Goal: Information Seeking & Learning: Learn about a topic

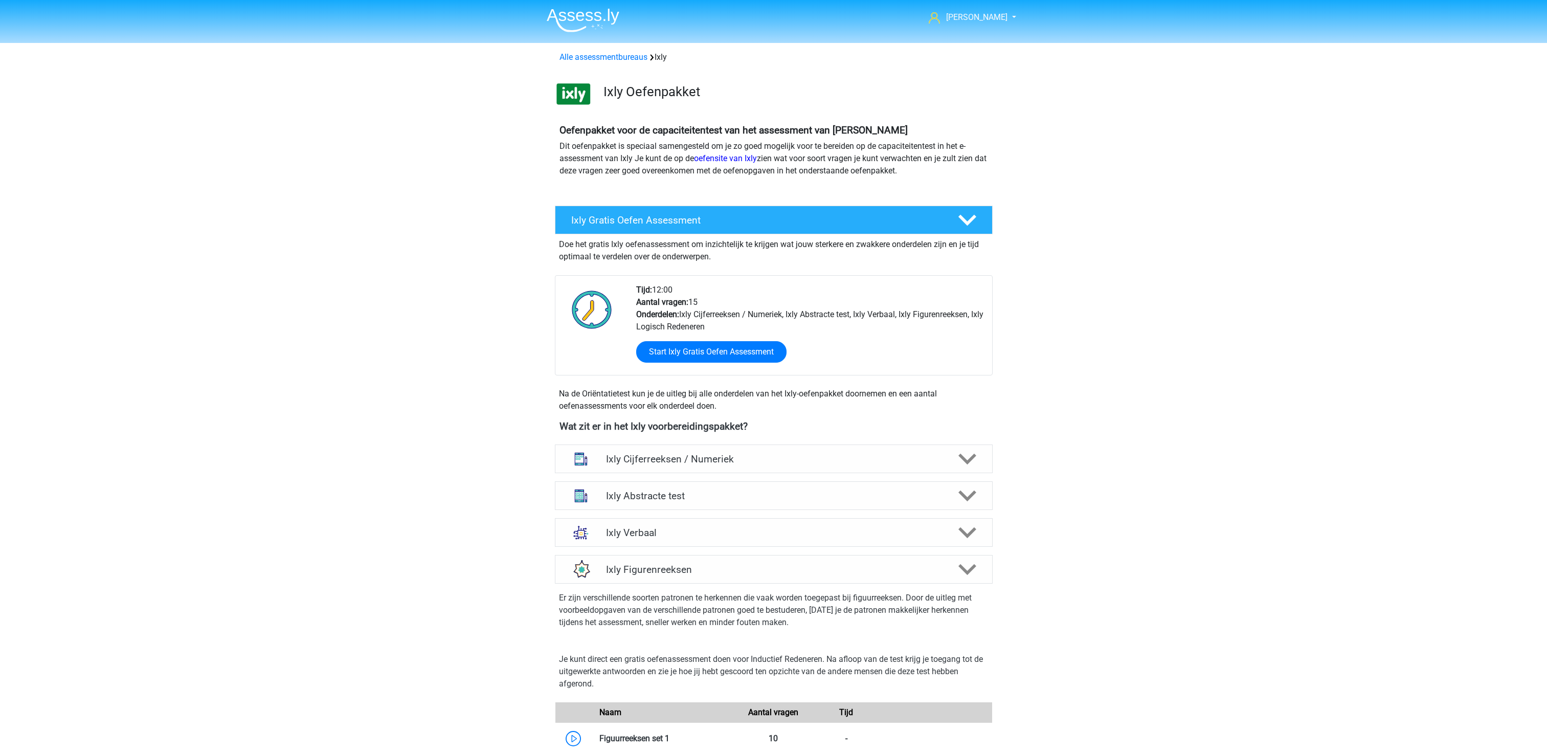
scroll to position [469, 0]
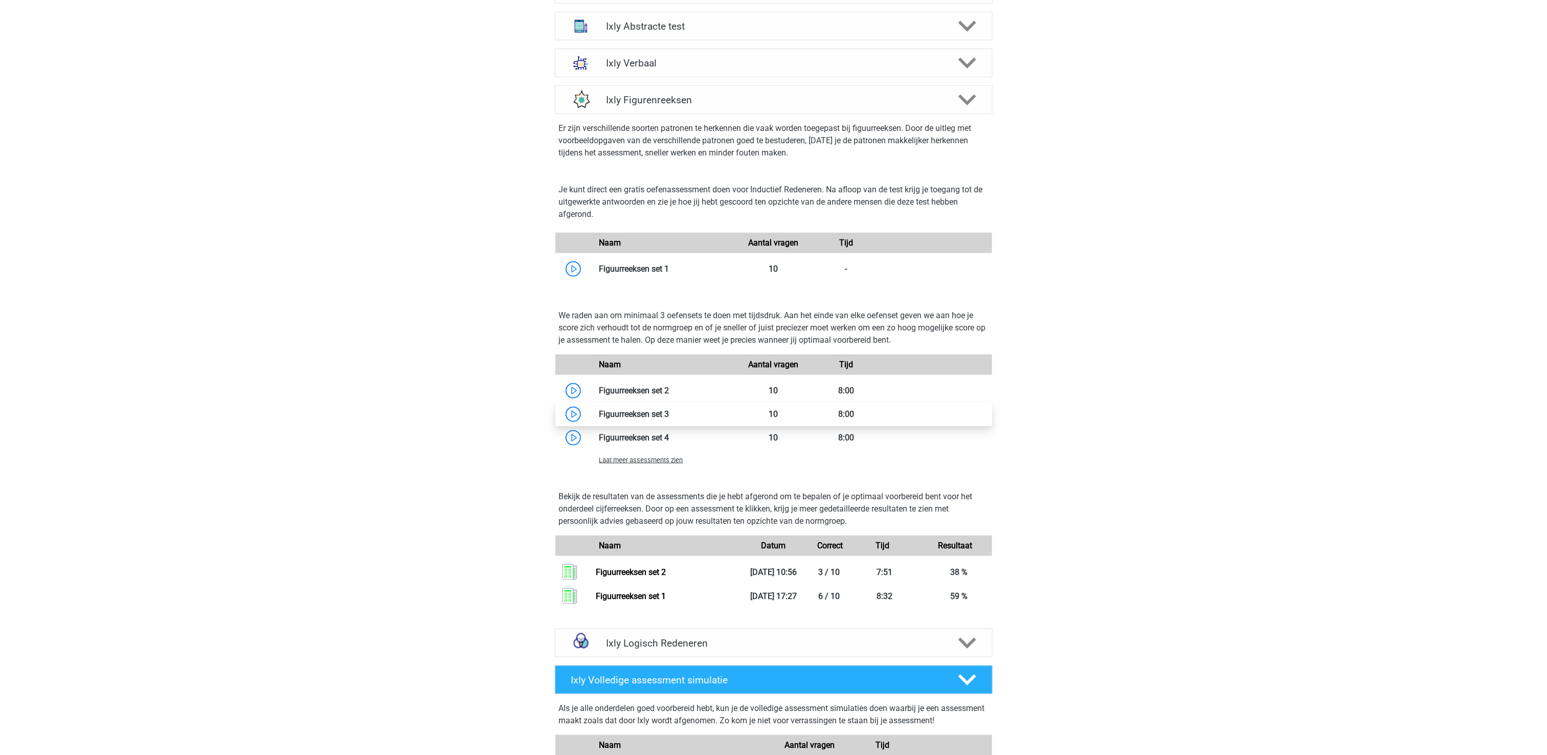
click at [669, 416] on link at bounding box center [669, 414] width 0 height 10
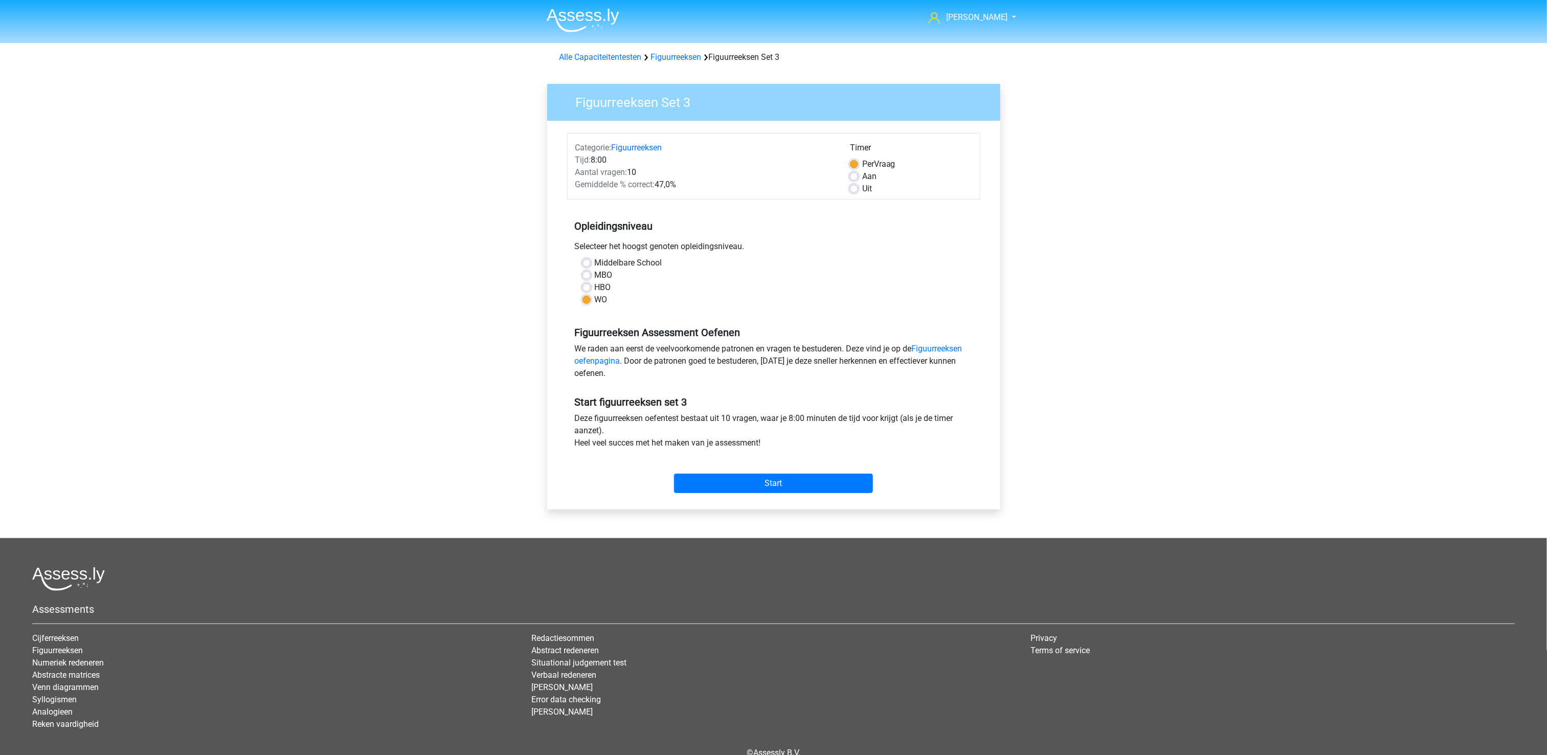
click at [744, 458] on div "Start" at bounding box center [773, 475] width 413 height 36
click at [746, 481] on input "Start" at bounding box center [773, 482] width 199 height 19
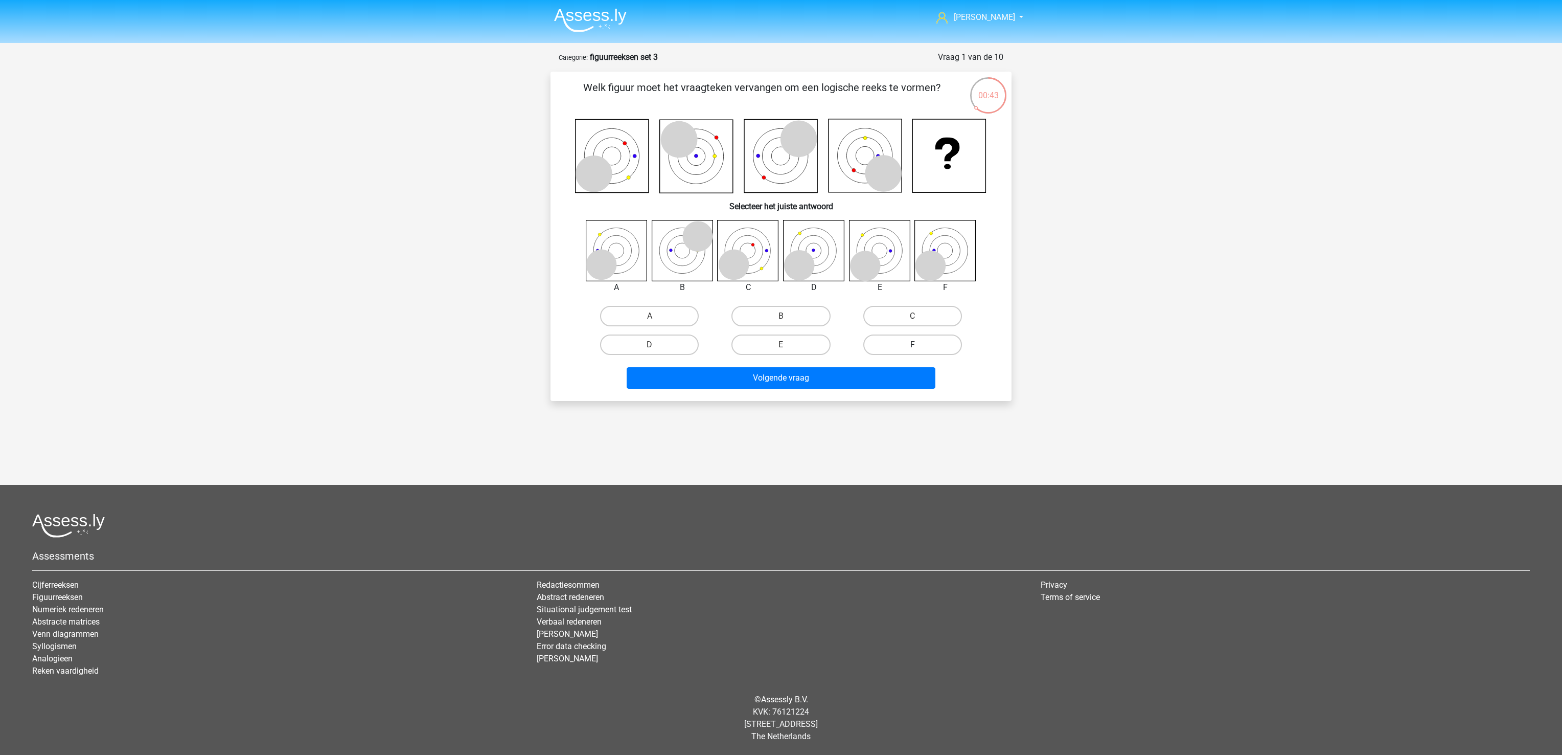
click at [893, 342] on label "F" at bounding box center [912, 344] width 99 height 20
click at [913, 345] on input "F" at bounding box center [916, 348] width 7 height 7
radio input "true"
click at [870, 368] on button "Volgende vraag" at bounding box center [781, 377] width 309 height 21
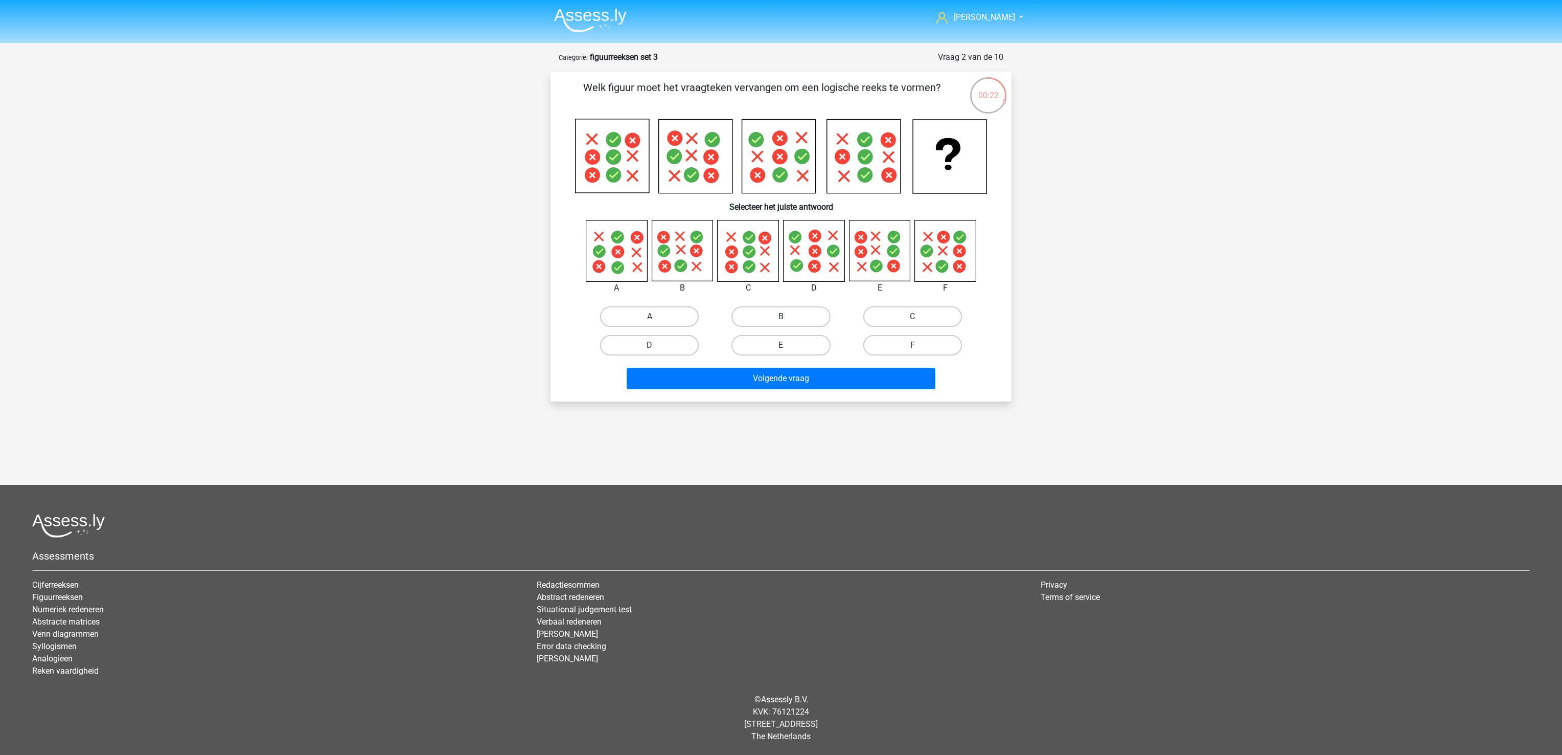
click at [764, 320] on label "B" at bounding box center [781, 316] width 99 height 20
click at [781, 320] on input "B" at bounding box center [784, 319] width 7 height 7
radio input "true"
click at [764, 376] on button "Volgende vraag" at bounding box center [781, 378] width 309 height 21
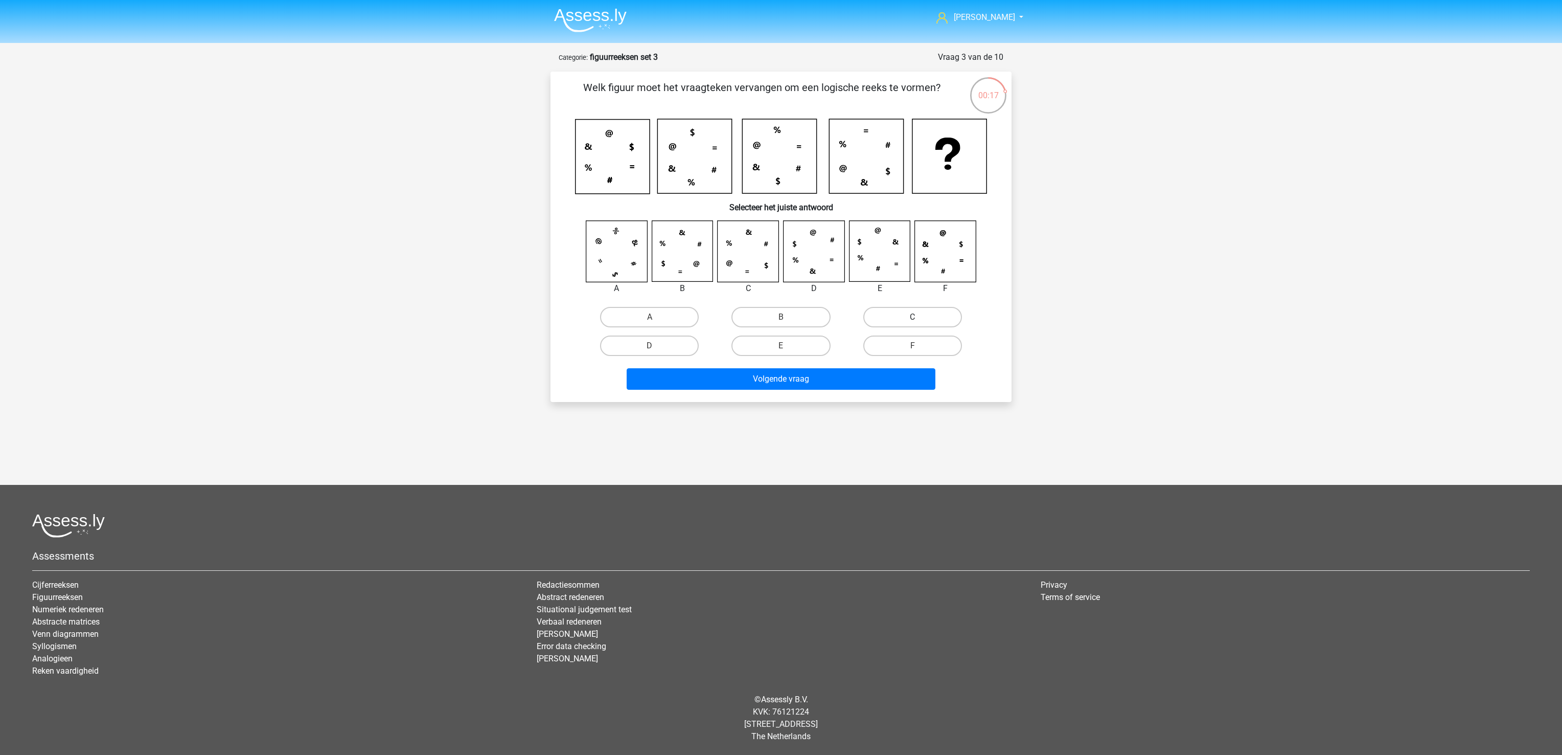
click at [898, 315] on label "C" at bounding box center [912, 317] width 99 height 20
click at [913, 317] on input "C" at bounding box center [916, 320] width 7 height 7
radio input "true"
click at [834, 380] on button "Volgende vraag" at bounding box center [781, 378] width 309 height 21
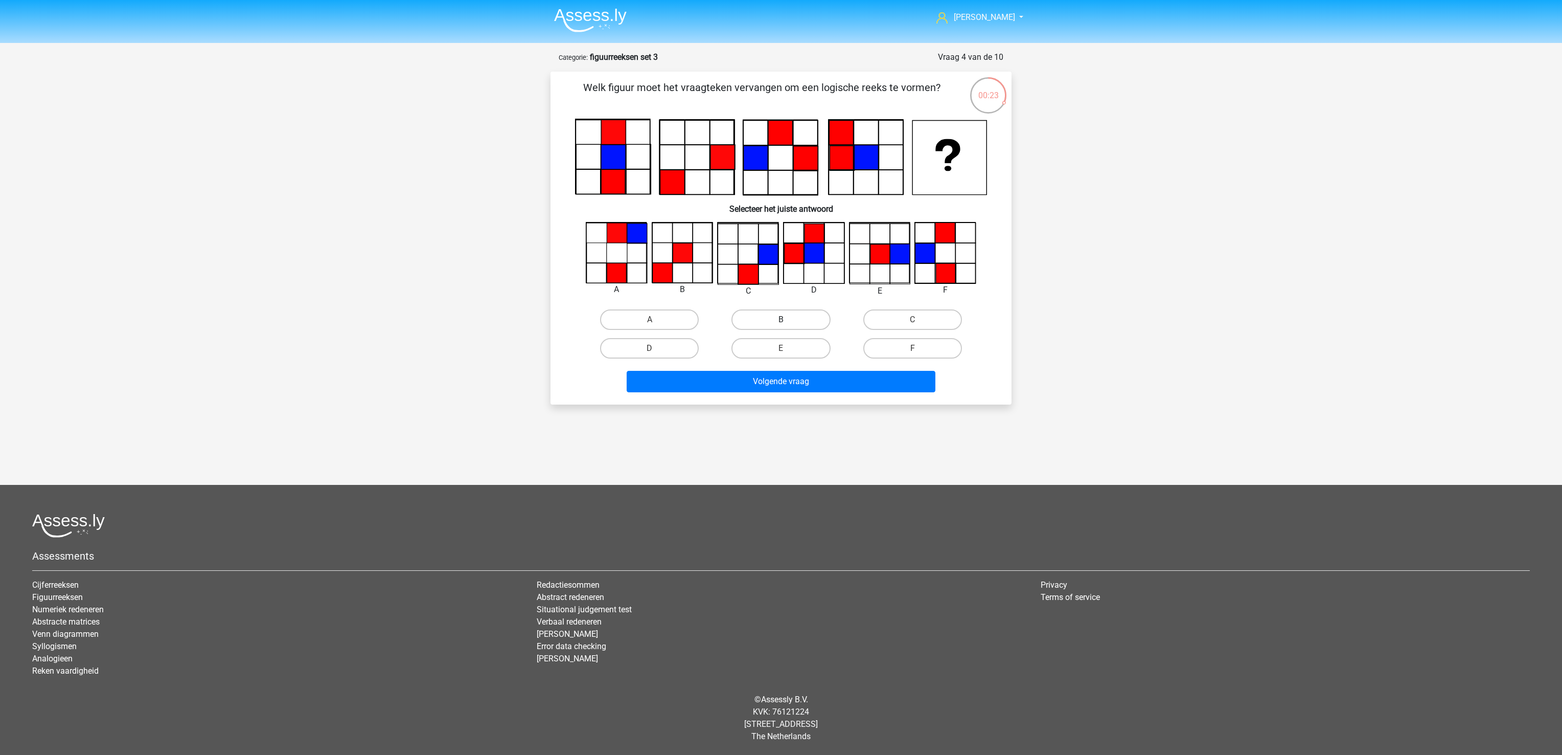
click at [763, 326] on label "B" at bounding box center [781, 319] width 99 height 20
click at [781, 326] on input "B" at bounding box center [784, 323] width 7 height 7
radio input "true"
click at [765, 383] on button "Volgende vraag" at bounding box center [781, 381] width 309 height 21
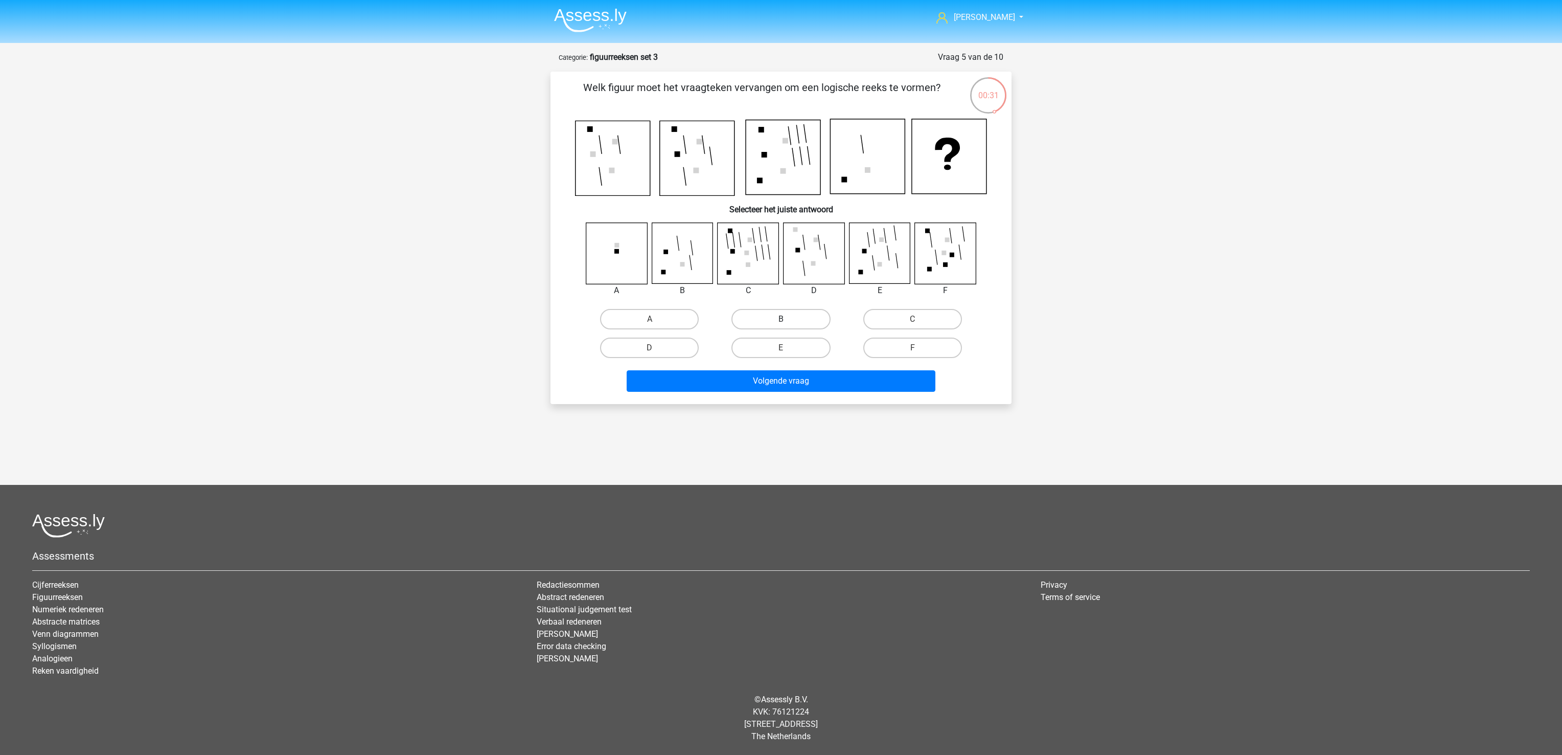
click at [798, 317] on label "B" at bounding box center [781, 319] width 99 height 20
click at [788, 319] on input "B" at bounding box center [784, 322] width 7 height 7
radio input "true"
click at [803, 382] on button "Volgende vraag" at bounding box center [781, 380] width 309 height 21
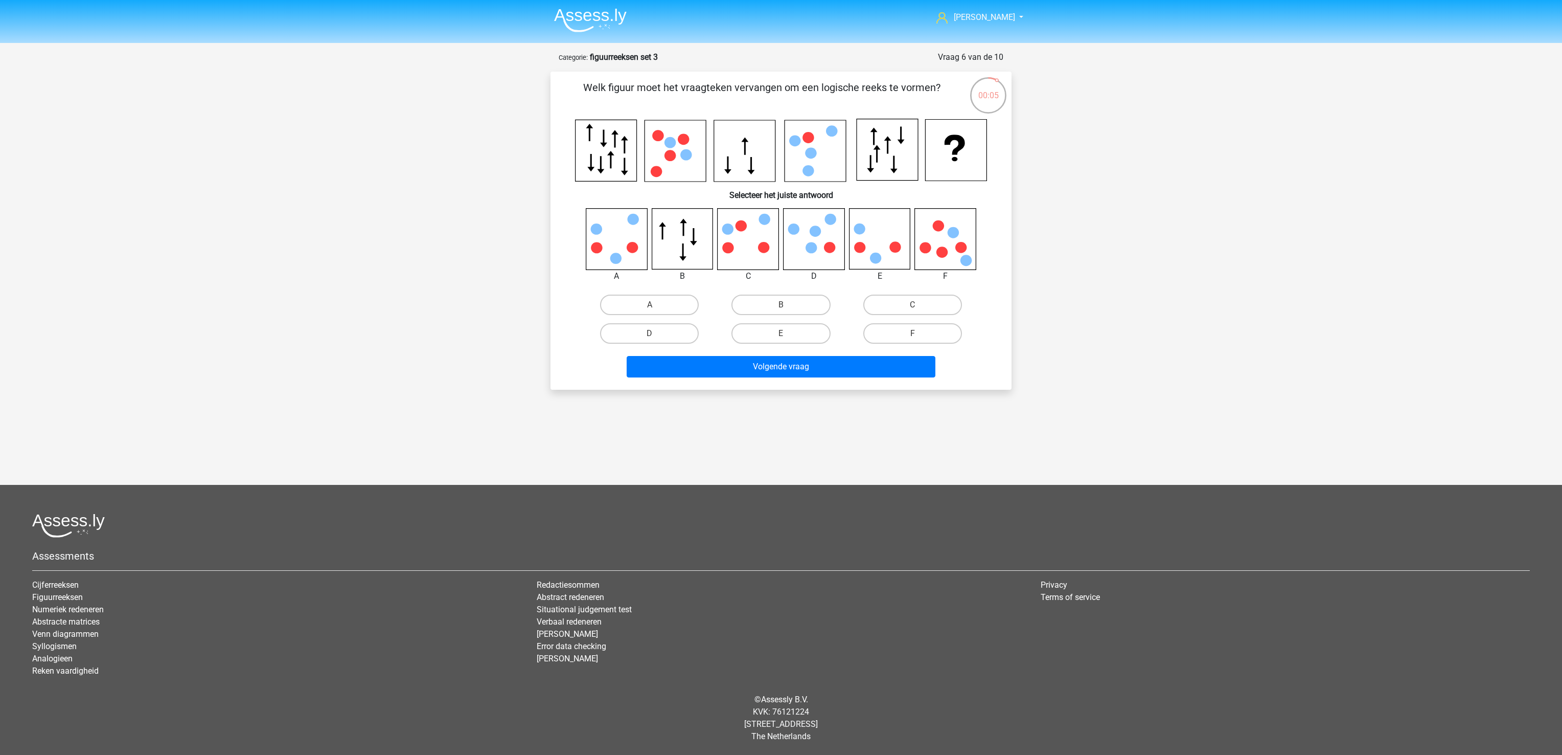
click at [907, 319] on div "F" at bounding box center [912, 333] width 131 height 29
click at [902, 328] on label "F" at bounding box center [912, 333] width 99 height 20
click at [913, 333] on input "F" at bounding box center [916, 336] width 7 height 7
radio input "true"
click at [855, 360] on button "Volgende vraag" at bounding box center [781, 366] width 309 height 21
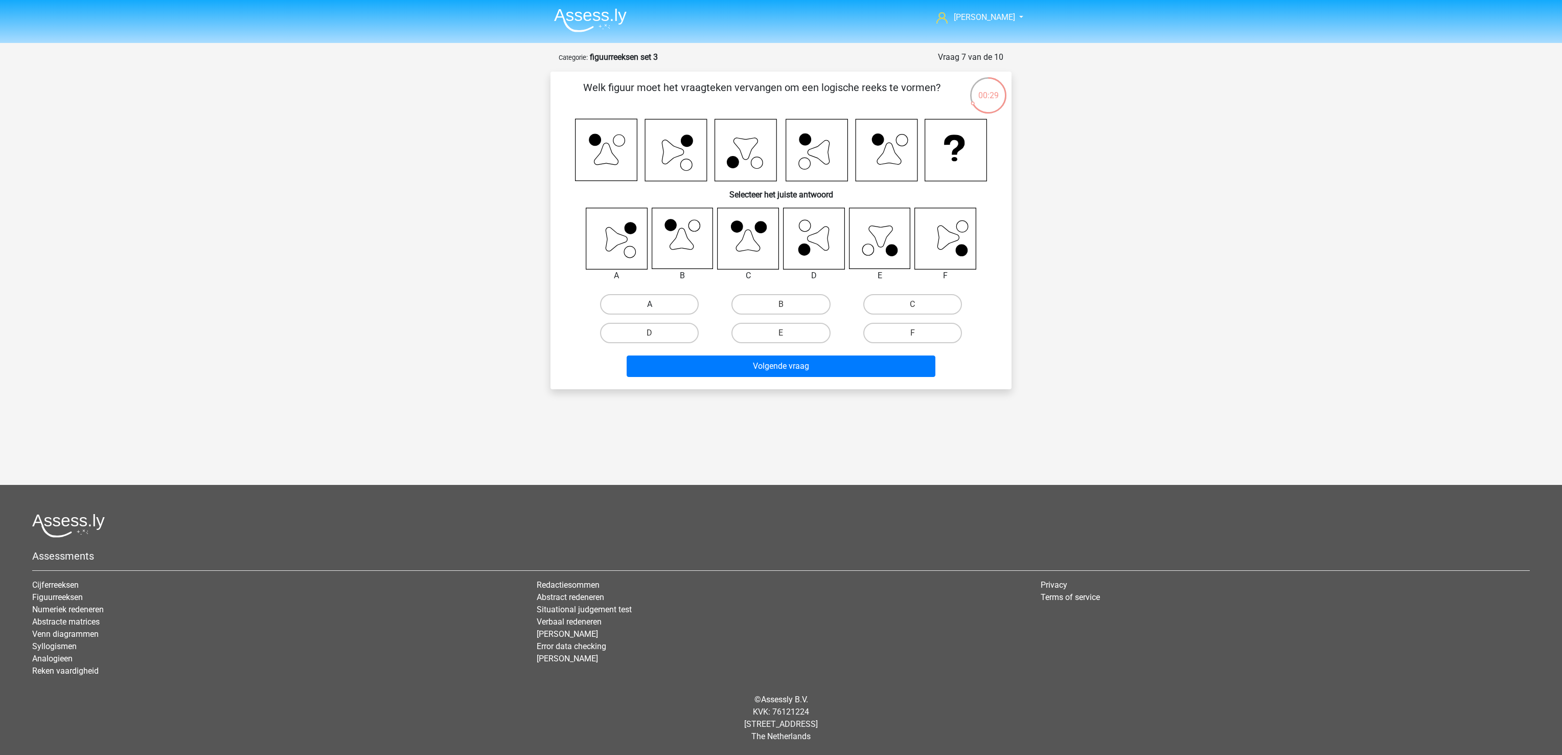
click at [648, 306] on label "A" at bounding box center [649, 304] width 99 height 20
click at [650, 306] on input "A" at bounding box center [653, 307] width 7 height 7
radio input "true"
click at [693, 364] on button "Volgende vraag" at bounding box center [781, 365] width 309 height 21
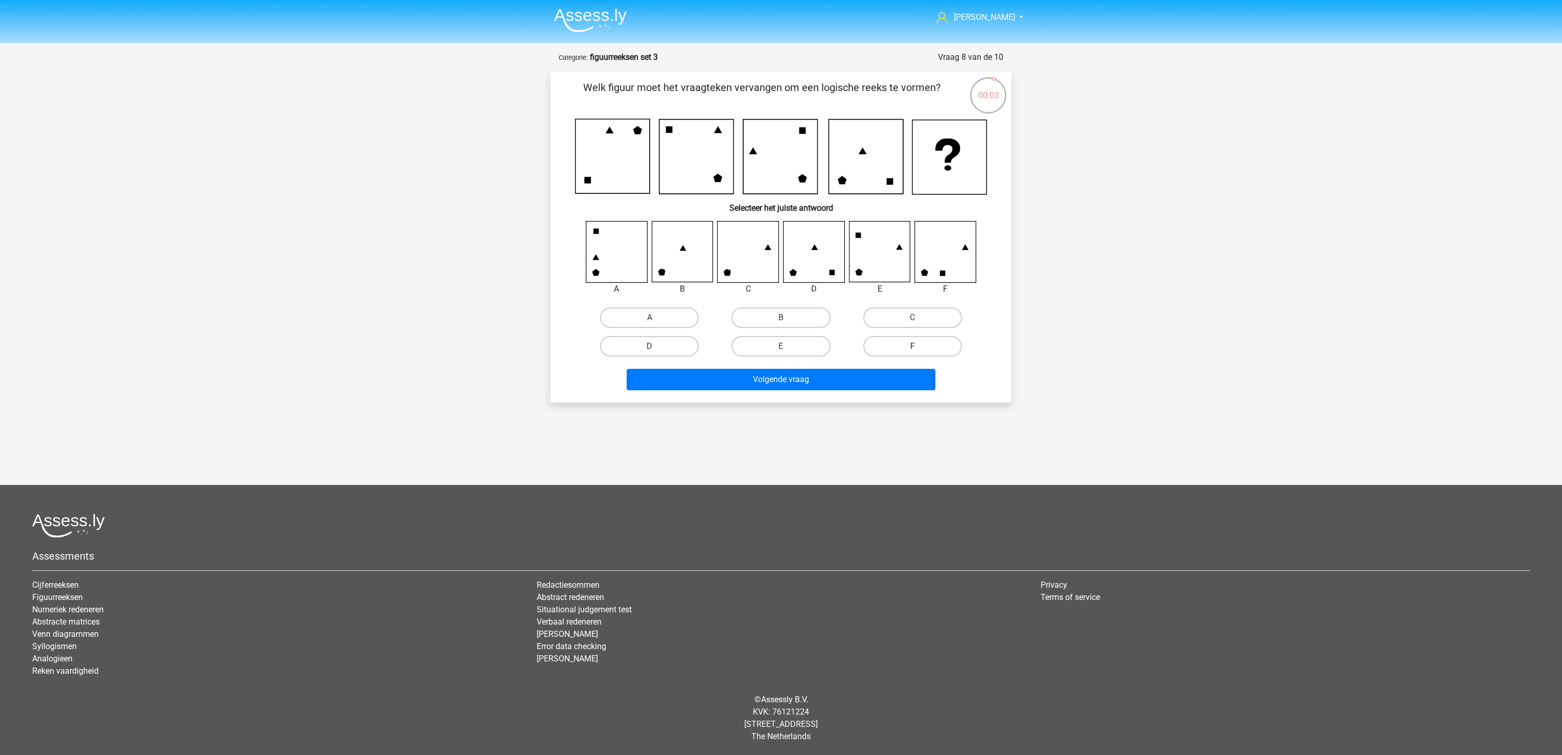
click at [903, 344] on label "F" at bounding box center [912, 346] width 99 height 20
click at [913, 346] on input "F" at bounding box center [916, 349] width 7 height 7
radio input "true"
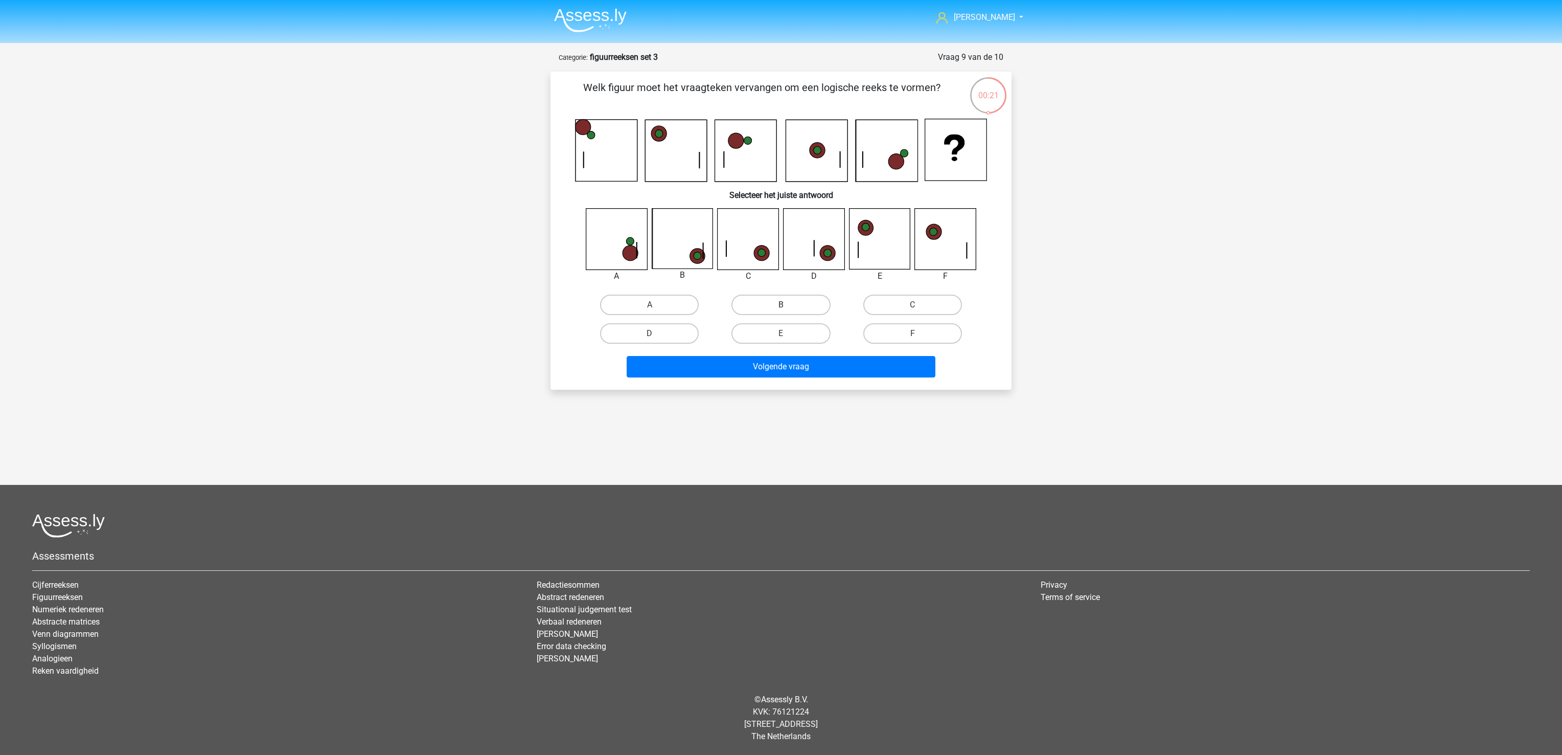
click at [757, 307] on label "B" at bounding box center [781, 304] width 99 height 20
click at [781, 307] on input "B" at bounding box center [784, 308] width 7 height 7
radio input "true"
click at [754, 368] on button "Volgende vraag" at bounding box center [781, 366] width 309 height 21
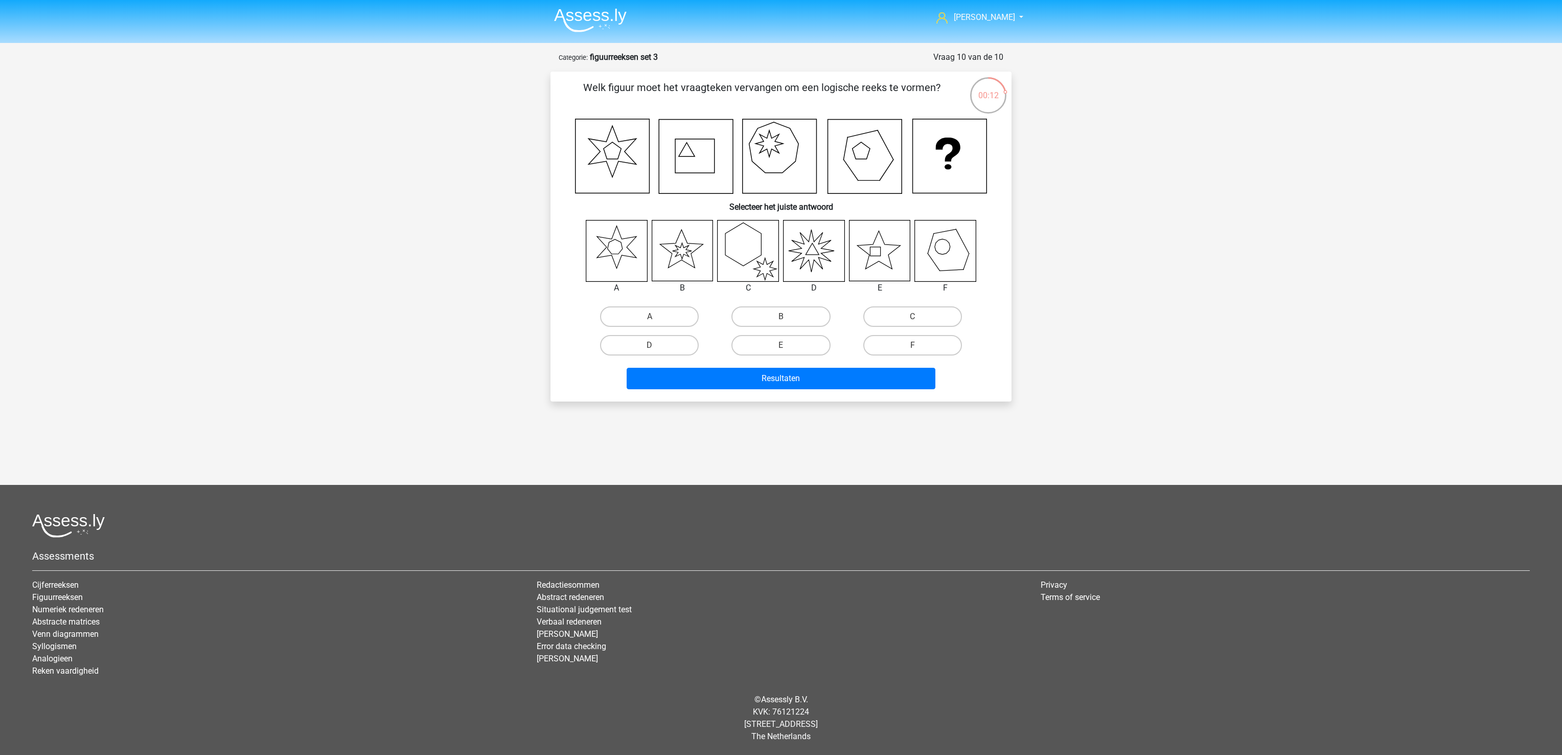
click at [653, 349] on input "D" at bounding box center [653, 348] width 7 height 7
radio input "true"
click at [680, 380] on button "Resultaten" at bounding box center [781, 378] width 309 height 21
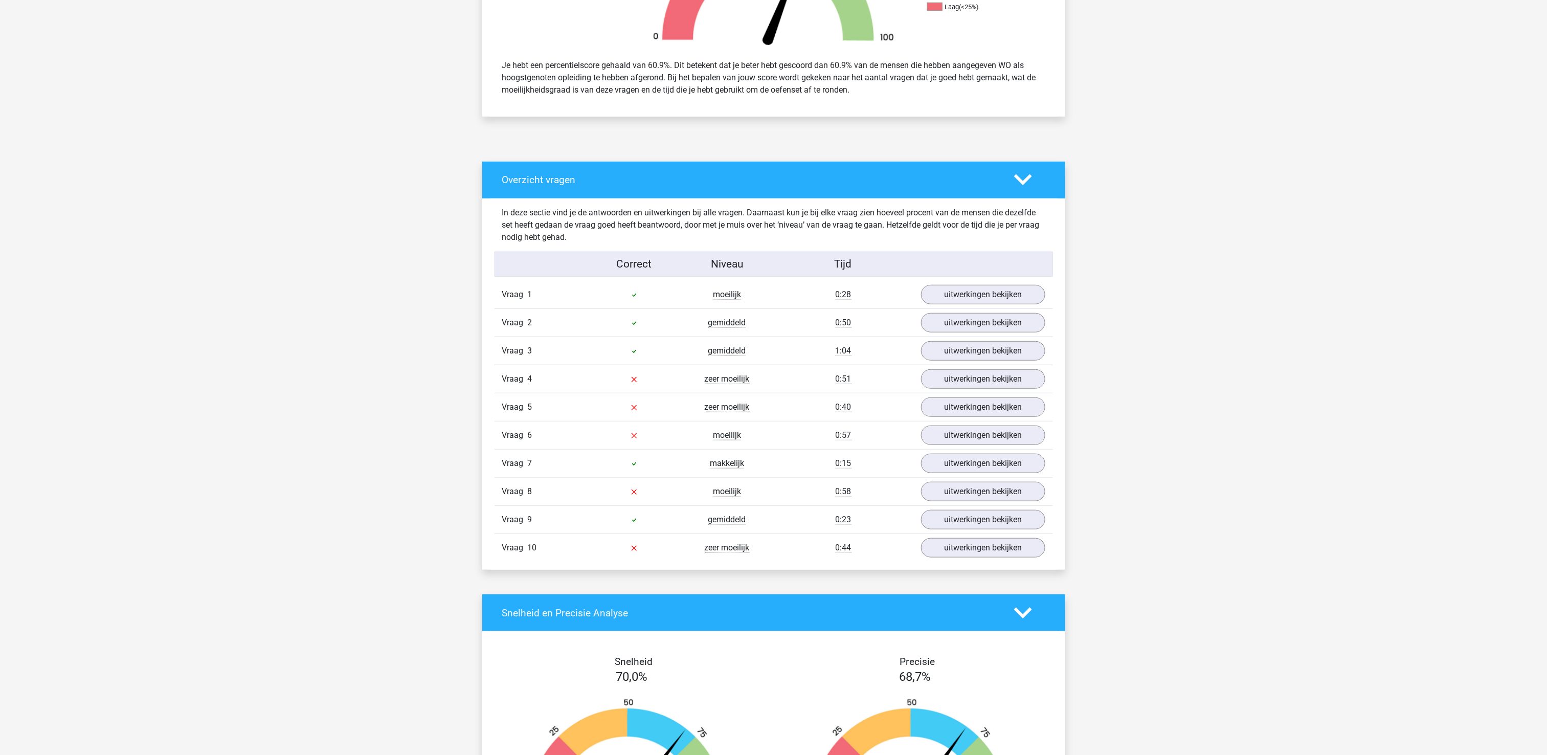
scroll to position [409, 0]
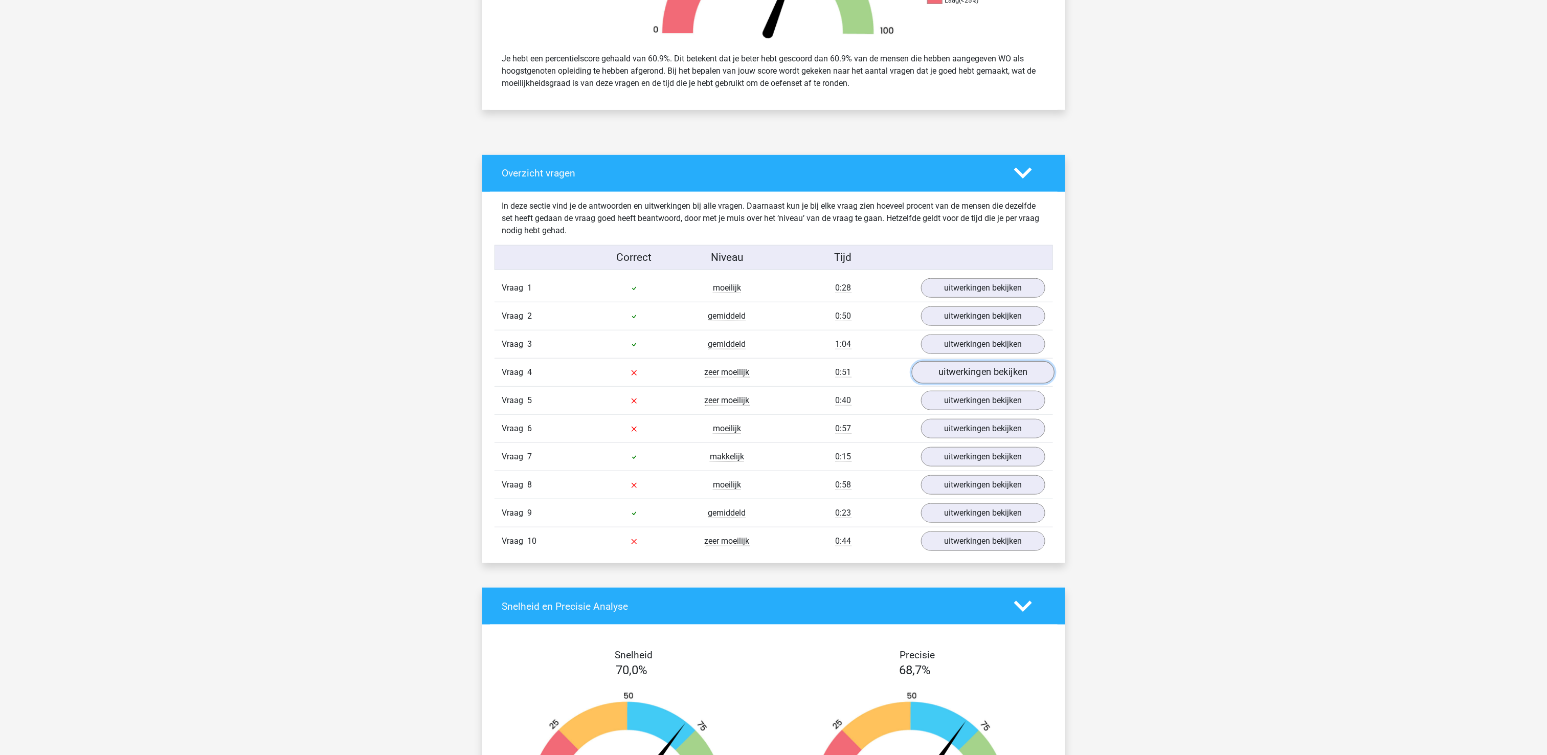
click at [1010, 377] on link "uitwerkingen bekijken" at bounding box center [982, 372] width 143 height 22
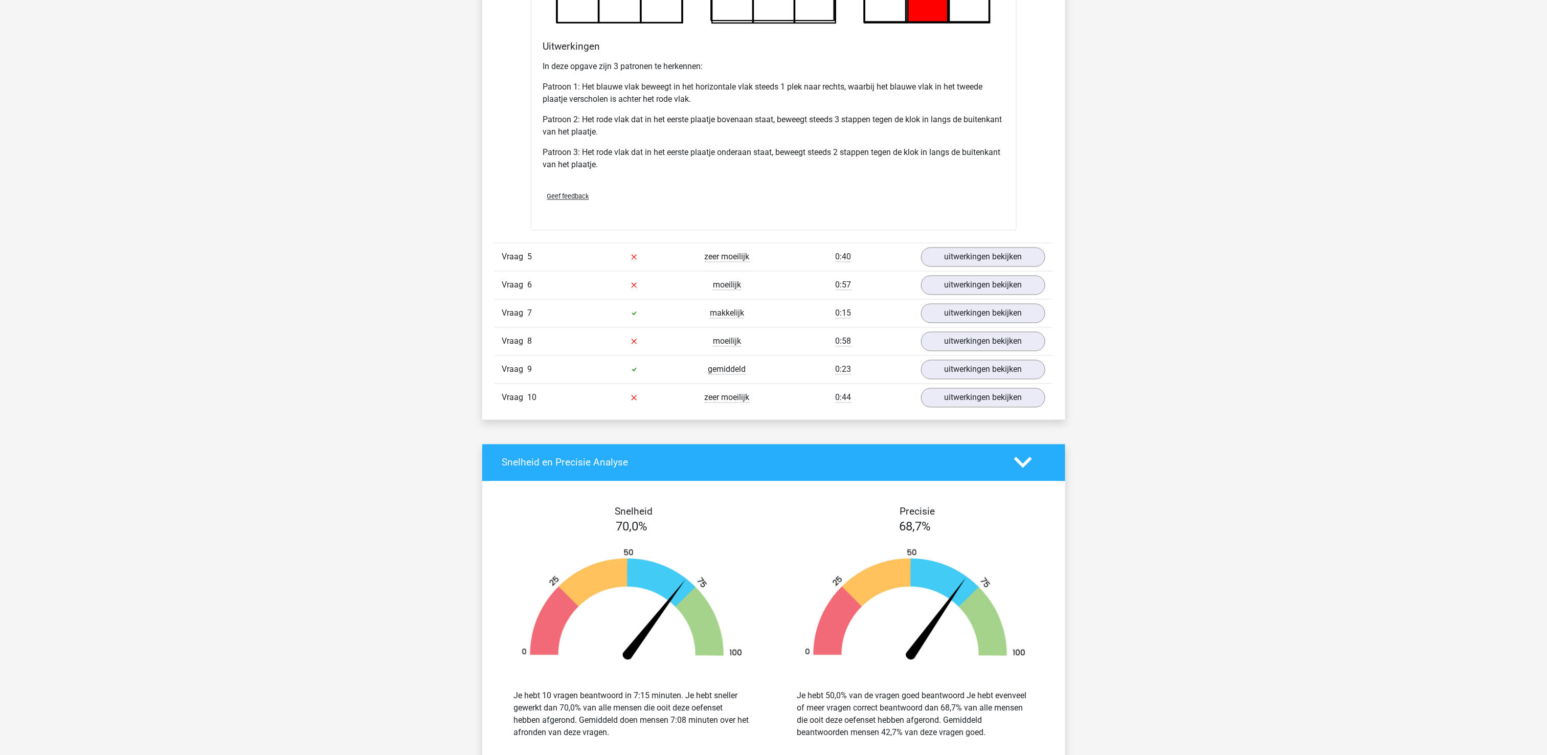
scroll to position [1227, 0]
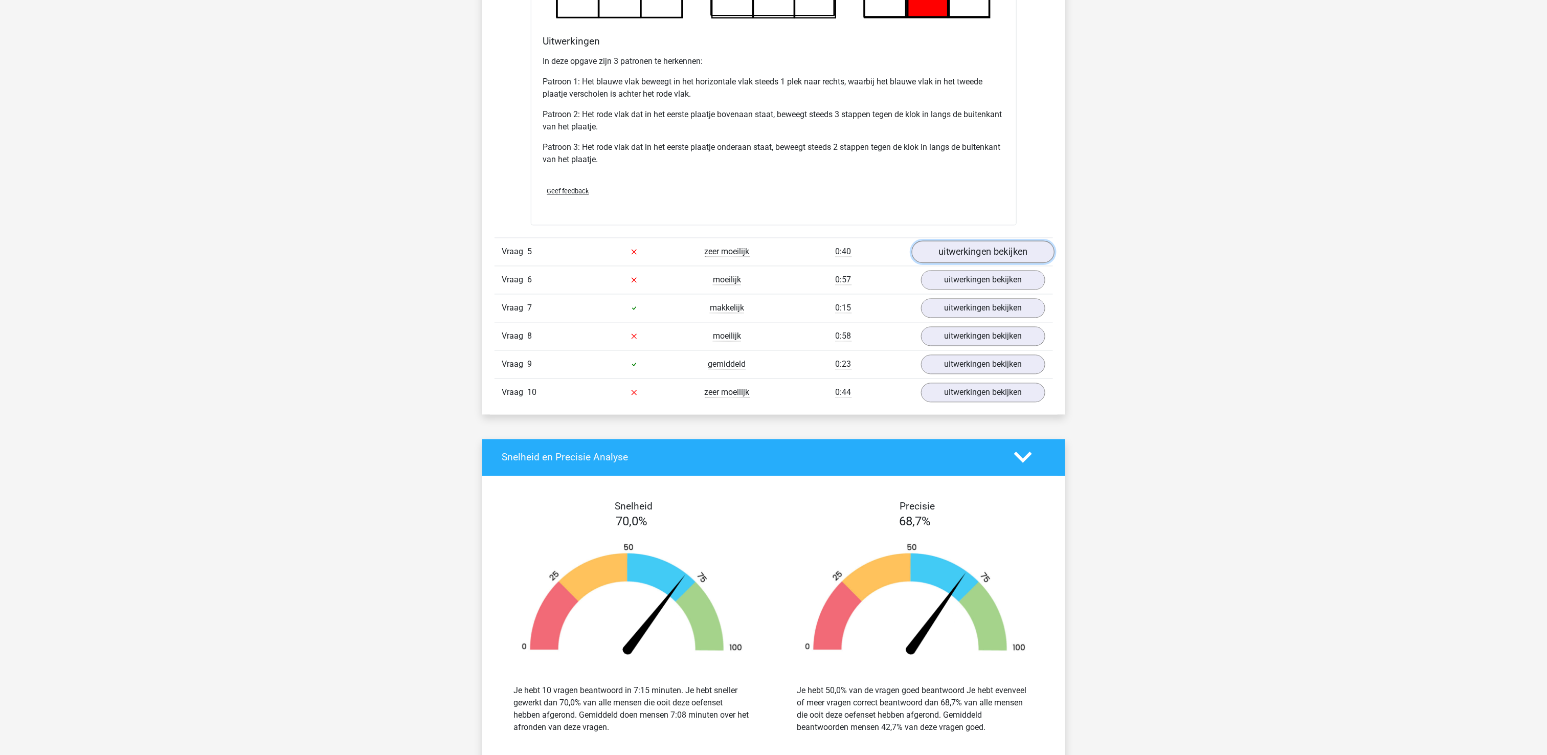
click at [971, 263] on link "uitwerkingen bekijken" at bounding box center [982, 252] width 143 height 22
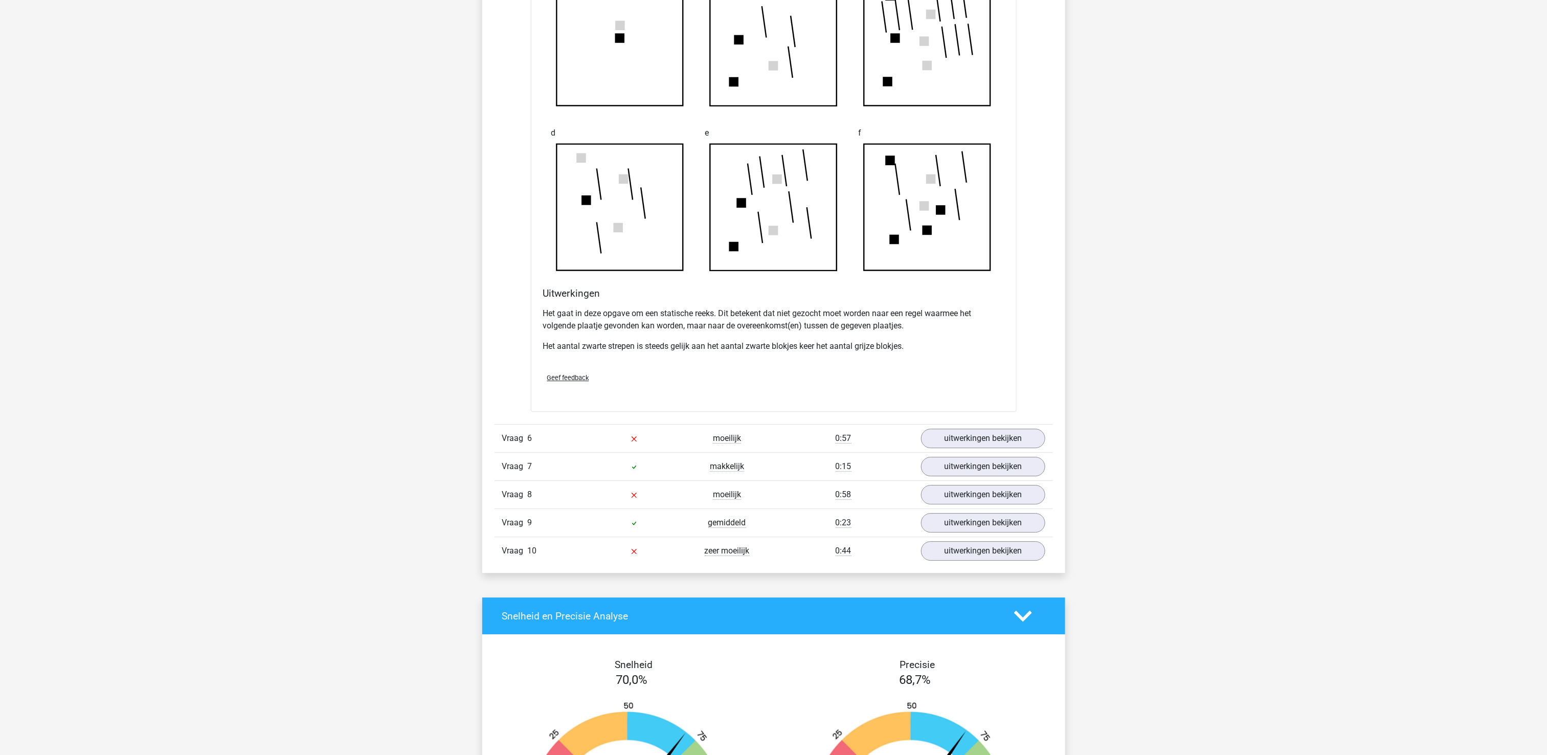
scroll to position [1738, 0]
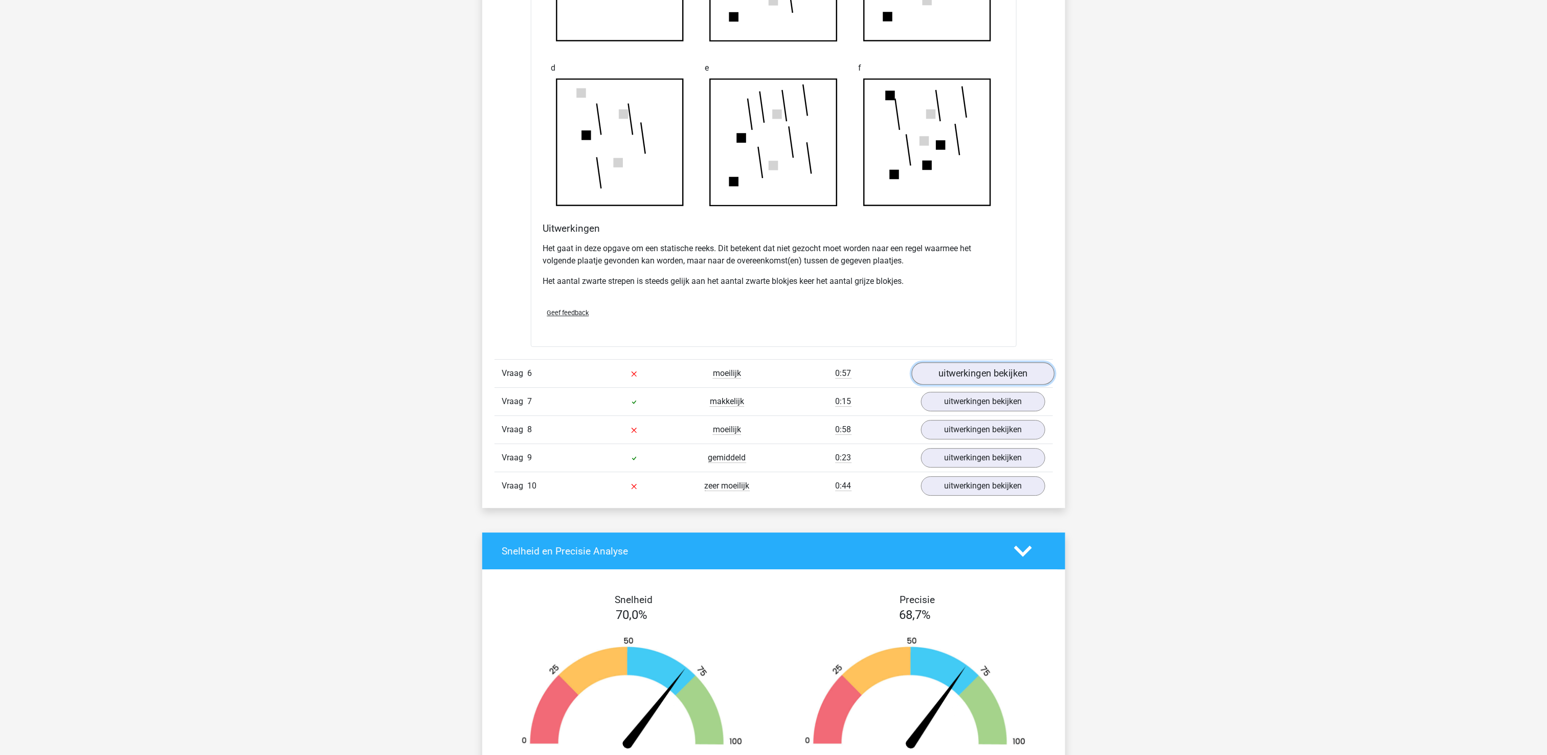
click at [1028, 378] on link "uitwerkingen bekijken" at bounding box center [982, 373] width 143 height 22
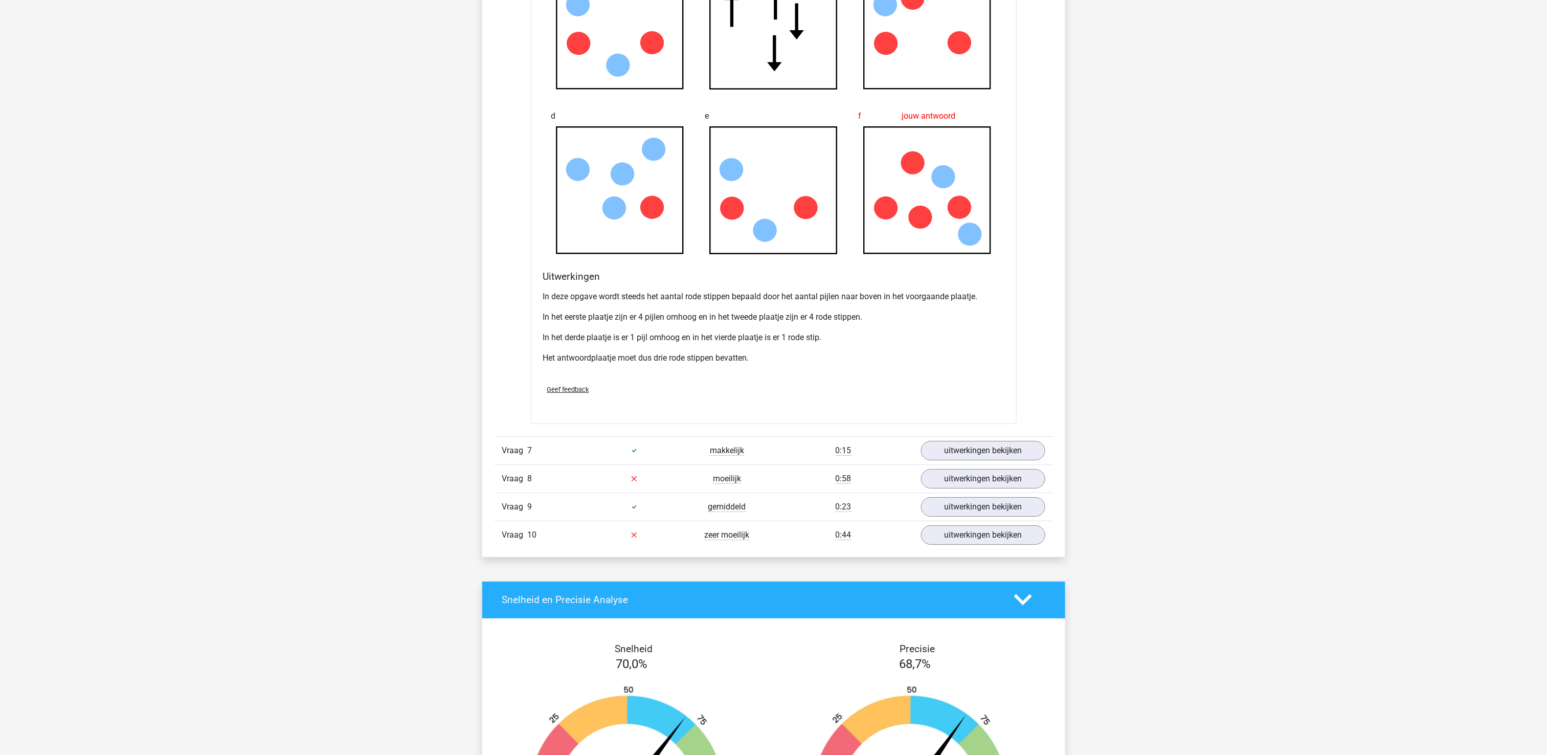
scroll to position [2352, 0]
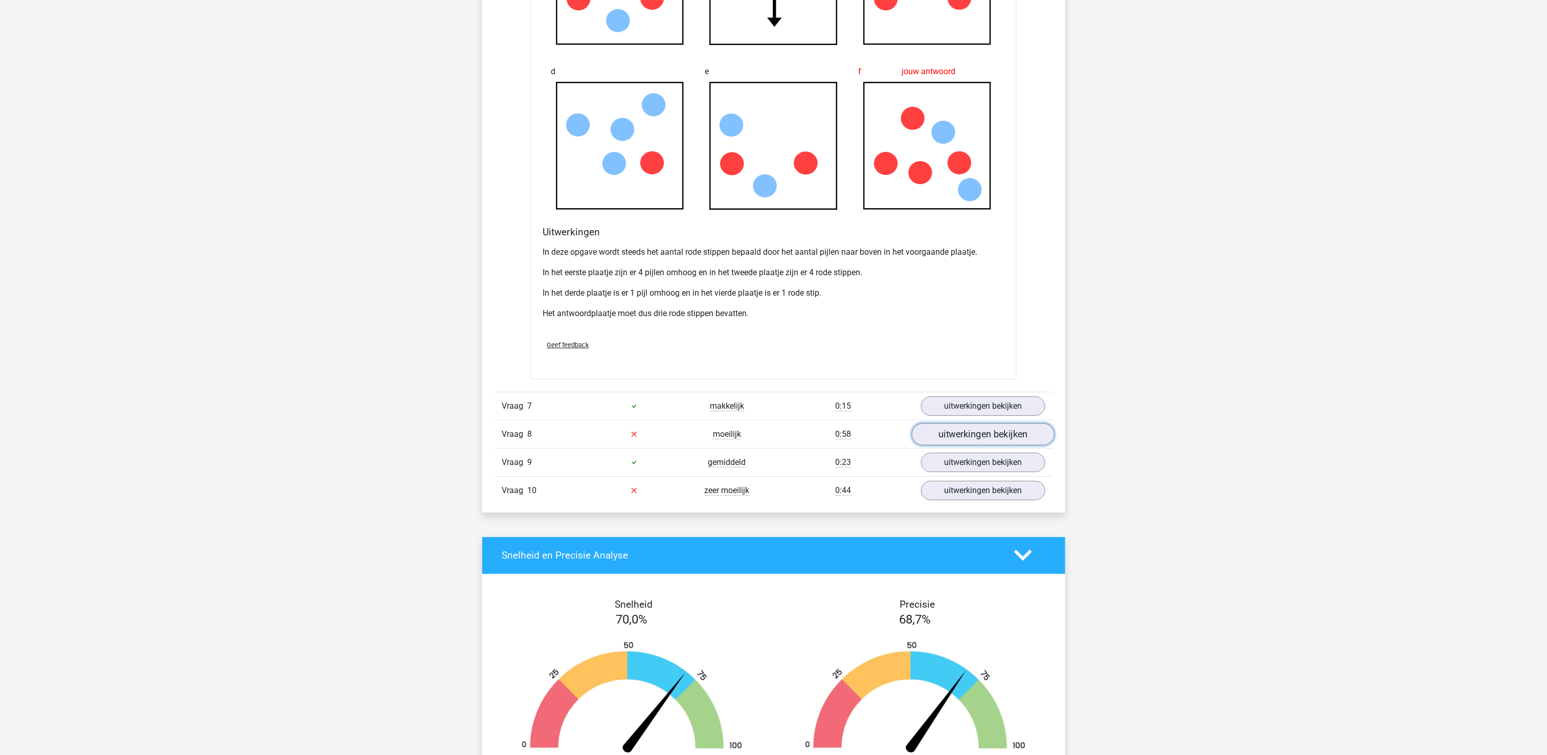
click at [1009, 445] on link "uitwerkingen bekijken" at bounding box center [982, 434] width 143 height 22
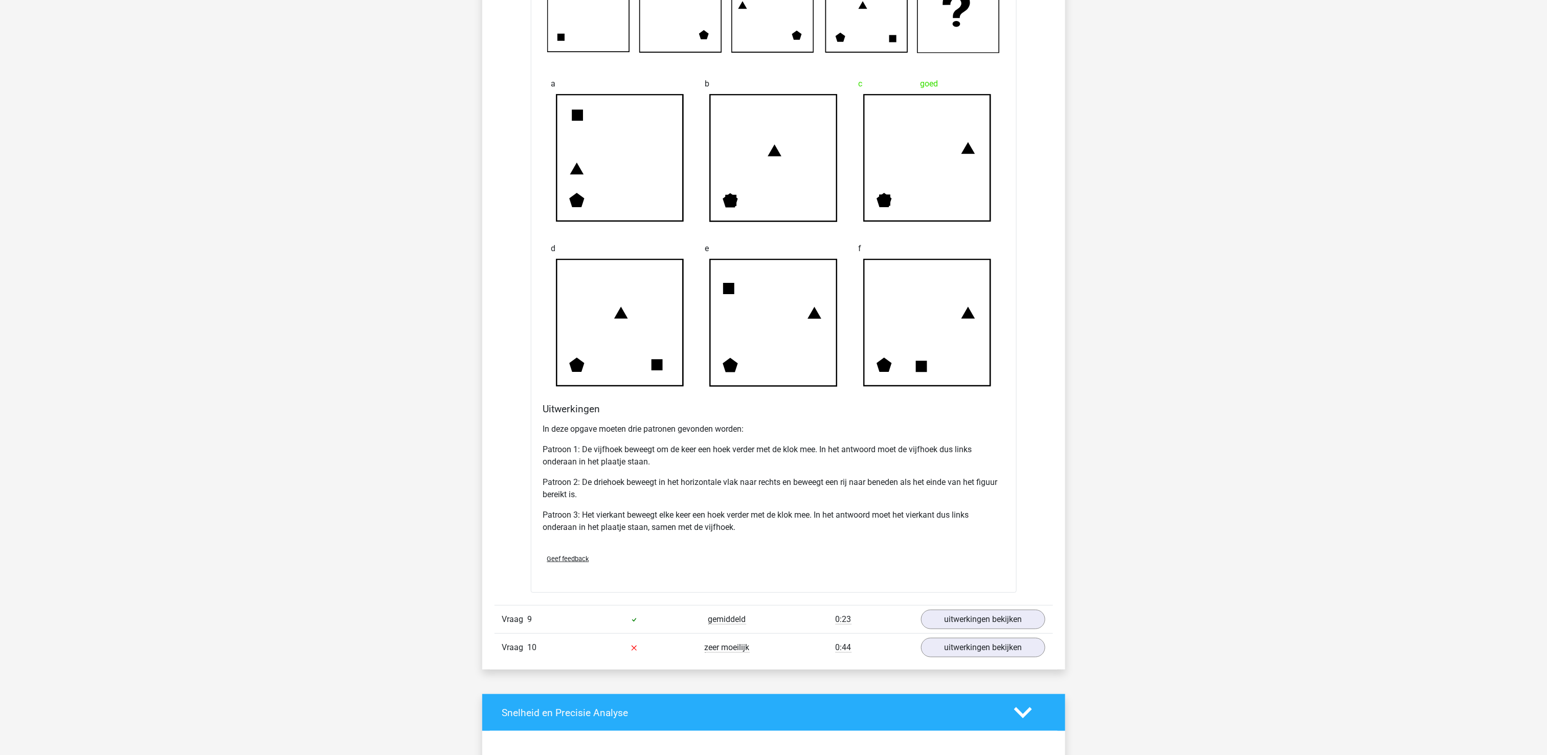
scroll to position [2965, 0]
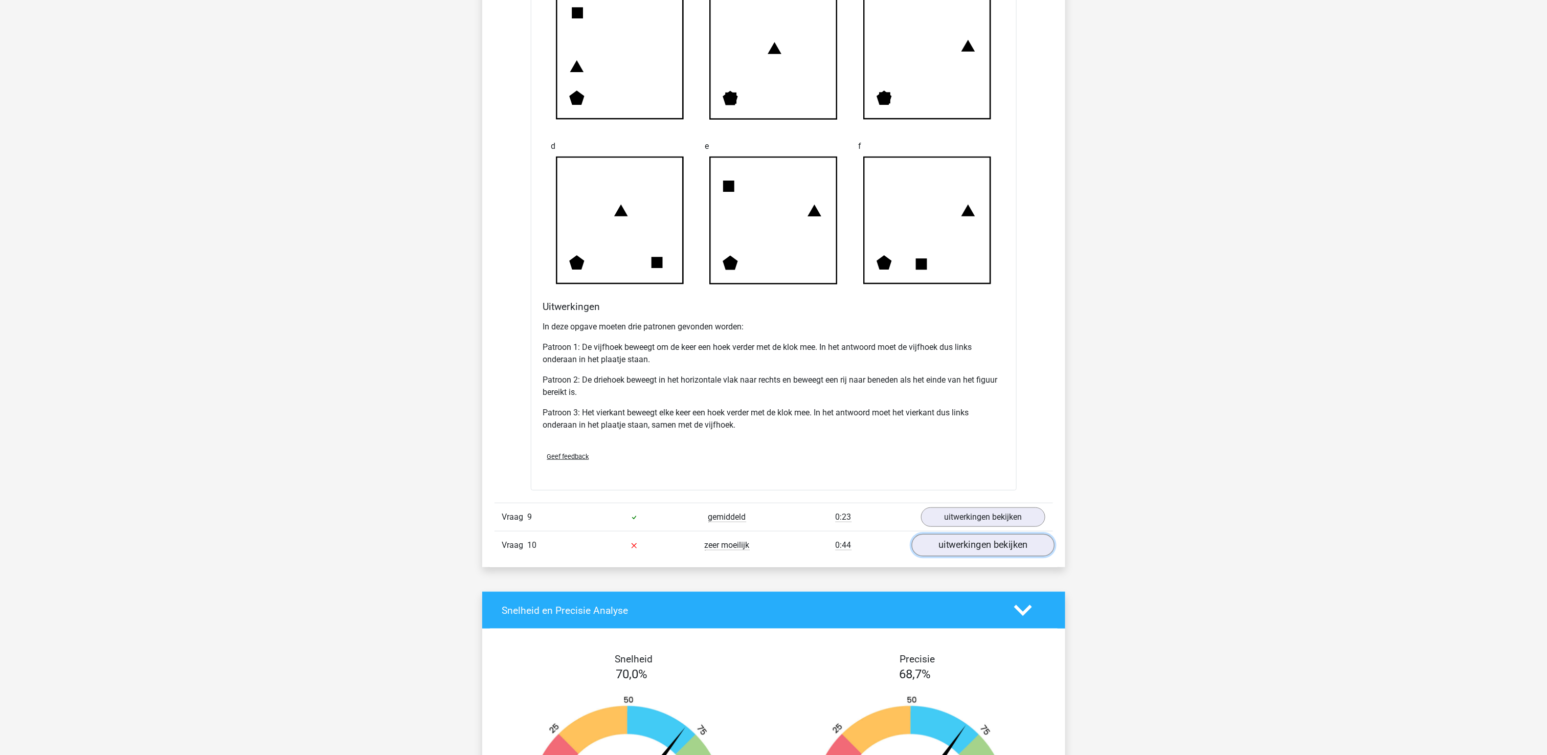
click at [1012, 556] on link "uitwerkingen bekijken" at bounding box center [982, 545] width 143 height 22
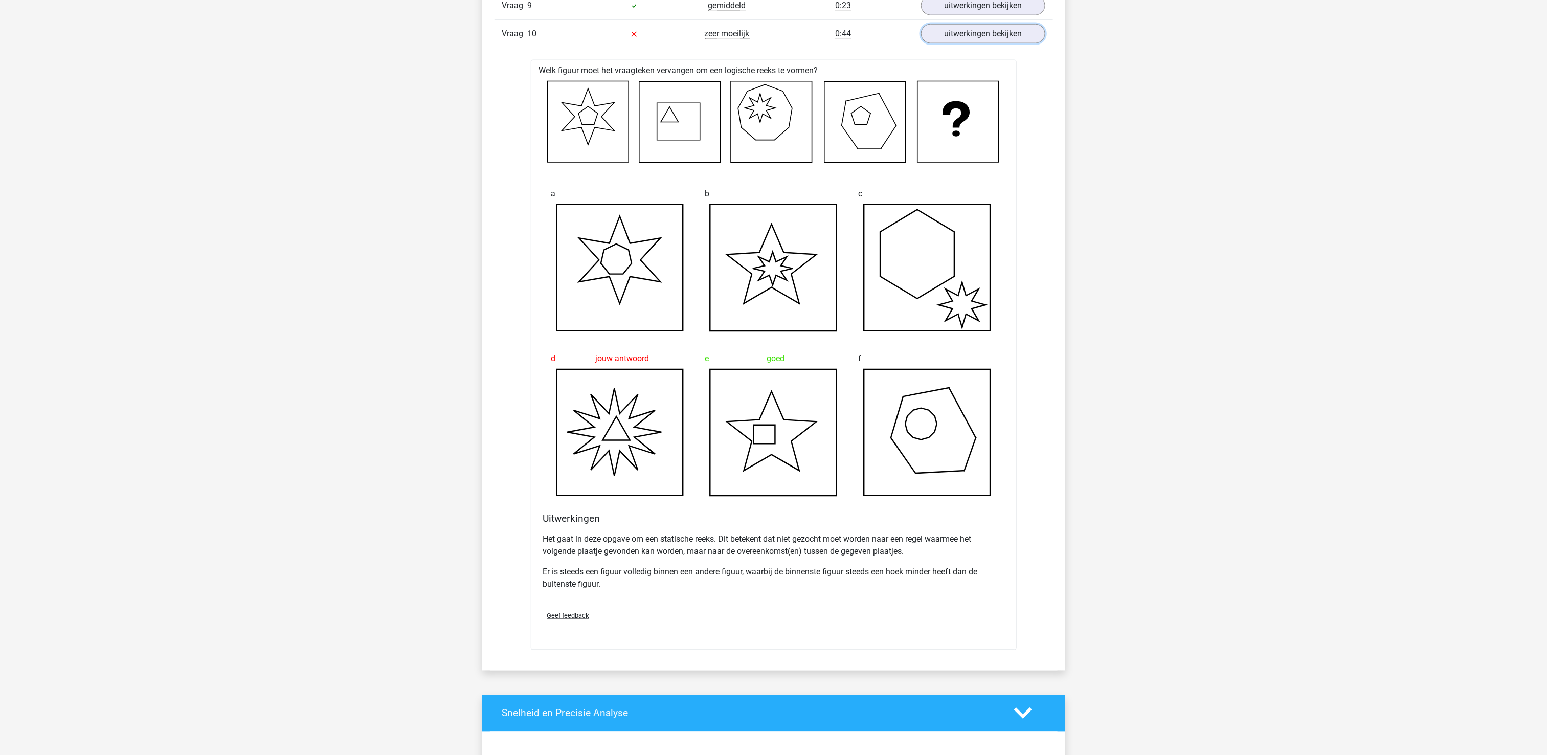
scroll to position [4290, 0]
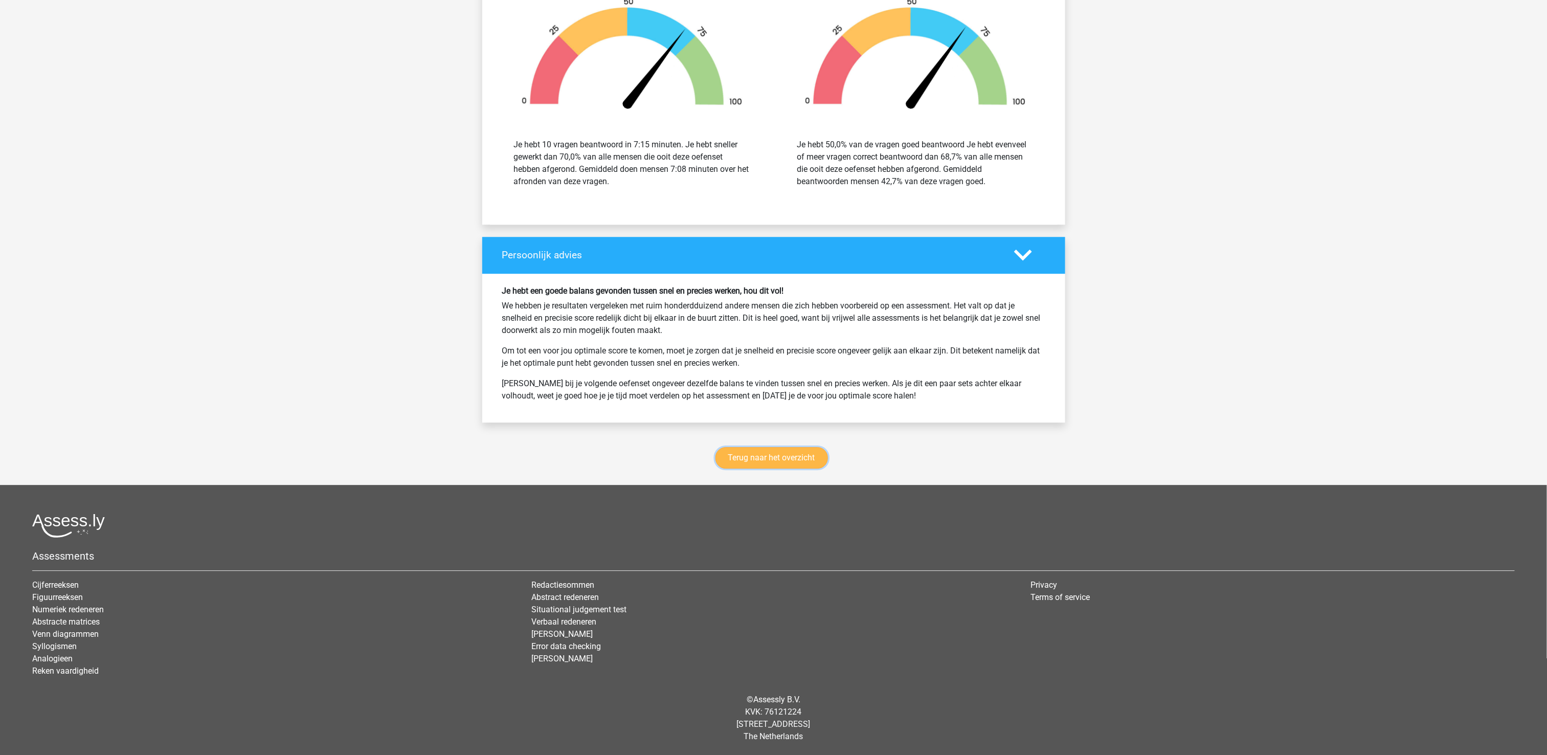
click at [800, 456] on link "Terug naar het overzicht" at bounding box center [771, 457] width 112 height 21
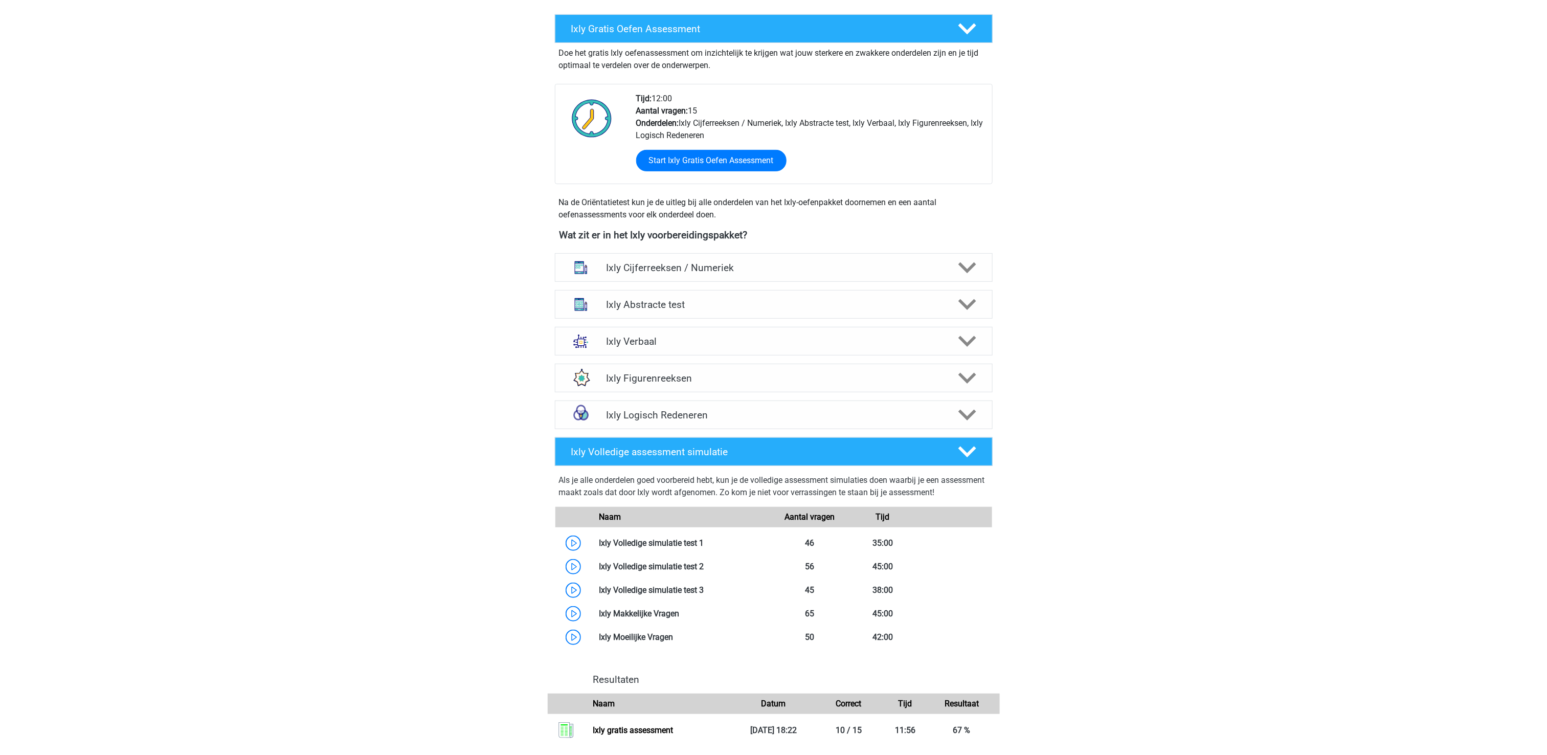
scroll to position [204, 0]
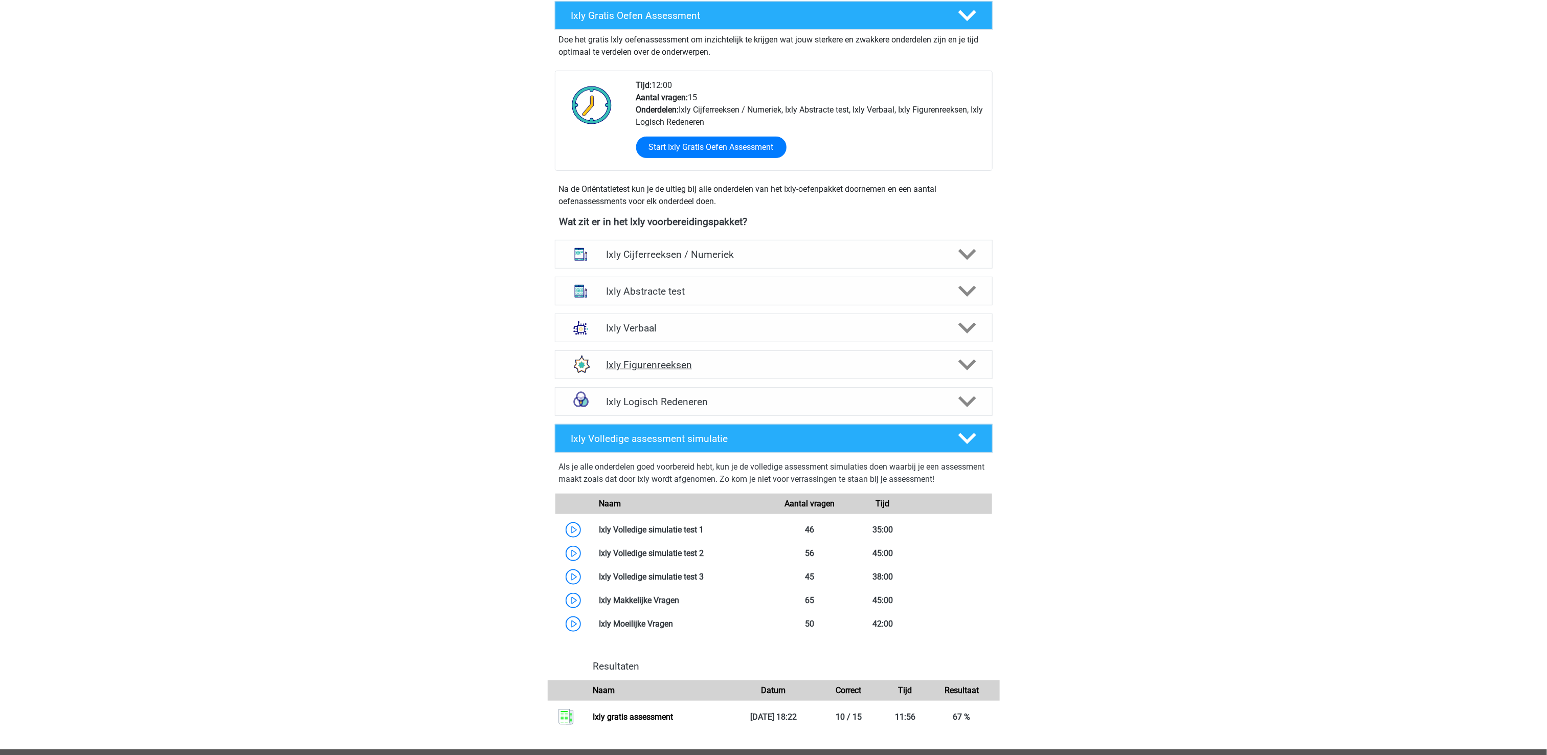
click at [833, 370] on h4 "Ixly Figurenreeksen" at bounding box center [773, 365] width 335 height 12
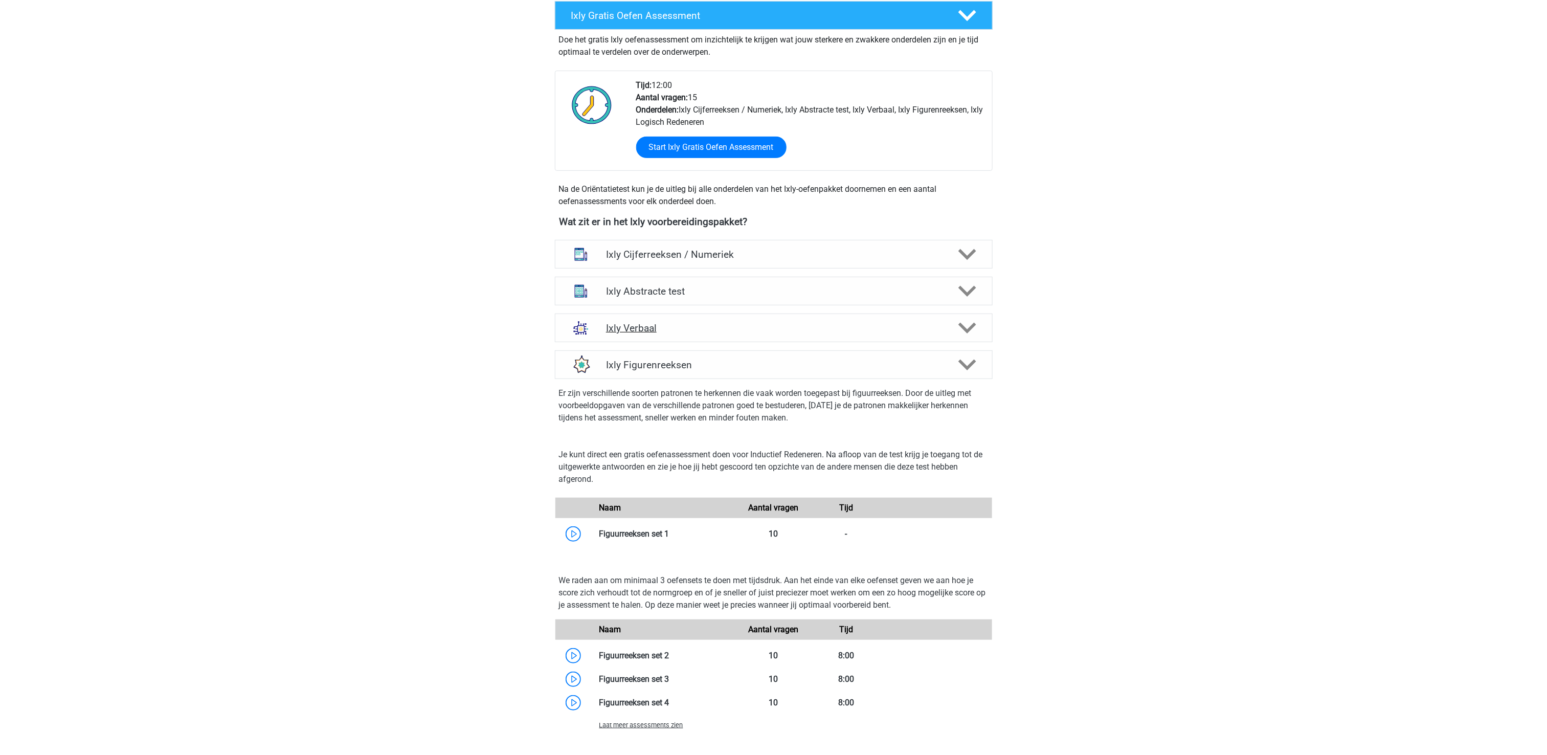
click at [844, 320] on div "Ixly Verbaal" at bounding box center [774, 327] width 438 height 29
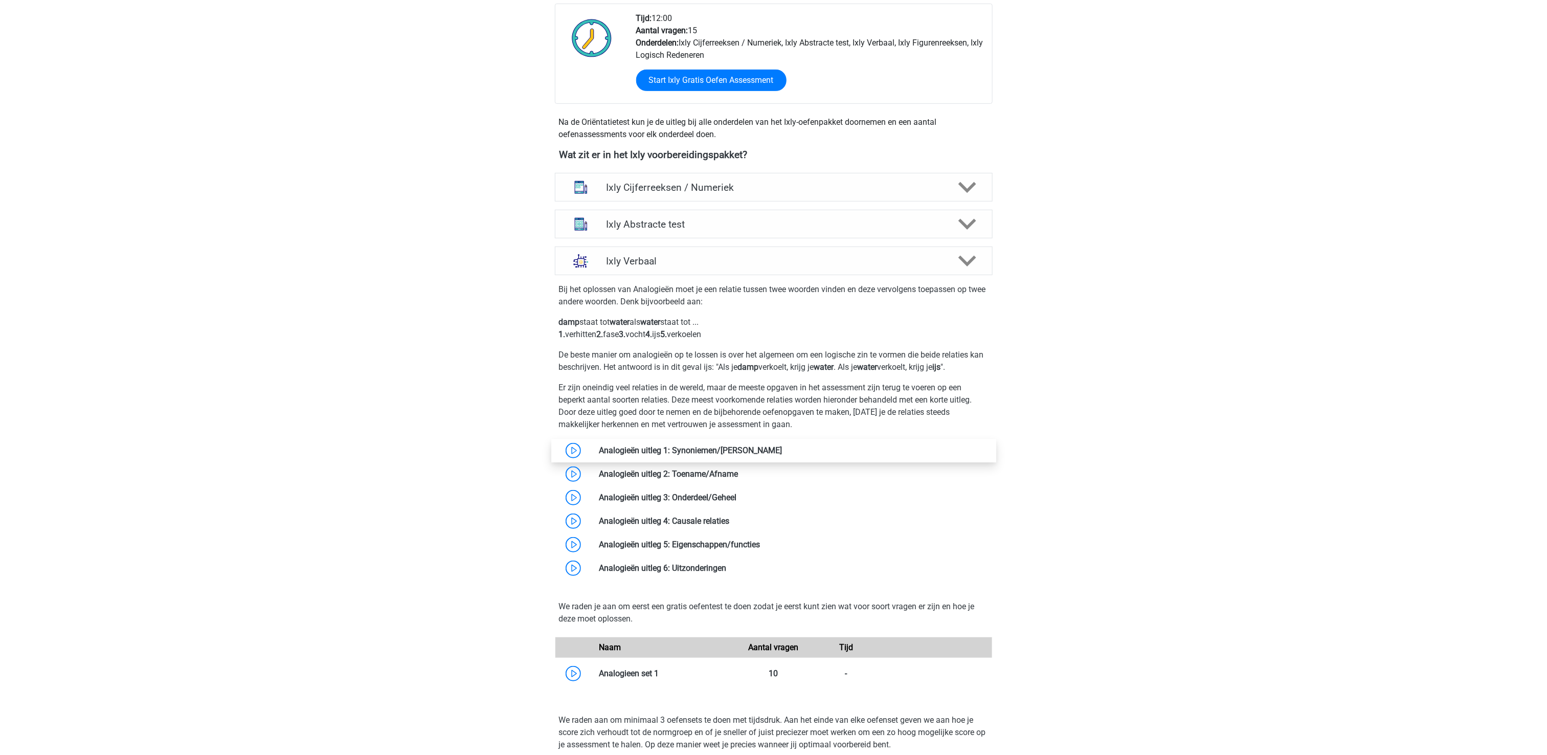
scroll to position [307, 0]
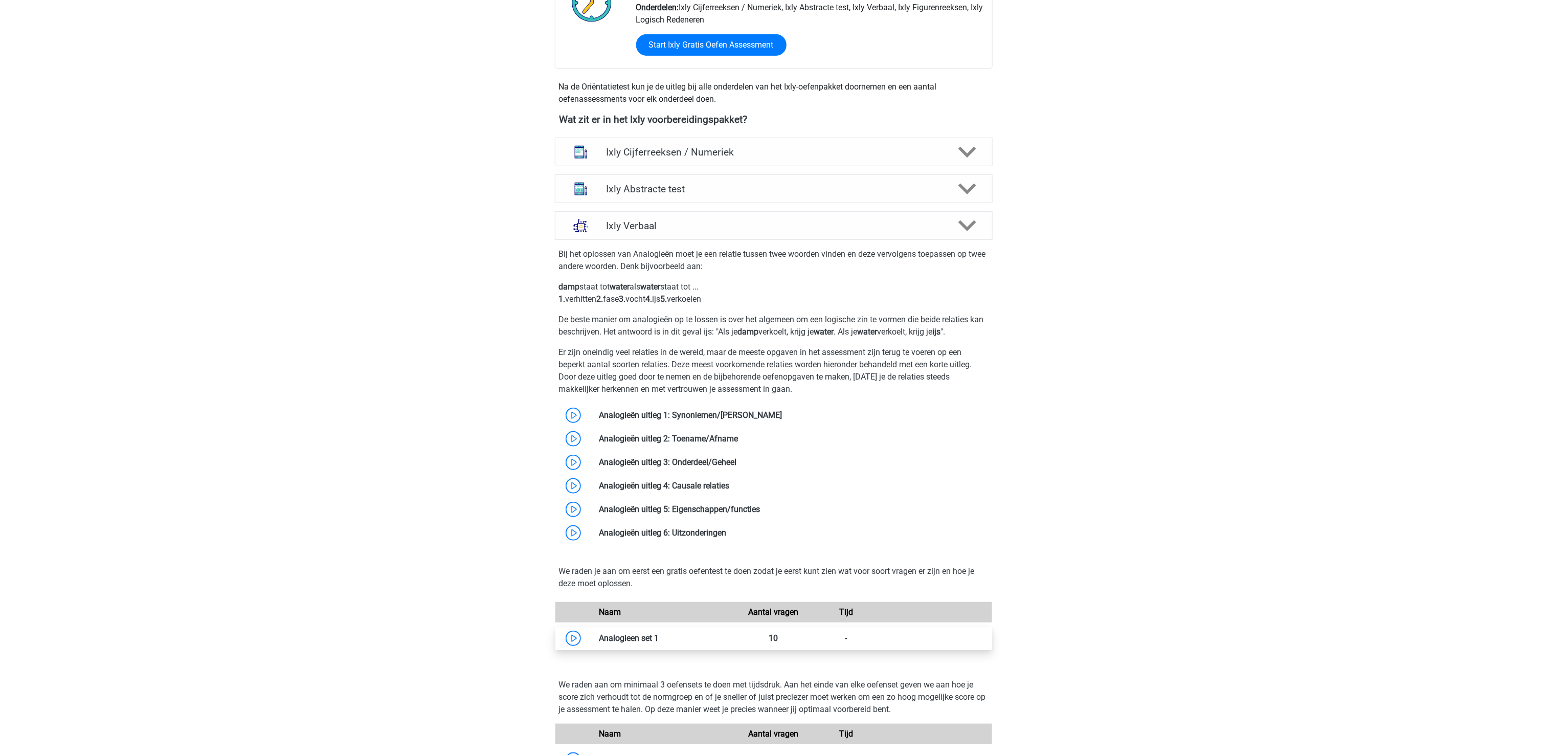
click at [659, 638] on link at bounding box center [659, 638] width 0 height 10
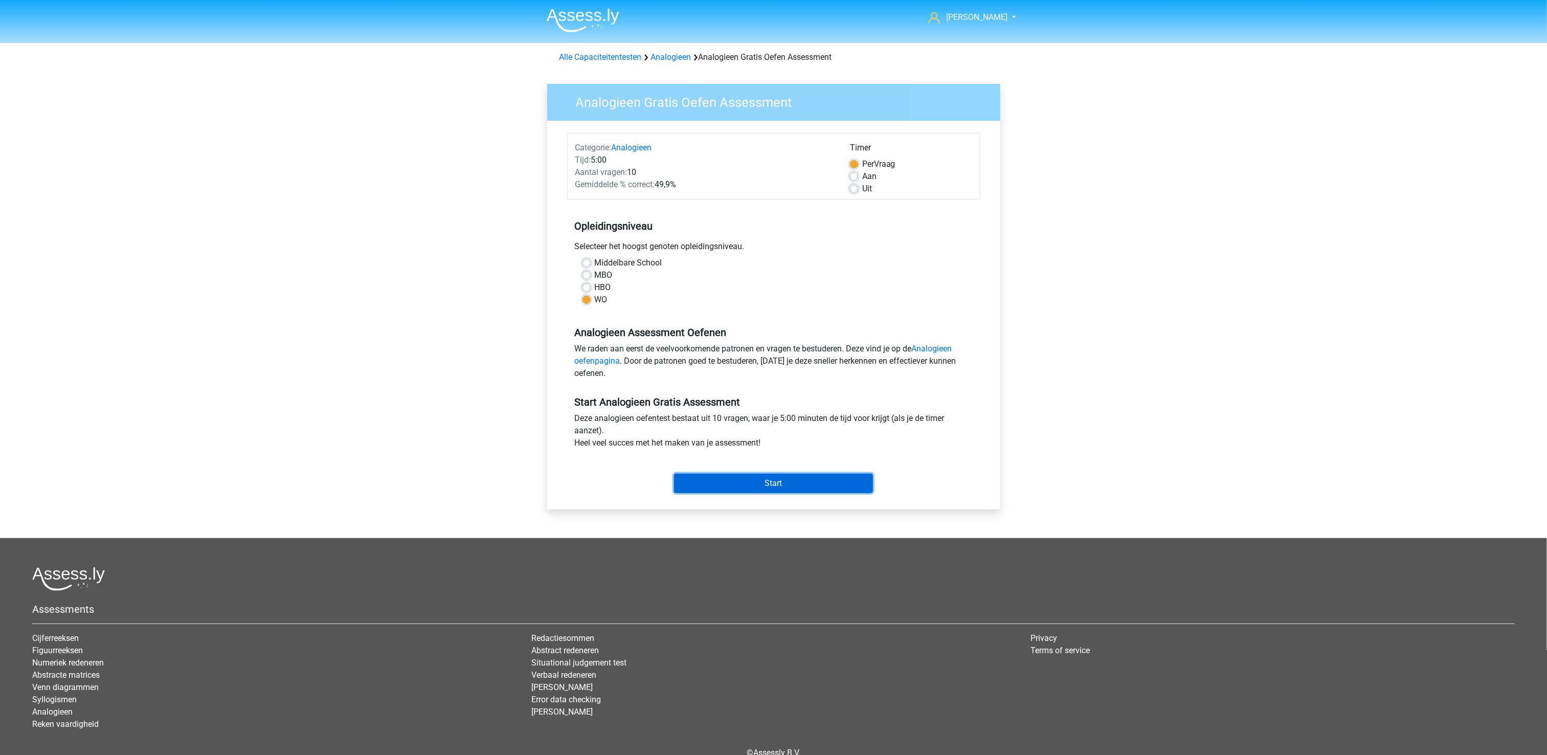
click at [812, 478] on input "Start" at bounding box center [773, 482] width 199 height 19
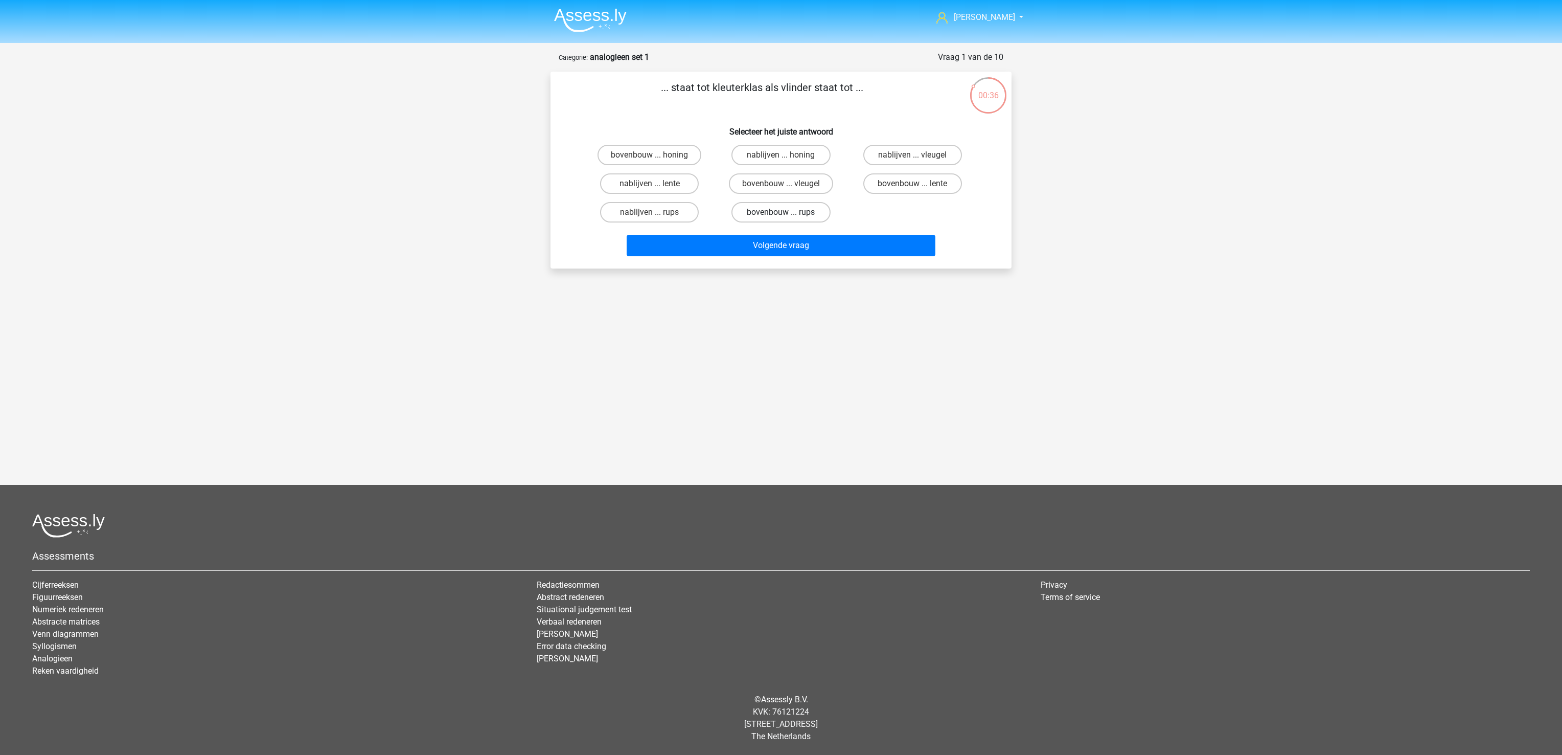
click at [791, 215] on label "bovenbouw ... rups" at bounding box center [781, 212] width 99 height 20
click at [788, 215] on input "bovenbouw ... rups" at bounding box center [784, 215] width 7 height 7
radio input "true"
click at [798, 241] on button "Volgende vraag" at bounding box center [781, 245] width 309 height 21
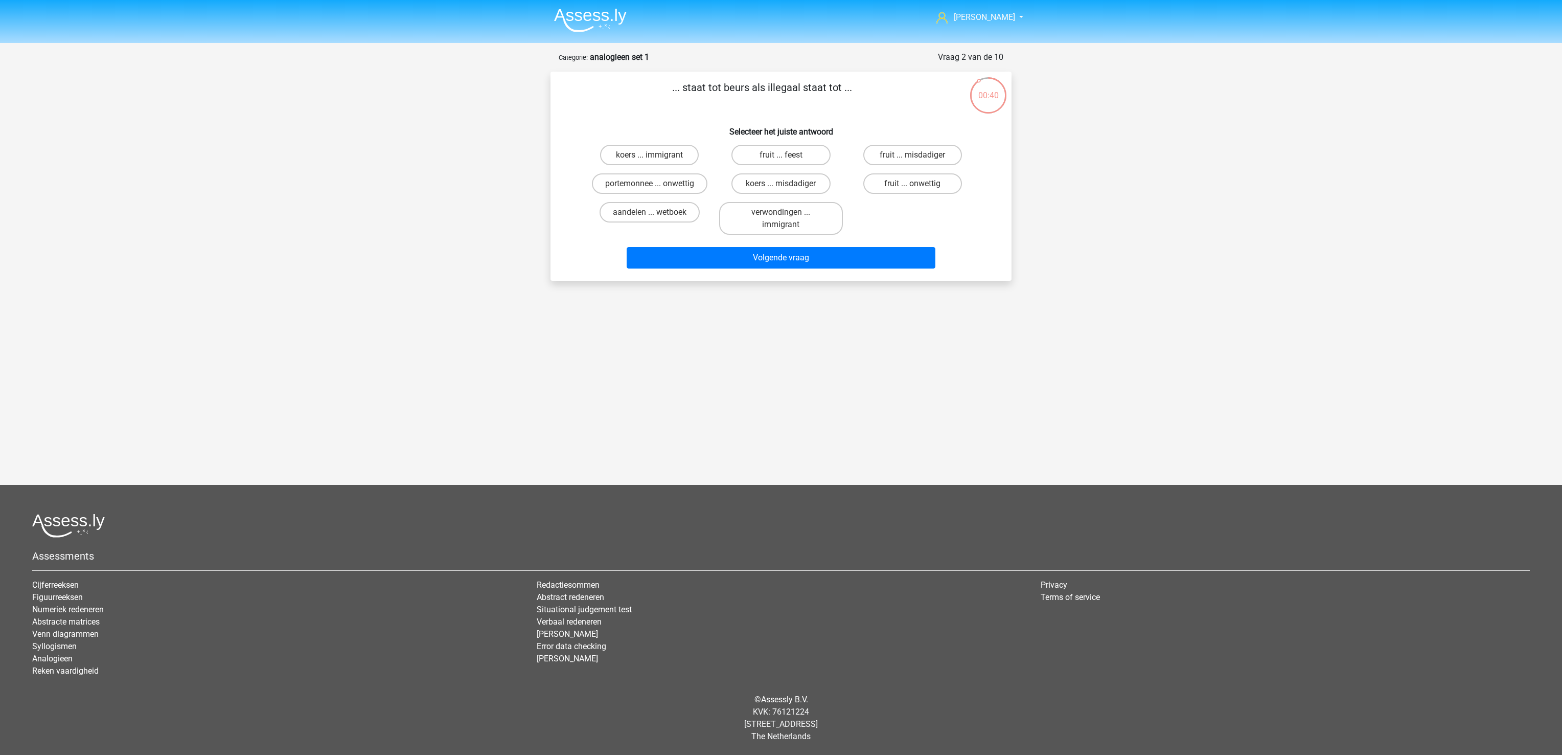
click at [652, 184] on input "portemonnee ... onwettig" at bounding box center [653, 187] width 7 height 7
radio input "true"
click at [770, 272] on div "Volgende vraag" at bounding box center [781, 260] width 395 height 26
click at [775, 256] on button "Volgende vraag" at bounding box center [781, 257] width 309 height 21
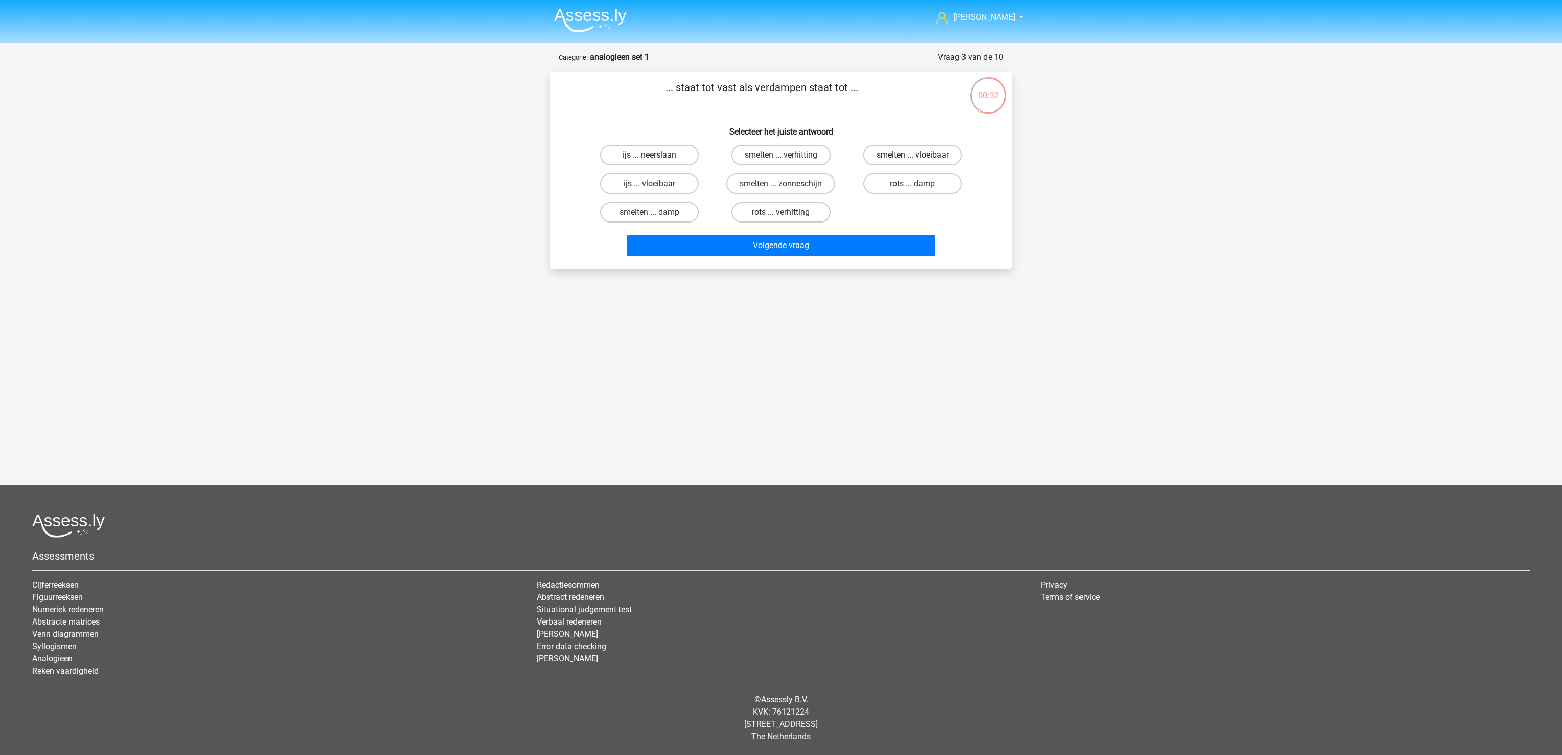
click at [930, 155] on label "smelten ... vloeibaar" at bounding box center [912, 155] width 99 height 20
click at [919, 155] on input "smelten ... vloeibaar" at bounding box center [916, 158] width 7 height 7
radio input "true"
click at [886, 240] on button "Volgende vraag" at bounding box center [781, 245] width 309 height 21
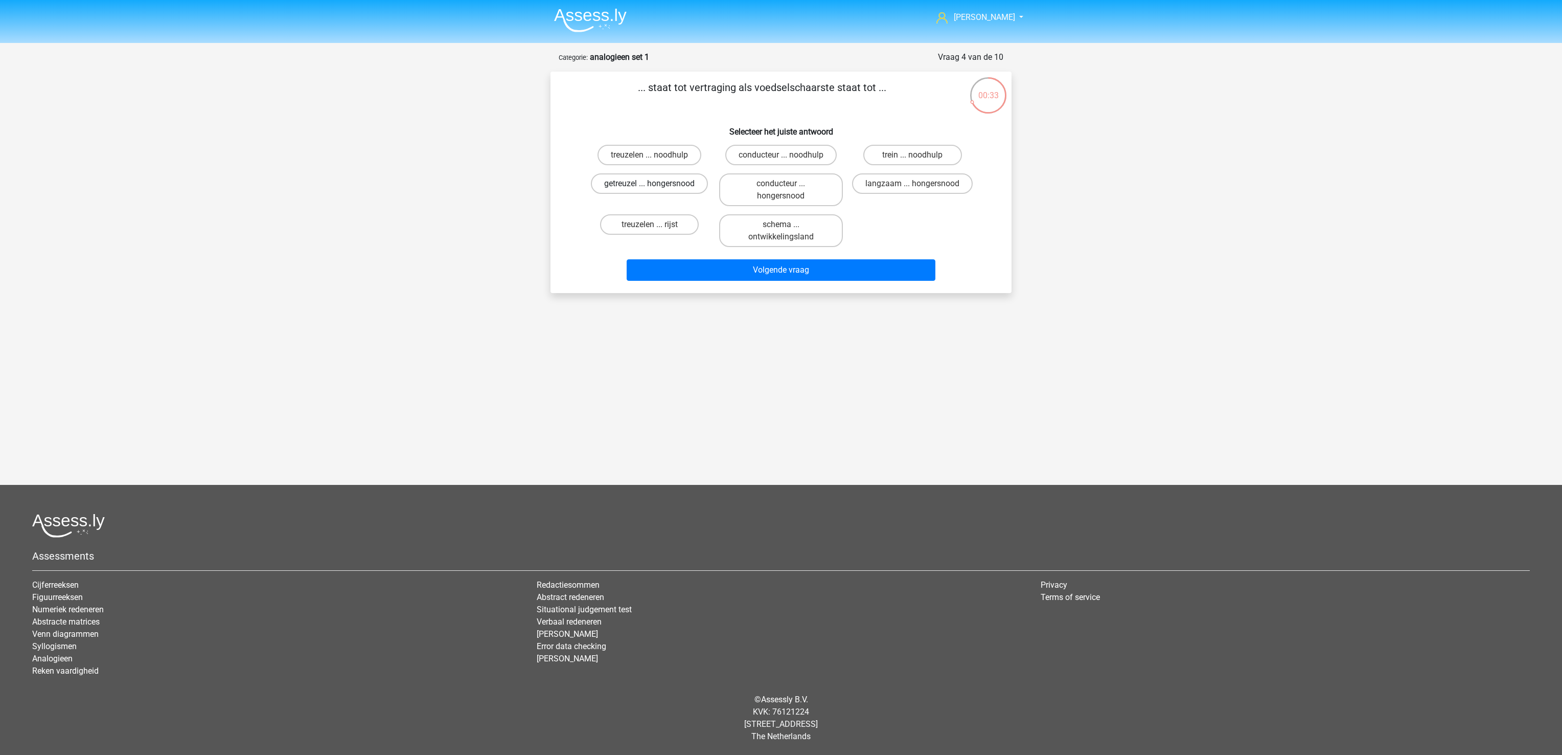
click at [637, 182] on label "getreuzel ... hongersnood" at bounding box center [649, 183] width 117 height 20
click at [650, 184] on input "getreuzel ... hongersnood" at bounding box center [653, 187] width 7 height 7
radio input "true"
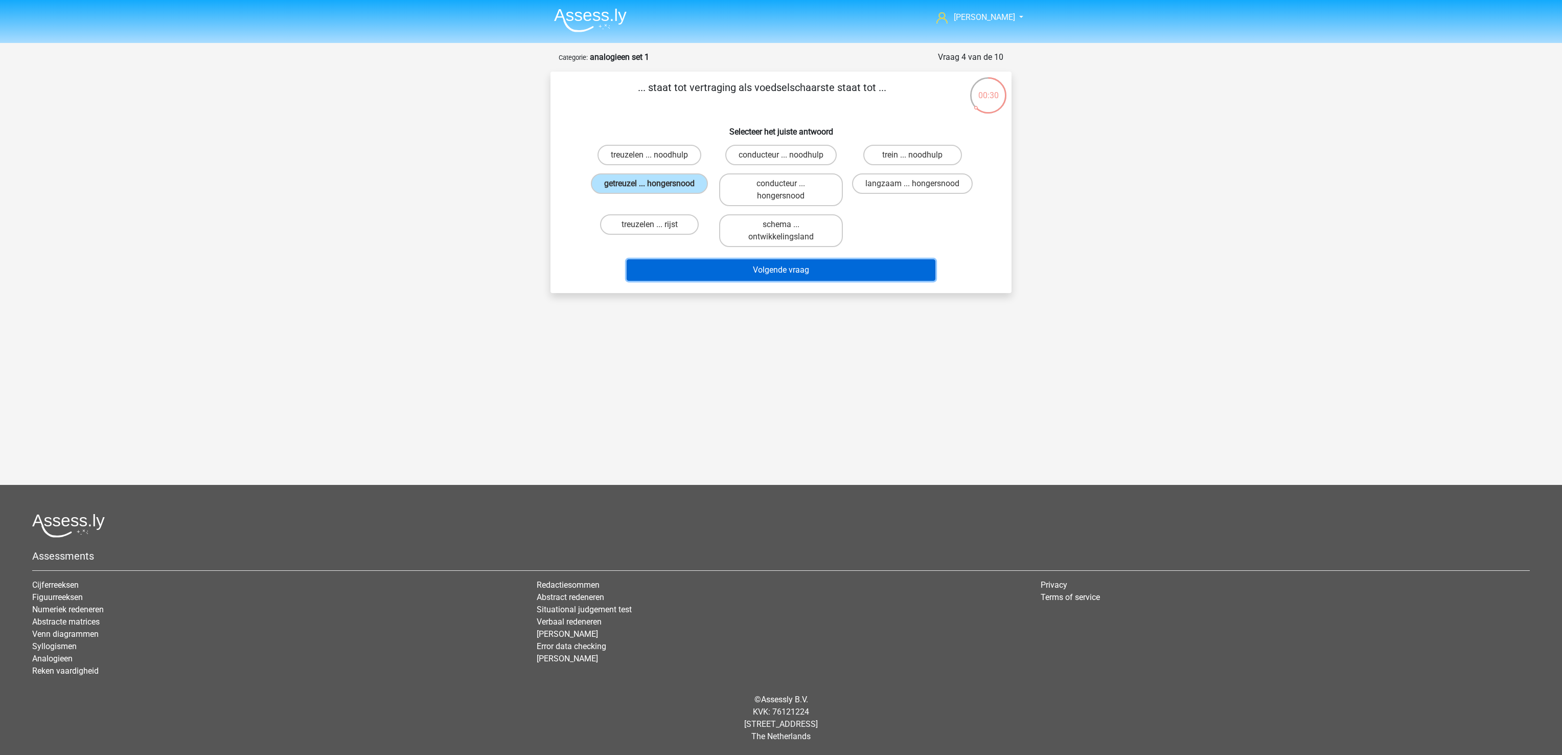
click at [754, 272] on button "Volgende vraag" at bounding box center [781, 269] width 309 height 21
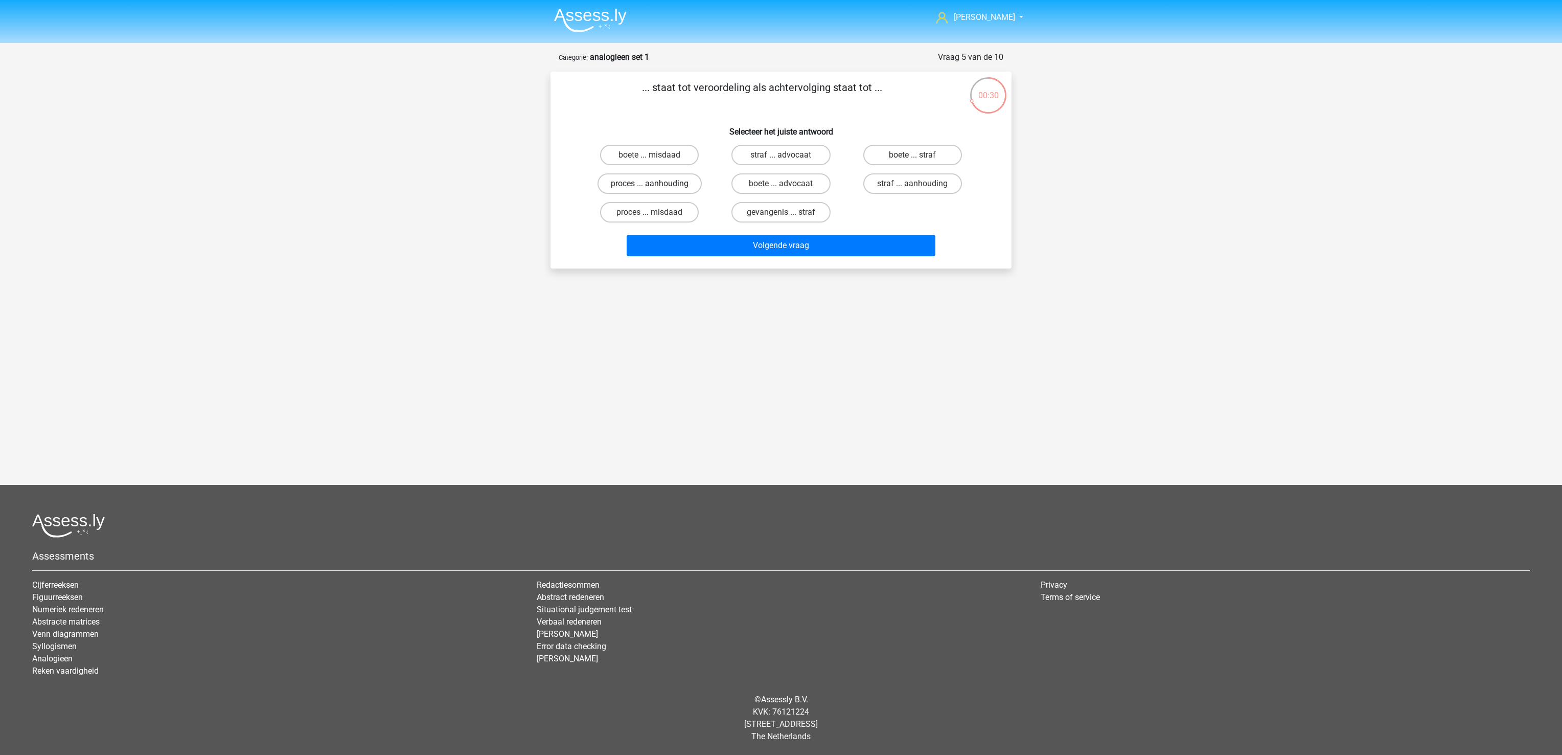
click at [673, 181] on label "proces ... aanhouding" at bounding box center [650, 183] width 104 height 20
click at [656, 184] on input "proces ... aanhouding" at bounding box center [653, 187] width 7 height 7
radio input "true"
click at [718, 247] on button "Volgende vraag" at bounding box center [781, 245] width 309 height 21
click at [919, 187] on label "duif ... wijsheid" at bounding box center [912, 183] width 99 height 20
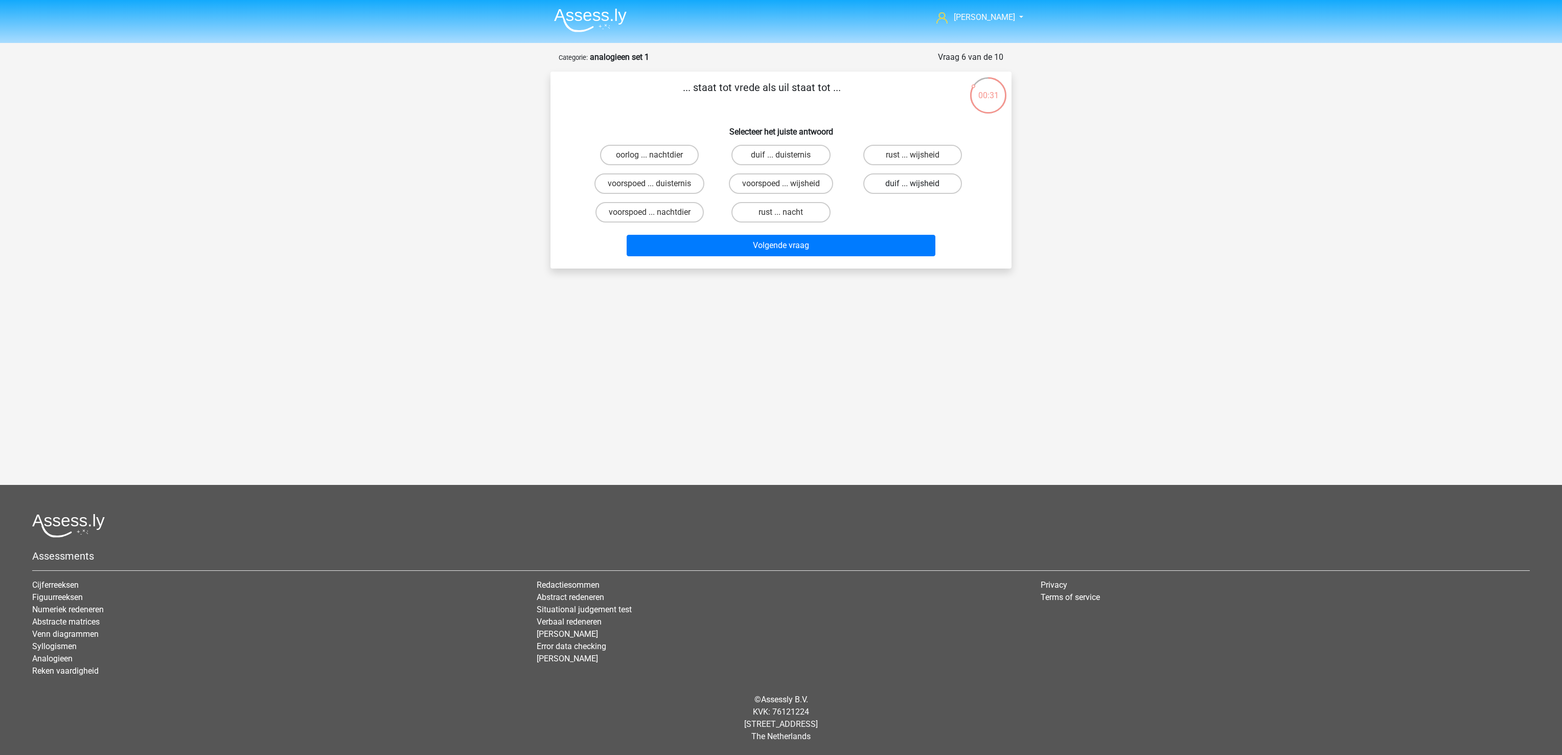
click at [919, 187] on input "duif ... wijsheid" at bounding box center [916, 187] width 7 height 7
radio input "true"
click at [891, 249] on button "Volgende vraag" at bounding box center [781, 245] width 309 height 21
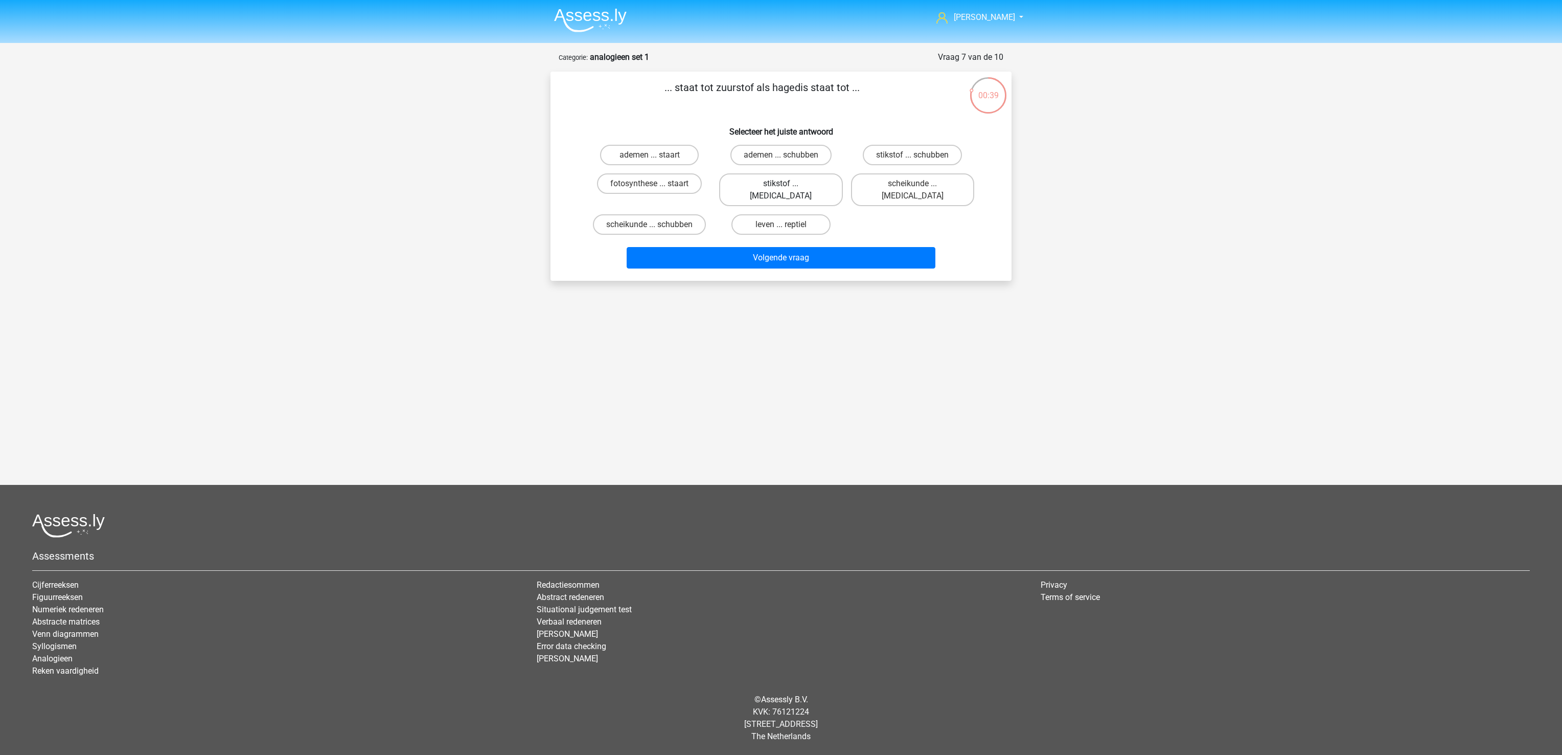
click at [816, 183] on label "stikstof ... krokodil" at bounding box center [780, 189] width 123 height 33
click at [788, 184] on input "stikstof ... krokodil" at bounding box center [784, 187] width 7 height 7
radio input "true"
click at [826, 247] on button "Volgende vraag" at bounding box center [781, 257] width 309 height 21
click at [941, 197] on label "mollig ... heerlijk" at bounding box center [912, 196] width 99 height 20
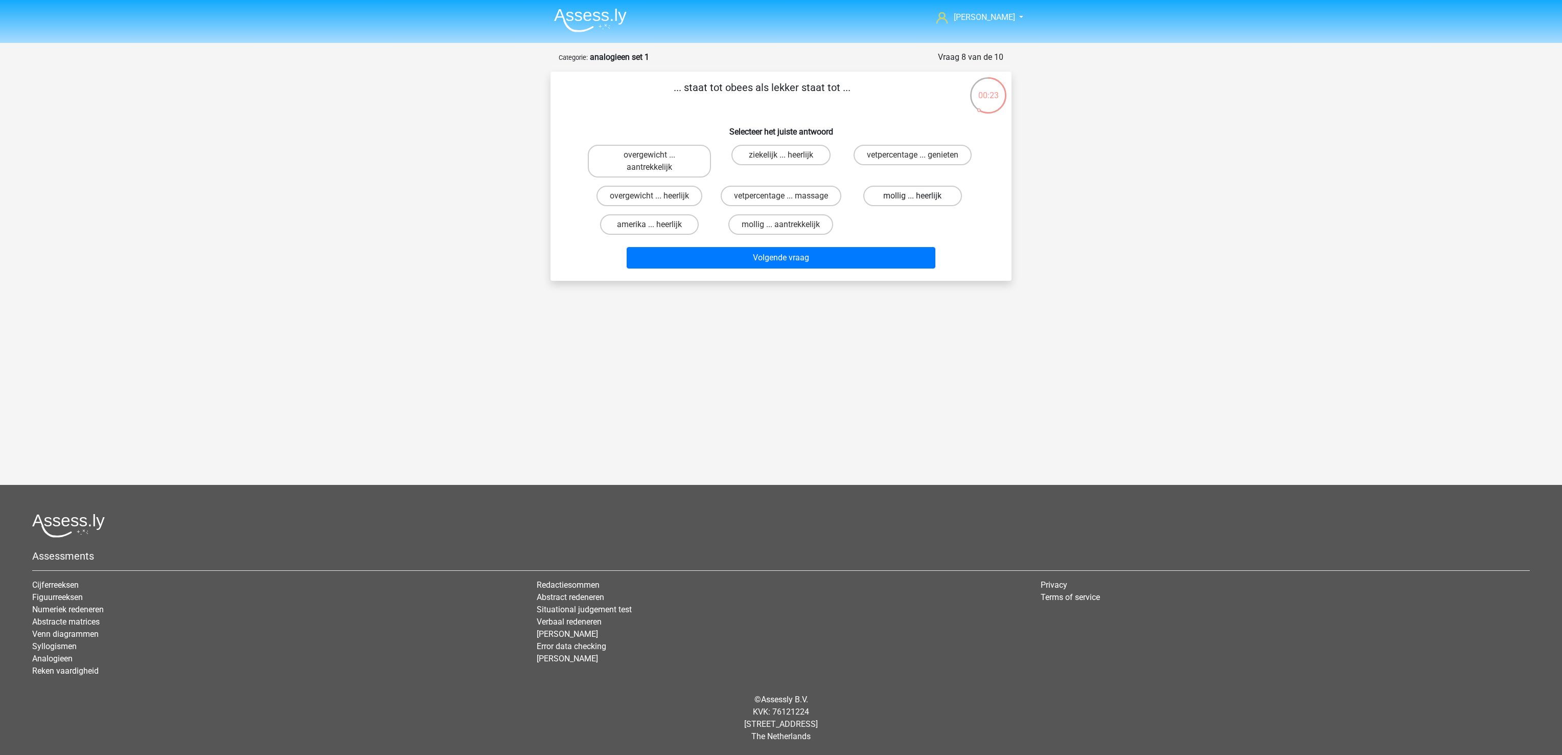
click at [919, 197] on input "mollig ... heerlijk" at bounding box center [916, 199] width 7 height 7
radio input "true"
click at [922, 255] on button "Volgende vraag" at bounding box center [781, 257] width 309 height 21
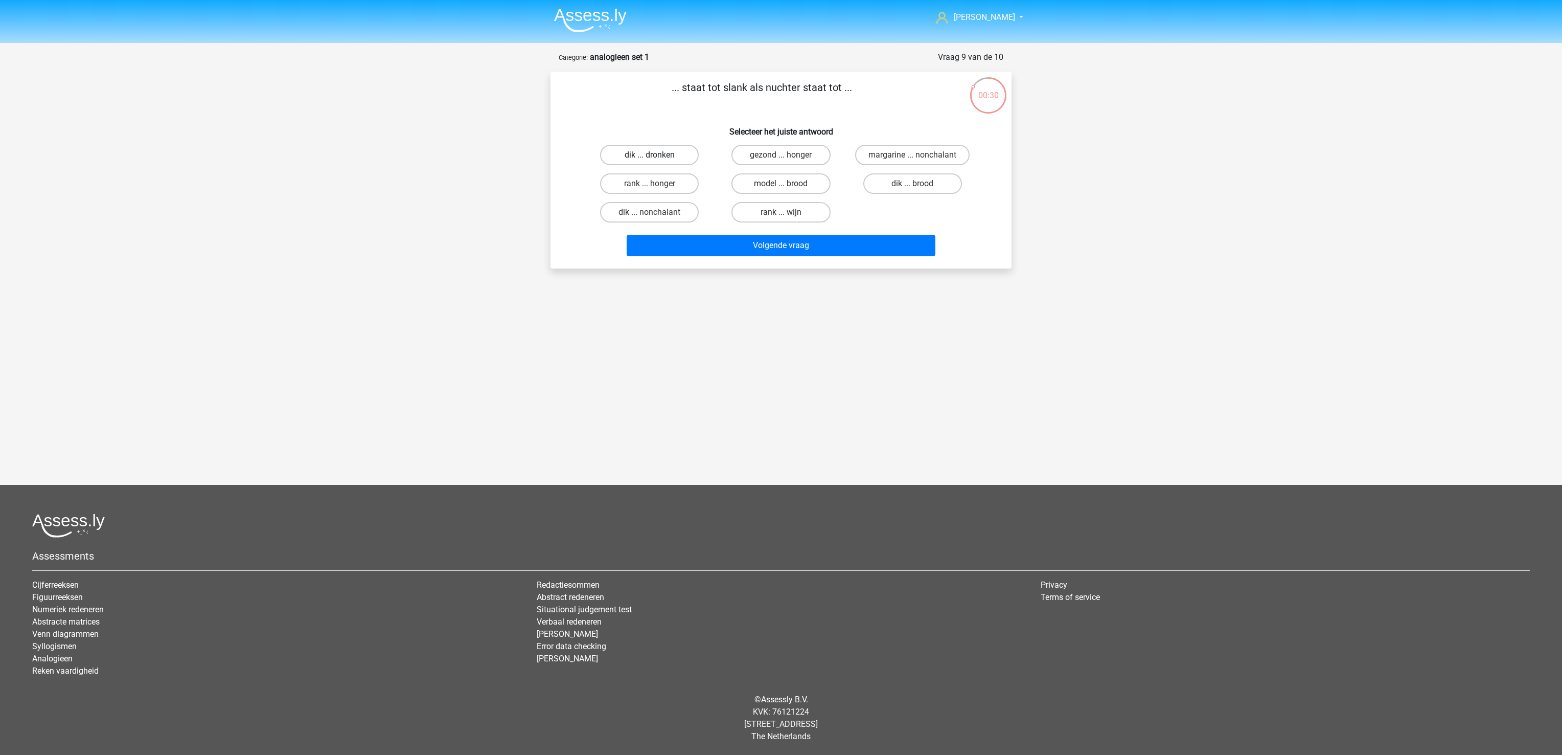
click at [674, 155] on label "dik ... dronken" at bounding box center [649, 155] width 99 height 20
click at [656, 155] on input "dik ... dronken" at bounding box center [653, 158] width 7 height 7
radio input "true"
click at [719, 252] on button "Volgende vraag" at bounding box center [781, 245] width 309 height 21
click at [921, 184] on label "pixel ... wiel" at bounding box center [912, 183] width 99 height 20
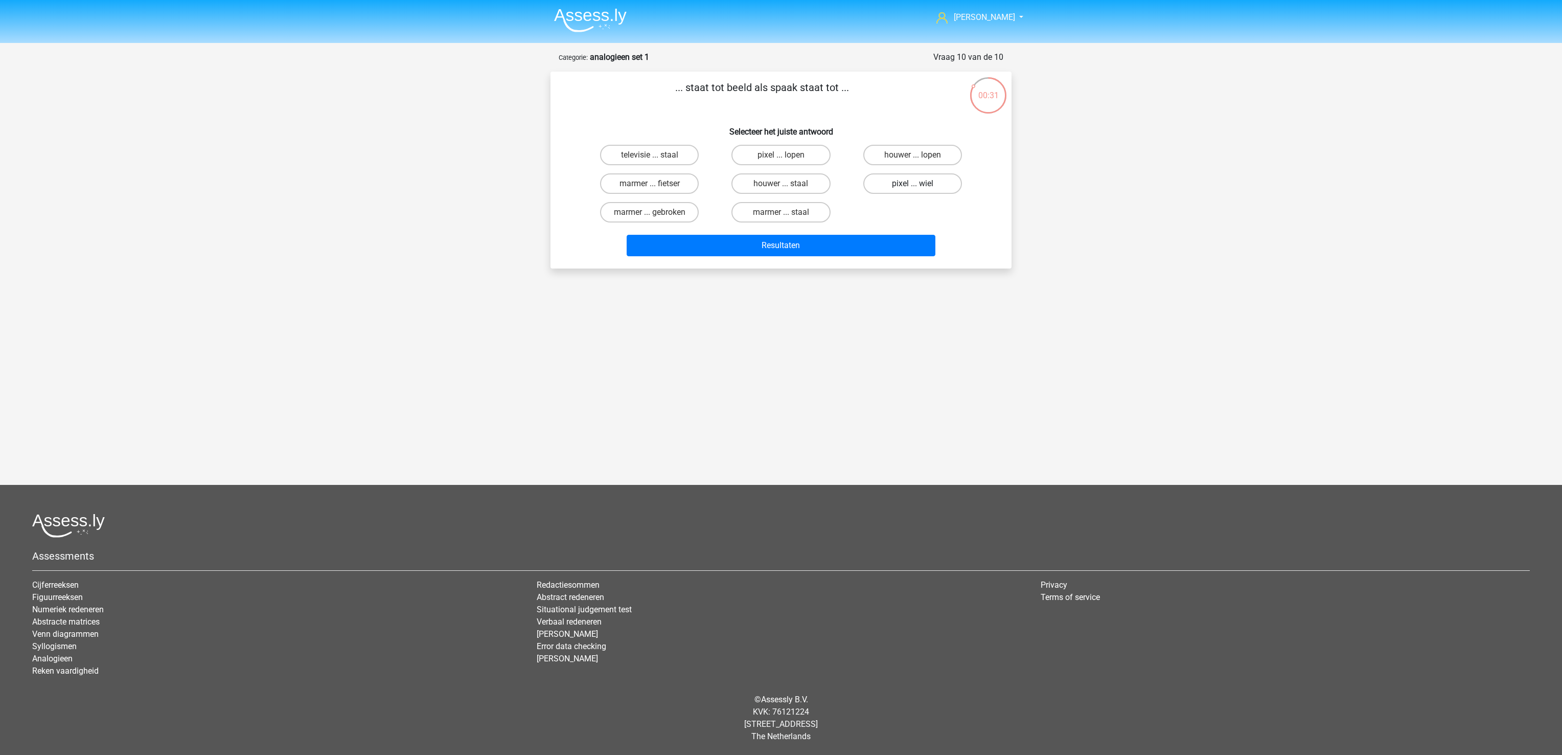
click at [919, 184] on input "pixel ... wiel" at bounding box center [916, 187] width 7 height 7
radio input "true"
click at [893, 239] on button "Resultaten" at bounding box center [781, 245] width 309 height 21
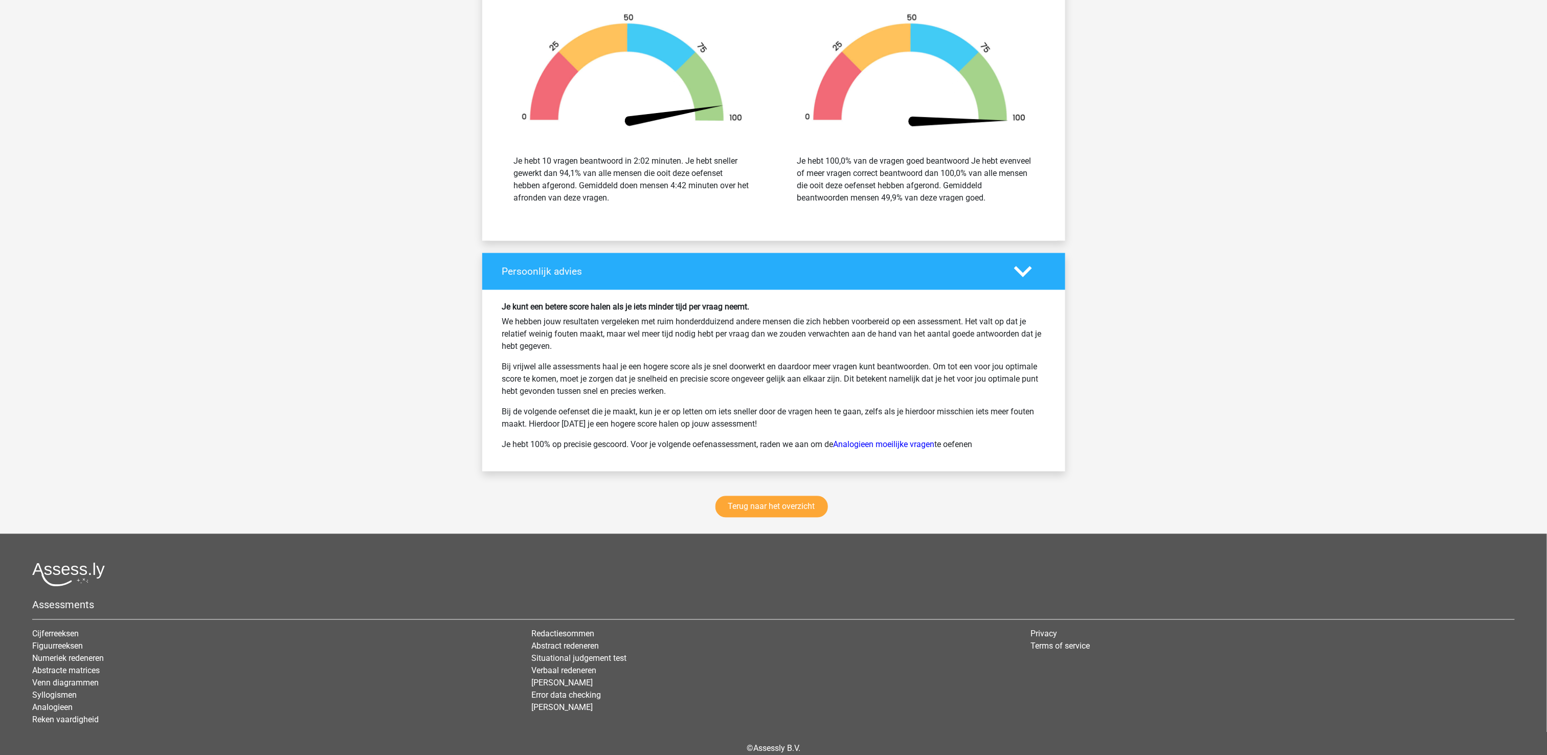
scroll to position [1125, 0]
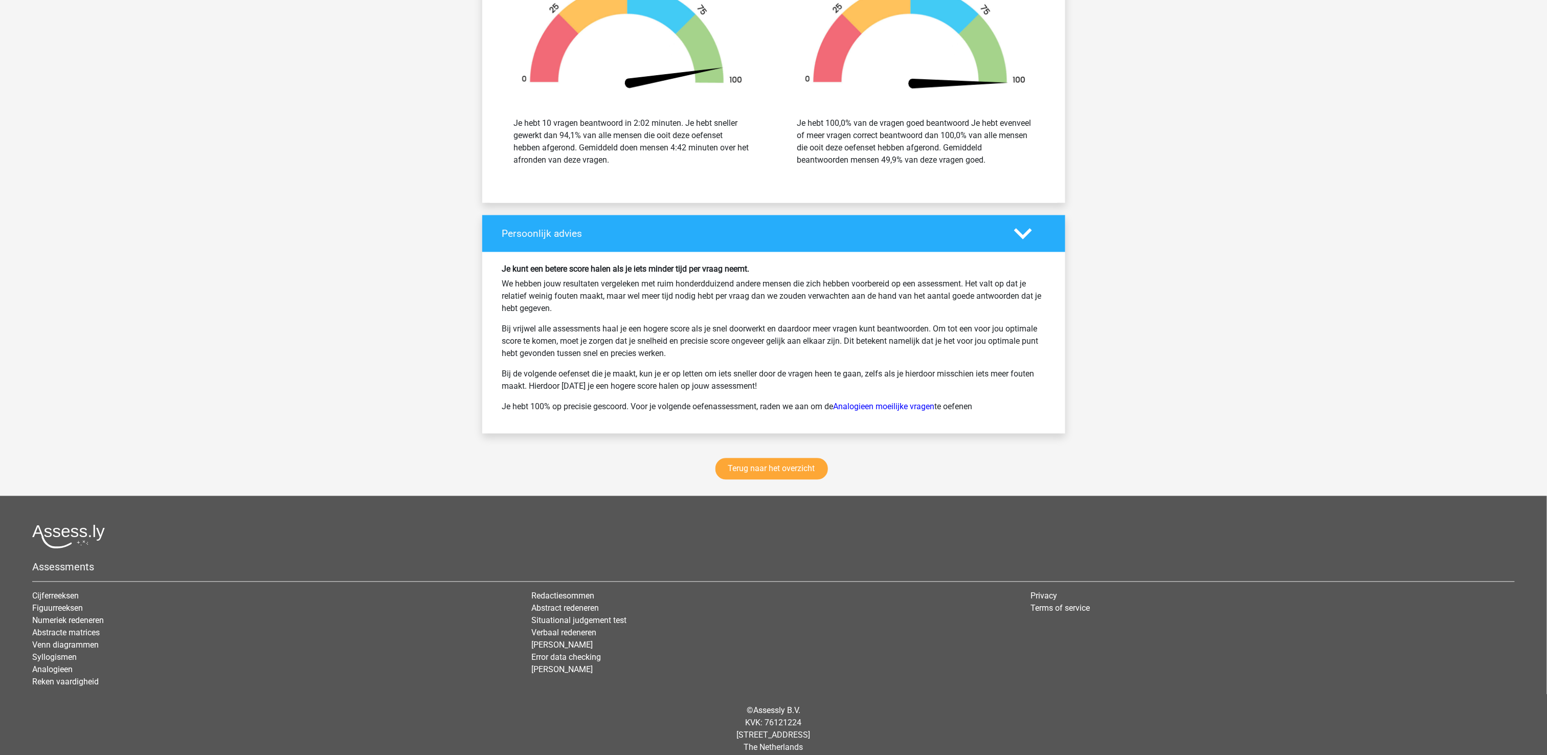
drag, startPoint x: 781, startPoint y: 461, endPoint x: 787, endPoint y: 473, distance: 13.7
click at [783, 461] on div "Terug naar het overzicht" at bounding box center [773, 471] width 583 height 50
click at [787, 473] on link "Terug naar het overzicht" at bounding box center [771, 468] width 112 height 21
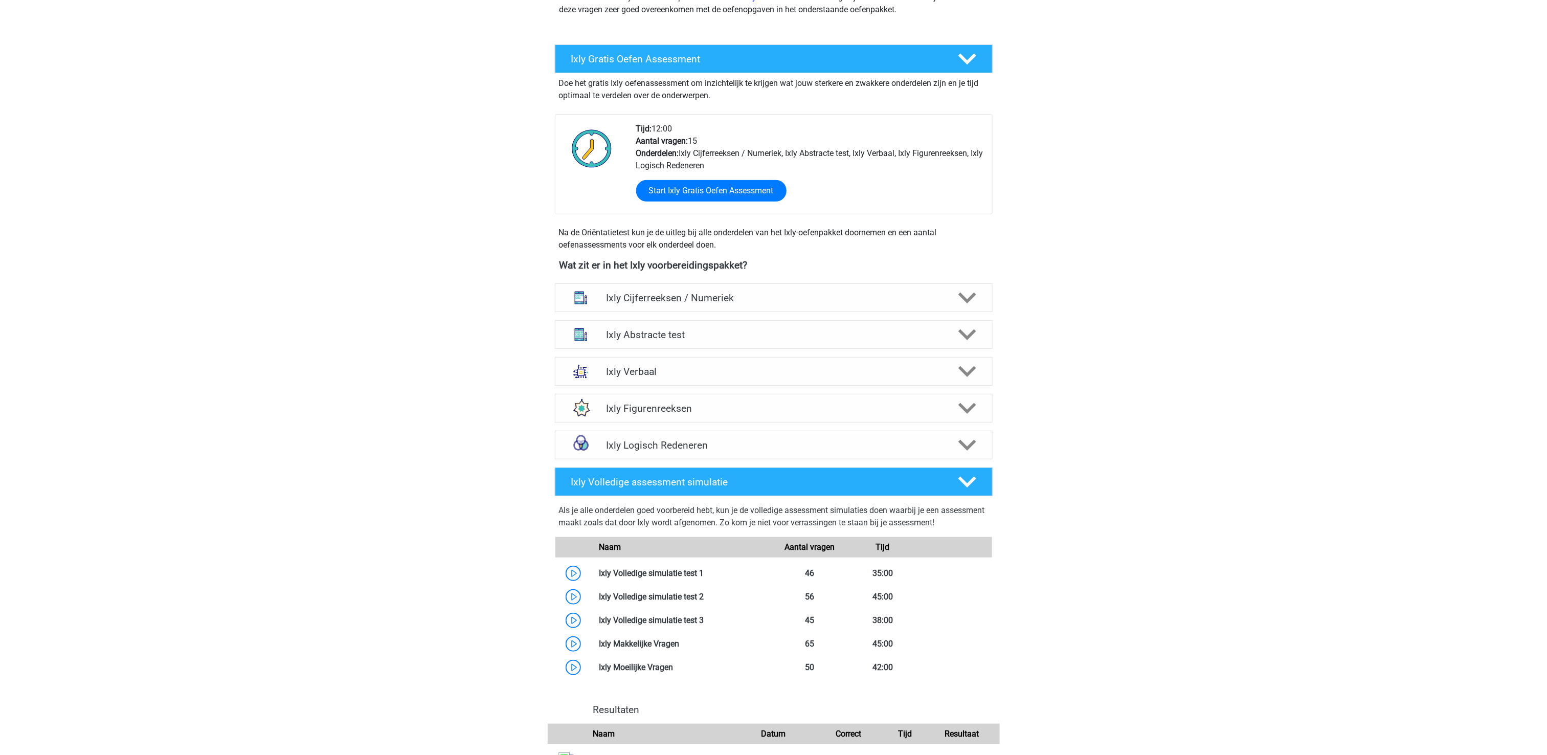
scroll to position [102, 0]
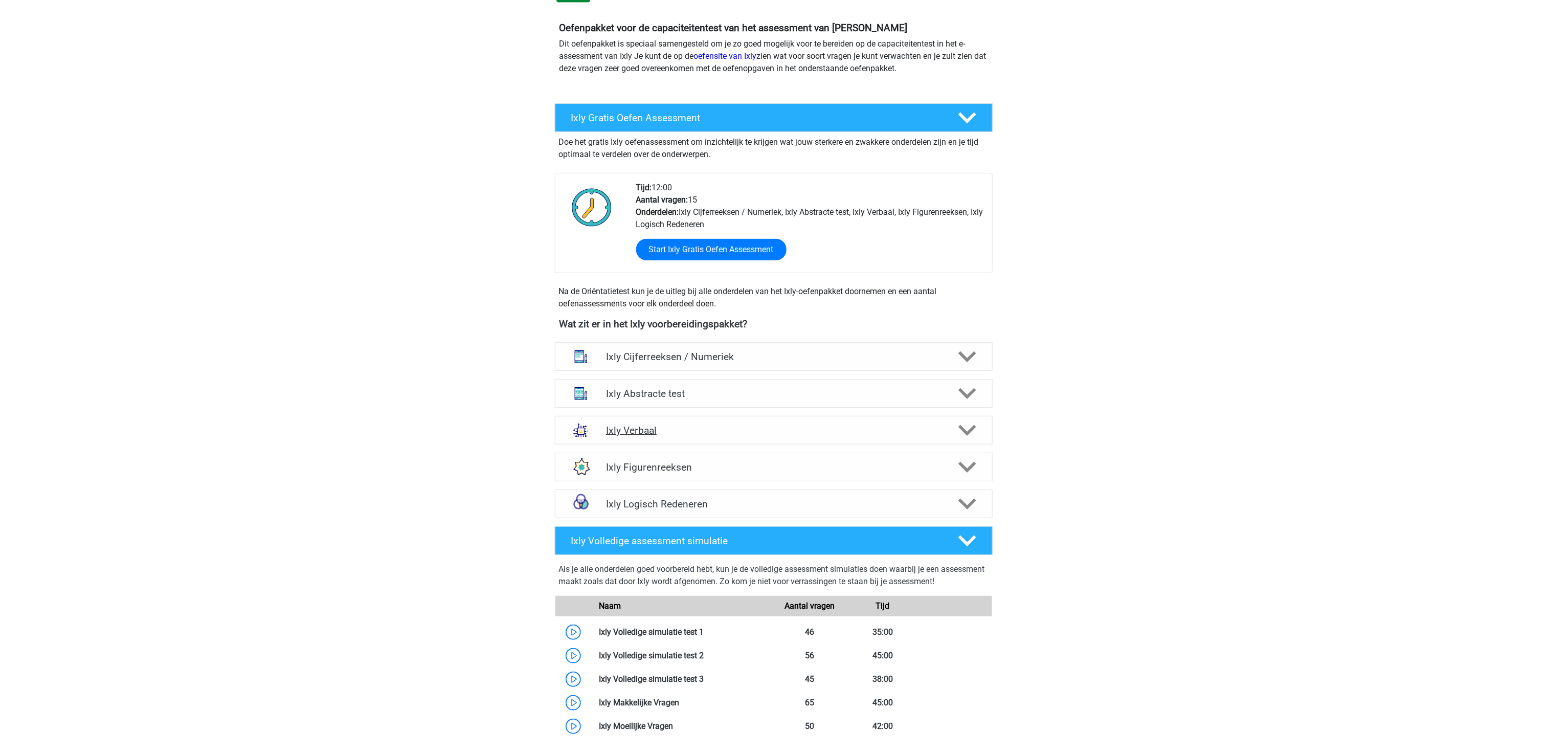
click at [638, 435] on h4 "Ixly Verbaal" at bounding box center [773, 430] width 335 height 12
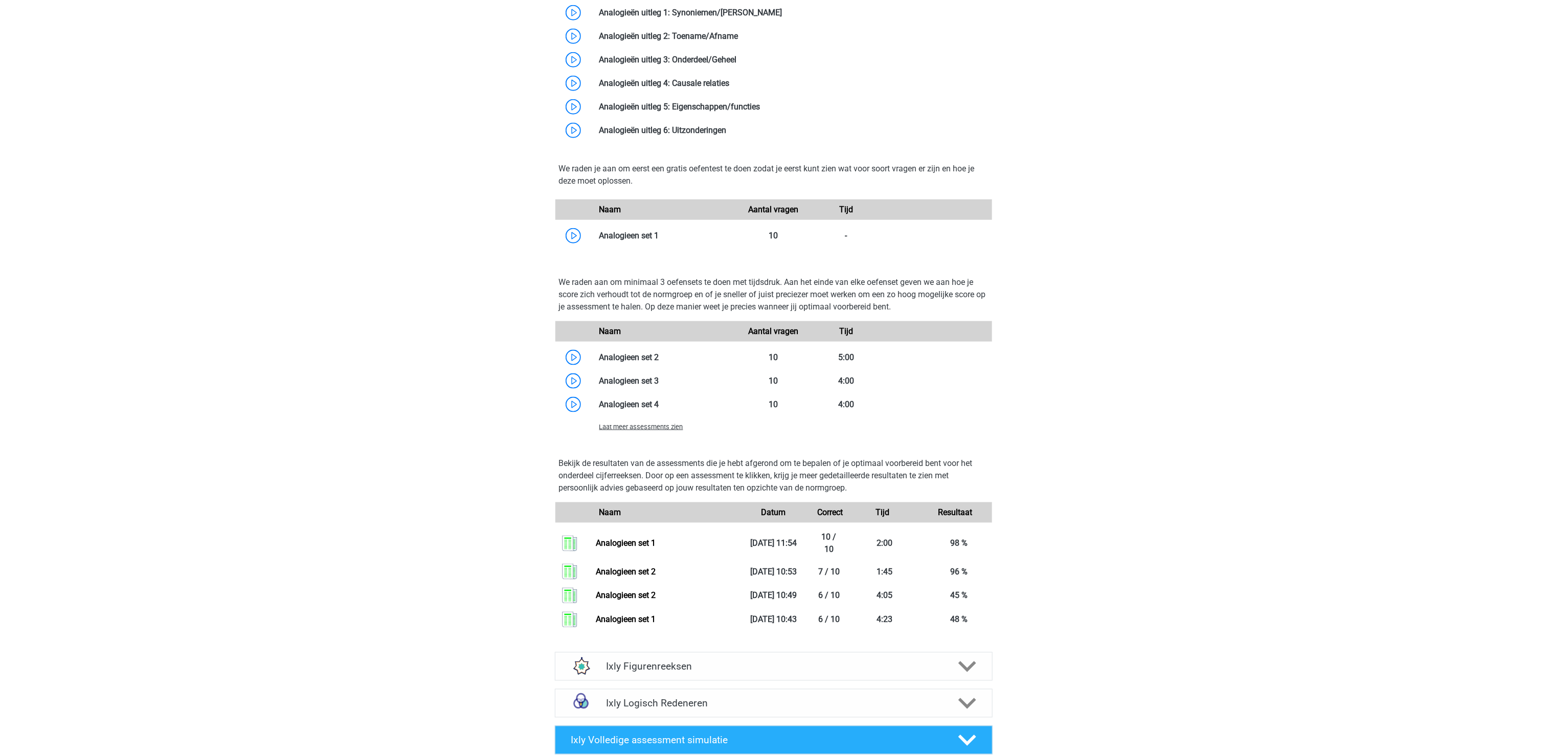
scroll to position [716, 0]
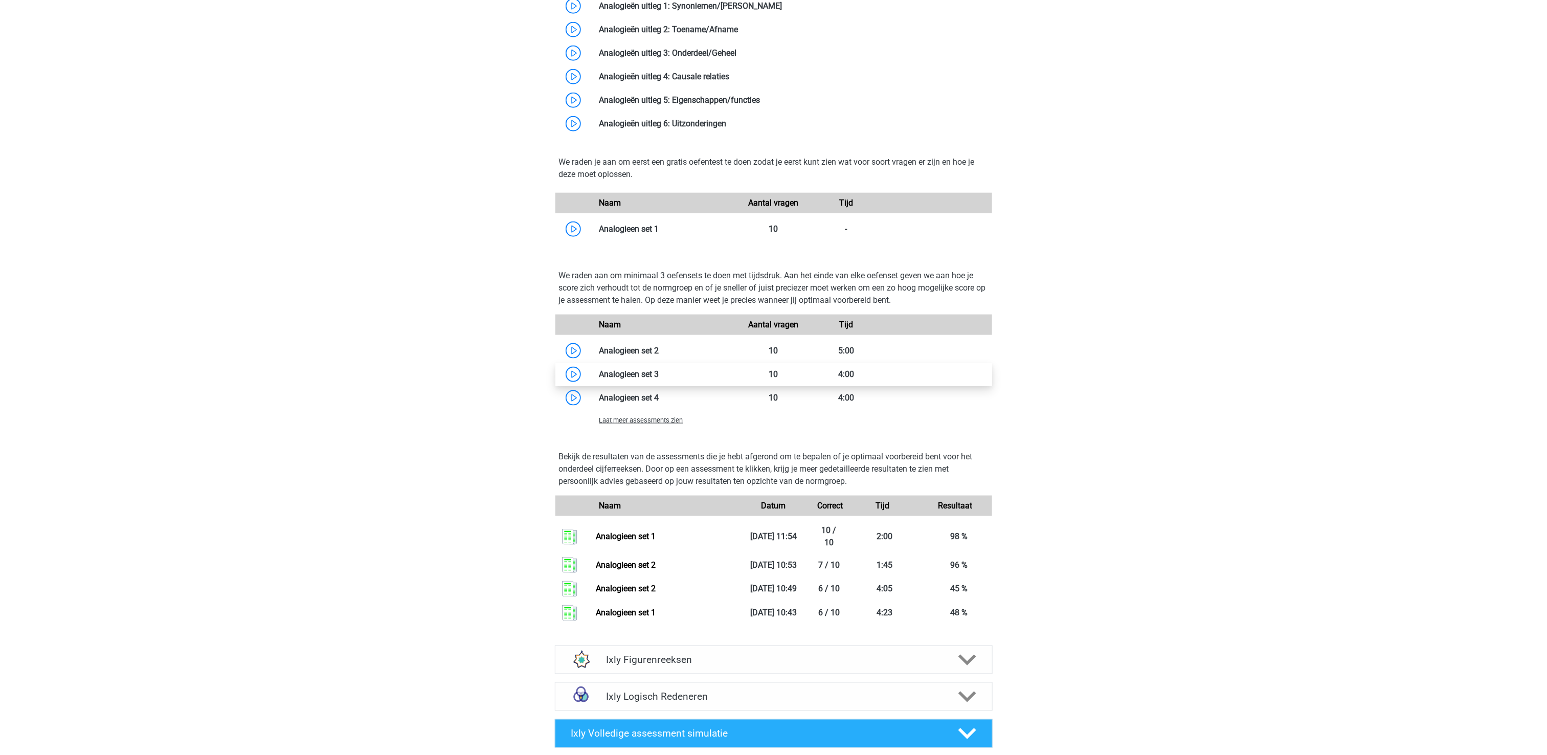
click at [659, 374] on link at bounding box center [659, 374] width 0 height 10
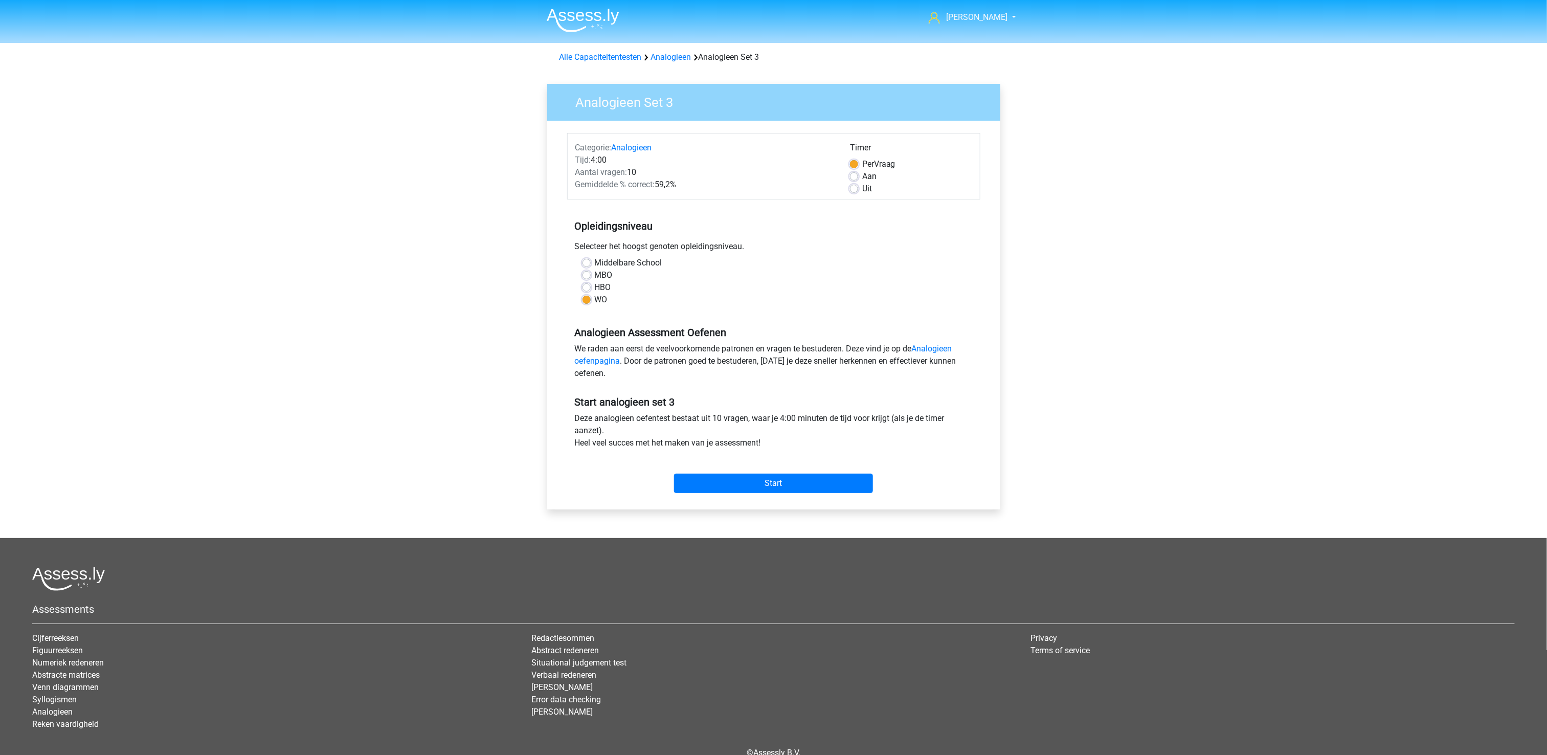
click at [766, 473] on div "Start" at bounding box center [773, 475] width 413 height 36
click at [761, 485] on input "Start" at bounding box center [773, 482] width 199 height 19
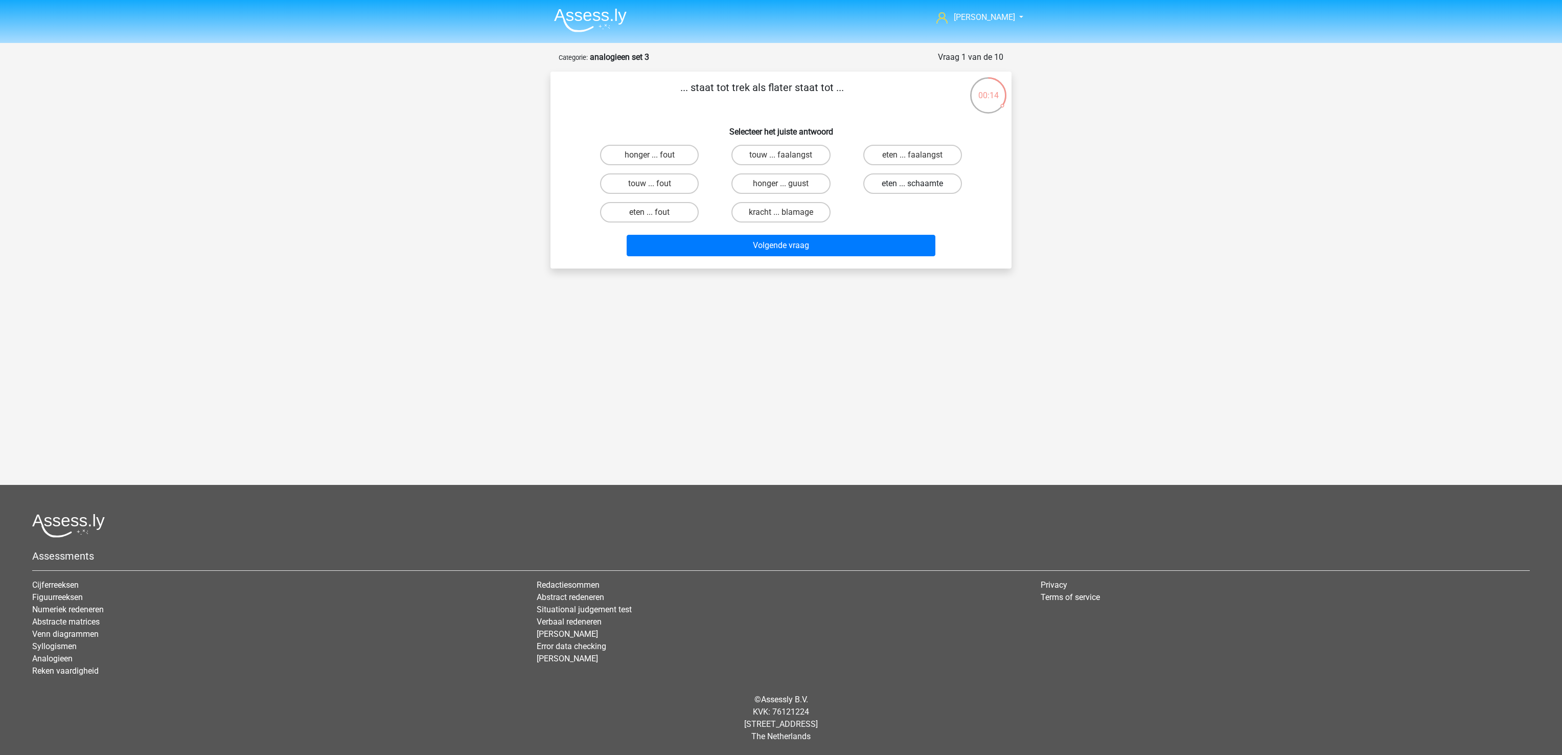
click at [926, 184] on label "eten ... schaamte" at bounding box center [912, 183] width 99 height 20
click at [919, 184] on input "eten ... schaamte" at bounding box center [916, 187] width 7 height 7
radio input "true"
click at [884, 242] on button "Volgende vraag" at bounding box center [781, 245] width 309 height 21
click at [795, 213] on label "vlinder ... puber" at bounding box center [781, 212] width 99 height 20
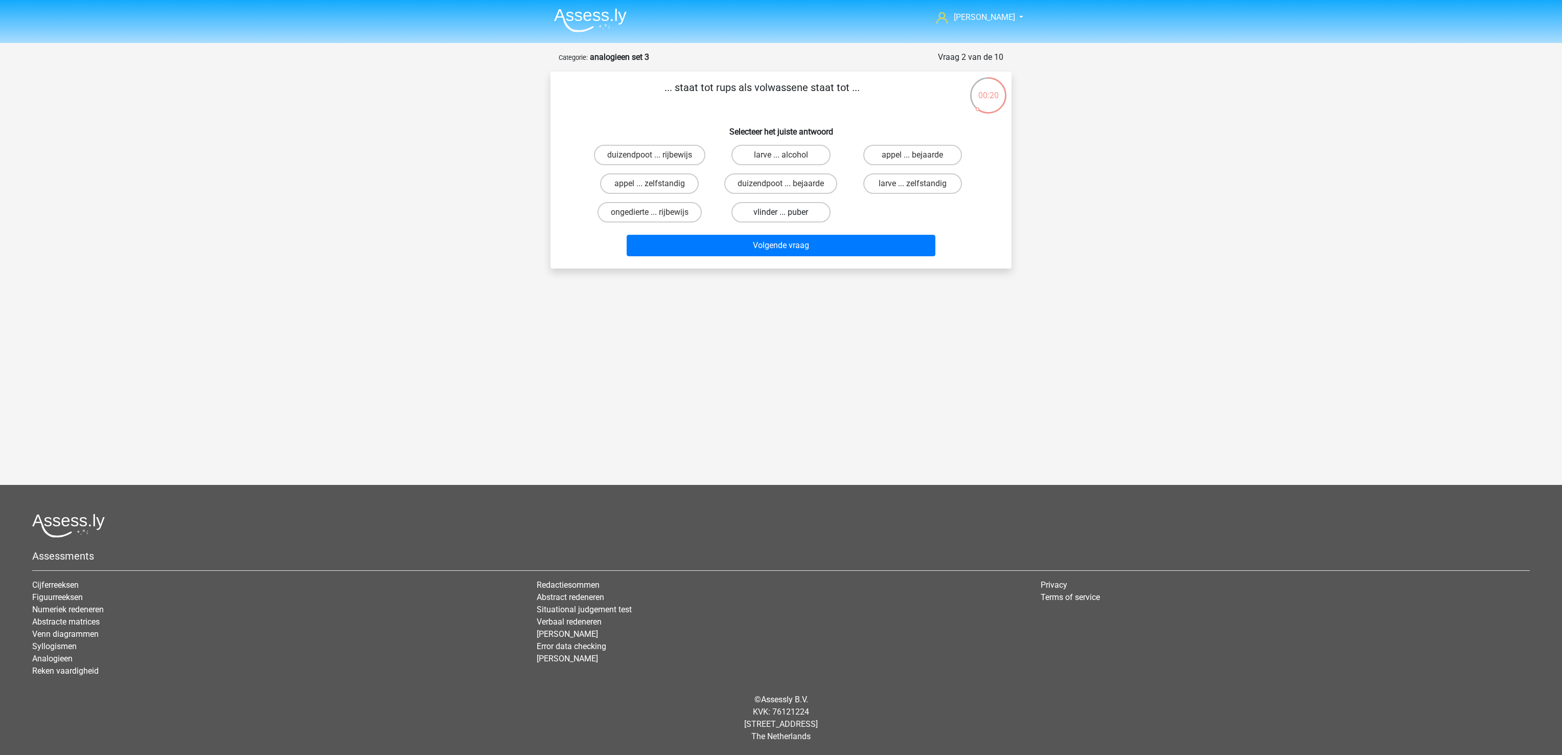
click at [788, 213] on input "vlinder ... puber" at bounding box center [784, 215] width 7 height 7
radio input "true"
click at [801, 243] on button "Volgende vraag" at bounding box center [781, 245] width 309 height 21
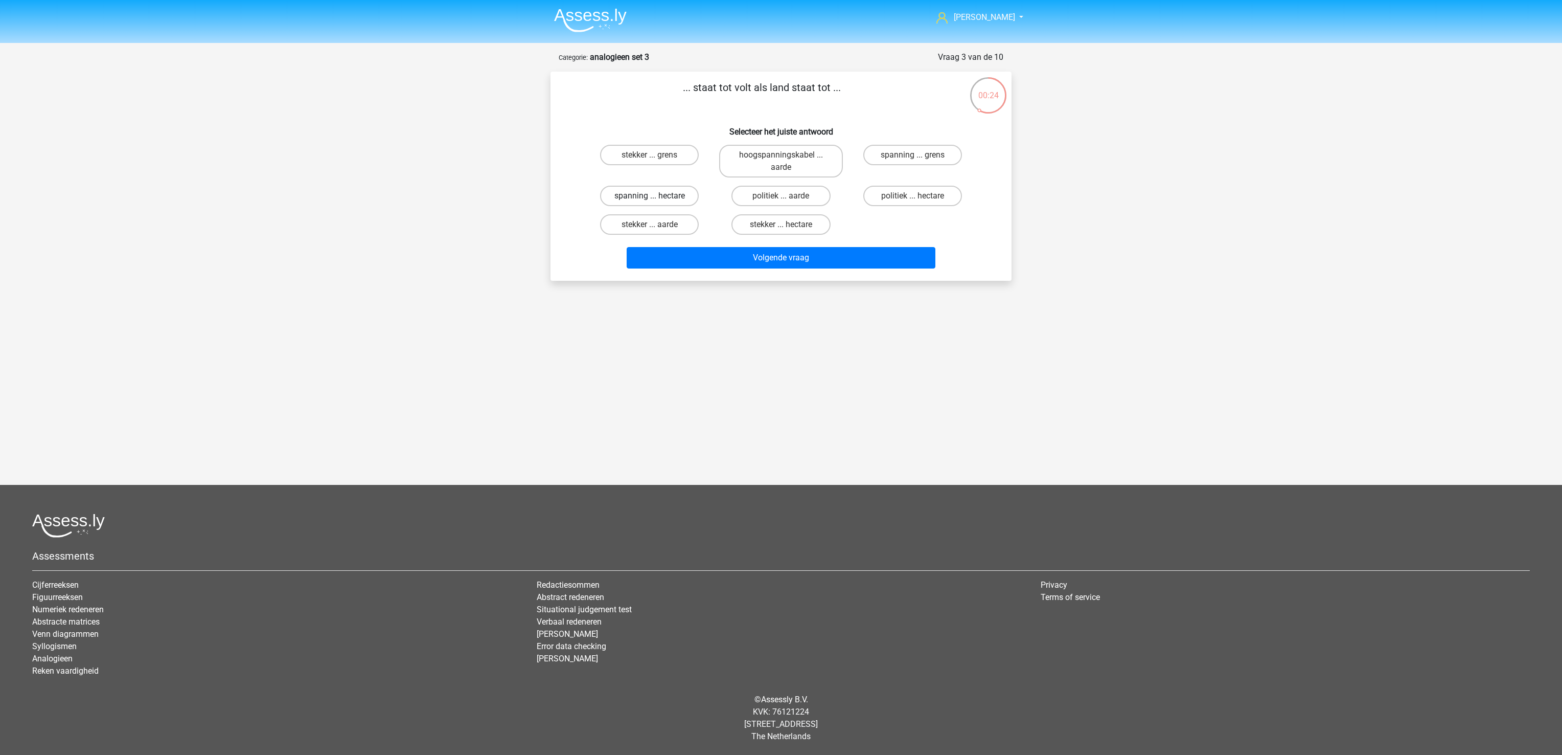
click at [665, 199] on label "spanning ... hectare" at bounding box center [649, 196] width 99 height 20
click at [656, 199] on input "spanning ... hectare" at bounding box center [653, 199] width 7 height 7
radio input "true"
click at [701, 262] on button "Volgende vraag" at bounding box center [781, 257] width 309 height 21
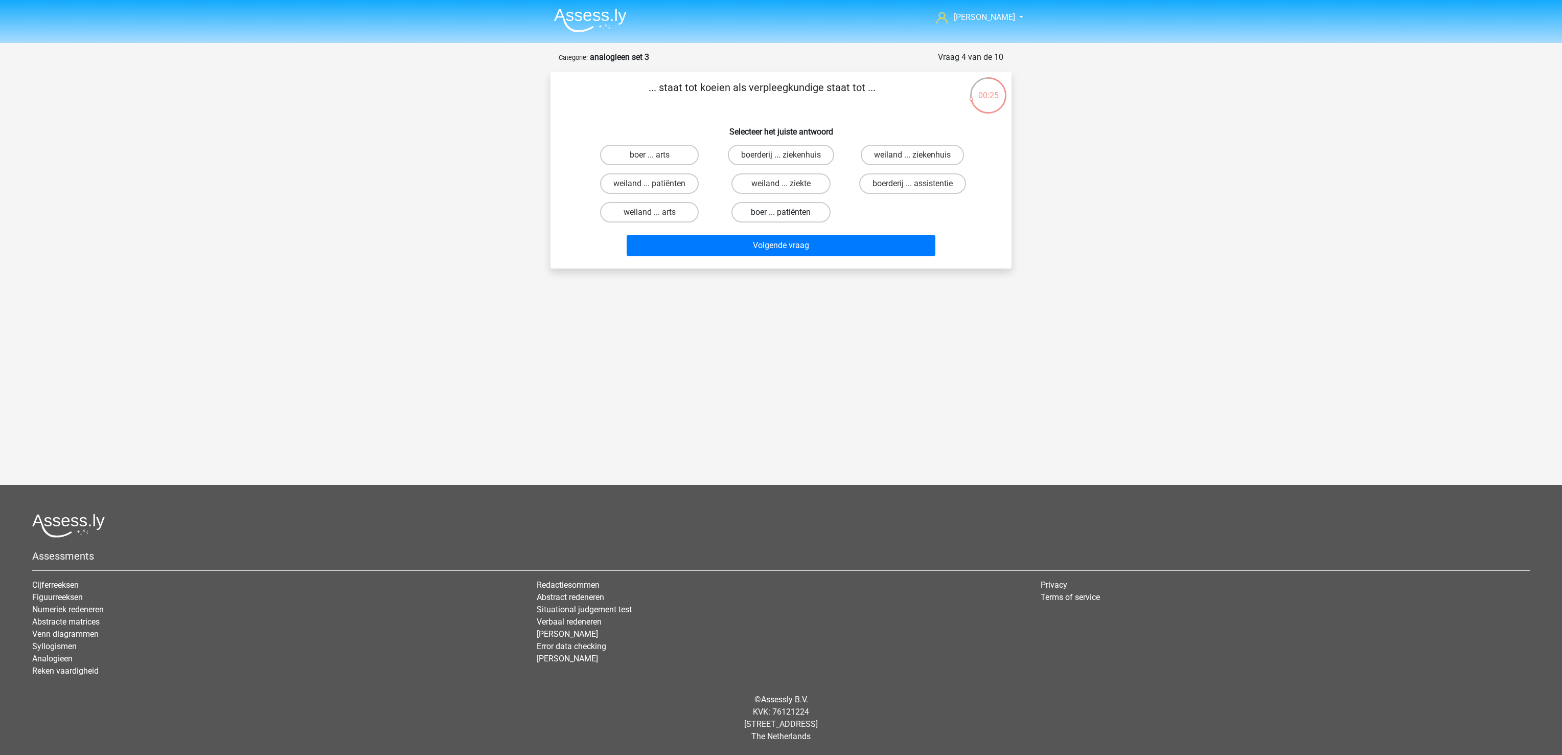
click at [806, 212] on label "boer ... patiënten" at bounding box center [781, 212] width 99 height 20
click at [788, 212] on input "boer ... patiënten" at bounding box center [784, 215] width 7 height 7
radio input "true"
click at [805, 245] on button "Volgende vraag" at bounding box center [781, 245] width 309 height 21
click at [806, 211] on label "bijzonder ... breed" at bounding box center [781, 212] width 99 height 20
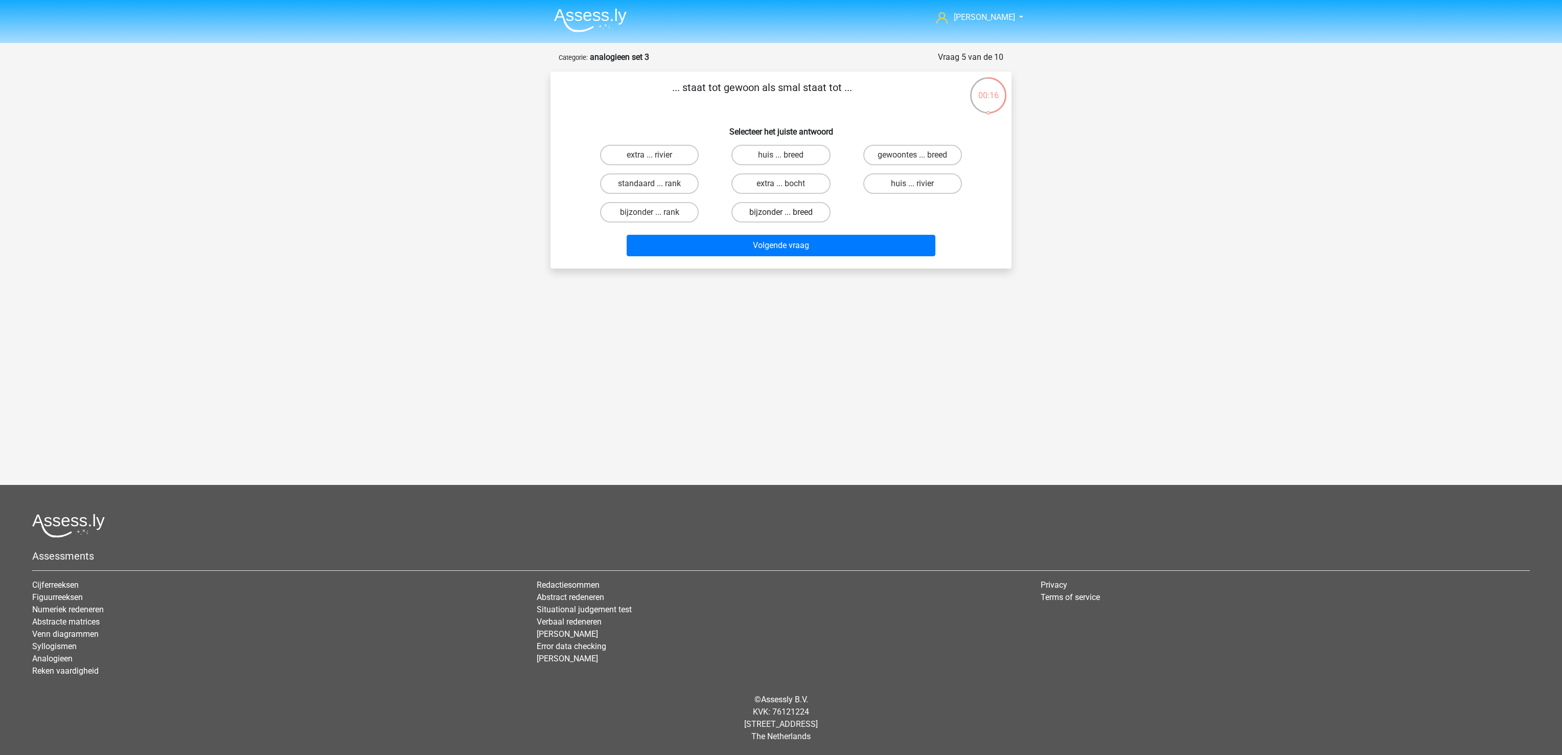
click at [788, 212] on input "bijzonder ... breed" at bounding box center [784, 215] width 7 height 7
radio input "true"
click at [815, 237] on button "Volgende vraag" at bounding box center [781, 245] width 309 height 21
click at [663, 177] on label "misdaad ... ziekte" at bounding box center [649, 183] width 99 height 20
click at [656, 184] on input "misdaad ... ziekte" at bounding box center [653, 187] width 7 height 7
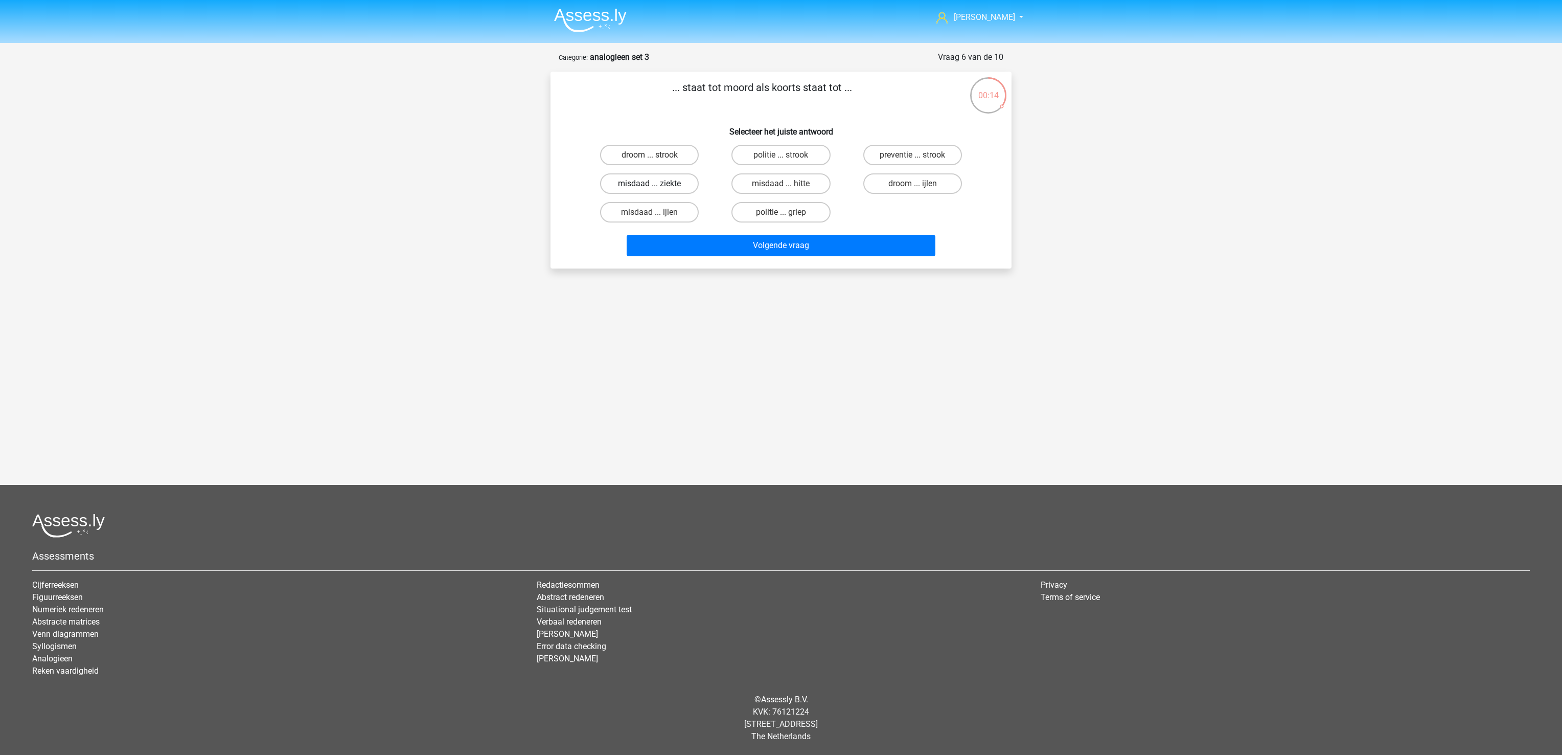
radio input "true"
click at [695, 235] on button "Volgende vraag" at bounding box center [781, 245] width 309 height 21
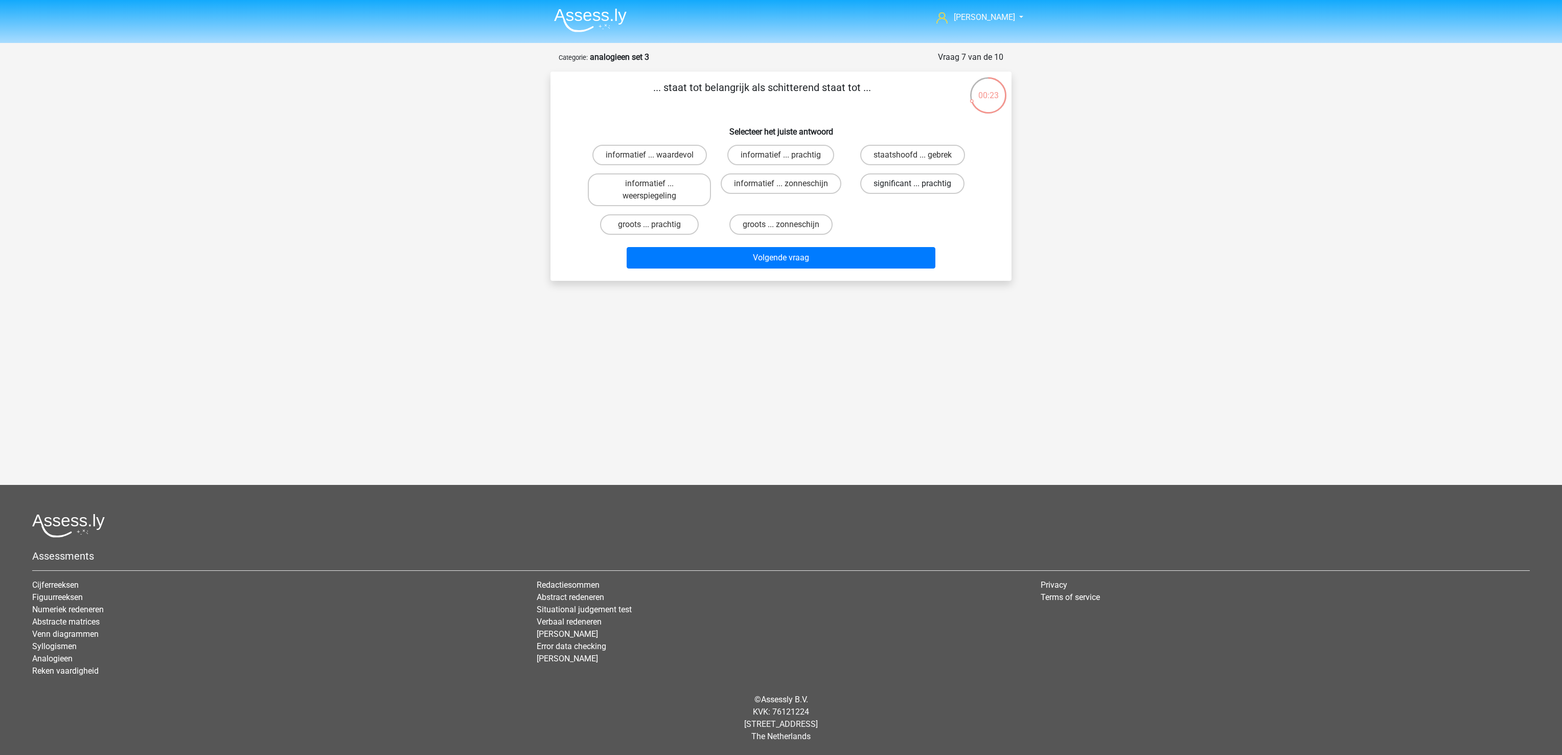
click at [941, 183] on label "significant ... prachtig" at bounding box center [912, 183] width 104 height 20
click at [919, 184] on input "significant ... prachtig" at bounding box center [916, 187] width 7 height 7
radio input "true"
click at [907, 256] on button "Volgende vraag" at bounding box center [781, 257] width 309 height 21
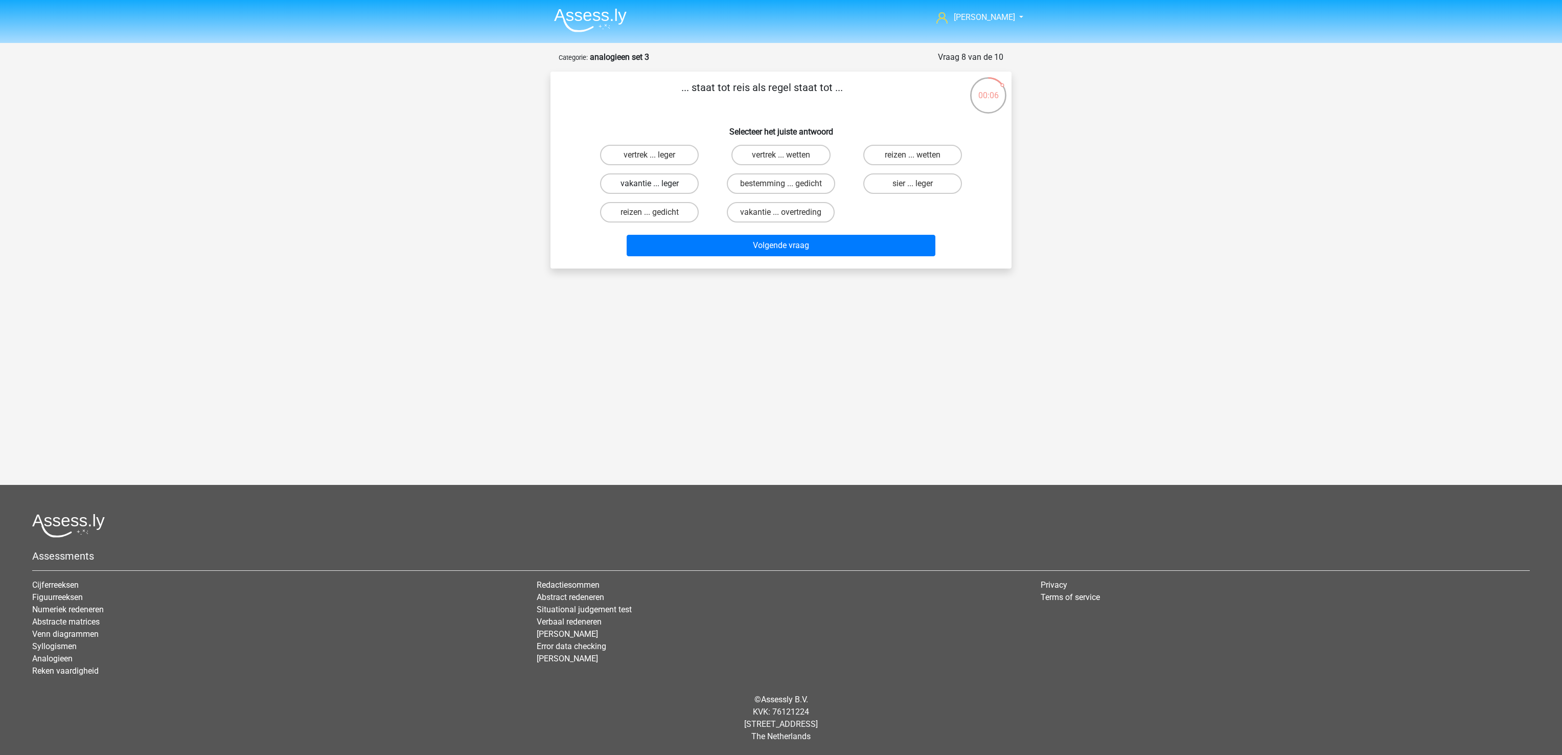
click at [646, 183] on label "vakantie ... leger" at bounding box center [649, 183] width 99 height 20
click at [650, 184] on input "vakantie ... leger" at bounding box center [653, 187] width 7 height 7
radio input "true"
click at [760, 215] on label "vakantie ... overtreding" at bounding box center [781, 212] width 108 height 20
click at [781, 215] on input "vakantie ... overtreding" at bounding box center [784, 215] width 7 height 7
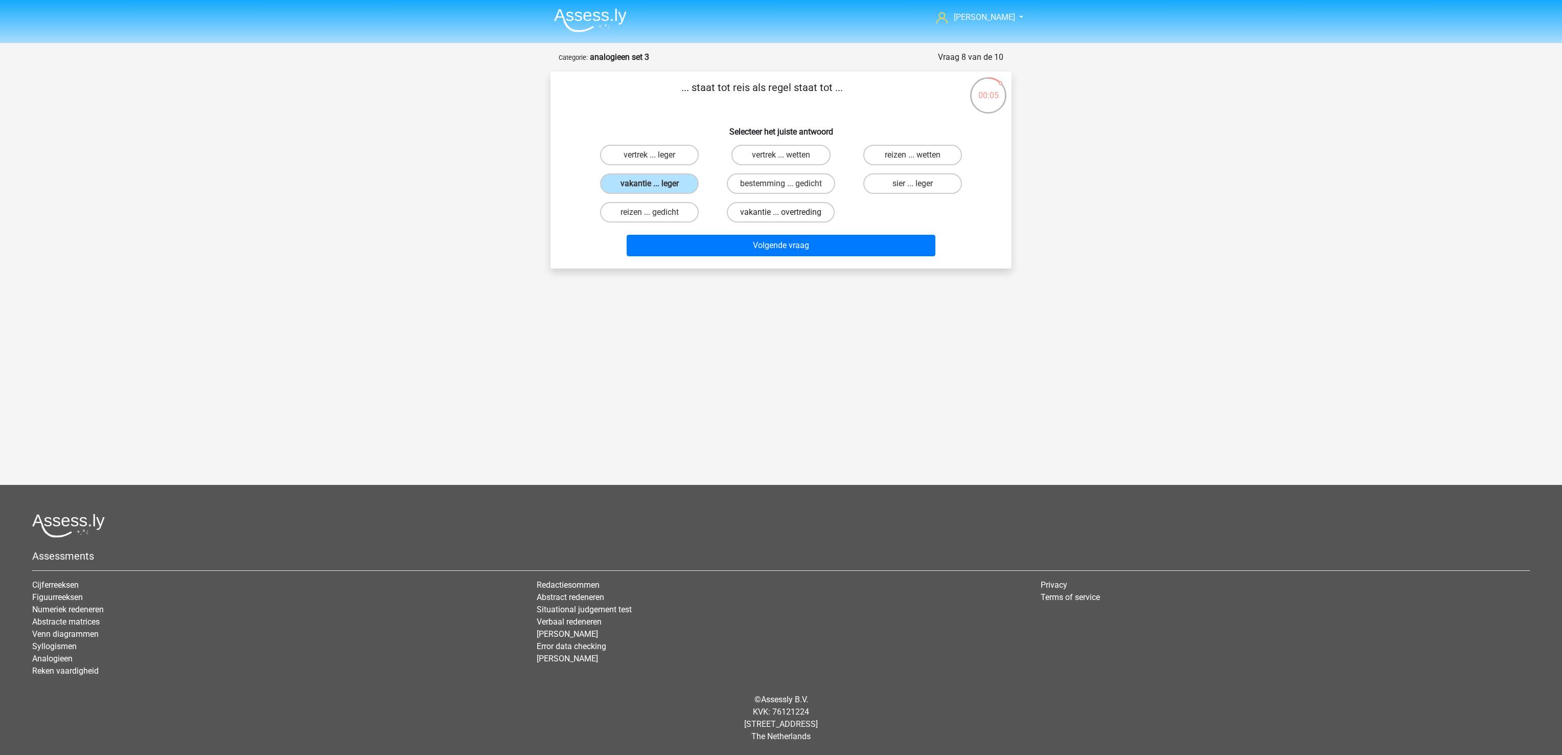
radio input "true"
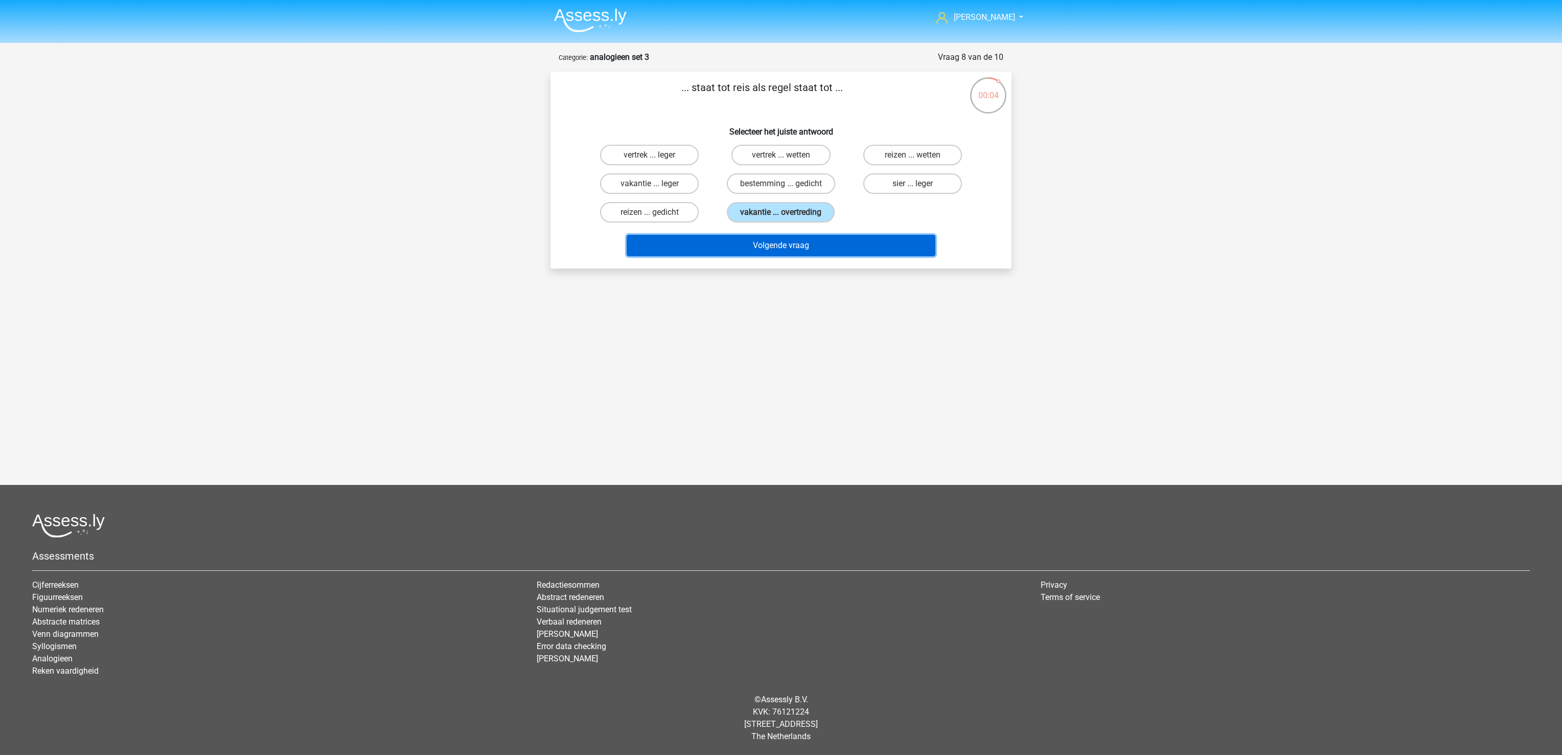
click at [774, 252] on button "Volgende vraag" at bounding box center [781, 245] width 309 height 21
click at [895, 156] on label "kist ... hemd" at bounding box center [912, 155] width 99 height 20
click at [913, 156] on input "kist ... hemd" at bounding box center [916, 158] width 7 height 7
radio input "true"
click at [876, 245] on button "Volgende vraag" at bounding box center [781, 245] width 309 height 21
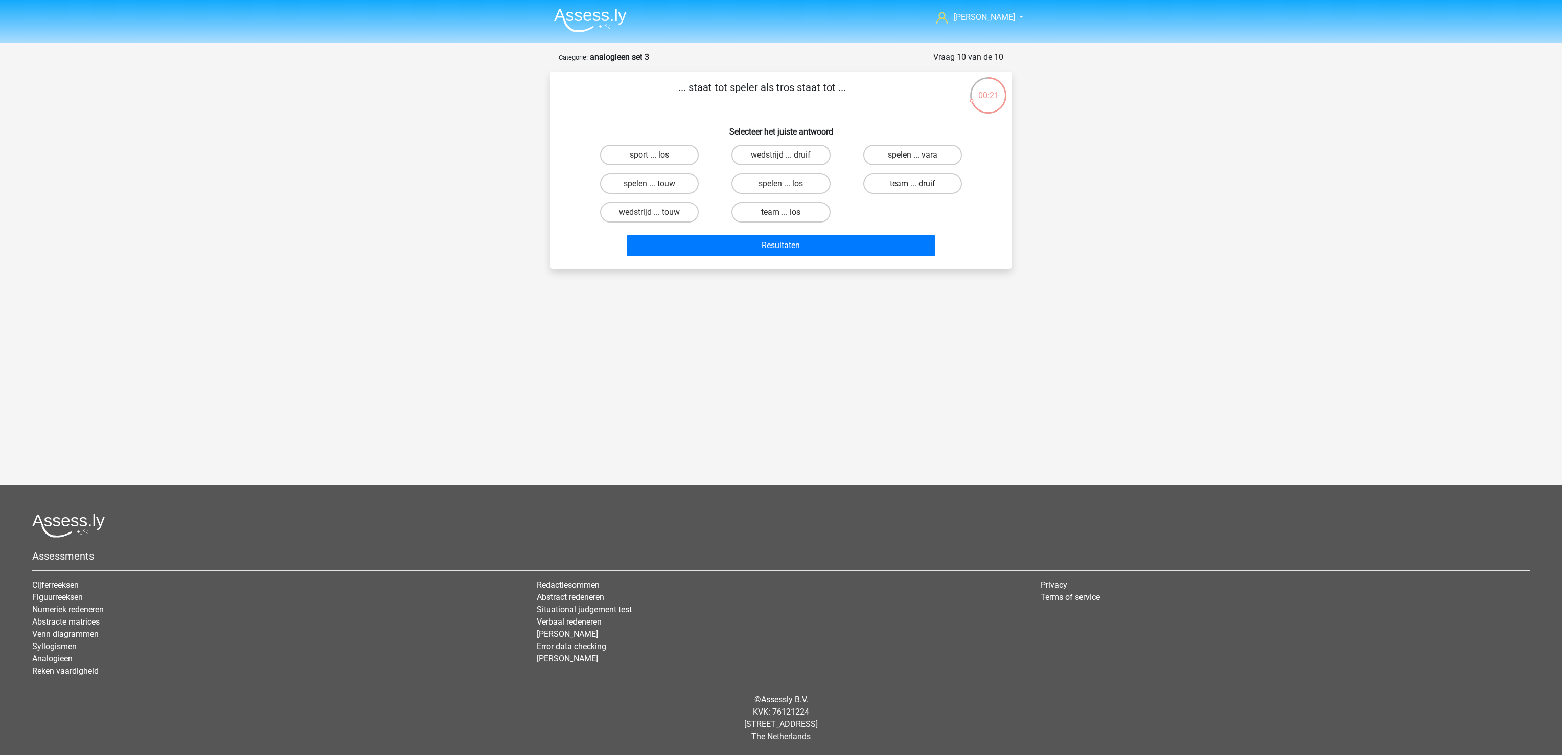
click at [924, 184] on label "team ... druif" at bounding box center [912, 183] width 99 height 20
click at [919, 184] on input "team ... druif" at bounding box center [916, 187] width 7 height 7
radio input "true"
click at [878, 244] on button "Resultaten" at bounding box center [781, 245] width 309 height 21
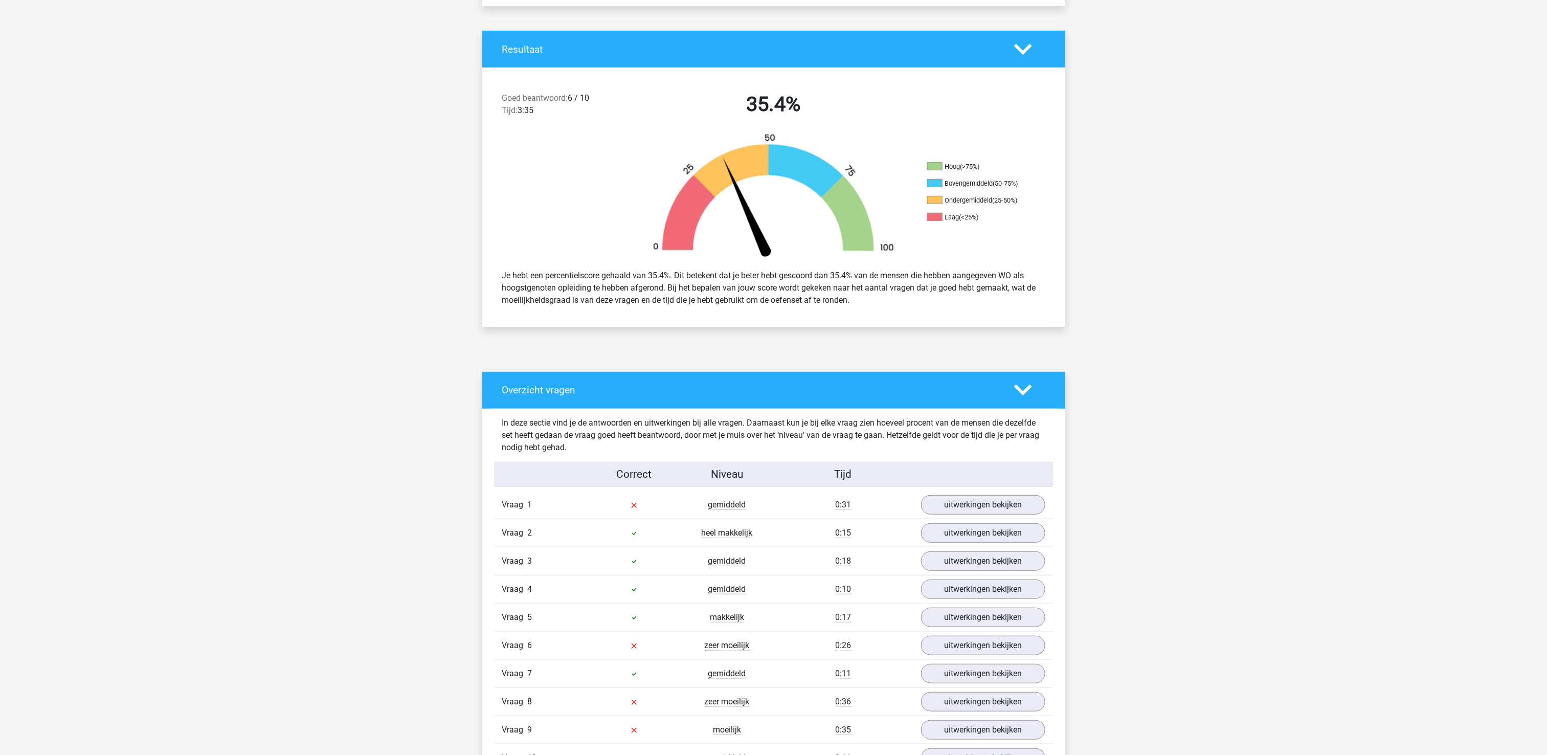
scroll to position [204, 0]
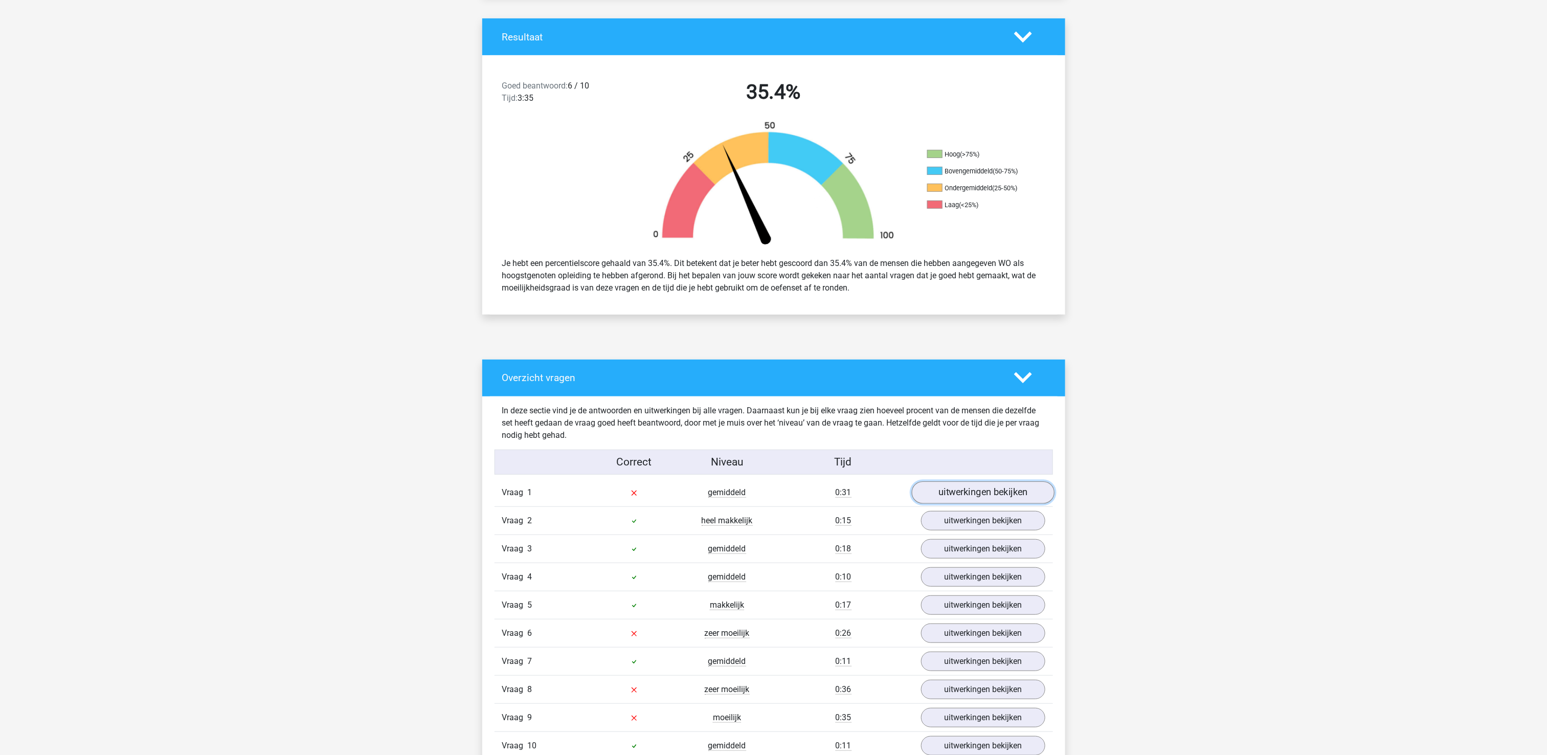
click at [982, 497] on link "uitwerkingen bekijken" at bounding box center [982, 492] width 143 height 22
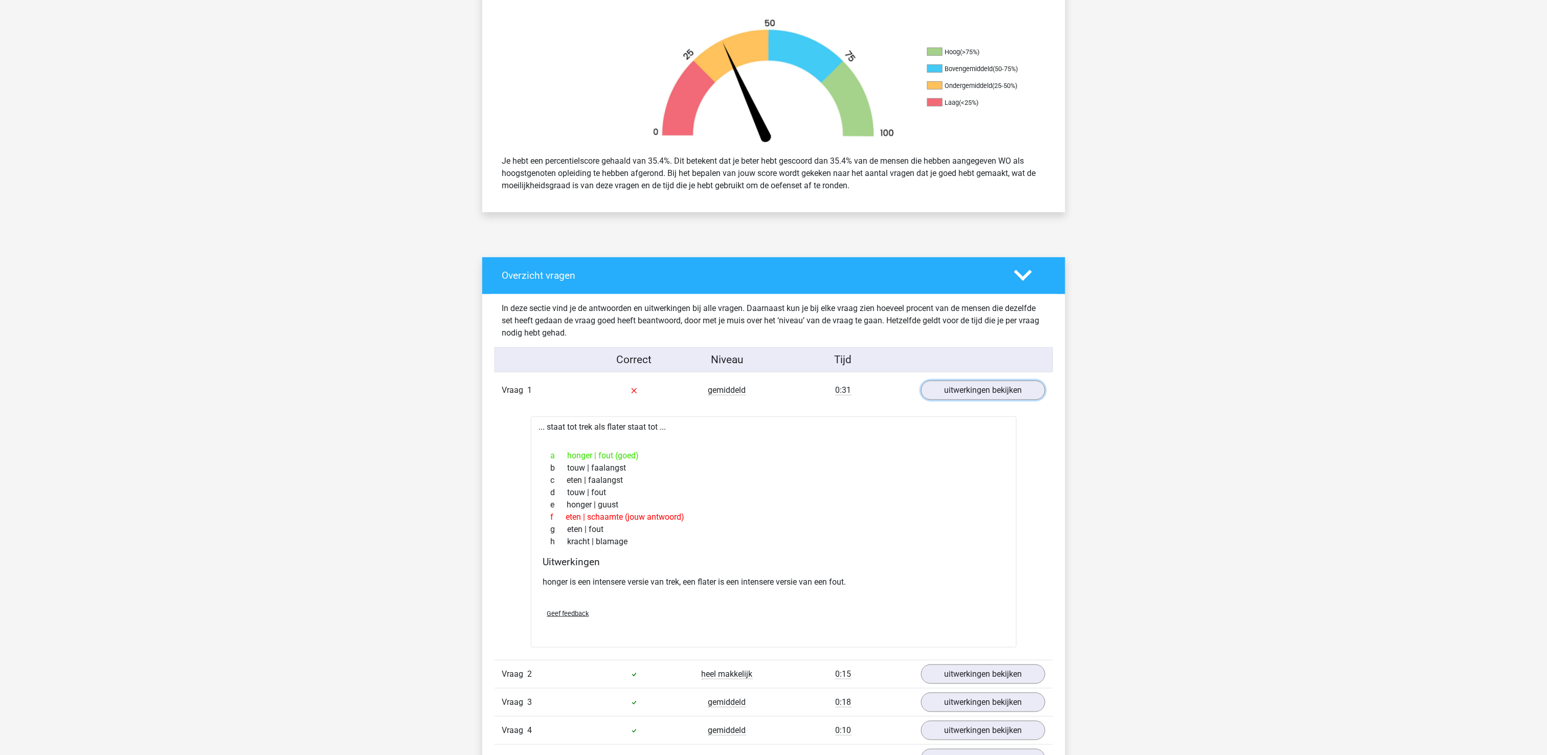
scroll to position [511, 0]
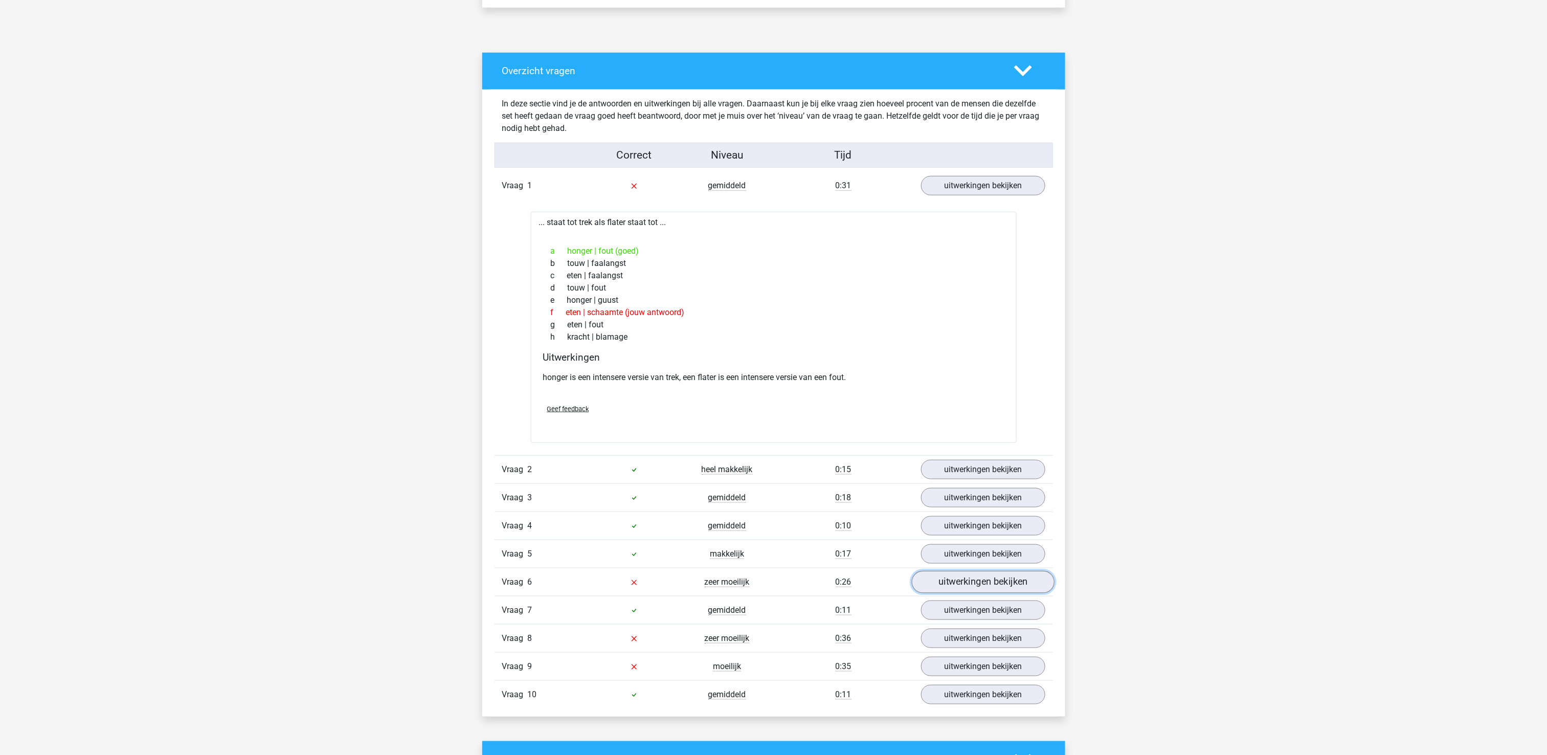
click at [1015, 593] on link "uitwerkingen bekijken" at bounding box center [982, 582] width 143 height 22
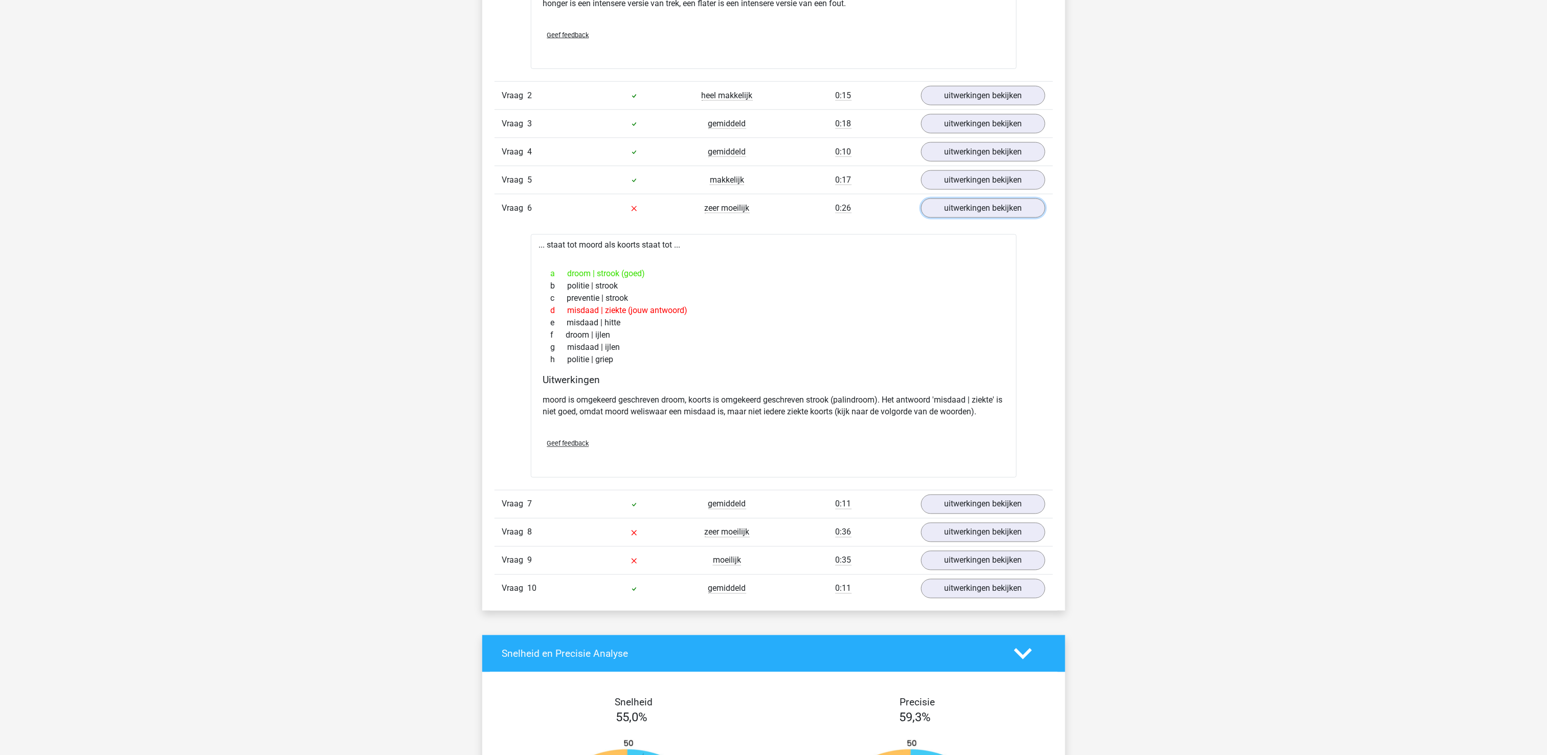
scroll to position [920, 0]
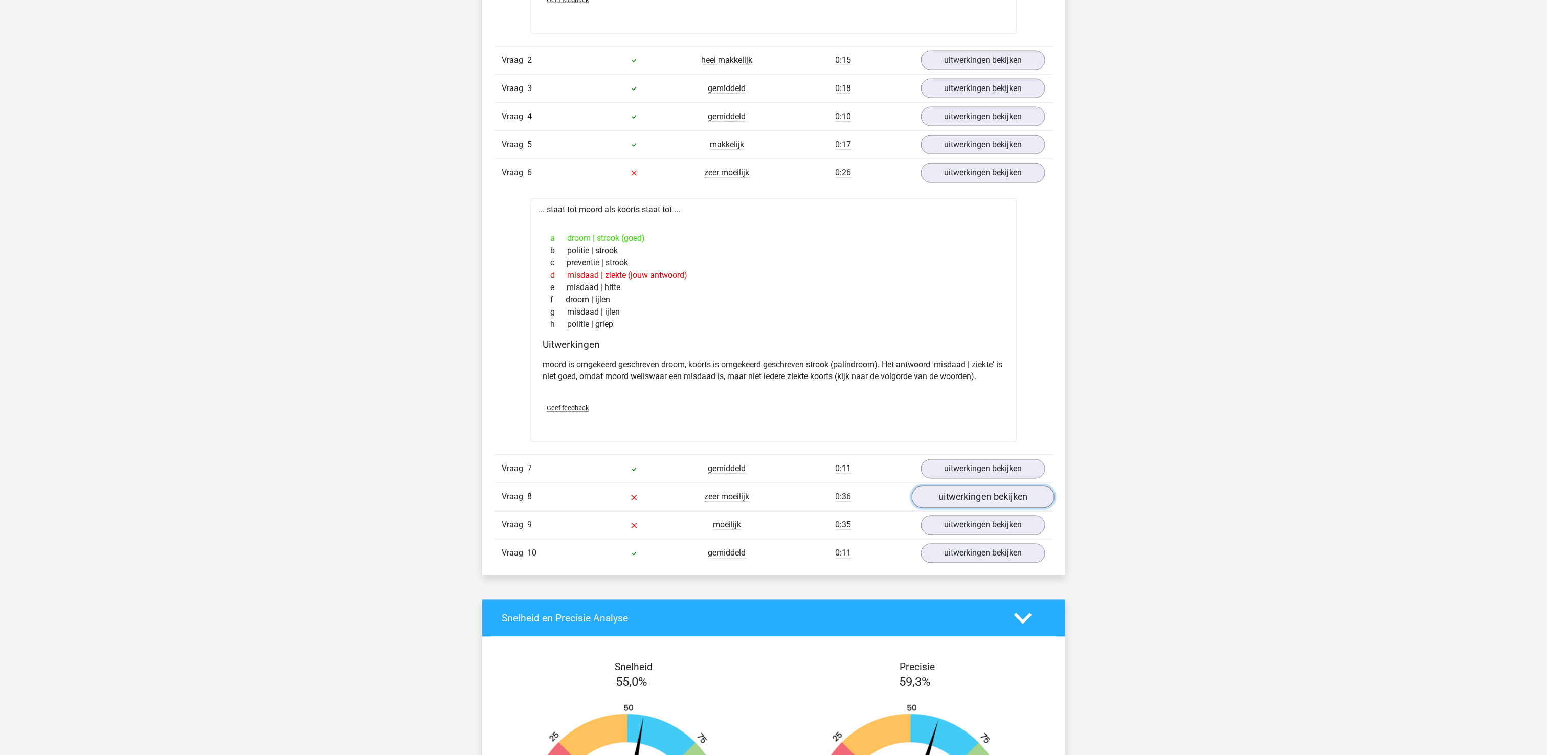
click at [998, 499] on link "uitwerkingen bekijken" at bounding box center [982, 497] width 143 height 22
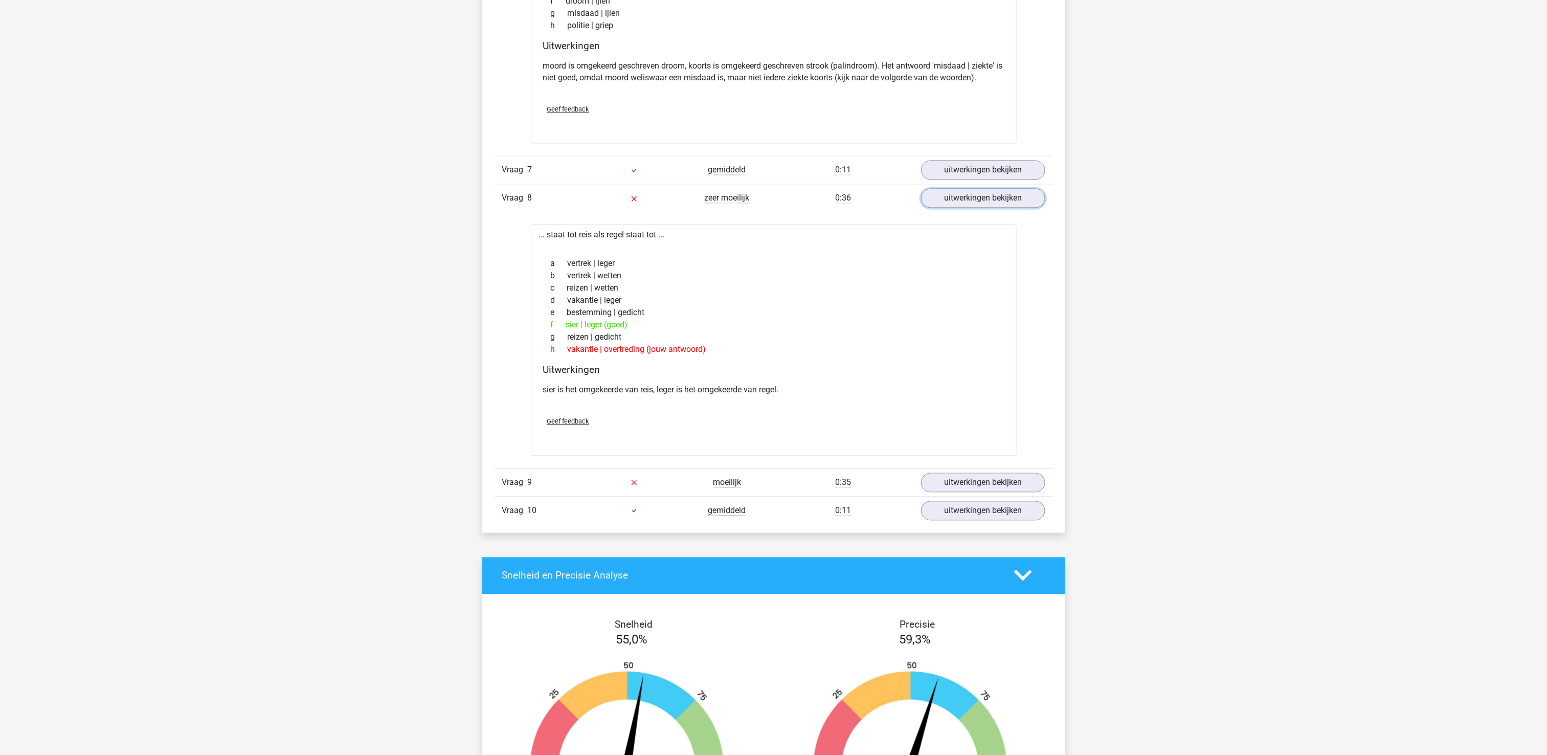
scroll to position [1329, 0]
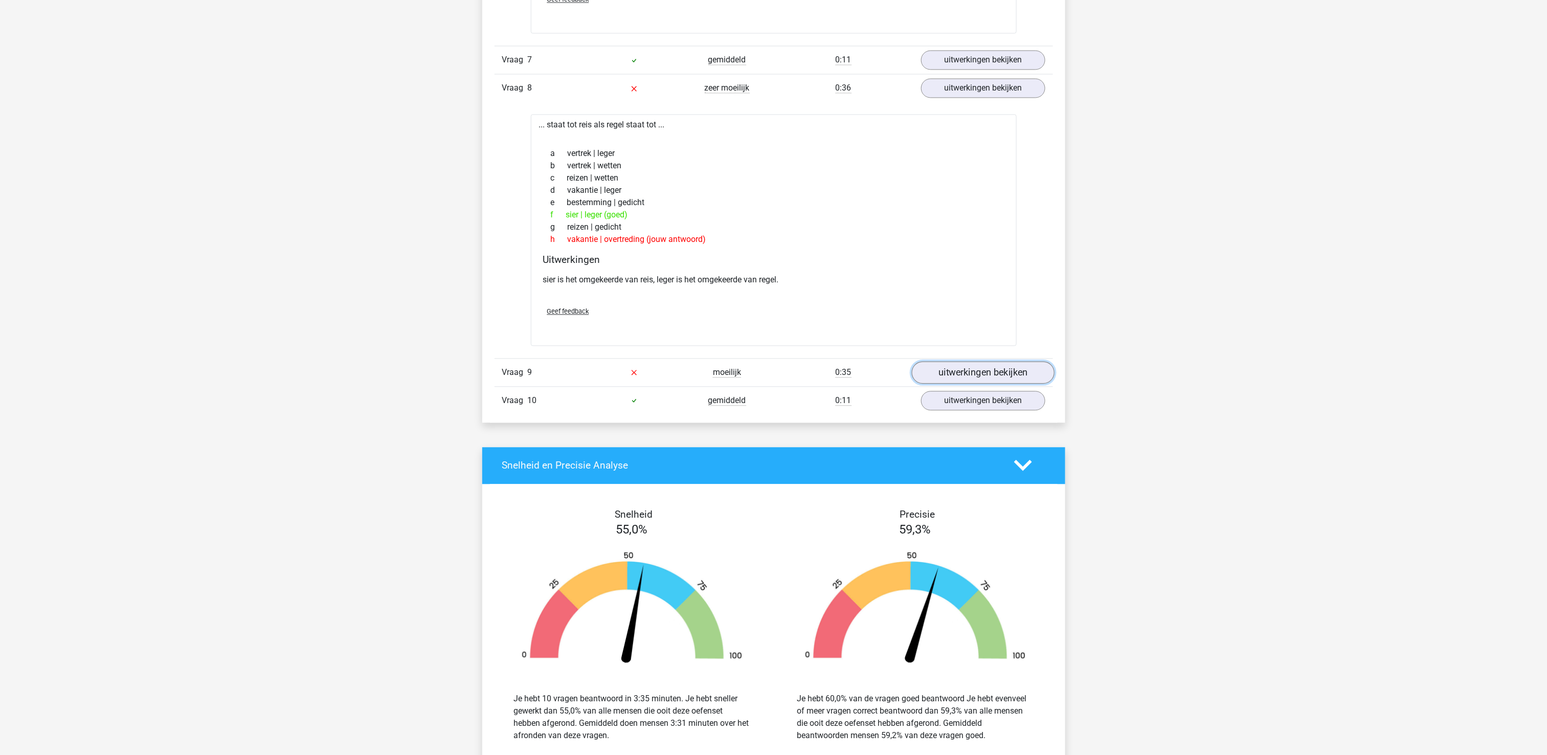
click at [979, 374] on link "uitwerkingen bekijken" at bounding box center [982, 372] width 143 height 22
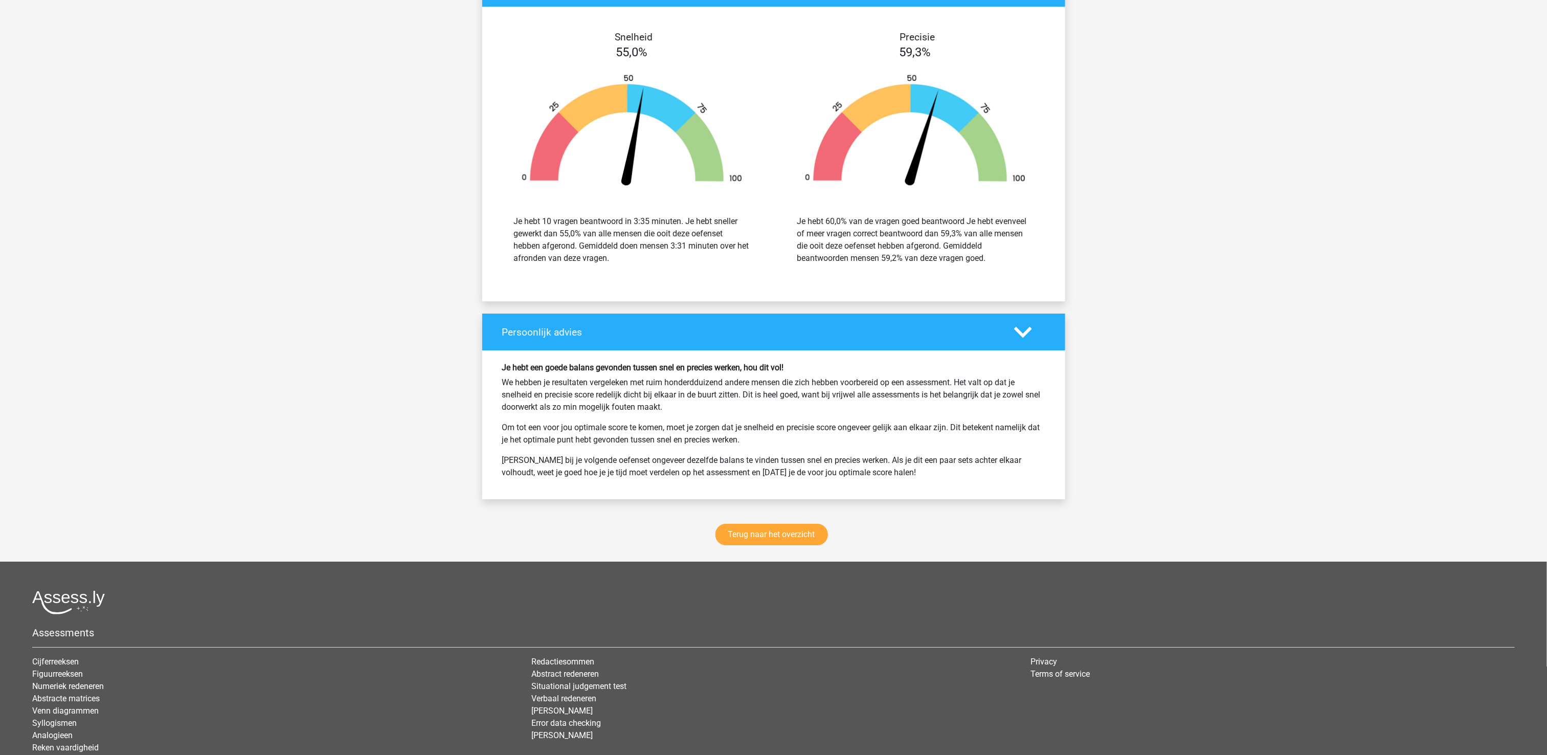
scroll to position [2151, 0]
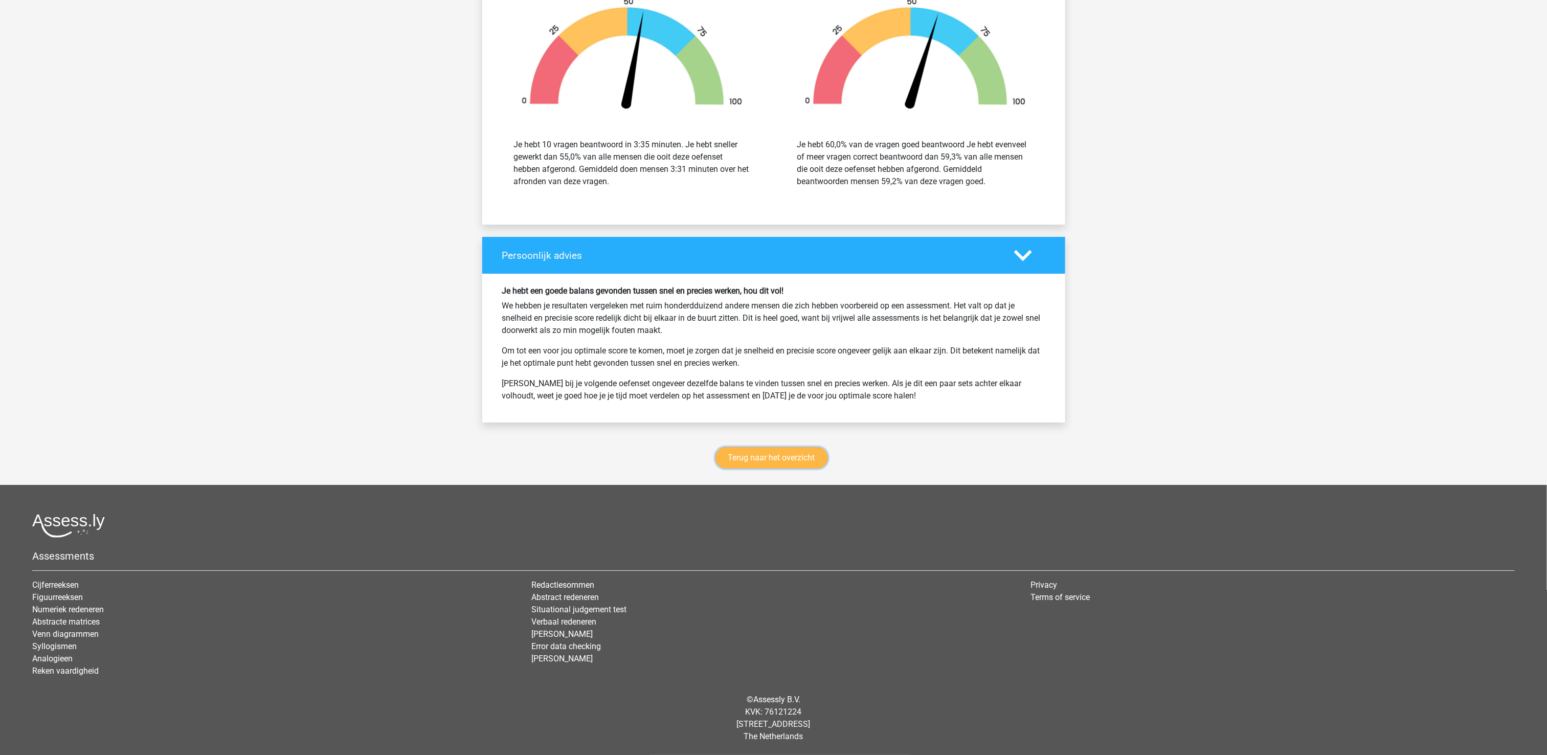
click at [820, 459] on link "Terug naar het overzicht" at bounding box center [771, 457] width 112 height 21
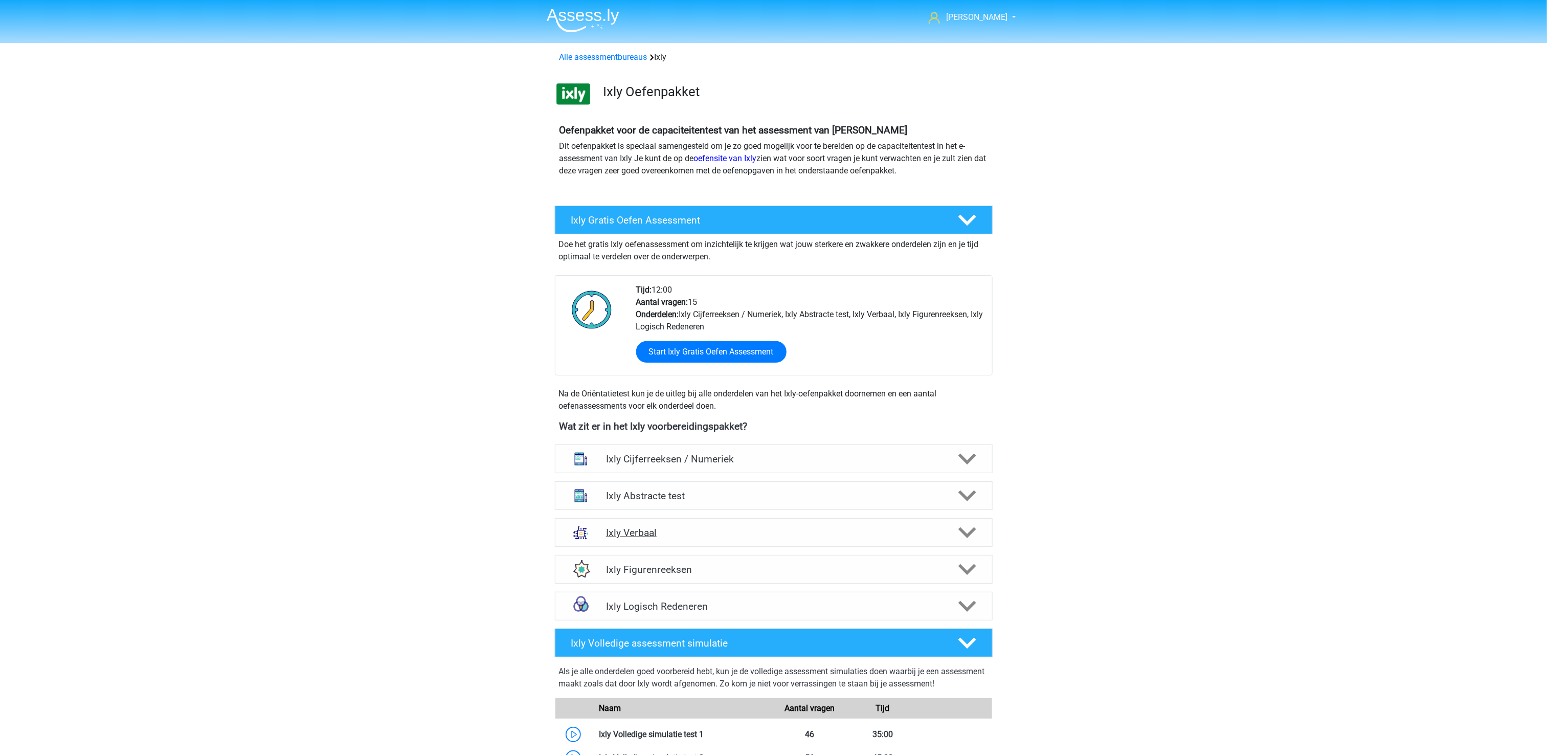
click at [810, 532] on h4 "Ixly Verbaal" at bounding box center [773, 533] width 335 height 12
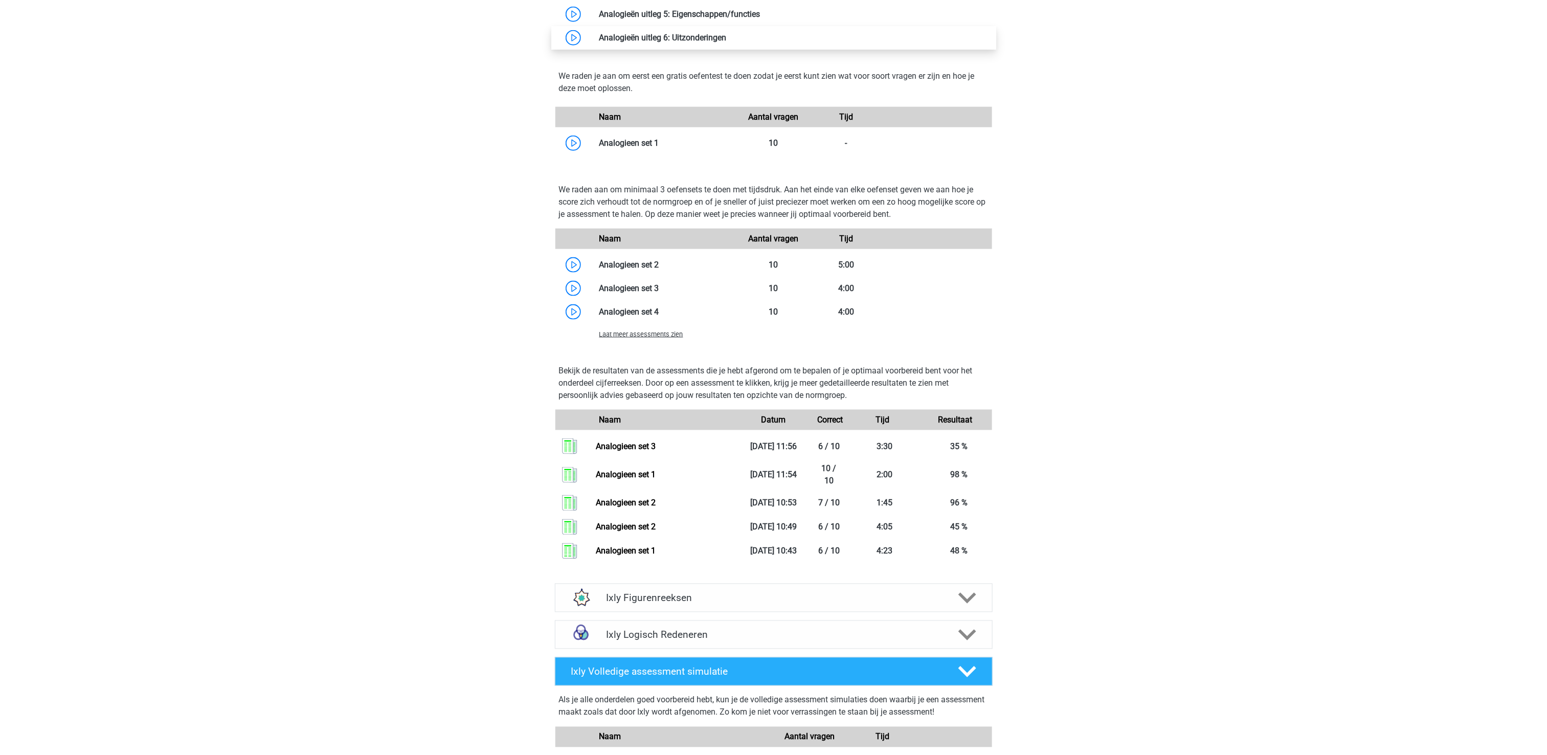
scroll to position [818, 0]
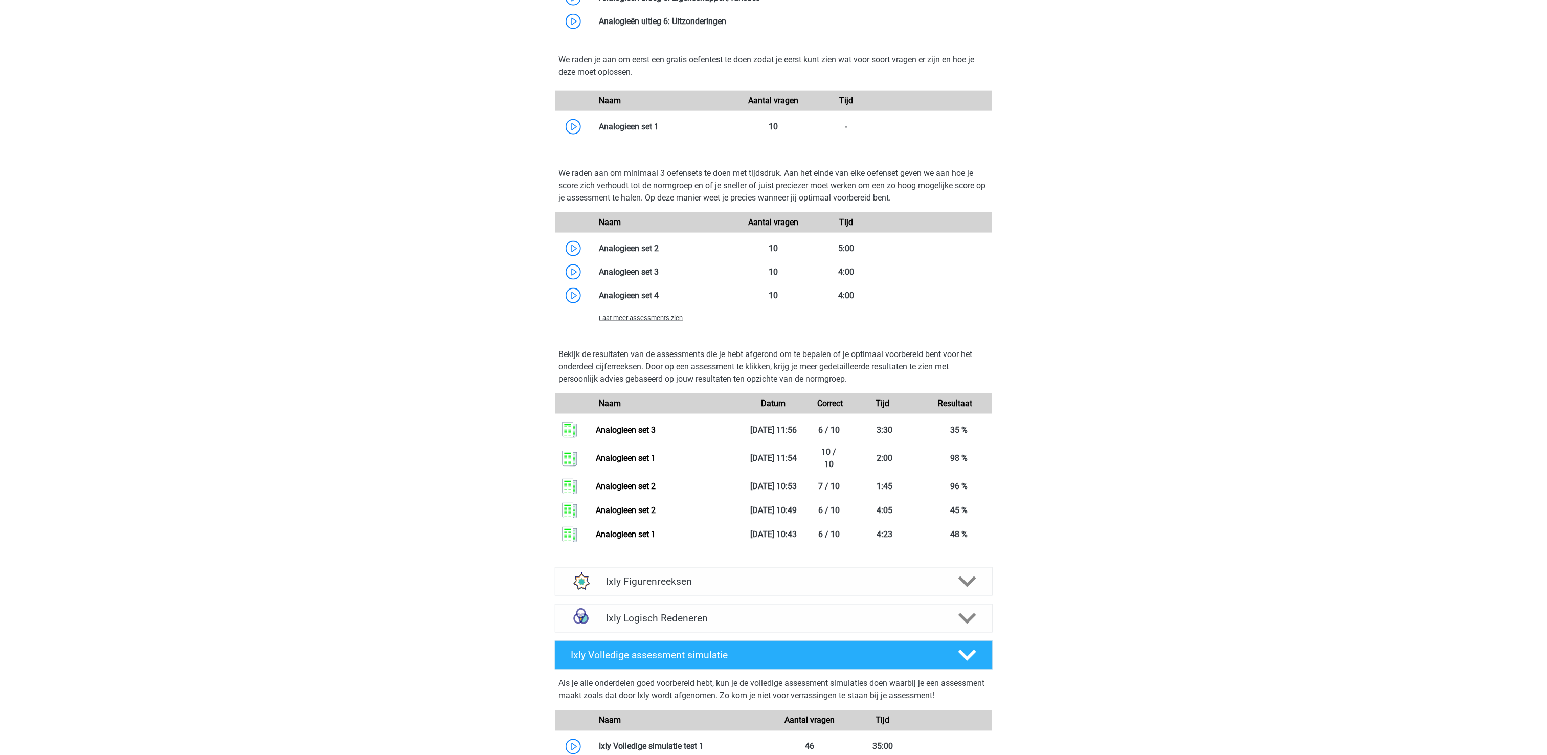
click at [608, 321] on span "Laat meer assessments zien" at bounding box center [641, 318] width 84 height 8
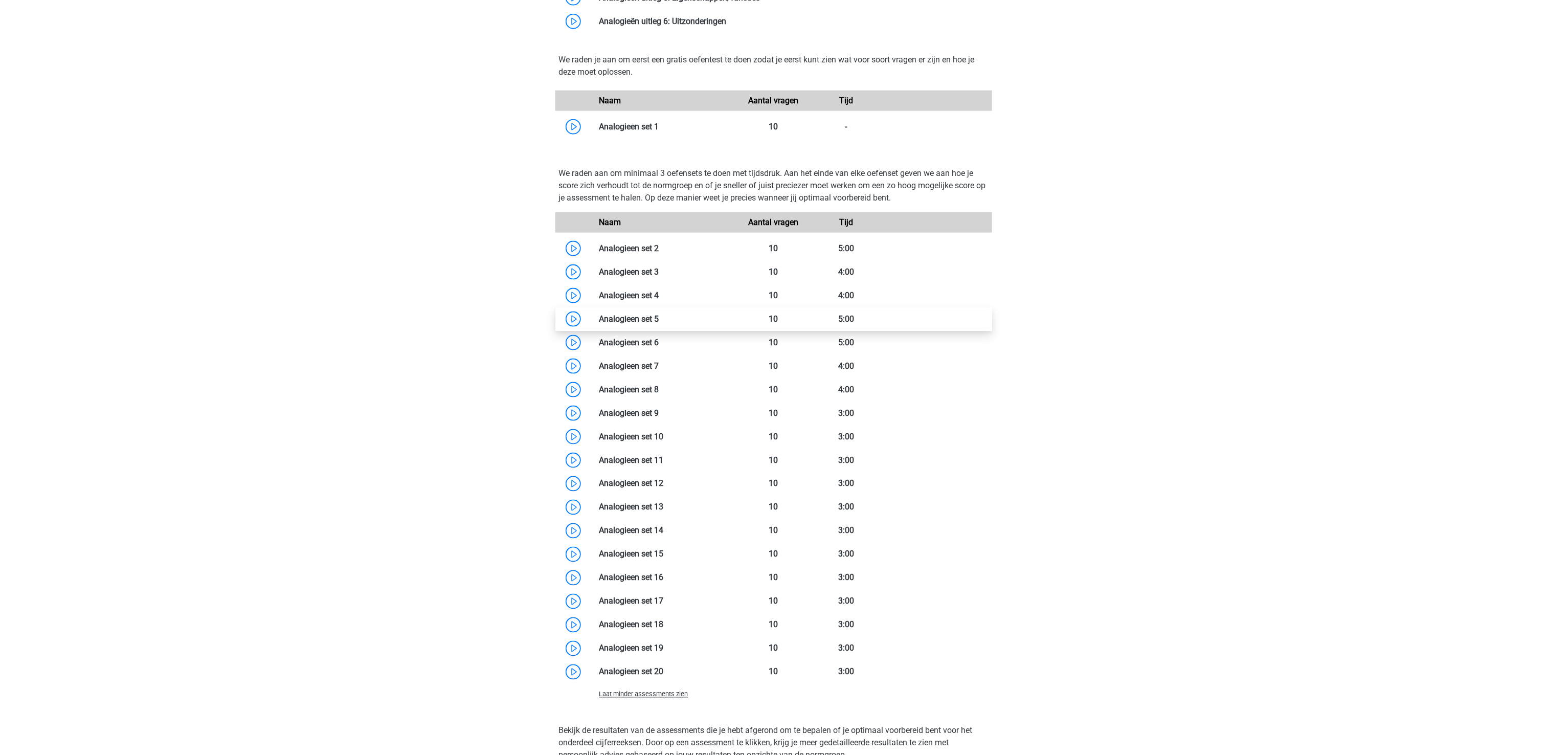
click at [659, 322] on link at bounding box center [659, 319] width 0 height 10
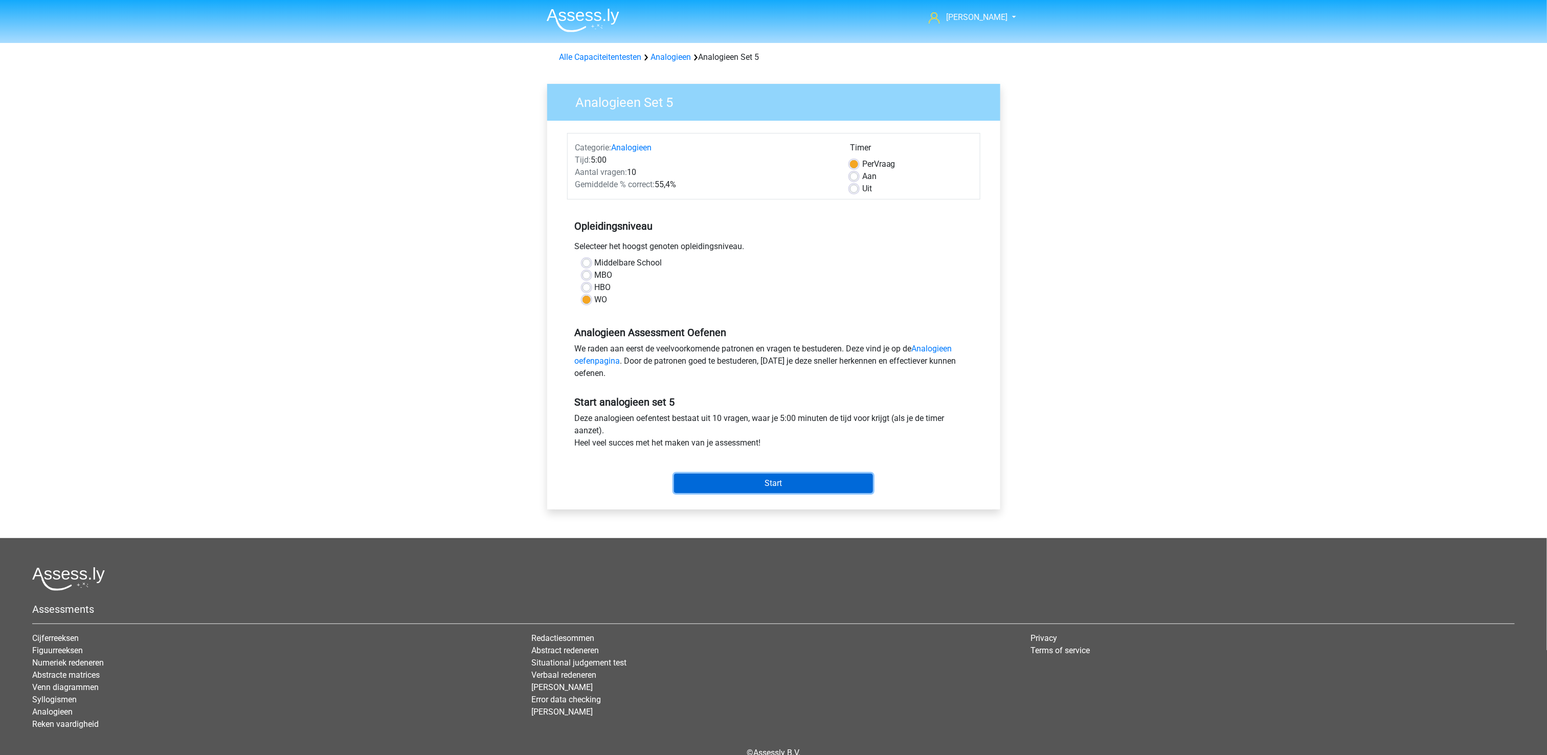
click at [742, 484] on input "Start" at bounding box center [773, 482] width 199 height 19
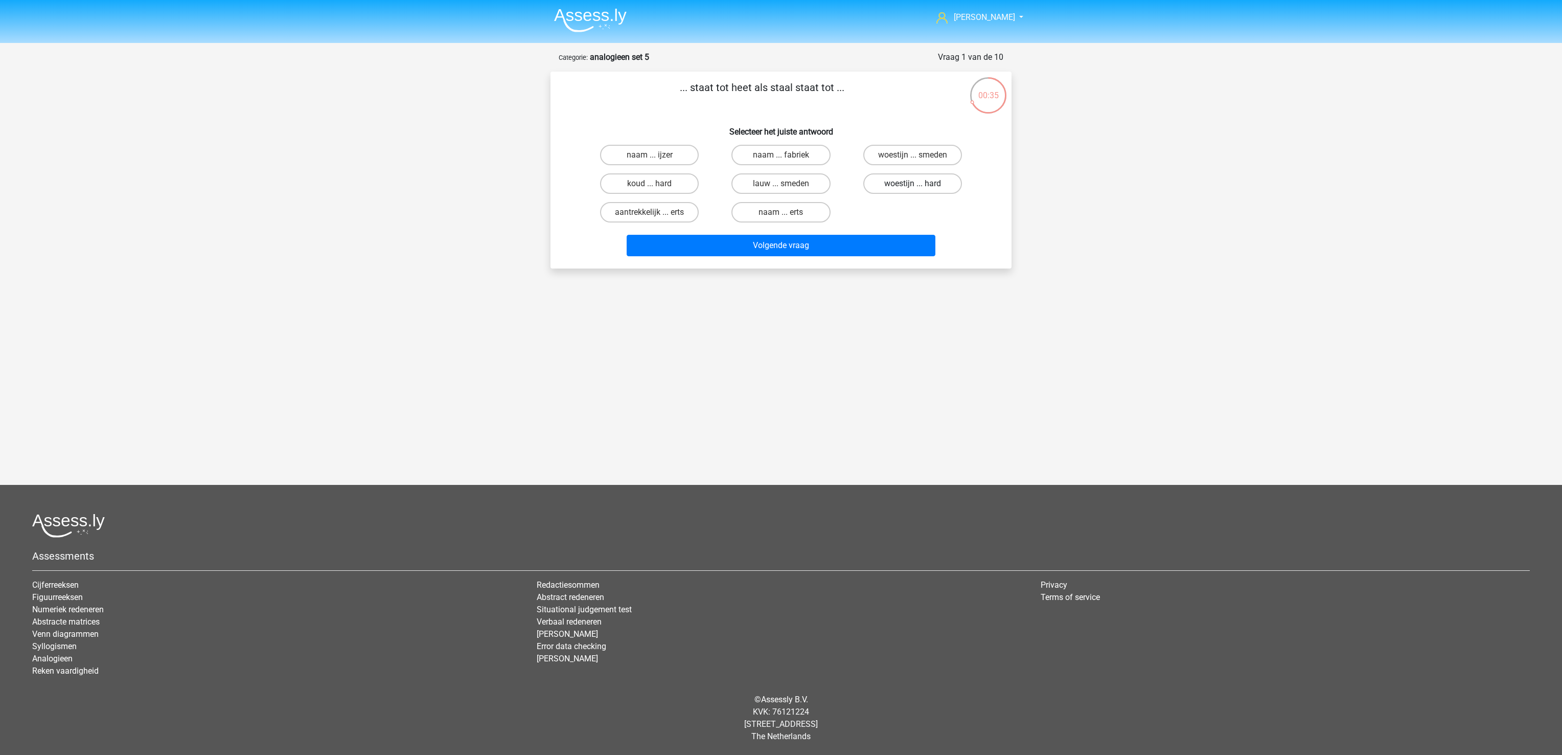
click at [938, 183] on label "woestijn ... hard" at bounding box center [912, 183] width 99 height 20
click at [919, 184] on input "woestijn ... hard" at bounding box center [916, 187] width 7 height 7
radio input "true"
click at [888, 241] on button "Volgende vraag" at bounding box center [781, 245] width 309 height 21
click at [804, 208] on label "rond ... meetkunde" at bounding box center [781, 212] width 99 height 20
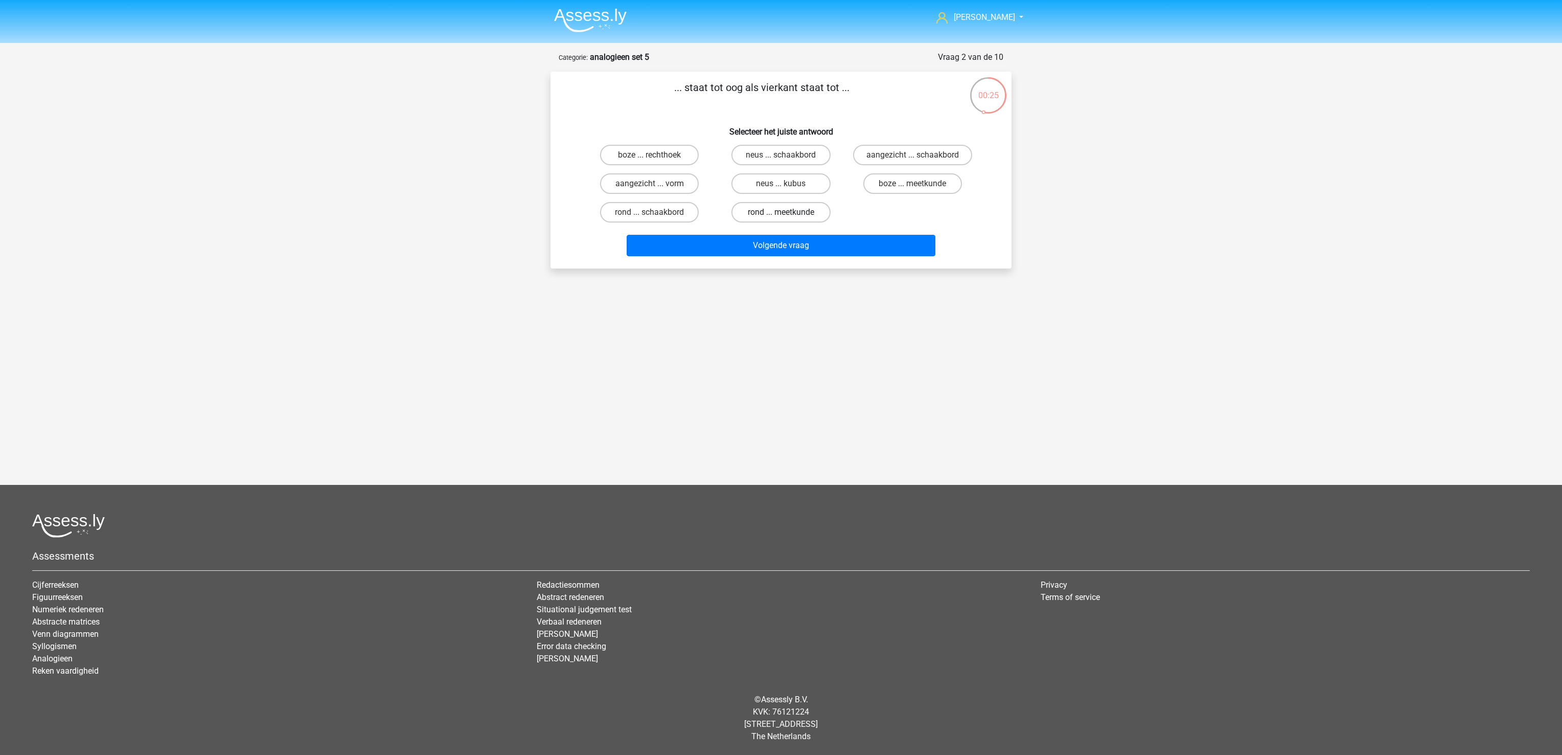
click at [788, 212] on input "rond ... meetkunde" at bounding box center [784, 215] width 7 height 7
radio input "true"
click at [644, 185] on label "aangezicht ... vorm" at bounding box center [649, 183] width 99 height 20
click at [650, 185] on input "aangezicht ... vorm" at bounding box center [653, 187] width 7 height 7
radio input "true"
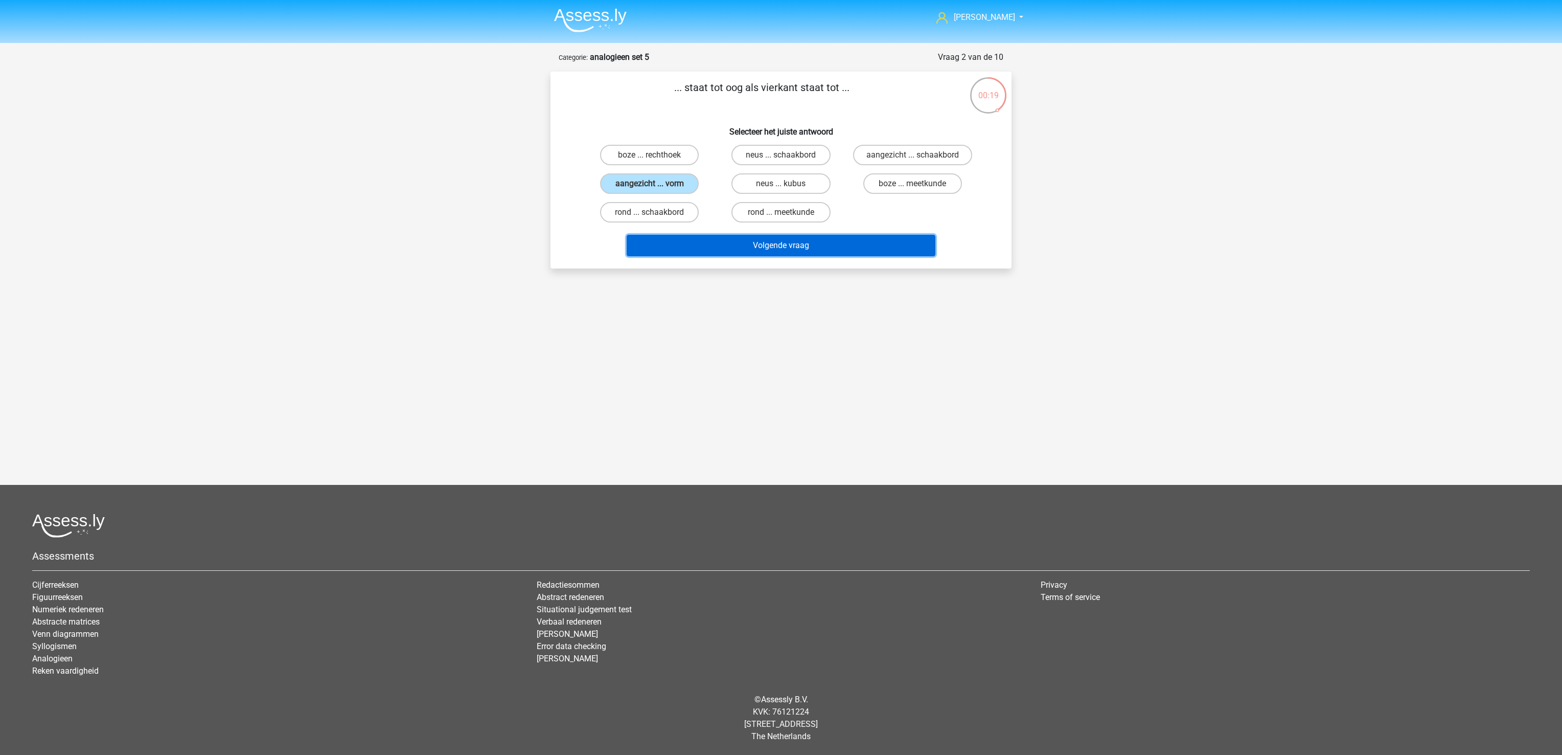
click at [666, 249] on button "Volgende vraag" at bounding box center [781, 245] width 309 height 21
click at [808, 207] on label "motorboot ... bezem" at bounding box center [781, 212] width 99 height 20
click at [788, 212] on input "motorboot ... bezem" at bounding box center [784, 215] width 7 height 7
radio input "true"
click at [814, 237] on button "Volgende vraag" at bounding box center [781, 245] width 309 height 21
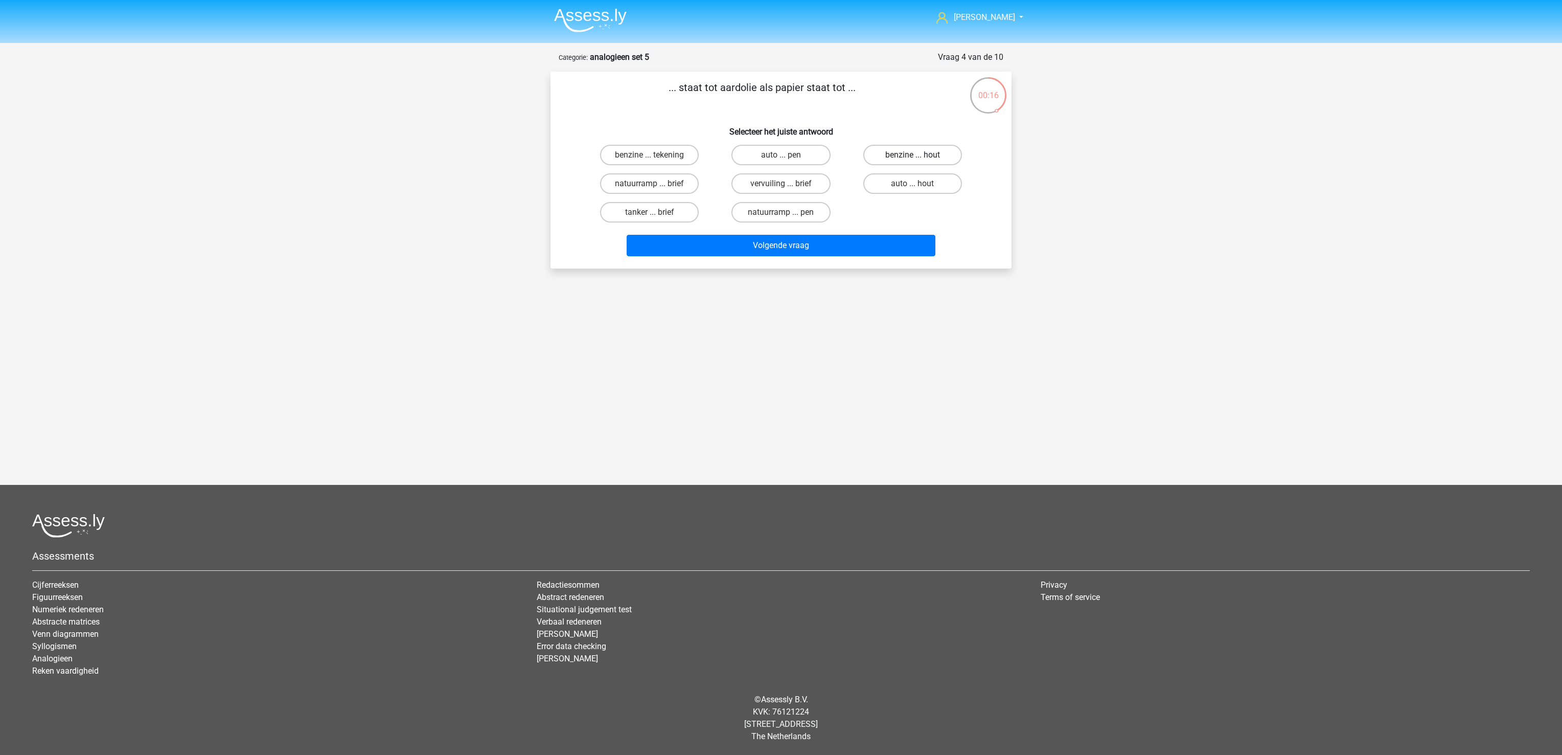
click at [901, 152] on label "benzine ... hout" at bounding box center [912, 155] width 99 height 20
click at [913, 155] on input "benzine ... hout" at bounding box center [916, 158] width 7 height 7
radio input "true"
click at [859, 240] on button "Volgende vraag" at bounding box center [781, 245] width 309 height 21
click at [652, 210] on label "vochtig ... klein" at bounding box center [649, 212] width 99 height 20
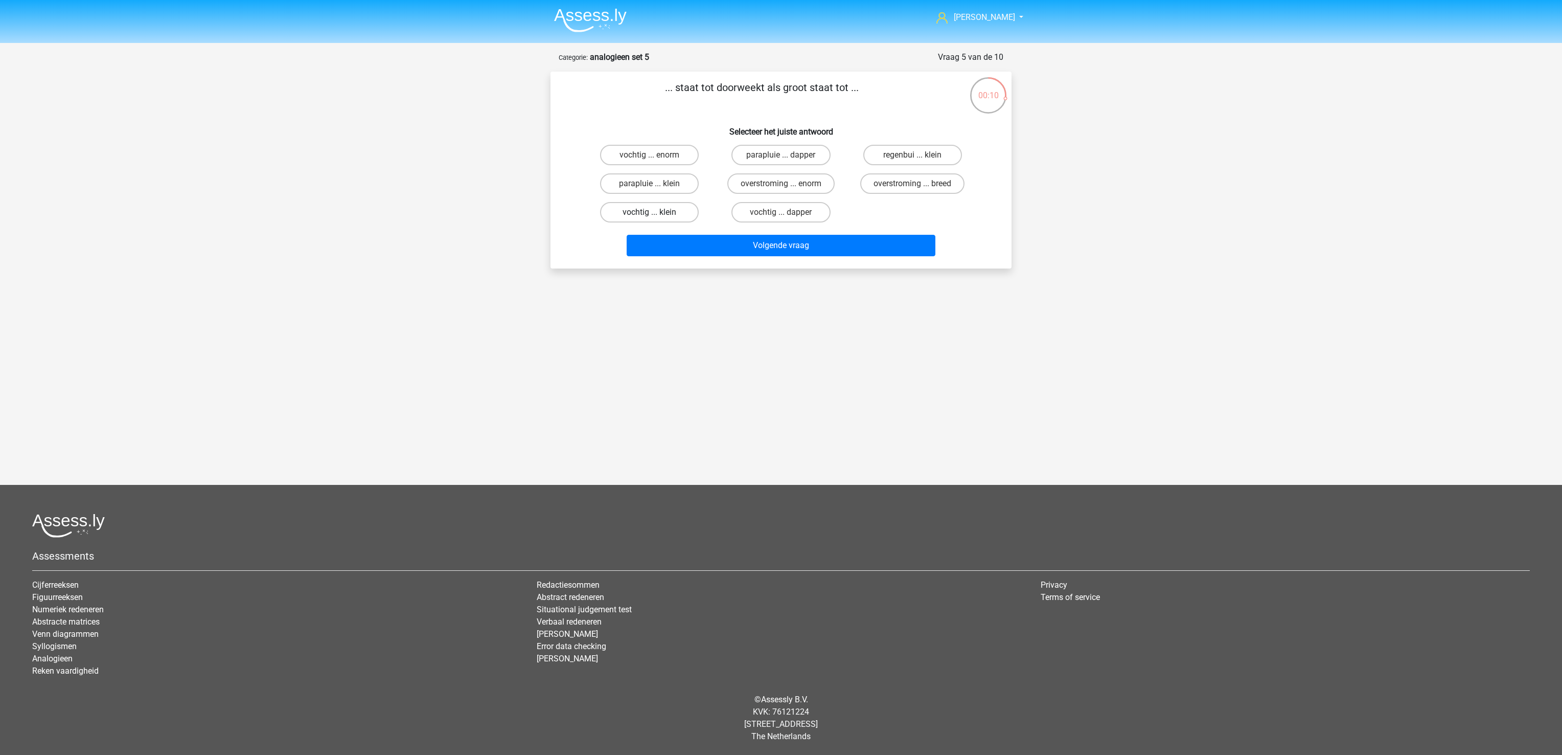
click at [652, 212] on input "vochtig ... klein" at bounding box center [653, 215] width 7 height 7
radio input "true"
click at [693, 249] on button "Volgende vraag" at bounding box center [781, 245] width 309 height 21
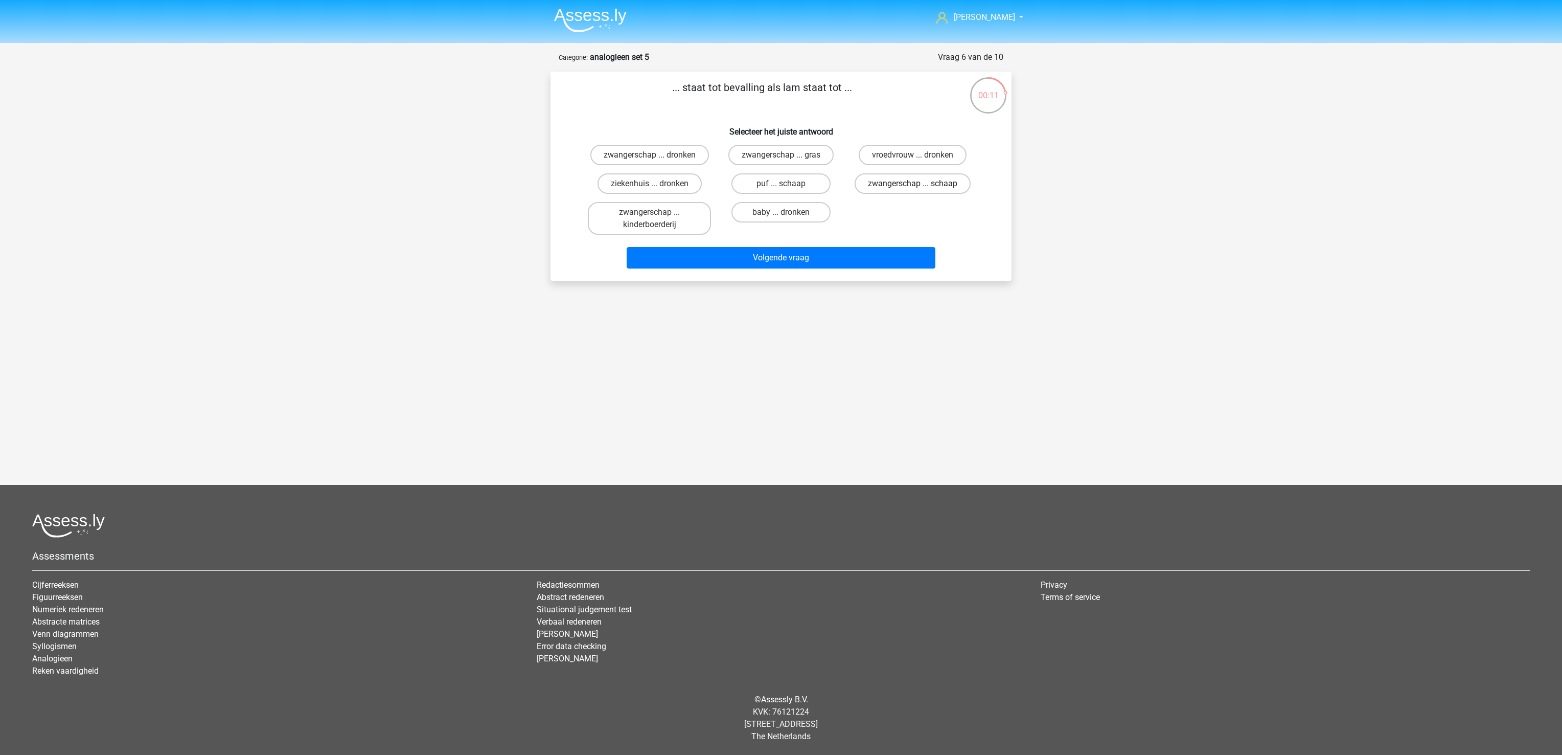
click at [942, 180] on label "zwangerschap ... schaap" at bounding box center [913, 183] width 116 height 20
click at [919, 184] on input "zwangerschap ... schaap" at bounding box center [916, 187] width 7 height 7
radio input "true"
click at [859, 259] on button "Volgende vraag" at bounding box center [781, 257] width 309 height 21
click at [651, 184] on input "ministers ... criminaliteit" at bounding box center [653, 187] width 7 height 7
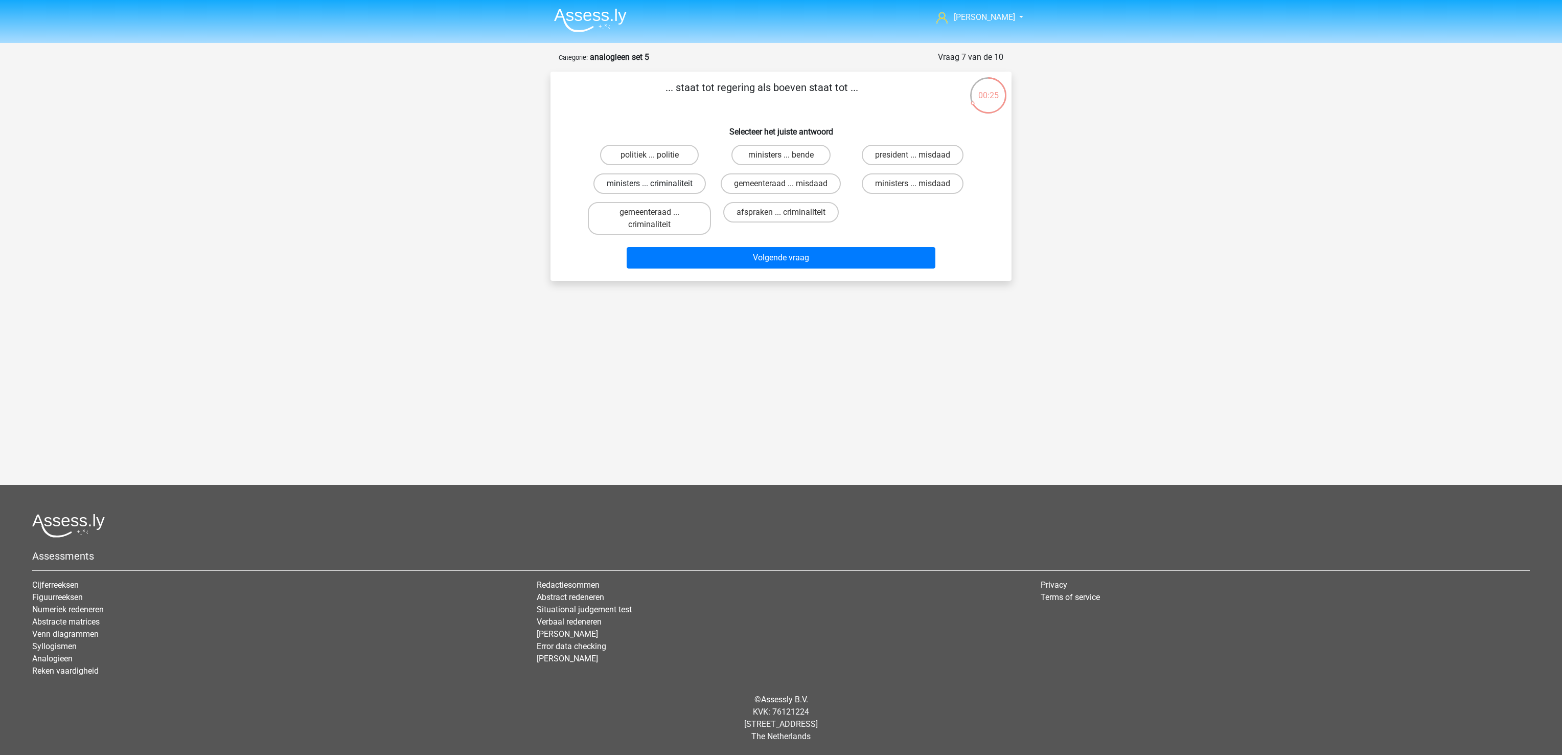
radio input "true"
click at [715, 256] on button "Volgende vraag" at bounding box center [781, 257] width 309 height 21
click at [809, 221] on label "ober ... strijkstok" at bounding box center [781, 224] width 99 height 20
click at [788, 224] on input "ober ... strijkstok" at bounding box center [784, 227] width 7 height 7
radio input "true"
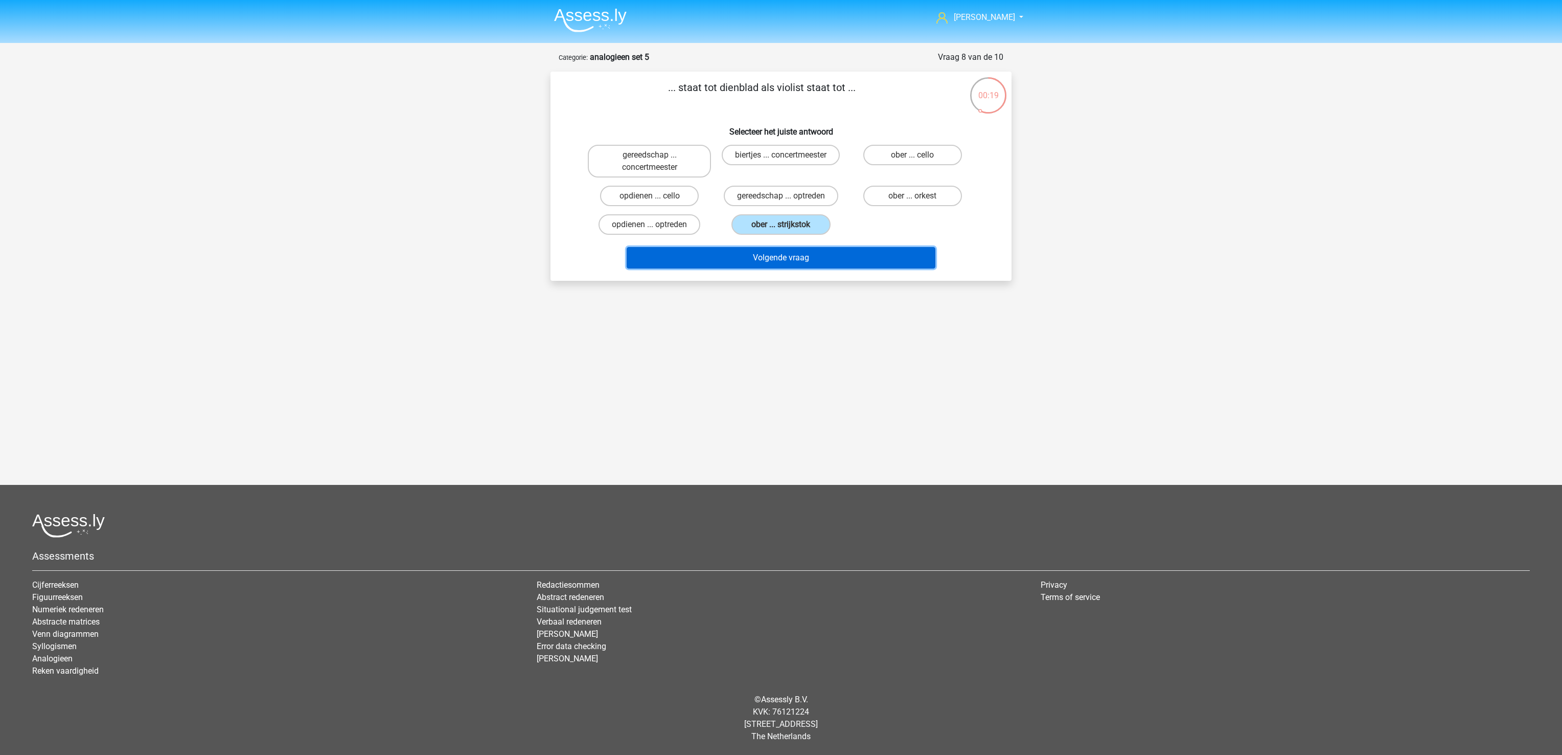
click at [803, 253] on button "Volgende vraag" at bounding box center [781, 257] width 309 height 21
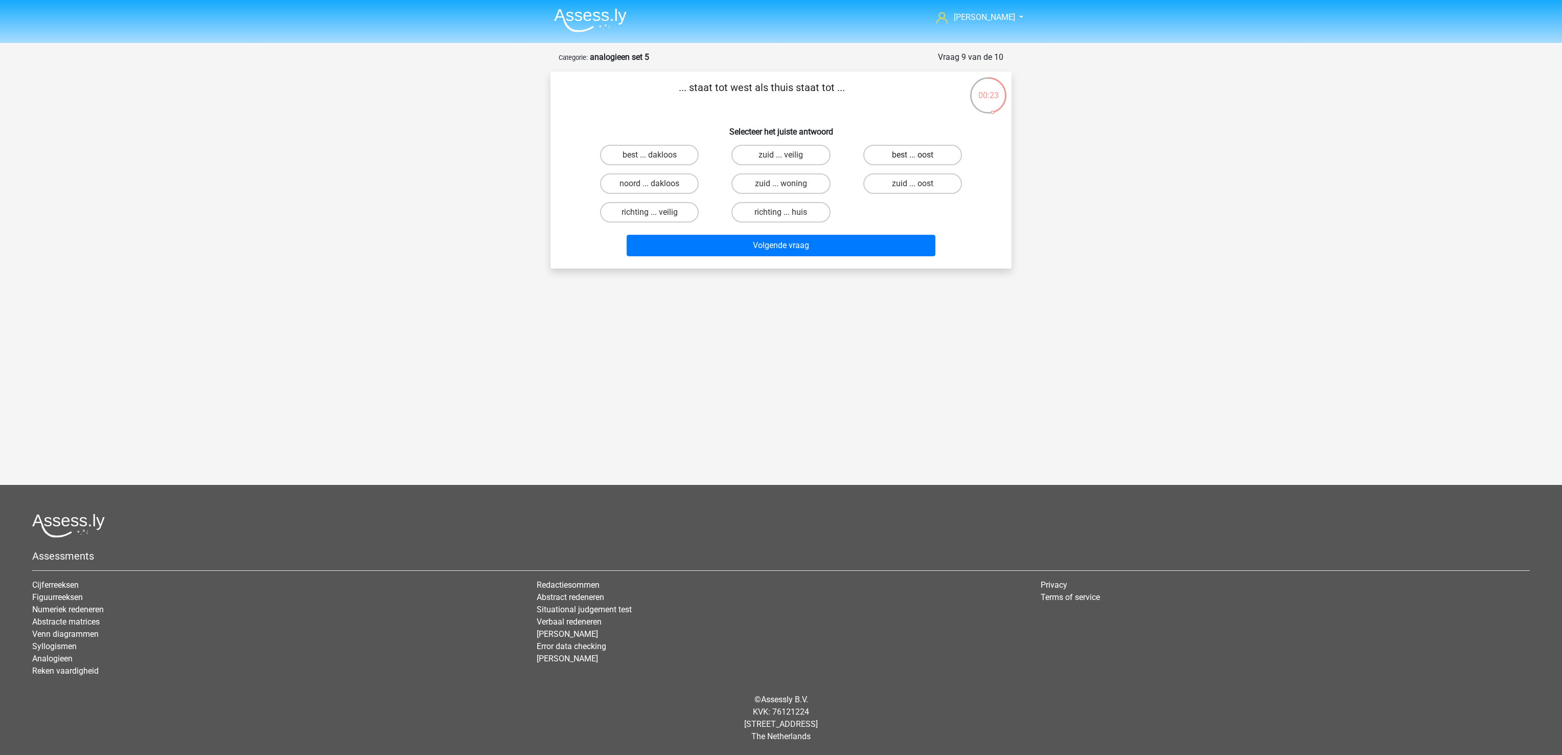
click at [935, 158] on label "best ... oost" at bounding box center [912, 155] width 99 height 20
click at [919, 158] on input "best ... oost" at bounding box center [916, 158] width 7 height 7
radio input "true"
click at [912, 244] on button "Volgende vraag" at bounding box center [781, 245] width 309 height 21
click at [667, 184] on label "werken ... kennis" at bounding box center [649, 183] width 99 height 20
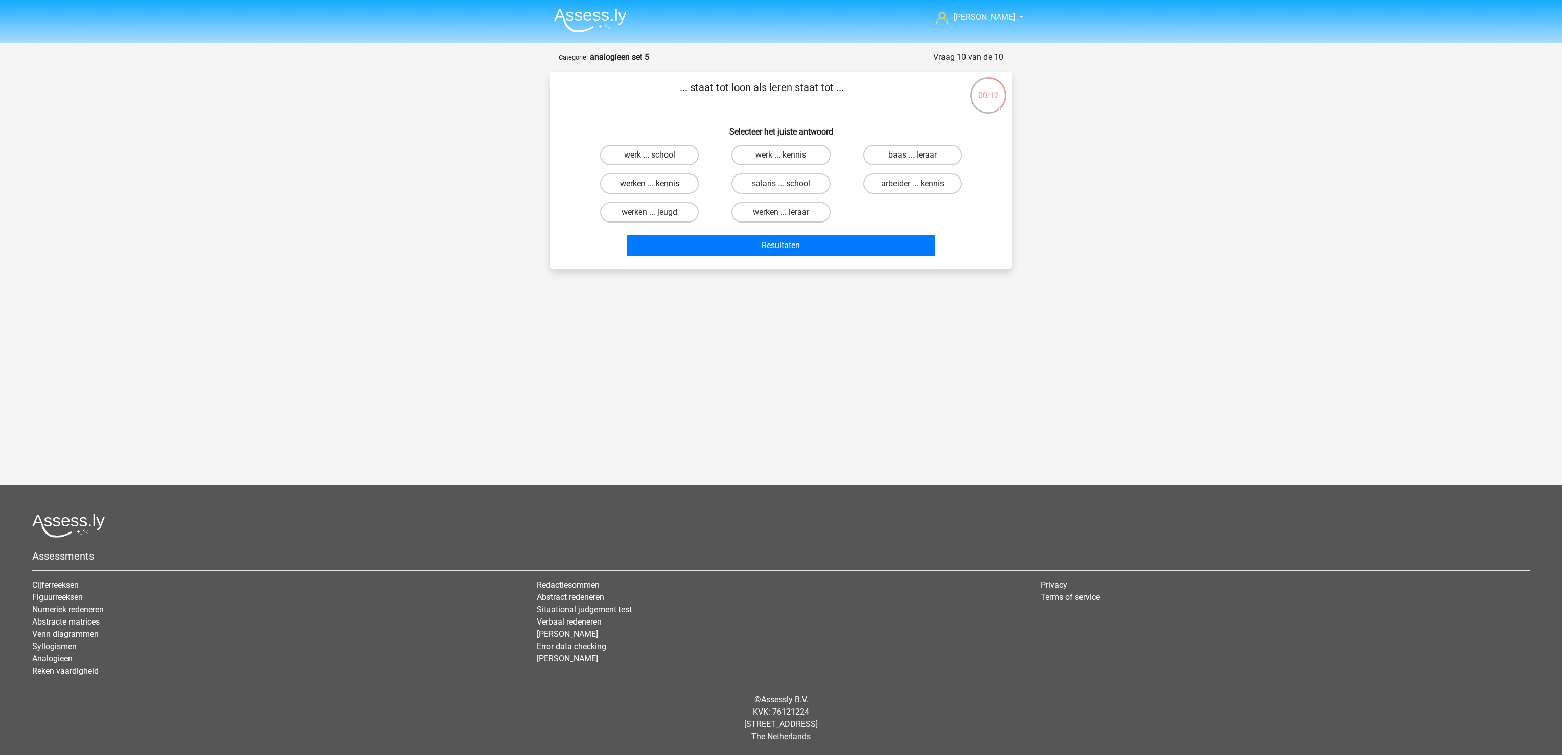
click at [656, 184] on input "werken ... kennis" at bounding box center [653, 187] width 7 height 7
radio input "true"
click at [775, 154] on label "werk ... kennis" at bounding box center [781, 155] width 99 height 20
click at [781, 155] on input "werk ... kennis" at bounding box center [784, 158] width 7 height 7
radio input "true"
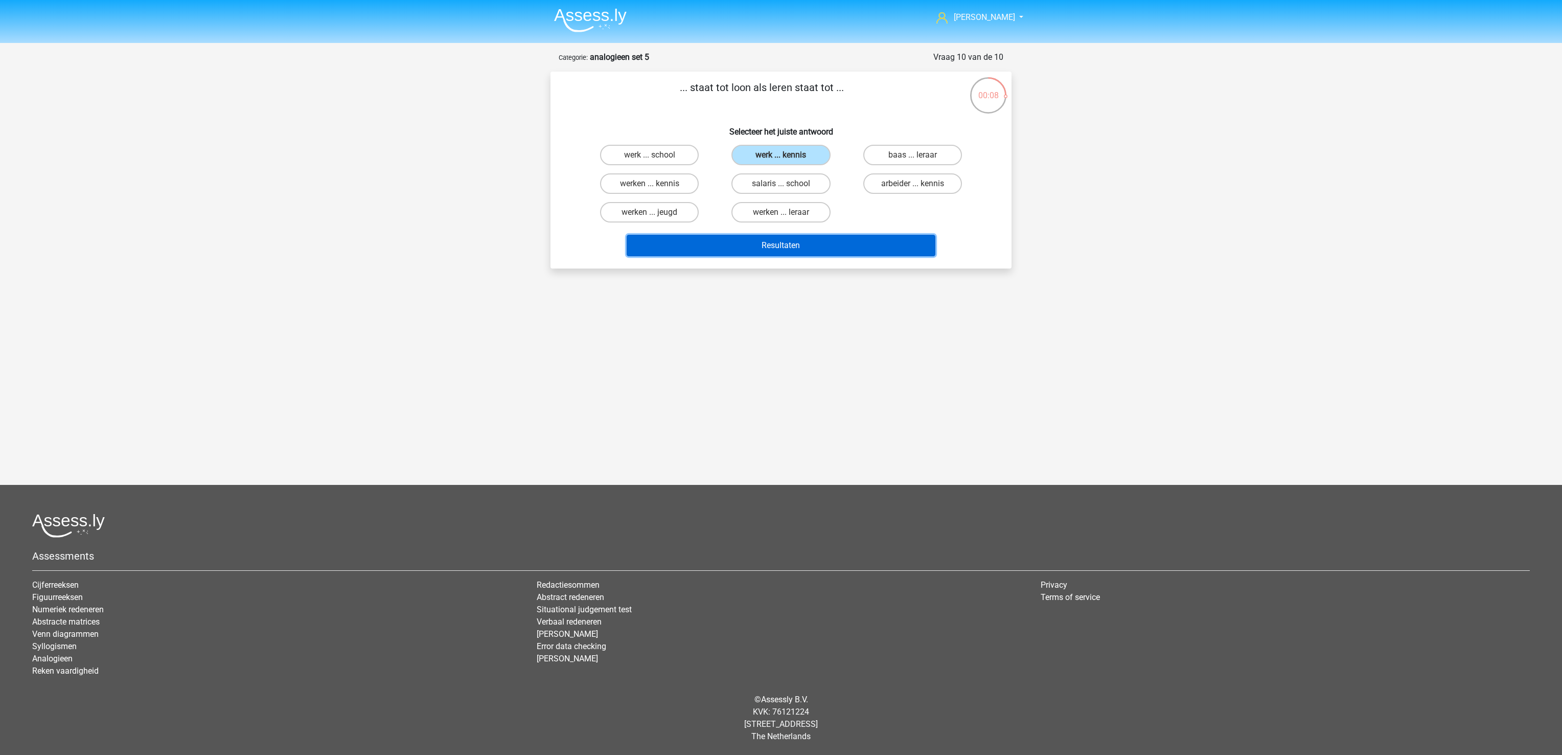
click at [784, 238] on button "Resultaten" at bounding box center [781, 245] width 309 height 21
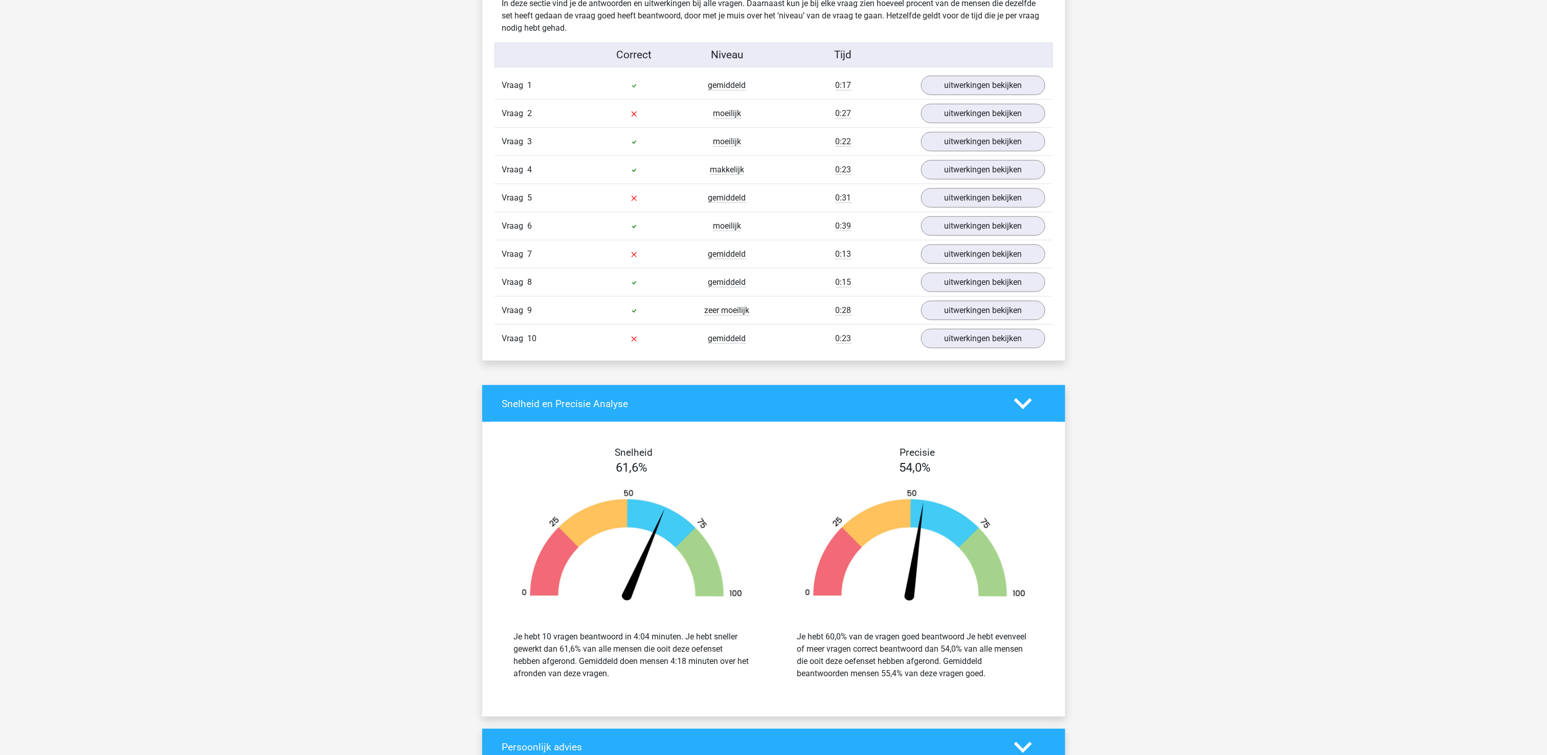
scroll to position [613, 0]
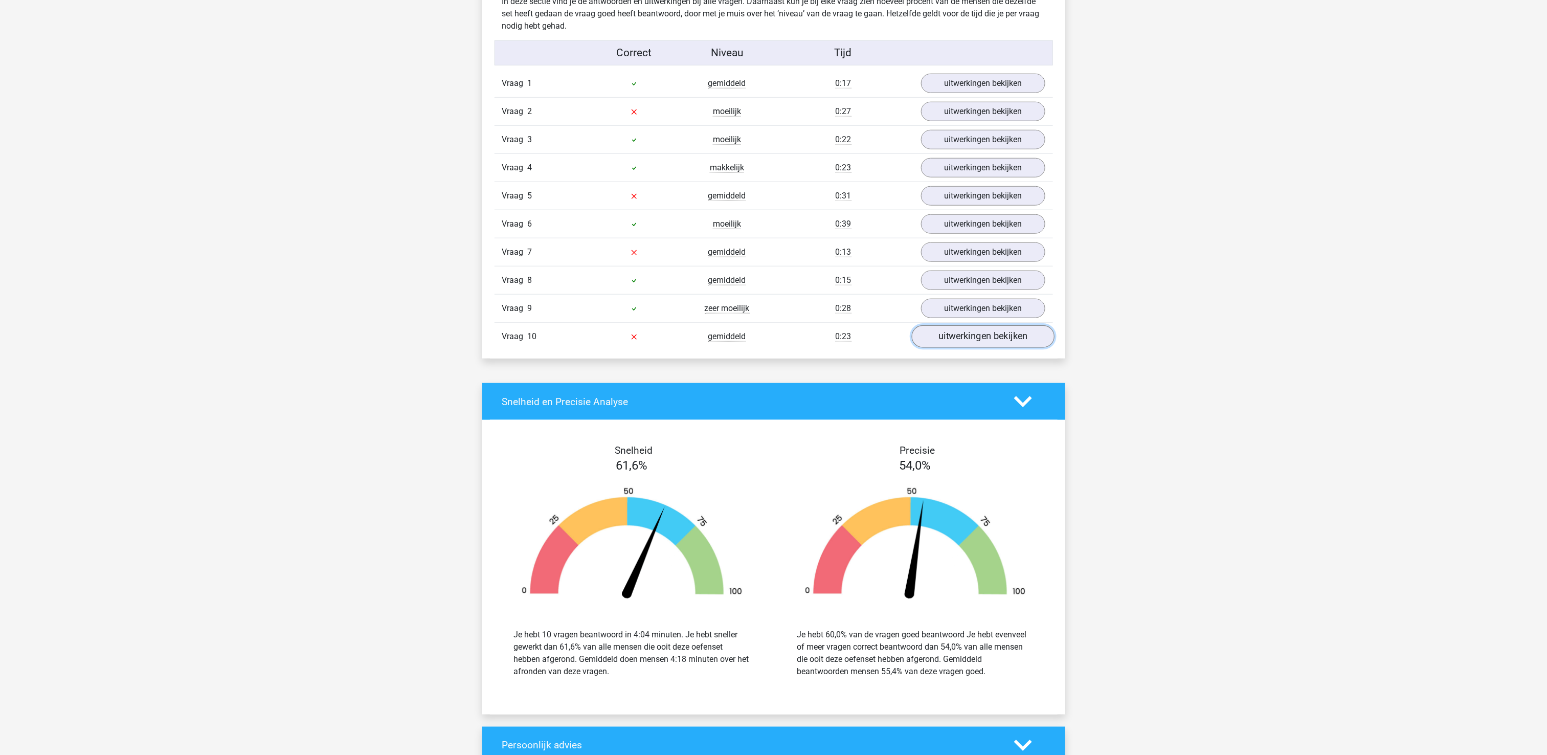
click at [963, 348] on link "uitwerkingen bekijken" at bounding box center [982, 336] width 143 height 22
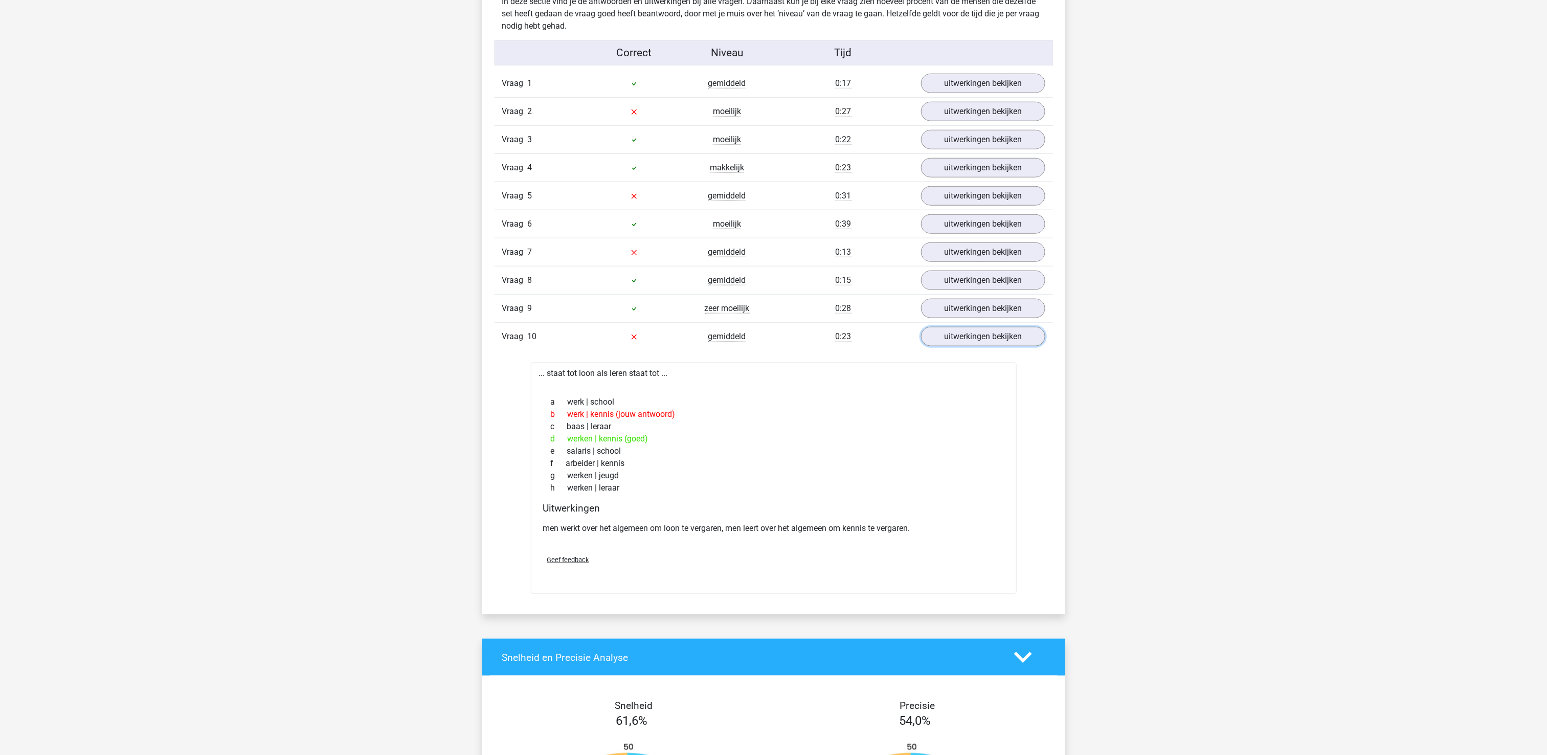
scroll to position [511, 0]
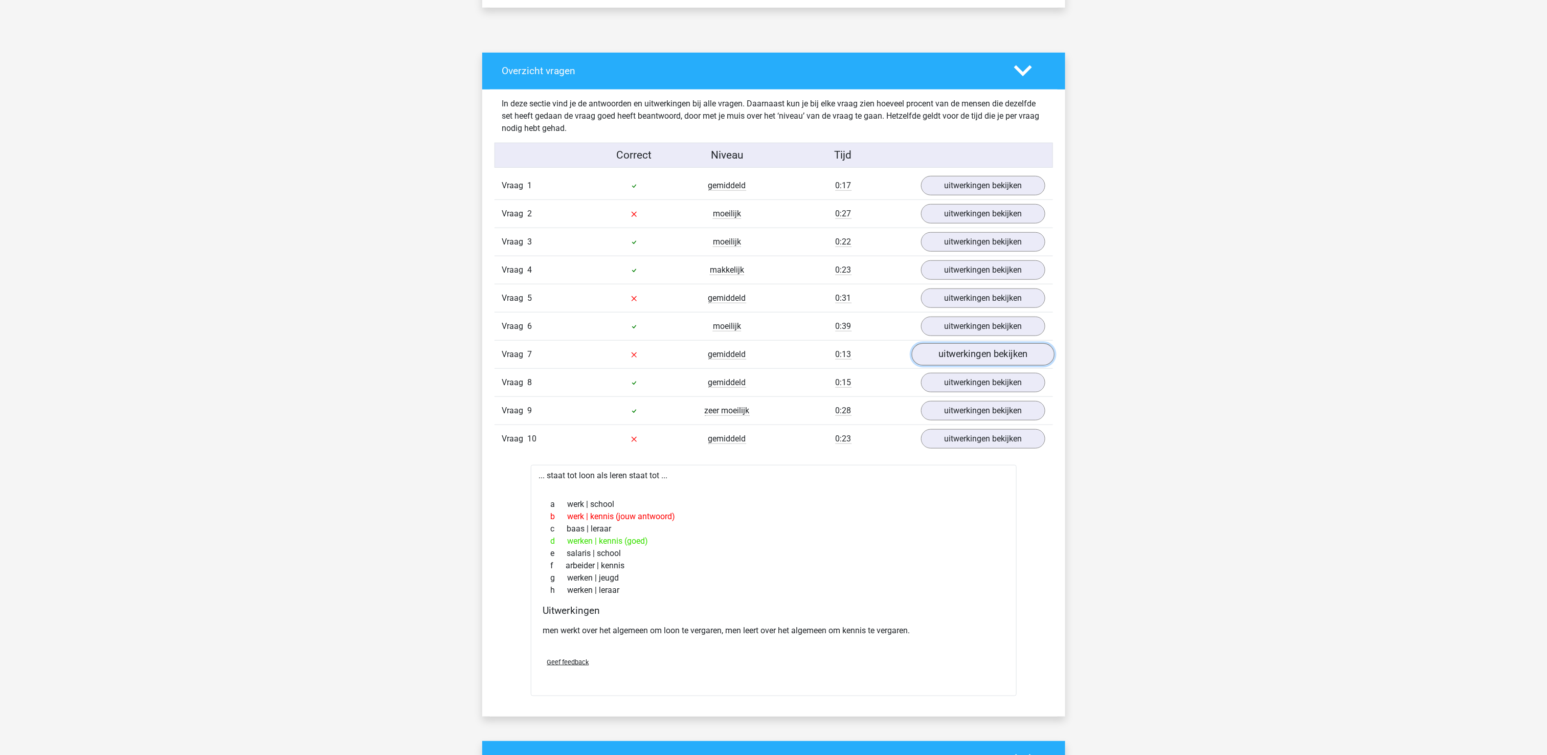
click at [965, 366] on link "uitwerkingen bekijken" at bounding box center [982, 354] width 143 height 22
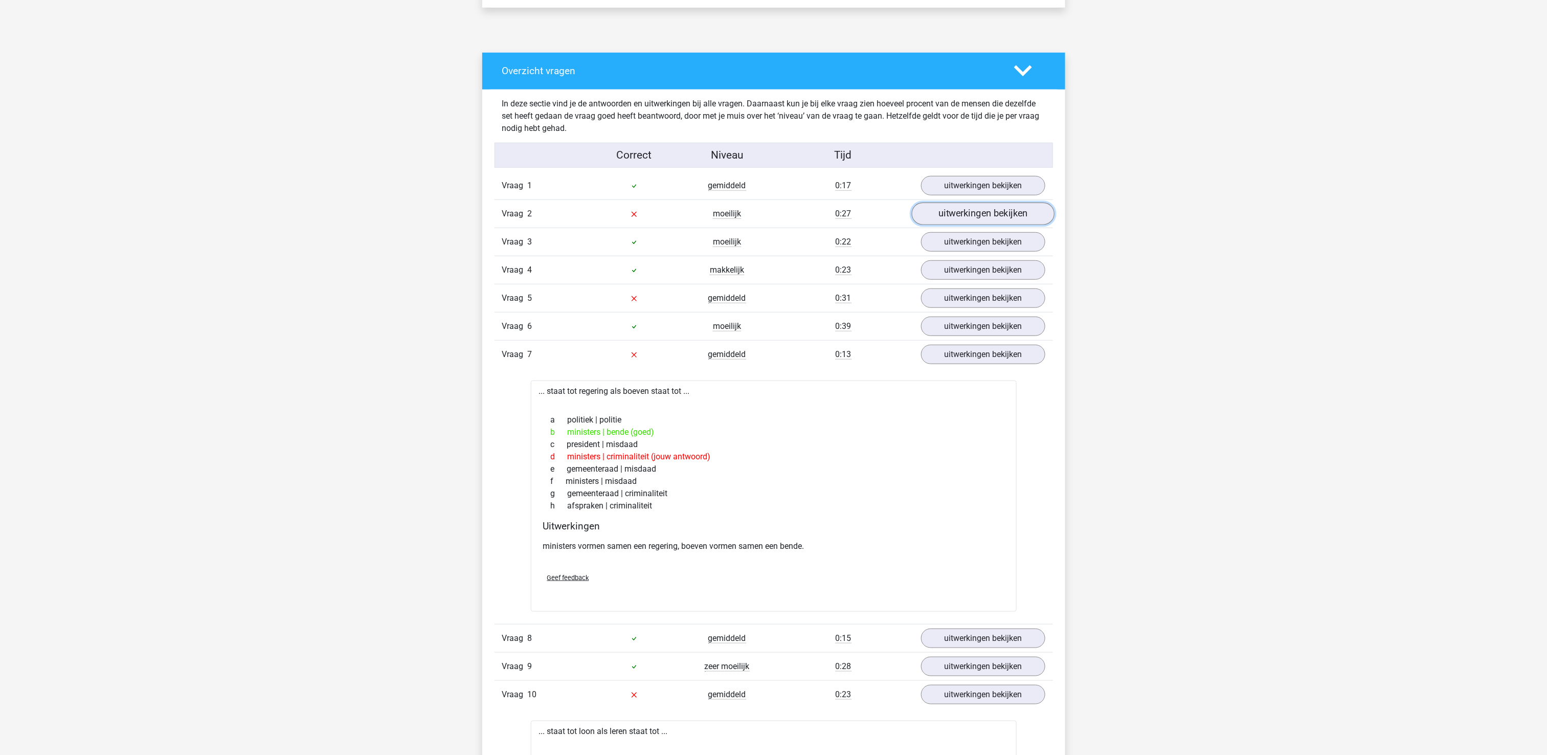
click at [965, 208] on link "uitwerkingen bekijken" at bounding box center [982, 213] width 143 height 22
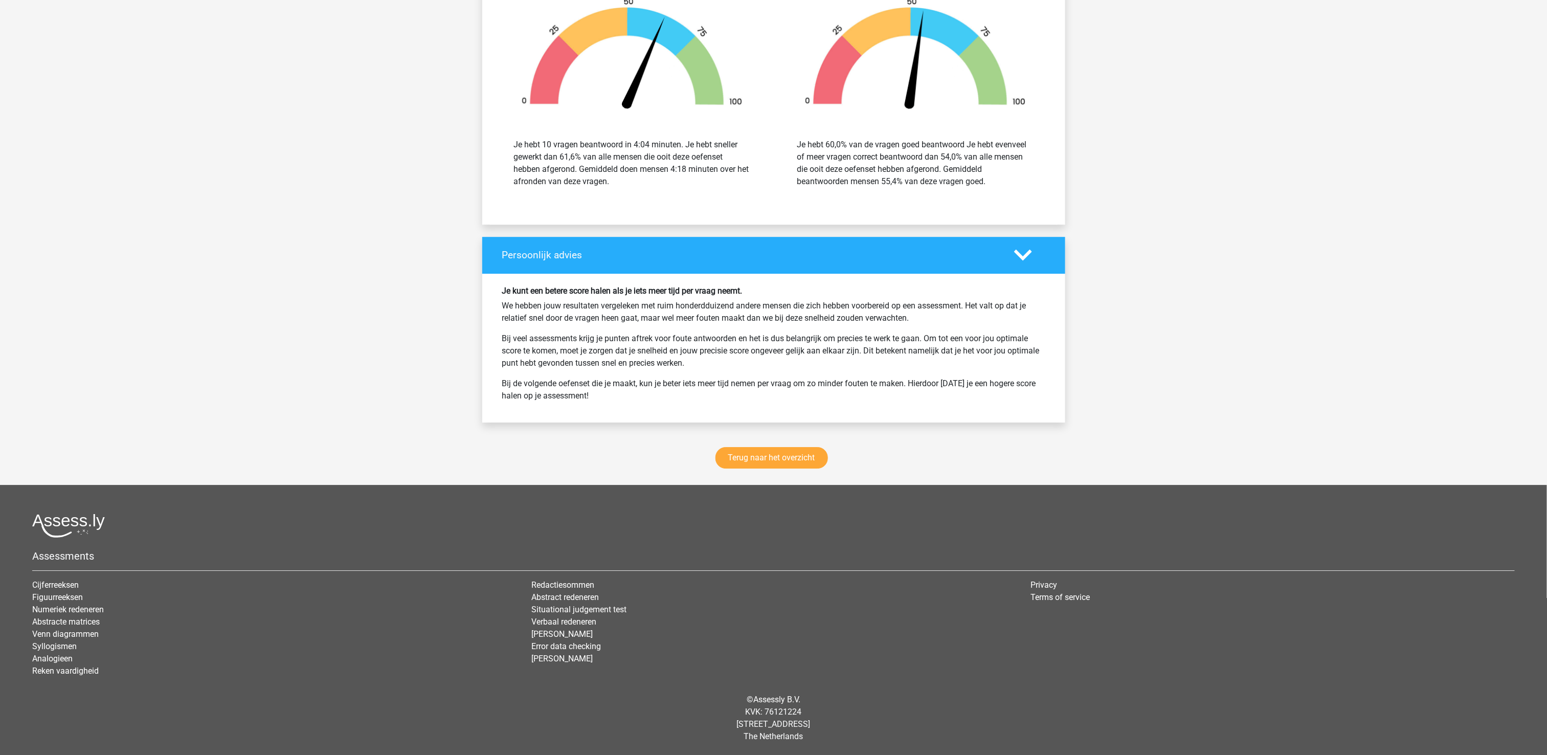
scroll to position [1882, 0]
click at [759, 463] on link "Terug naar het overzicht" at bounding box center [771, 457] width 112 height 21
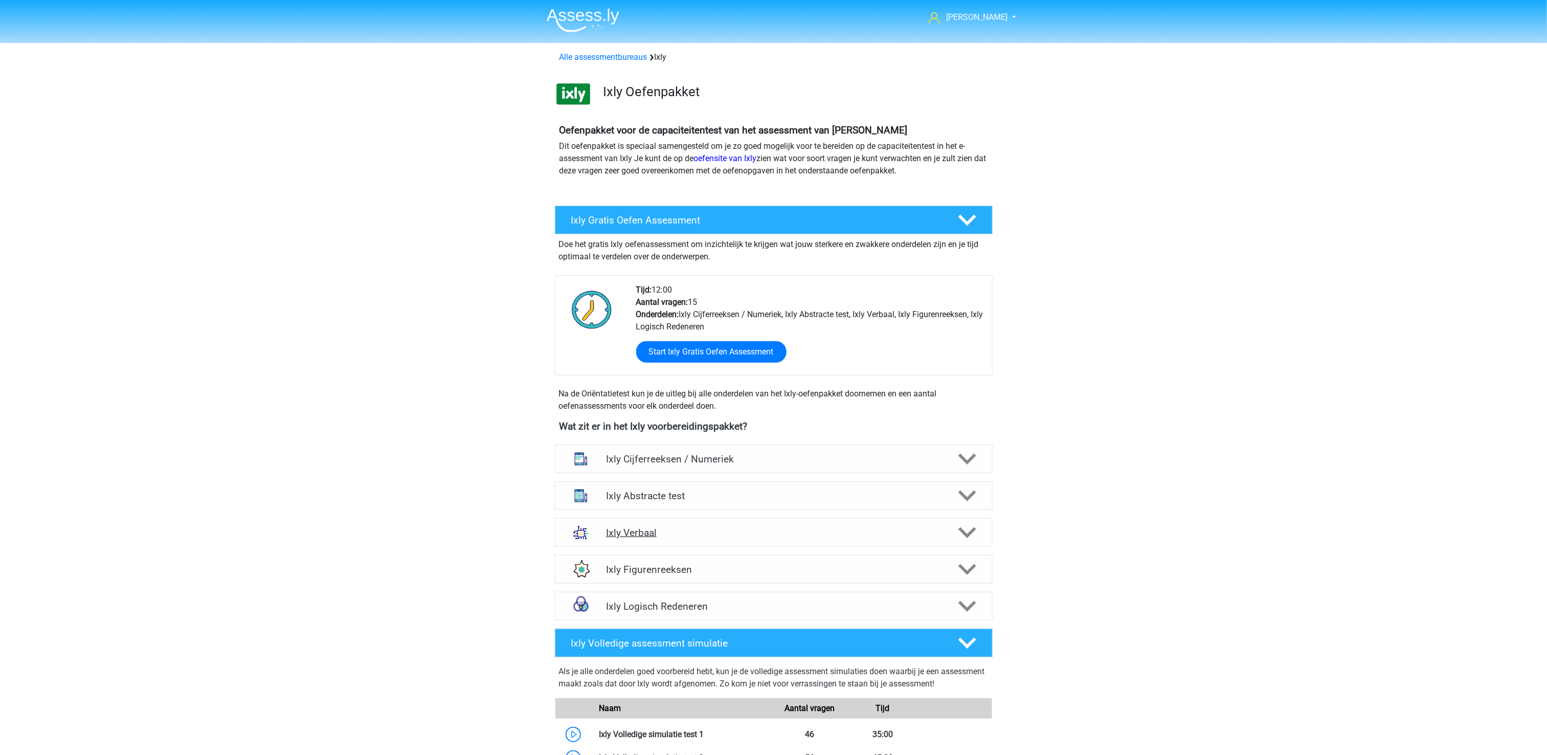
click at [719, 542] on div "Ixly Verbaal" at bounding box center [774, 532] width 438 height 29
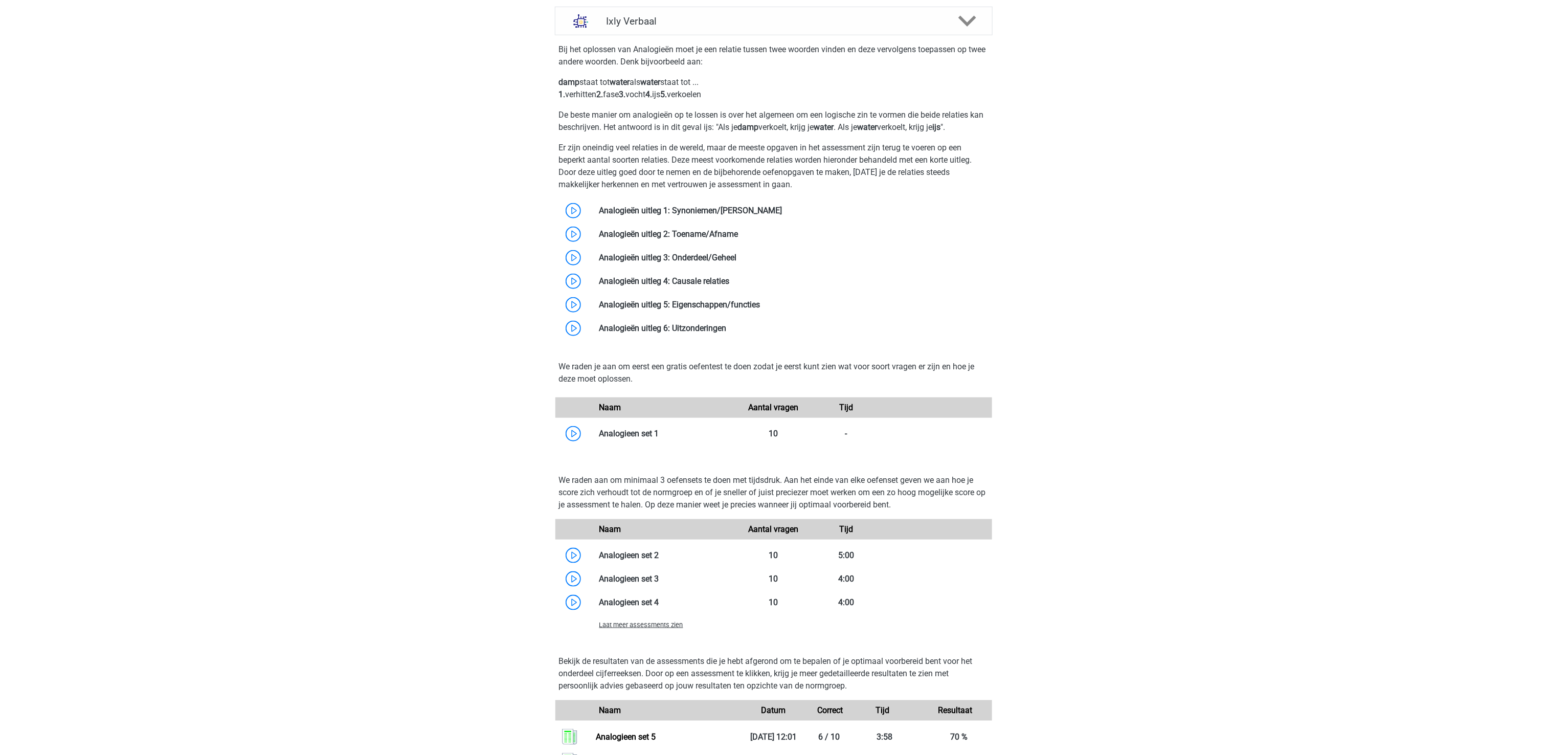
scroll to position [613, 0]
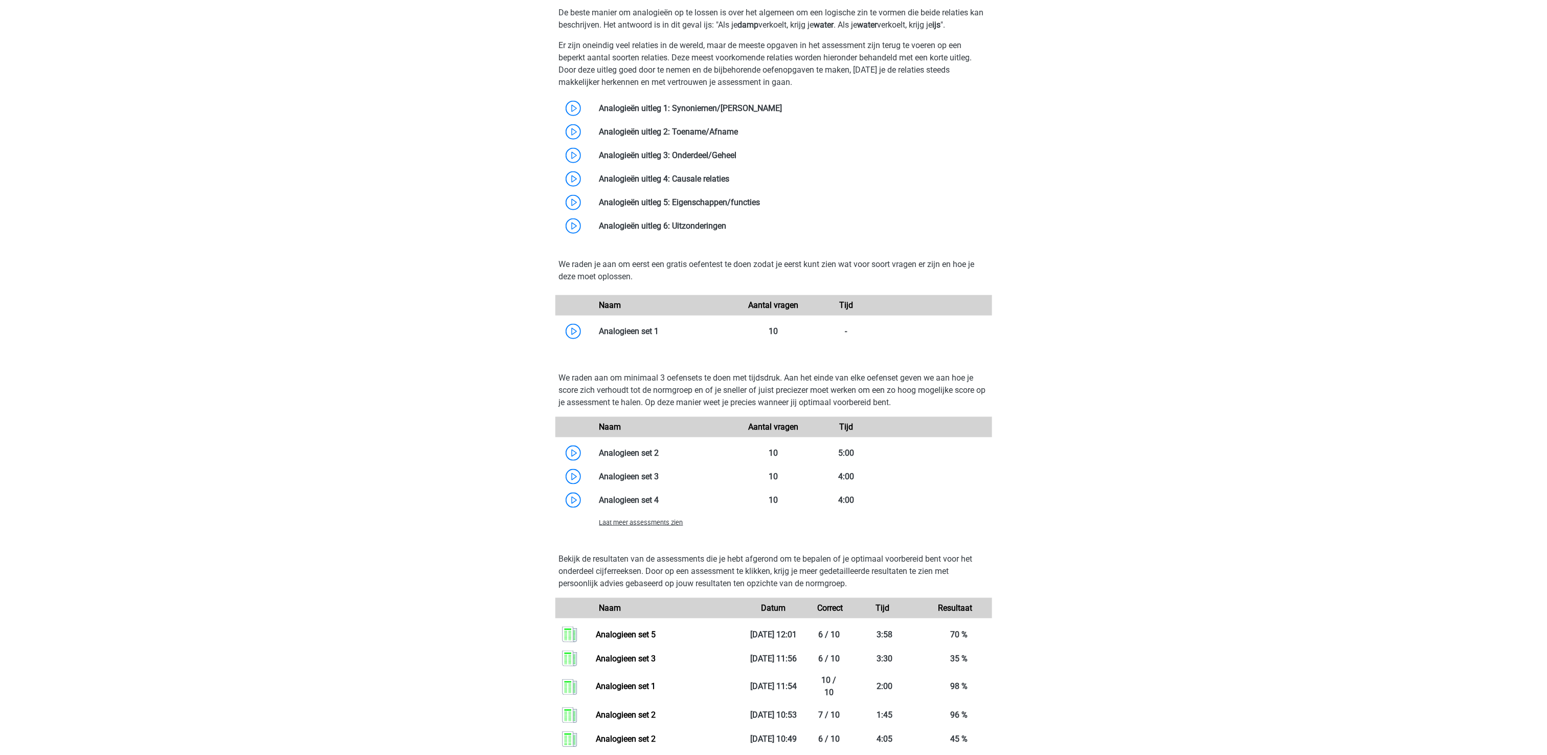
click at [654, 524] on span "Laat meer assessments zien" at bounding box center [641, 522] width 84 height 8
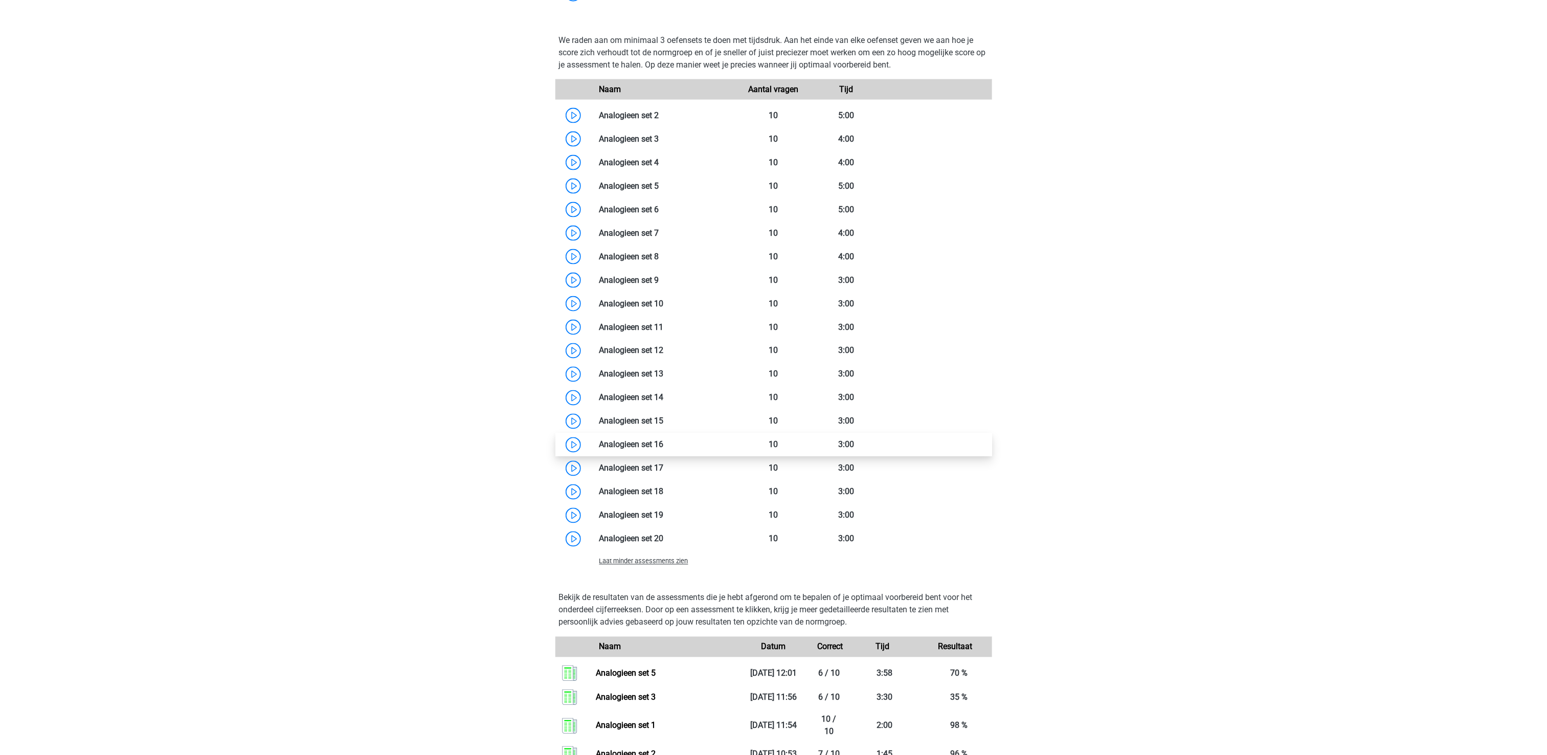
scroll to position [920, 0]
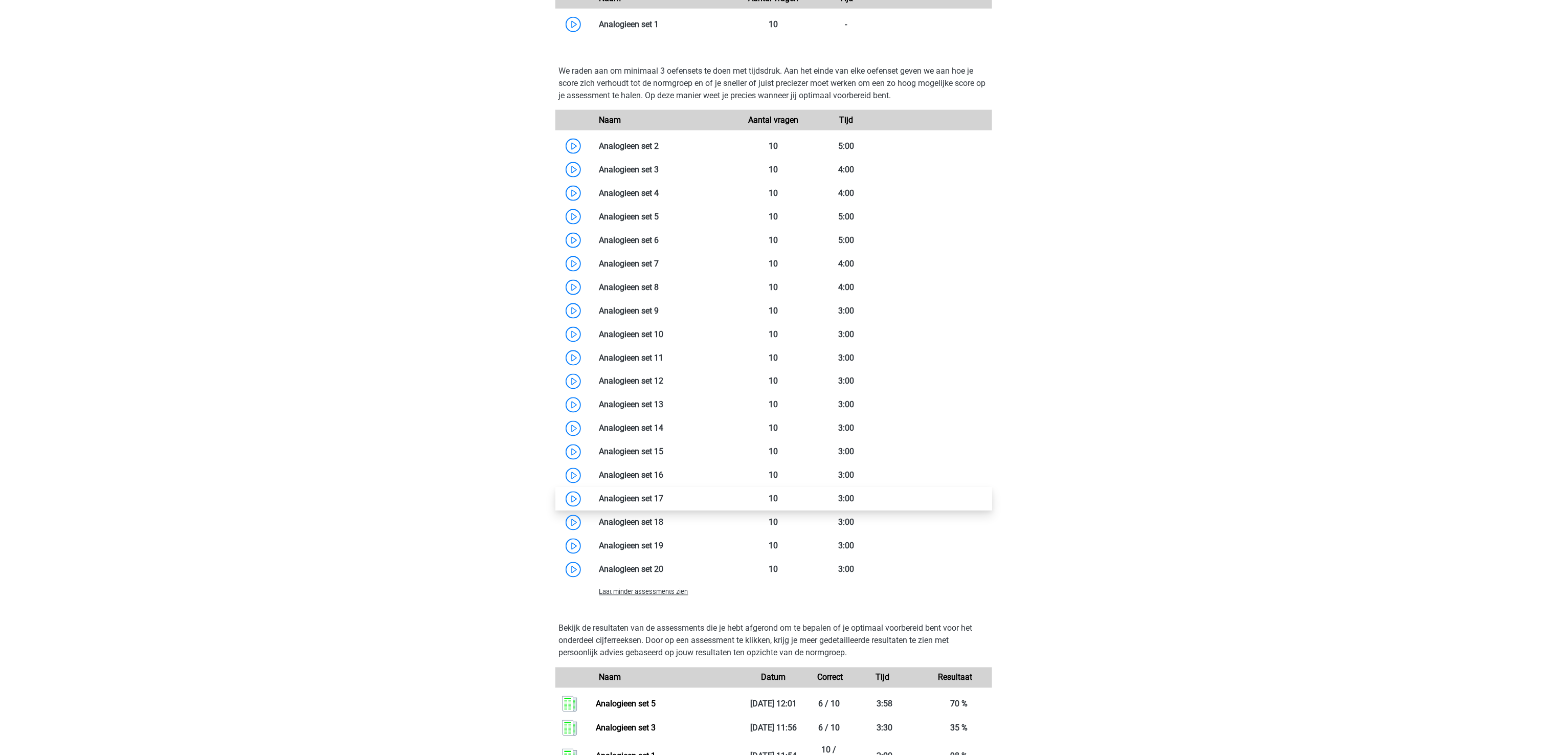
click at [664, 494] on link at bounding box center [664, 499] width 0 height 10
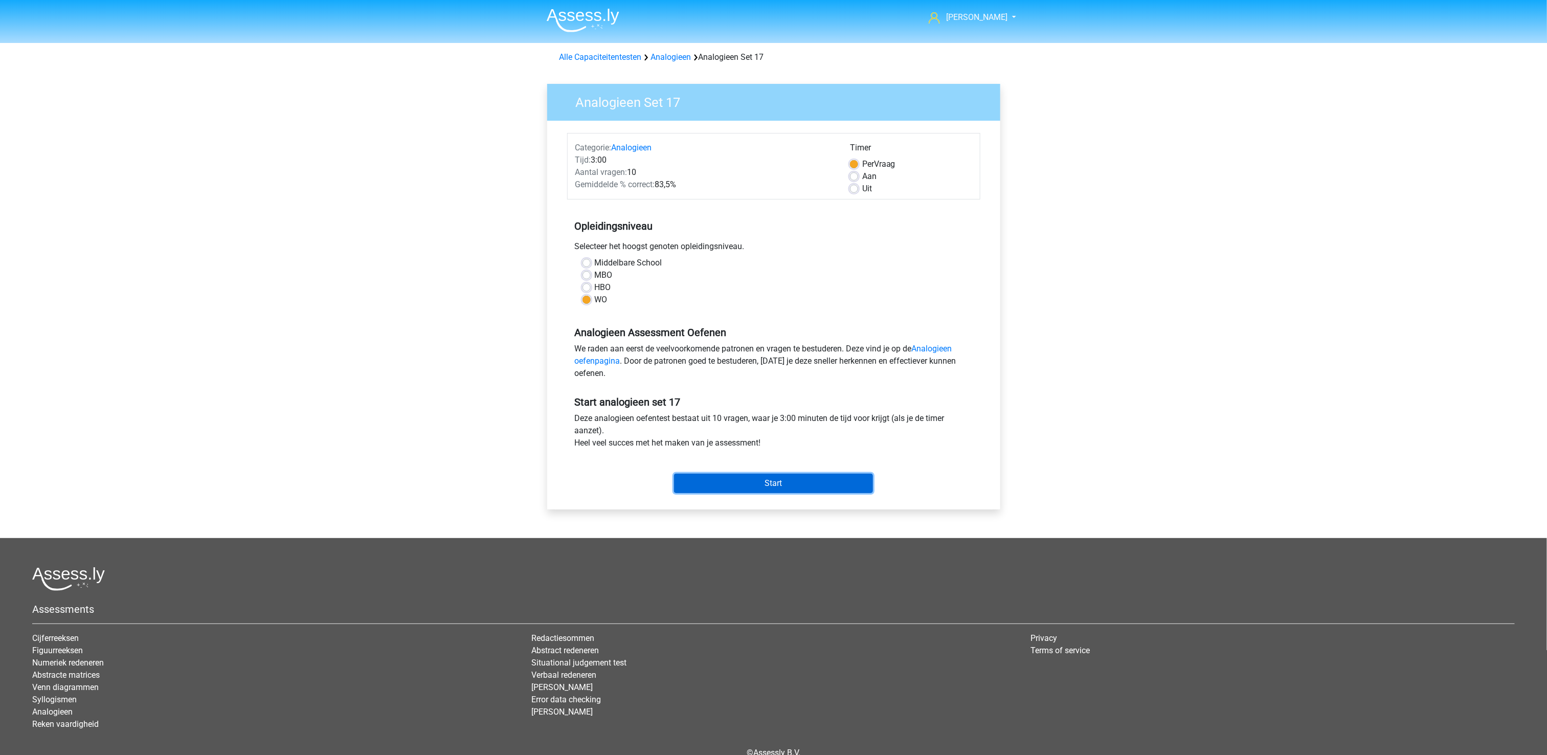
click at [738, 484] on input "Start" at bounding box center [773, 482] width 199 height 19
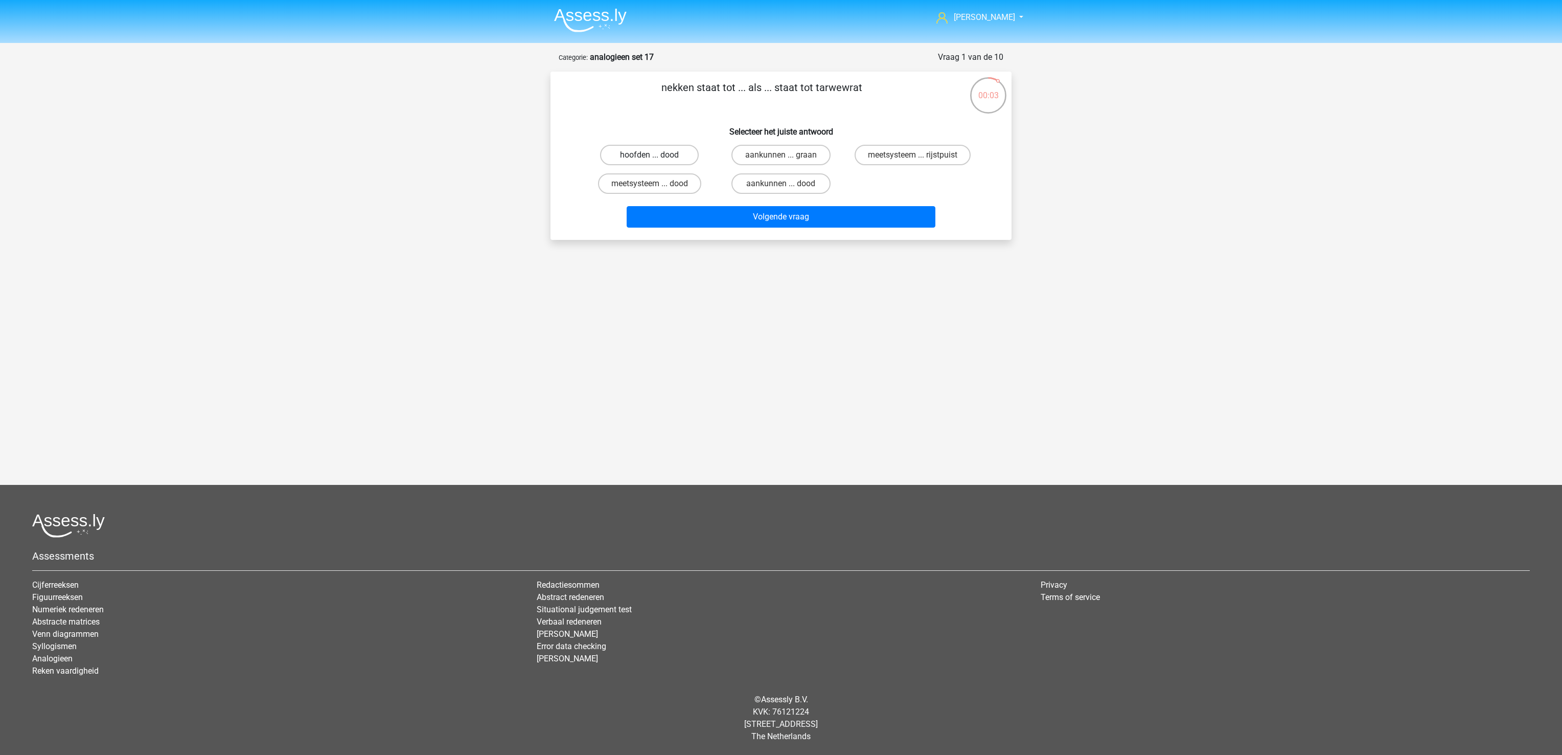
click at [678, 153] on label "hoofden ... dood" at bounding box center [649, 155] width 99 height 20
click at [656, 155] on input "hoofden ... dood" at bounding box center [653, 158] width 7 height 7
radio input "true"
click at [712, 229] on div "Volgende vraag" at bounding box center [781, 219] width 395 height 26
click at [931, 155] on label "zwem ... deur" at bounding box center [912, 155] width 99 height 20
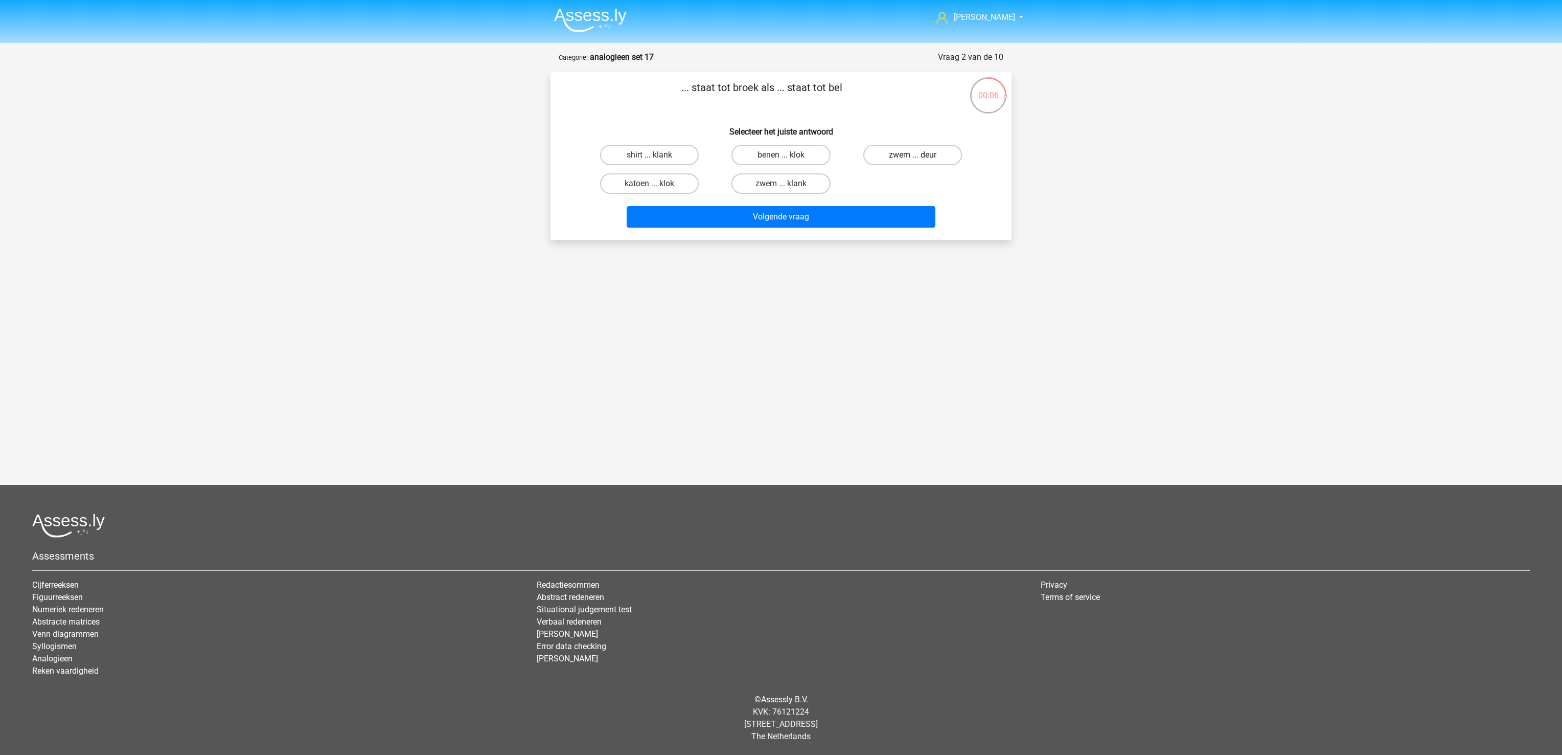
click at [919, 155] on input "zwem ... deur" at bounding box center [916, 158] width 7 height 7
radio input "true"
click at [873, 208] on button "Volgende vraag" at bounding box center [781, 216] width 309 height 21
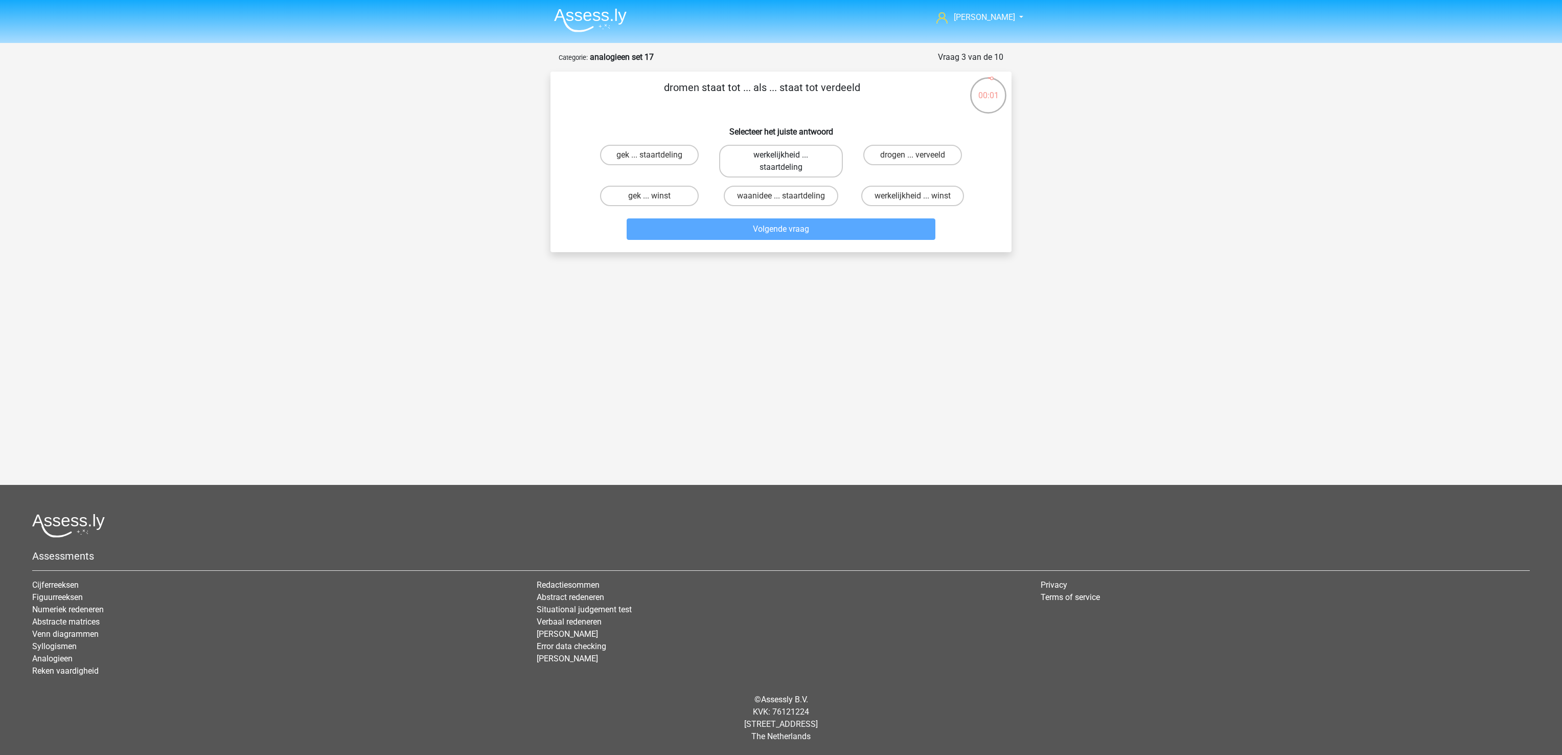
click at [799, 162] on label "werkelijkheid ... staartdeling" at bounding box center [780, 161] width 123 height 33
click at [788, 162] on input "werkelijkheid ... staartdeling" at bounding box center [784, 158] width 7 height 7
radio input "true"
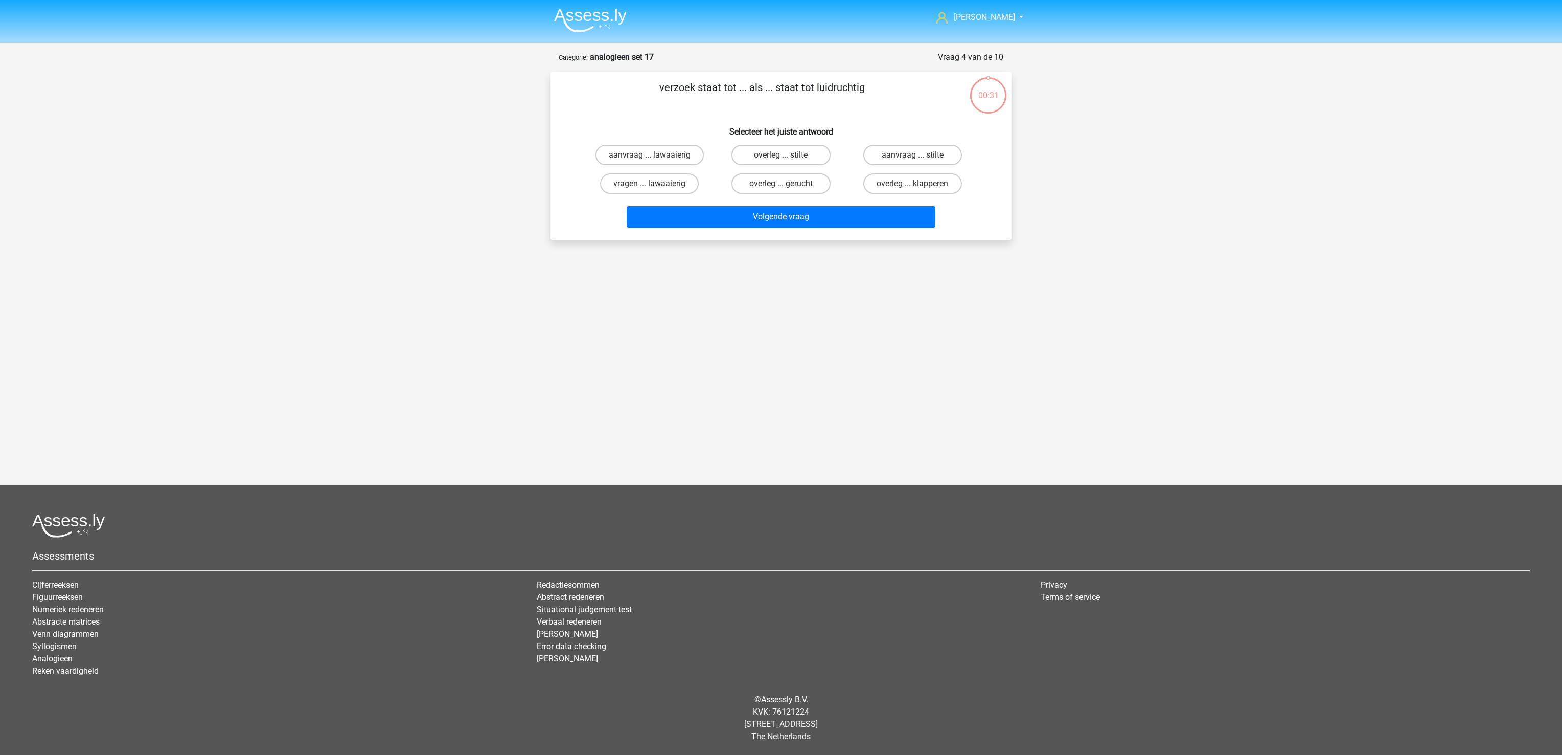
click at [810, 228] on div "Volgende vraag" at bounding box center [781, 219] width 395 height 26
click at [818, 313] on div "[PERSON_NAME] [EMAIL_ADDRESS][DOMAIN_NAME] Nederlands English" at bounding box center [781, 267] width 1562 height 534
click at [944, 150] on label "aanvraag ... stilte" at bounding box center [912, 155] width 99 height 20
click at [919, 155] on input "aanvraag ... stilte" at bounding box center [916, 158] width 7 height 7
radio input "true"
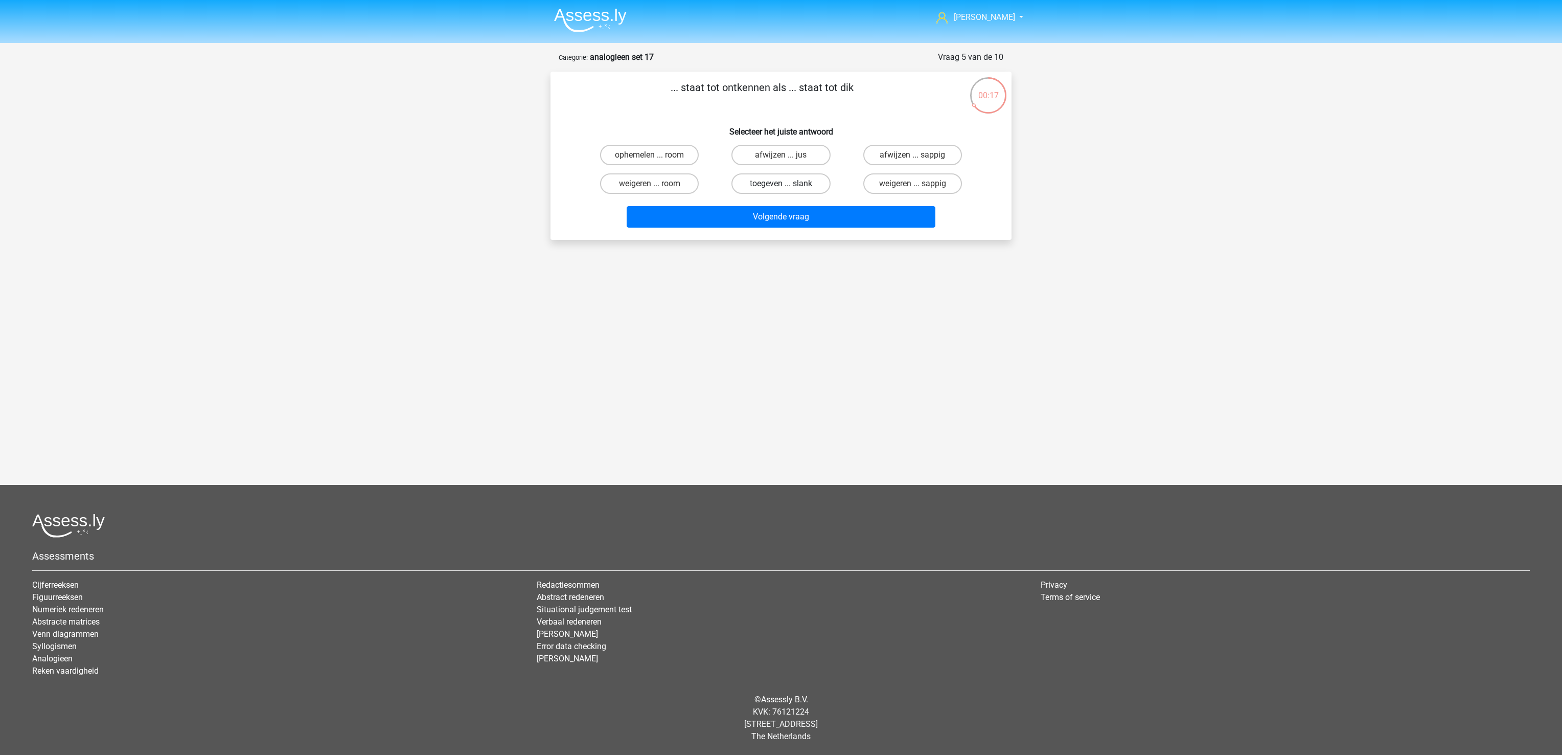
click at [812, 185] on label "toegeven ... slank" at bounding box center [781, 183] width 99 height 20
click at [788, 185] on input "toegeven ... slank" at bounding box center [784, 187] width 7 height 7
radio input "true"
click at [830, 212] on button "Volgende vraag" at bounding box center [781, 216] width 309 height 21
click at [815, 153] on label "ruitergroep ... voorraad" at bounding box center [781, 155] width 108 height 20
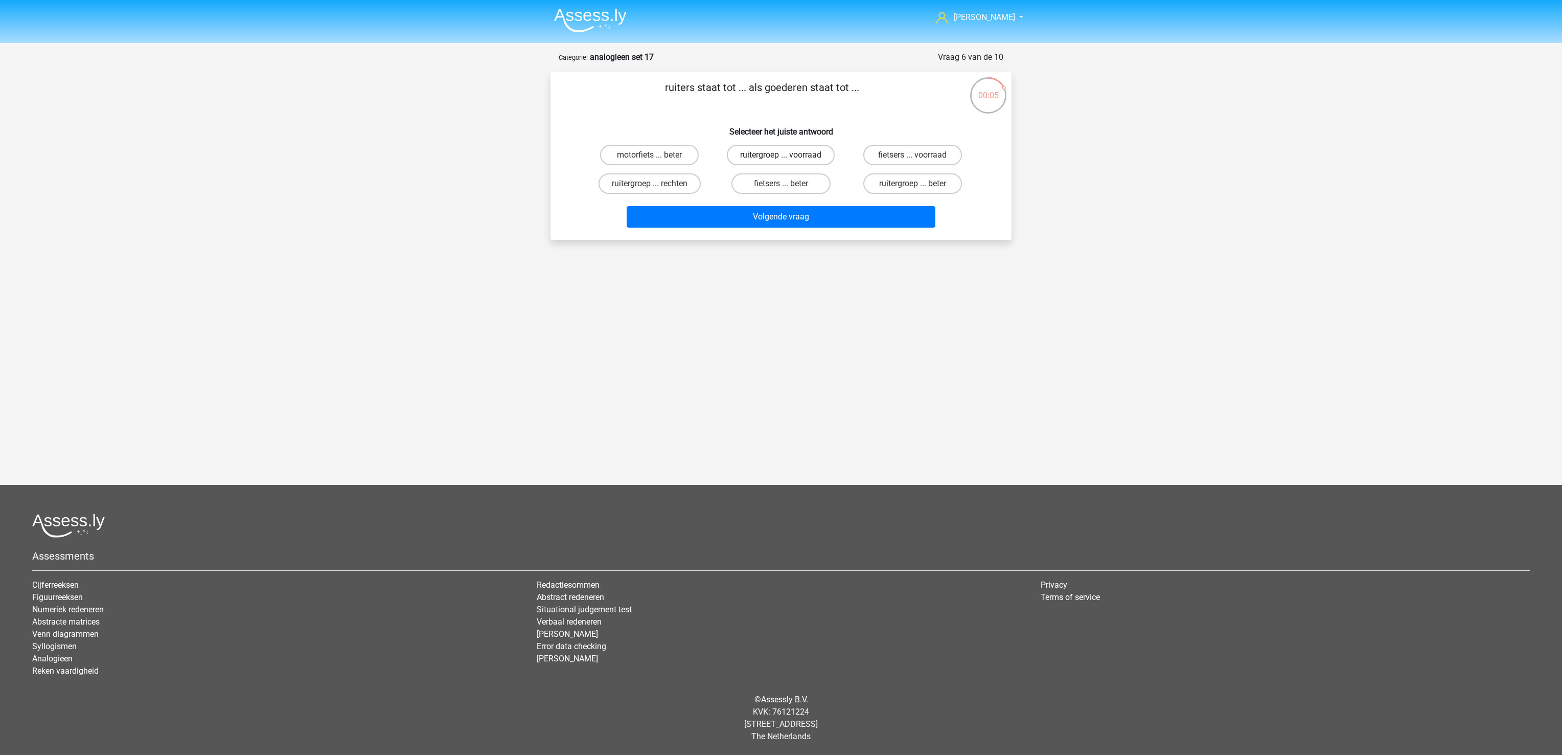
click at [788, 155] on input "ruitergroep ... voorraad" at bounding box center [784, 158] width 7 height 7
radio input "true"
click at [817, 215] on button "Volgende vraag" at bounding box center [781, 216] width 309 height 21
click at [804, 156] on label "stuur ... wiskunde" at bounding box center [781, 155] width 99 height 20
click at [788, 156] on input "stuur ... wiskunde" at bounding box center [784, 158] width 7 height 7
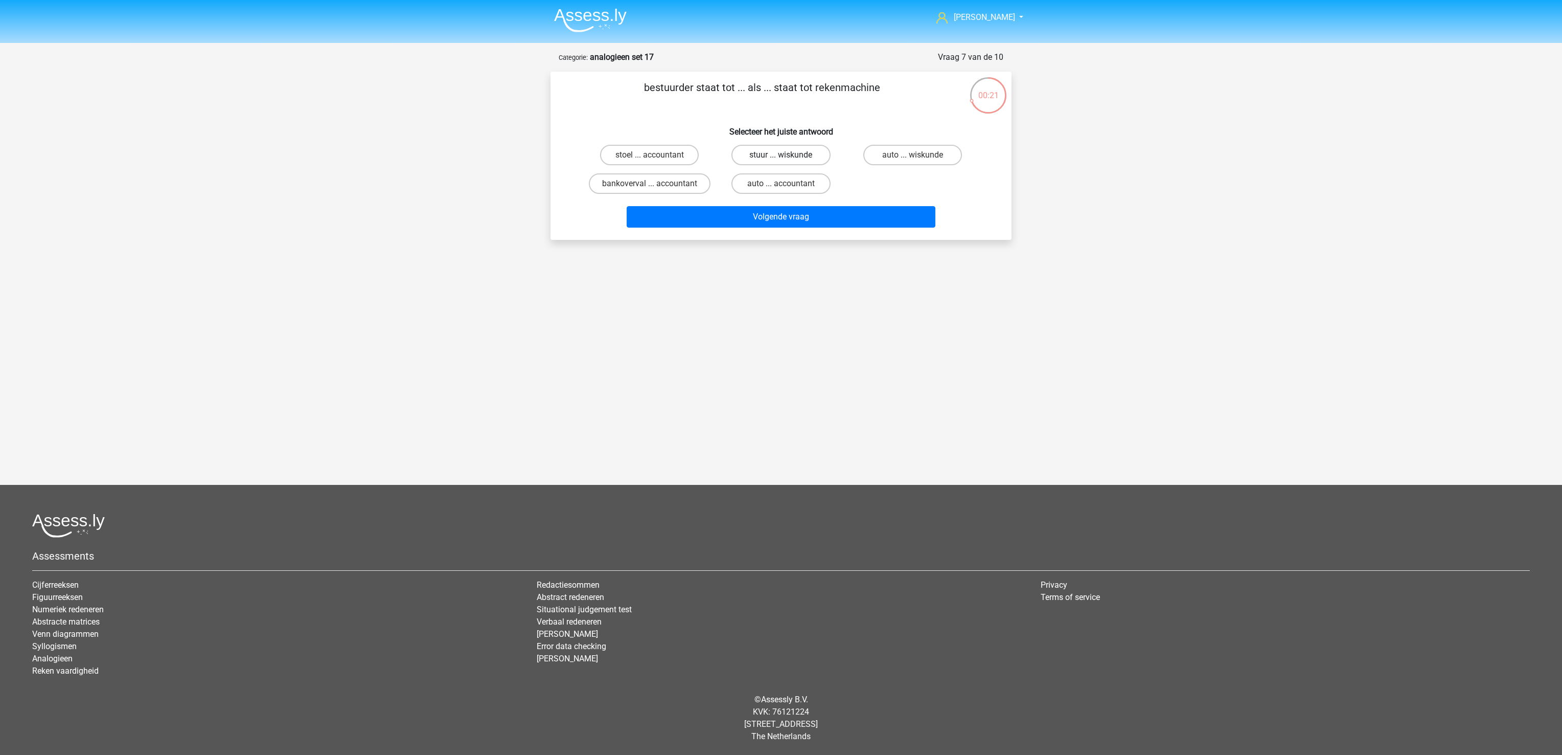
radio input "true"
click at [807, 184] on label "auto ... accountant" at bounding box center [781, 183] width 99 height 20
click at [788, 184] on input "auto ... accountant" at bounding box center [784, 187] width 7 height 7
radio input "true"
click at [812, 215] on button "Volgende vraag" at bounding box center [781, 216] width 309 height 21
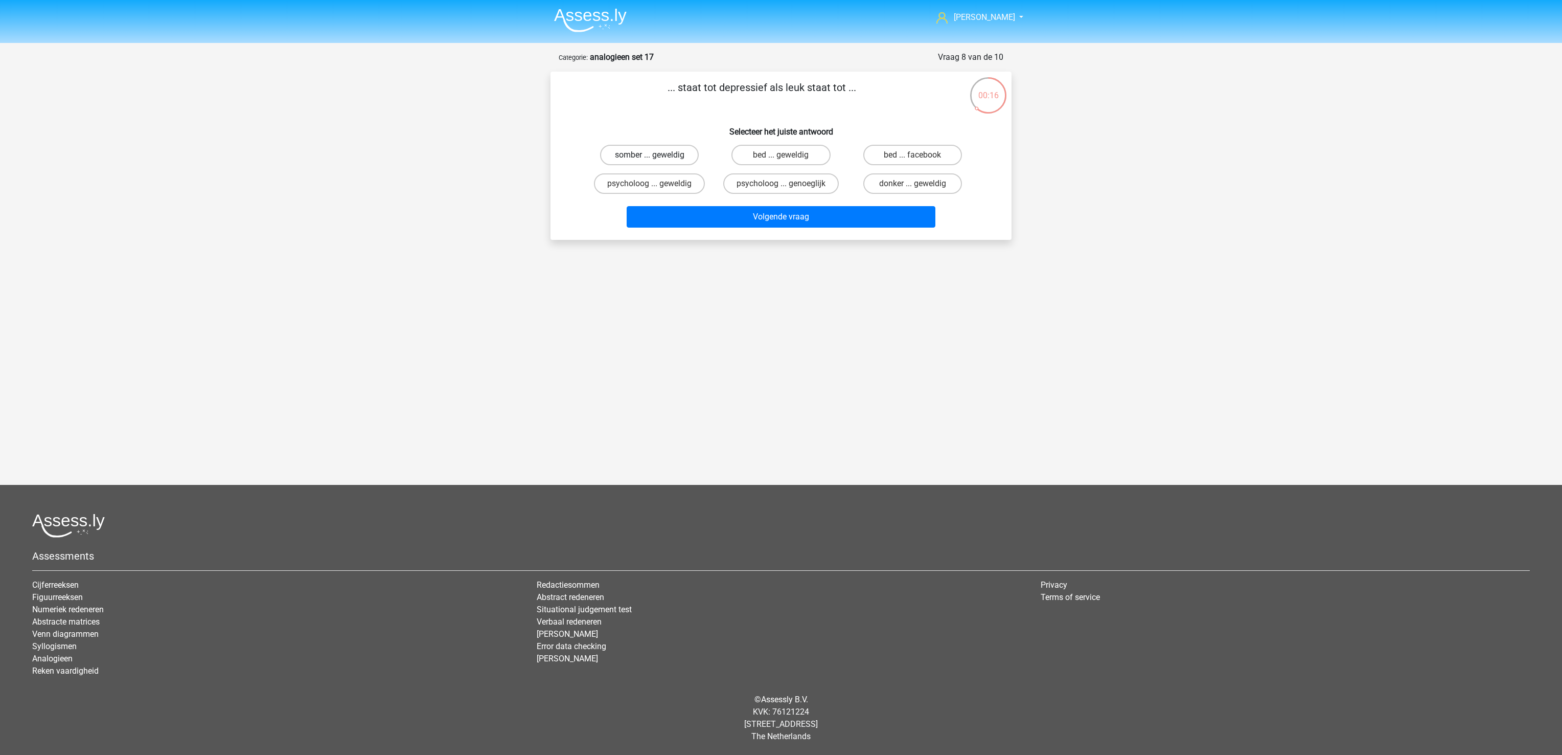
click at [644, 162] on label "somber ... geweldig" at bounding box center [649, 155] width 99 height 20
click at [650, 162] on input "somber ... geweldig" at bounding box center [653, 158] width 7 height 7
radio input "true"
click at [671, 219] on button "Volgende vraag" at bounding box center [781, 216] width 309 height 21
click at [676, 183] on label "leer ... wijn" at bounding box center [649, 183] width 99 height 20
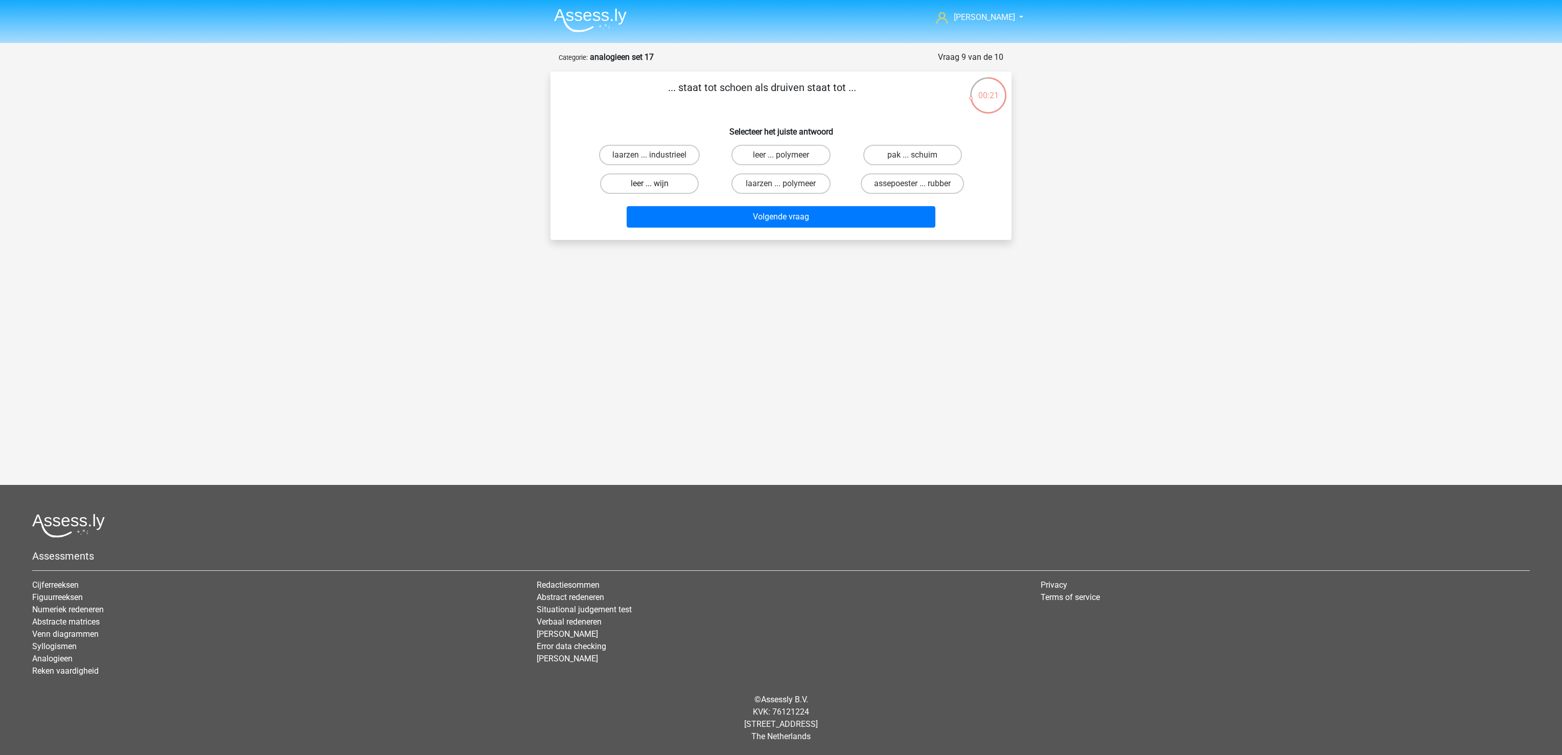
click at [656, 184] on input "leer ... wijn" at bounding box center [653, 187] width 7 height 7
radio input "true"
click at [688, 214] on button "Volgende vraag" at bounding box center [781, 216] width 309 height 21
click at [806, 186] on label "choreograaf ... tolk" at bounding box center [781, 183] width 99 height 20
click at [788, 186] on input "choreograaf ... tolk" at bounding box center [784, 187] width 7 height 7
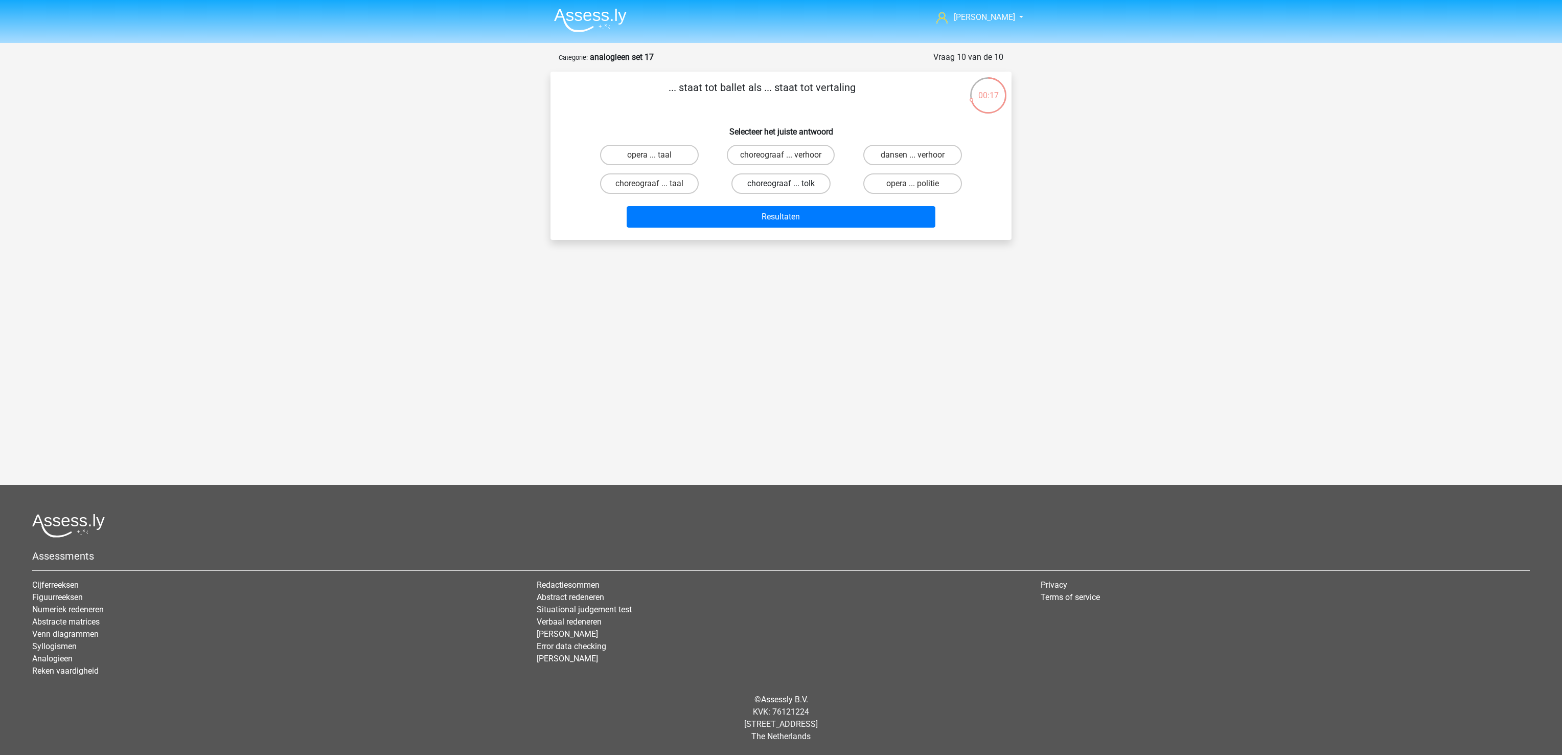
radio input "true"
click at [809, 215] on button "Resultaten" at bounding box center [781, 216] width 309 height 21
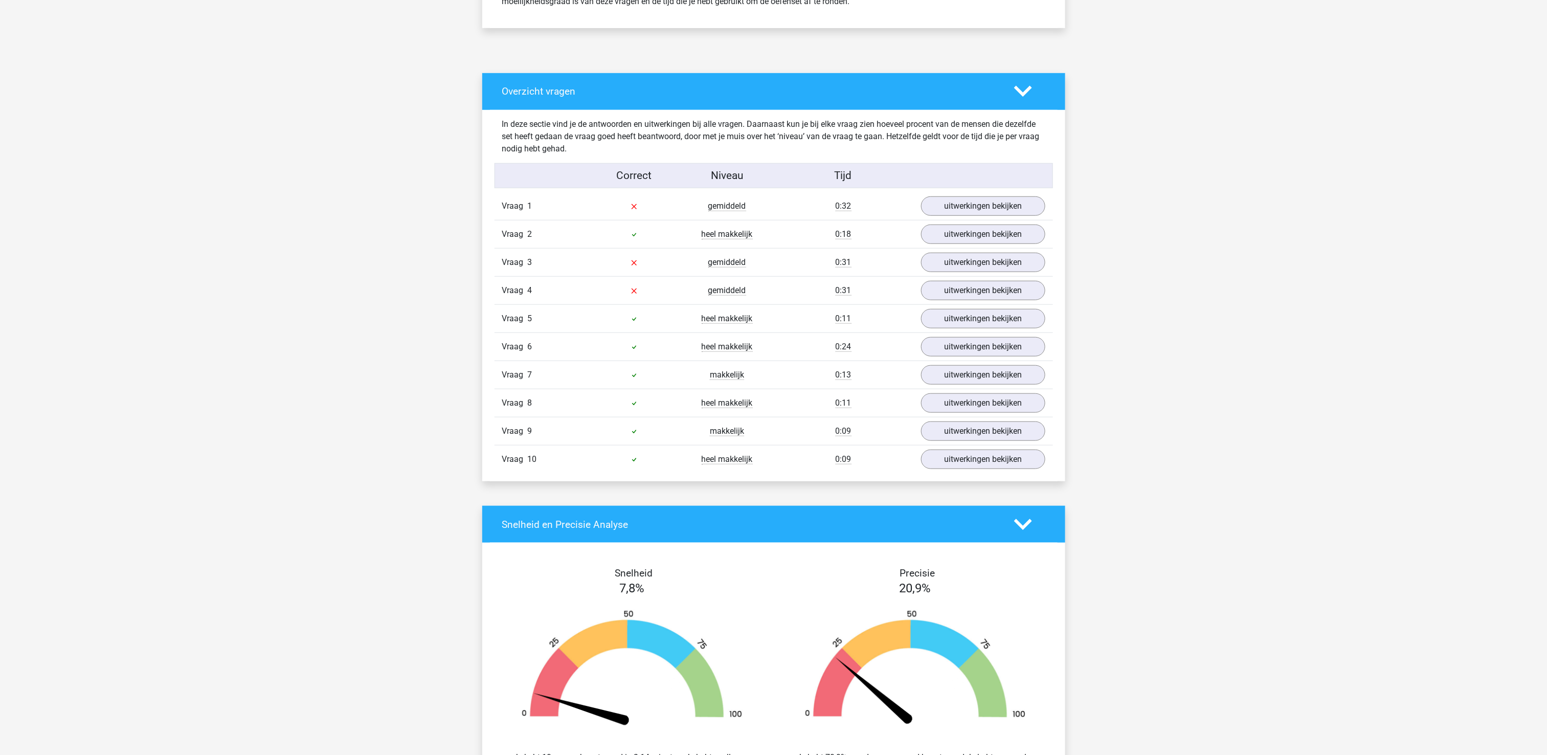
scroll to position [511, 0]
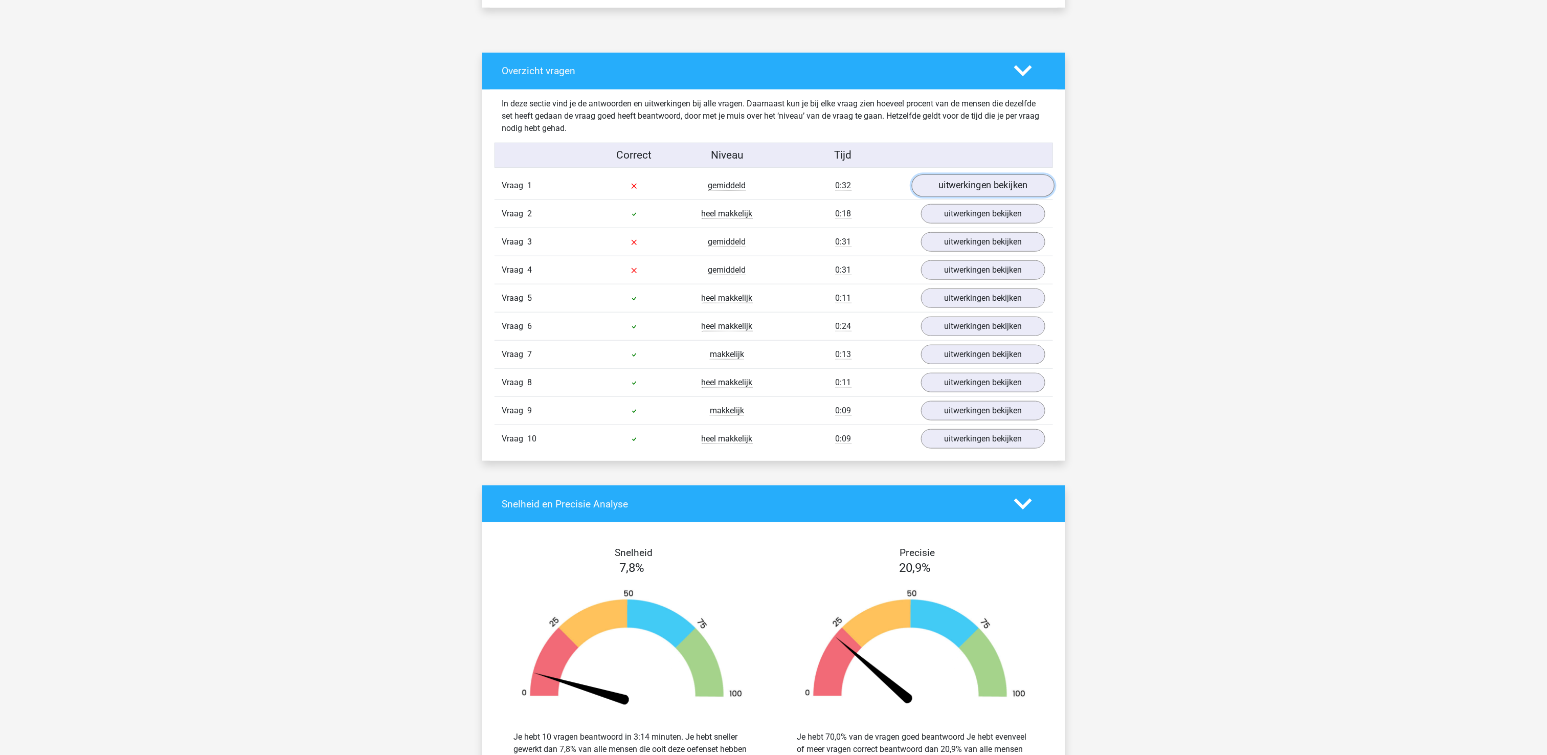
click at [982, 176] on link "uitwerkingen bekijken" at bounding box center [982, 185] width 143 height 22
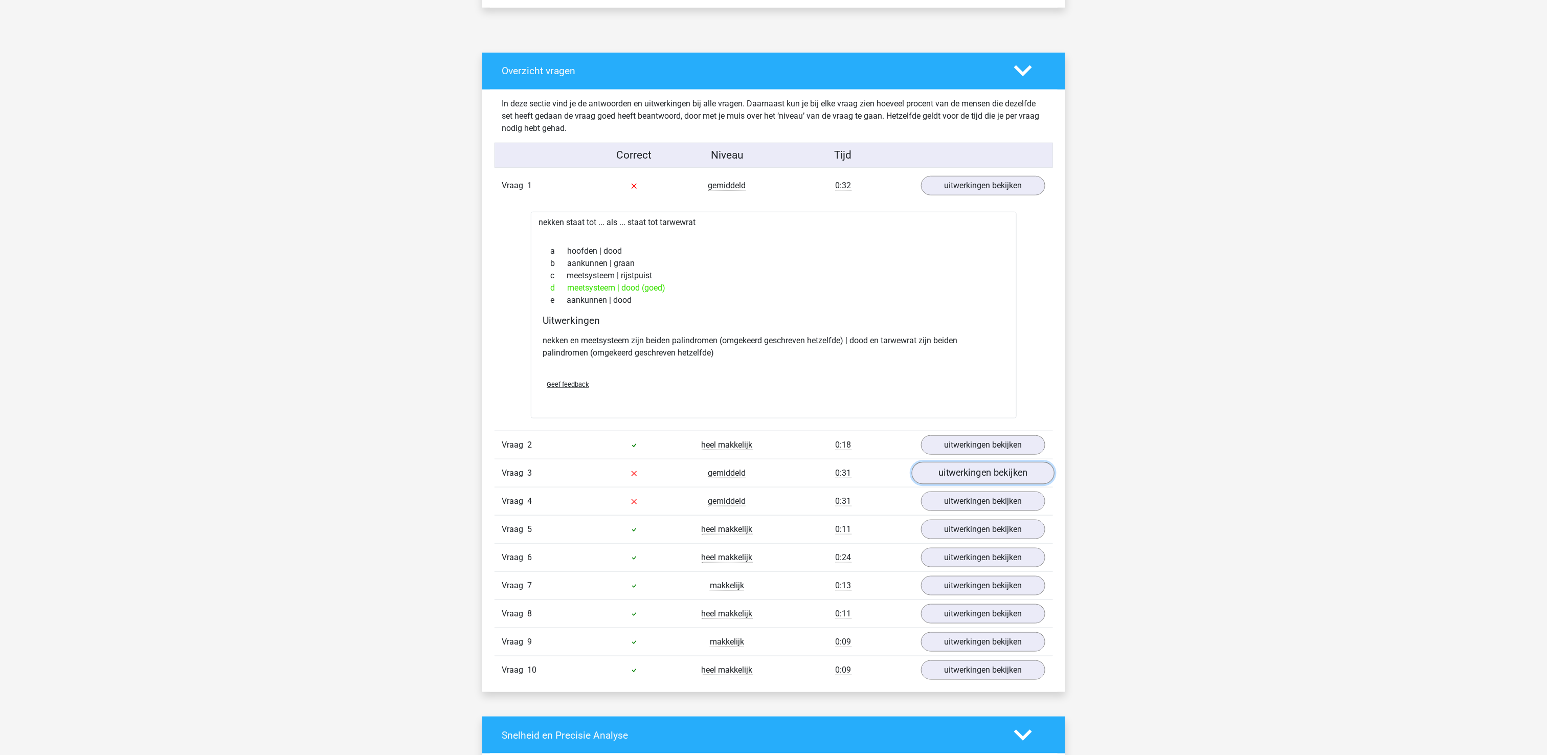
click at [976, 471] on link "uitwerkingen bekijken" at bounding box center [982, 473] width 143 height 22
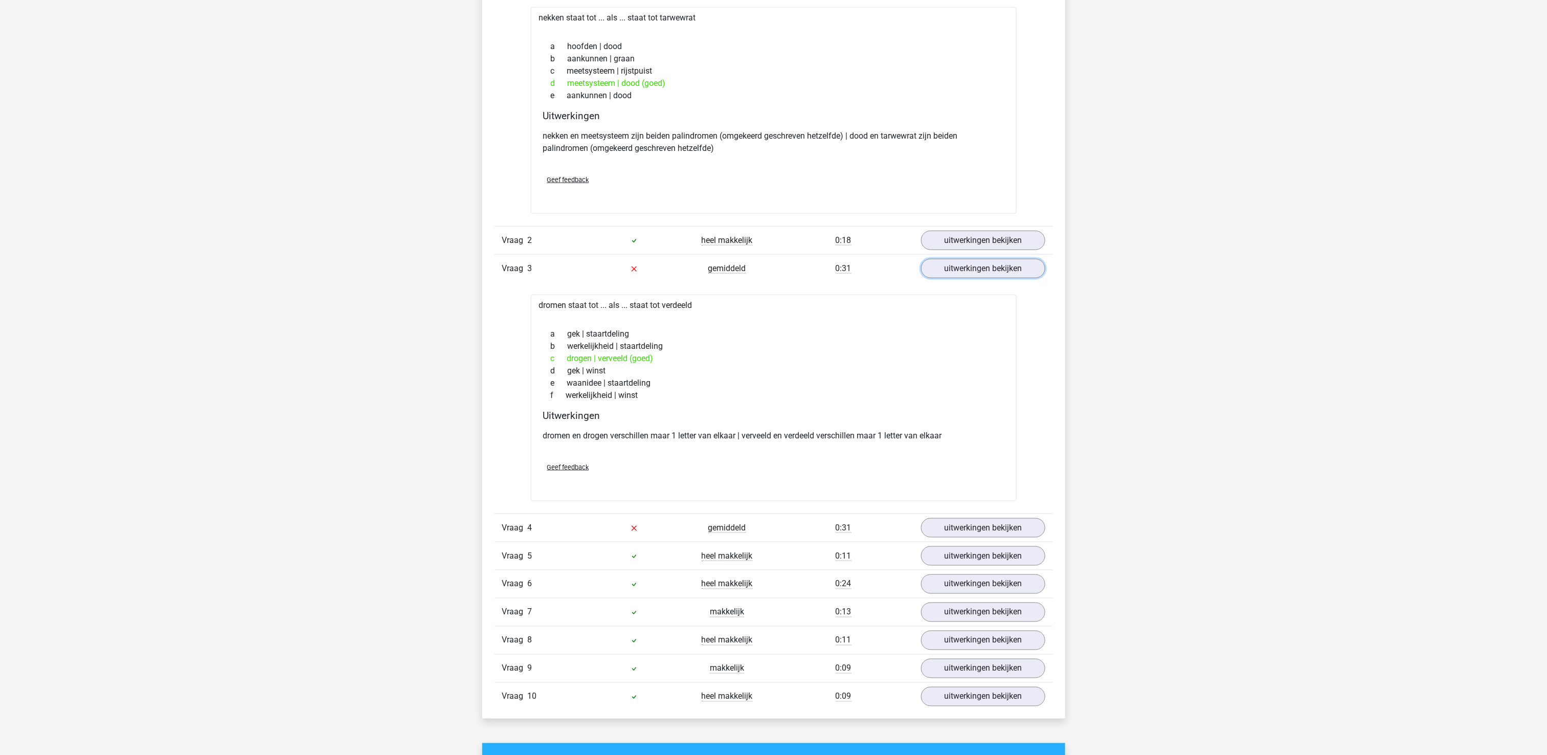
scroll to position [920, 0]
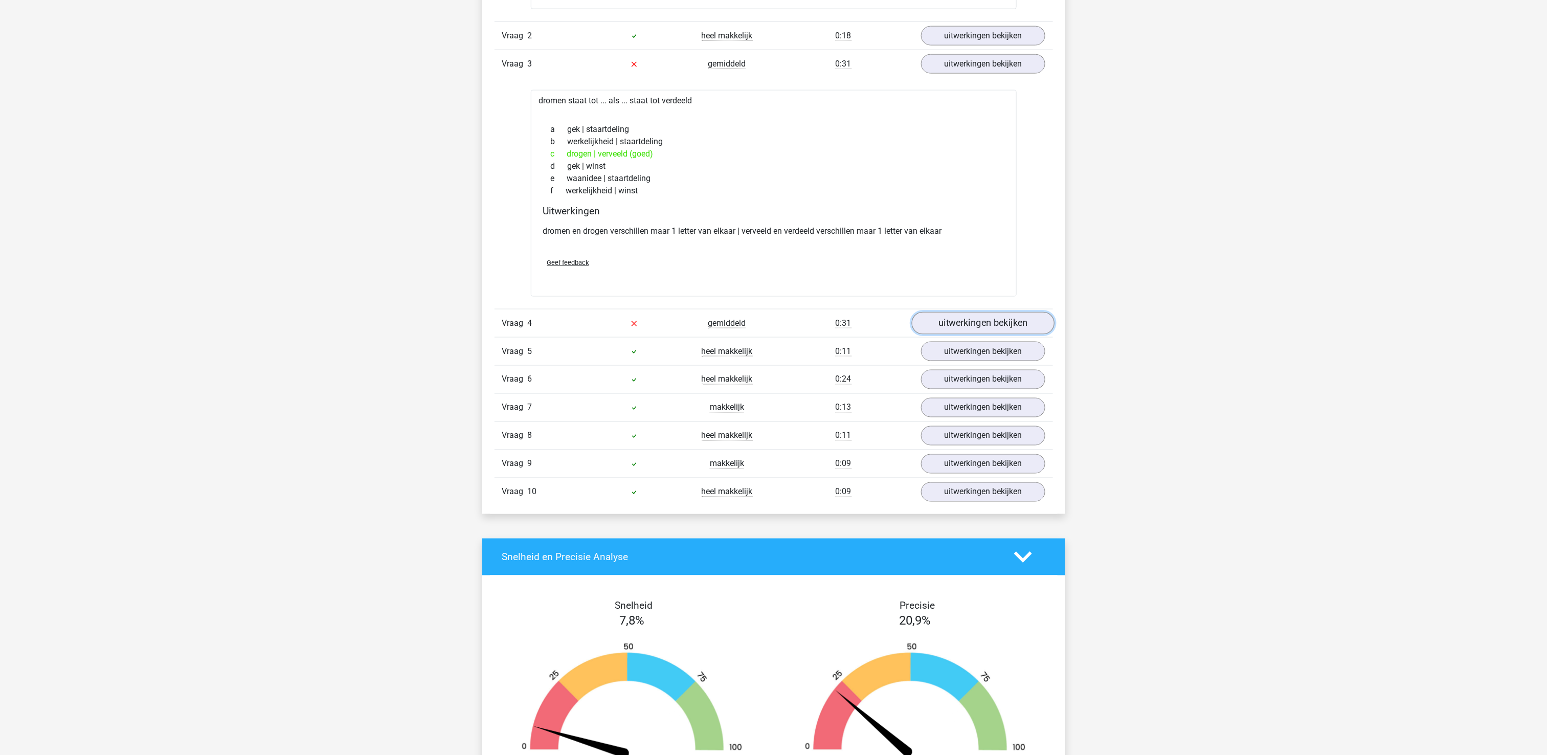
click at [951, 335] on link "uitwerkingen bekijken" at bounding box center [982, 323] width 143 height 22
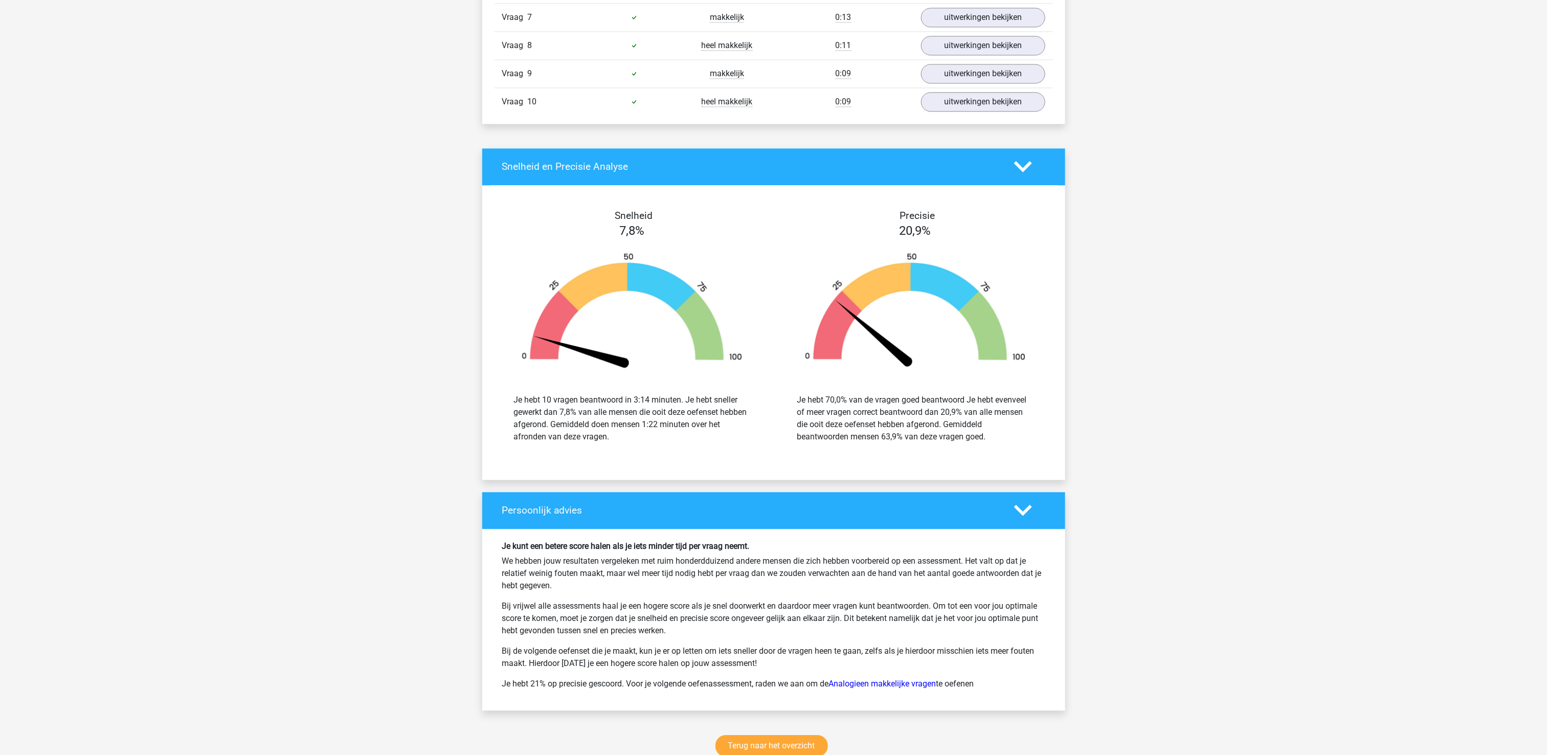
scroll to position [1636, 0]
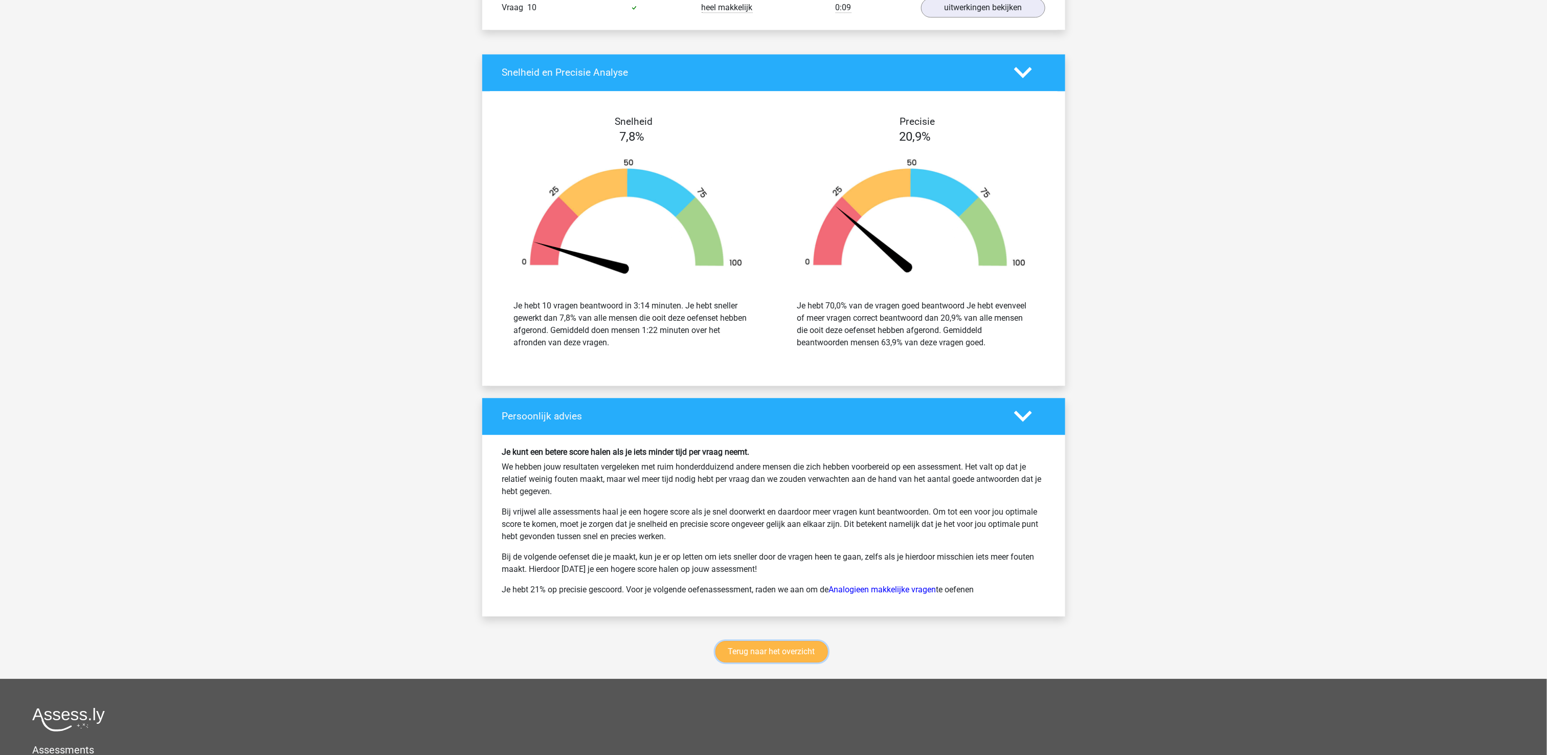
click at [801, 662] on link "Terug naar het overzicht" at bounding box center [771, 651] width 112 height 21
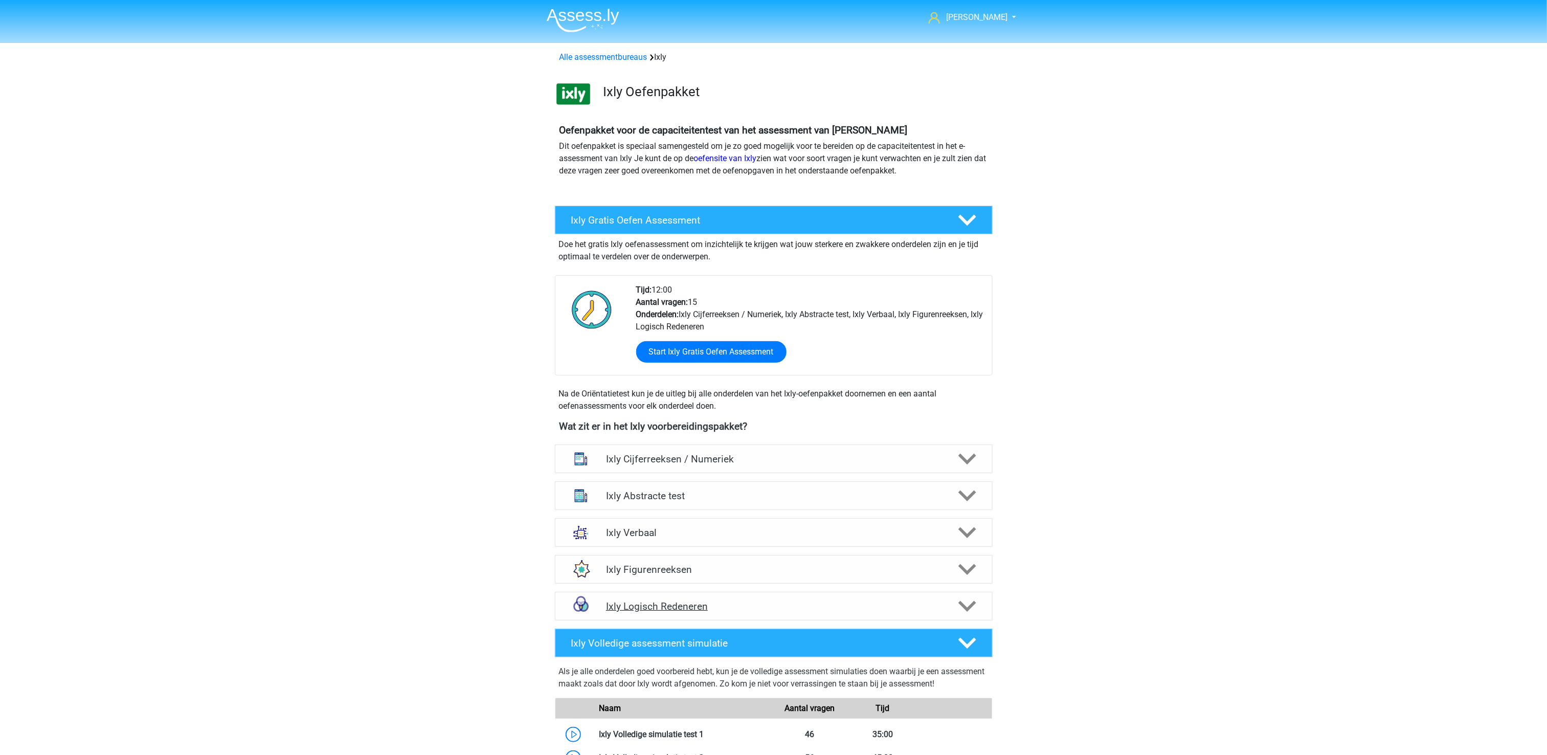
click at [772, 609] on h4 "Ixly Logisch Redeneren" at bounding box center [773, 606] width 335 height 12
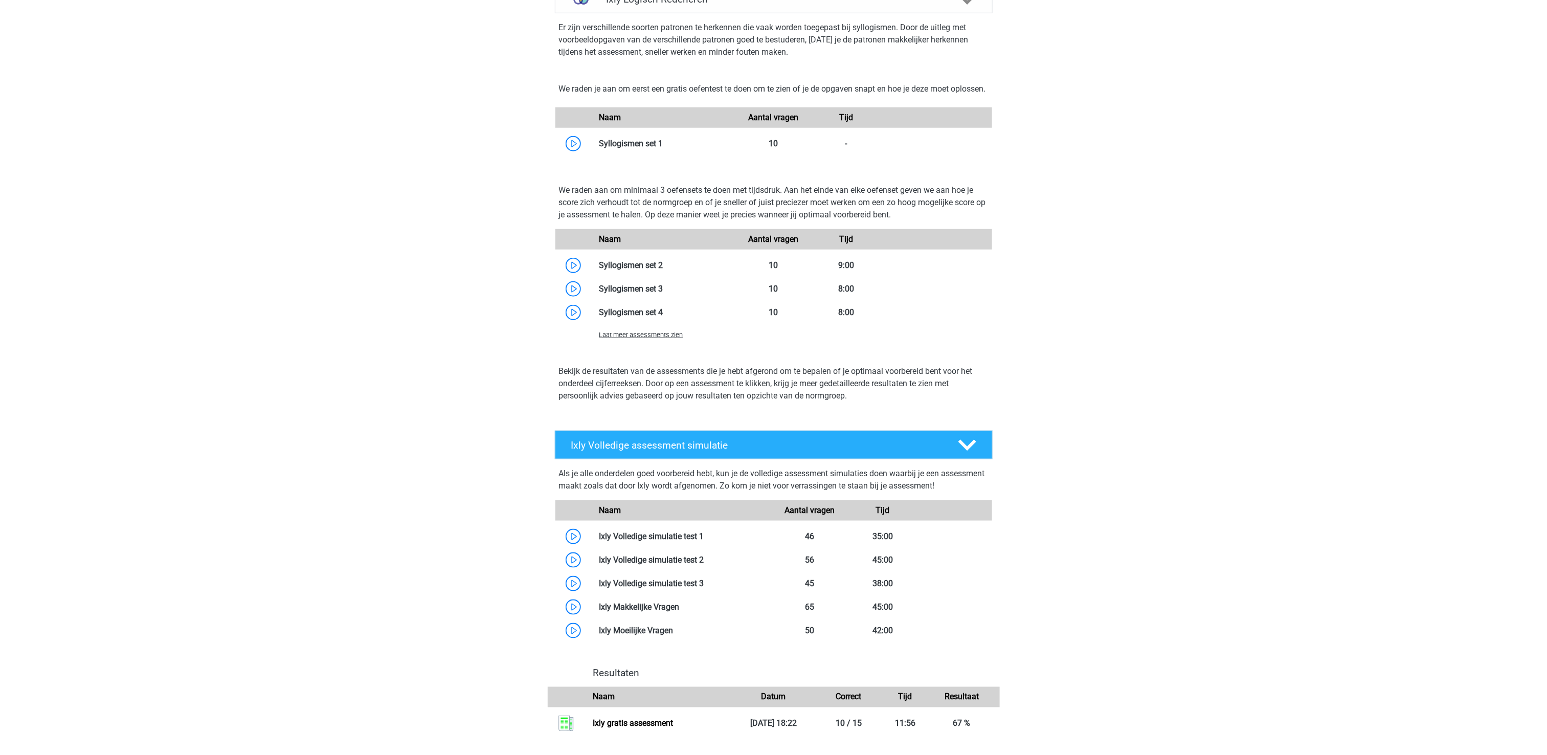
scroll to position [613, 0]
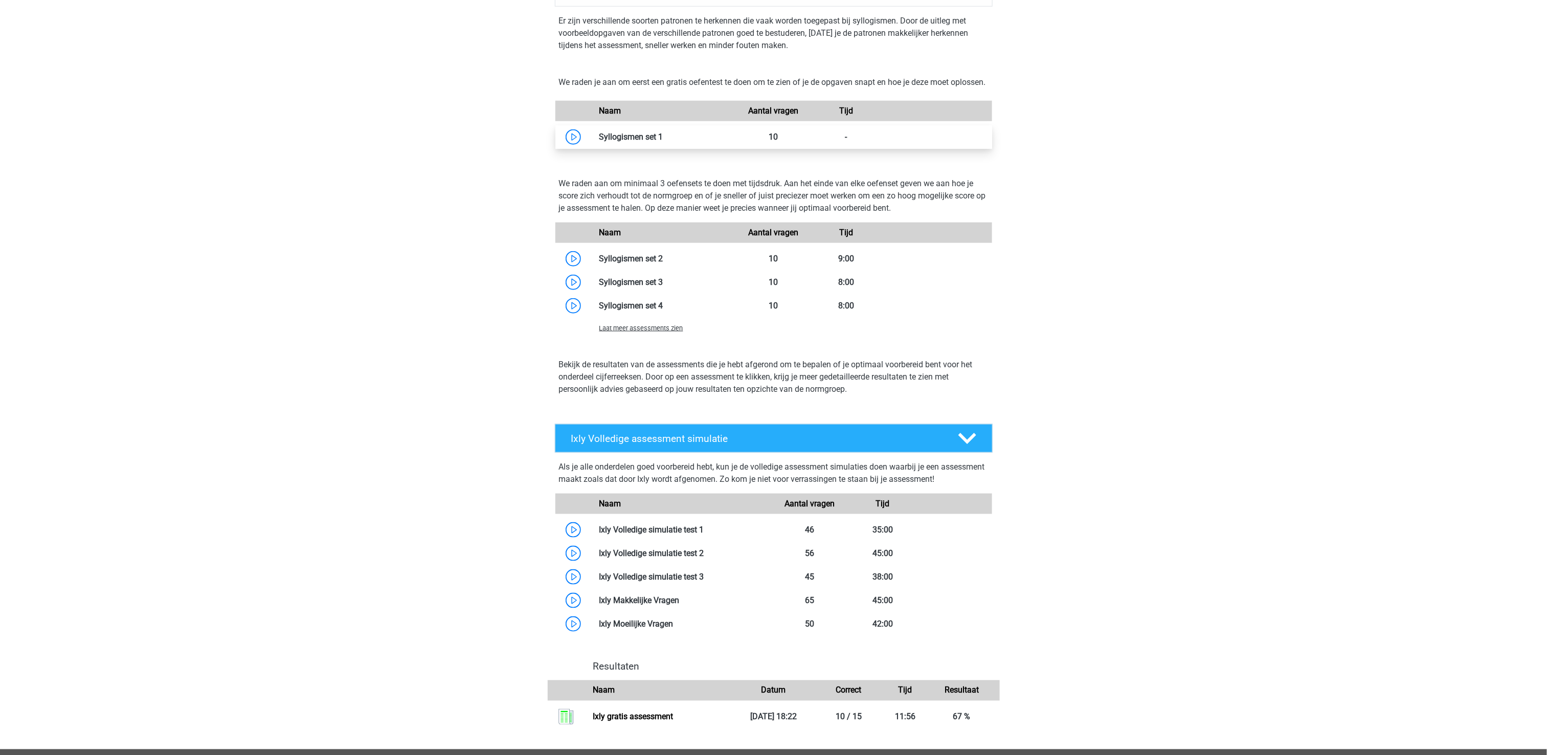
click at [663, 142] on link at bounding box center [663, 137] width 0 height 10
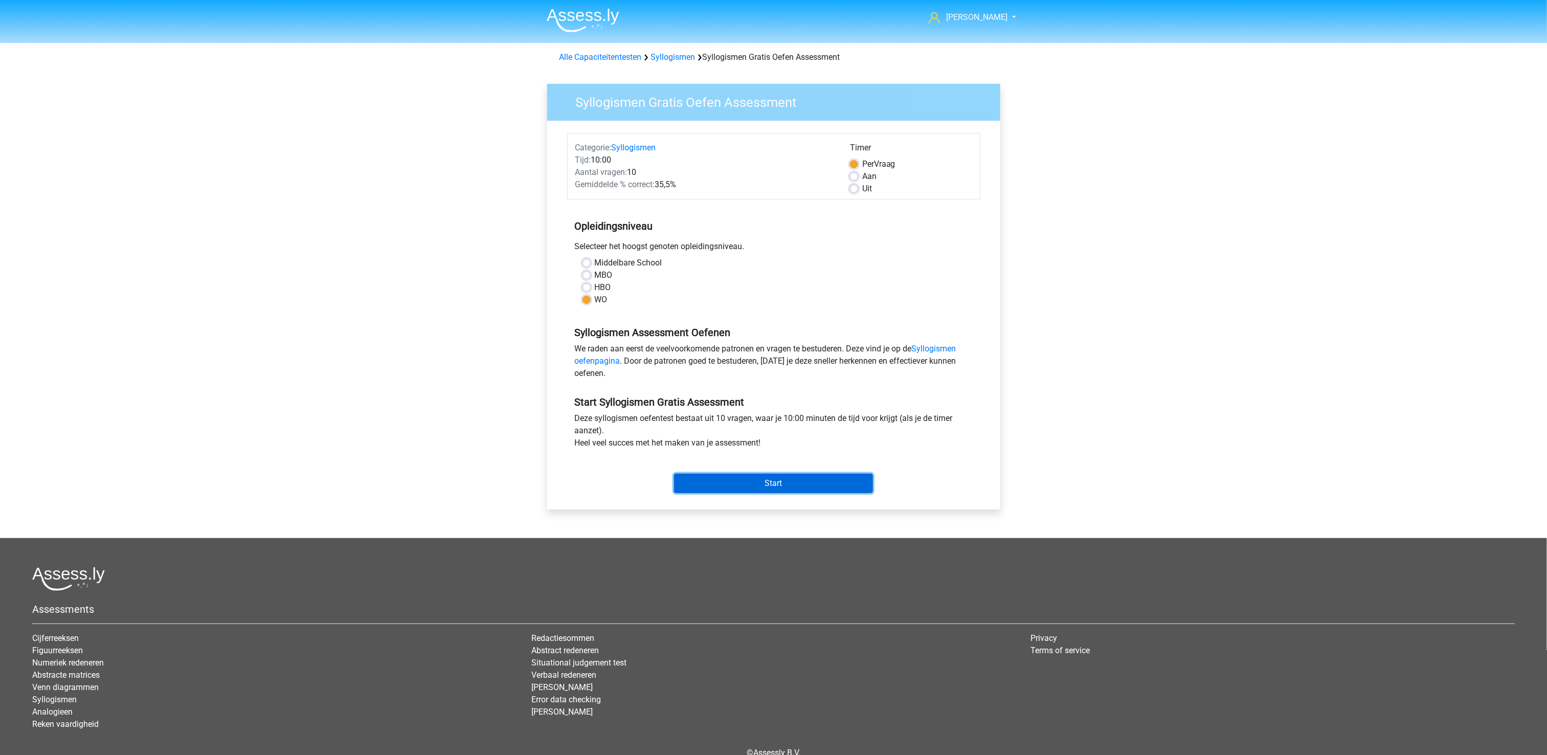
click at [763, 481] on input "Start" at bounding box center [773, 482] width 199 height 19
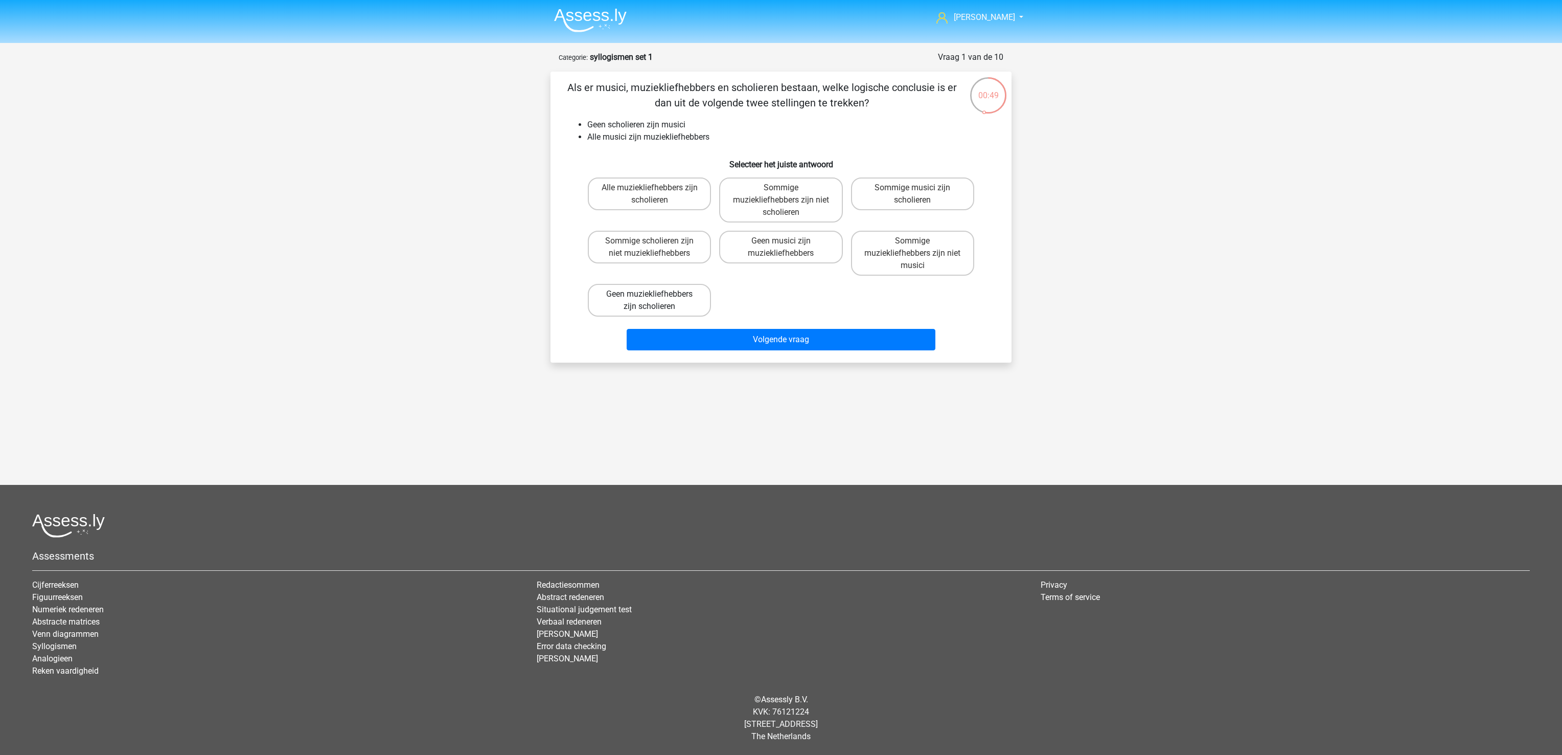
click at [664, 302] on label "Geen muziekliefhebbers zijn scholieren" at bounding box center [649, 300] width 123 height 33
click at [656, 301] on input "Geen muziekliefhebbers zijn scholieren" at bounding box center [653, 297] width 7 height 7
radio input "true"
click at [684, 333] on button "Volgende vraag" at bounding box center [781, 339] width 309 height 21
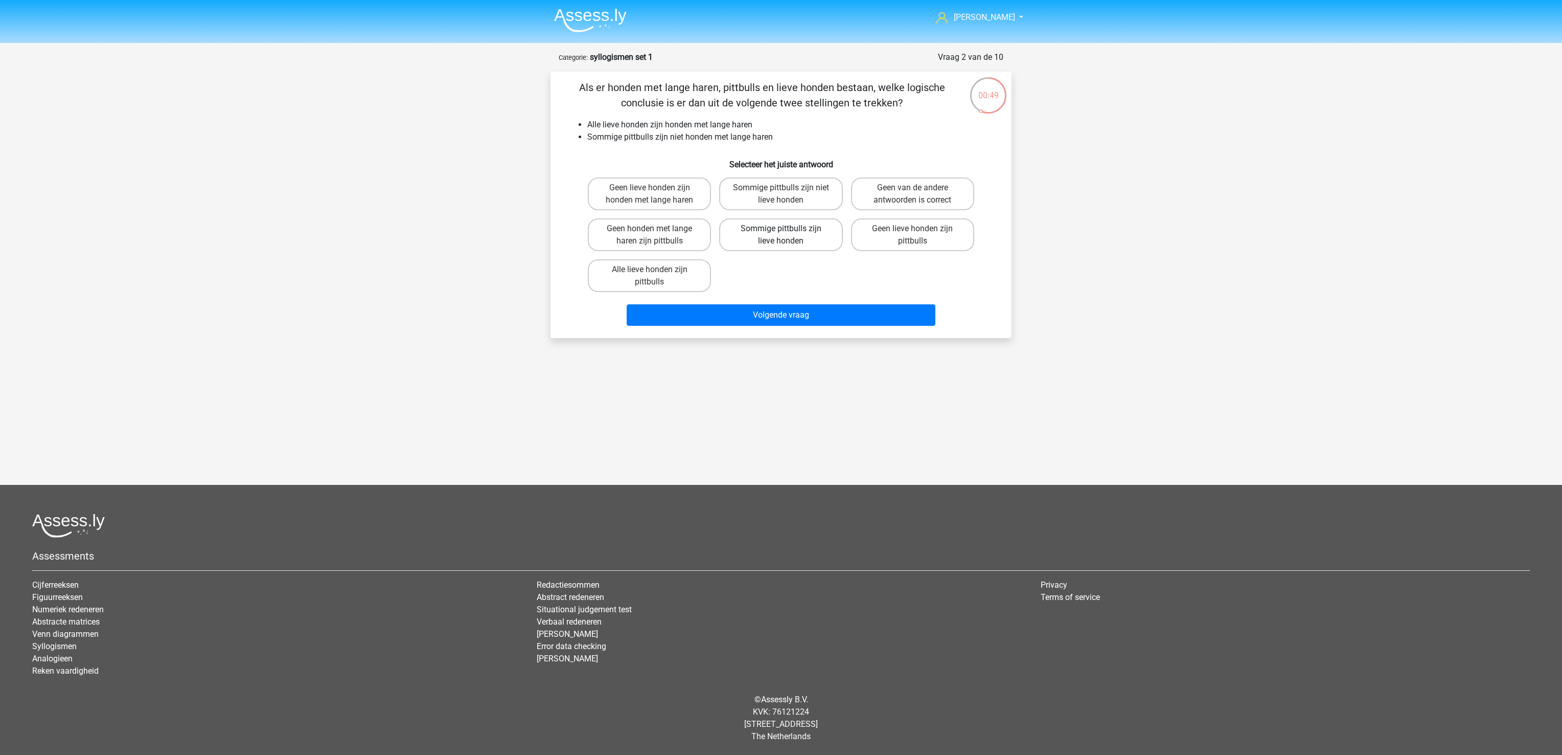
click at [778, 240] on label "Sommige pittbulls zijn lieve honden" at bounding box center [780, 234] width 123 height 33
click at [781, 235] on input "Sommige pittbulls zijn lieve honden" at bounding box center [784, 232] width 7 height 7
radio input "true"
click at [782, 317] on button "Volgende vraag" at bounding box center [781, 314] width 309 height 21
click at [693, 196] on label "Sommige phenomeni zijn niet phenomenae" at bounding box center [649, 193] width 123 height 33
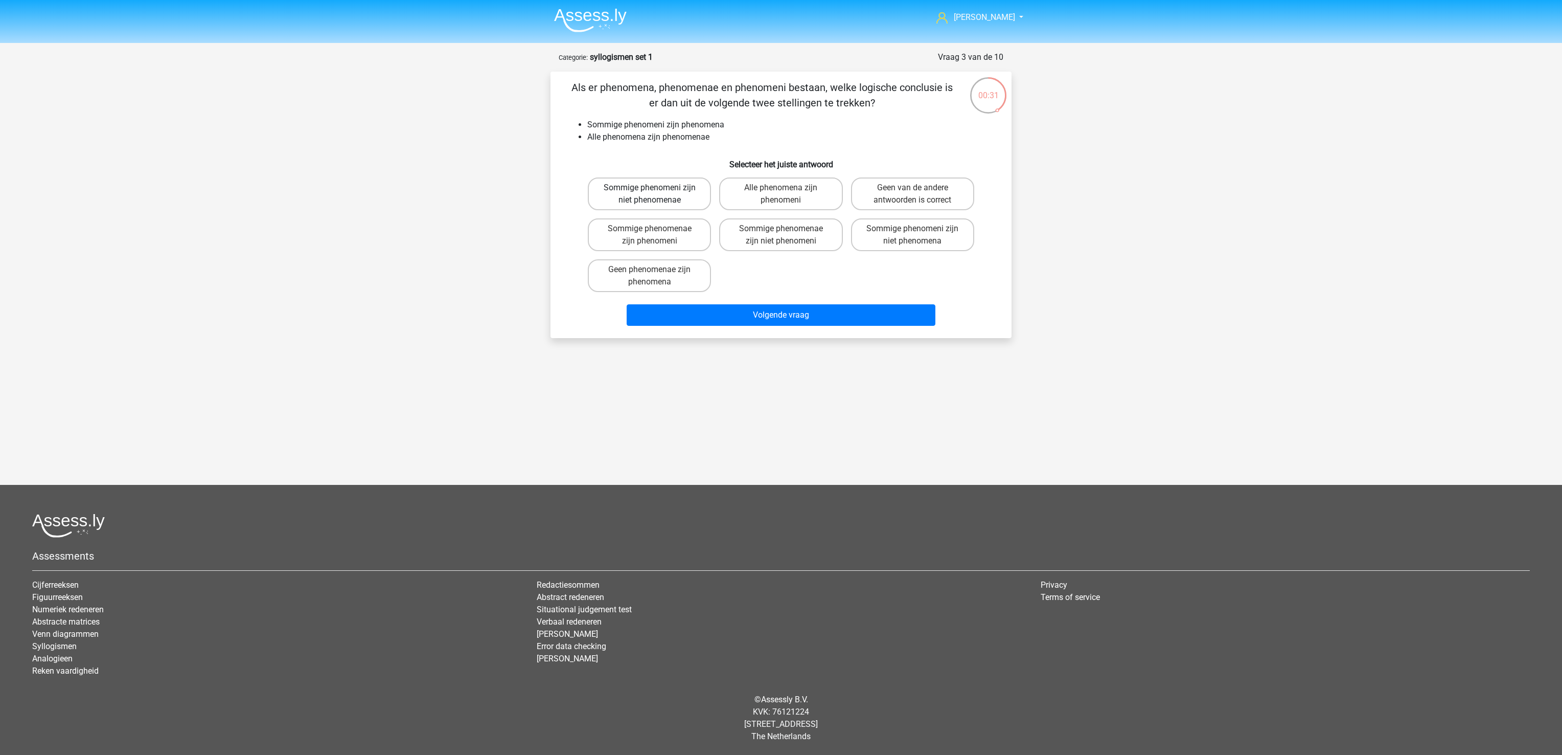
click at [656, 194] on input "Sommige phenomeni zijn niet phenomenae" at bounding box center [653, 191] width 7 height 7
radio input "true"
click at [704, 307] on button "Volgende vraag" at bounding box center [781, 314] width 309 height 21
click at [799, 188] on label "Geen inkomsten zijn uitgaven" at bounding box center [780, 193] width 123 height 33
click at [788, 188] on input "Geen inkomsten zijn uitgaven" at bounding box center [784, 191] width 7 height 7
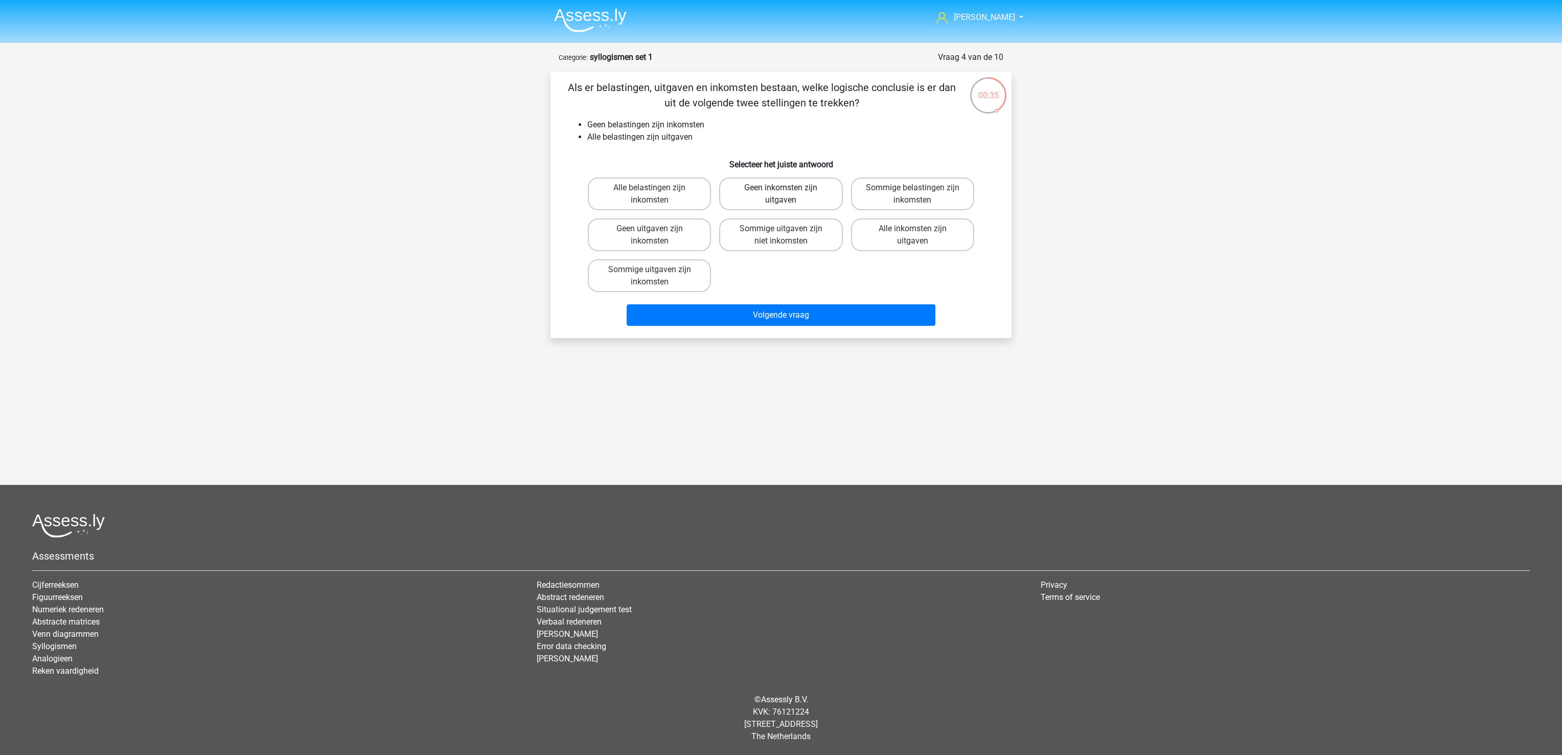
radio input "true"
click at [814, 313] on button "Volgende vraag" at bounding box center [781, 314] width 309 height 21
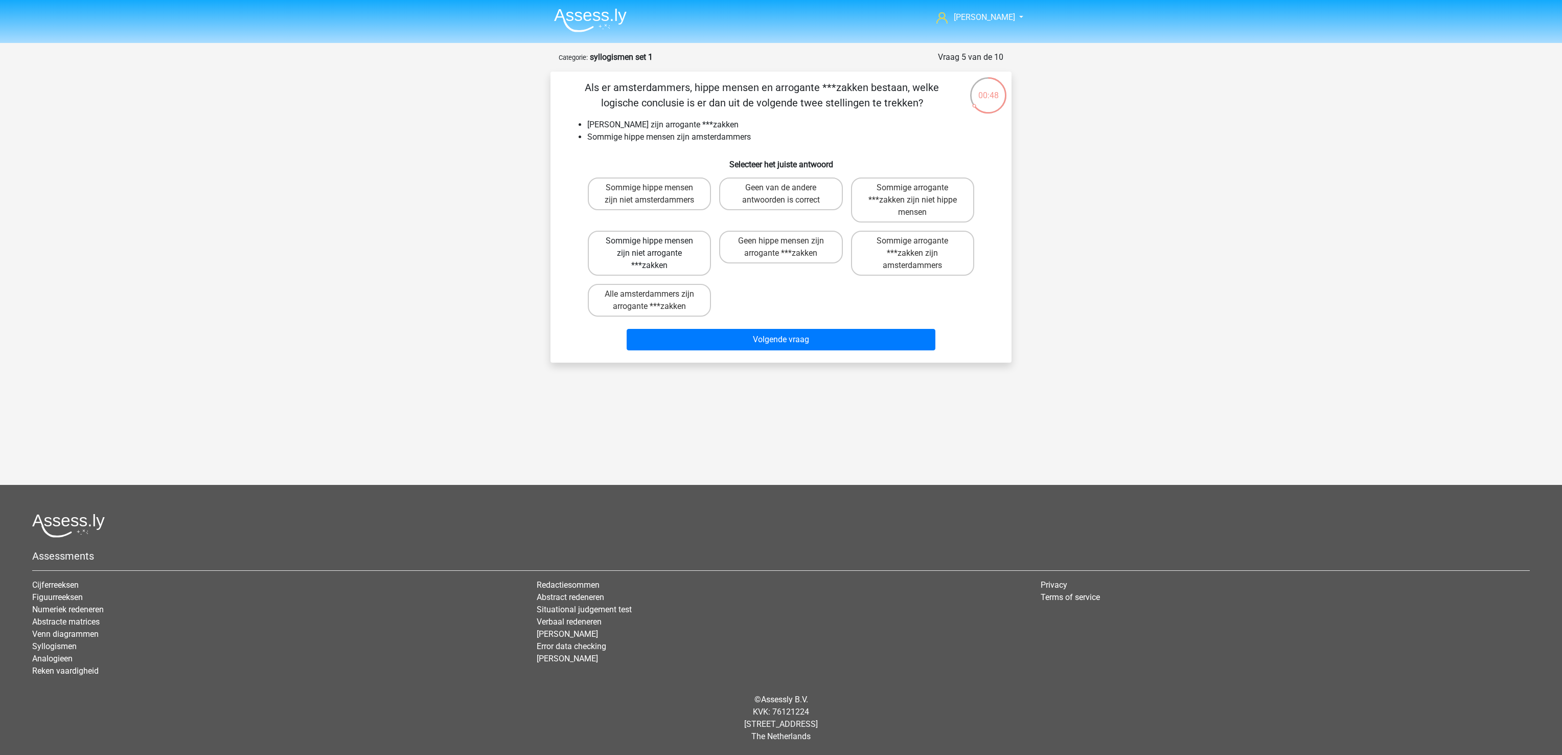
click at [684, 255] on label "Sommige hippe mensen zijn niet arrogante ***zakken" at bounding box center [649, 253] width 123 height 45
click at [656, 247] on input "Sommige hippe mensen zijn niet arrogante ***zakken" at bounding box center [653, 244] width 7 height 7
radio input "true"
click at [753, 344] on button "Volgende vraag" at bounding box center [781, 339] width 309 height 21
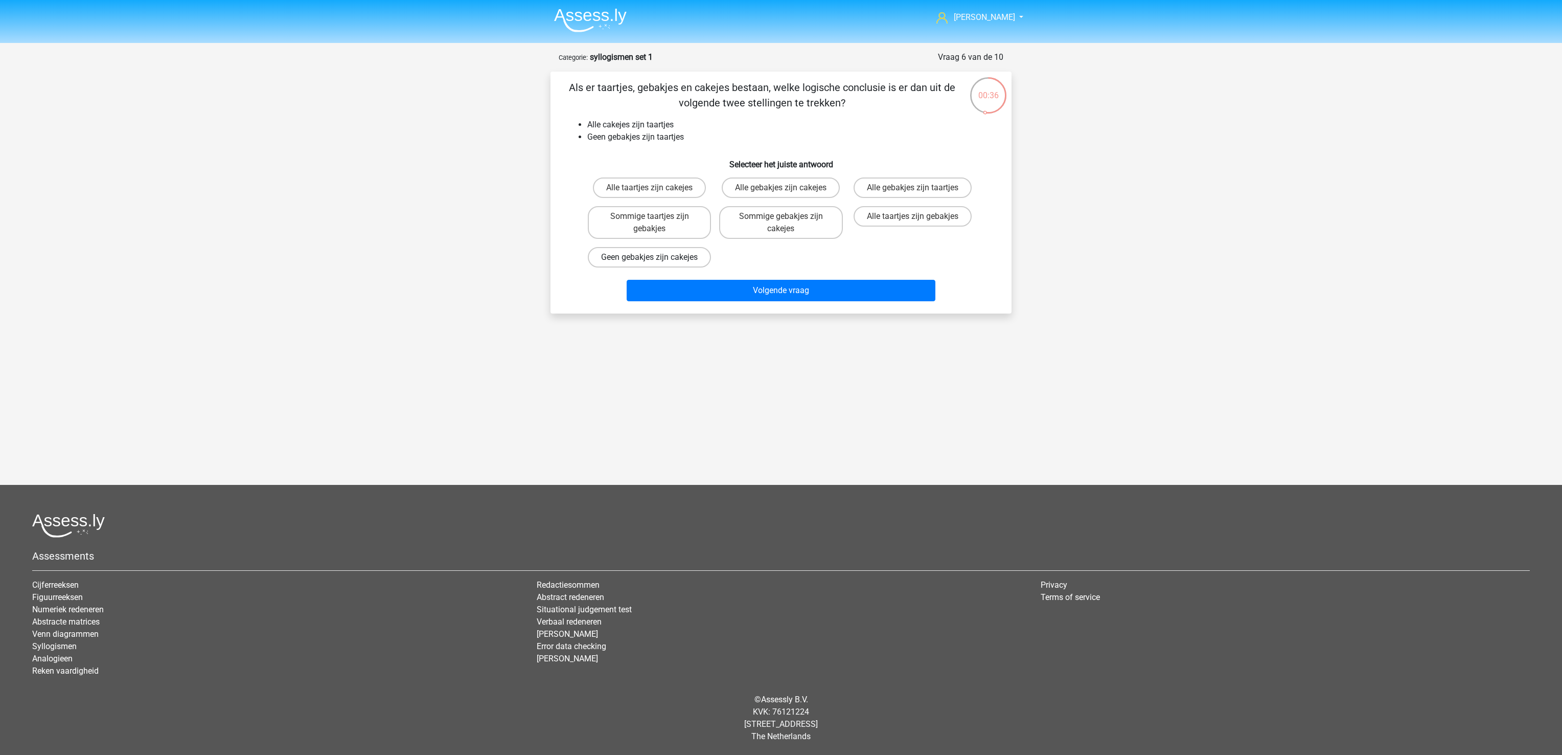
click at [671, 267] on label "Geen gebakjes zijn cakejes" at bounding box center [649, 257] width 123 height 20
click at [656, 264] on input "Geen gebakjes zijn cakejes" at bounding box center [653, 260] width 7 height 7
radio input "true"
click at [689, 301] on button "Volgende vraag" at bounding box center [781, 290] width 309 height 21
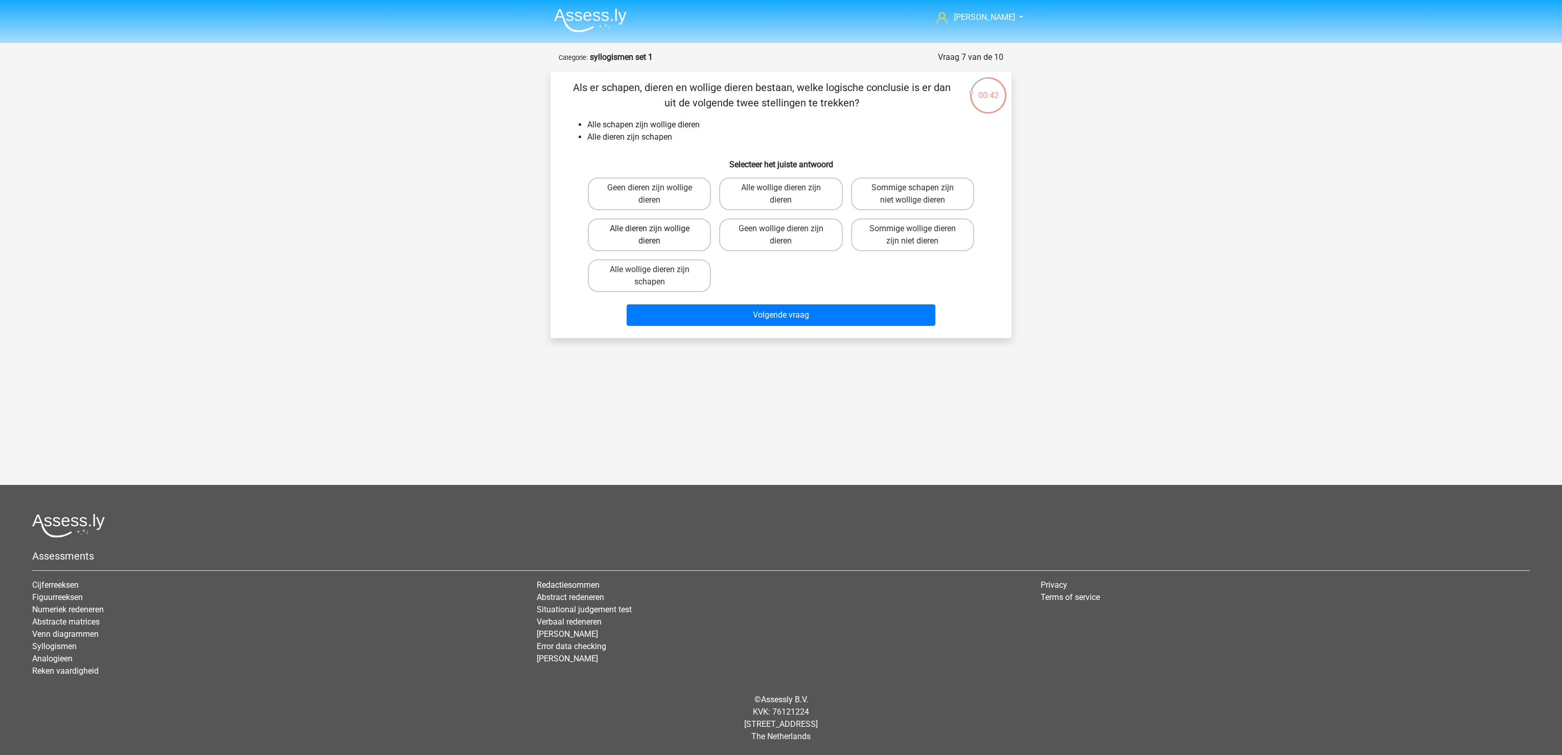
click at [689, 233] on label "Alle dieren zijn wollige dieren" at bounding box center [649, 234] width 123 height 33
click at [656, 233] on input "Alle dieren zijn wollige dieren" at bounding box center [653, 232] width 7 height 7
radio input "true"
click at [732, 324] on button "Volgende vraag" at bounding box center [781, 314] width 309 height 21
click at [677, 239] on label "Geen koliweten zijn kalowieten" at bounding box center [649, 234] width 123 height 33
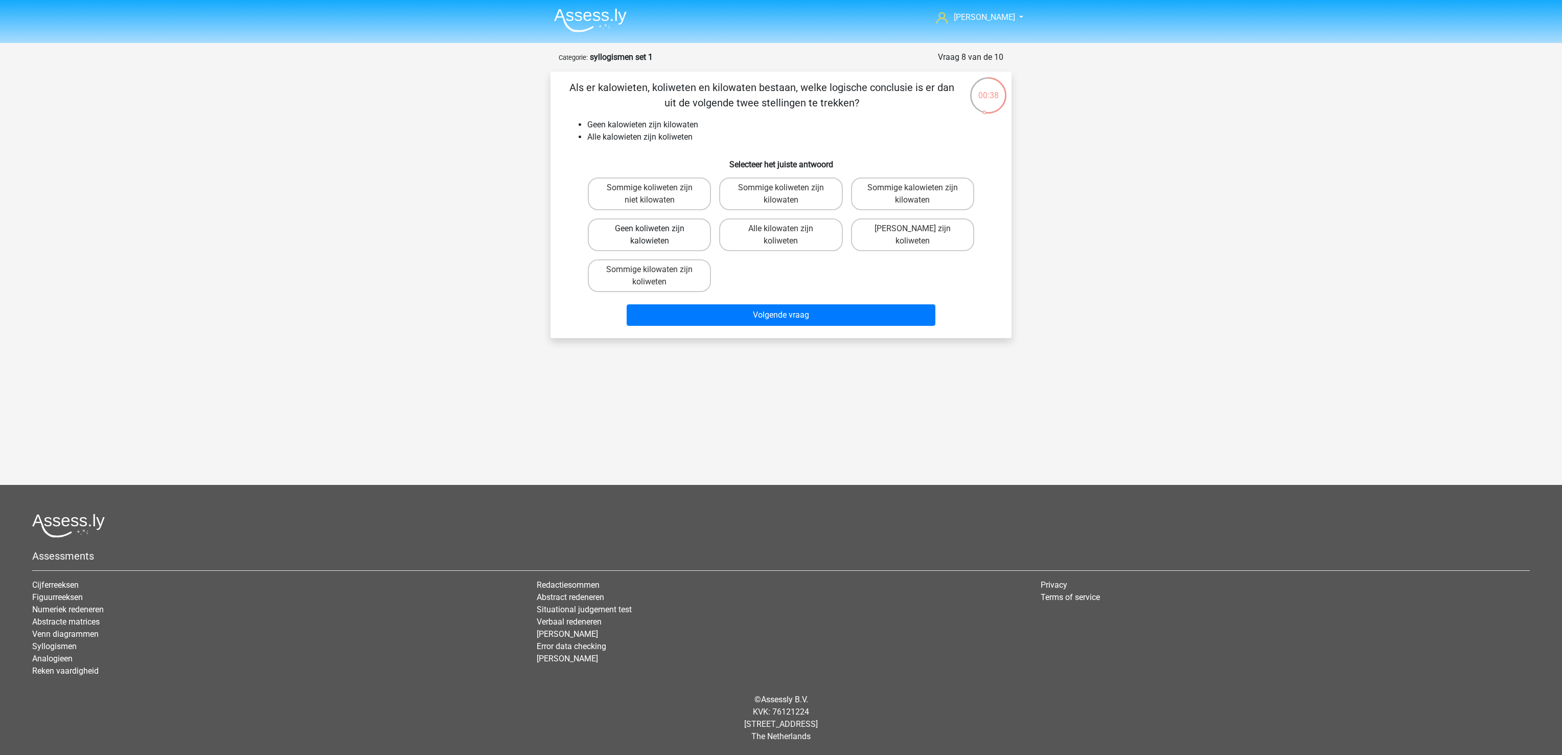
click at [656, 235] on input "Geen koliweten zijn kalowieten" at bounding box center [653, 232] width 7 height 7
radio input "true"
click at [718, 312] on button "Volgende vraag" at bounding box center [781, 314] width 309 height 21
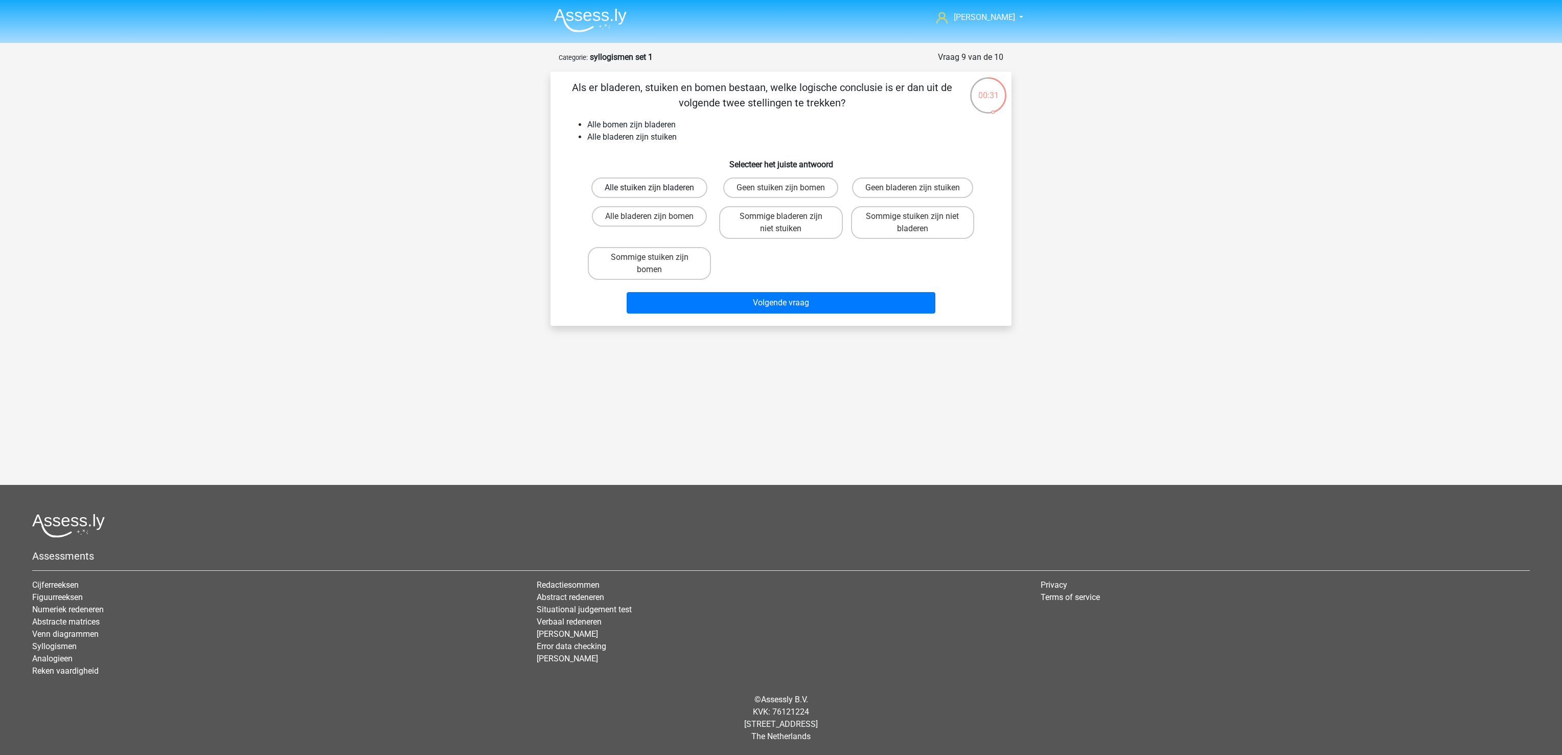
click at [695, 188] on label "Alle stuiken zijn bladeren" at bounding box center [650, 187] width 116 height 20
click at [656, 188] on input "Alle stuiken zijn bladeren" at bounding box center [653, 191] width 7 height 7
radio input "true"
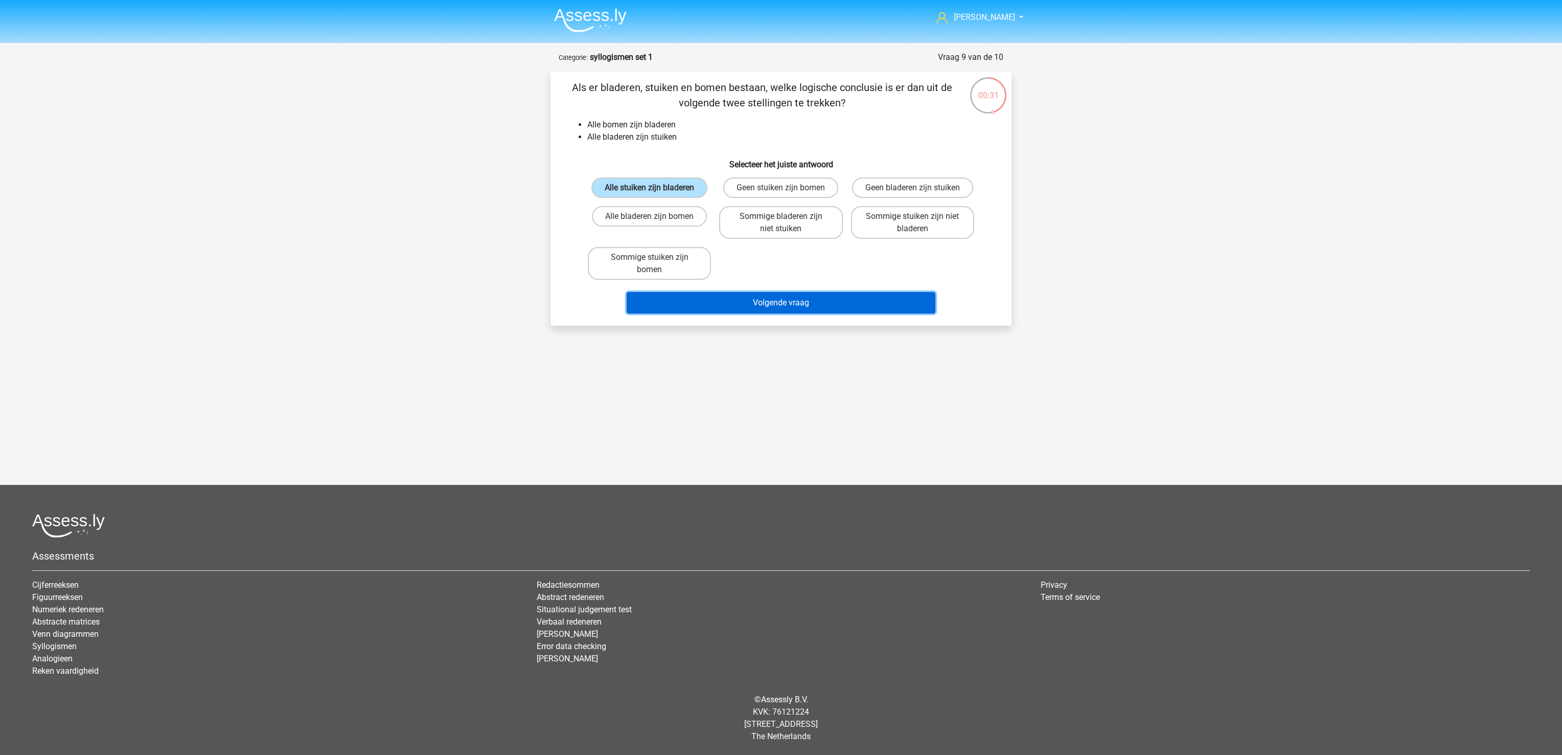
click at [765, 304] on button "Volgende vraag" at bounding box center [781, 302] width 309 height 21
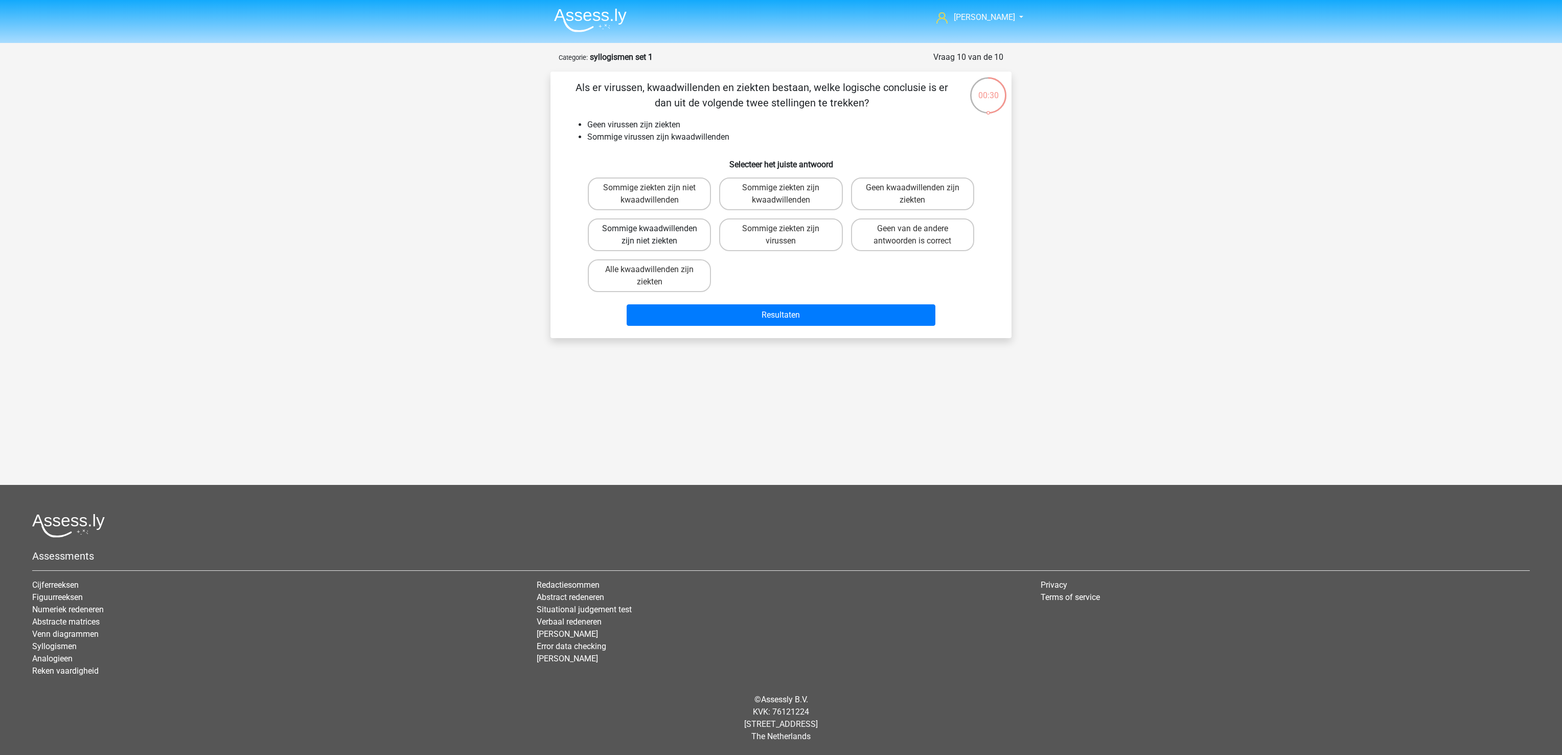
click at [693, 229] on label "Sommige kwaadwillenden zijn niet ziekten" at bounding box center [649, 234] width 123 height 33
click at [656, 229] on input "Sommige kwaadwillenden zijn niet ziekten" at bounding box center [653, 232] width 7 height 7
radio input "true"
click at [723, 313] on button "Resultaten" at bounding box center [781, 314] width 309 height 21
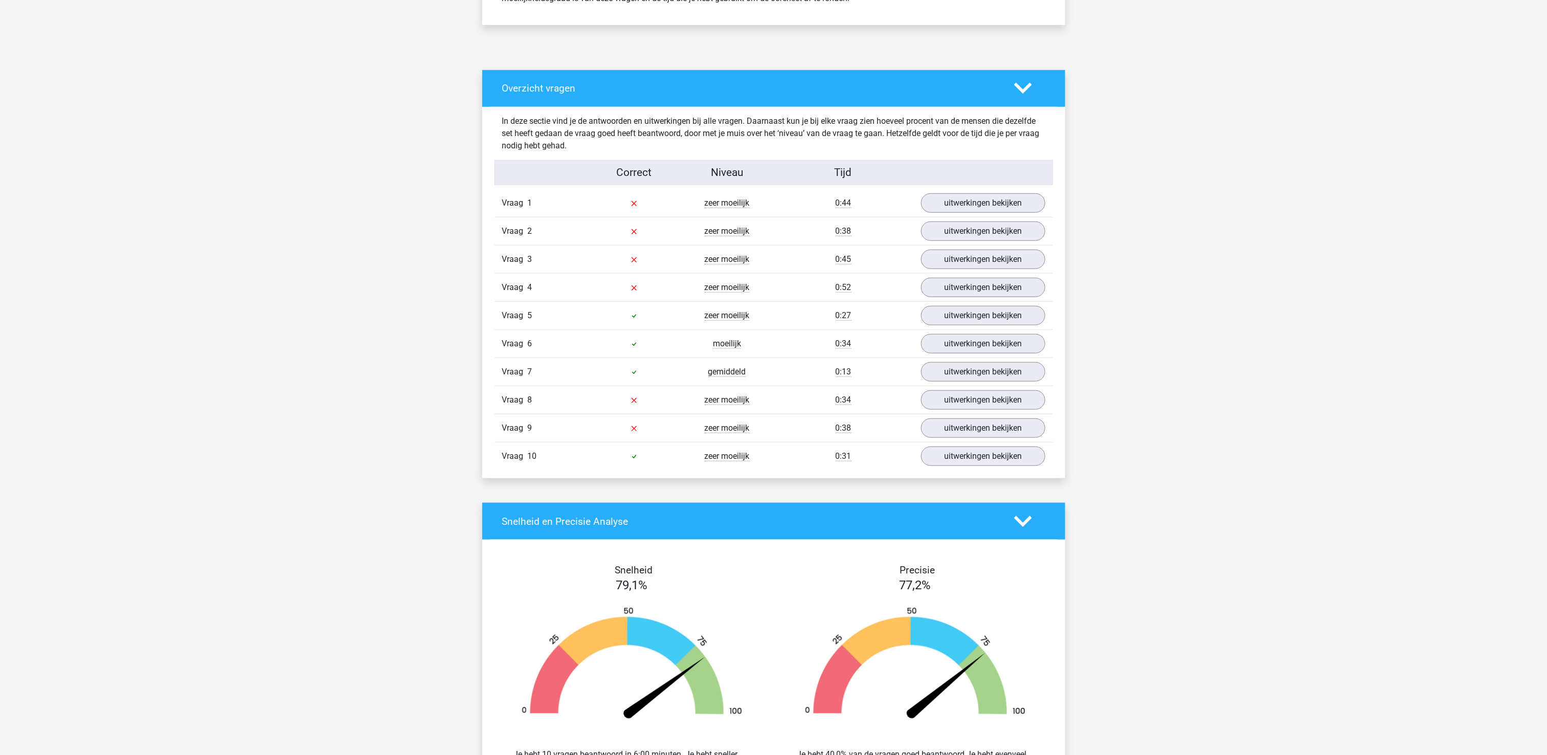
scroll to position [511, 0]
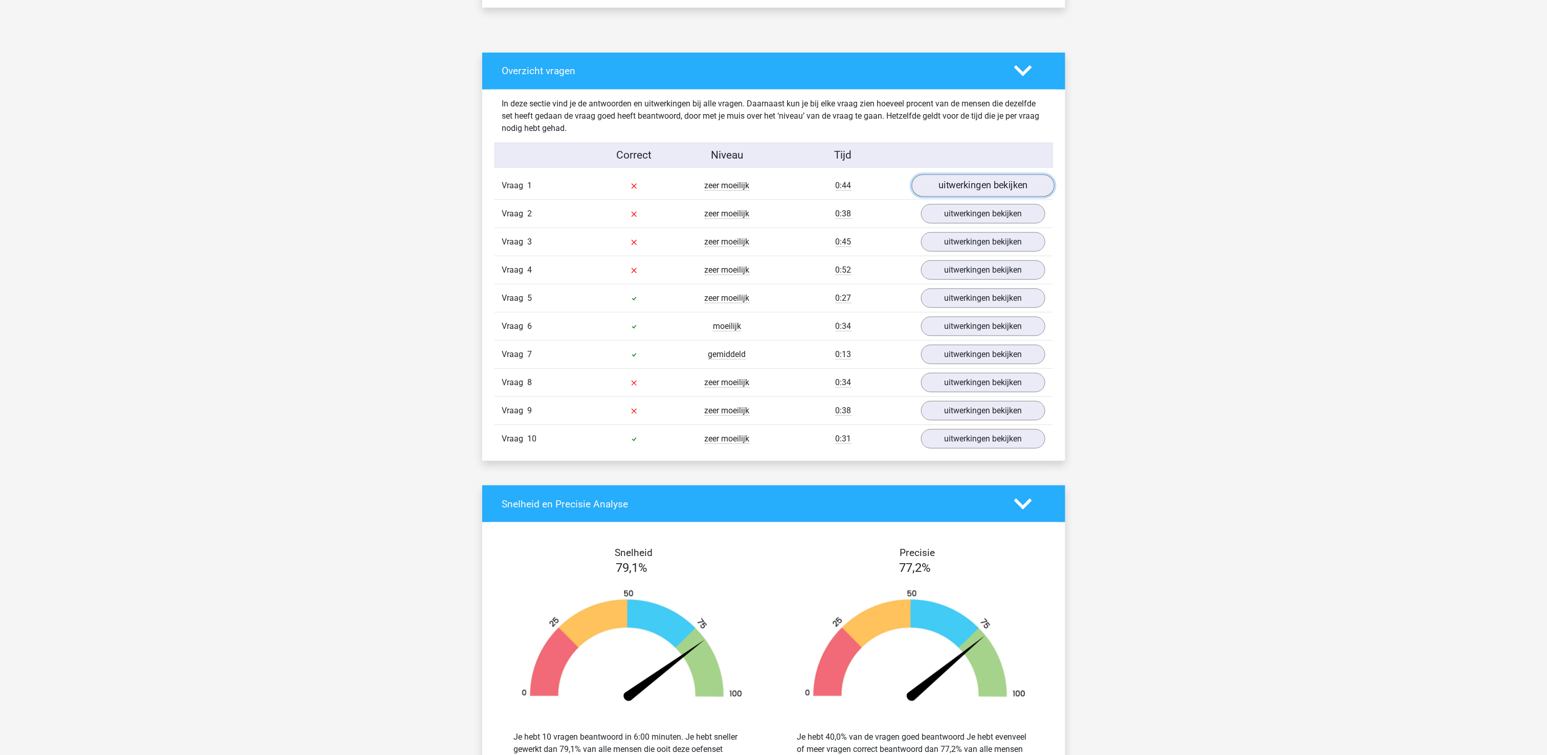
click at [977, 185] on link "uitwerkingen bekijken" at bounding box center [982, 185] width 143 height 22
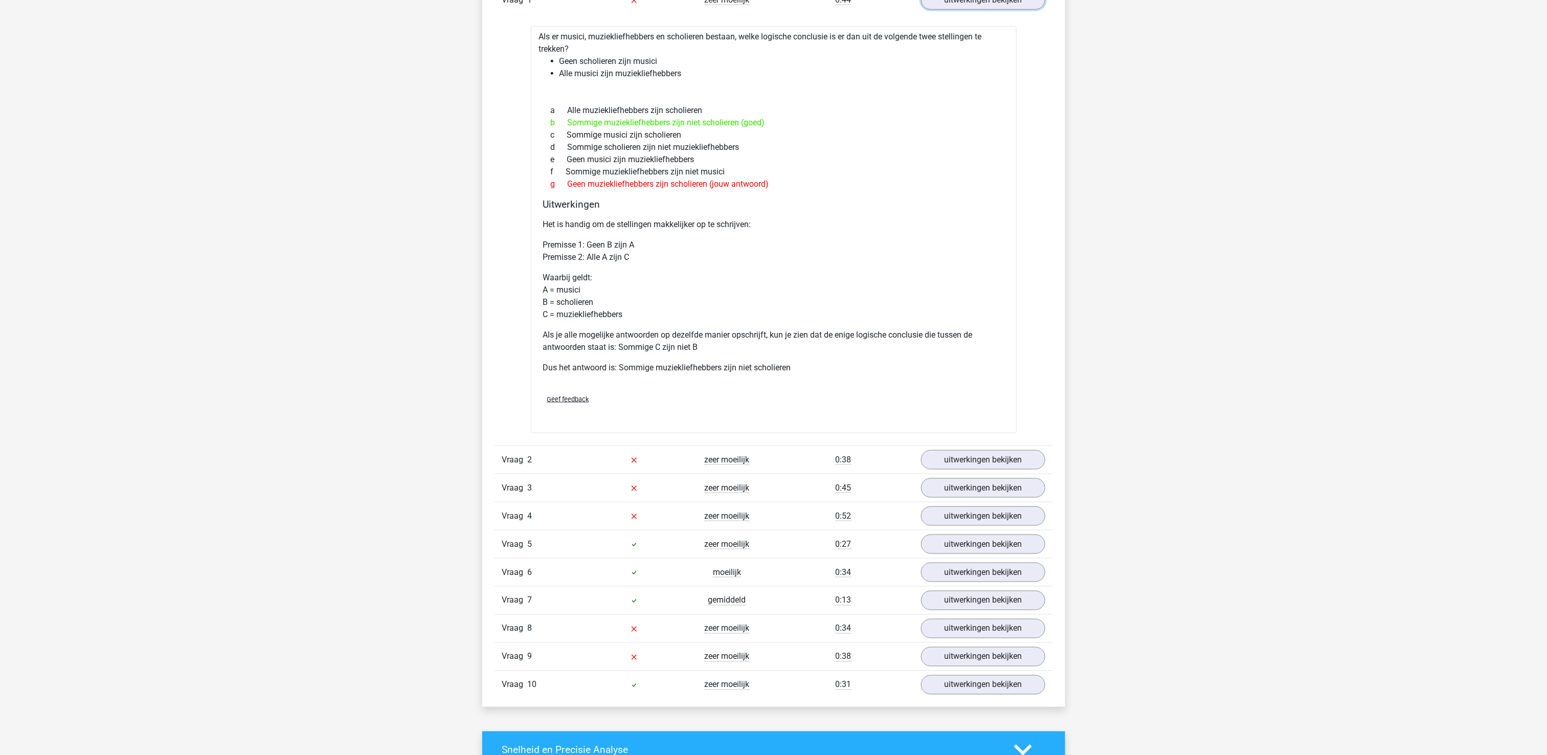
scroll to position [716, 0]
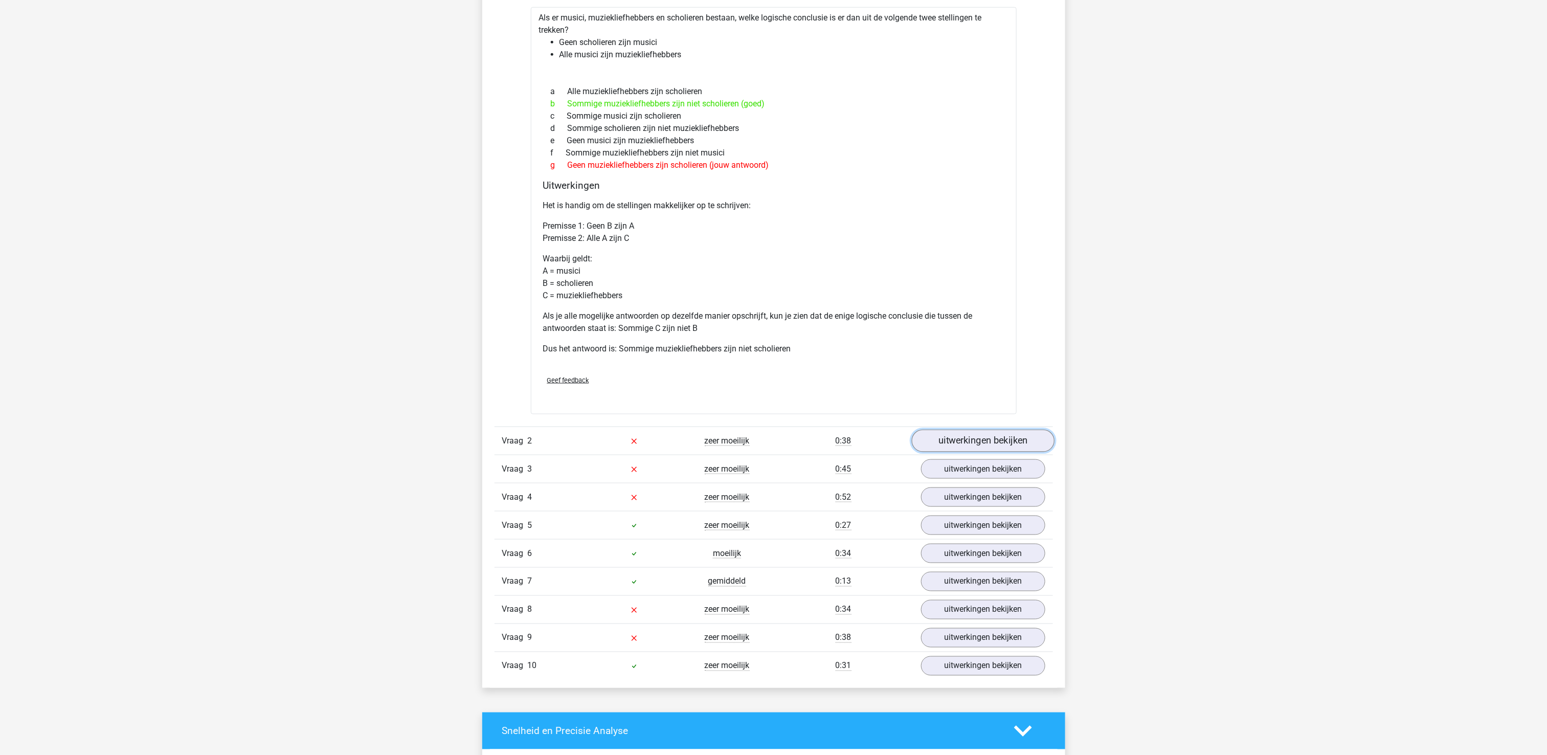
click at [983, 451] on link "uitwerkingen bekijken" at bounding box center [982, 440] width 143 height 22
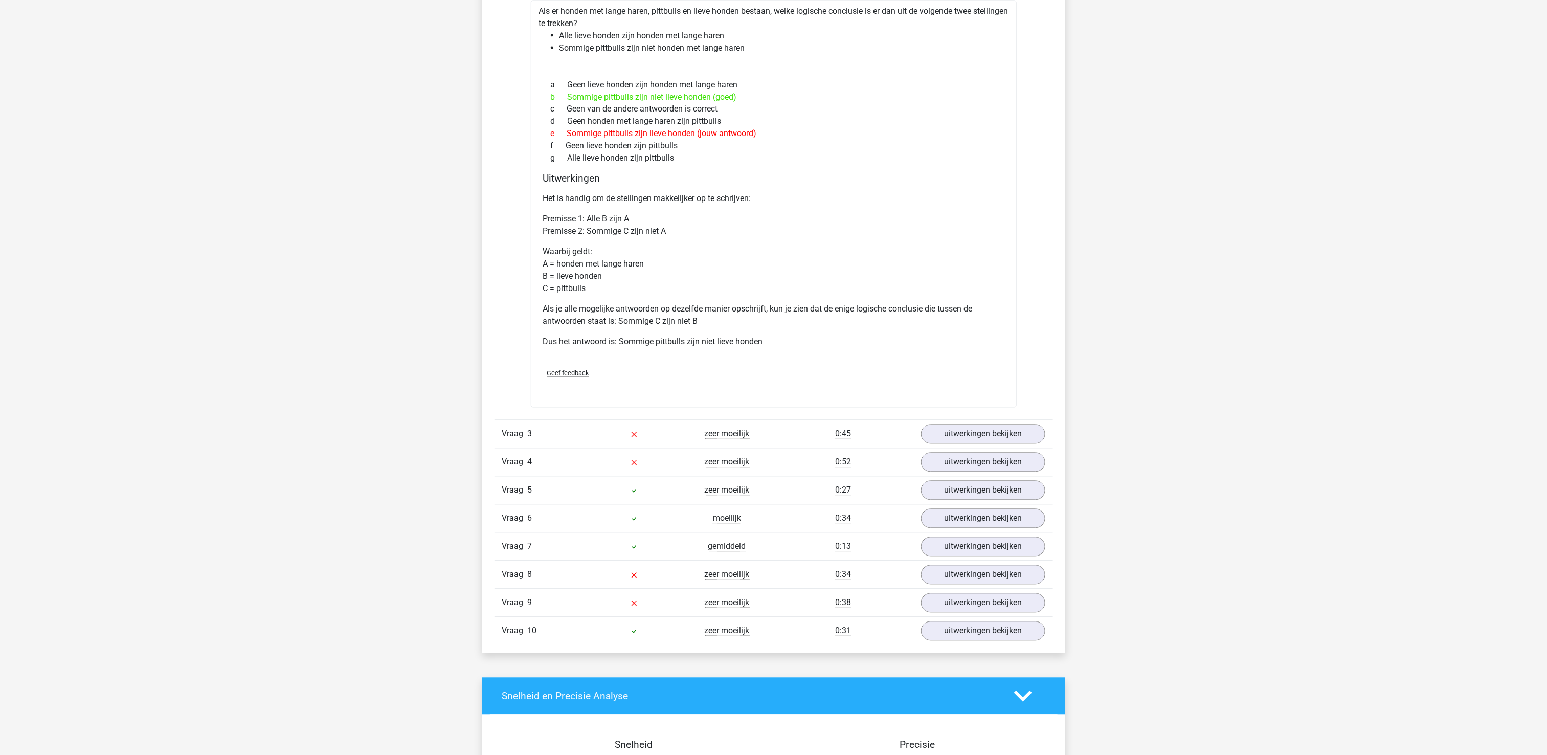
scroll to position [1227, 0]
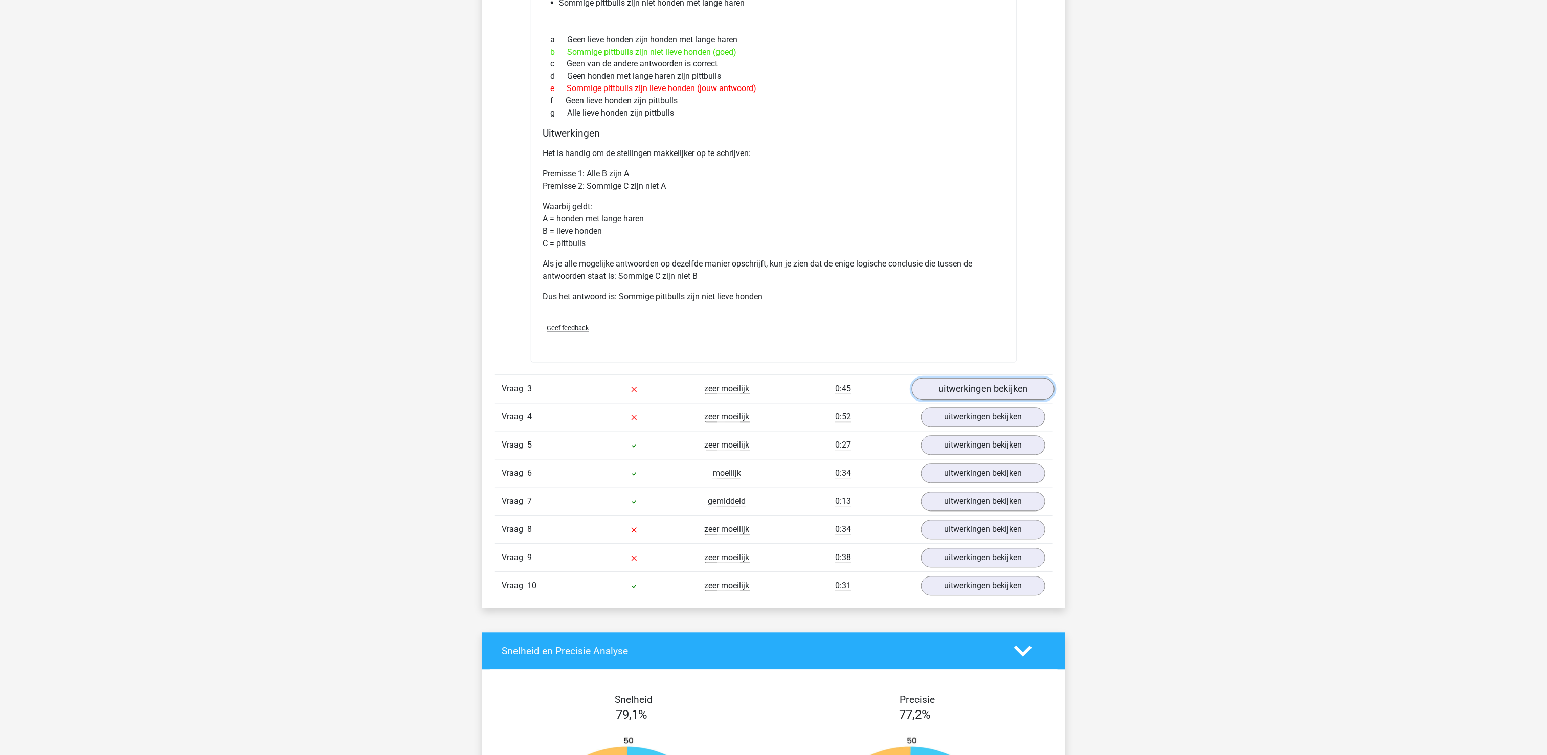
click at [998, 391] on link "uitwerkingen bekijken" at bounding box center [982, 389] width 143 height 22
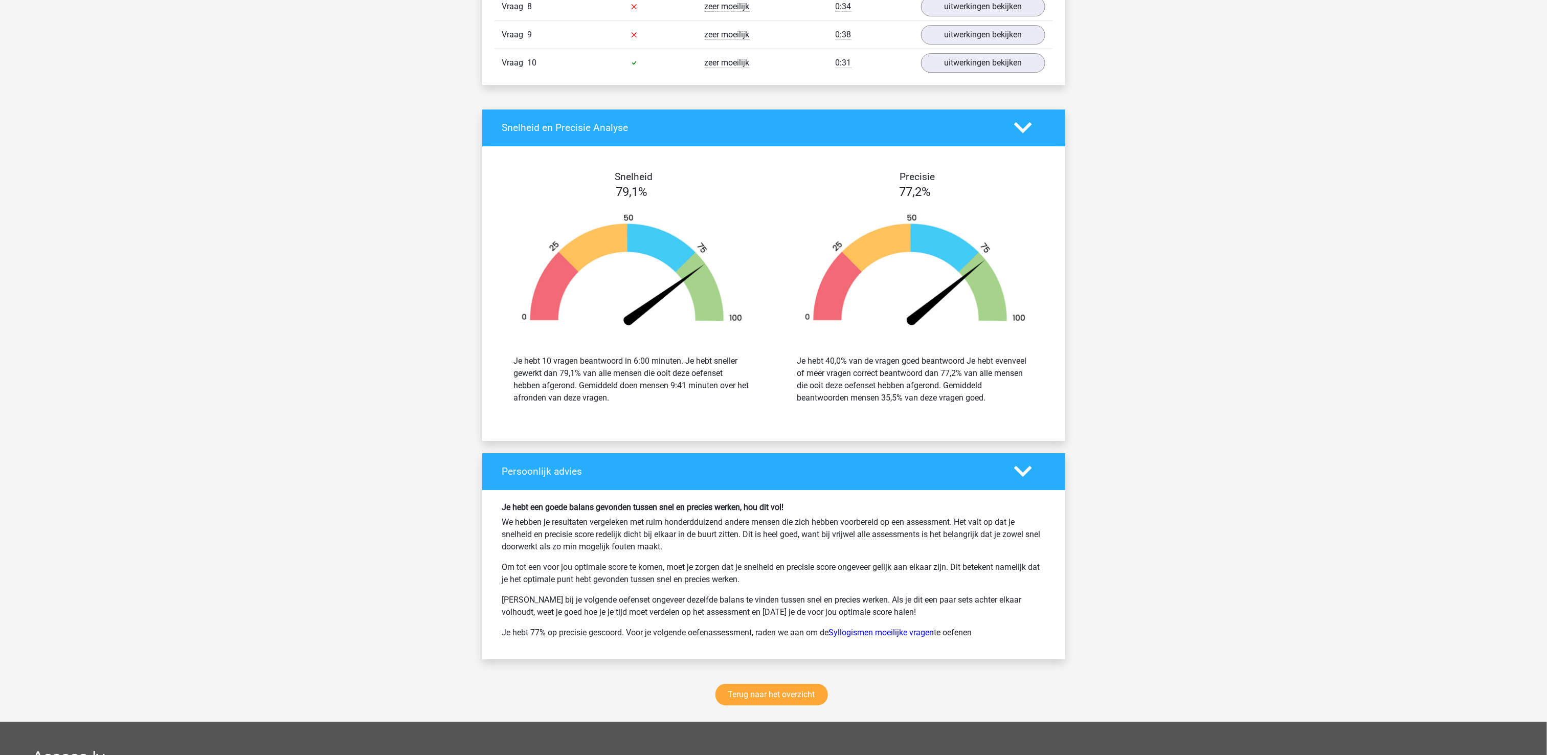
scroll to position [2249, 0]
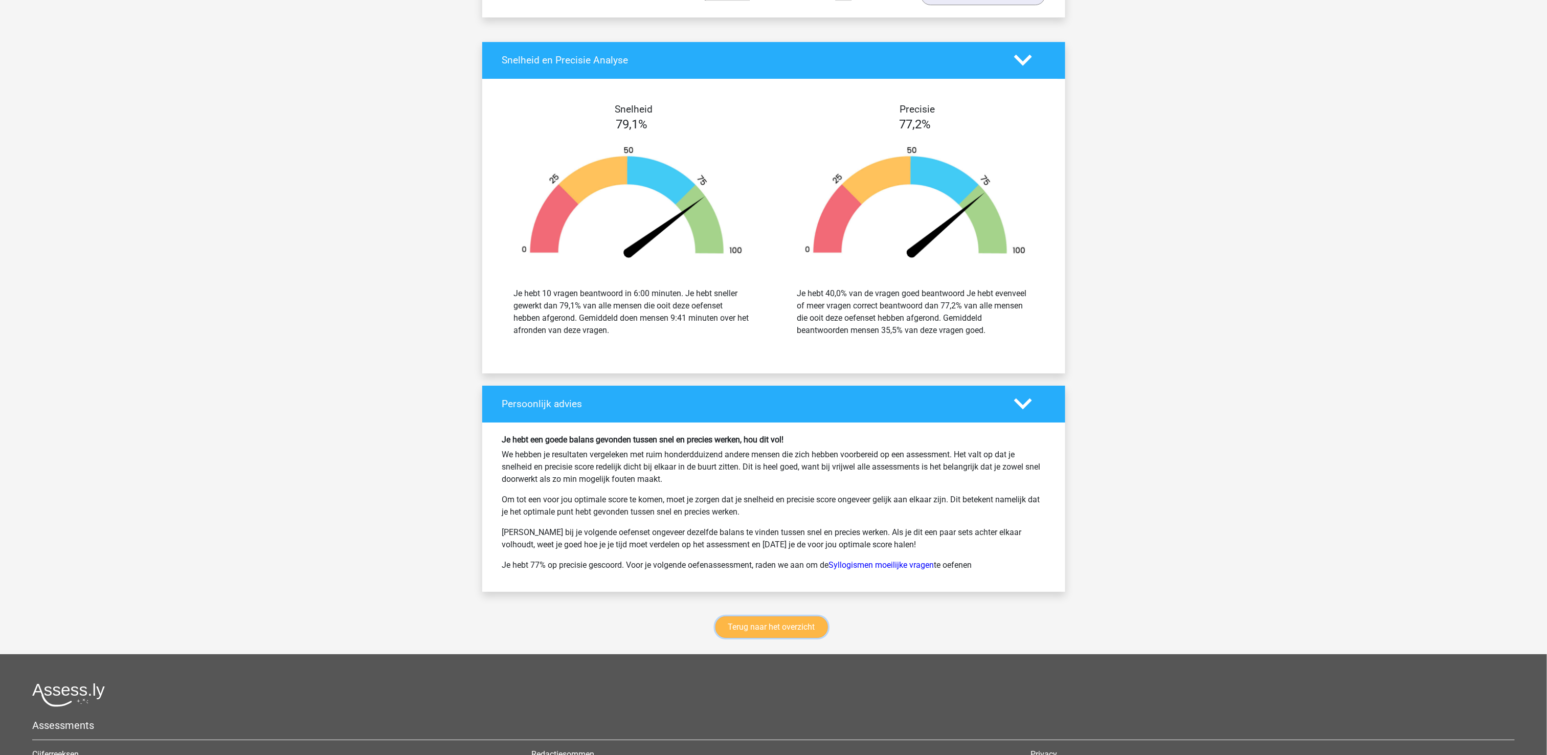
click at [784, 638] on link "Terug naar het overzicht" at bounding box center [771, 626] width 112 height 21
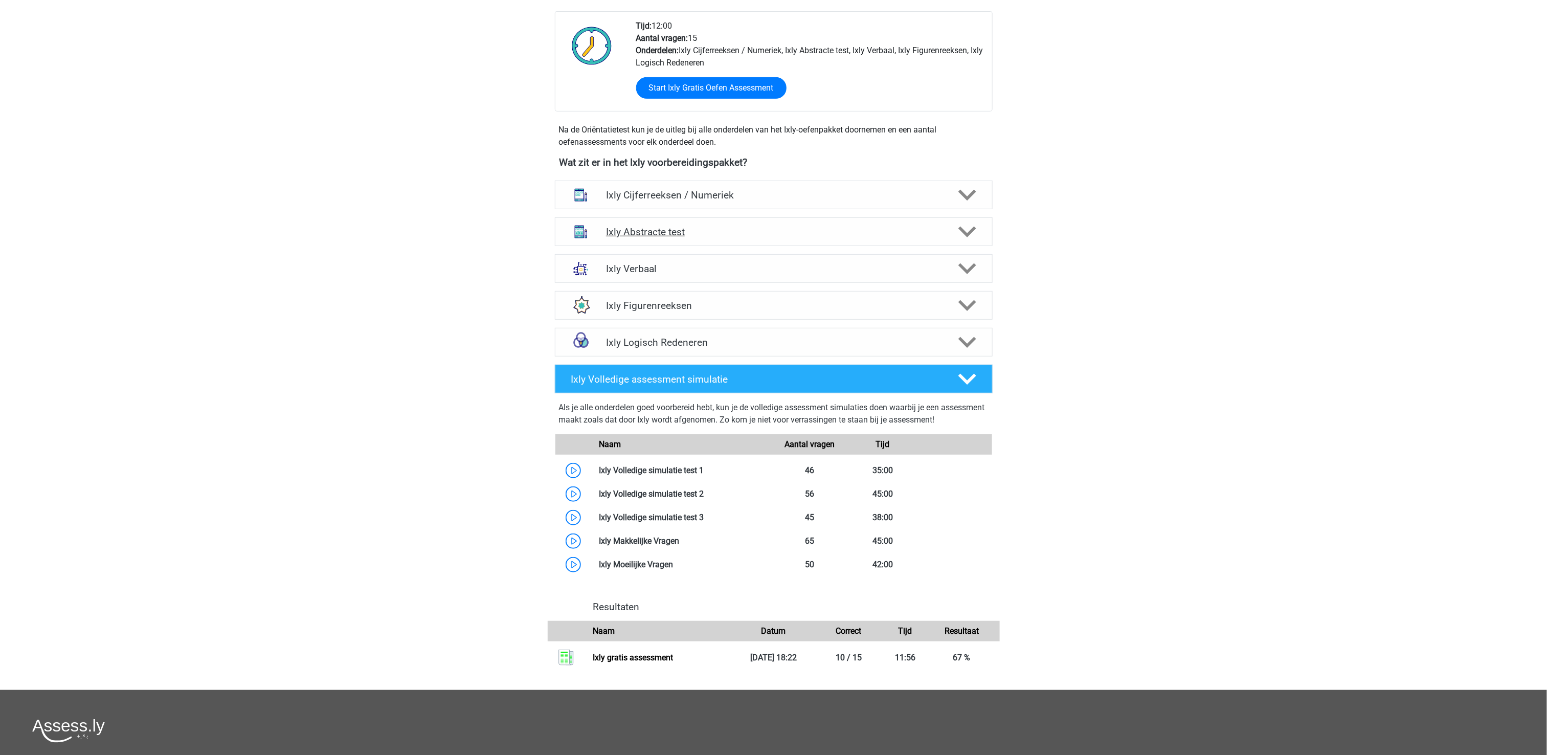
scroll to position [307, 0]
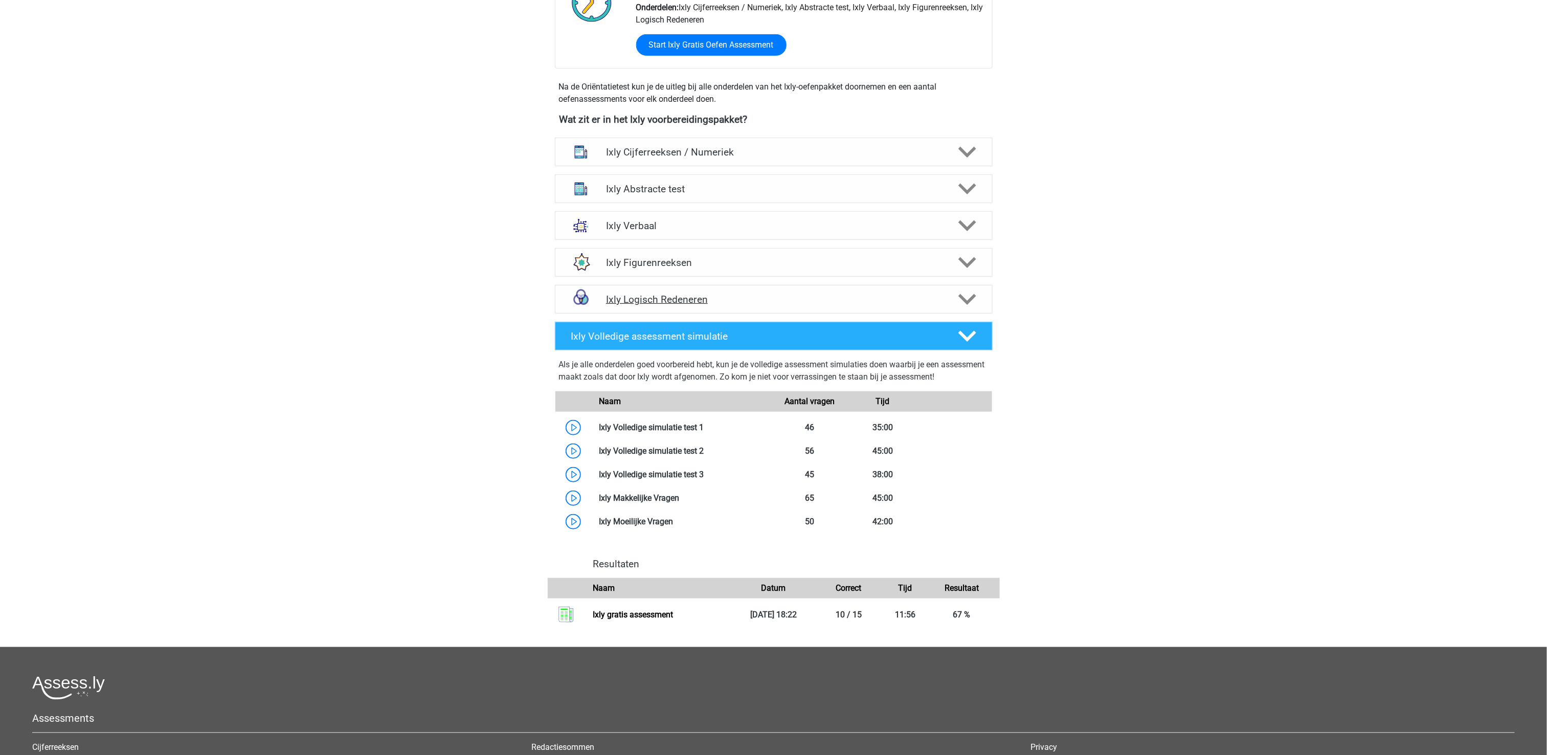
click at [696, 299] on h4 "Ixly Logisch Redeneren" at bounding box center [773, 299] width 335 height 12
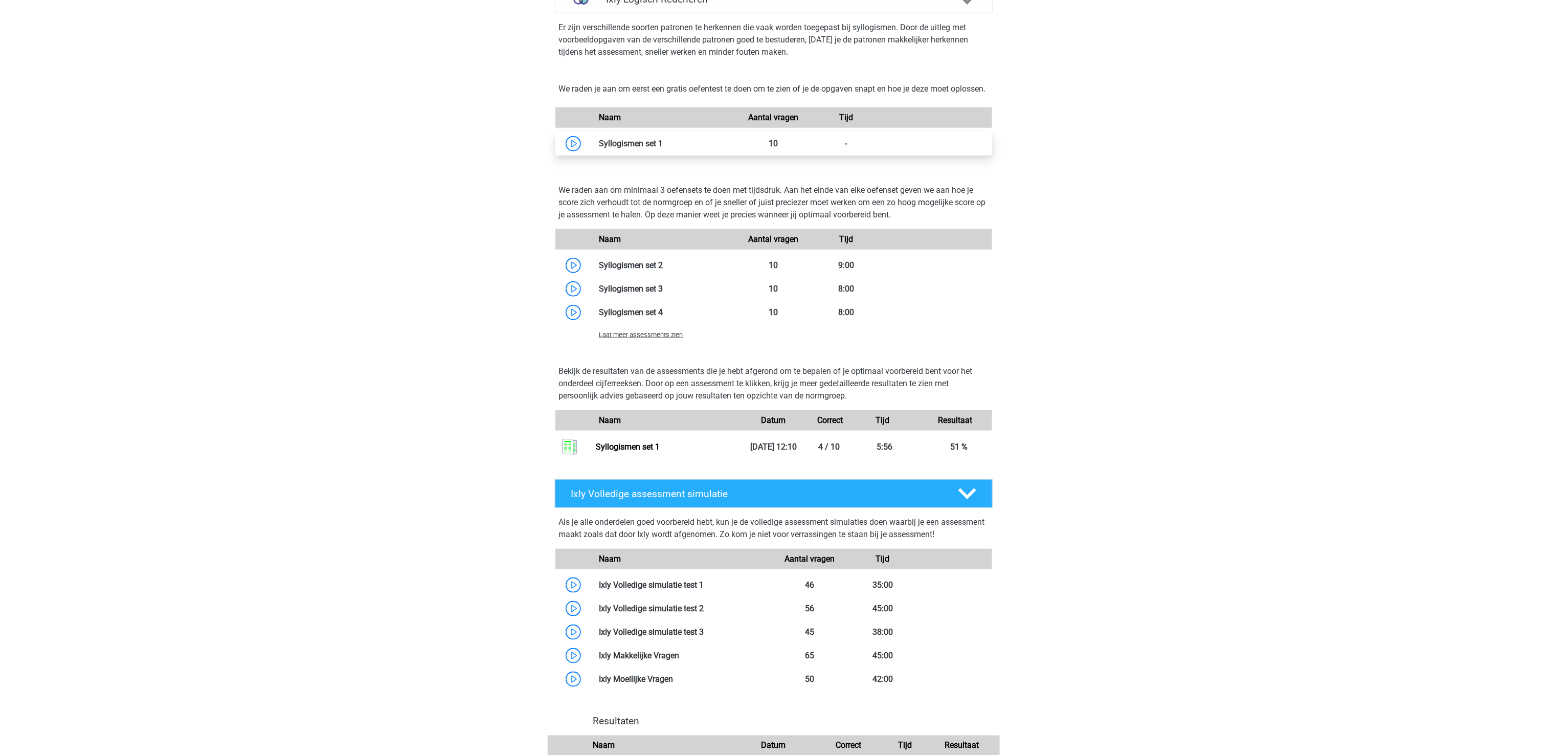
scroll to position [613, 0]
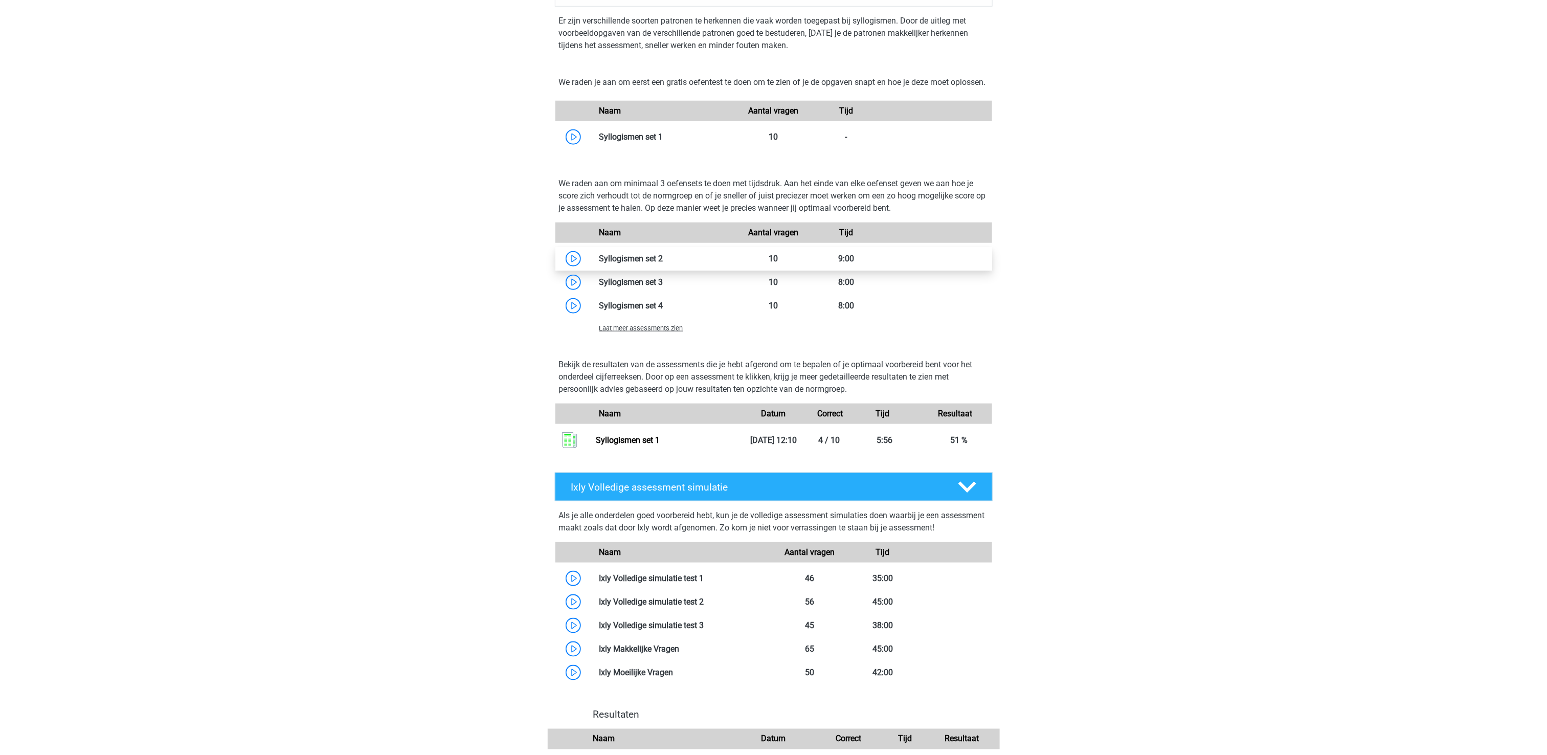
click at [663, 263] on link at bounding box center [663, 259] width 0 height 10
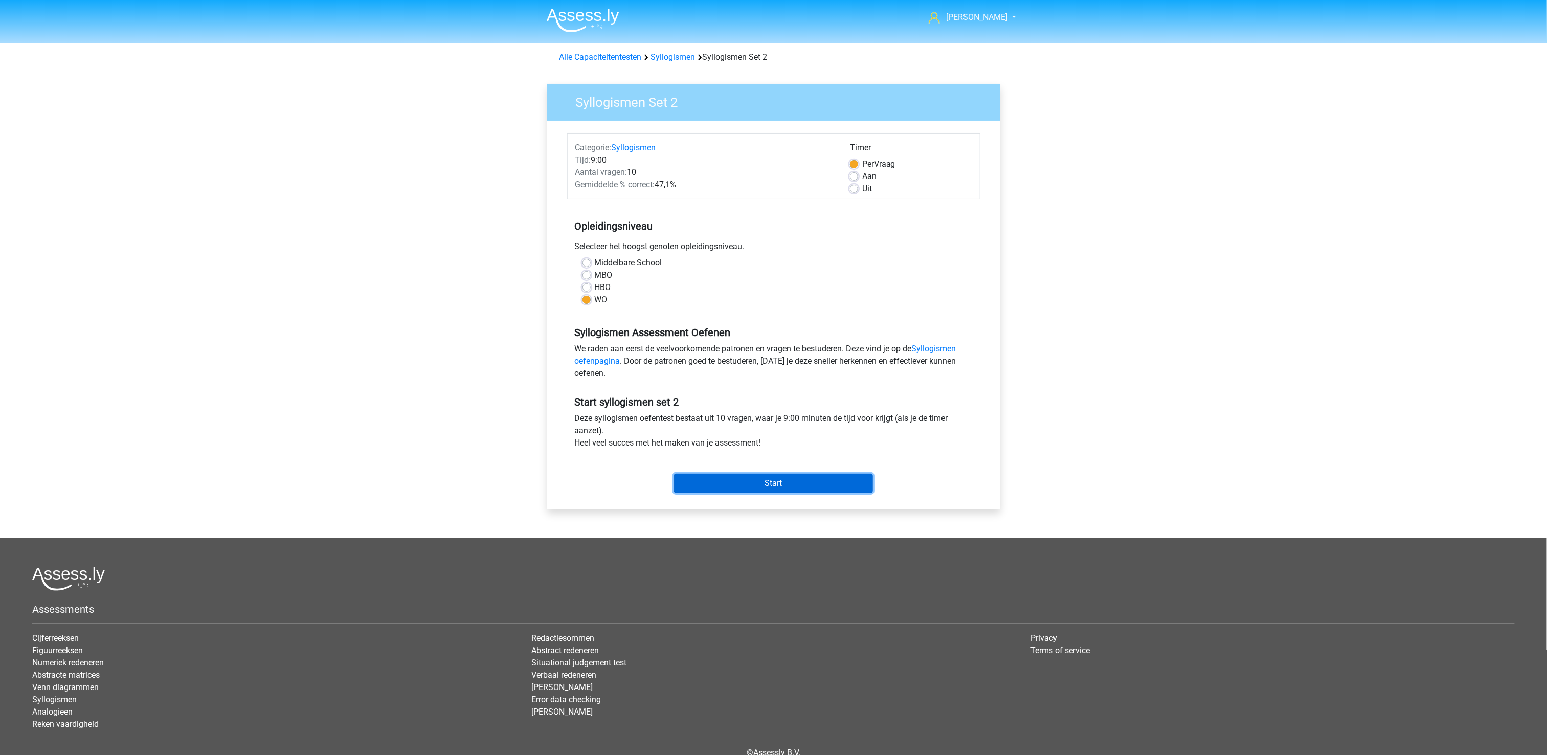
click at [760, 481] on input "Start" at bounding box center [773, 482] width 199 height 19
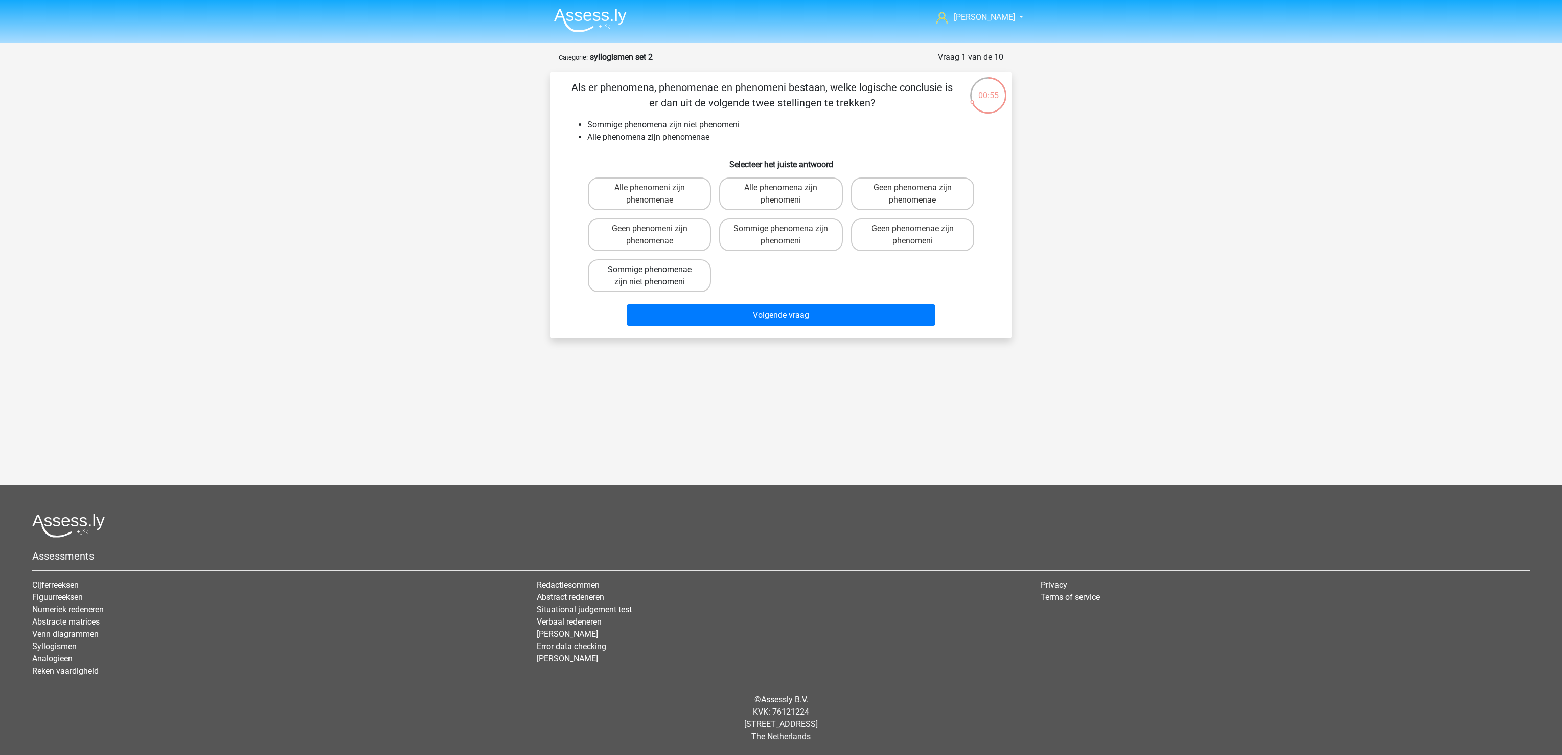
click at [677, 278] on label "Sommige phenomenae zijn niet phenomeni" at bounding box center [649, 275] width 123 height 33
click at [656, 276] on input "Sommige phenomenae zijn niet phenomeni" at bounding box center [653, 272] width 7 height 7
radio input "true"
click at [716, 316] on button "Volgende vraag" at bounding box center [781, 314] width 309 height 21
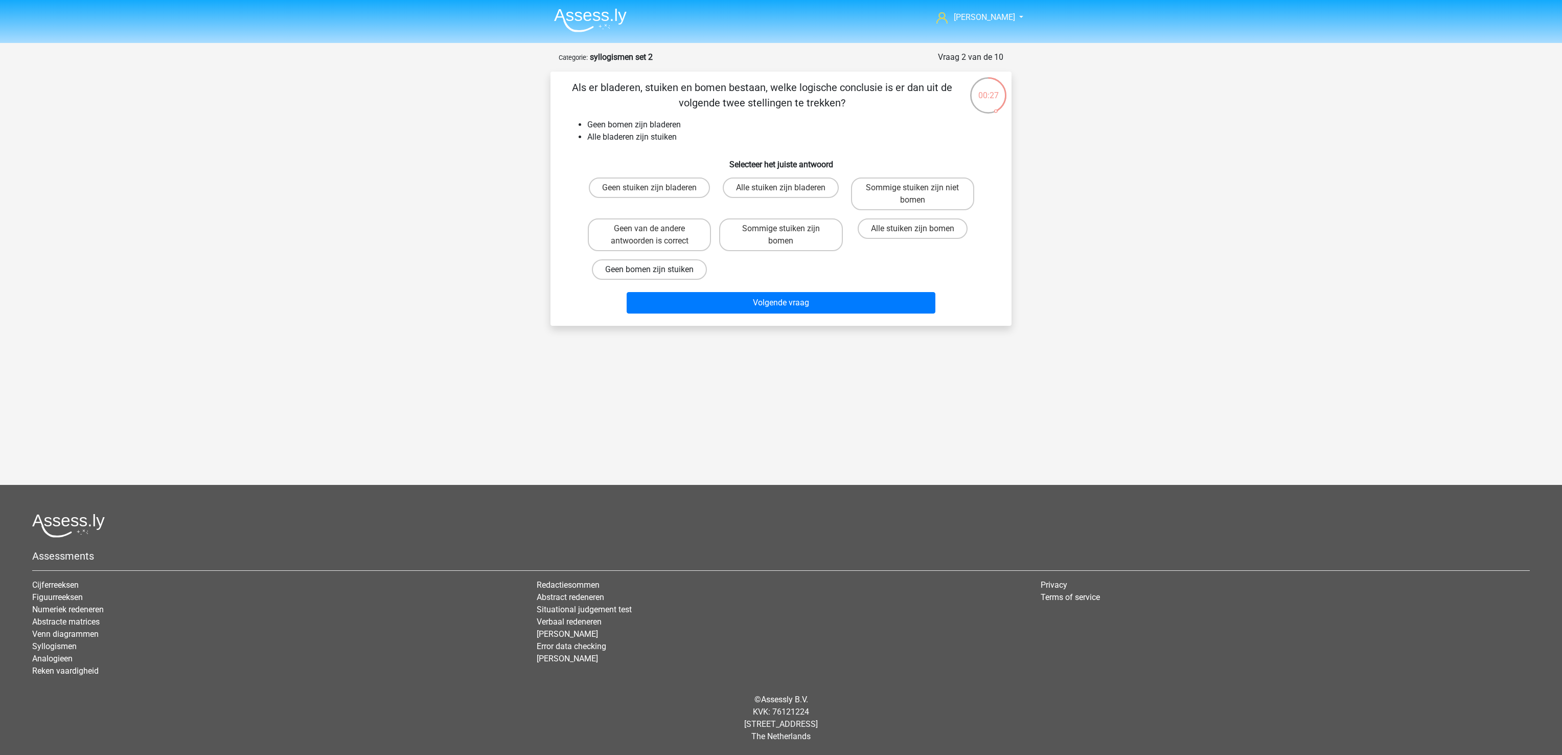
click at [681, 269] on label "Geen bomen zijn stuiken" at bounding box center [649, 269] width 115 height 20
click at [656, 269] on input "Geen bomen zijn stuiken" at bounding box center [653, 272] width 7 height 7
radio input "true"
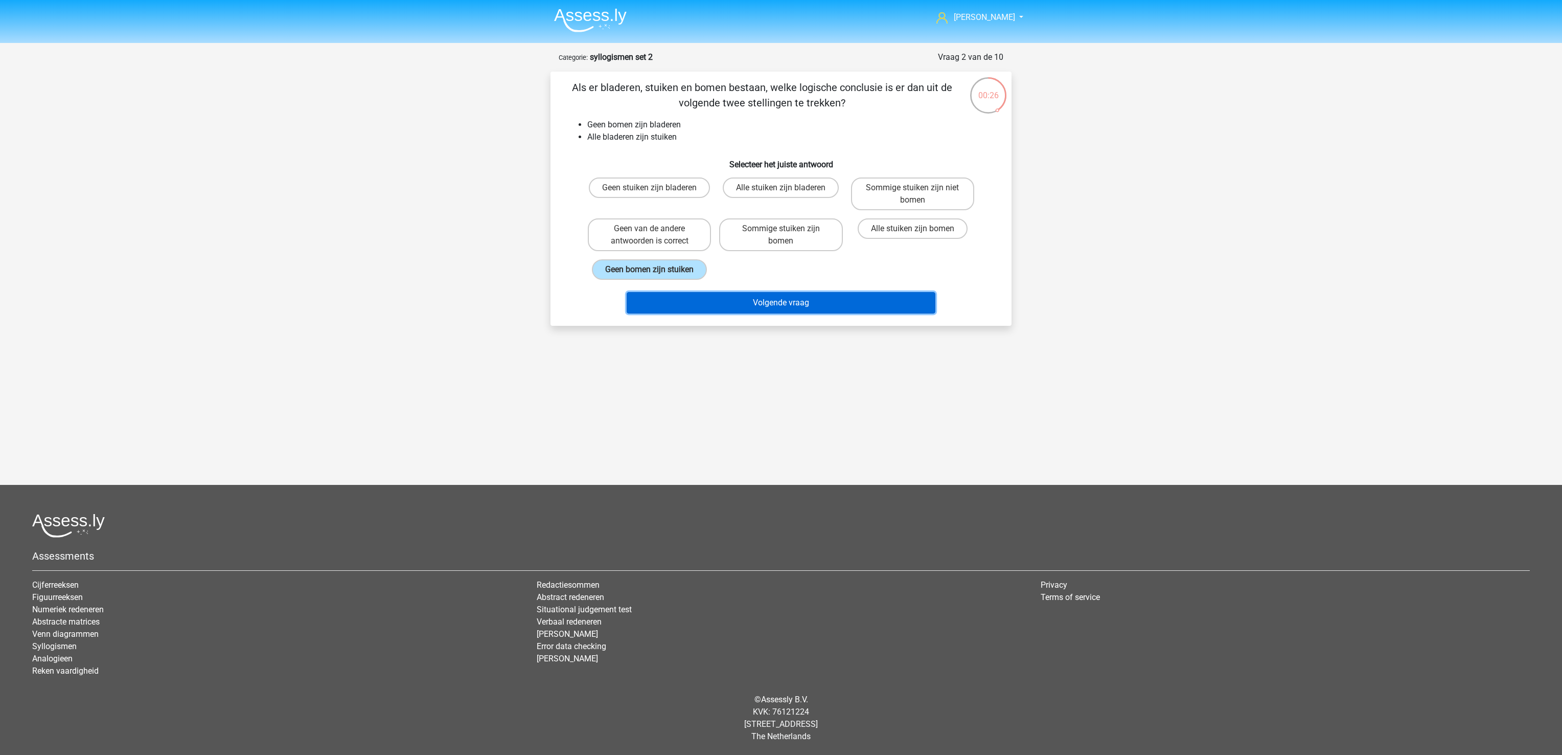
click at [707, 303] on button "Volgende vraag" at bounding box center [781, 302] width 309 height 21
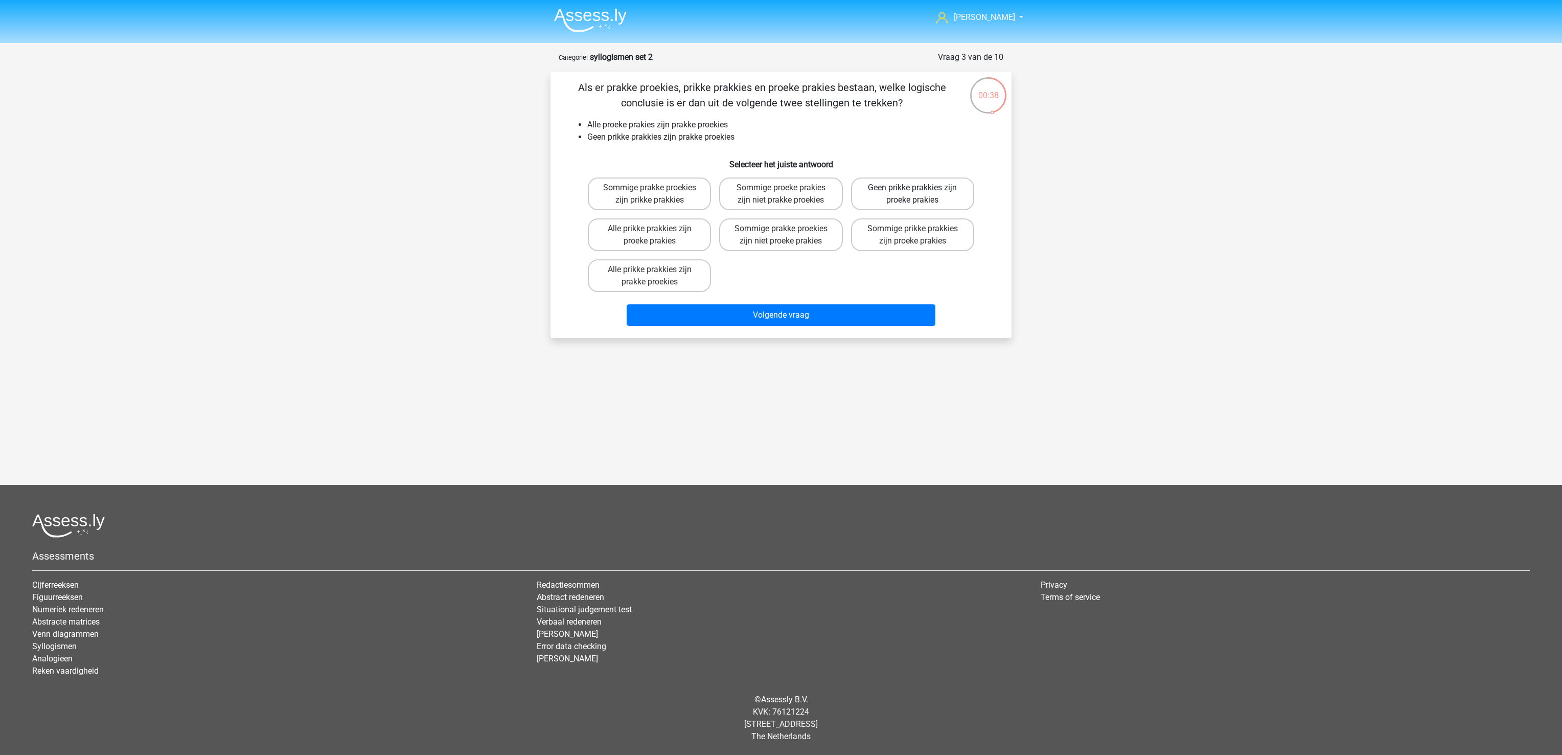
click at [914, 196] on label "Geen prikke prakkies zijn proeke prakies" at bounding box center [912, 193] width 123 height 33
click at [914, 194] on input "Geen prikke prakkies zijn proeke prakies" at bounding box center [916, 191] width 7 height 7
radio input "true"
click at [853, 317] on button "Volgende vraag" at bounding box center [781, 314] width 309 height 21
click at [800, 193] on label "Geen van de andere antwoorden is correct" at bounding box center [780, 193] width 123 height 33
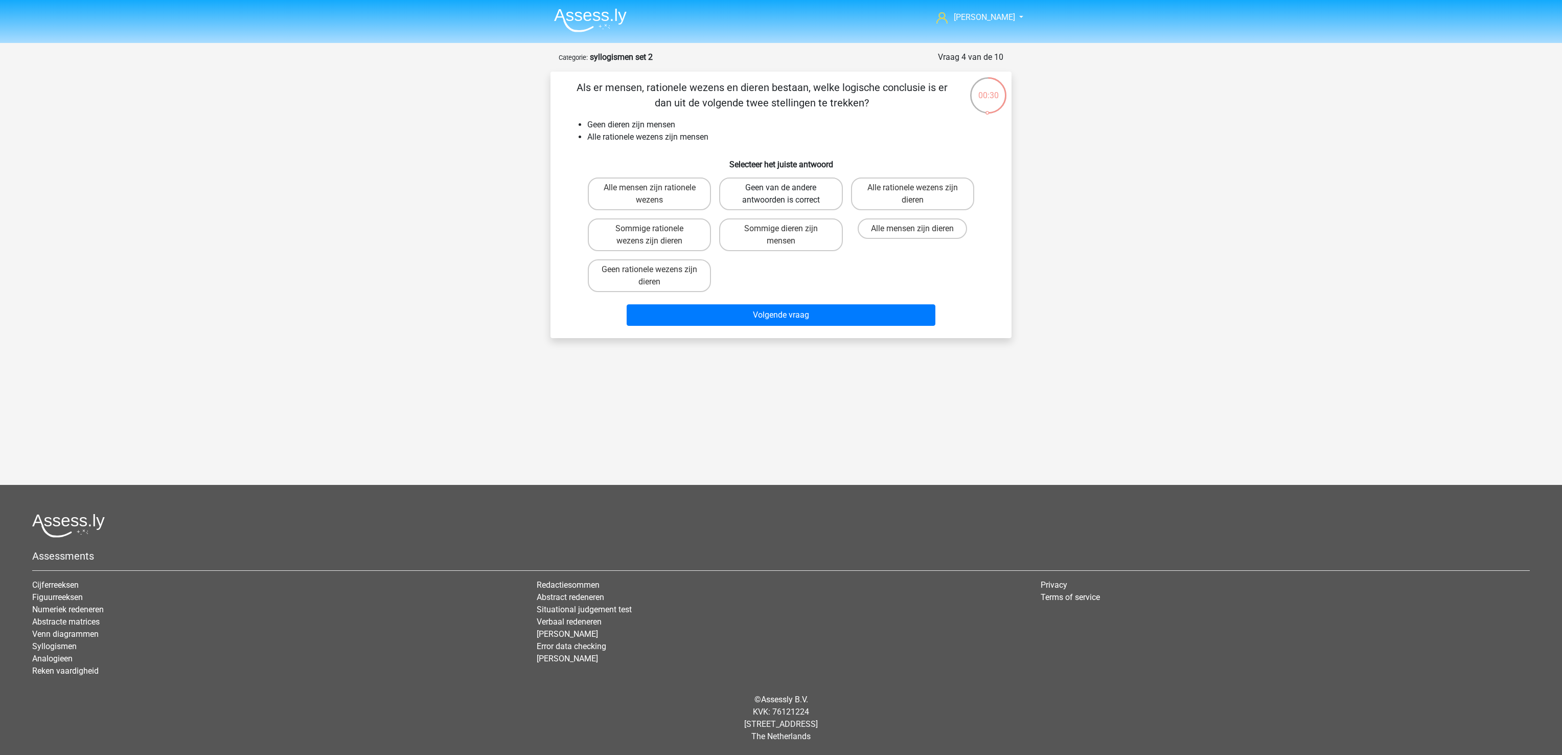
click at [788, 193] on input "Geen van de andere antwoorden is correct" at bounding box center [784, 191] width 7 height 7
radio input "true"
click at [787, 305] on button "Volgende vraag" at bounding box center [781, 314] width 309 height 21
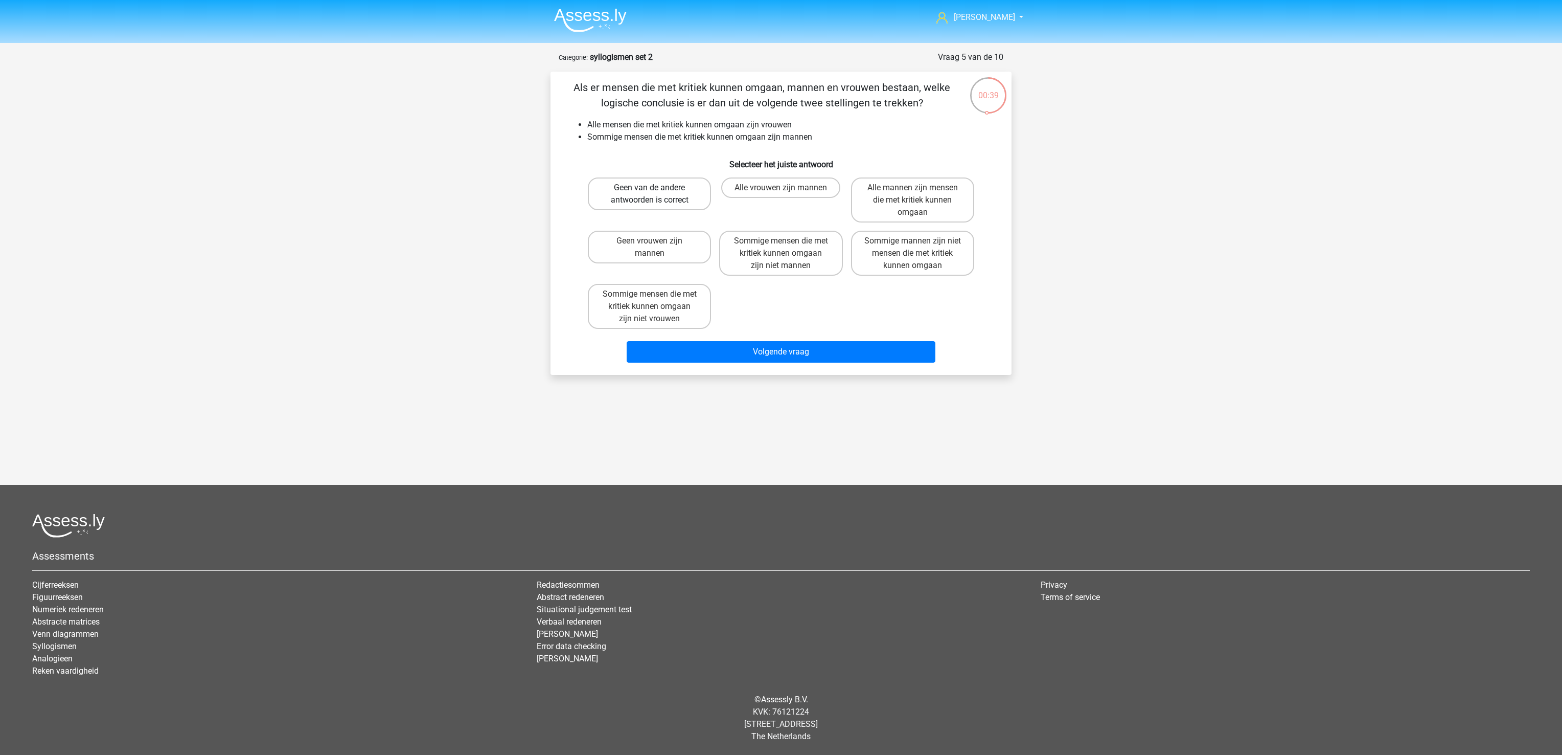
click at [699, 185] on label "Geen van de andere antwoorden is correct" at bounding box center [649, 193] width 123 height 33
click at [656, 188] on input "Geen van de andere antwoorden is correct" at bounding box center [653, 191] width 7 height 7
radio input "true"
click at [825, 347] on button "Volgende vraag" at bounding box center [781, 351] width 309 height 21
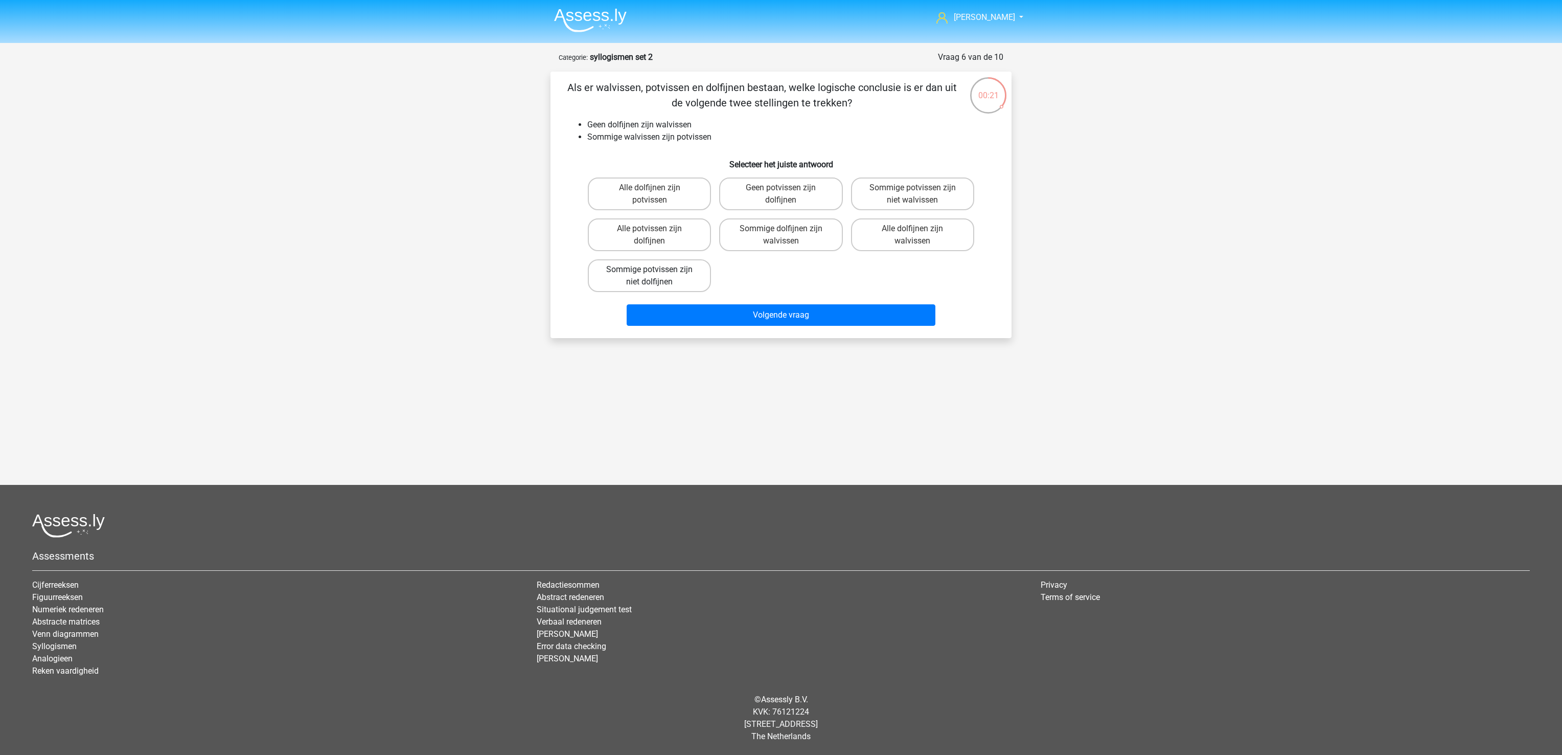
click at [681, 275] on label "Sommige potvissen zijn niet dolfijnen" at bounding box center [649, 275] width 123 height 33
click at [656, 275] on input "Sommige potvissen zijn niet dolfijnen" at bounding box center [653, 272] width 7 height 7
radio input "true"
click at [714, 322] on button "Volgende vraag" at bounding box center [781, 314] width 309 height 21
click at [814, 234] on label "Geen potvissen zijn dolfijnen" at bounding box center [780, 234] width 123 height 33
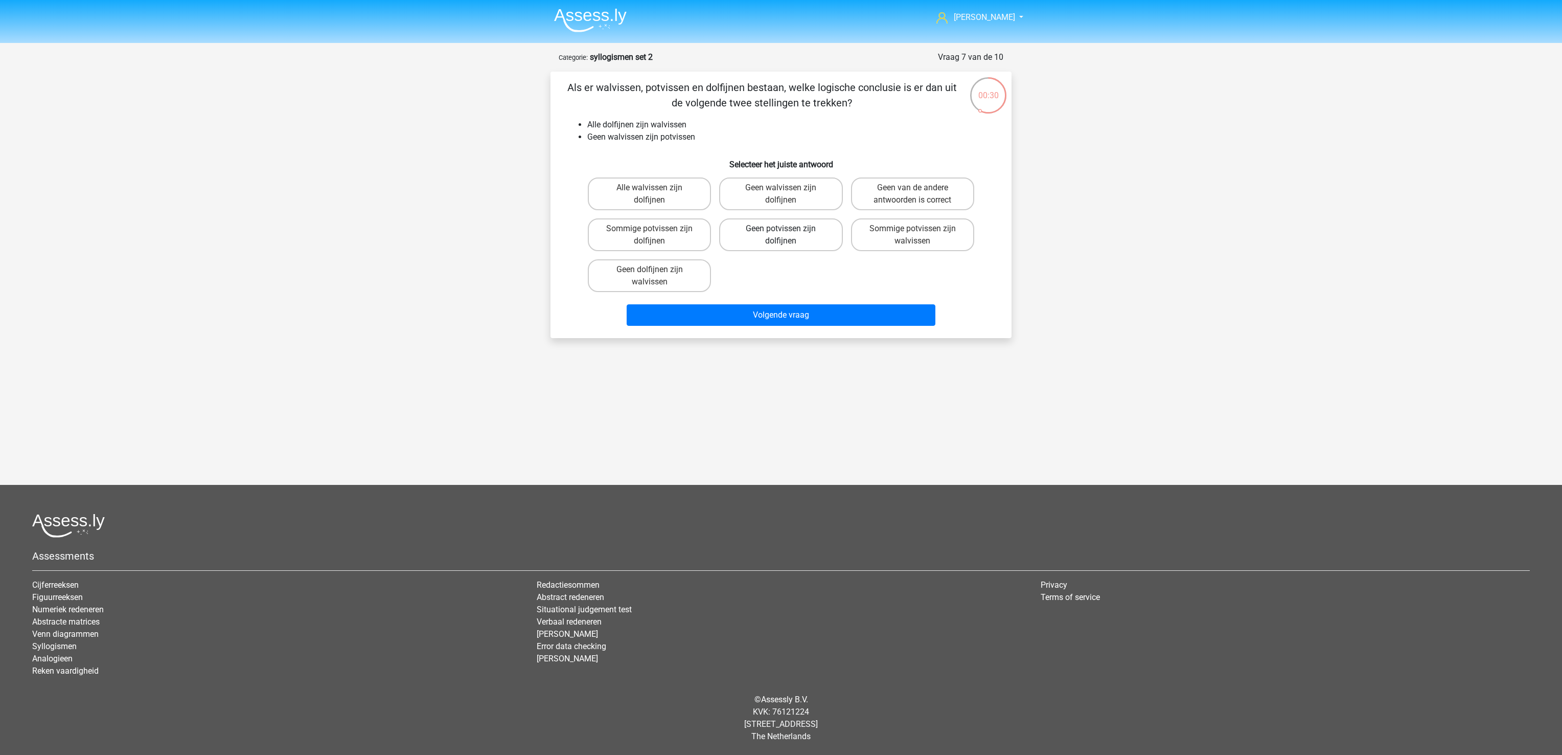
click at [788, 234] on input "Geen potvissen zijn dolfijnen" at bounding box center [784, 232] width 7 height 7
radio input "true"
click at [821, 313] on button "Volgende vraag" at bounding box center [781, 314] width 309 height 21
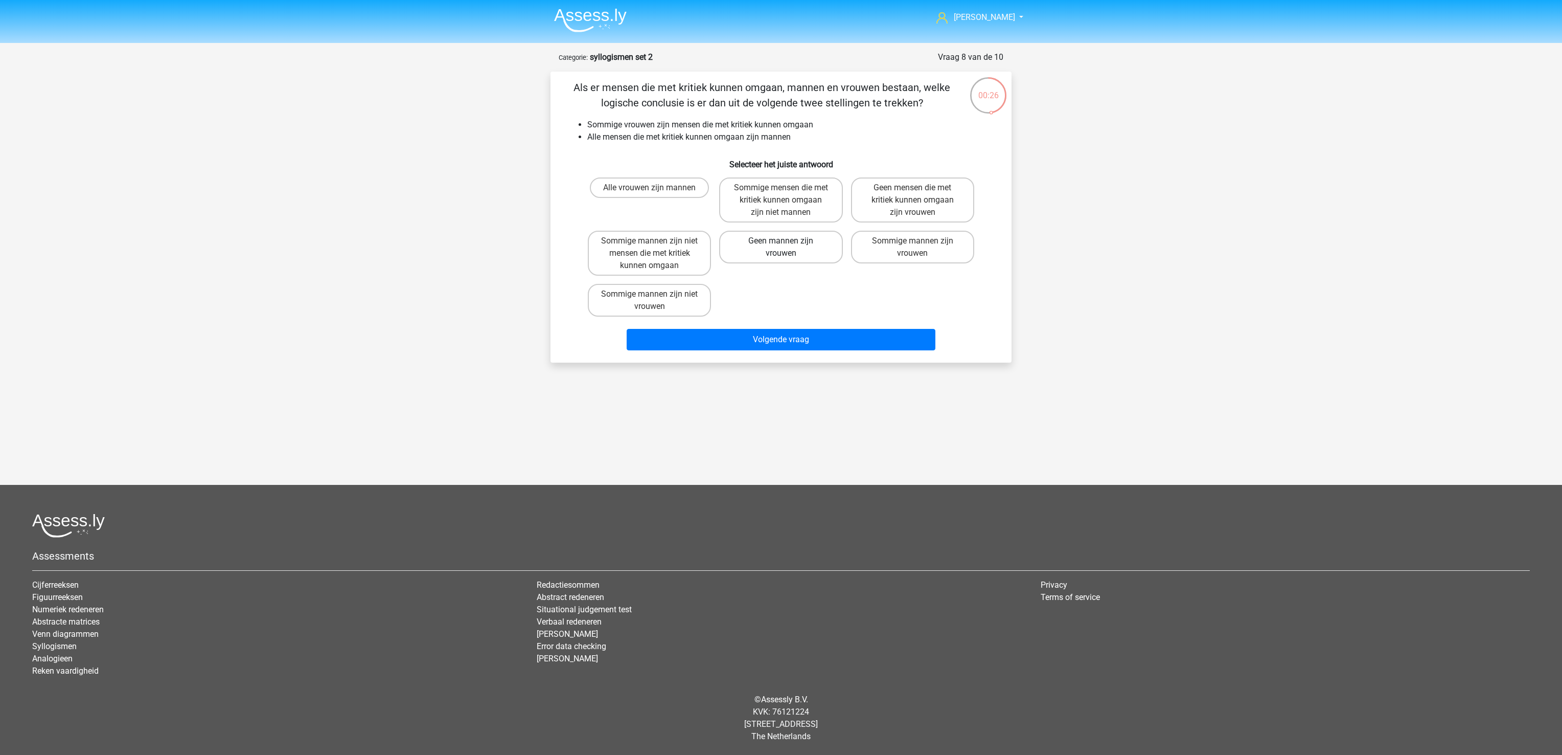
click at [800, 251] on label "Geen mannen zijn vrouwen" at bounding box center [780, 247] width 123 height 33
click at [788, 247] on input "Geen mannen zijn vrouwen" at bounding box center [784, 244] width 7 height 7
radio input "true"
click at [806, 346] on button "Volgende vraag" at bounding box center [781, 339] width 309 height 21
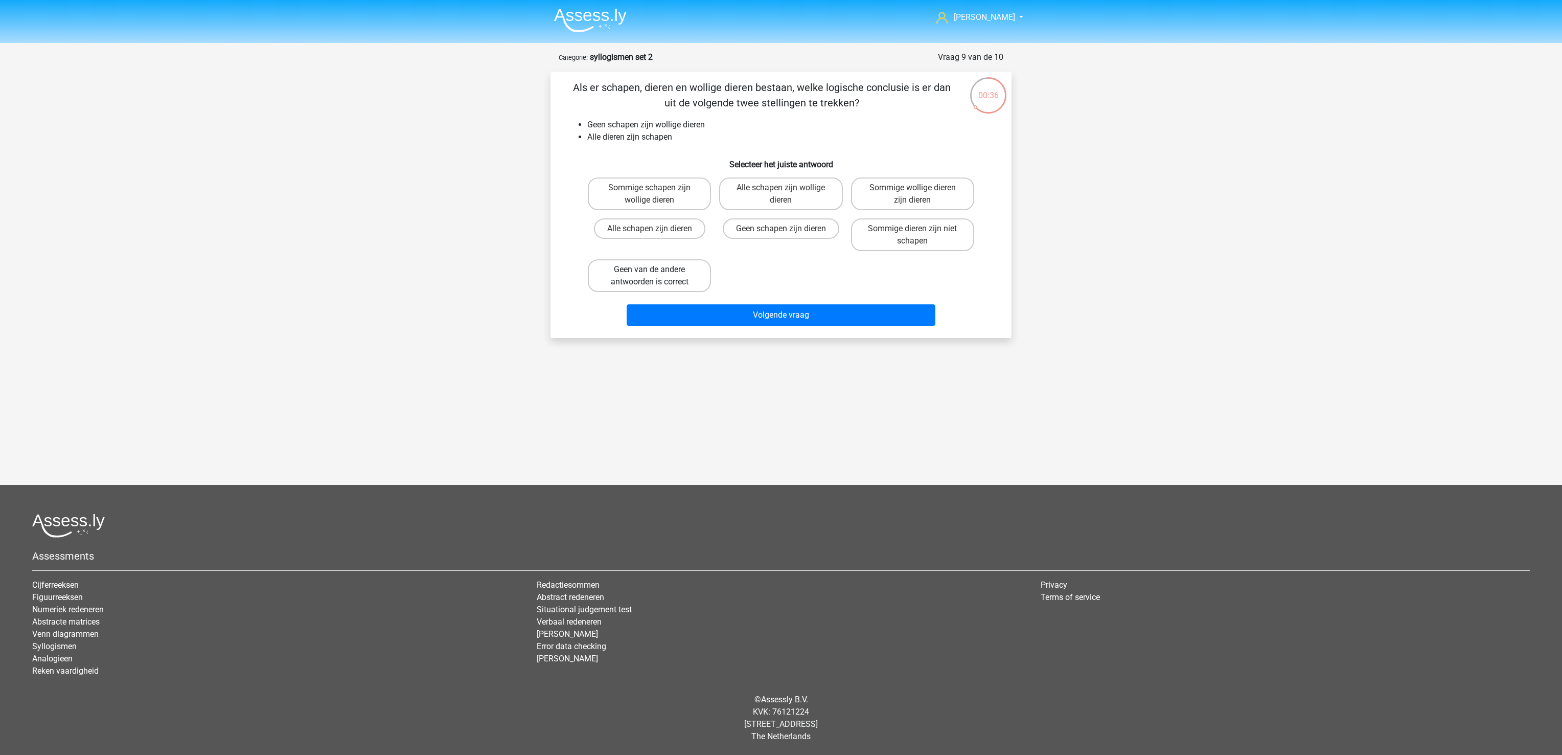
drag, startPoint x: 652, startPoint y: 278, endPoint x: 657, endPoint y: 286, distance: 9.9
click at [653, 278] on label "Geen van de andere antwoorden is correct" at bounding box center [649, 275] width 123 height 33
click at [653, 276] on input "Geen van de andere antwoorden is correct" at bounding box center [653, 272] width 7 height 7
radio input "true"
click at [685, 312] on button "Volgende vraag" at bounding box center [781, 314] width 309 height 21
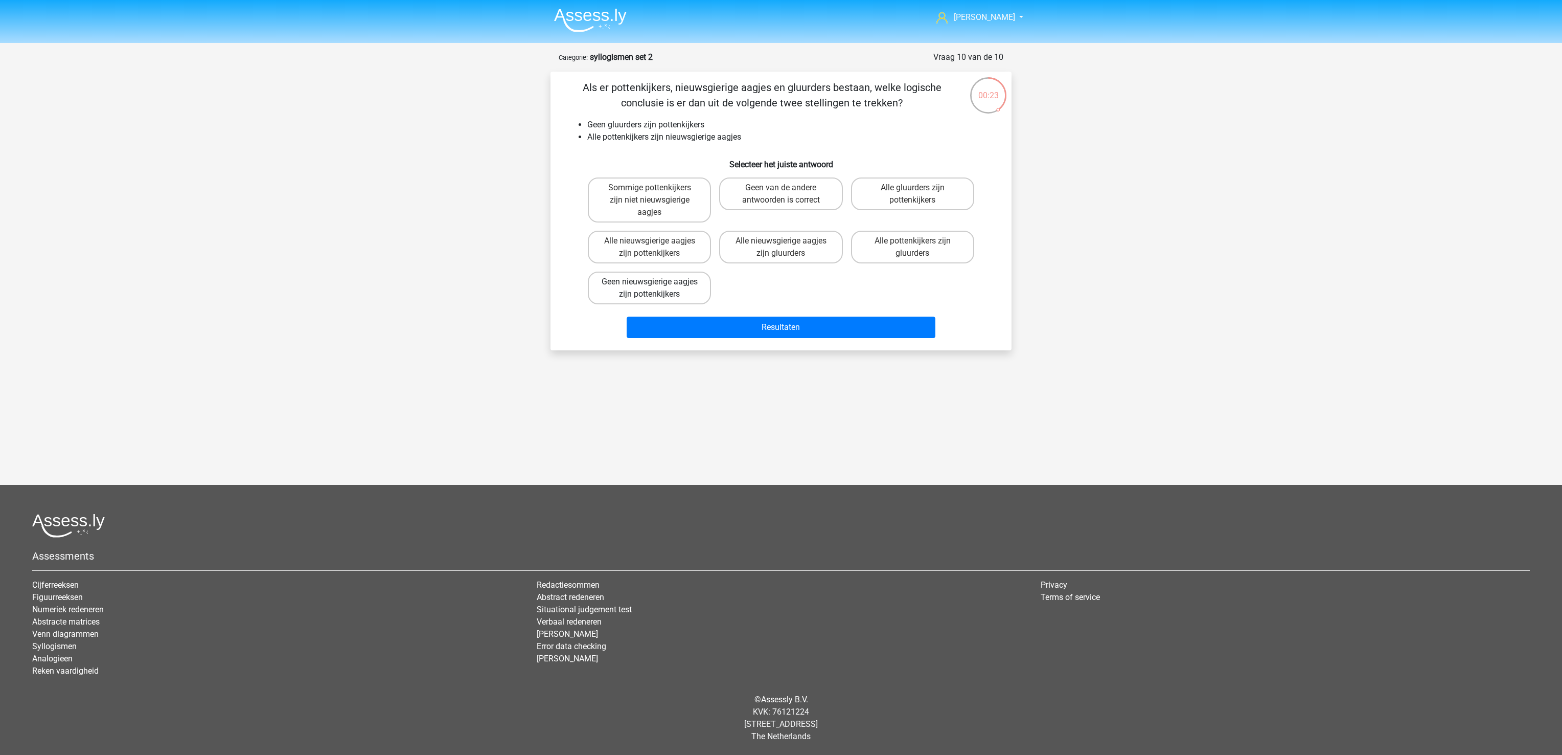
click at [689, 286] on label "Geen nieuwsgierige aagjes zijn pottenkijkers" at bounding box center [649, 287] width 123 height 33
click at [656, 286] on input "Geen nieuwsgierige aagjes zijn pottenkijkers" at bounding box center [653, 285] width 7 height 7
radio input "true"
click at [702, 329] on button "Resultaten" at bounding box center [781, 326] width 309 height 21
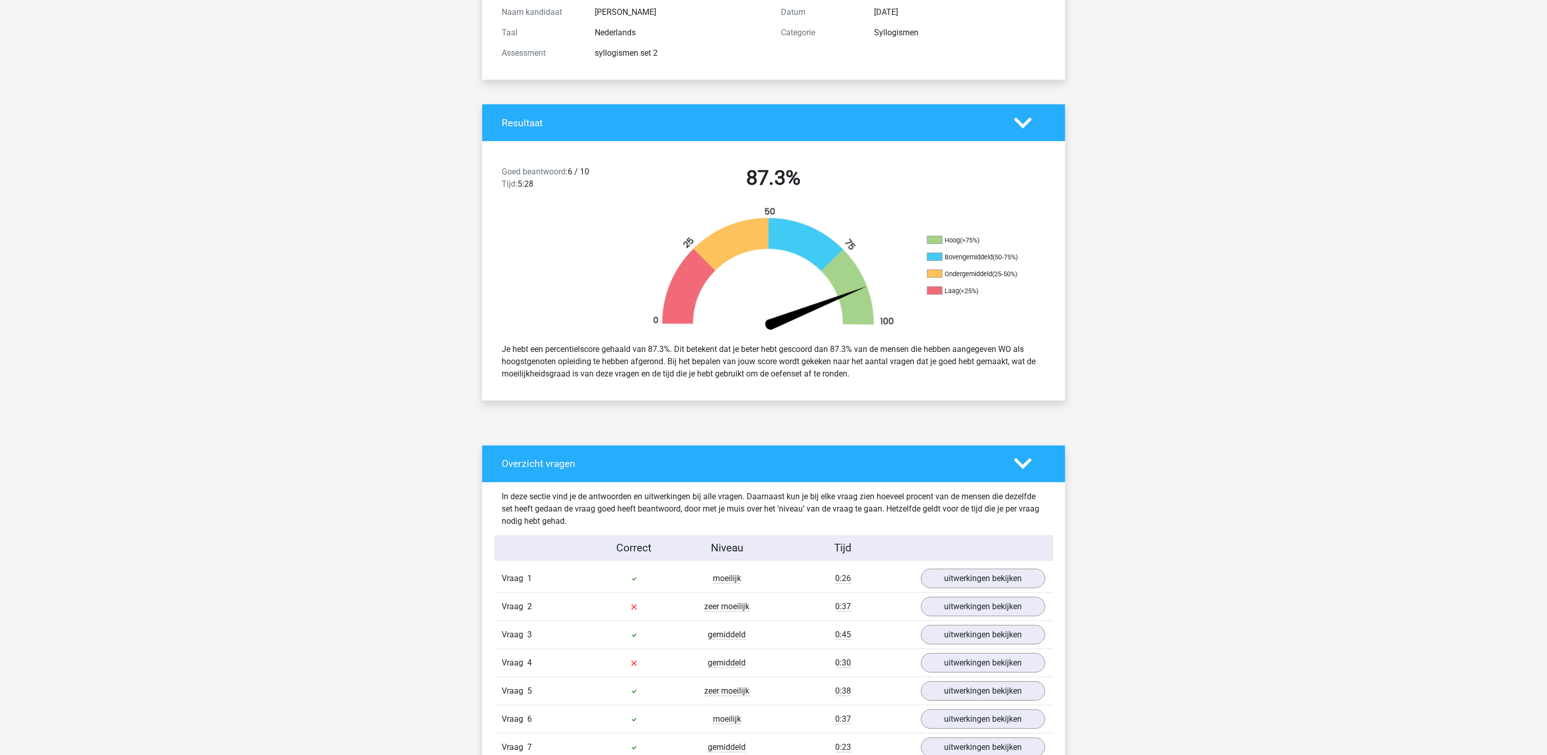
scroll to position [307, 0]
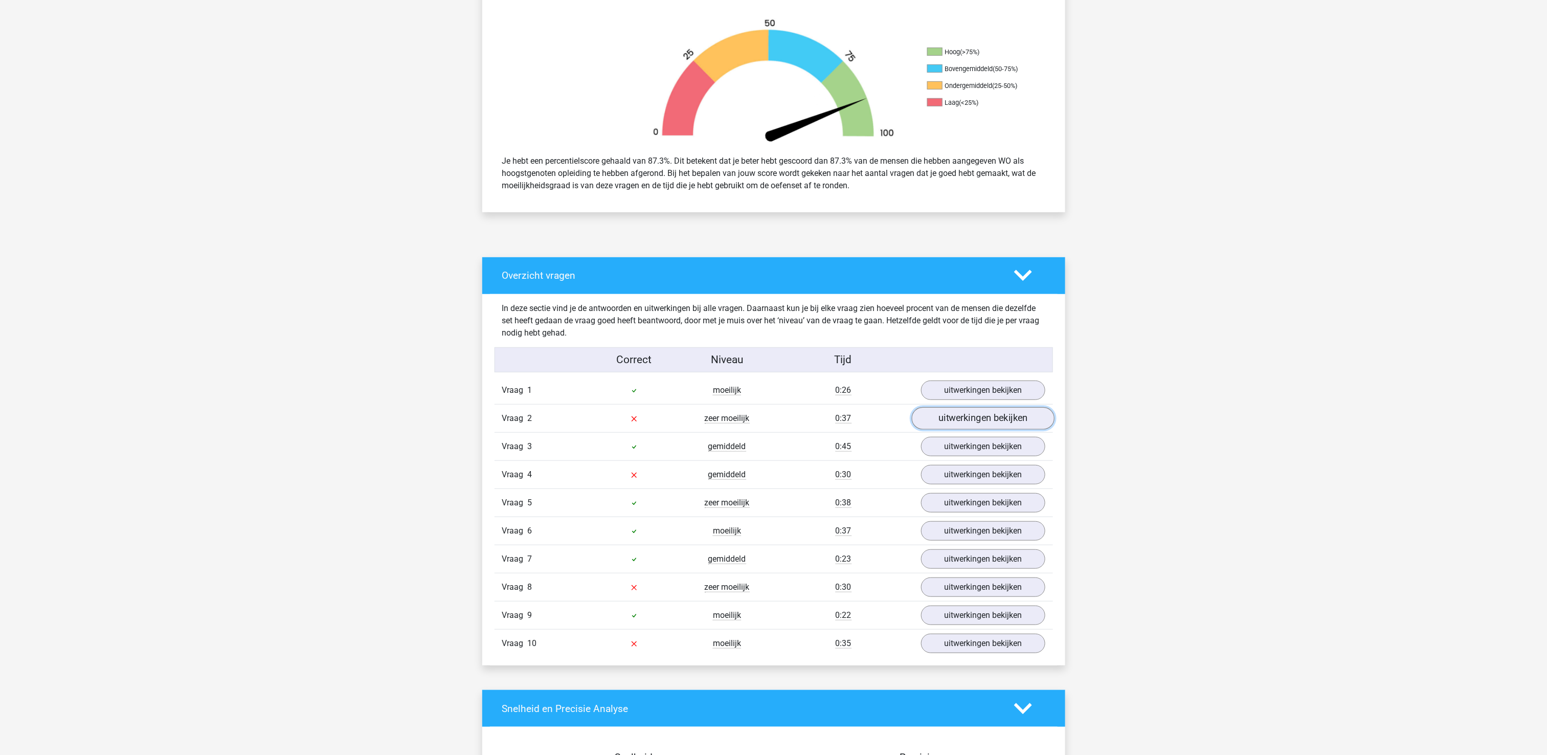
click at [977, 413] on link "uitwerkingen bekijken" at bounding box center [982, 418] width 143 height 22
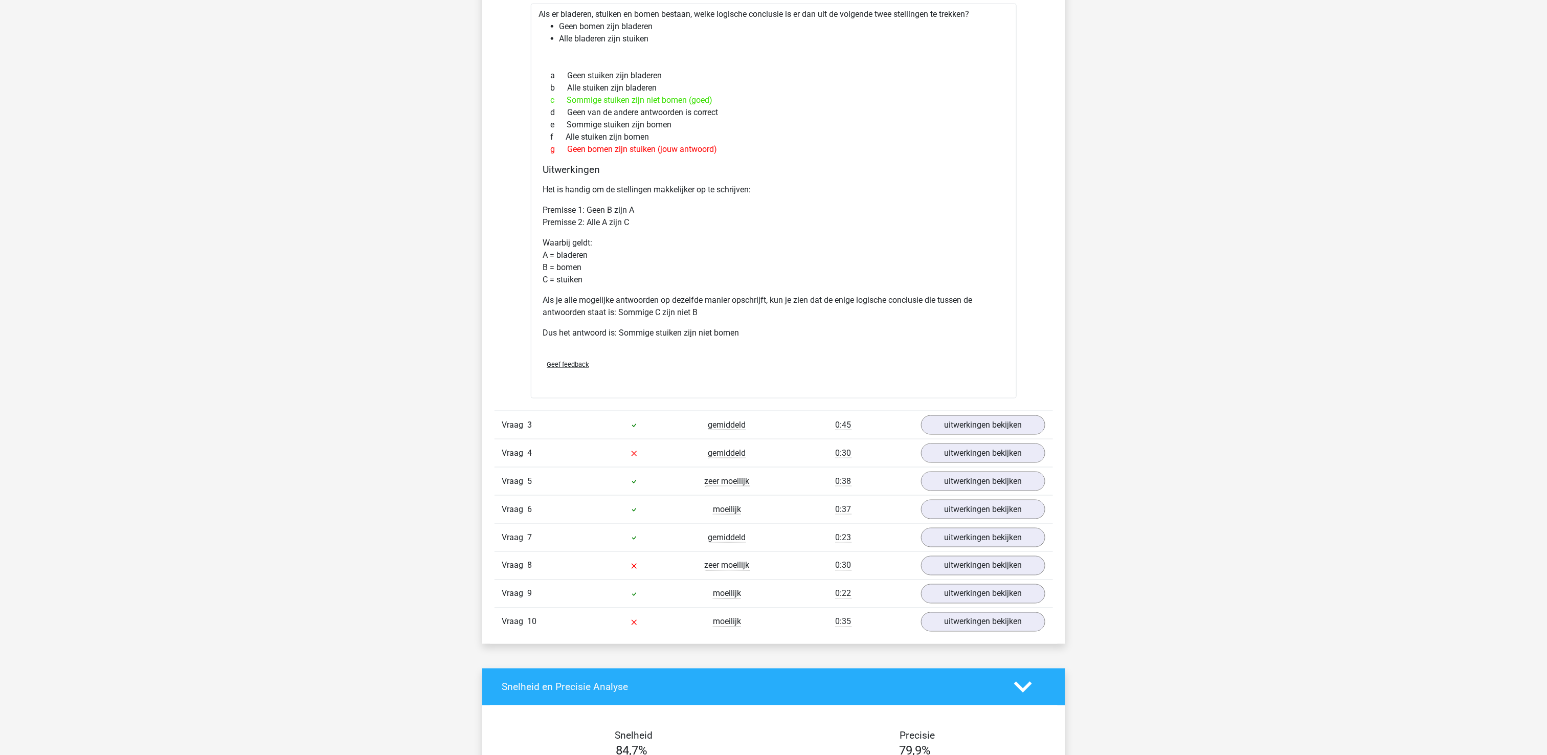
scroll to position [818, 0]
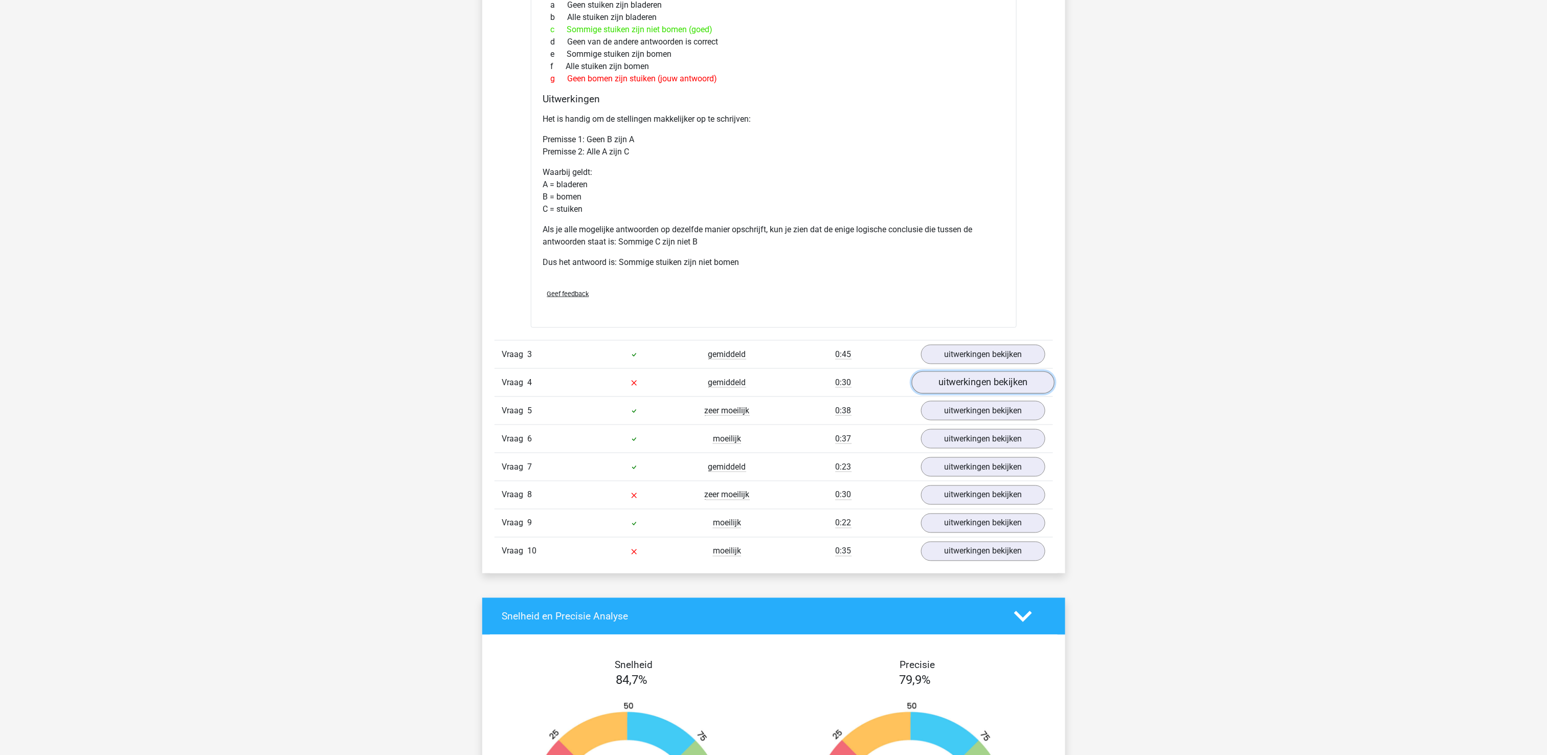
click at [975, 380] on link "uitwerkingen bekijken" at bounding box center [982, 382] width 143 height 22
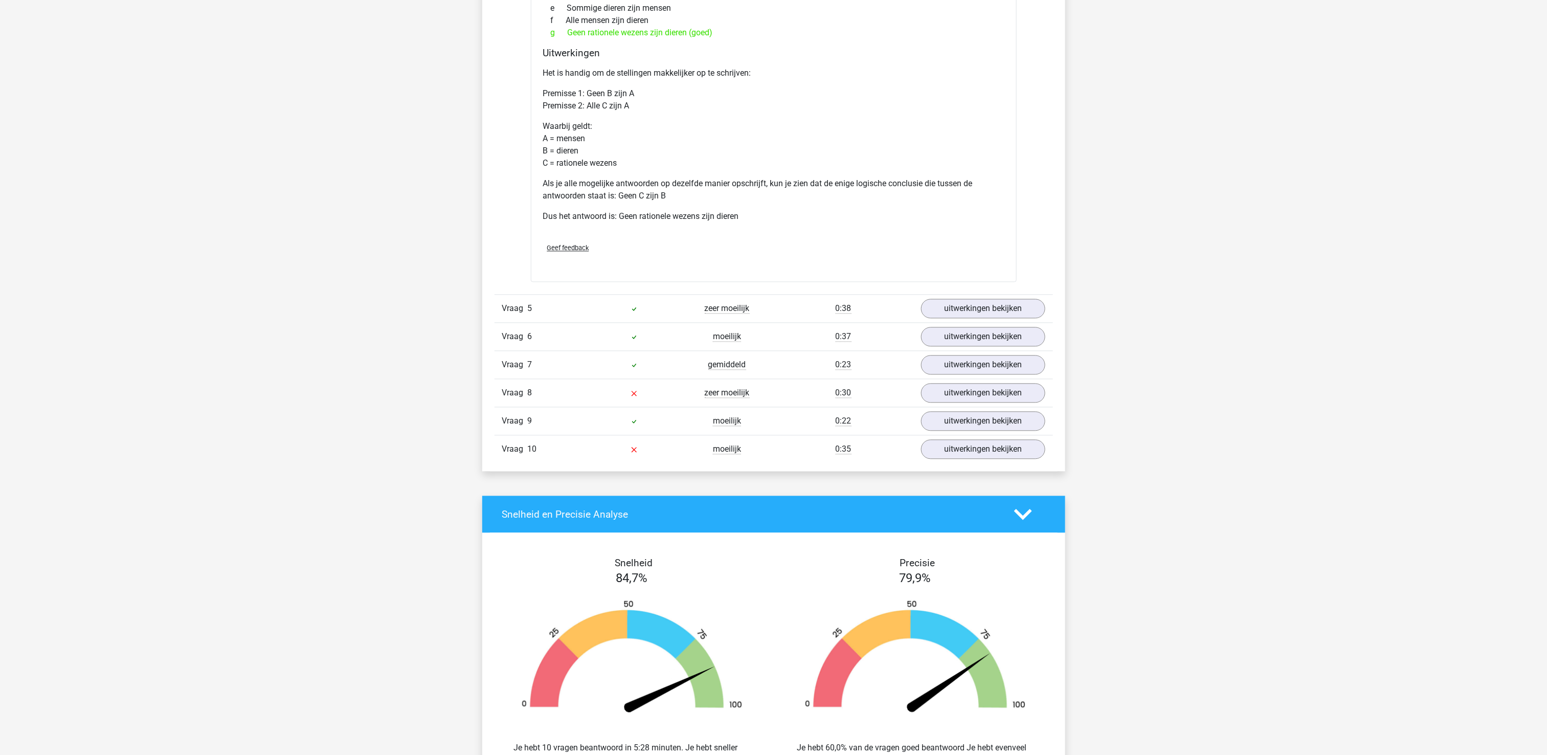
scroll to position [1431, 0]
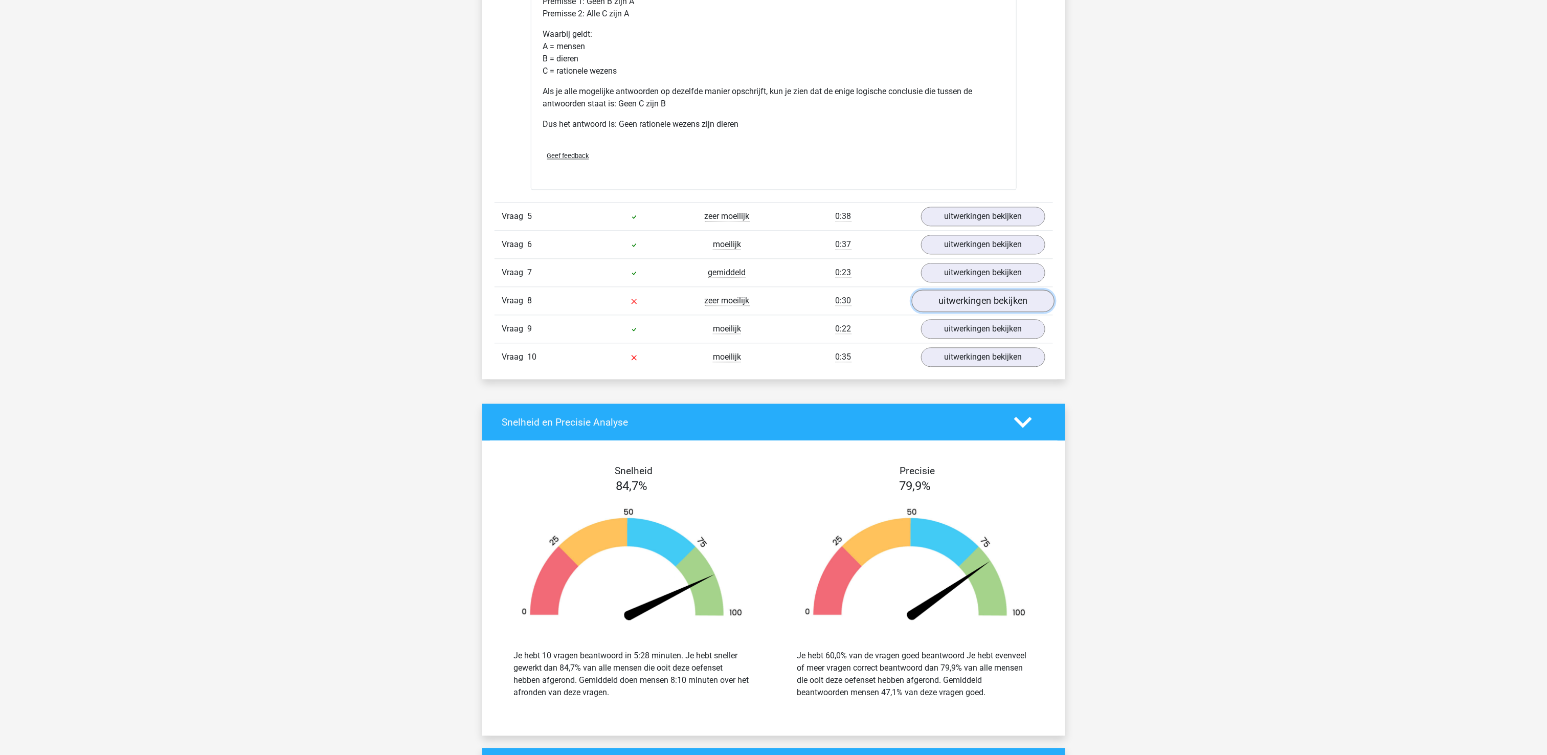
click at [967, 302] on link "uitwerkingen bekijken" at bounding box center [982, 301] width 143 height 22
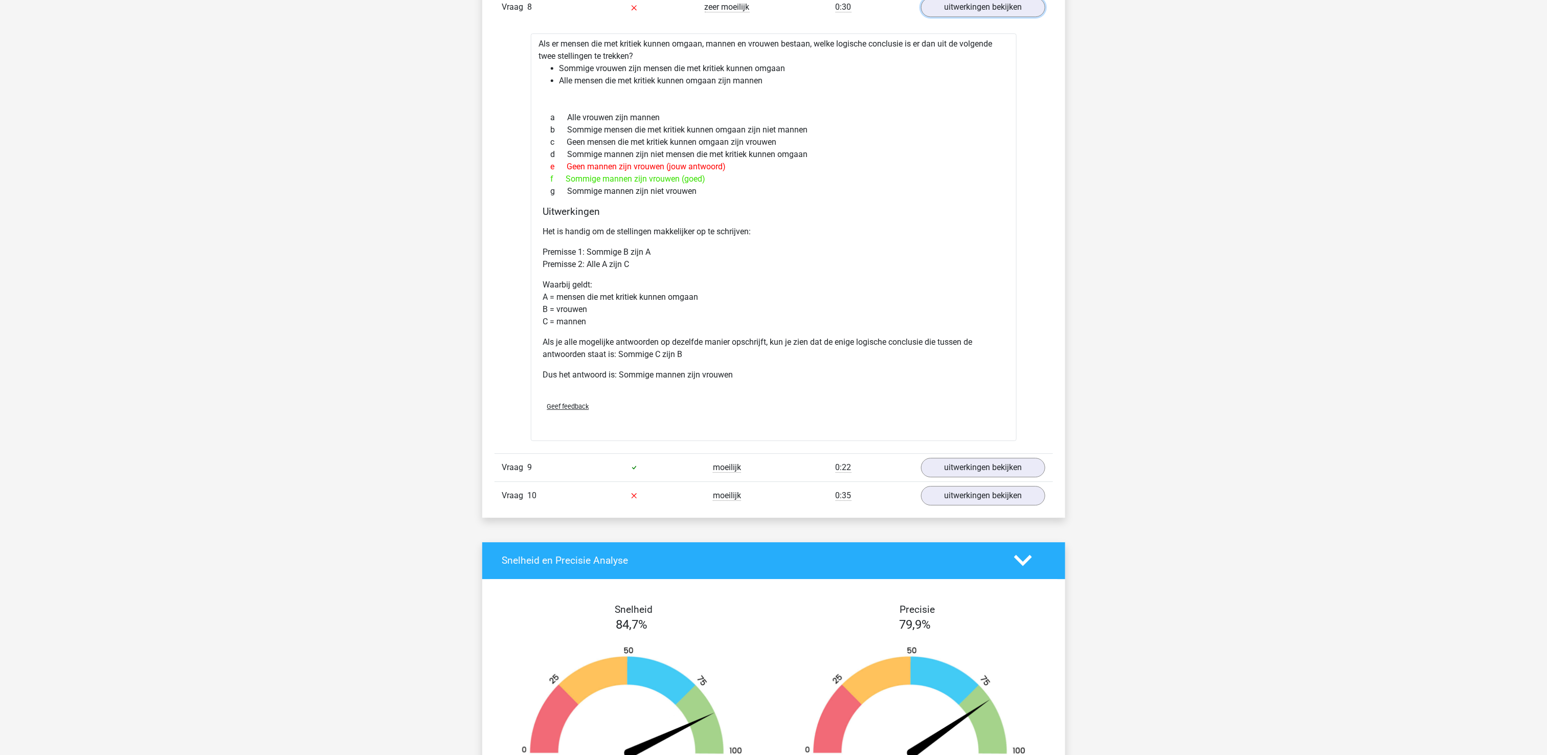
scroll to position [1840, 0]
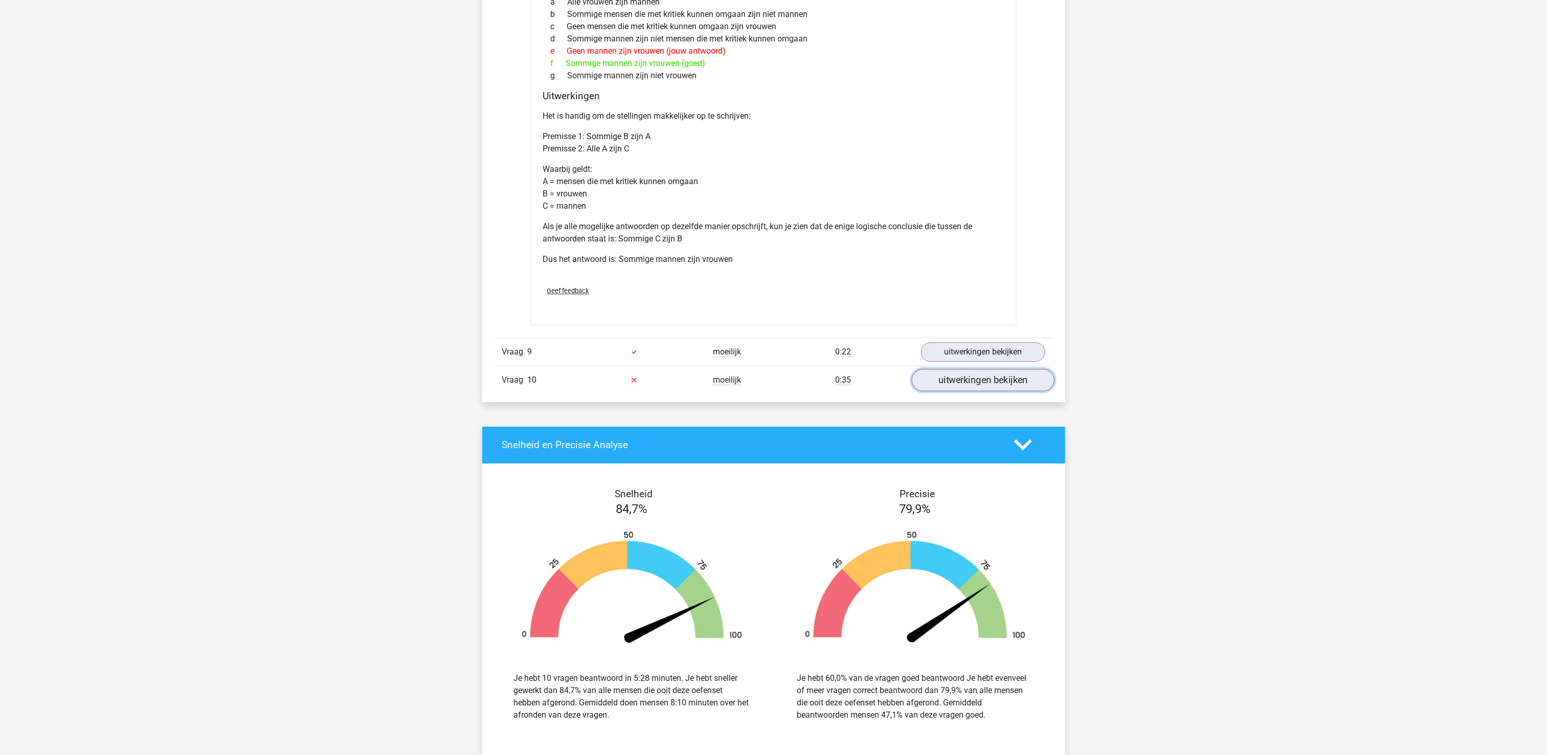
click at [960, 391] on link "uitwerkingen bekijken" at bounding box center [982, 380] width 143 height 22
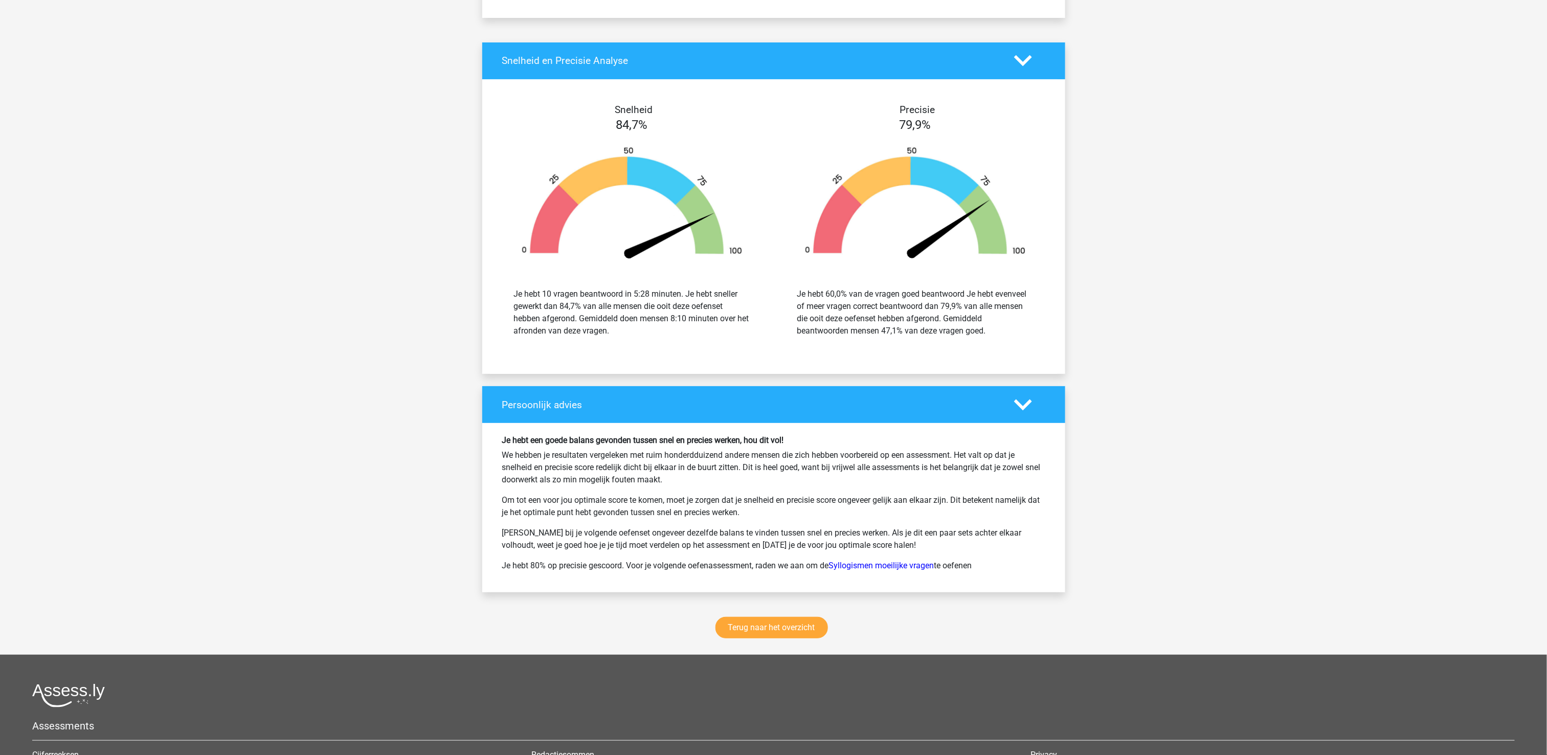
scroll to position [2806, 0]
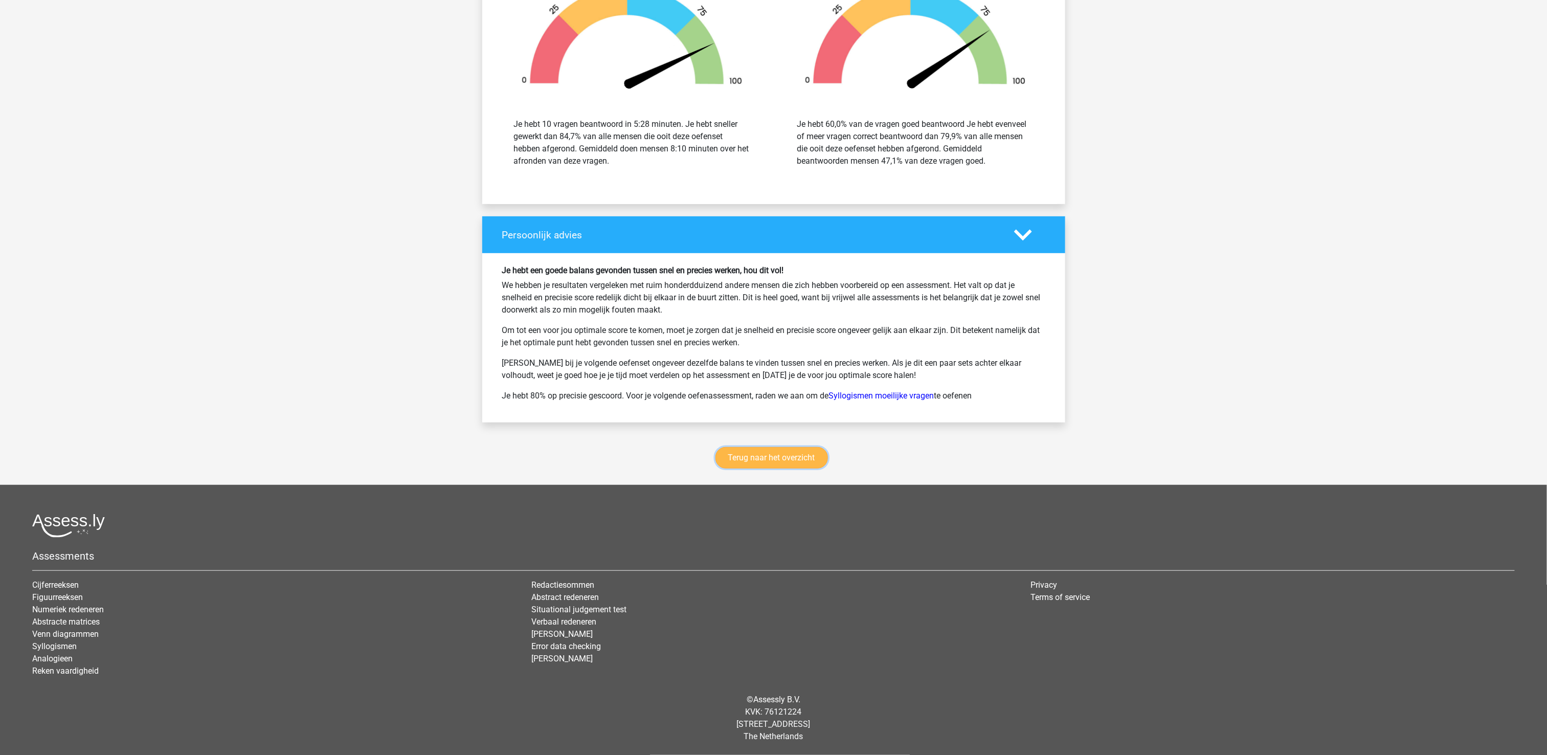
click at [765, 452] on link "Terug naar het overzicht" at bounding box center [771, 457] width 112 height 21
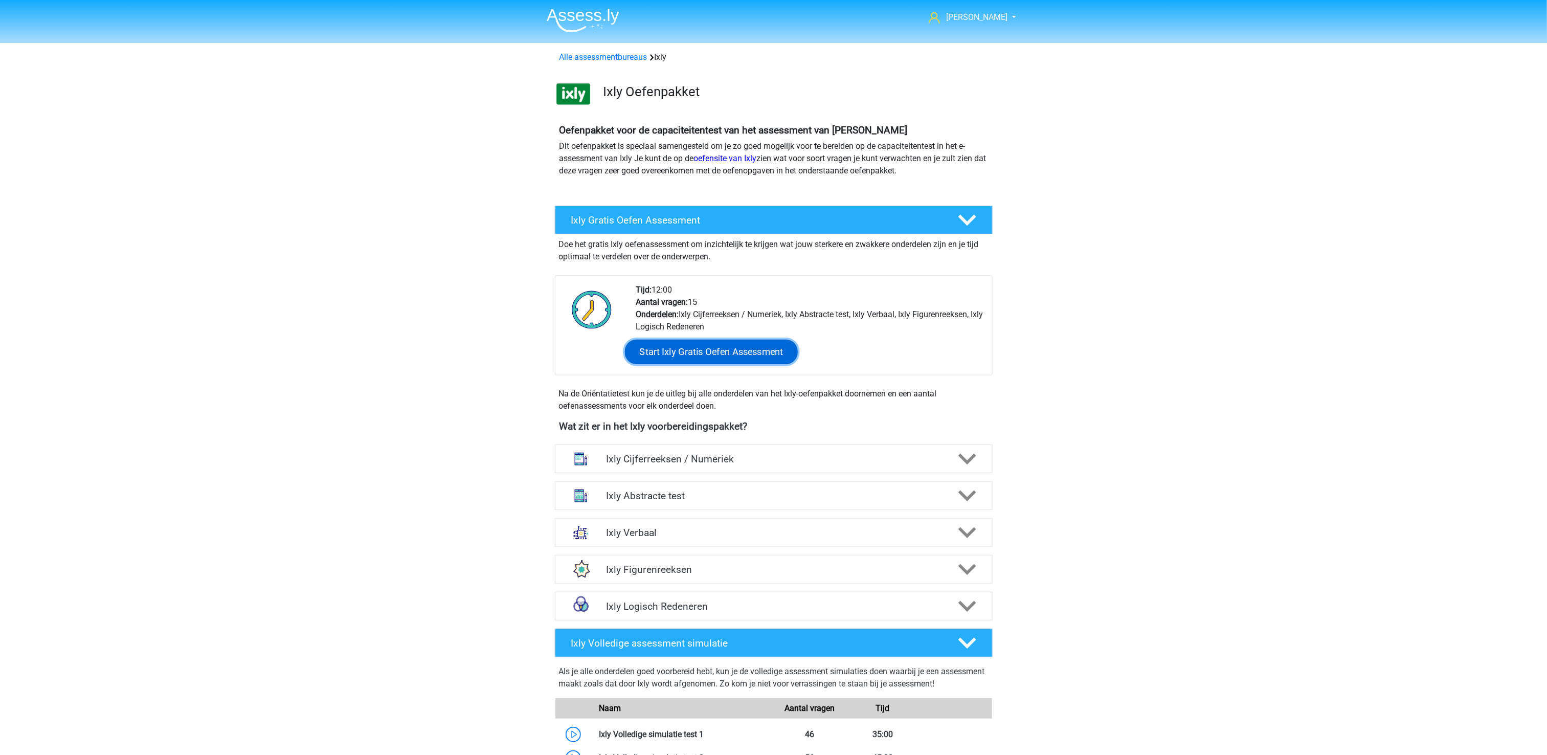
click at [699, 350] on link "Start Ixly Gratis Oefen Assessment" at bounding box center [710, 351] width 173 height 25
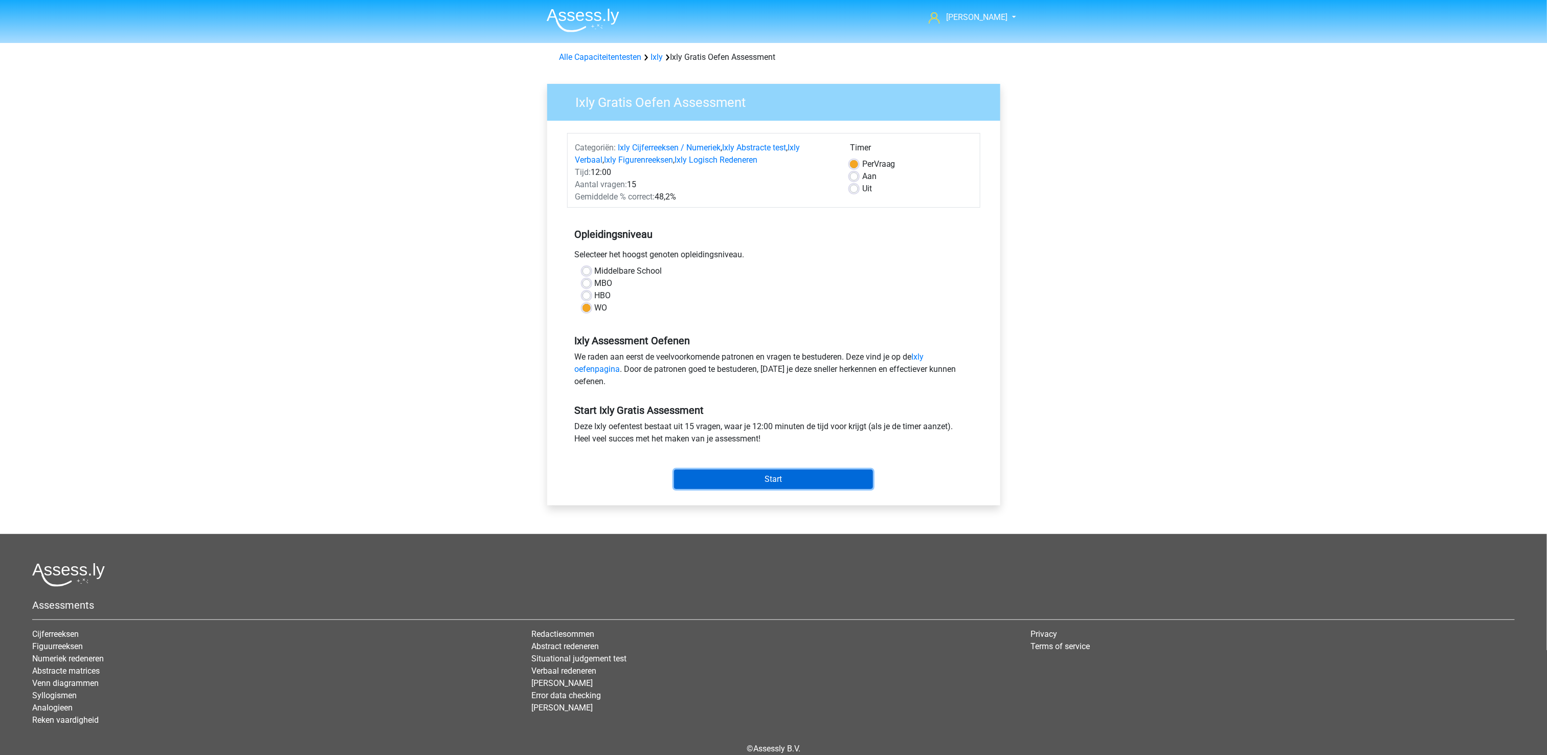
click at [763, 485] on input "Start" at bounding box center [773, 478] width 199 height 19
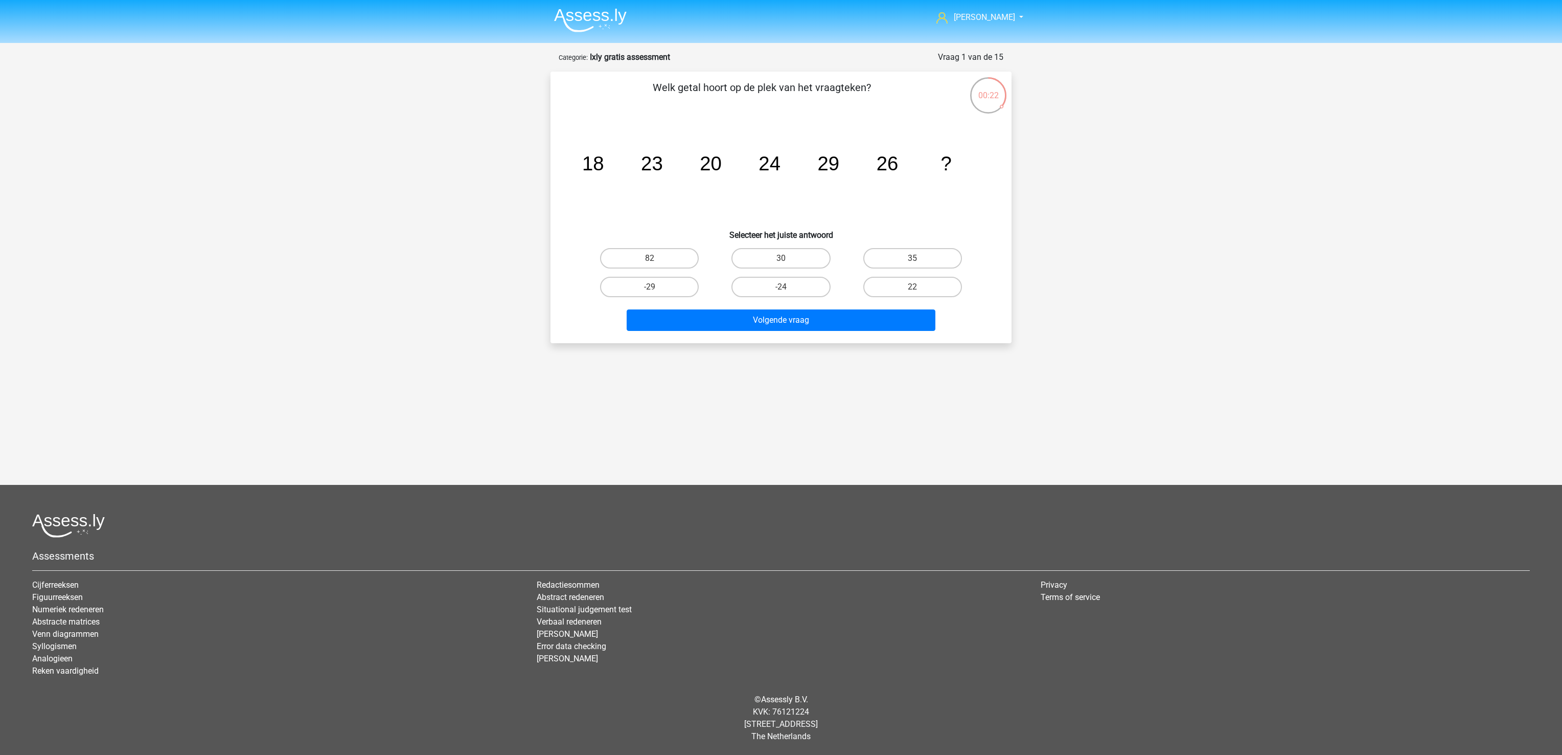
click at [787, 260] on input "30" at bounding box center [784, 261] width 7 height 7
radio input "true"
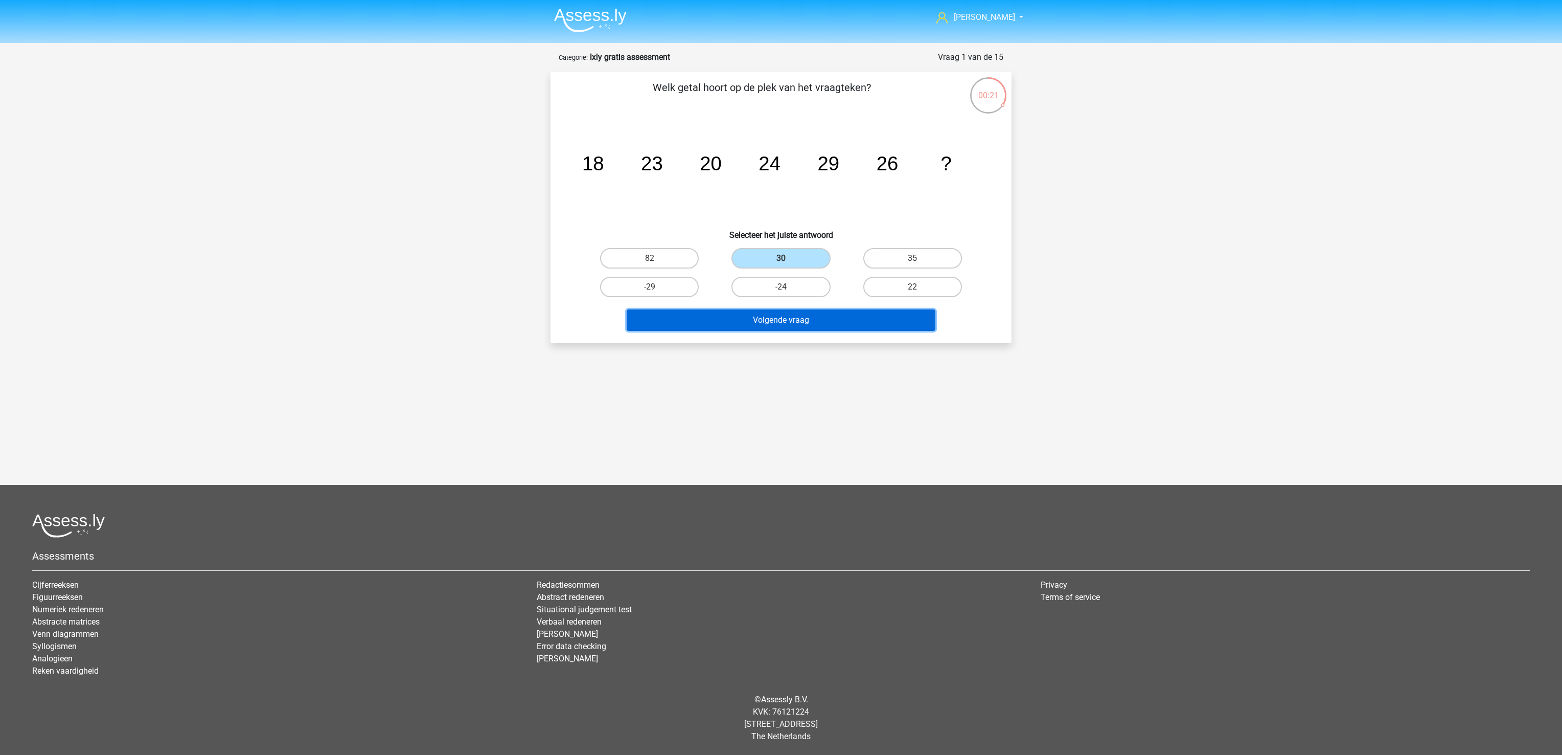
click at [793, 309] on button "Volgende vraag" at bounding box center [781, 319] width 309 height 21
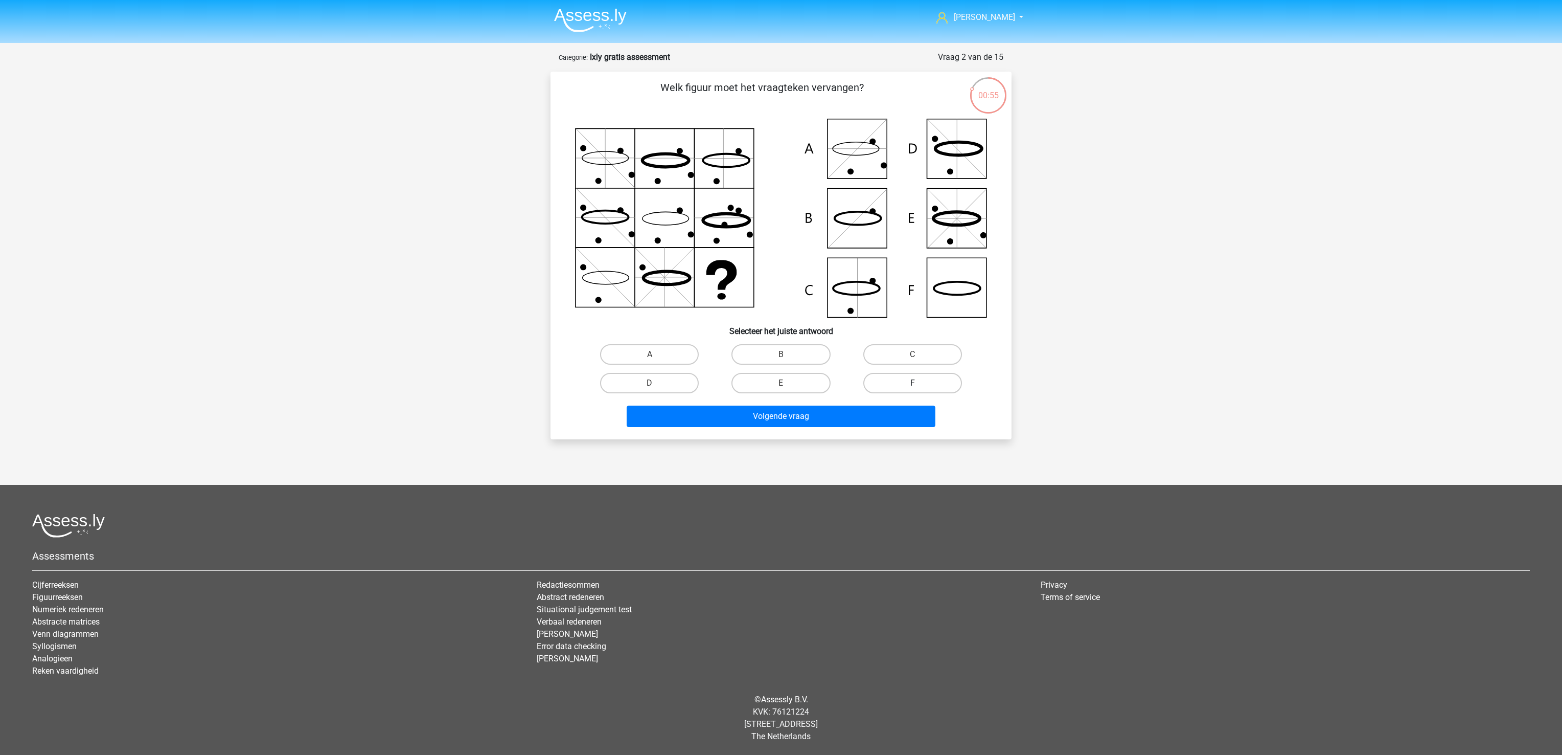
click at [907, 380] on label "F" at bounding box center [912, 383] width 99 height 20
click at [913, 383] on input "F" at bounding box center [916, 386] width 7 height 7
radio input "true"
click at [896, 407] on button "Volgende vraag" at bounding box center [781, 415] width 309 height 21
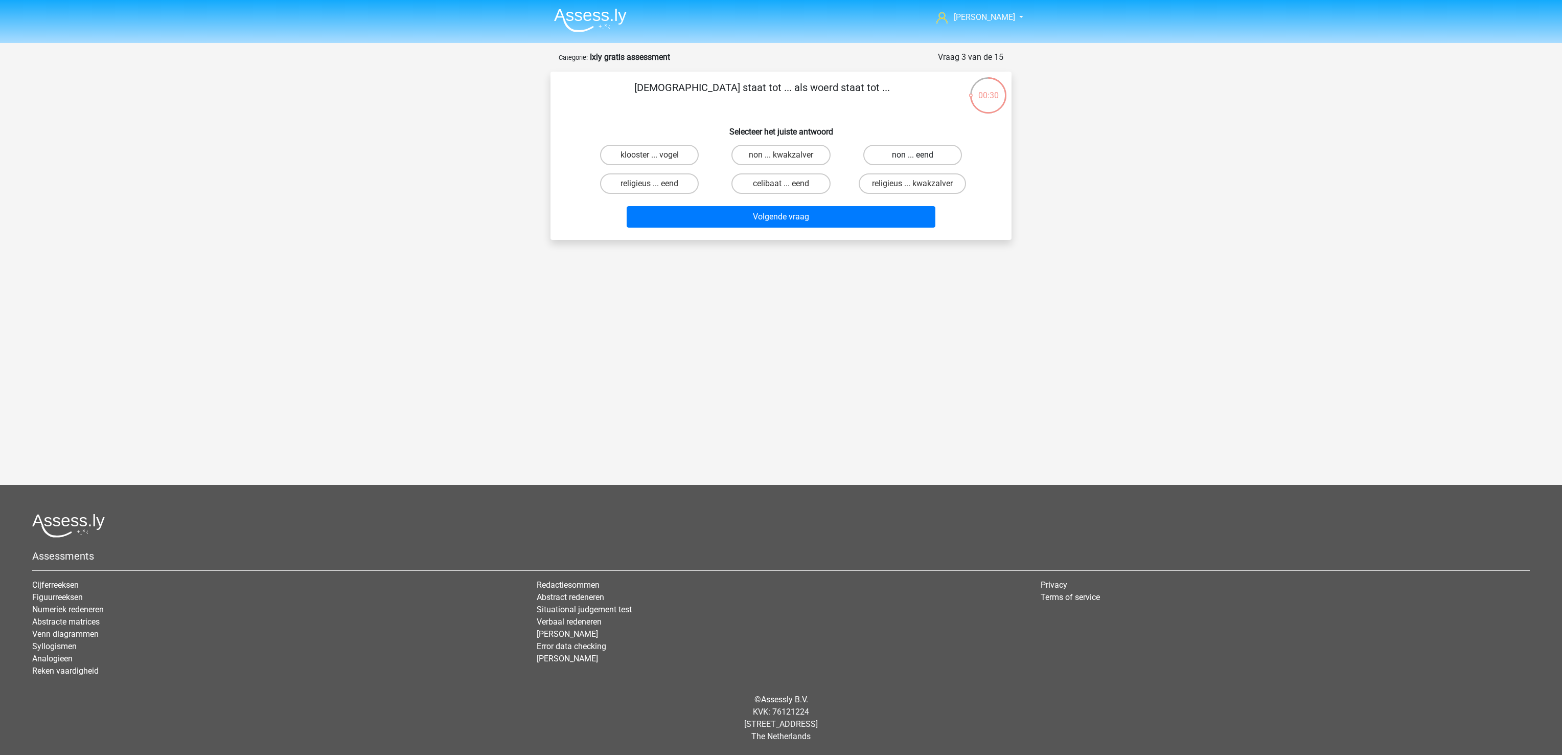
click at [934, 151] on label "non ... eend" at bounding box center [912, 155] width 99 height 20
click at [919, 155] on input "non ... eend" at bounding box center [916, 158] width 7 height 7
radio input "true"
click at [869, 210] on button "Volgende vraag" at bounding box center [781, 216] width 309 height 21
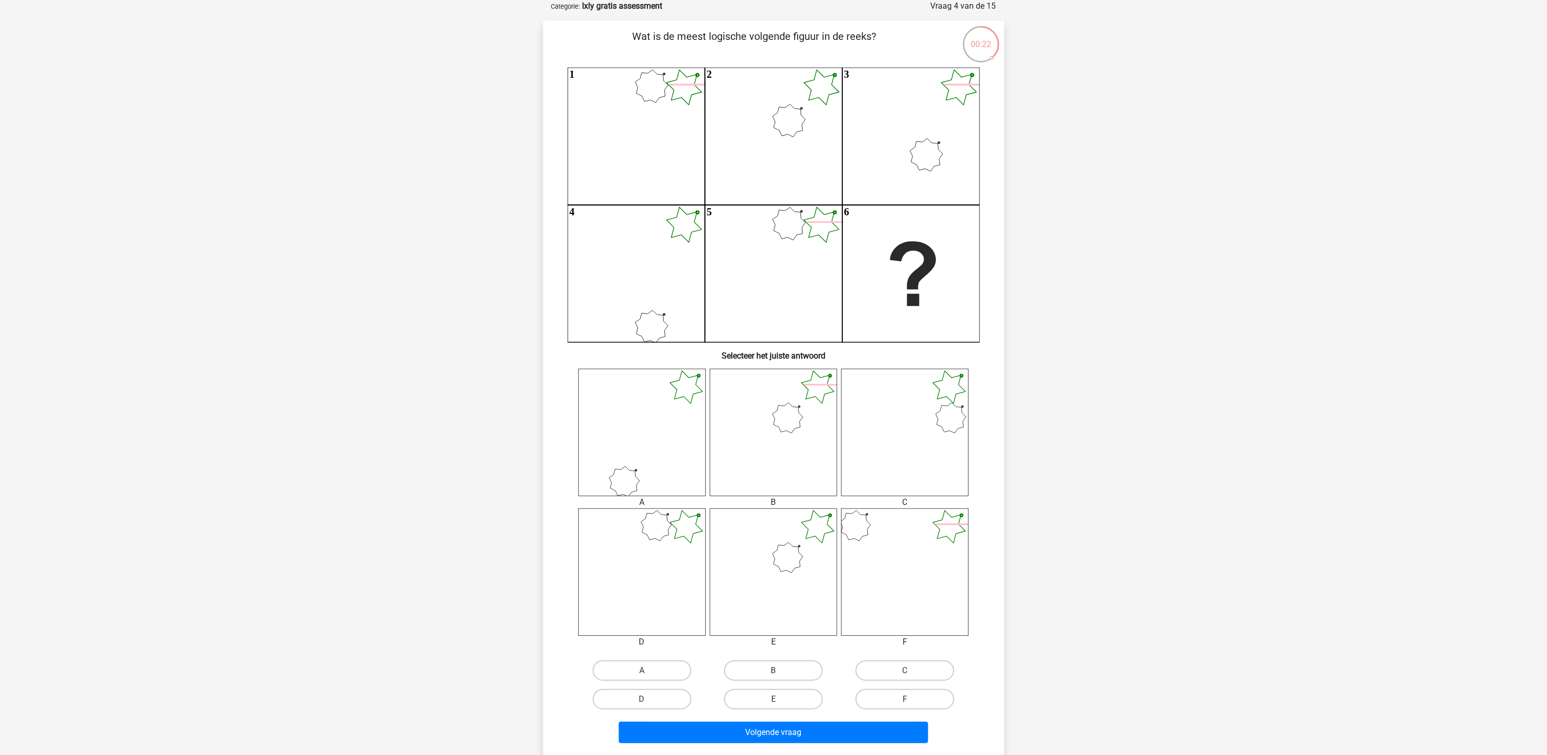
scroll to position [153, 0]
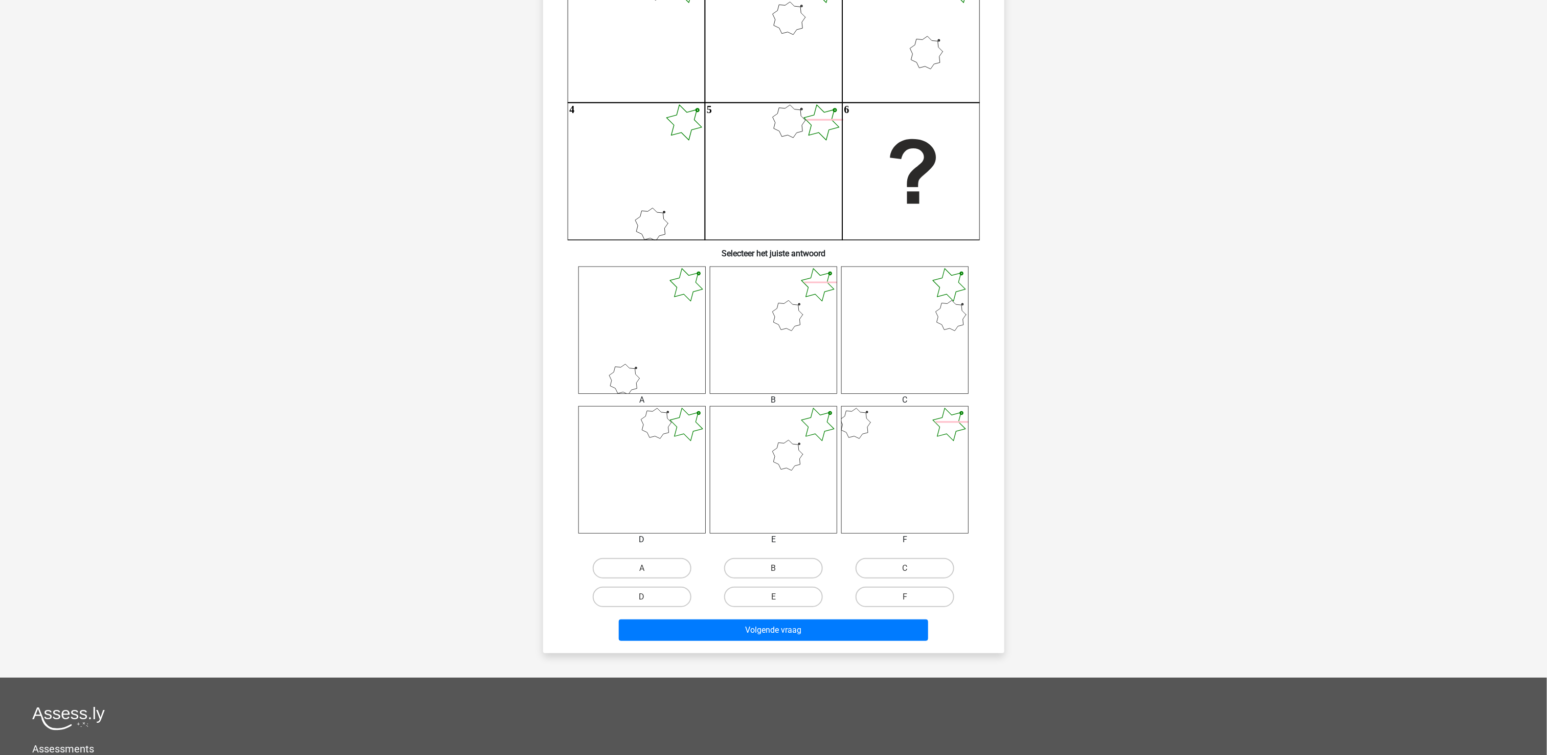
click at [779, 597] on input "E" at bounding box center [776, 600] width 7 height 7
radio input "true"
click at [784, 630] on button "Volgende vraag" at bounding box center [773, 629] width 309 height 21
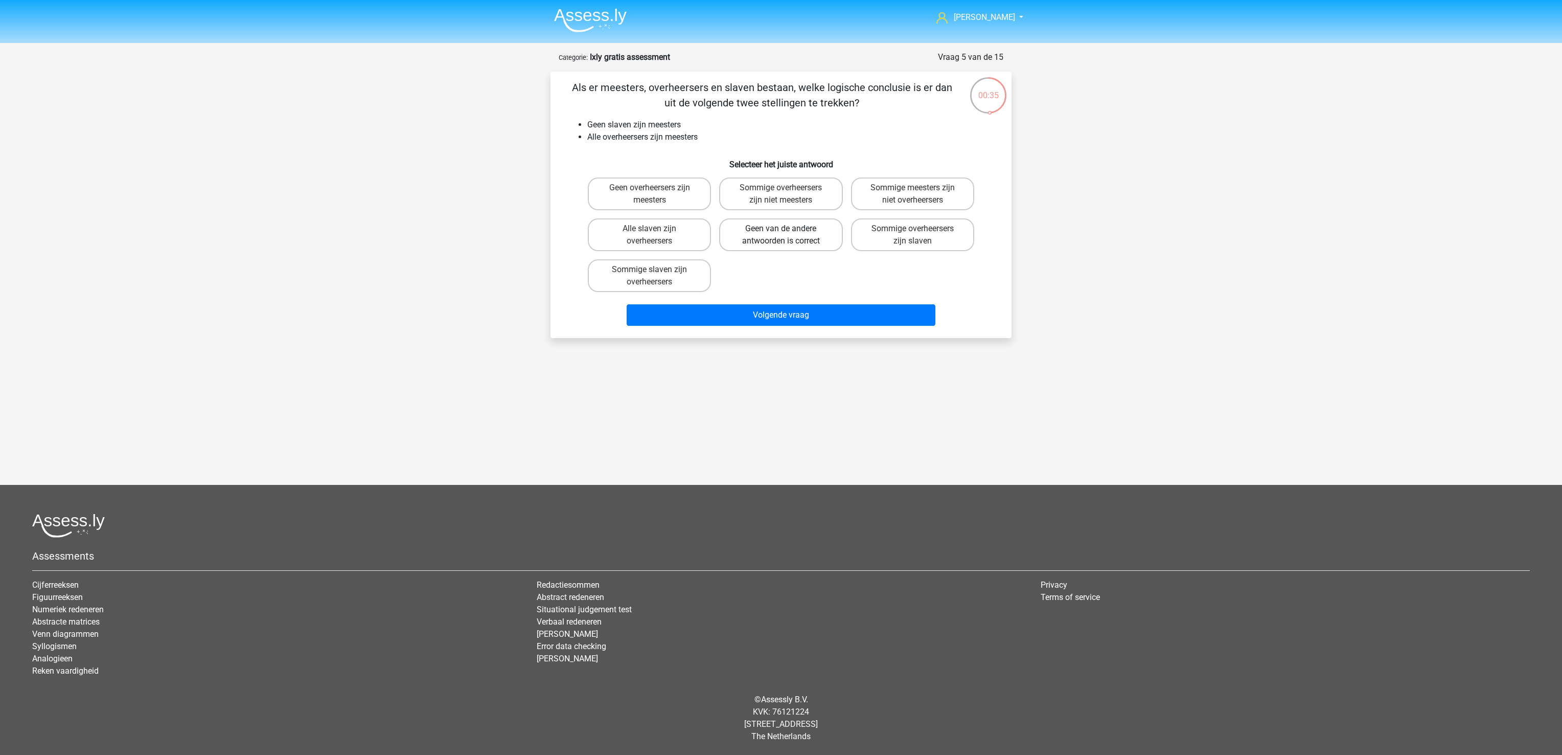
click at [776, 230] on label "Geen van de andere antwoorden is correct" at bounding box center [780, 234] width 123 height 33
click at [781, 230] on input "Geen van de andere antwoorden is correct" at bounding box center [784, 232] width 7 height 7
radio input "true"
click at [797, 321] on button "Volgende vraag" at bounding box center [781, 314] width 309 height 21
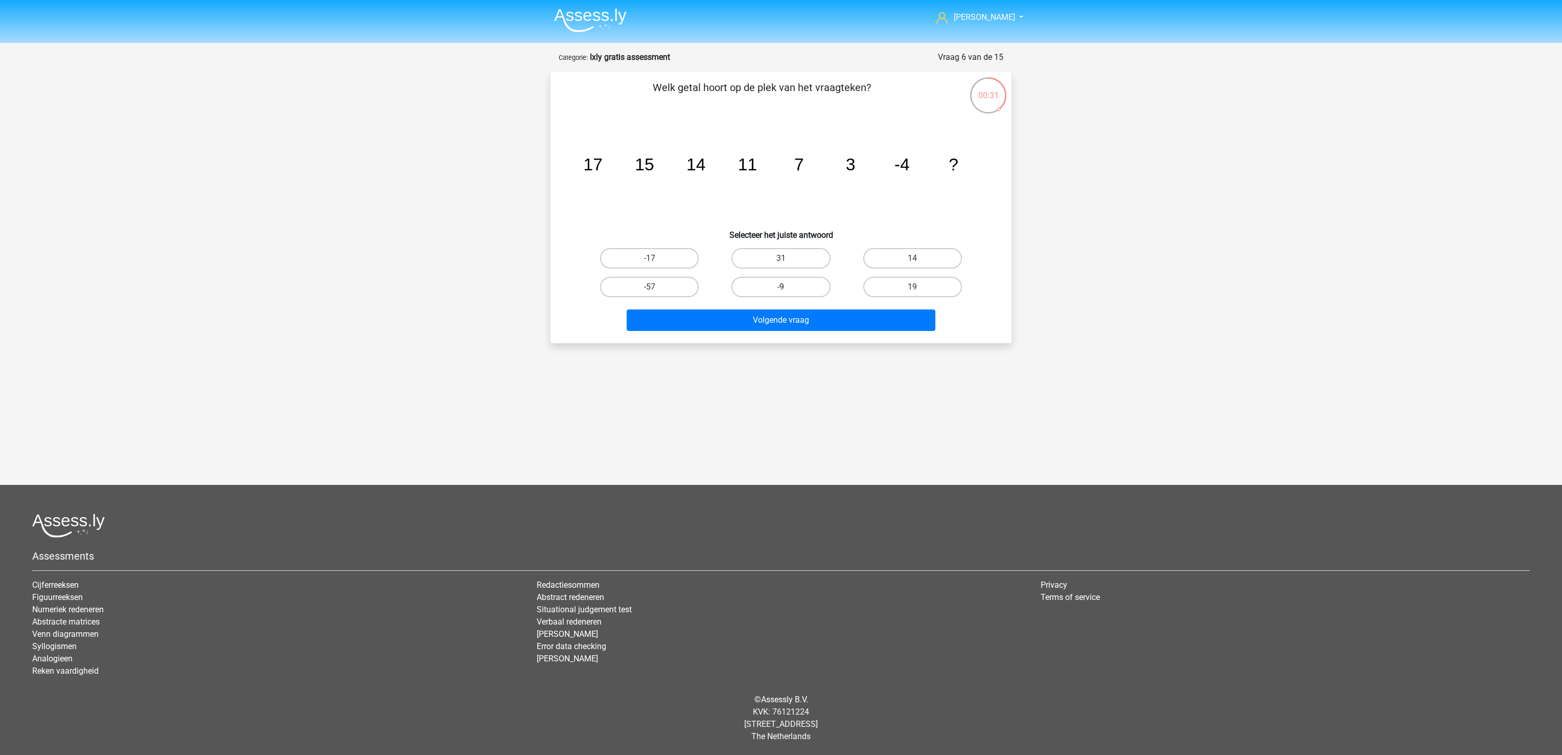
click at [766, 283] on label "-9" at bounding box center [781, 287] width 99 height 20
click at [781, 287] on input "-9" at bounding box center [784, 290] width 7 height 7
radio input "true"
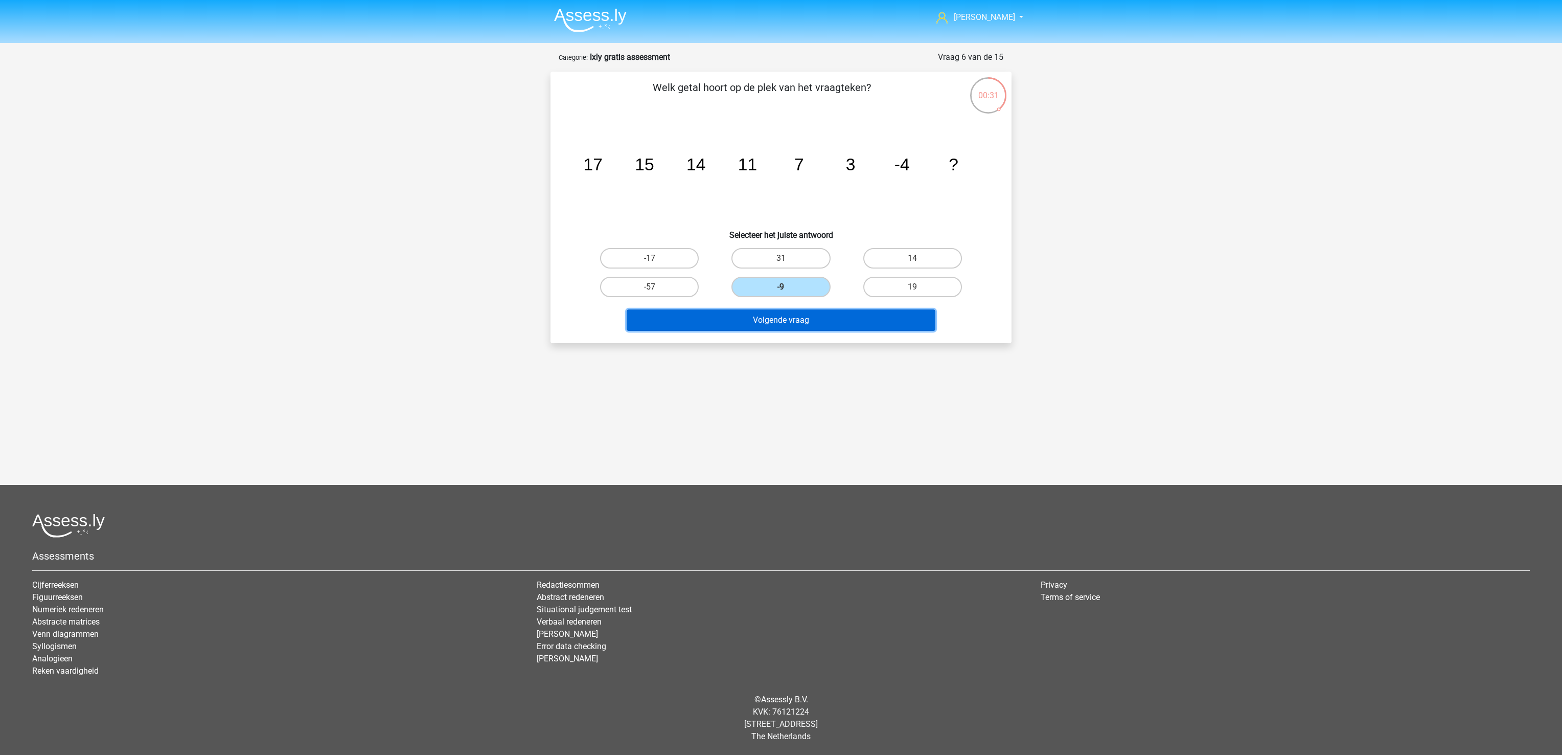
click at [767, 321] on button "Volgende vraag" at bounding box center [781, 319] width 309 height 21
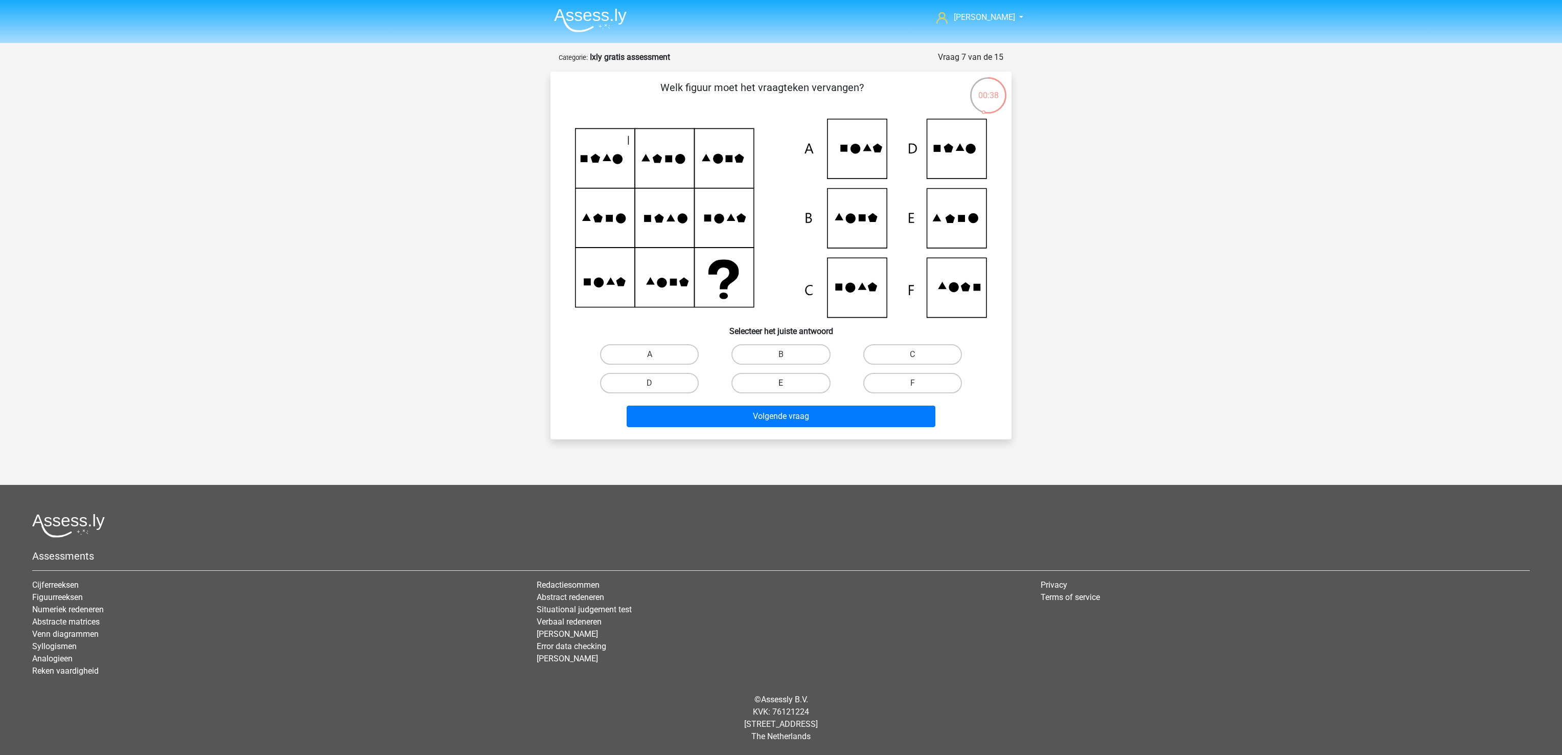
click at [807, 385] on label "E" at bounding box center [781, 383] width 99 height 20
click at [788, 385] on input "E" at bounding box center [784, 386] width 7 height 7
radio input "true"
click at [803, 413] on button "Volgende vraag" at bounding box center [781, 415] width 309 height 21
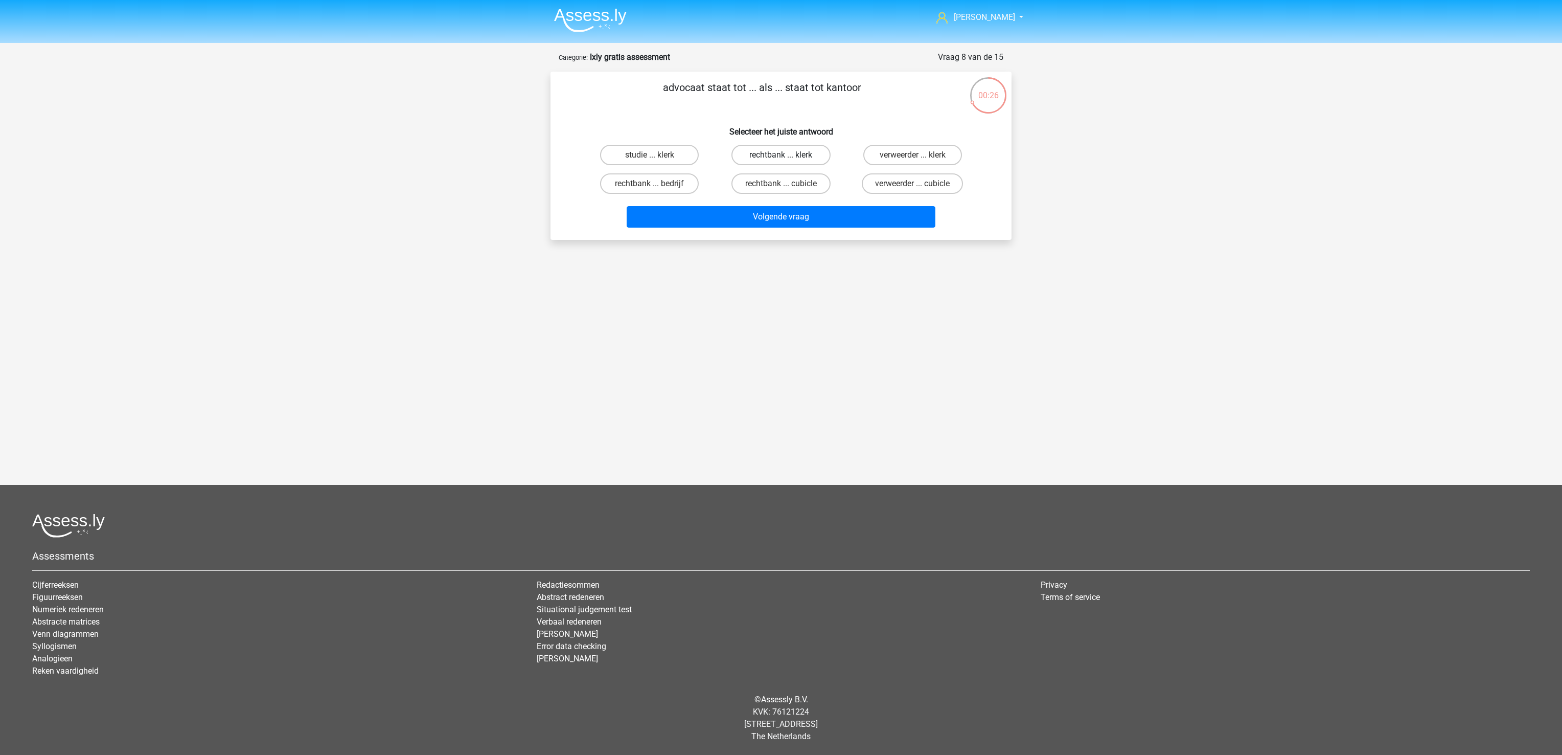
click at [770, 156] on label "rechtbank ... klerk" at bounding box center [781, 155] width 99 height 20
click at [781, 156] on input "rechtbank ... klerk" at bounding box center [784, 158] width 7 height 7
radio input "true"
click at [779, 207] on button "Volgende vraag" at bounding box center [781, 216] width 309 height 21
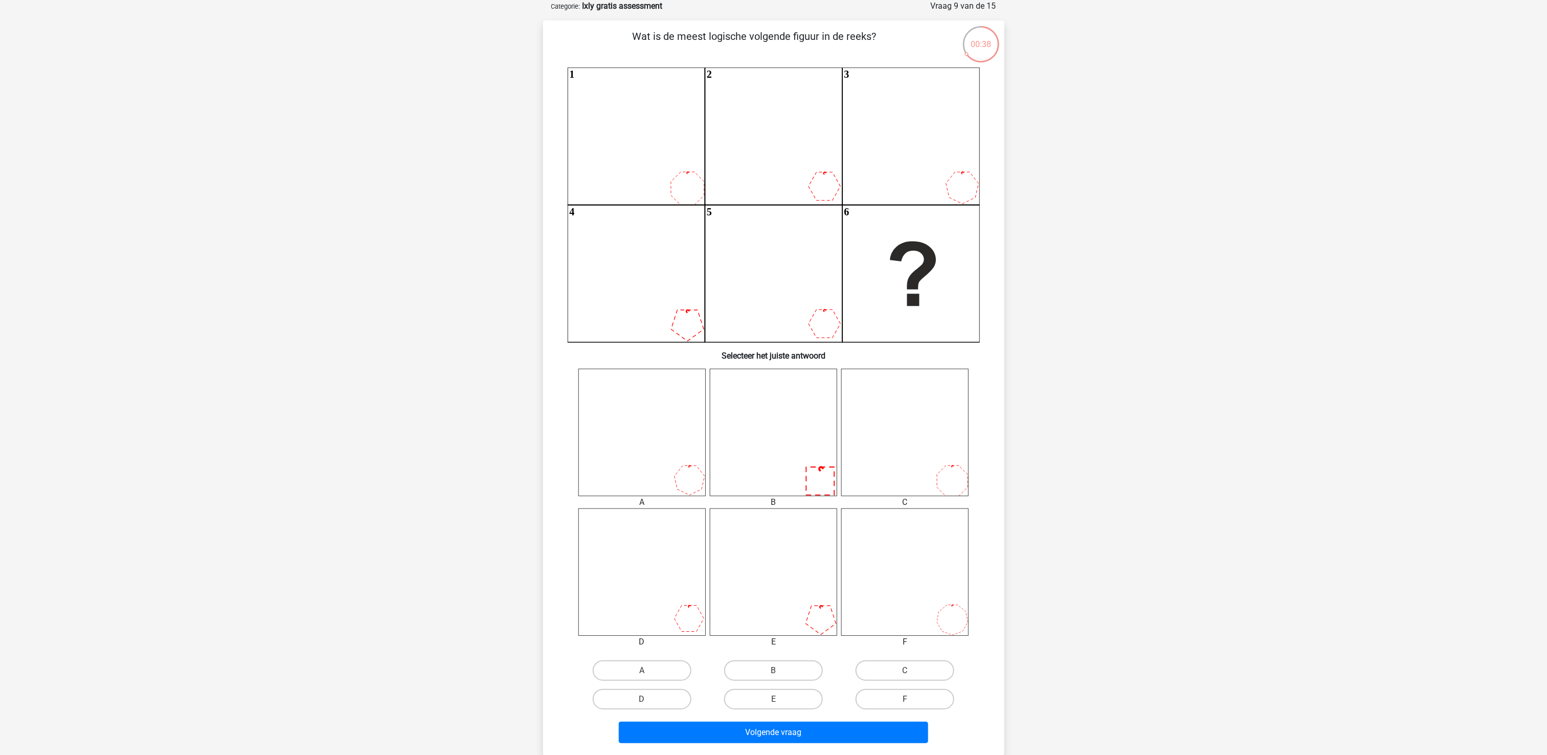
scroll to position [153, 0]
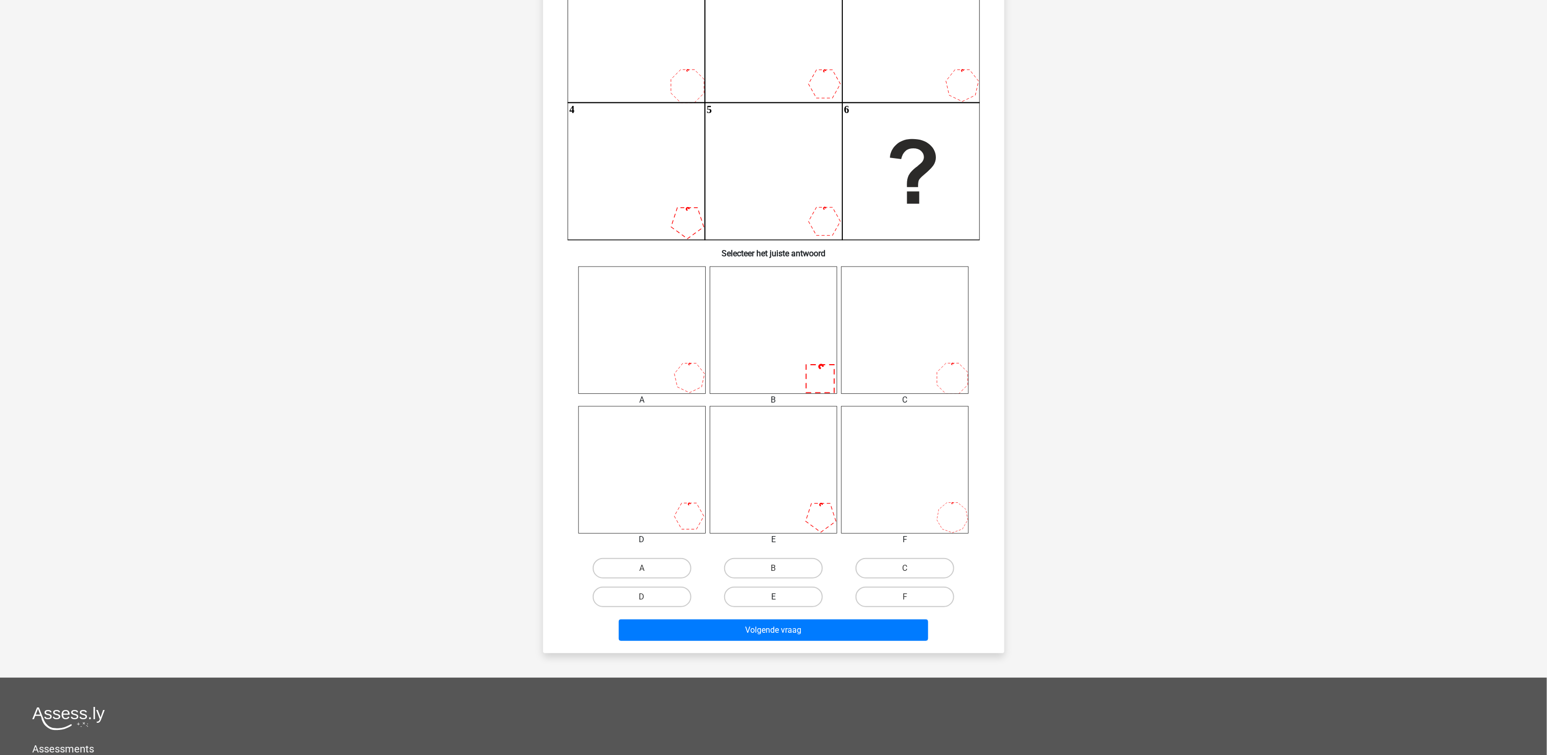
click at [806, 595] on label "E" at bounding box center [773, 596] width 99 height 20
click at [780, 597] on input "E" at bounding box center [776, 600] width 7 height 7
radio input "true"
click at [806, 631] on button "Volgende vraag" at bounding box center [773, 629] width 309 height 21
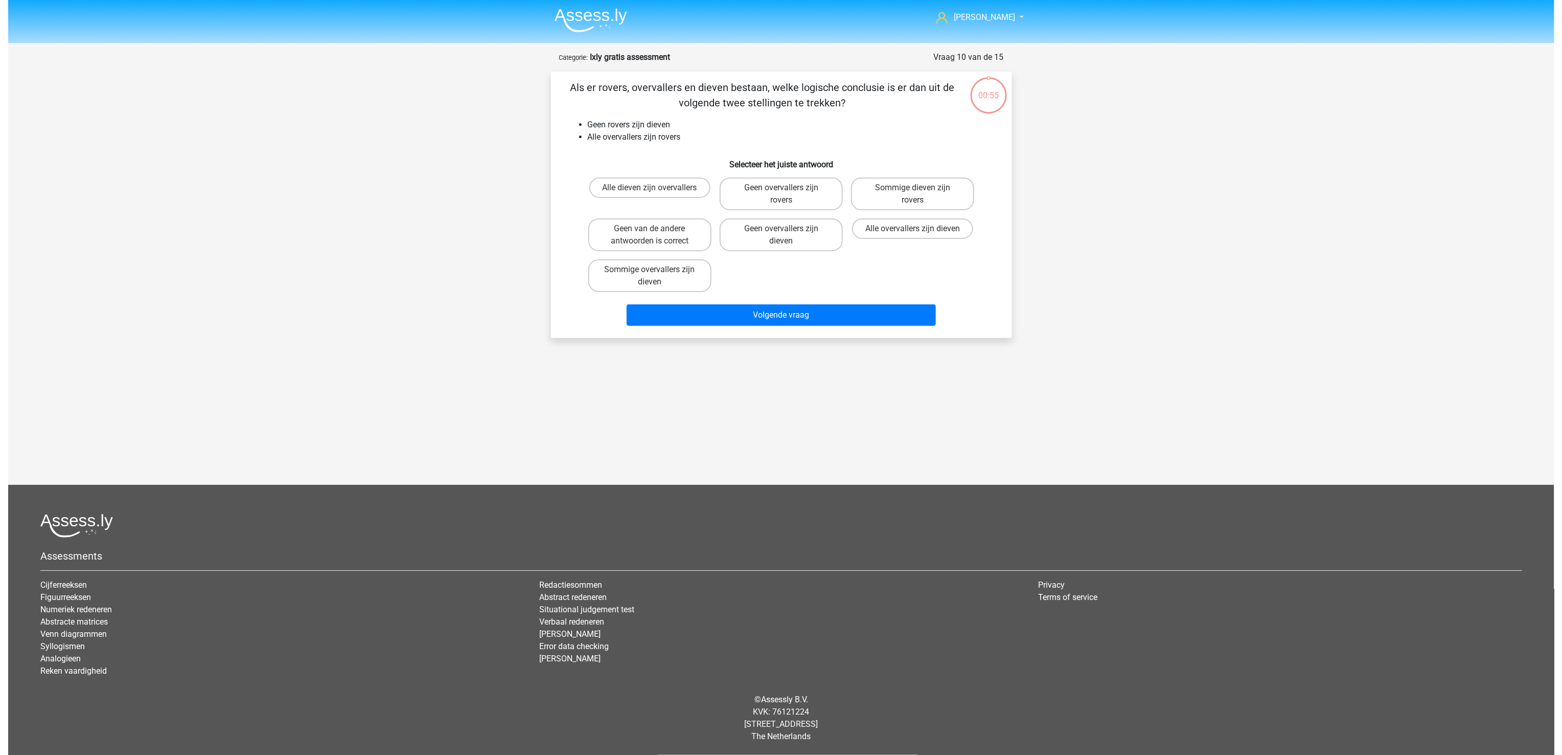
scroll to position [0, 0]
click at [814, 234] on label "Geen overvallers zijn dieven" at bounding box center [780, 234] width 123 height 33
click at [788, 234] on input "Geen overvallers zijn dieven" at bounding box center [784, 232] width 7 height 7
radio input "true"
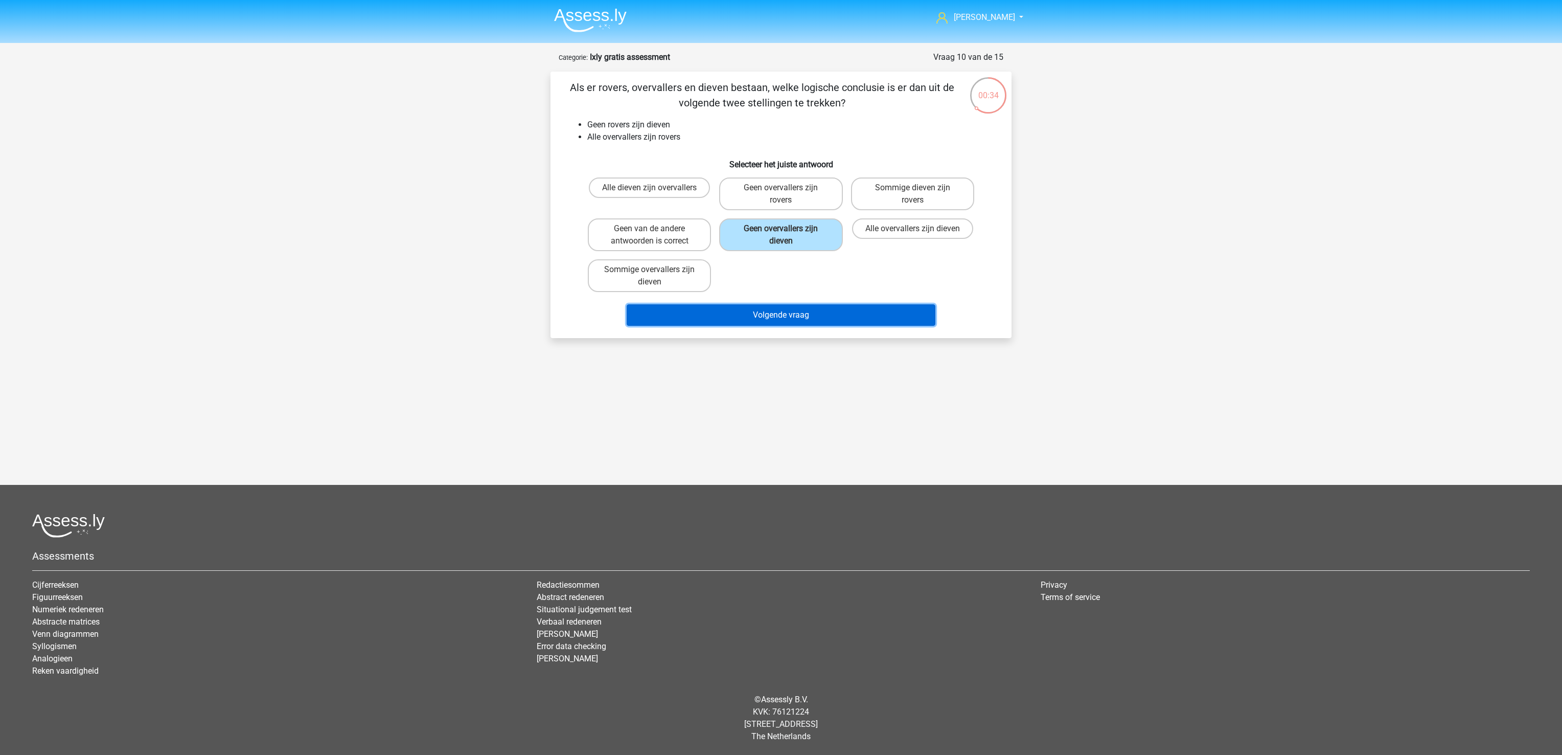
click at [828, 322] on button "Volgende vraag" at bounding box center [781, 314] width 309 height 21
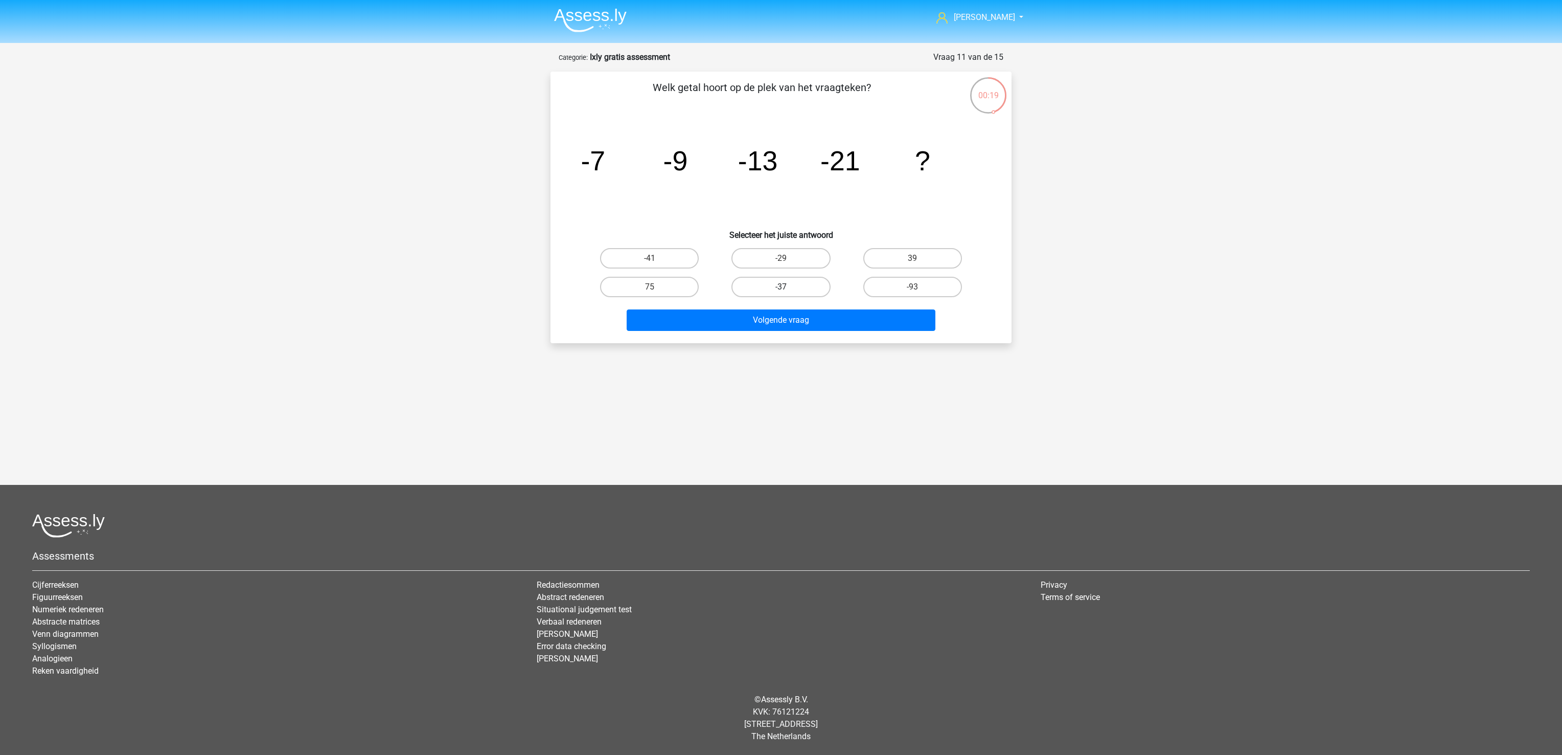
click at [818, 286] on label "-37" at bounding box center [781, 287] width 99 height 20
click at [788, 287] on input "-37" at bounding box center [784, 290] width 7 height 7
radio input "true"
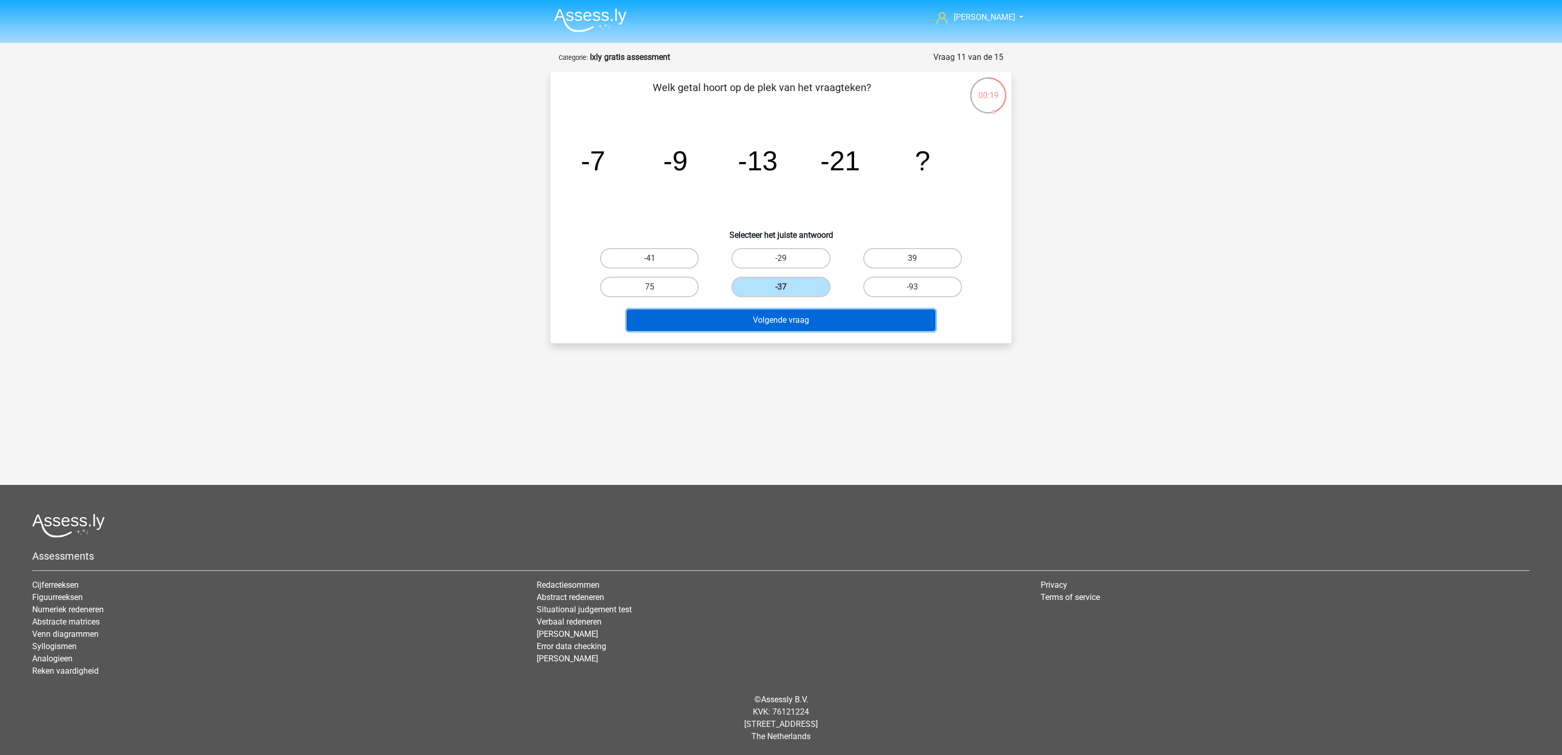
click at [825, 322] on button "Volgende vraag" at bounding box center [781, 319] width 309 height 21
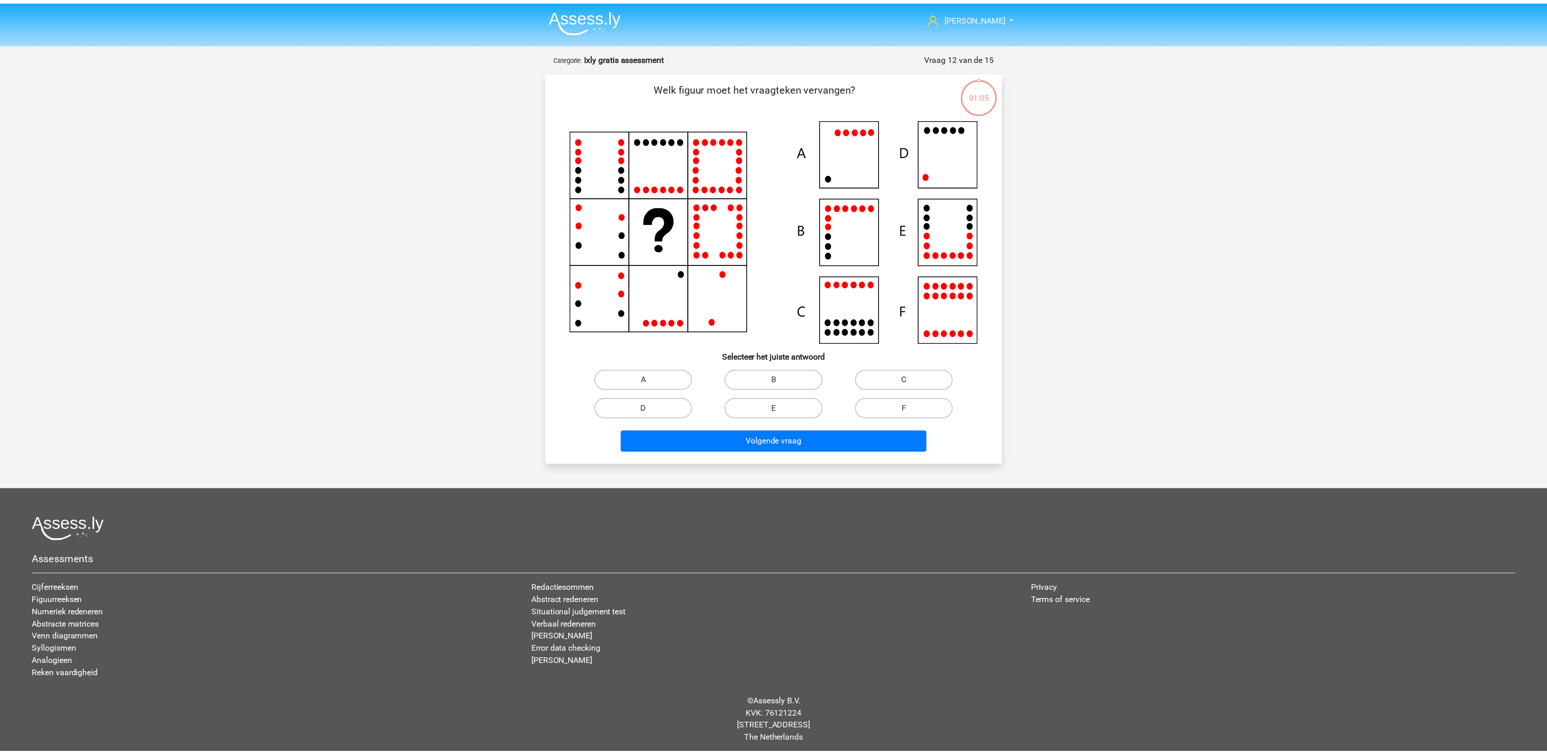
scroll to position [4, 0]
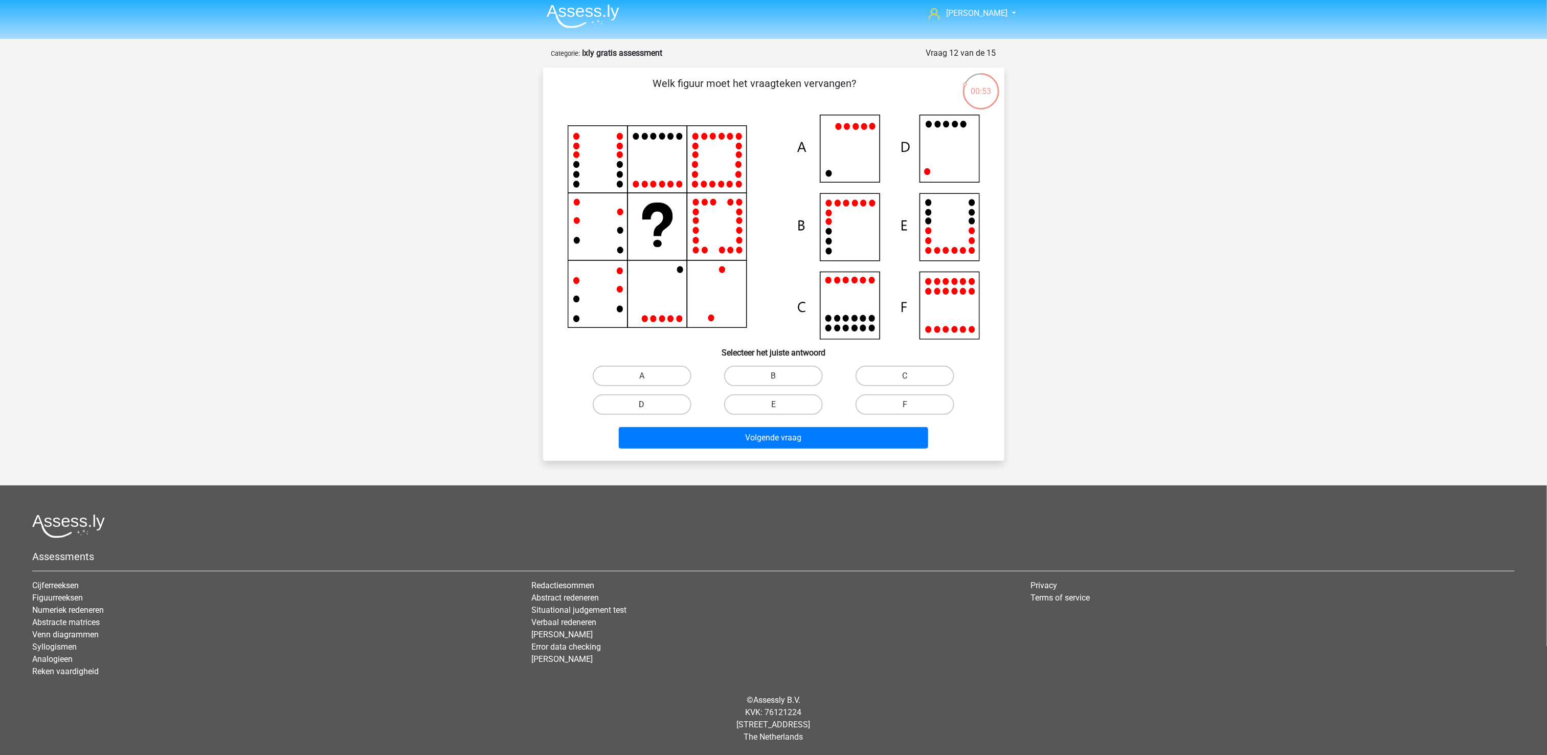
click at [667, 403] on label "D" at bounding box center [642, 404] width 99 height 20
click at [648, 404] on input "D" at bounding box center [645, 407] width 7 height 7
radio input "true"
click at [691, 435] on button "Volgende vraag" at bounding box center [773, 437] width 309 height 21
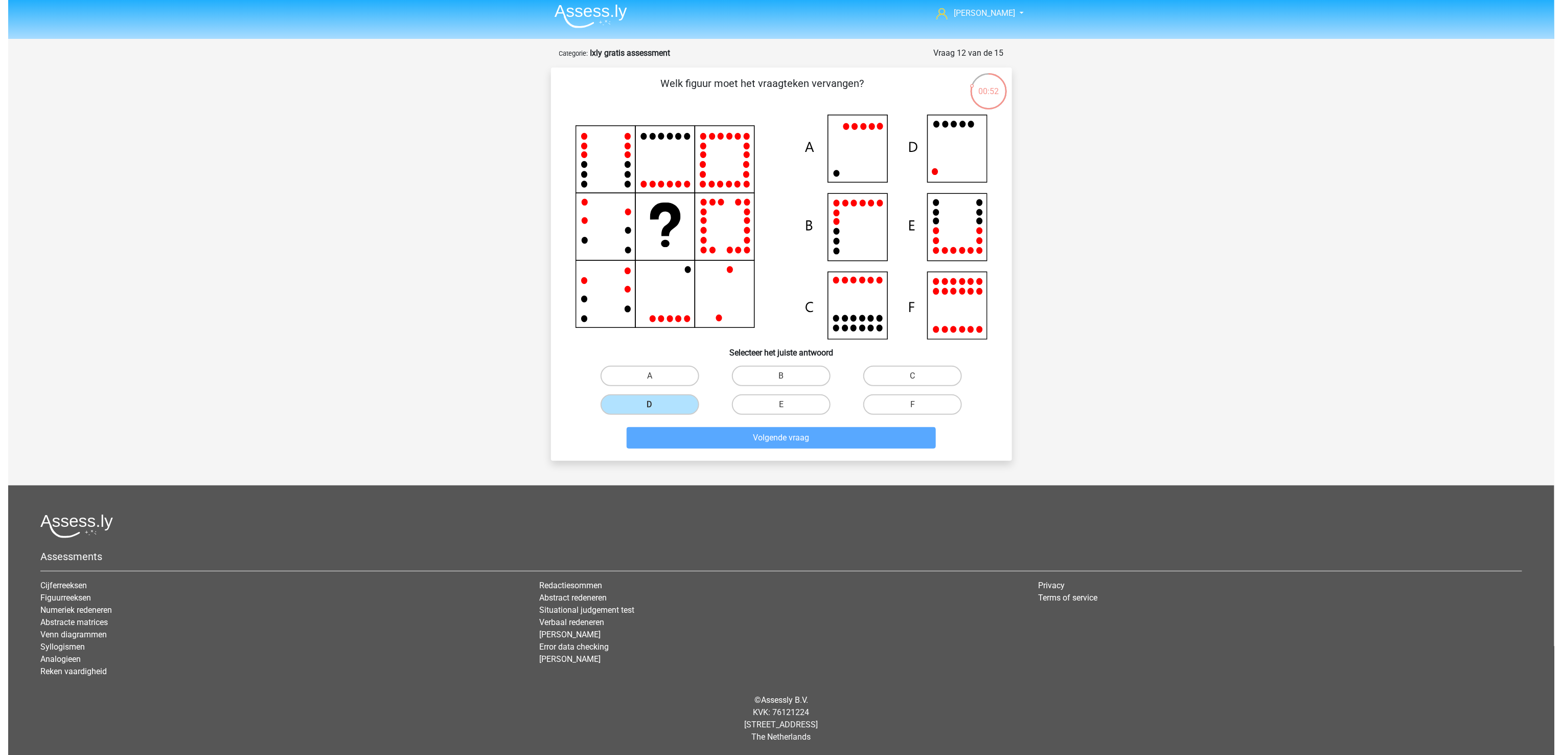
scroll to position [0, 0]
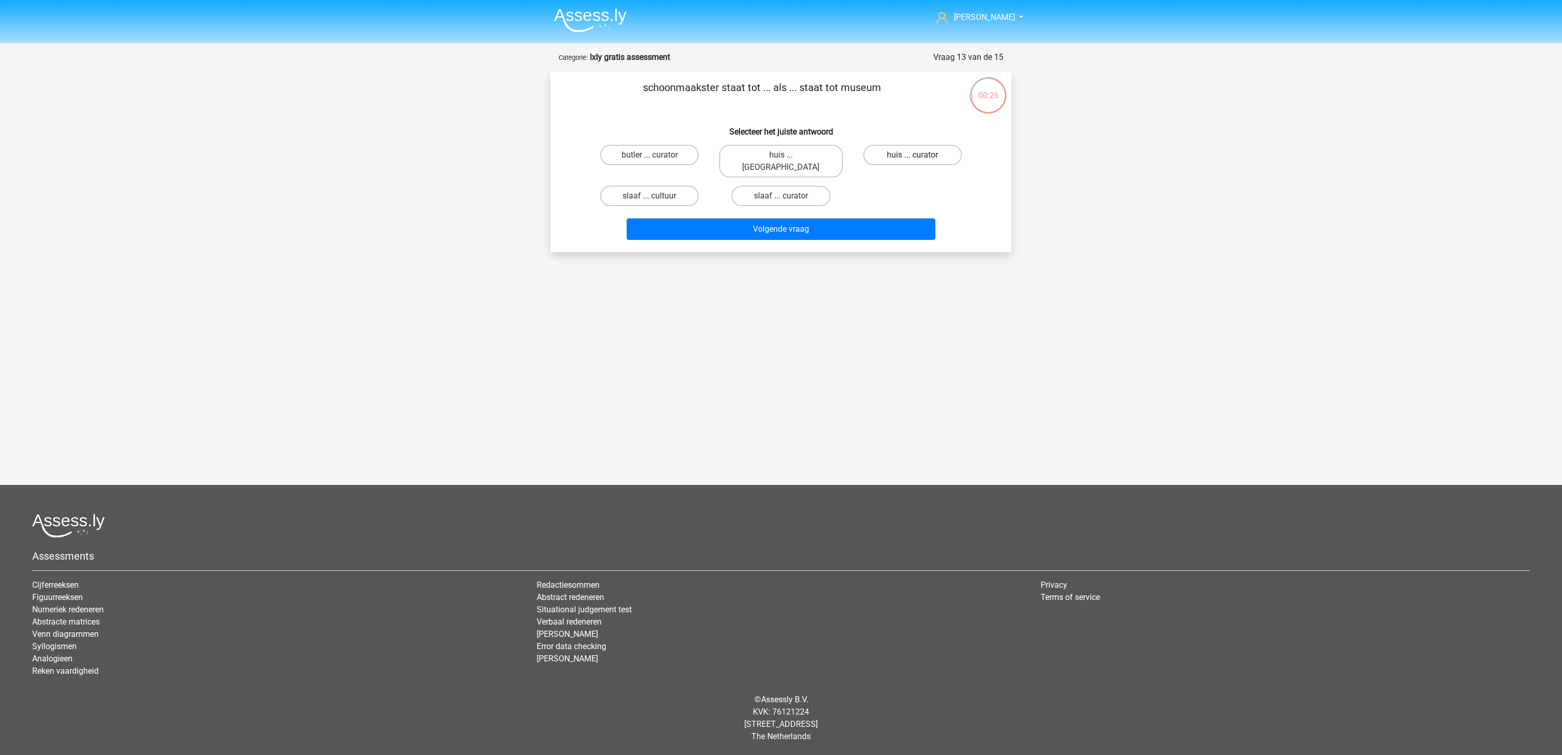
click at [923, 155] on label "huis ... curator" at bounding box center [912, 155] width 99 height 20
click at [919, 155] on input "huis ... curator" at bounding box center [916, 158] width 7 height 7
radio input "true"
click at [897, 218] on button "Volgende vraag" at bounding box center [781, 228] width 309 height 21
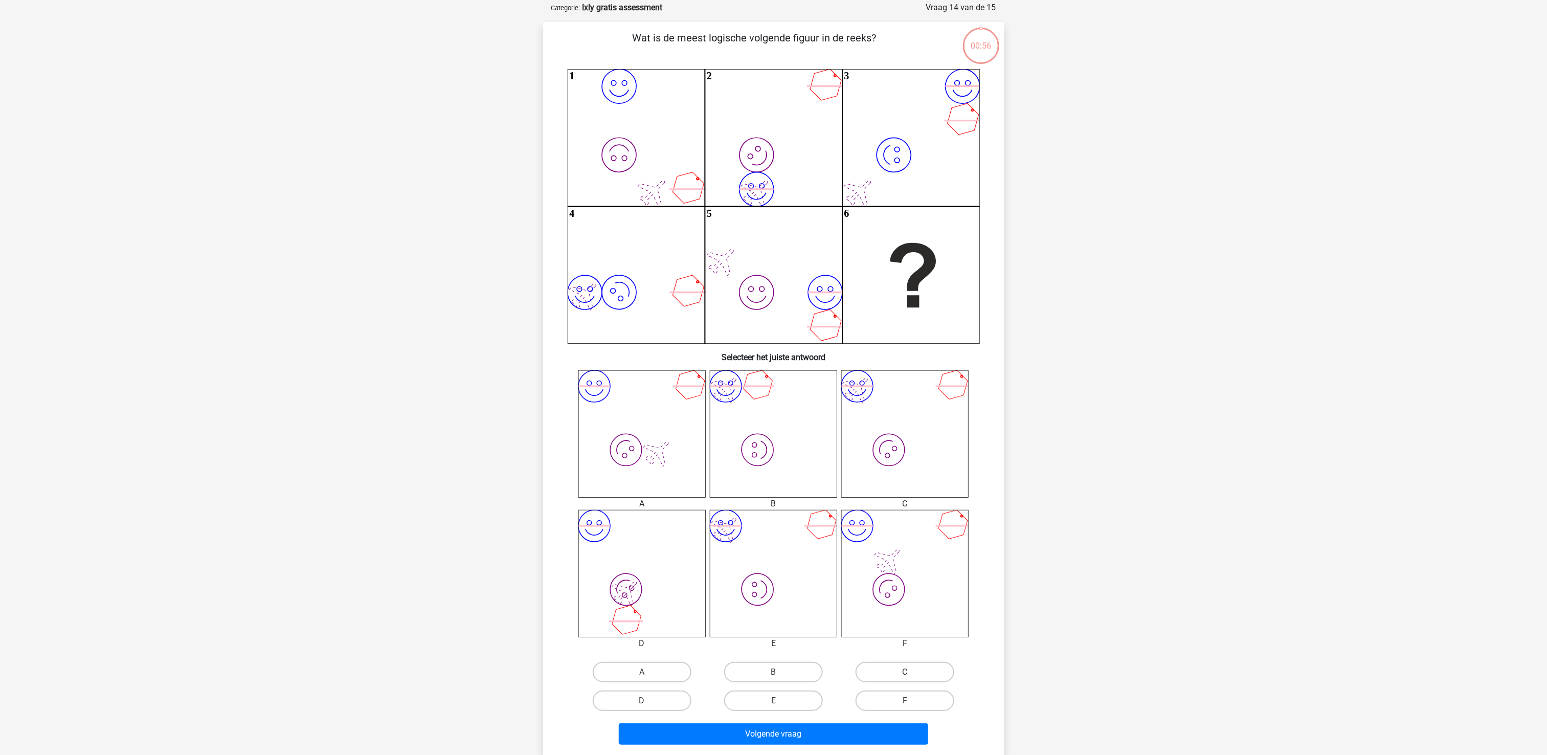
scroll to position [51, 0]
click at [653, 697] on label "D" at bounding box center [642, 699] width 99 height 20
click at [648, 699] on input "D" at bounding box center [645, 702] width 7 height 7
radio input "true"
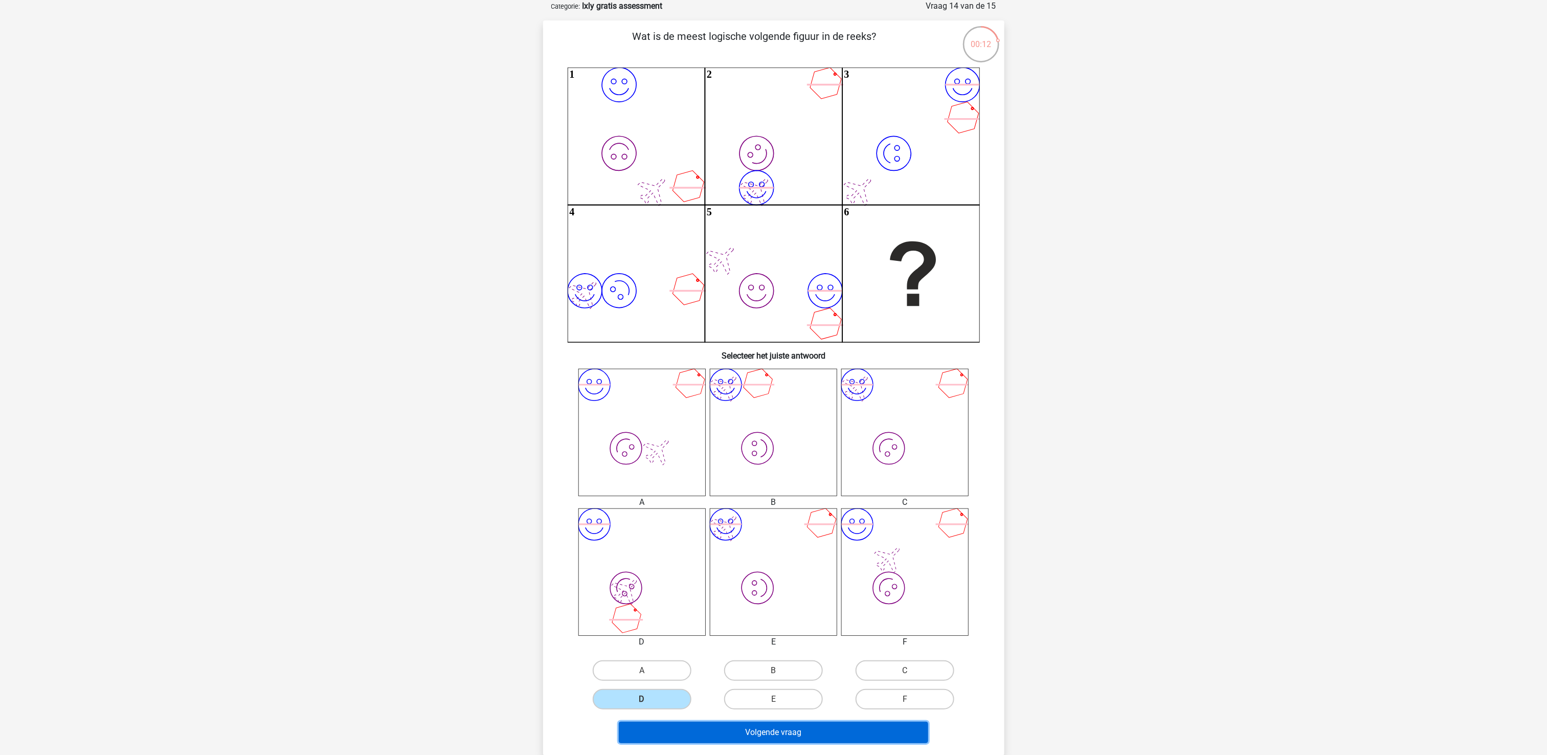
click at [673, 733] on button "Volgende vraag" at bounding box center [773, 731] width 309 height 21
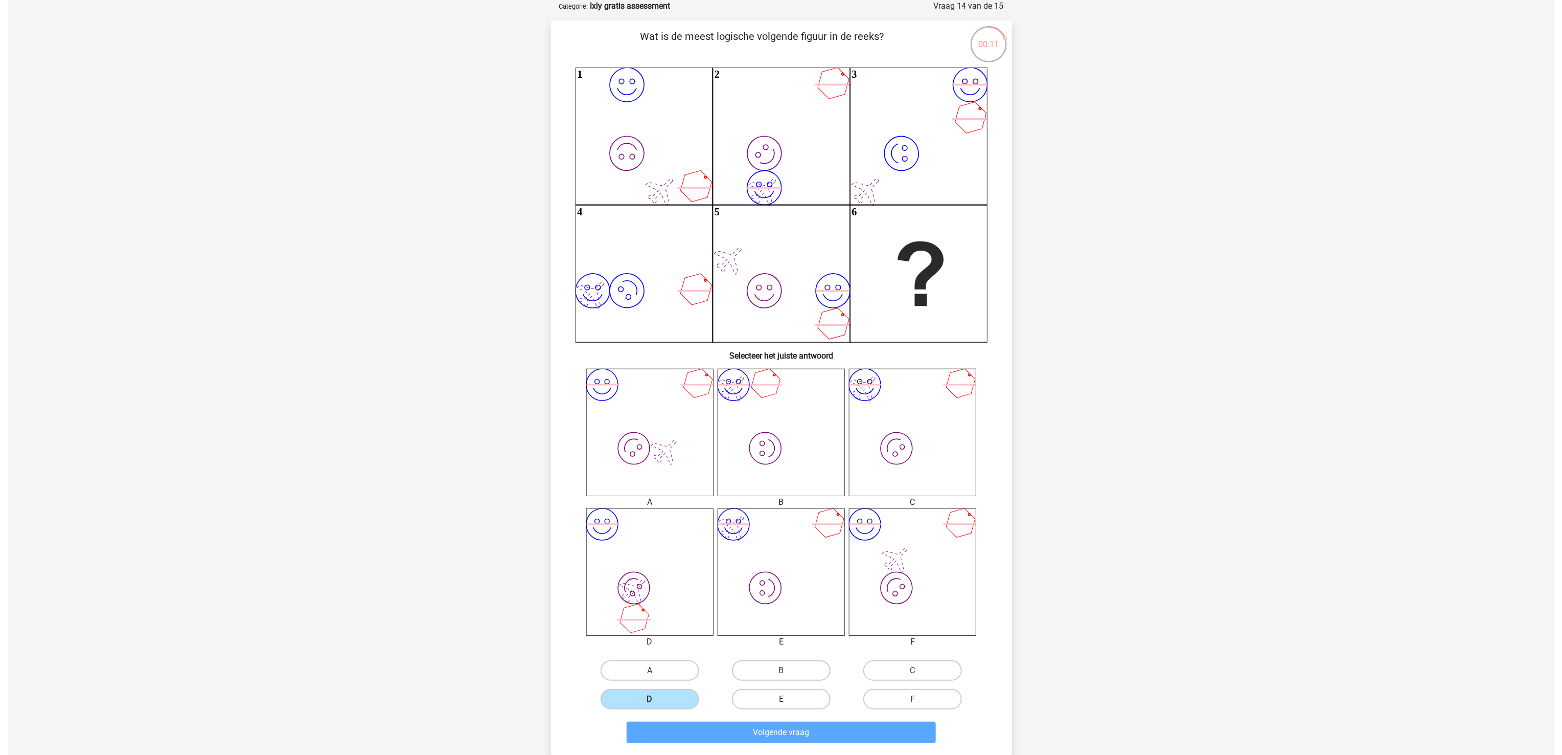
scroll to position [0, 0]
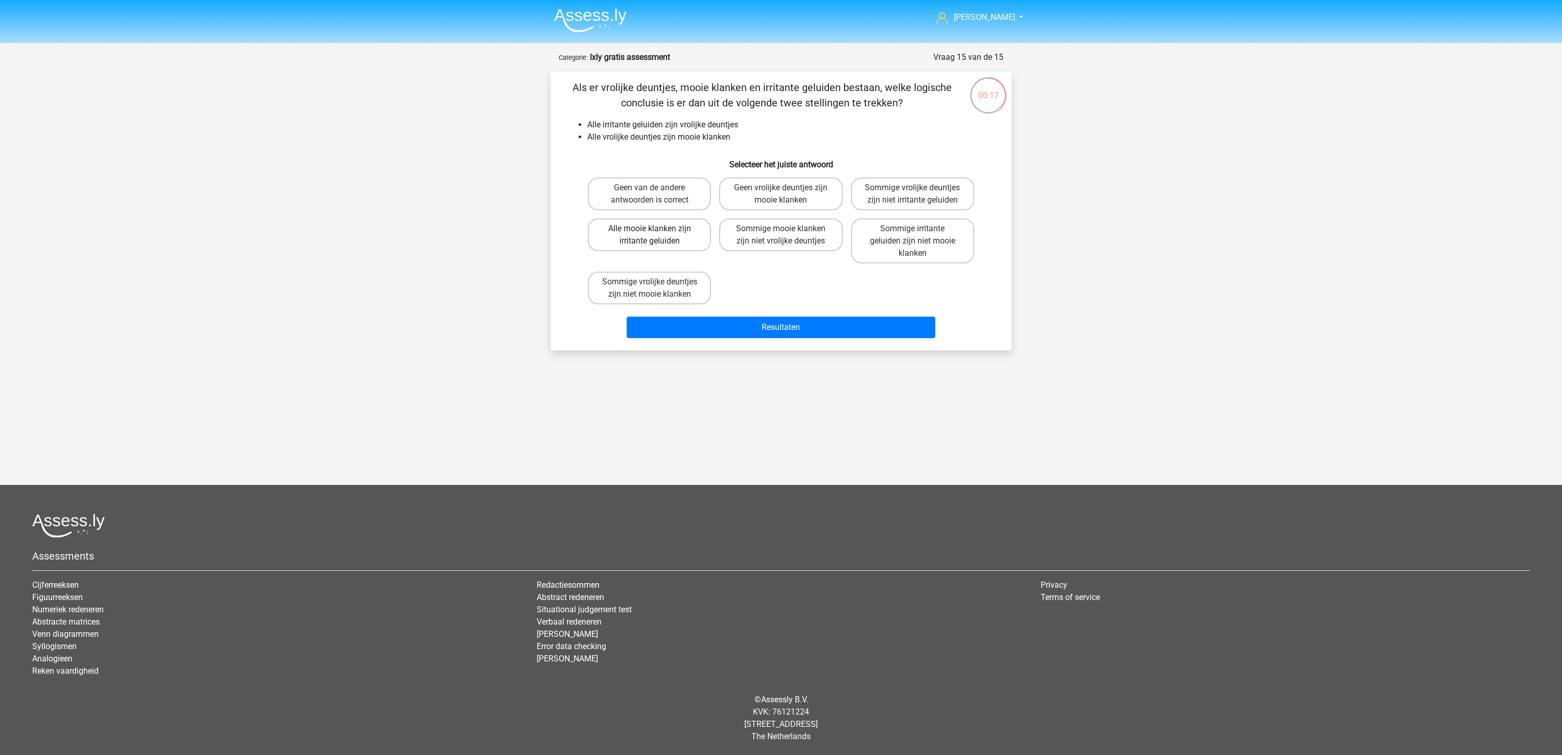
click at [666, 237] on label "Alle mooie klanken zijn irritante geluiden" at bounding box center [649, 234] width 123 height 33
click at [656, 235] on input "Alle mooie klanken zijn irritante geluiden" at bounding box center [653, 232] width 7 height 7
radio input "true"
click at [732, 327] on button "Resultaten" at bounding box center [781, 326] width 309 height 21
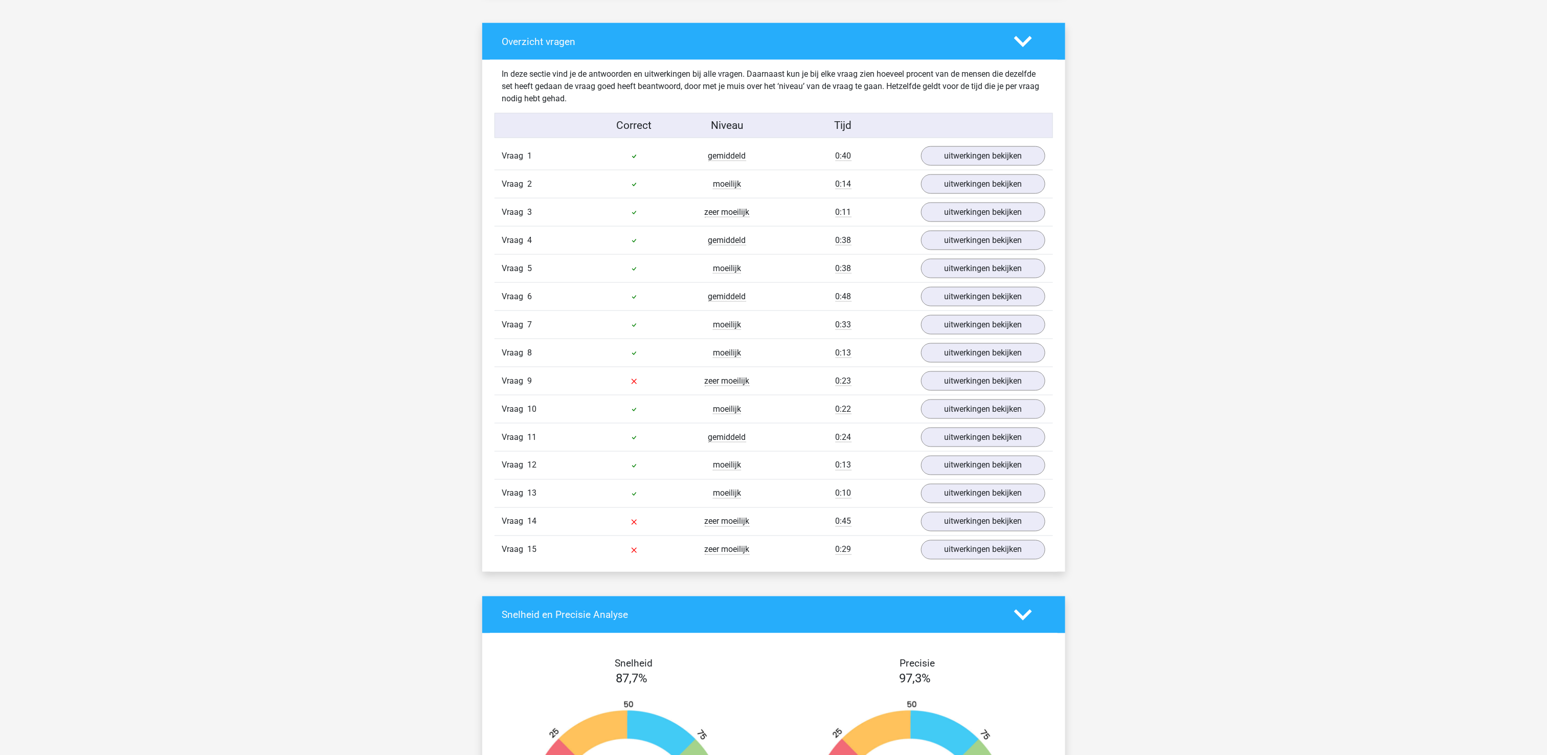
scroll to position [920, 0]
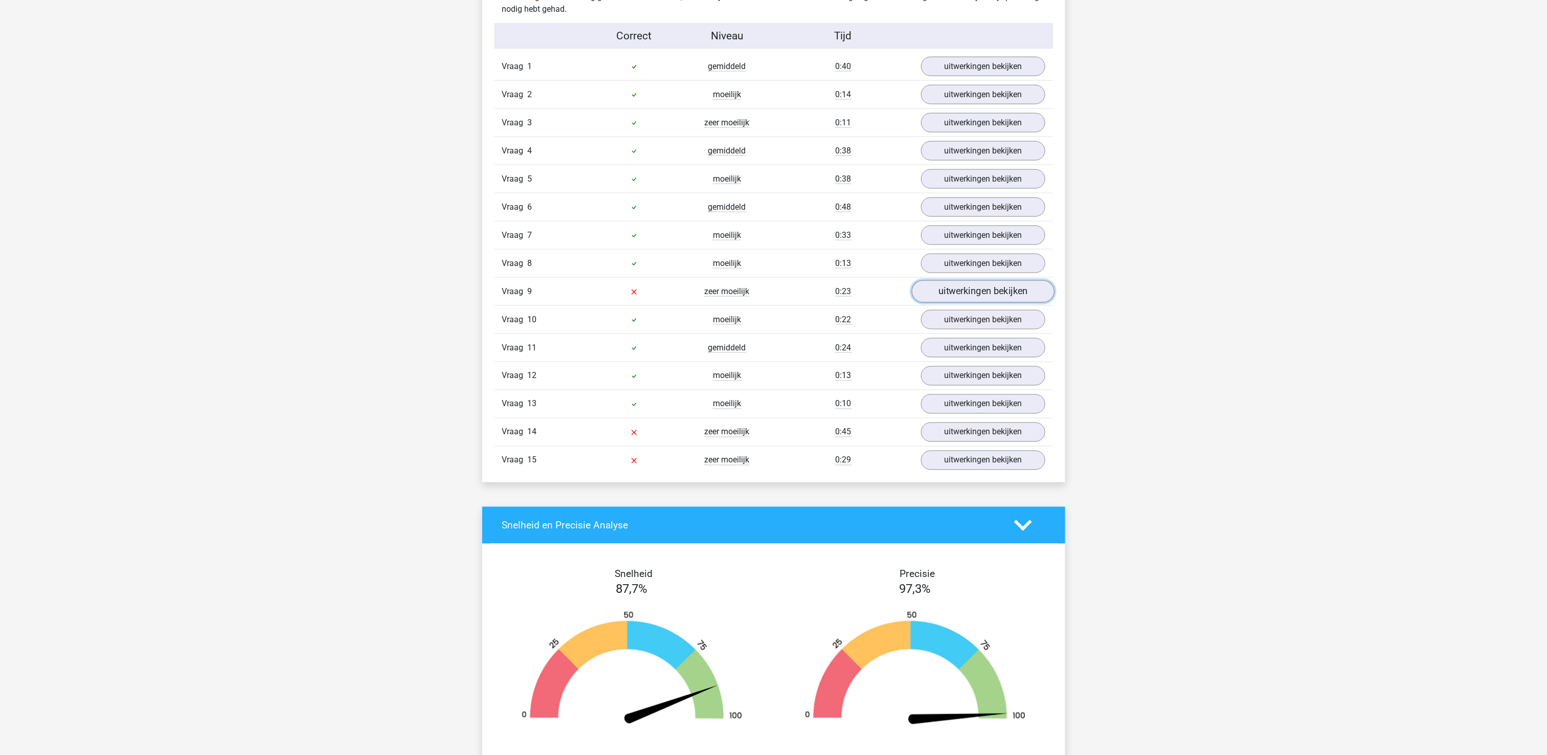
click at [997, 301] on link "uitwerkingen bekijken" at bounding box center [982, 291] width 143 height 22
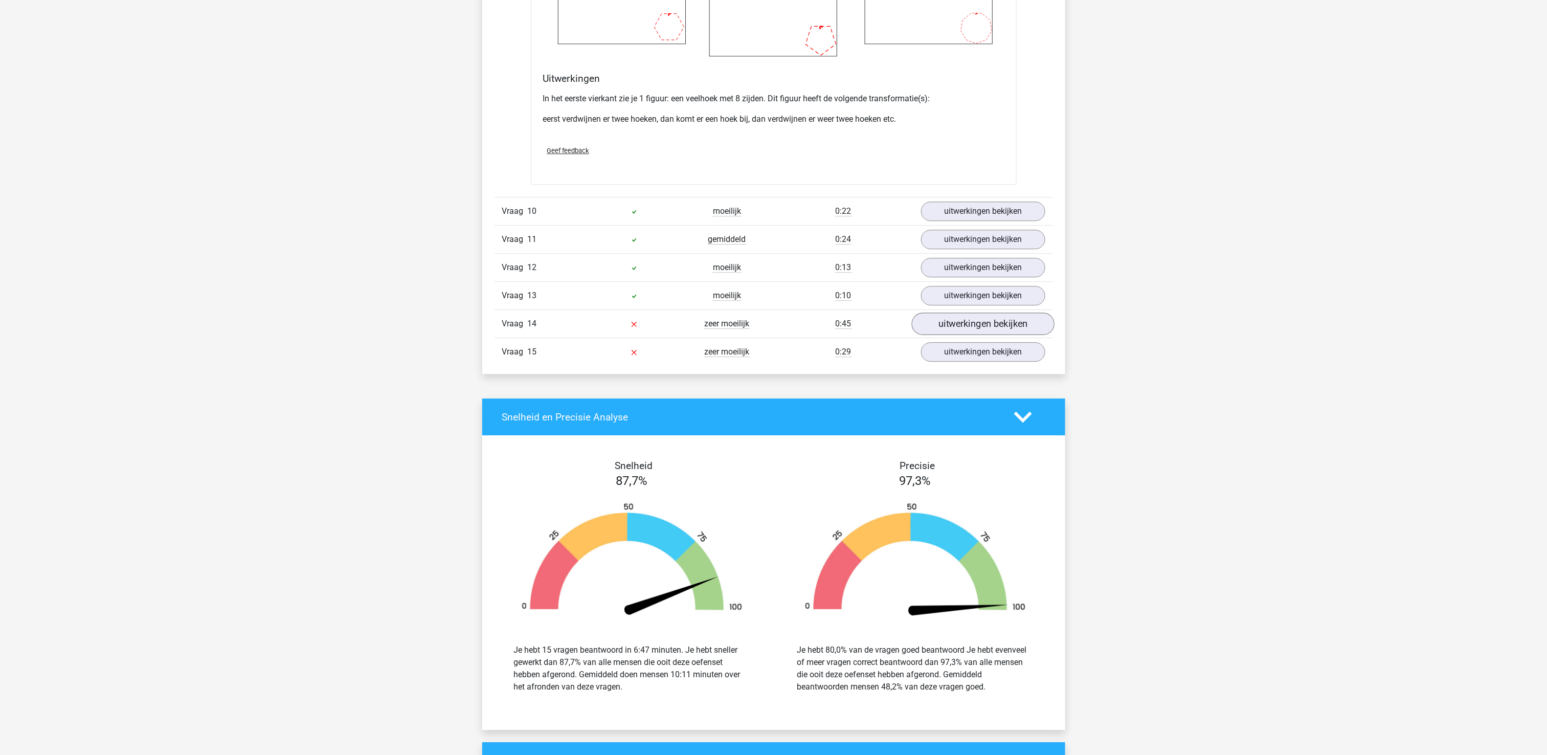
scroll to position [1840, 0]
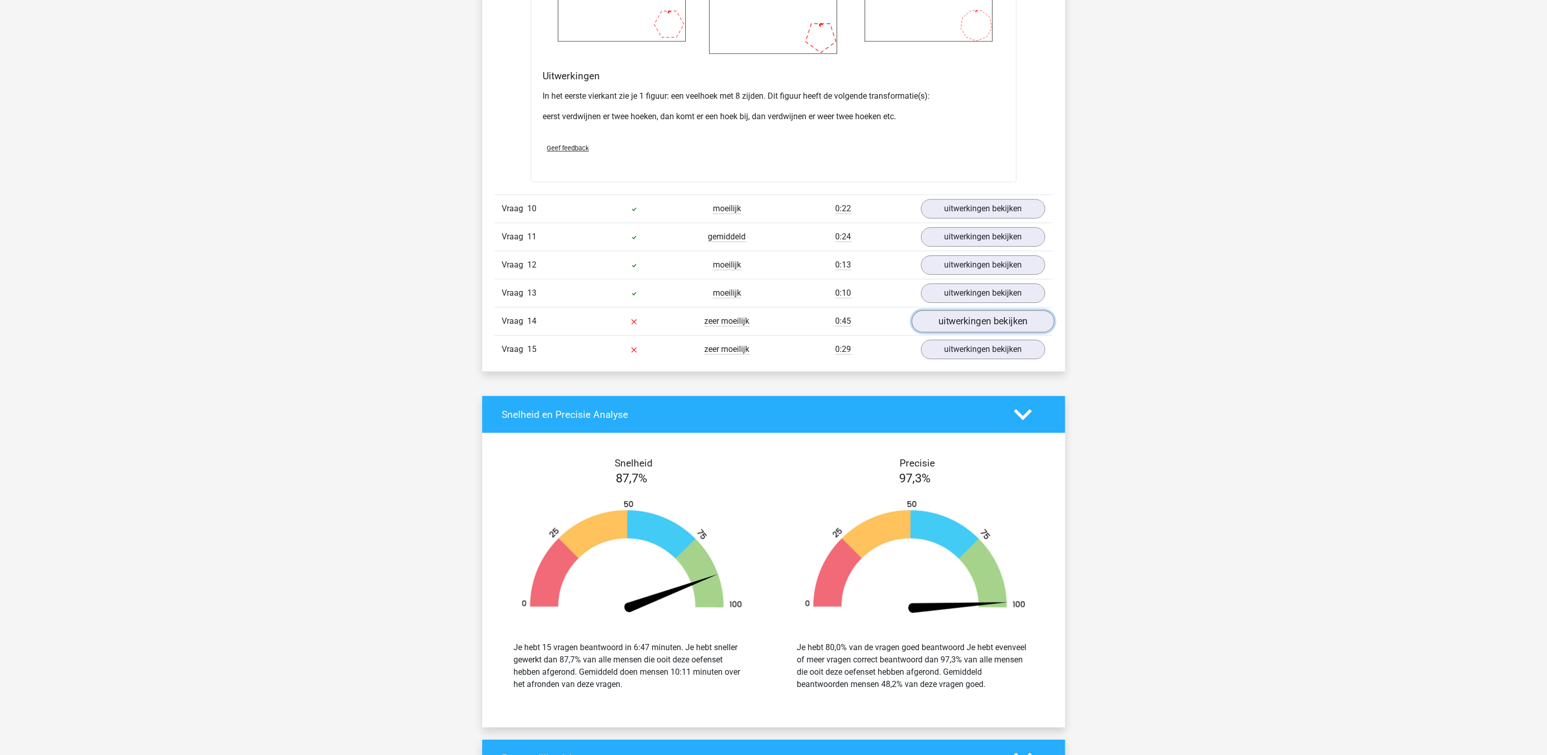
click at [966, 332] on link "uitwerkingen bekijken" at bounding box center [982, 321] width 143 height 22
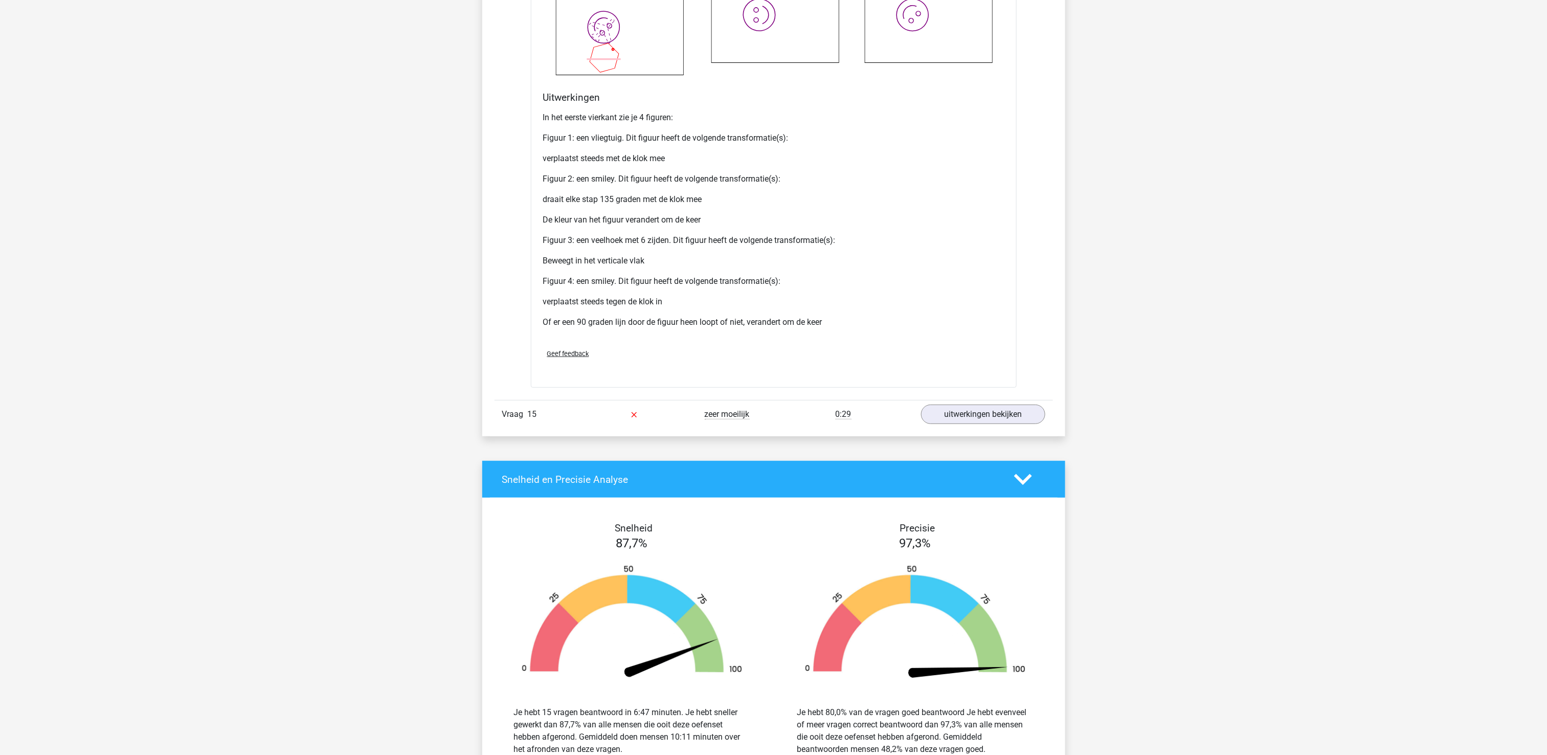
scroll to position [2761, 0]
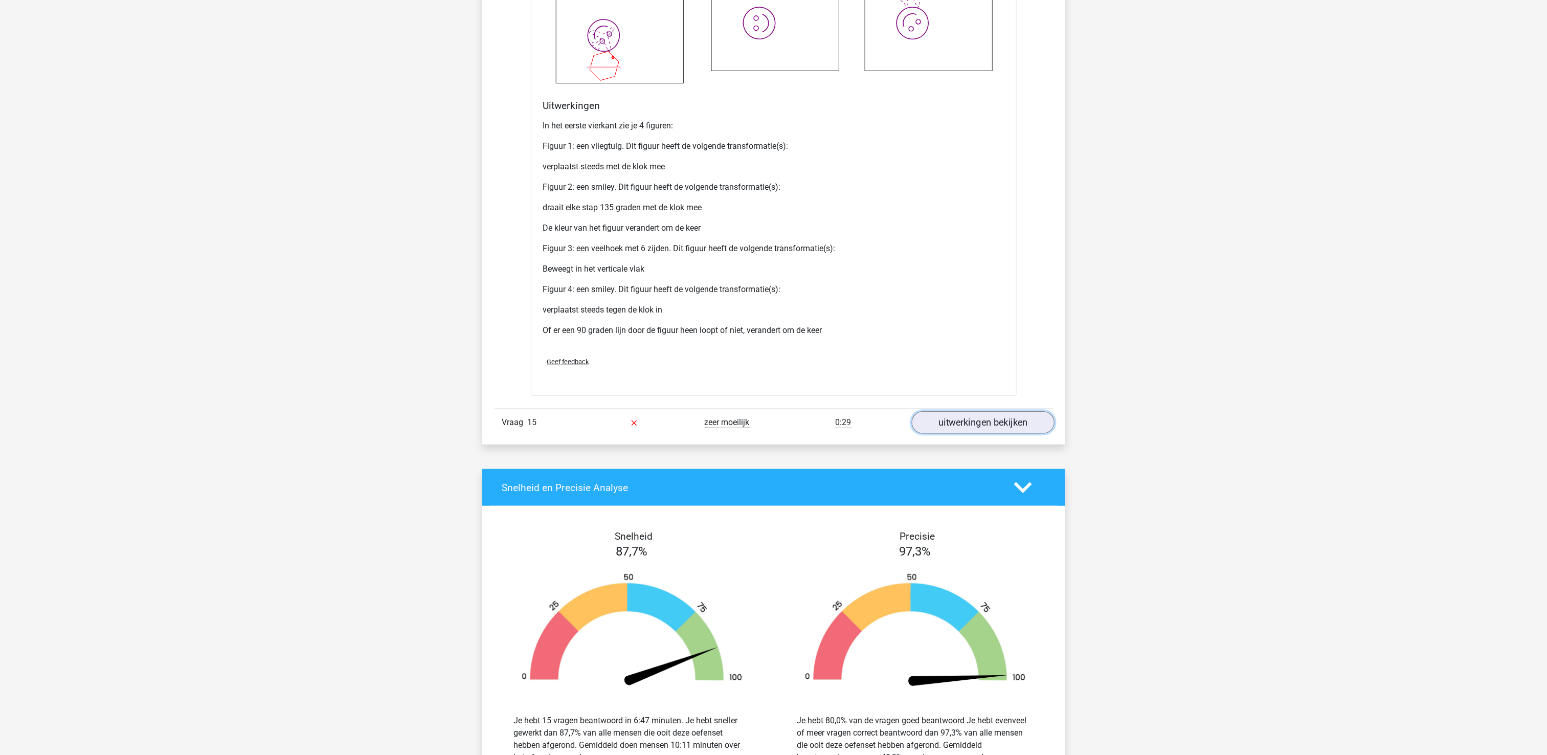
click at [971, 427] on link "uitwerkingen bekijken" at bounding box center [982, 422] width 143 height 22
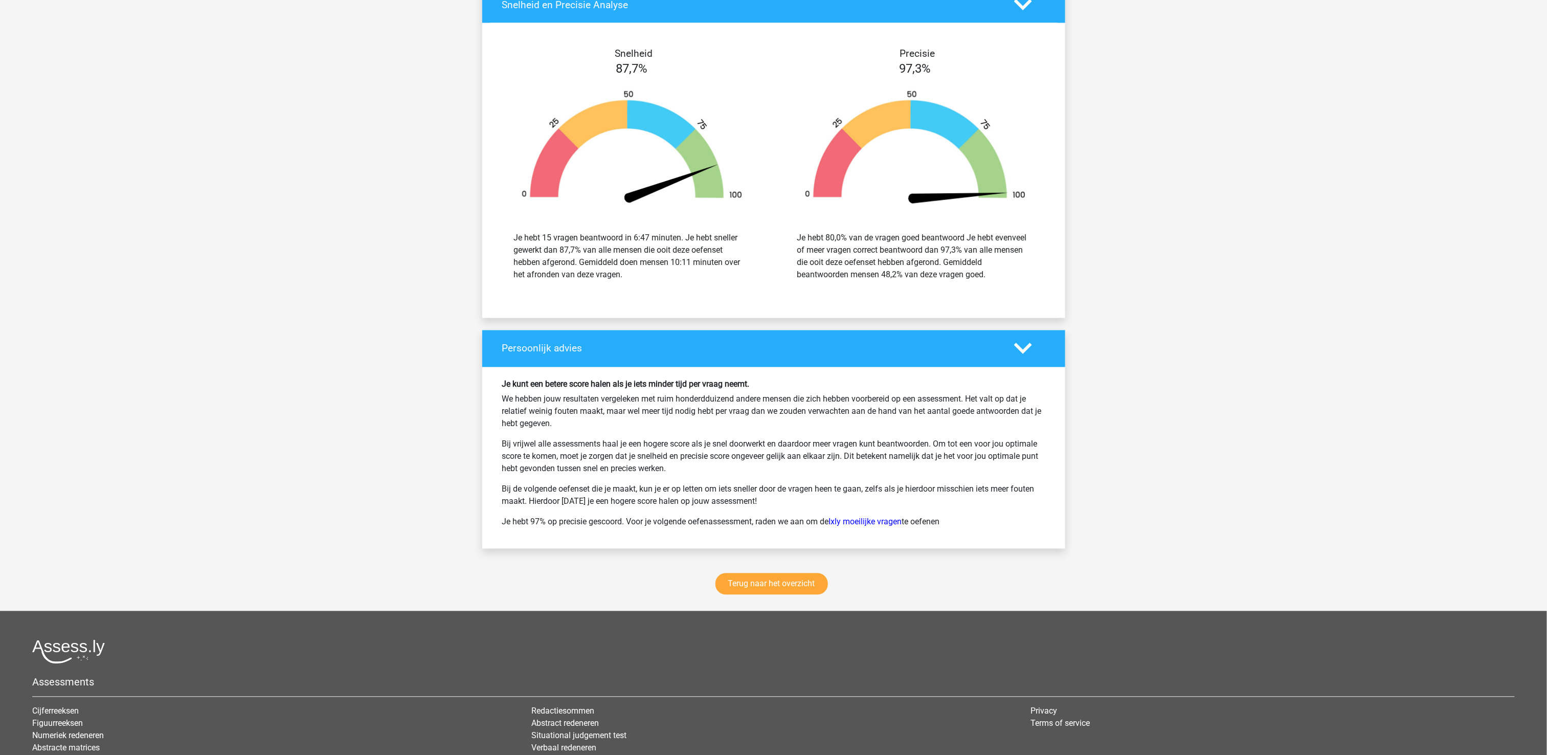
scroll to position [3785, 0]
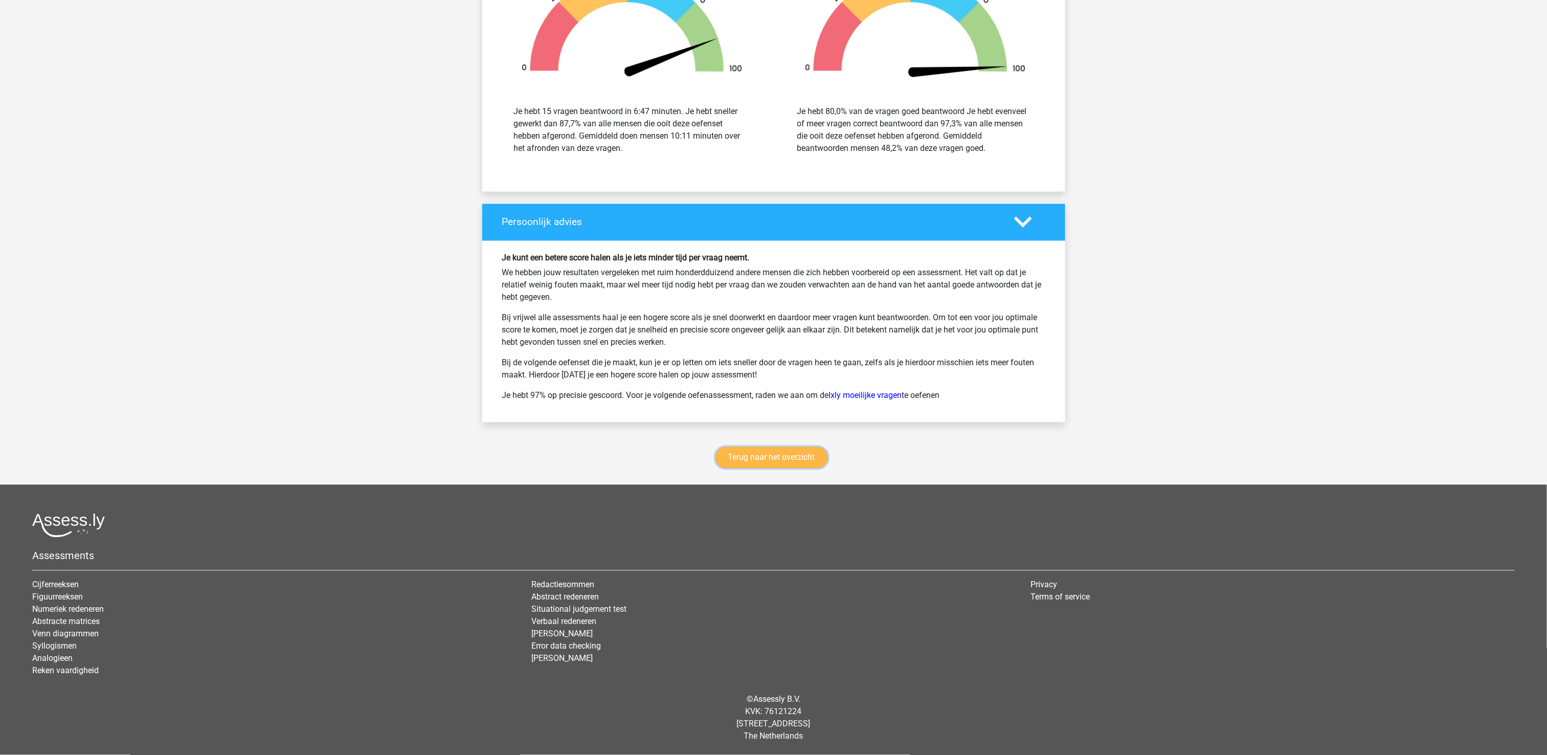
click at [728, 463] on link "Terug naar het overzicht" at bounding box center [771, 457] width 112 height 21
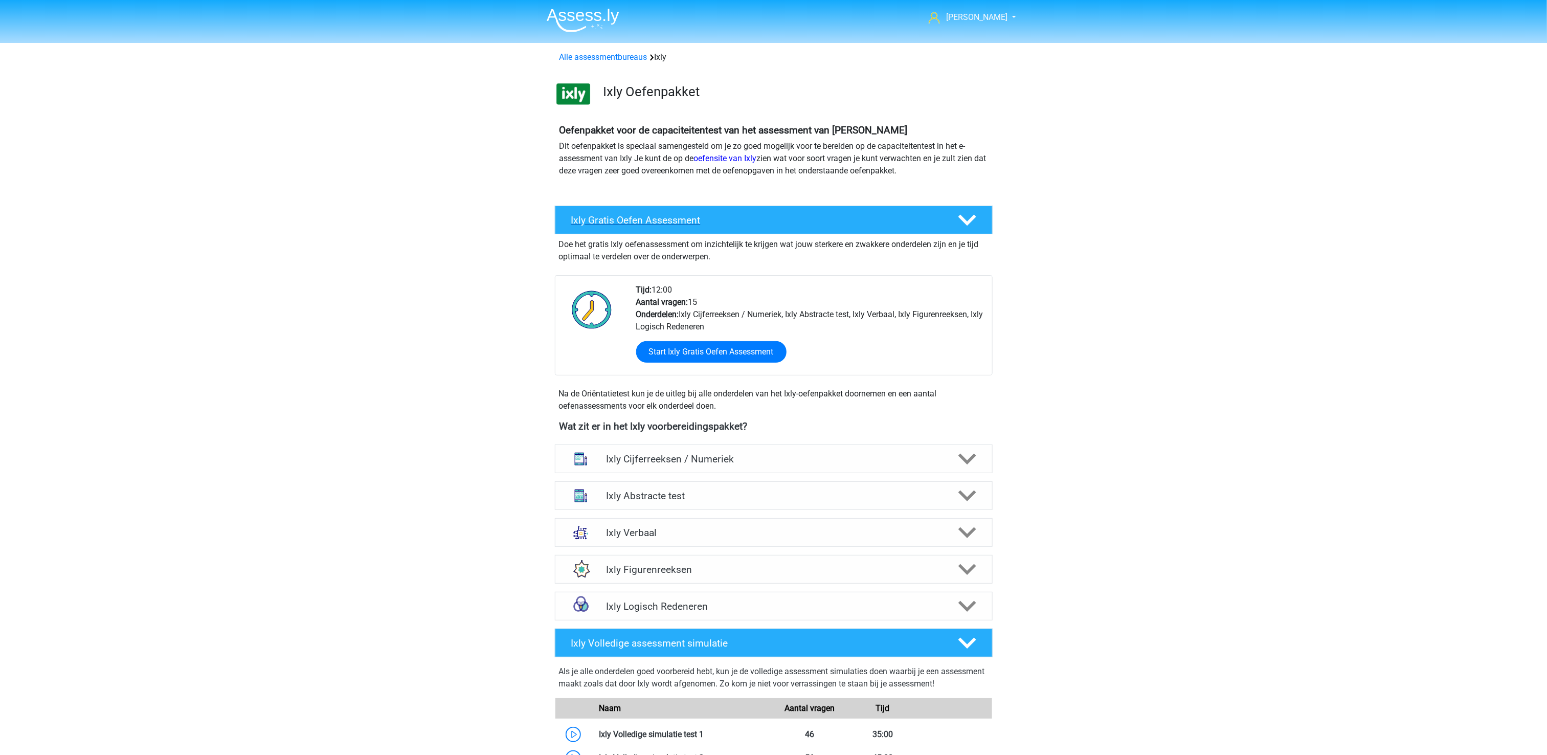
click at [794, 225] on h4 "Ixly Gratis Oefen Assessment" at bounding box center [756, 220] width 370 height 12
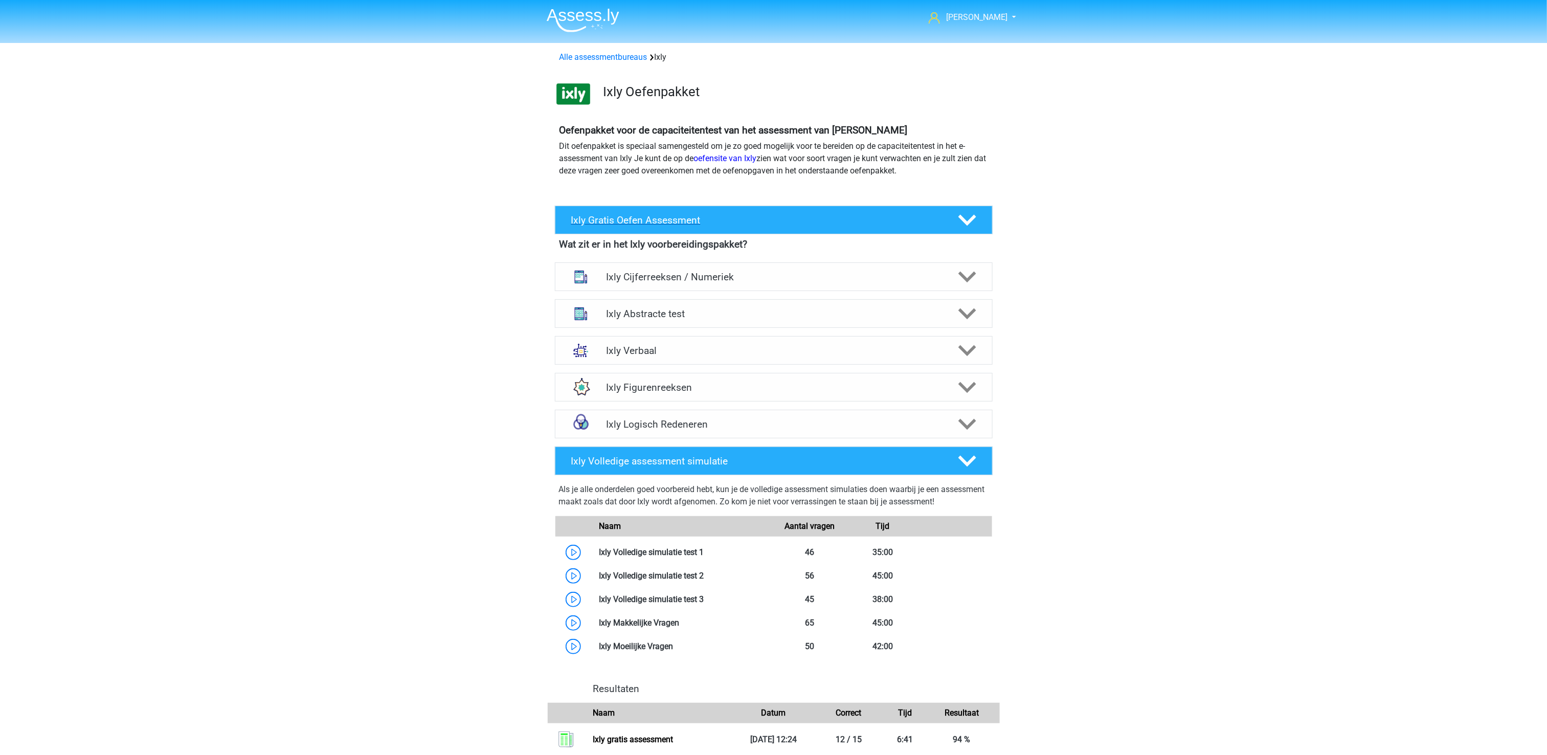
click at [794, 225] on h4 "Ixly Gratis Oefen Assessment" at bounding box center [756, 220] width 370 height 12
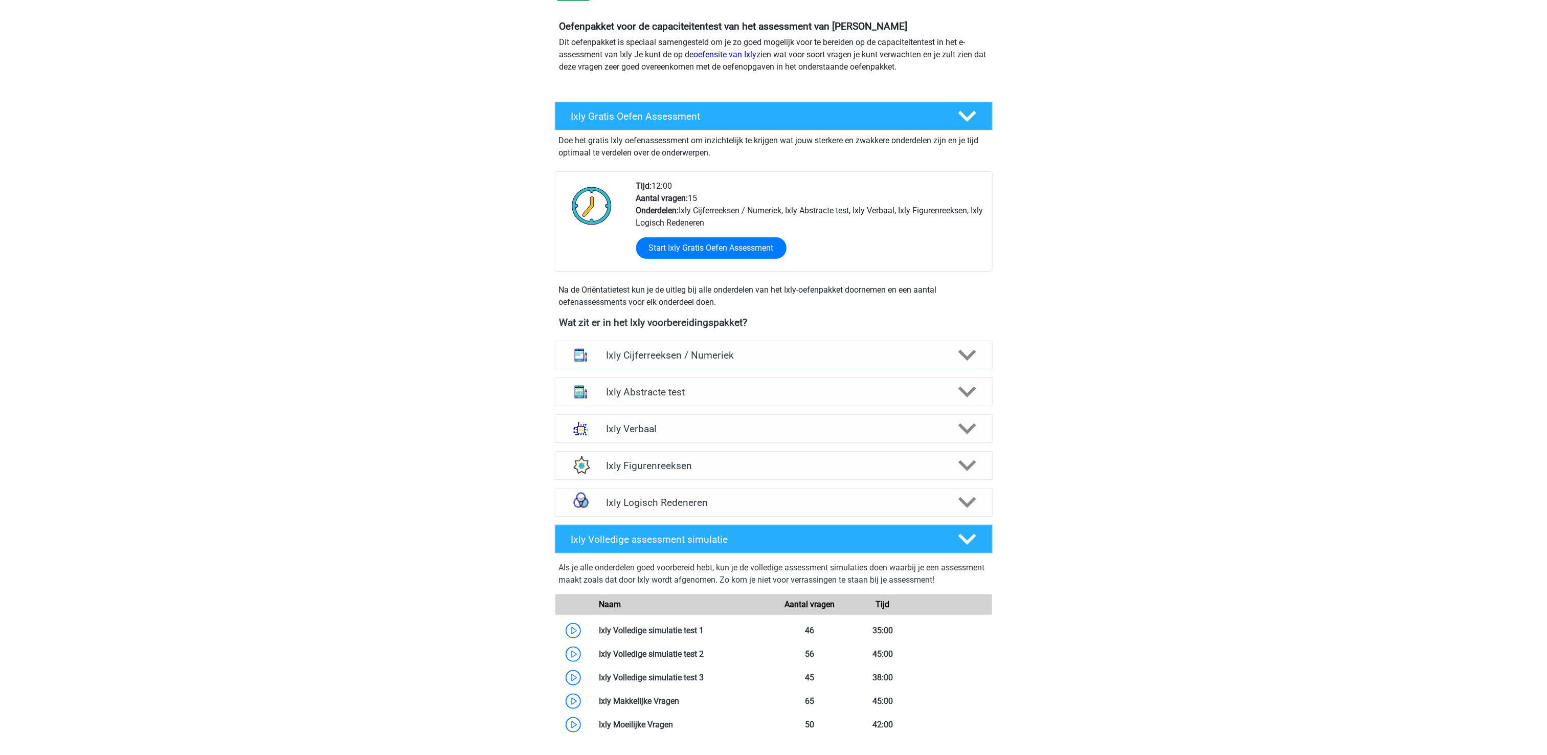
scroll to position [102, 0]
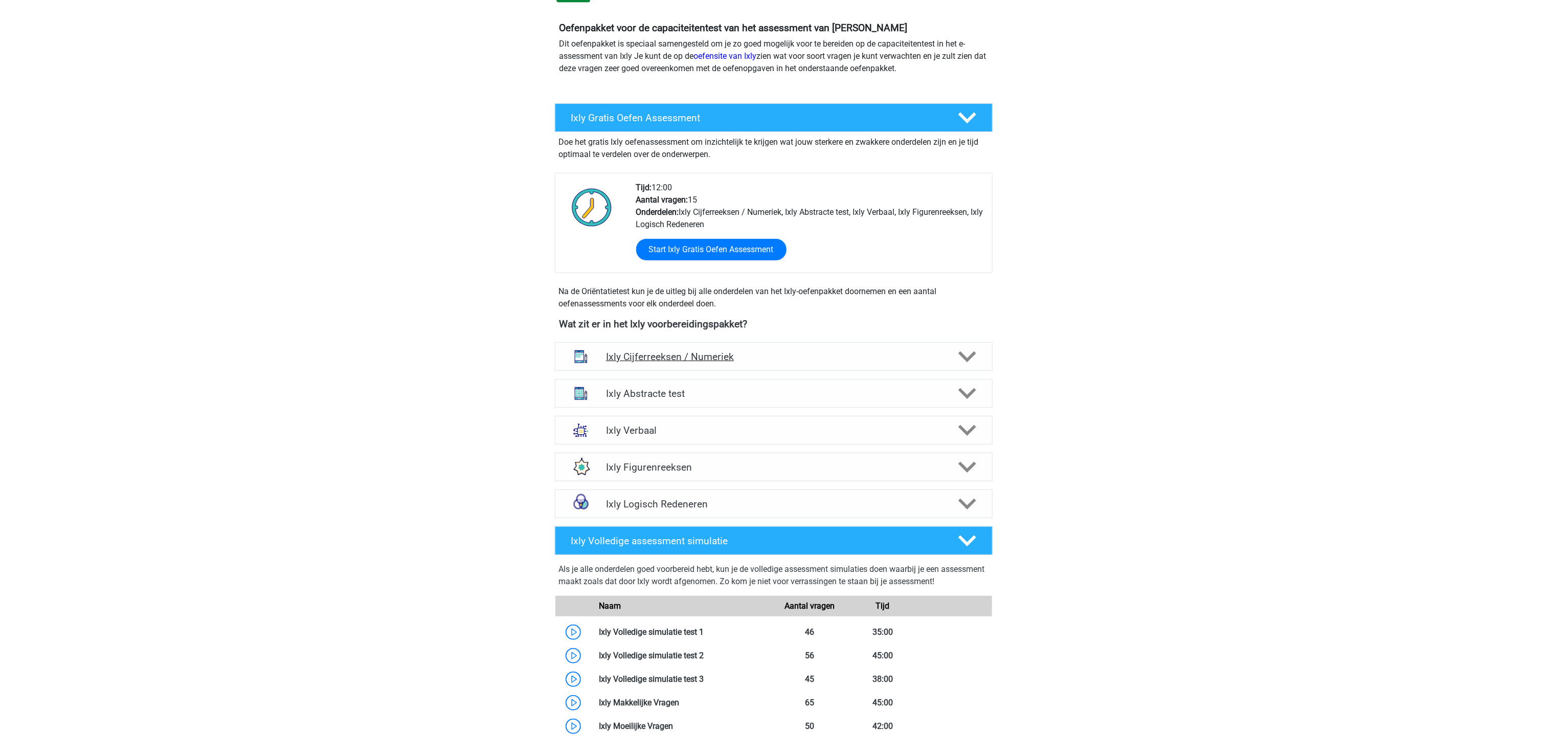
click at [640, 356] on h4 "Ixly Cijferreeksen / Numeriek" at bounding box center [773, 357] width 335 height 12
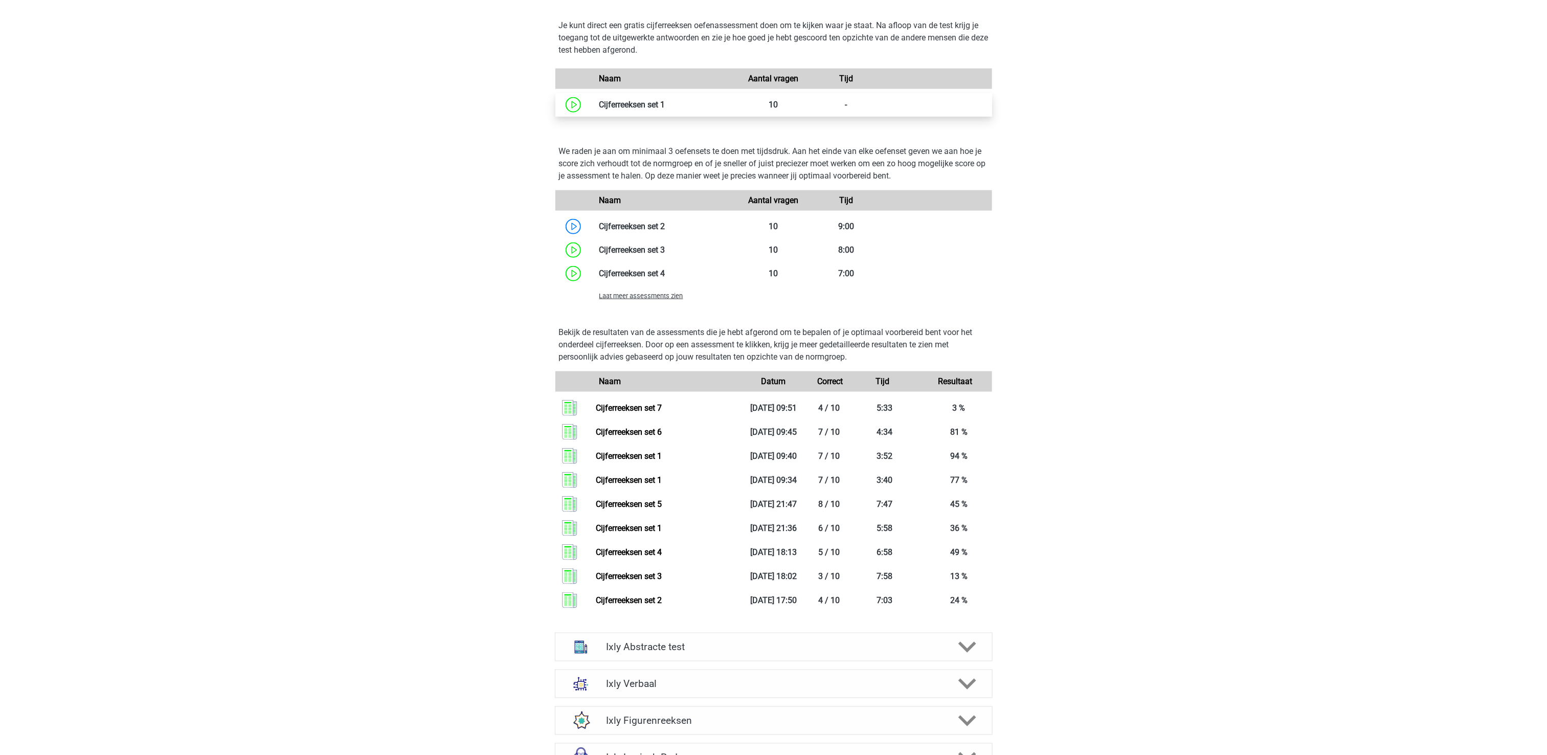
scroll to position [716, 0]
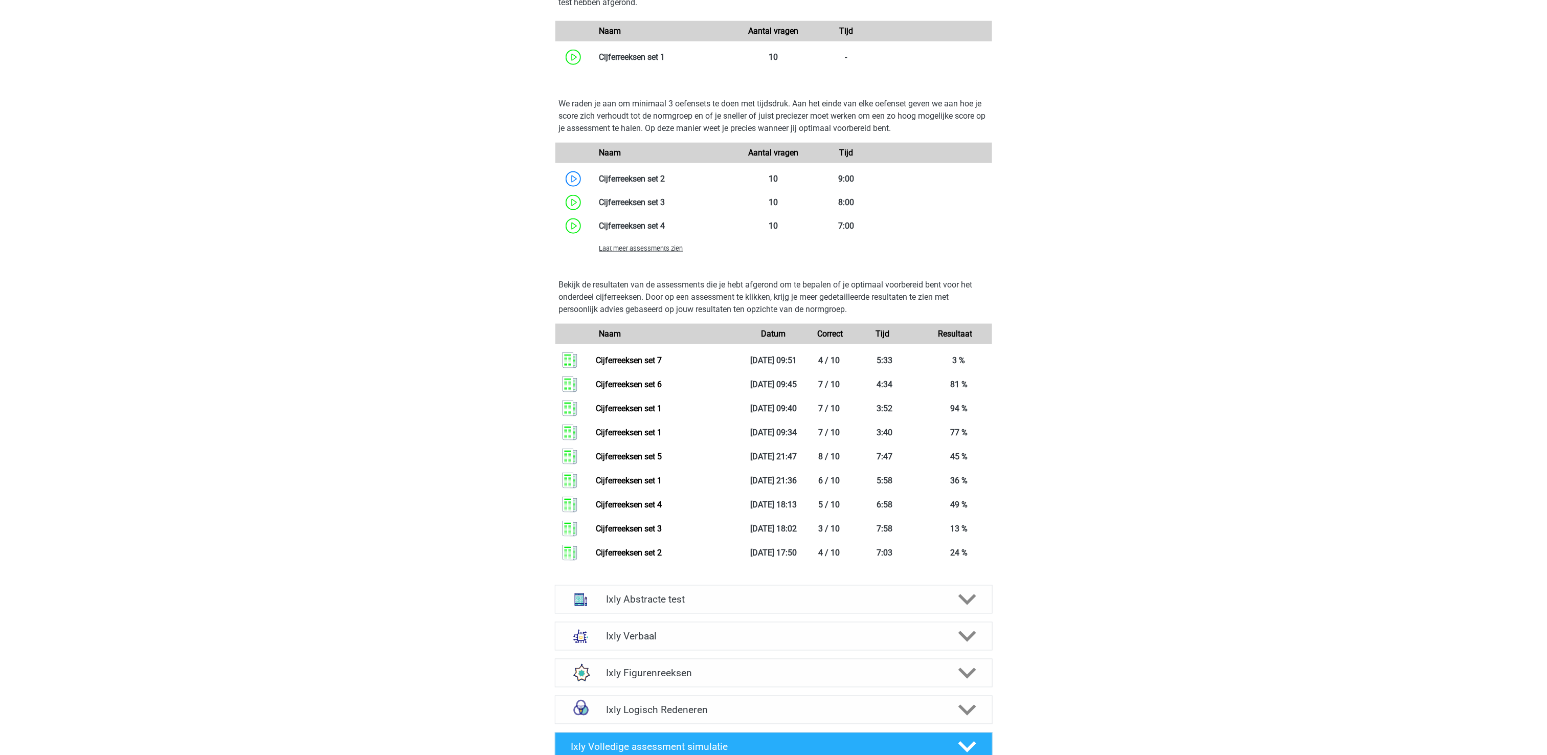
click at [630, 249] on span "Laat meer assessments zien" at bounding box center [641, 248] width 84 height 8
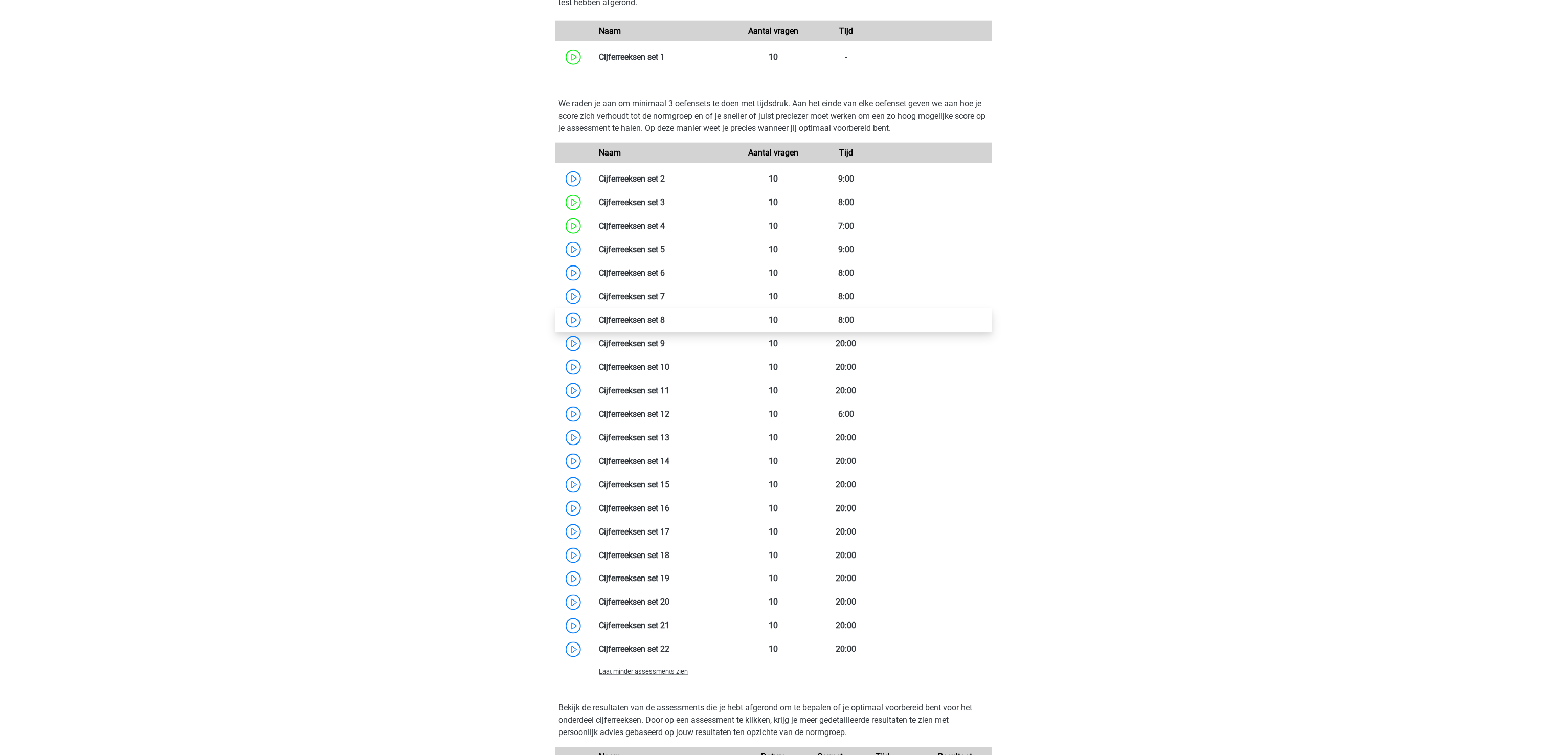
click at [665, 315] on link at bounding box center [665, 320] width 0 height 10
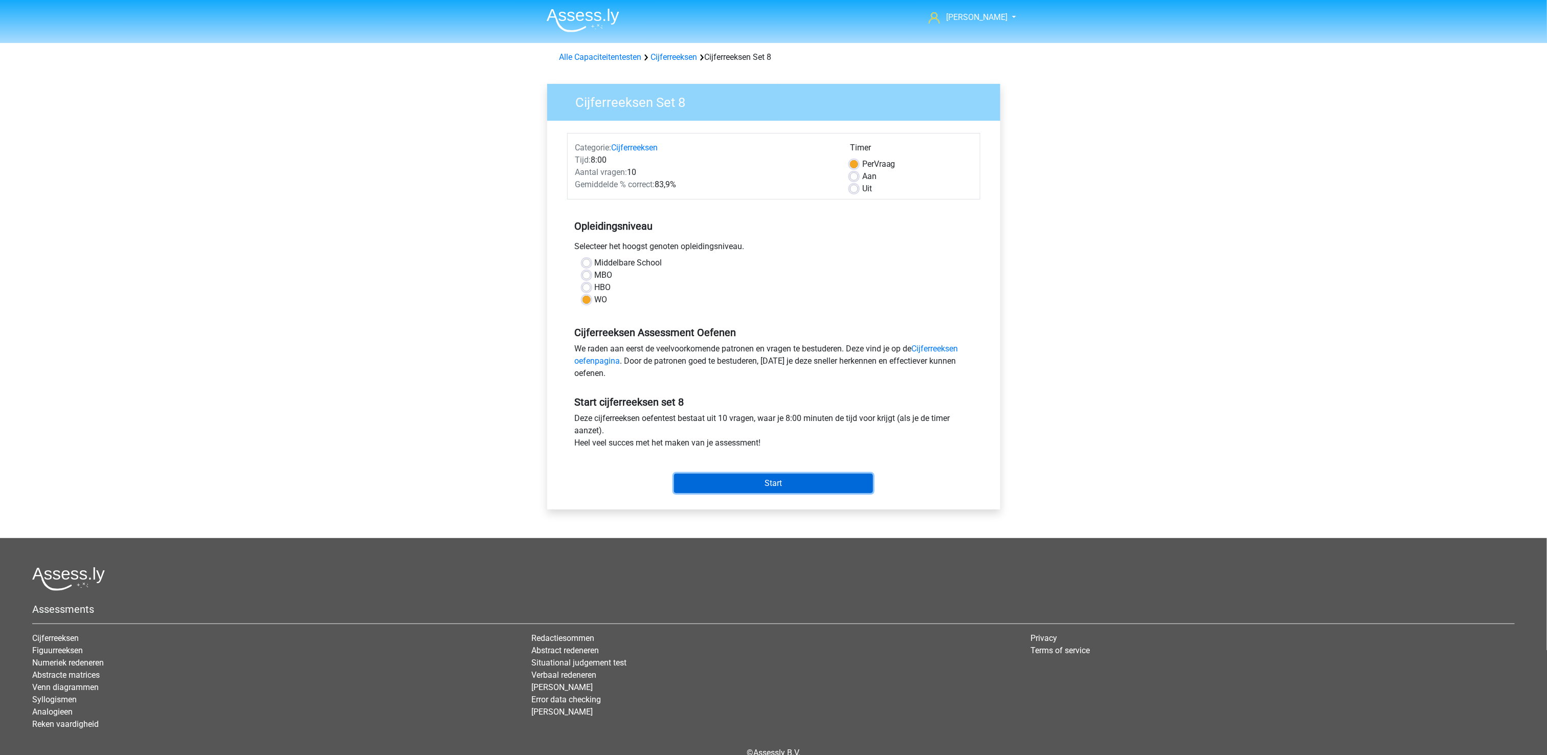
click at [746, 482] on input "Start" at bounding box center [773, 482] width 199 height 19
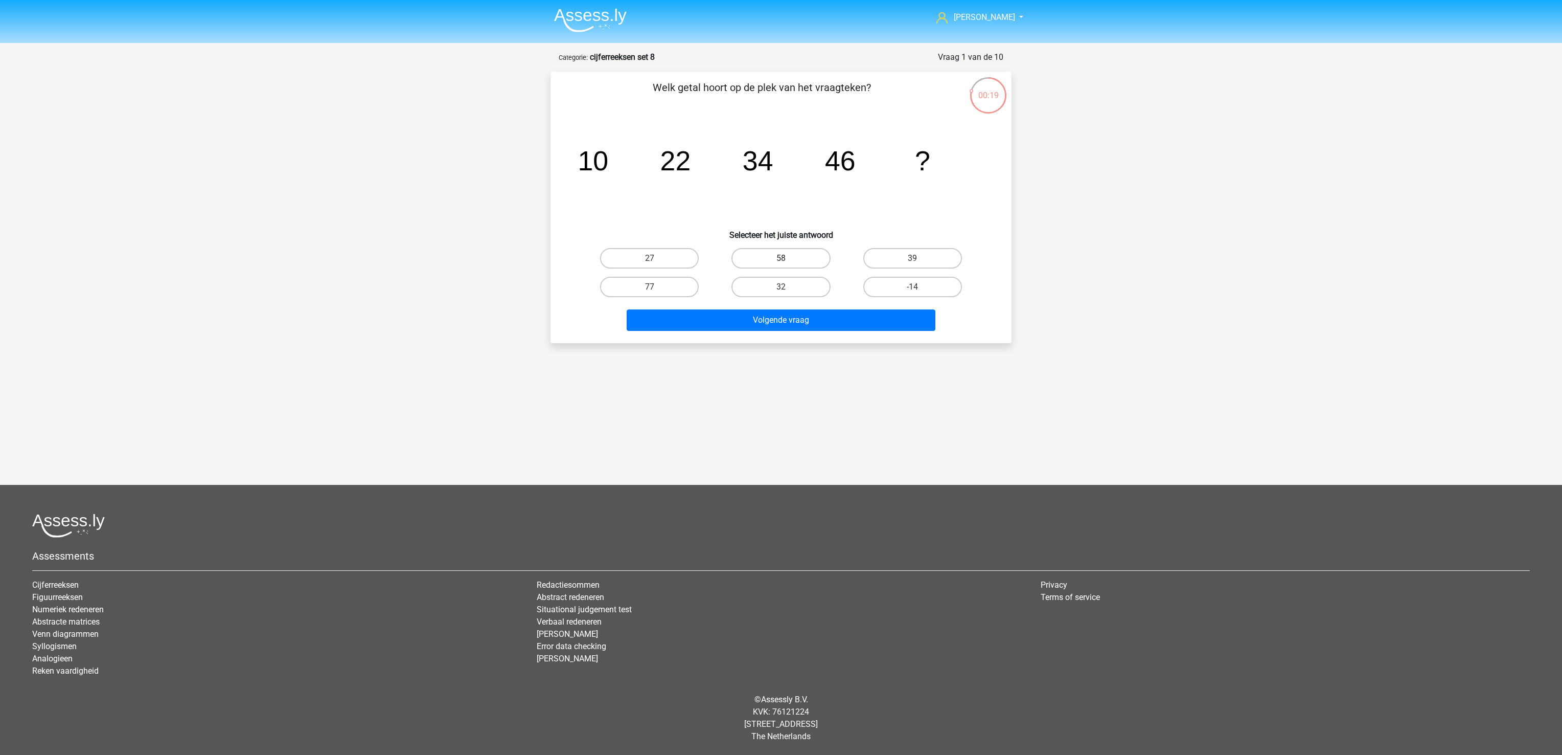
click at [797, 259] on label "58" at bounding box center [781, 258] width 99 height 20
click at [788, 259] on input "58" at bounding box center [784, 261] width 7 height 7
radio input "true"
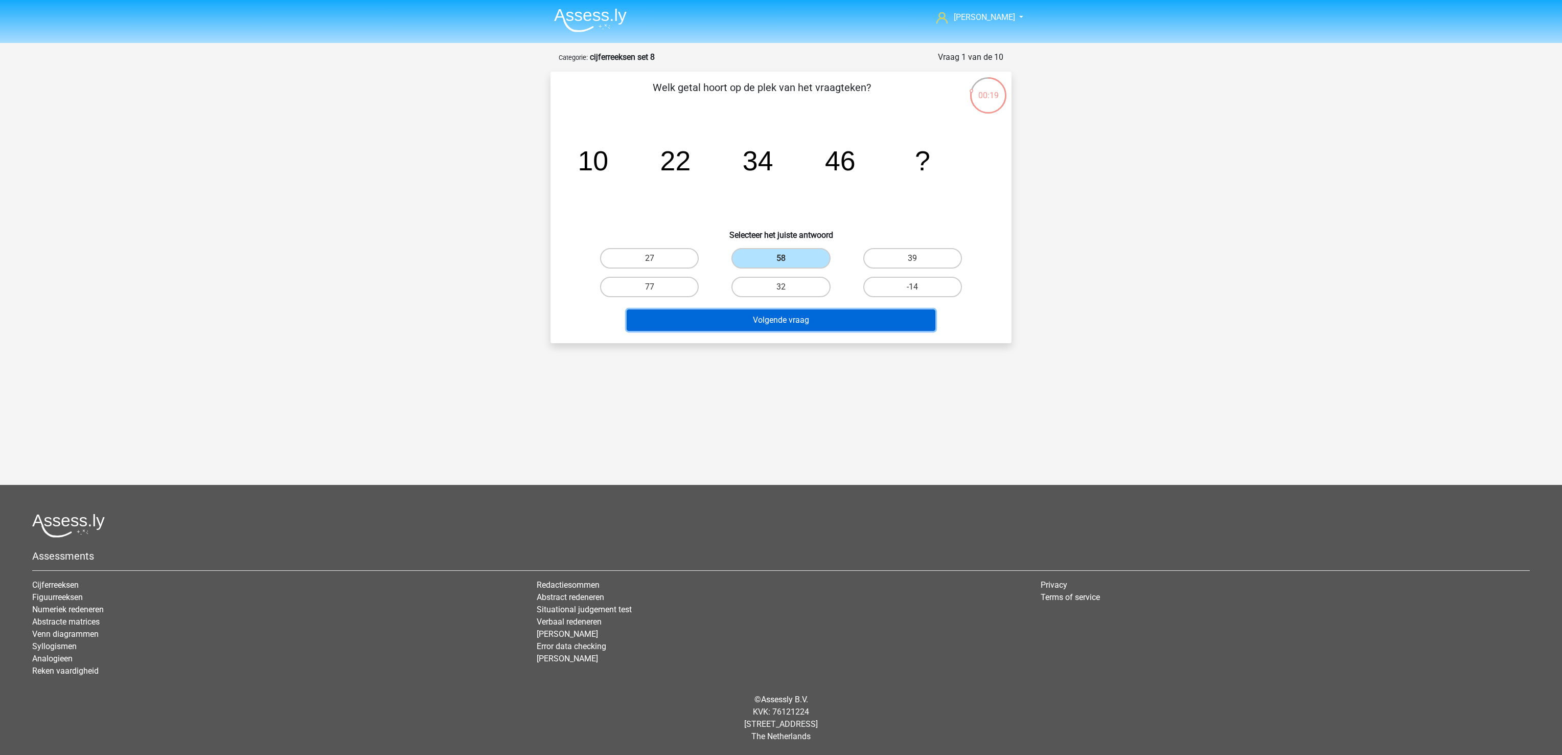
click at [788, 317] on button "Volgende vraag" at bounding box center [781, 319] width 309 height 21
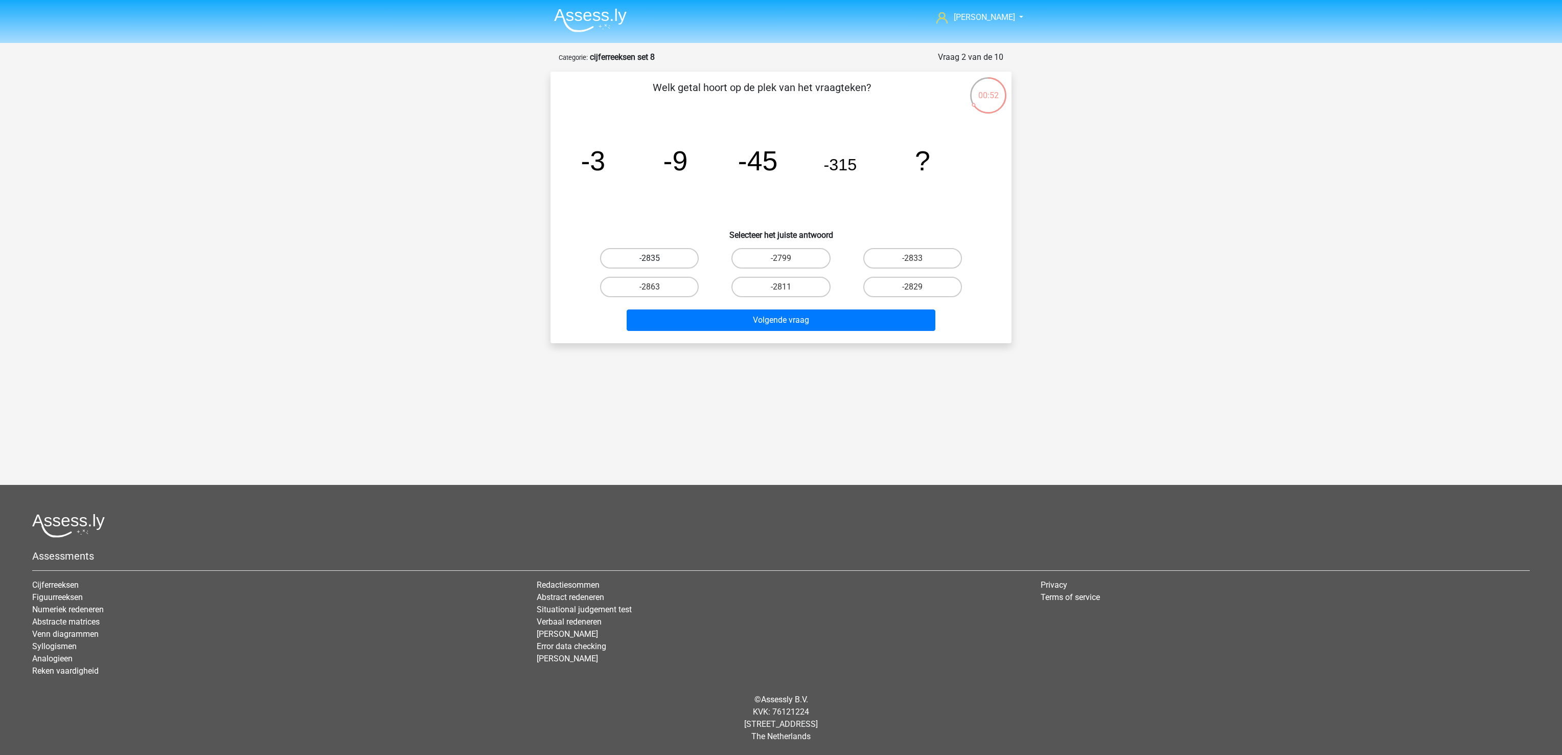
click at [677, 260] on label "-2835" at bounding box center [649, 258] width 99 height 20
click at [656, 260] on input "-2835" at bounding box center [653, 261] width 7 height 7
radio input "true"
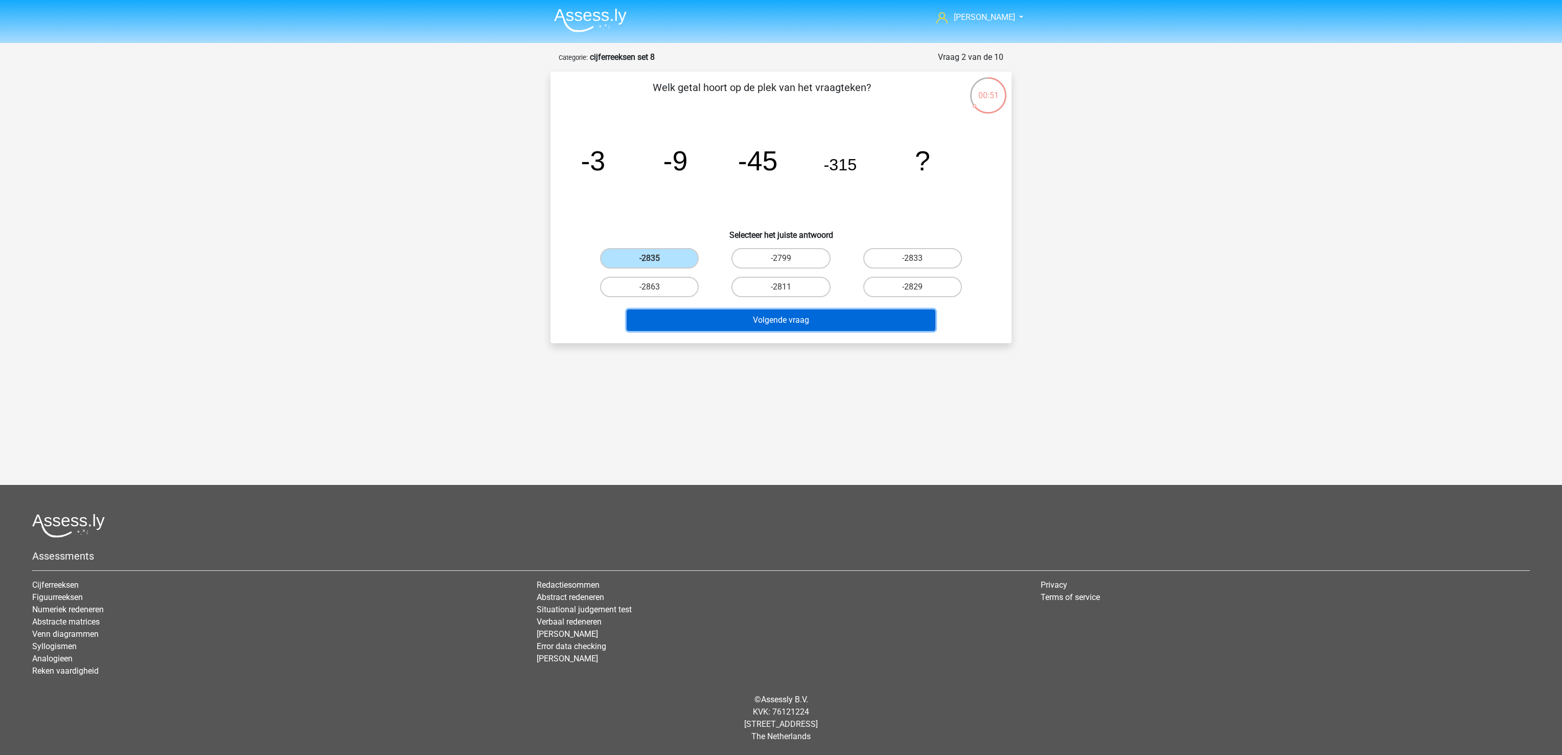
click at [701, 317] on button "Volgende vraag" at bounding box center [781, 319] width 309 height 21
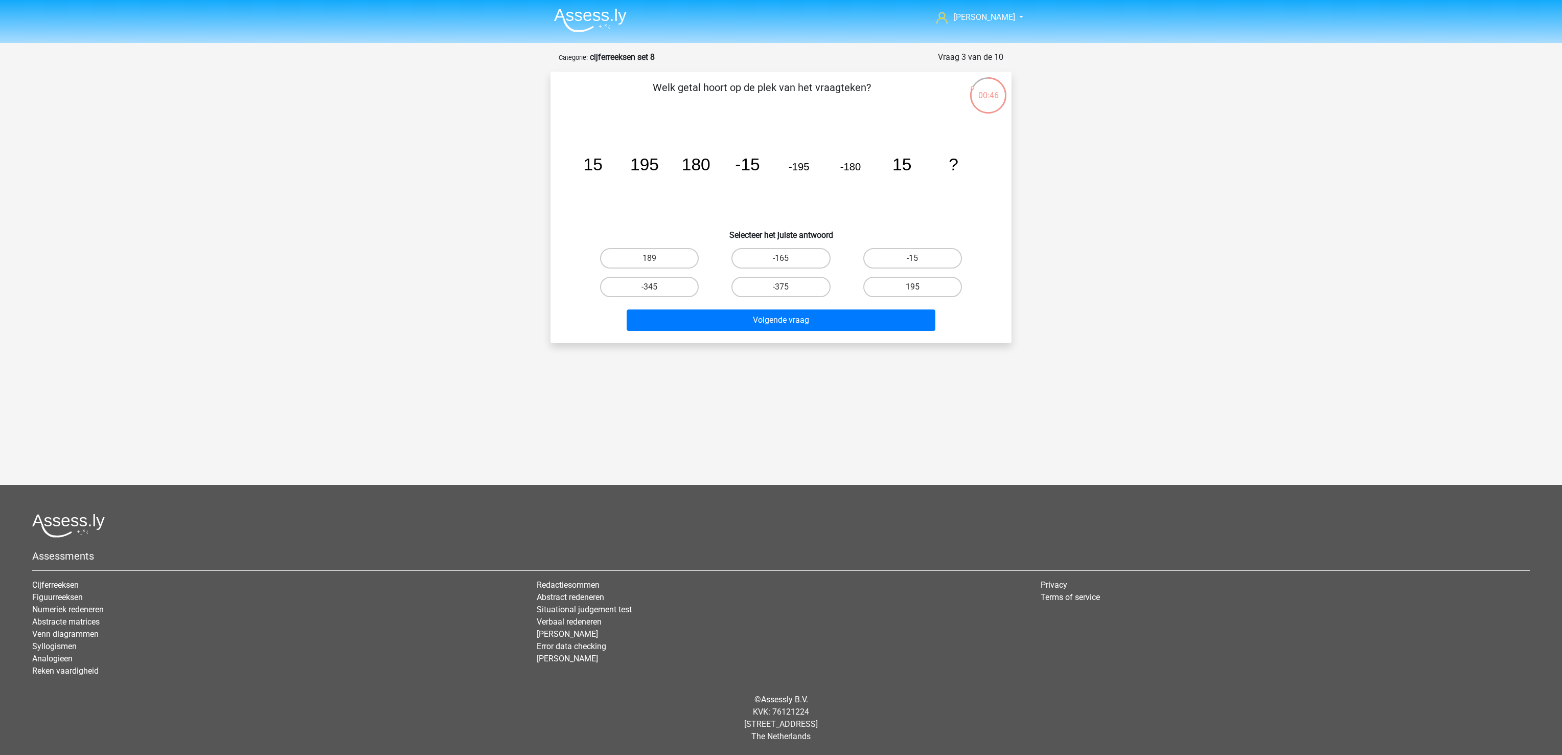
click at [922, 289] on label "195" at bounding box center [912, 287] width 99 height 20
click at [919, 289] on input "195" at bounding box center [916, 290] width 7 height 7
radio input "true"
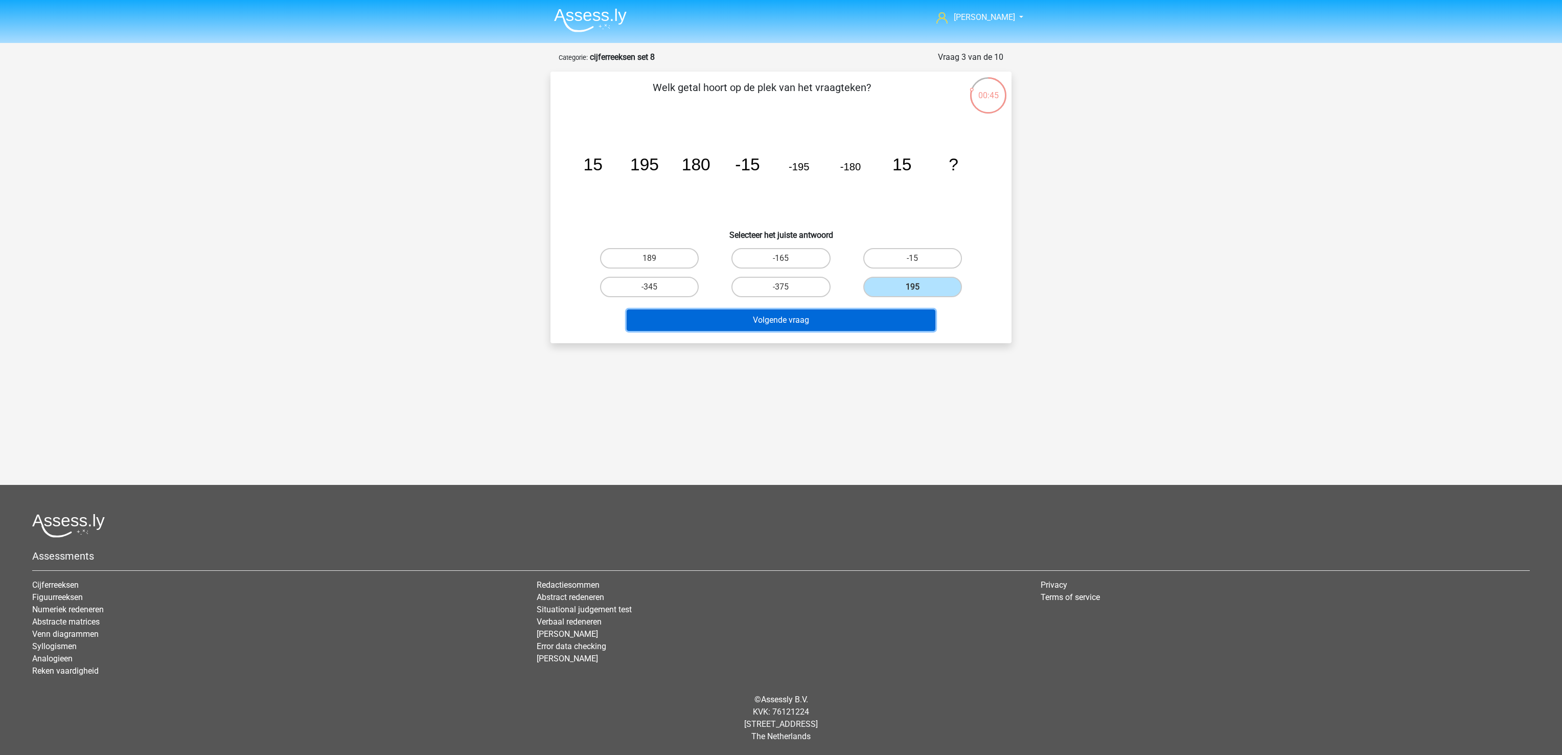
click at [900, 319] on button "Volgende vraag" at bounding box center [781, 319] width 309 height 21
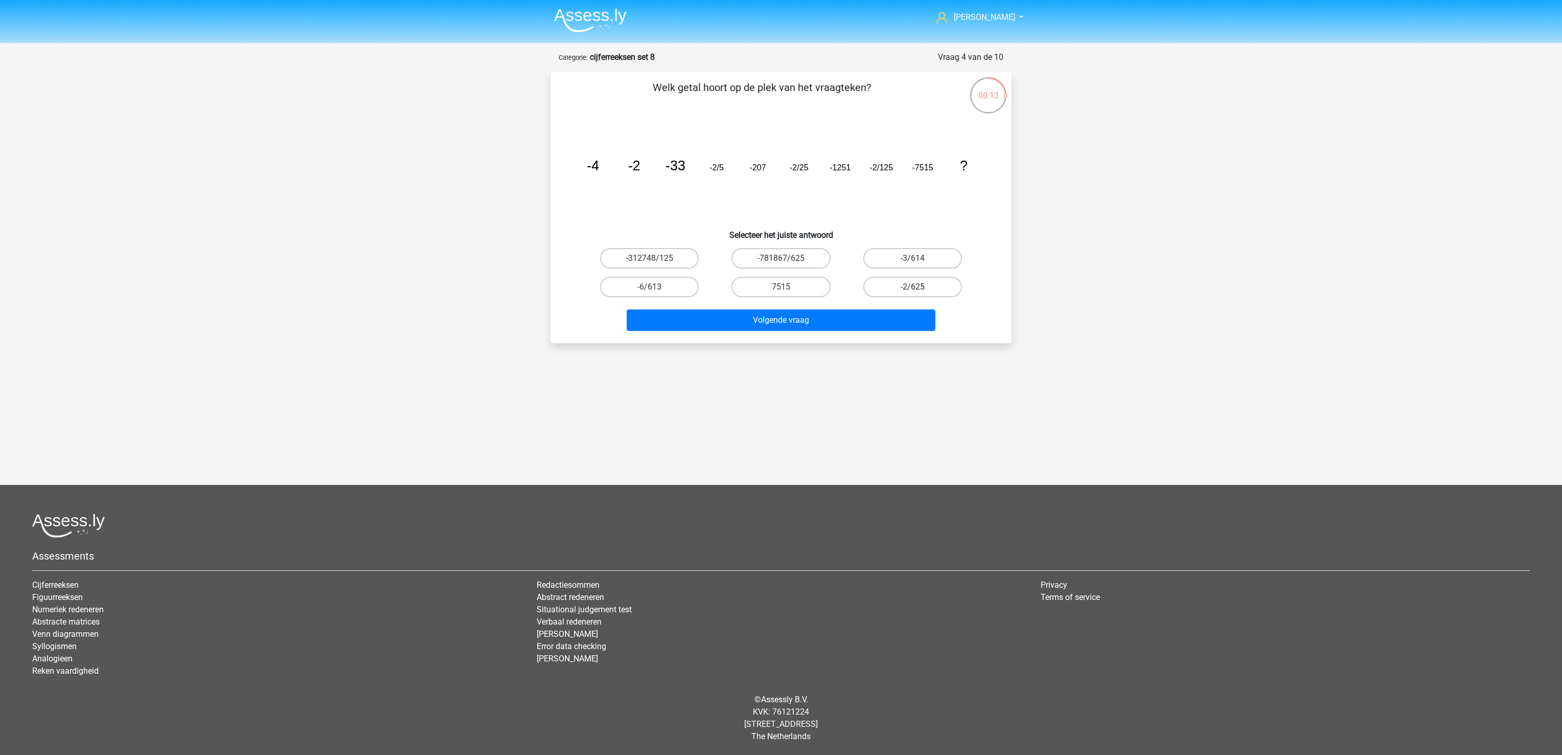
click at [915, 285] on label "-2/625" at bounding box center [912, 287] width 99 height 20
click at [915, 287] on input "-2/625" at bounding box center [916, 290] width 7 height 7
radio input "true"
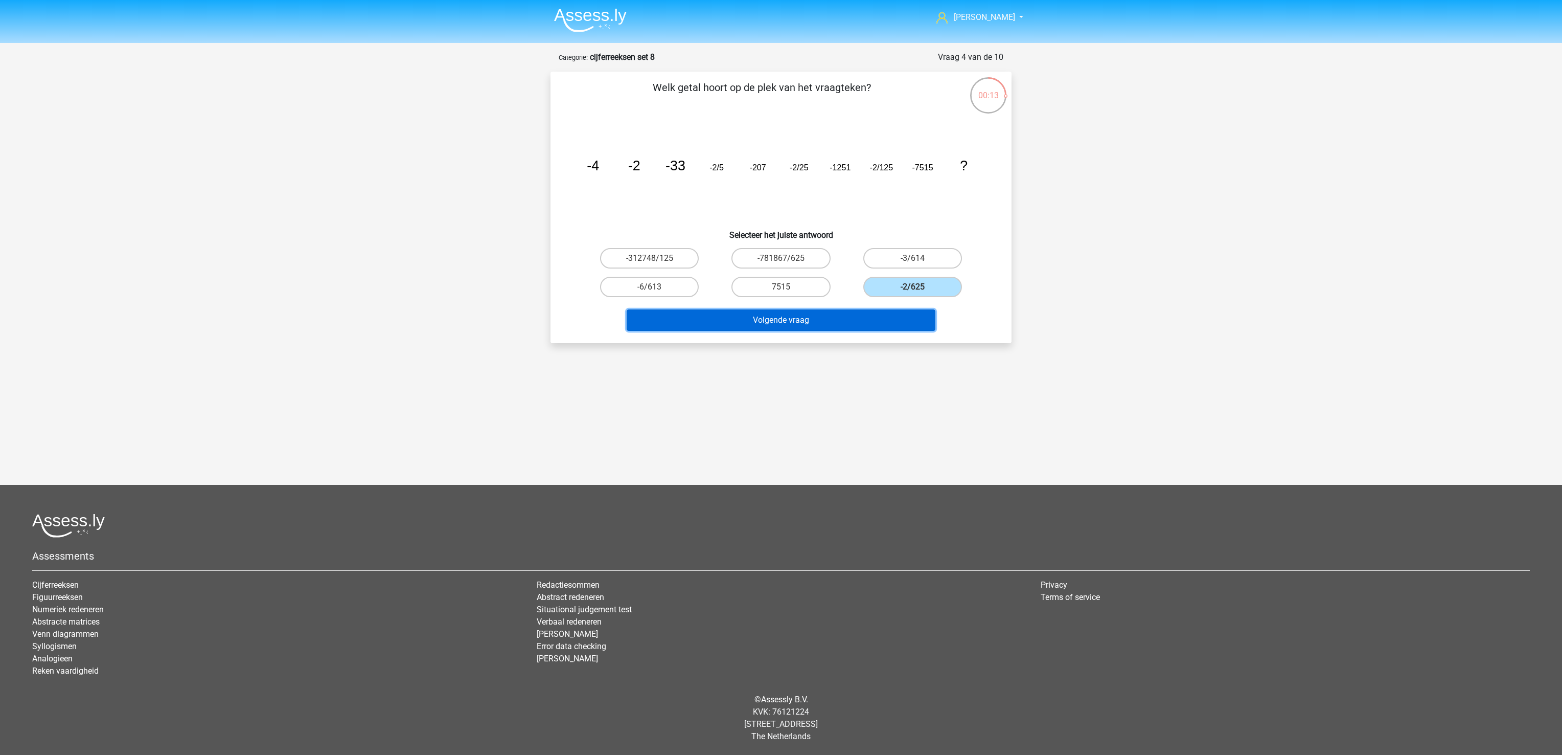
click at [909, 309] on button "Volgende vraag" at bounding box center [781, 319] width 309 height 21
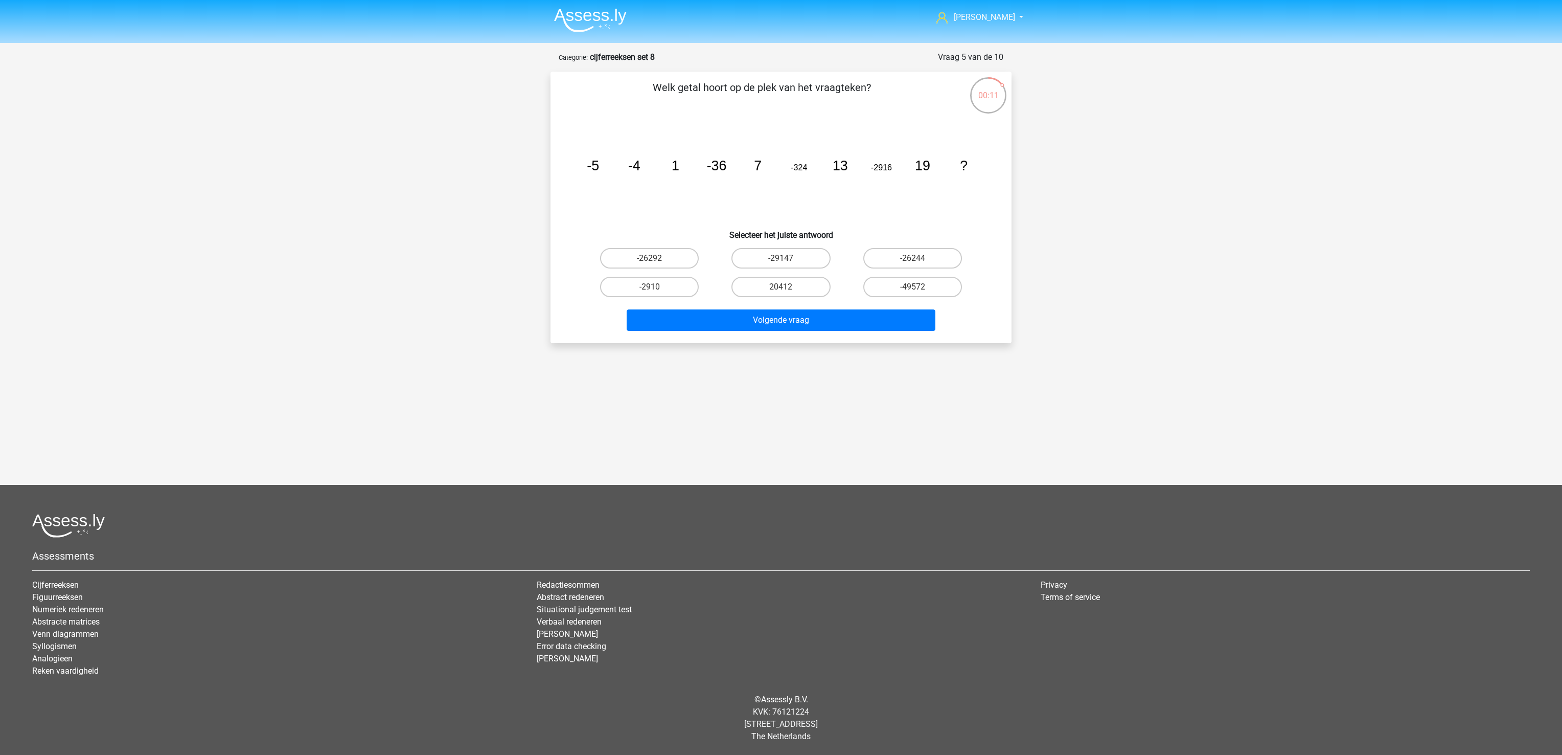
click at [857, 249] on div "-26244" at bounding box center [912, 258] width 123 height 20
click at [899, 252] on label "-26244" at bounding box center [912, 258] width 99 height 20
click at [913, 258] on input "-26244" at bounding box center [916, 261] width 7 height 7
radio input "true"
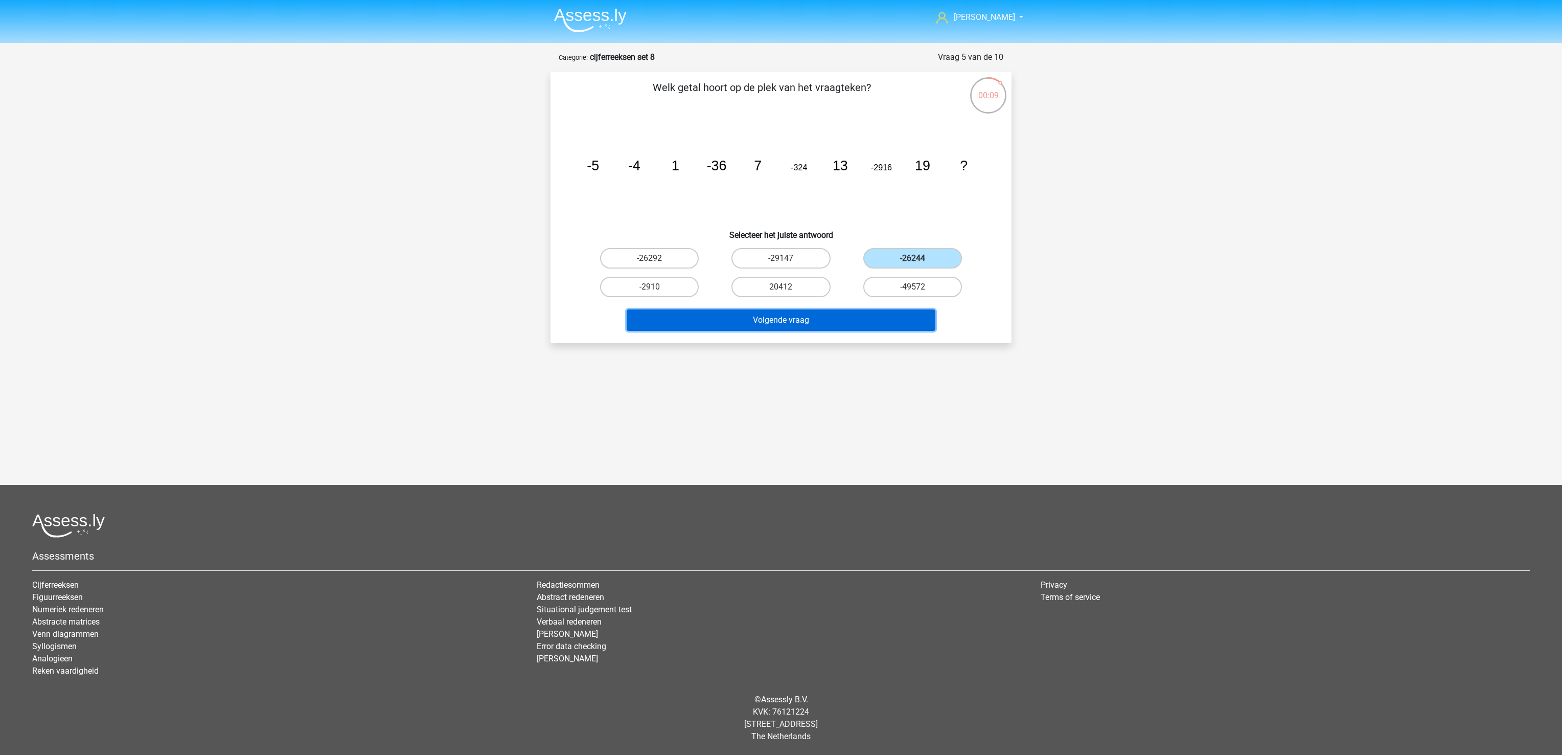
click at [882, 322] on button "Volgende vraag" at bounding box center [781, 319] width 309 height 21
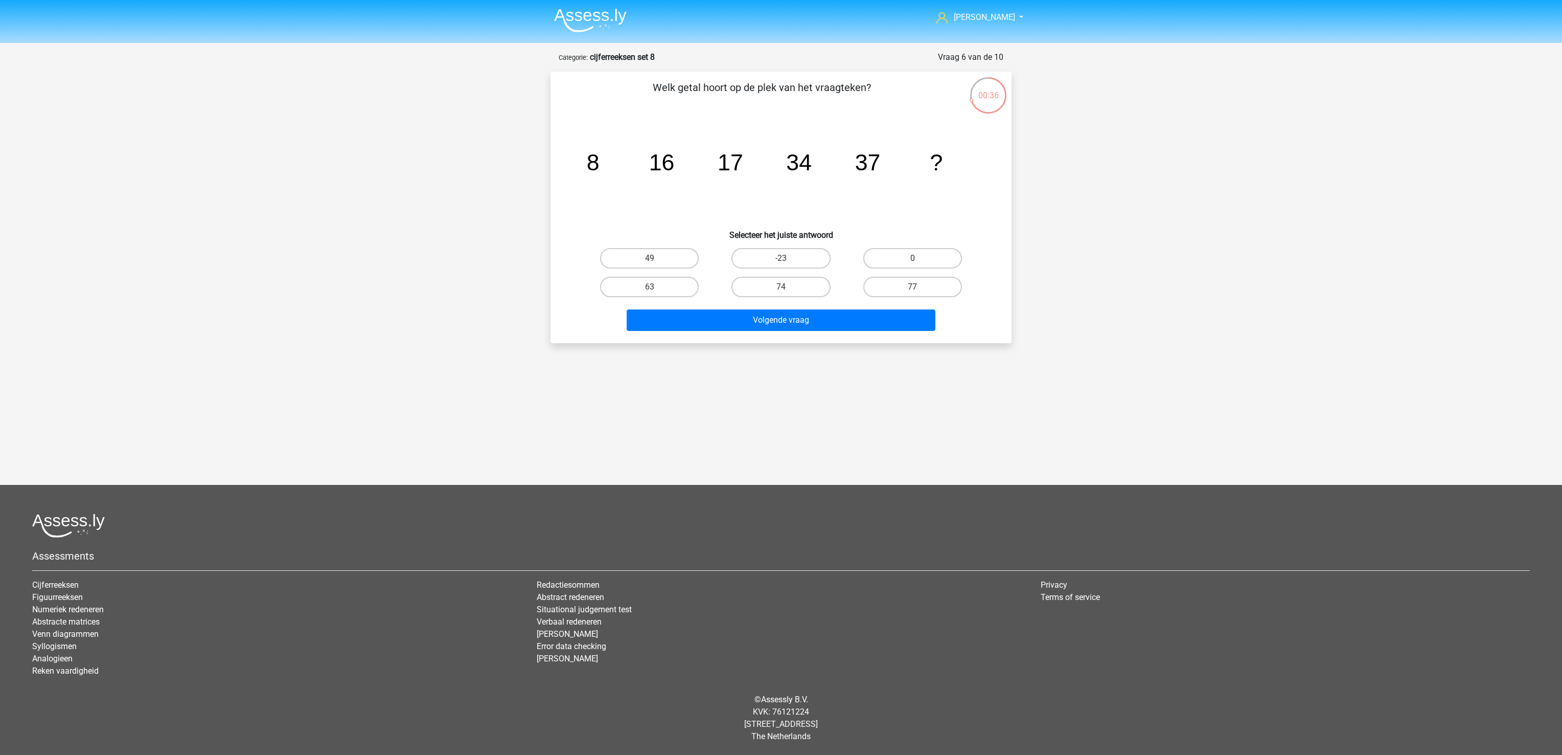
click at [805, 297] on div "74" at bounding box center [780, 286] width 131 height 29
click at [795, 279] on label "74" at bounding box center [781, 287] width 99 height 20
click at [788, 287] on input "74" at bounding box center [784, 290] width 7 height 7
radio input "true"
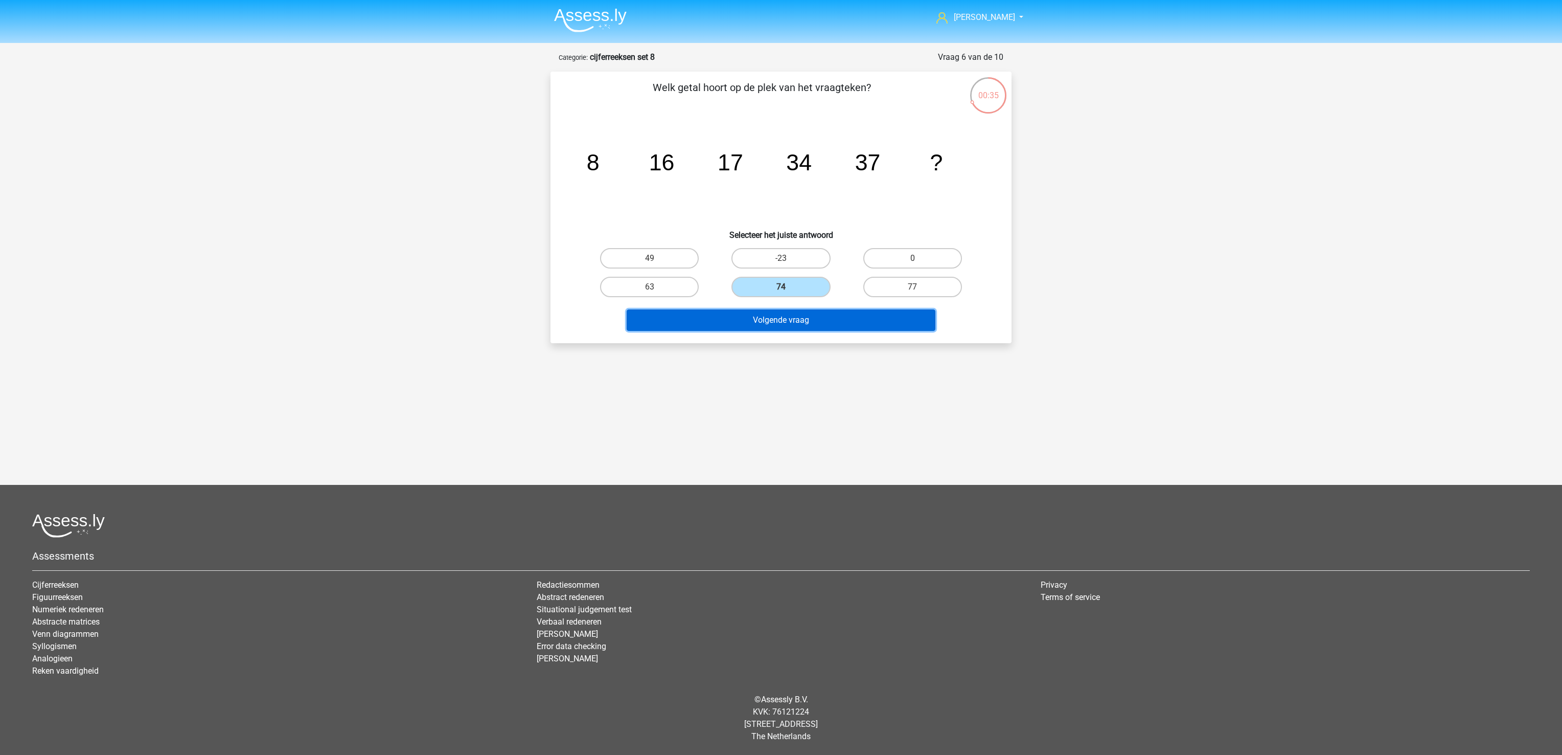
click at [786, 324] on button "Volgende vraag" at bounding box center [781, 319] width 309 height 21
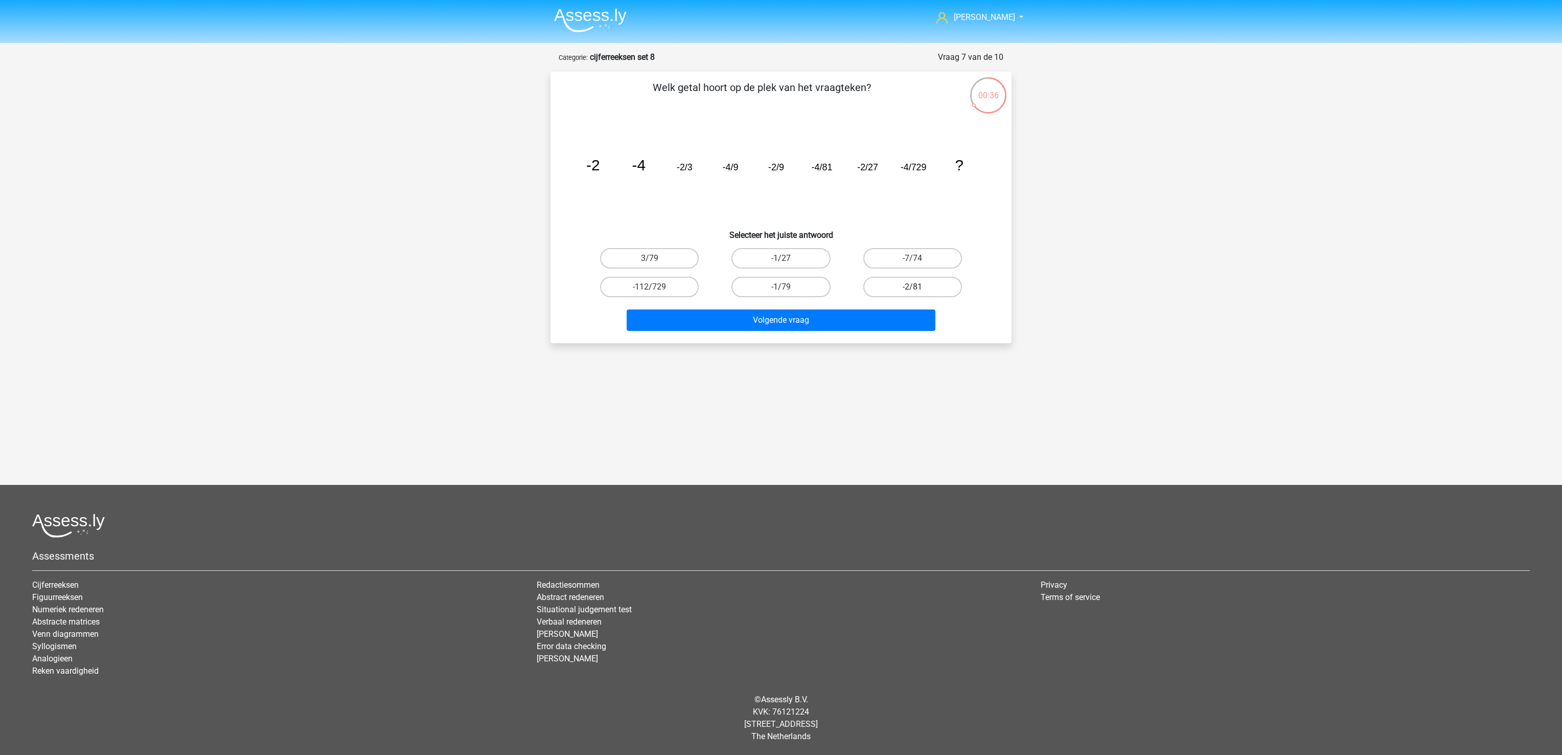
click at [921, 288] on label "-2/81" at bounding box center [912, 287] width 99 height 20
click at [919, 288] on input "-2/81" at bounding box center [916, 290] width 7 height 7
radio input "true"
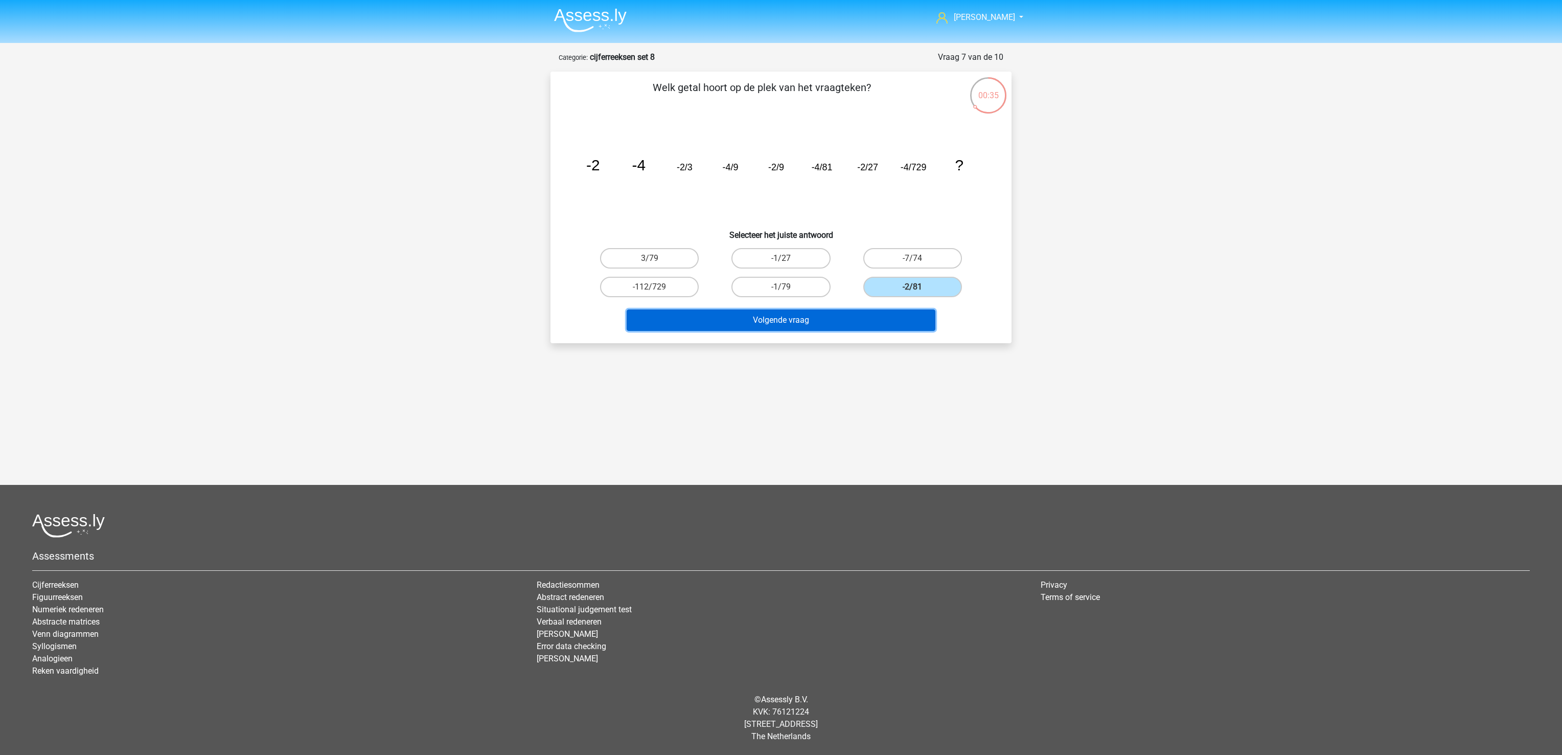
click at [914, 311] on button "Volgende vraag" at bounding box center [781, 319] width 309 height 21
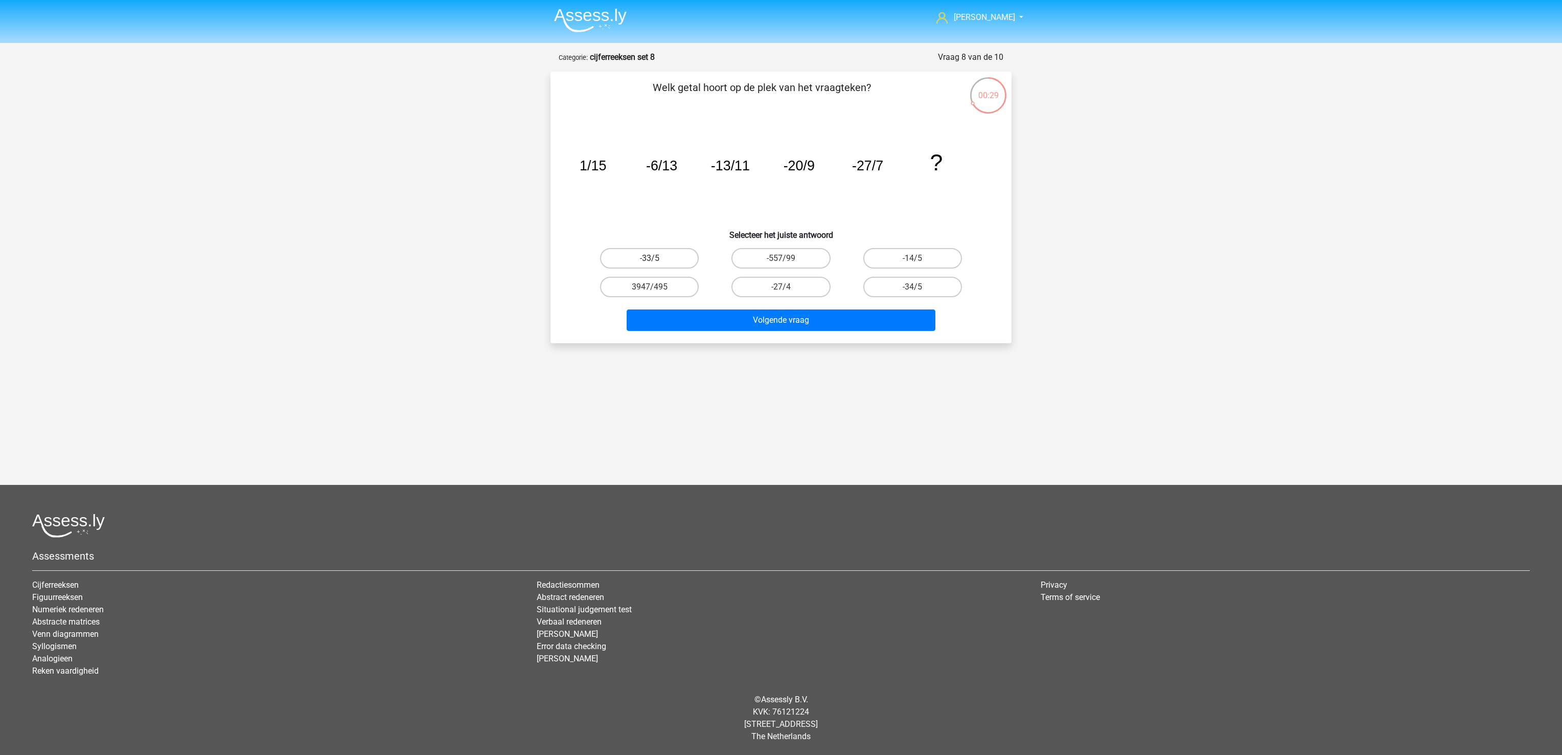
click at [681, 260] on label "-33/5" at bounding box center [649, 258] width 99 height 20
click at [656, 260] on input "-33/5" at bounding box center [653, 261] width 7 height 7
radio input "true"
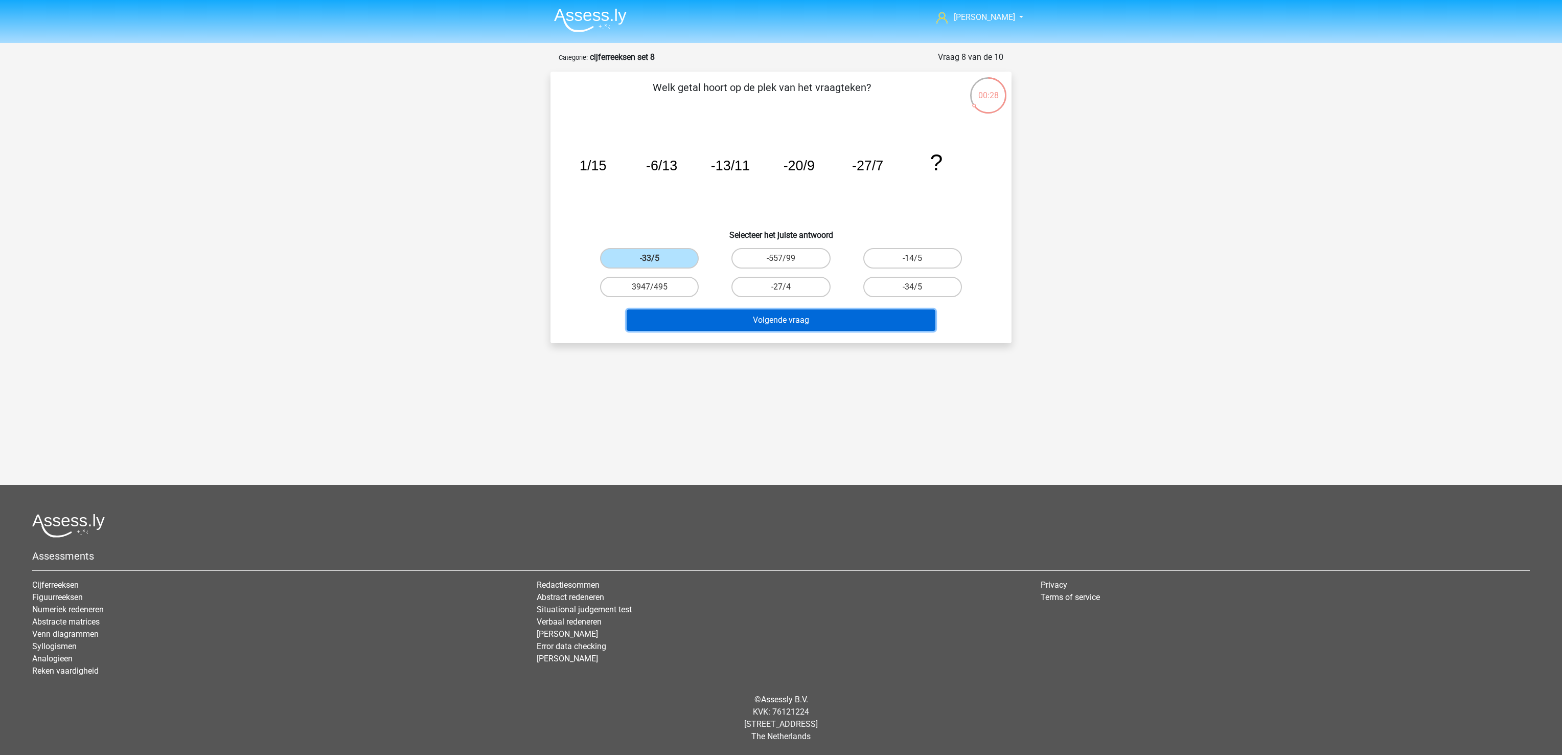
click at [721, 326] on button "Volgende vraag" at bounding box center [781, 319] width 309 height 21
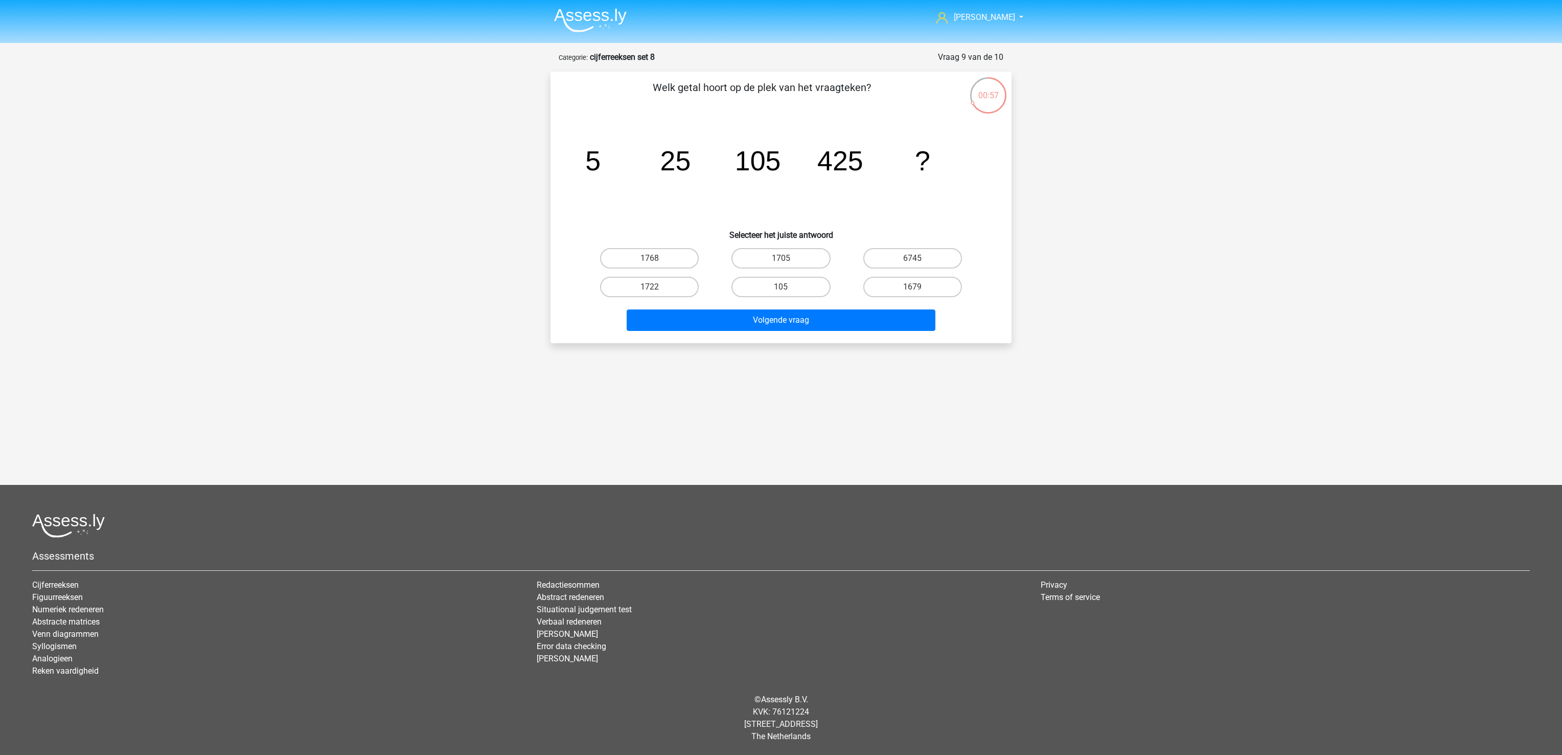
click at [781, 262] on input "1705" at bounding box center [784, 261] width 7 height 7
radio input "true"
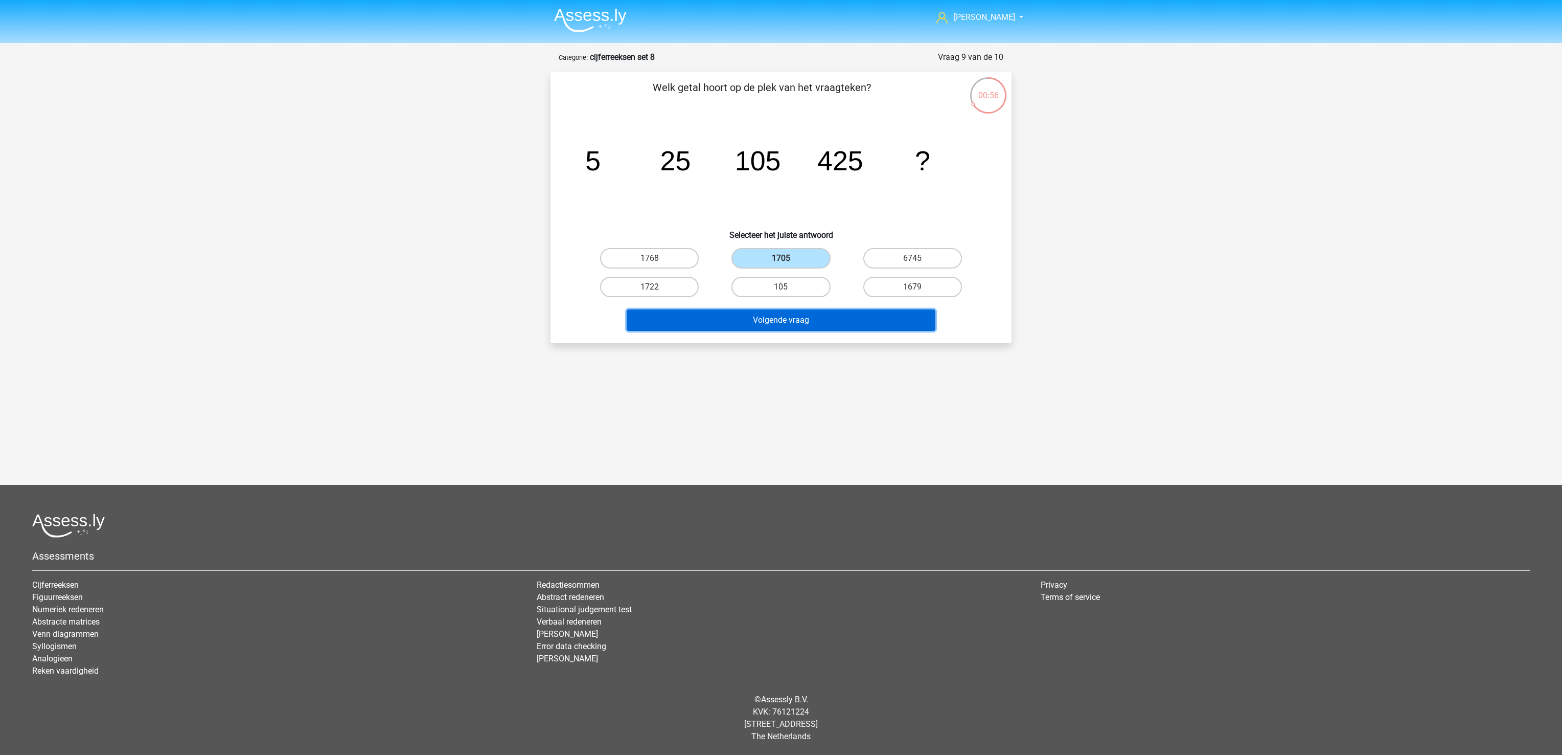
click at [802, 323] on button "Volgende vraag" at bounding box center [781, 319] width 309 height 21
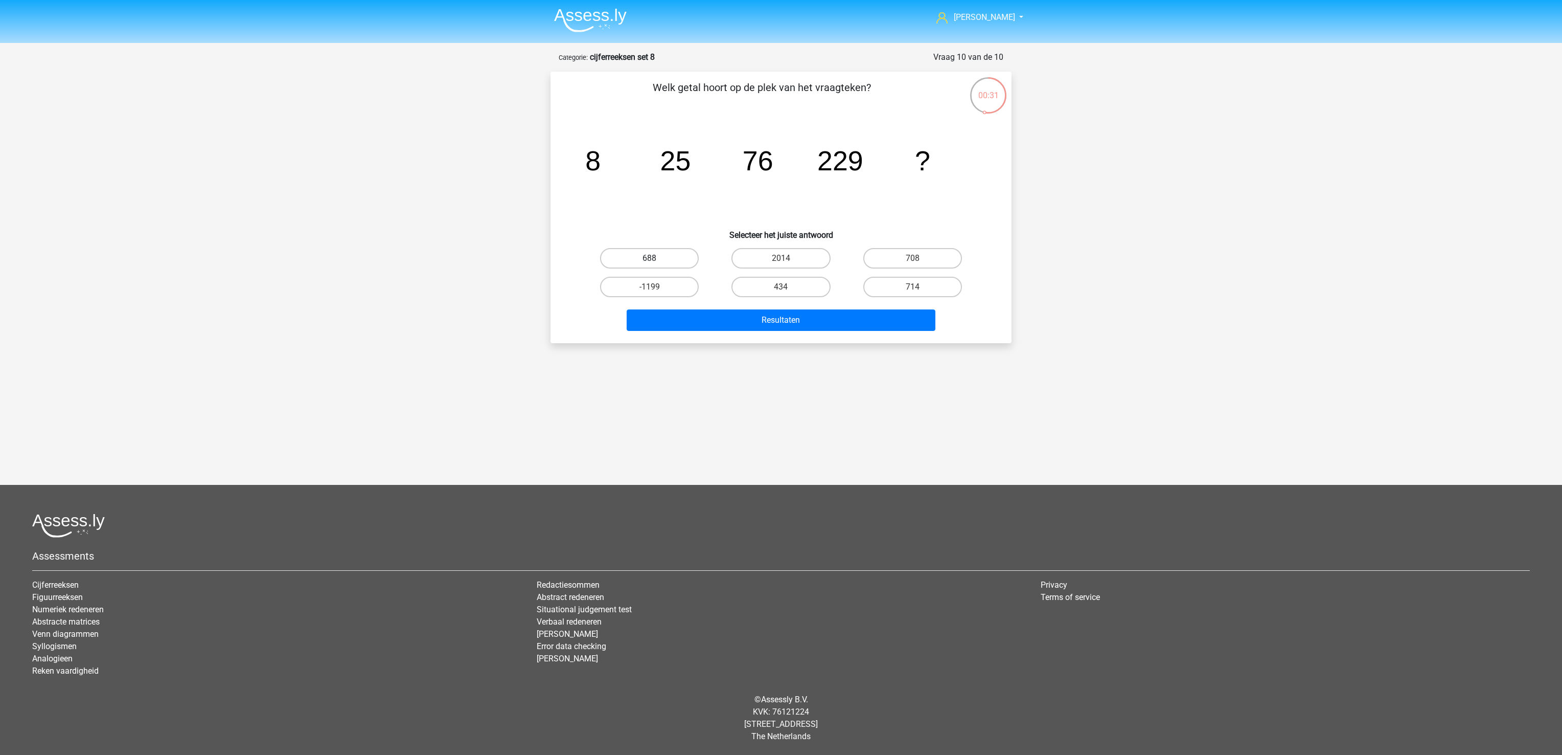
click at [685, 261] on label "688" at bounding box center [649, 258] width 99 height 20
click at [656, 261] on input "688" at bounding box center [653, 261] width 7 height 7
radio input "true"
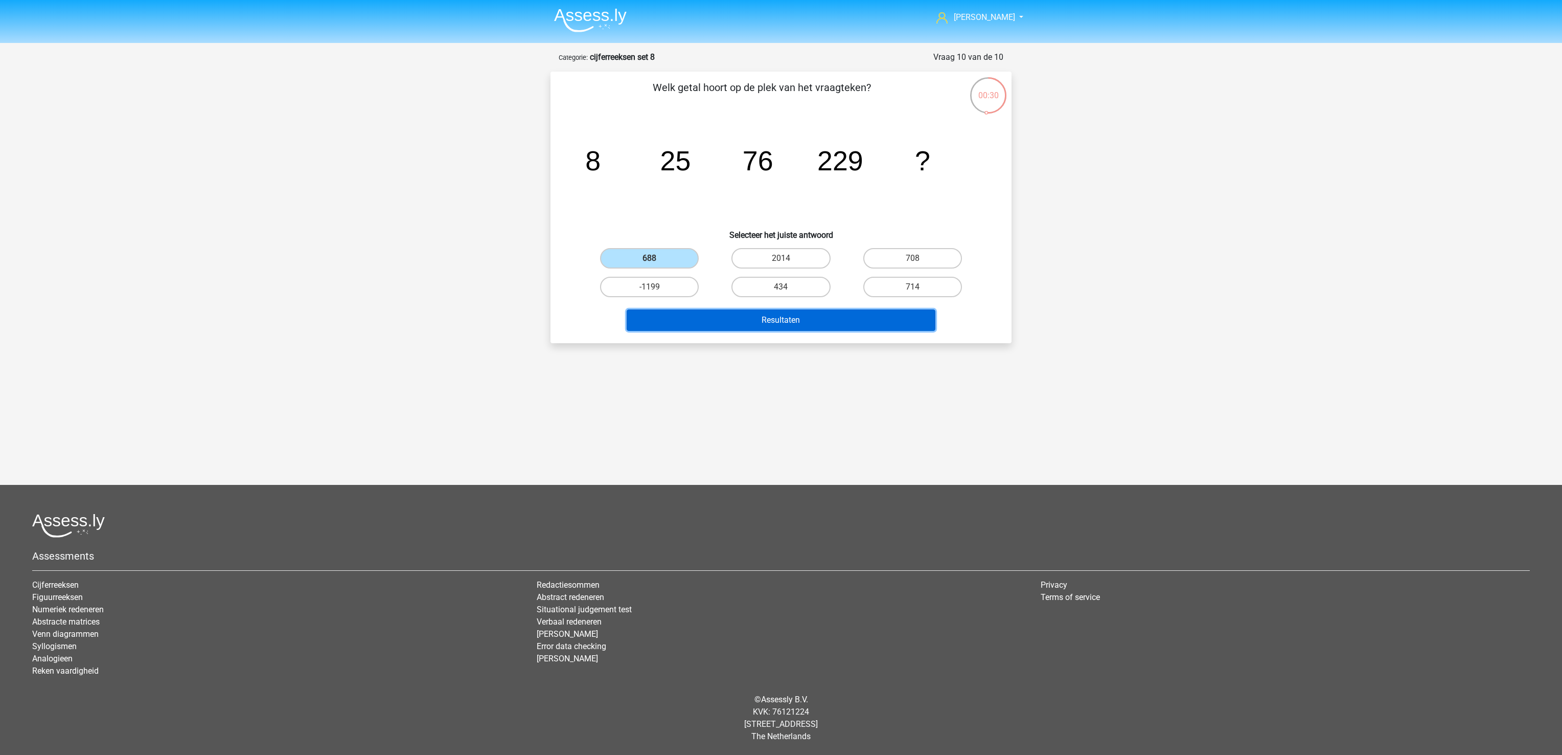
click at [717, 322] on button "Resultaten" at bounding box center [781, 319] width 309 height 21
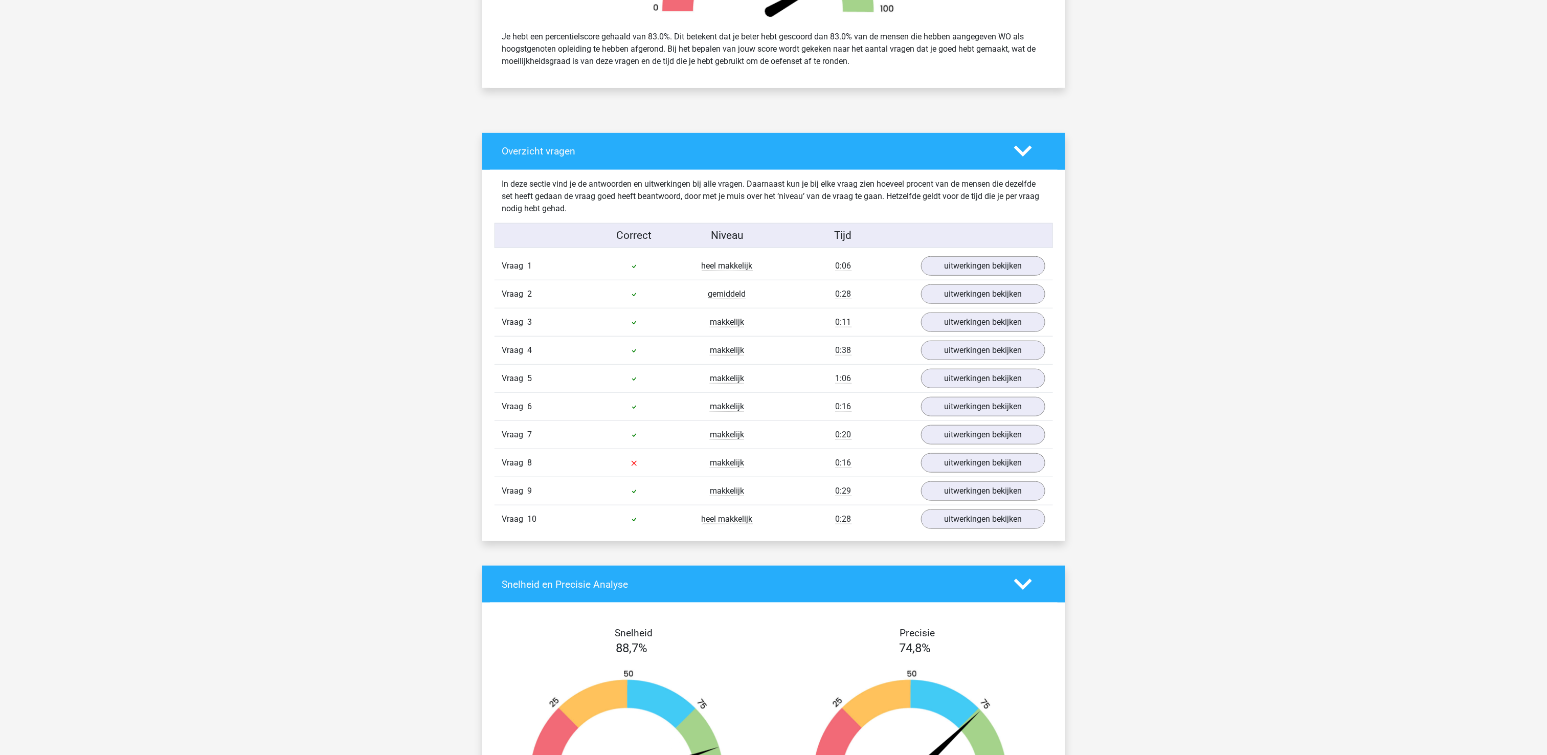
scroll to position [511, 0]
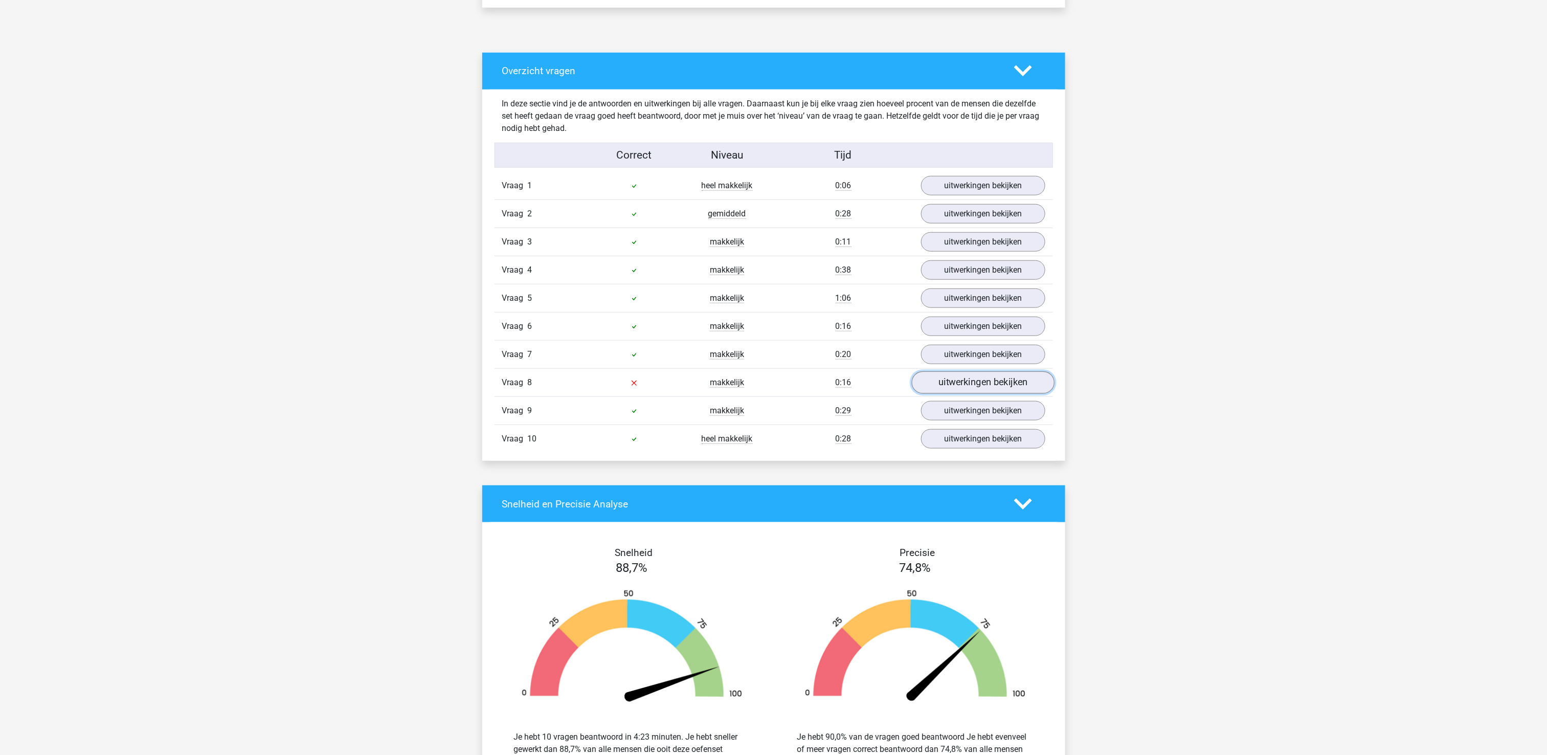
click at [971, 392] on link "uitwerkingen bekijken" at bounding box center [982, 382] width 143 height 22
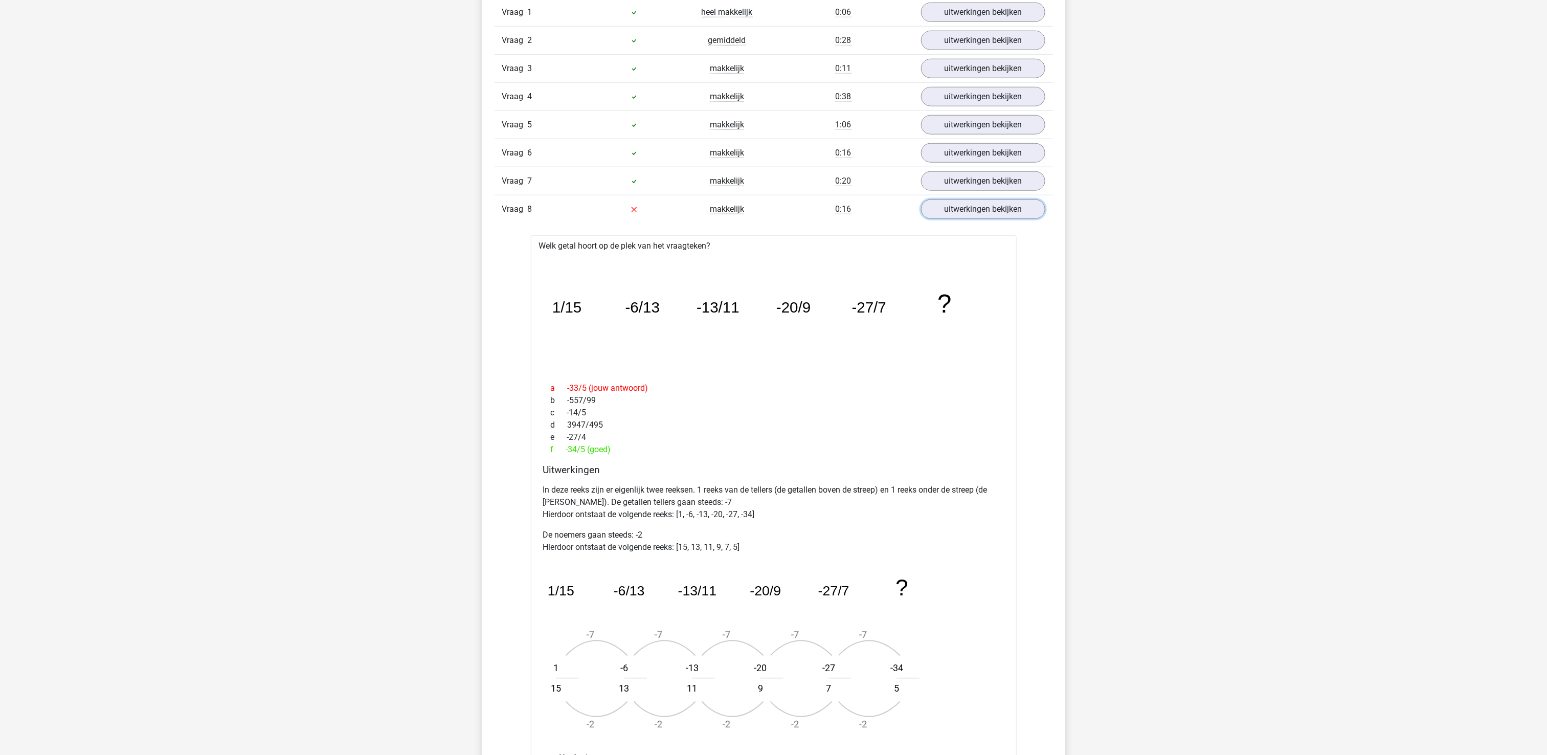
scroll to position [716, 0]
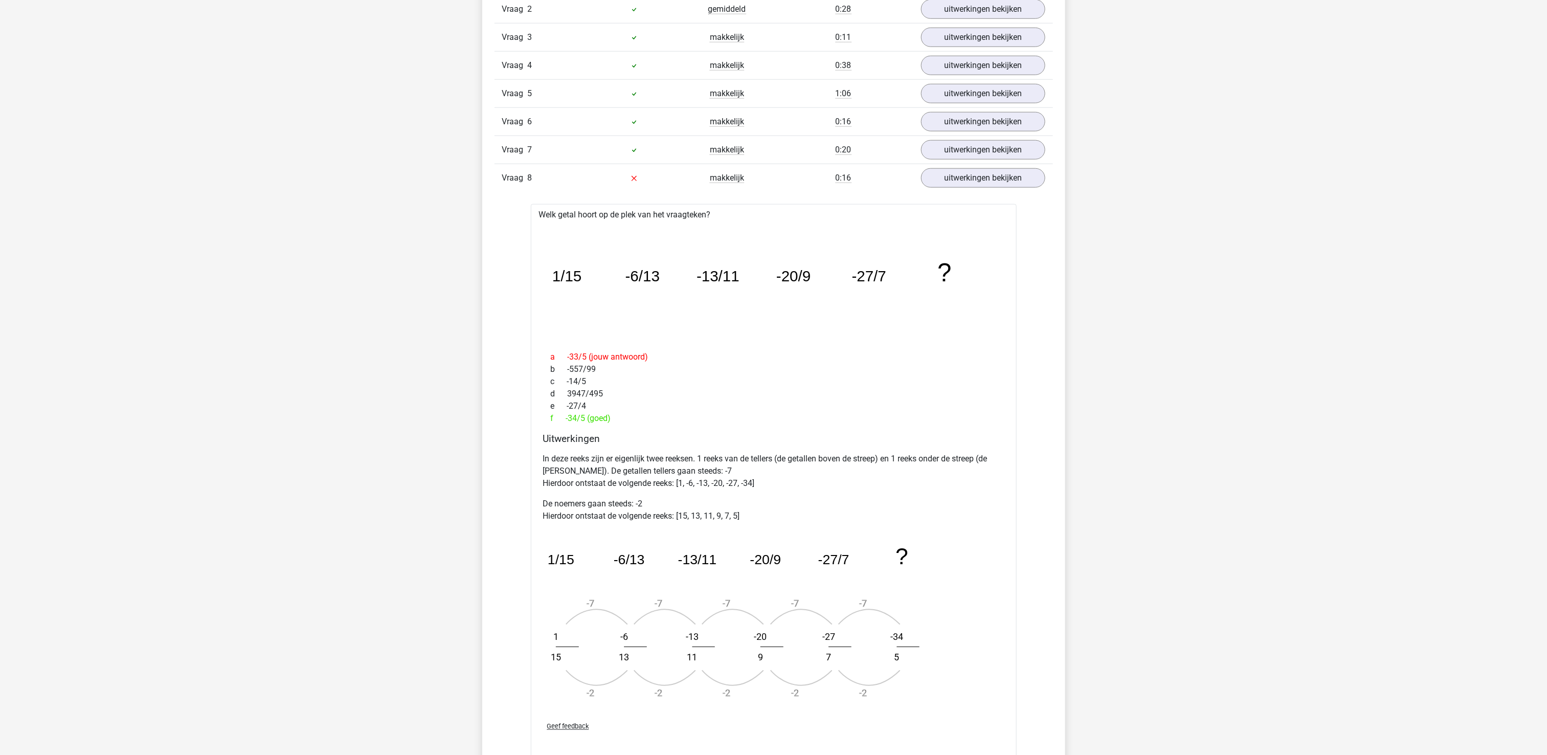
click at [1187, 431] on div "Marije marijewestra@gmail.com" at bounding box center [773, 503] width 1547 height 2439
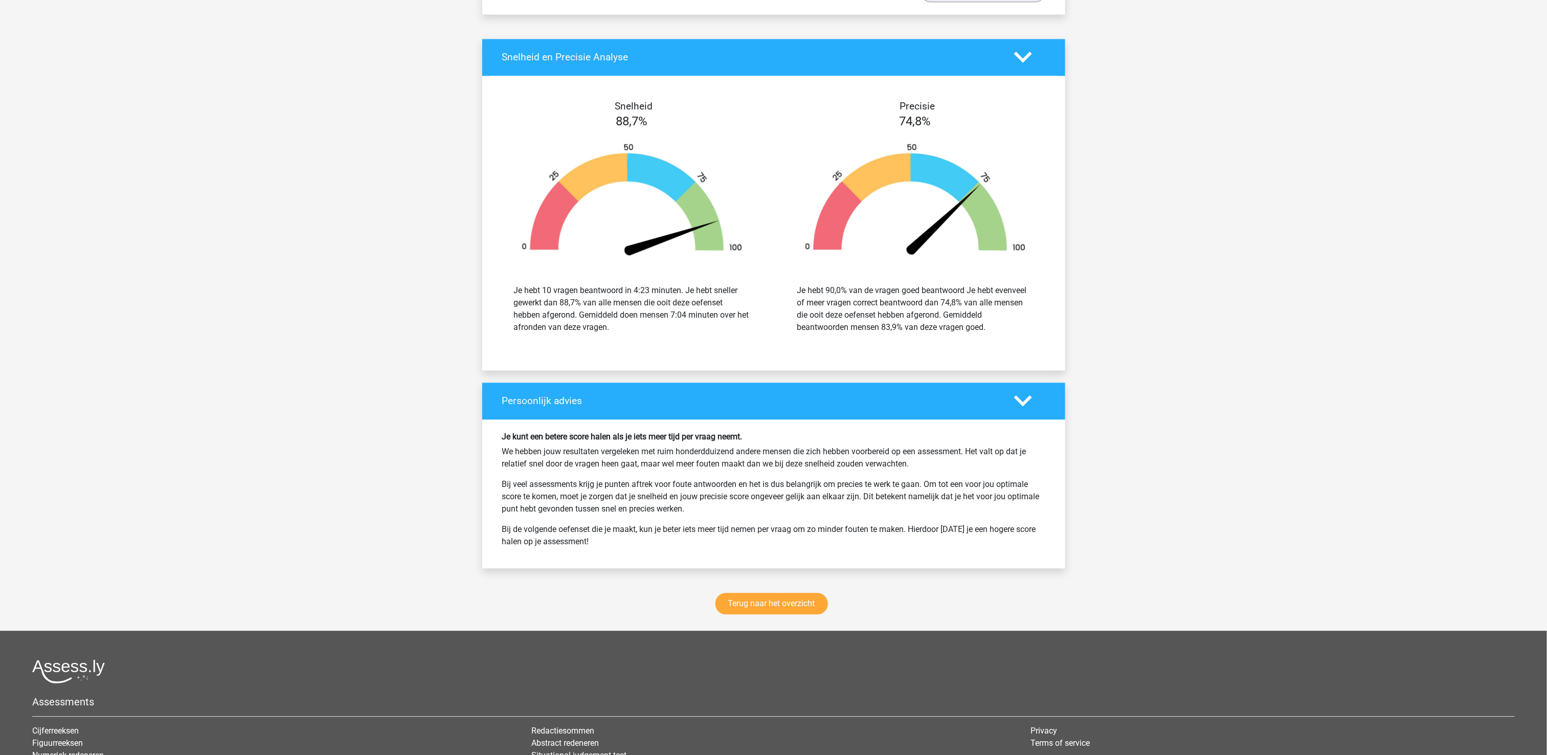
scroll to position [1694, 0]
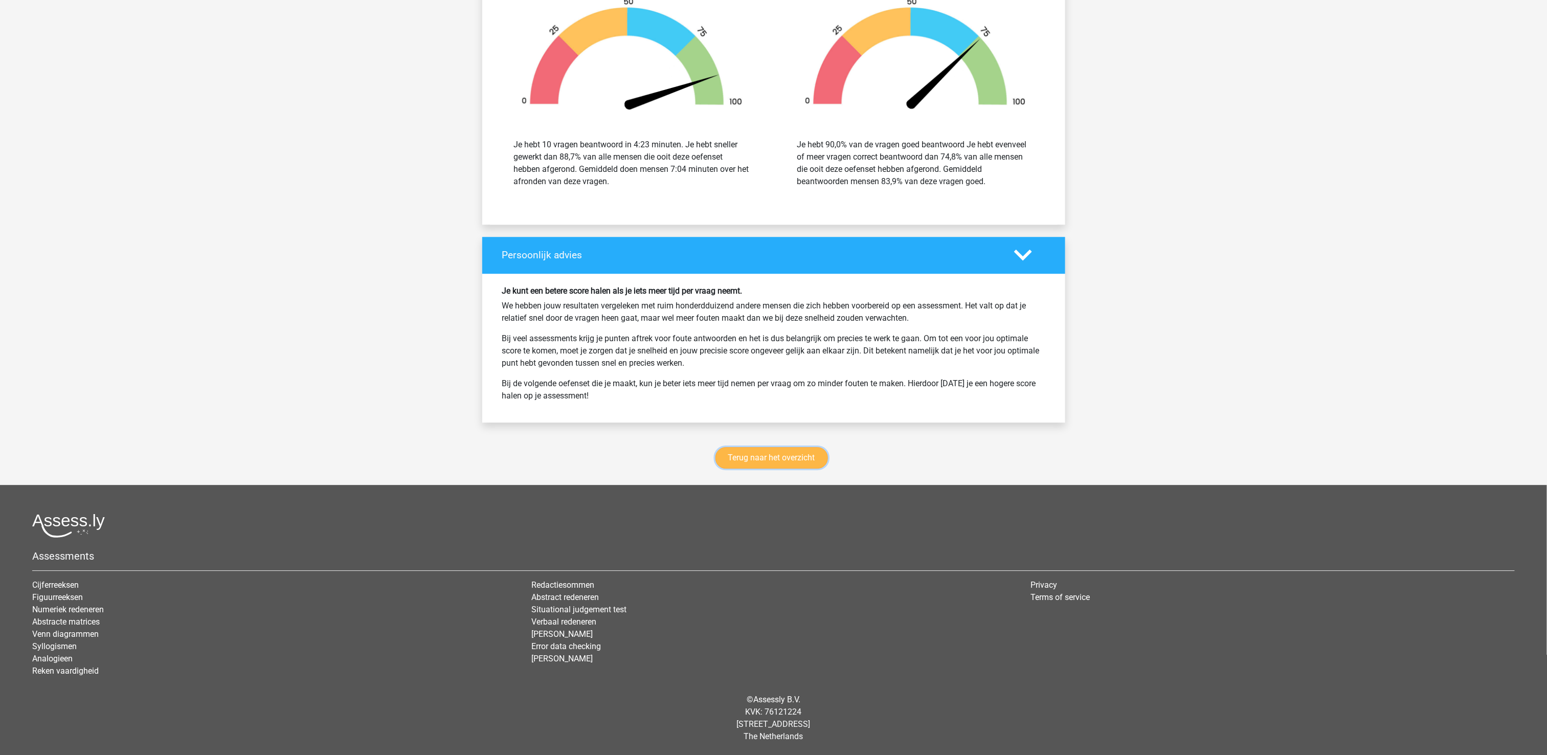
click at [765, 459] on link "Terug naar het overzicht" at bounding box center [771, 457] width 112 height 21
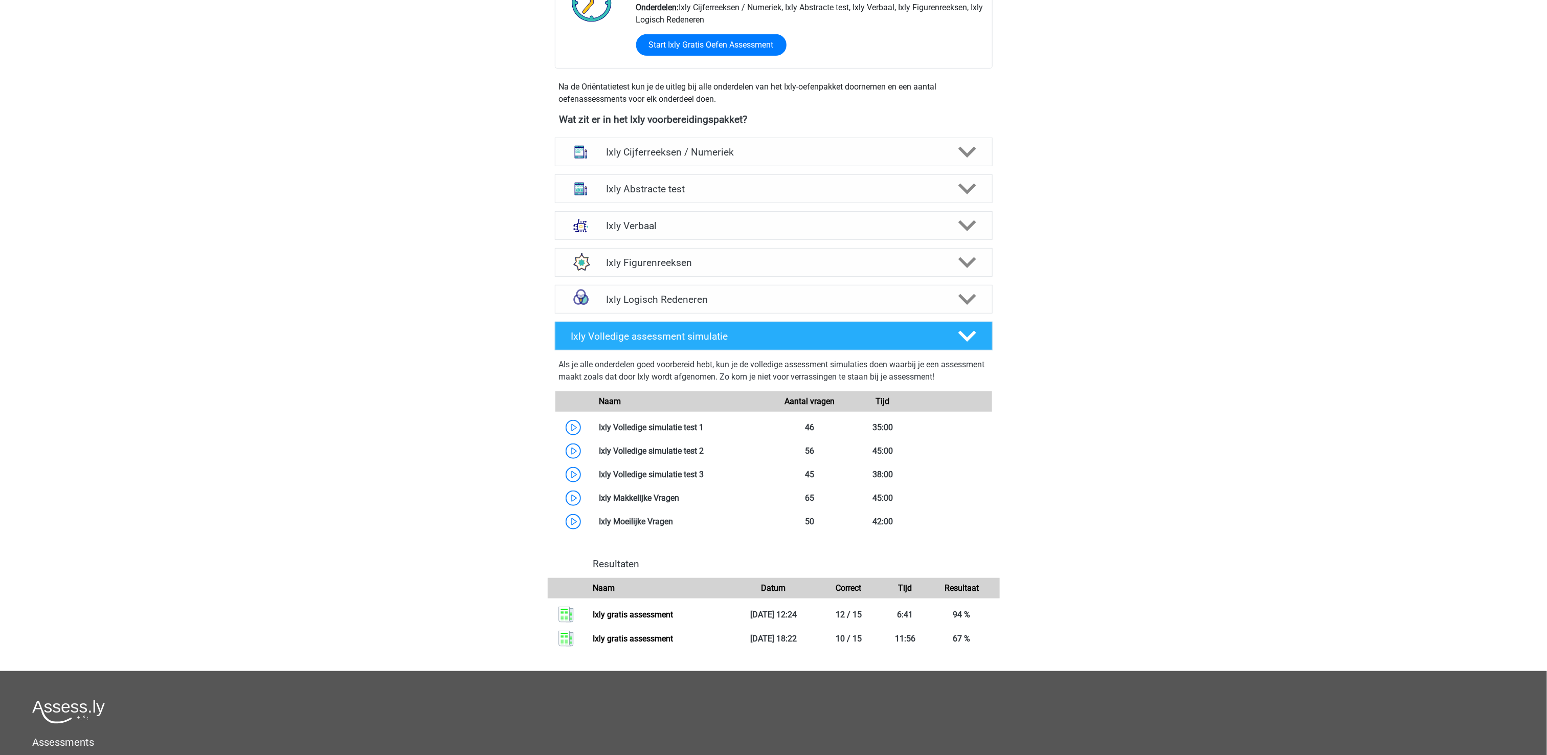
scroll to position [102, 0]
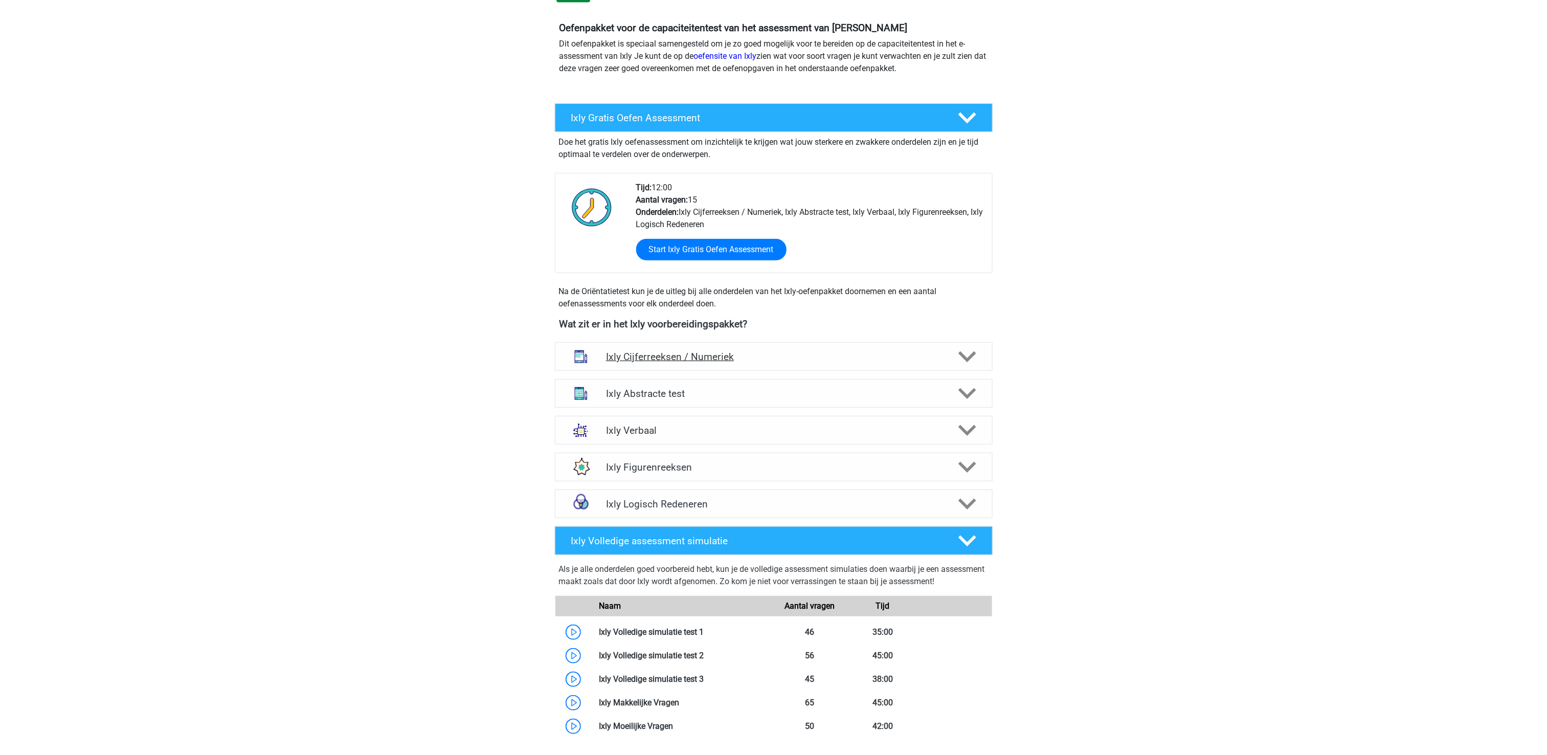
click at [797, 353] on h4 "Ixly Cijferreeksen / Numeriek" at bounding box center [773, 357] width 335 height 12
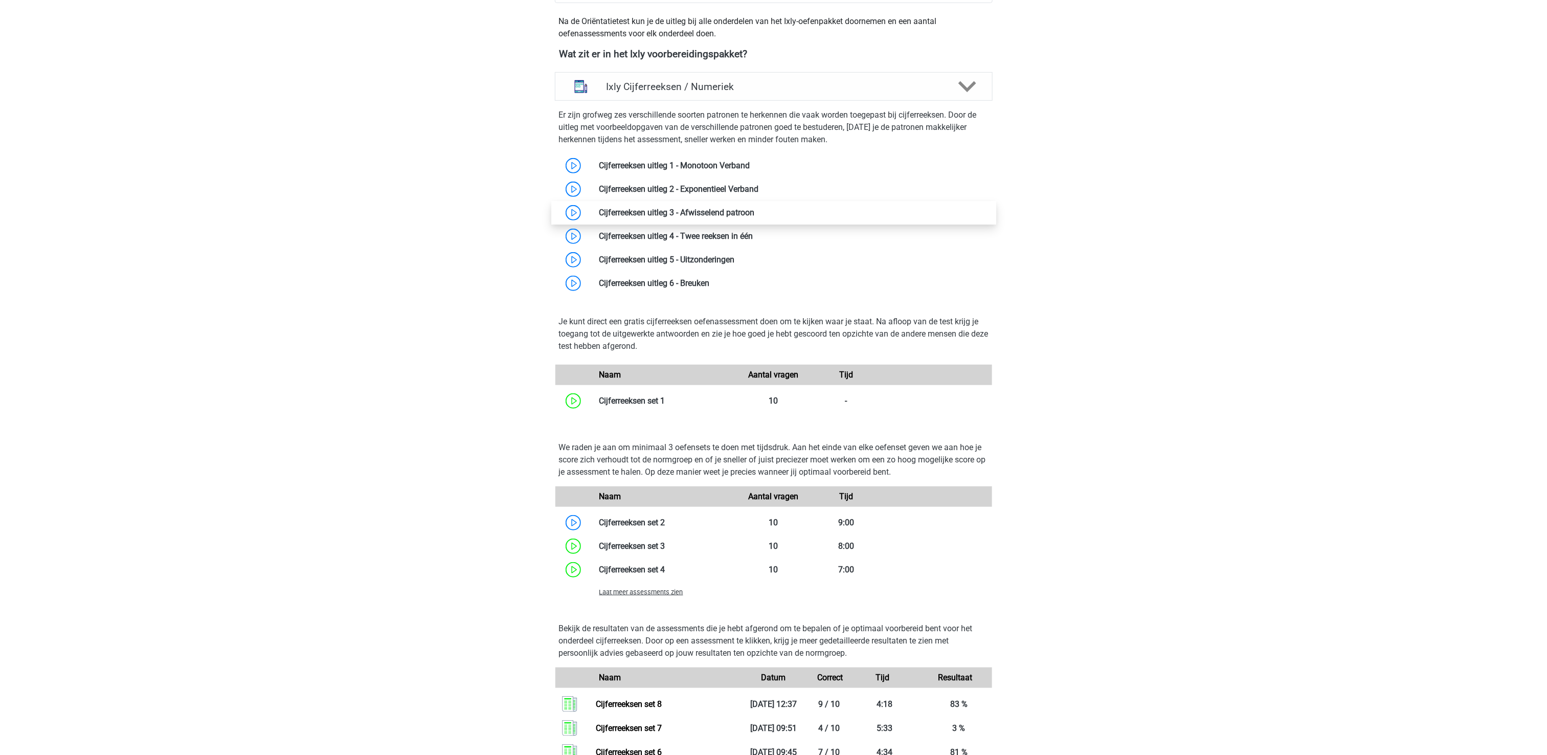
scroll to position [511, 0]
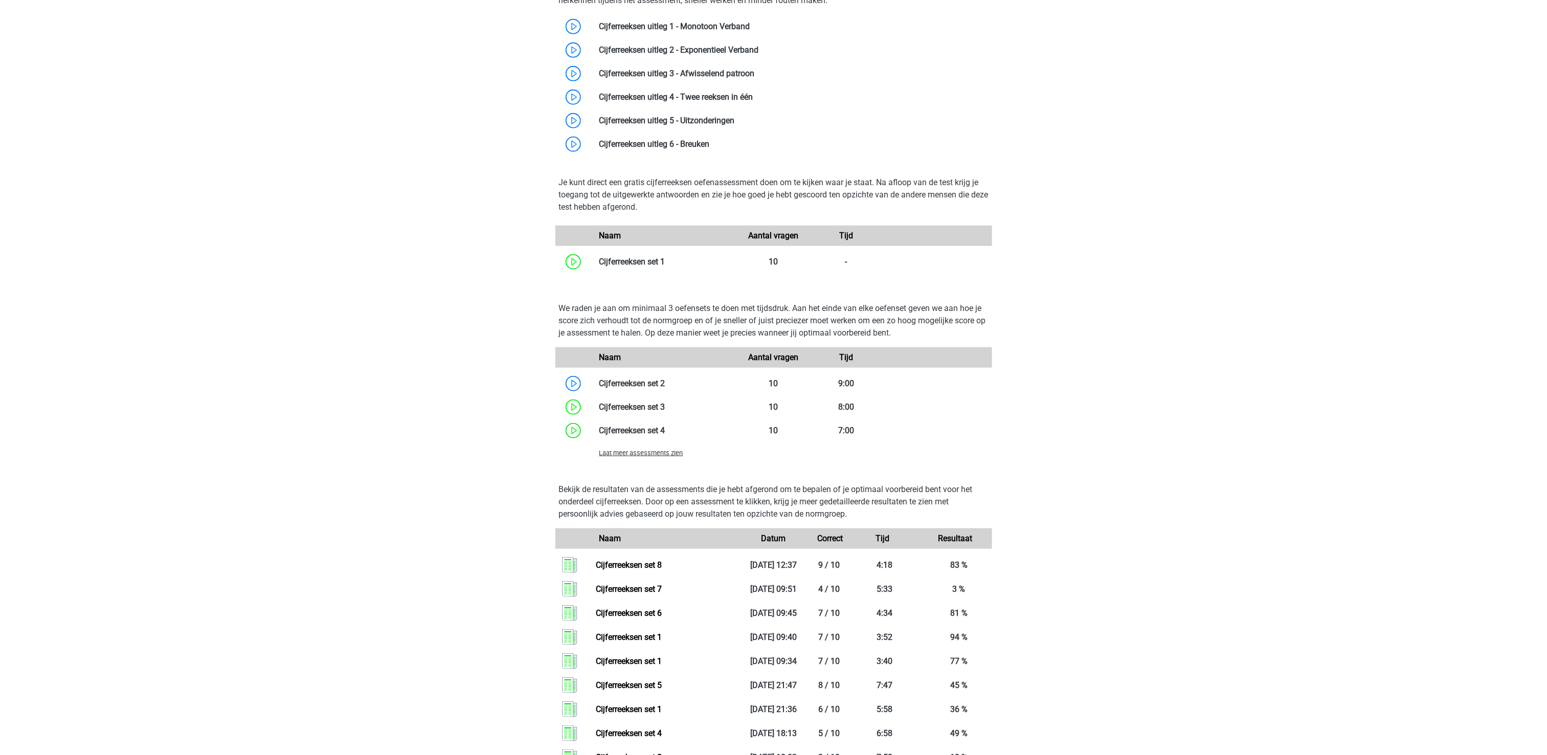
click at [685, 454] on div "Laat meer assessments zien" at bounding box center [665, 452] width 146 height 12
click at [672, 454] on span "Laat meer assessments zien" at bounding box center [641, 453] width 84 height 8
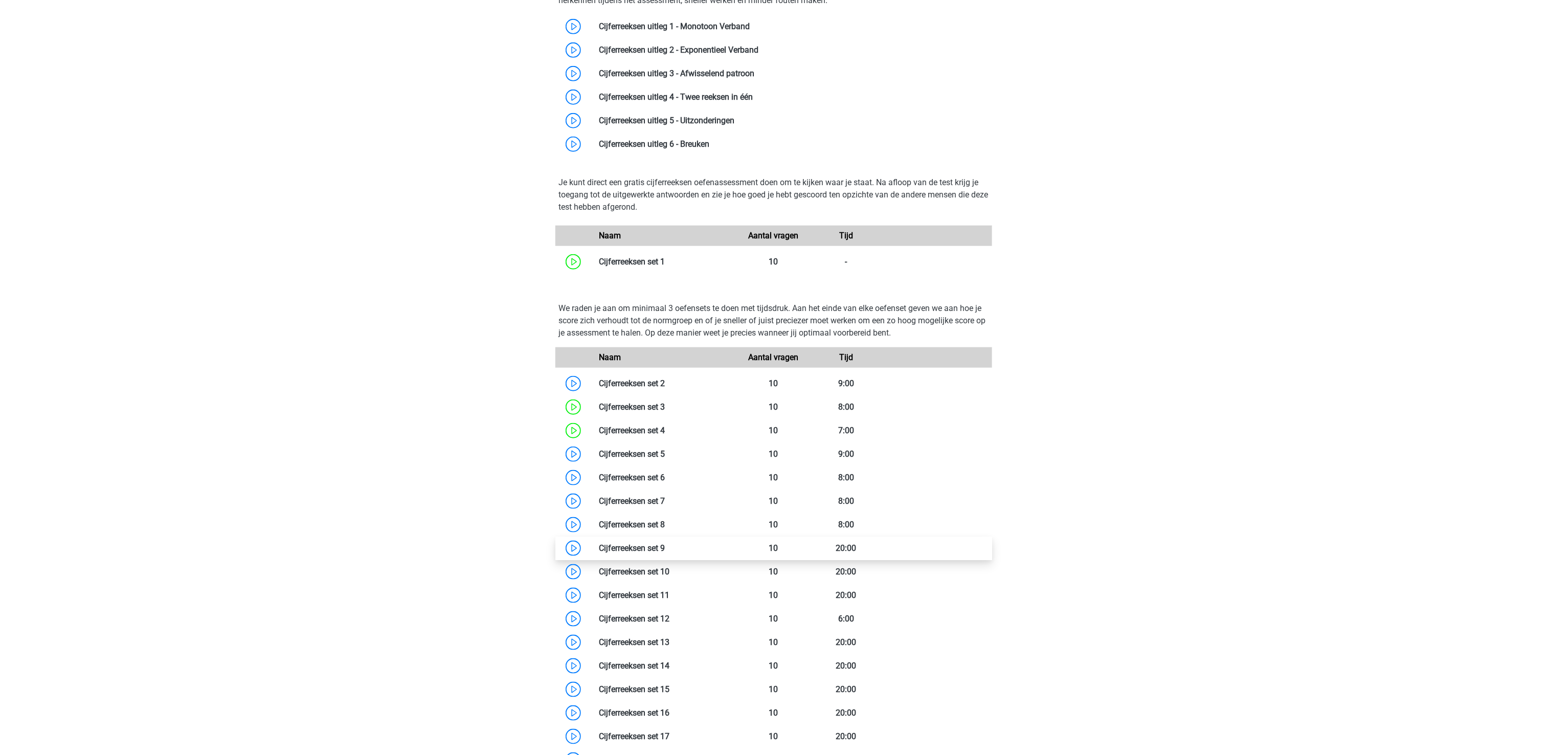
click at [665, 548] on link at bounding box center [665, 548] width 0 height 10
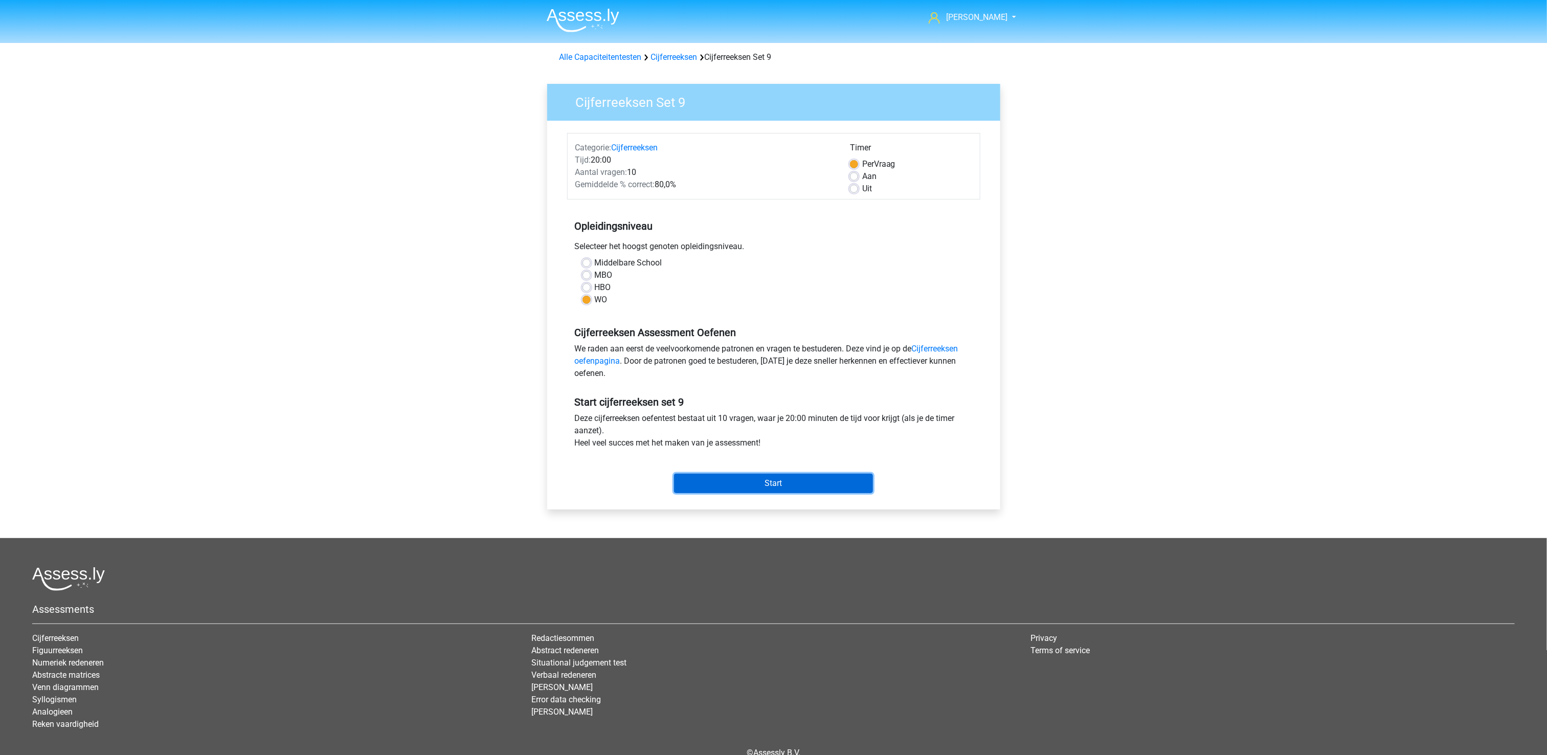
click at [790, 485] on input "Start" at bounding box center [773, 482] width 199 height 19
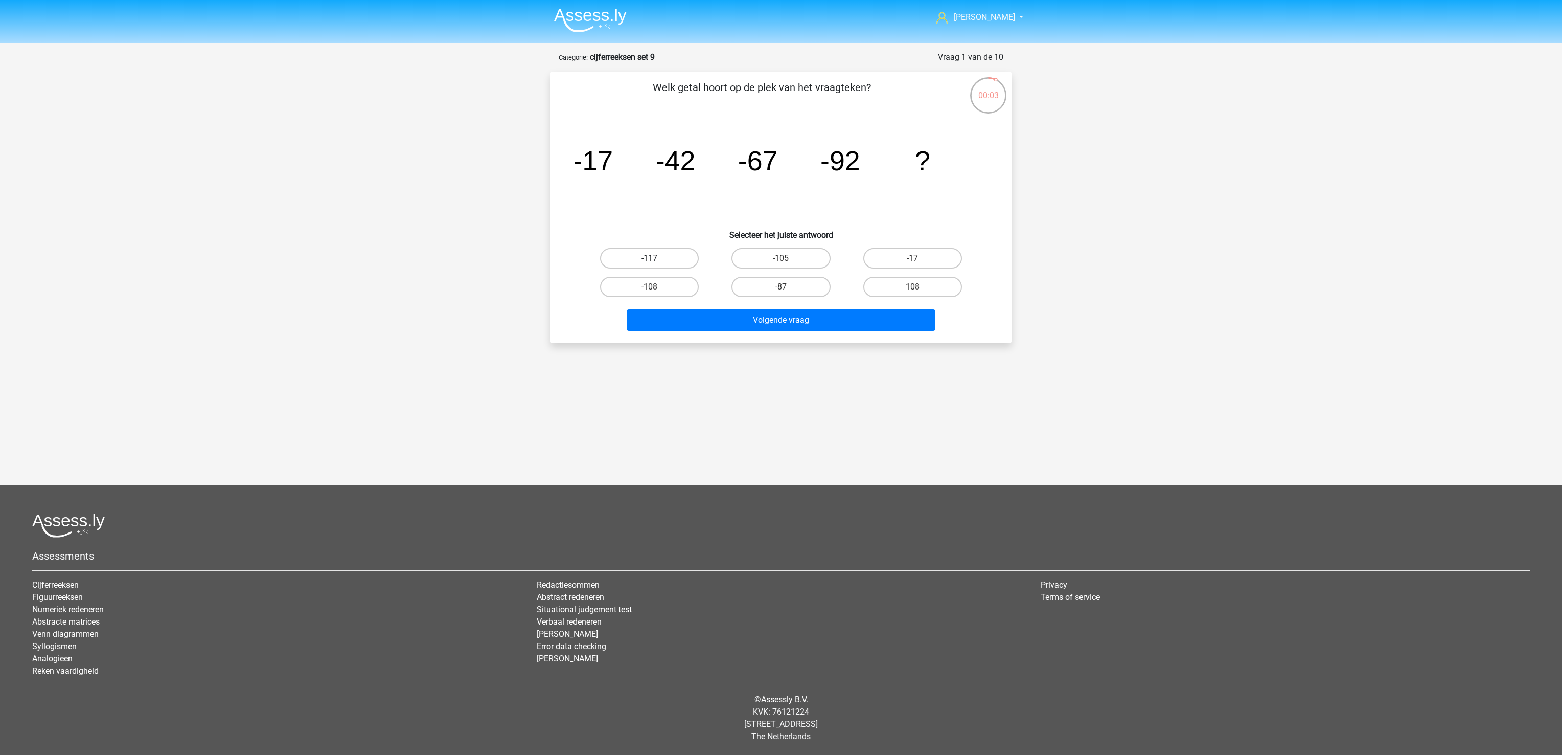
click at [672, 252] on label "-117" at bounding box center [649, 258] width 99 height 20
click at [656, 258] on input "-117" at bounding box center [653, 261] width 7 height 7
radio input "true"
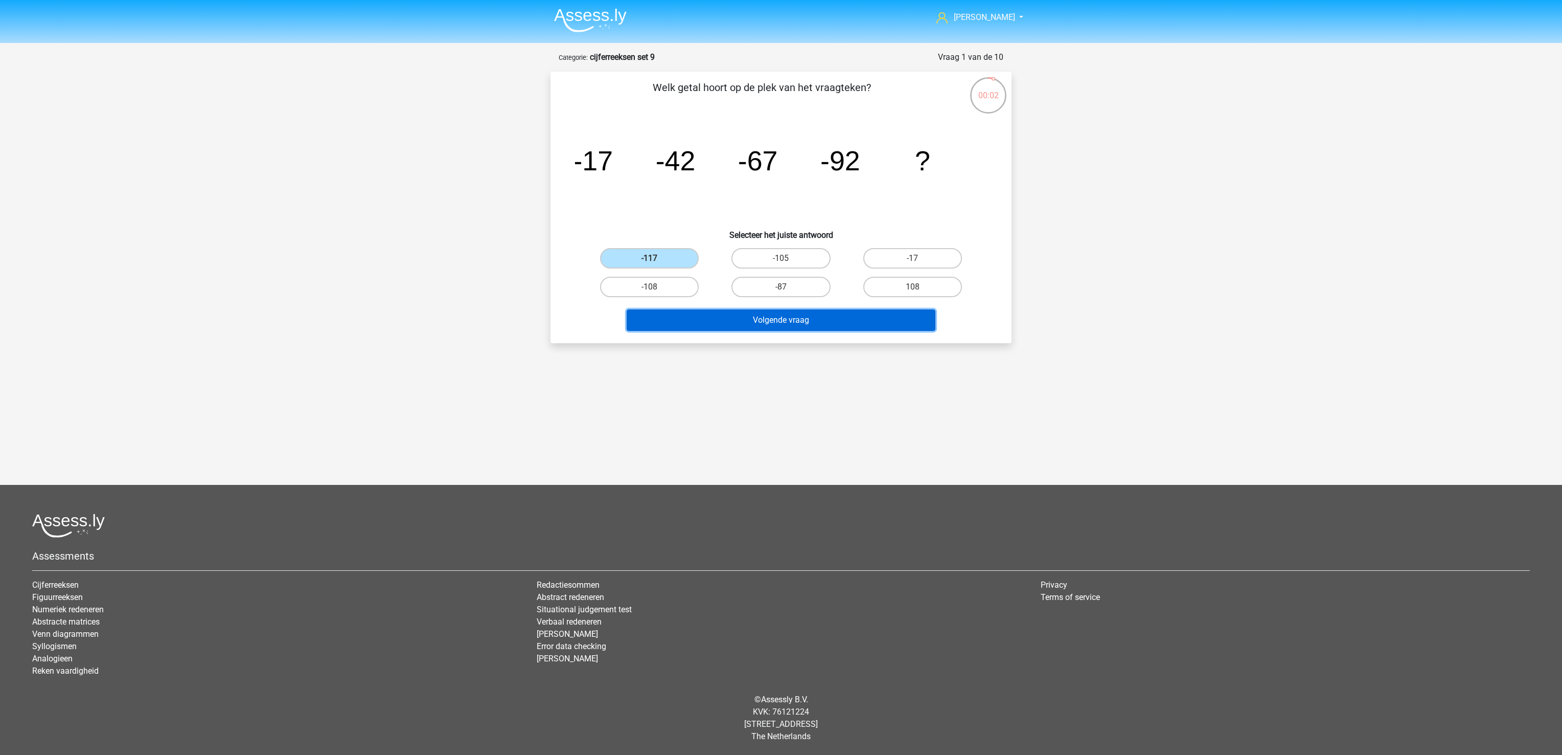
click at [734, 313] on button "Volgende vraag" at bounding box center [781, 319] width 309 height 21
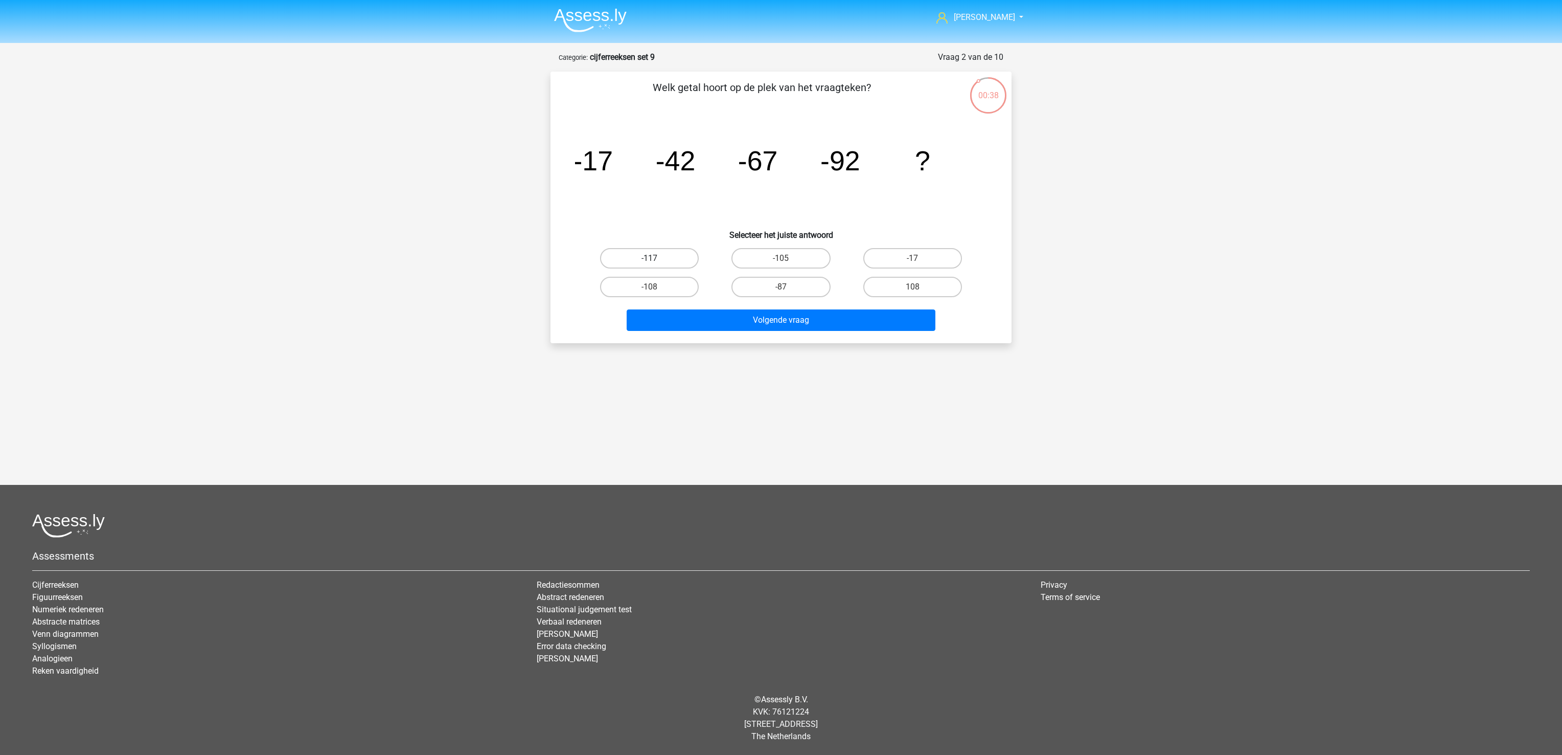
click at [657, 249] on label "-117" at bounding box center [649, 258] width 99 height 20
click at [656, 258] on input "-117" at bounding box center [653, 261] width 7 height 7
radio input "true"
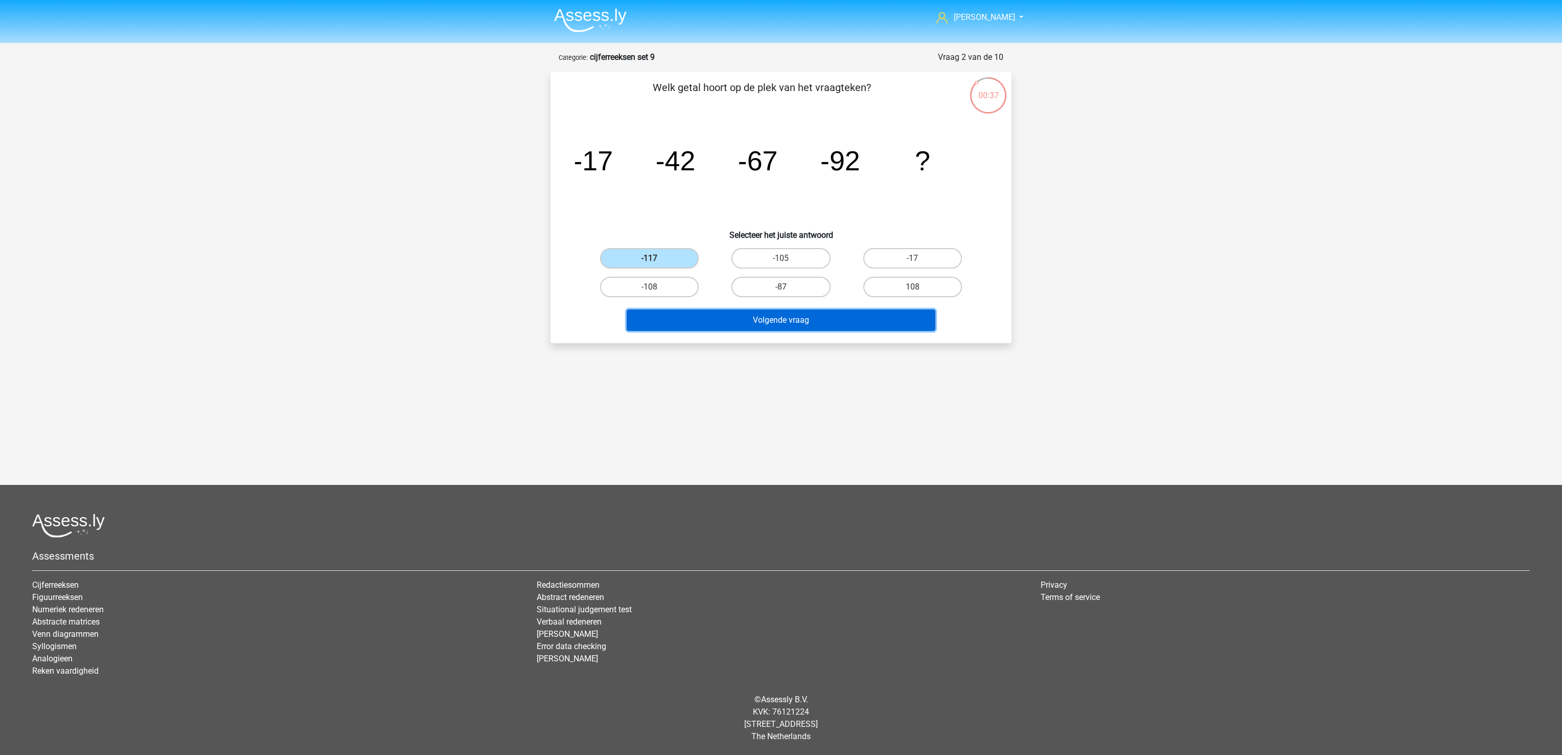
click at [697, 326] on button "Volgende vraag" at bounding box center [781, 319] width 309 height 21
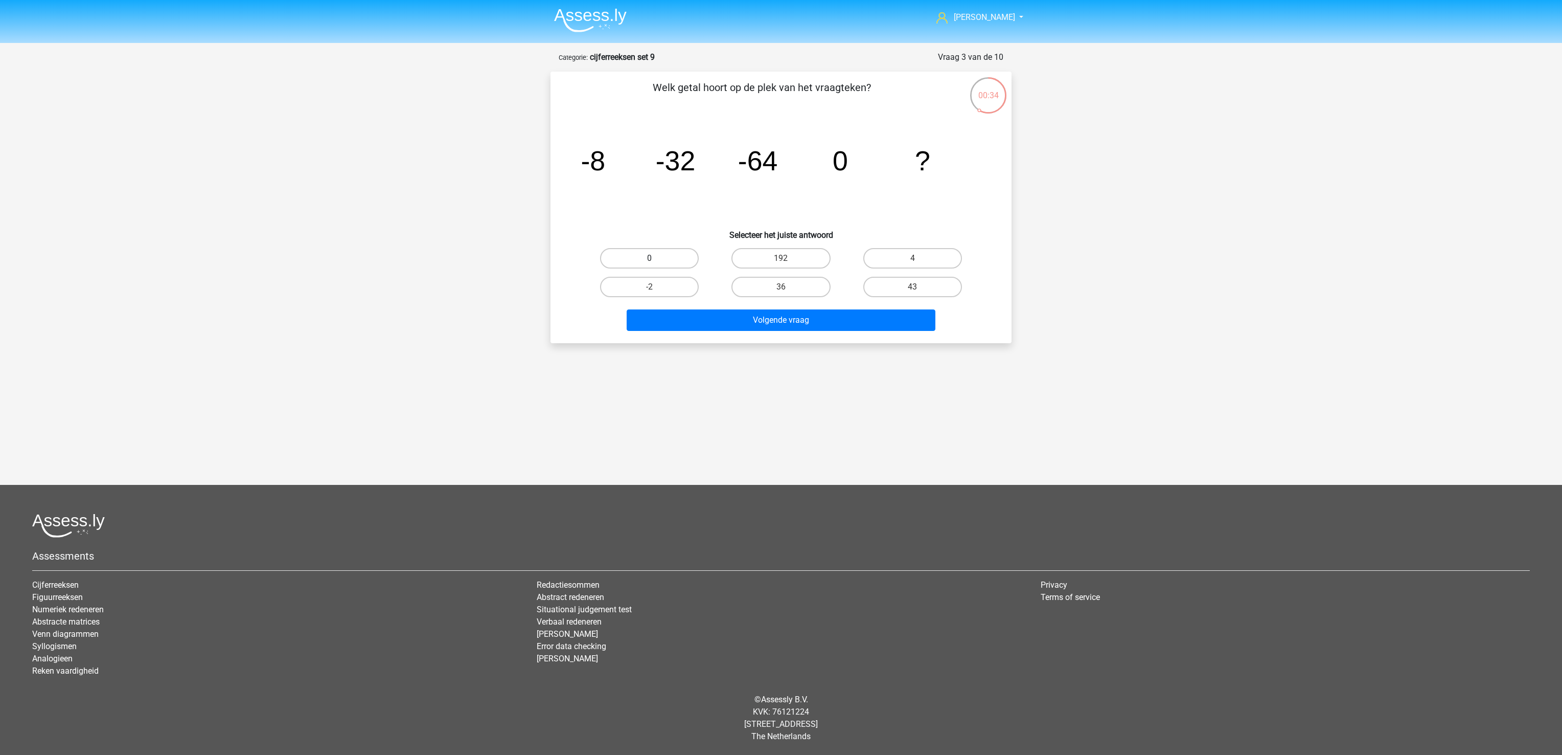
click at [644, 262] on label "0" at bounding box center [649, 258] width 99 height 20
click at [650, 262] on input "0" at bounding box center [653, 261] width 7 height 7
radio input "true"
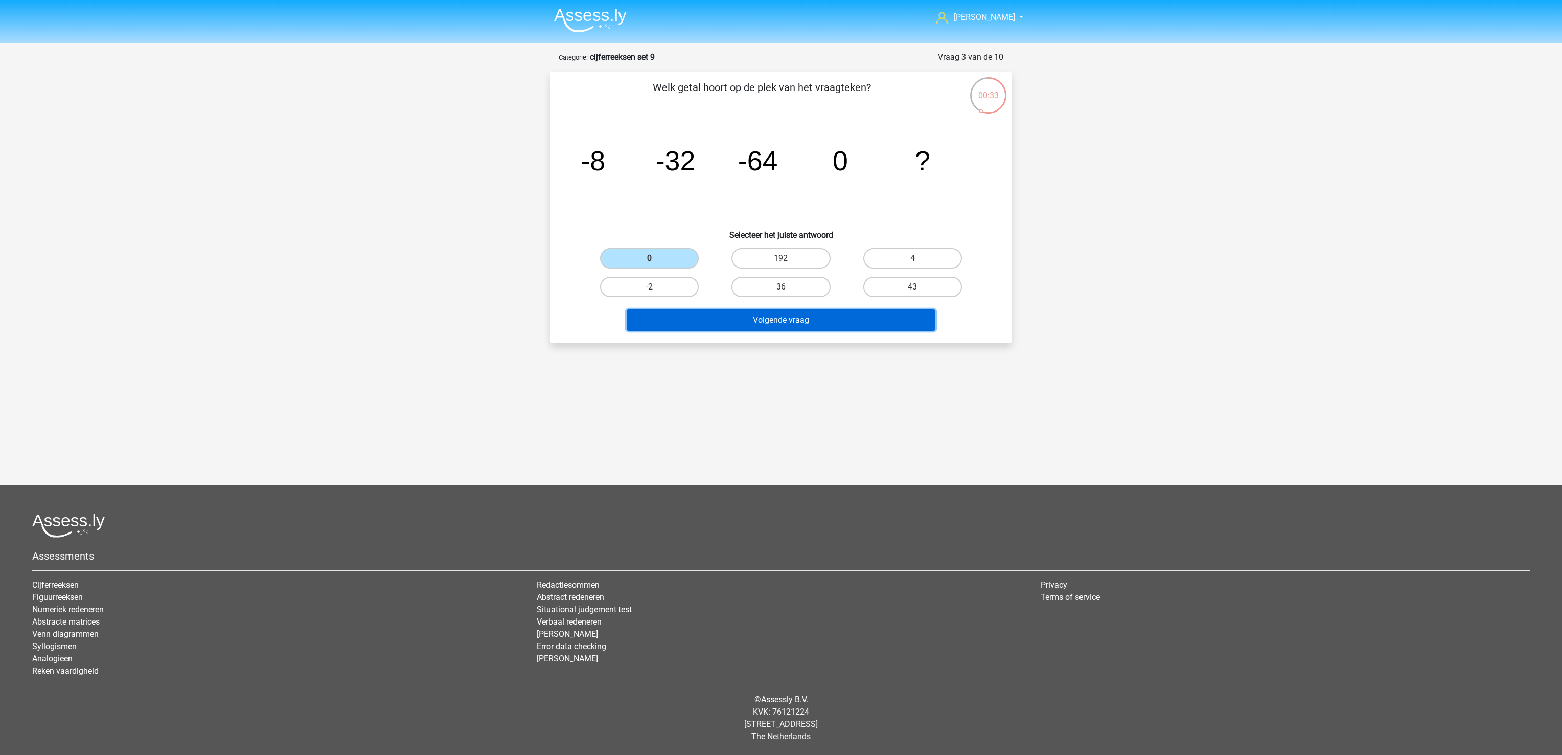
click at [680, 324] on button "Volgende vraag" at bounding box center [781, 319] width 309 height 21
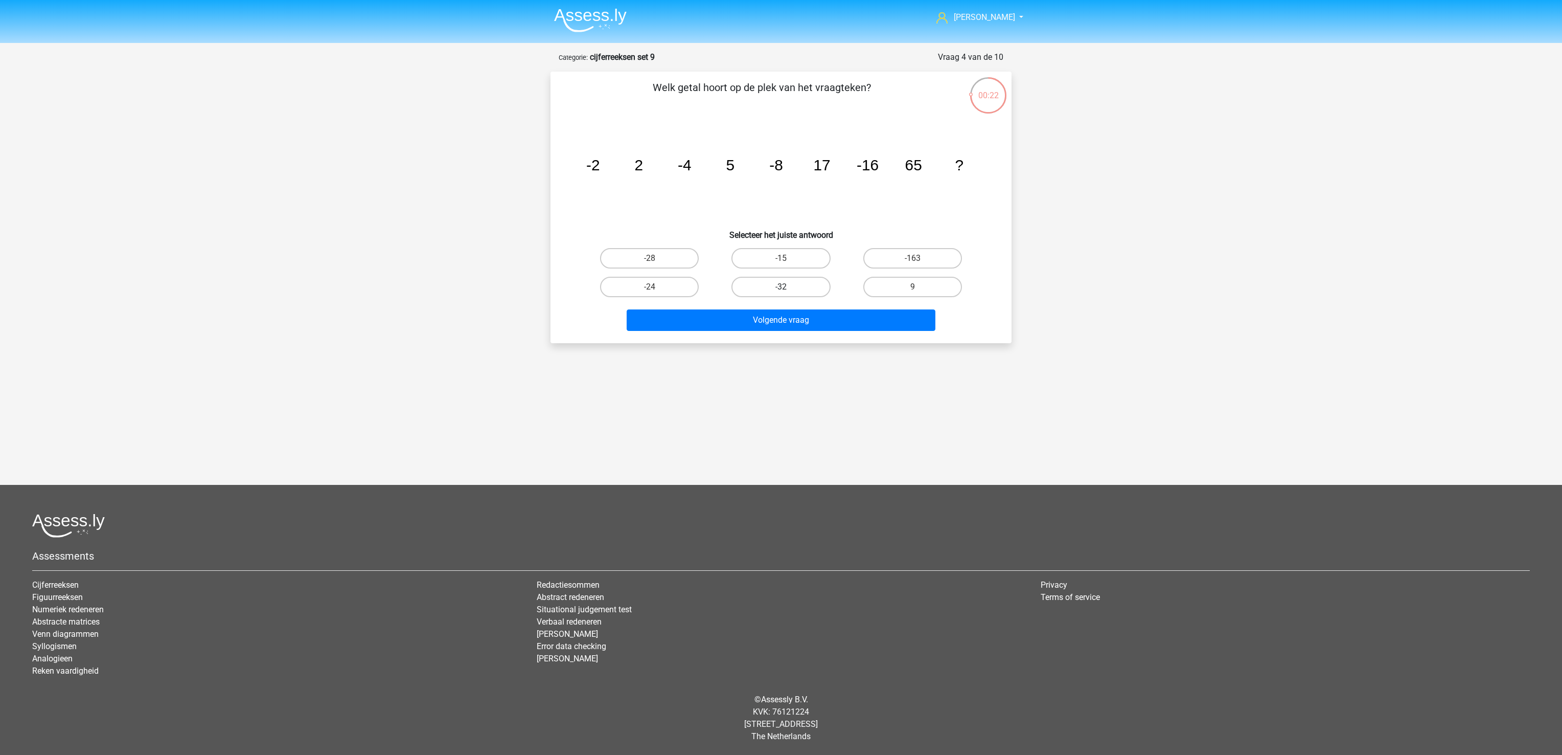
click at [792, 284] on label "-32" at bounding box center [781, 287] width 99 height 20
click at [788, 287] on input "-32" at bounding box center [784, 290] width 7 height 7
radio input "true"
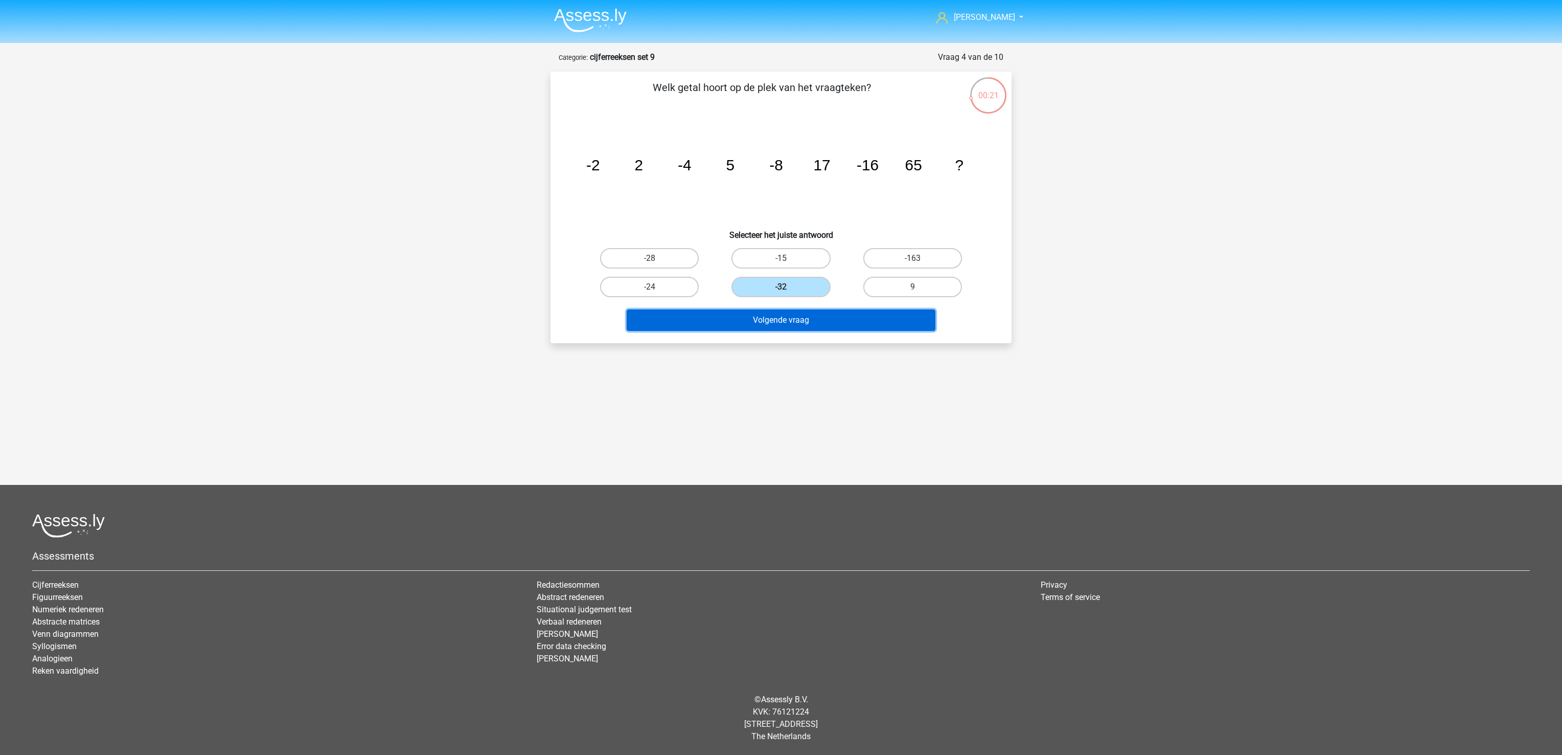
click at [799, 327] on button "Volgende vraag" at bounding box center [781, 319] width 309 height 21
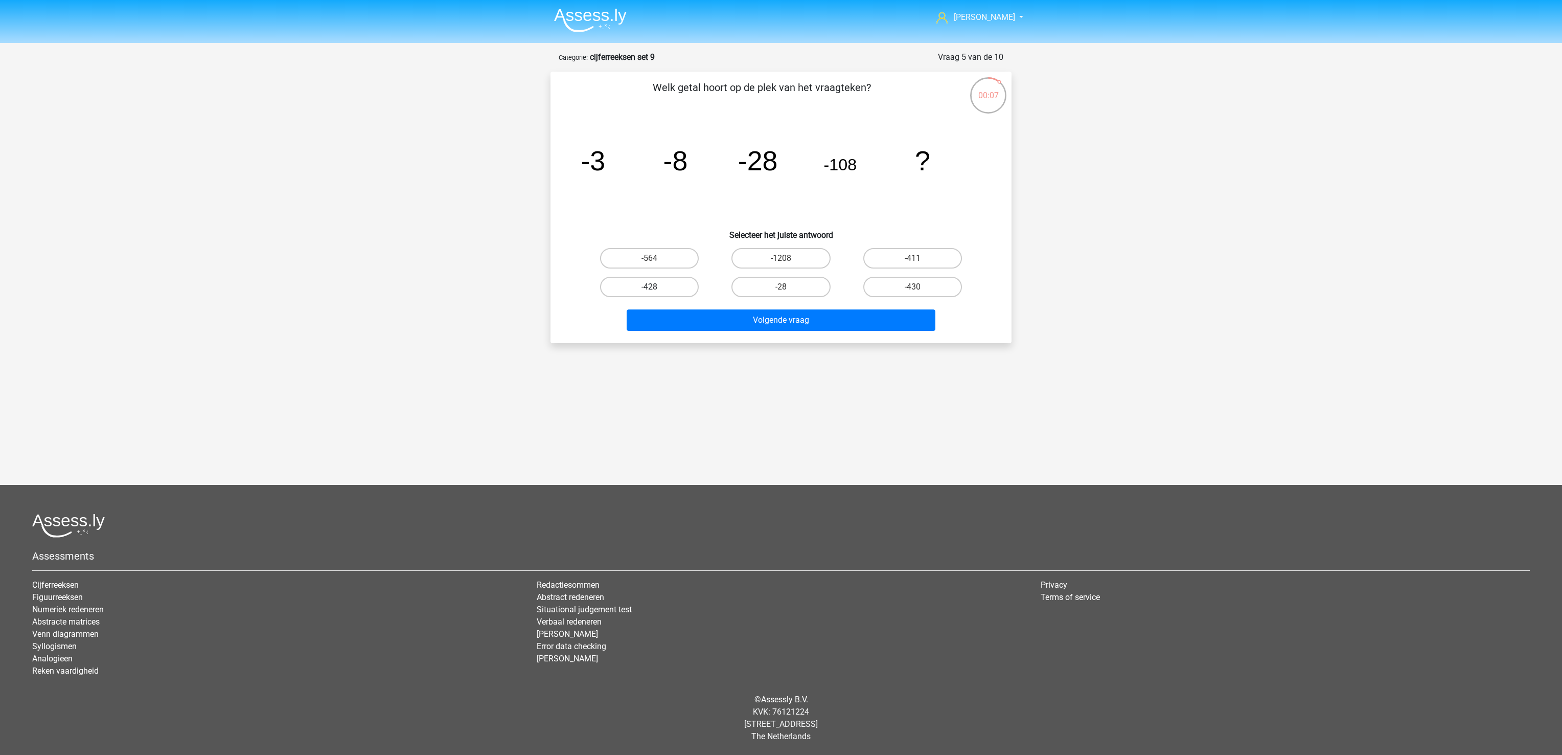
click at [690, 282] on label "-428" at bounding box center [649, 287] width 99 height 20
click at [656, 287] on input "-428" at bounding box center [653, 290] width 7 height 7
radio input "true"
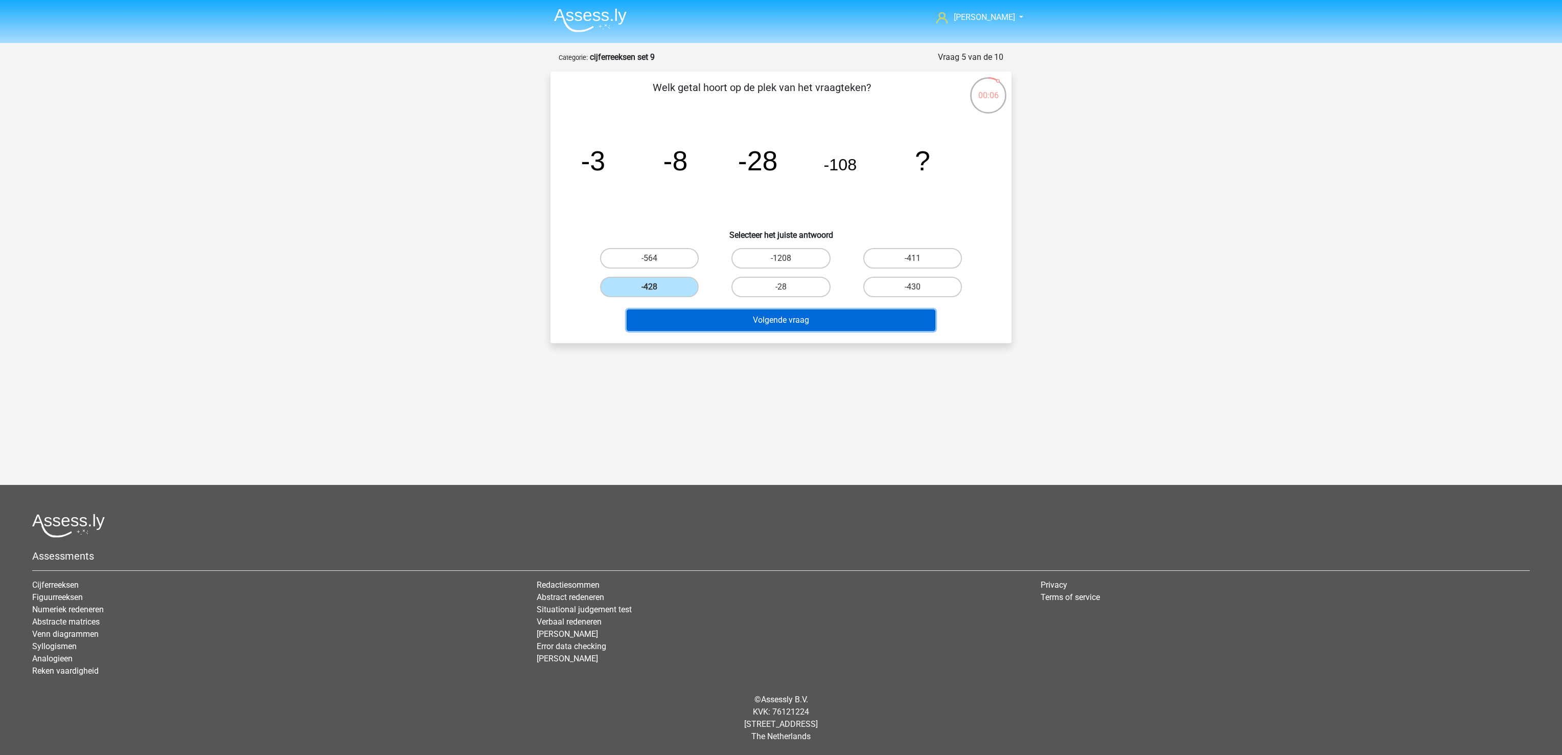
click at [720, 323] on button "Volgende vraag" at bounding box center [781, 319] width 309 height 21
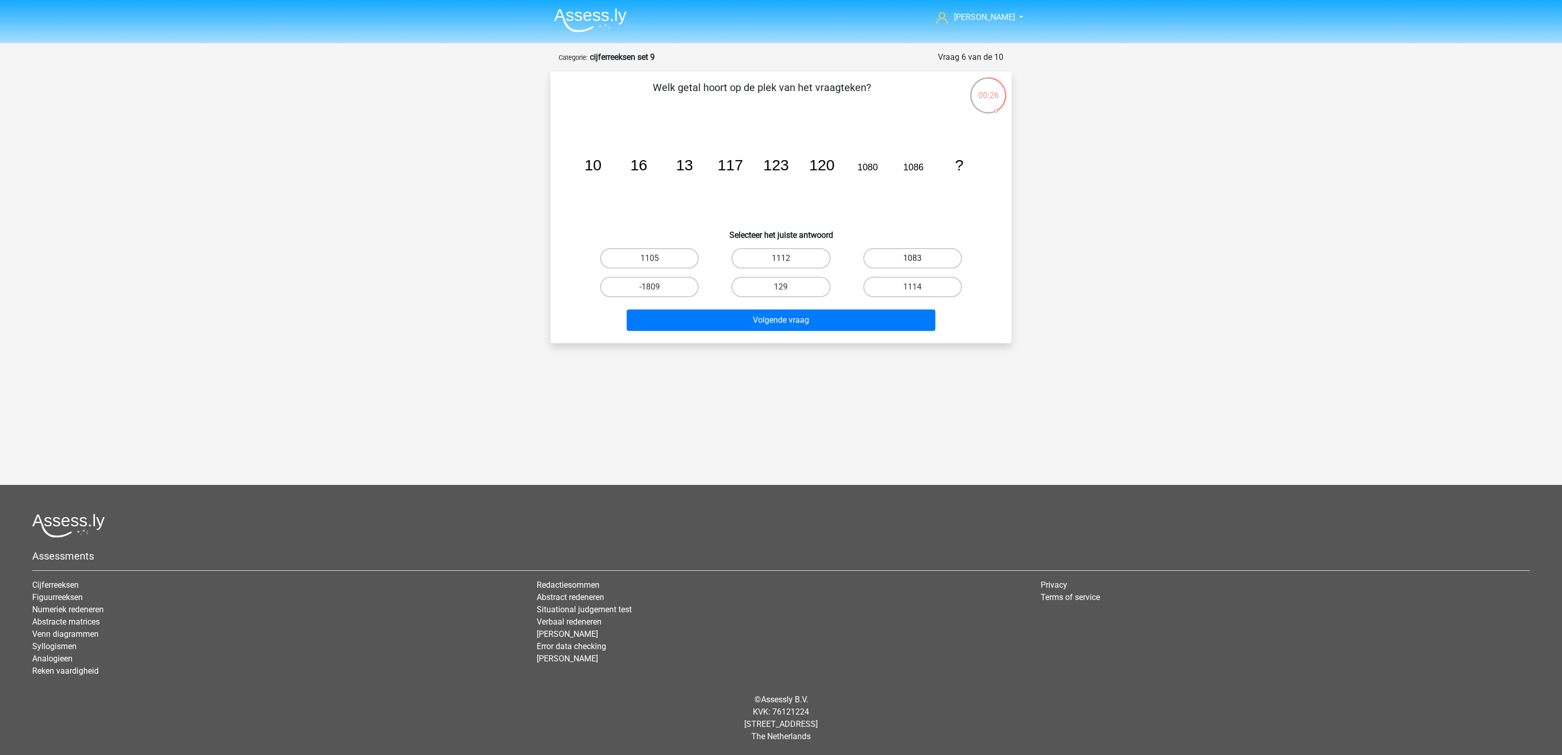
click at [922, 253] on label "1083" at bounding box center [912, 258] width 99 height 20
click at [919, 258] on input "1083" at bounding box center [916, 261] width 7 height 7
radio input "true"
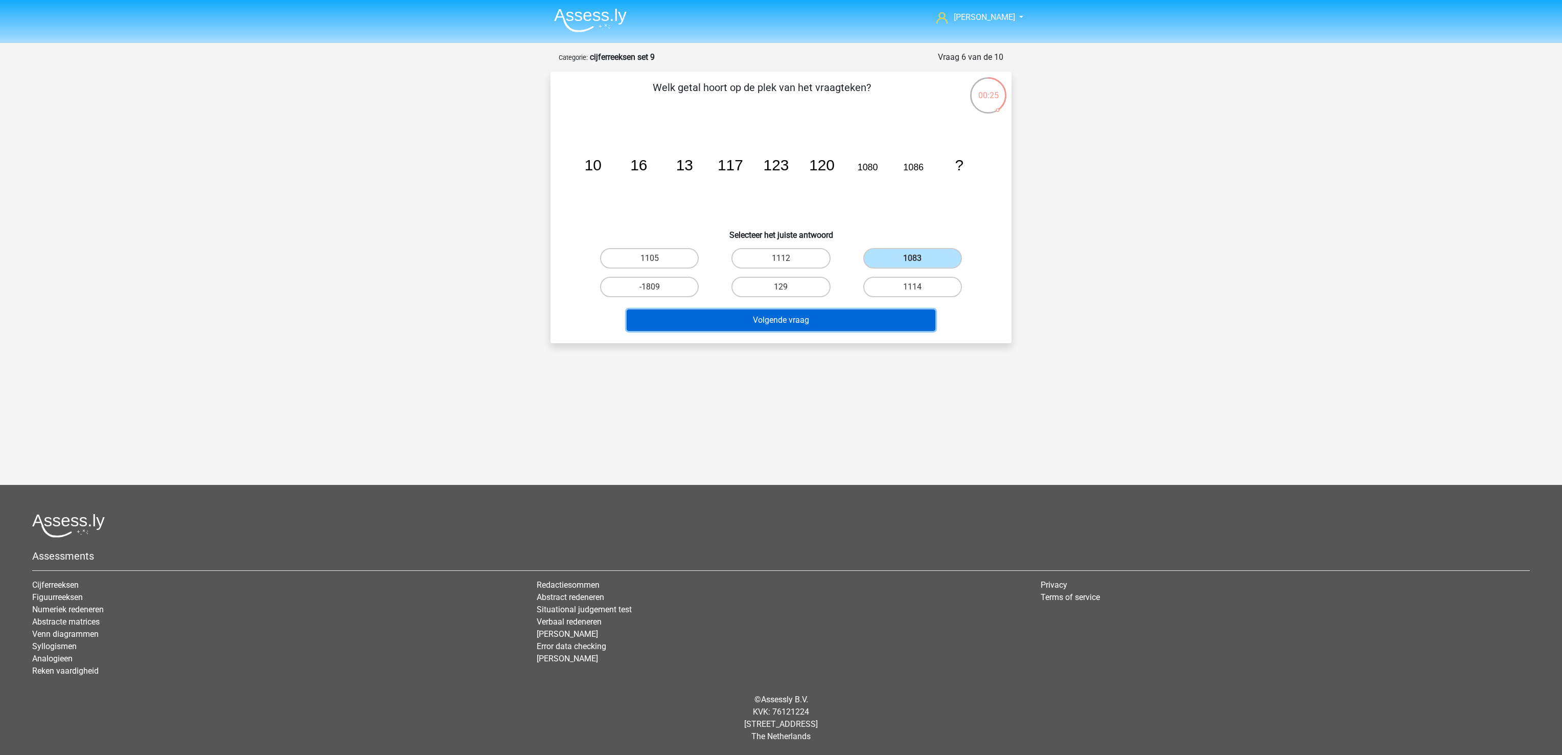
click at [881, 319] on button "Volgende vraag" at bounding box center [781, 319] width 309 height 21
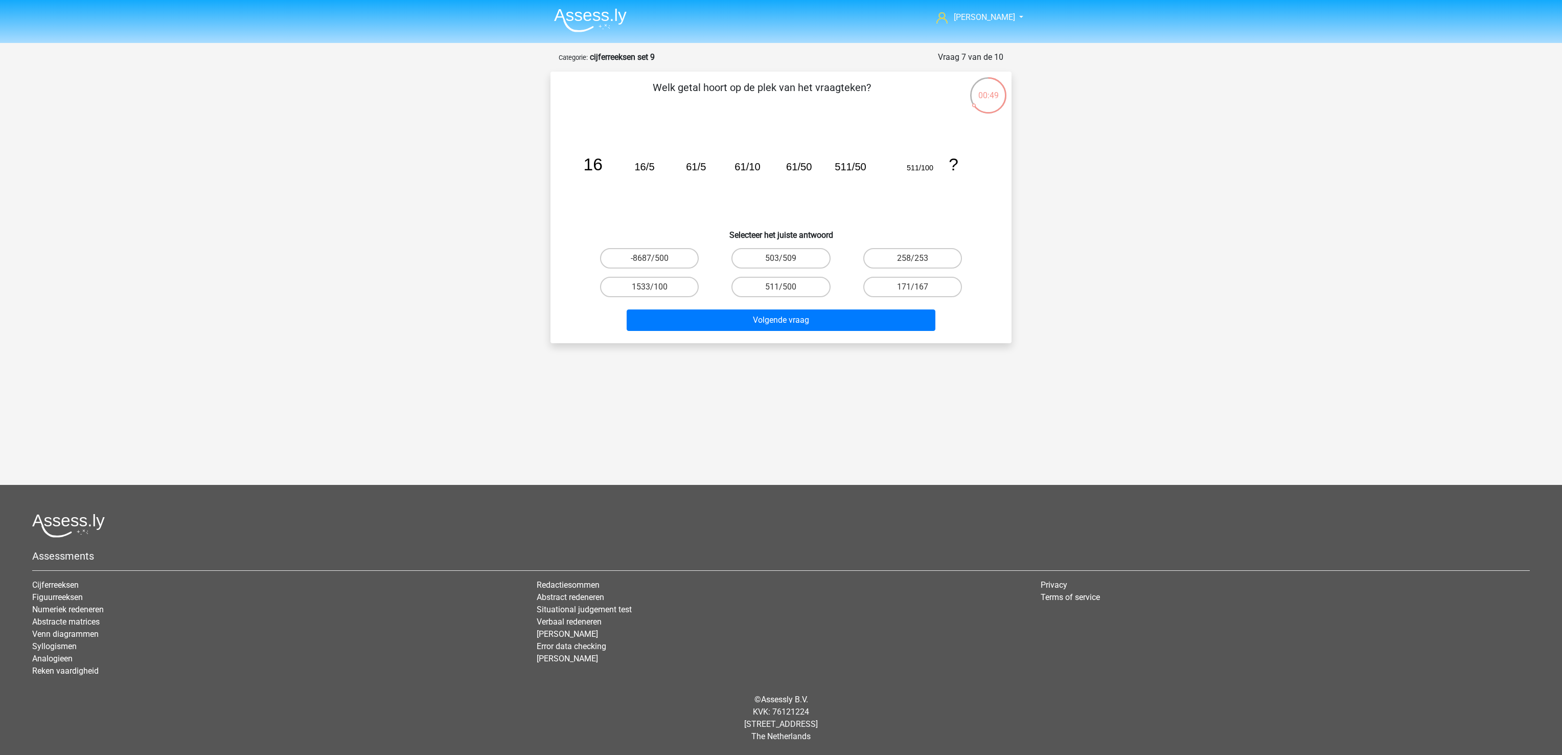
click at [785, 288] on input "511/500" at bounding box center [784, 290] width 7 height 7
radio input "true"
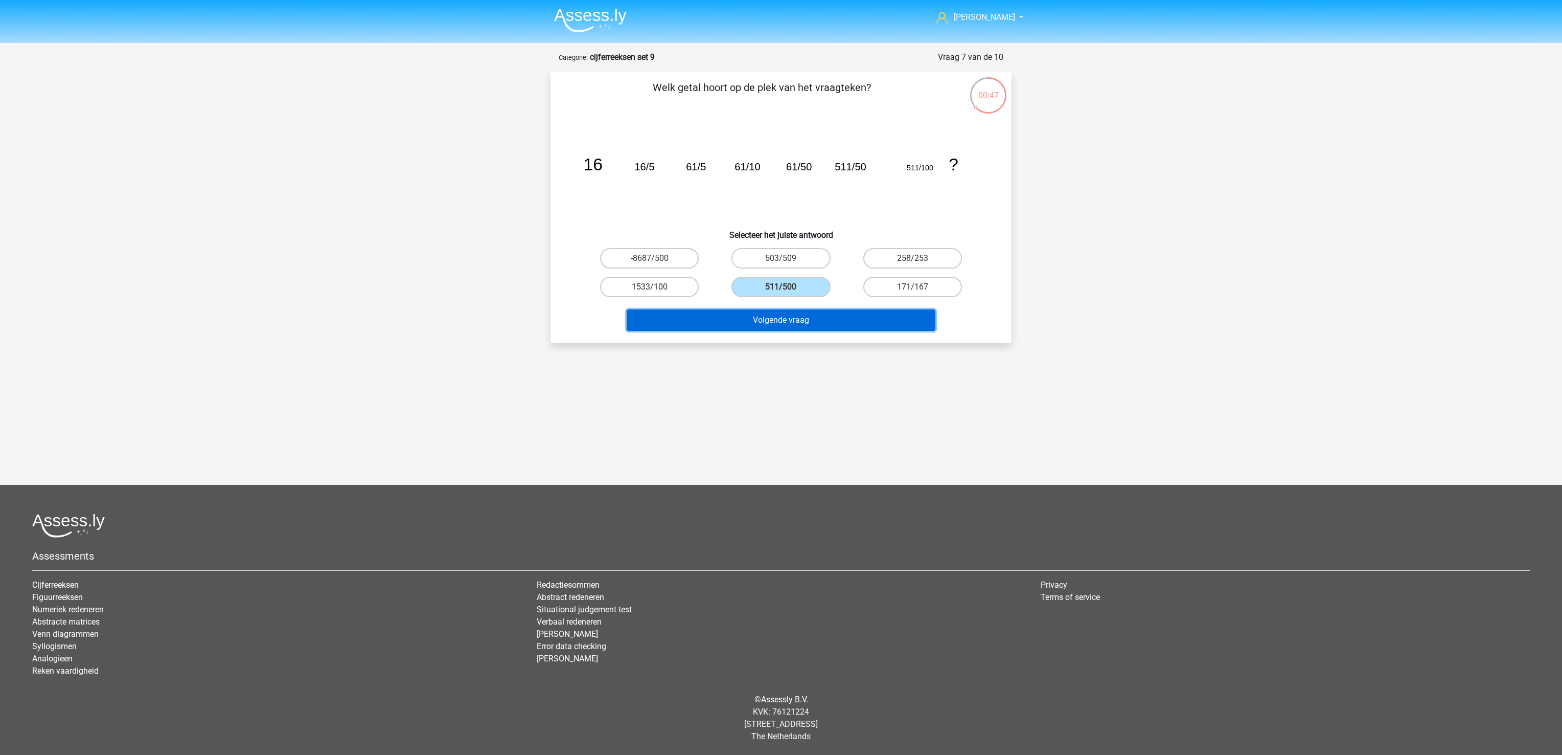
click at [792, 319] on button "Volgende vraag" at bounding box center [781, 319] width 309 height 21
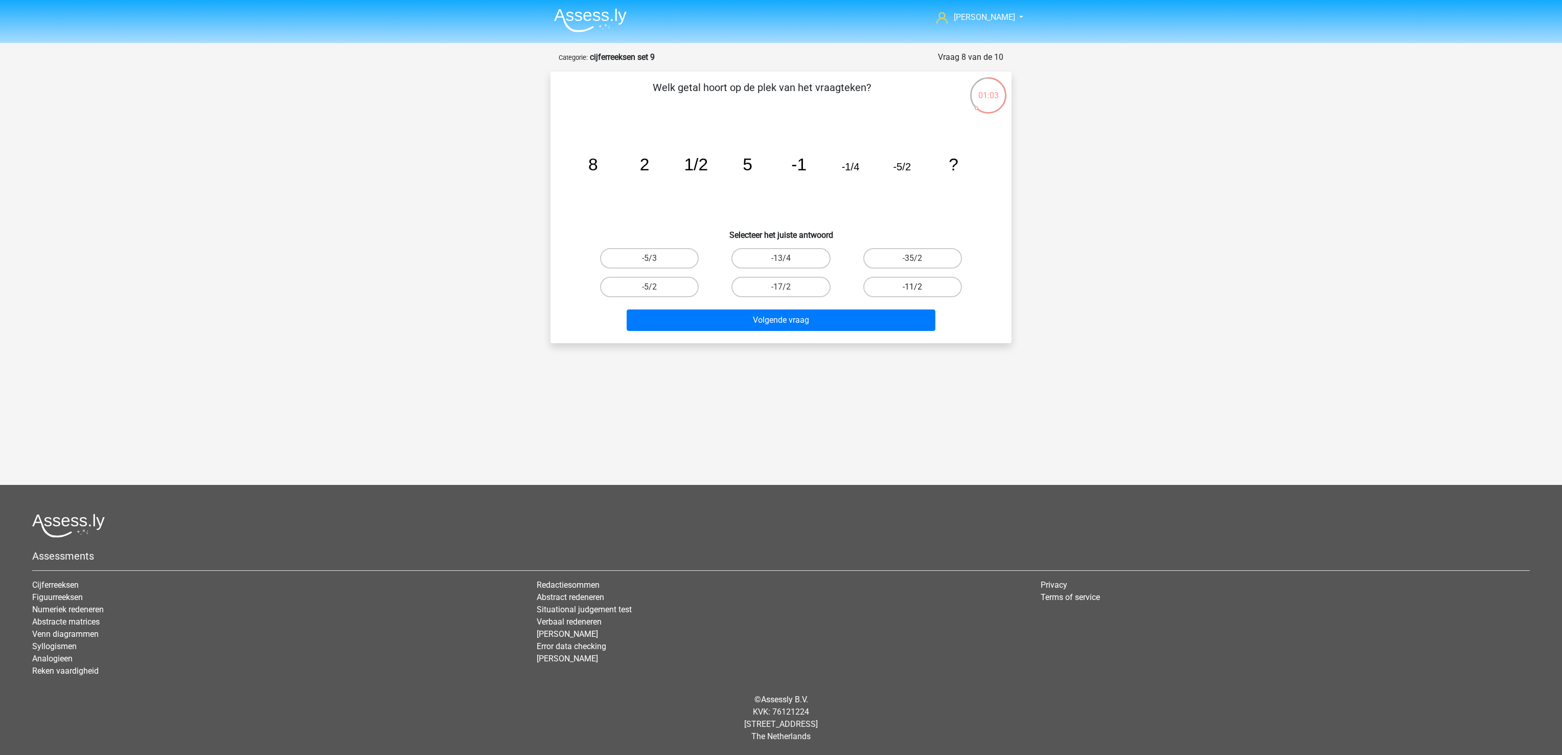
click at [942, 289] on label "-11/2" at bounding box center [912, 287] width 99 height 20
click at [919, 289] on input "-11/2" at bounding box center [916, 290] width 7 height 7
radio input "true"
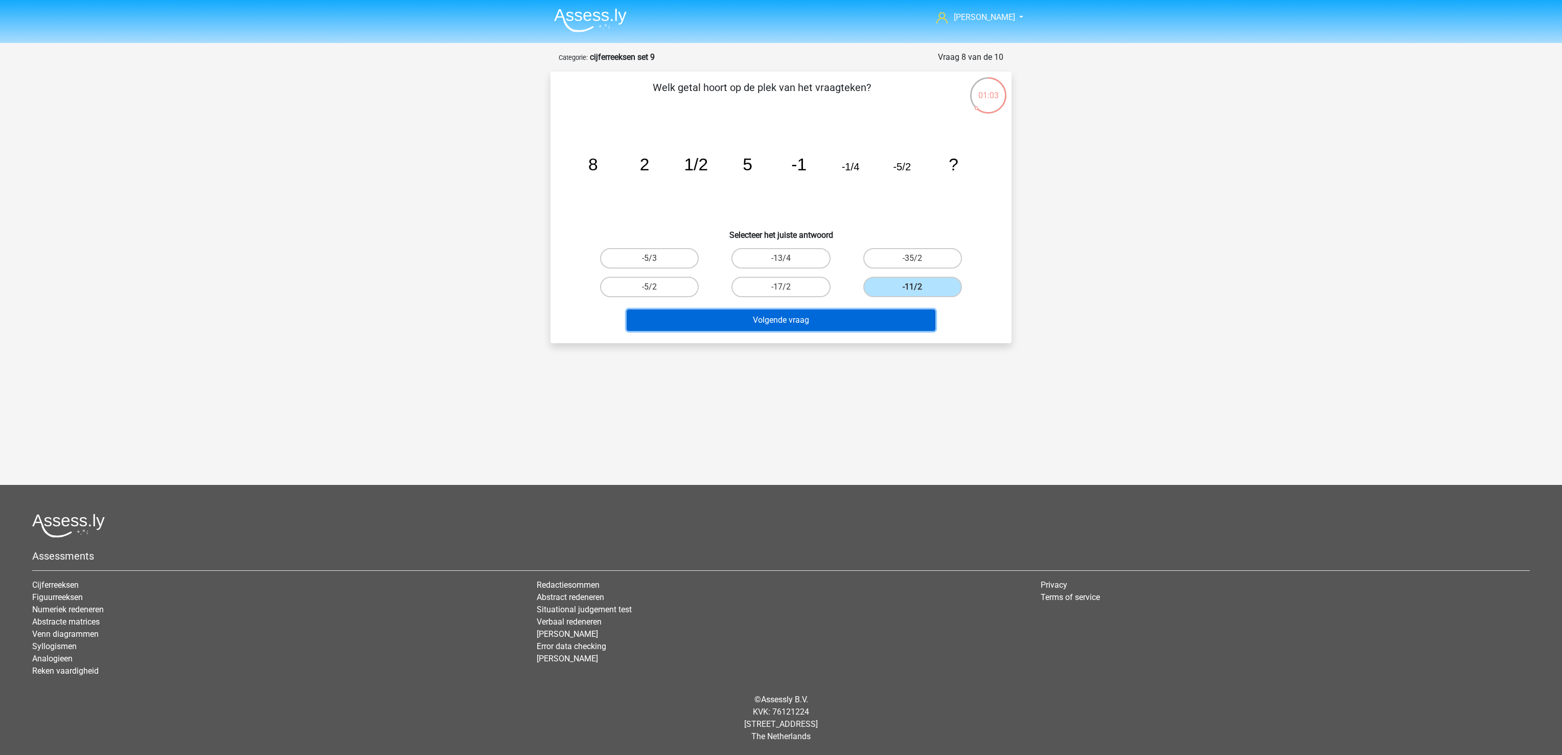
click at [875, 327] on button "Volgende vraag" at bounding box center [781, 319] width 309 height 21
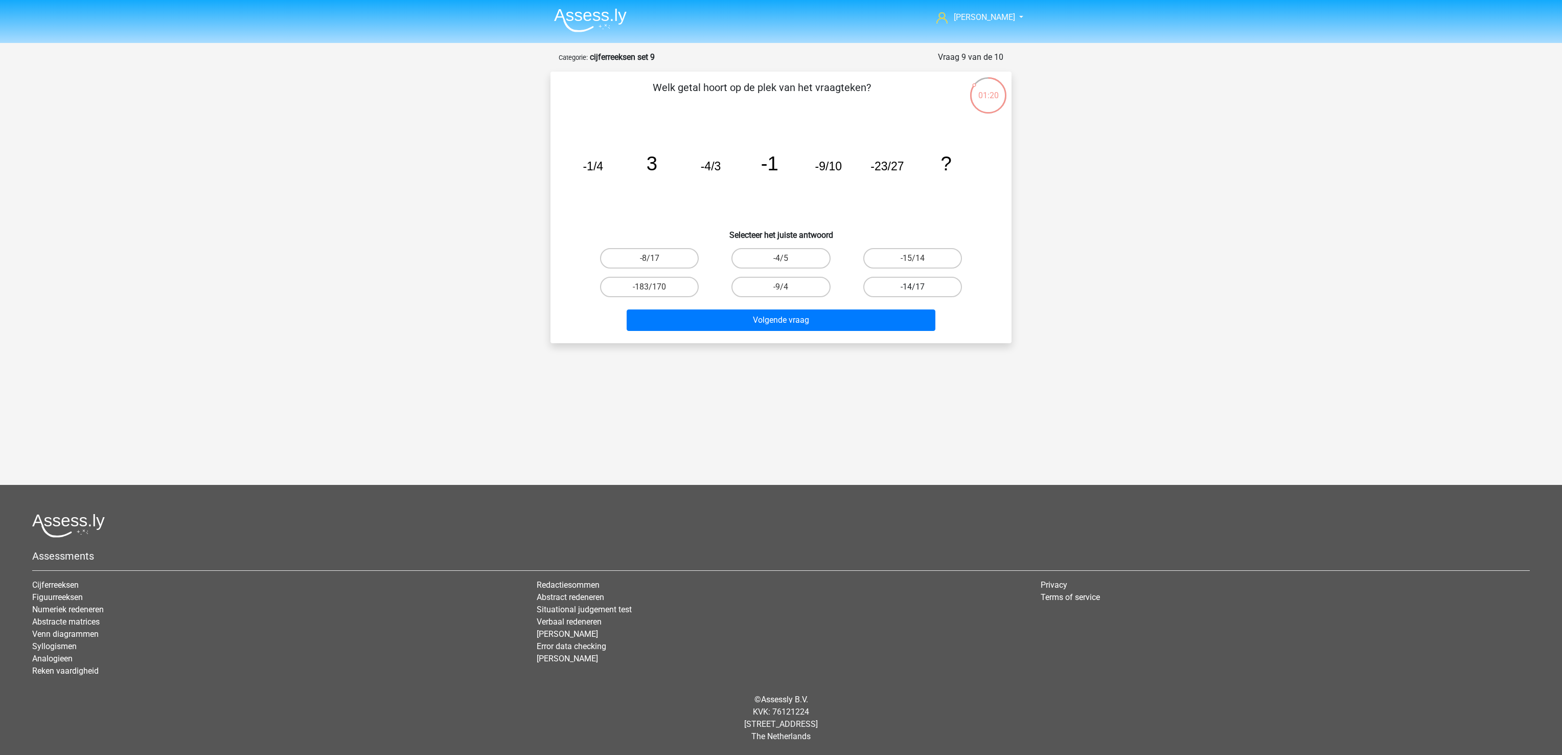
click at [909, 287] on label "-14/17" at bounding box center [912, 287] width 99 height 20
click at [913, 287] on input "-14/17" at bounding box center [916, 290] width 7 height 7
radio input "true"
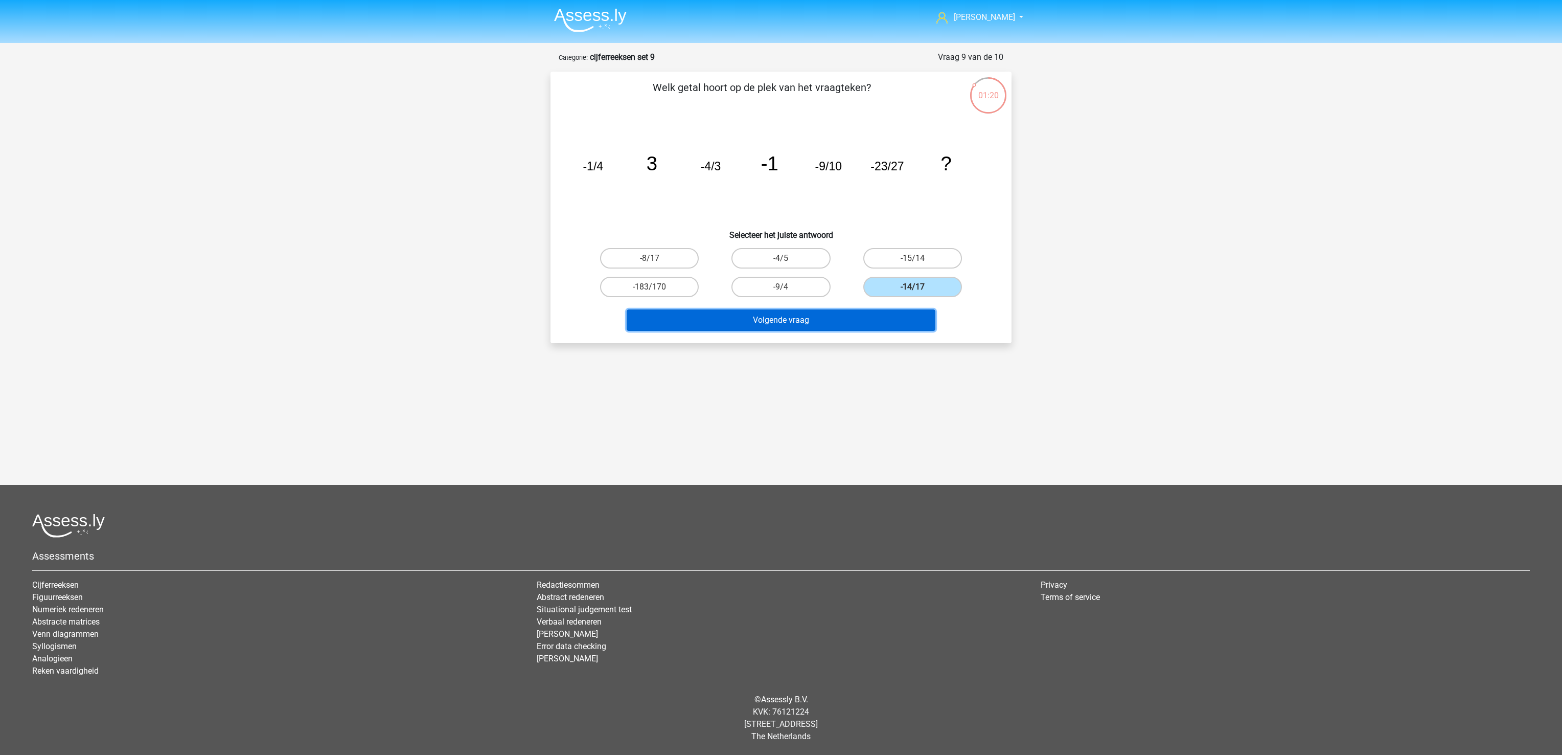
click at [904, 320] on button "Volgende vraag" at bounding box center [781, 319] width 309 height 21
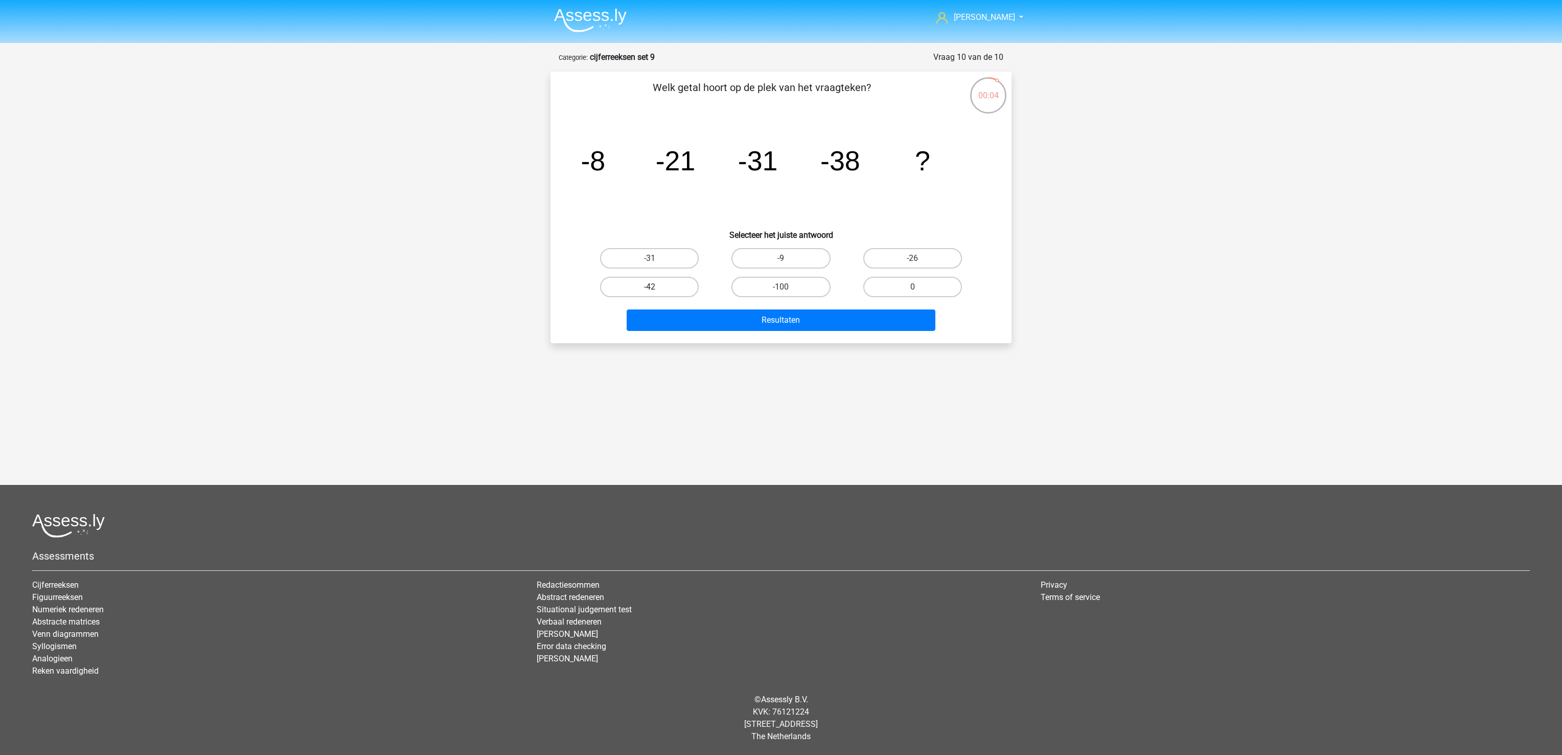
click at [630, 288] on label "-42" at bounding box center [649, 287] width 99 height 20
click at [650, 288] on input "-42" at bounding box center [653, 290] width 7 height 7
radio input "true"
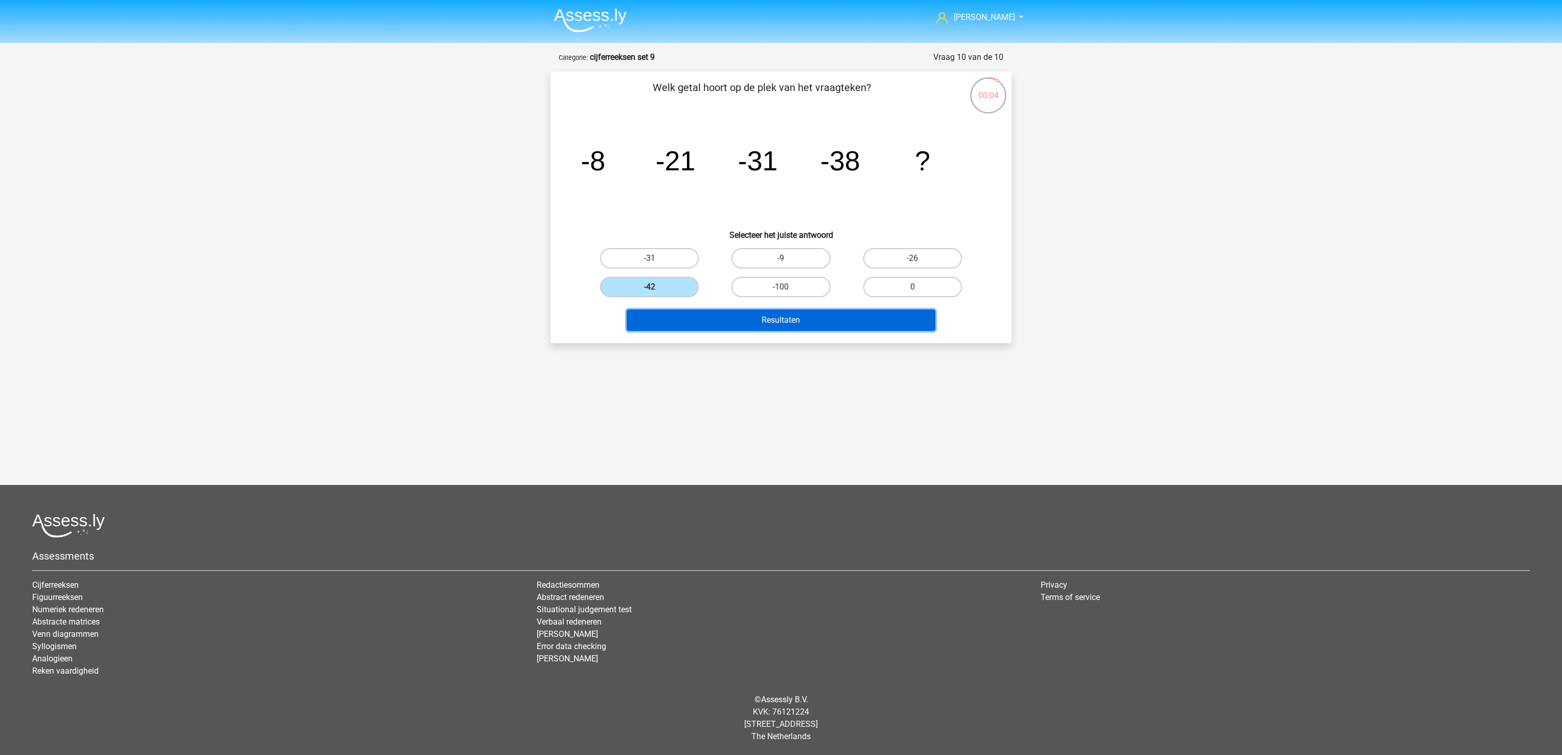
click at [694, 323] on button "Resultaten" at bounding box center [781, 319] width 309 height 21
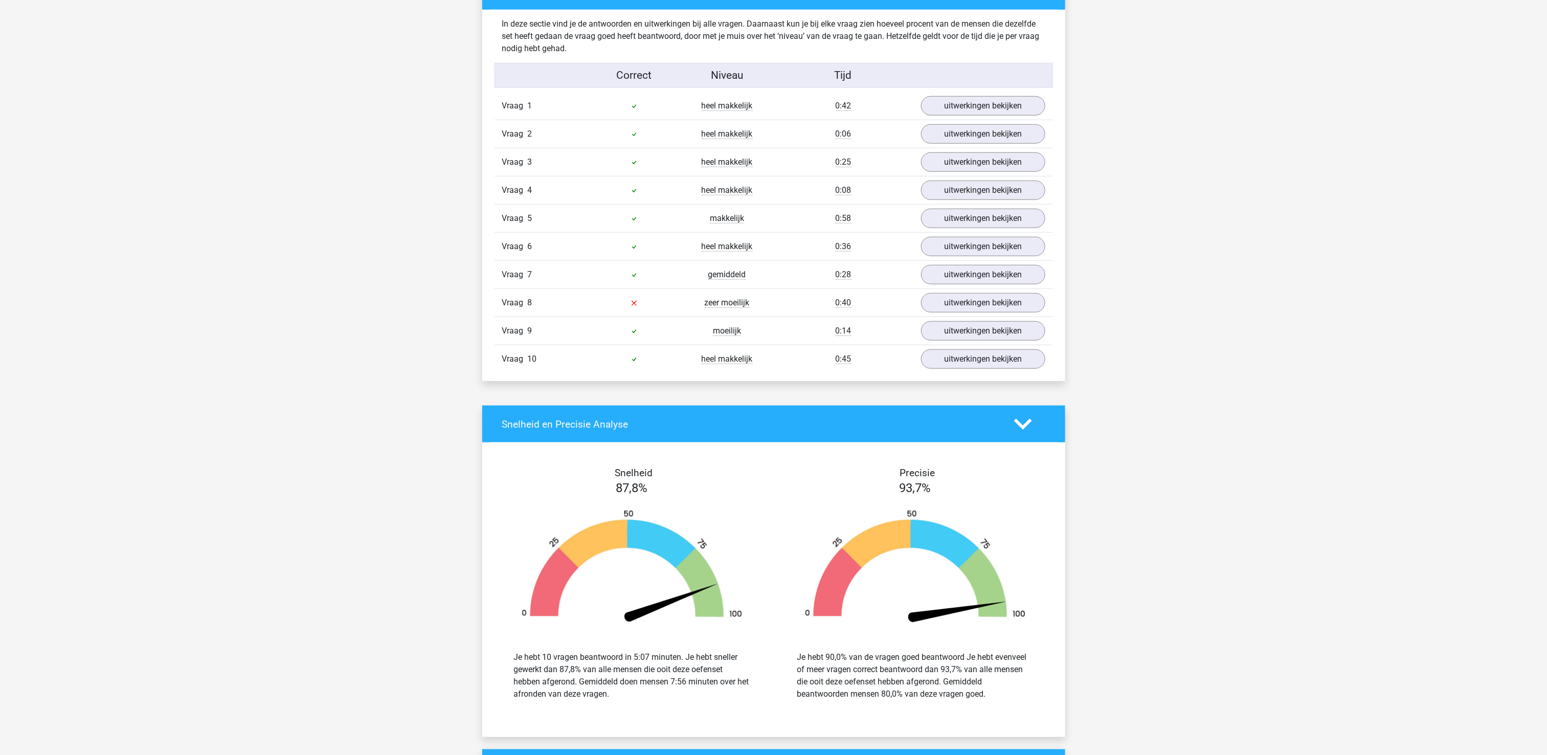
scroll to position [613, 0]
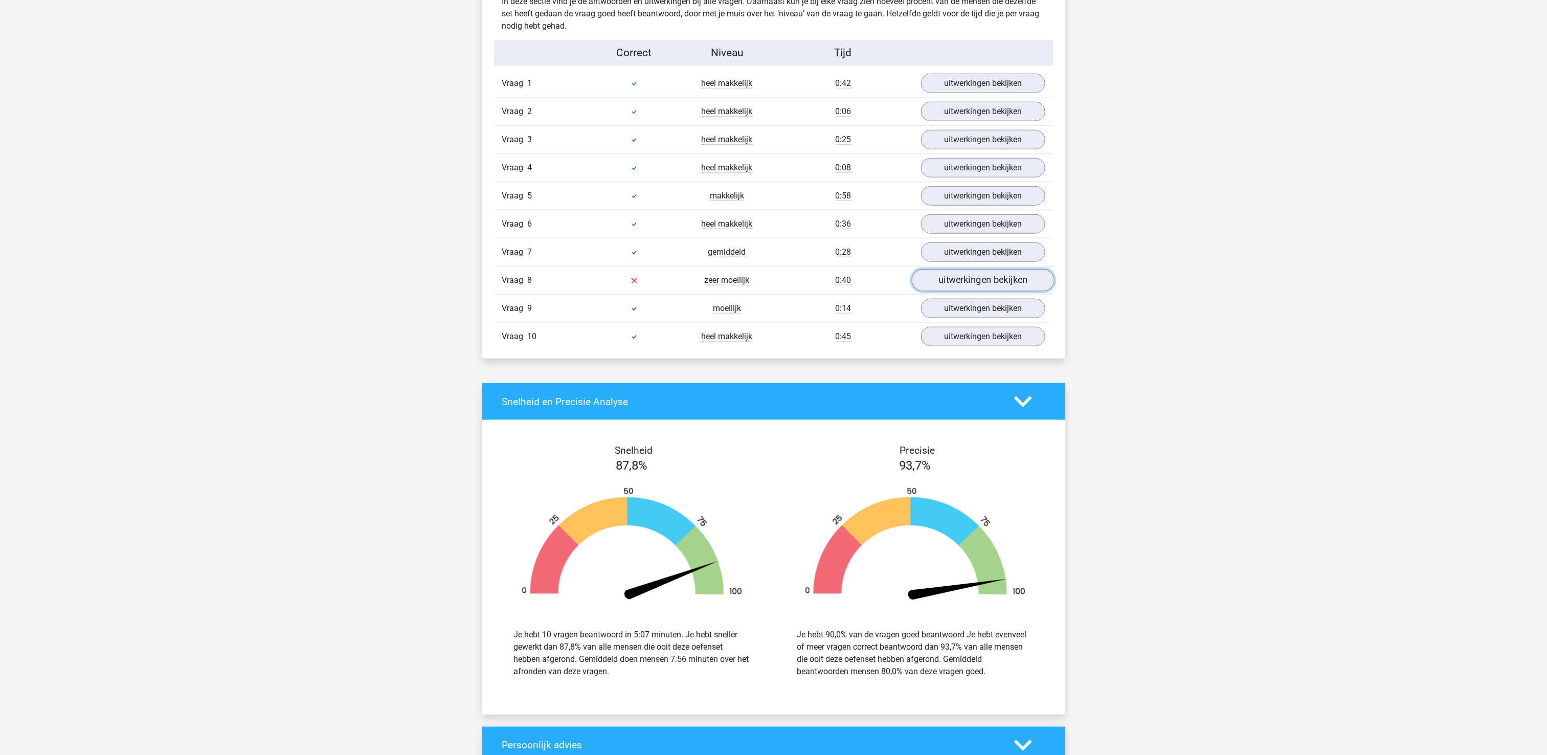
click at [992, 285] on link "uitwerkingen bekijken" at bounding box center [982, 280] width 143 height 22
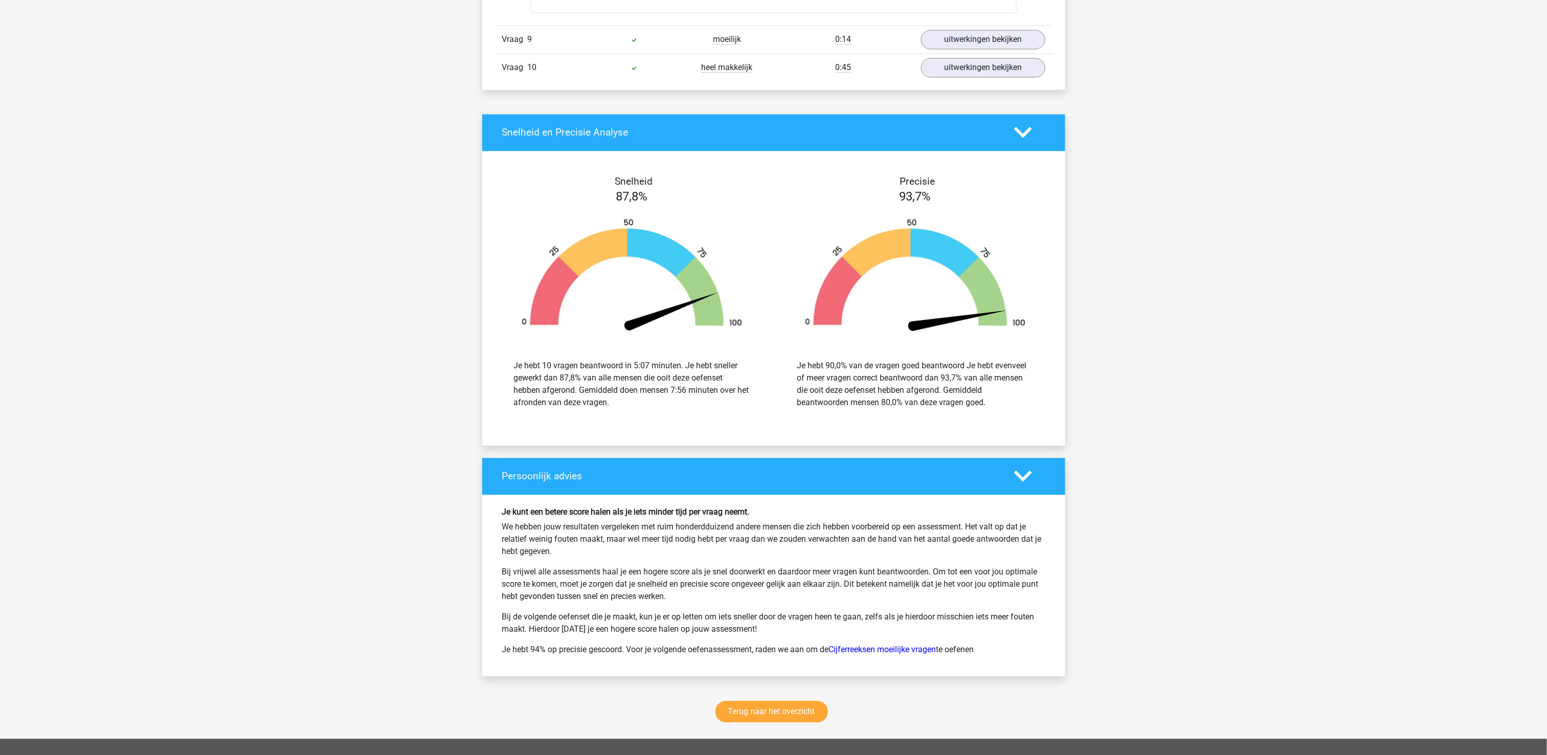
scroll to position [1593, 0]
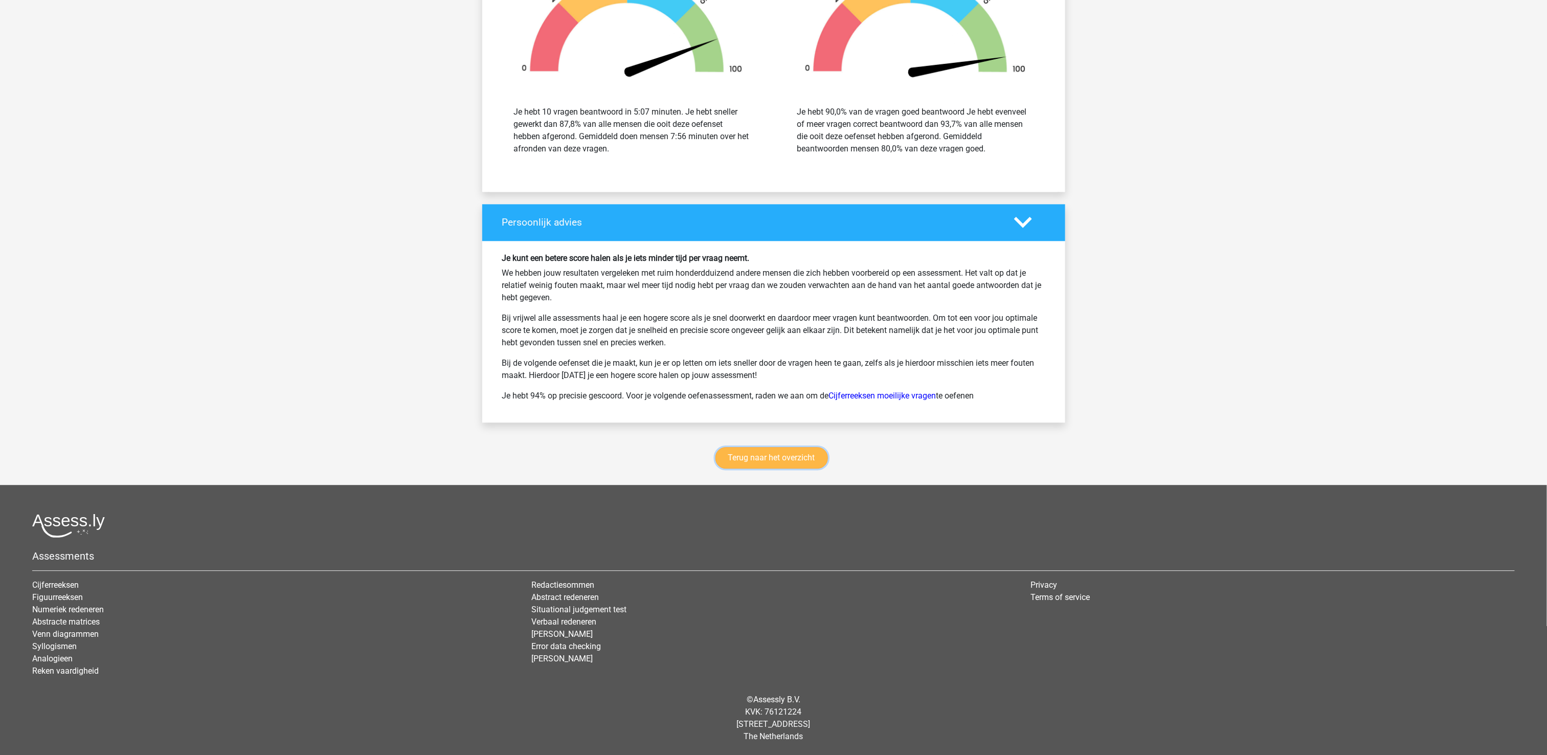
click at [779, 466] on link "Terug naar het overzicht" at bounding box center [771, 457] width 112 height 21
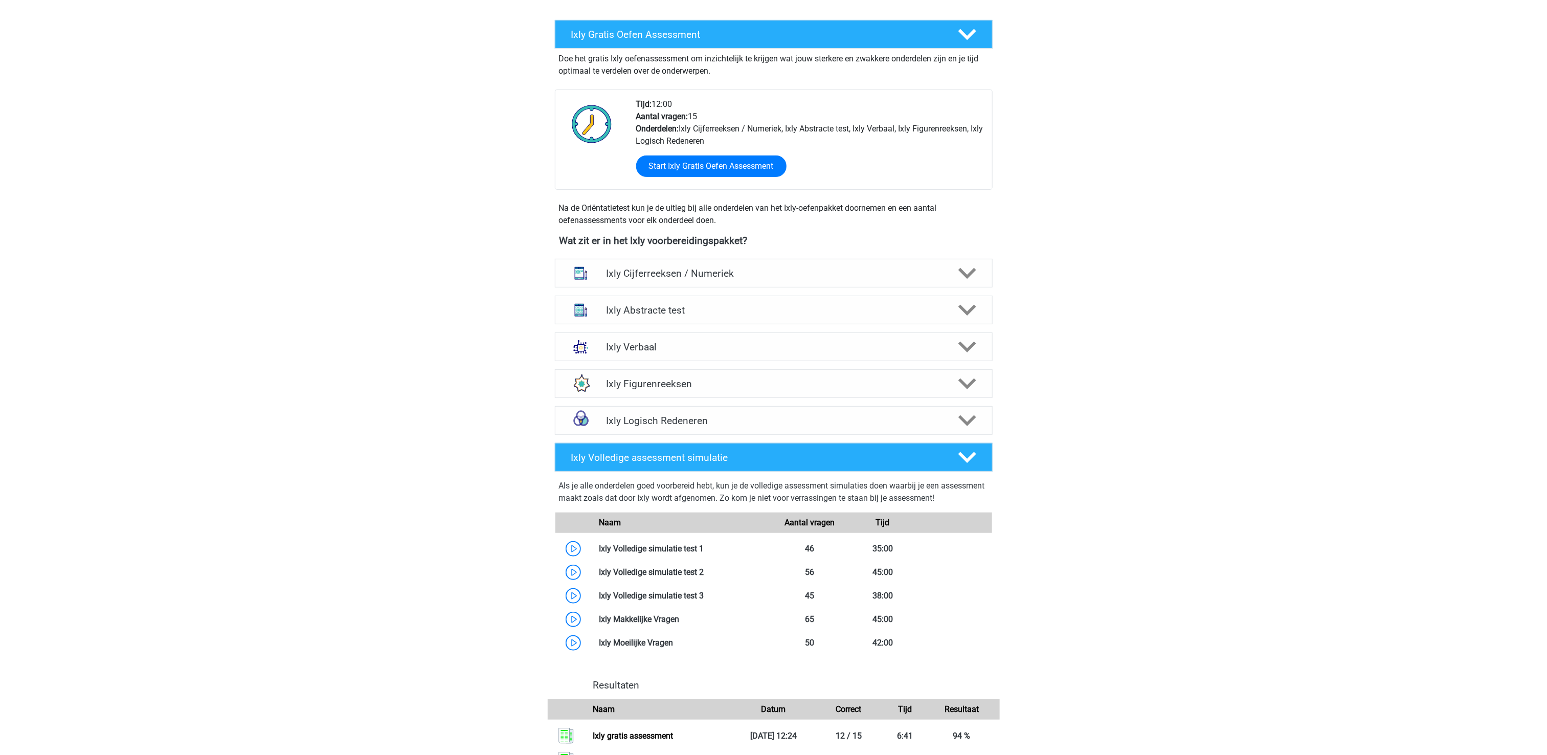
scroll to position [204, 0]
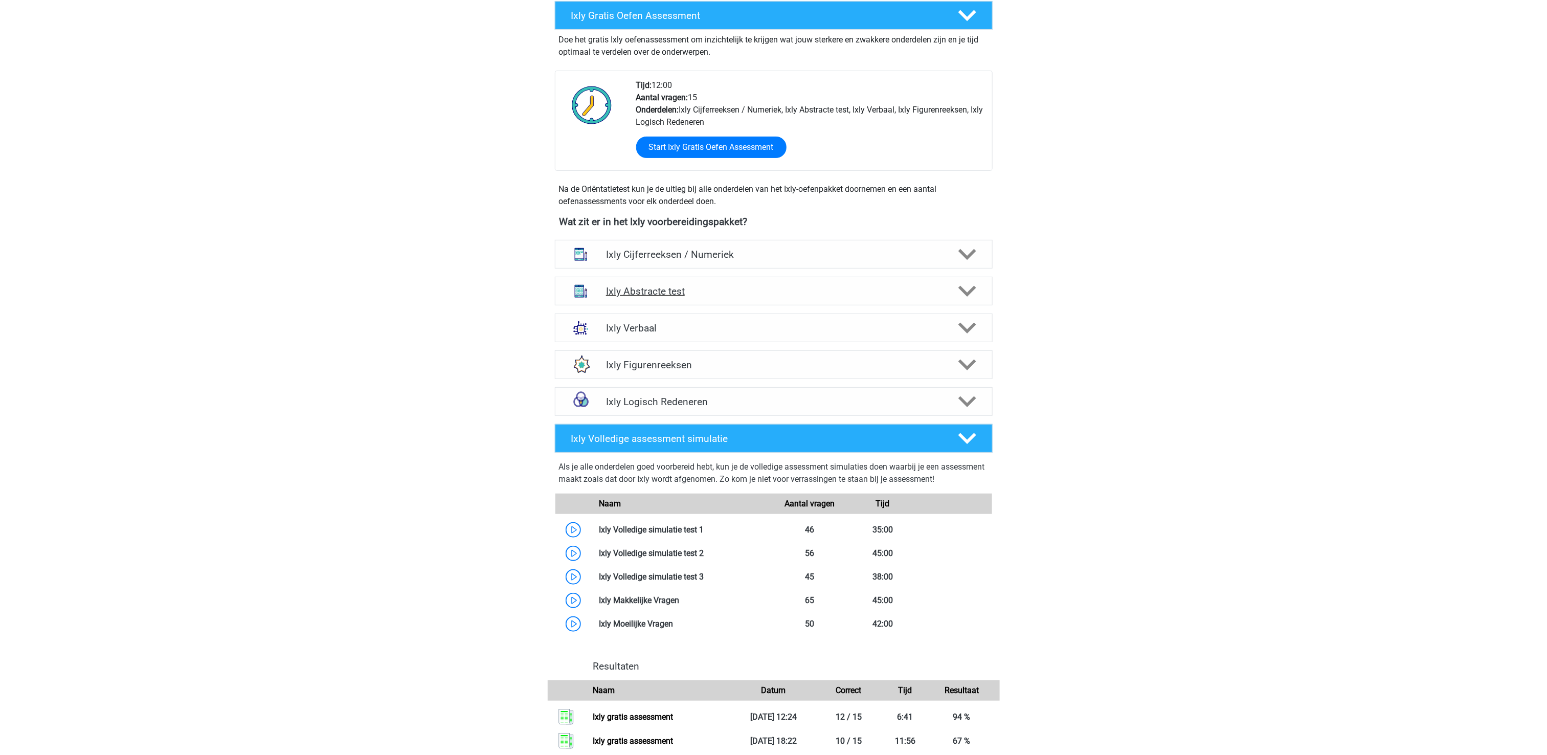
click at [640, 289] on h4 "Ixly Abstracte test" at bounding box center [773, 291] width 335 height 12
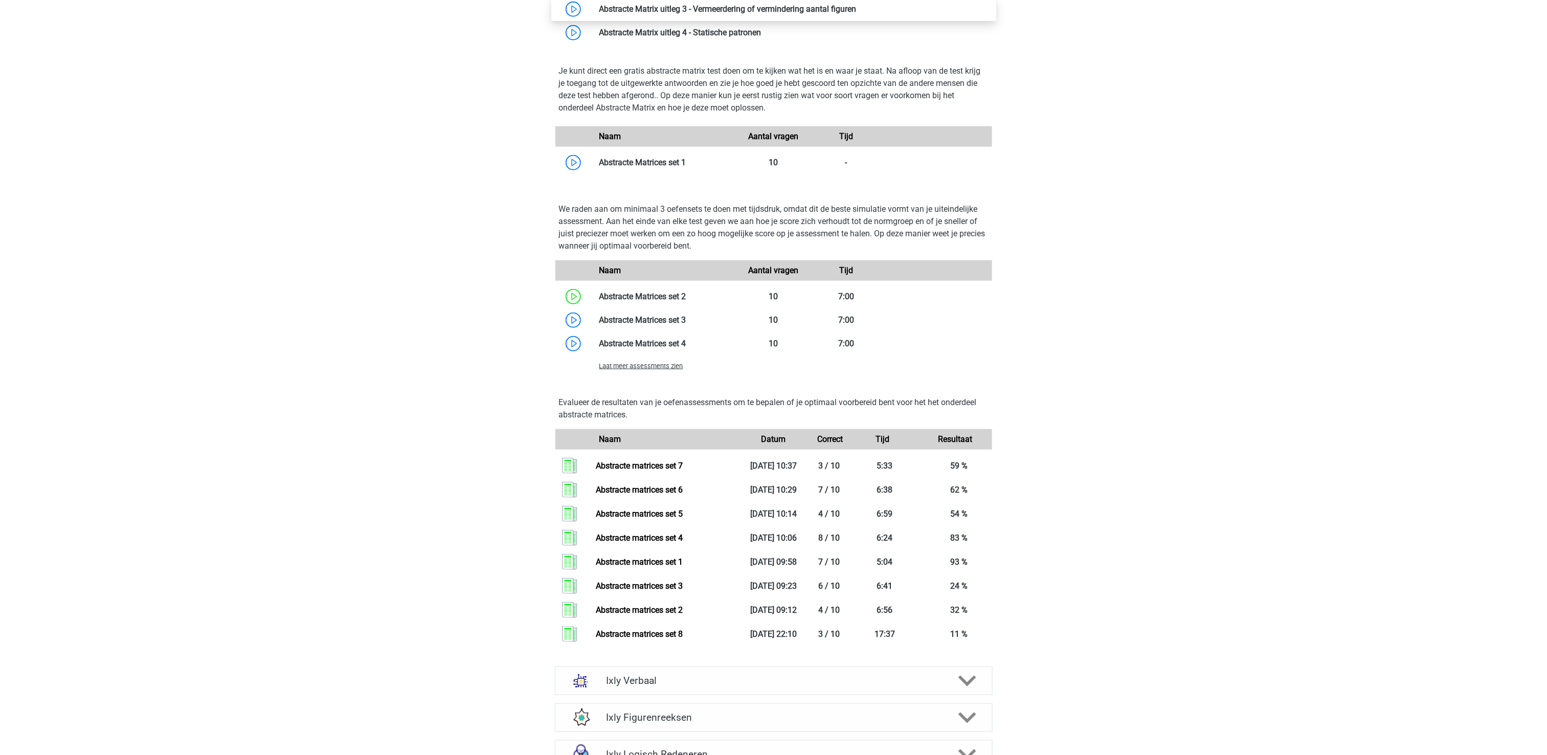
scroll to position [613, 0]
click at [638, 366] on span "Laat meer assessments zien" at bounding box center [641, 365] width 84 height 8
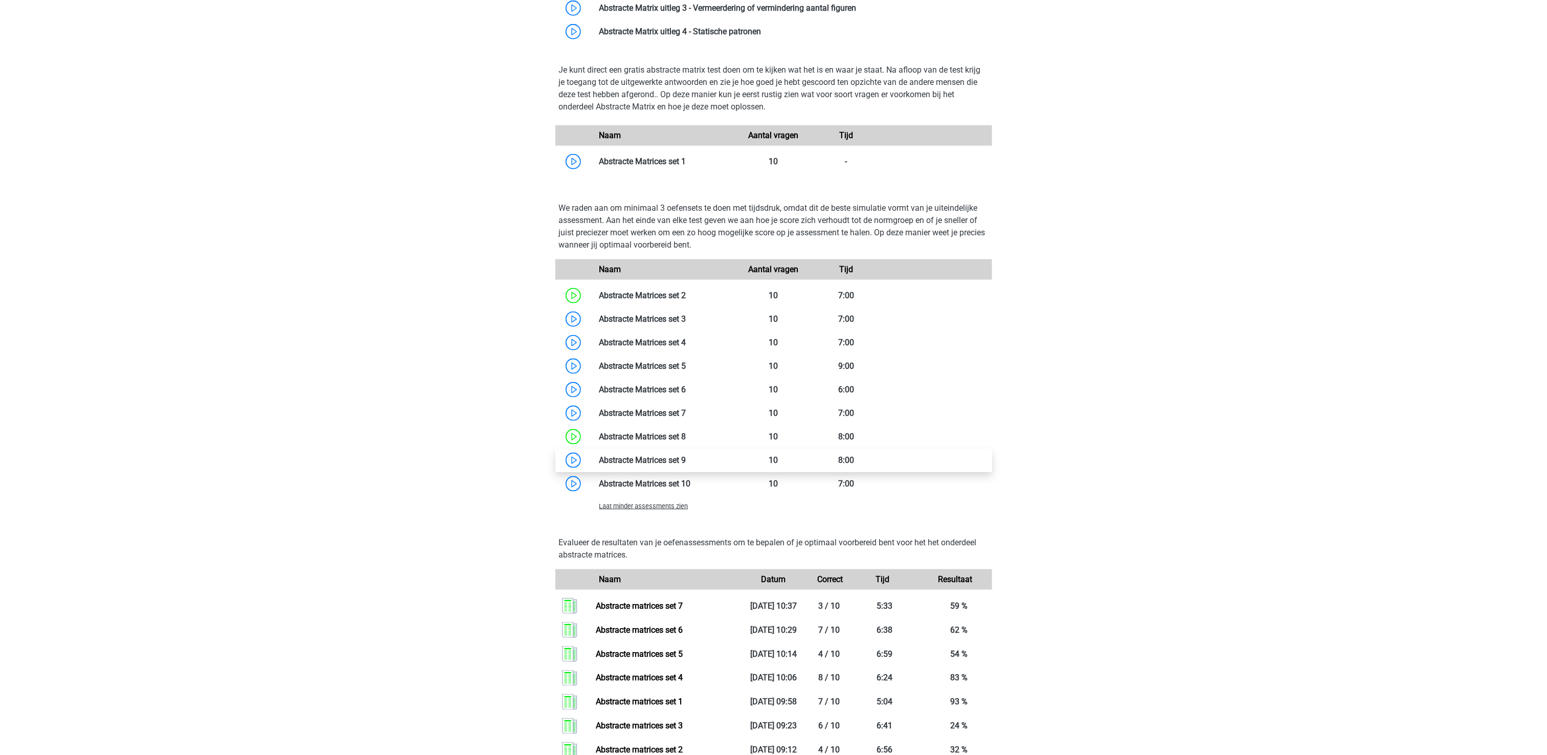
click at [686, 465] on link at bounding box center [686, 460] width 0 height 10
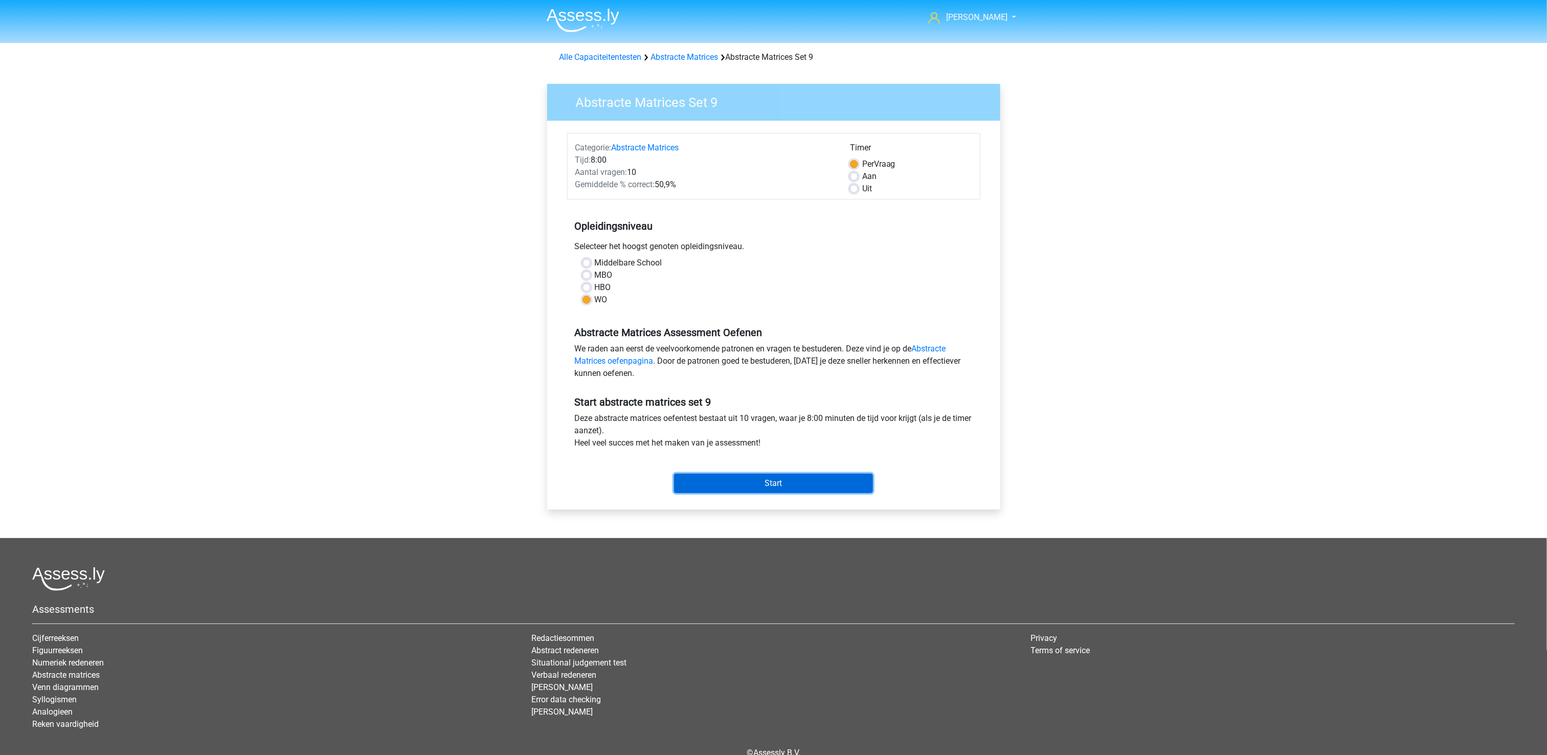
click at [799, 485] on input "Start" at bounding box center [773, 482] width 199 height 19
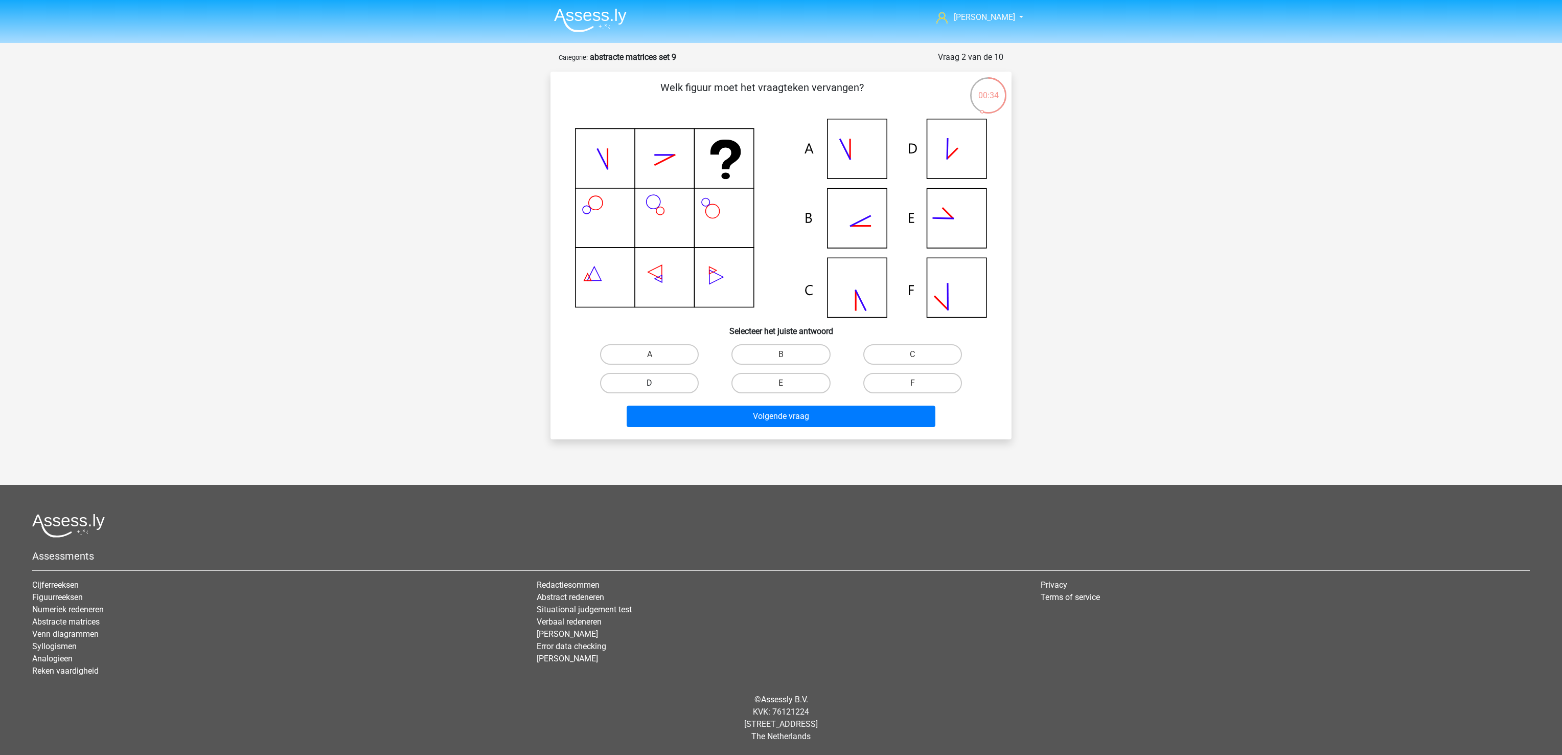
click at [648, 383] on label "D" at bounding box center [649, 383] width 99 height 20
click at [650, 383] on input "D" at bounding box center [653, 386] width 7 height 7
radio input "true"
click at [668, 418] on button "Volgende vraag" at bounding box center [781, 415] width 309 height 21
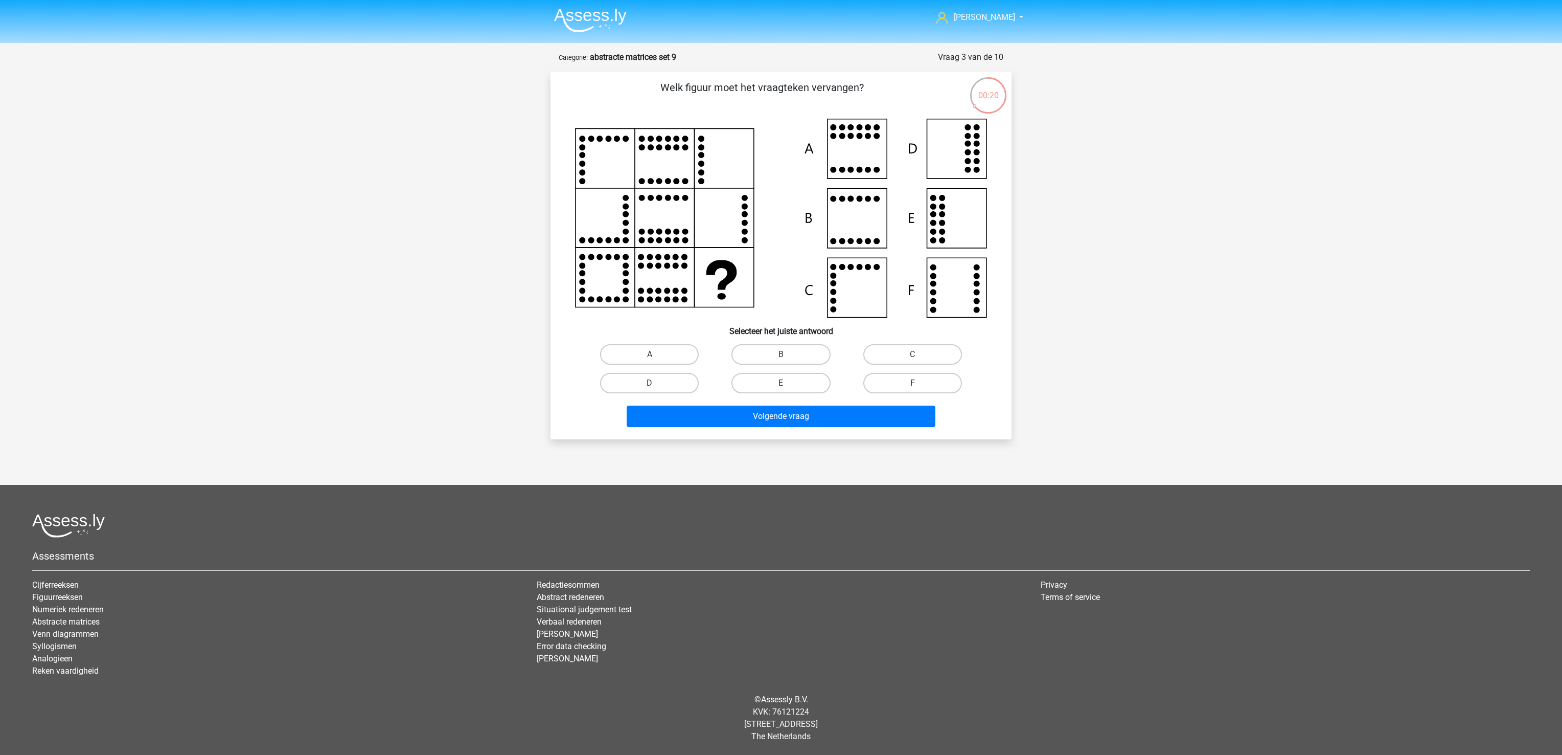
click at [922, 378] on label "F" at bounding box center [912, 383] width 99 height 20
click at [919, 383] on input "F" at bounding box center [916, 386] width 7 height 7
radio input "true"
click at [896, 423] on button "Volgende vraag" at bounding box center [781, 415] width 309 height 21
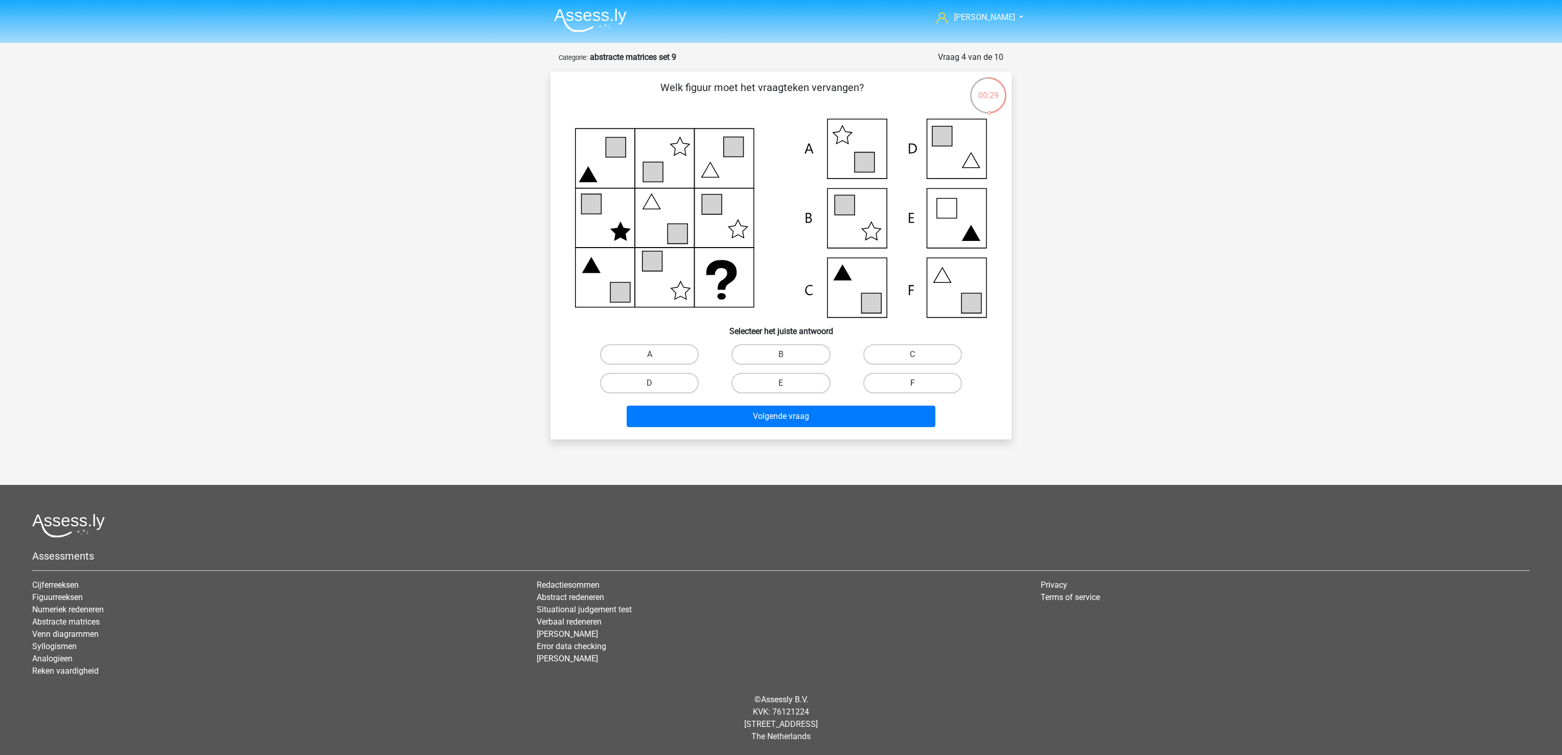
click at [934, 380] on label "F" at bounding box center [912, 383] width 99 height 20
click at [919, 383] on input "F" at bounding box center [916, 386] width 7 height 7
radio input "true"
click at [849, 433] on div "Welk figuur moet het vraagteken vervangen?" at bounding box center [781, 256] width 461 height 368
click at [837, 414] on button "Volgende vraag" at bounding box center [781, 415] width 309 height 21
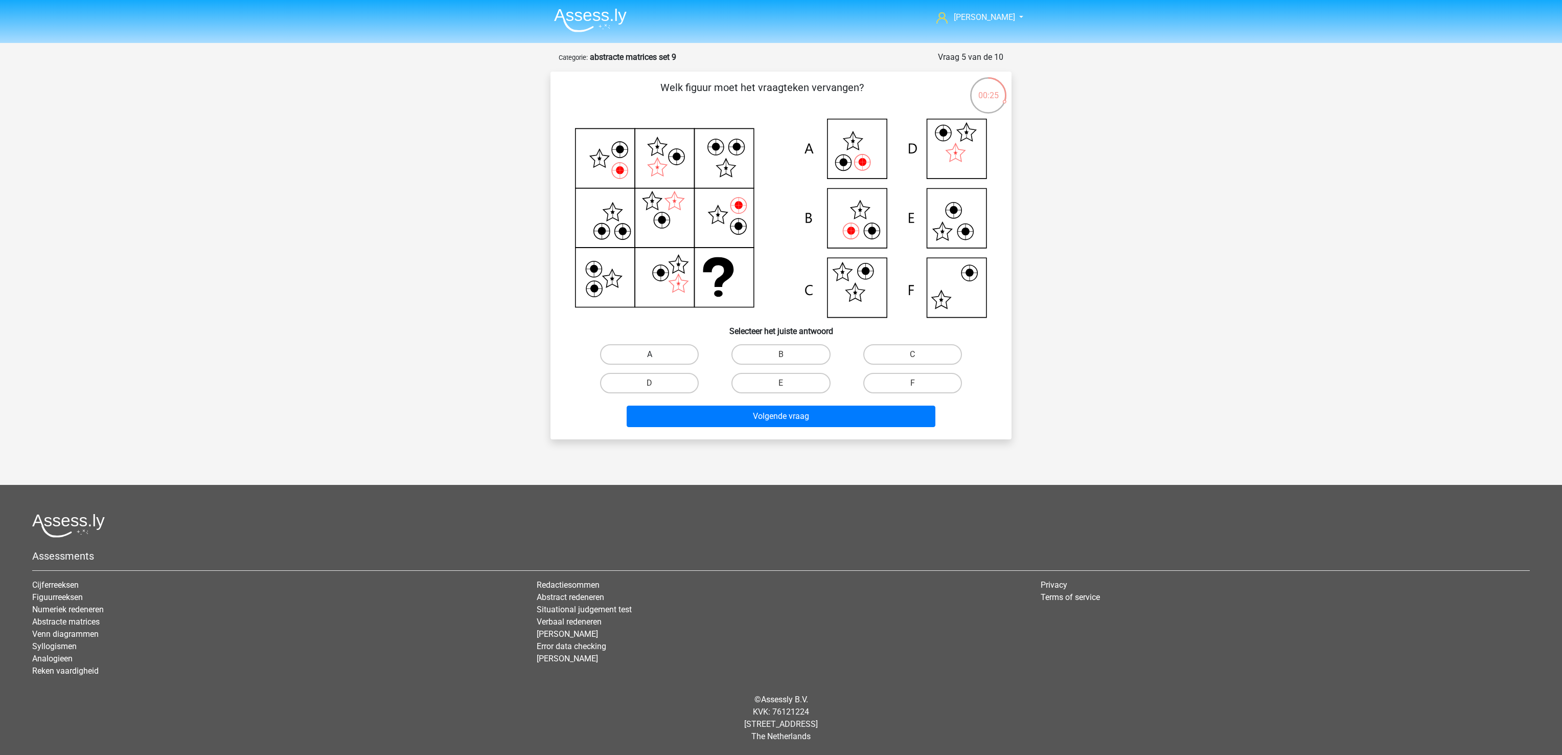
click at [664, 357] on label "A" at bounding box center [649, 354] width 99 height 20
click at [656, 357] on input "A" at bounding box center [653, 357] width 7 height 7
radio input "true"
click at [763, 413] on button "Volgende vraag" at bounding box center [781, 415] width 309 height 21
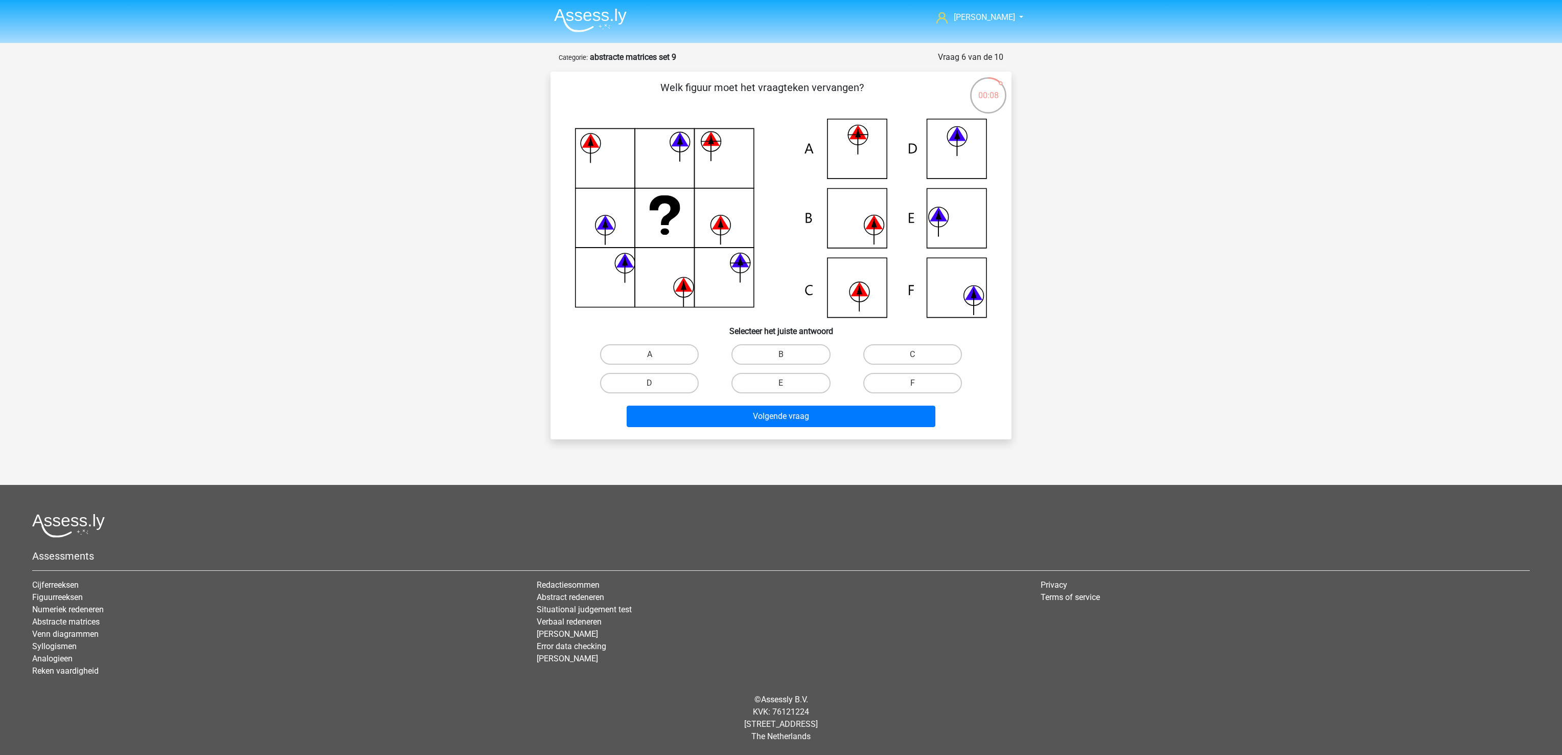
drag, startPoint x: 668, startPoint y: 352, endPoint x: 672, endPoint y: 365, distance: 13.9
click at [668, 351] on label "A" at bounding box center [649, 354] width 99 height 20
click at [656, 354] on input "A" at bounding box center [653, 357] width 7 height 7
radio input "true"
click at [699, 434] on div "Welk figuur moet het vraagteken vervangen?" at bounding box center [781, 256] width 461 height 368
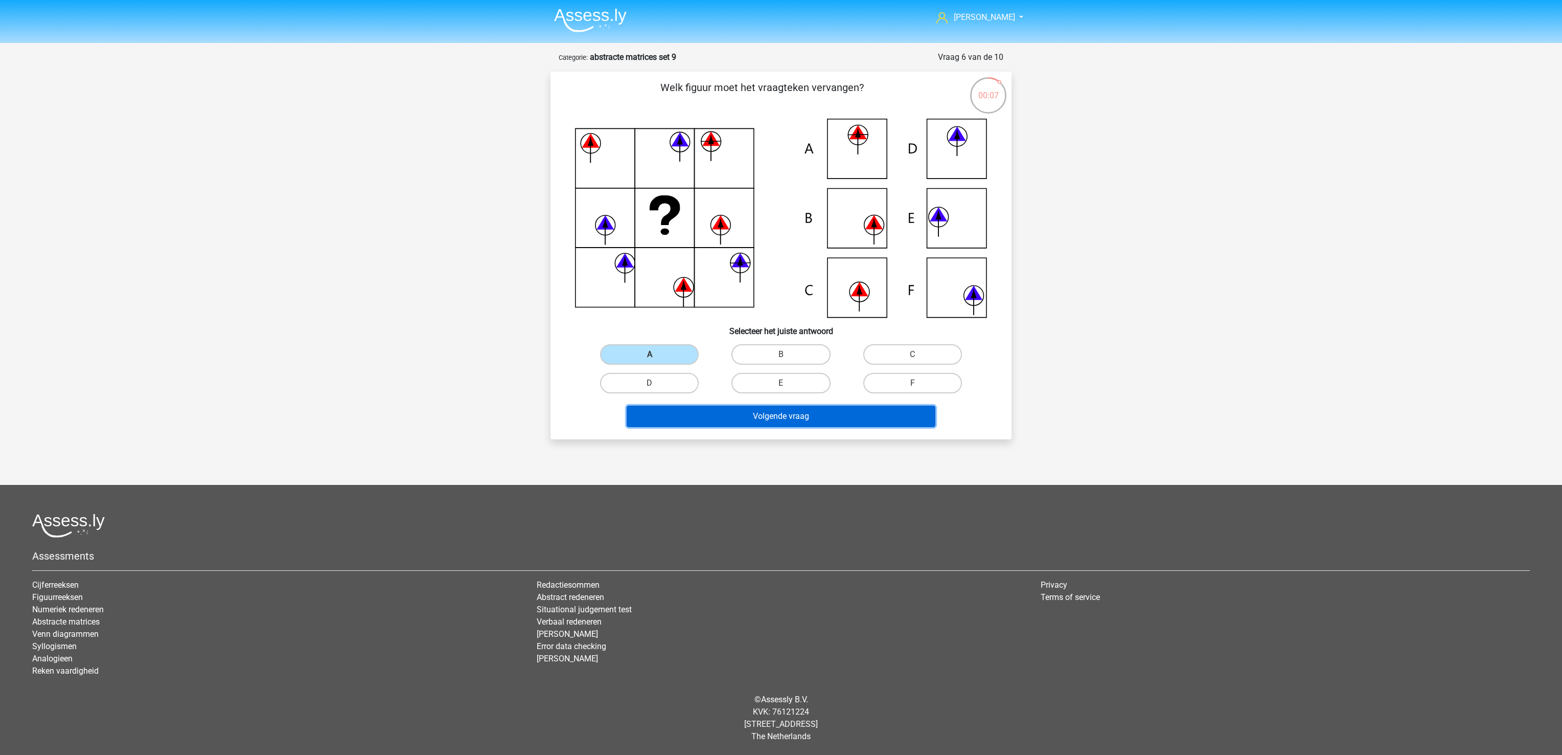
click at [694, 417] on button "Volgende vraag" at bounding box center [781, 415] width 309 height 21
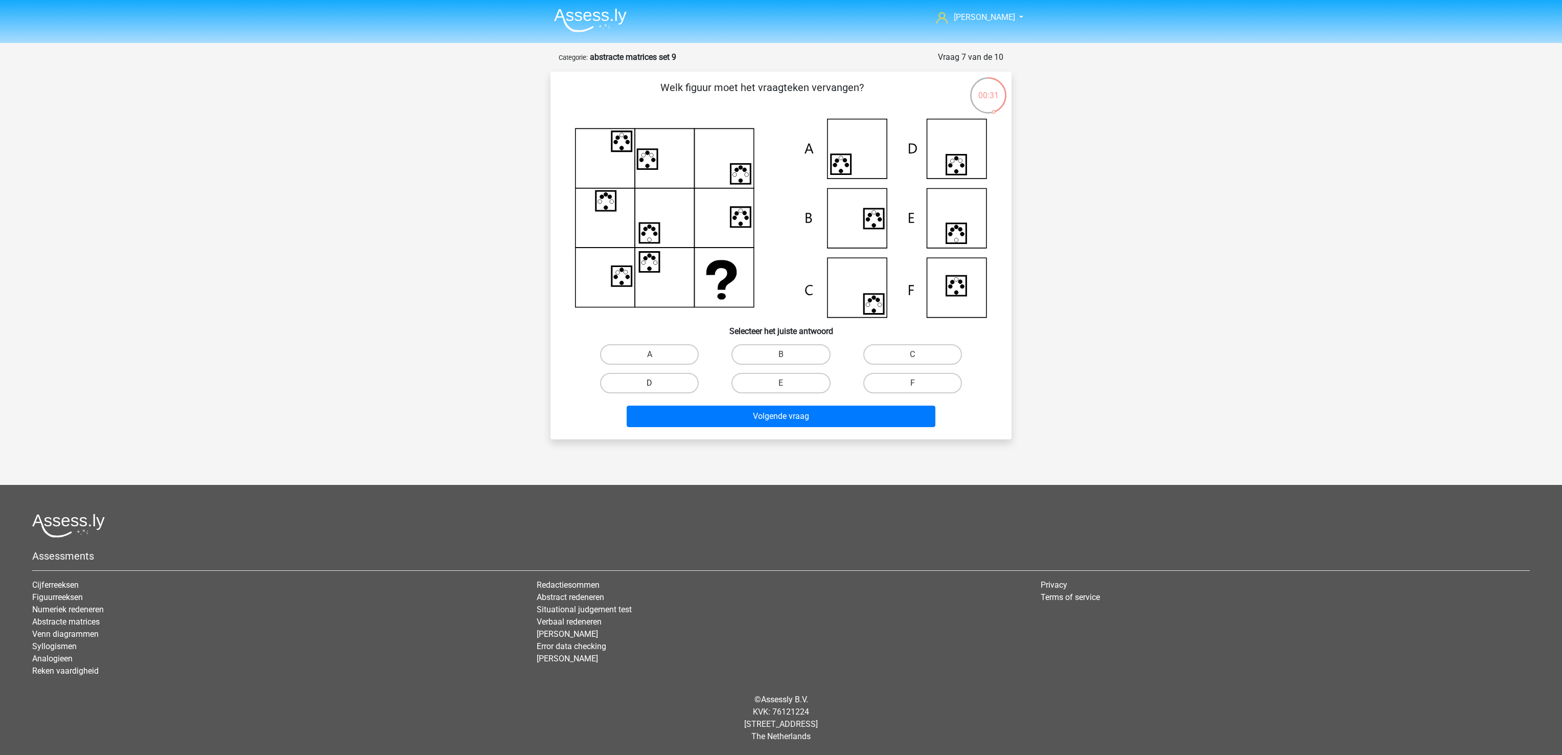
click at [656, 380] on label "D" at bounding box center [649, 383] width 99 height 20
click at [656, 383] on input "D" at bounding box center [653, 386] width 7 height 7
radio input "true"
click at [677, 420] on button "Volgende vraag" at bounding box center [781, 415] width 309 height 21
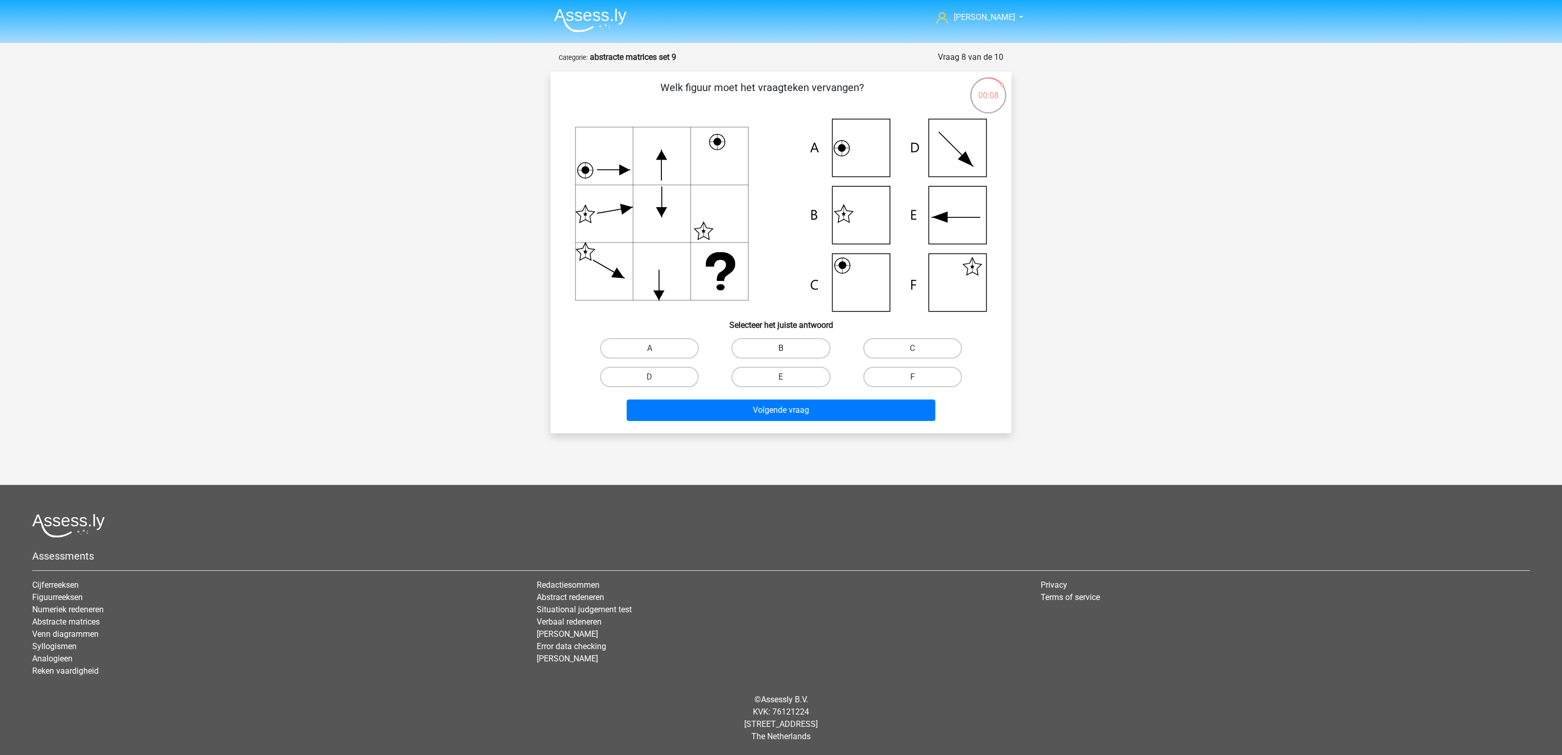
click at [814, 351] on label "B" at bounding box center [781, 348] width 99 height 20
click at [788, 351] on input "B" at bounding box center [784, 351] width 7 height 7
radio input "true"
click at [829, 406] on button "Volgende vraag" at bounding box center [781, 409] width 309 height 21
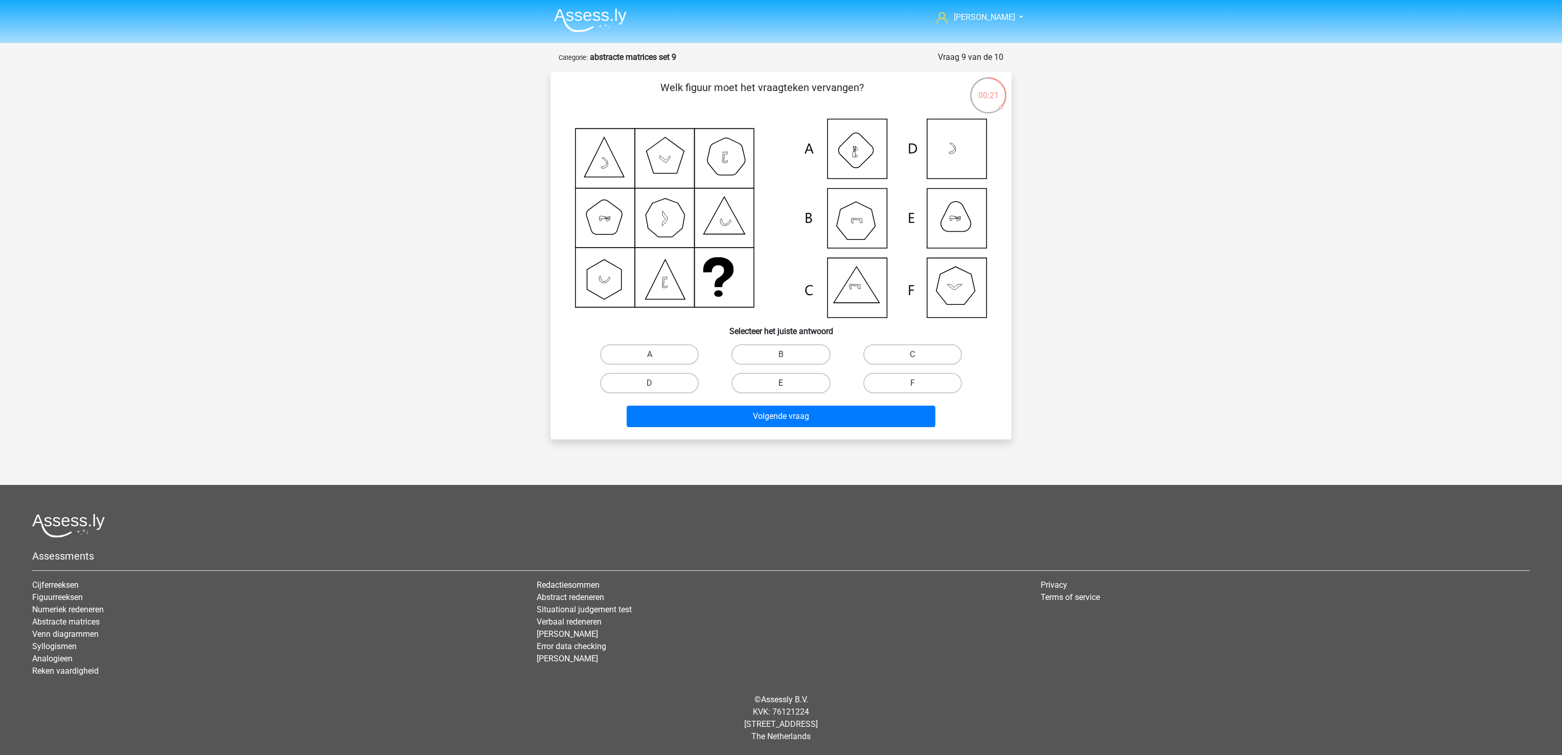
click at [816, 381] on label "E" at bounding box center [781, 383] width 99 height 20
click at [788, 383] on input "E" at bounding box center [784, 386] width 7 height 7
radio input "true"
click at [804, 413] on button "Volgende vraag" at bounding box center [781, 415] width 309 height 21
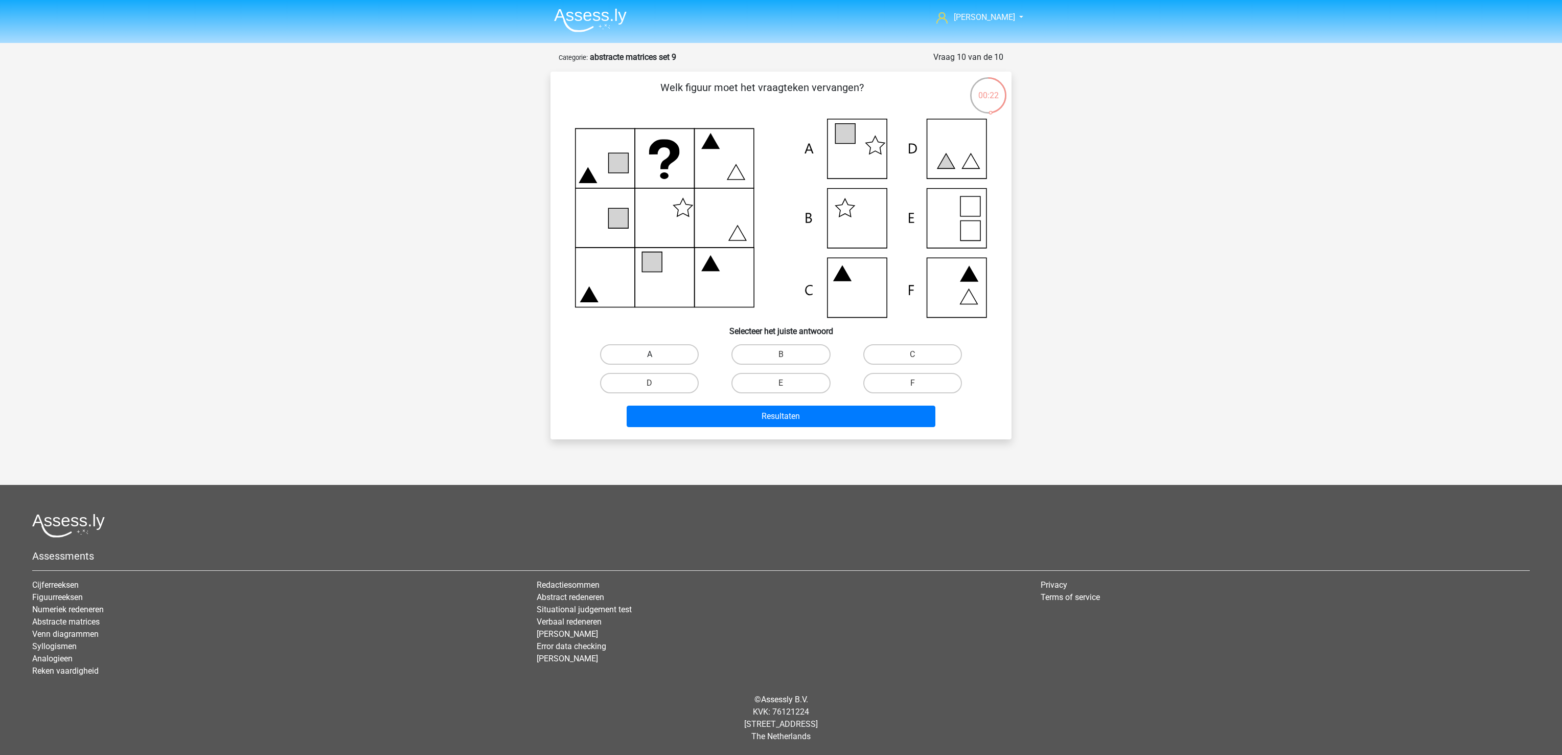
drag, startPoint x: 640, startPoint y: 350, endPoint x: 646, endPoint y: 350, distance: 6.6
click at [646, 350] on label "A" at bounding box center [649, 354] width 99 height 20
click at [650, 354] on input "A" at bounding box center [653, 357] width 7 height 7
radio input "true"
click at [680, 417] on button "Resultaten" at bounding box center [781, 415] width 309 height 21
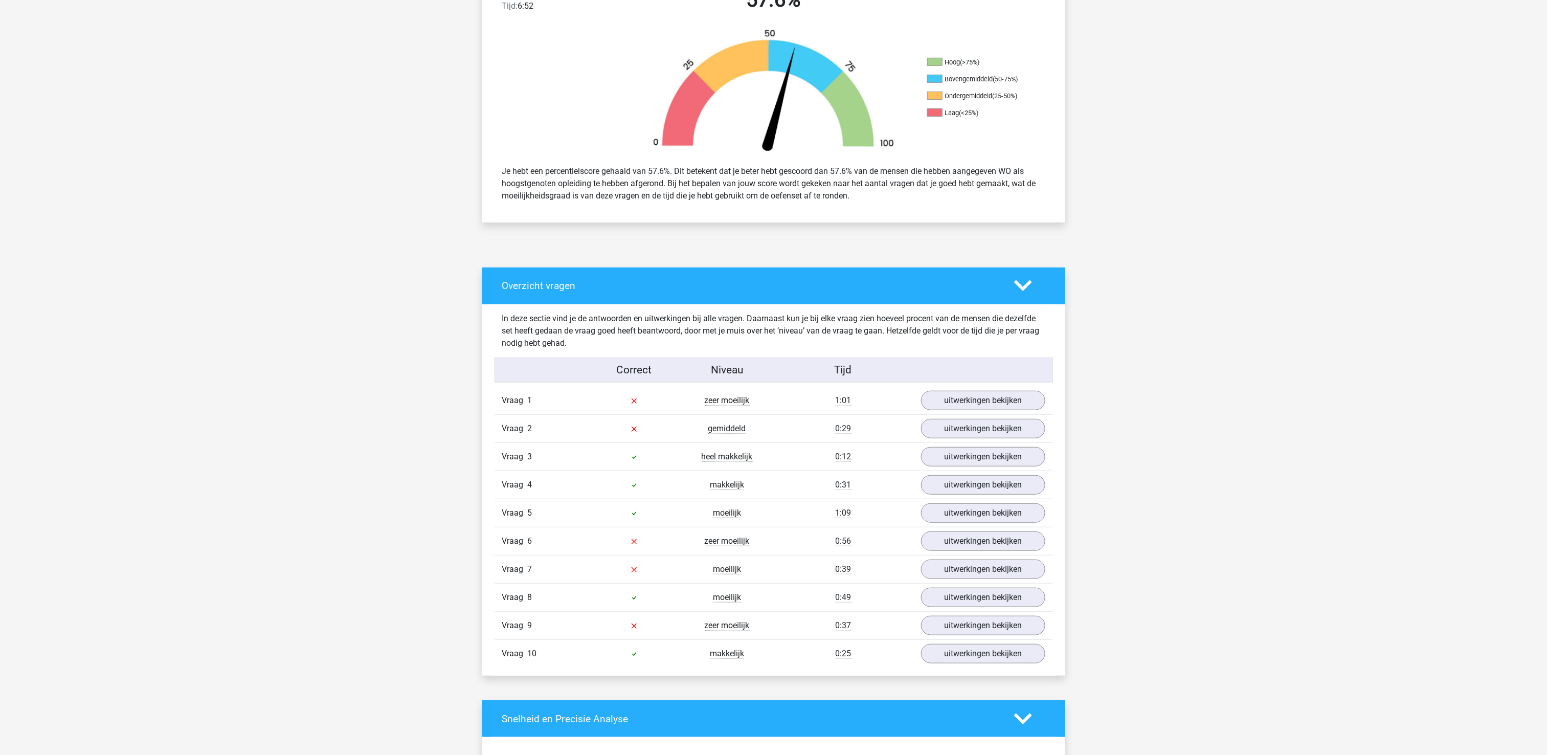
scroll to position [307, 0]
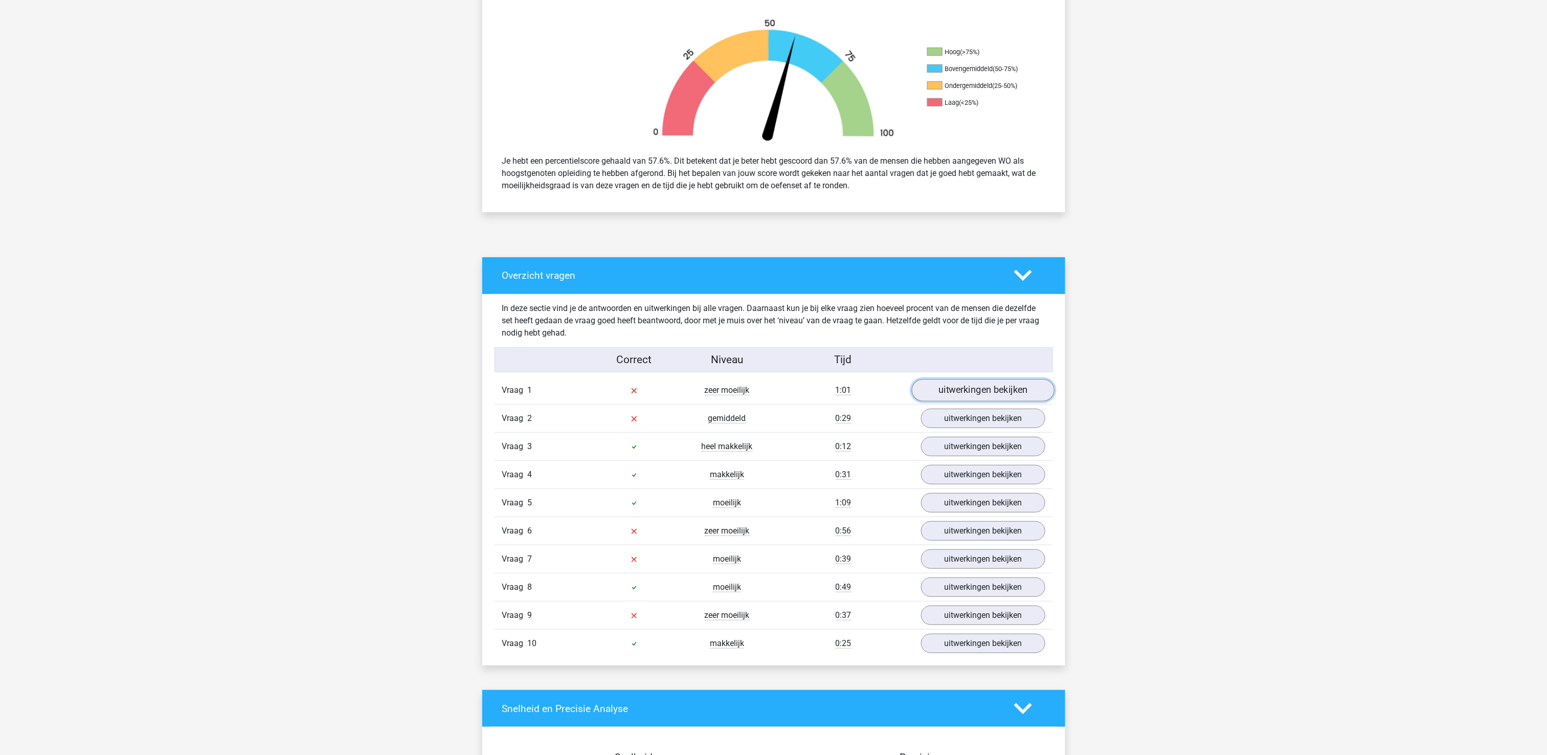
click at [1016, 385] on link "uitwerkingen bekijken" at bounding box center [982, 390] width 143 height 22
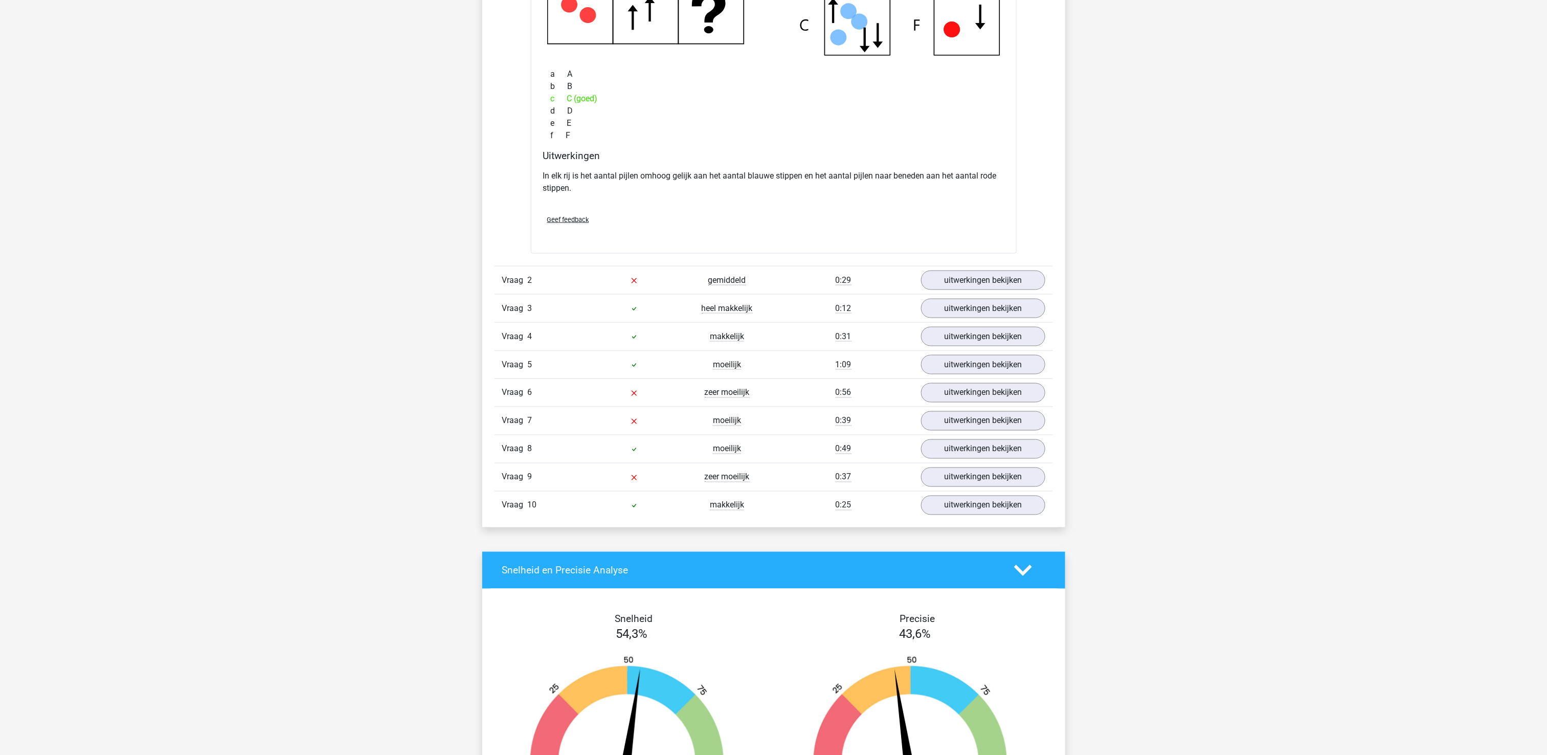
scroll to position [920, 0]
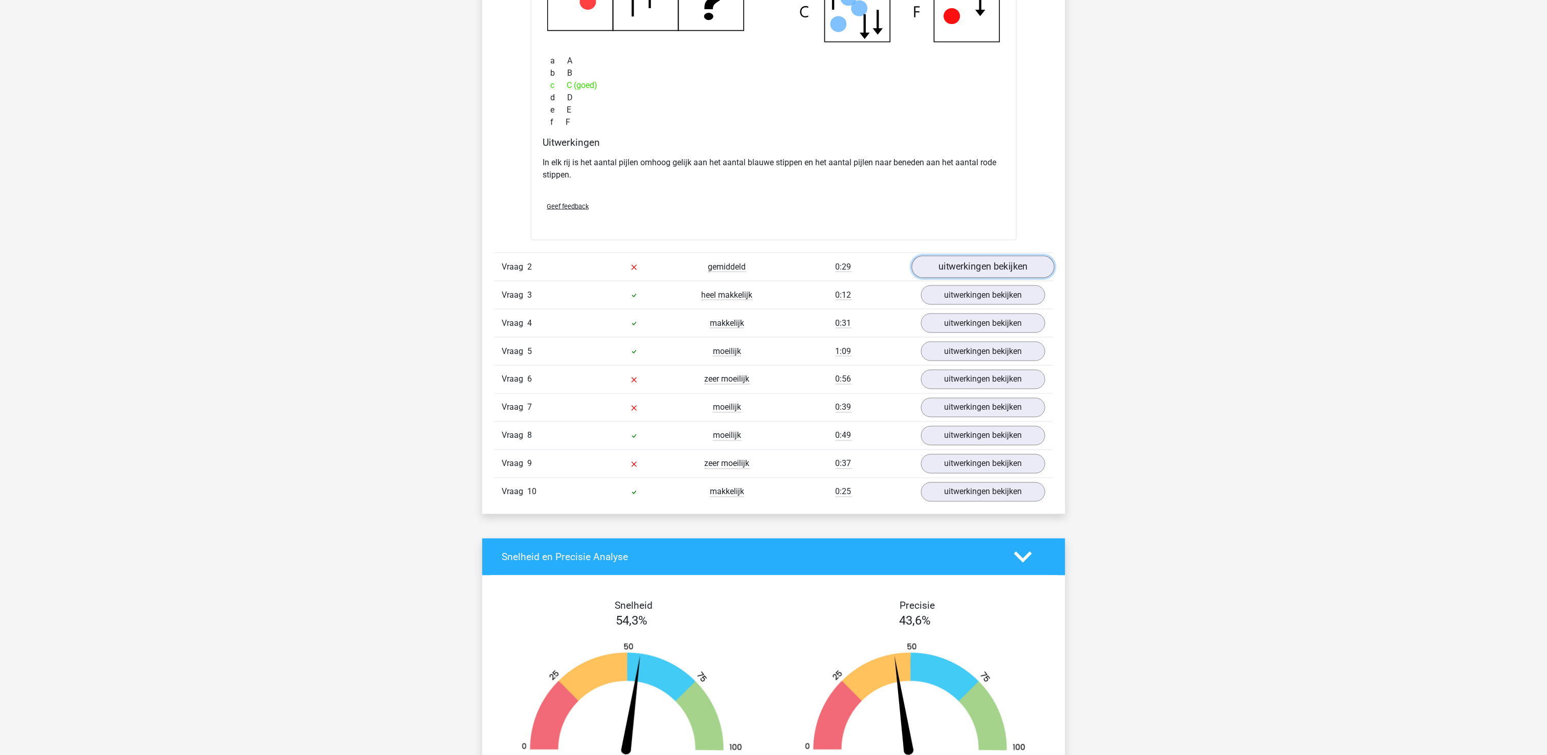
click at [980, 268] on link "uitwerkingen bekijken" at bounding box center [982, 267] width 143 height 22
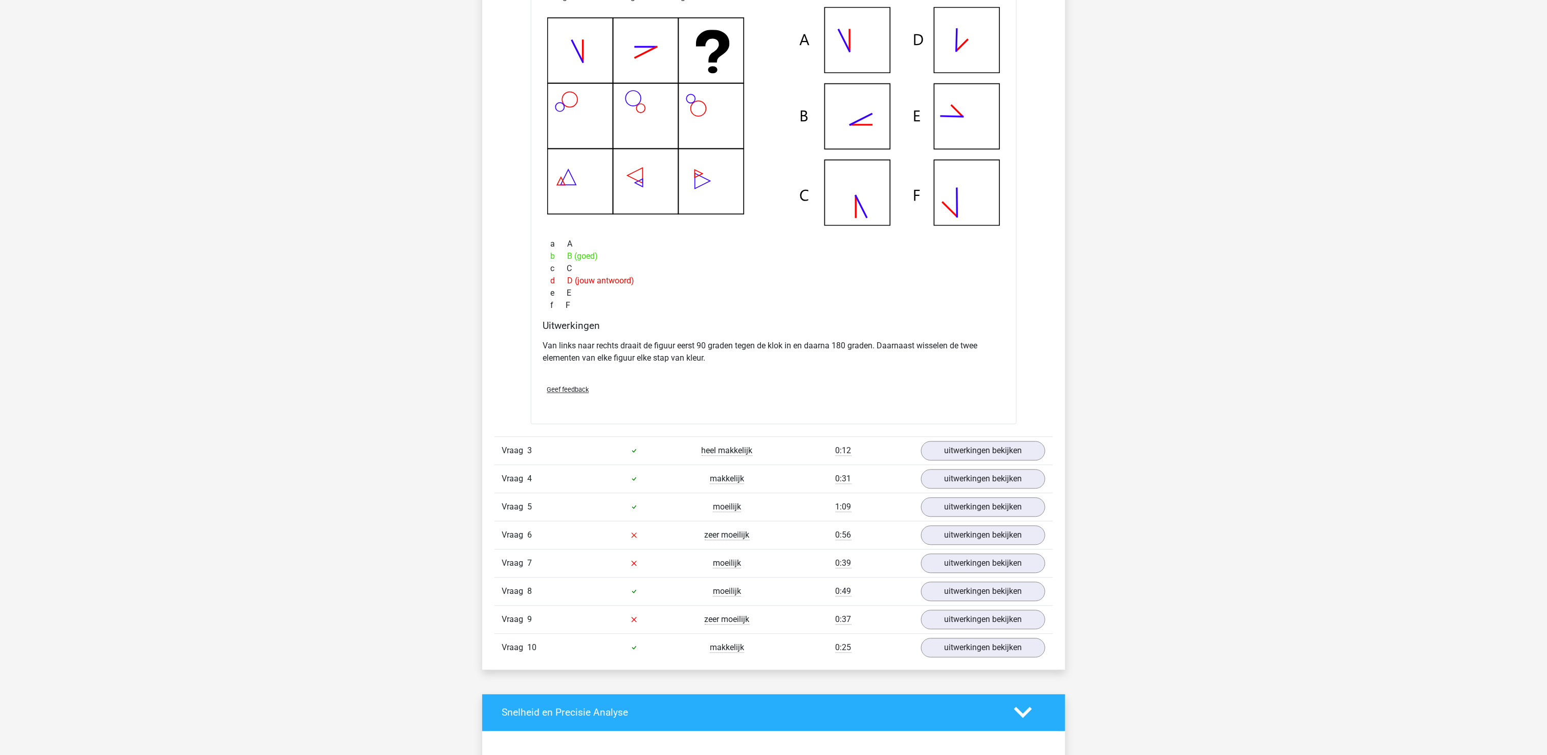
scroll to position [1329, 0]
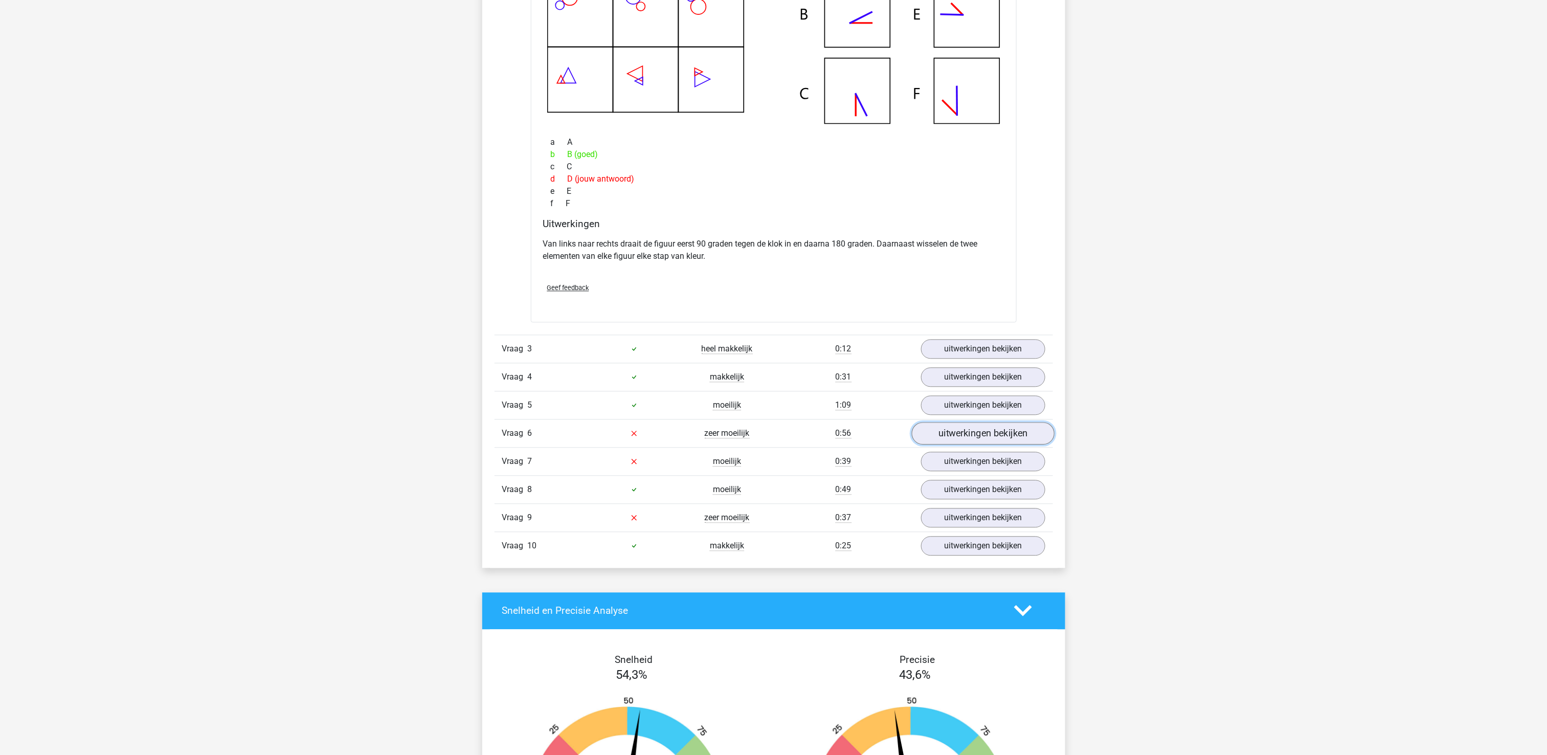
click at [993, 440] on link "uitwerkingen bekijken" at bounding box center [982, 433] width 143 height 22
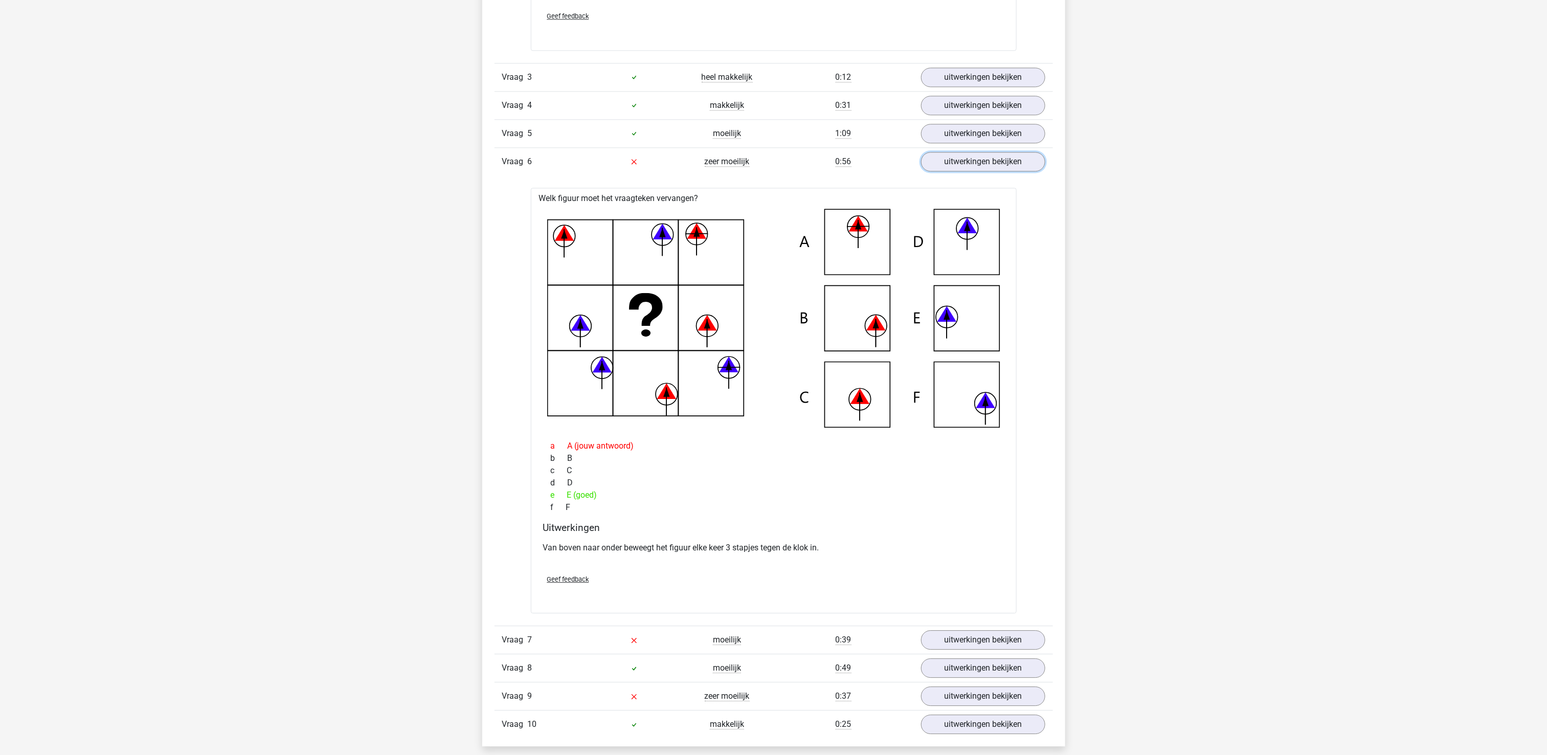
scroll to position [1636, 0]
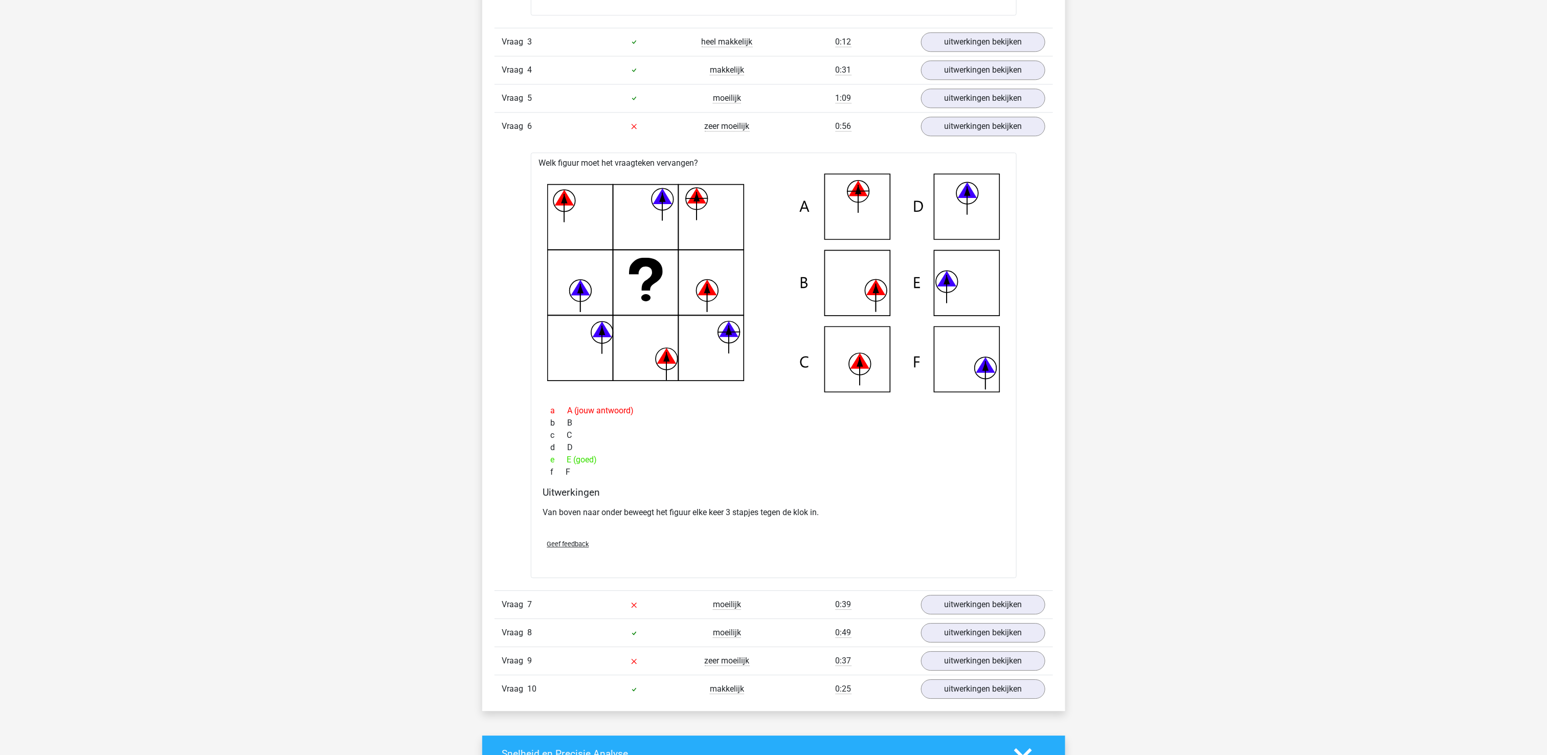
drag, startPoint x: 620, startPoint y: 218, endPoint x: 648, endPoint y: 317, distance: 103.7
click at [623, 229] on icon at bounding box center [773, 282] width 453 height 219
click at [779, 461] on div "e E (goed)" at bounding box center [773, 459] width 461 height 12
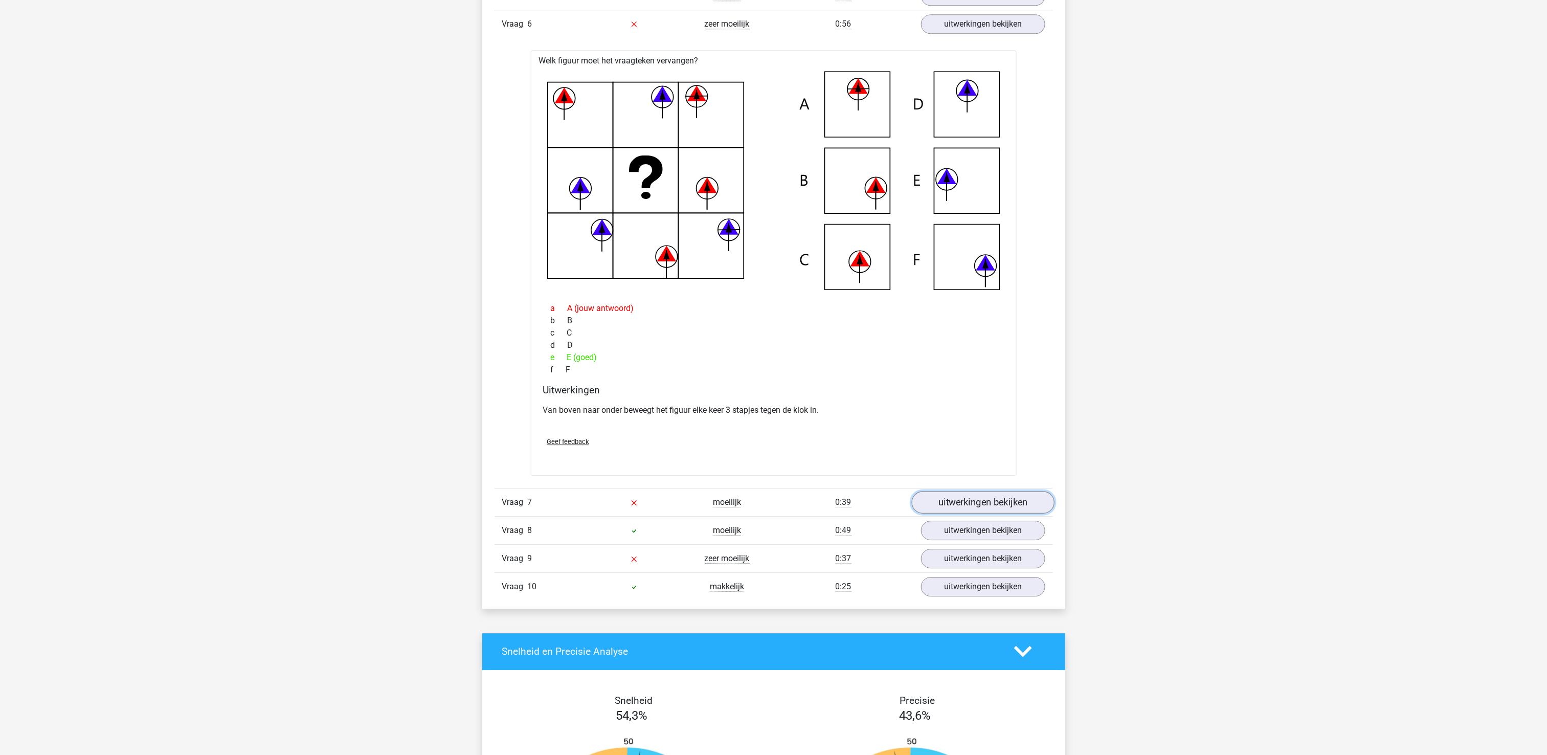
click at [958, 513] on link "uitwerkingen bekijken" at bounding box center [982, 502] width 143 height 22
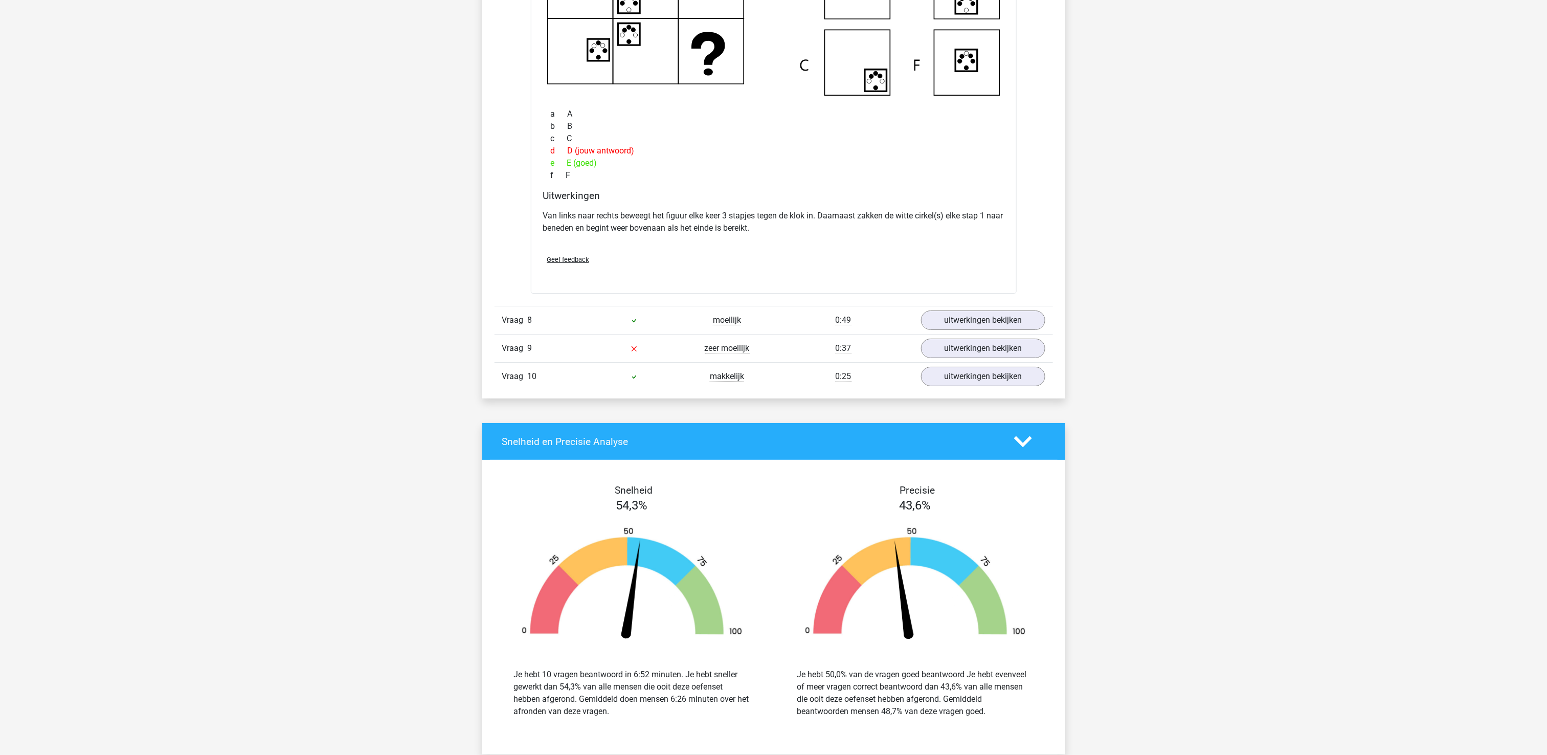
scroll to position [2454, 0]
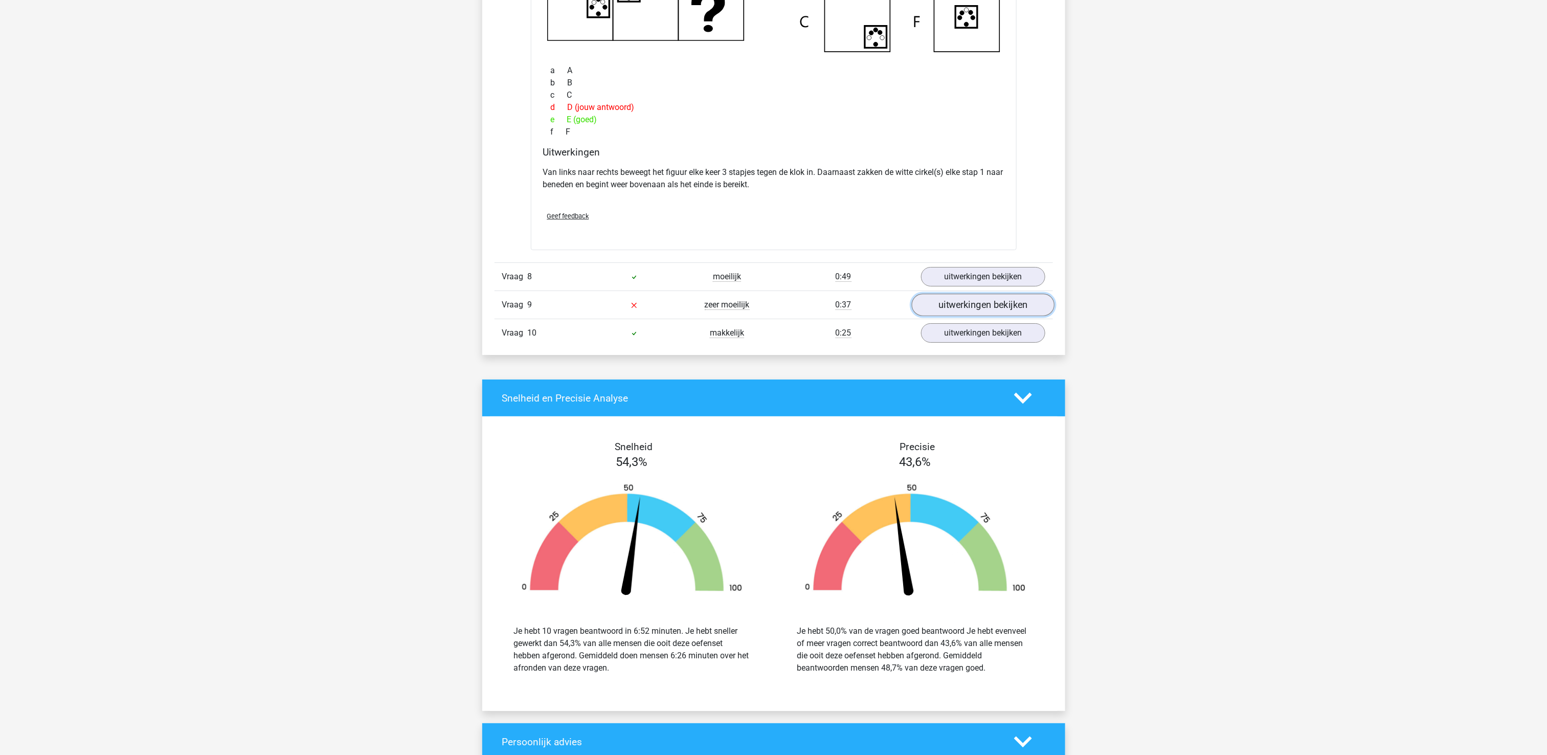
click at [971, 309] on link "uitwerkingen bekijken" at bounding box center [982, 304] width 143 height 22
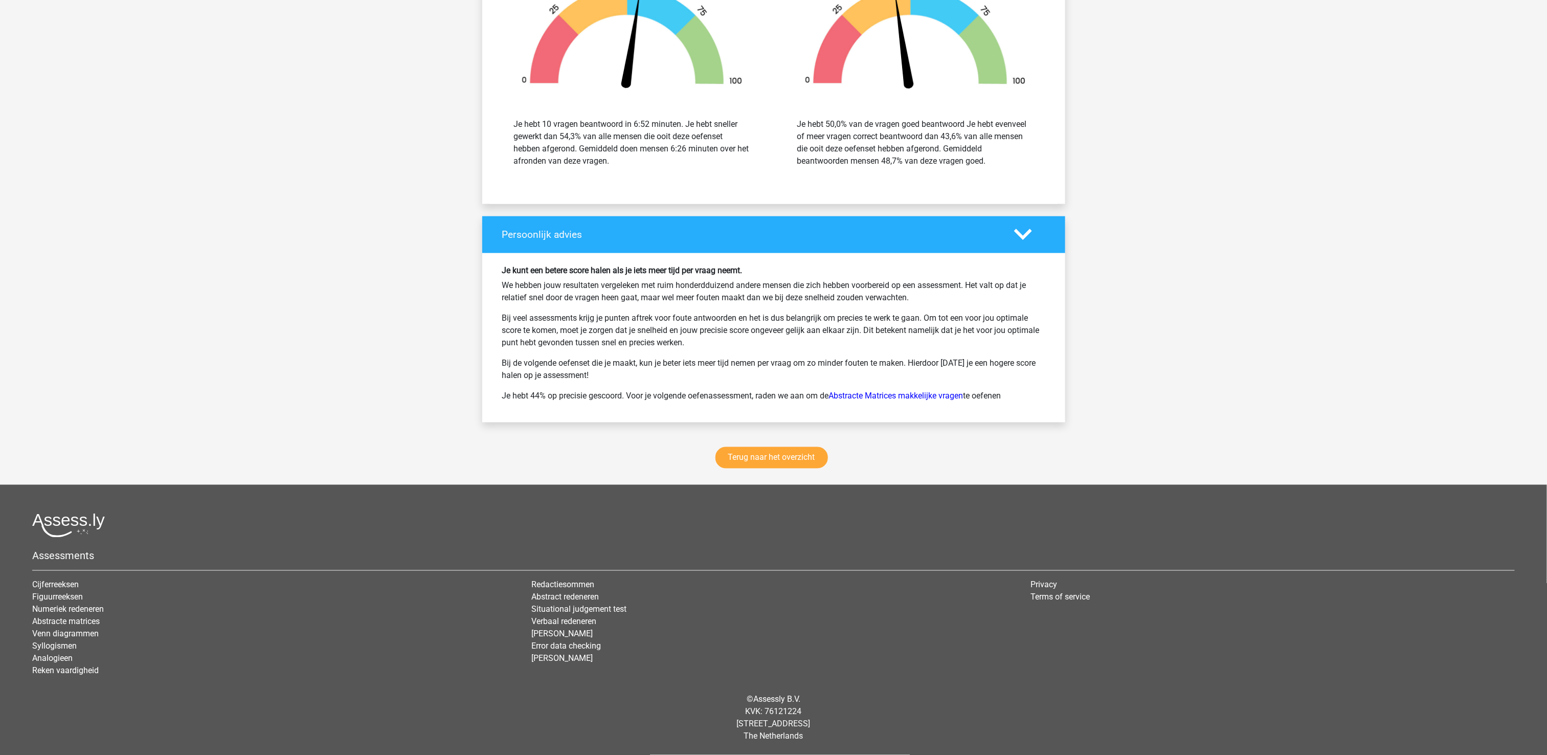
scroll to position [3455, 0]
click at [773, 459] on link "Terug naar het overzicht" at bounding box center [771, 457] width 112 height 21
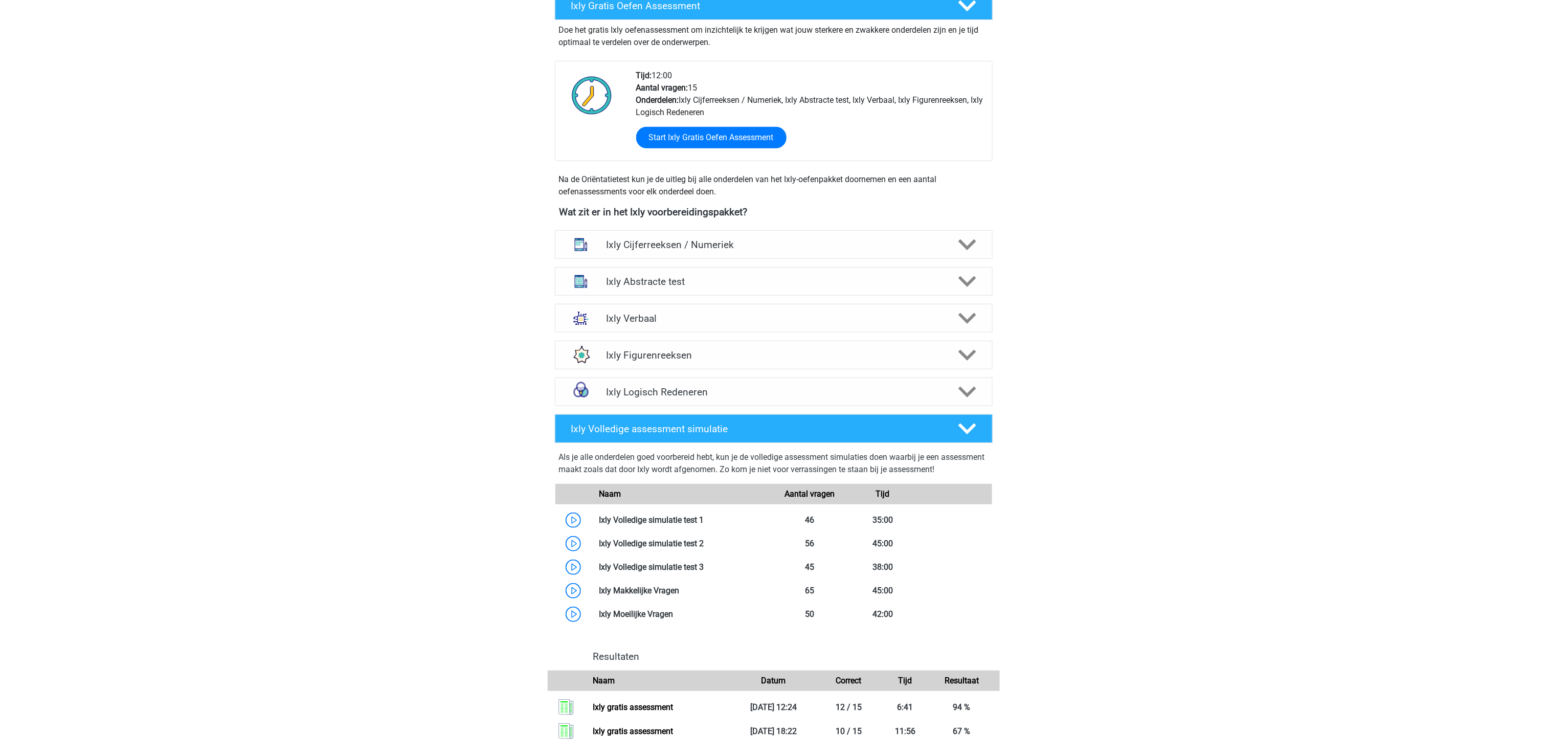
scroll to position [204, 0]
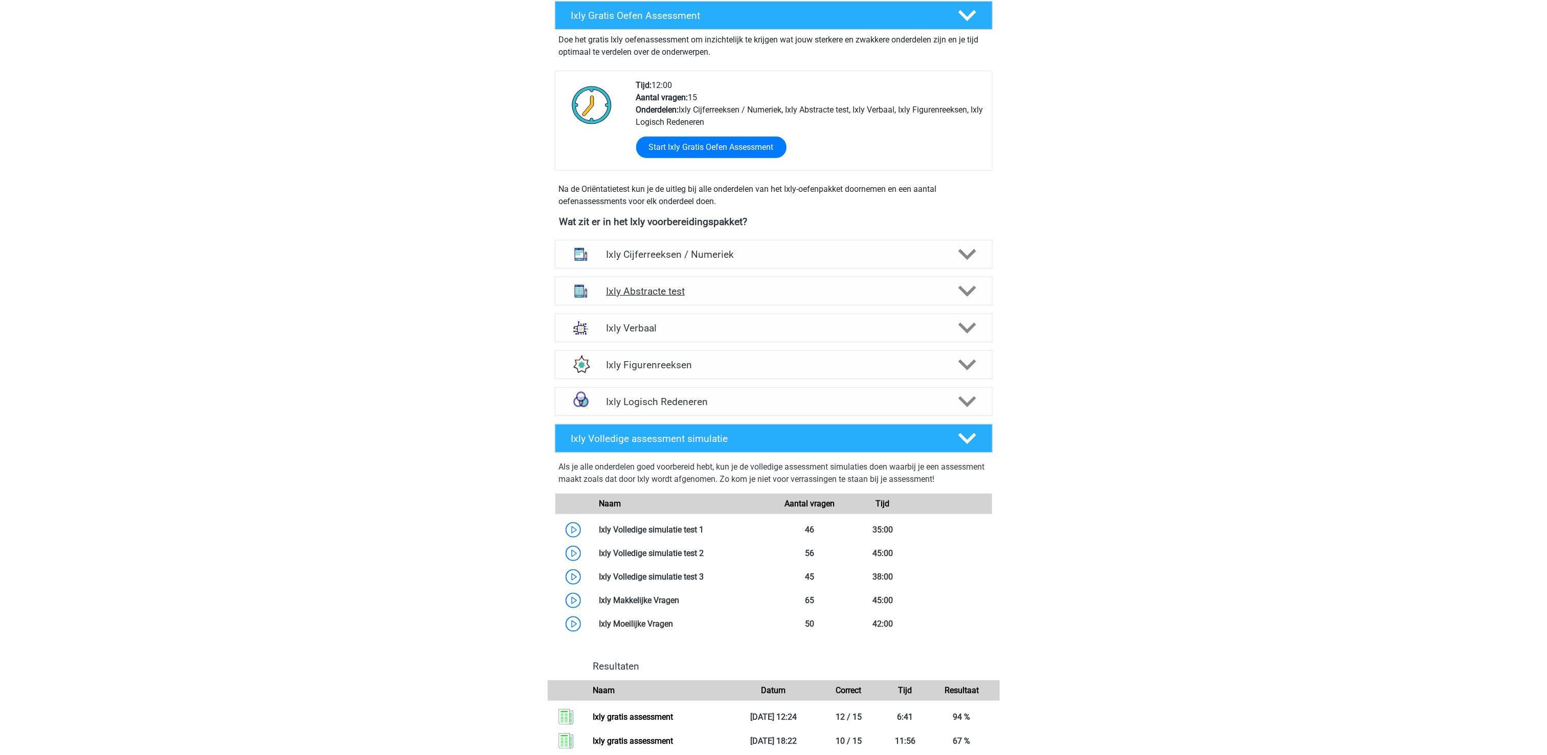
click at [677, 285] on div "Ixly Abstracte test" at bounding box center [774, 291] width 438 height 29
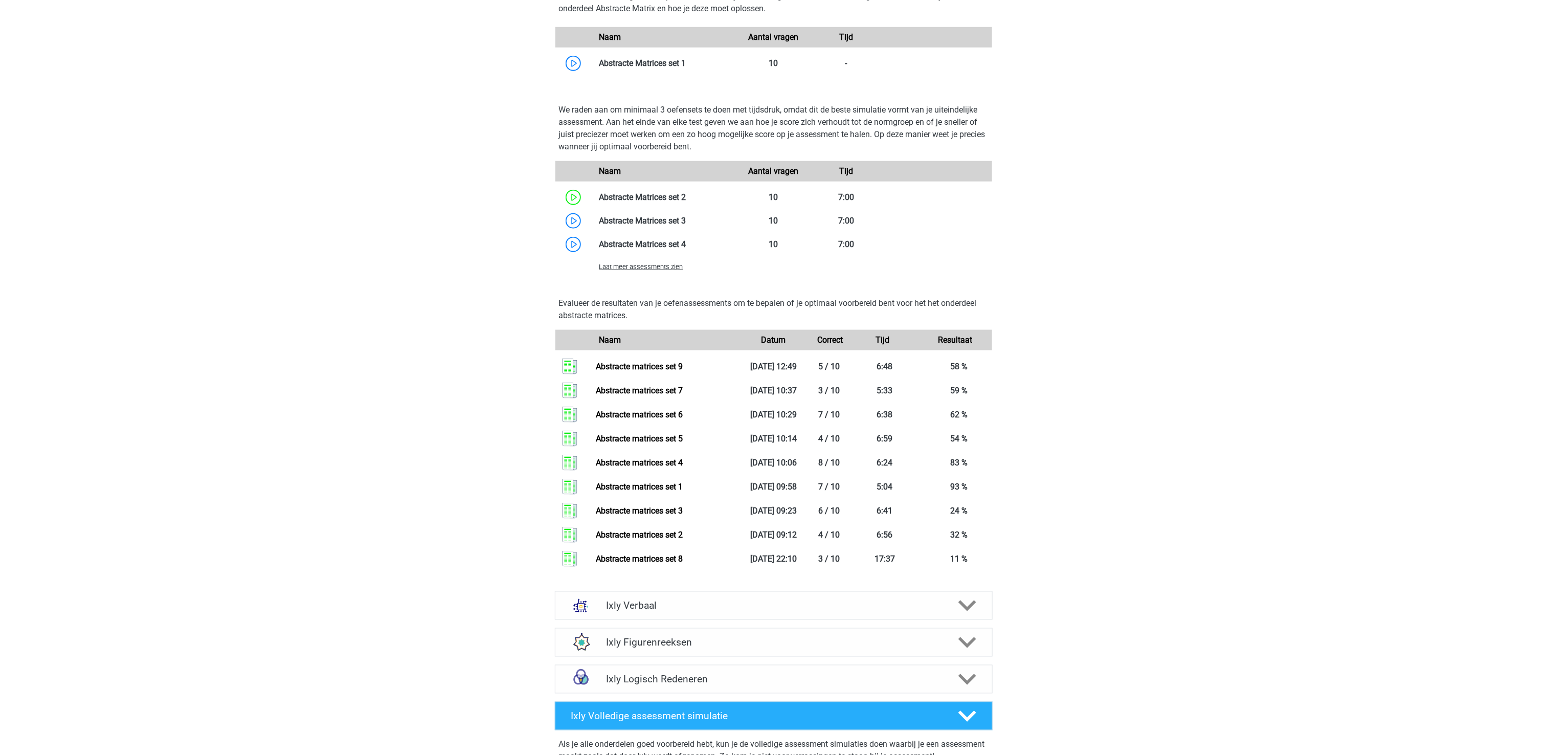
scroll to position [716, 0]
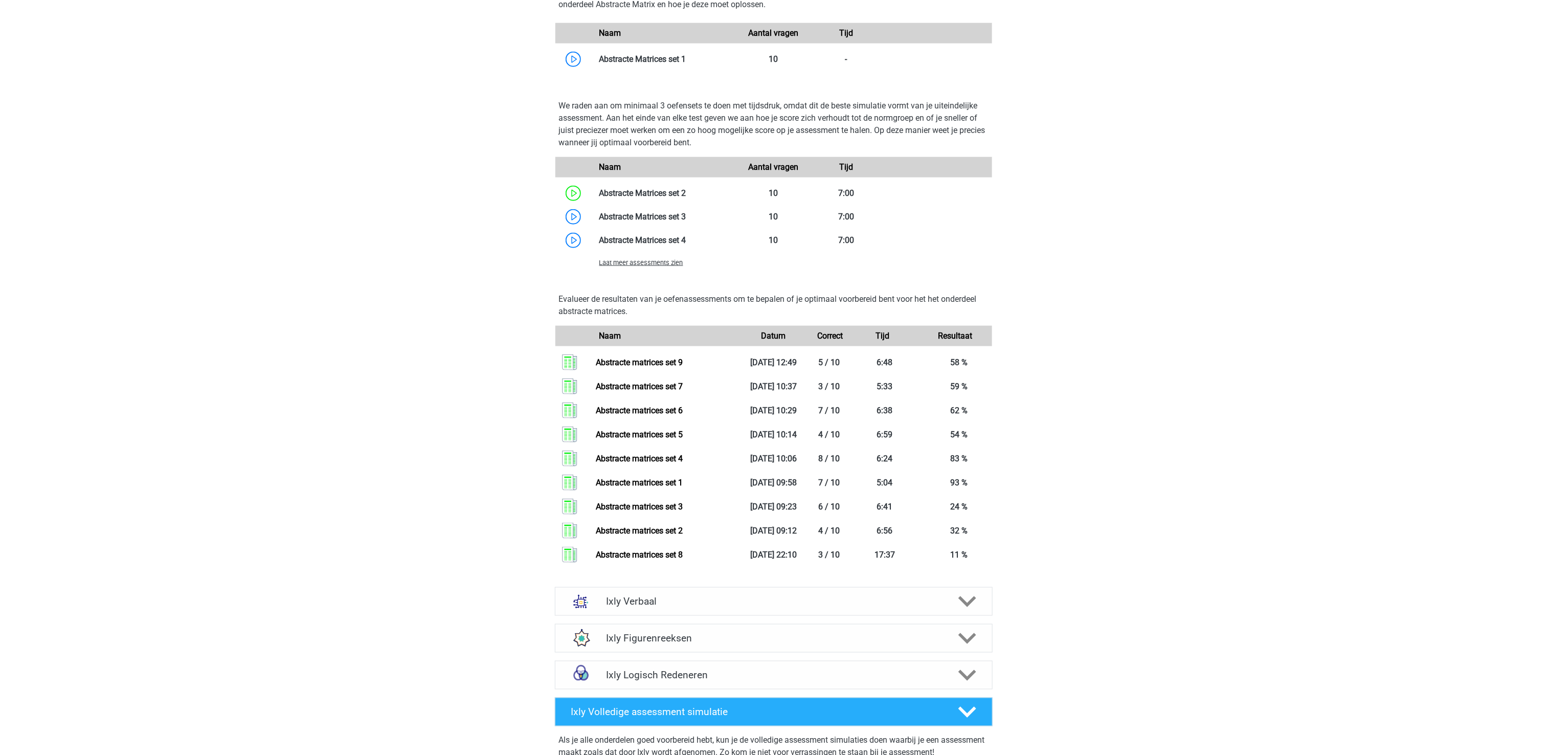
click at [643, 262] on span "Laat meer assessments zien" at bounding box center [641, 263] width 84 height 8
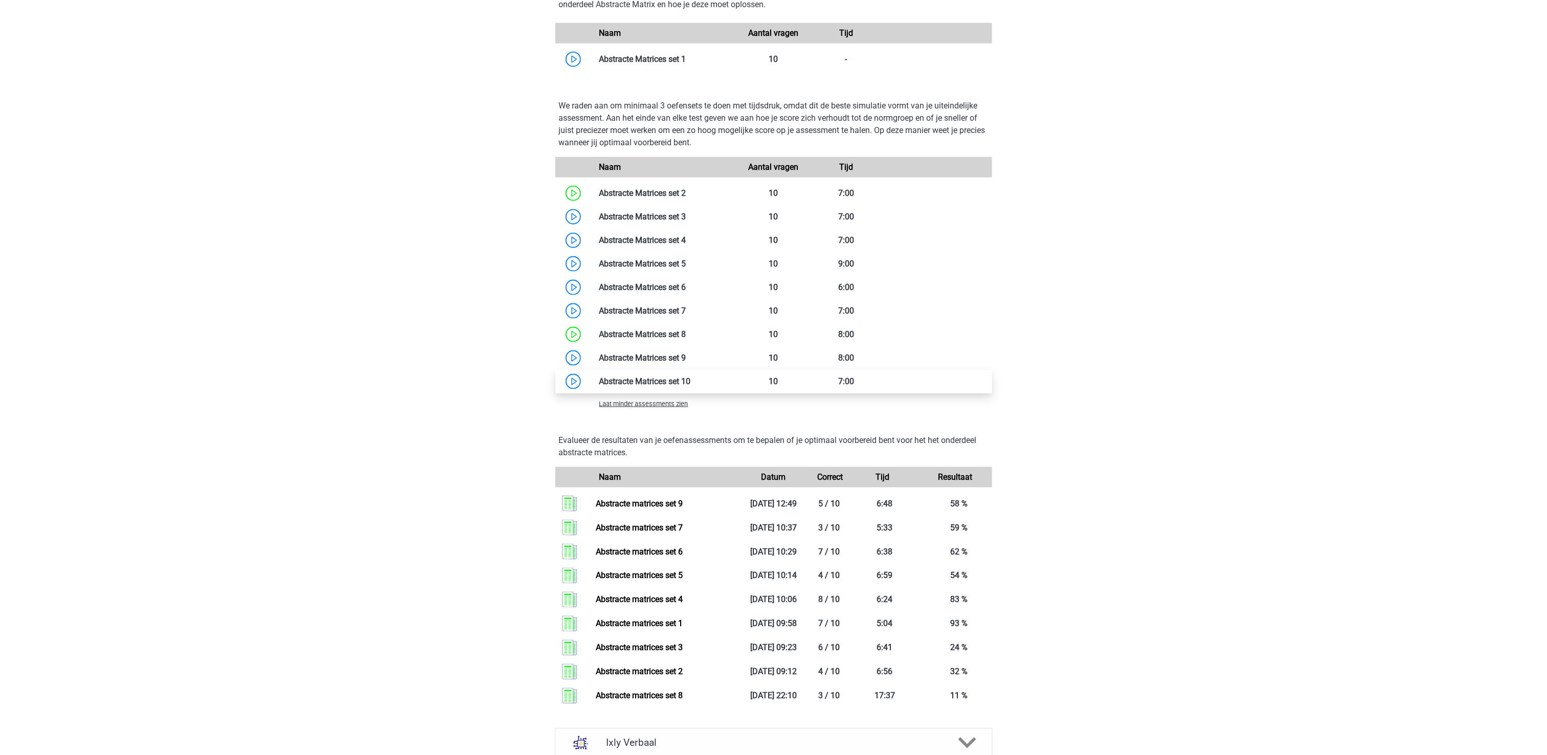
click at [691, 376] on link at bounding box center [691, 381] width 0 height 10
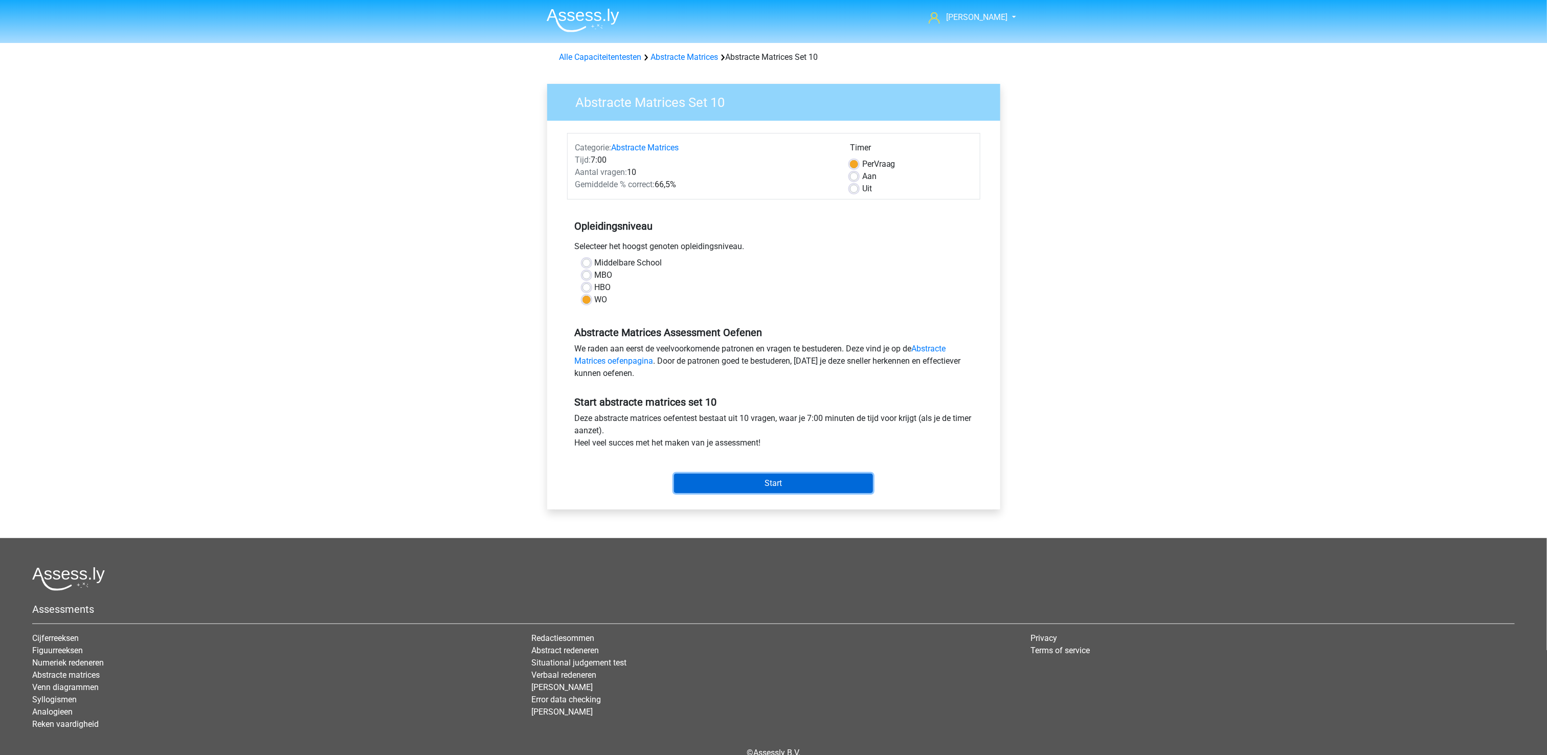
click at [760, 475] on input "Start" at bounding box center [773, 482] width 199 height 19
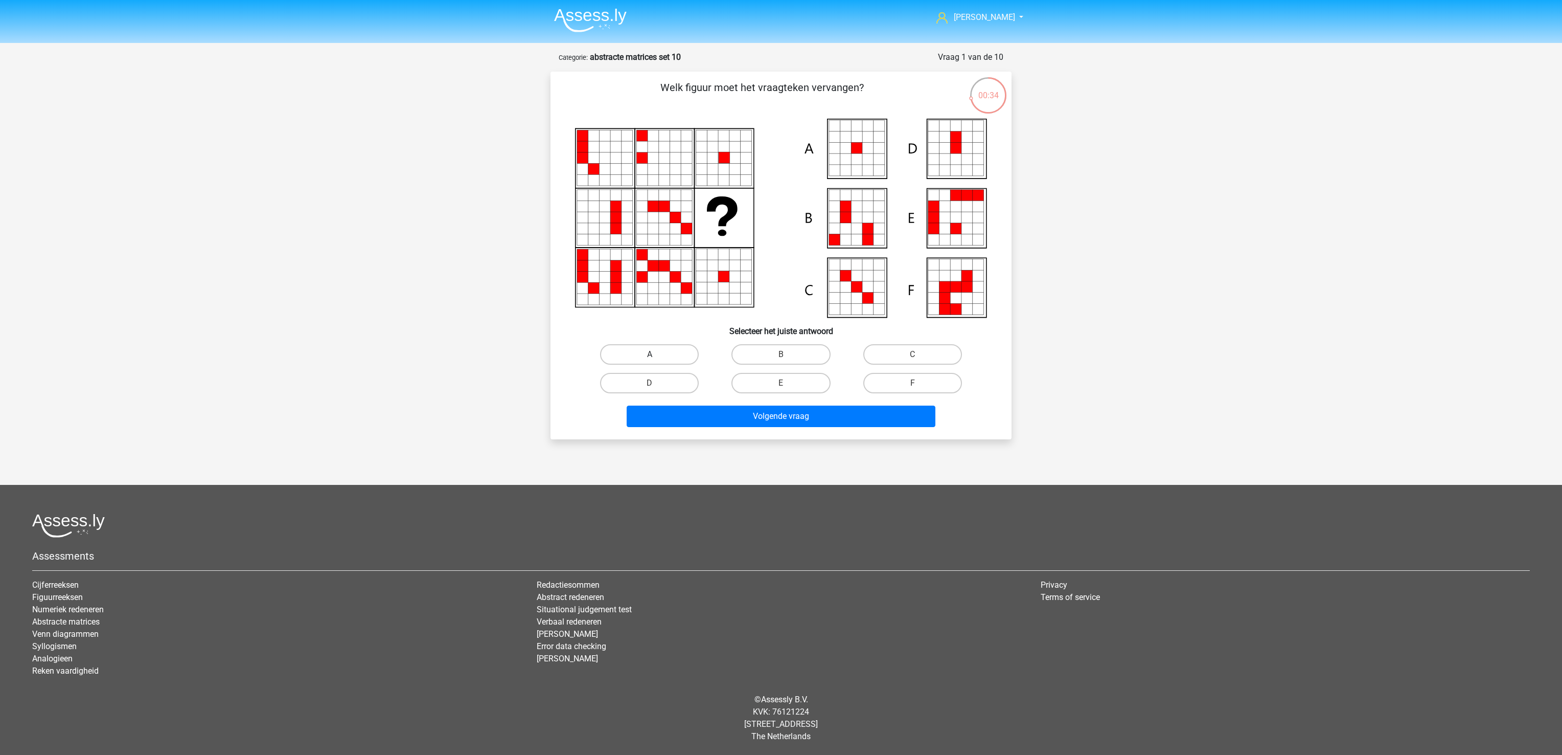
click at [658, 356] on label "A" at bounding box center [649, 354] width 99 height 20
click at [656, 356] on input "A" at bounding box center [653, 357] width 7 height 7
radio input "true"
click at [679, 403] on div "Volgende vraag" at bounding box center [781, 414] width 428 height 34
click at [679, 413] on button "Volgende vraag" at bounding box center [781, 415] width 309 height 21
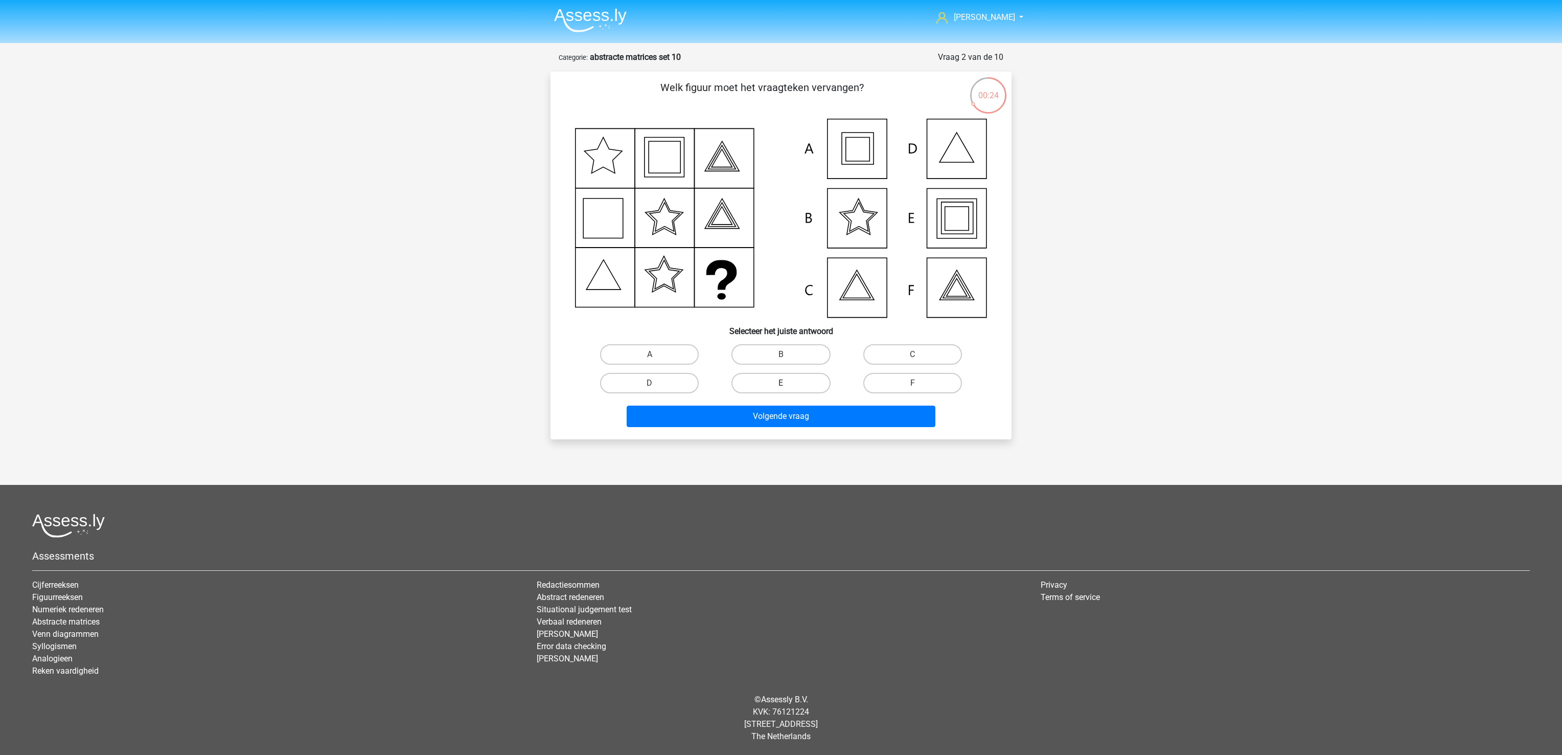
click at [763, 381] on label "E" at bounding box center [781, 383] width 99 height 20
click at [781, 383] on input "E" at bounding box center [784, 386] width 7 height 7
radio input "true"
click at [770, 413] on button "Volgende vraag" at bounding box center [781, 415] width 309 height 21
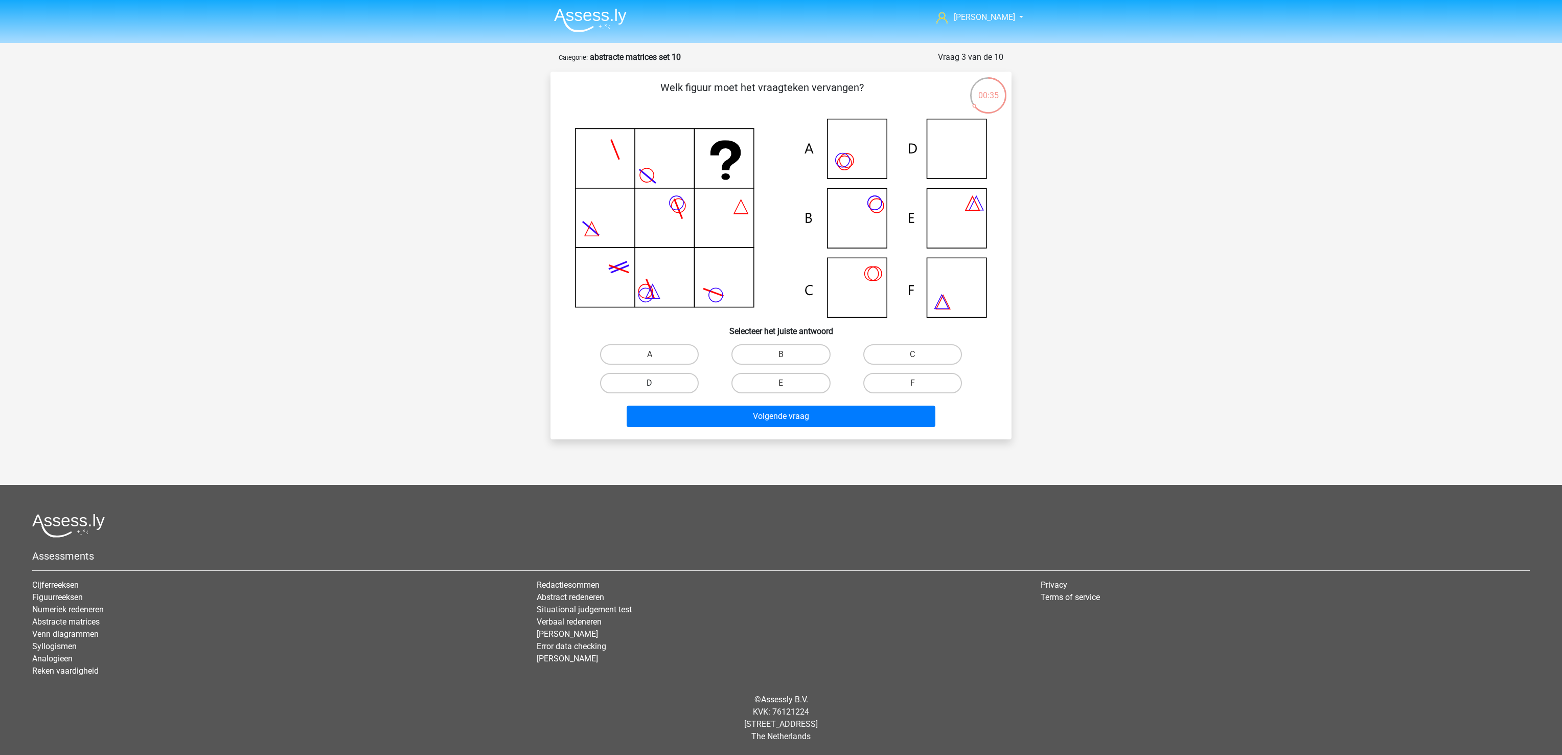
click at [656, 381] on div "D" at bounding box center [649, 383] width 123 height 20
click at [658, 388] on label "D" at bounding box center [649, 383] width 99 height 20
click at [656, 388] on input "D" at bounding box center [653, 386] width 7 height 7
radio input "true"
click at [668, 415] on button "Volgende vraag" at bounding box center [781, 415] width 309 height 21
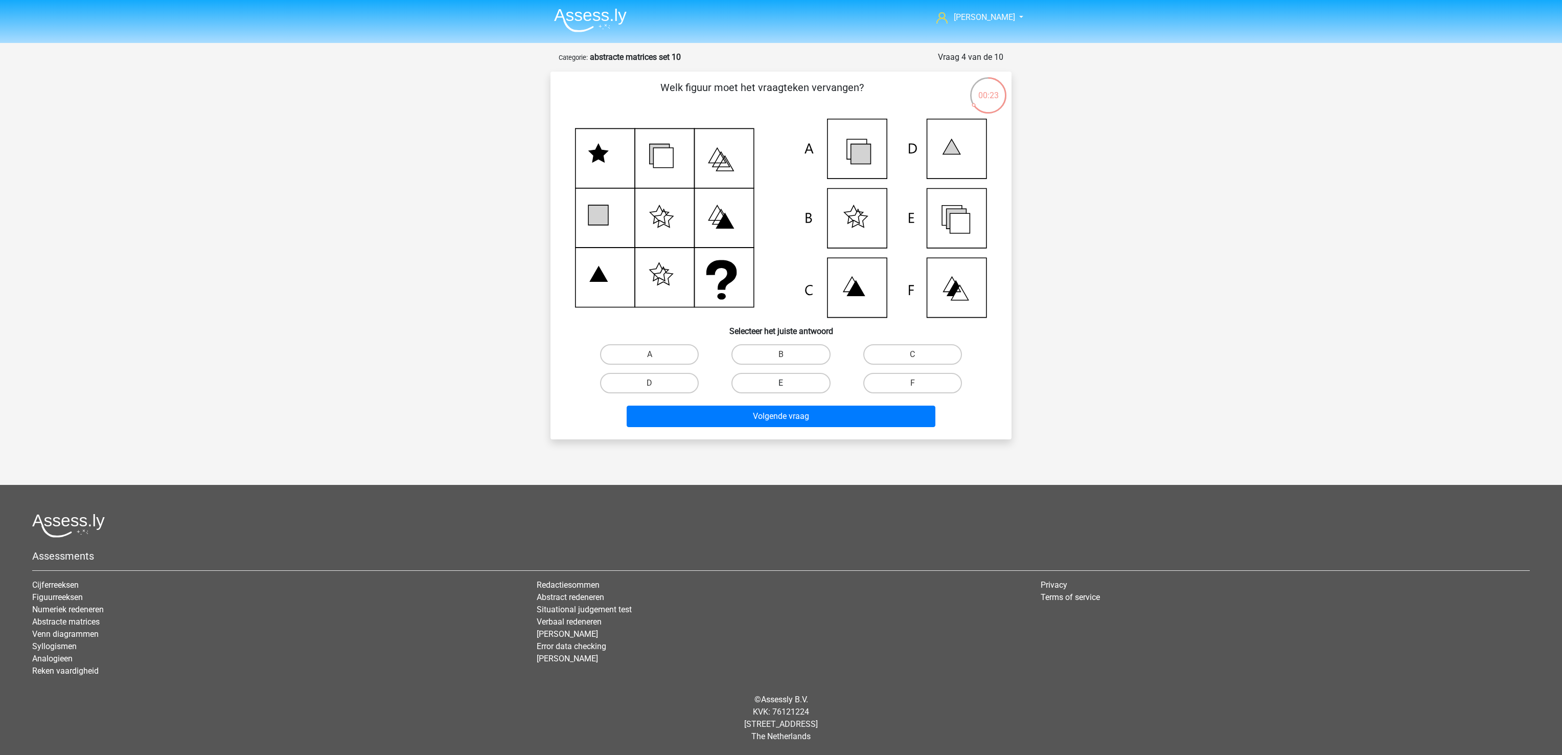
click at [792, 380] on label "E" at bounding box center [781, 383] width 99 height 20
click at [788, 383] on input "E" at bounding box center [784, 386] width 7 height 7
radio input "true"
click at [792, 414] on button "Volgende vraag" at bounding box center [781, 415] width 309 height 21
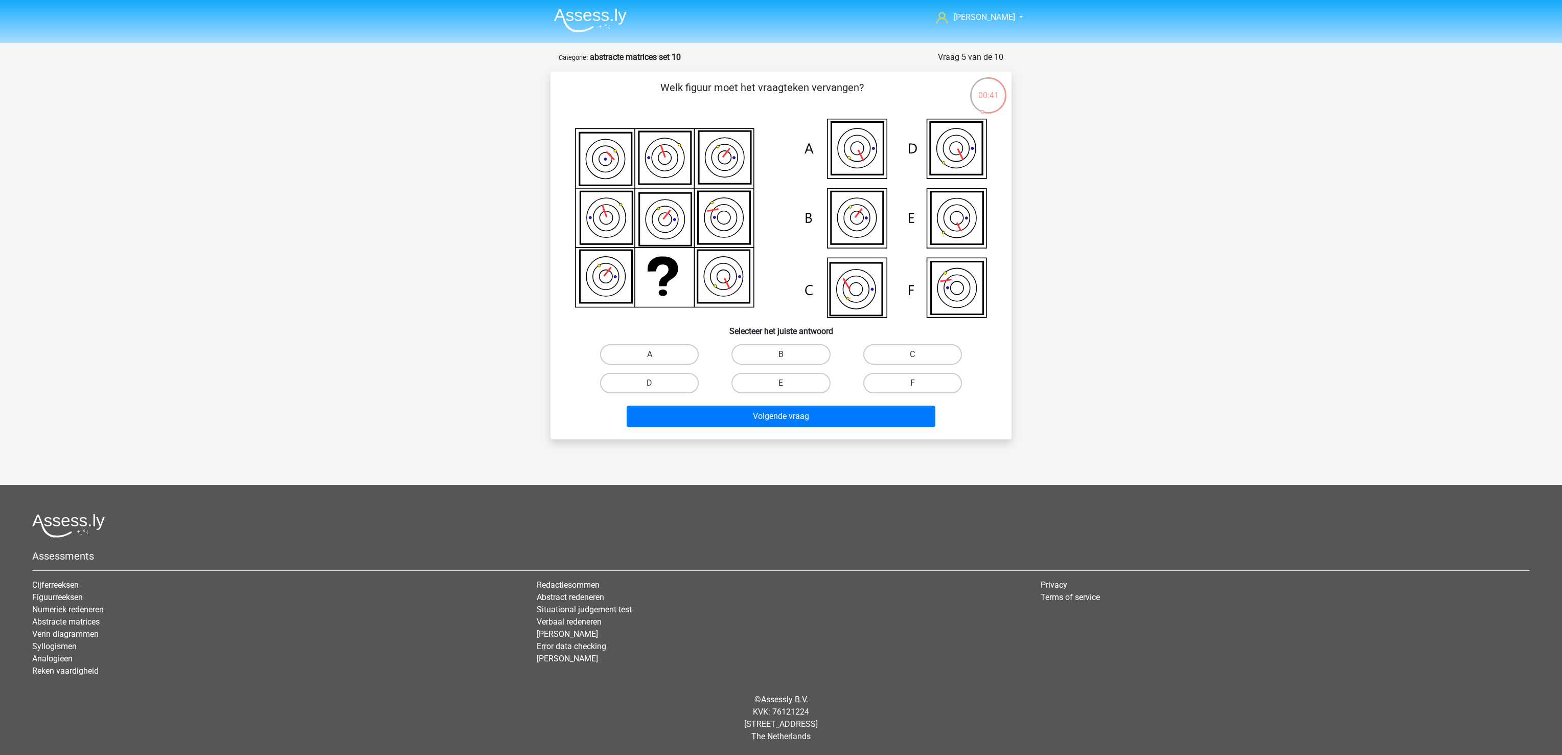
click at [908, 377] on label "F" at bounding box center [912, 383] width 99 height 20
click at [913, 383] on input "F" at bounding box center [916, 386] width 7 height 7
radio input "true"
click at [869, 413] on button "Volgende vraag" at bounding box center [781, 415] width 309 height 21
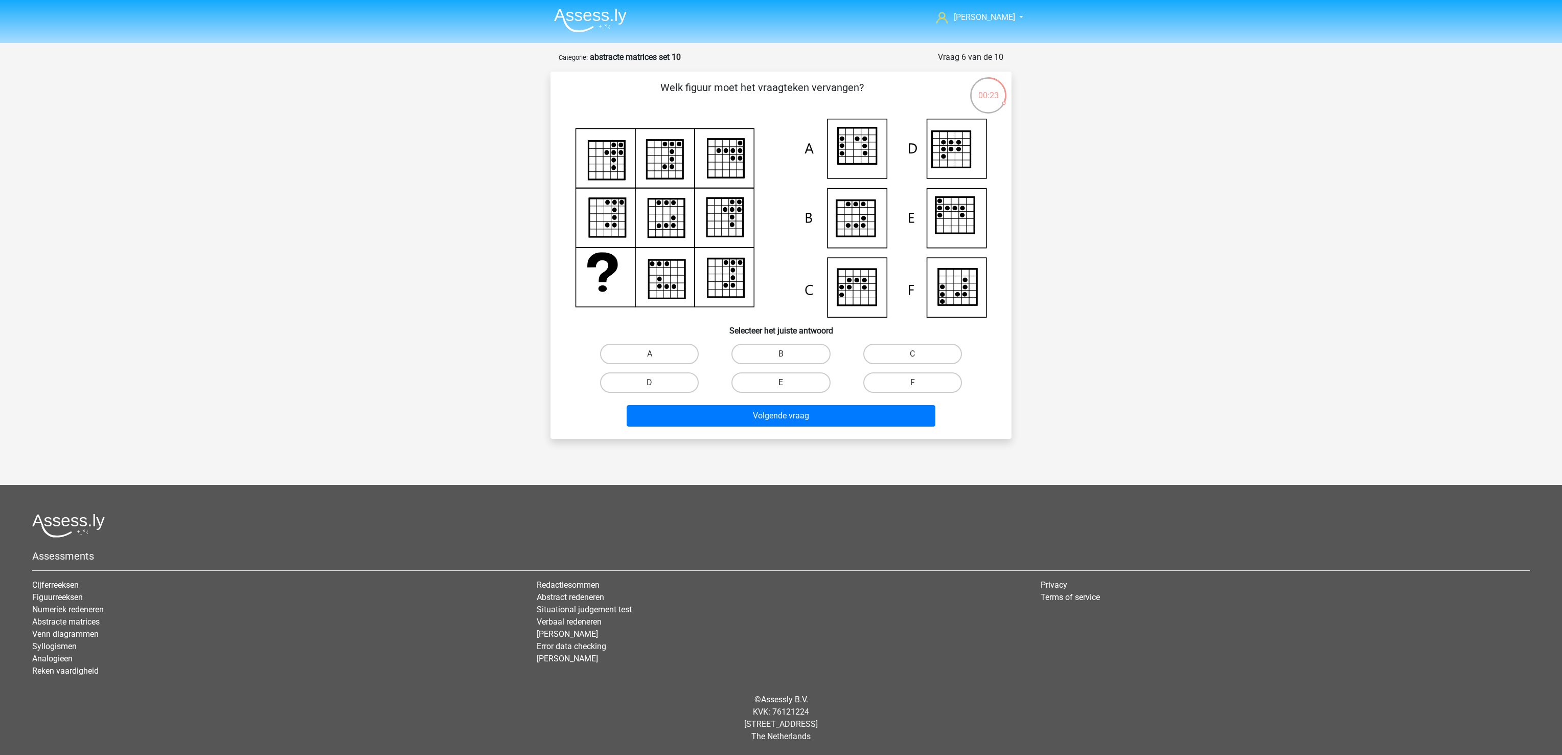
click at [798, 383] on label "E" at bounding box center [781, 382] width 99 height 20
click at [788, 383] on input "E" at bounding box center [784, 385] width 7 height 7
radio input "true"
click at [788, 418] on button "Volgende vraag" at bounding box center [781, 415] width 309 height 21
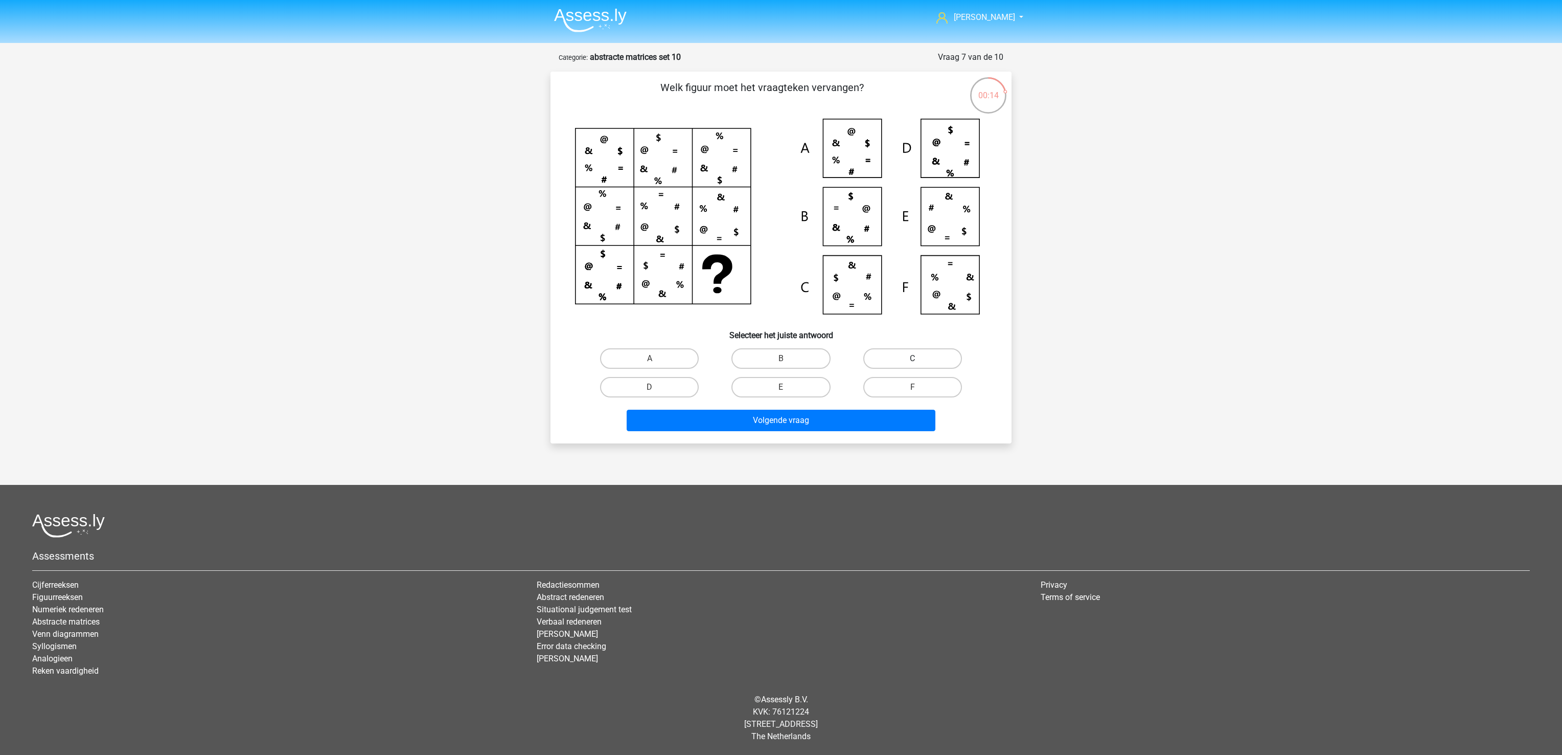
click at [916, 356] on label "C" at bounding box center [912, 358] width 99 height 20
click at [916, 358] on input "C" at bounding box center [916, 361] width 7 height 7
radio input "true"
click at [826, 425] on button "Volgende vraag" at bounding box center [781, 420] width 309 height 21
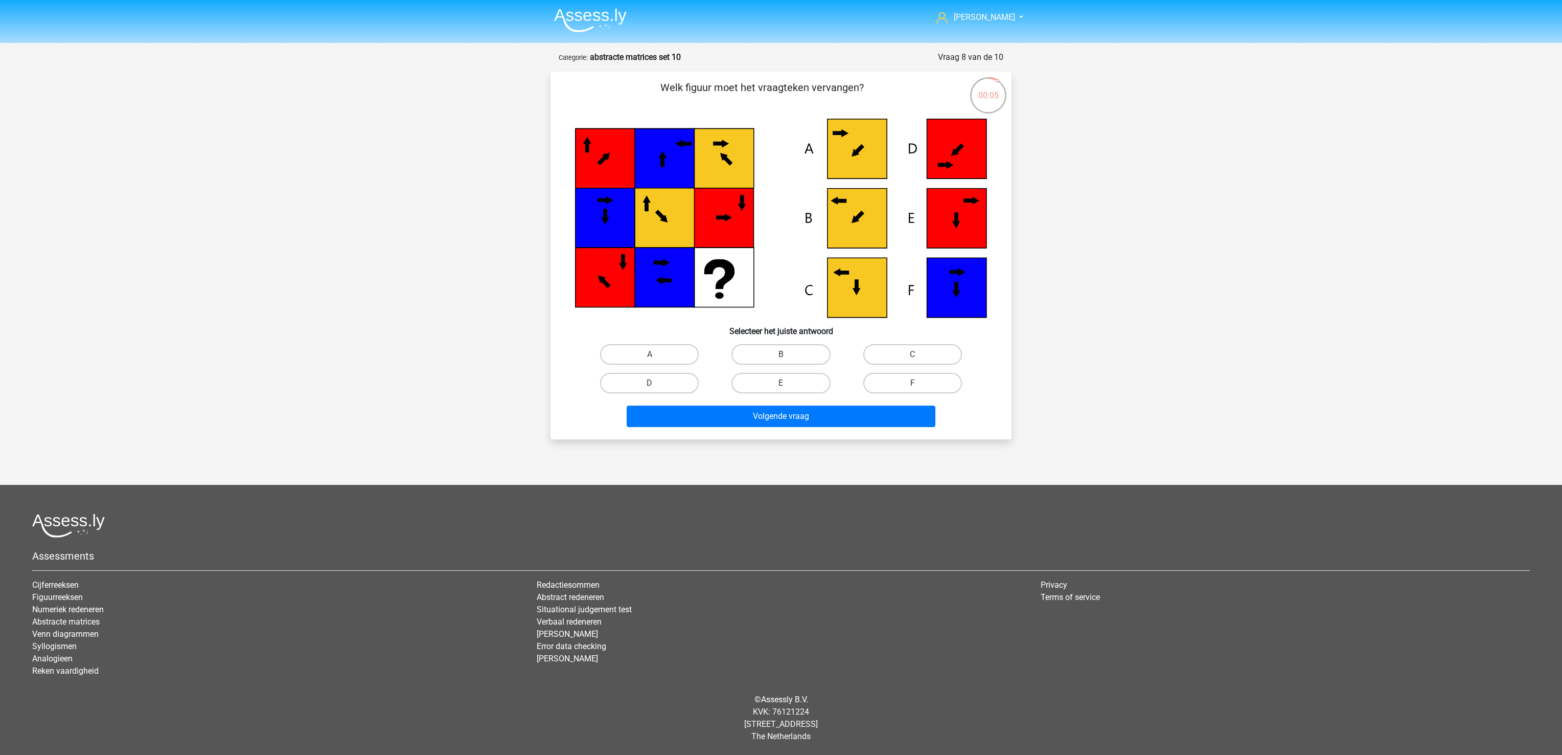
click at [872, 149] on icon at bounding box center [857, 148] width 59 height 59
click at [678, 355] on label "A" at bounding box center [649, 354] width 99 height 20
click at [656, 355] on input "A" at bounding box center [653, 357] width 7 height 7
radio input "true"
click at [700, 402] on div "Volgende vraag" at bounding box center [781, 414] width 428 height 34
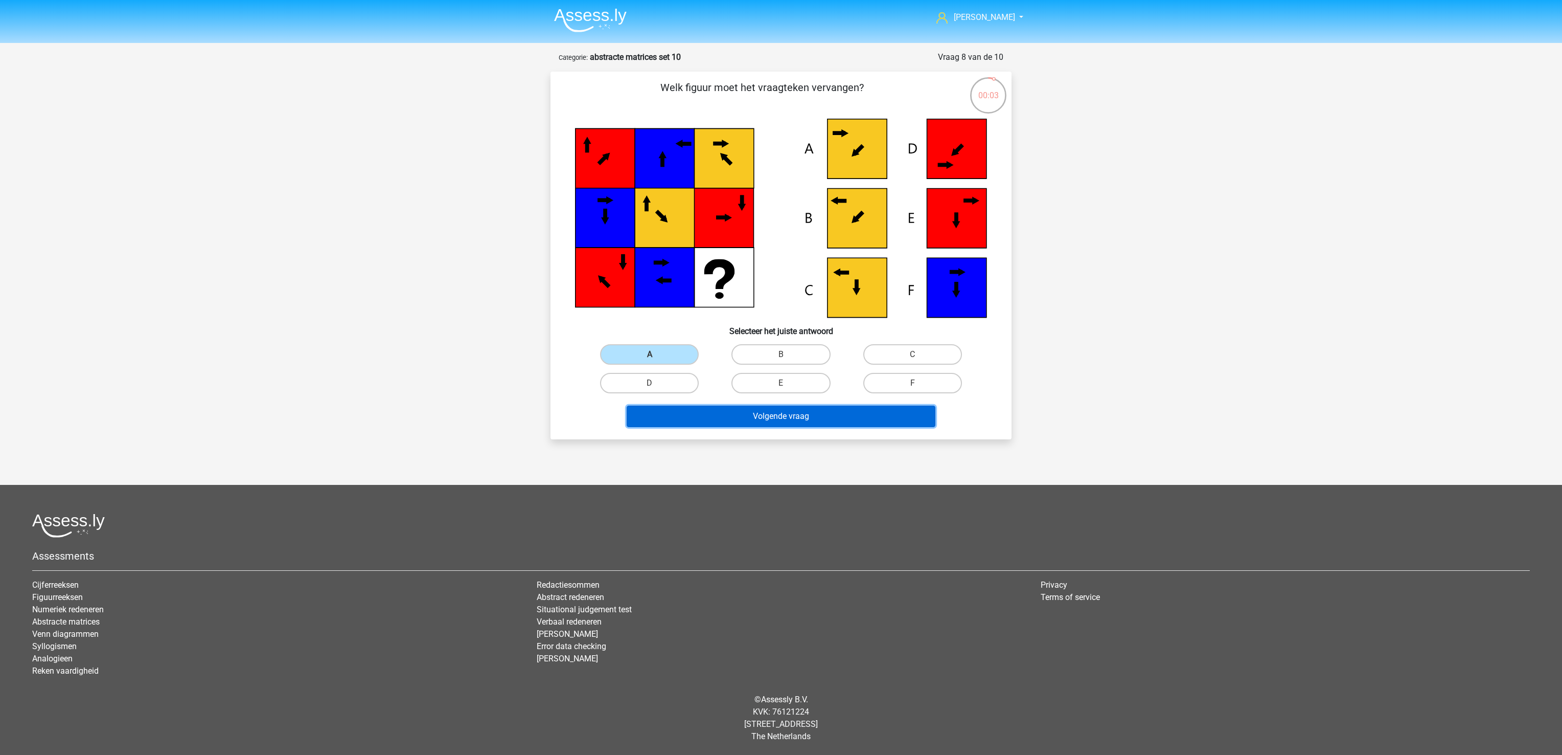
click at [707, 420] on button "Volgende vraag" at bounding box center [781, 415] width 309 height 21
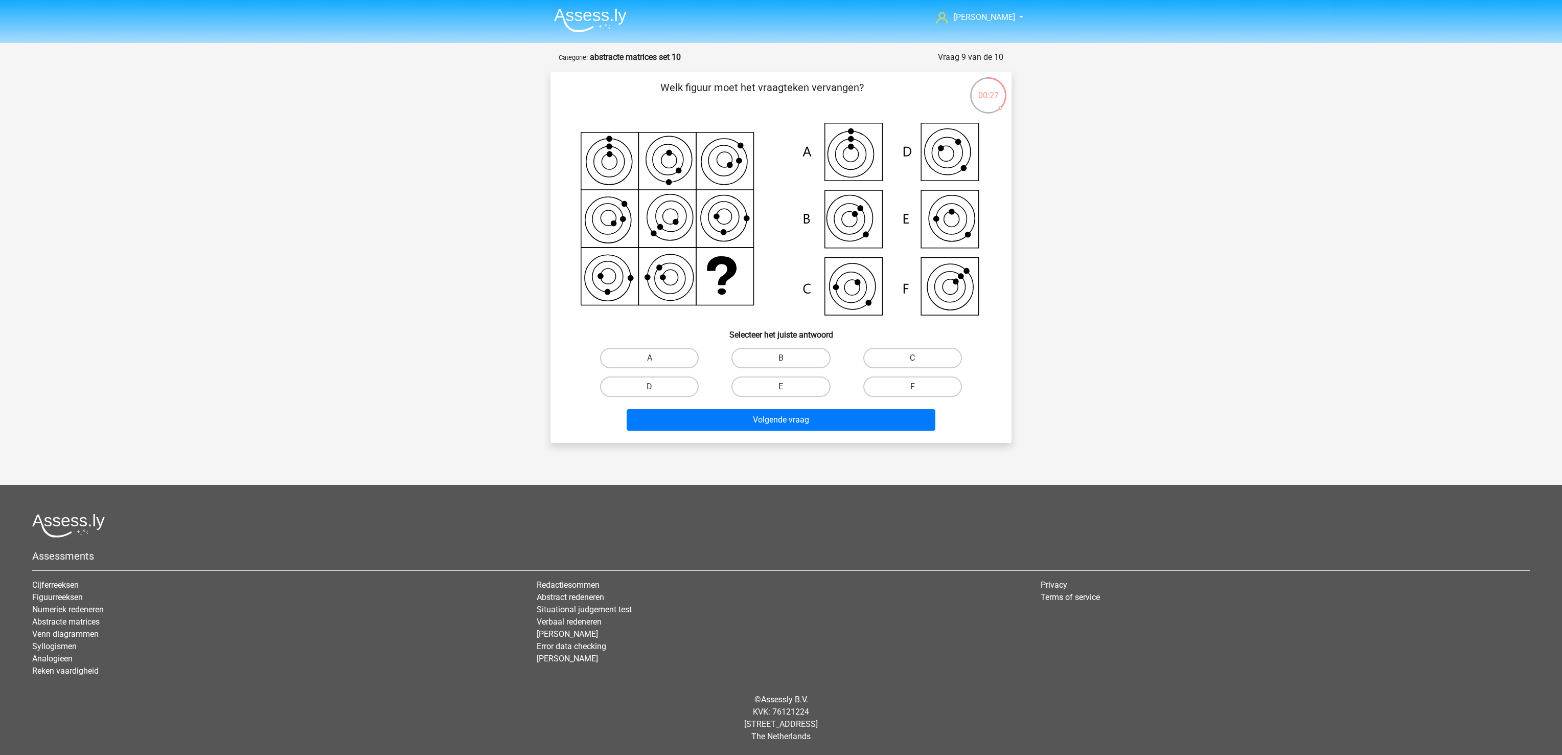
click at [892, 354] on label "C" at bounding box center [912, 358] width 99 height 20
click at [913, 358] on input "C" at bounding box center [916, 361] width 7 height 7
radio input "true"
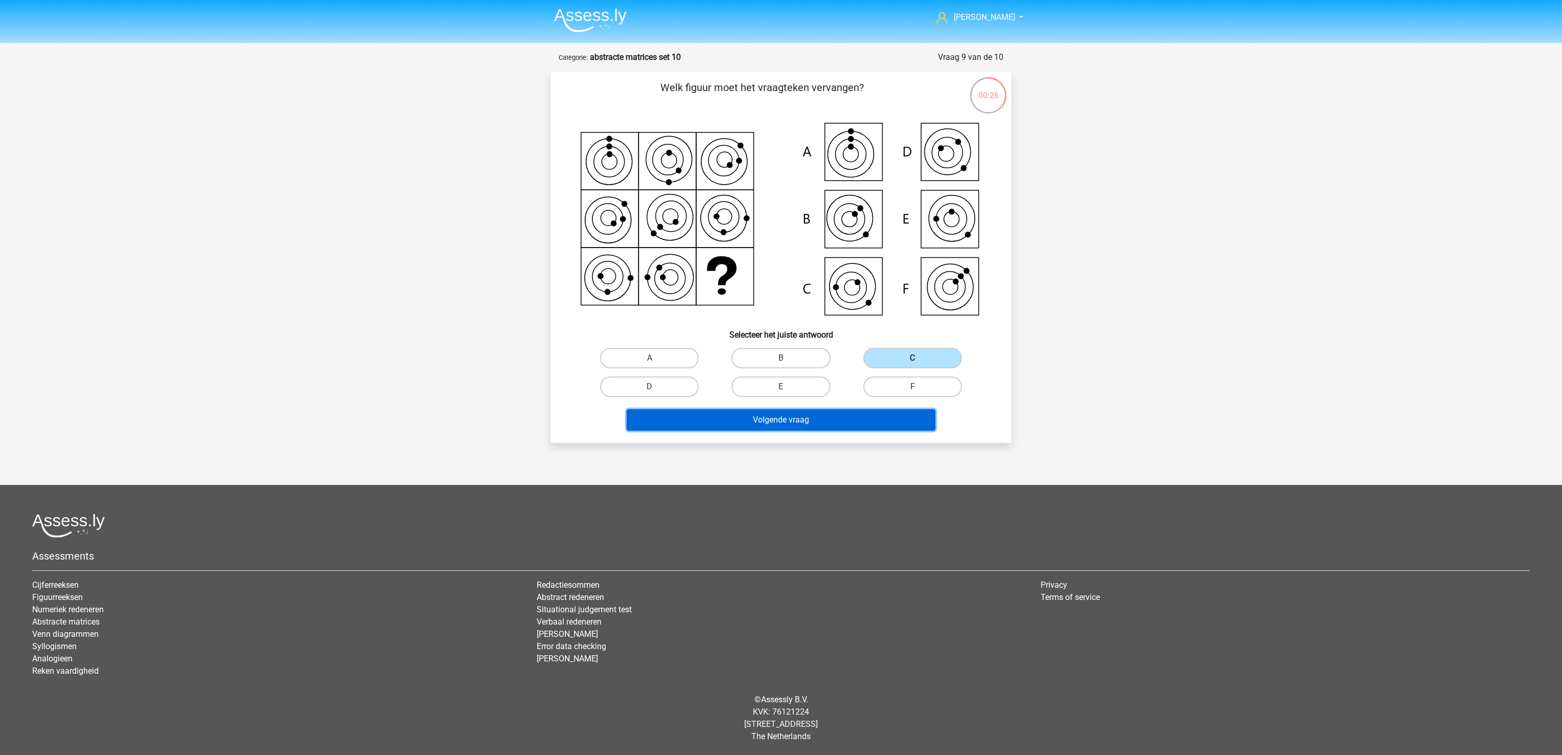
click at [835, 419] on button "Volgende vraag" at bounding box center [781, 419] width 309 height 21
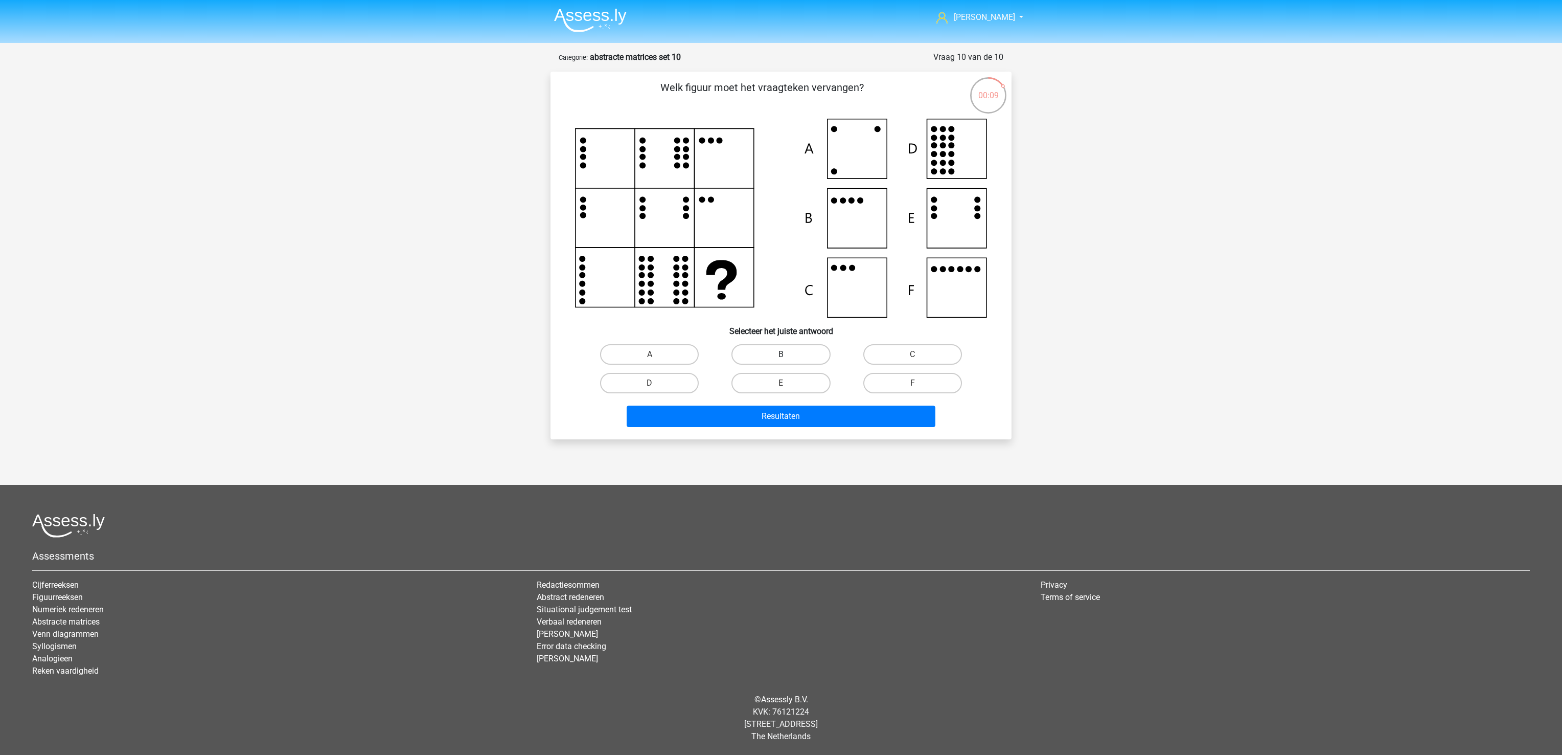
click at [762, 351] on label "B" at bounding box center [781, 354] width 99 height 20
click at [781, 354] on input "B" at bounding box center [784, 357] width 7 height 7
radio input "true"
click at [769, 417] on button "Resultaten" at bounding box center [781, 415] width 309 height 21
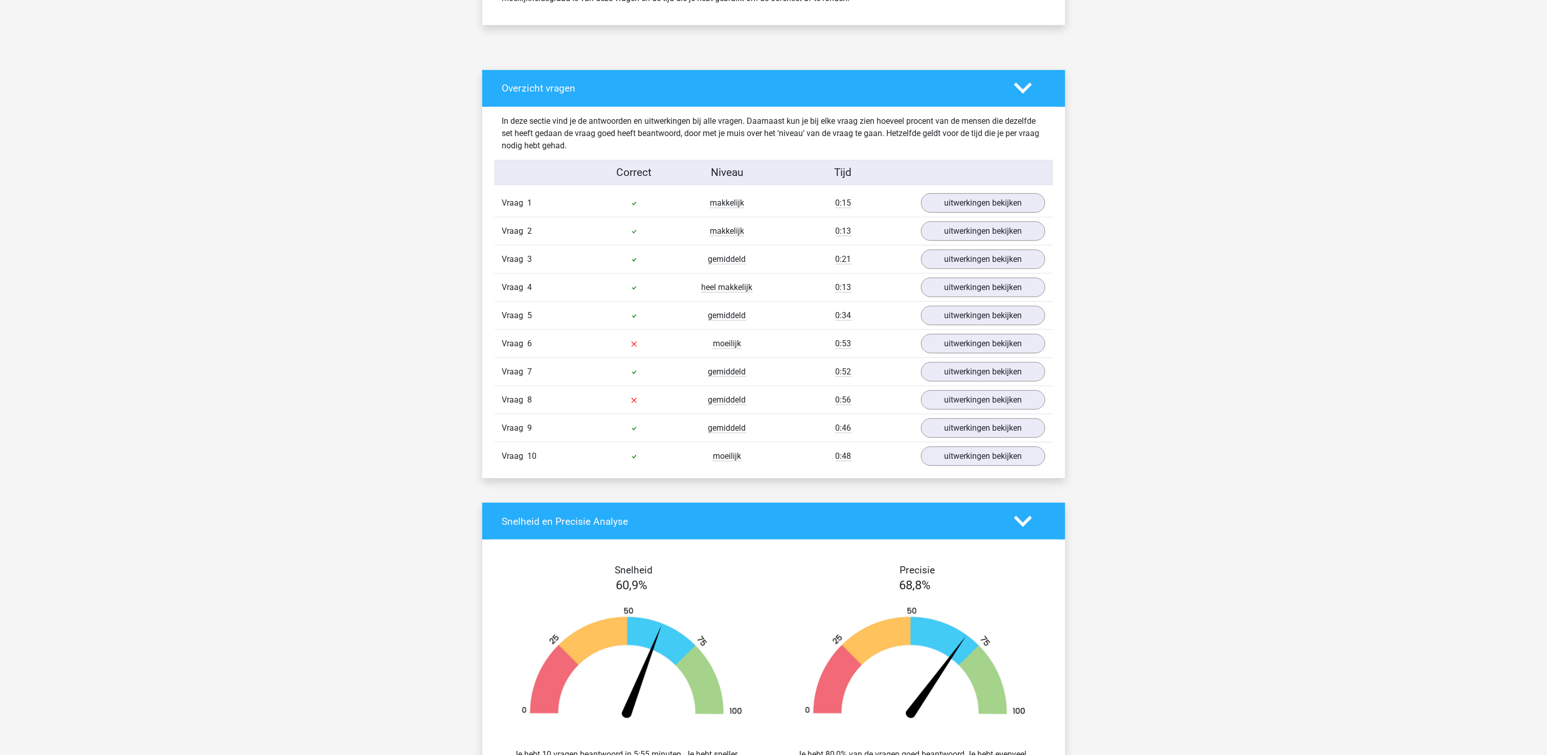
scroll to position [511, 0]
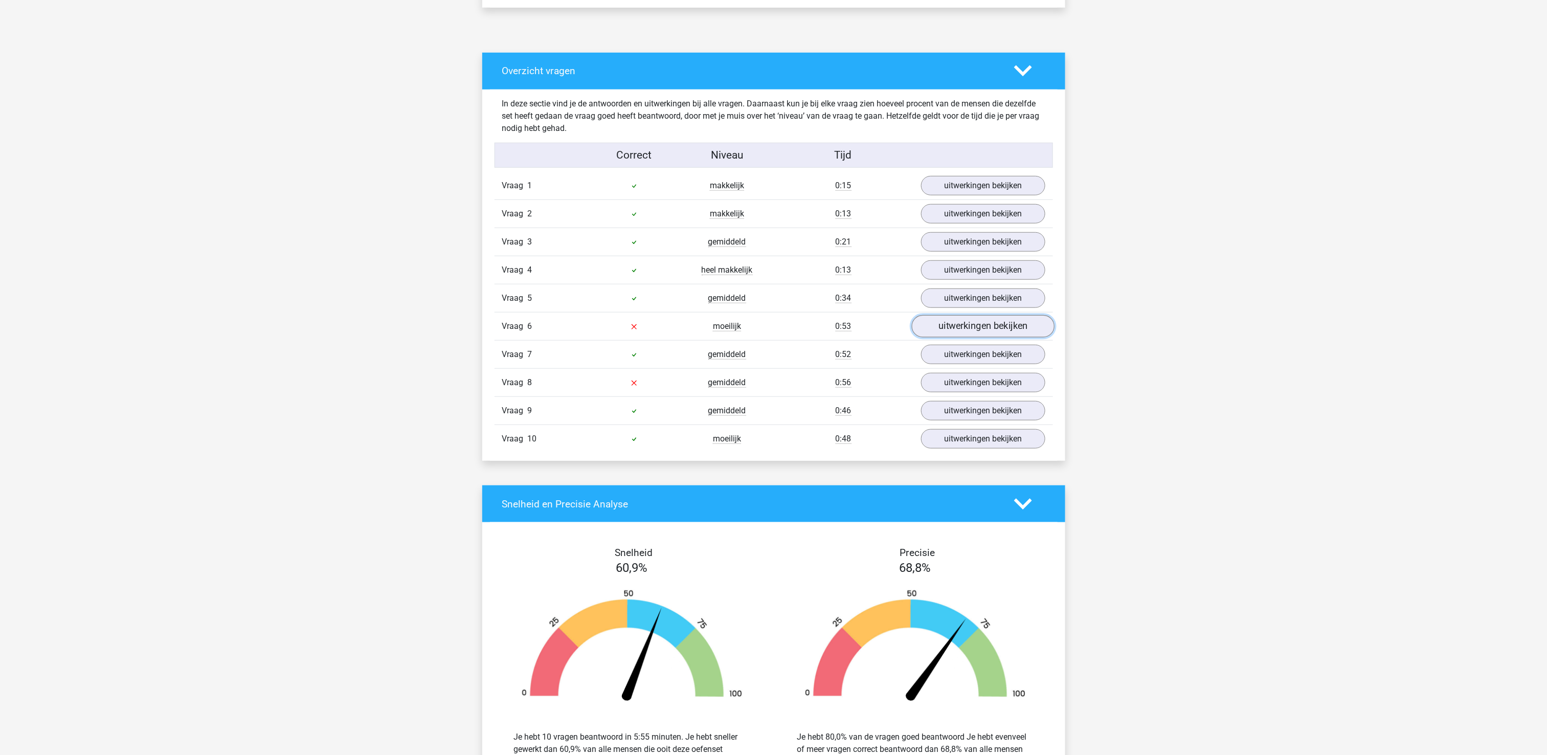
click at [961, 328] on link "uitwerkingen bekijken" at bounding box center [982, 326] width 143 height 22
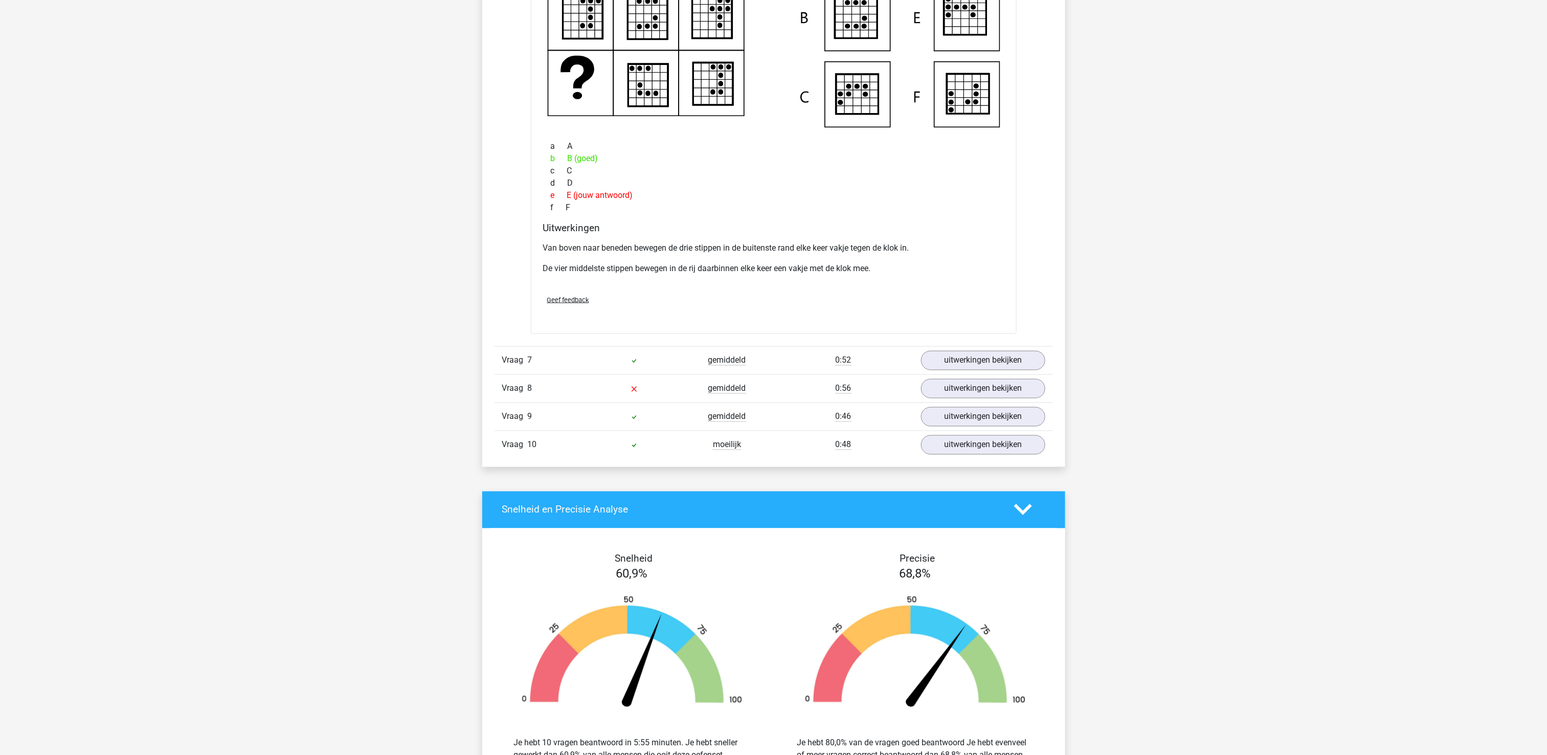
scroll to position [1022, 0]
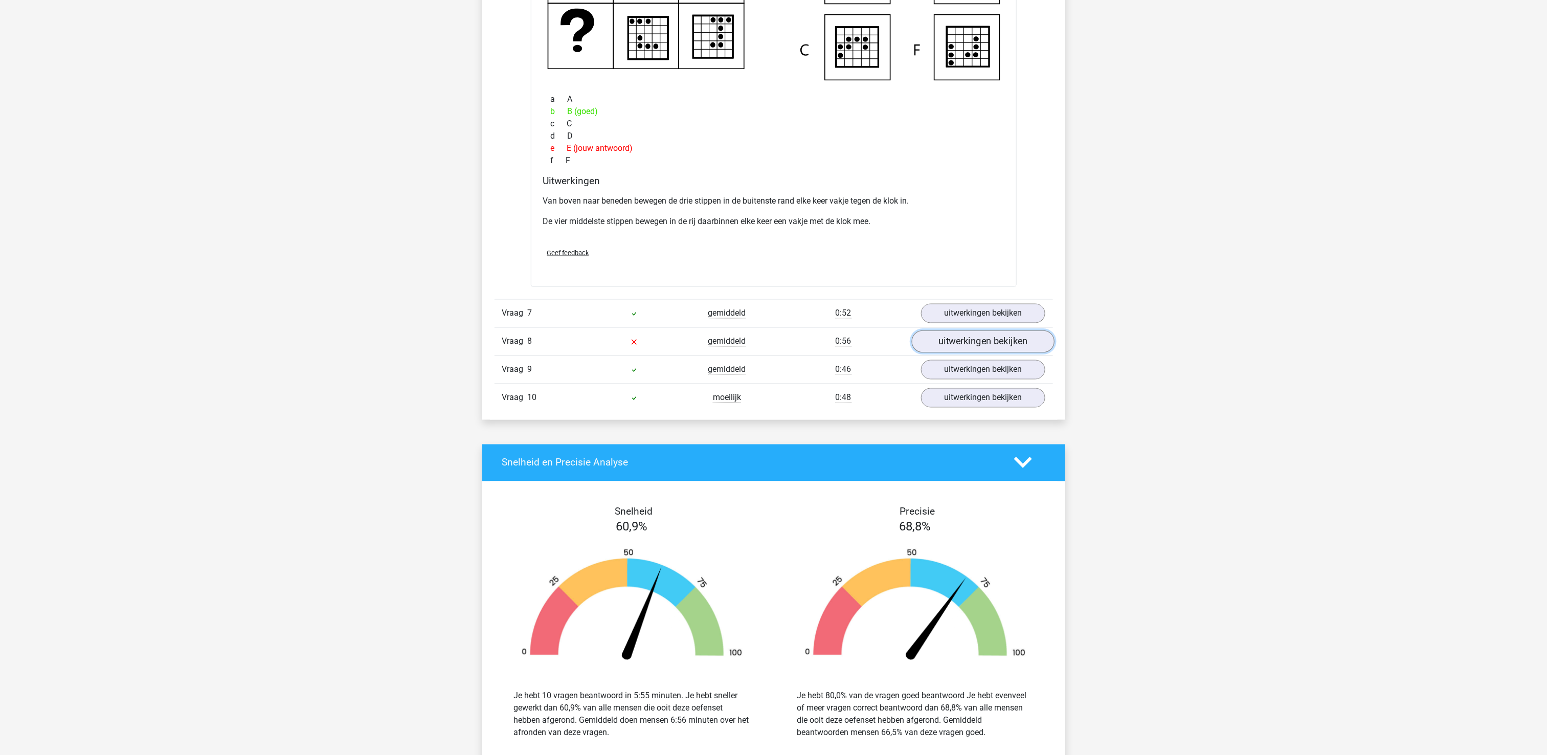
click at [986, 347] on link "uitwerkingen bekijken" at bounding box center [982, 341] width 143 height 22
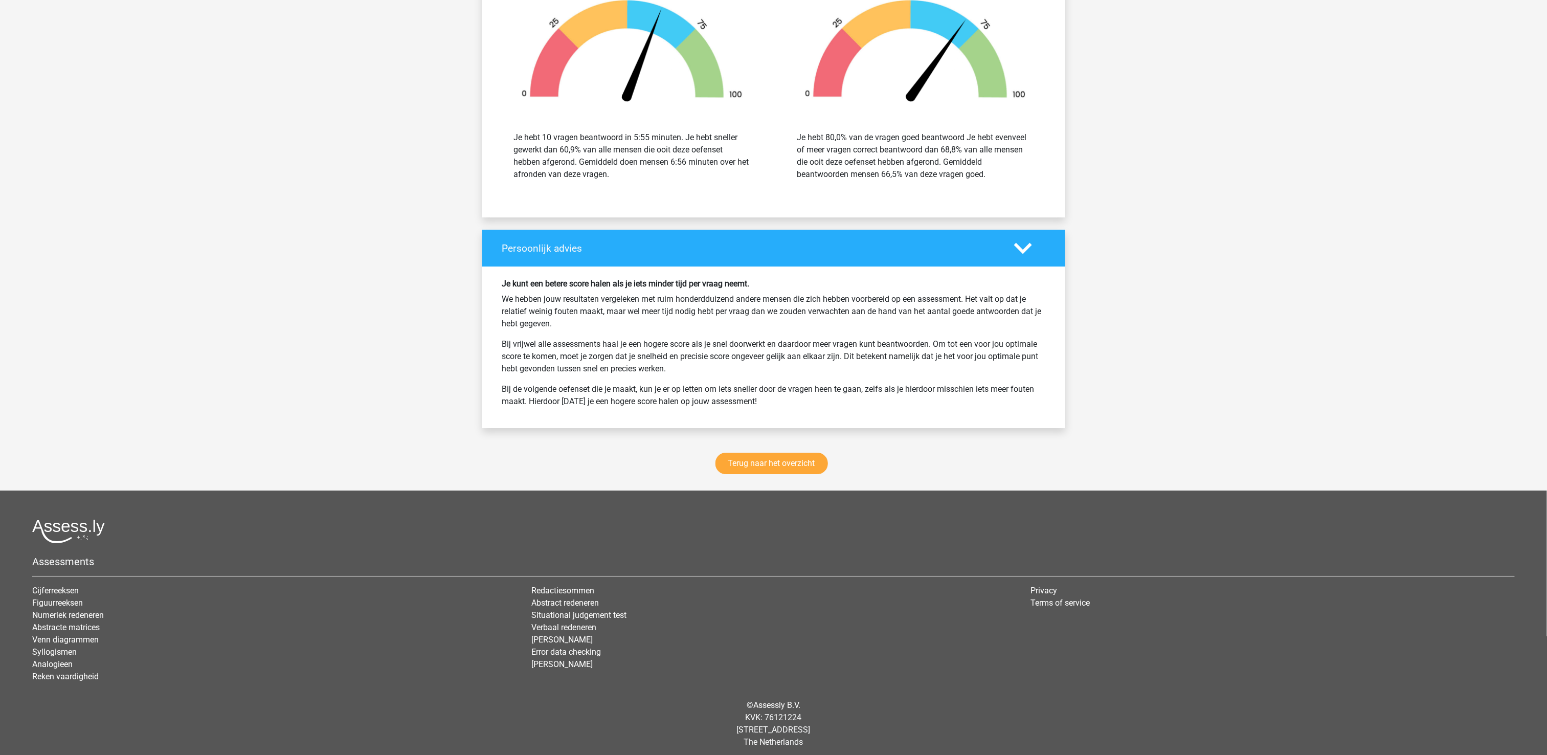
scroll to position [2108, 0]
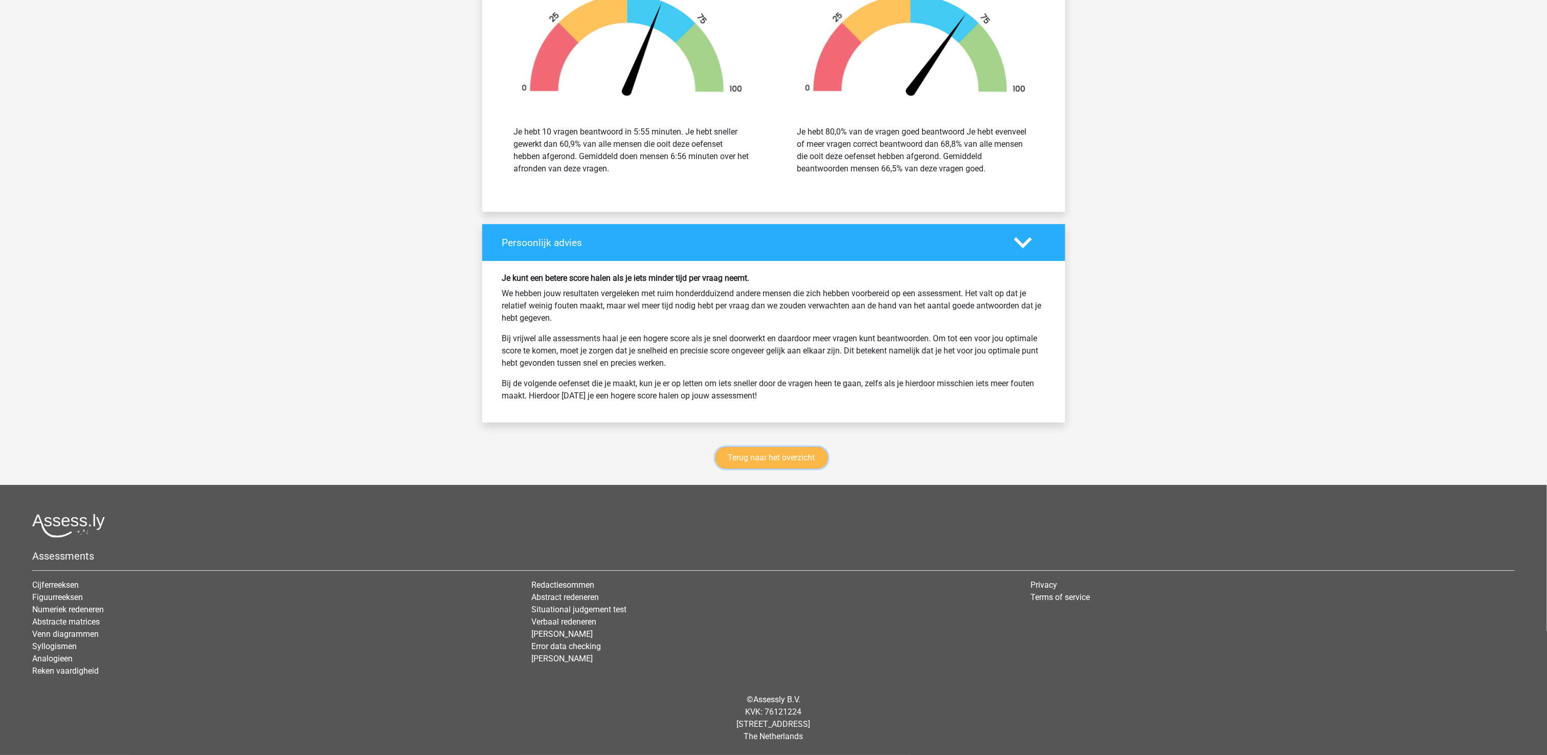
click at [755, 459] on link "Terug naar het overzicht" at bounding box center [771, 457] width 112 height 21
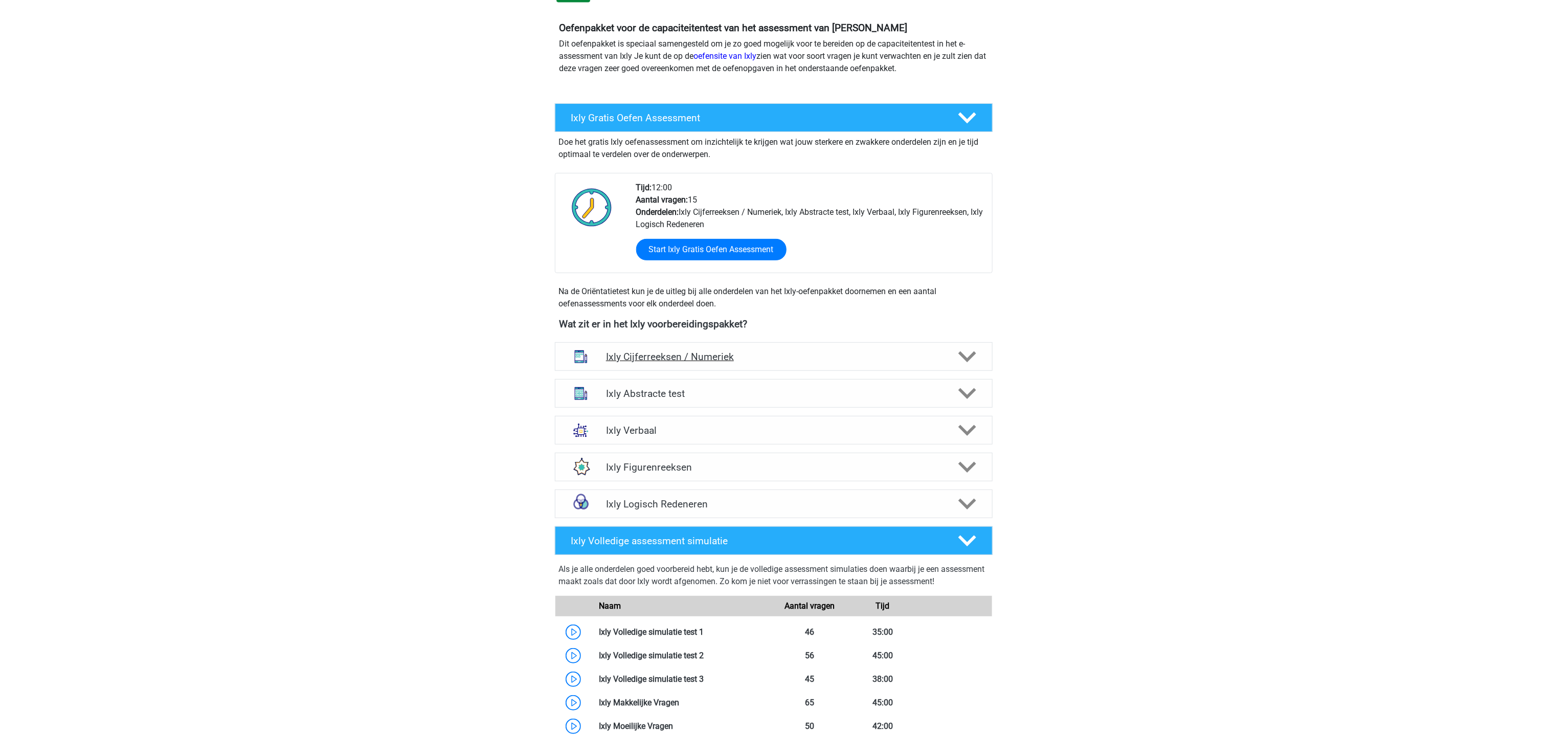
scroll to position [204, 0]
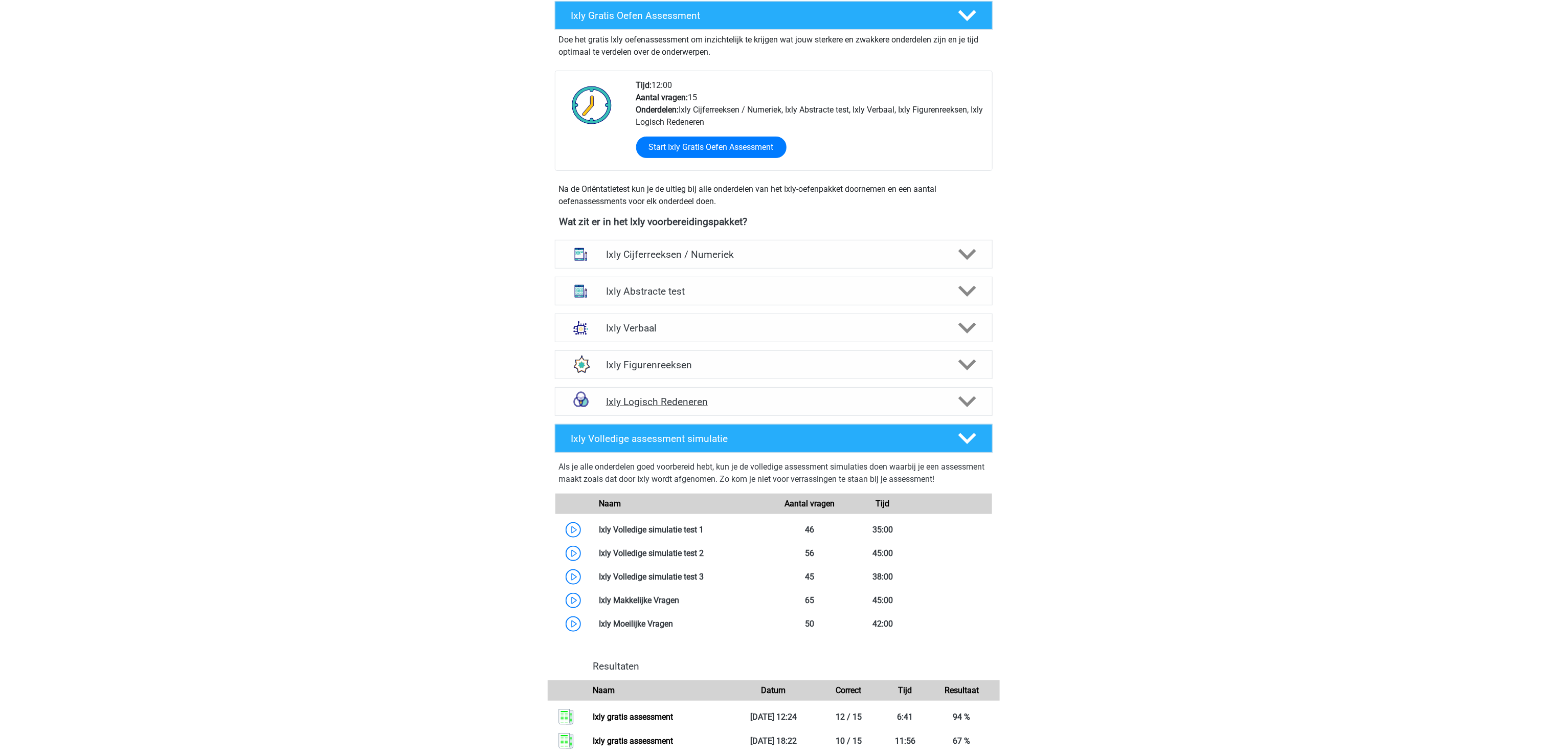
click at [652, 400] on h4 "Ixly Logisch Redeneren" at bounding box center [773, 402] width 335 height 12
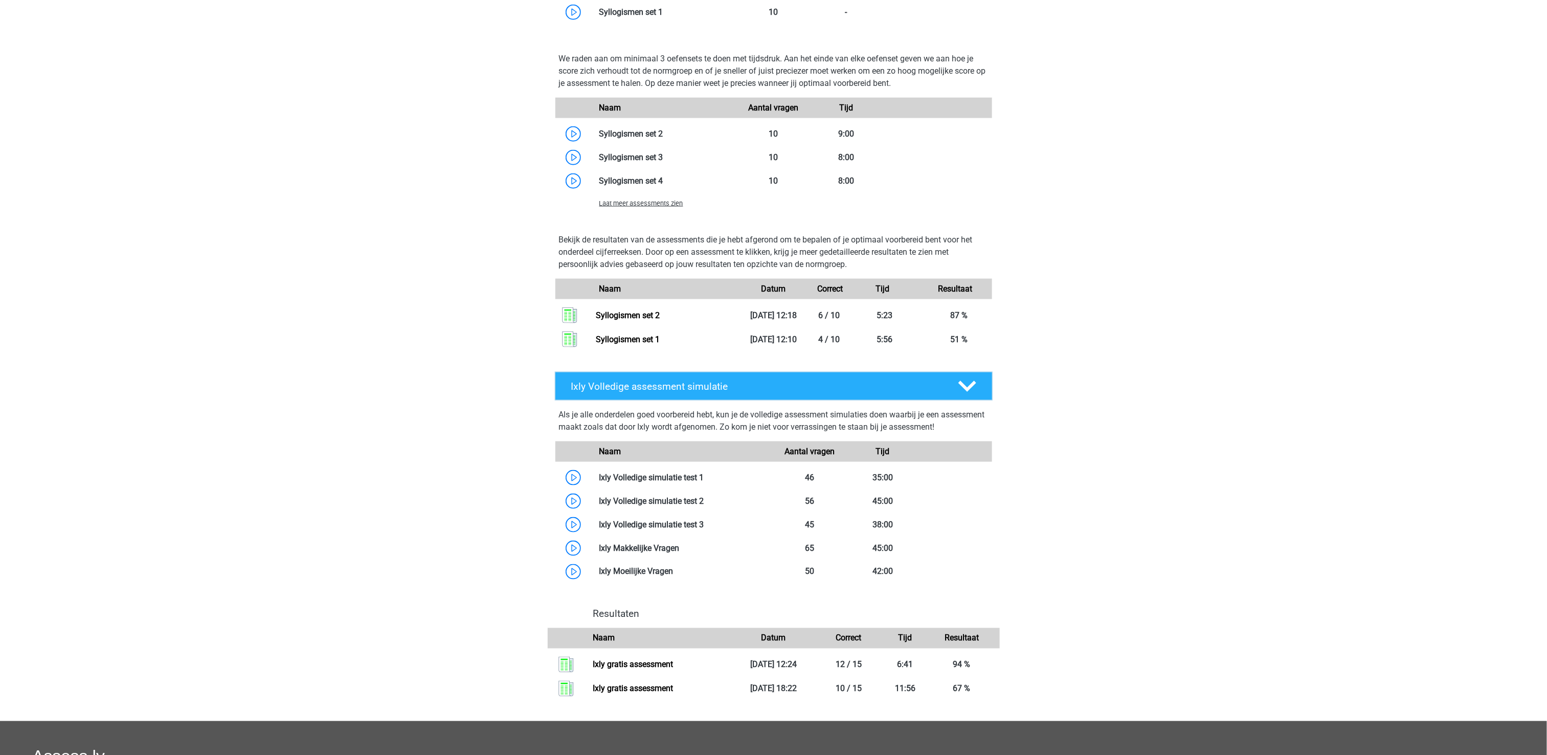
scroll to position [716, 0]
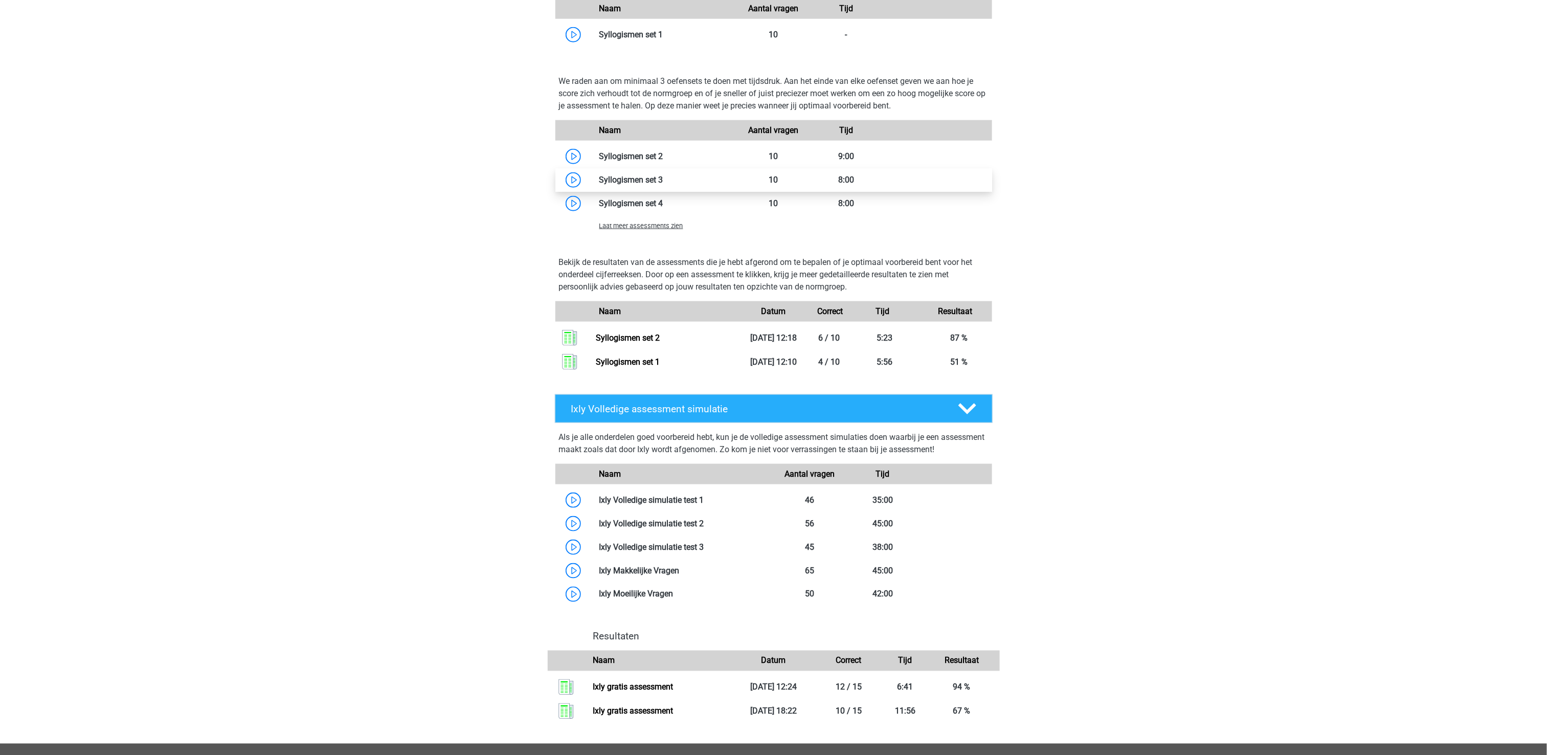
click at [663, 185] on link at bounding box center [663, 180] width 0 height 10
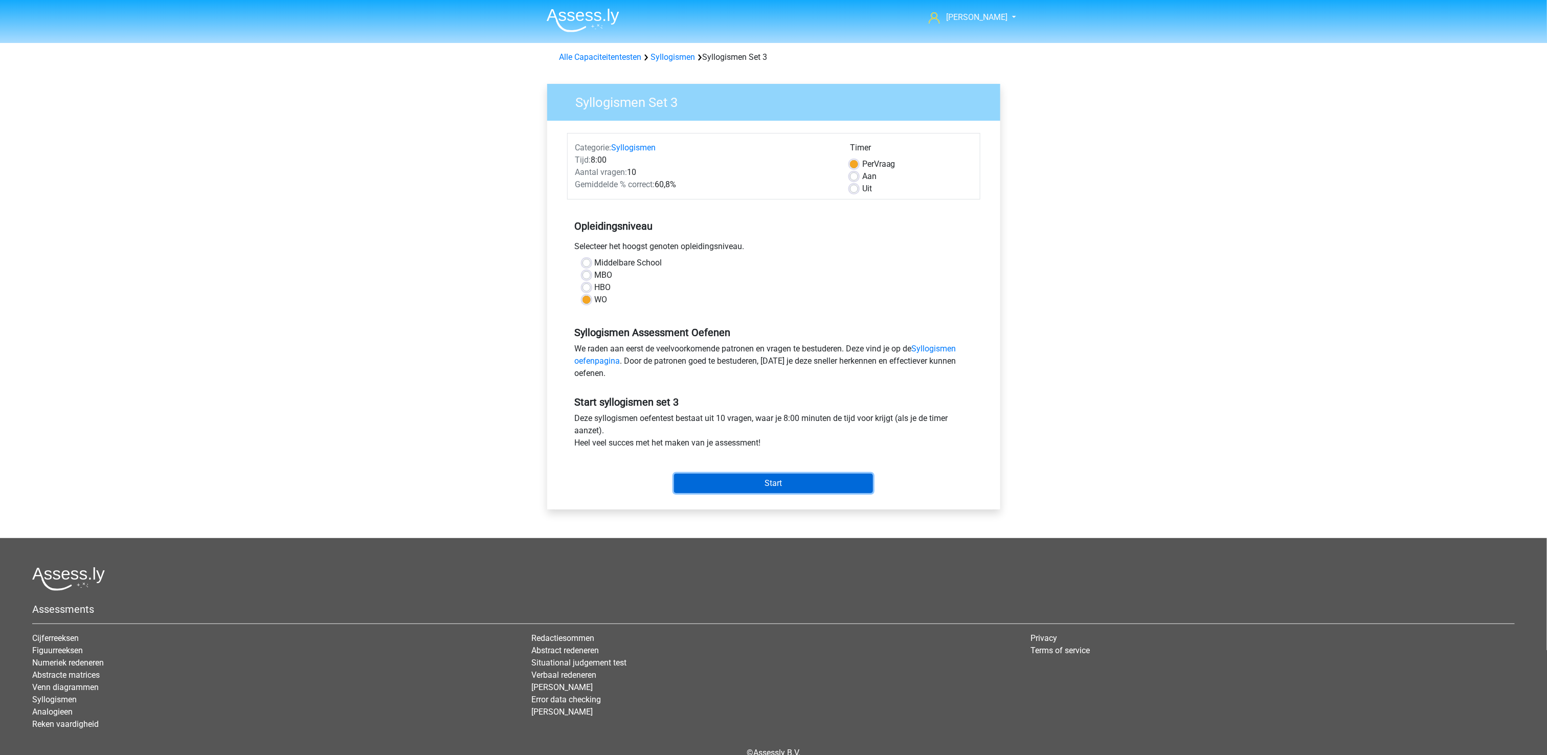
click at [770, 486] on input "Start" at bounding box center [773, 482] width 199 height 19
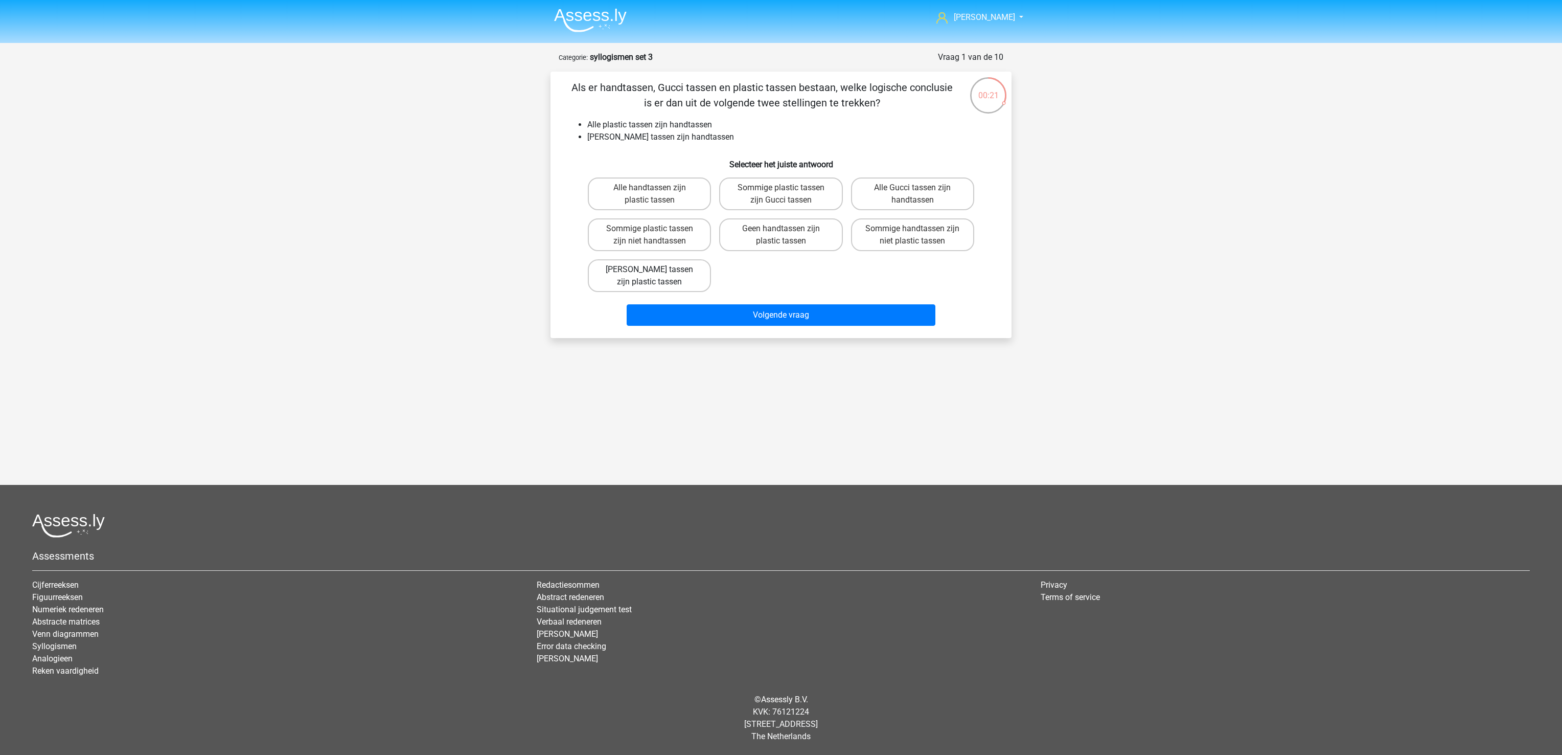
click at [677, 274] on label "[PERSON_NAME] tassen zijn plastic tassen" at bounding box center [649, 275] width 123 height 33
click at [656, 274] on input "[PERSON_NAME] tassen zijn plastic tassen" at bounding box center [653, 272] width 7 height 7
radio input "true"
click at [697, 305] on button "Volgende vraag" at bounding box center [781, 314] width 309 height 21
click at [933, 237] on label "Geen van de andere antwoorden is correct" at bounding box center [912, 234] width 123 height 33
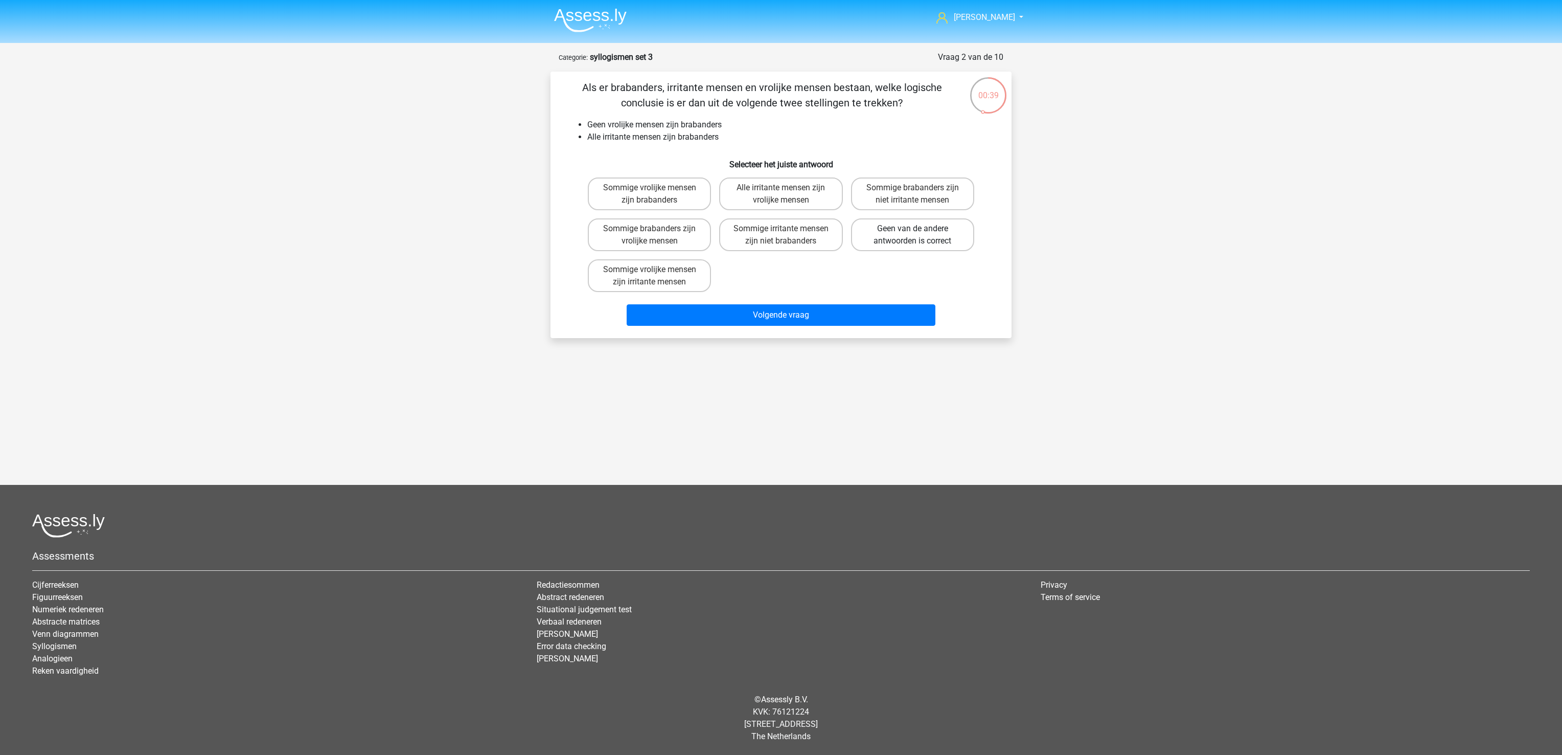
click at [919, 235] on input "Geen van de andere antwoorden is correct" at bounding box center [916, 232] width 7 height 7
radio input "true"
drag, startPoint x: 909, startPoint y: 298, endPoint x: 905, endPoint y: 316, distance: 18.4
click at [909, 299] on div "Volgende vraag" at bounding box center [781, 313] width 428 height 34
click at [904, 317] on button "Volgende vraag" at bounding box center [781, 314] width 309 height 21
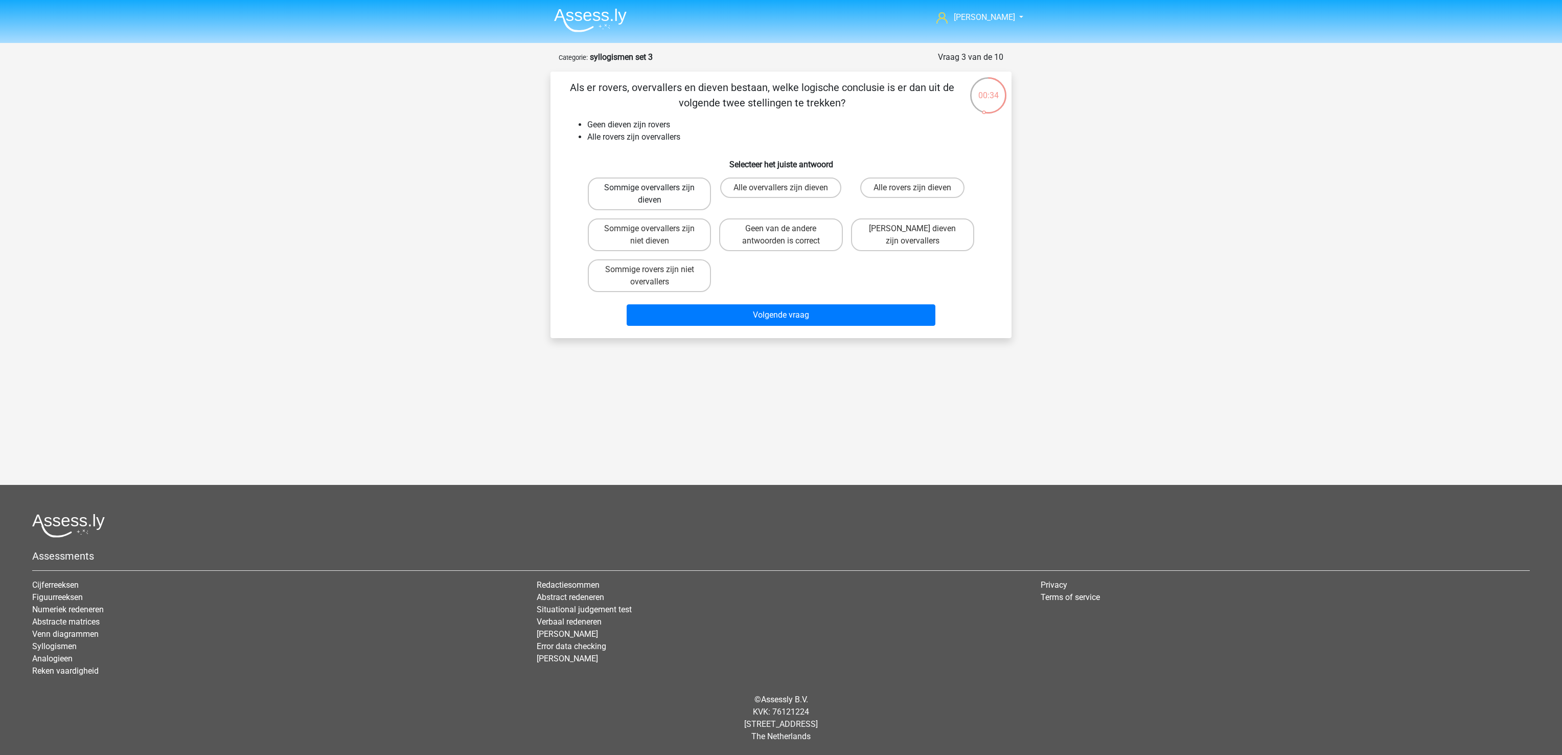
click at [673, 196] on label "Sommige overvallers zijn dieven" at bounding box center [649, 193] width 123 height 33
click at [656, 194] on input "Sommige overvallers zijn dieven" at bounding box center [653, 191] width 7 height 7
radio input "true"
drag, startPoint x: 717, startPoint y: 301, endPoint x: 726, endPoint y: 316, distance: 17.2
click at [726, 316] on div "Volgende vraag" at bounding box center [781, 313] width 428 height 34
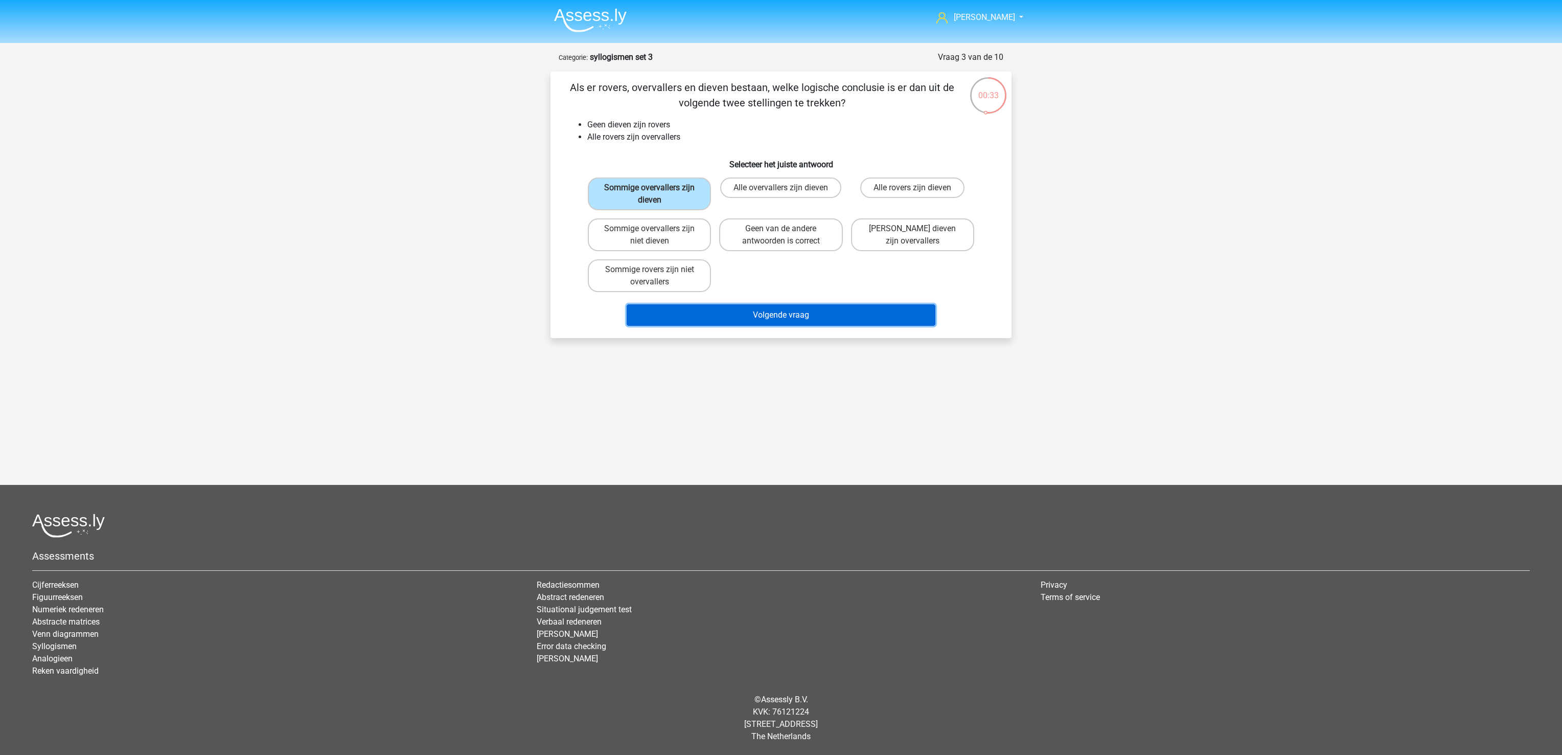
click at [726, 316] on button "Volgende vraag" at bounding box center [781, 314] width 309 height 21
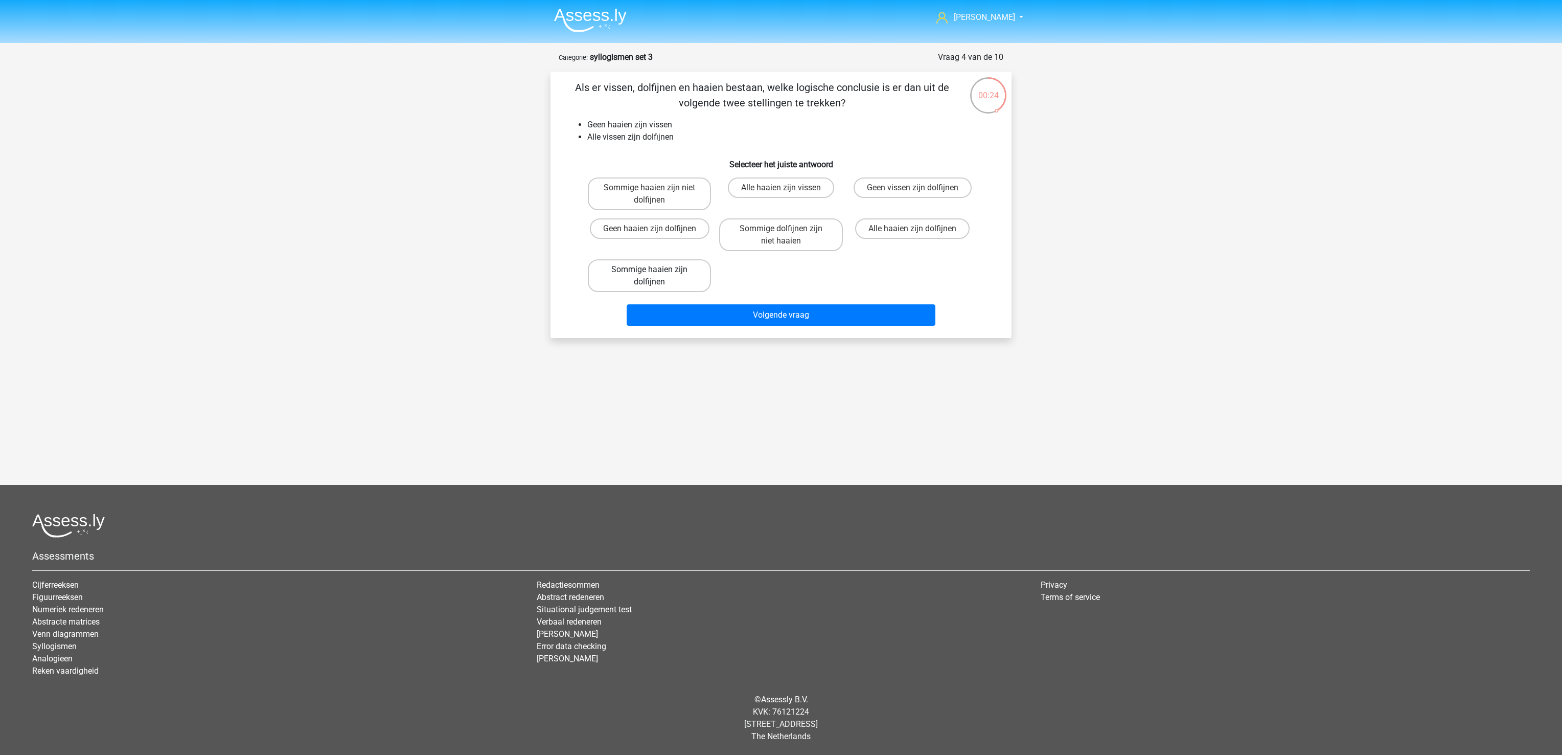
click at [672, 272] on label "Sommige haaien zijn dolfijnen" at bounding box center [649, 275] width 123 height 33
click at [656, 272] on input "Sommige haaien zijn dolfijnen" at bounding box center [653, 272] width 7 height 7
radio input "true"
click at [677, 314] on button "Volgende vraag" at bounding box center [781, 314] width 309 height 21
click at [809, 192] on label "Sommige kilometers zijn niet centimeters" at bounding box center [780, 193] width 123 height 33
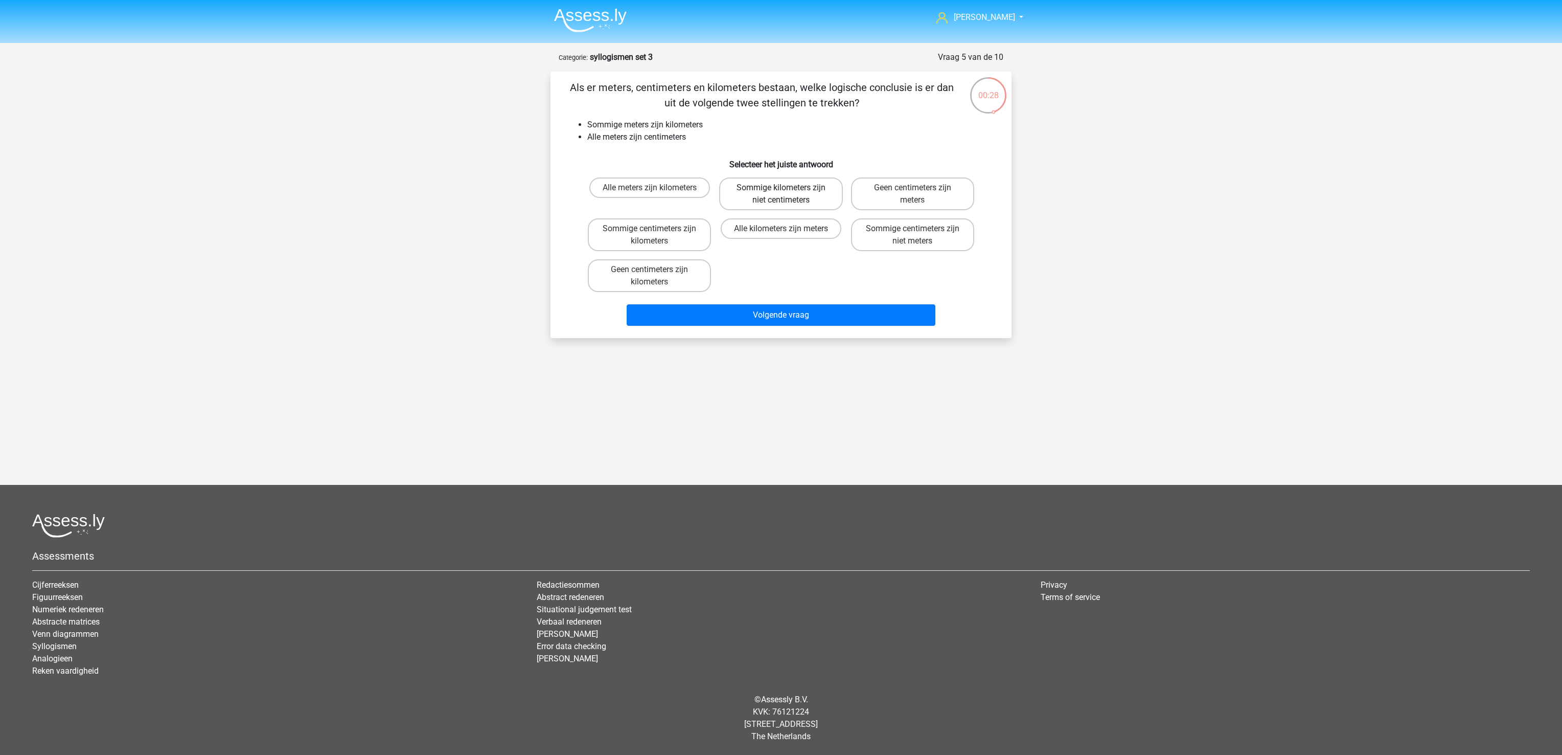
click at [788, 192] on input "Sommige kilometers zijn niet centimeters" at bounding box center [784, 191] width 7 height 7
radio input "true"
click at [802, 313] on button "Volgende vraag" at bounding box center [781, 314] width 309 height 21
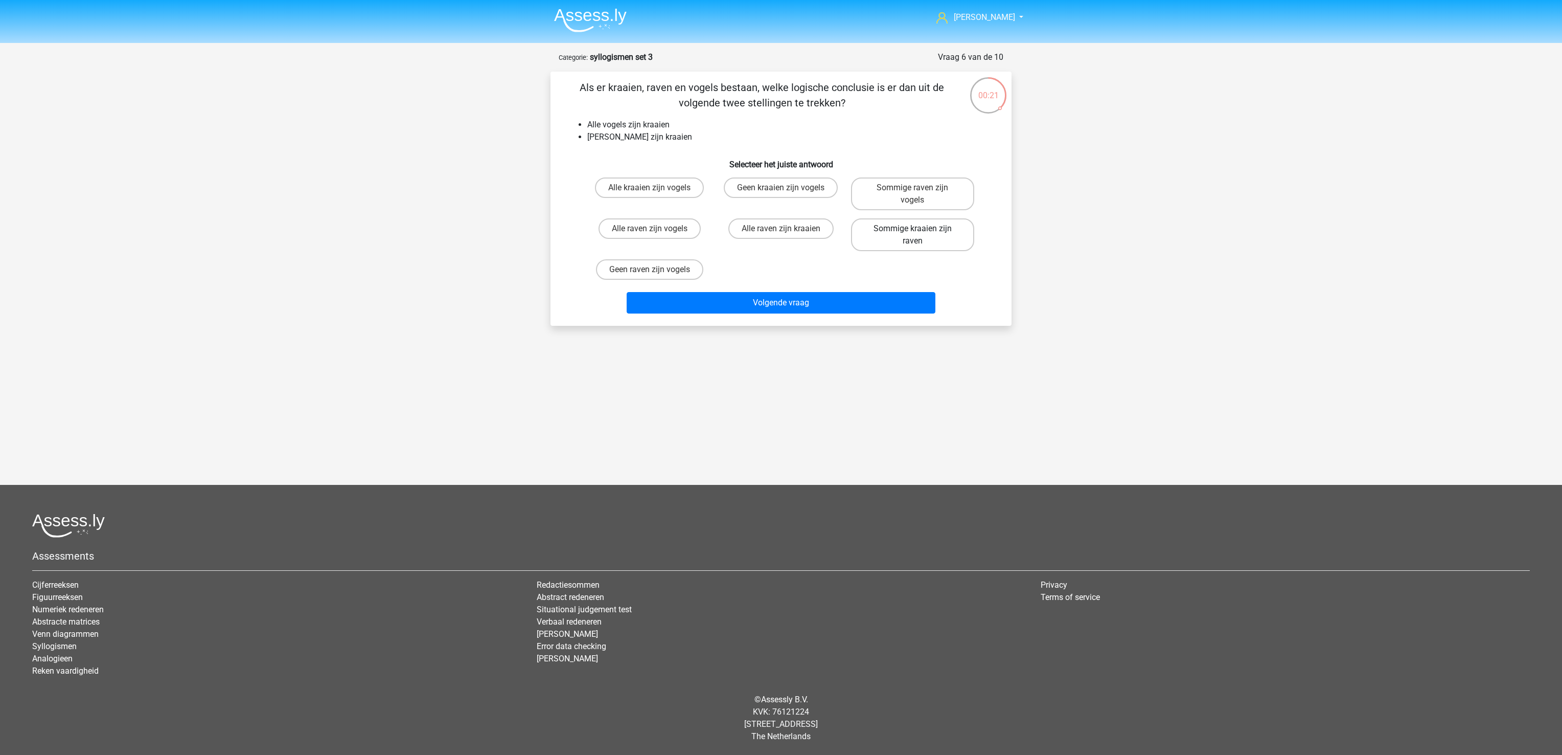
click at [945, 223] on label "Sommige kraaien zijn raven" at bounding box center [912, 234] width 123 height 33
click at [919, 229] on input "Sommige kraaien zijn raven" at bounding box center [916, 232] width 7 height 7
radio input "true"
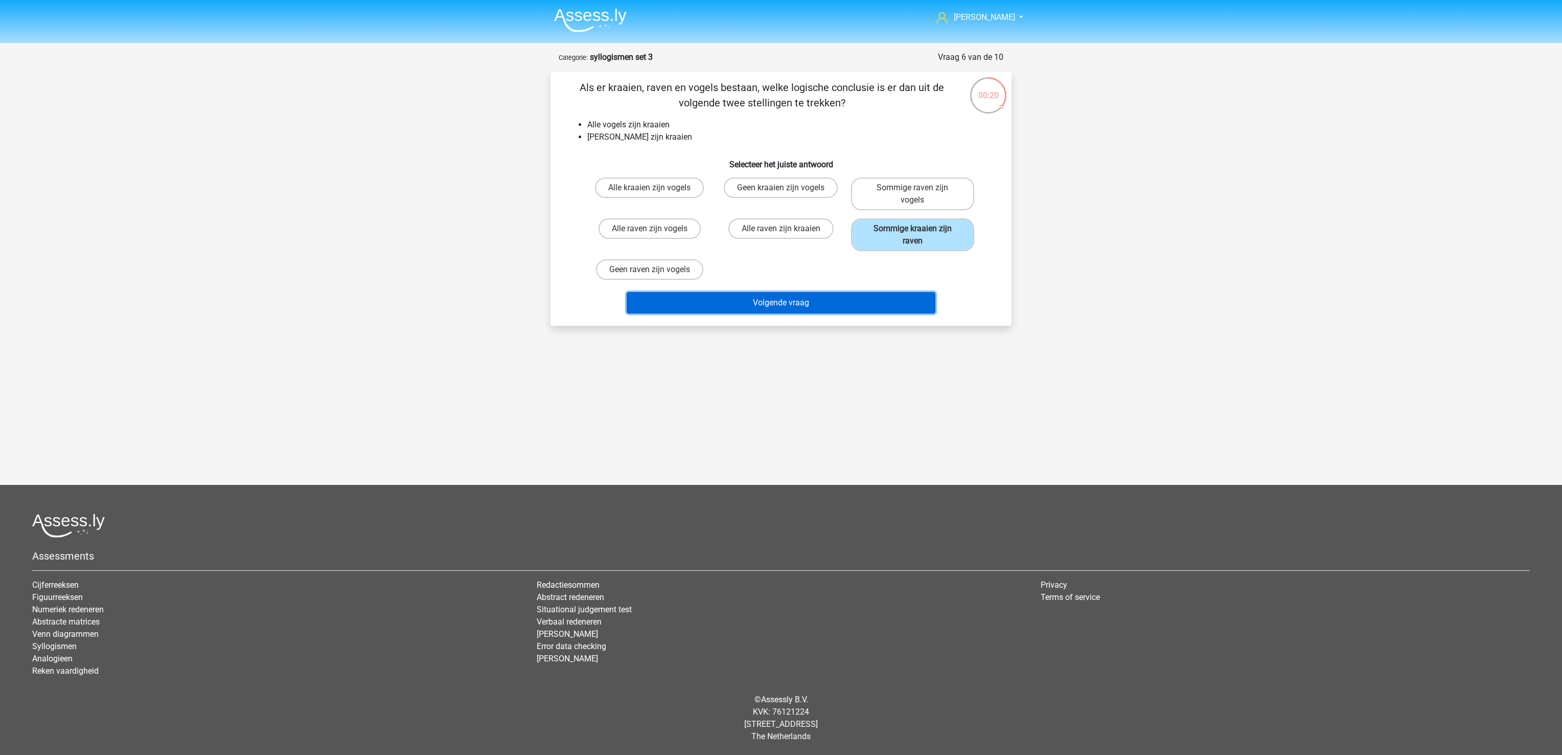
click at [874, 292] on button "Volgende vraag" at bounding box center [781, 302] width 309 height 21
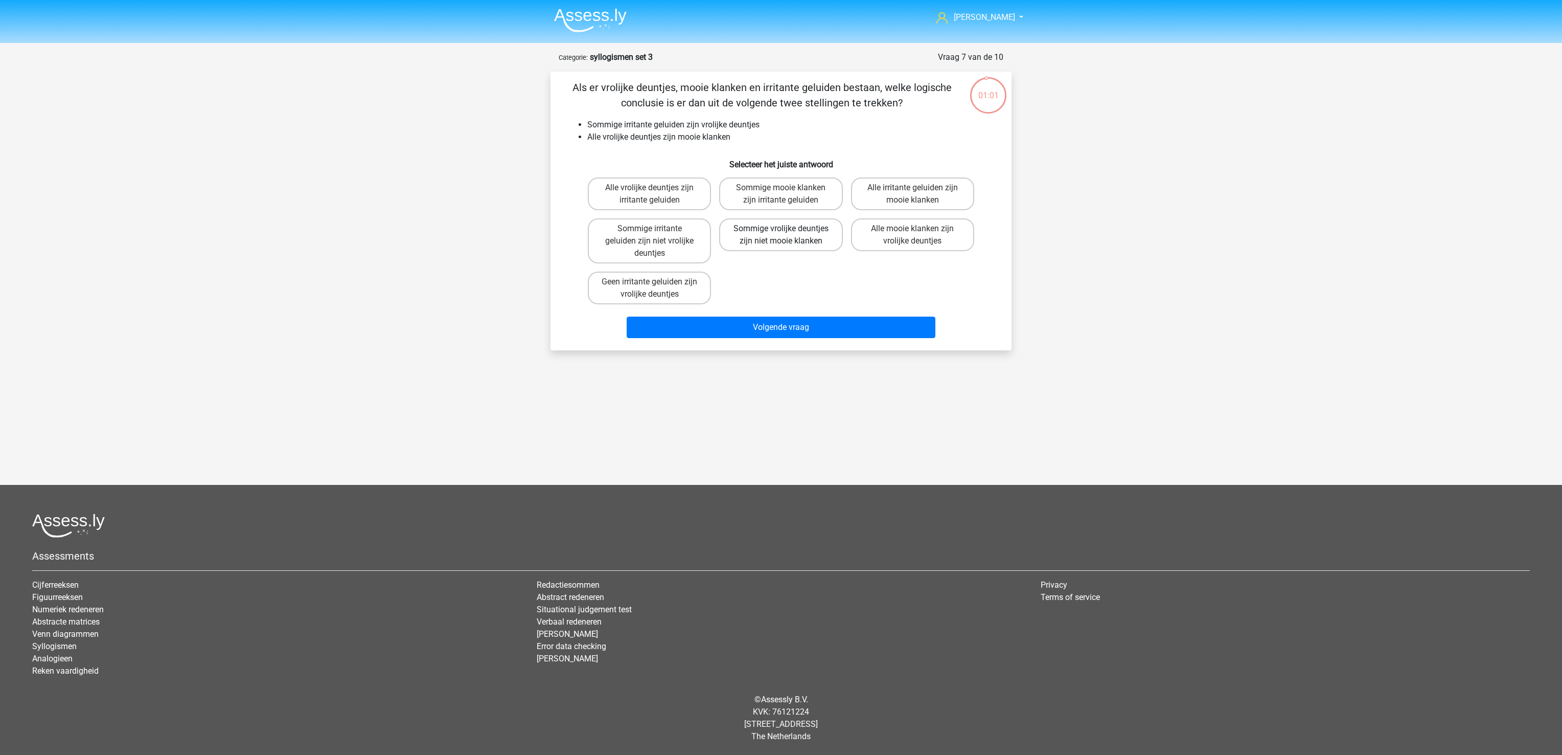
click at [761, 224] on label "Sommige vrolijke deuntjes zijn niet mooie klanken" at bounding box center [780, 234] width 123 height 33
click at [781, 229] on input "Sommige vrolijke deuntjes zijn niet mooie klanken" at bounding box center [784, 232] width 7 height 7
radio input "true"
click at [795, 320] on button "Volgende vraag" at bounding box center [781, 326] width 309 height 21
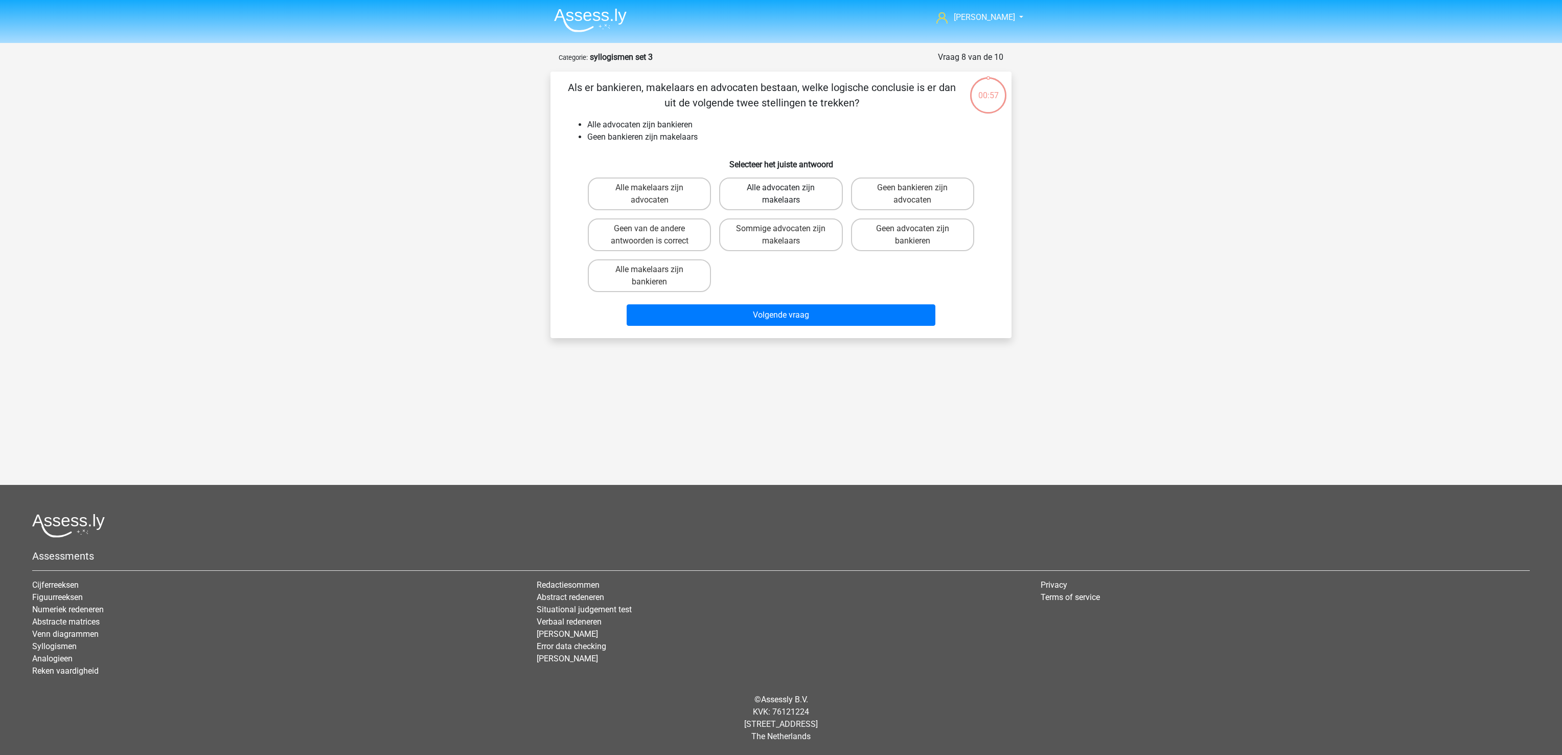
click at [786, 196] on label "Alle advocaten zijn makelaars" at bounding box center [780, 193] width 123 height 33
click at [786, 194] on input "Alle advocaten zijn makelaars" at bounding box center [784, 191] width 7 height 7
radio input "true"
click at [811, 323] on button "Volgende vraag" at bounding box center [781, 314] width 309 height 21
click at [922, 228] on label "Alle musici zijn muziekliefhebbers" at bounding box center [912, 234] width 123 height 33
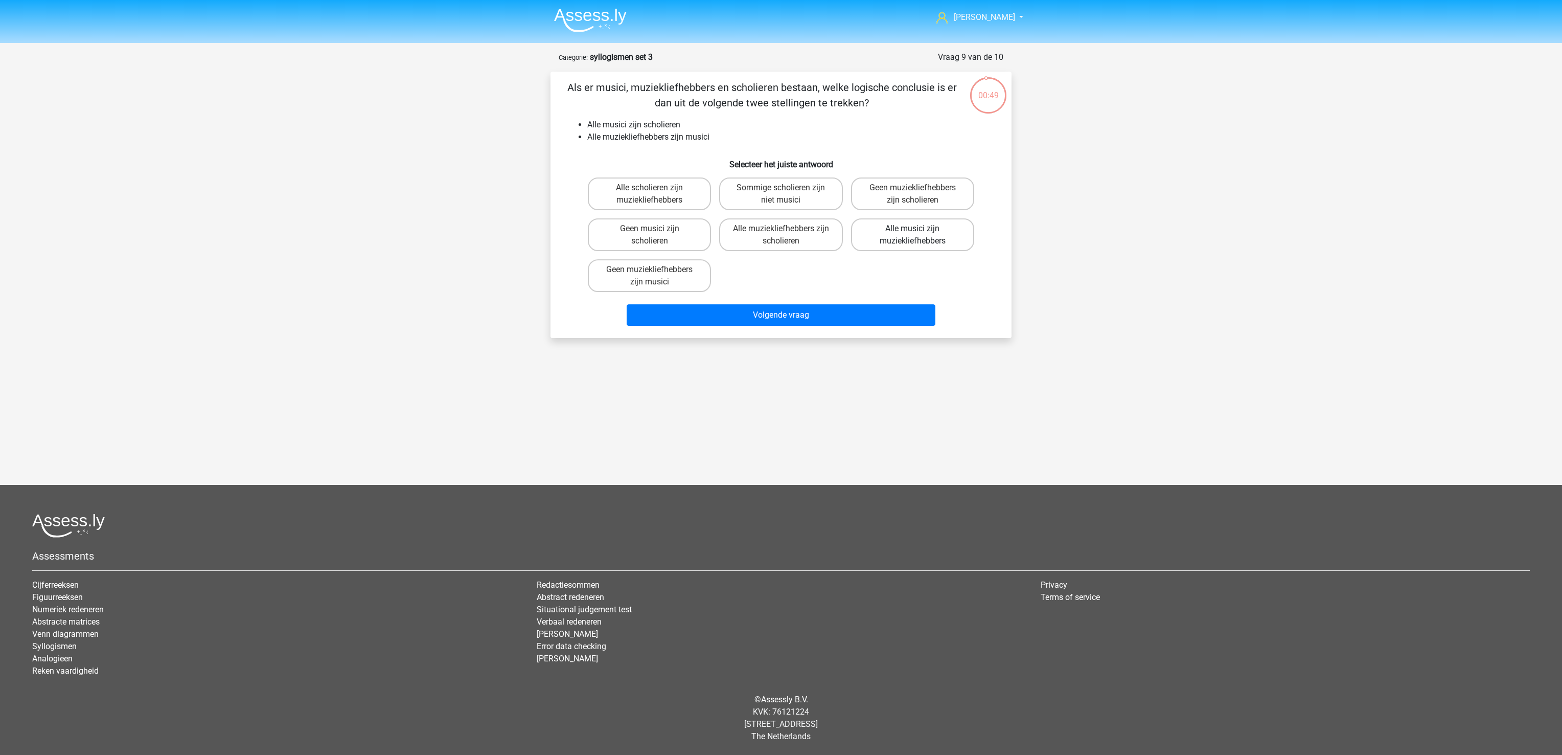
click at [919, 229] on input "Alle musici zijn muziekliefhebbers" at bounding box center [916, 232] width 7 height 7
radio input "true"
click at [843, 326] on div "Volgende vraag" at bounding box center [781, 317] width 395 height 26
click at [836, 315] on button "Volgende vraag" at bounding box center [781, 314] width 309 height 21
click at [619, 190] on label "Alle kroepotenen zijn krapitinonen" at bounding box center [649, 193] width 123 height 33
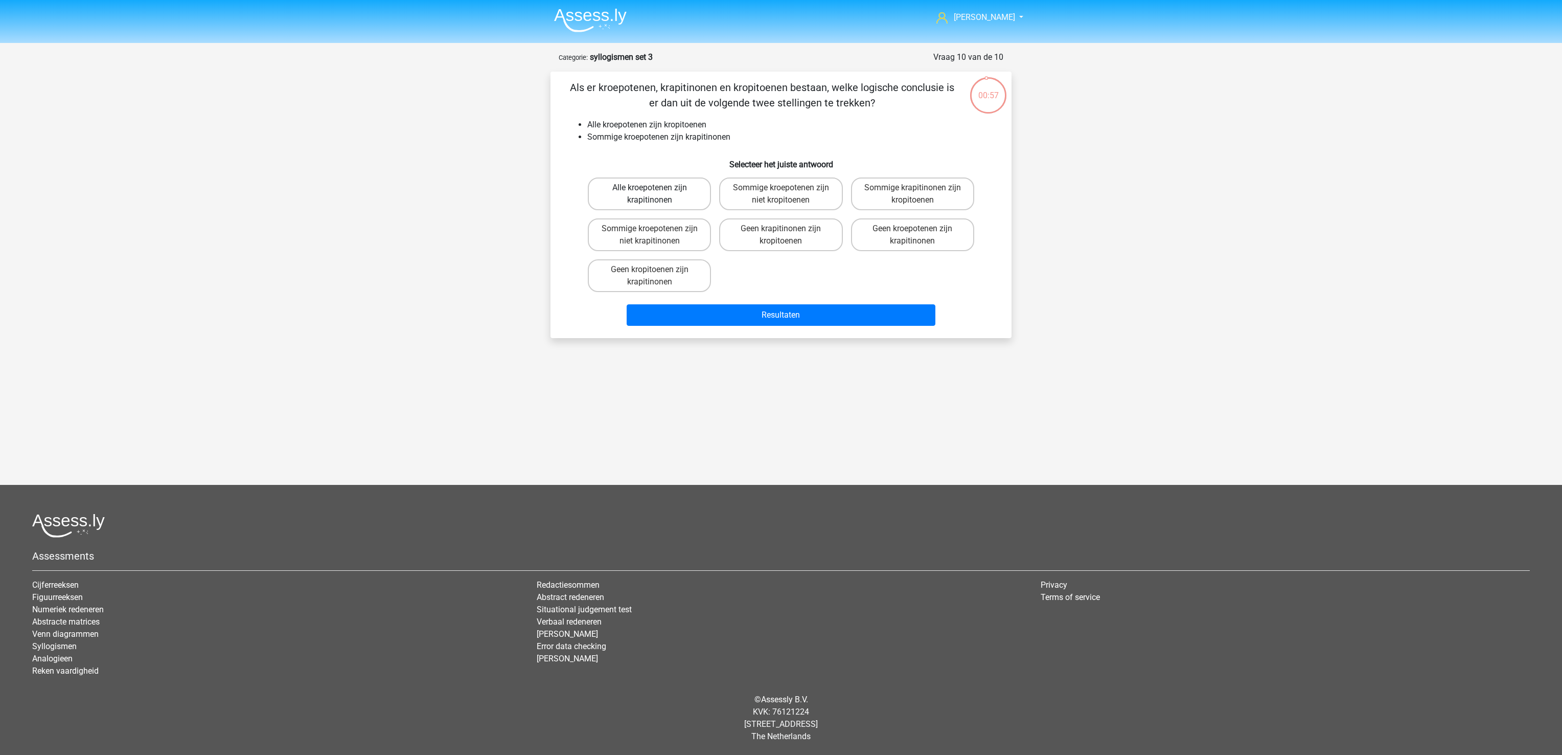
click at [650, 190] on input "Alle kroepotenen zijn krapitinonen" at bounding box center [653, 191] width 7 height 7
radio input "true"
click at [720, 319] on button "Resultaten" at bounding box center [781, 314] width 309 height 21
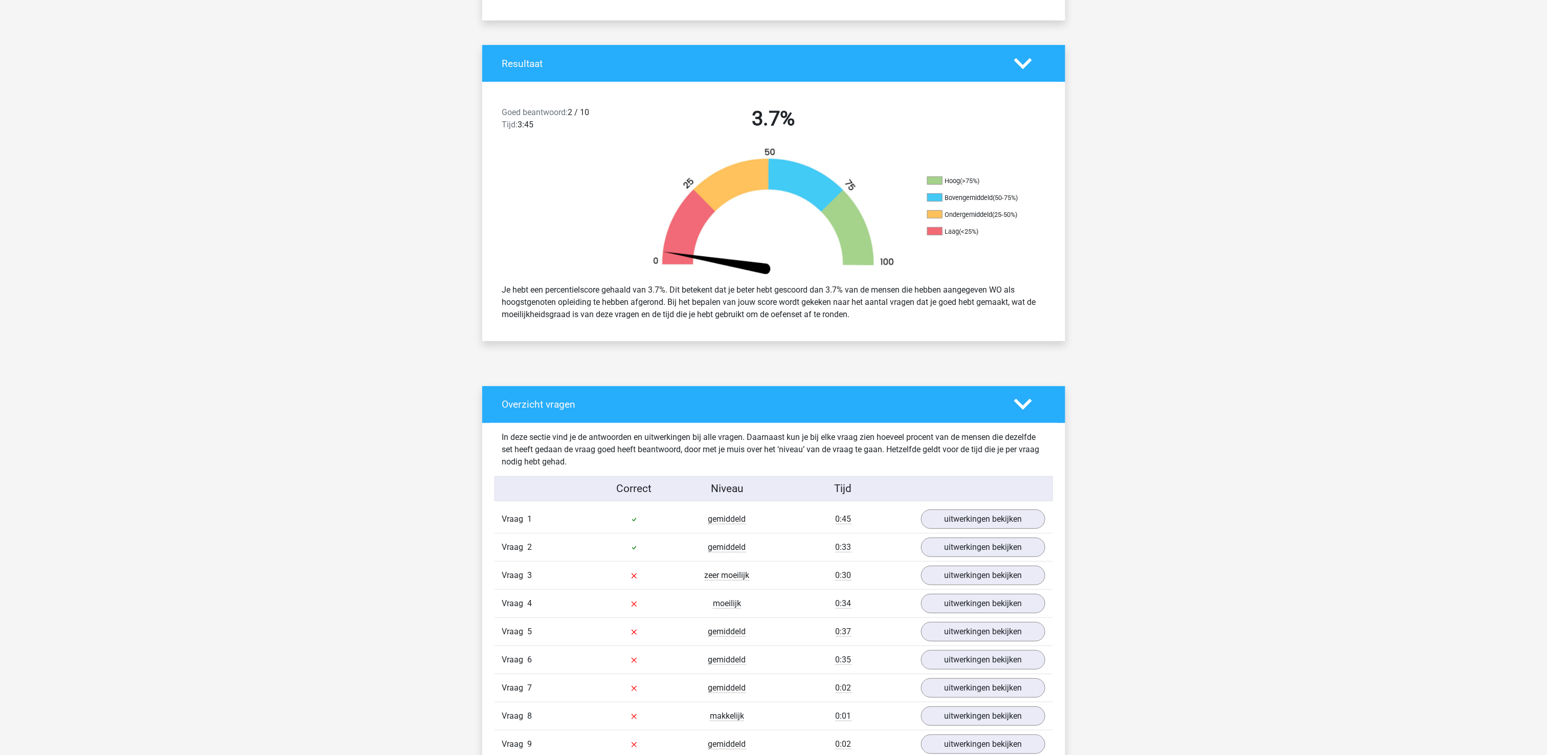
scroll to position [213, 0]
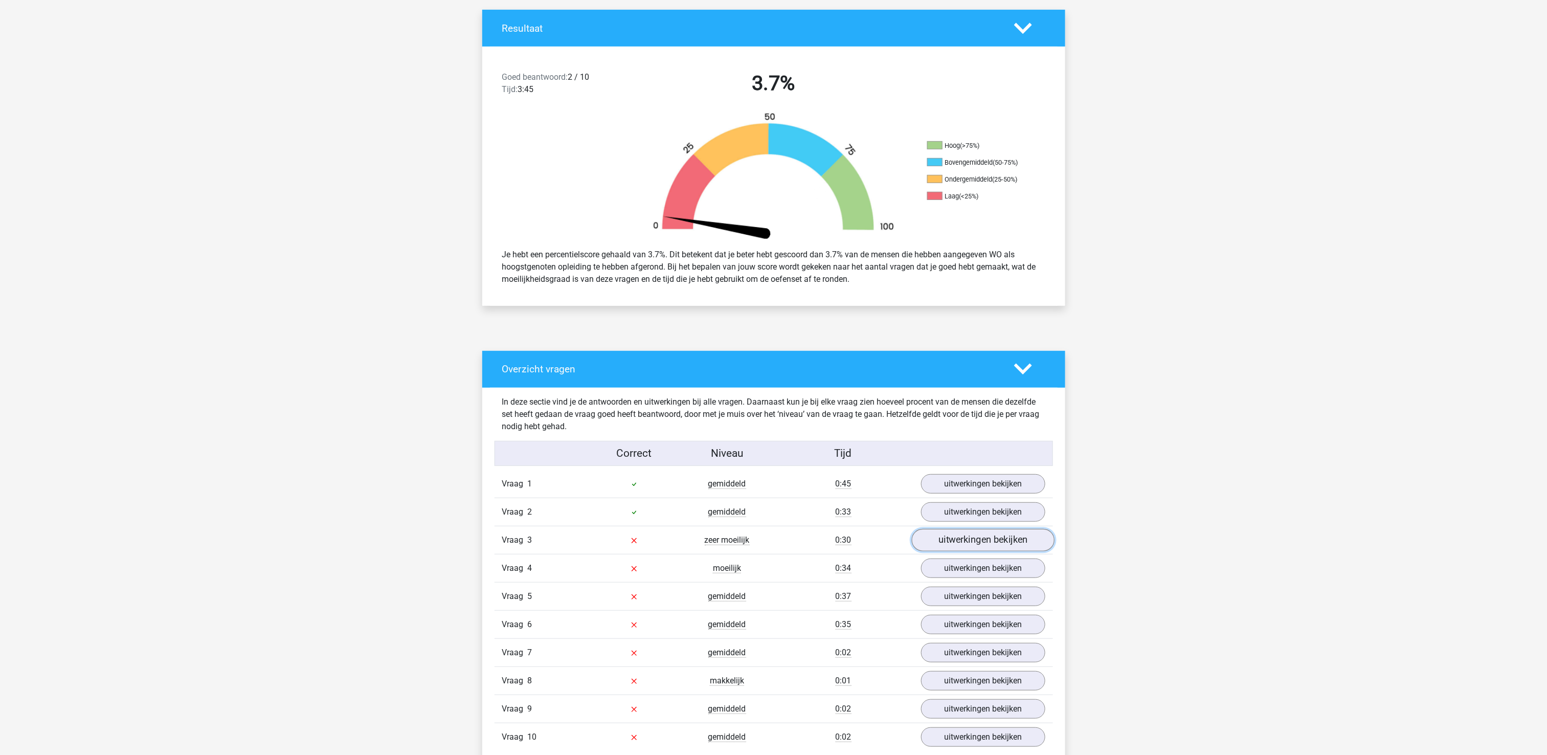
click at [1003, 543] on link "uitwerkingen bekijken" at bounding box center [982, 540] width 143 height 22
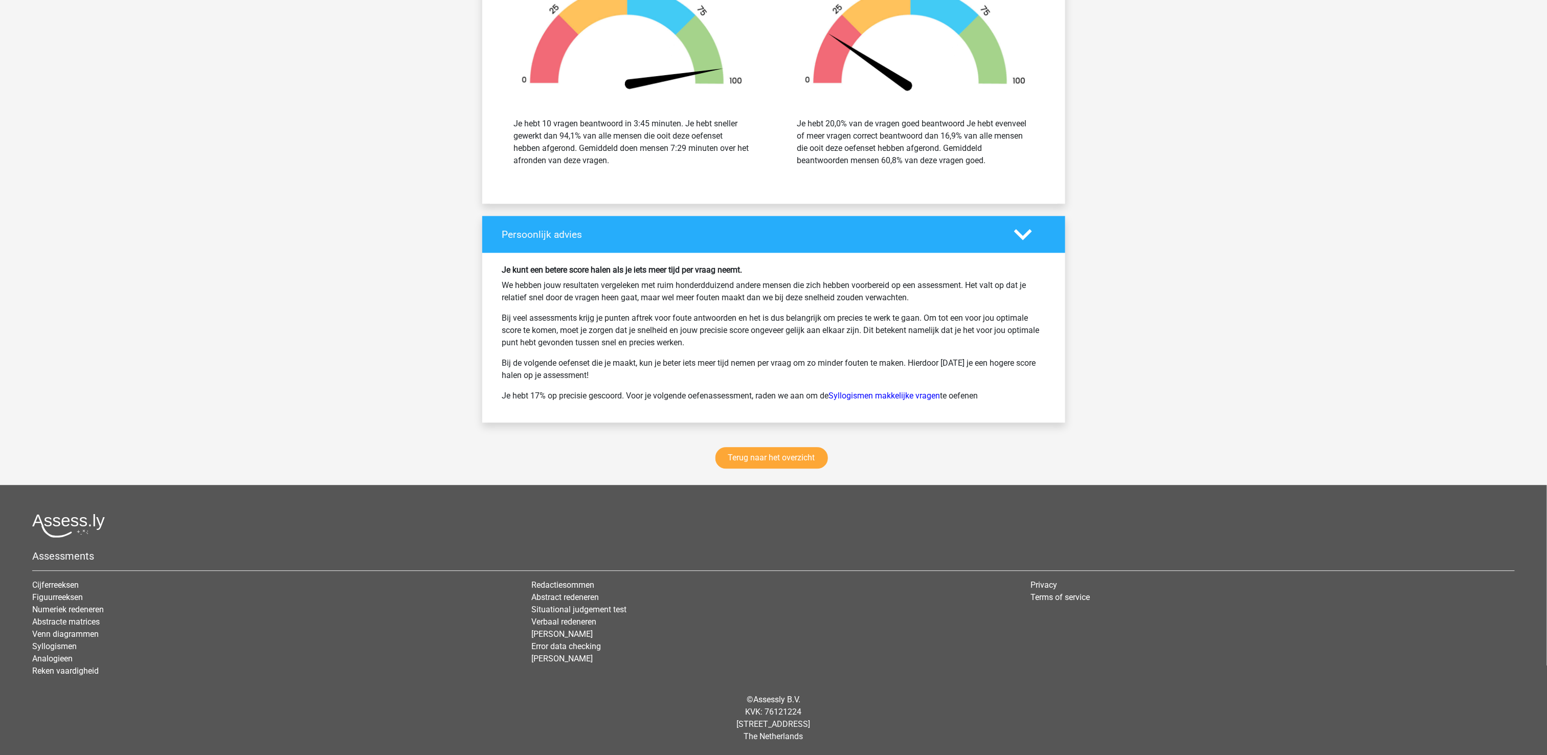
scroll to position [1553, 0]
click at [753, 456] on link "Terug naar het overzicht" at bounding box center [771, 457] width 112 height 21
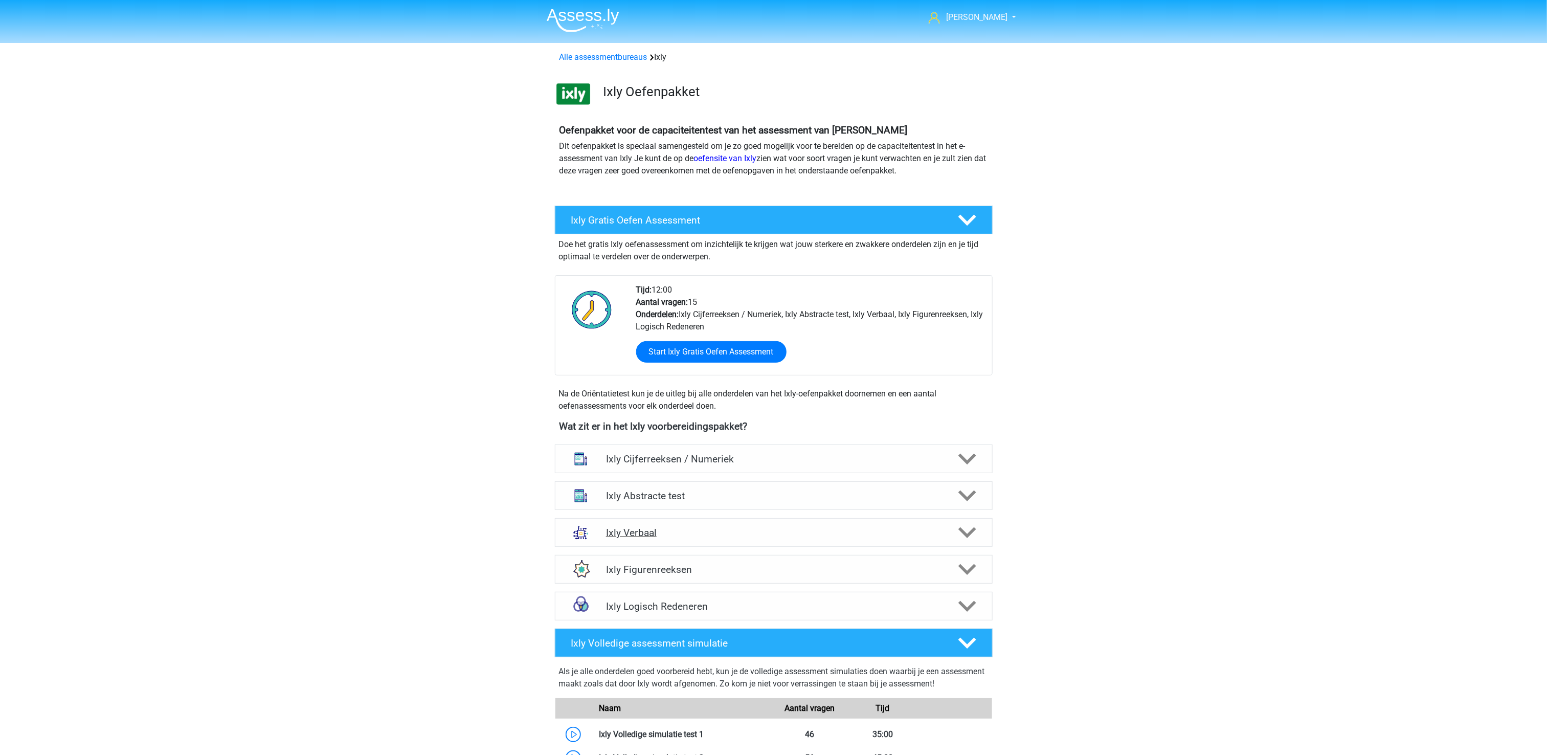
click at [706, 542] on div "Ixly Verbaal" at bounding box center [774, 532] width 438 height 29
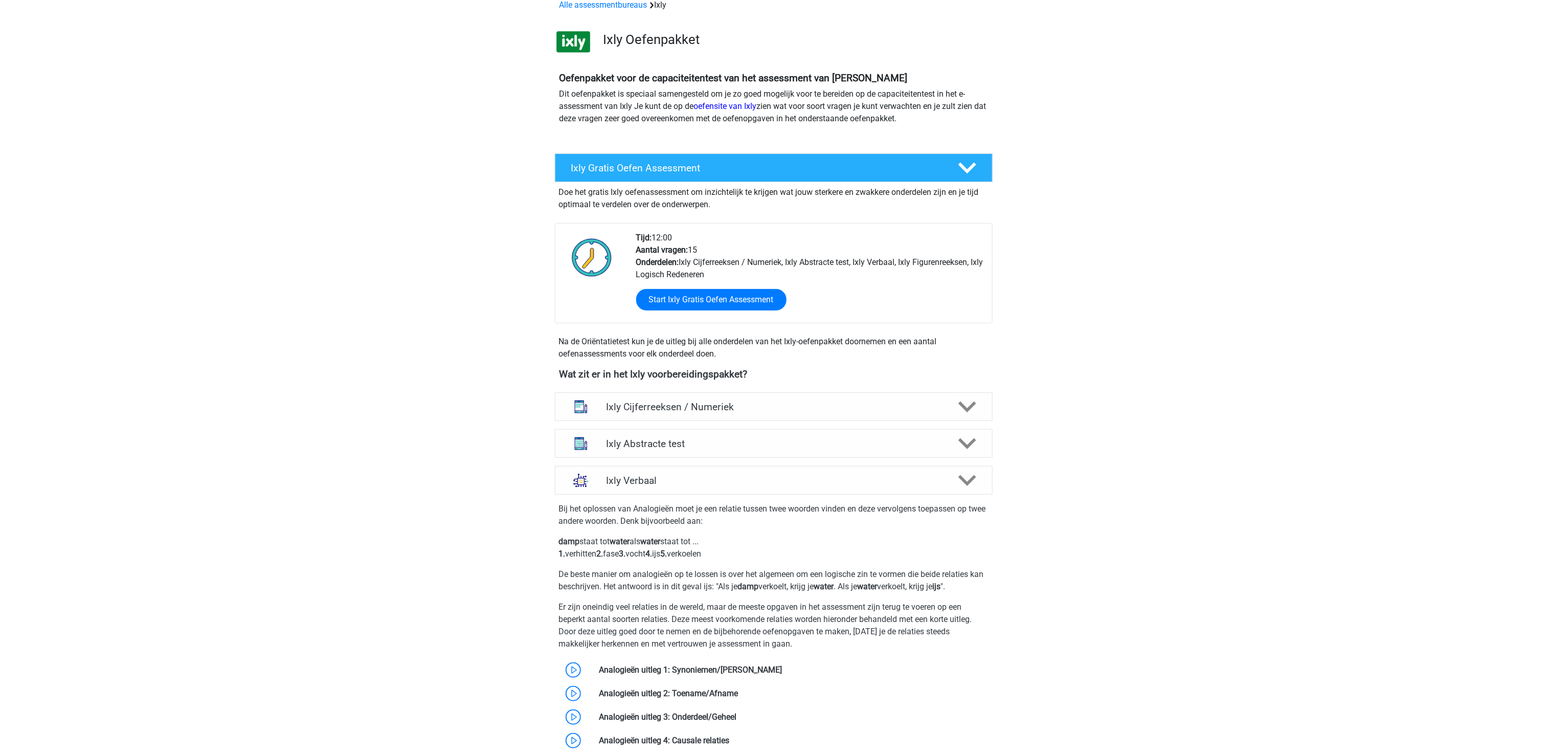
scroll to position [102, 0]
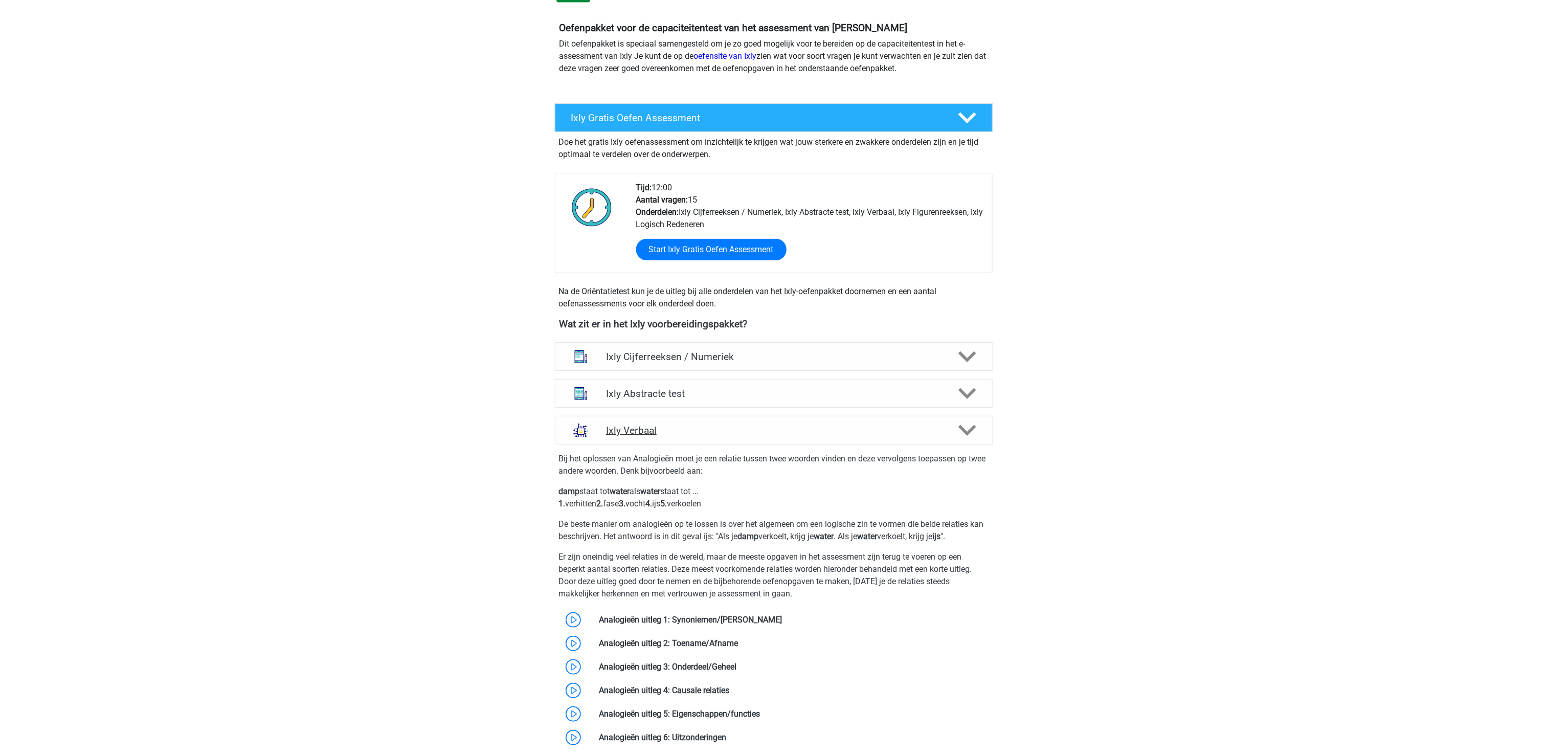
click at [830, 432] on h4 "Ixly Verbaal" at bounding box center [773, 430] width 335 height 12
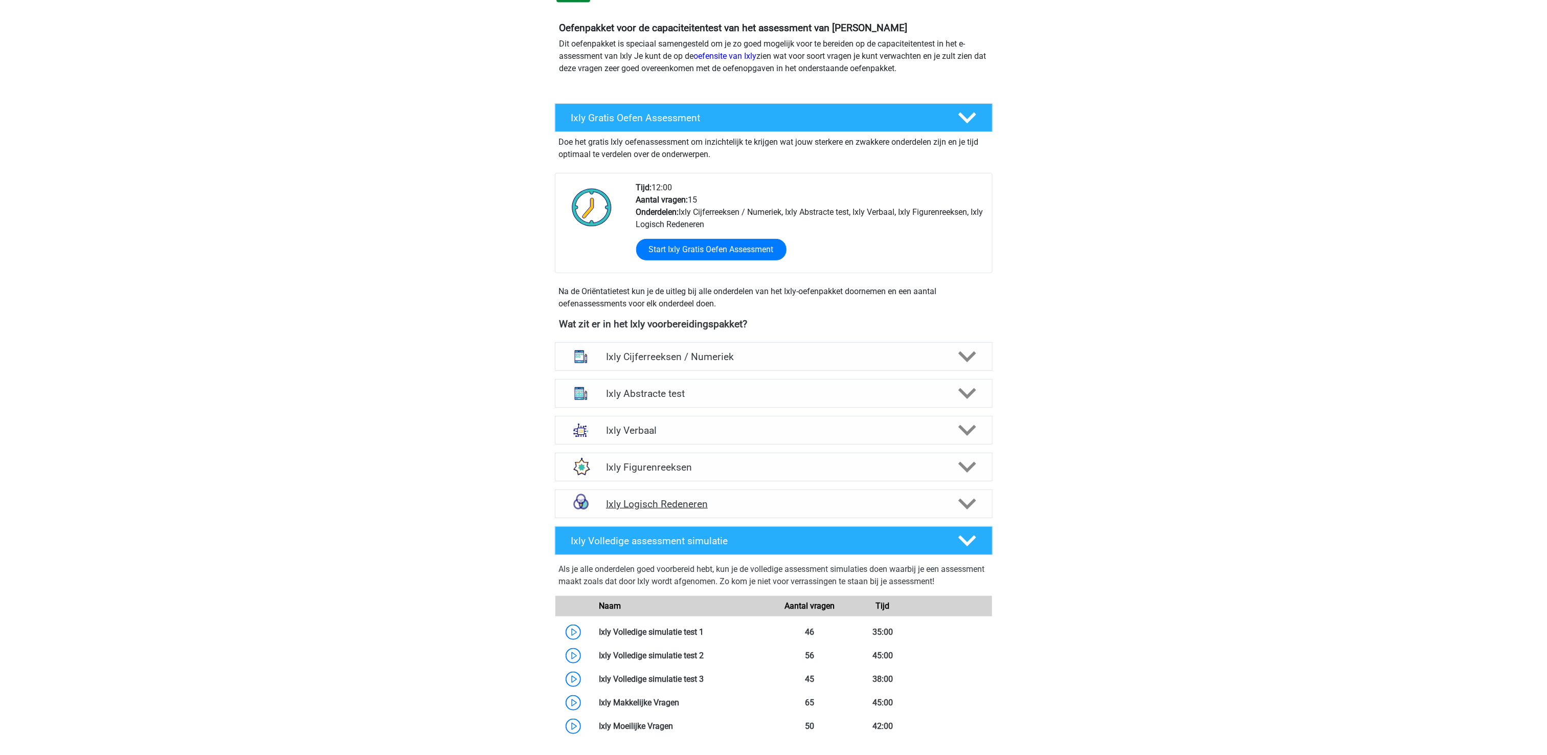
click at [779, 504] on h4 "Ixly Logisch Redeneren" at bounding box center [773, 504] width 335 height 12
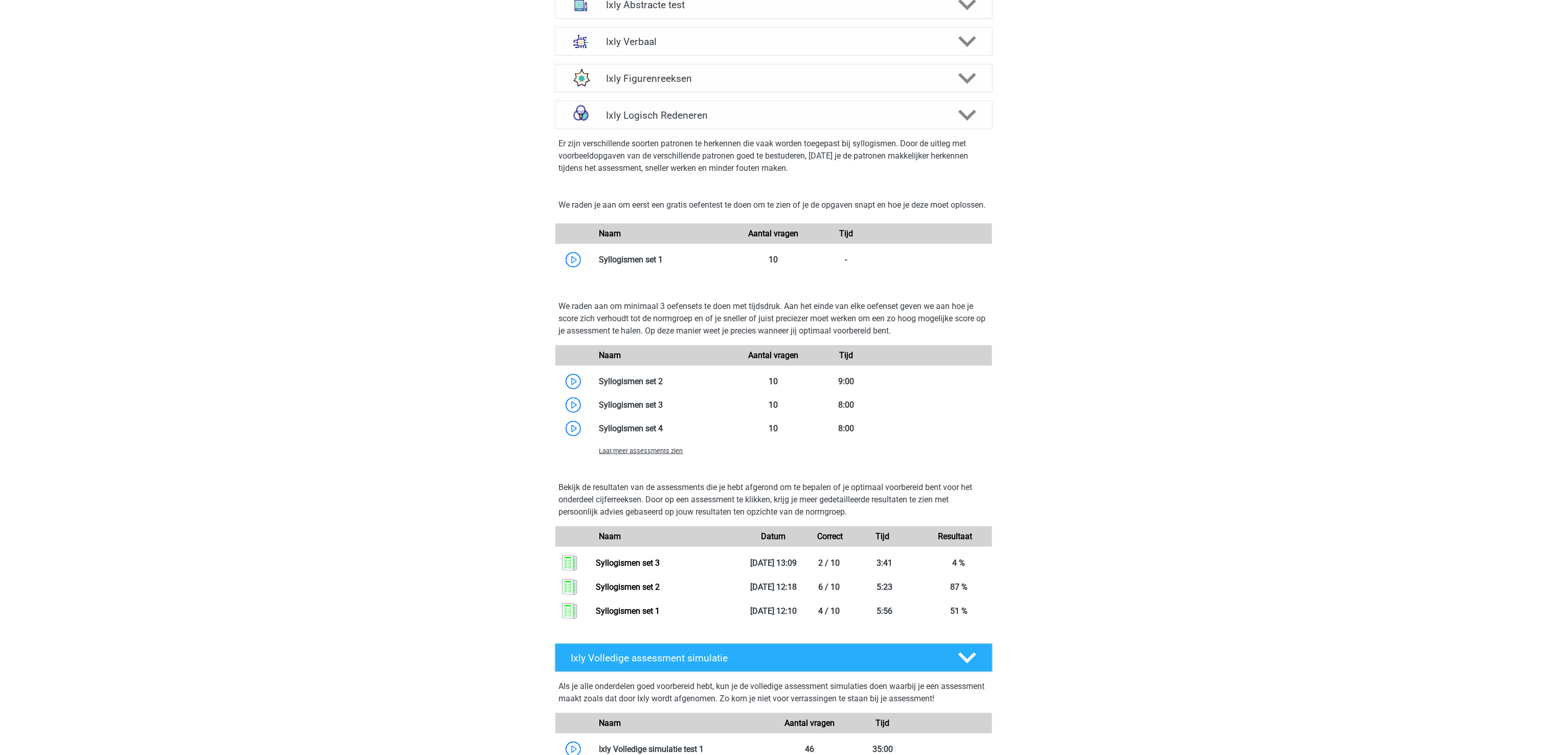
scroll to position [613, 0]
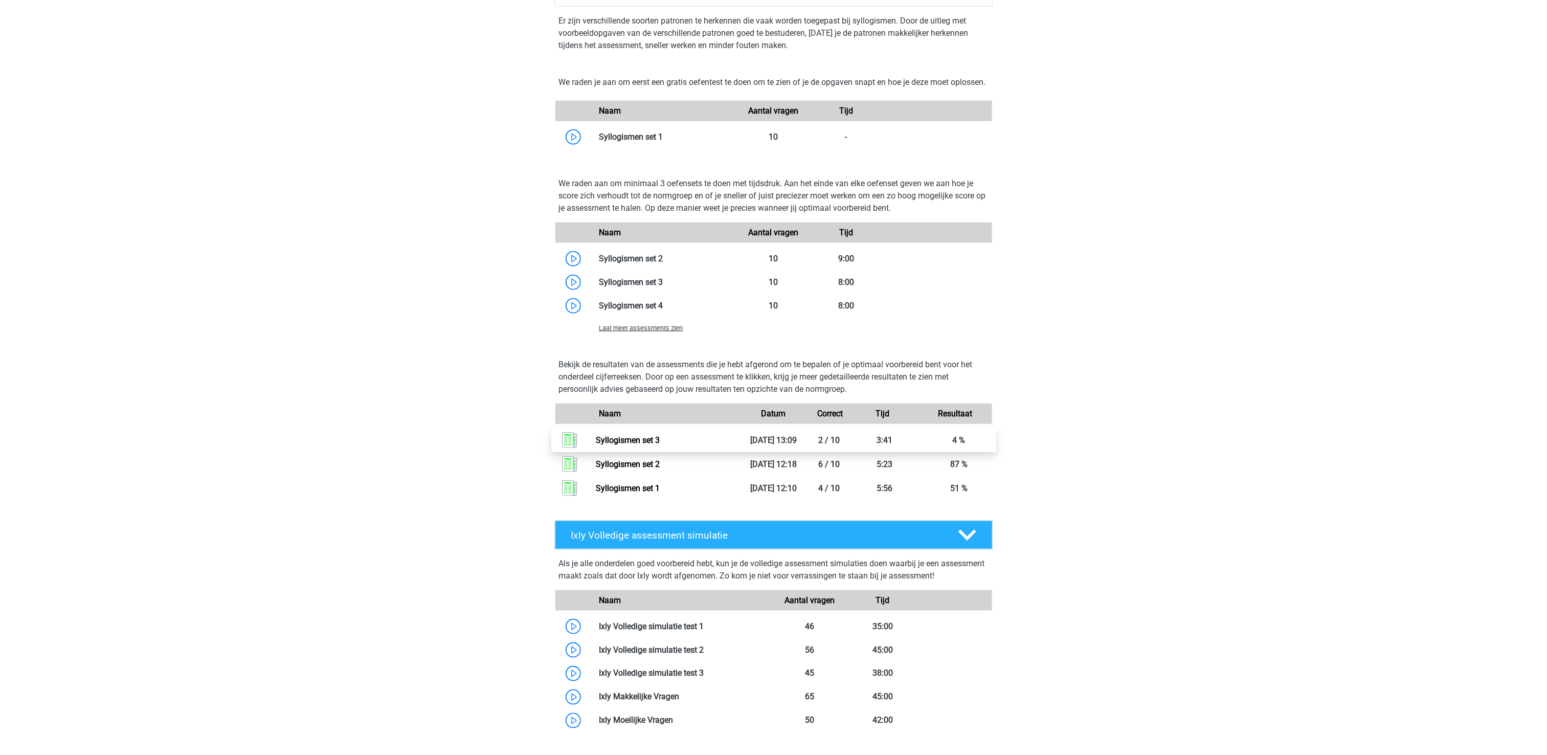
click at [612, 444] on link "Syllogismen set 3" at bounding box center [628, 440] width 64 height 10
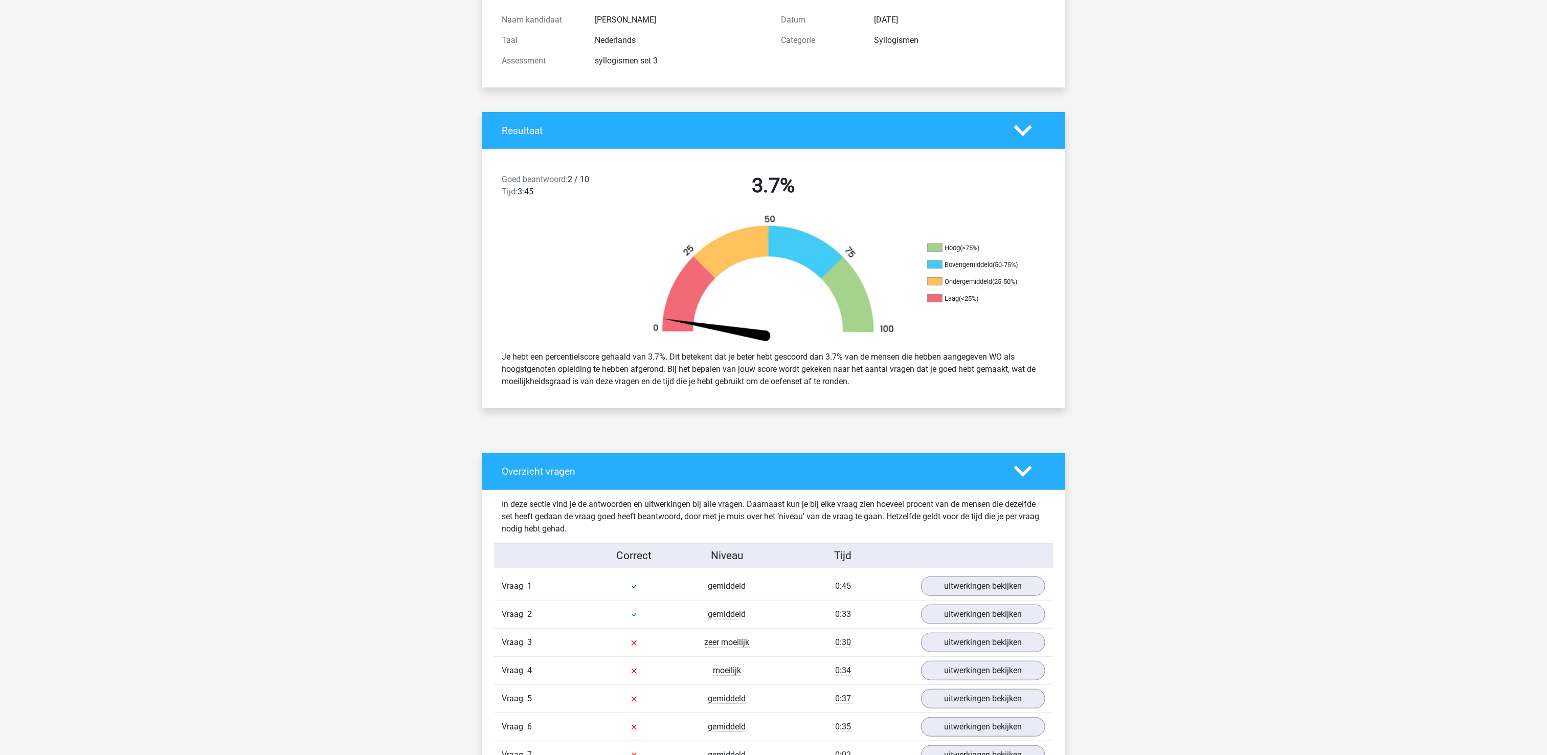
scroll to position [307, 0]
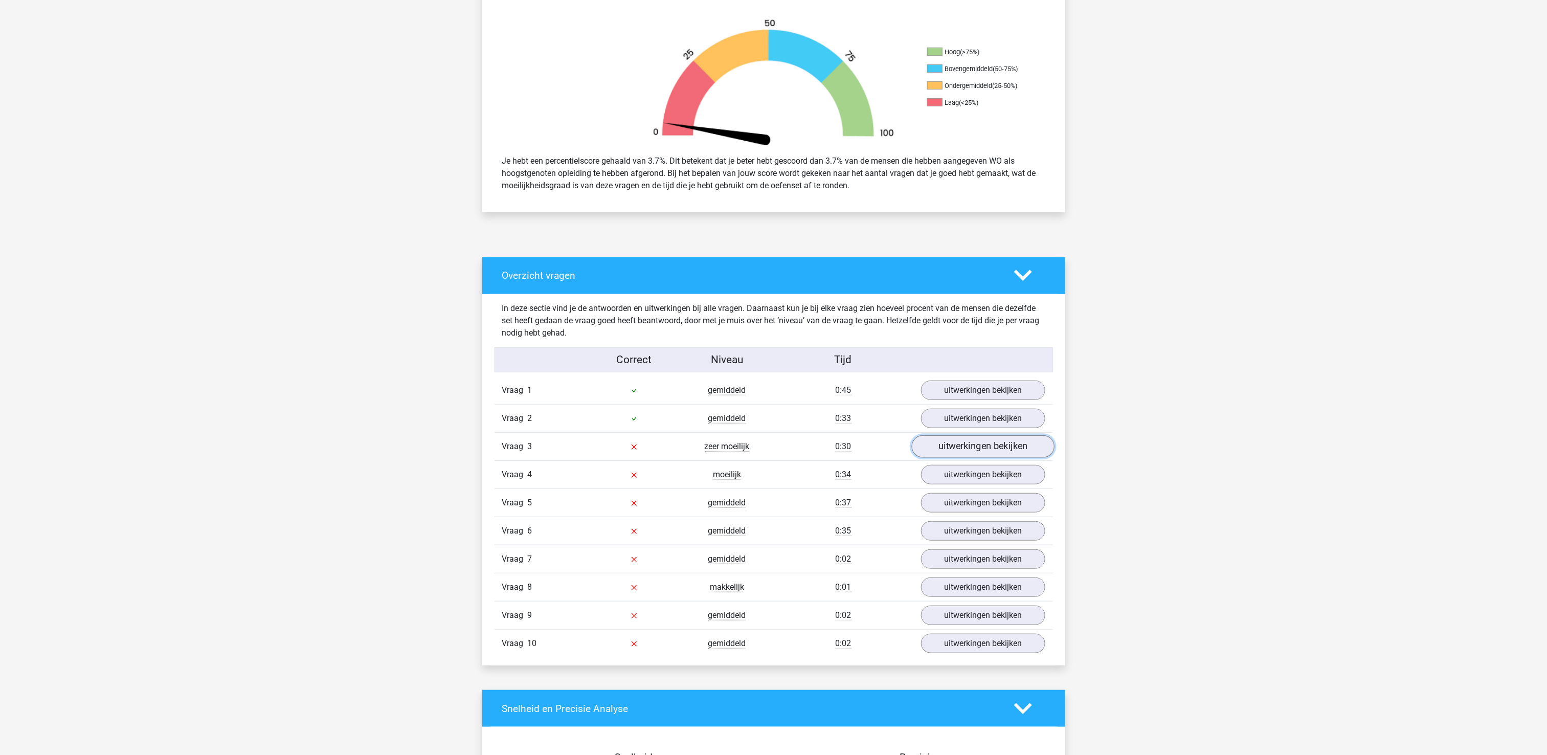
click at [1008, 449] on link "uitwerkingen bekijken" at bounding box center [982, 446] width 143 height 22
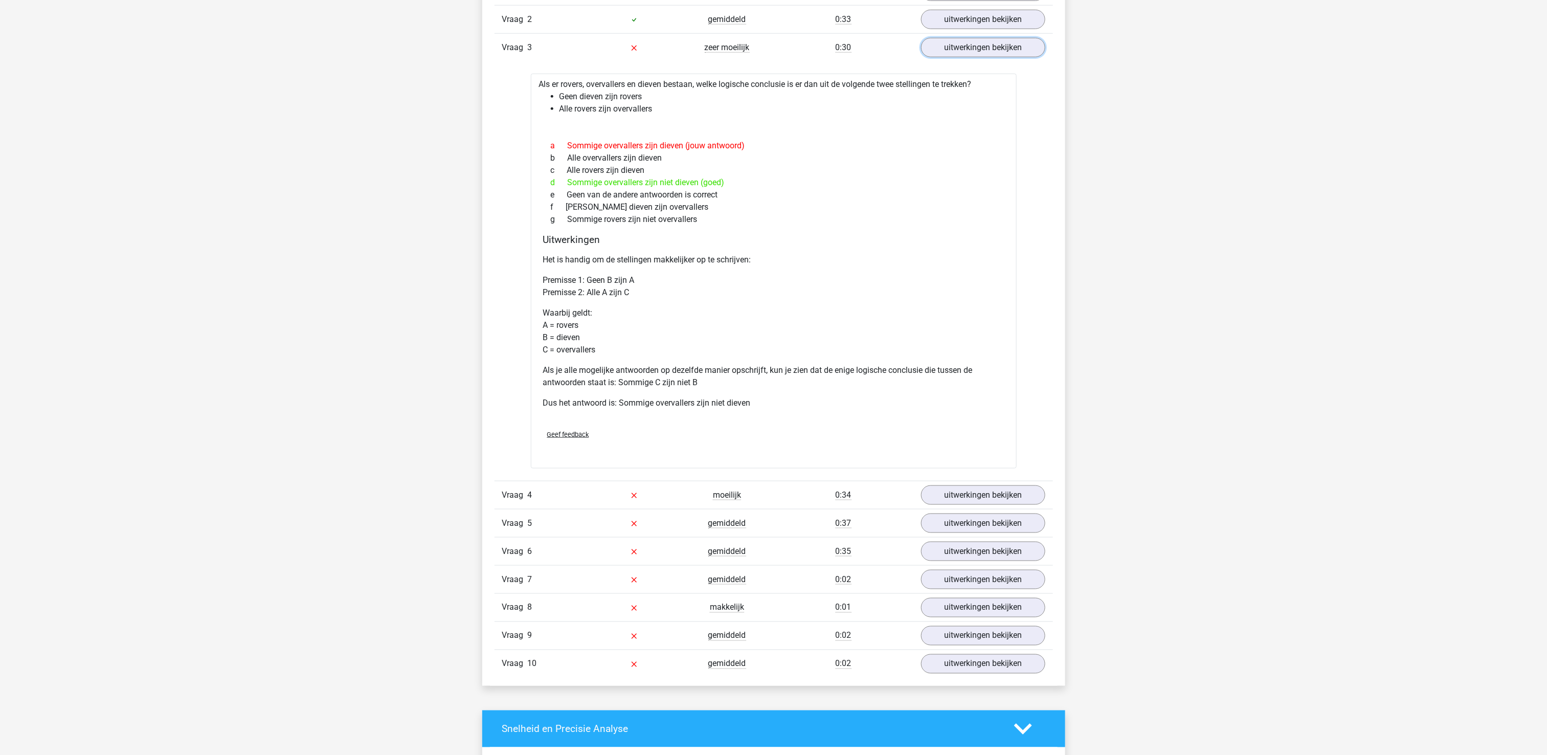
scroll to position [716, 0]
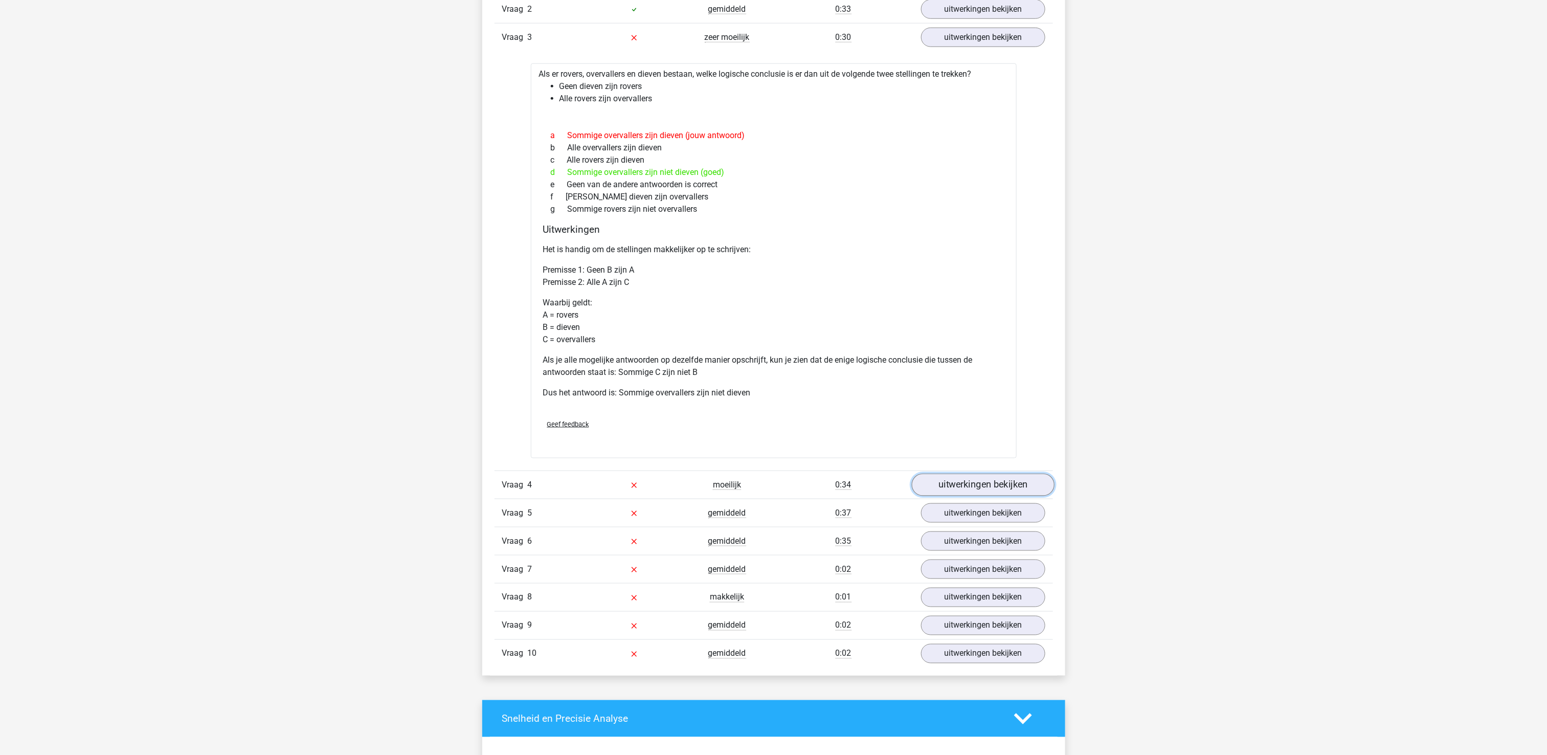
click at [996, 489] on link "uitwerkingen bekijken" at bounding box center [982, 484] width 143 height 22
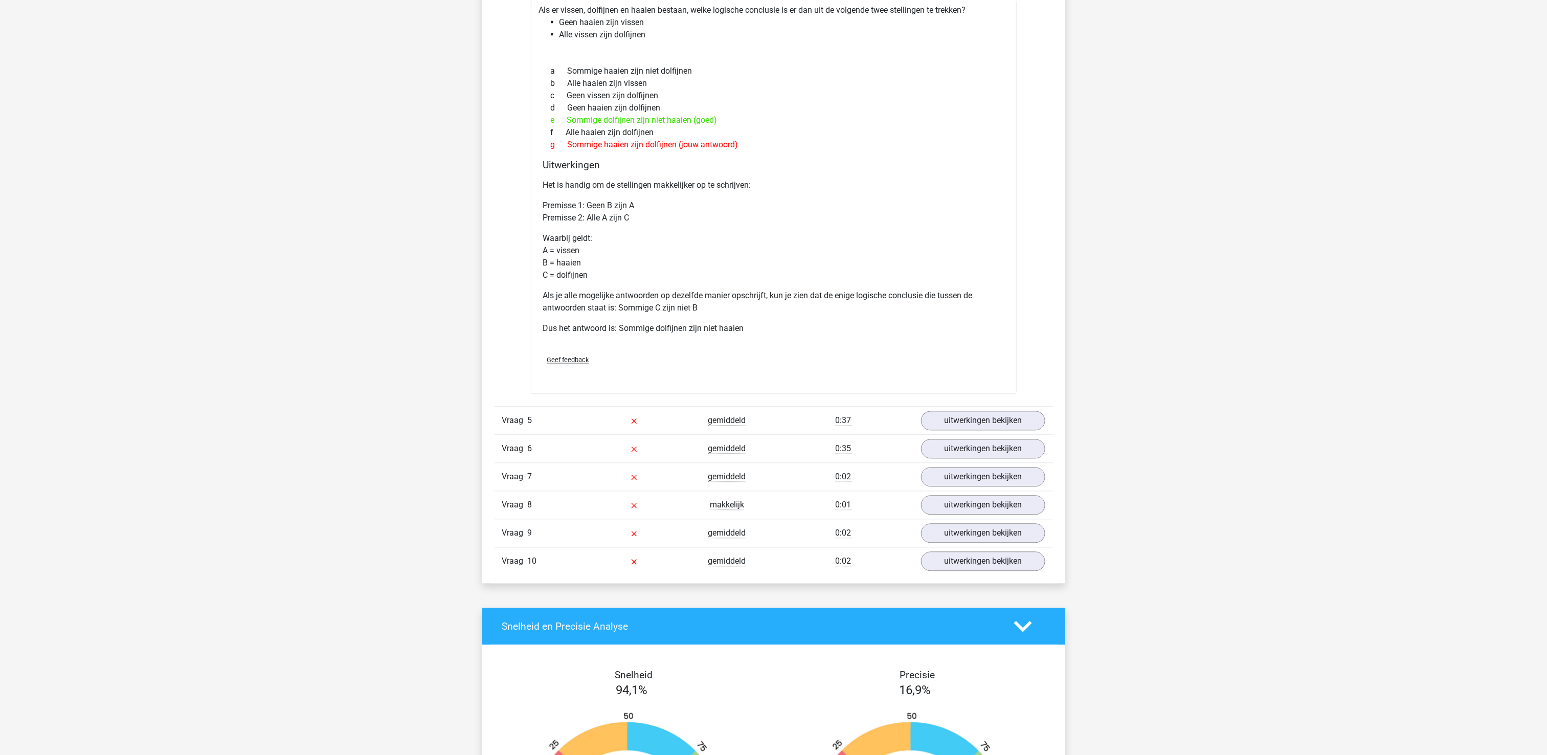
scroll to position [1329, 0]
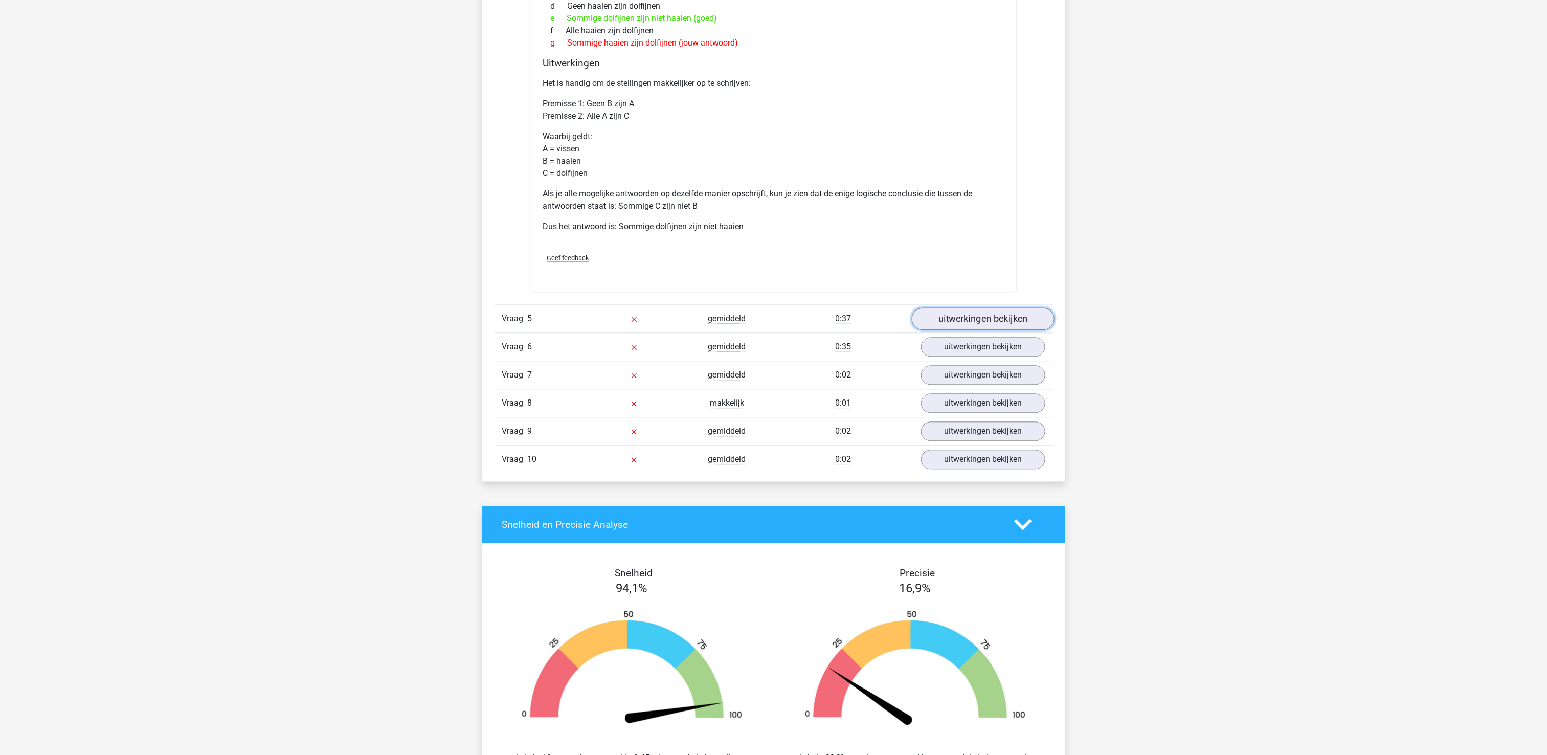
click at [994, 327] on link "uitwerkingen bekijken" at bounding box center [982, 319] width 143 height 22
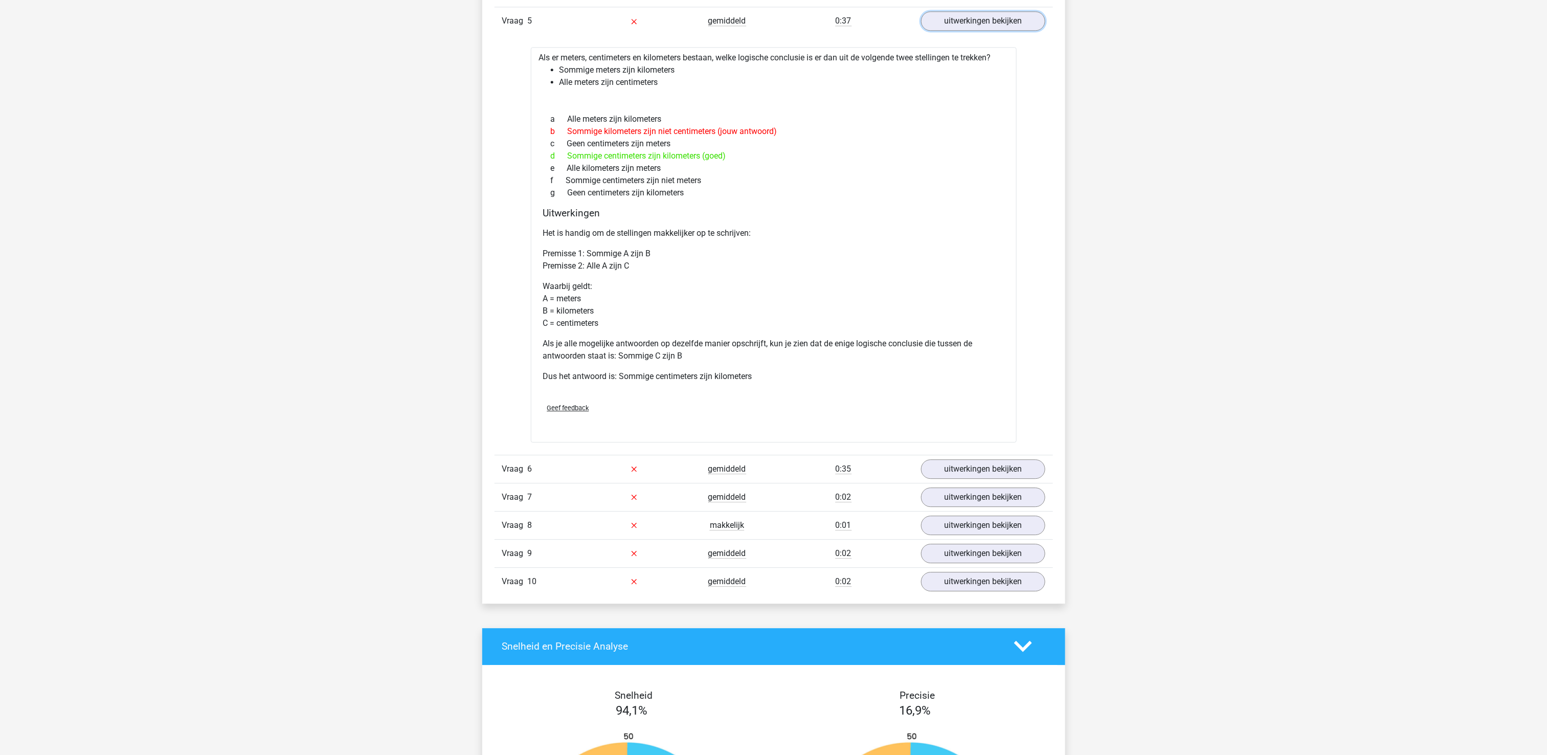
scroll to position [1636, 0]
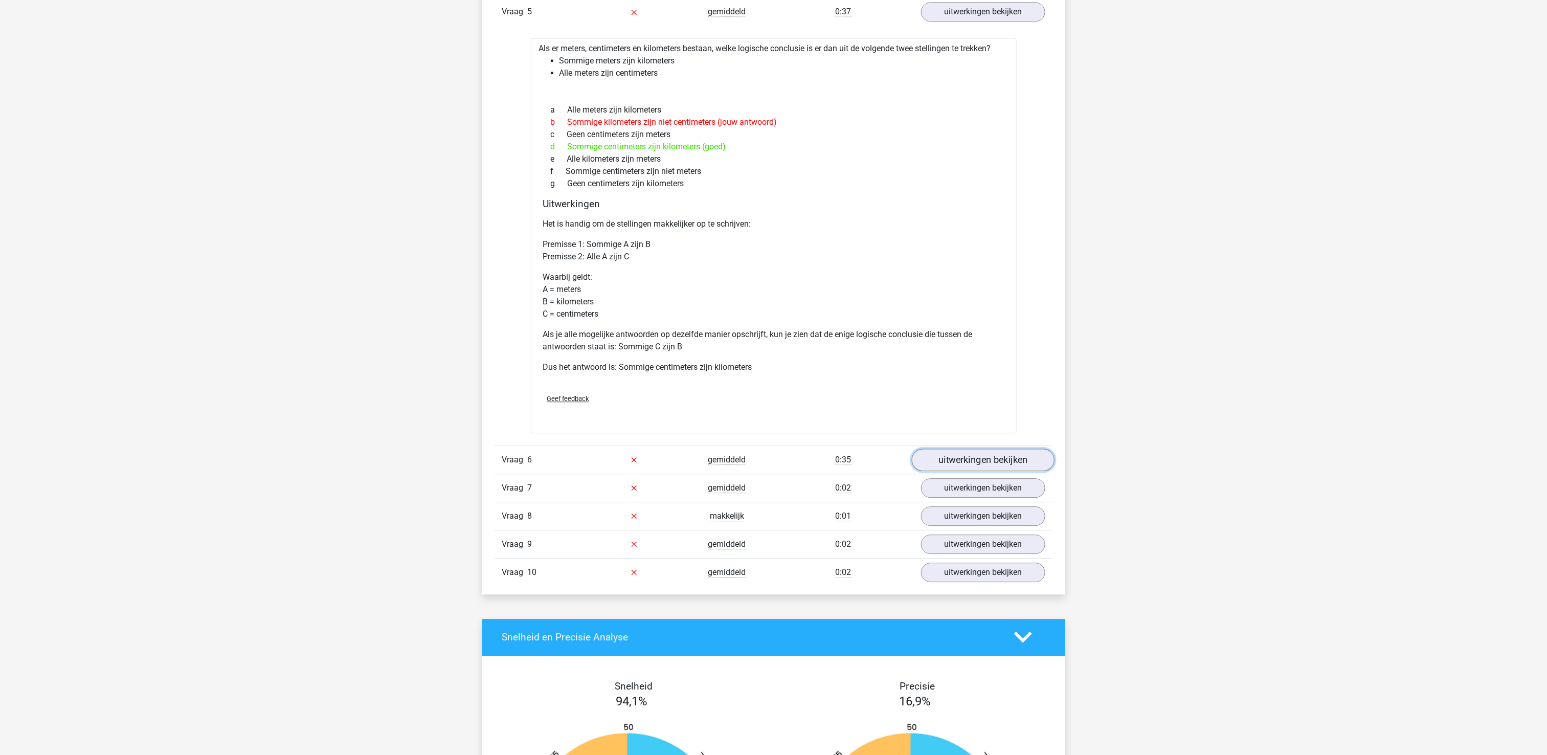
click at [959, 468] on link "uitwerkingen bekijken" at bounding box center [982, 459] width 143 height 22
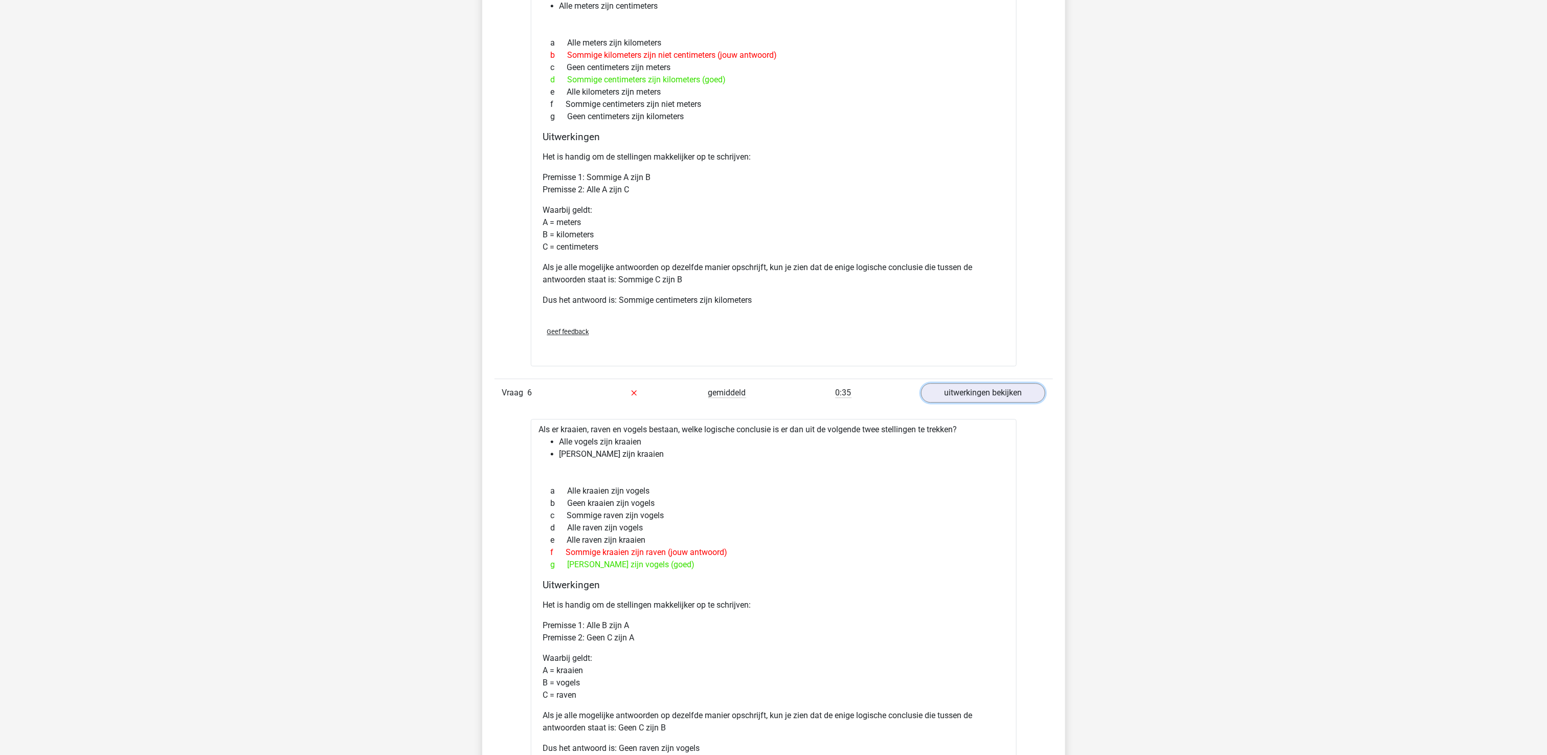
scroll to position [1738, 0]
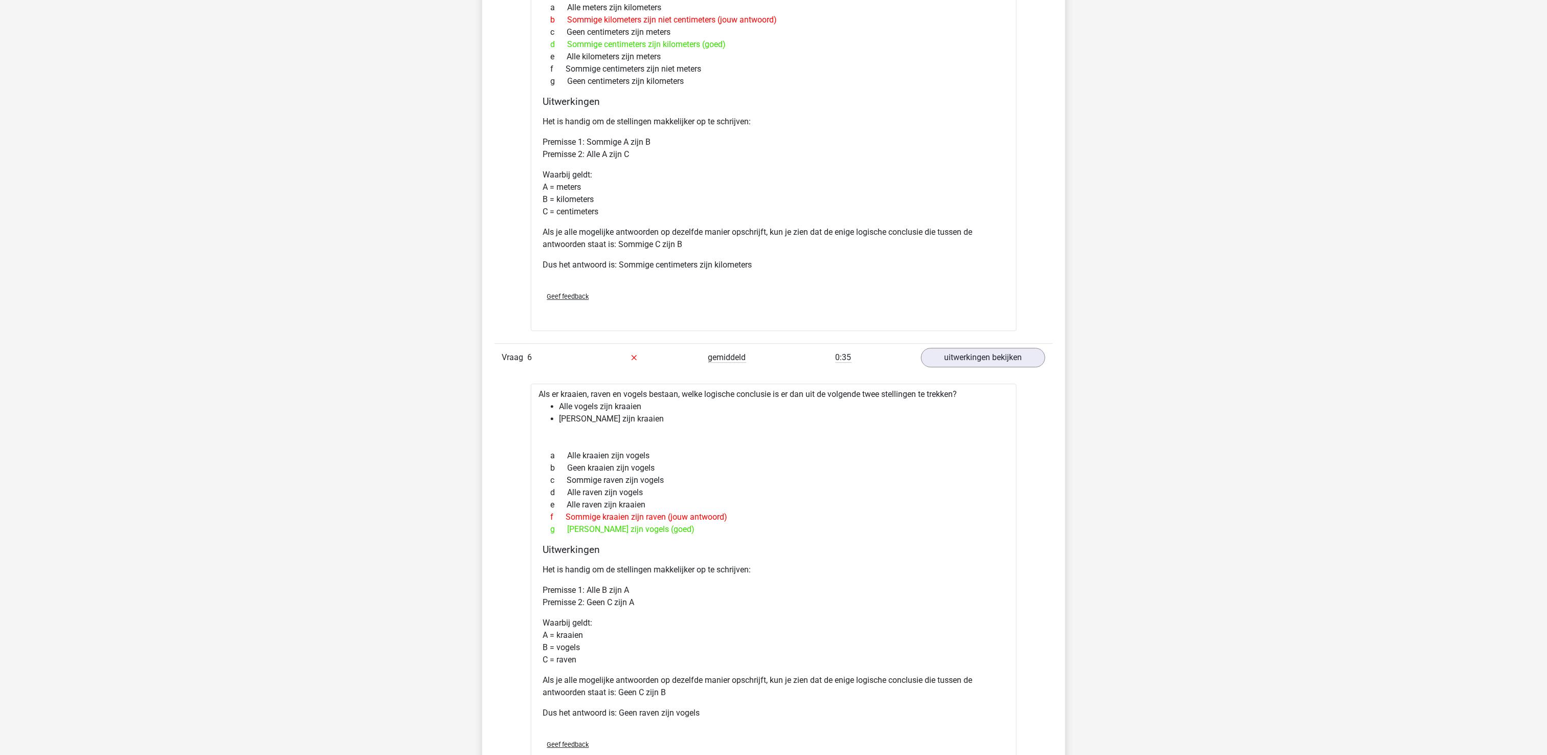
click at [650, 474] on div "b Geen kraaien zijn vogels" at bounding box center [773, 468] width 461 height 12
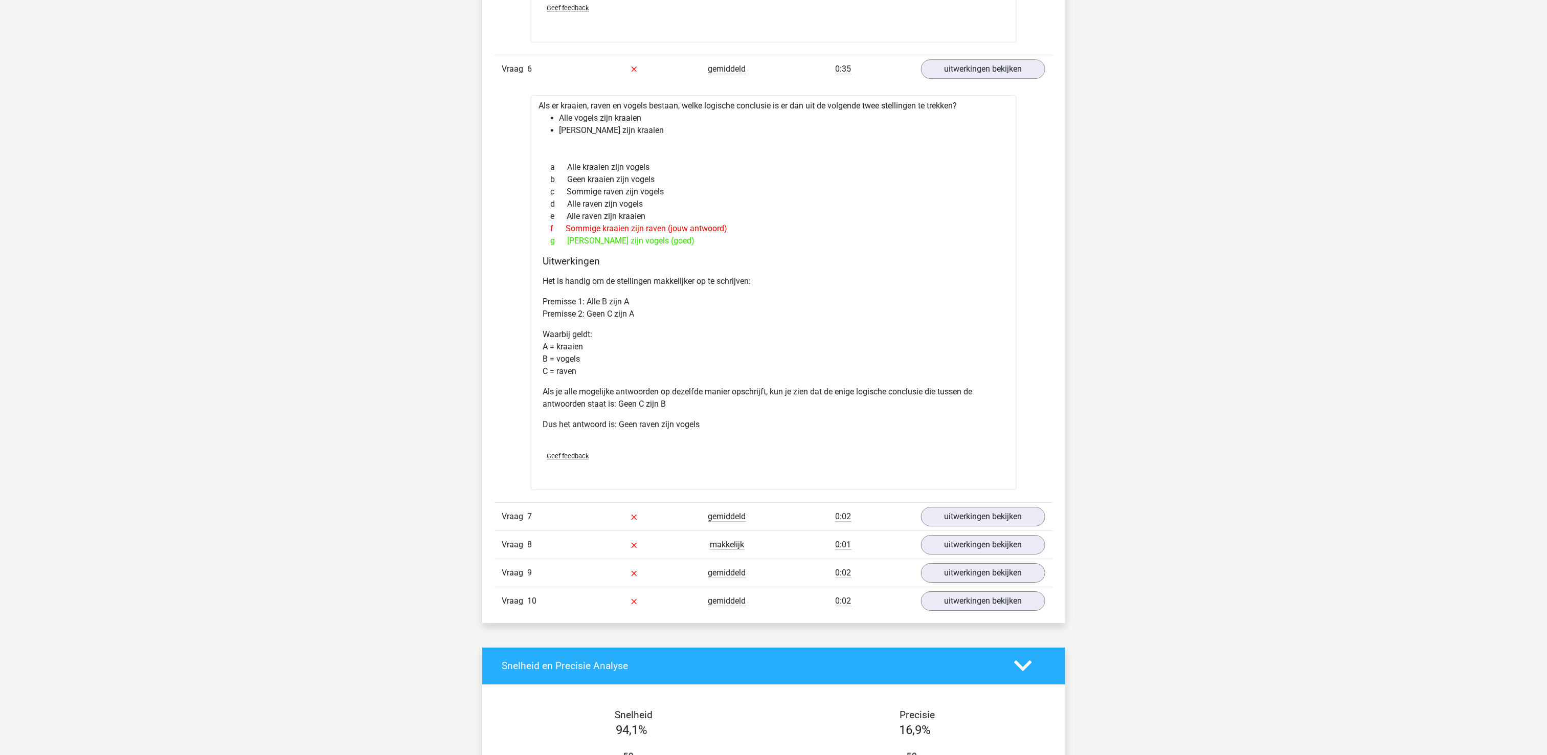
scroll to position [2045, 0]
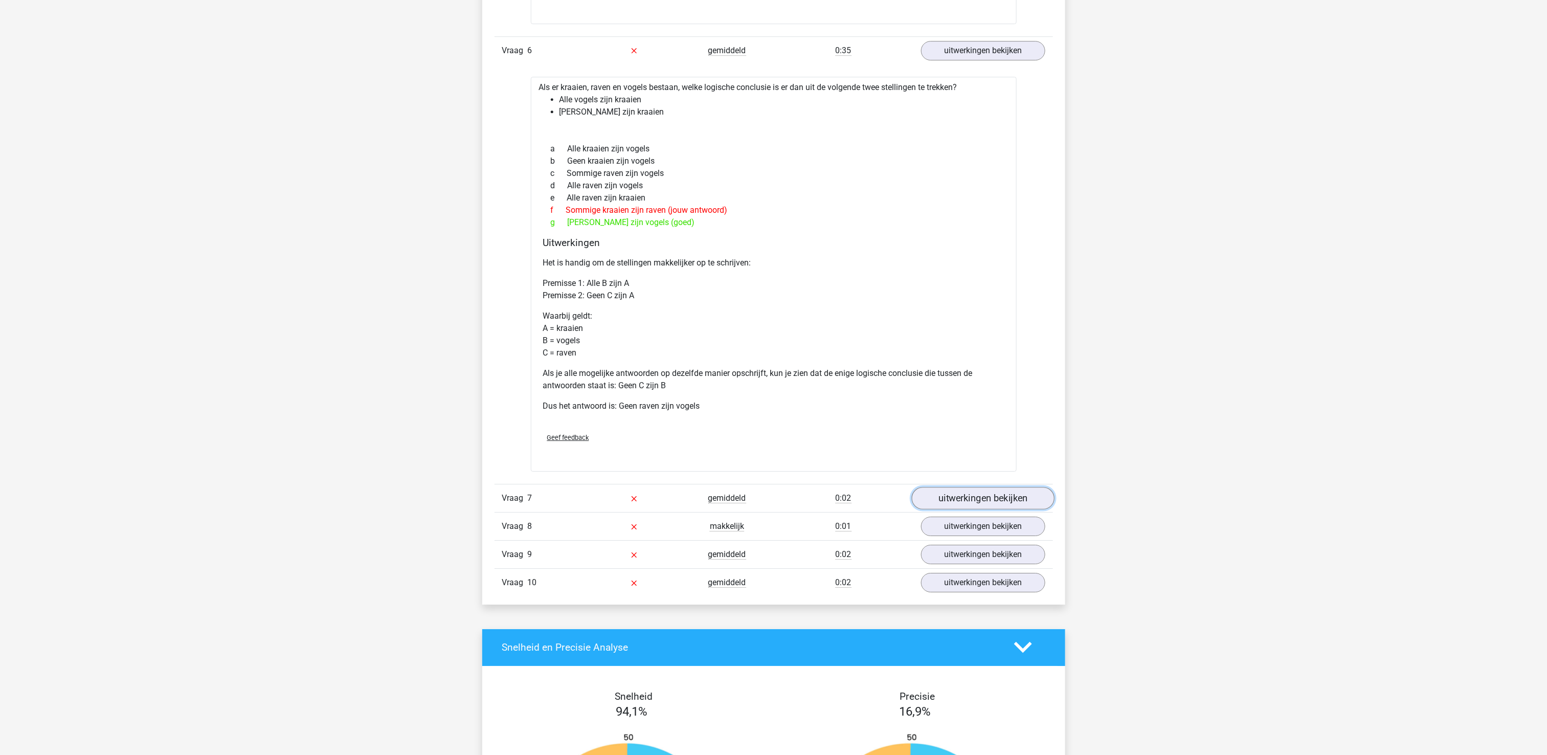
click at [958, 507] on link "uitwerkingen bekijken" at bounding box center [982, 498] width 143 height 22
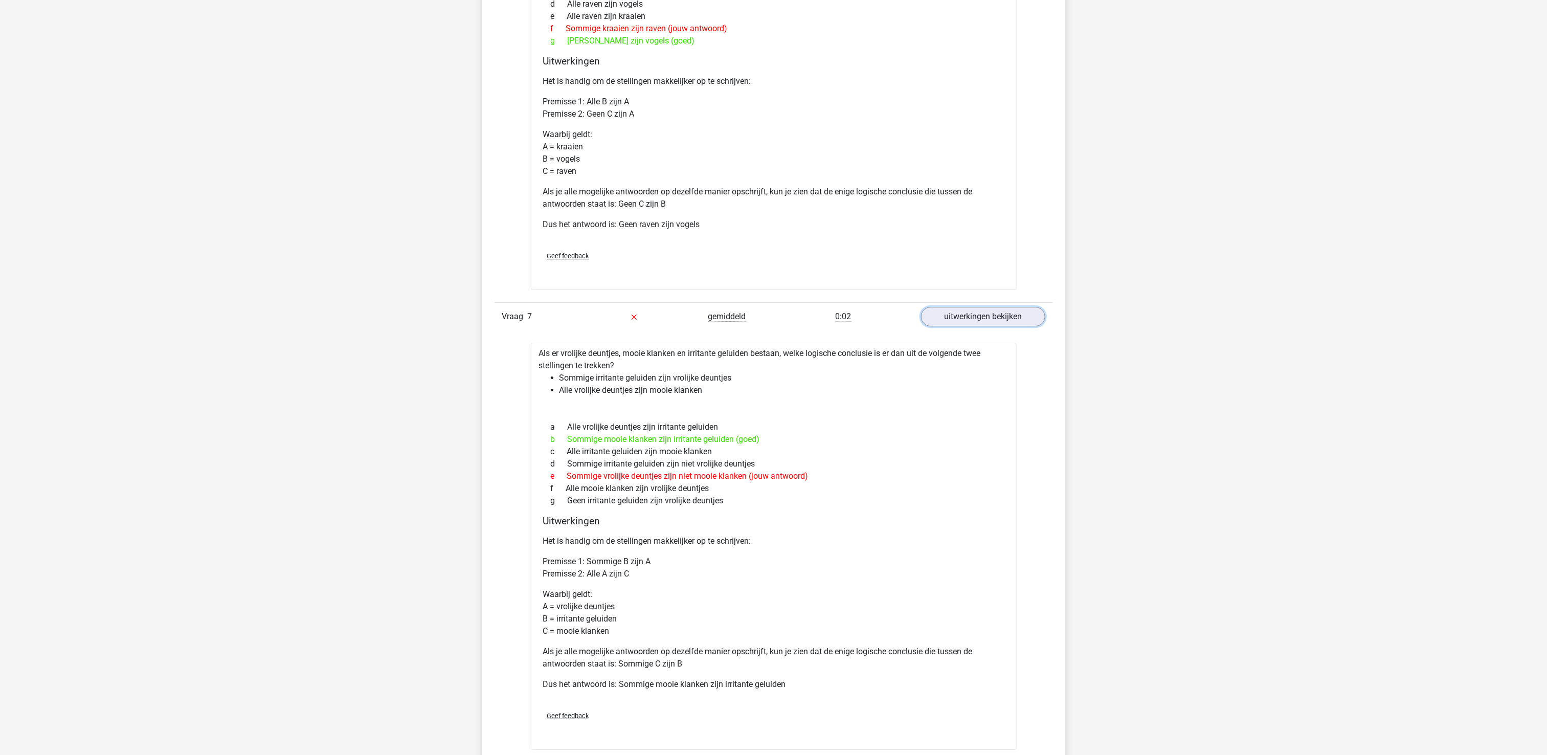
scroll to position [2454, 0]
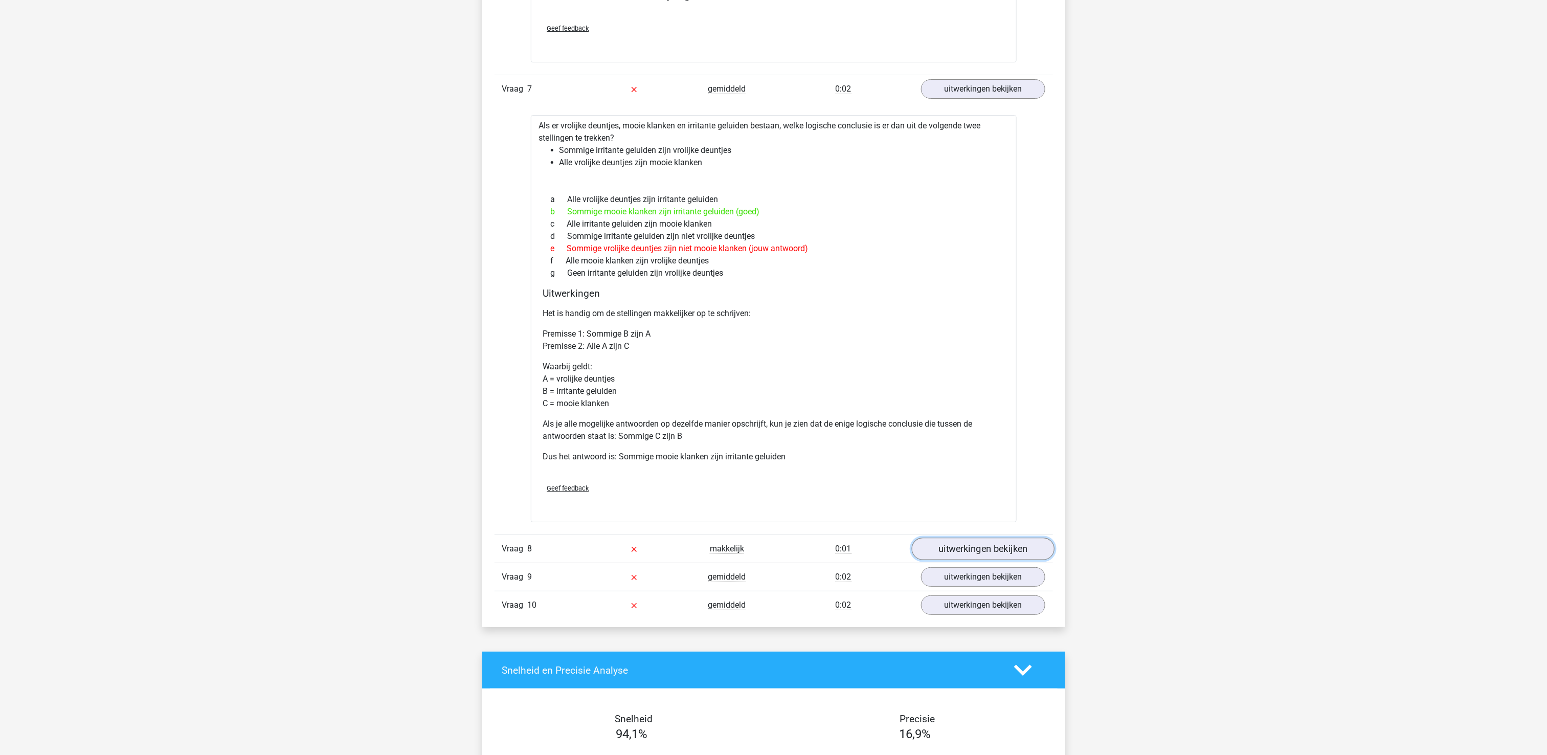
click at [977, 556] on link "uitwerkingen bekijken" at bounding box center [982, 548] width 143 height 22
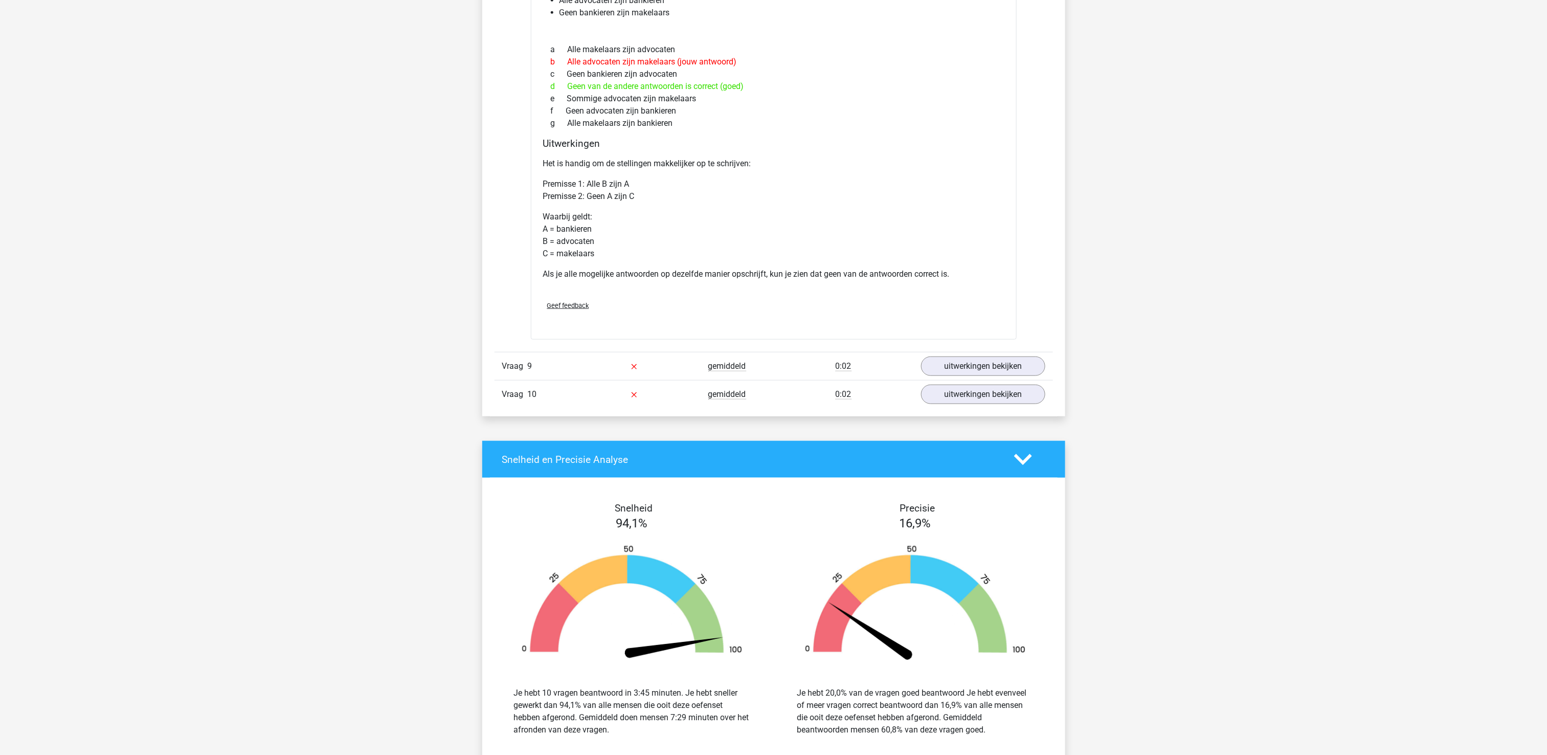
scroll to position [3067, 0]
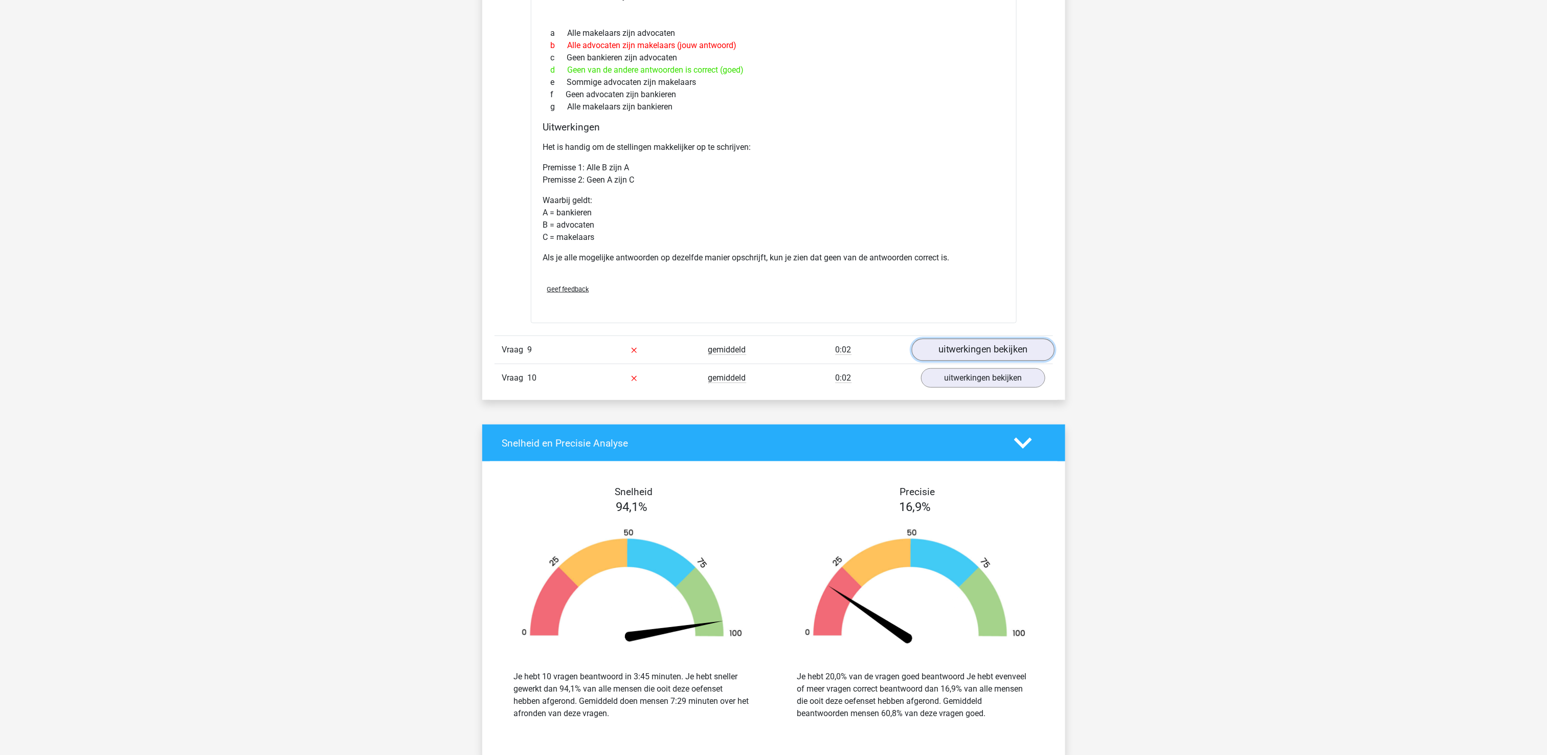
click at [996, 351] on link "uitwerkingen bekijken" at bounding box center [982, 349] width 143 height 22
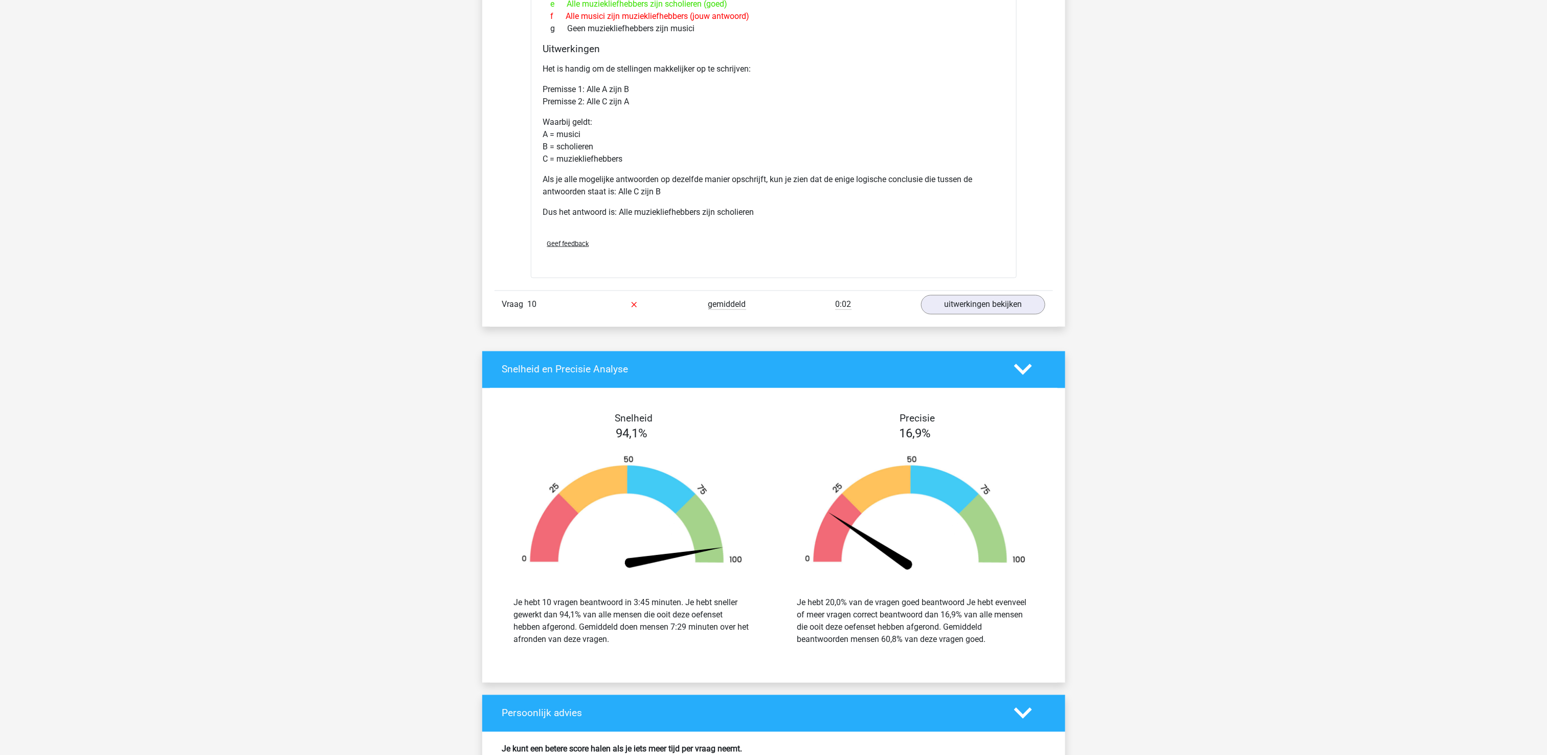
scroll to position [3579, 0]
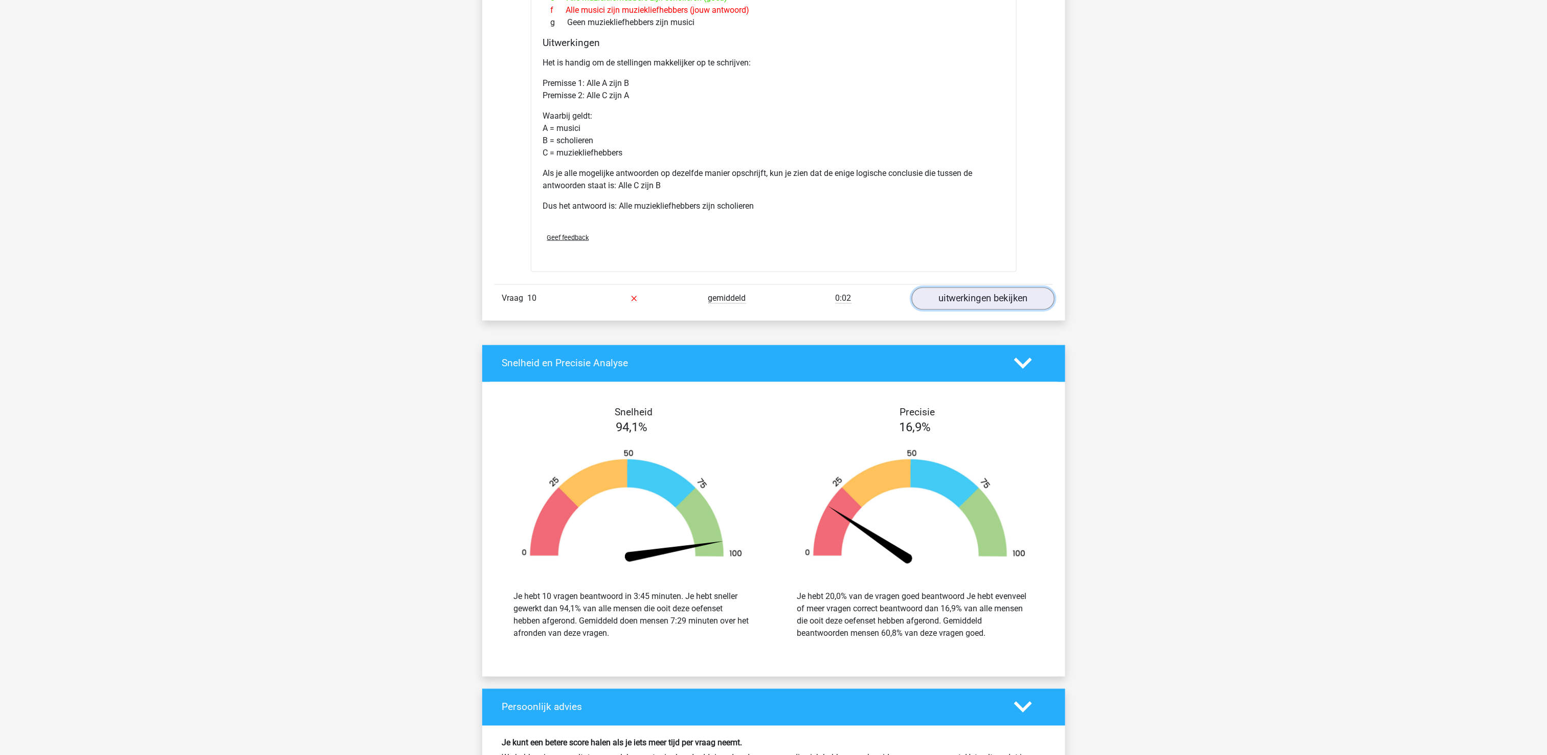
click at [1013, 310] on link "uitwerkingen bekijken" at bounding box center [982, 298] width 143 height 22
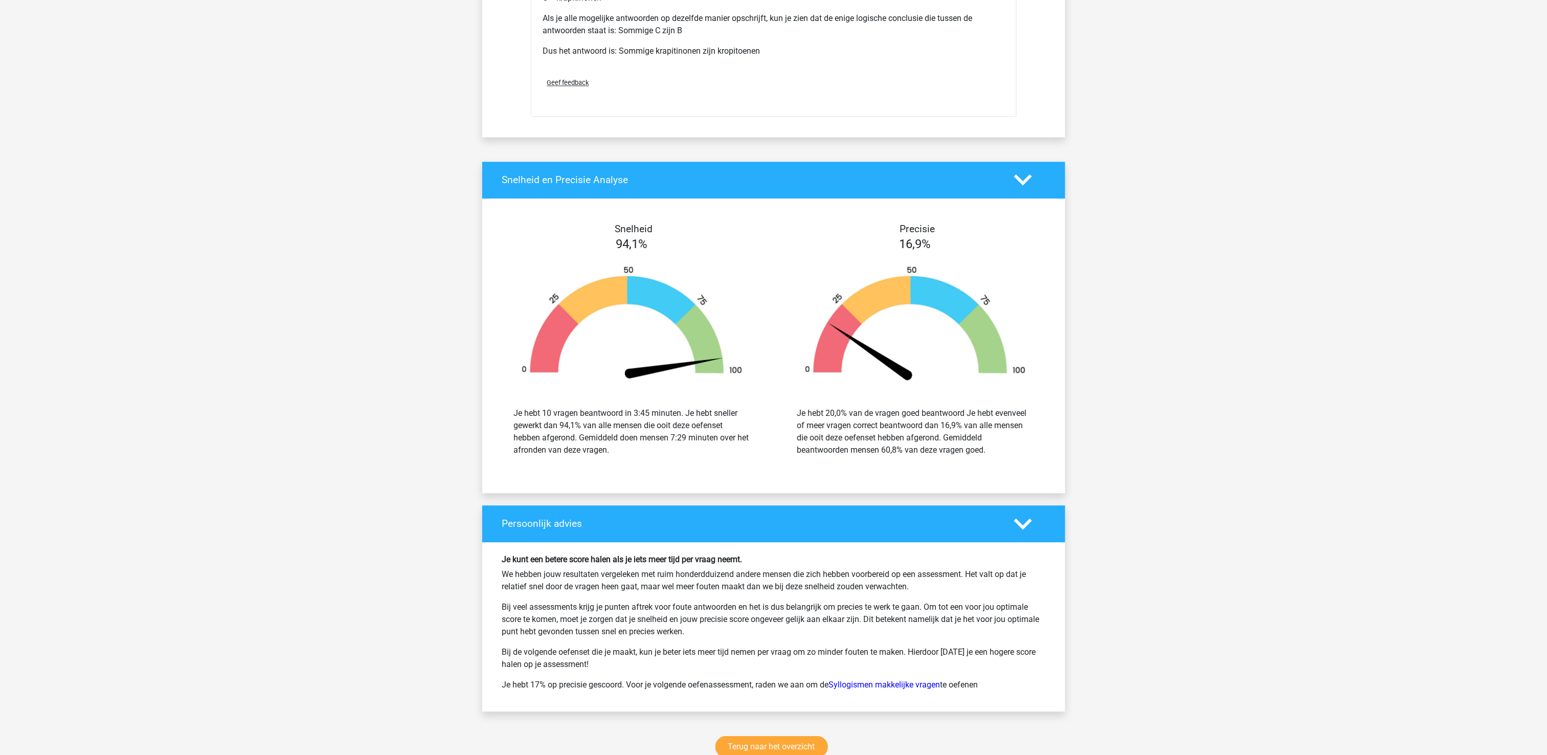
scroll to position [4294, 0]
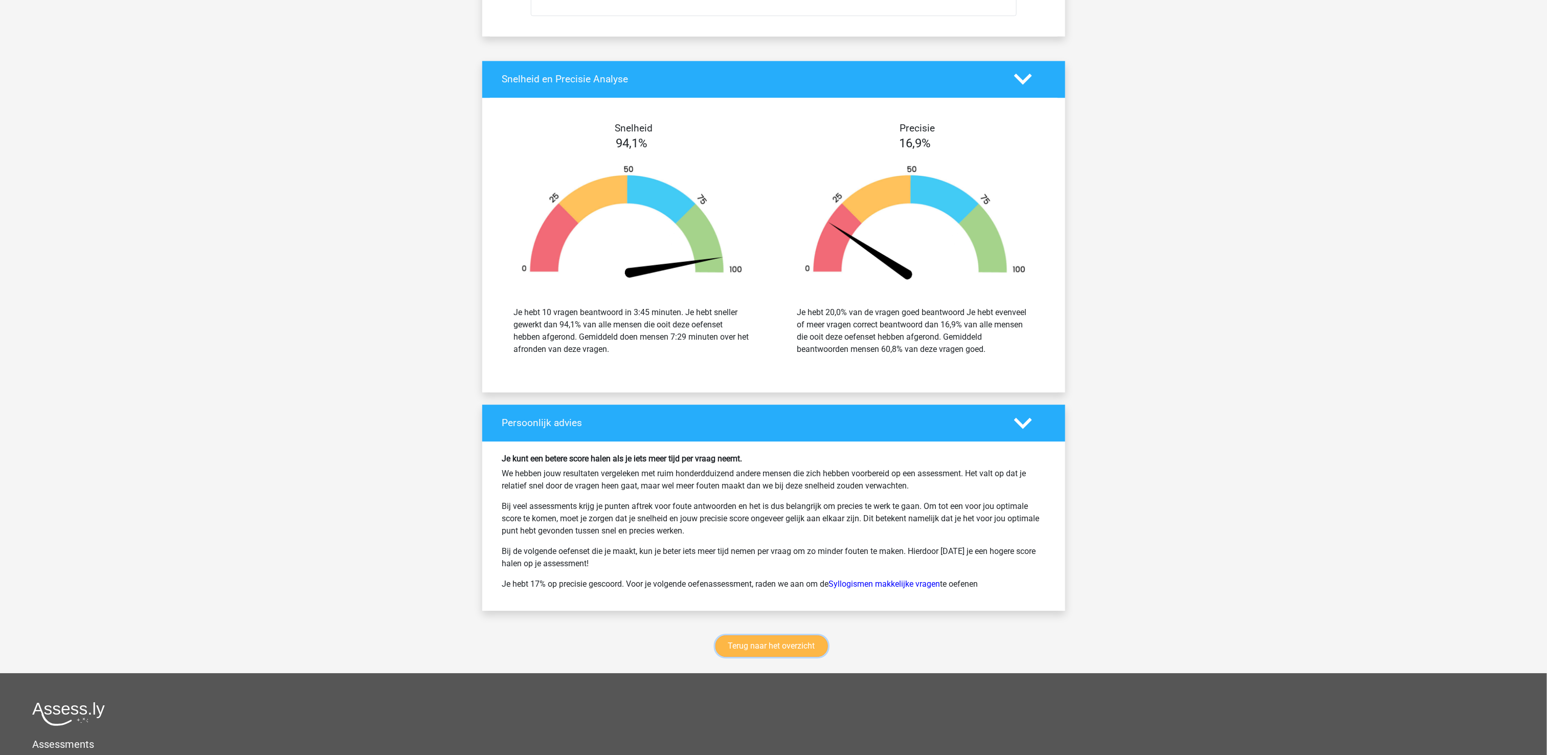
click at [792, 656] on link "Terug naar het overzicht" at bounding box center [771, 645] width 112 height 21
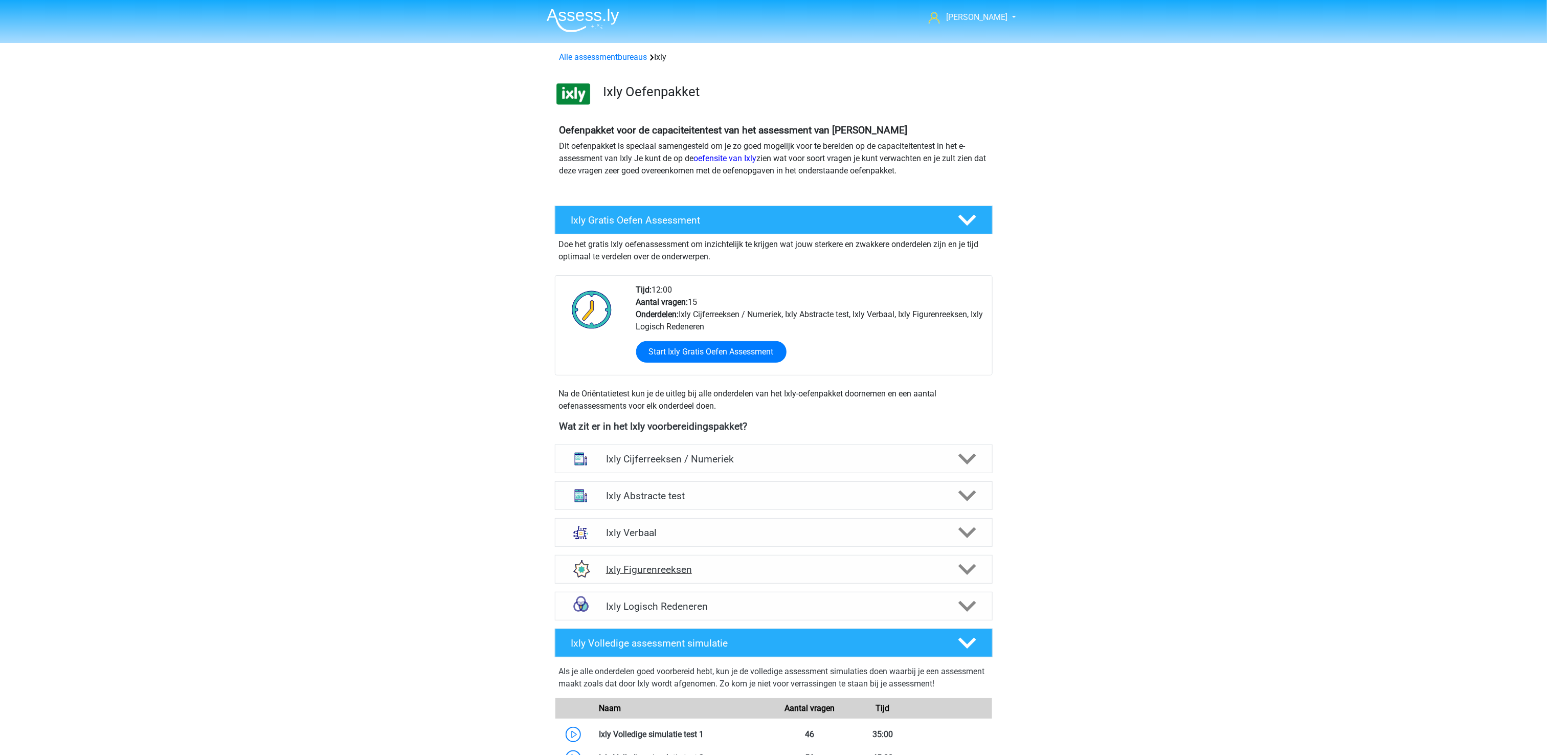
scroll to position [102, 0]
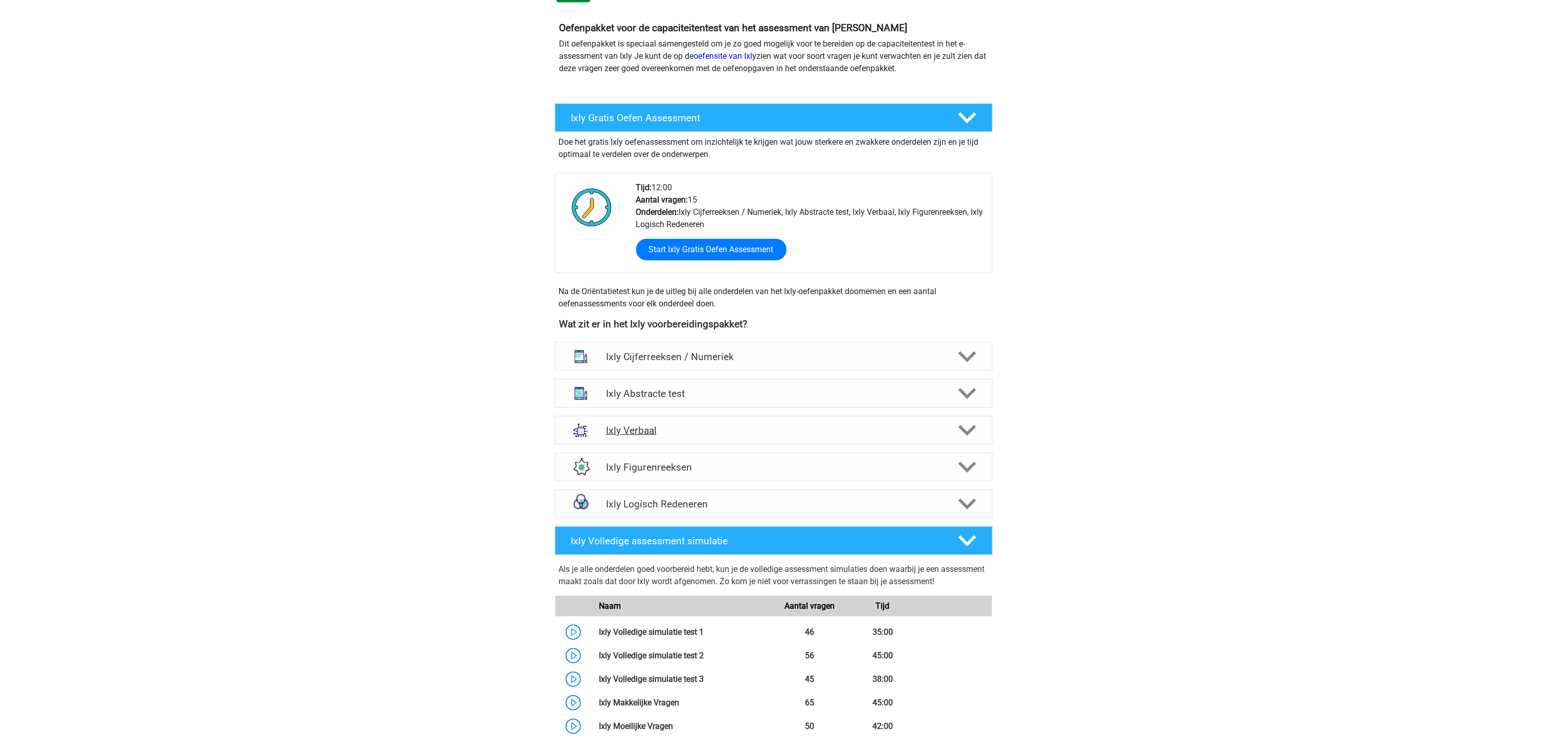
click at [724, 429] on h4 "Ixly Verbaal" at bounding box center [773, 430] width 335 height 12
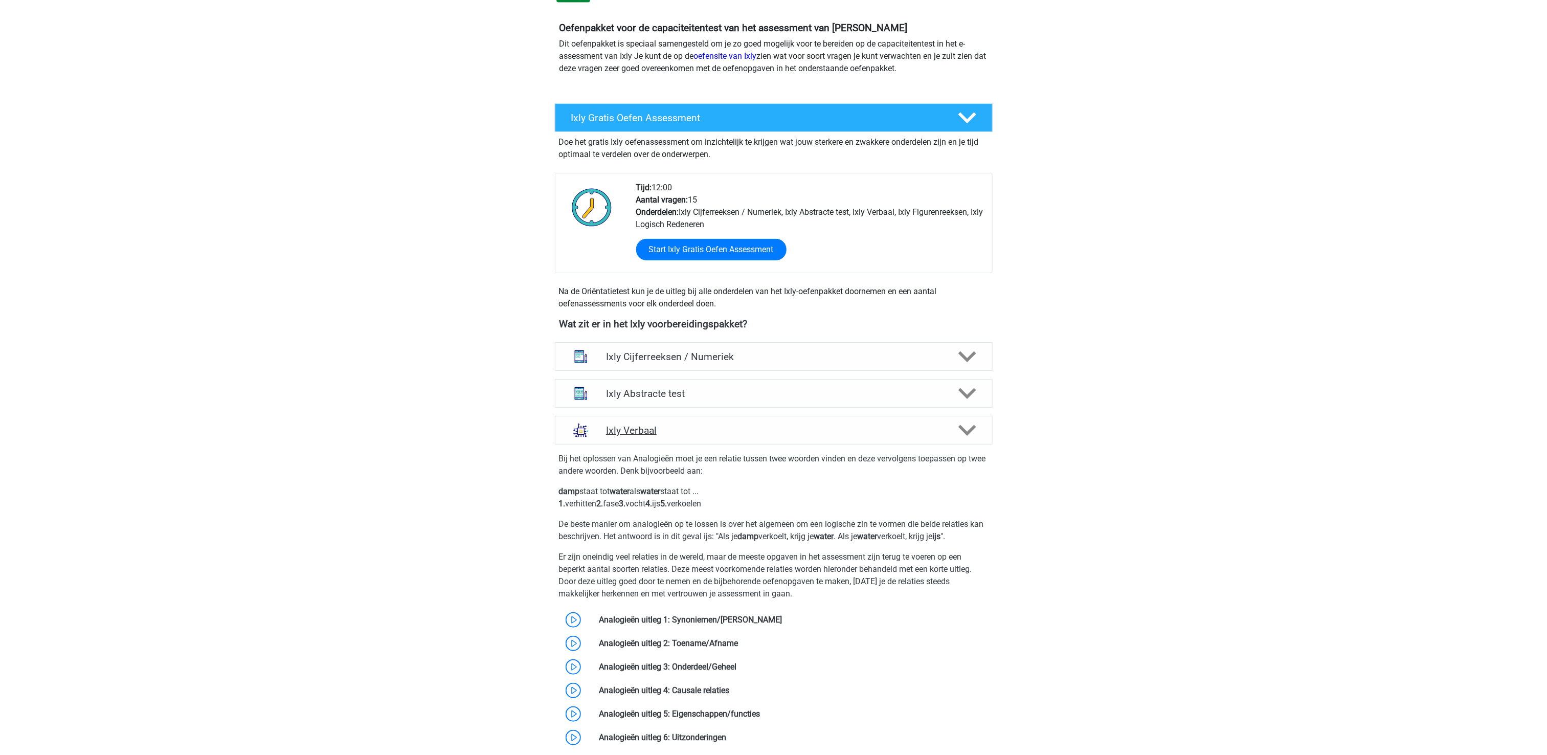
click at [724, 429] on h4 "Ixly Verbaal" at bounding box center [773, 430] width 335 height 12
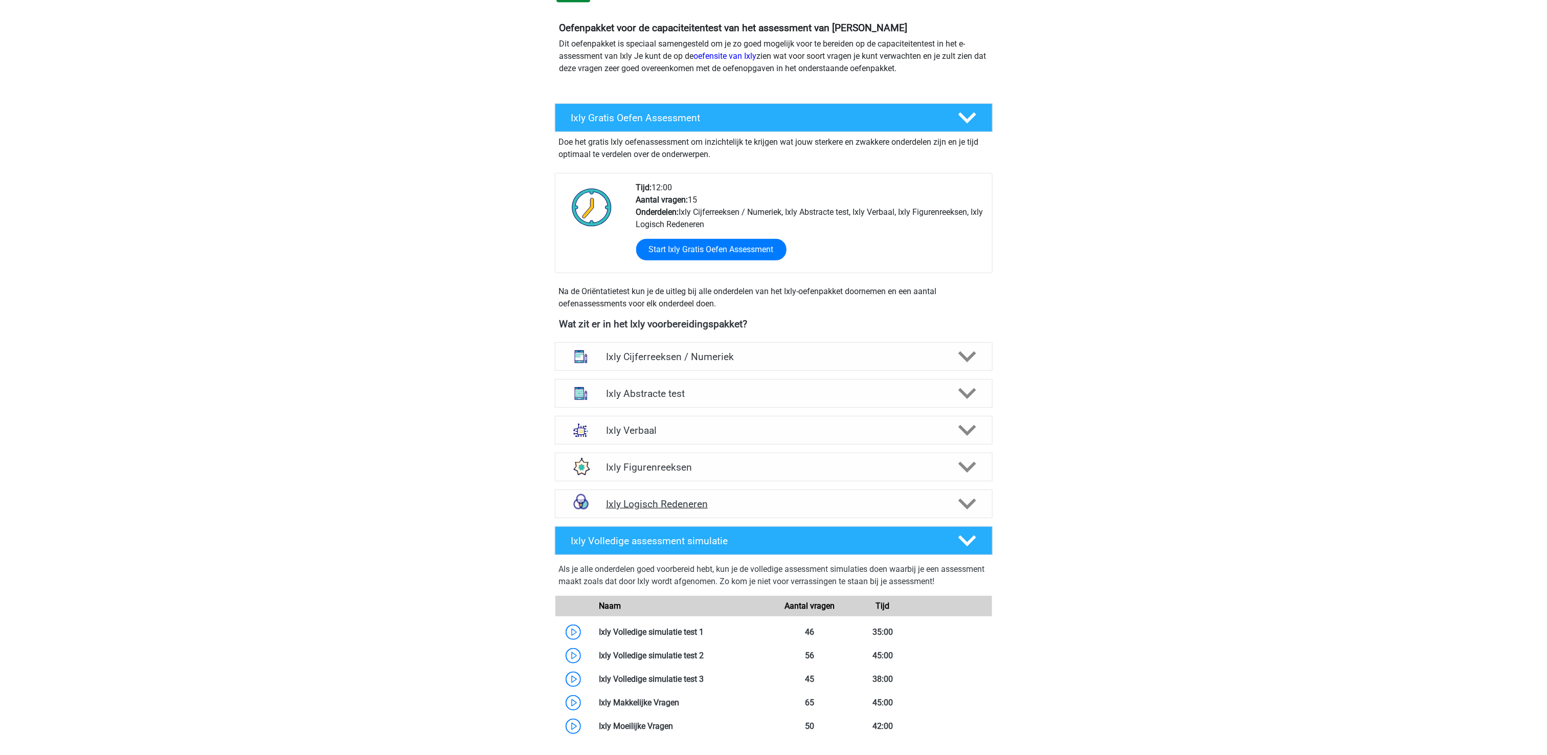
click at [741, 506] on h4 "Ixly Logisch Redeneren" at bounding box center [773, 504] width 335 height 12
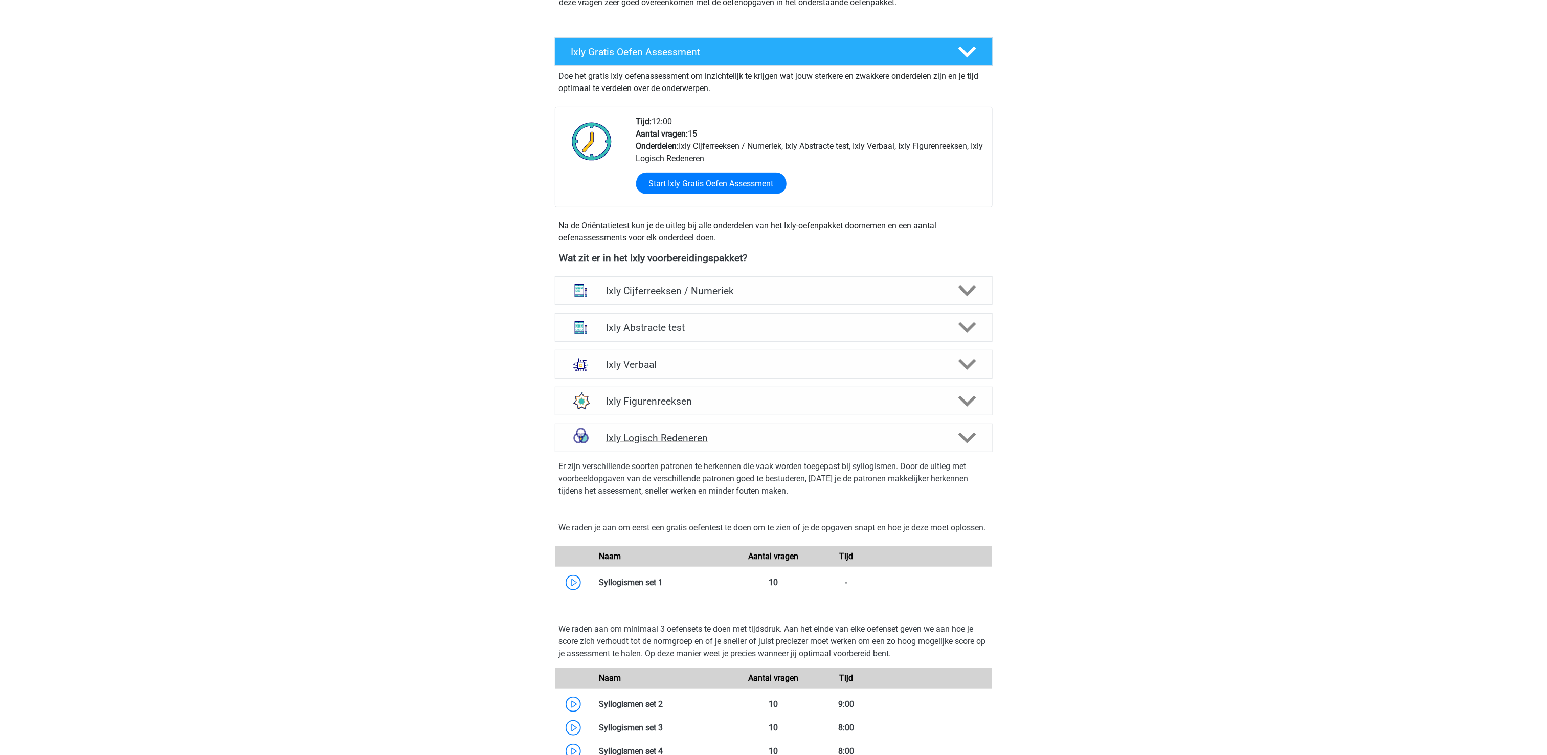
scroll to position [204, 0]
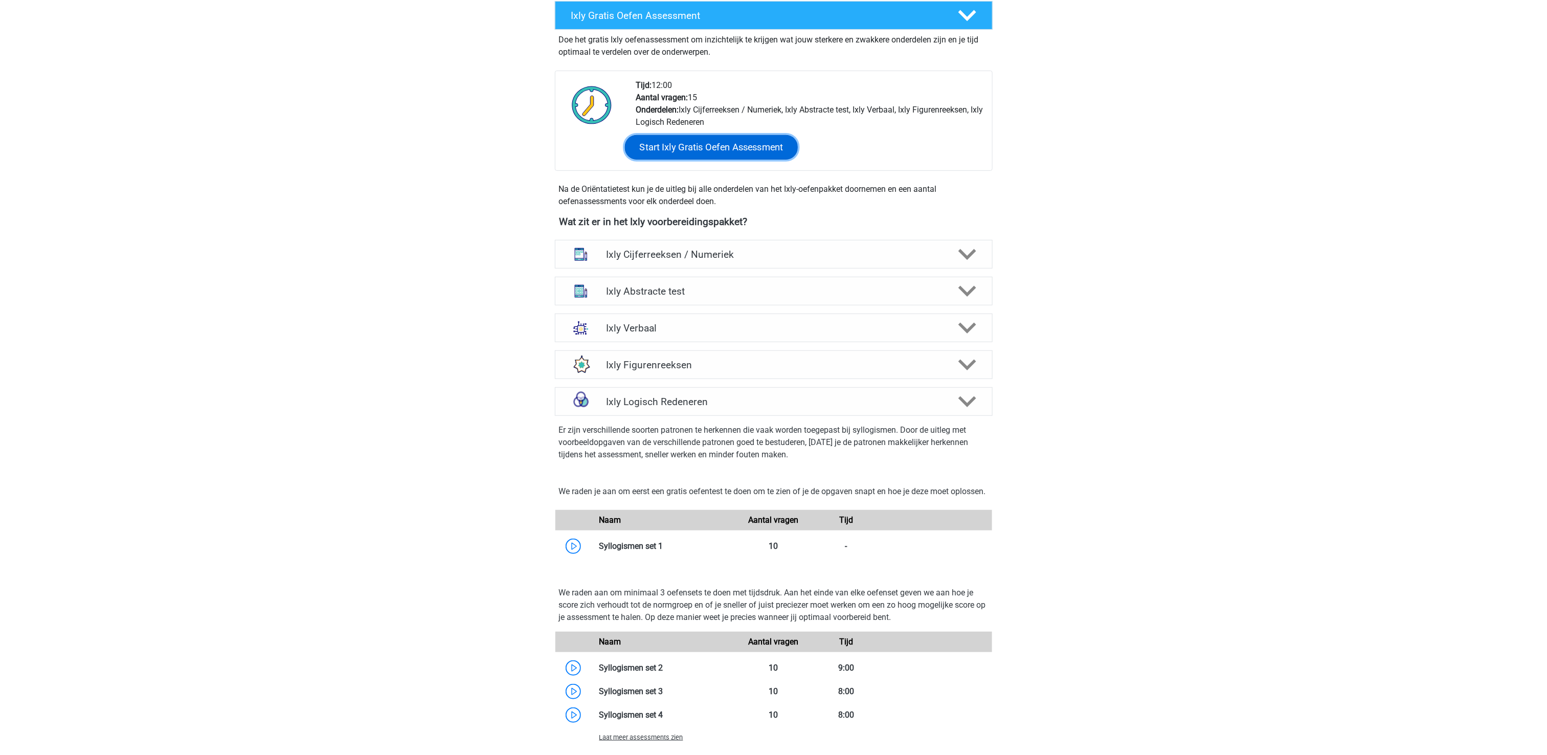
click at [757, 147] on link "Start Ixly Gratis Oefen Assessment" at bounding box center [710, 147] width 173 height 25
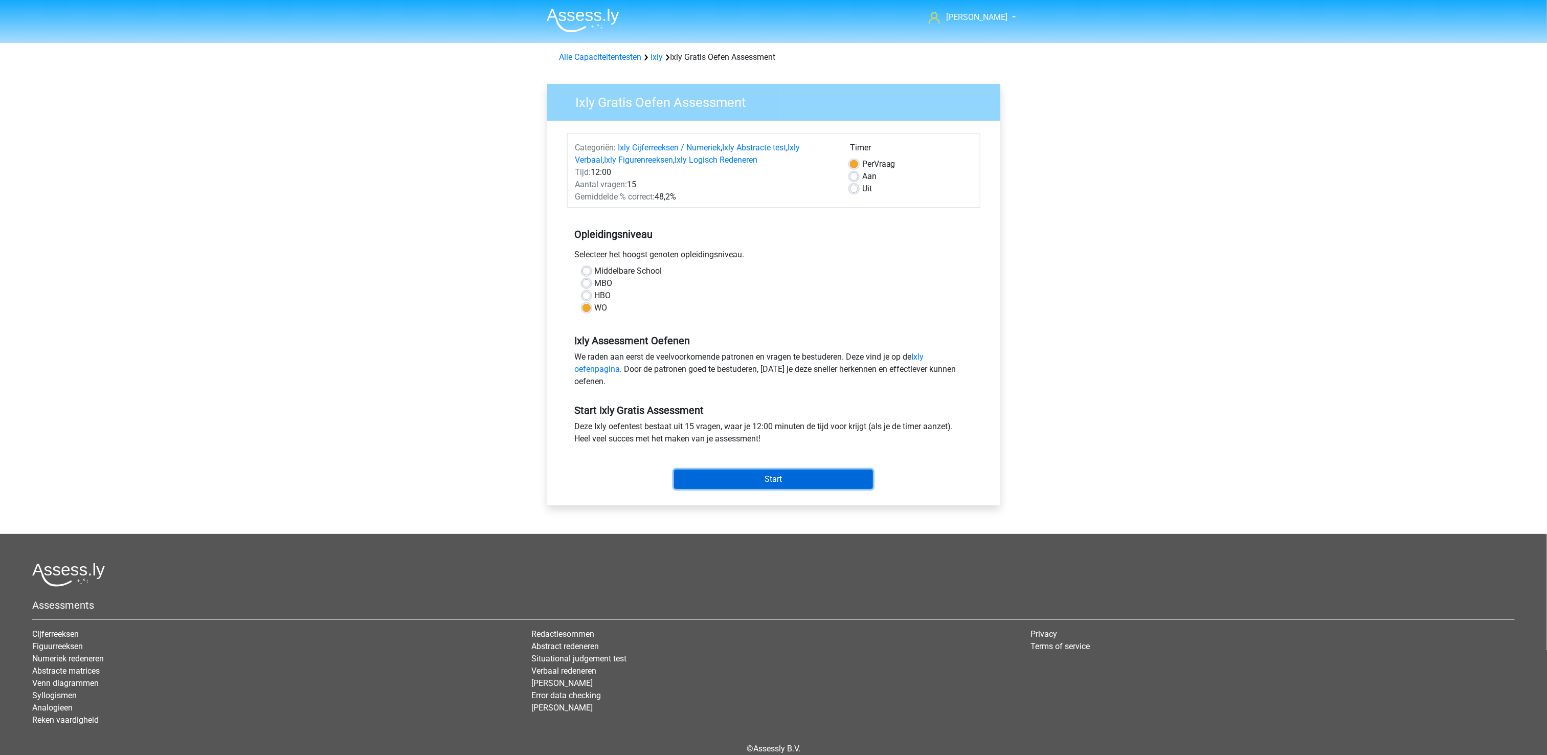
click at [825, 488] on input "Start" at bounding box center [773, 478] width 199 height 19
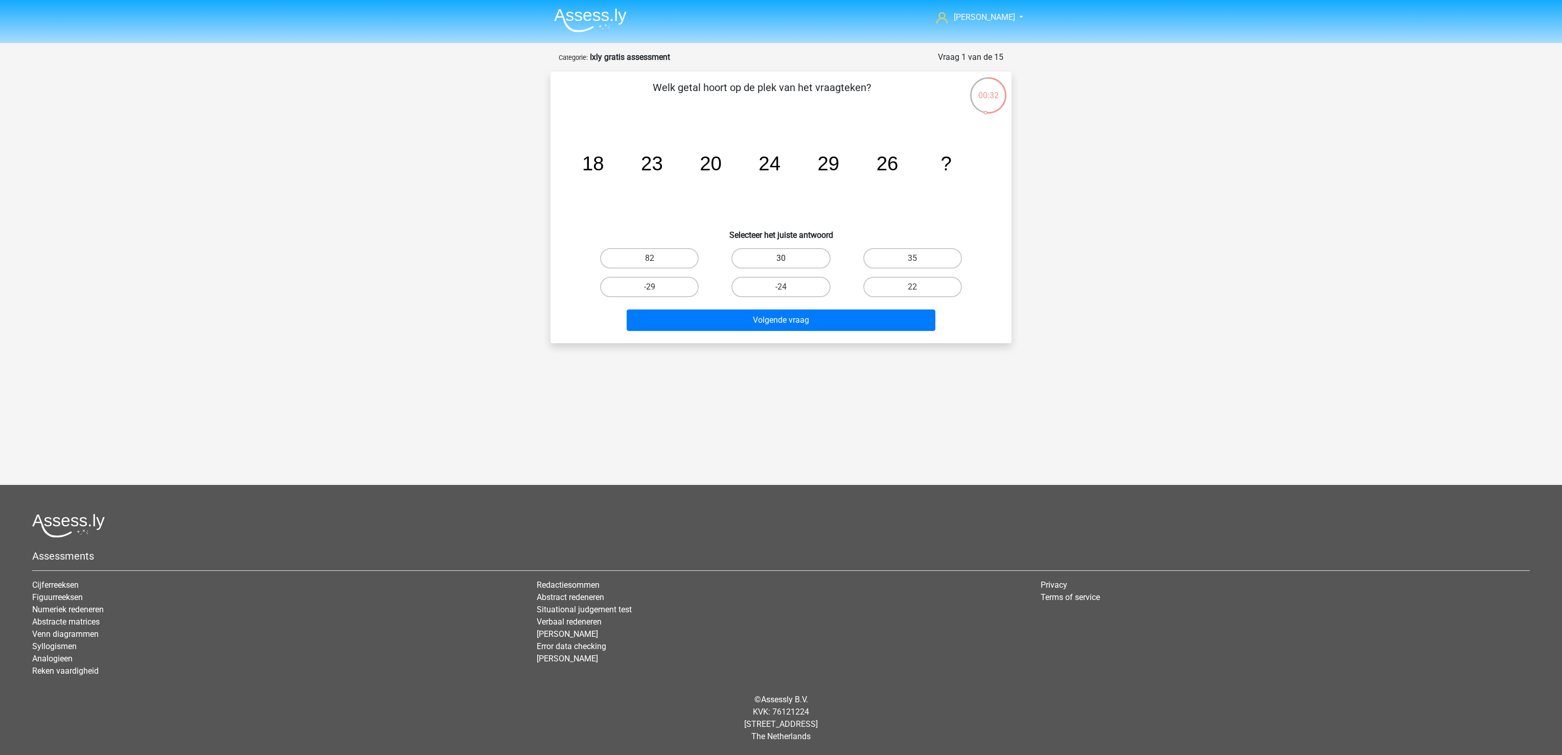
click at [799, 261] on label "30" at bounding box center [781, 258] width 99 height 20
click at [788, 261] on input "30" at bounding box center [784, 261] width 7 height 7
radio input "true"
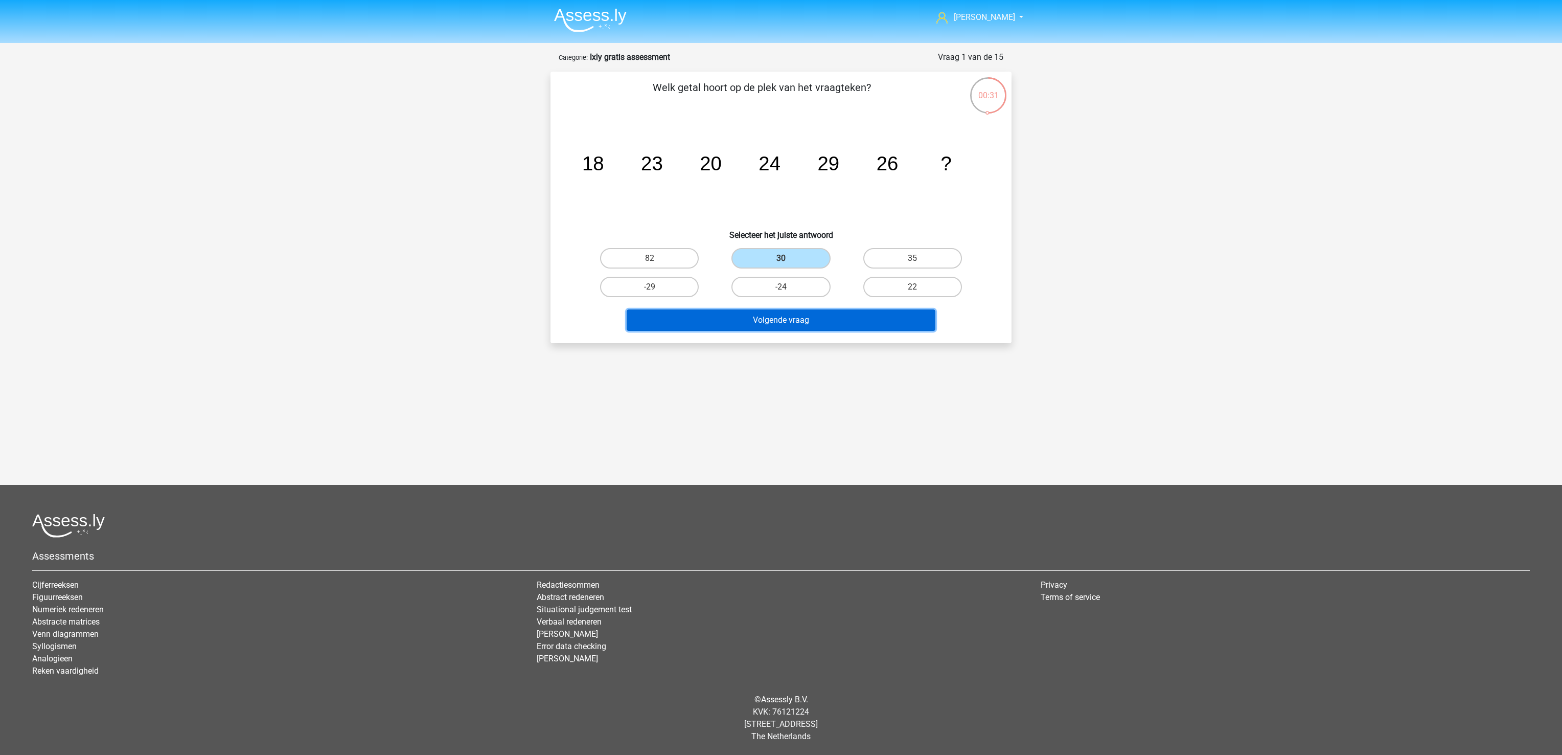
click at [793, 323] on button "Volgende vraag" at bounding box center [781, 319] width 309 height 21
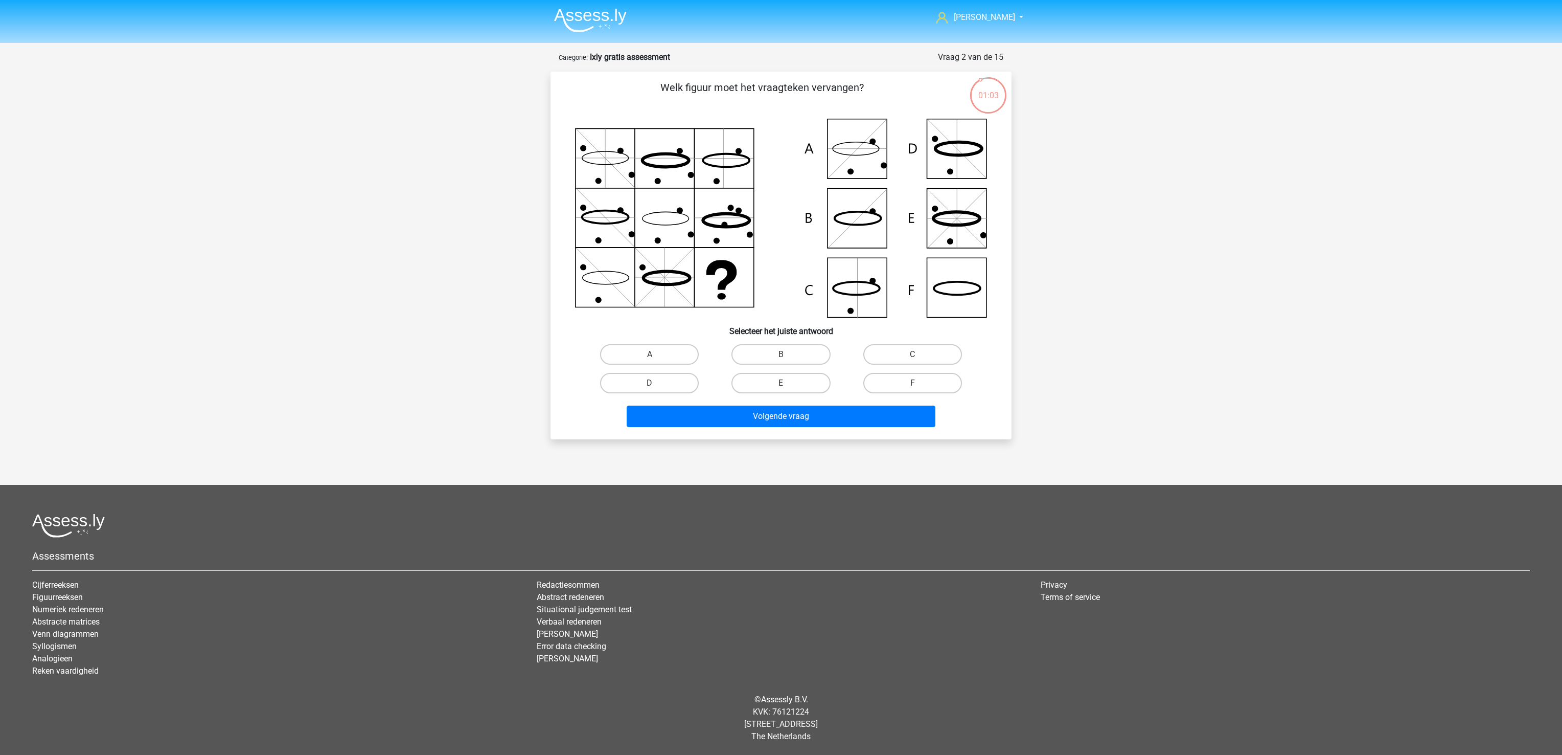
click at [914, 387] on input "F" at bounding box center [916, 386] width 7 height 7
radio input "true"
click at [861, 425] on button "Volgende vraag" at bounding box center [781, 415] width 309 height 21
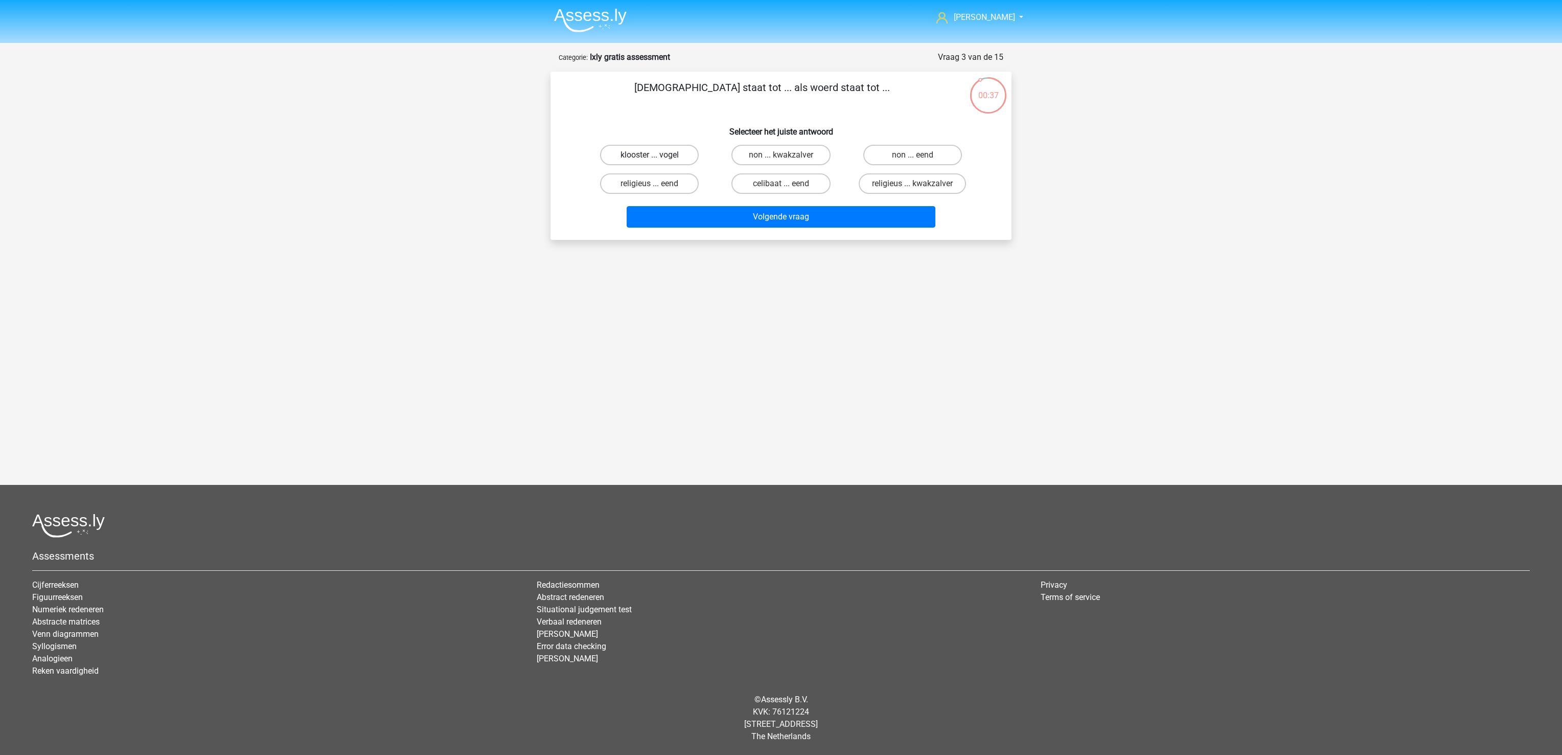
click at [618, 160] on label "klooster ... vogel" at bounding box center [649, 155] width 99 height 20
click at [650, 160] on input "klooster ... vogel" at bounding box center [653, 158] width 7 height 7
radio input "true"
click at [684, 227] on button "Volgende vraag" at bounding box center [781, 216] width 309 height 21
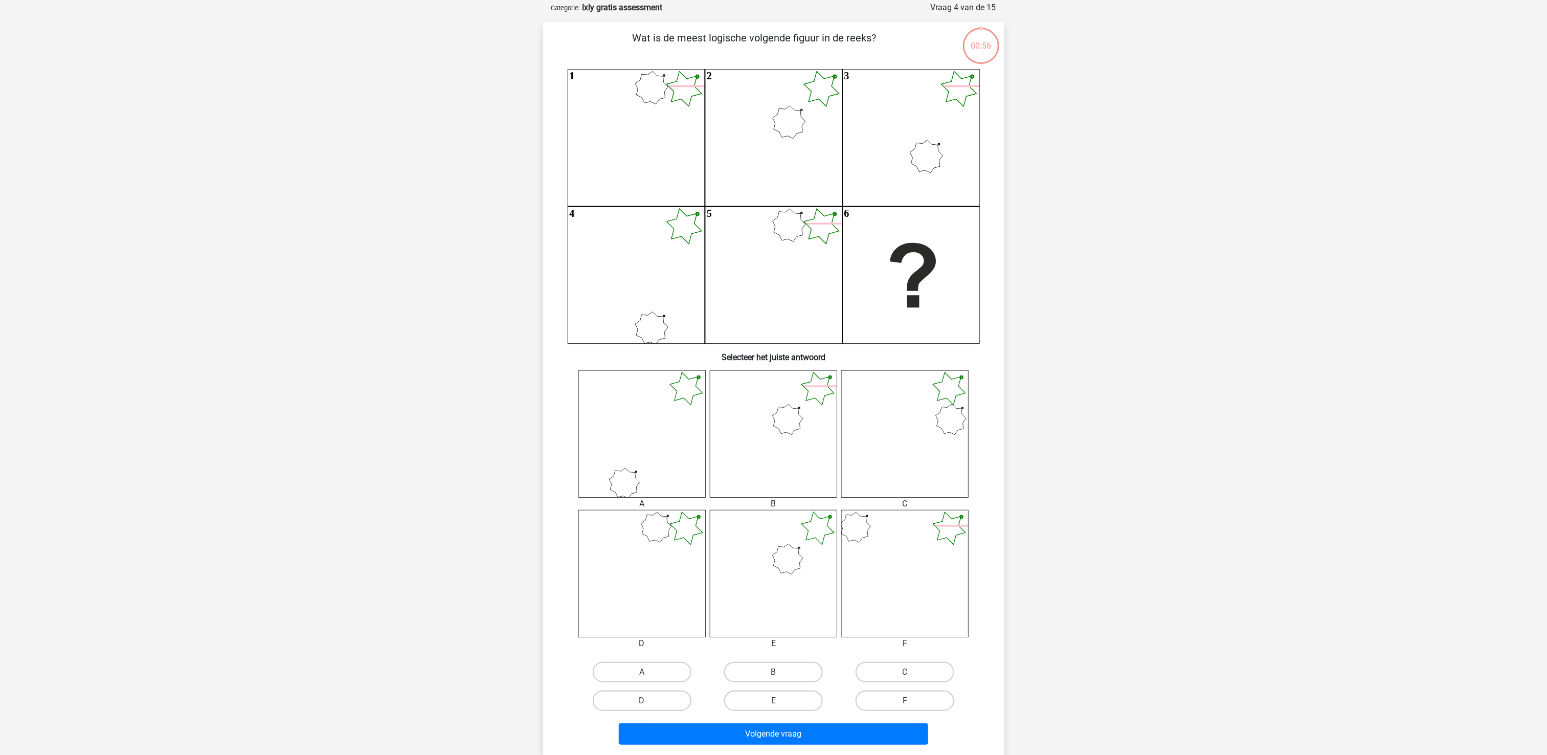
scroll to position [51, 0]
click at [748, 171] on icon "1 2 3 4 5 6" at bounding box center [773, 204] width 412 height 275
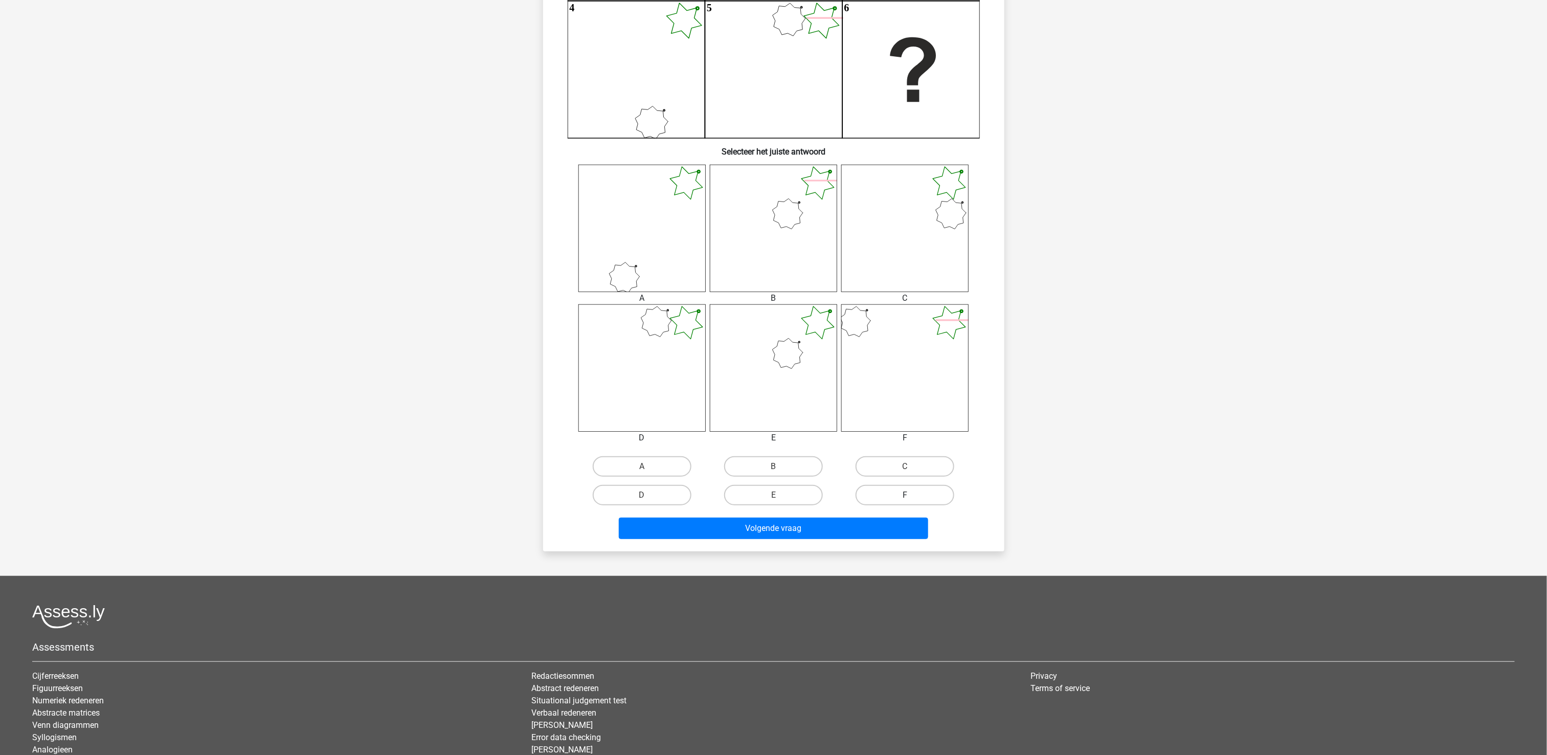
scroll to position [256, 0]
click at [885, 466] on label "C" at bounding box center [904, 466] width 99 height 20
click at [905, 466] on input "C" at bounding box center [908, 469] width 7 height 7
radio input "true"
click at [877, 515] on div "Volgende vraag" at bounding box center [773, 526] width 428 height 34
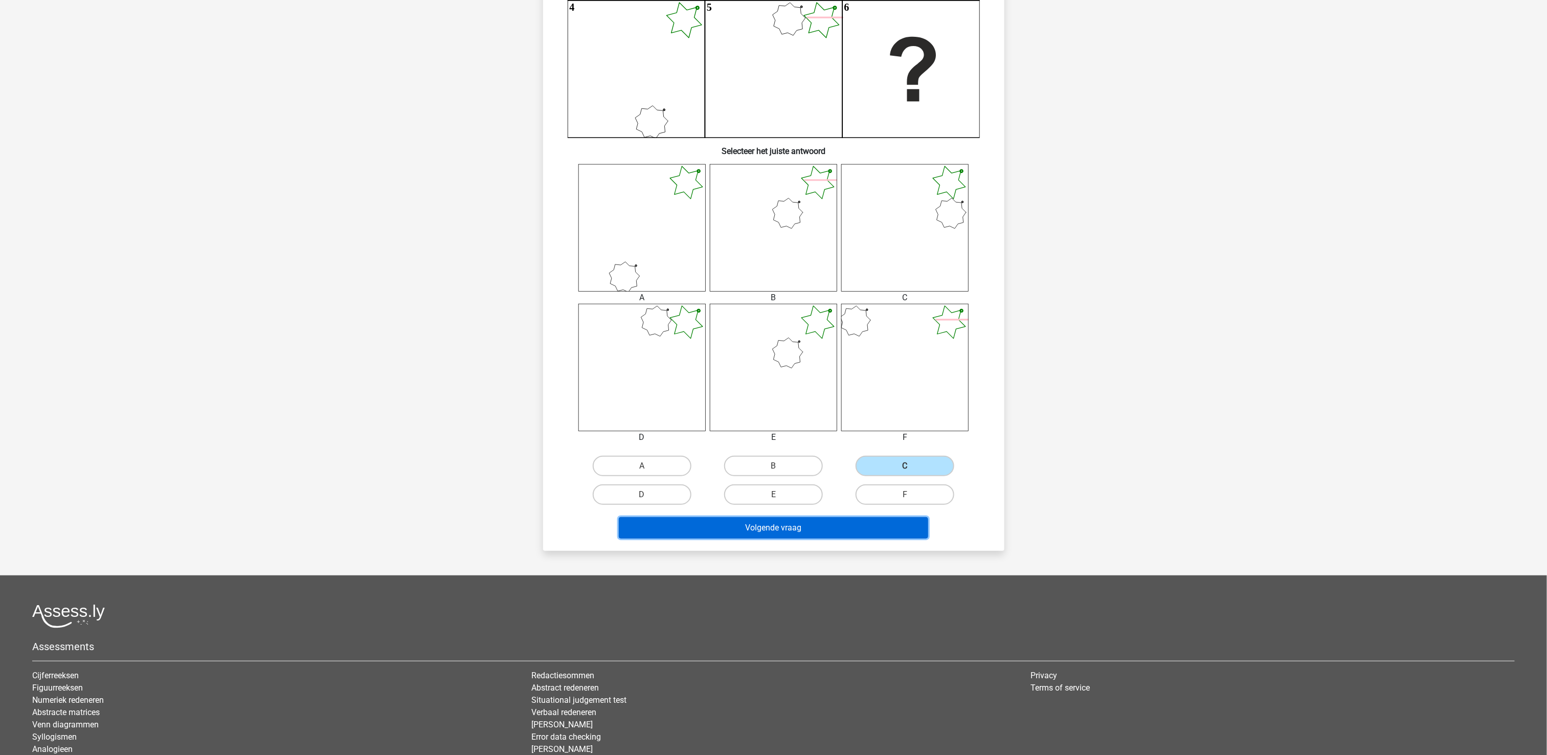
click at [872, 532] on button "Volgende vraag" at bounding box center [773, 527] width 309 height 21
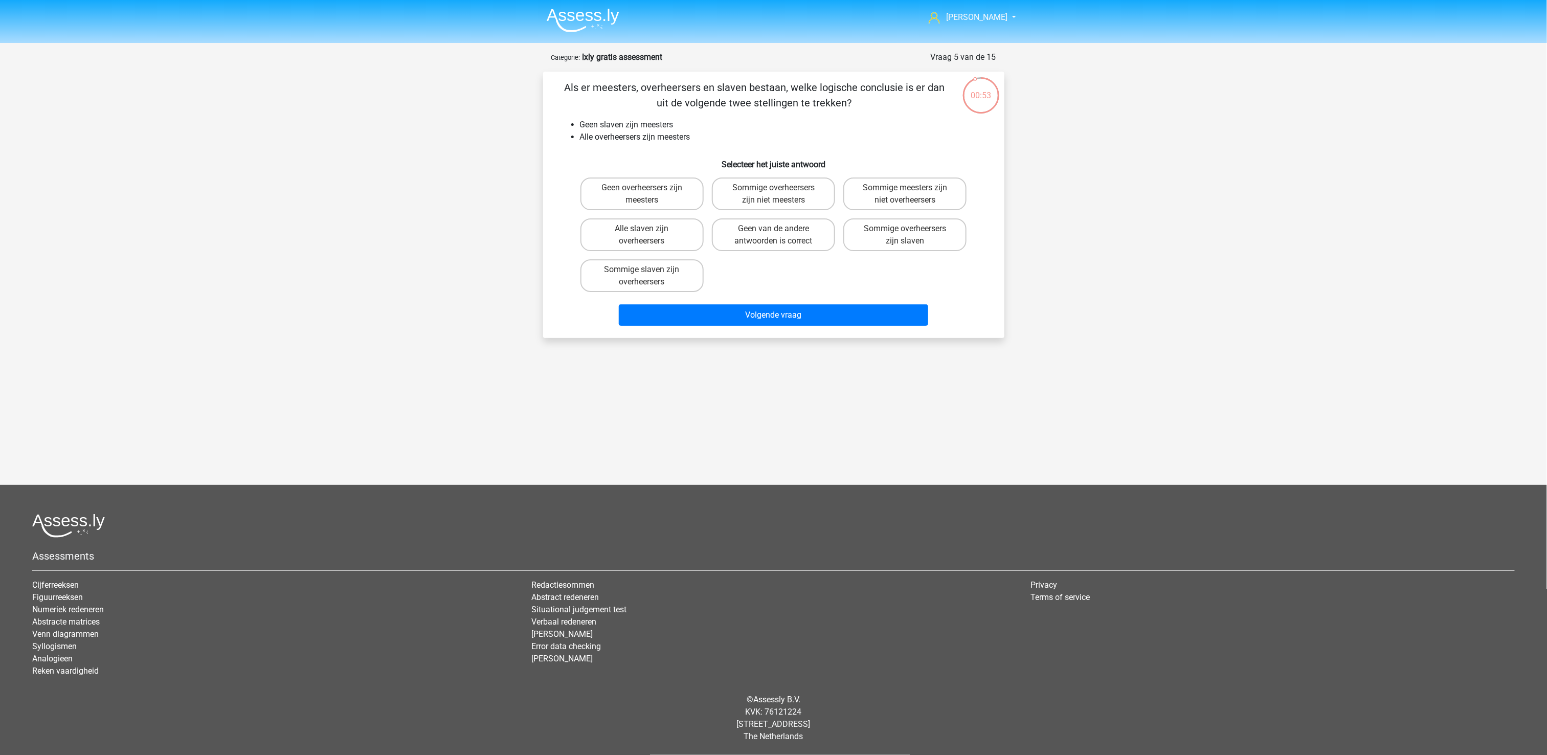
scroll to position [0, 0]
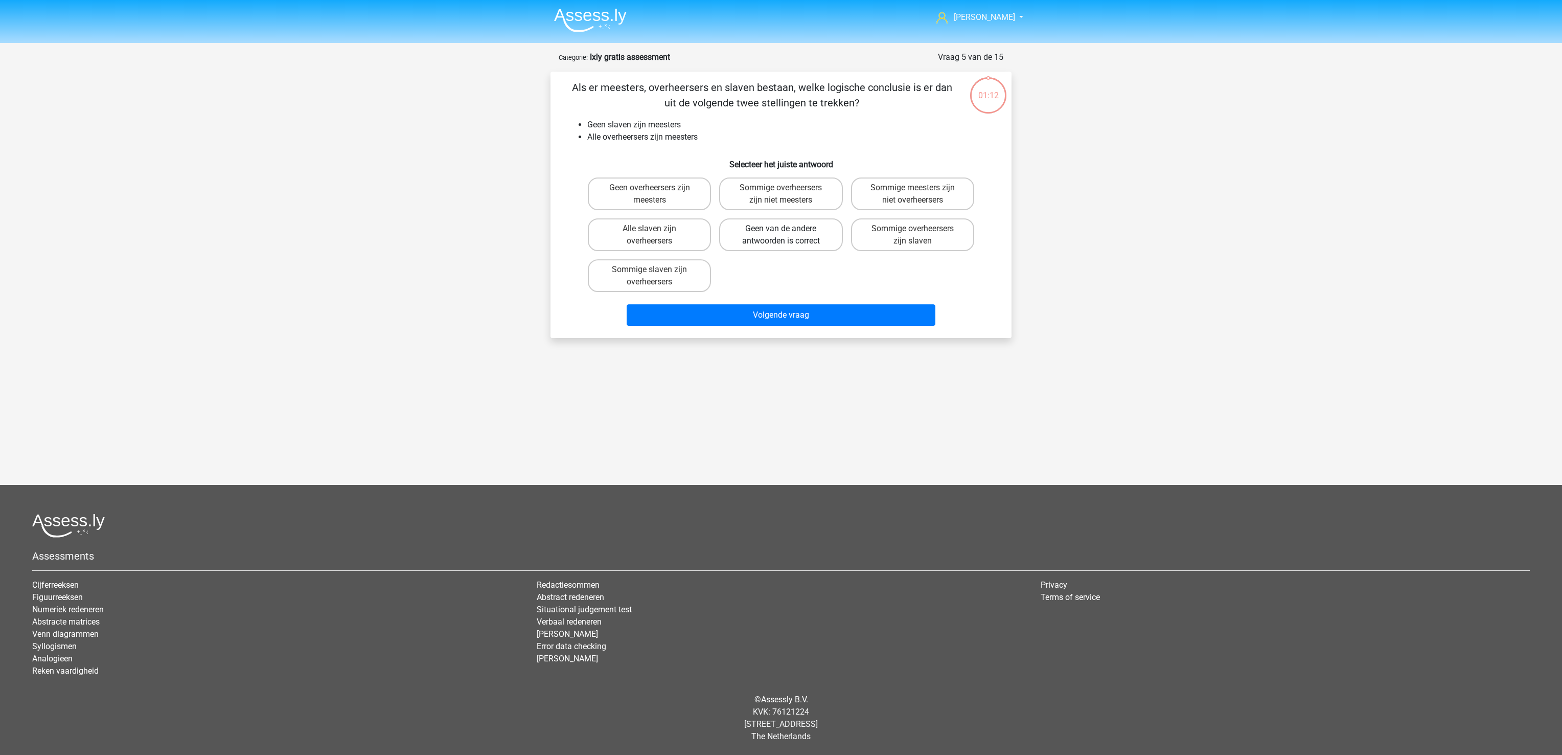
click at [784, 237] on label "Geen van de andere antwoorden is correct" at bounding box center [780, 234] width 123 height 33
click at [784, 235] on input "Geen van de andere antwoorden is correct" at bounding box center [784, 232] width 7 height 7
radio input "true"
click at [795, 320] on button "Volgende vraag" at bounding box center [781, 314] width 309 height 21
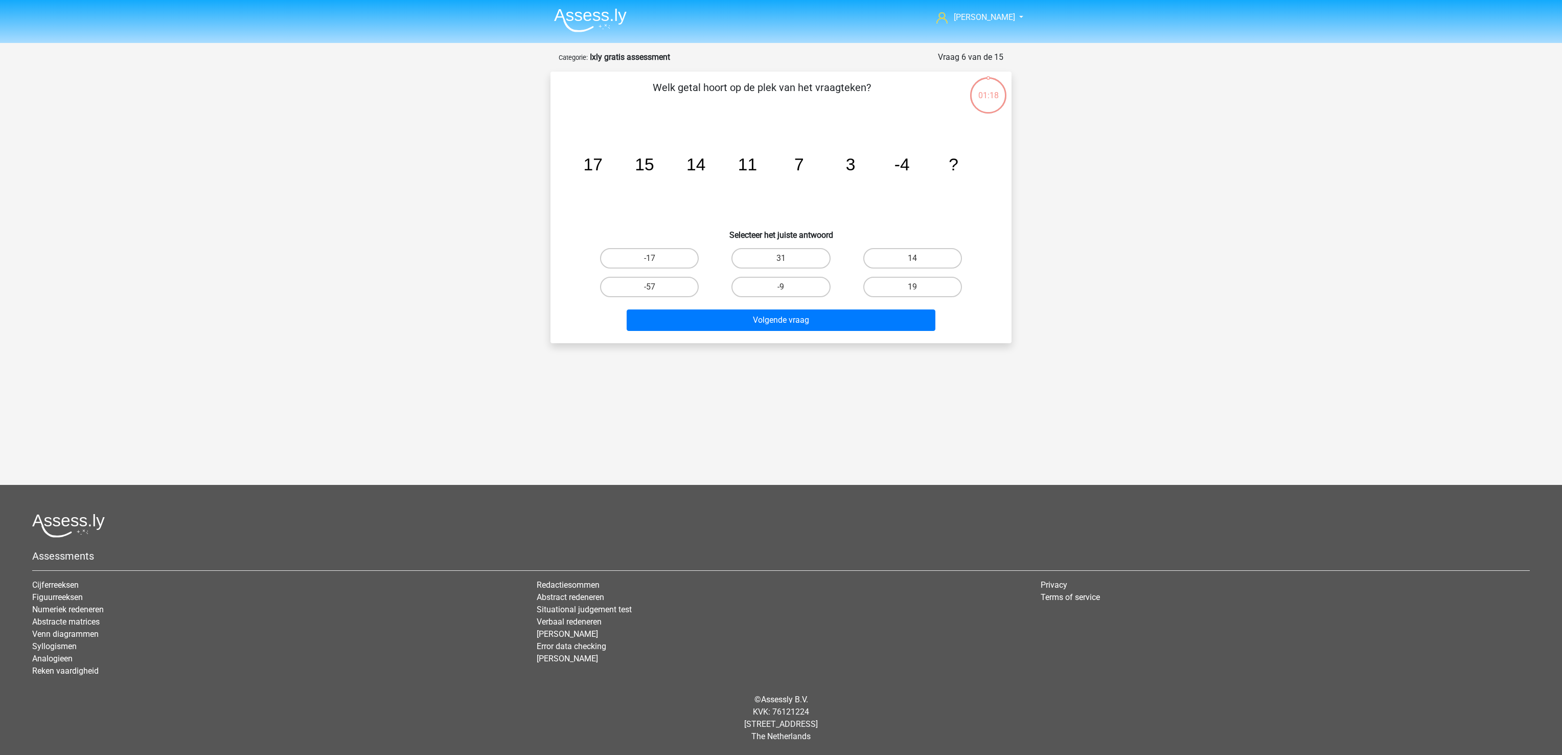
click at [913, 261] on input "14" at bounding box center [916, 261] width 7 height 7
radio input "true"
click at [888, 337] on div "Welk getal hoort op de plek van het vraagteken? image/svg+xml 17 15 14 11 7 3 -…" at bounding box center [781, 207] width 461 height 271
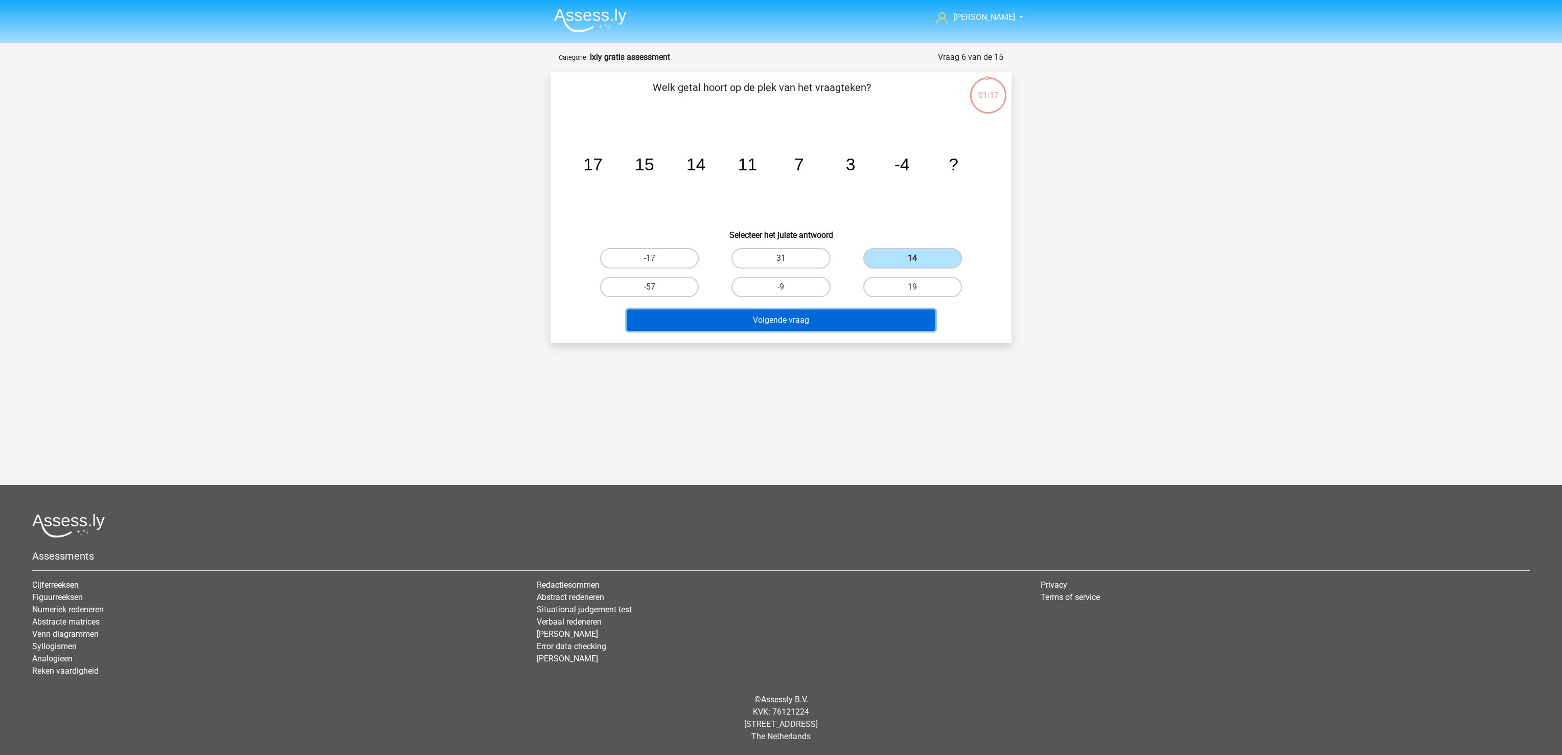
click at [882, 317] on button "Volgende vraag" at bounding box center [781, 319] width 309 height 21
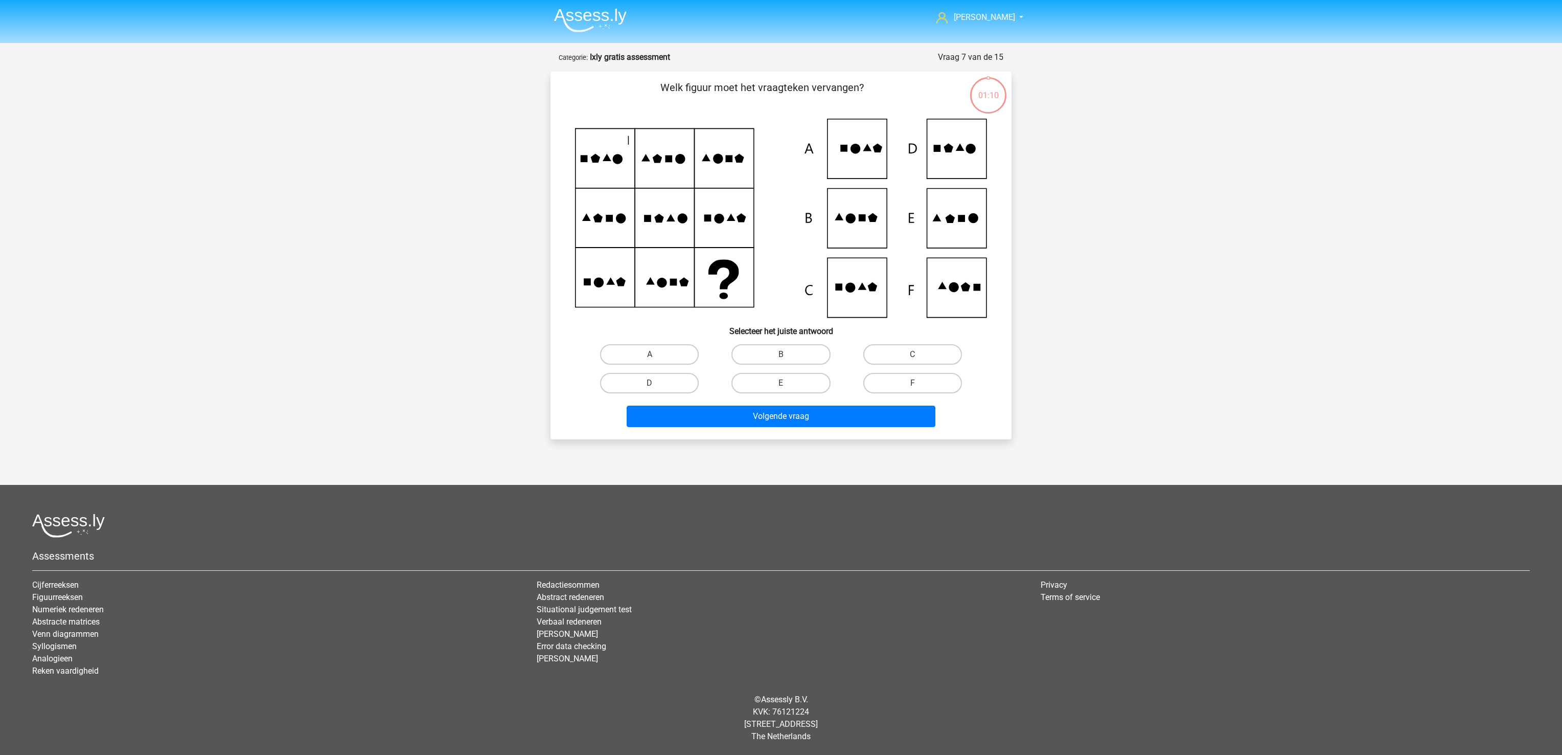
click at [667, 277] on icon at bounding box center [781, 218] width 412 height 199
click at [760, 357] on label "B" at bounding box center [781, 354] width 99 height 20
click at [781, 357] on input "B" at bounding box center [784, 357] width 7 height 7
radio input "true"
click at [791, 406] on button "Volgende vraag" at bounding box center [781, 415] width 309 height 21
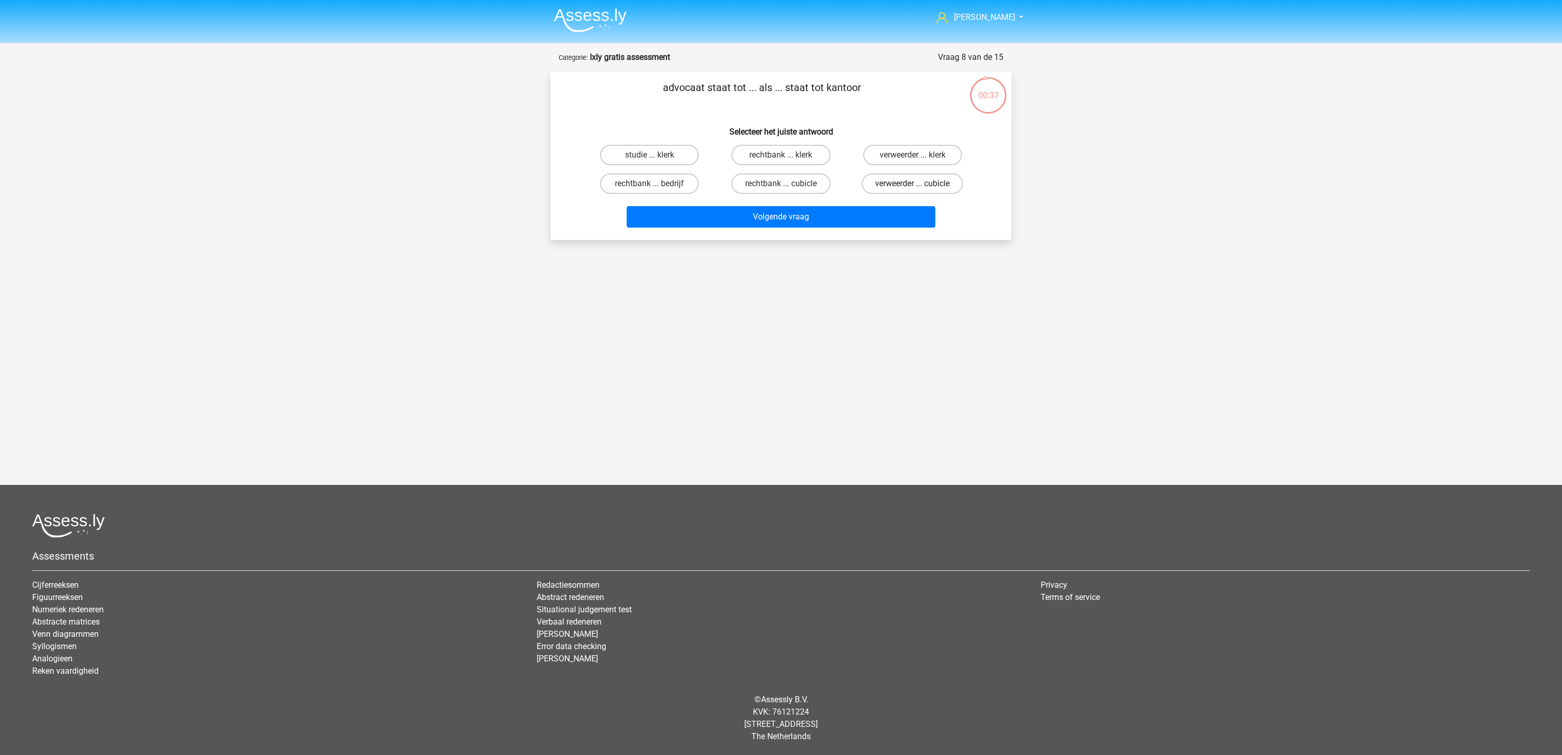
click at [909, 181] on label "verweerder ... cubicle" at bounding box center [912, 183] width 101 height 20
click at [913, 184] on input "verweerder ... cubicle" at bounding box center [916, 187] width 7 height 7
radio input "true"
click at [869, 211] on button "Volgende vraag" at bounding box center [781, 216] width 309 height 21
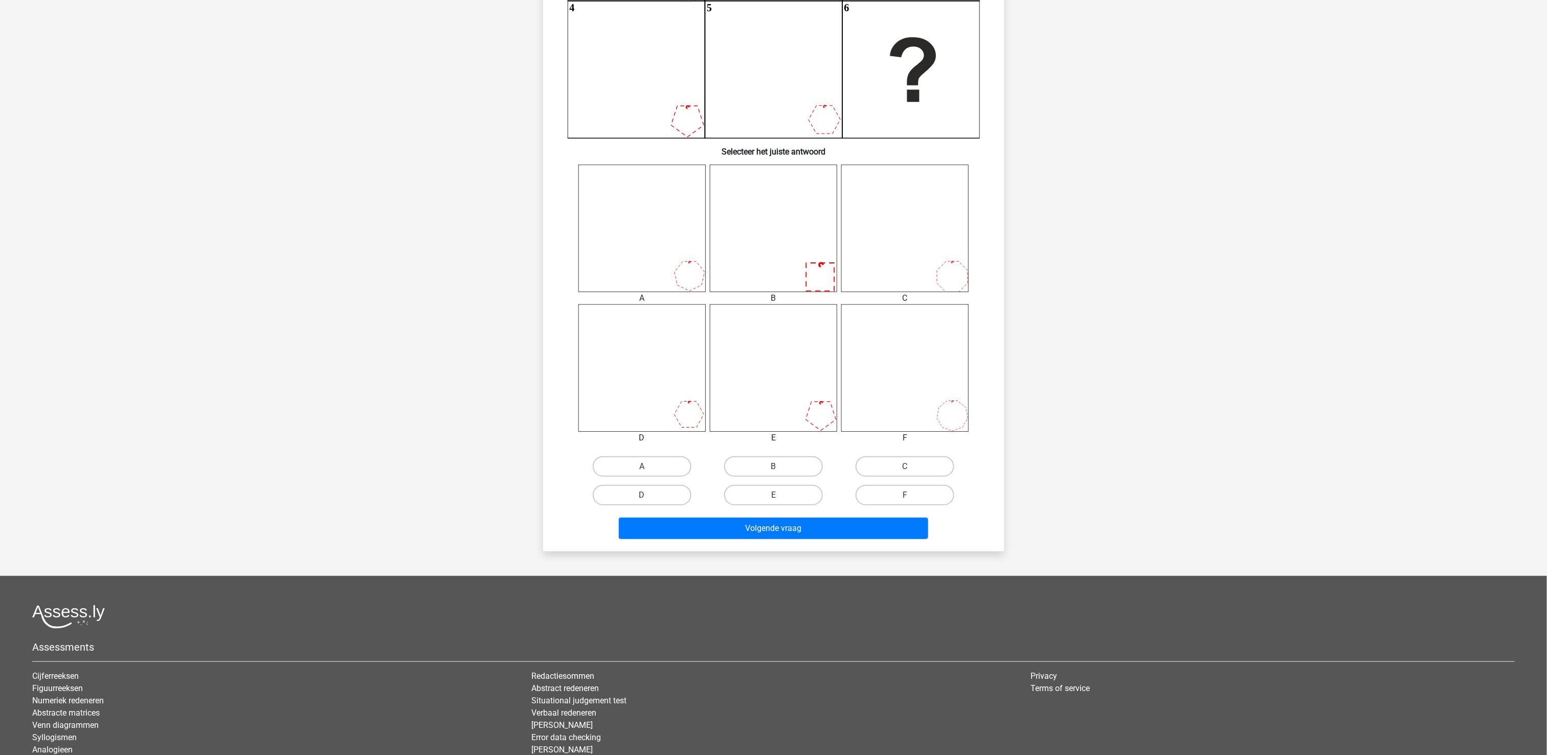
scroll to position [256, 0]
click at [785, 490] on label "E" at bounding box center [773, 494] width 99 height 20
click at [780, 494] on input "E" at bounding box center [776, 497] width 7 height 7
radio input "true"
click at [791, 529] on button "Volgende vraag" at bounding box center [773, 527] width 309 height 21
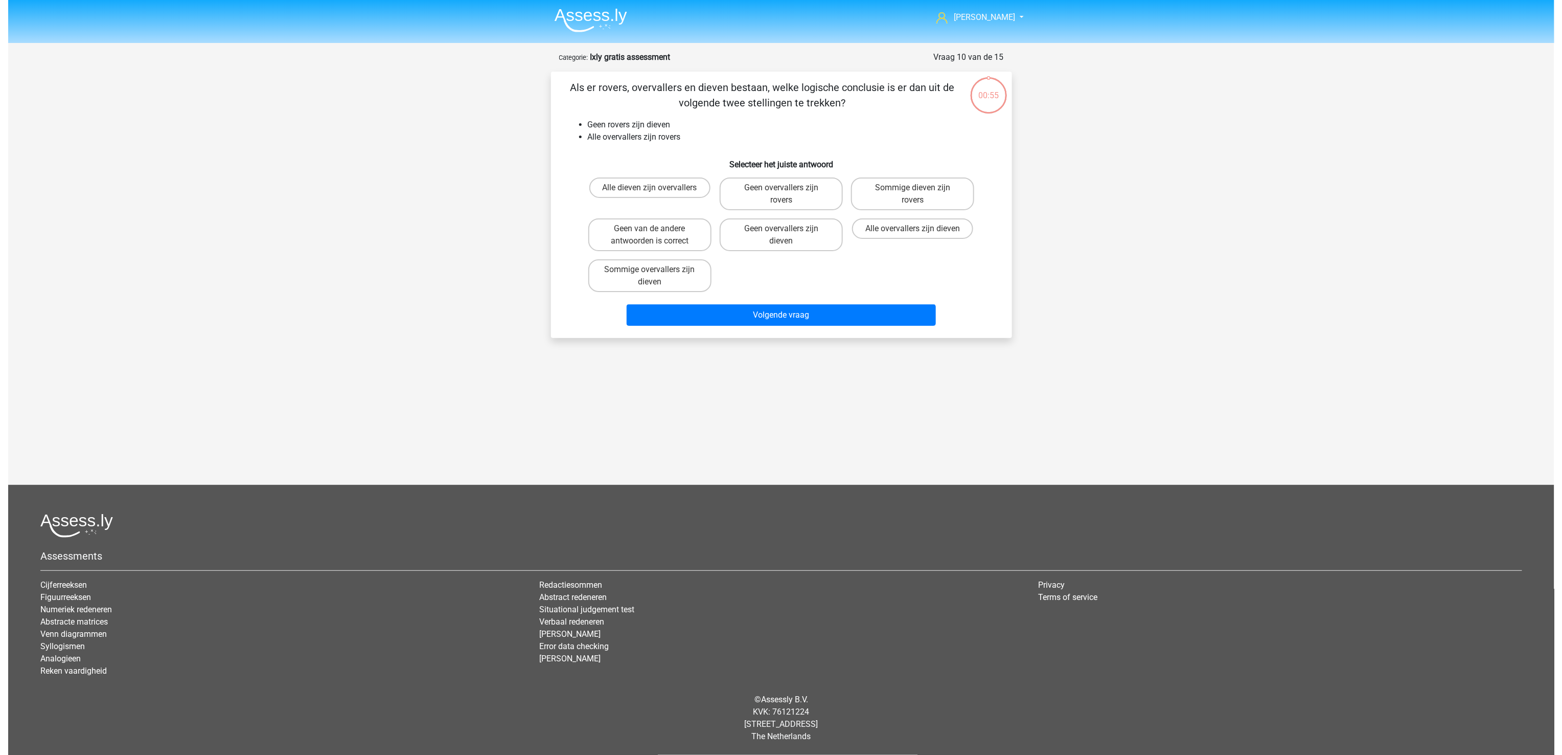
scroll to position [0, 0]
click at [740, 229] on label "Geen overvallers zijn dieven" at bounding box center [780, 234] width 123 height 33
click at [781, 229] on input "Geen overvallers zijn dieven" at bounding box center [784, 232] width 7 height 7
radio input "true"
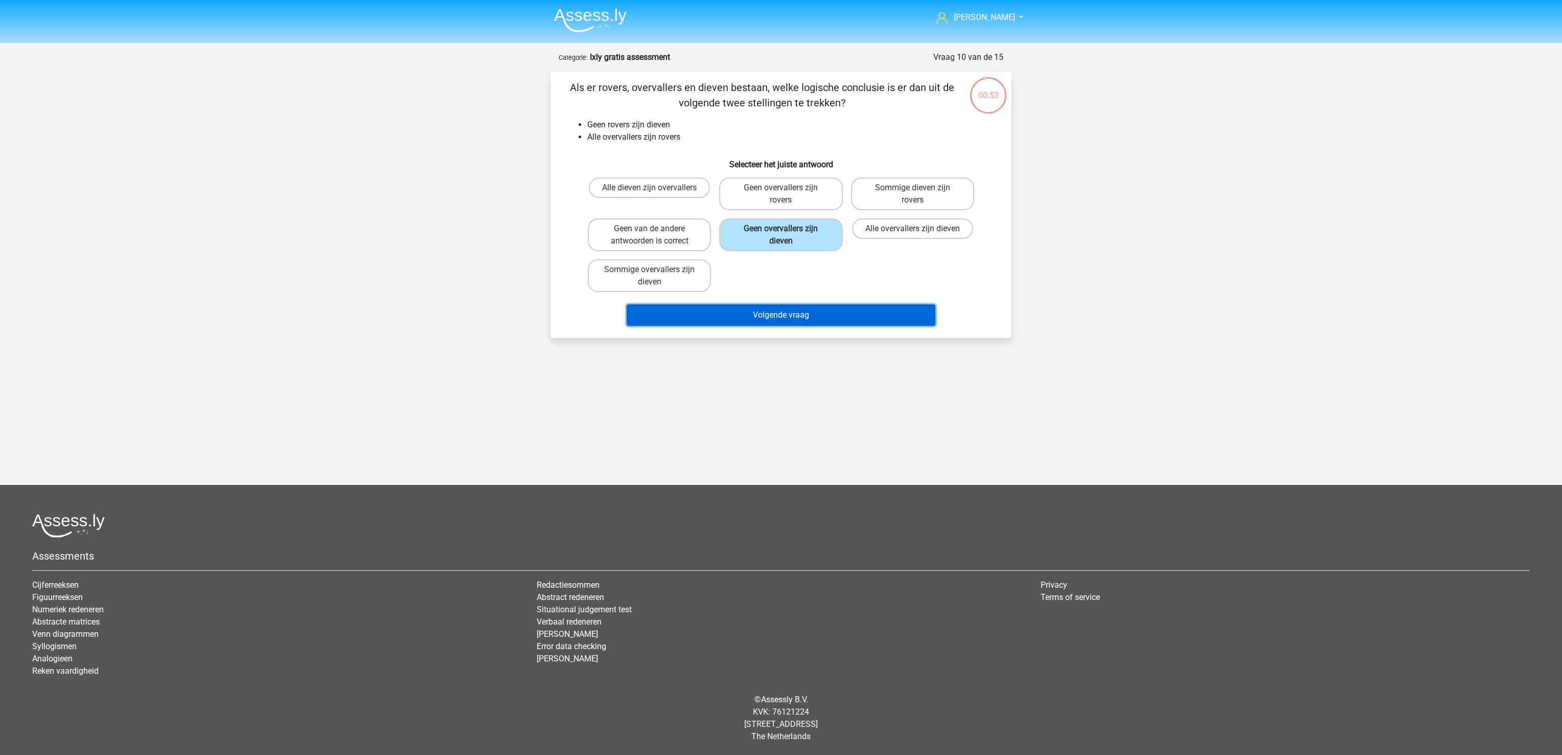
click at [741, 312] on button "Volgende vraag" at bounding box center [781, 314] width 309 height 21
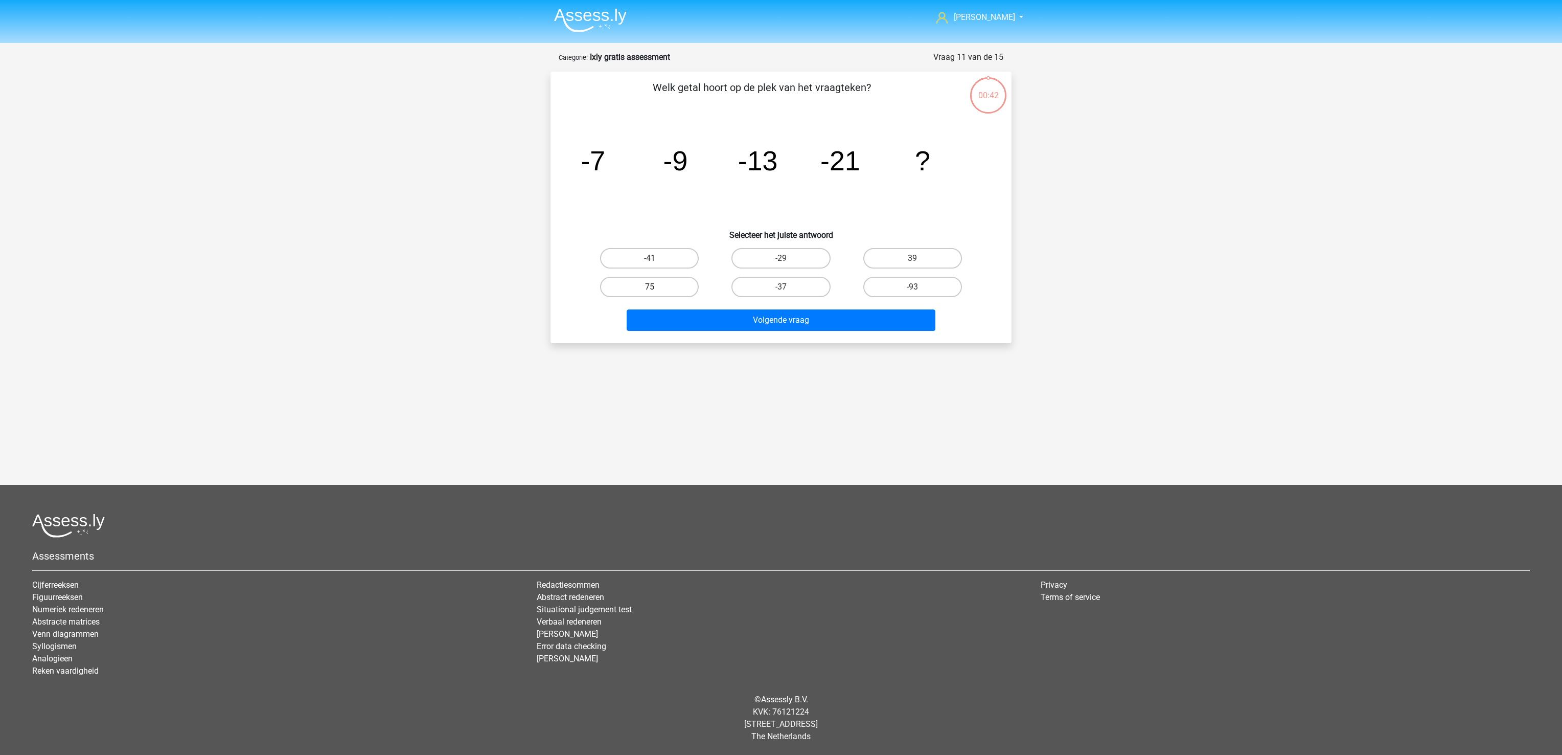
click at [673, 277] on label "75" at bounding box center [649, 287] width 99 height 20
click at [656, 287] on input "75" at bounding box center [653, 290] width 7 height 7
radio input "true"
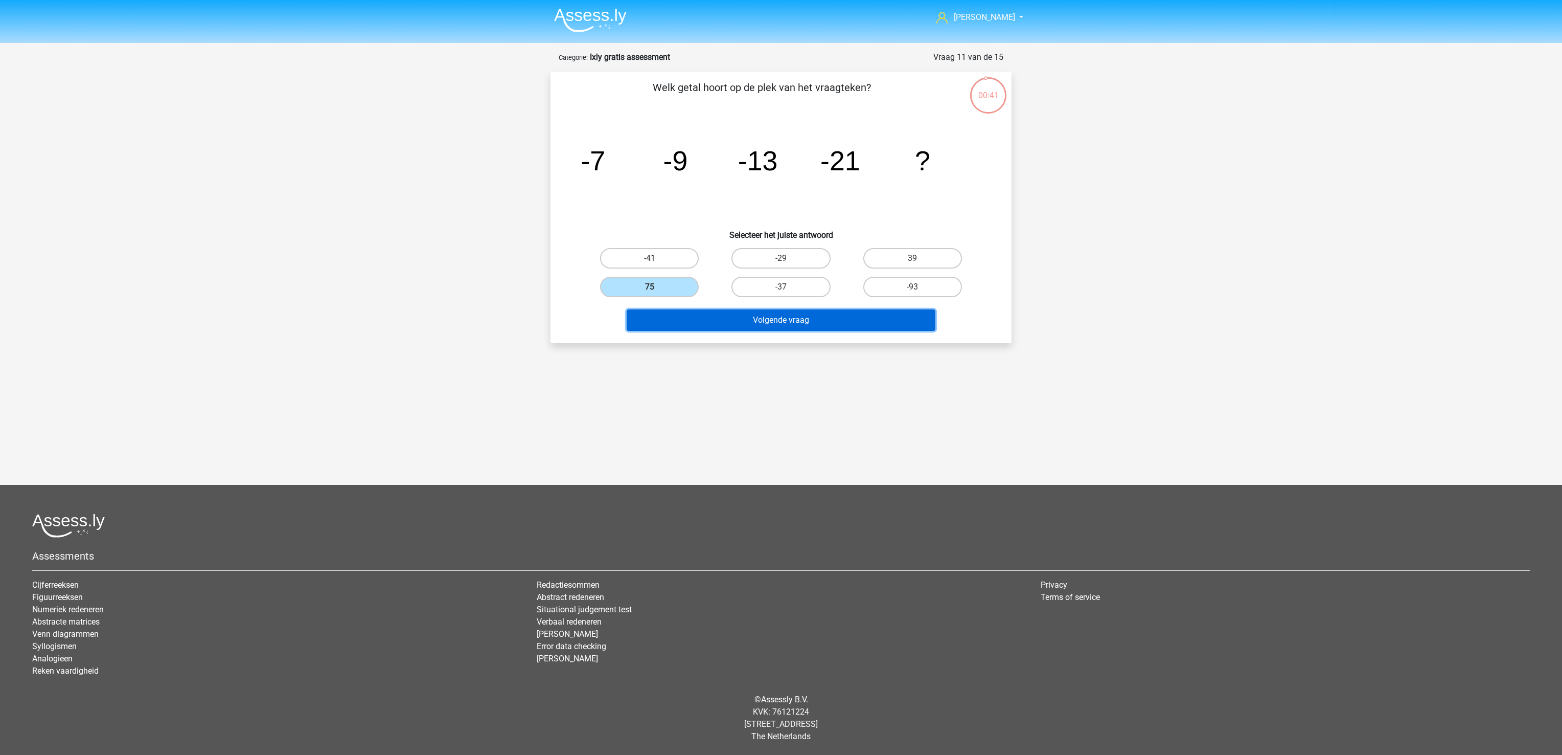
click at [695, 320] on button "Volgende vraag" at bounding box center [781, 319] width 309 height 21
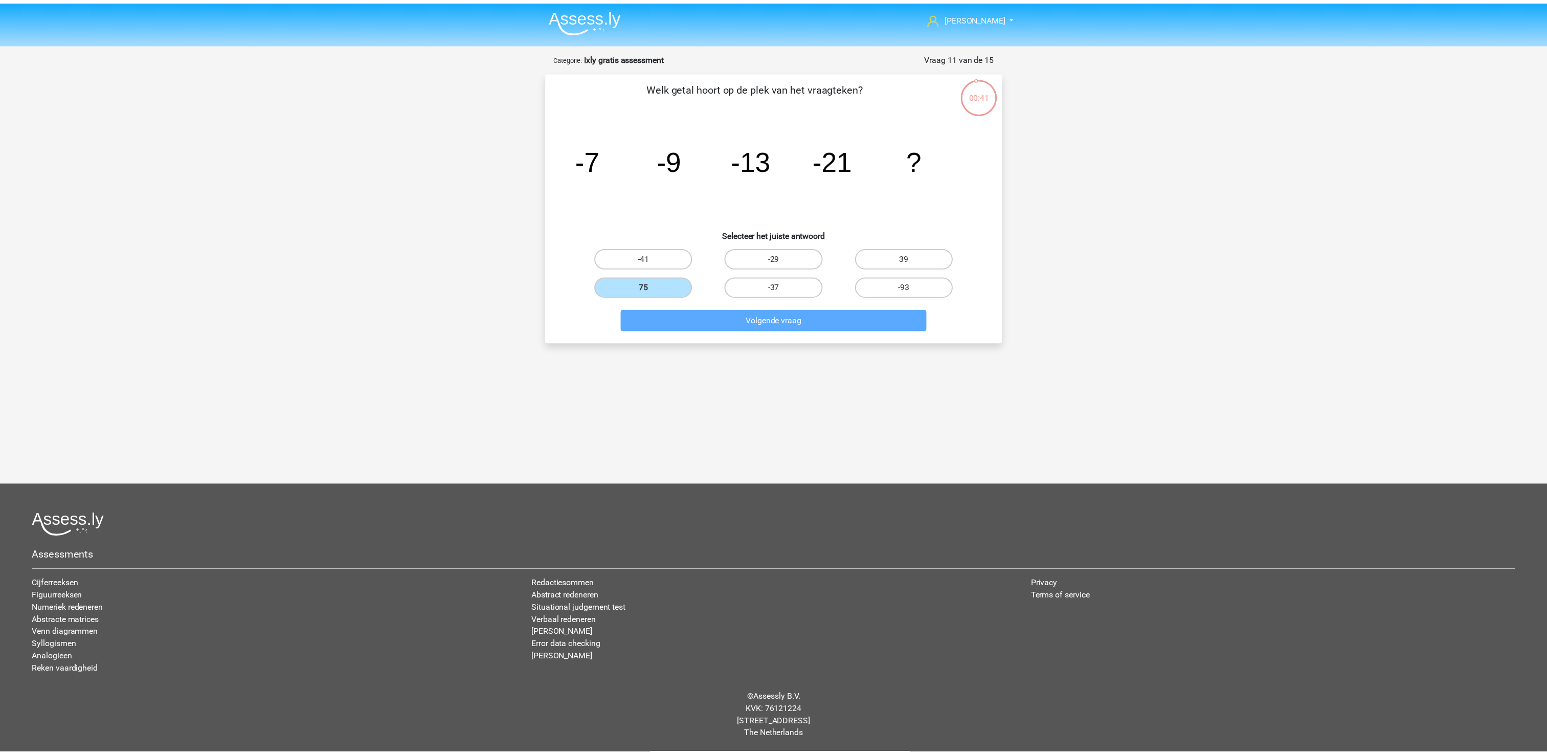
scroll to position [4, 0]
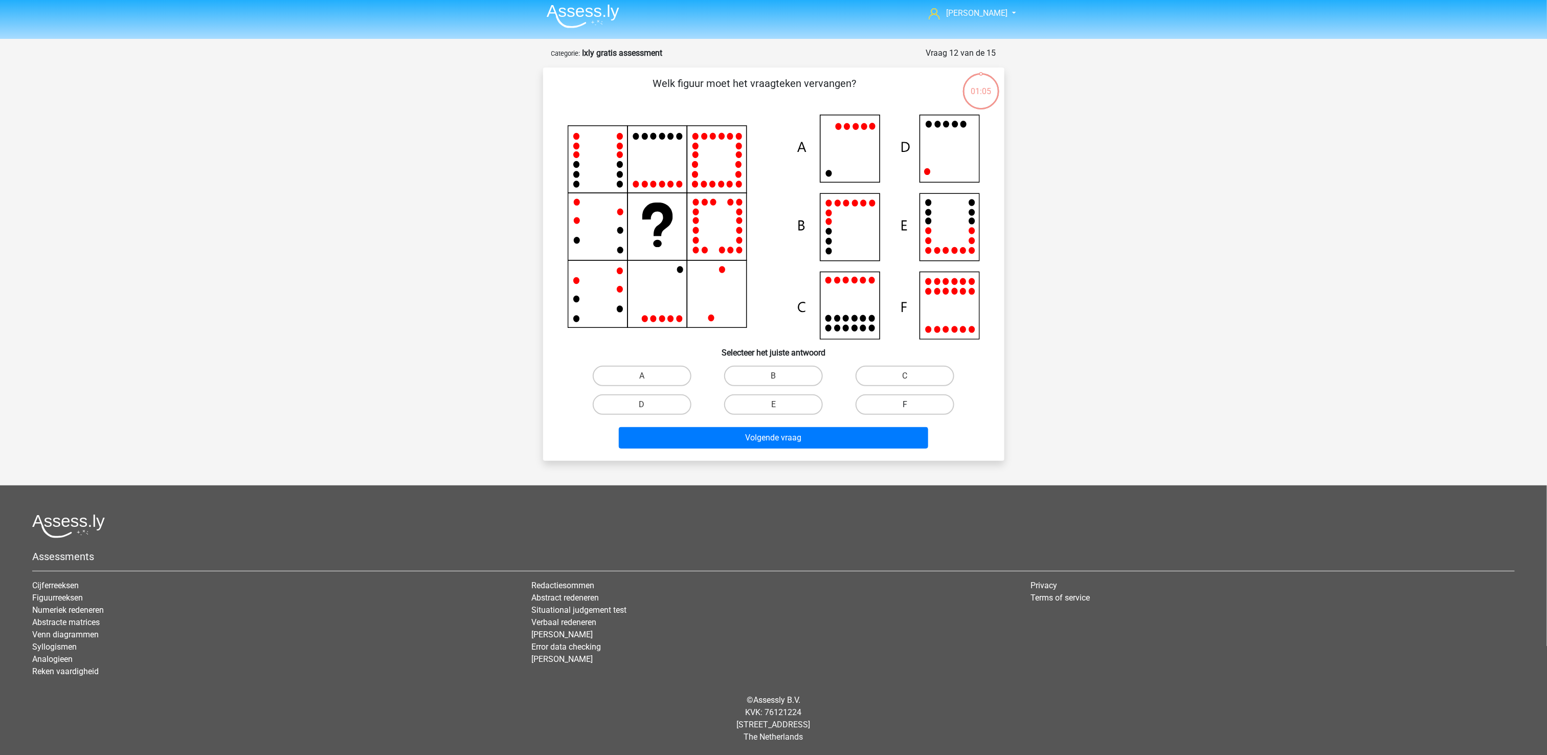
click at [925, 408] on label "F" at bounding box center [904, 404] width 99 height 20
click at [912, 408] on input "F" at bounding box center [908, 407] width 7 height 7
radio input "true"
click at [899, 431] on button "Volgende vraag" at bounding box center [773, 437] width 309 height 21
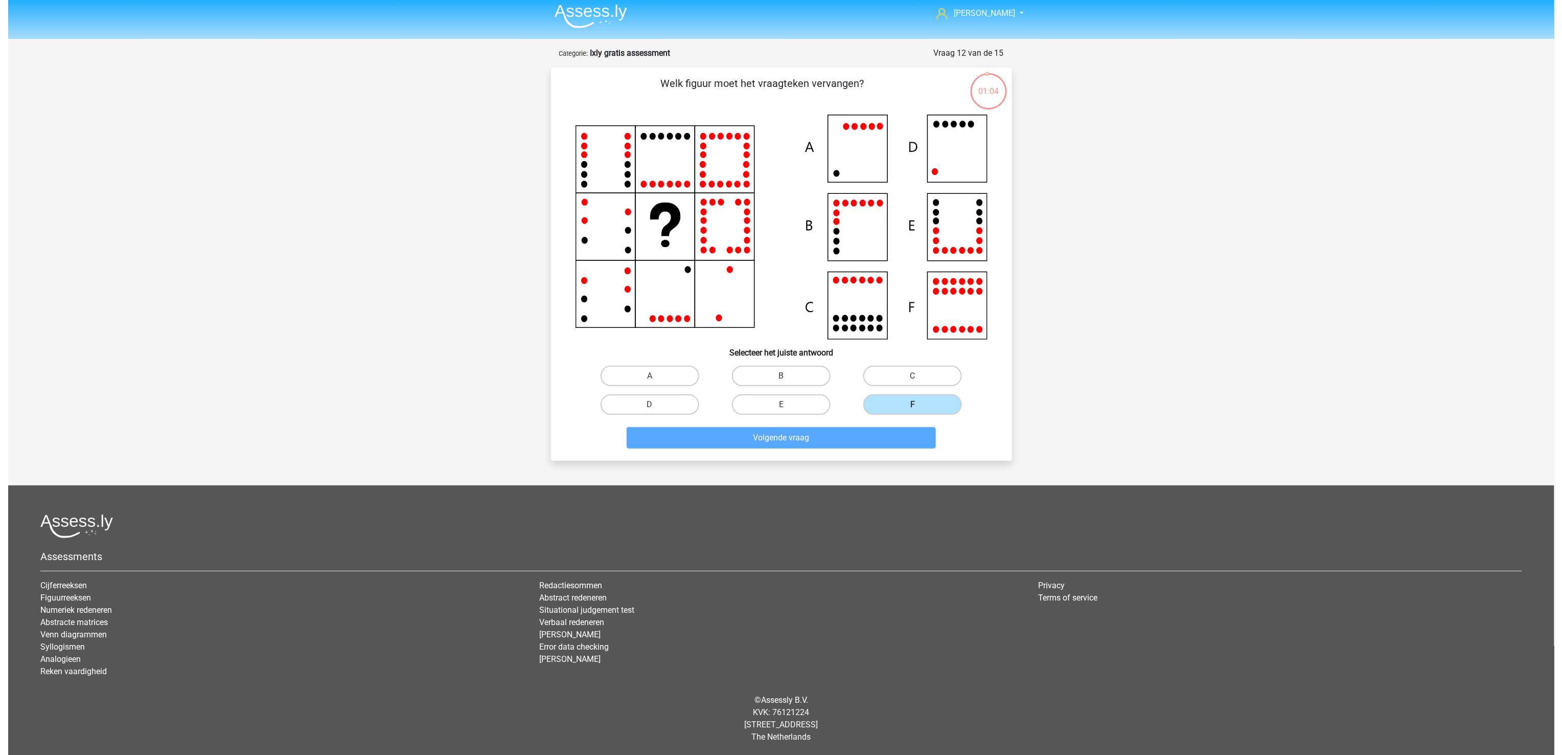
scroll to position [0, 0]
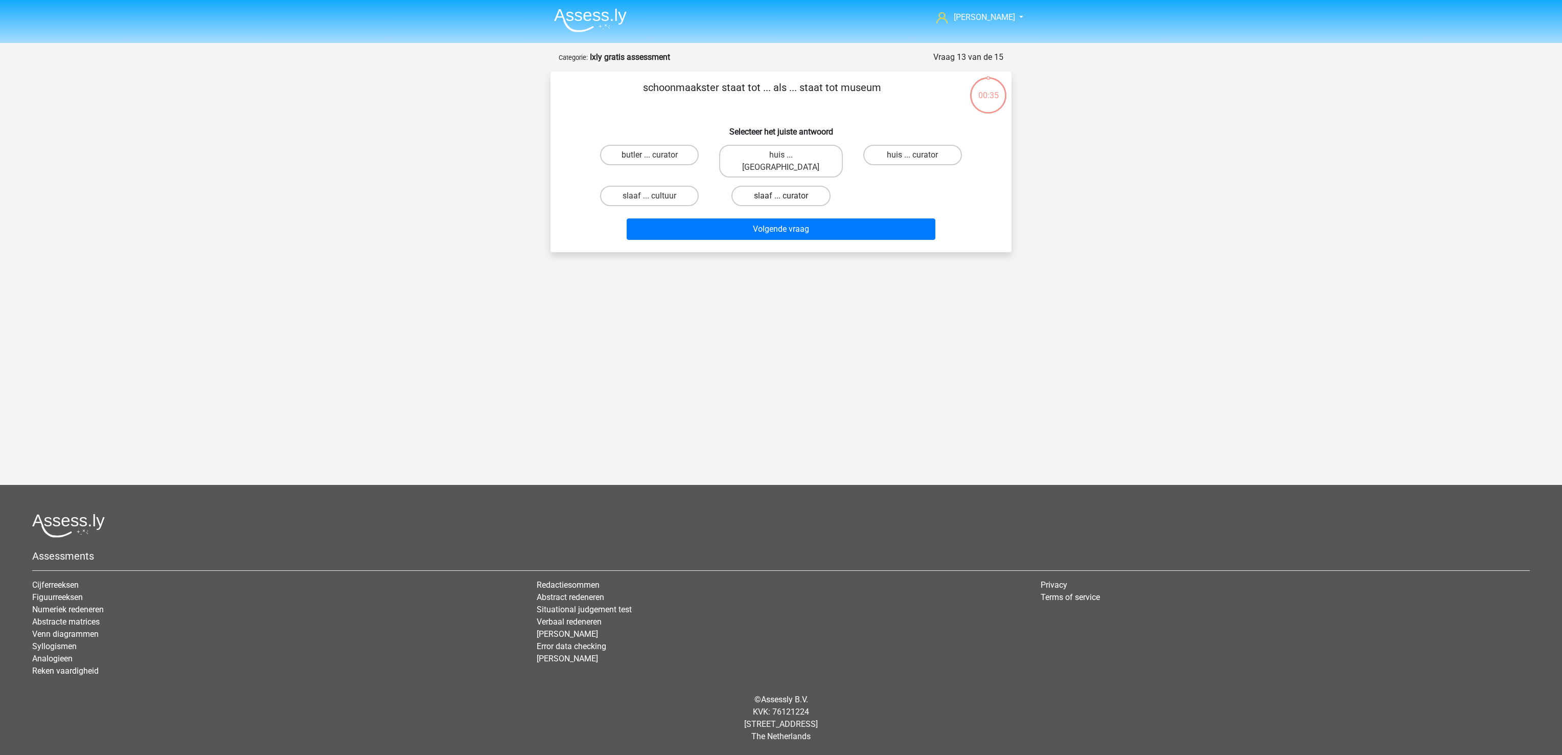
click at [763, 186] on label "slaaf ... curator" at bounding box center [781, 196] width 99 height 20
click at [781, 196] on input "slaaf ... curator" at bounding box center [784, 199] width 7 height 7
radio input "true"
click at [771, 218] on button "Volgende vraag" at bounding box center [781, 228] width 309 height 21
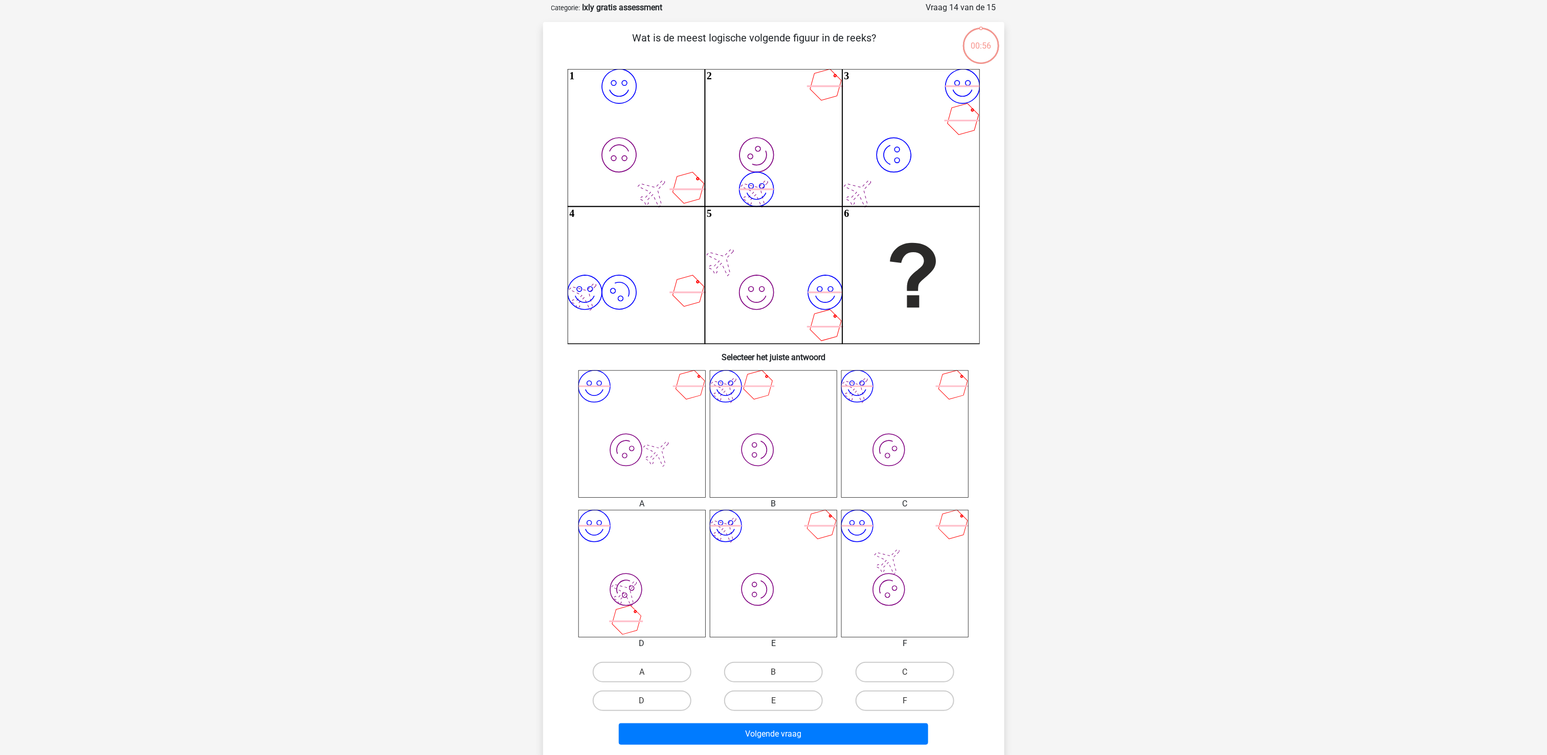
scroll to position [51, 0]
click at [920, 550] on icon "image/svg+xml image/svg+xml" at bounding box center [904, 571] width 127 height 127
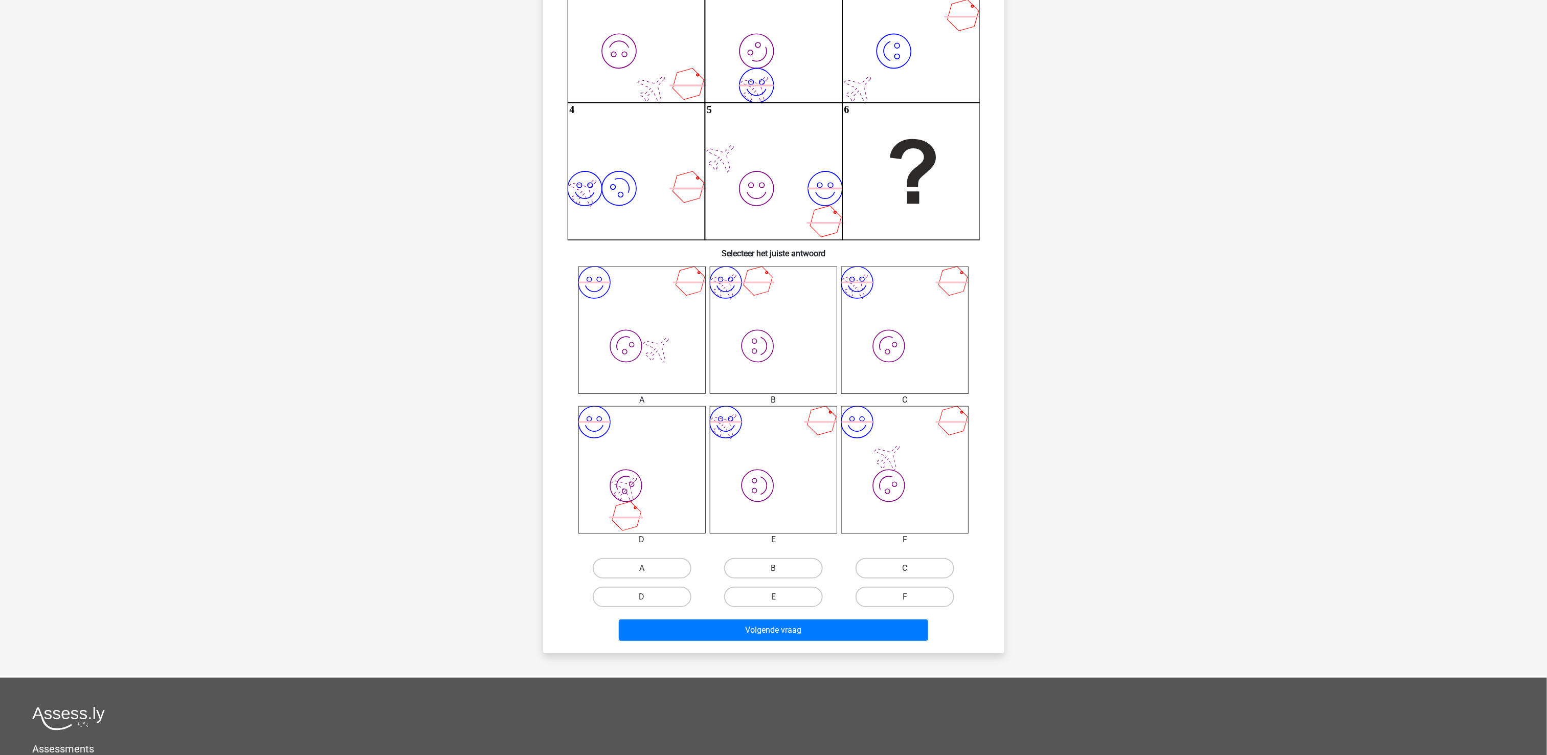
click at [907, 569] on input "C" at bounding box center [908, 571] width 7 height 7
radio input "true"
click at [838, 632] on button "Volgende vraag" at bounding box center [773, 629] width 309 height 21
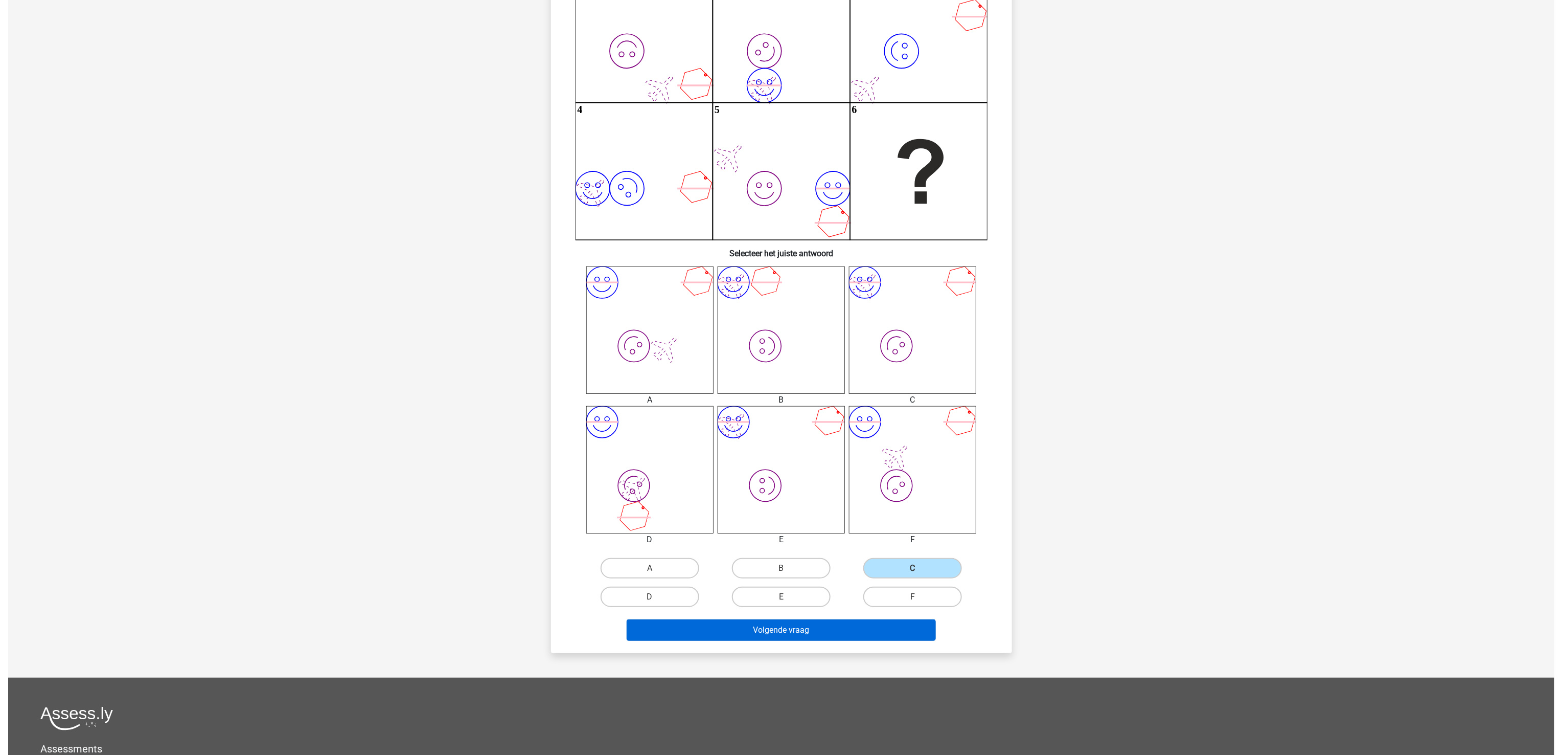
scroll to position [0, 0]
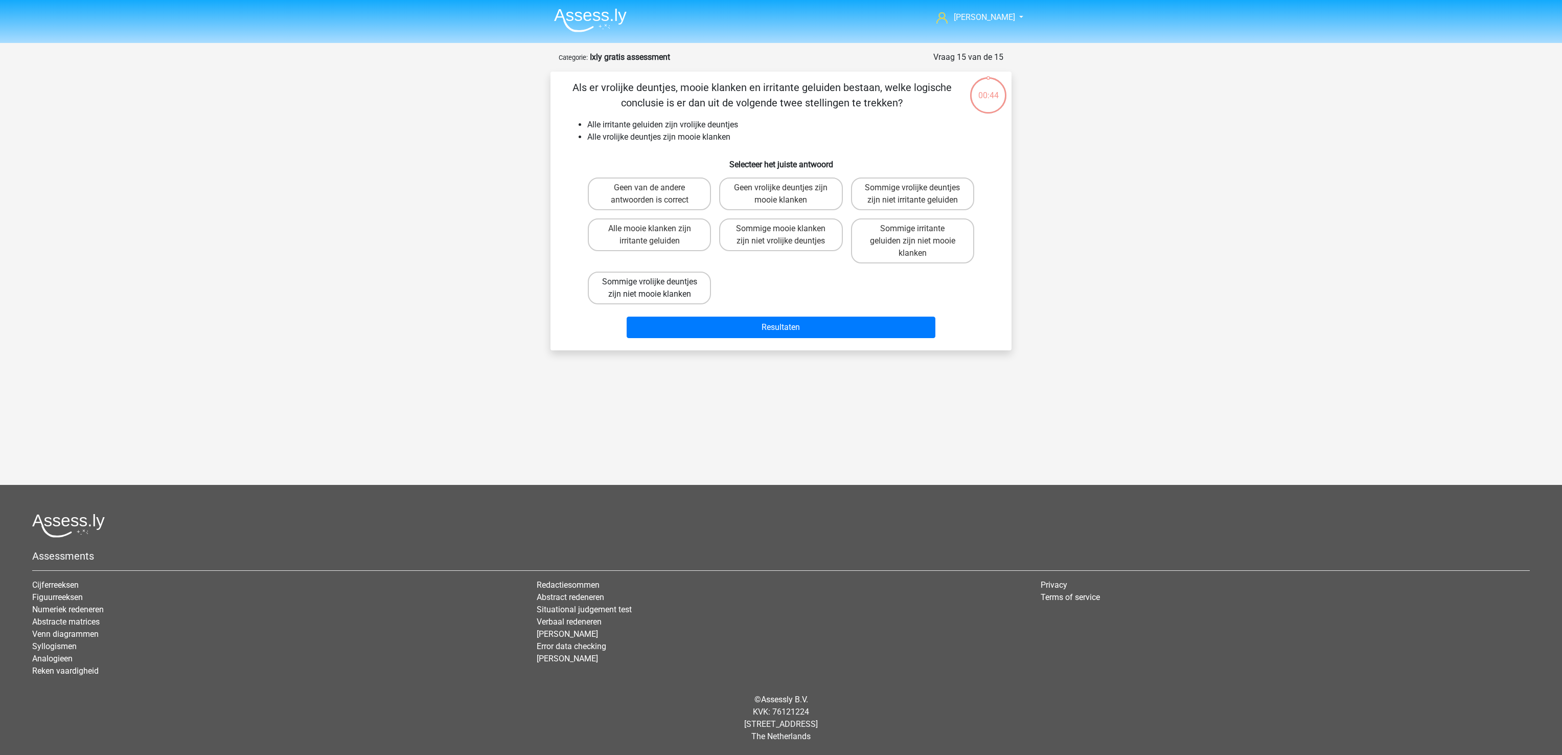
click at [661, 291] on label "Sommige vrolijke deuntjes zijn niet mooie klanken" at bounding box center [649, 287] width 123 height 33
click at [656, 288] on input "Sommige vrolijke deuntjes zijn niet mooie klanken" at bounding box center [653, 285] width 7 height 7
radio input "true"
click at [720, 332] on button "Resultaten" at bounding box center [781, 326] width 309 height 21
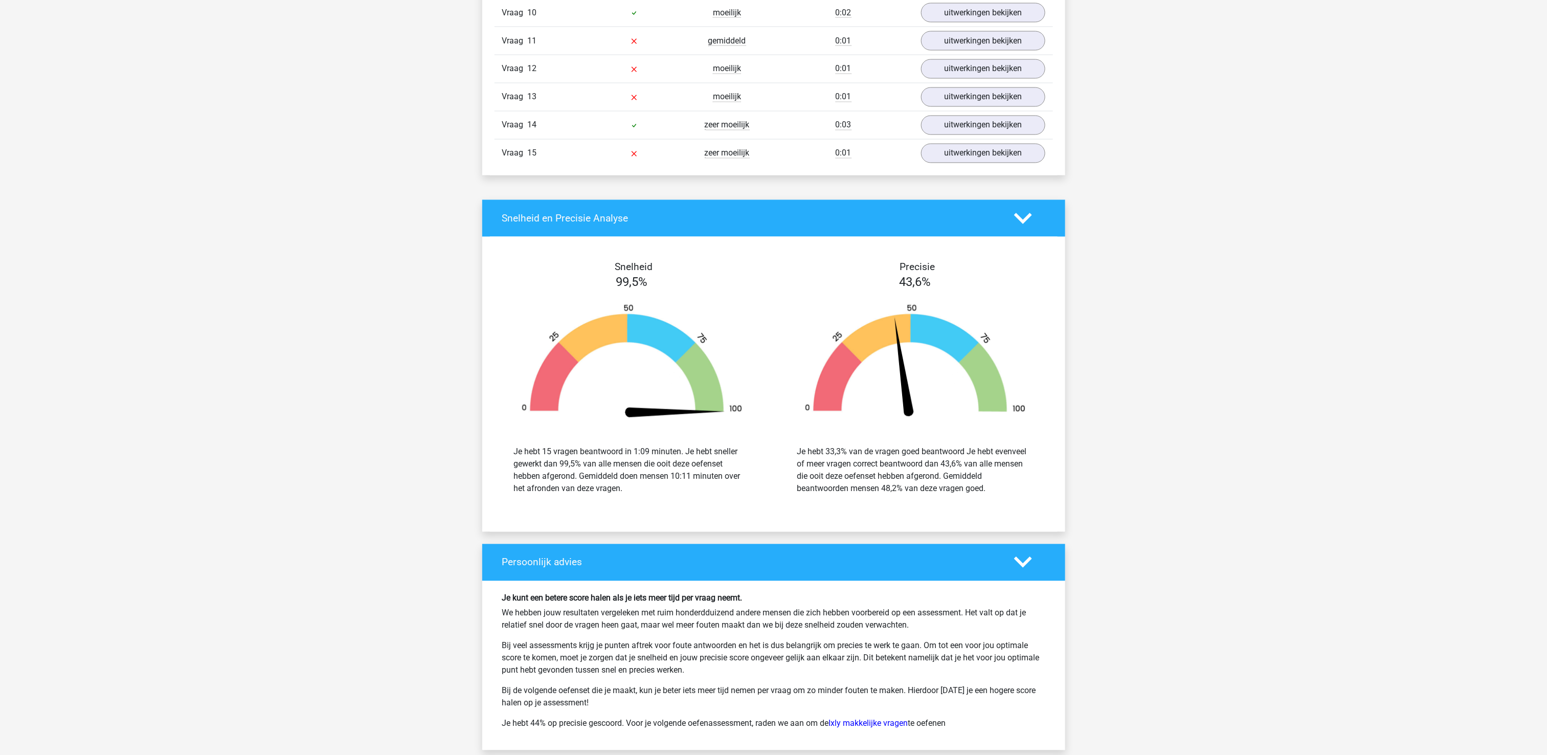
scroll to position [1534, 0]
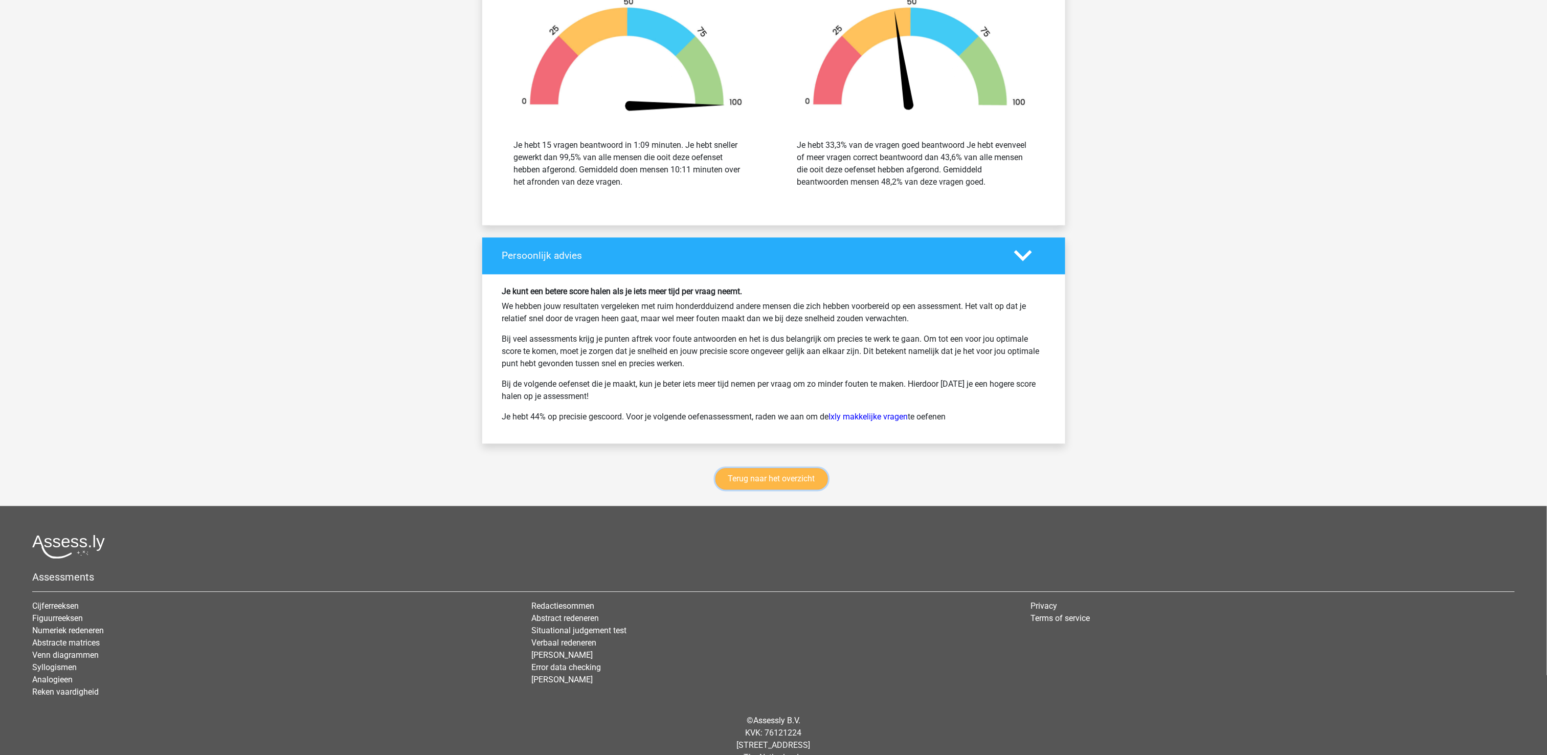
click at [806, 489] on link "Terug naar het overzicht" at bounding box center [771, 478] width 112 height 21
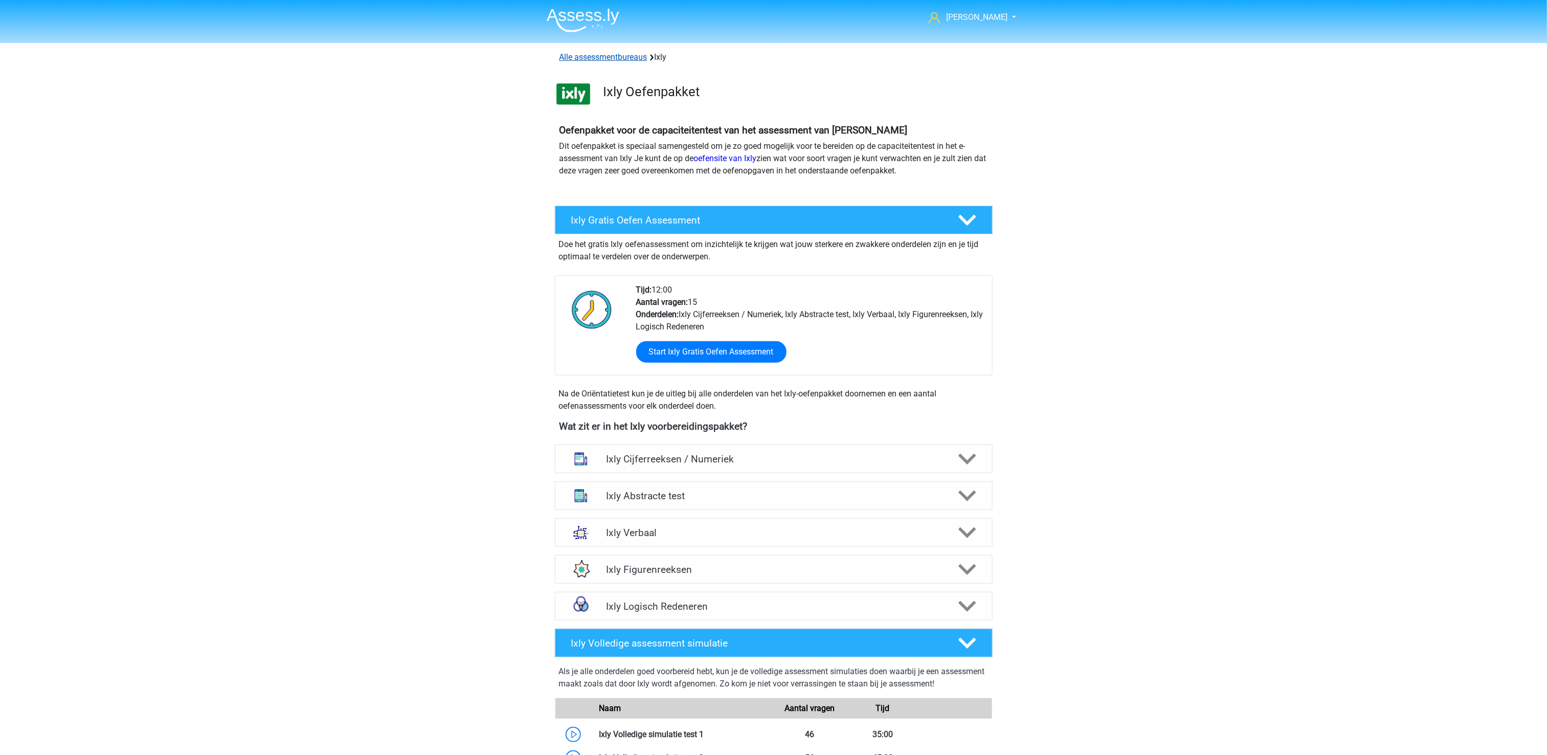
click at [599, 61] on link "Alle assessmentbureaus" at bounding box center [603, 57] width 88 height 10
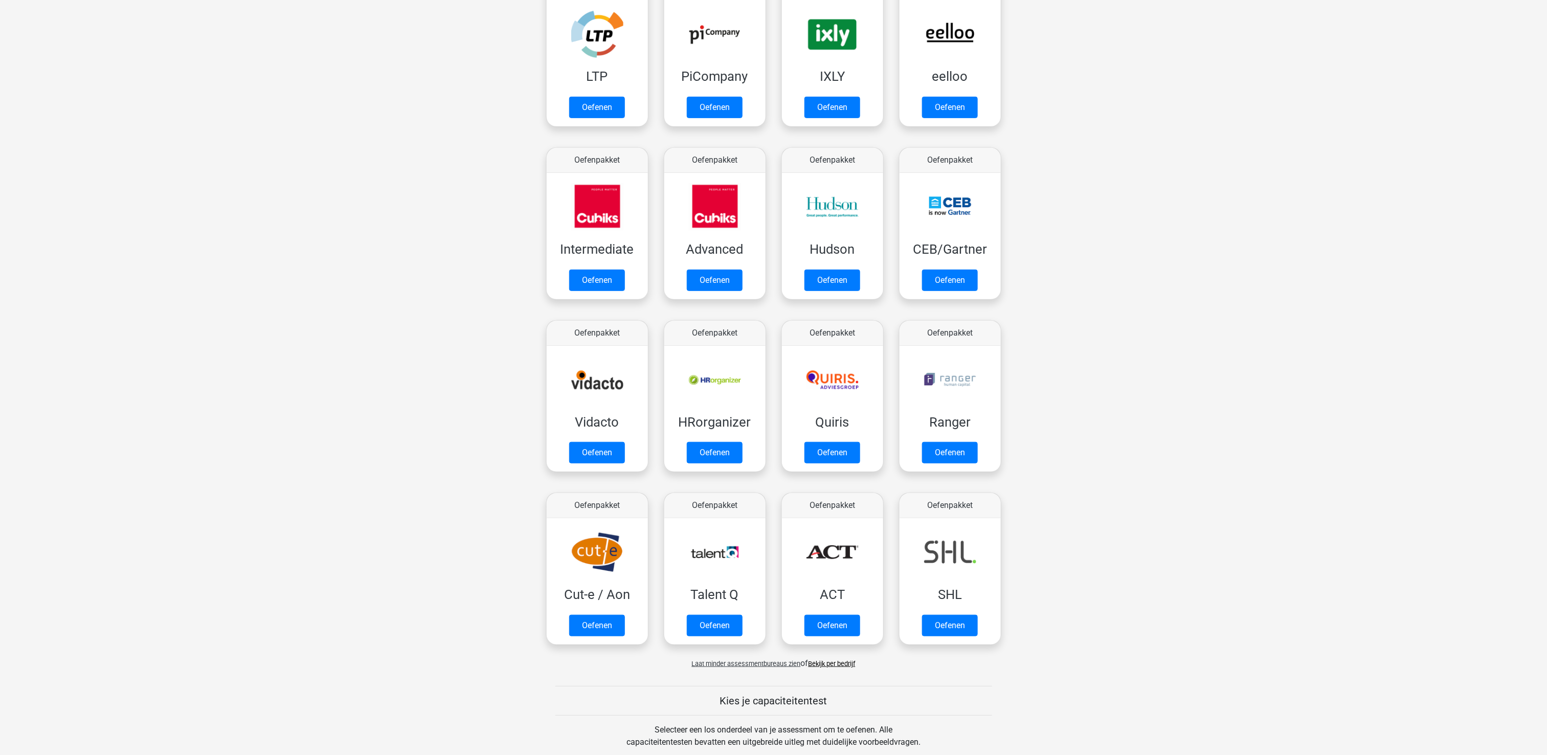
scroll to position [265, 0]
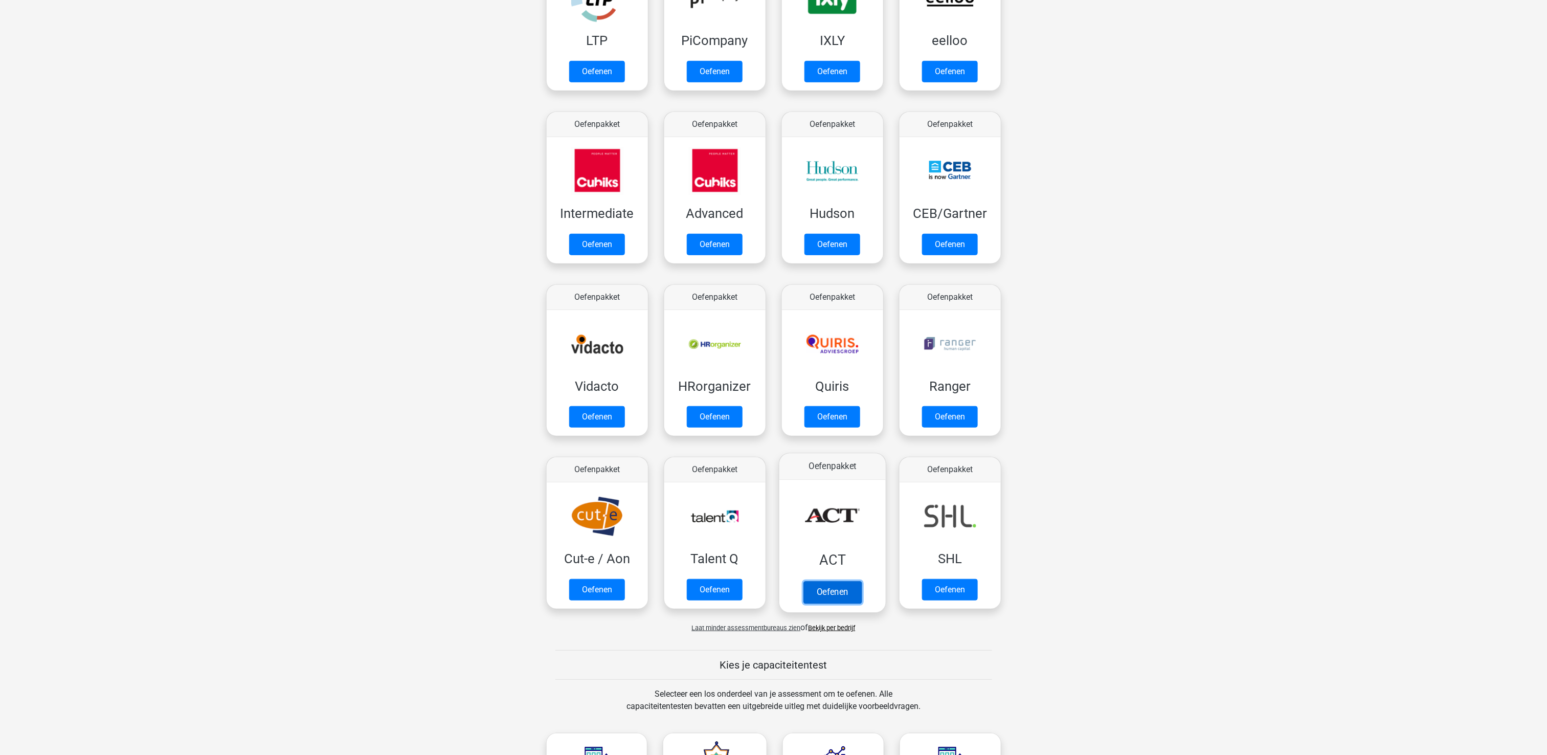
click at [817, 594] on link "Oefenen" at bounding box center [832, 592] width 58 height 22
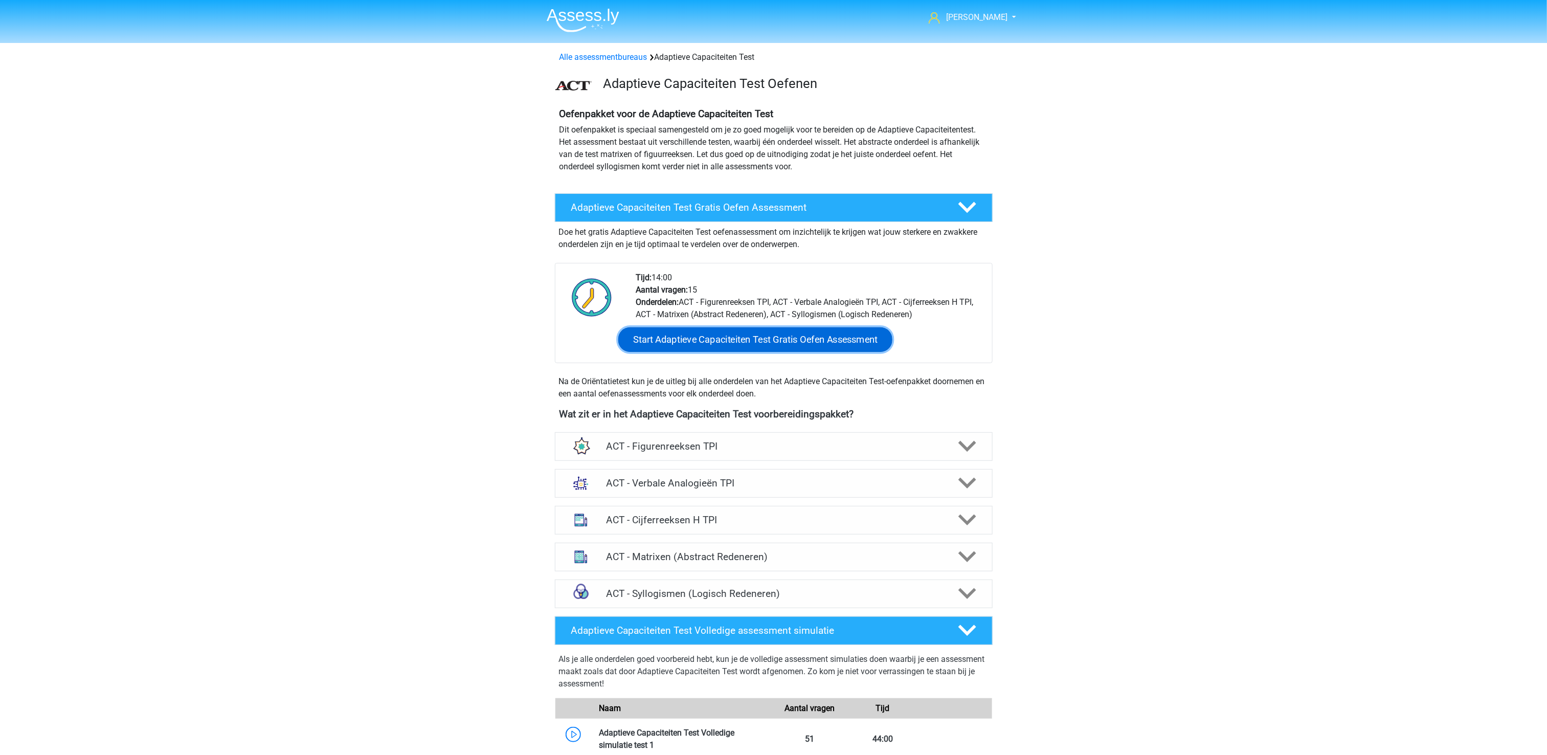
click at [744, 335] on link "Start Adaptieve Capaciteiten Test Gratis Oefen Assessment" at bounding box center [755, 339] width 274 height 25
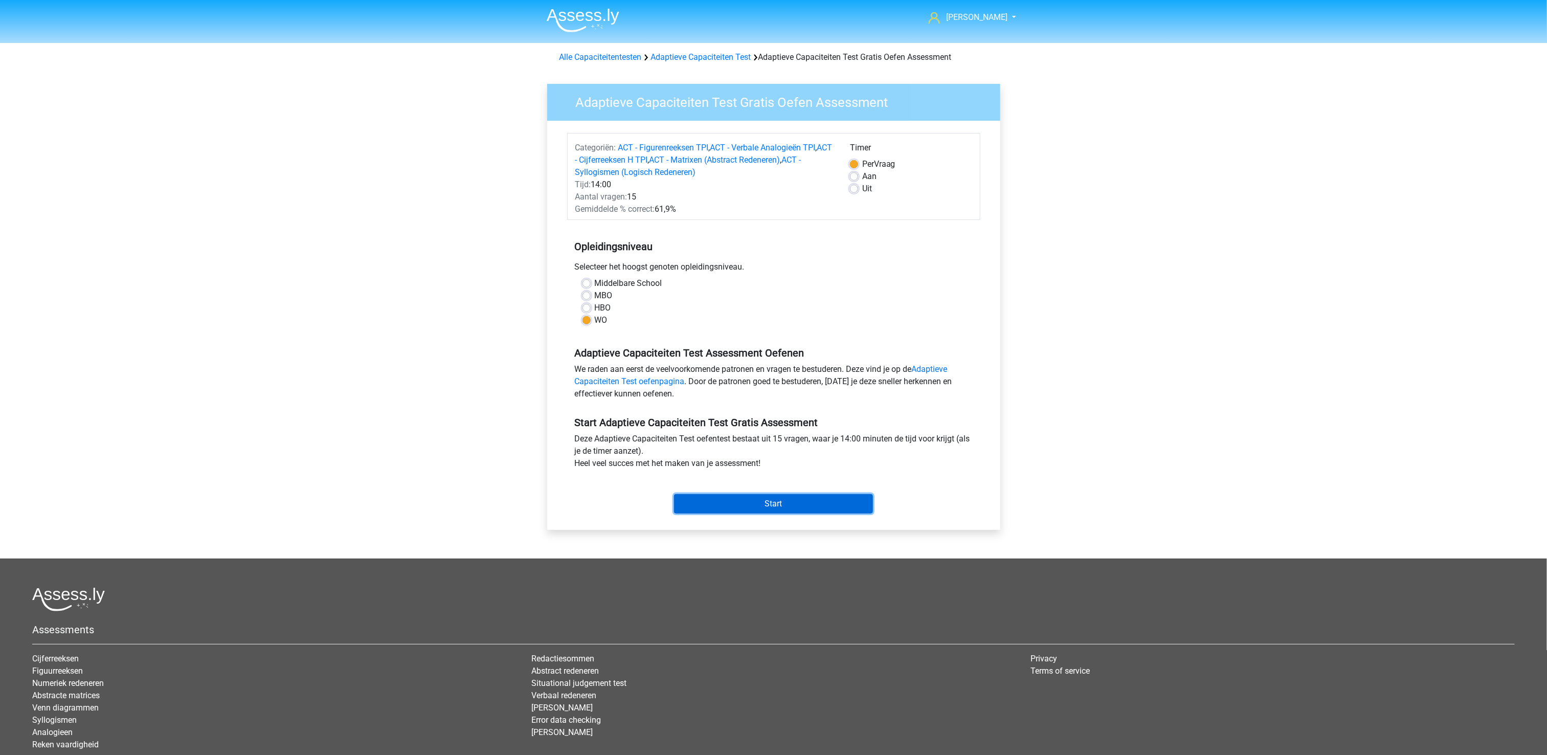
click at [772, 505] on input "Start" at bounding box center [773, 503] width 199 height 19
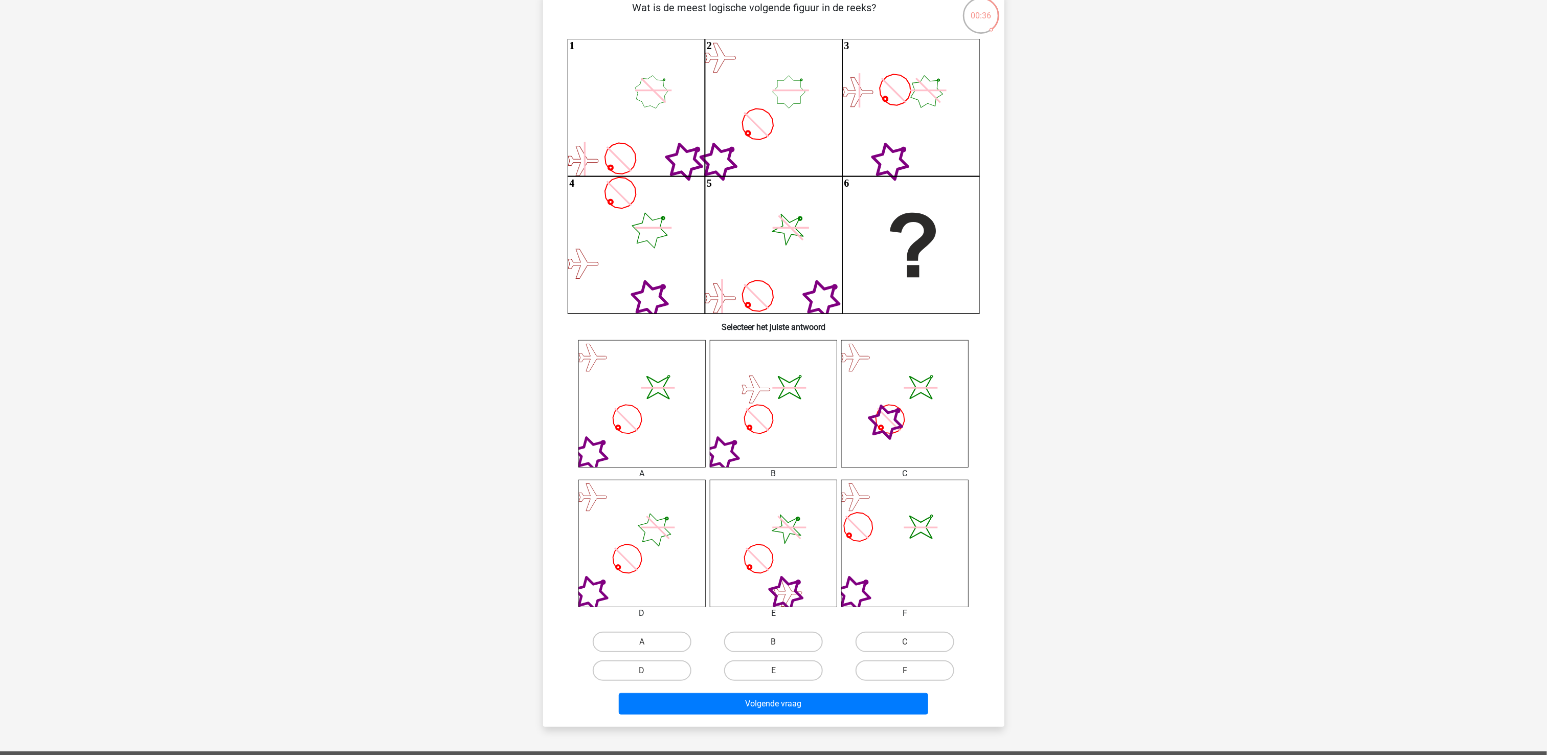
scroll to position [102, 0]
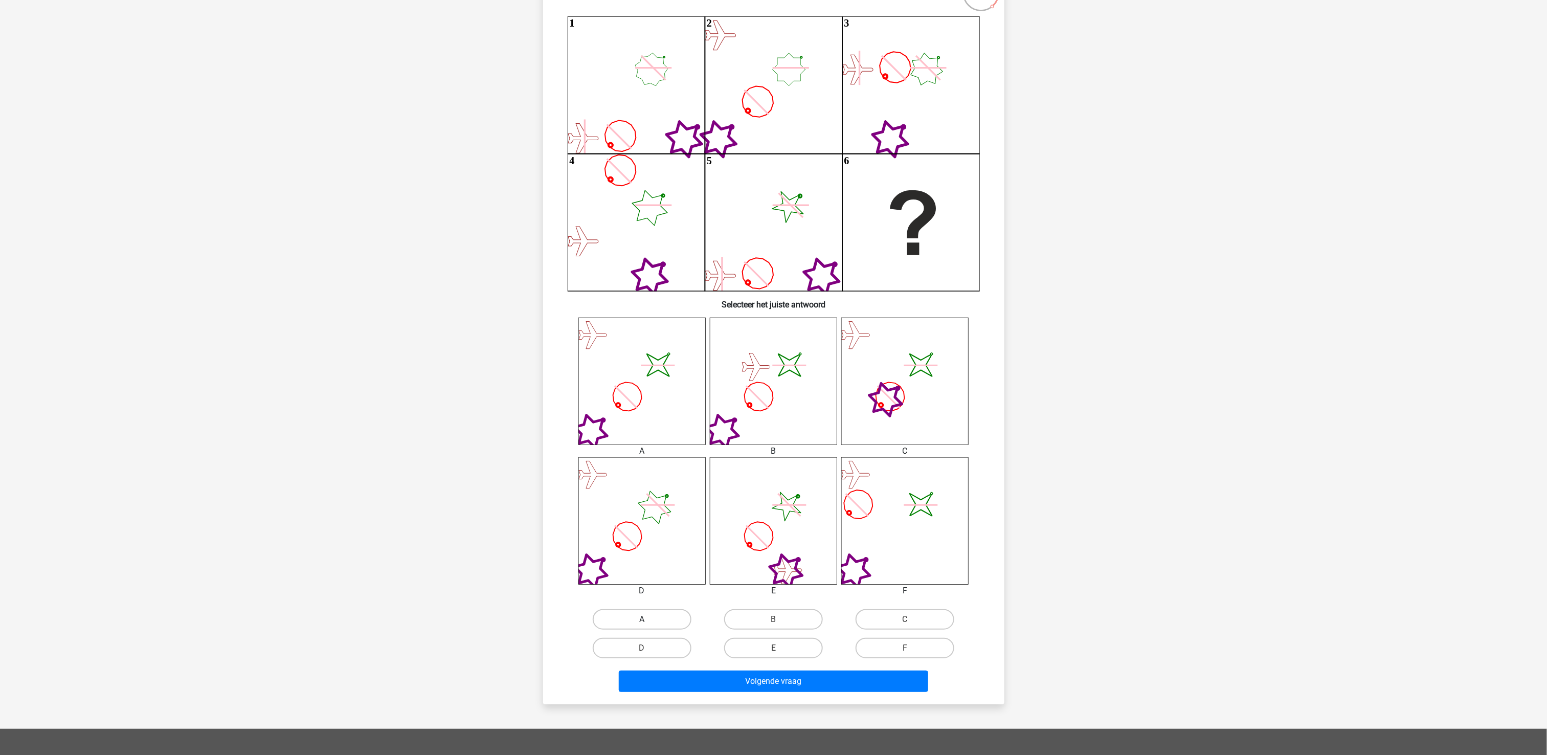
click at [619, 616] on label "A" at bounding box center [642, 619] width 99 height 20
click at [642, 619] on input "A" at bounding box center [645, 622] width 7 height 7
radio input "true"
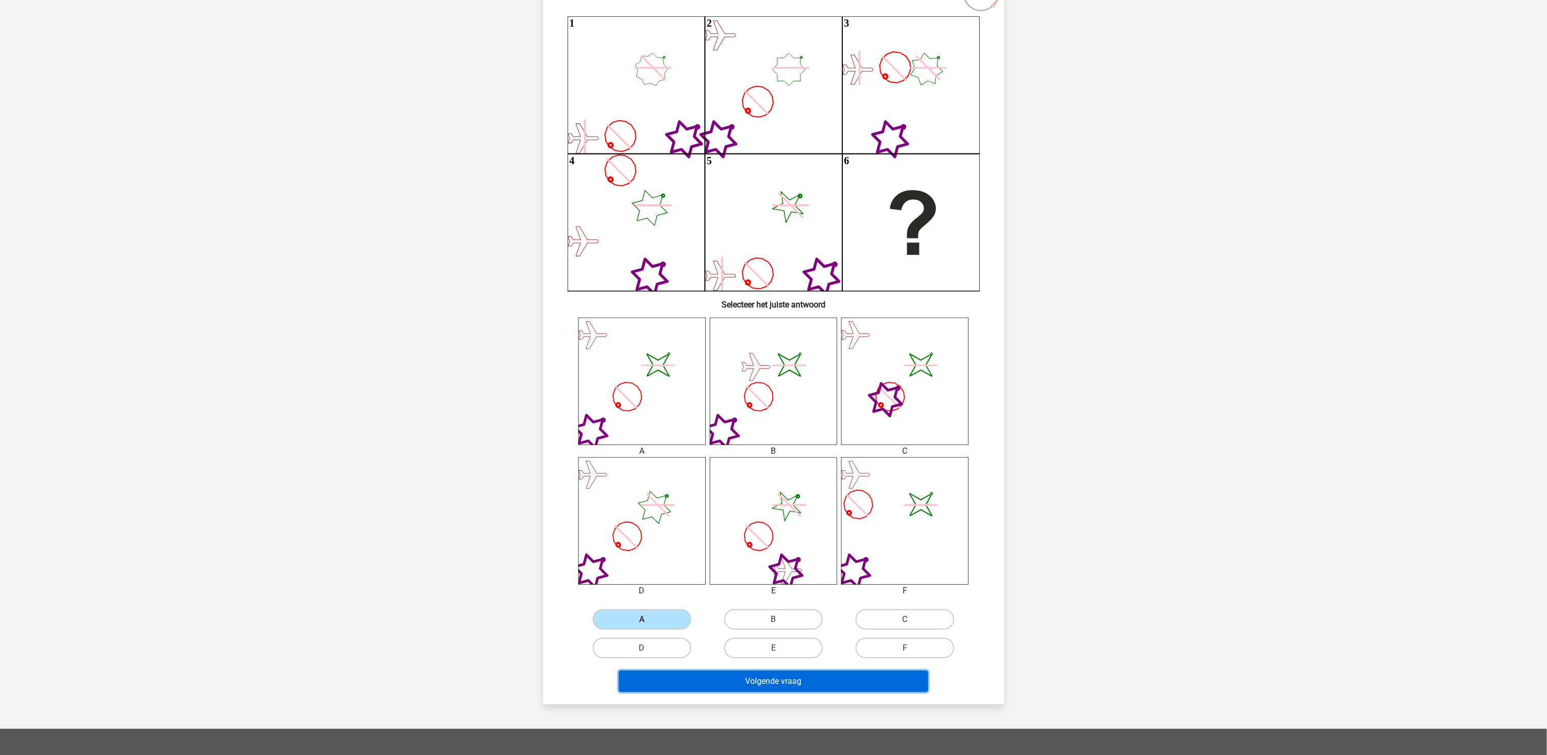
click at [706, 681] on button "Volgende vraag" at bounding box center [773, 680] width 309 height 21
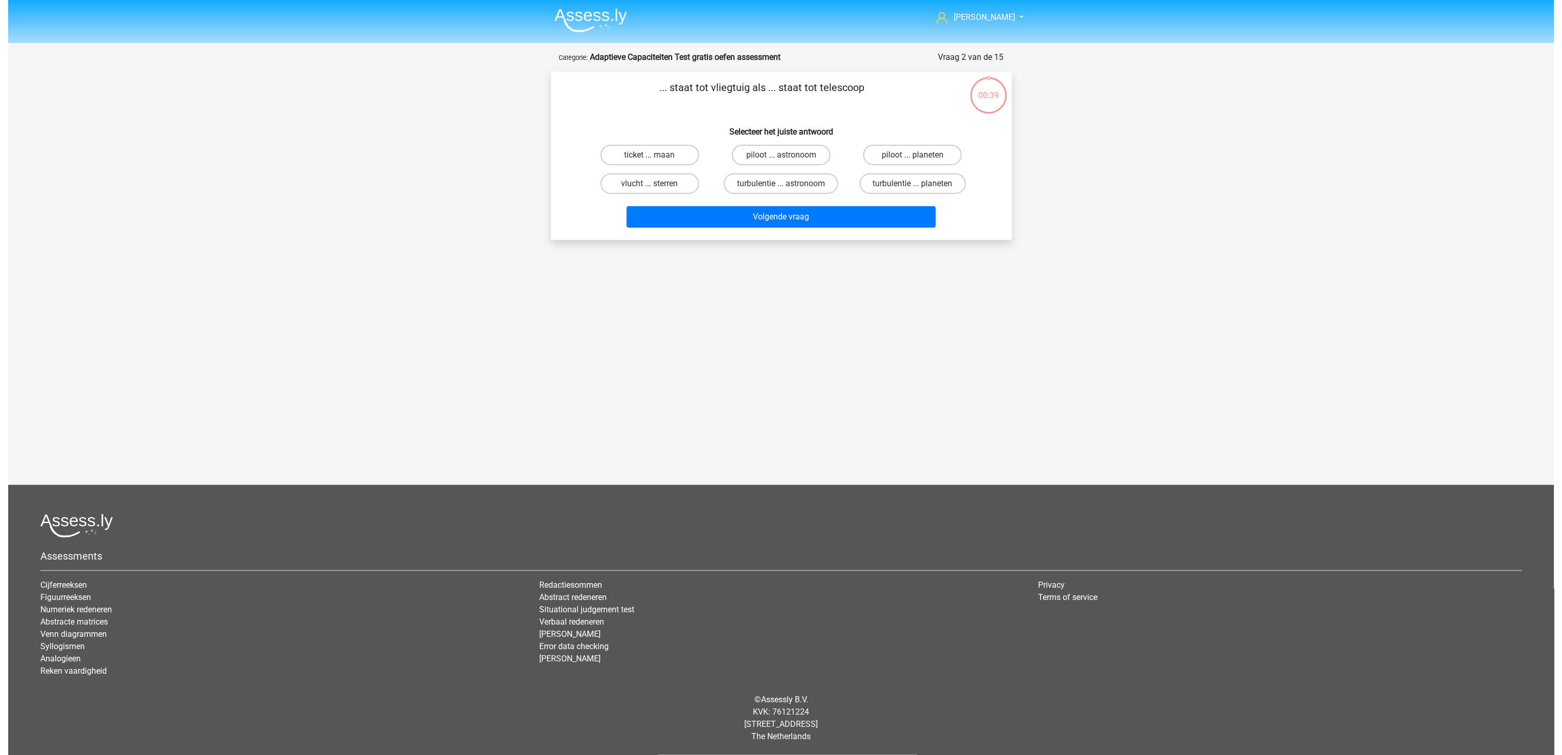
scroll to position [0, 0]
click at [768, 153] on label "piloot ... astronoom" at bounding box center [781, 155] width 99 height 20
click at [781, 155] on input "piloot ... astronoom" at bounding box center [784, 158] width 7 height 7
radio input "true"
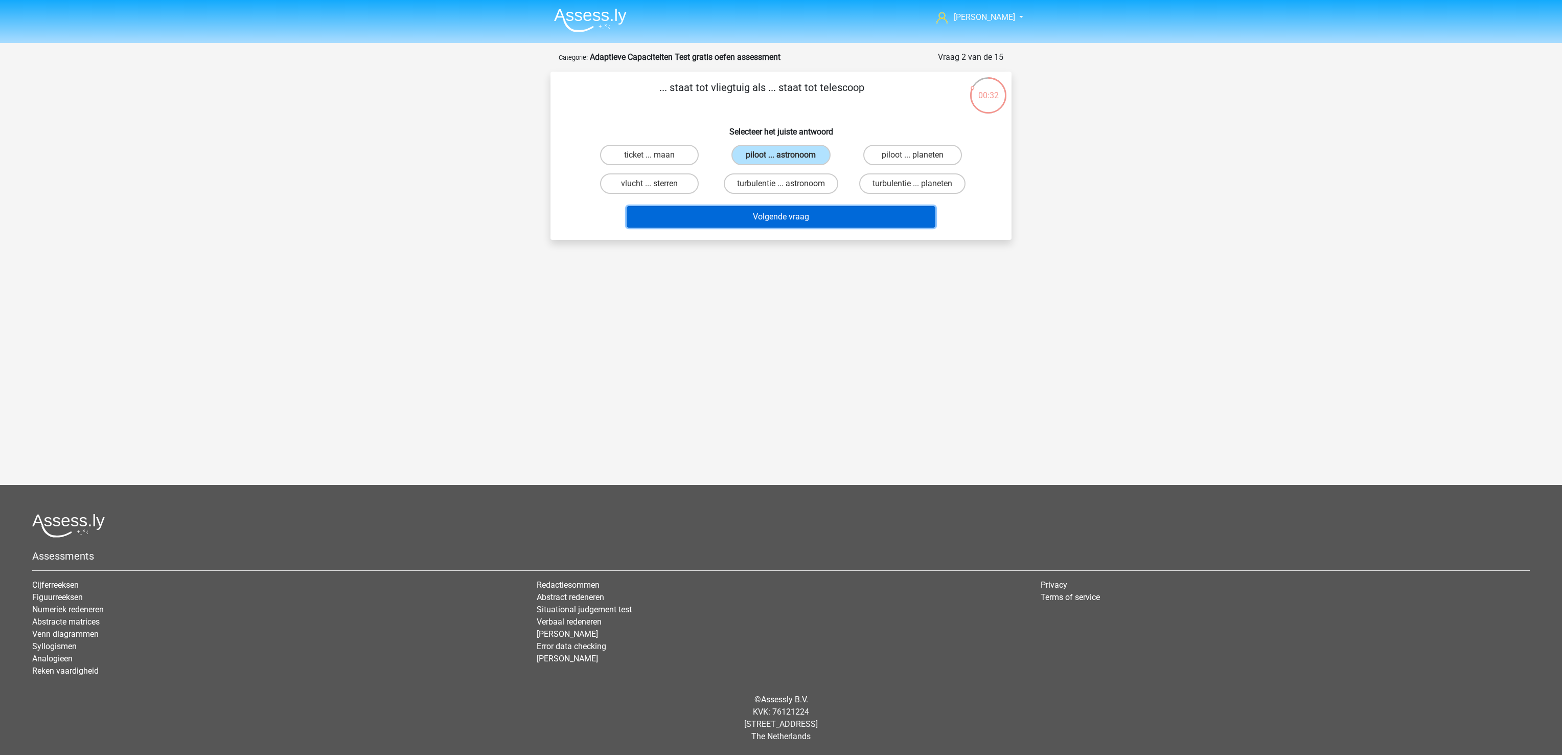
click at [768, 217] on button "Volgende vraag" at bounding box center [781, 216] width 309 height 21
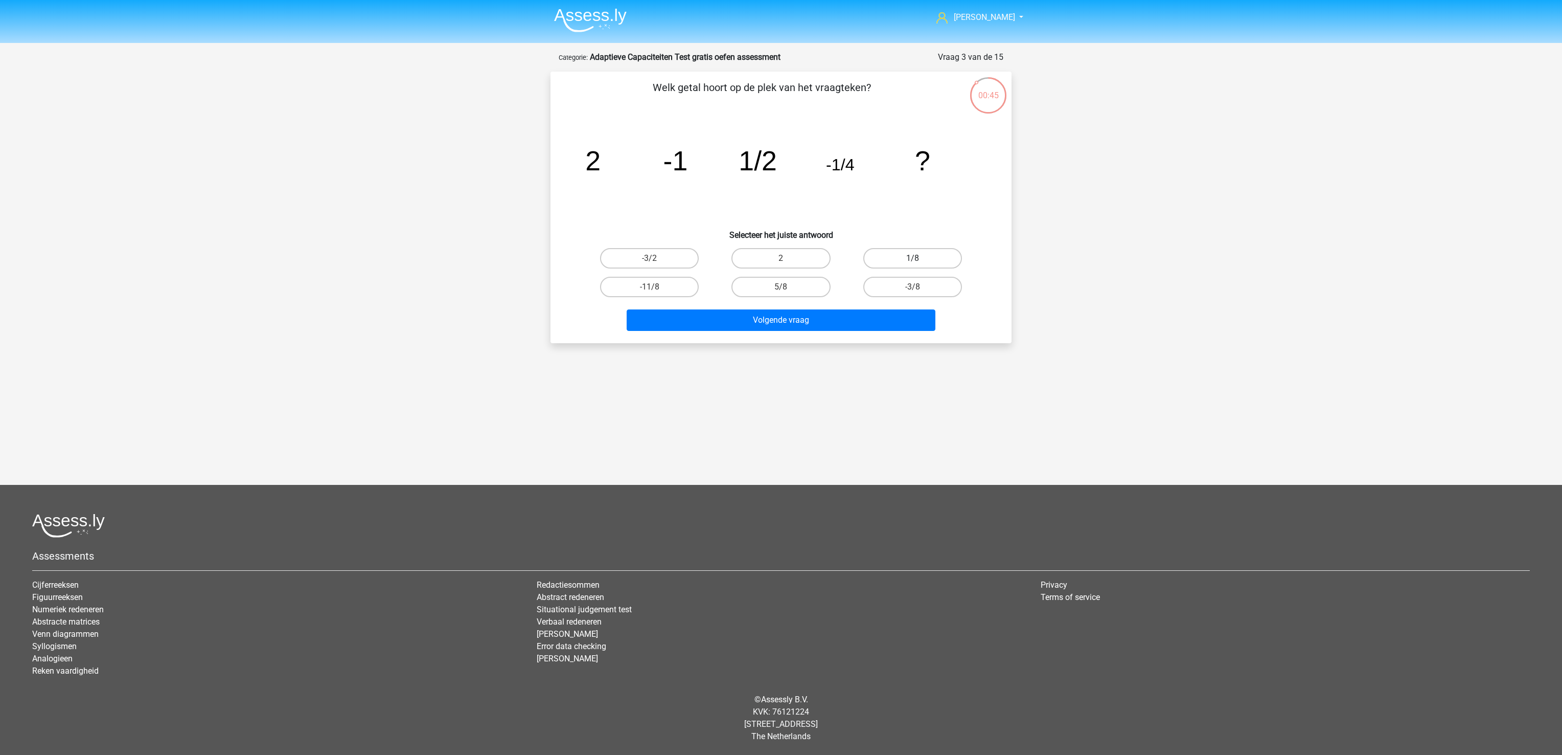
click at [888, 255] on label "1/8" at bounding box center [912, 258] width 99 height 20
click at [913, 258] on input "1/8" at bounding box center [916, 261] width 7 height 7
radio input "true"
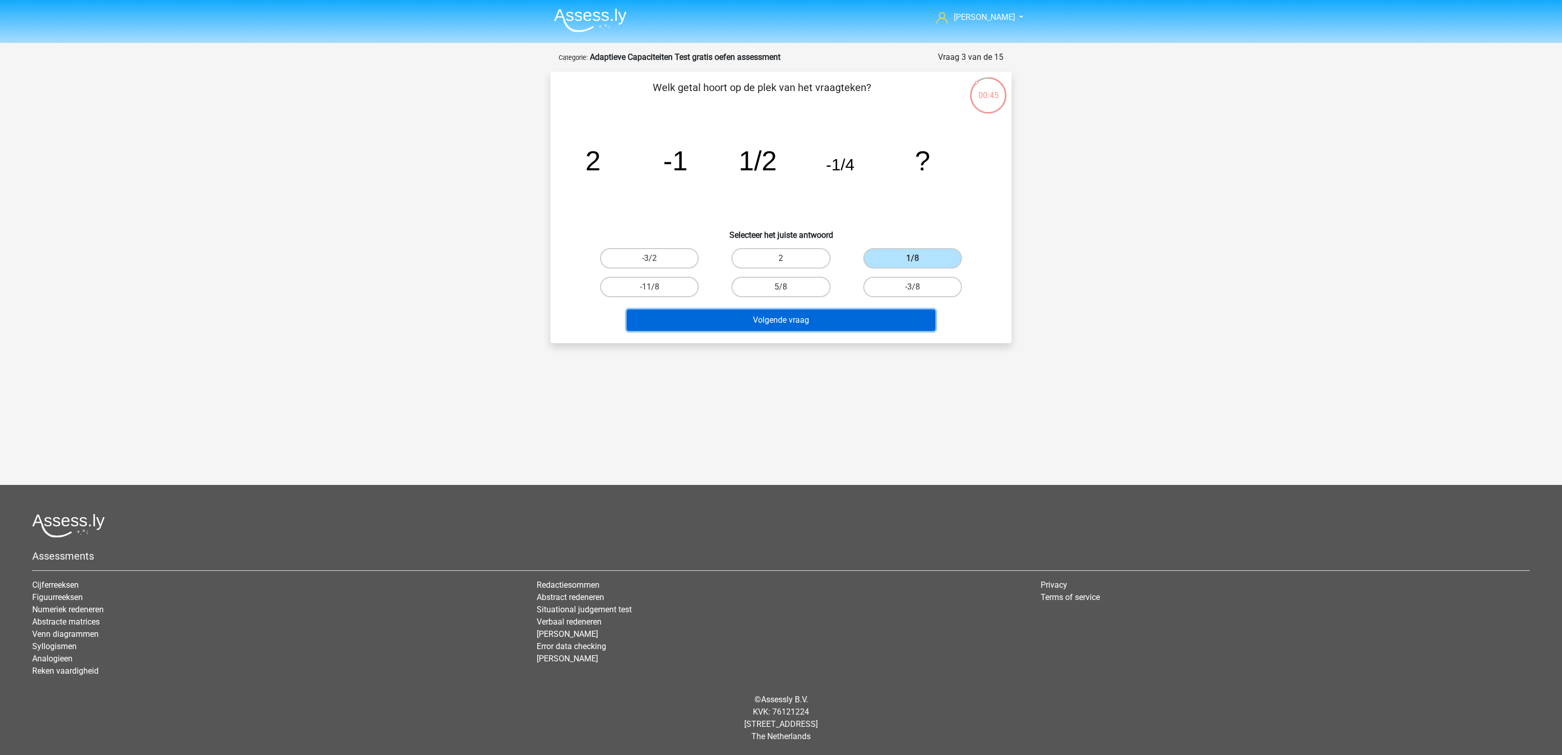
click at [852, 317] on button "Volgende vraag" at bounding box center [781, 319] width 309 height 21
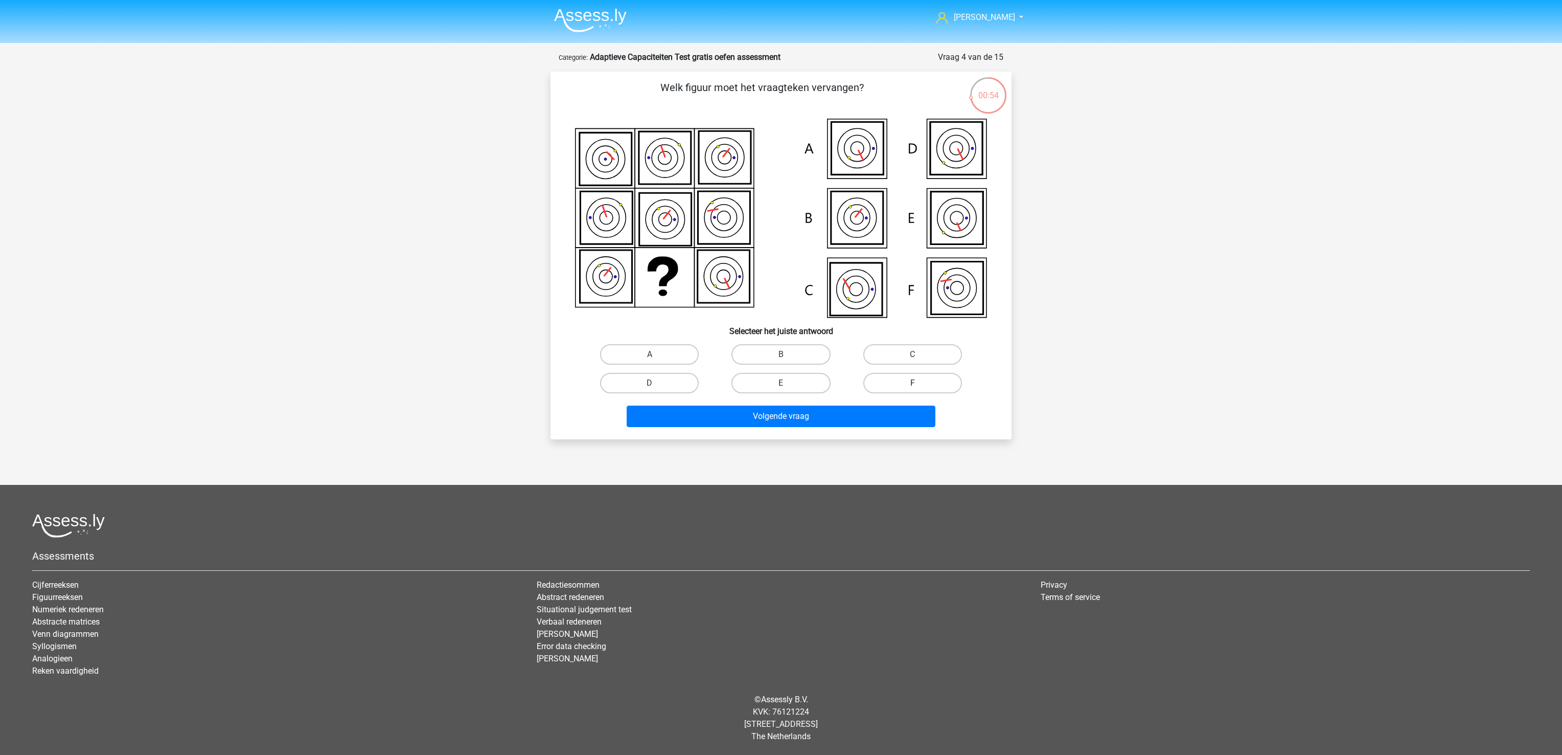
click at [914, 379] on label "F" at bounding box center [912, 383] width 99 height 20
click at [914, 383] on input "F" at bounding box center [916, 386] width 7 height 7
radio input "true"
click at [896, 416] on button "Volgende vraag" at bounding box center [781, 415] width 309 height 21
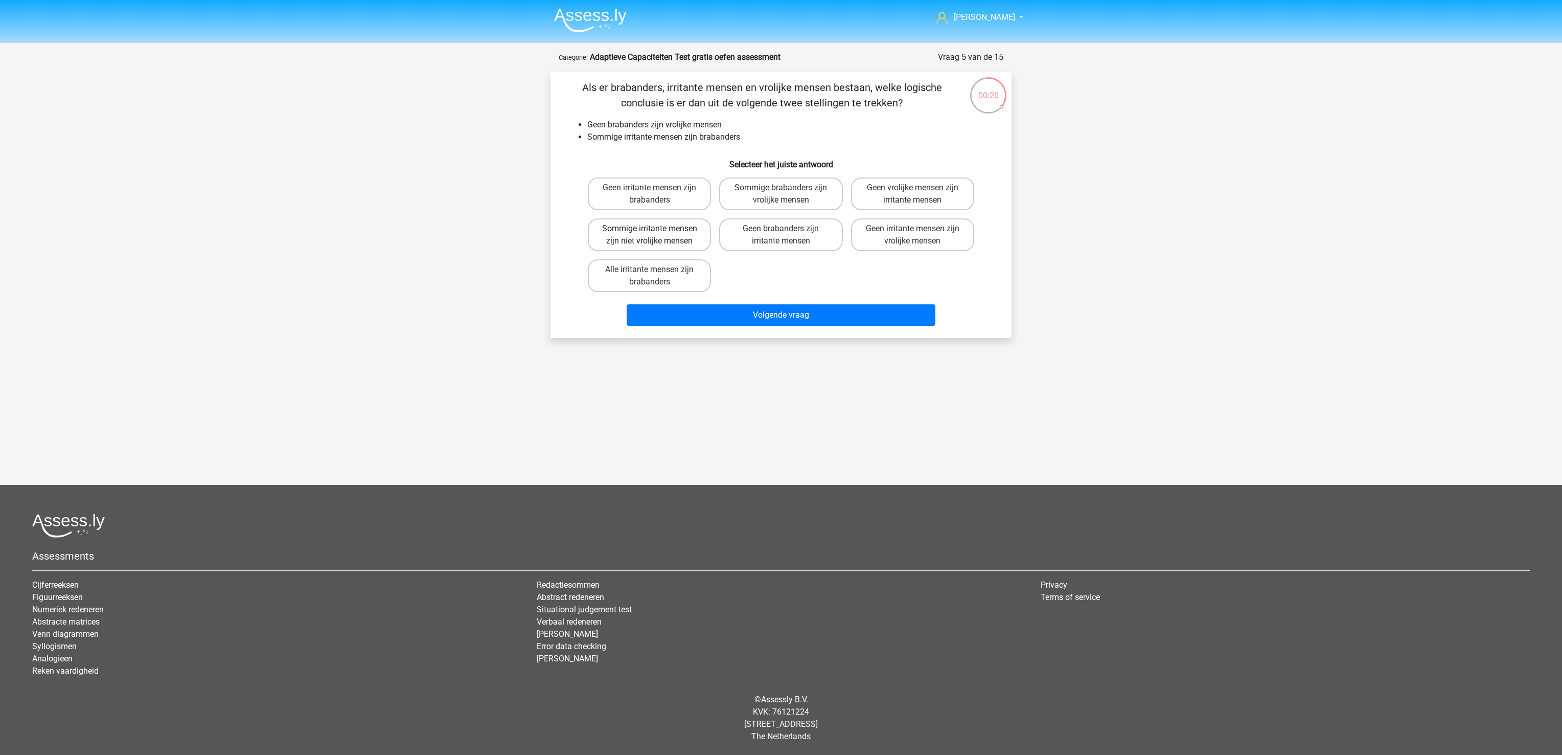
click at [681, 237] on label "Sommige irritante mensen zijn niet vrolijke mensen" at bounding box center [649, 234] width 123 height 33
click at [656, 235] on input "Sommige irritante mensen zijn niet vrolijke mensen" at bounding box center [653, 232] width 7 height 7
radio input "true"
click at [729, 314] on button "Volgende vraag" at bounding box center [781, 314] width 309 height 21
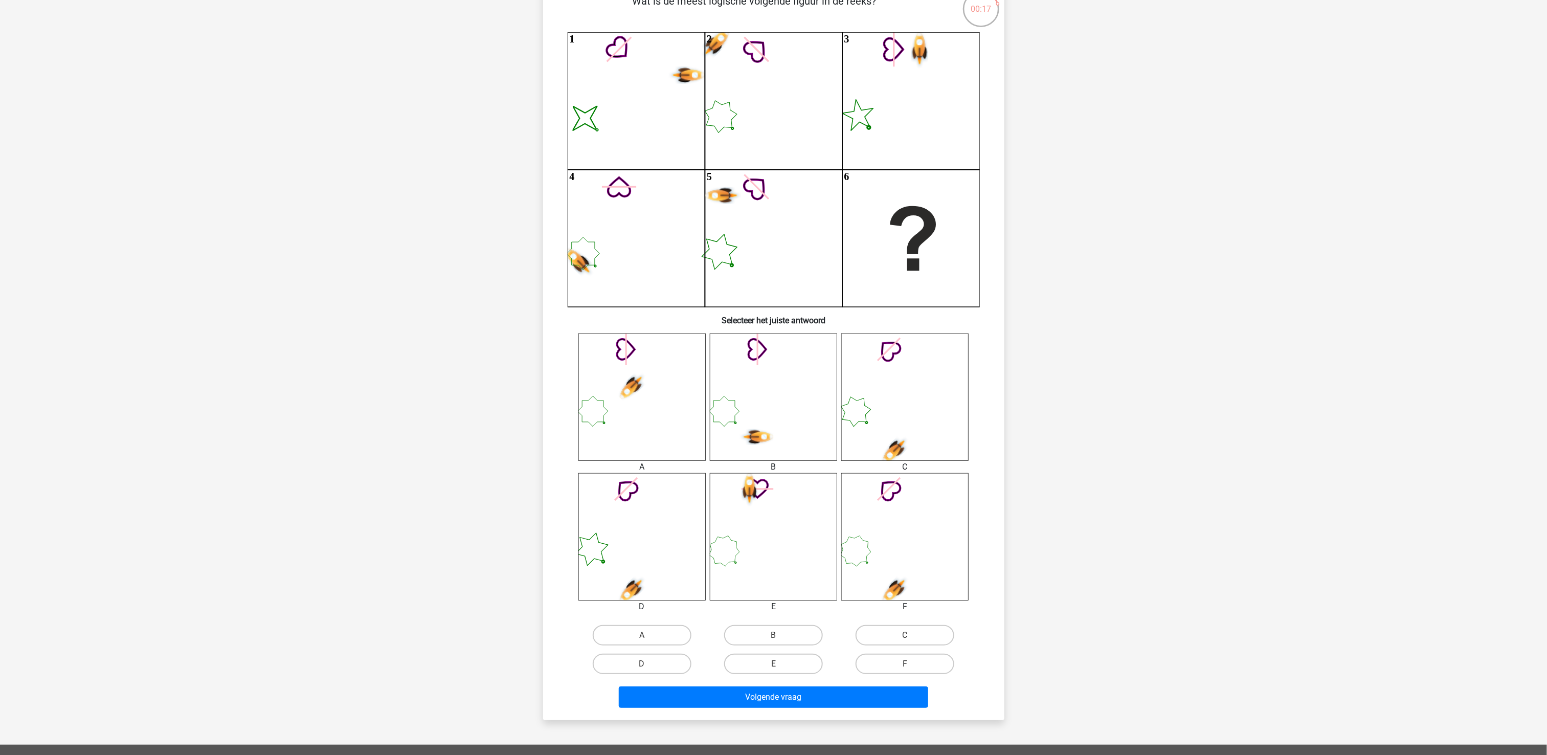
scroll to position [51, 0]
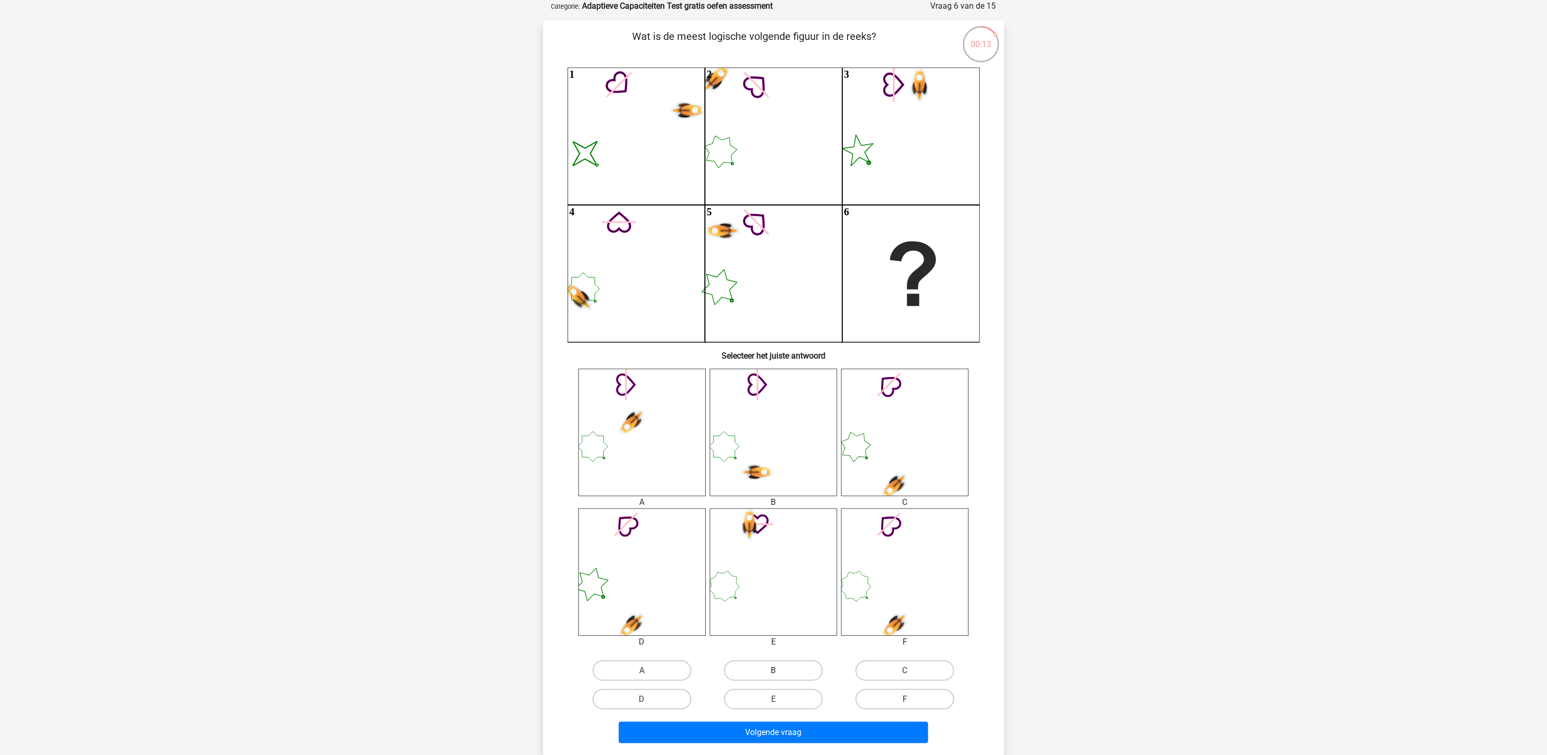
click at [813, 665] on label "B" at bounding box center [773, 670] width 99 height 20
click at [780, 670] on input "B" at bounding box center [776, 673] width 7 height 7
radio input "true"
click at [738, 737] on button "Volgende vraag" at bounding box center [773, 731] width 309 height 21
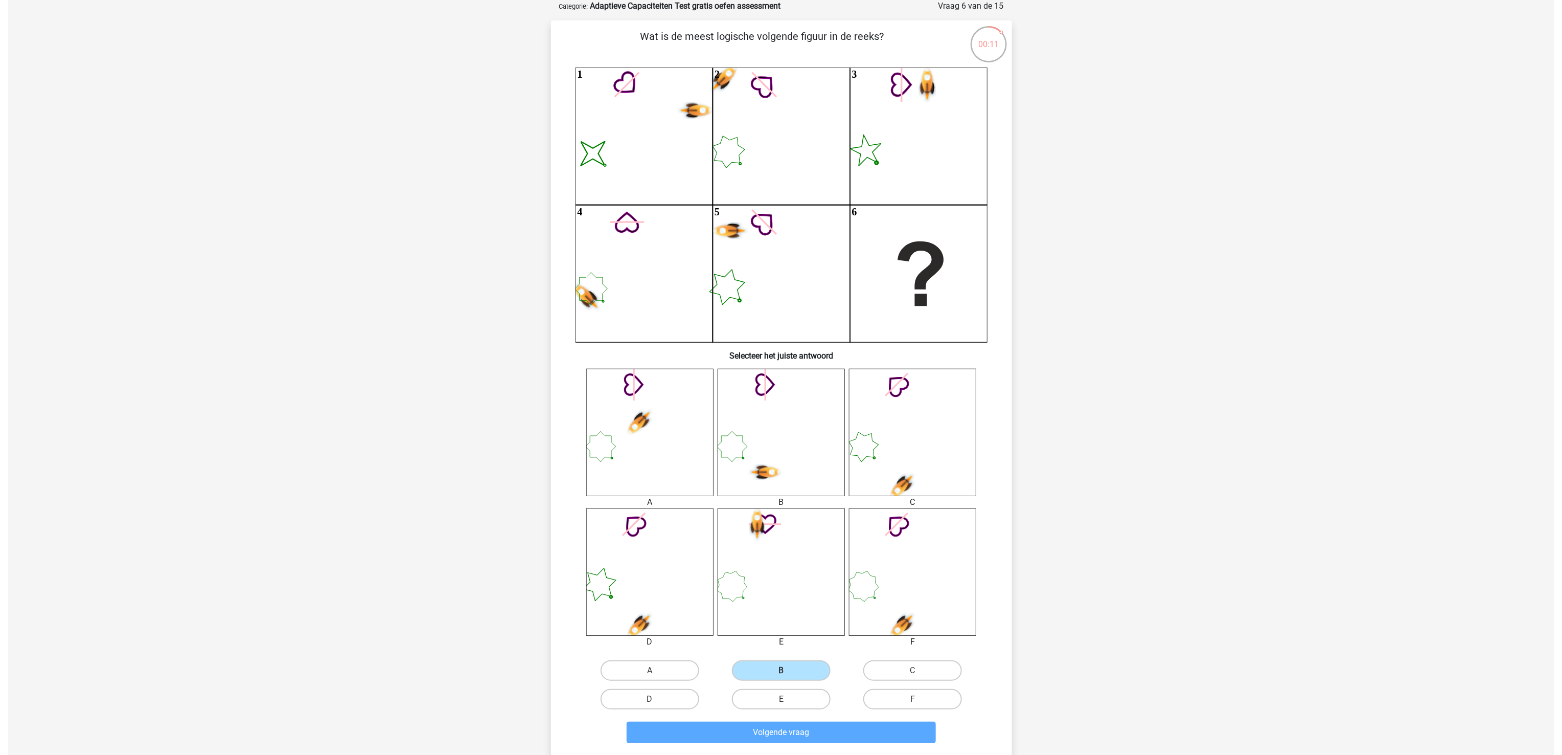
scroll to position [0, 0]
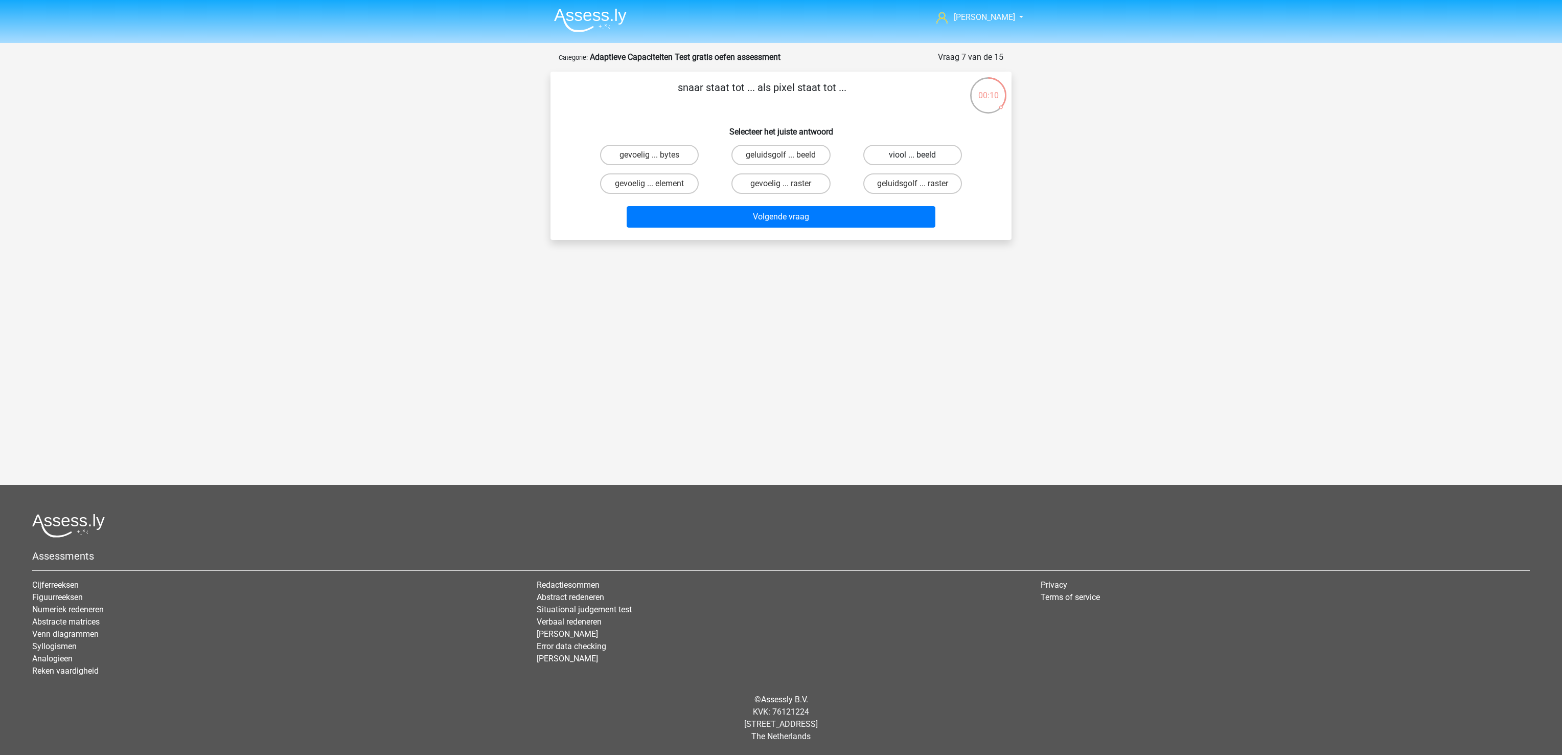
click at [933, 151] on label "viool ... beeld" at bounding box center [912, 155] width 99 height 20
click at [919, 155] on input "viool ... beeld" at bounding box center [916, 158] width 7 height 7
radio input "true"
click at [899, 218] on button "Volgende vraag" at bounding box center [781, 216] width 309 height 21
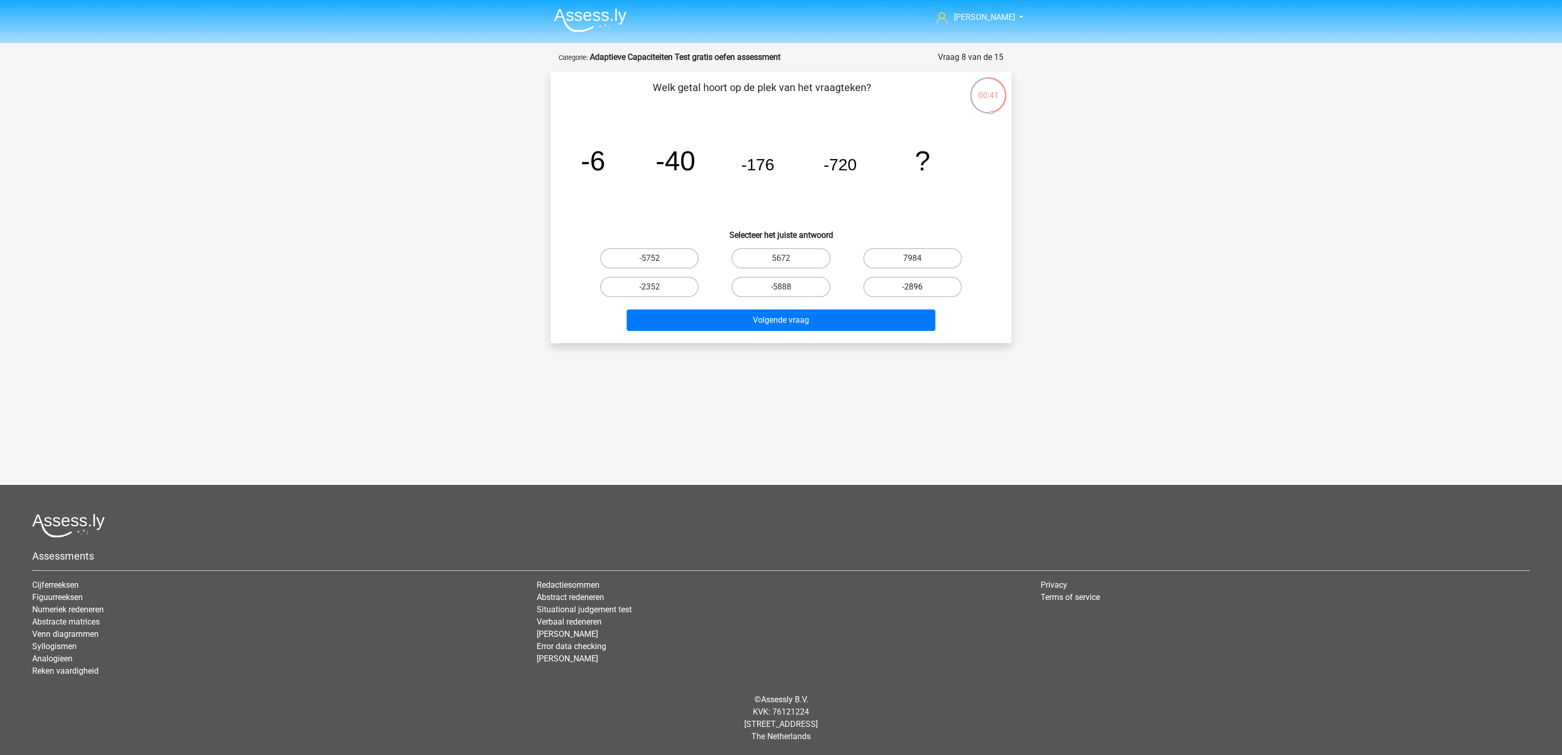
click at [944, 286] on label "-2896" at bounding box center [912, 287] width 99 height 20
click at [919, 287] on input "-2896" at bounding box center [916, 290] width 7 height 7
radio input "true"
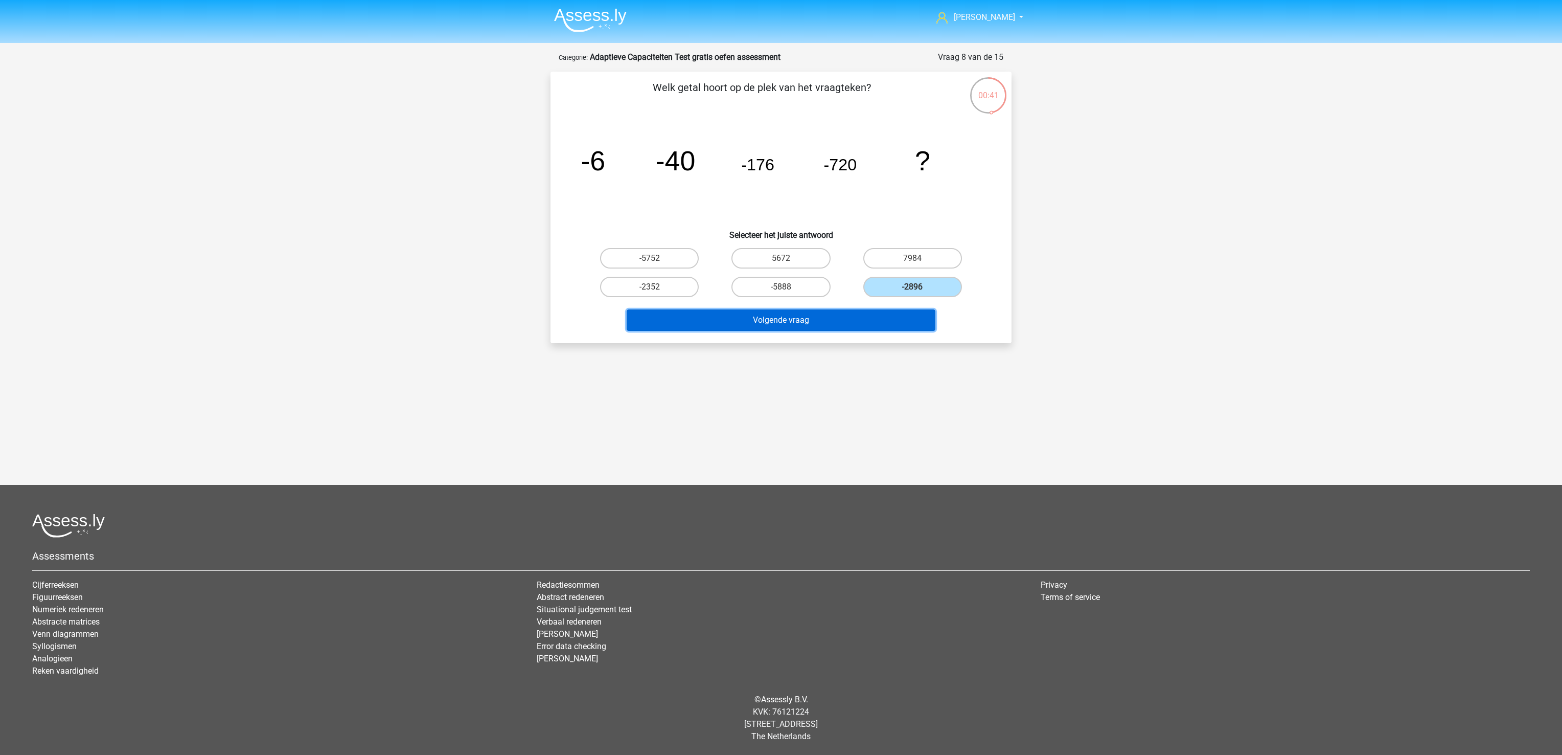
click at [863, 315] on button "Volgende vraag" at bounding box center [781, 319] width 309 height 21
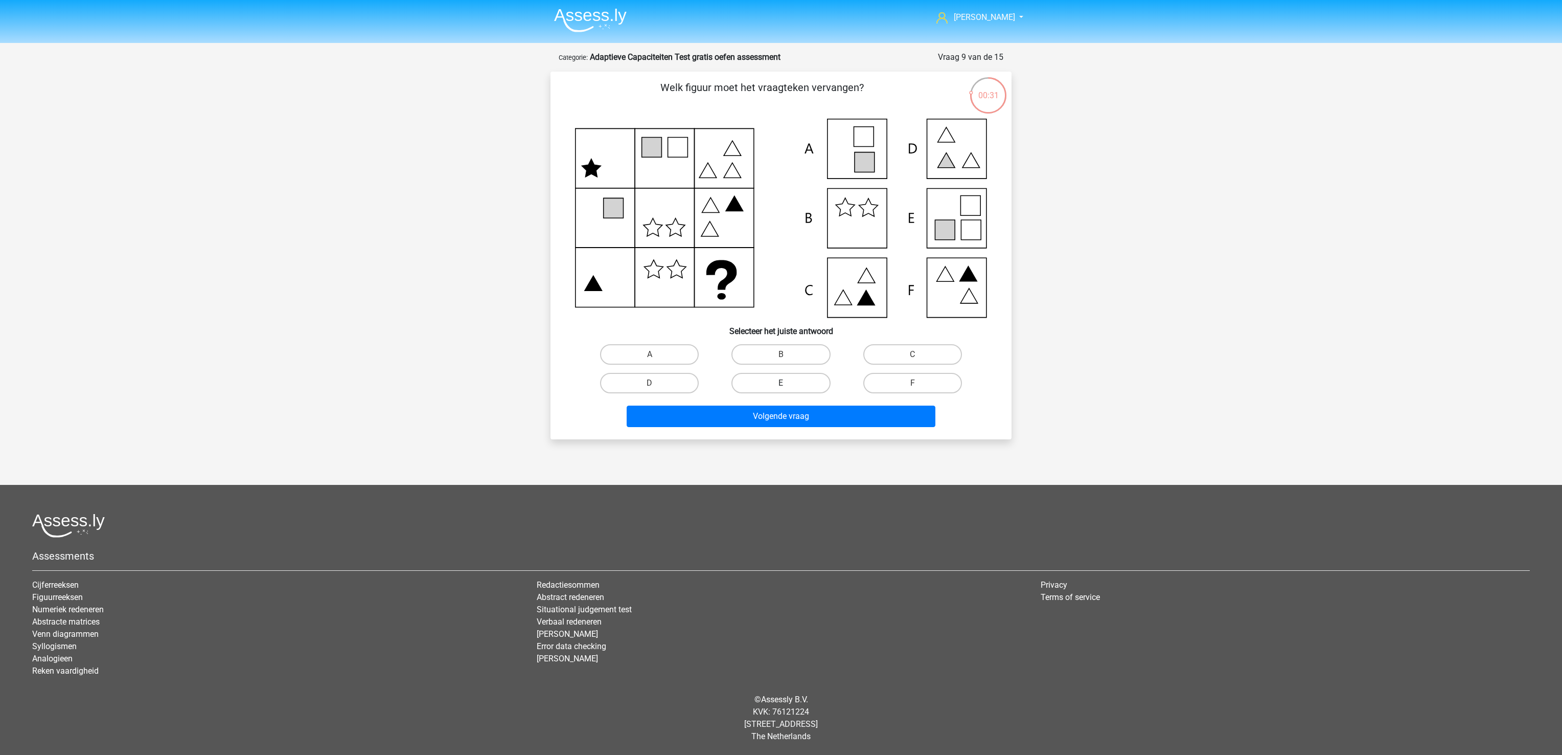
click at [811, 379] on label "E" at bounding box center [781, 383] width 99 height 20
click at [788, 383] on input "E" at bounding box center [784, 386] width 7 height 7
radio input "true"
click at [795, 415] on button "Volgende vraag" at bounding box center [781, 415] width 309 height 21
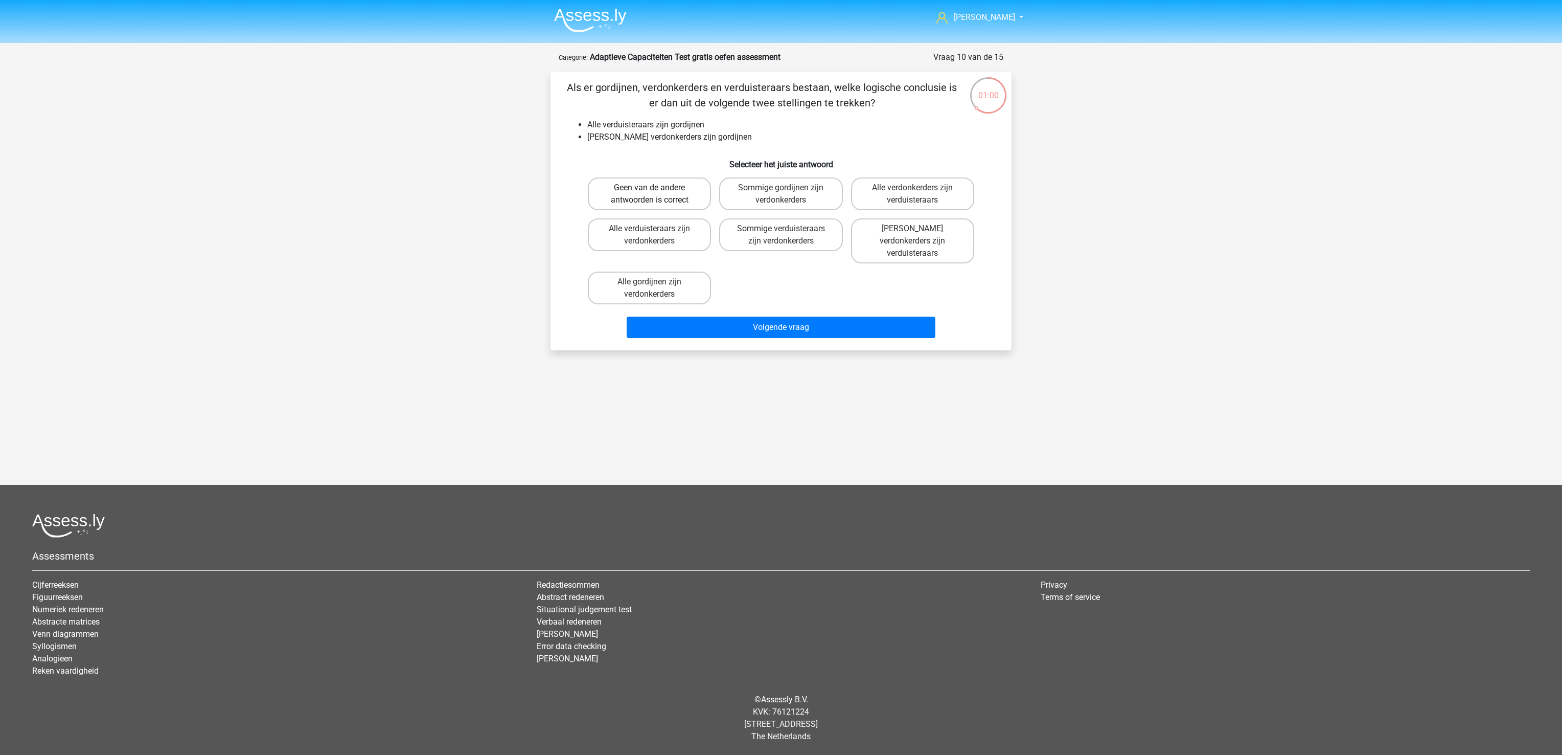
click at [634, 190] on label "Geen van de andere antwoorden is correct" at bounding box center [649, 193] width 123 height 33
click at [650, 190] on input "Geen van de andere antwoorden is correct" at bounding box center [653, 191] width 7 height 7
radio input "true"
click at [736, 316] on button "Volgende vraag" at bounding box center [781, 326] width 309 height 21
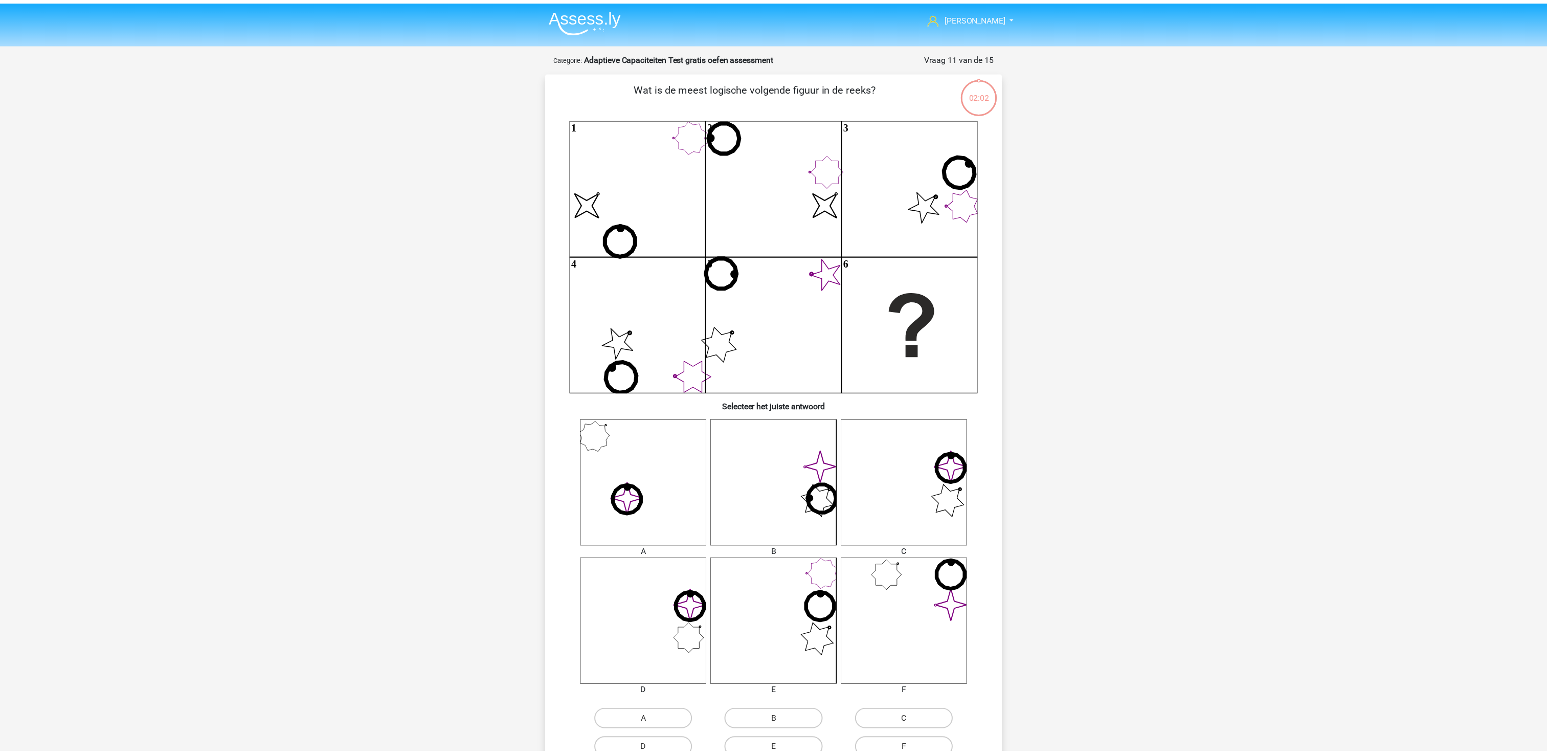
scroll to position [51, 0]
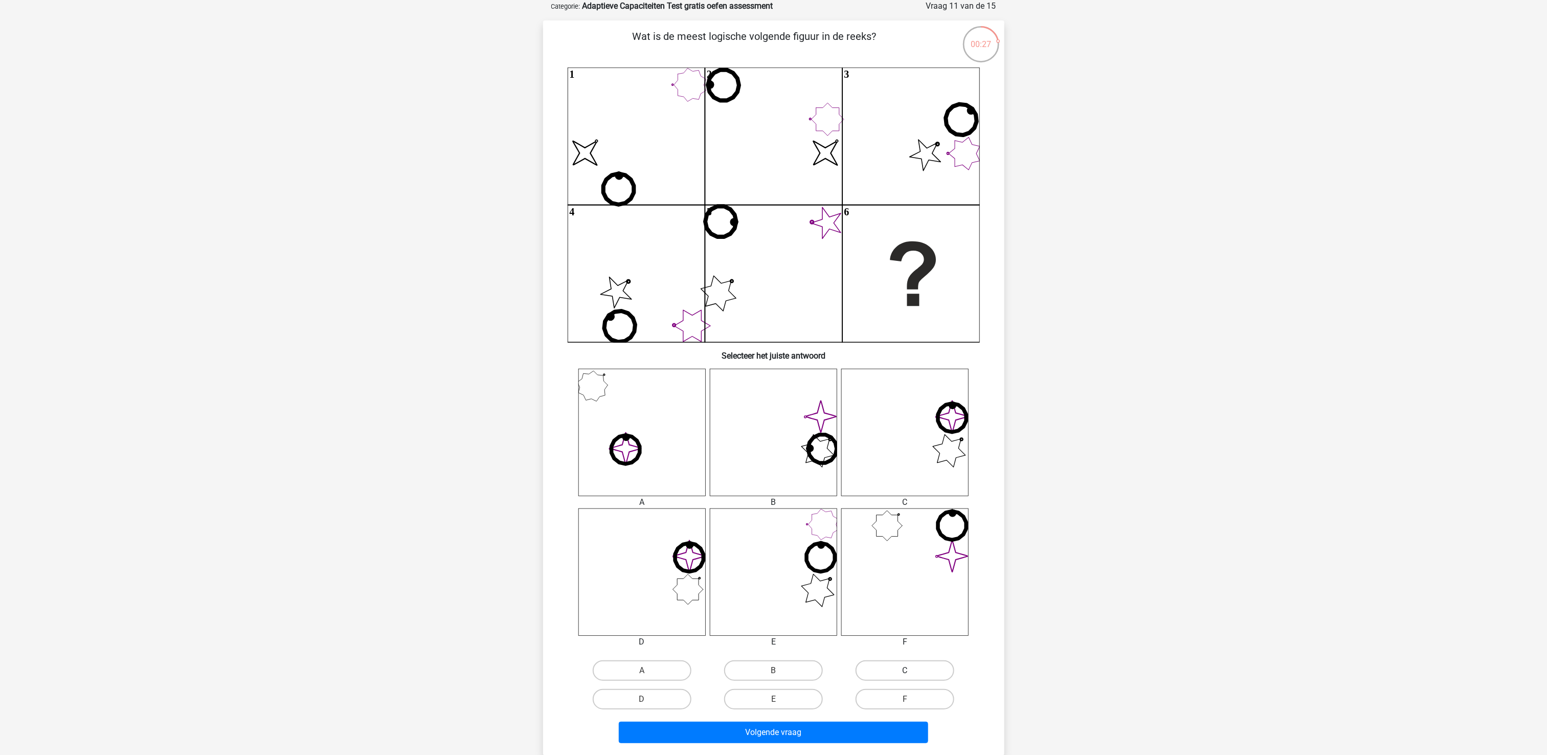
click at [888, 661] on label "C" at bounding box center [904, 670] width 99 height 20
click at [905, 670] on input "C" at bounding box center [908, 673] width 7 height 7
radio input "true"
click at [836, 730] on button "Volgende vraag" at bounding box center [773, 731] width 309 height 21
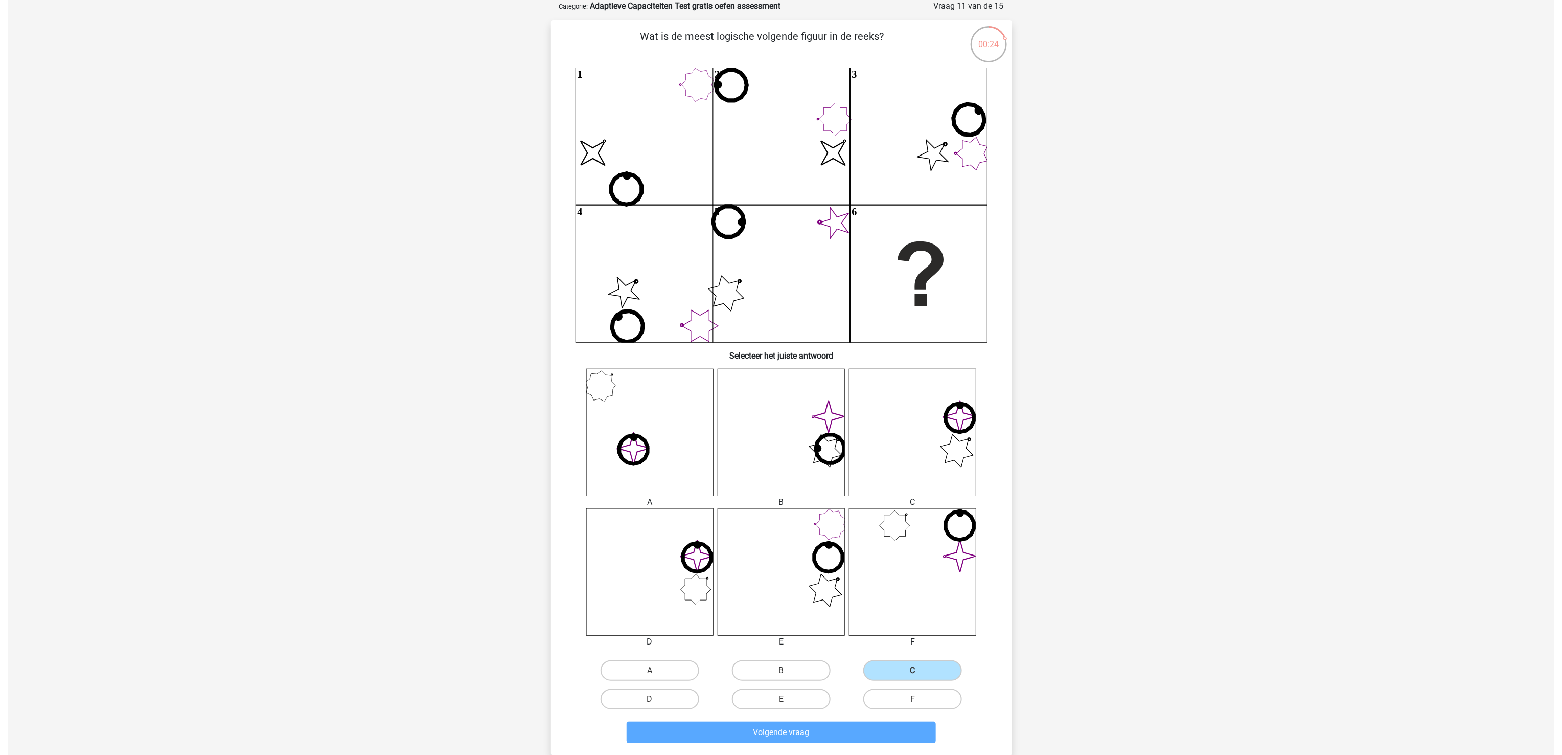
scroll to position [0, 0]
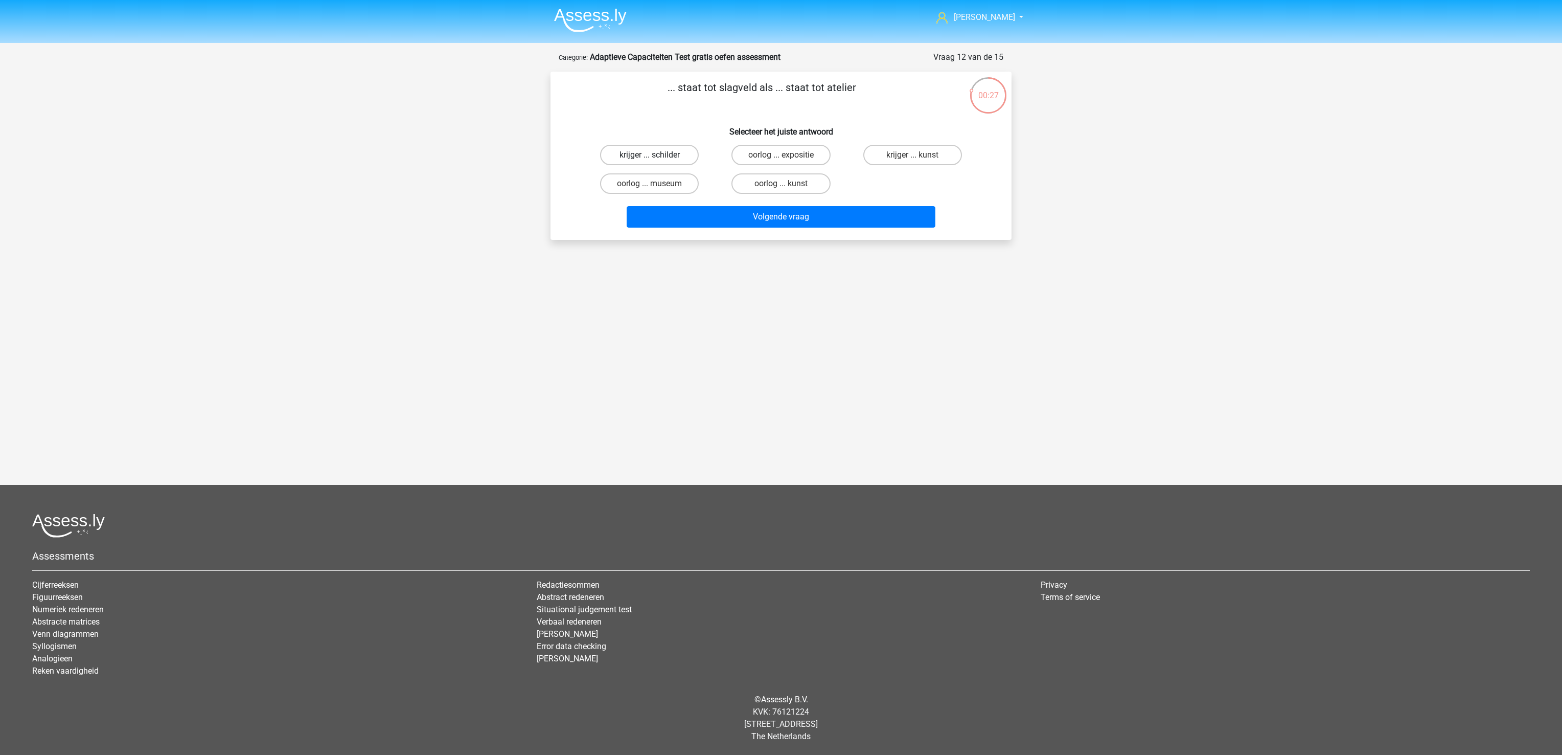
click at [663, 152] on label "krijger ... schilder" at bounding box center [649, 155] width 99 height 20
click at [656, 155] on input "krijger ... schilder" at bounding box center [653, 158] width 7 height 7
radio input "true"
click at [701, 218] on button "Volgende vraag" at bounding box center [781, 216] width 309 height 21
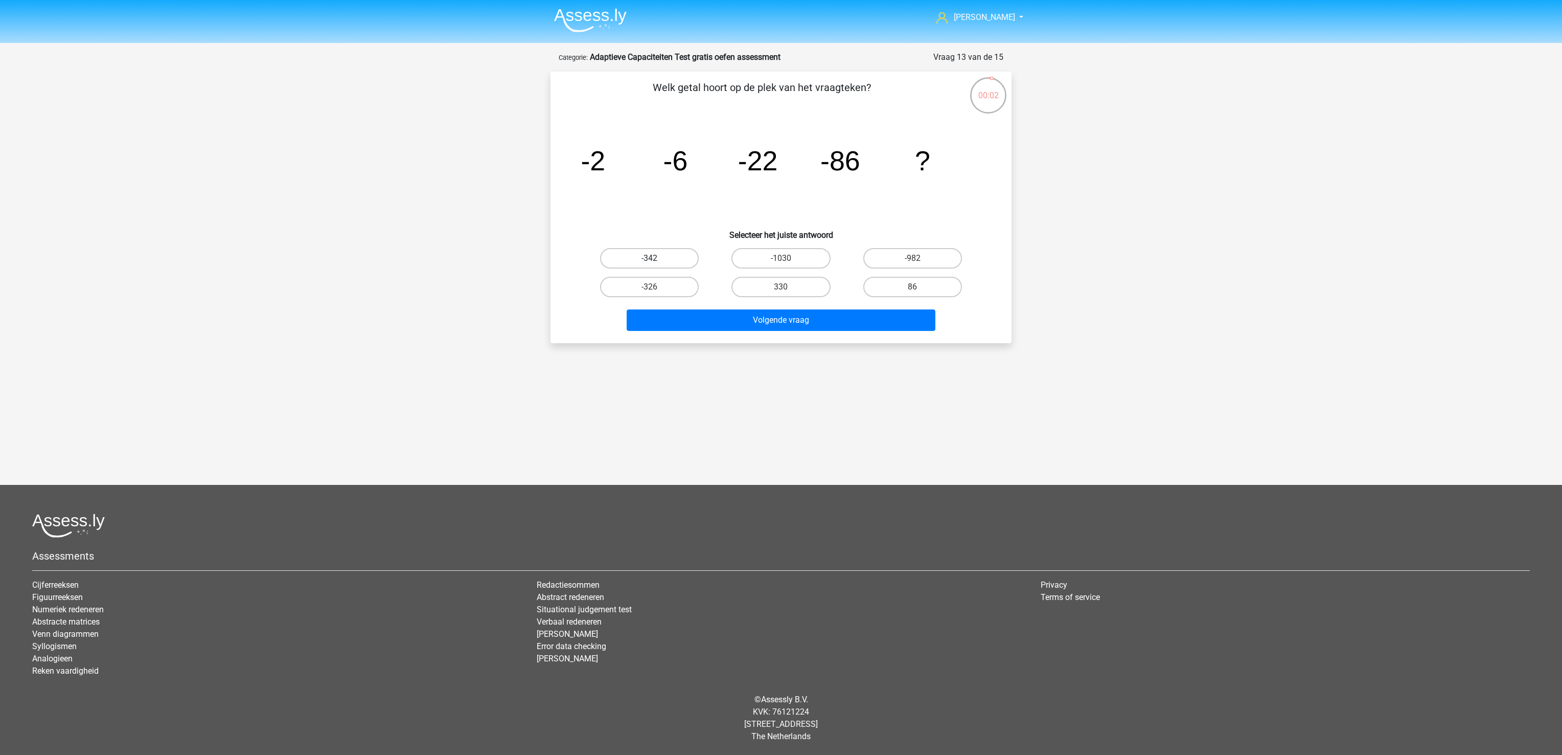
click at [689, 258] on label "-342" at bounding box center [649, 258] width 99 height 20
click at [656, 258] on input "-342" at bounding box center [653, 261] width 7 height 7
radio input "true"
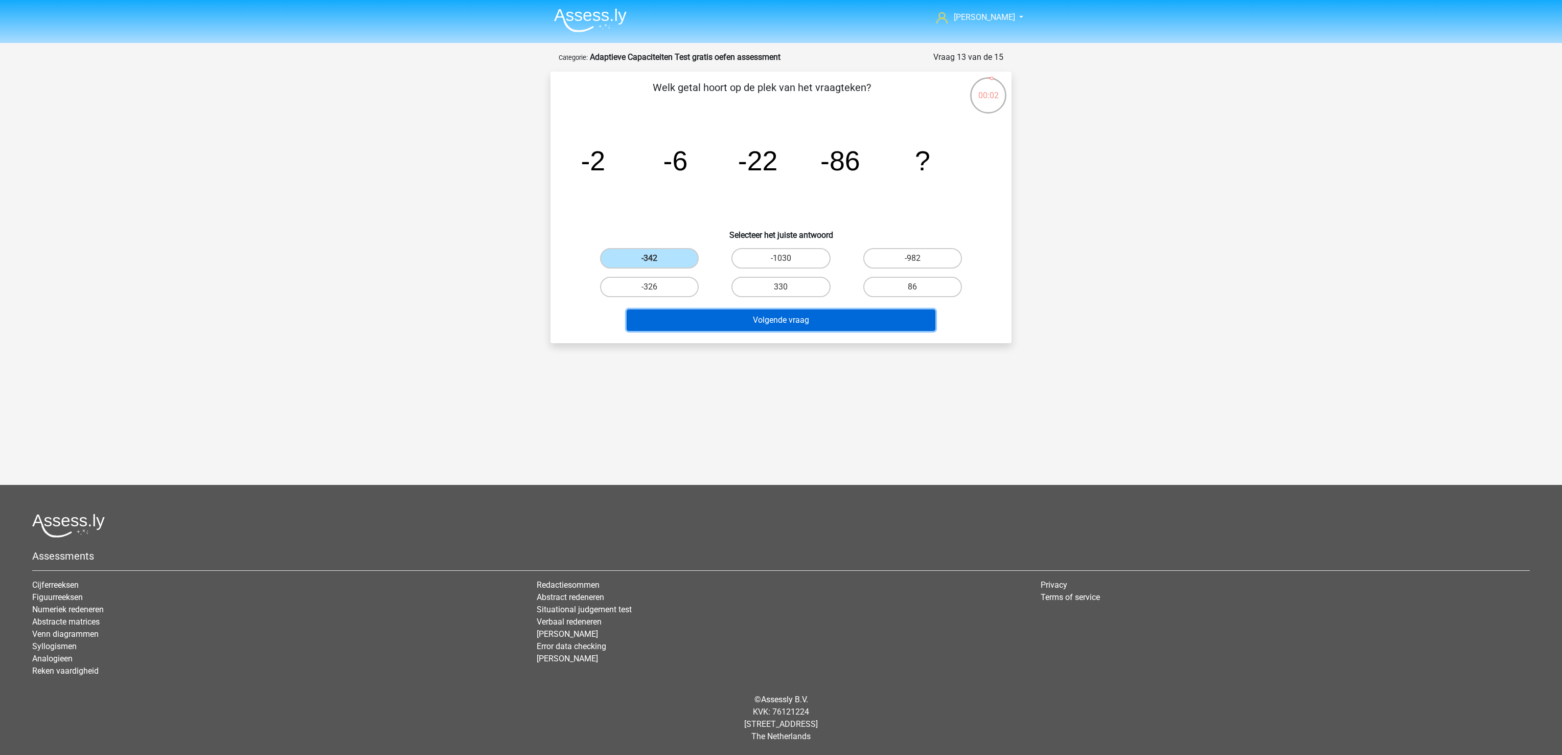
click at [732, 322] on button "Volgende vraag" at bounding box center [781, 319] width 309 height 21
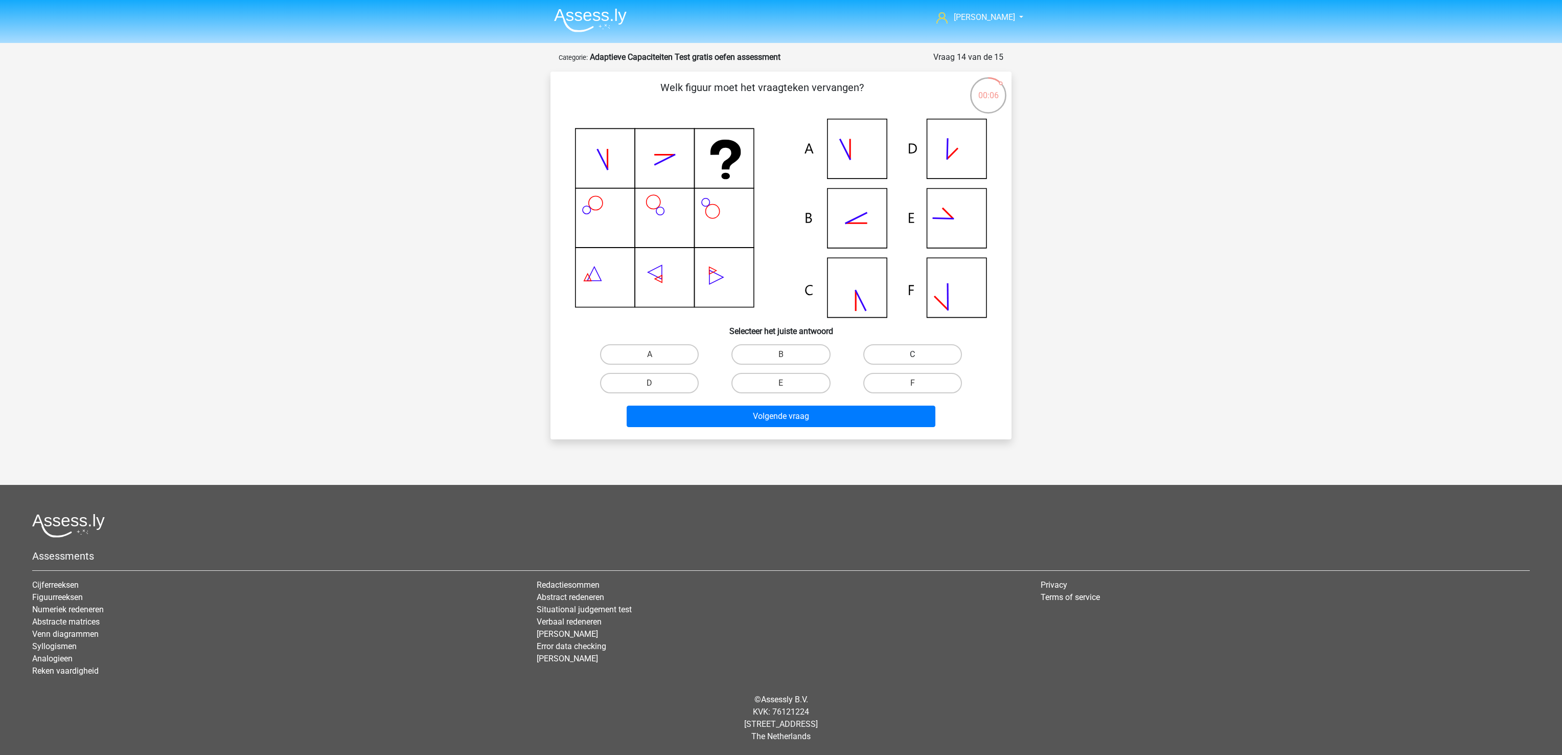
click at [940, 352] on label "C" at bounding box center [912, 354] width 99 height 20
click at [919, 354] on input "C" at bounding box center [916, 357] width 7 height 7
radio input "true"
click at [900, 420] on button "Volgende vraag" at bounding box center [781, 415] width 309 height 21
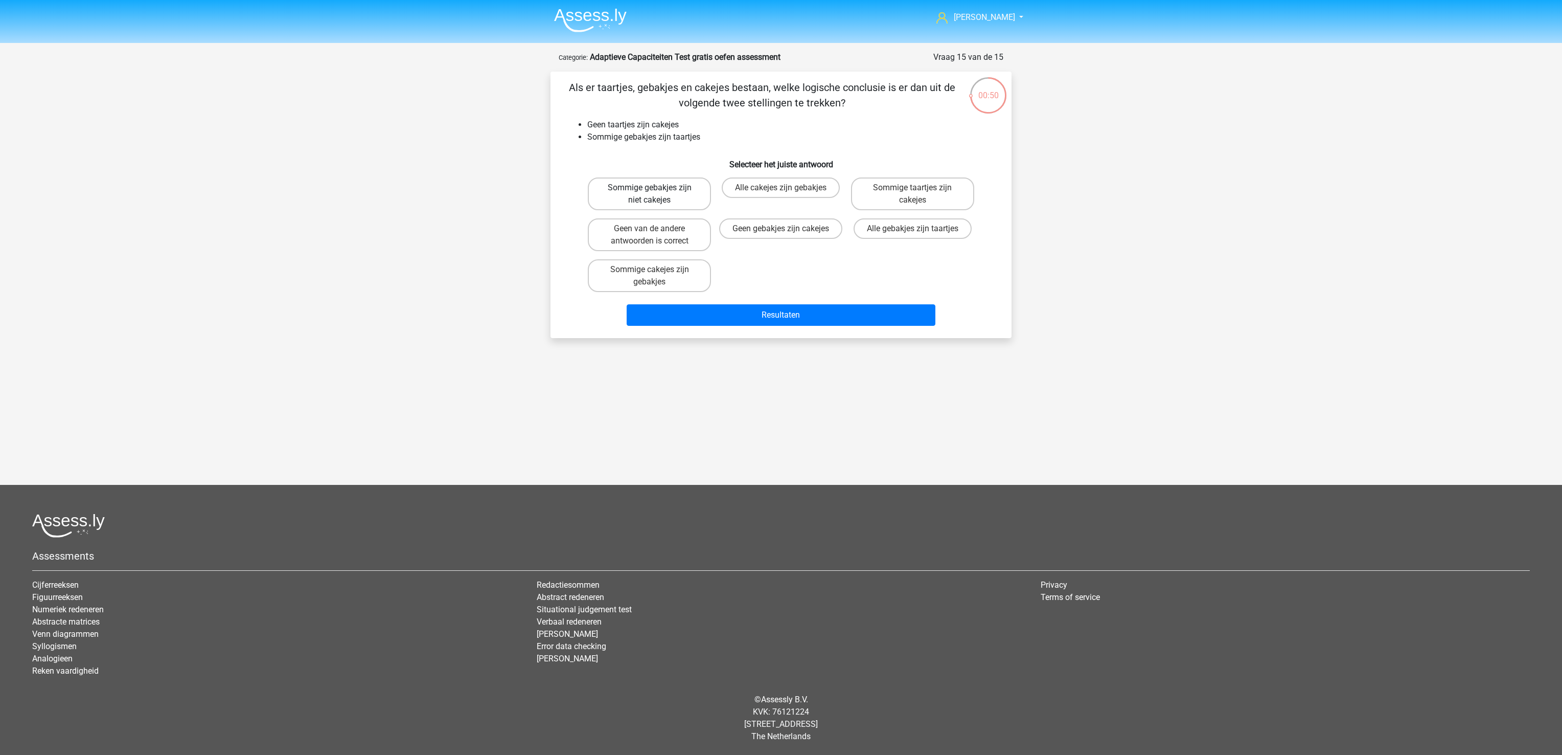
click at [675, 188] on label "Sommige gebakjes zijn niet cakejes" at bounding box center [649, 193] width 123 height 33
click at [656, 188] on input "Sommige gebakjes zijn niet cakejes" at bounding box center [653, 191] width 7 height 7
radio input "true"
click at [721, 323] on button "Resultaten" at bounding box center [781, 314] width 309 height 21
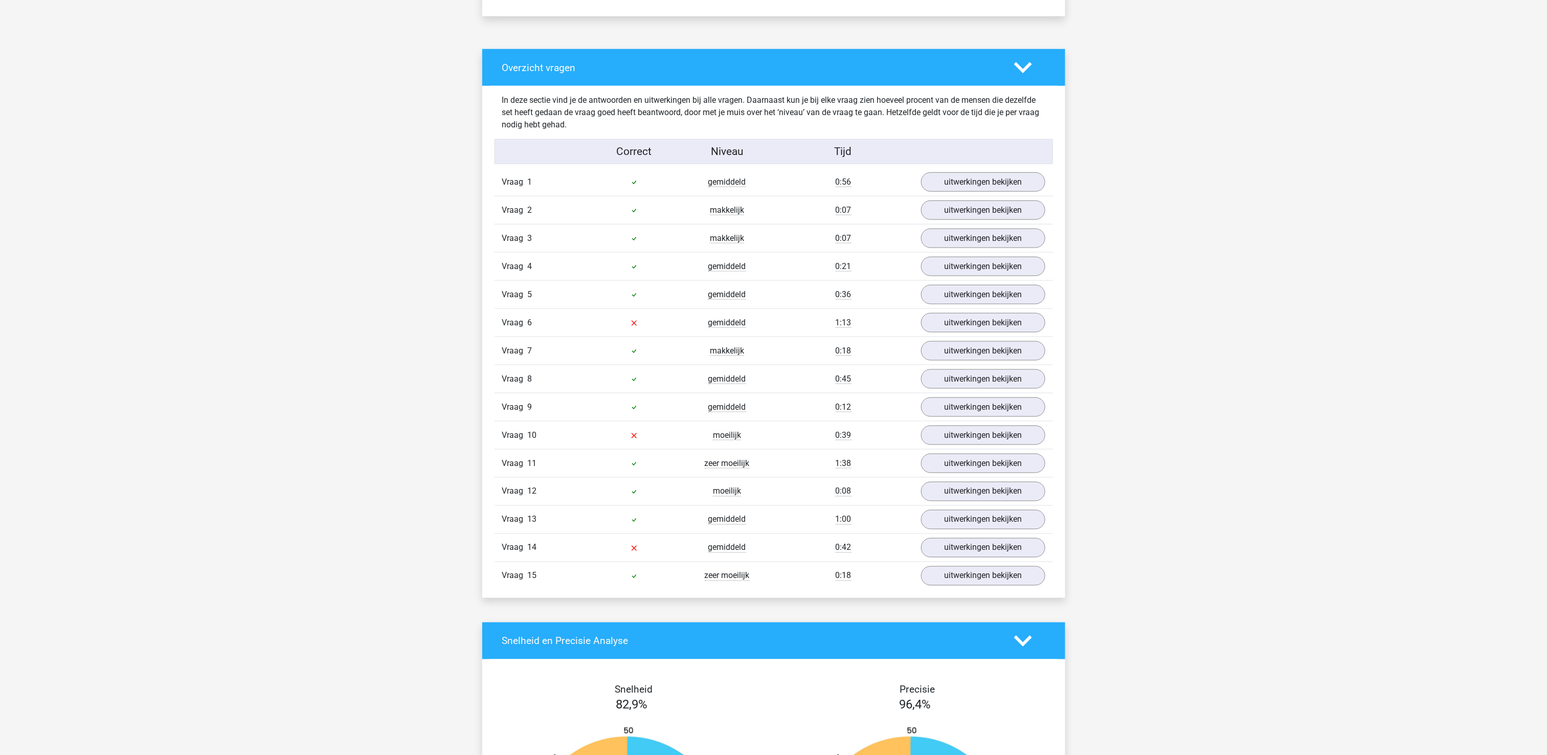
scroll to position [818, 0]
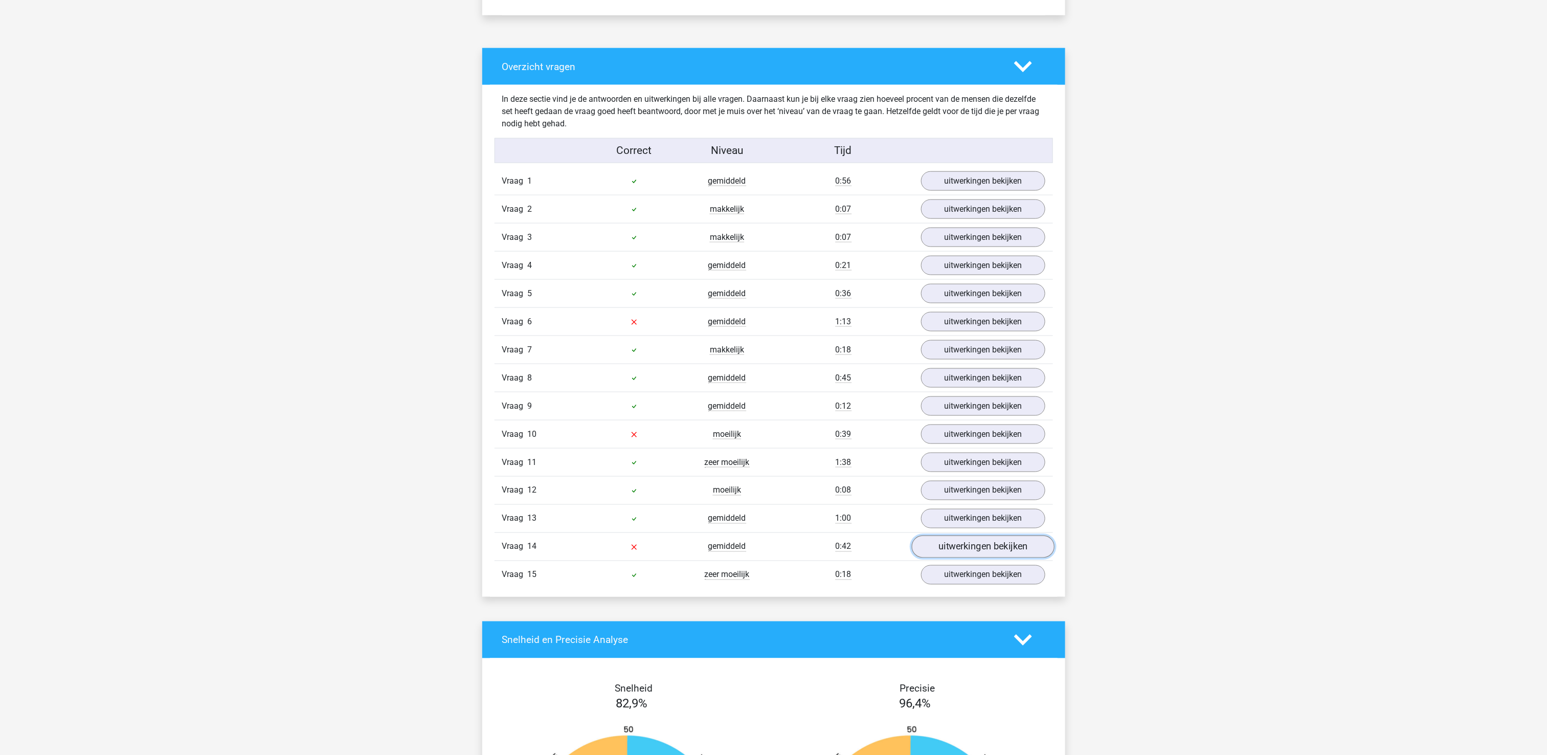
click at [1023, 558] on link "uitwerkingen bekijken" at bounding box center [982, 546] width 143 height 22
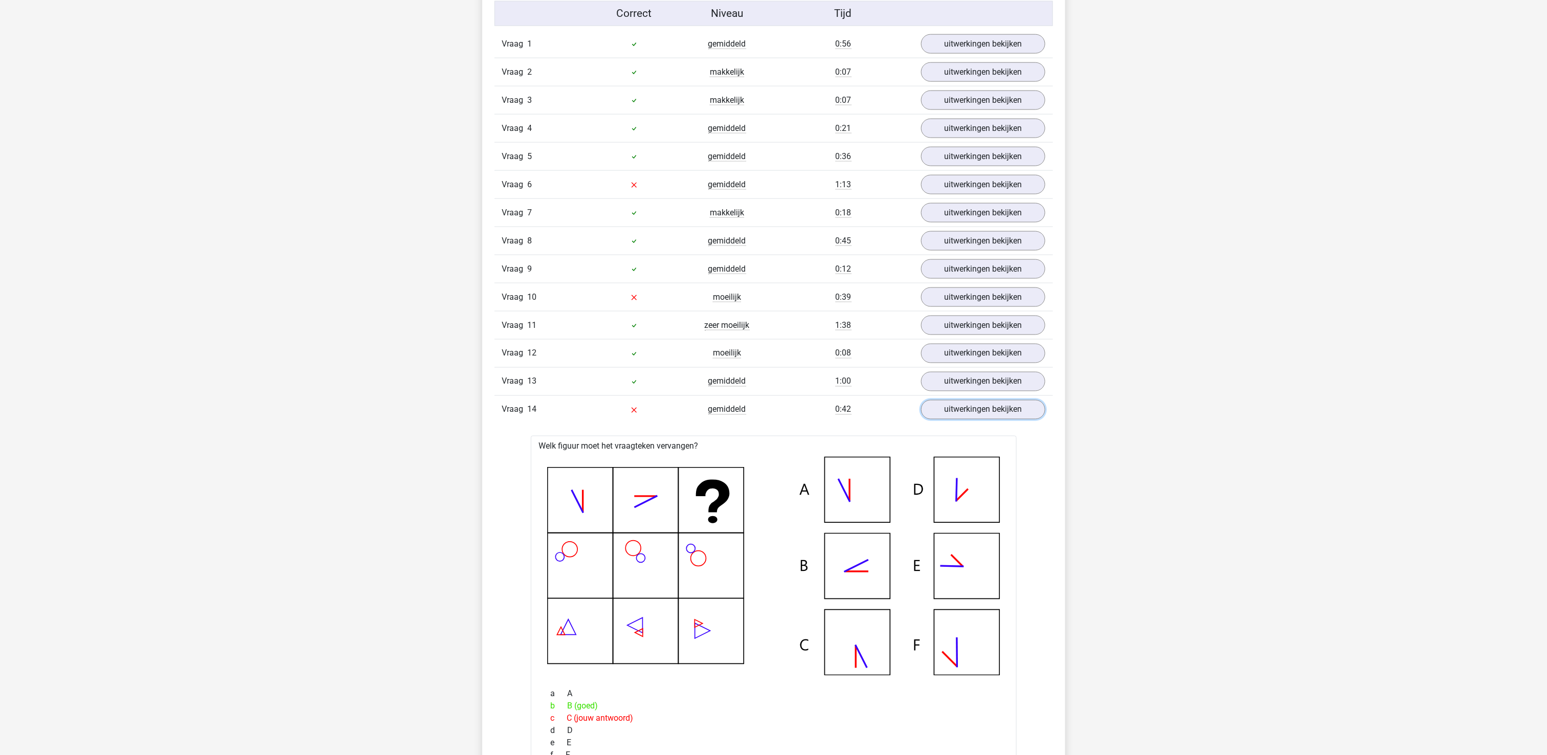
scroll to position [920, 0]
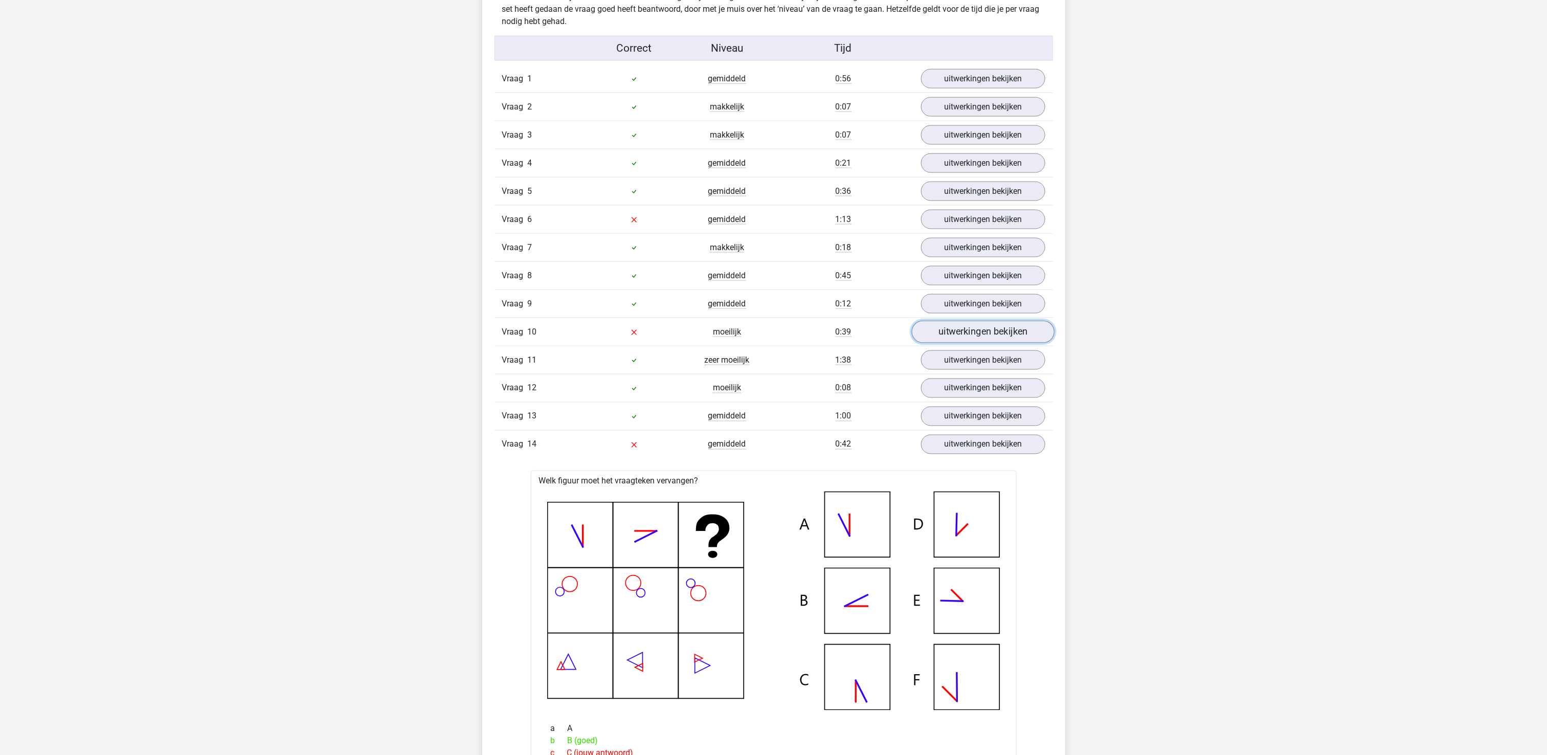
click at [995, 339] on link "uitwerkingen bekijken" at bounding box center [982, 332] width 143 height 22
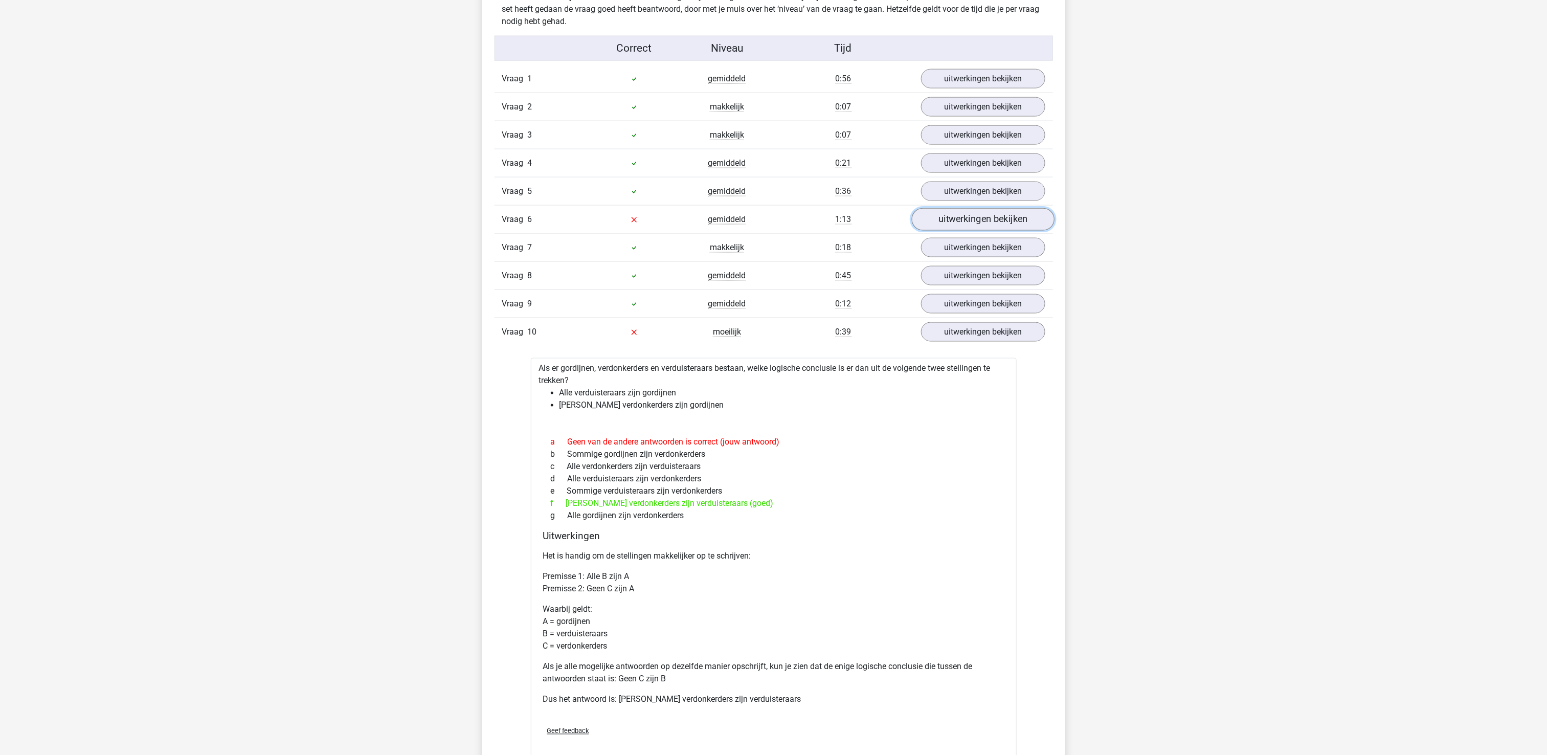
click at [1012, 221] on link "uitwerkingen bekijken" at bounding box center [982, 219] width 143 height 22
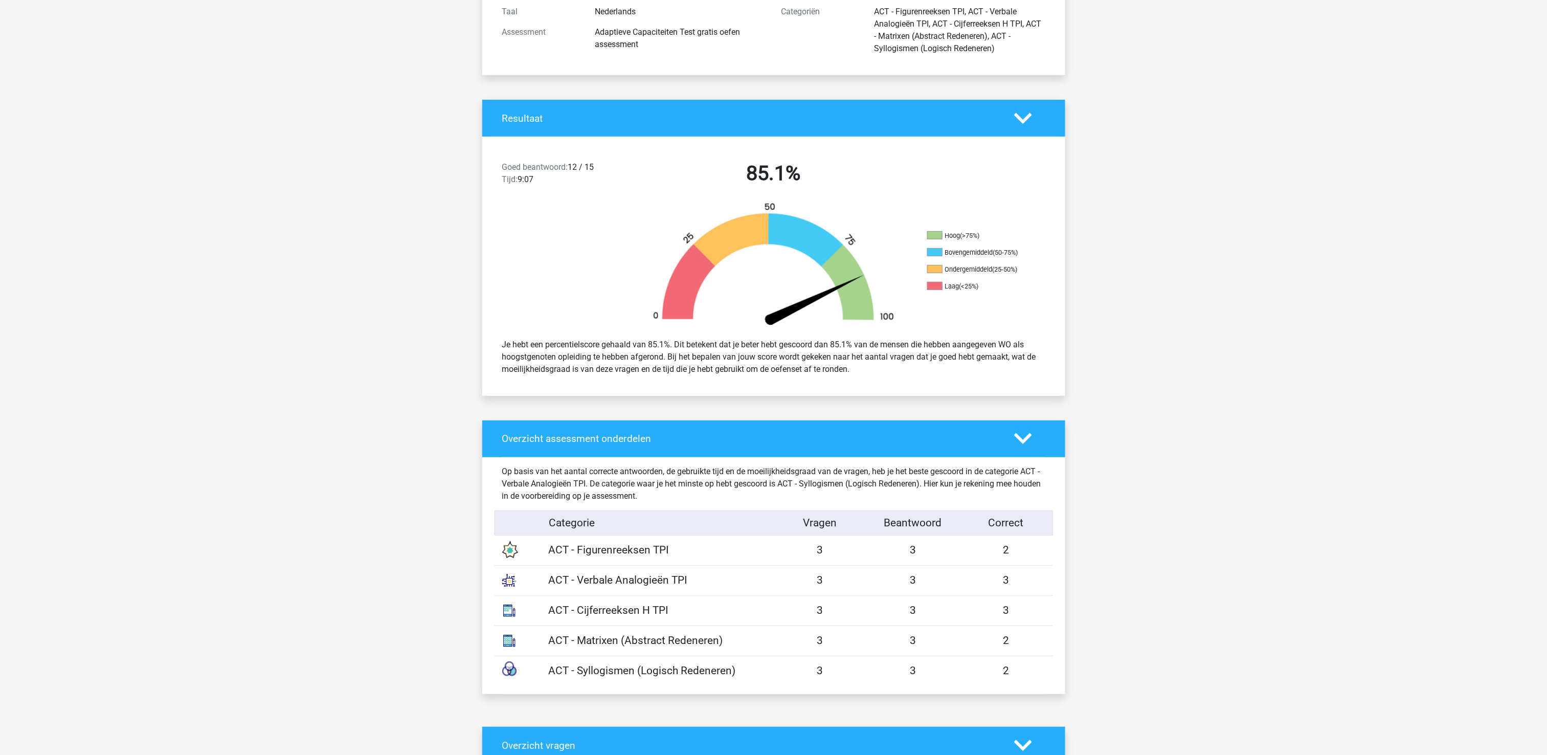
scroll to position [307, 0]
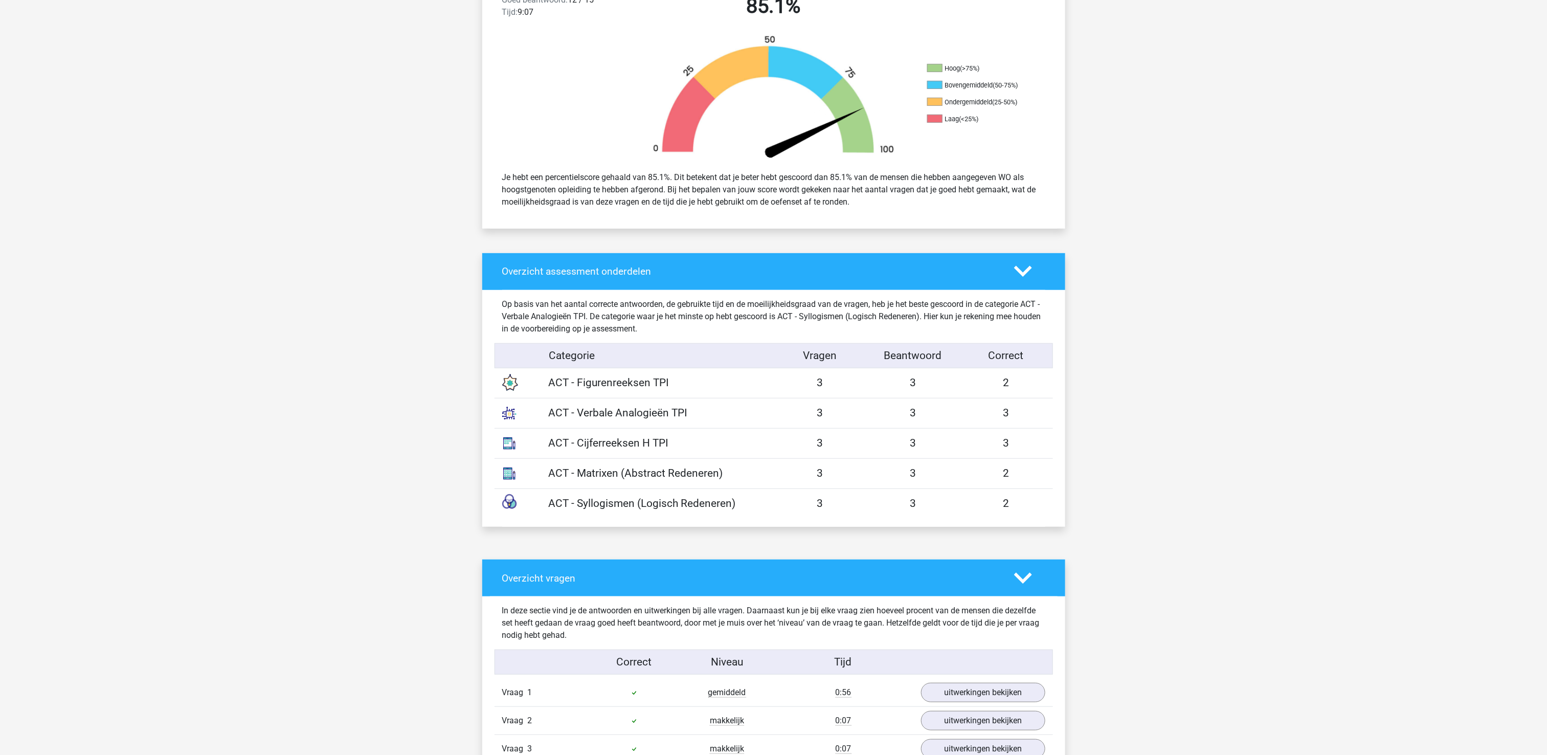
click at [1023, 591] on div "Overzicht vragen" at bounding box center [773, 577] width 583 height 37
click at [1022, 577] on icon at bounding box center [1023, 578] width 18 height 18
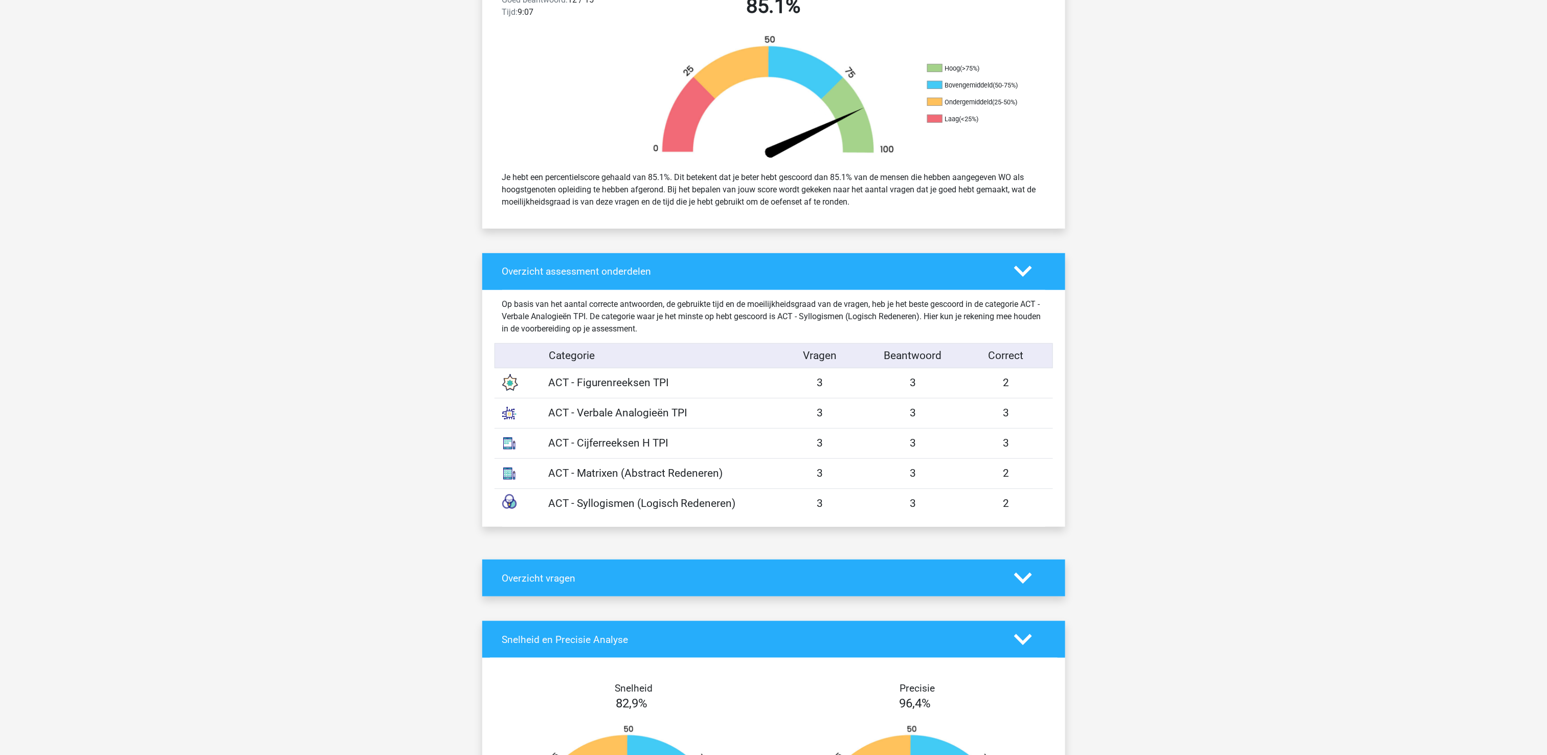
click at [1015, 268] on polygon at bounding box center [1023, 271] width 18 height 11
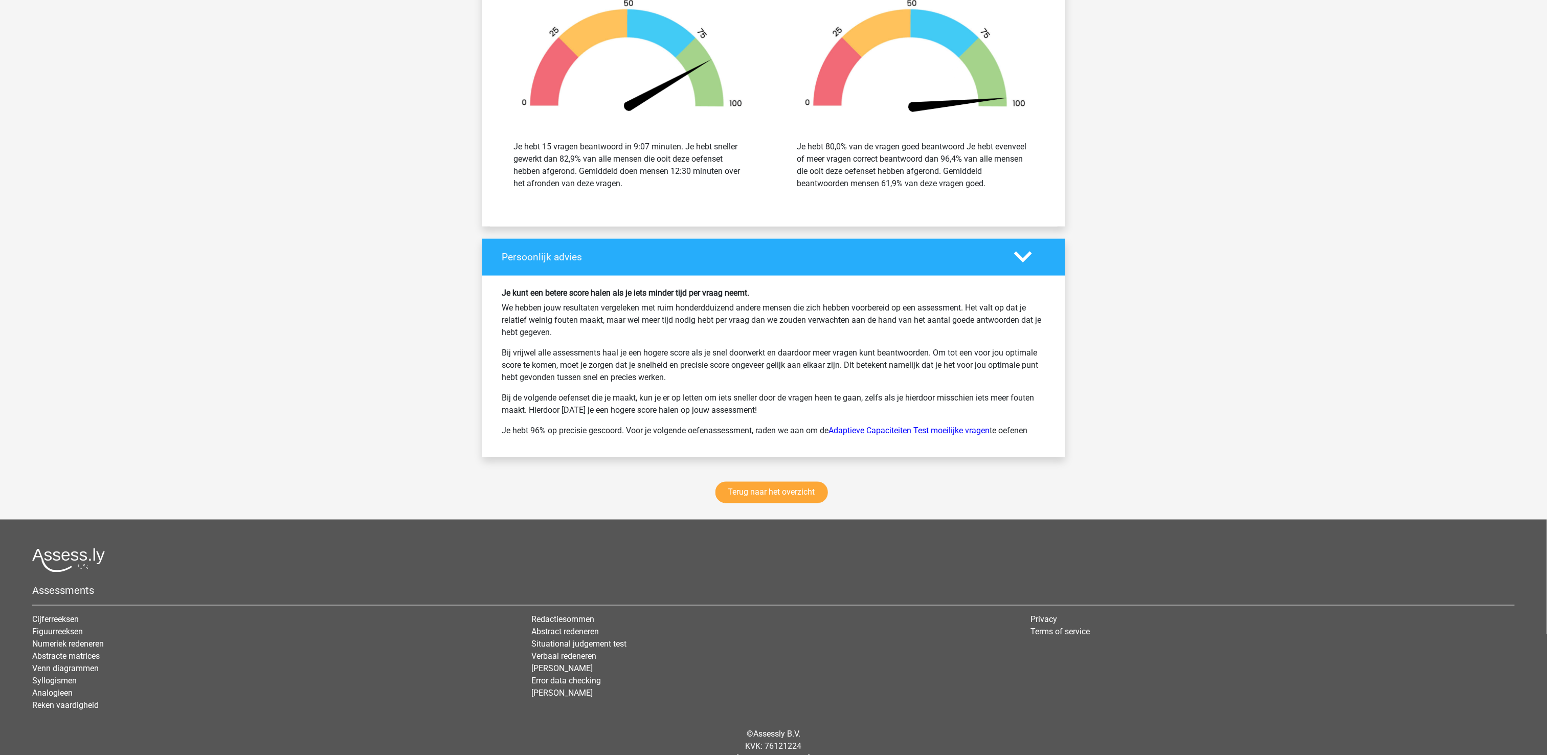
scroll to position [818, 0]
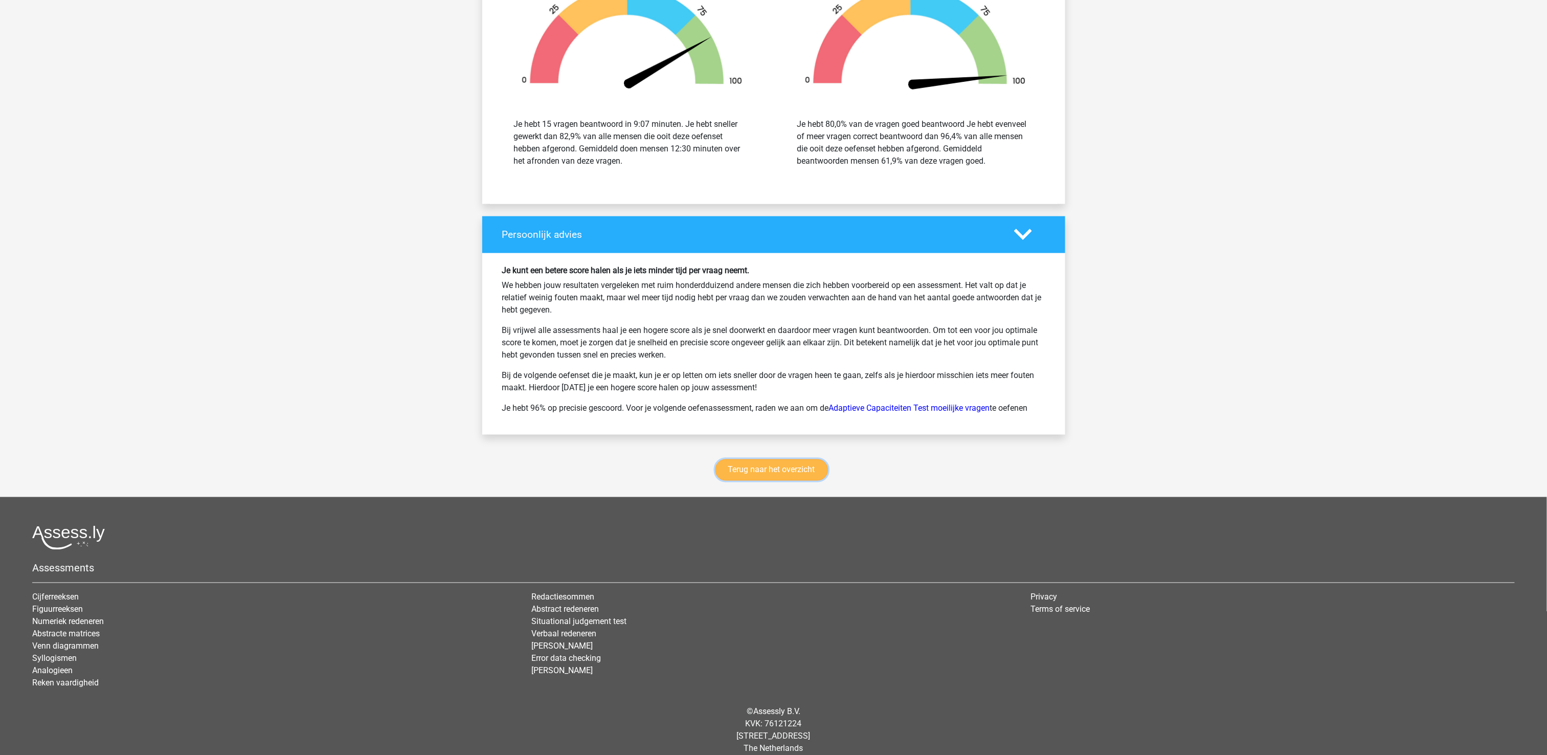
click at [811, 473] on link "Terug naar het overzicht" at bounding box center [771, 469] width 112 height 21
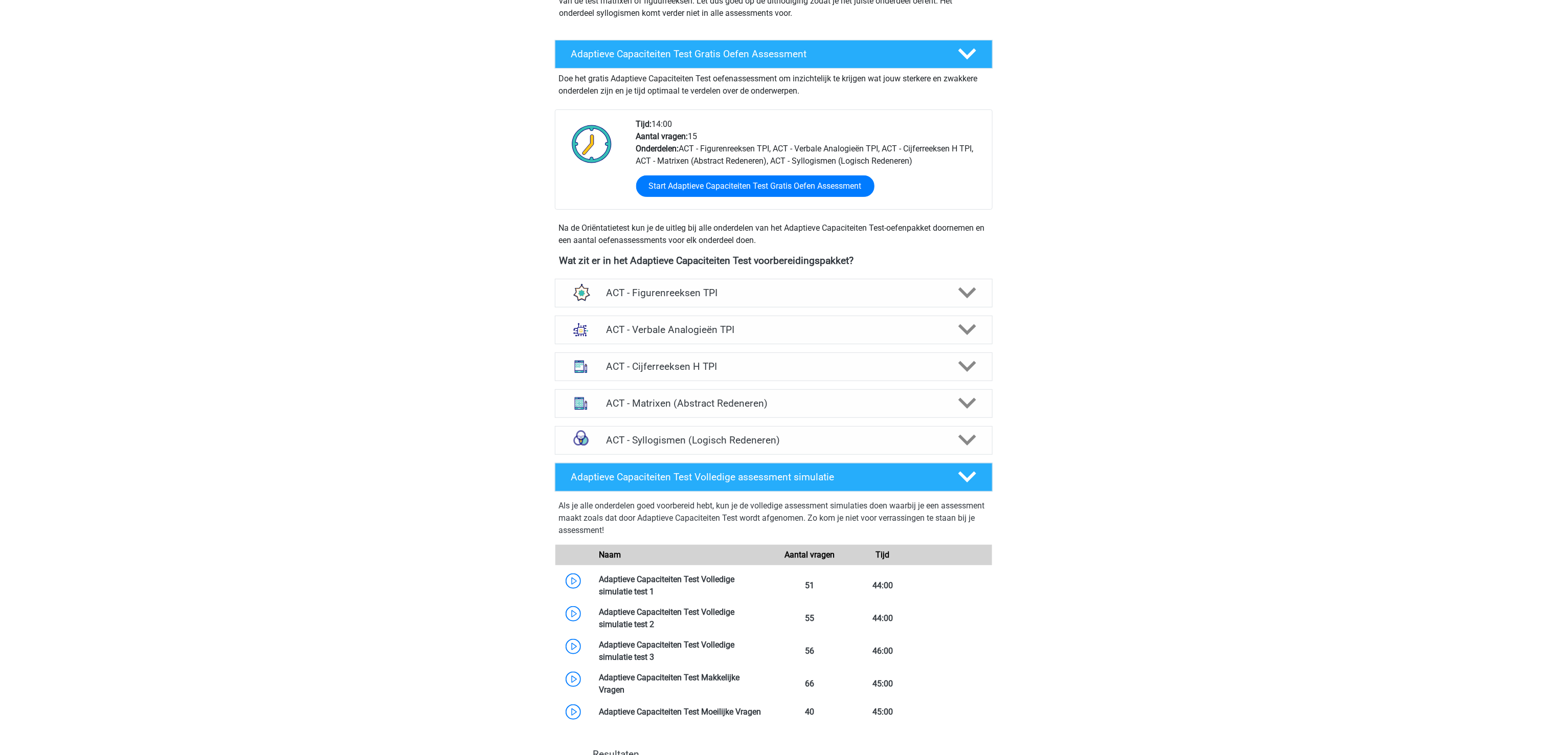
scroll to position [204, 0]
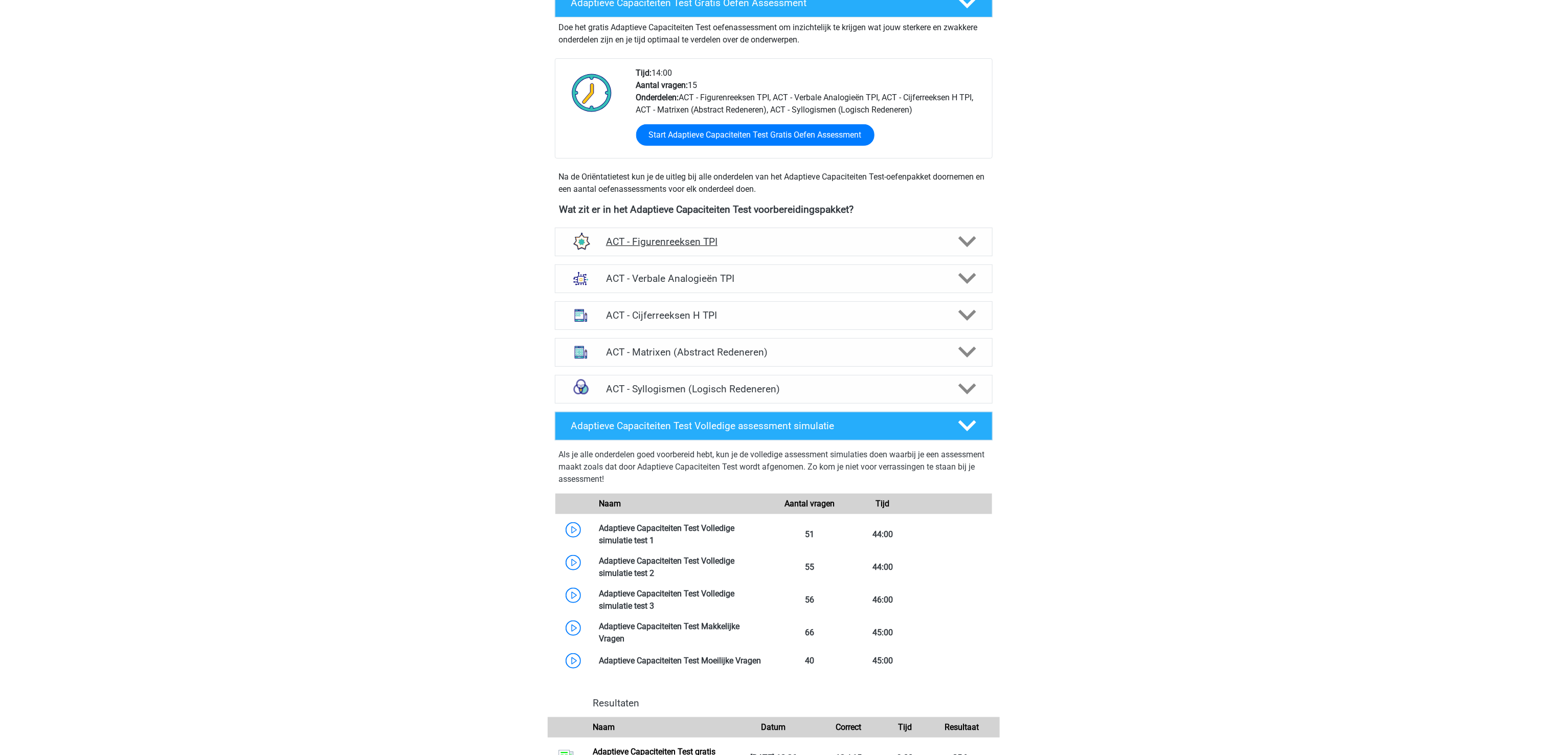
click at [664, 237] on h4 "ACT - Figurenreeksen TPI" at bounding box center [773, 242] width 335 height 12
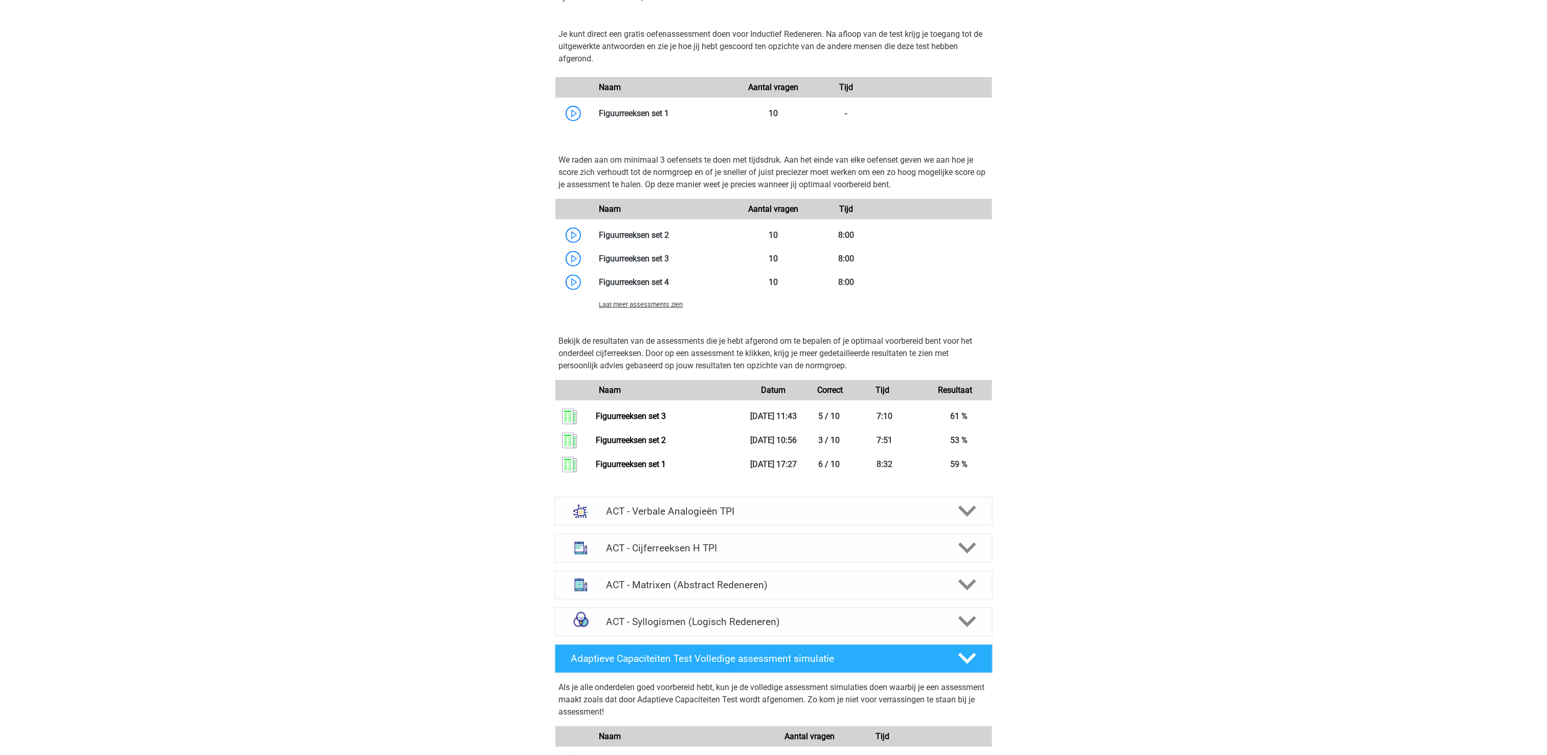
scroll to position [511, 0]
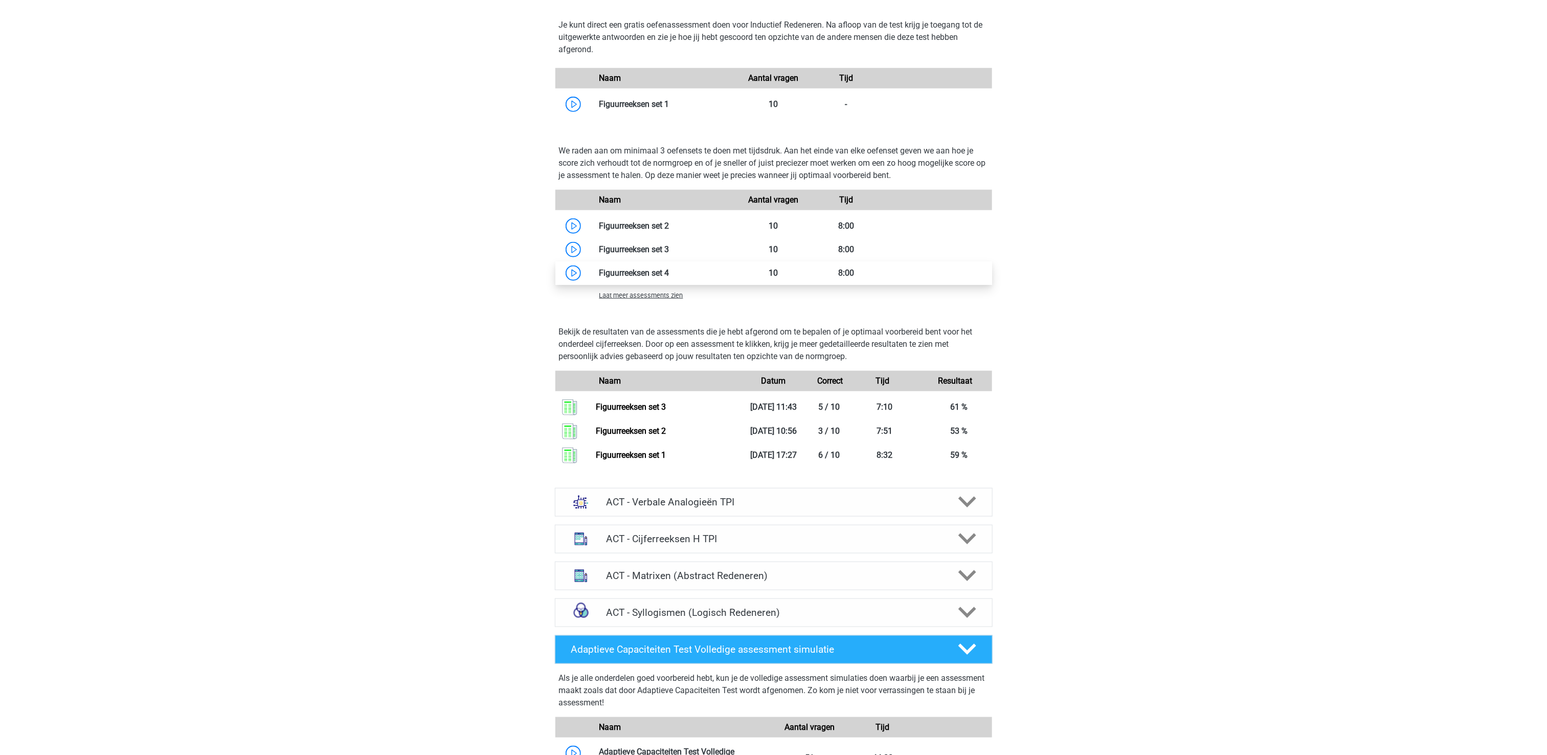
click at [669, 270] on link at bounding box center [669, 273] width 0 height 10
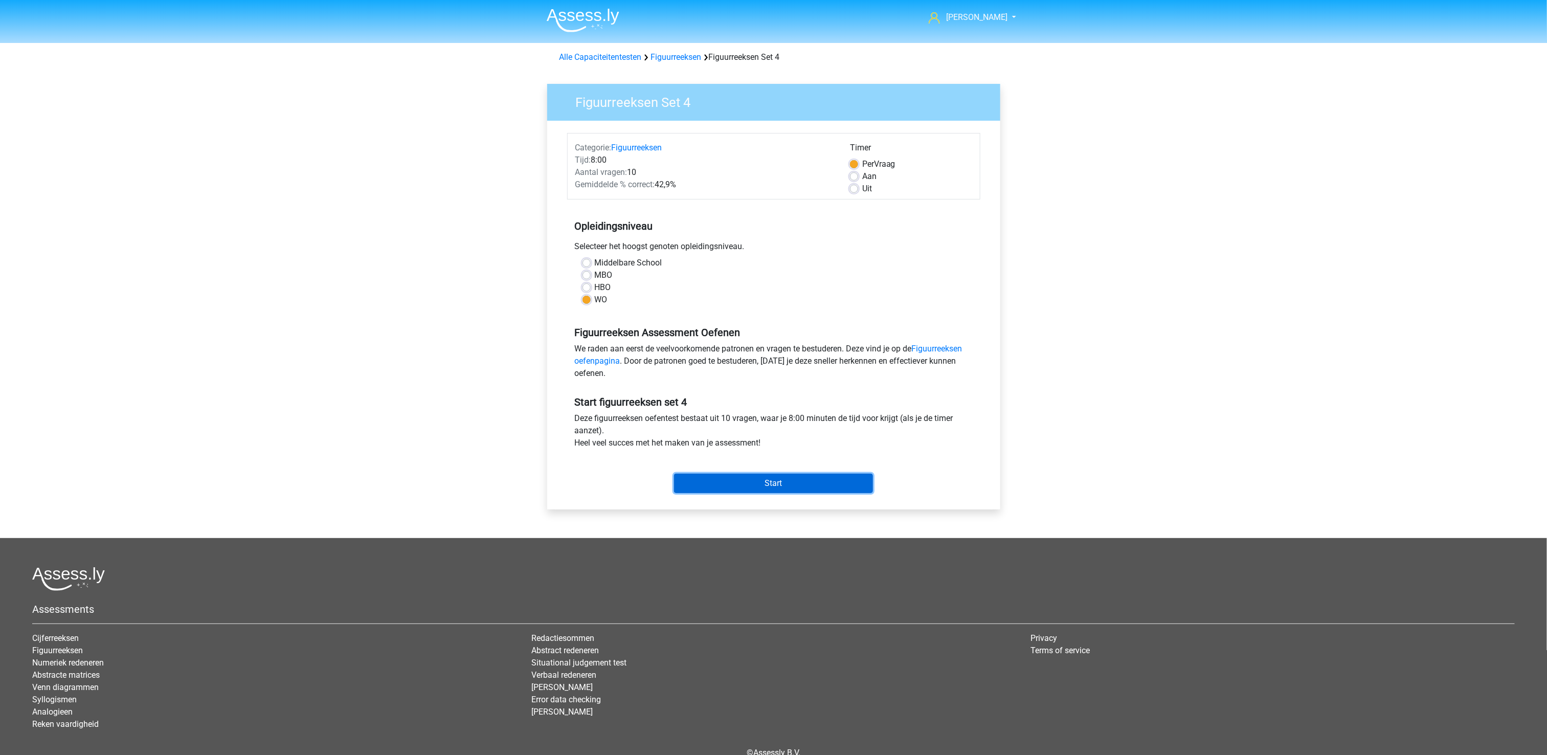
click at [815, 489] on input "Start" at bounding box center [773, 482] width 199 height 19
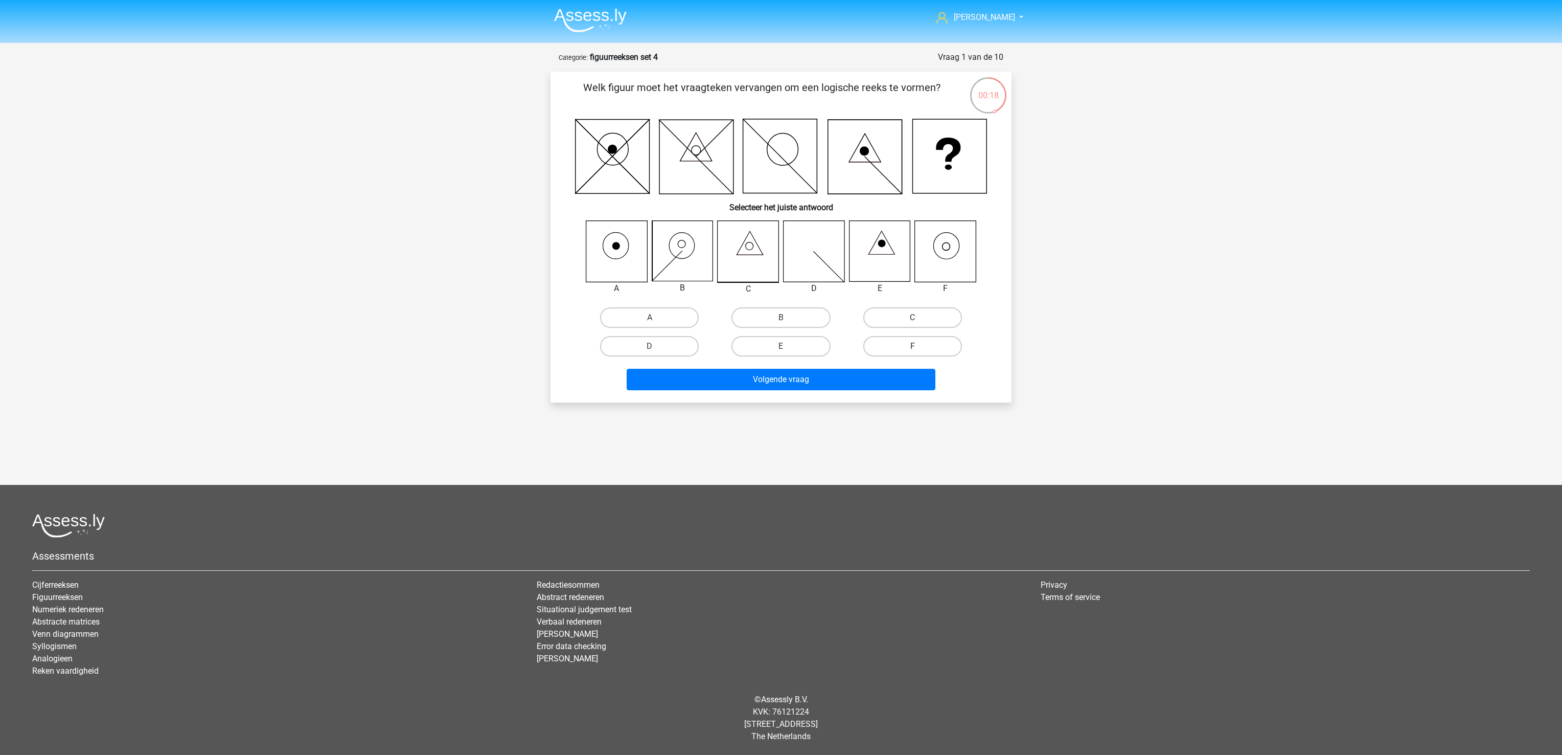
click at [912, 343] on label "F" at bounding box center [912, 346] width 99 height 20
click at [913, 346] on input "F" at bounding box center [916, 349] width 7 height 7
radio input "true"
click at [874, 386] on button "Volgende vraag" at bounding box center [781, 379] width 309 height 21
click at [939, 342] on label "F" at bounding box center [912, 345] width 99 height 20
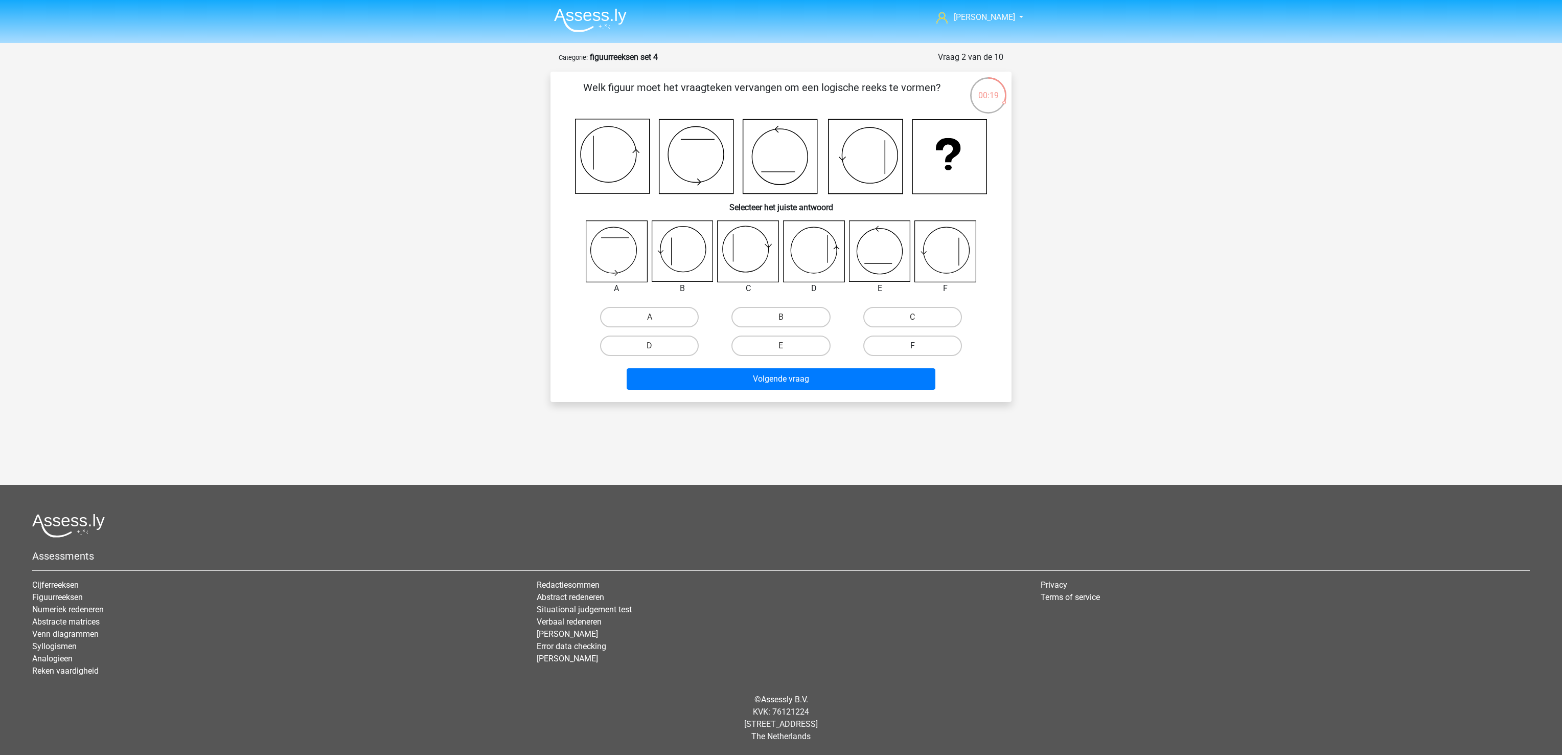
click at [919, 346] on input "F" at bounding box center [916, 349] width 7 height 7
radio input "true"
click at [827, 376] on button "Volgende vraag" at bounding box center [781, 378] width 309 height 21
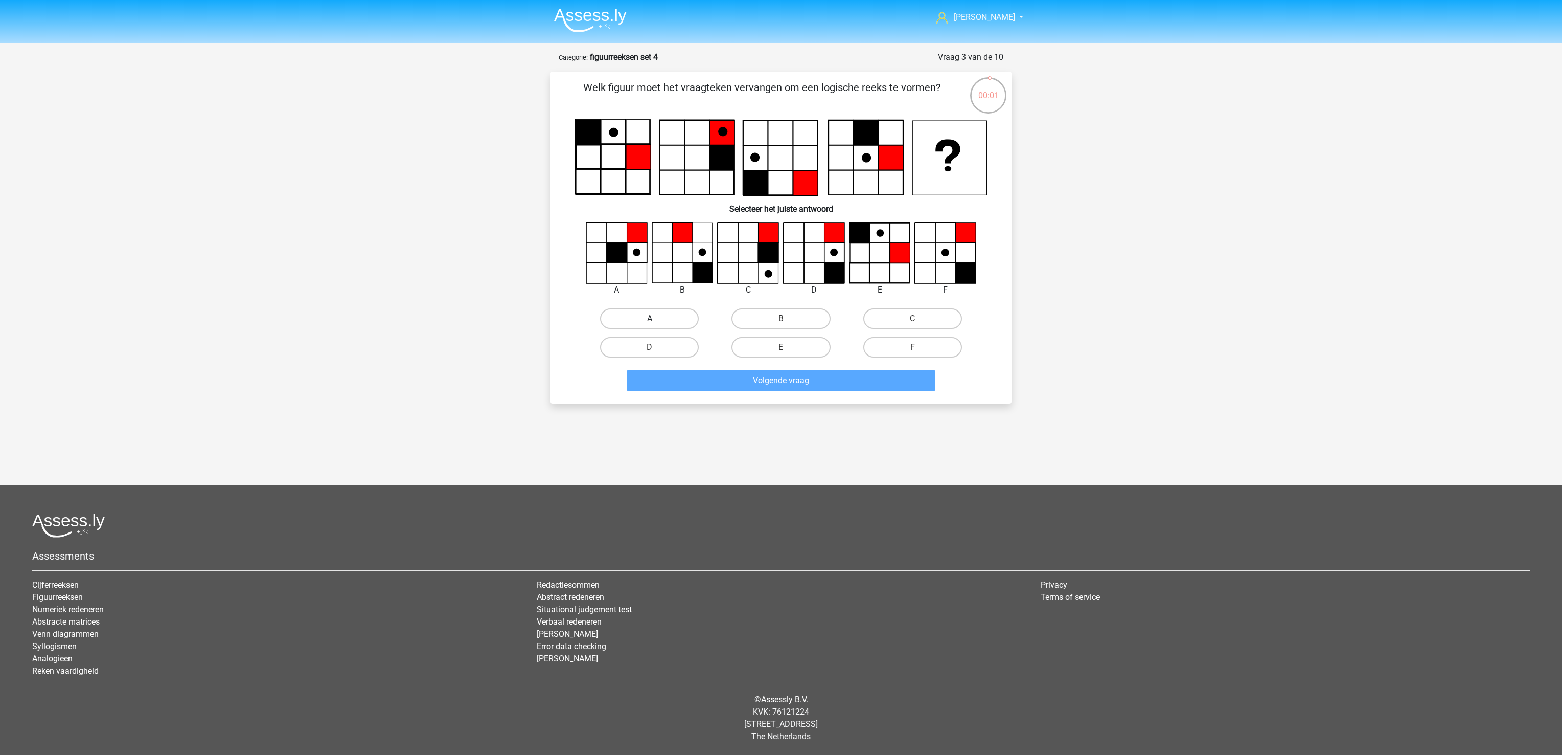
click at [675, 313] on label "A" at bounding box center [649, 318] width 99 height 20
click at [656, 319] on input "A" at bounding box center [653, 322] width 7 height 7
radio input "true"
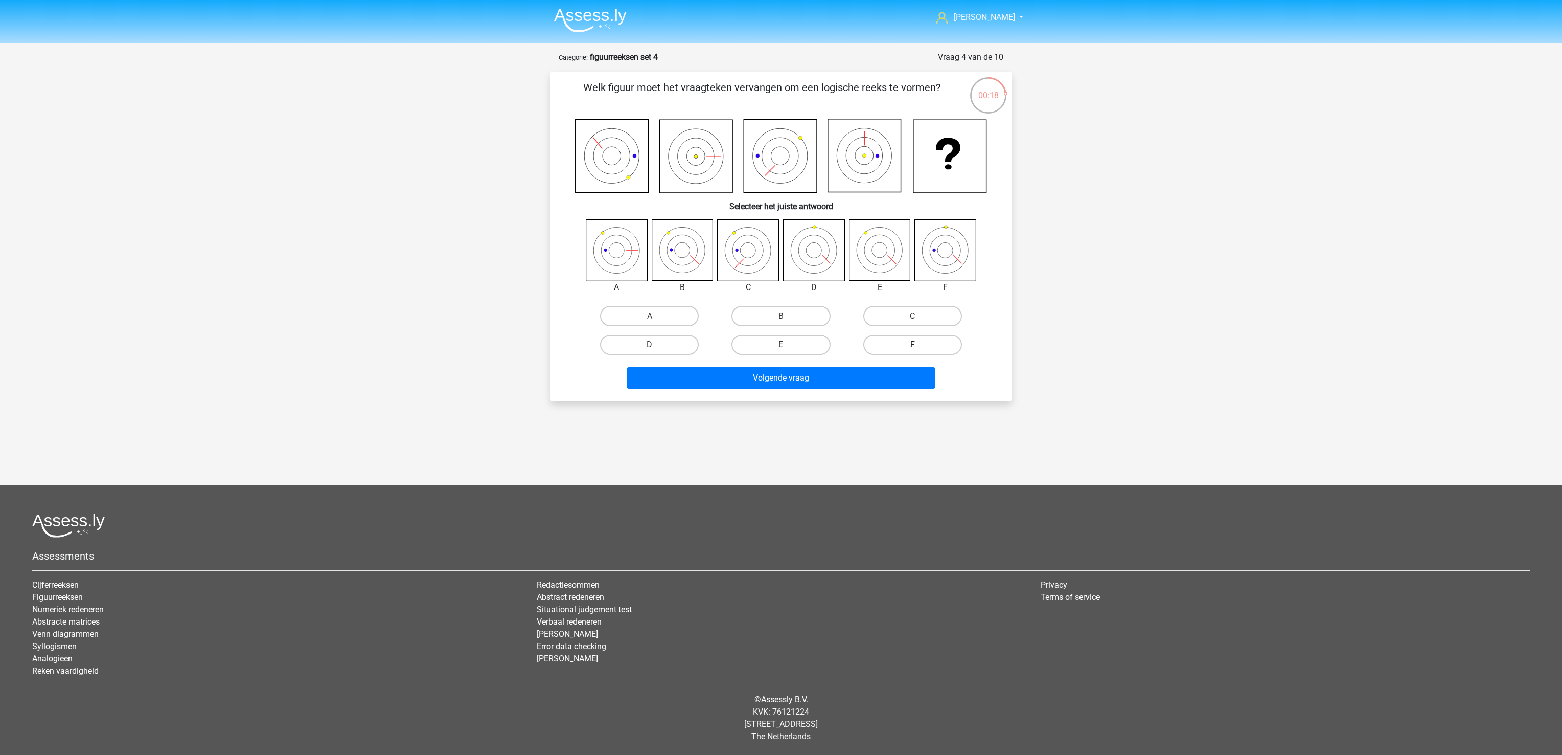
click at [918, 335] on label "F" at bounding box center [912, 344] width 99 height 20
click at [918, 345] on input "F" at bounding box center [916, 348] width 7 height 7
radio input "true"
click at [916, 342] on label "F" at bounding box center [912, 344] width 99 height 20
click at [916, 345] on input "F" at bounding box center [916, 348] width 7 height 7
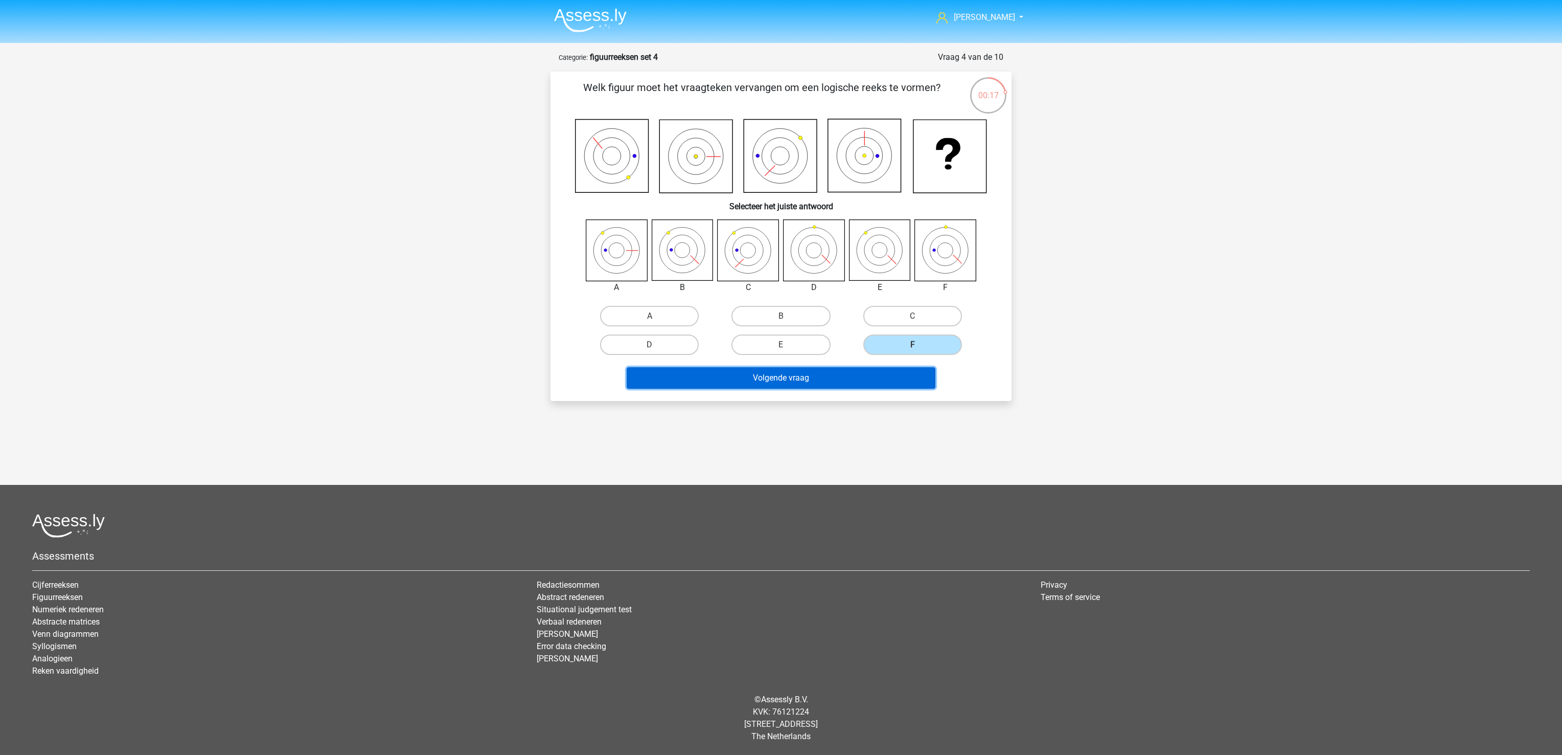
click at [884, 384] on button "Volgende vraag" at bounding box center [781, 377] width 309 height 21
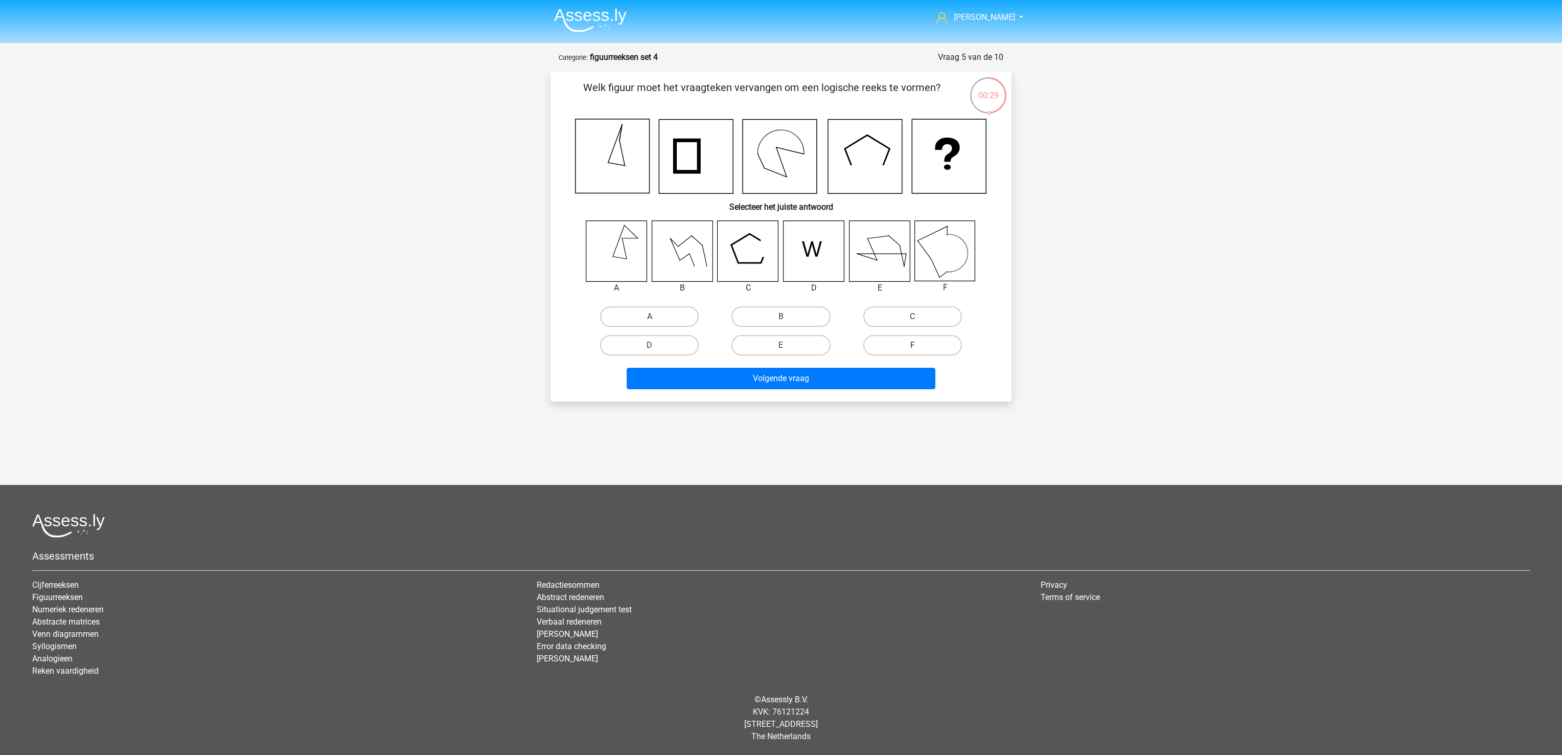
click at [902, 344] on label "F" at bounding box center [912, 345] width 99 height 20
click at [913, 345] on input "F" at bounding box center [916, 348] width 7 height 7
radio input "true"
click at [889, 373] on button "Volgende vraag" at bounding box center [781, 378] width 309 height 21
click at [801, 343] on label "E" at bounding box center [781, 346] width 99 height 20
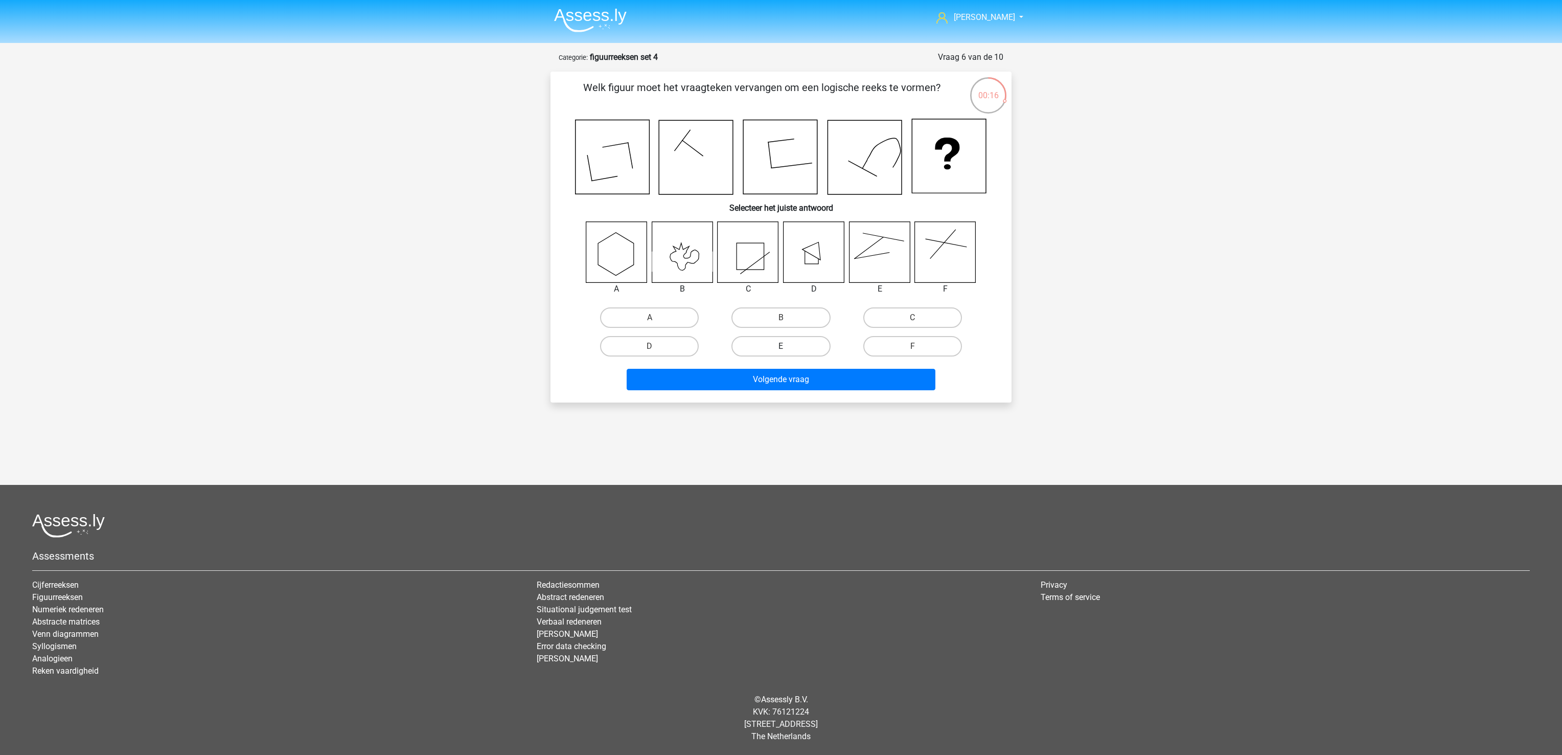
click at [788, 346] on input "E" at bounding box center [784, 349] width 7 height 7
radio input "true"
click at [811, 378] on button "Volgende vraag" at bounding box center [781, 379] width 309 height 21
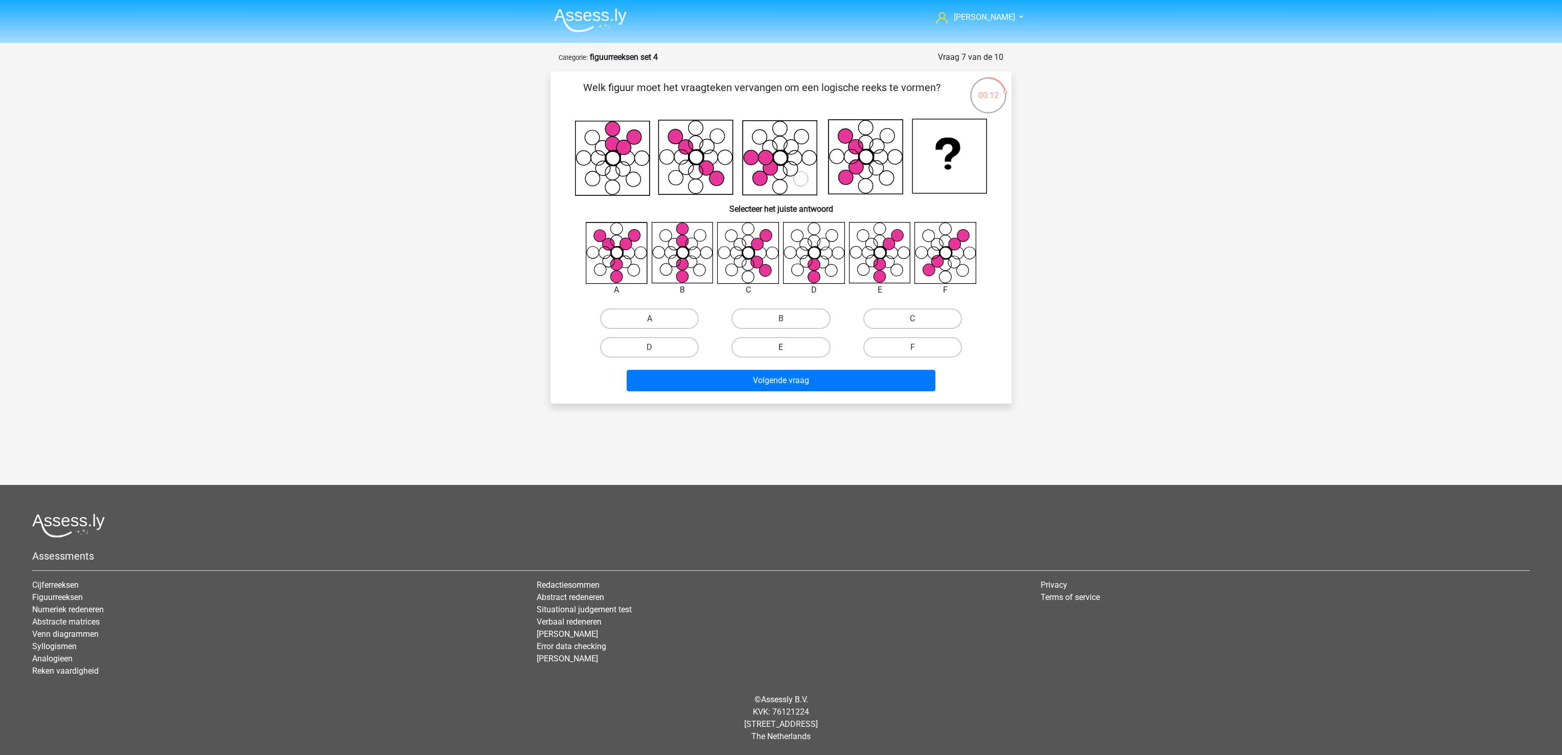
click at [814, 345] on label "E" at bounding box center [781, 347] width 99 height 20
click at [788, 347] on input "E" at bounding box center [784, 350] width 7 height 7
radio input "true"
click at [813, 378] on button "Volgende vraag" at bounding box center [781, 380] width 309 height 21
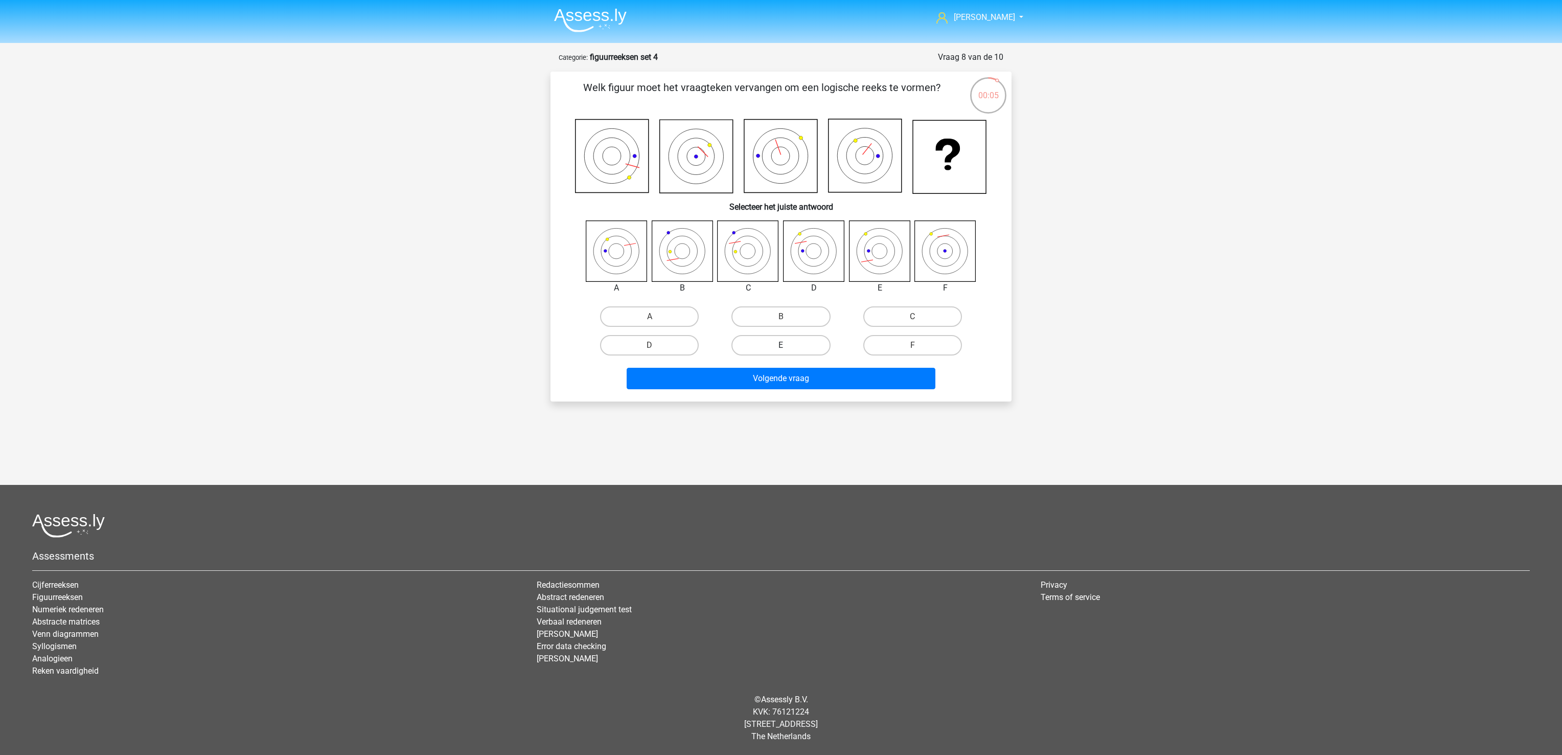
click at [810, 346] on label "E" at bounding box center [781, 345] width 99 height 20
click at [788, 346] on input "E" at bounding box center [784, 348] width 7 height 7
radio input "true"
click at [815, 375] on button "Volgende vraag" at bounding box center [781, 378] width 309 height 21
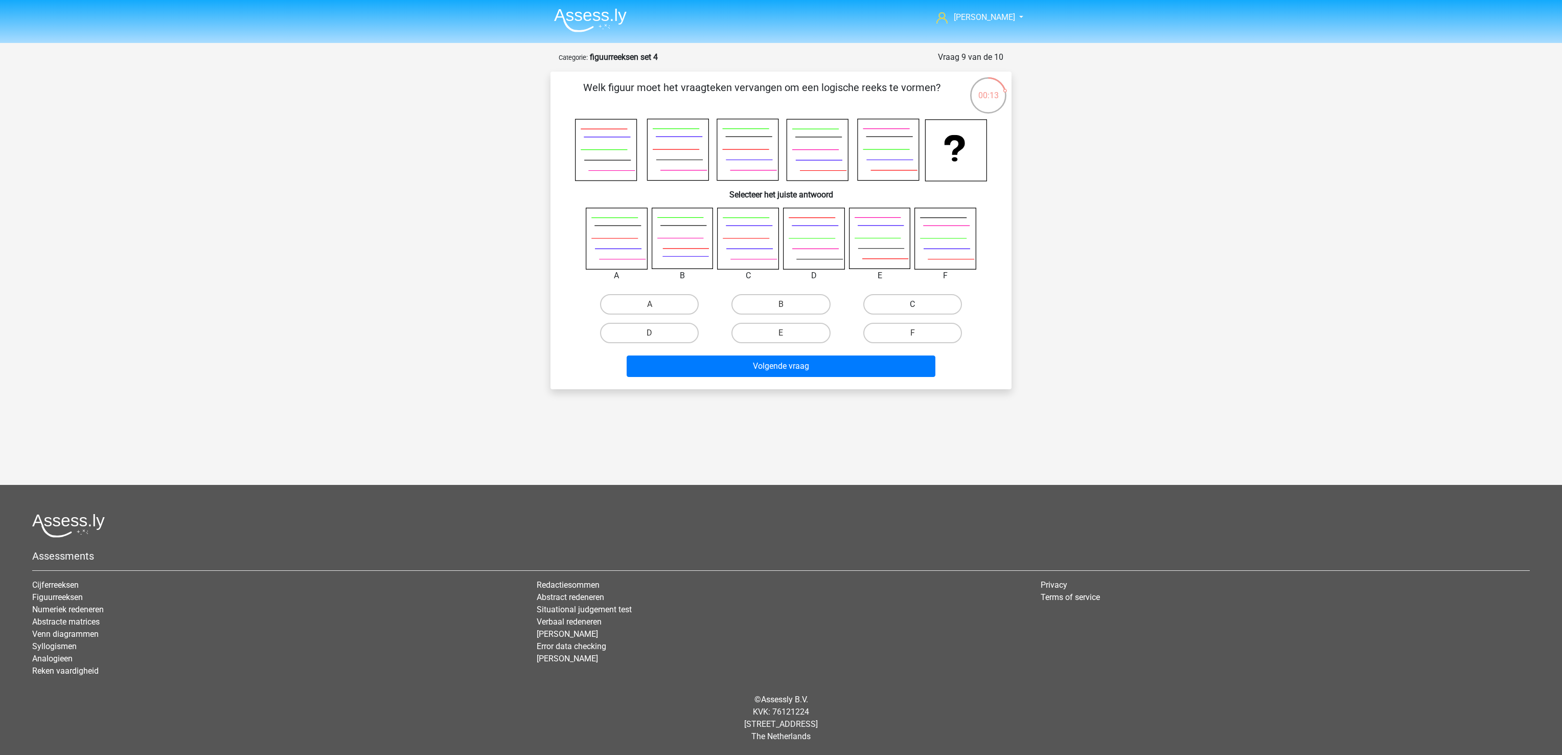
click at [938, 301] on label "C" at bounding box center [912, 304] width 99 height 20
click at [919, 304] on input "C" at bounding box center [916, 307] width 7 height 7
radio input "true"
click at [851, 368] on button "Volgende vraag" at bounding box center [781, 365] width 309 height 21
click at [667, 306] on label "A" at bounding box center [649, 304] width 99 height 20
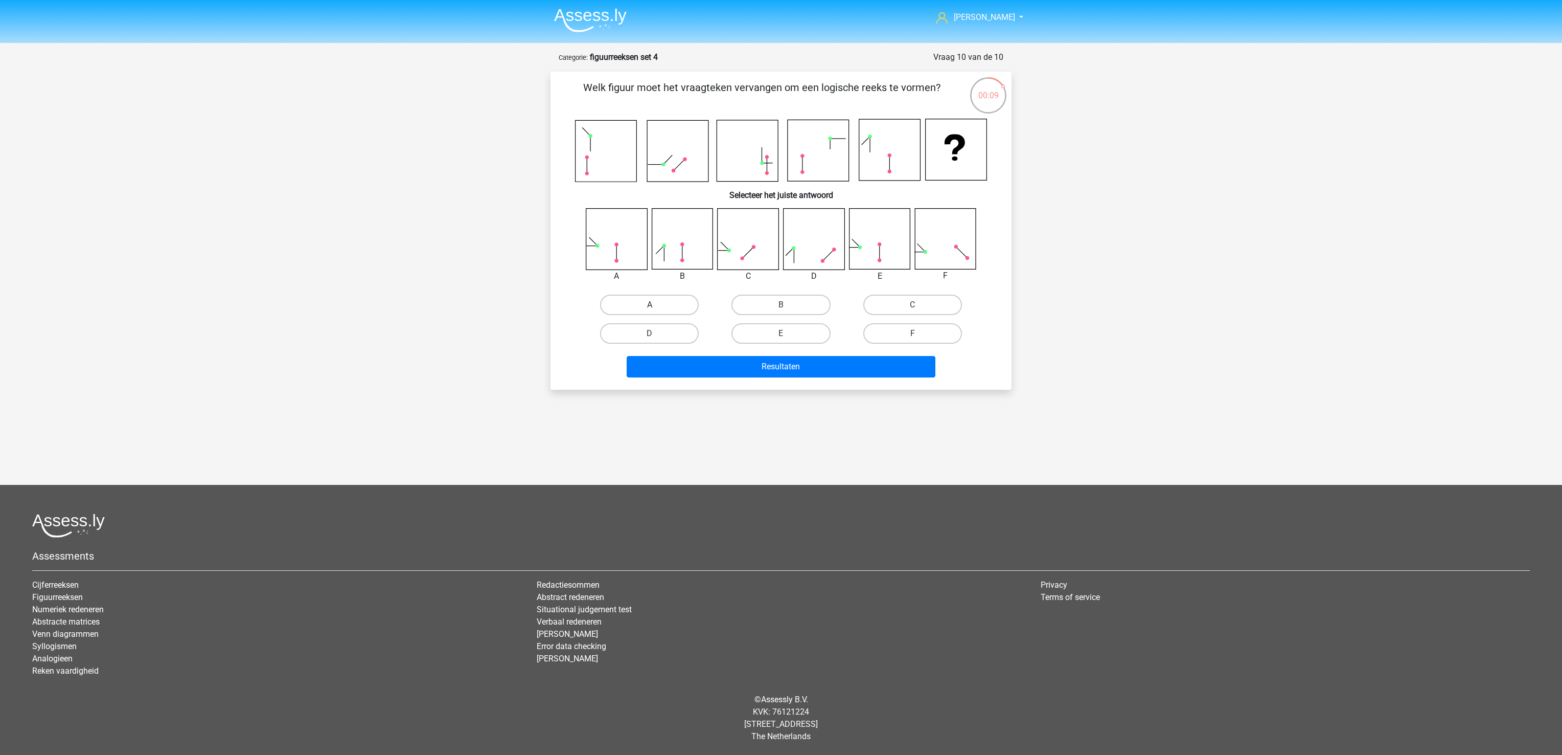
click at [656, 306] on input "A" at bounding box center [653, 308] width 7 height 7
radio input "true"
click at [689, 356] on button "Resultaten" at bounding box center [781, 366] width 309 height 21
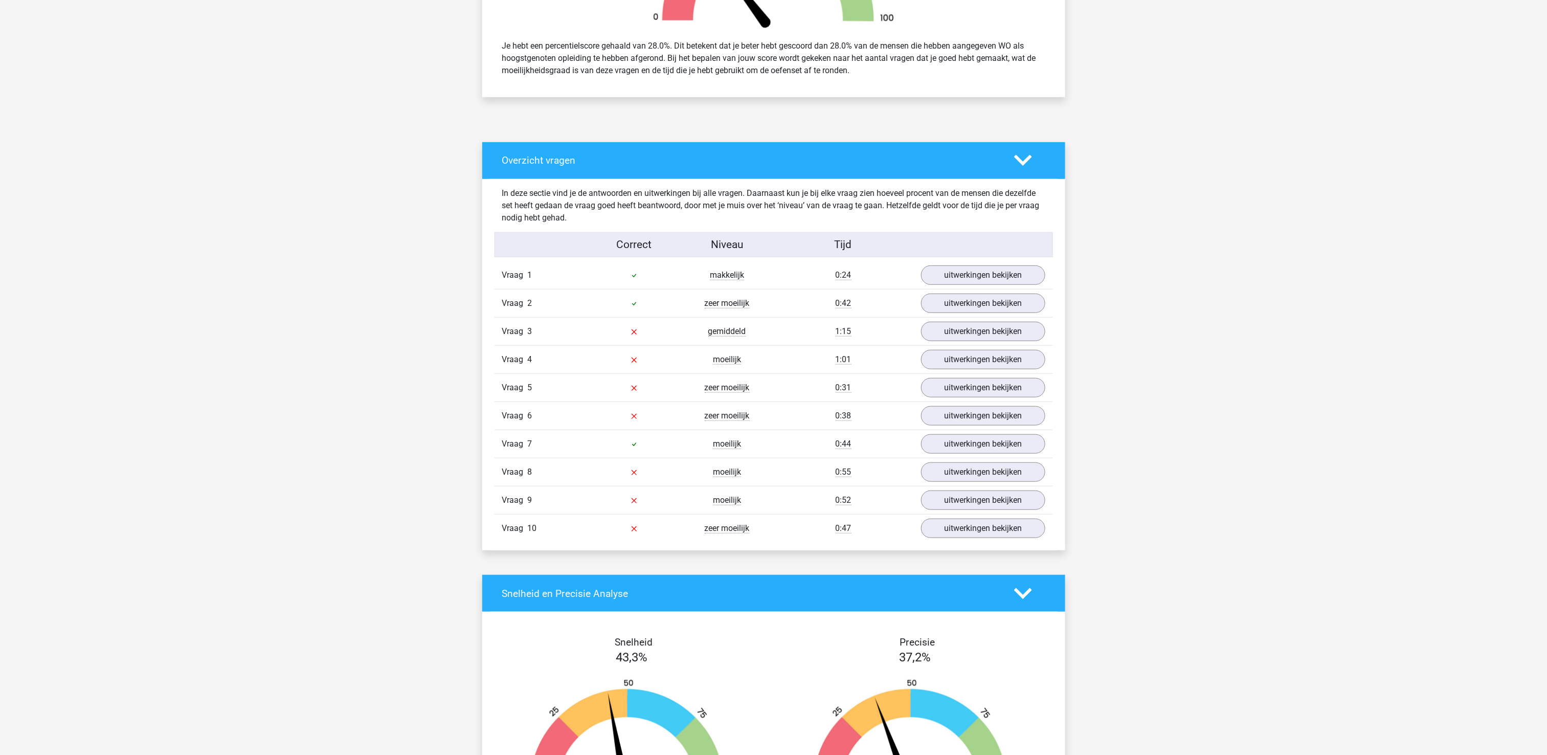
scroll to position [511, 0]
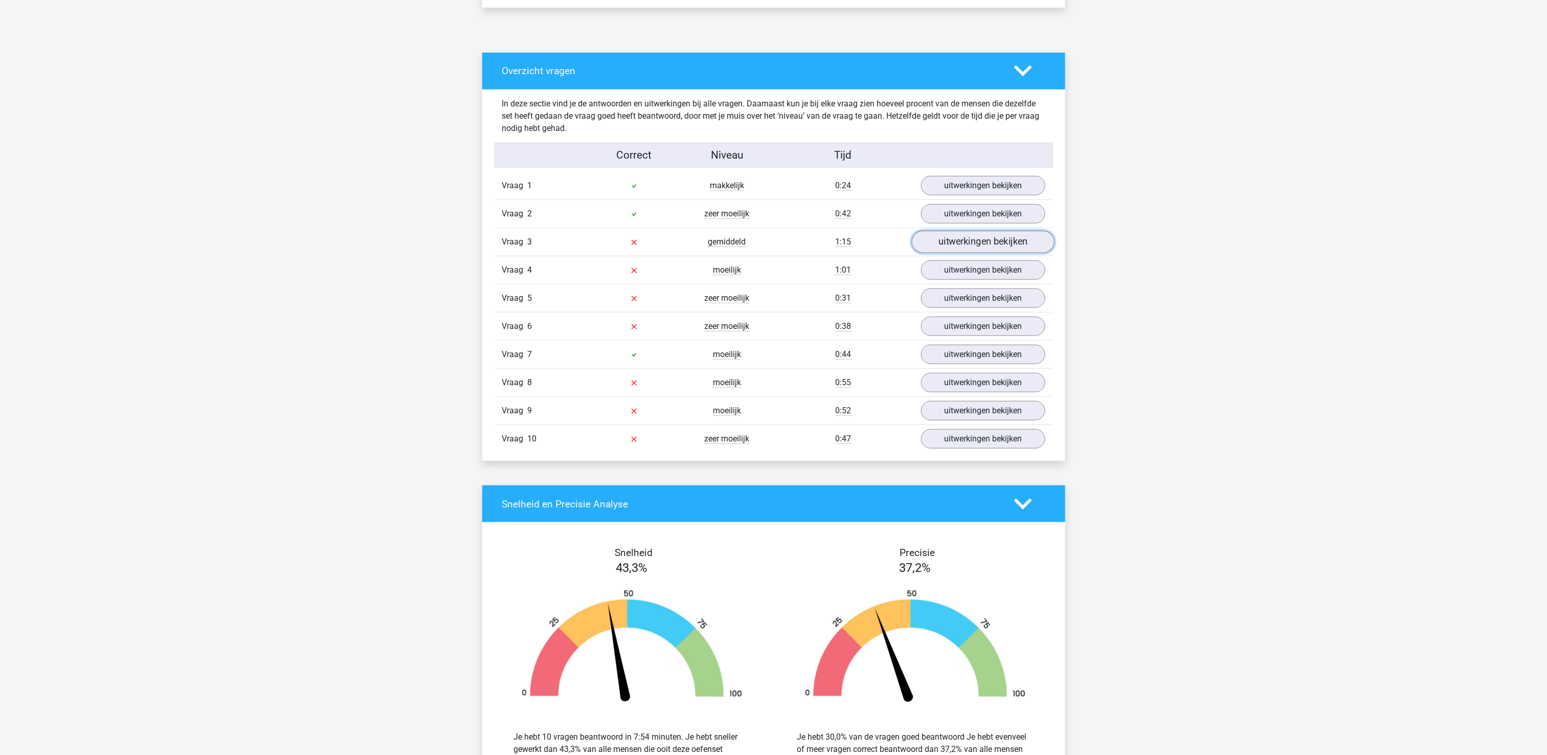
click at [945, 243] on link "uitwerkingen bekijken" at bounding box center [982, 242] width 143 height 22
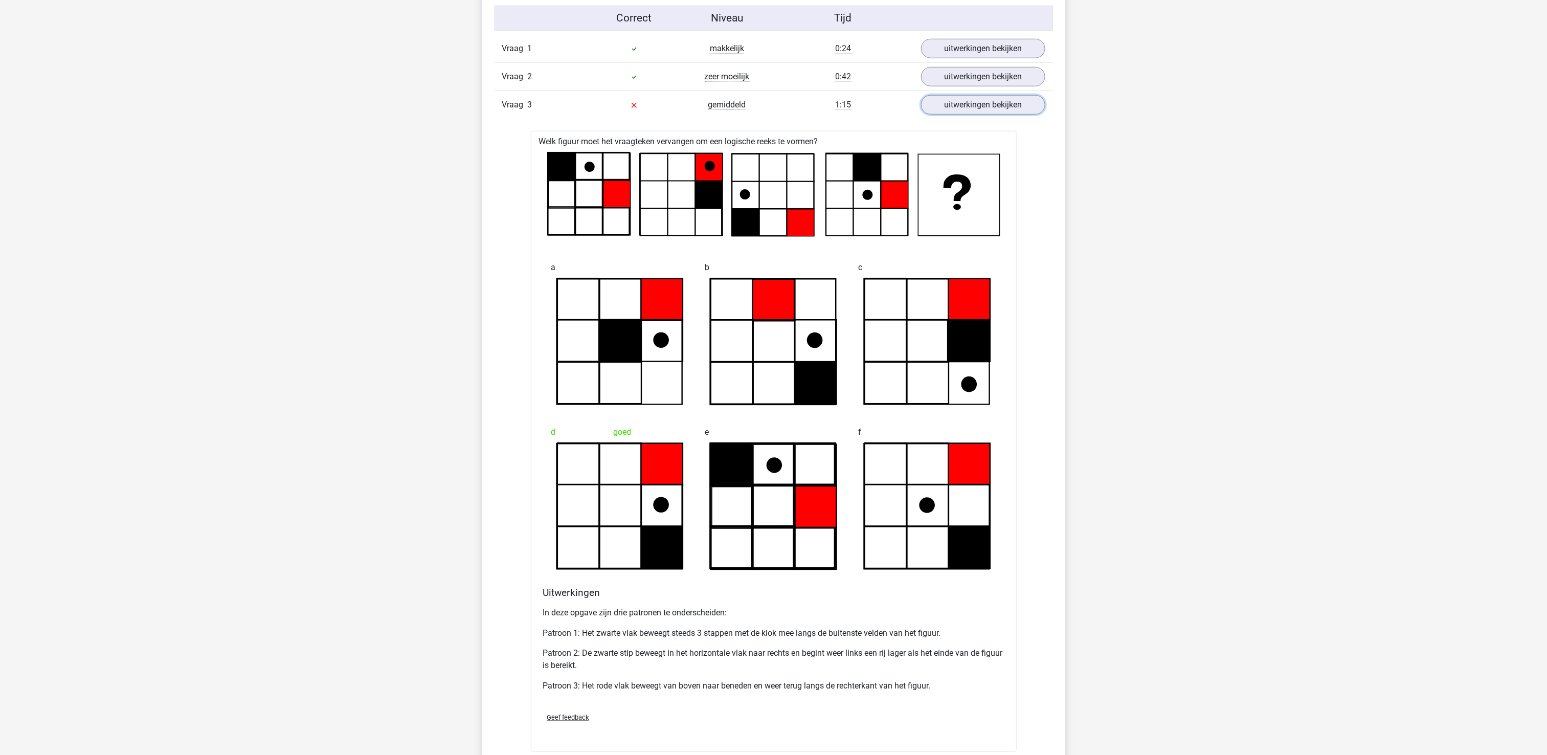
scroll to position [613, 0]
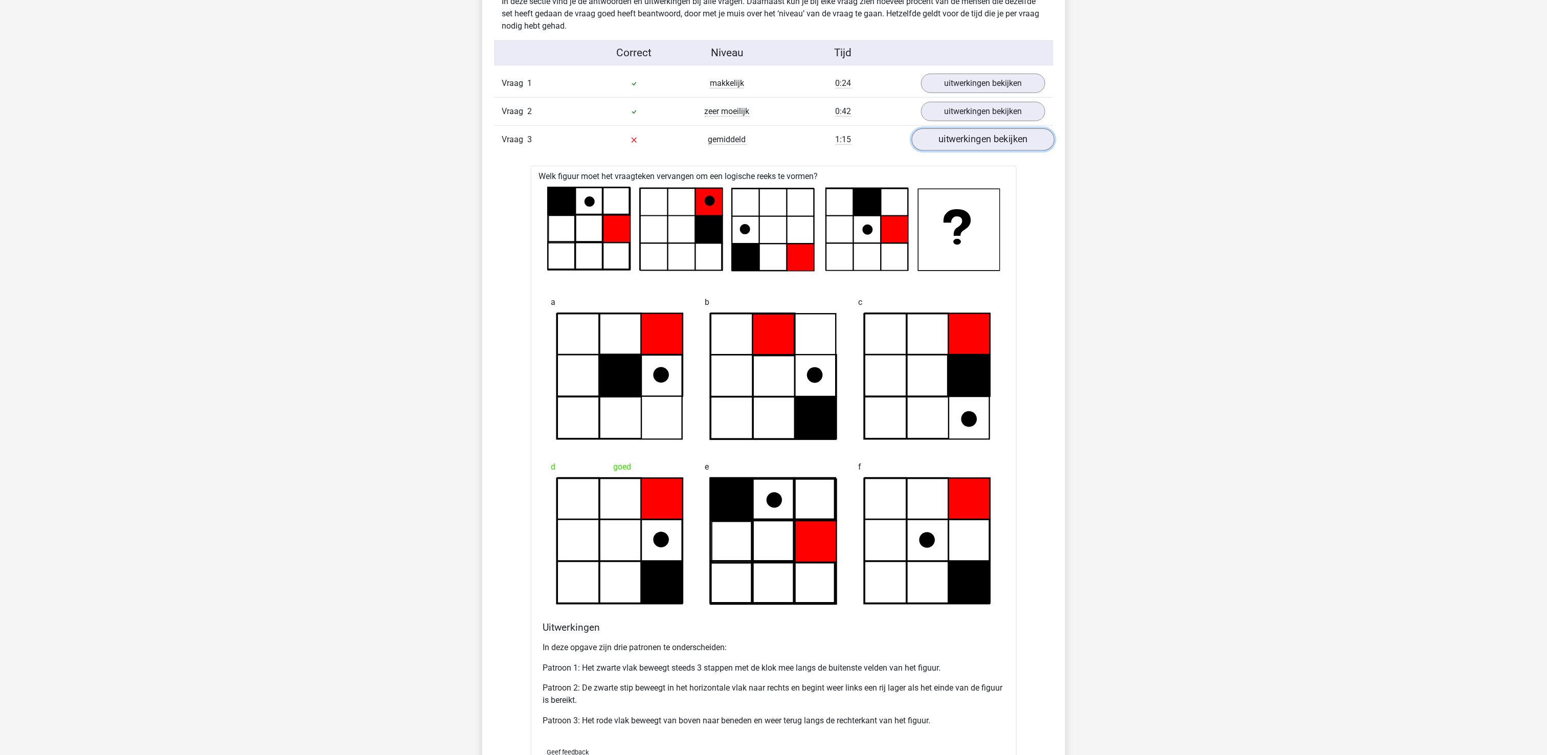
click at [970, 142] on link "uitwerkingen bekijken" at bounding box center [982, 139] width 143 height 22
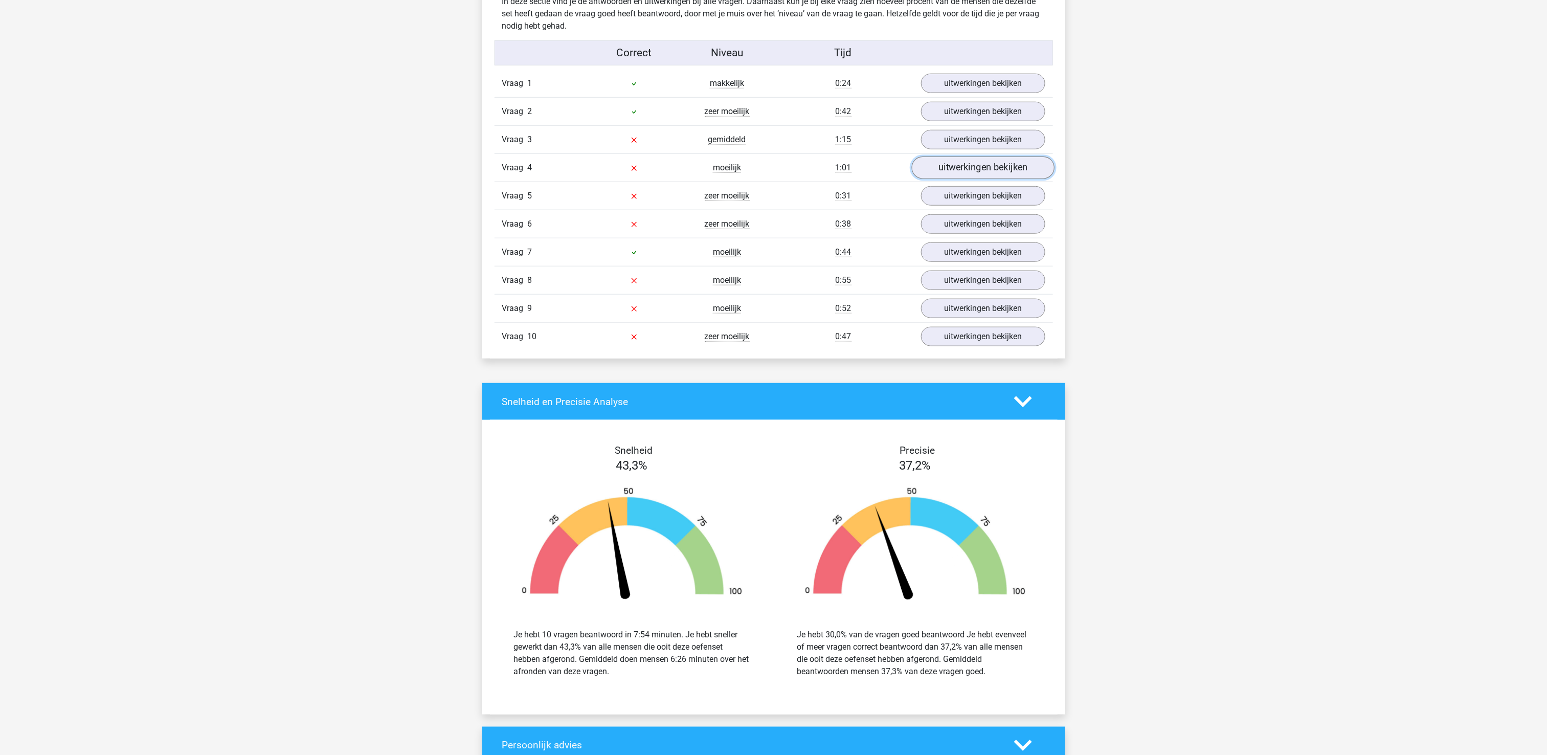
click at [967, 169] on link "uitwerkingen bekijken" at bounding box center [982, 167] width 143 height 22
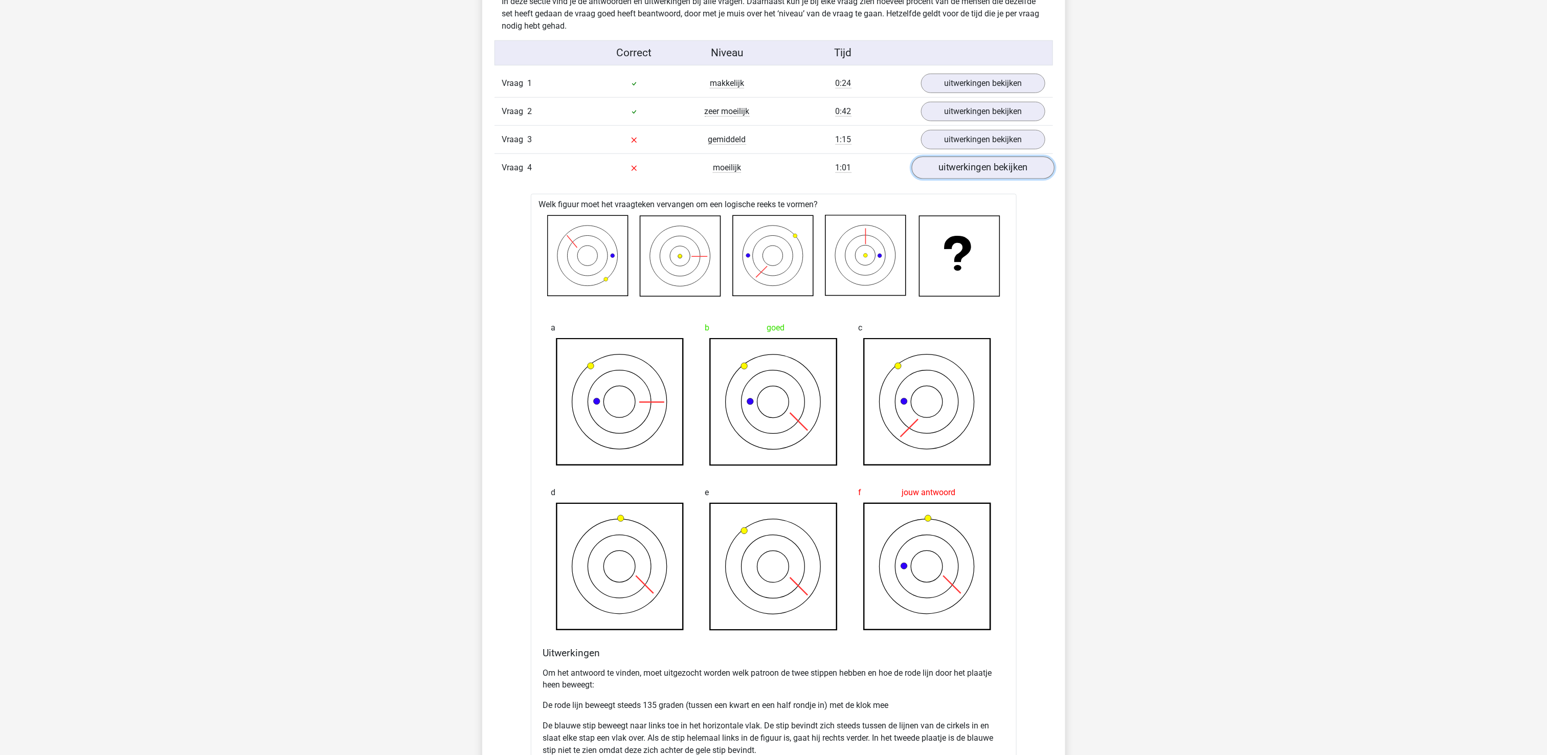
click at [962, 172] on link "uitwerkingen bekijken" at bounding box center [982, 167] width 143 height 22
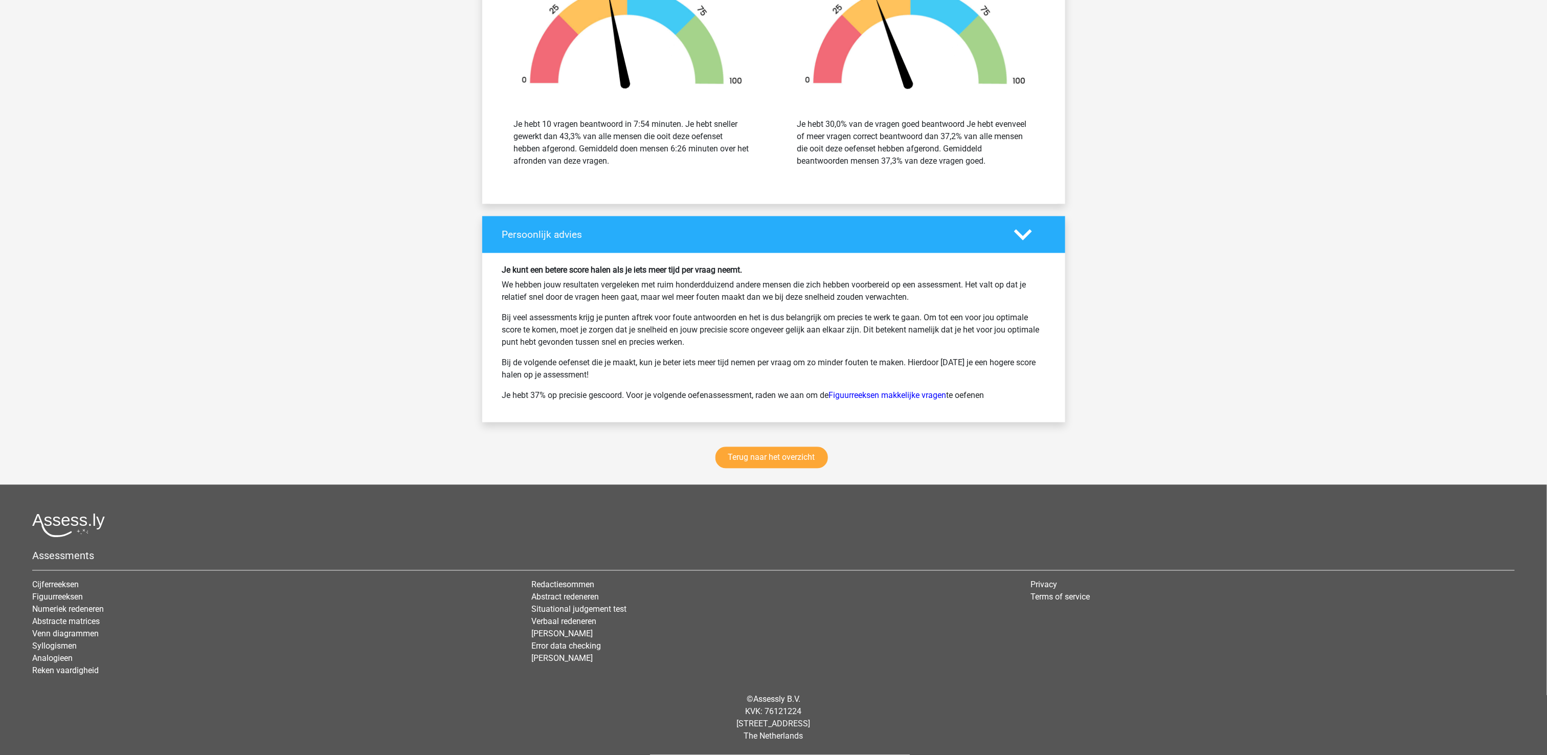
scroll to position [1133, 0]
click at [793, 456] on link "Terug naar het overzicht" at bounding box center [771, 457] width 112 height 21
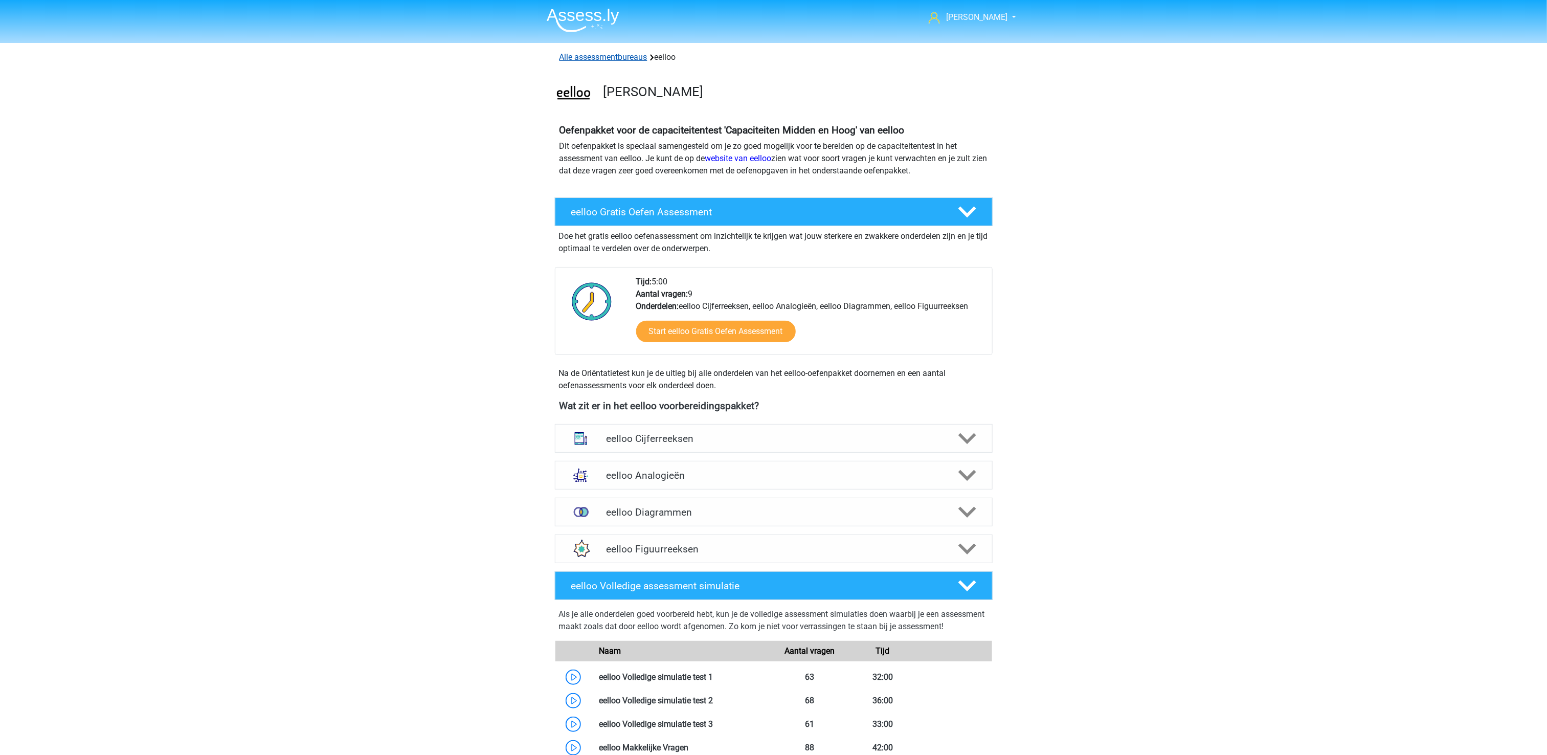
click at [625, 57] on link "Alle assessmentbureaus" at bounding box center [603, 57] width 88 height 10
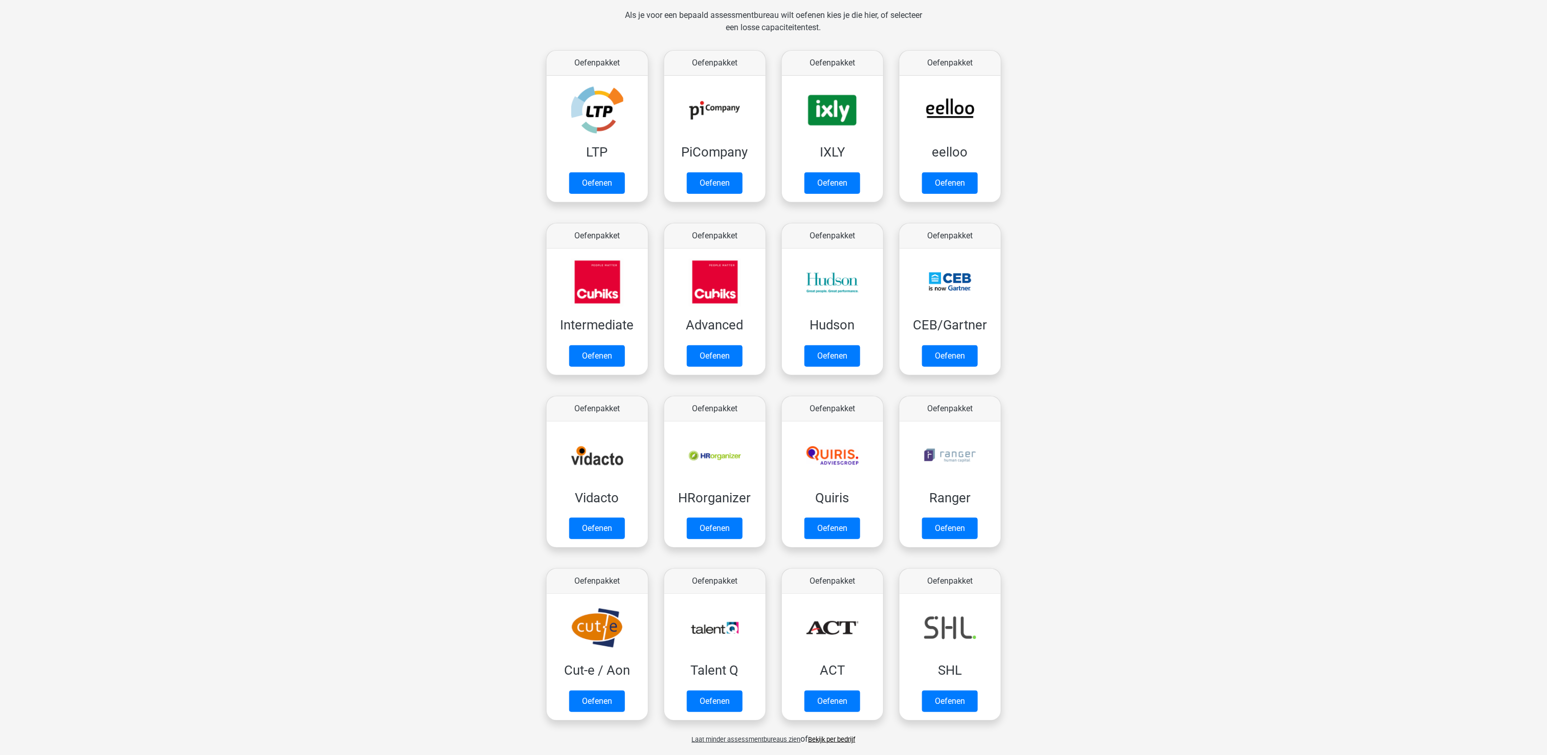
scroll to position [204, 0]
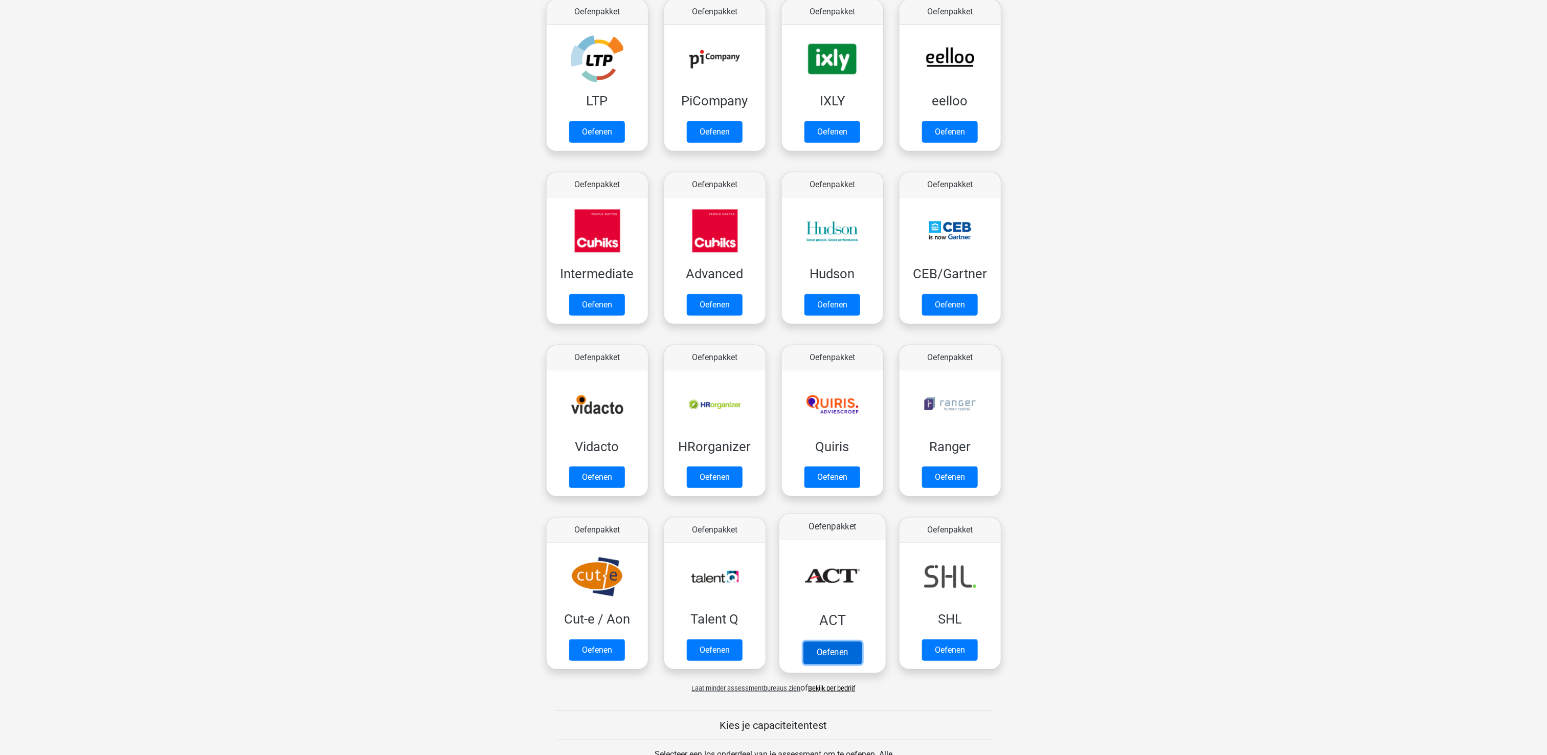
click at [816, 641] on link "Oefenen" at bounding box center [832, 652] width 58 height 22
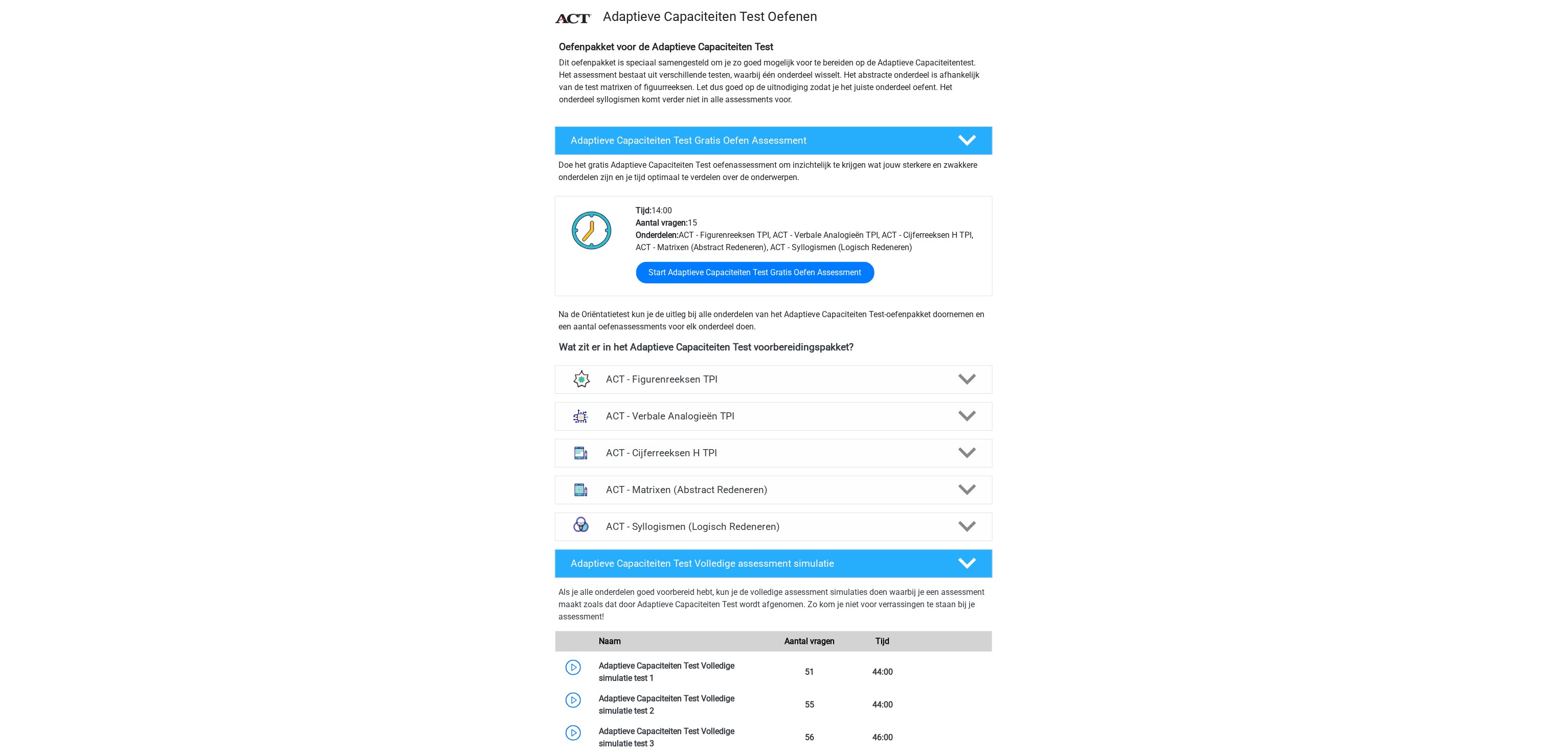
scroll to position [102, 0]
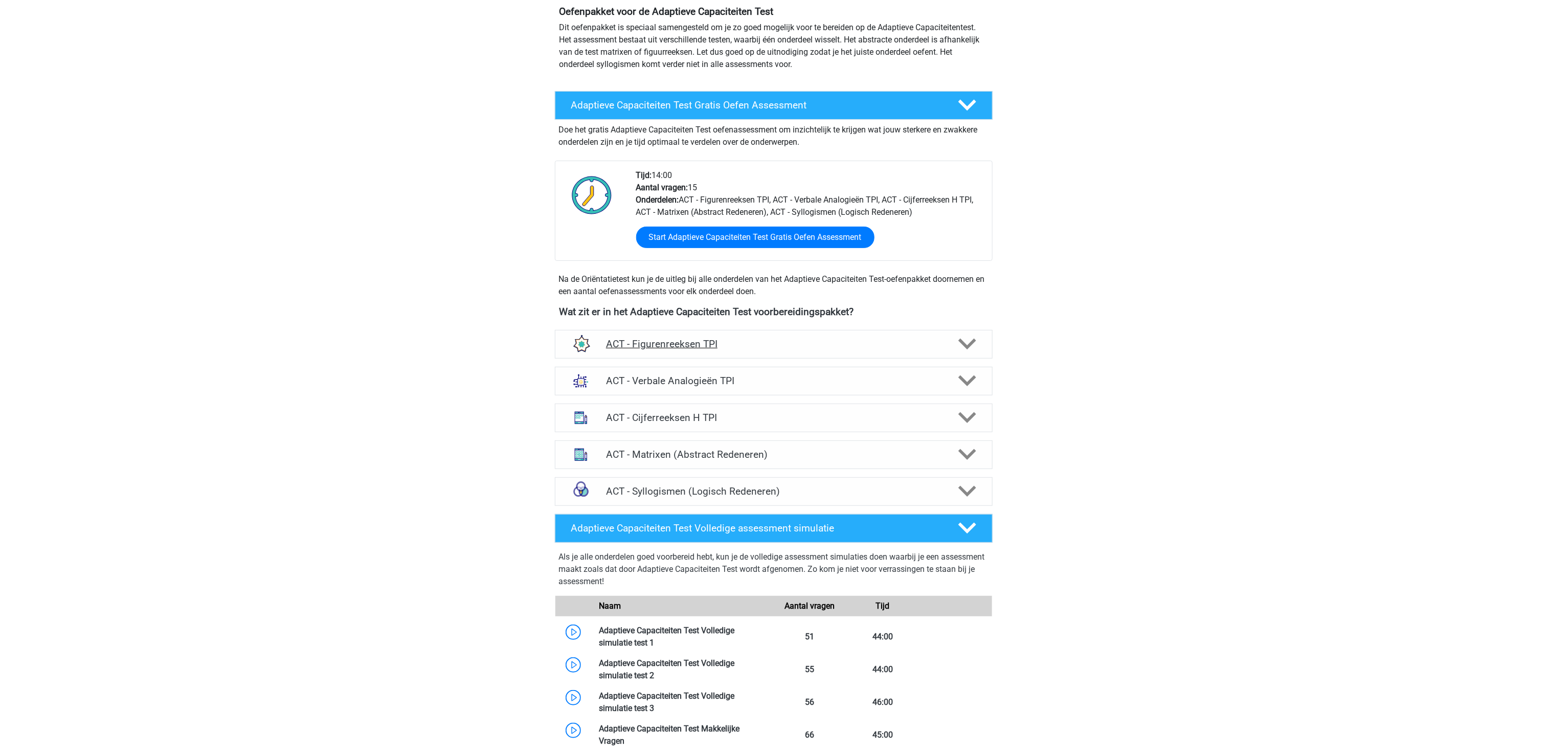
click at [672, 342] on h4 "ACT - Figurenreeksen TPI" at bounding box center [773, 344] width 335 height 12
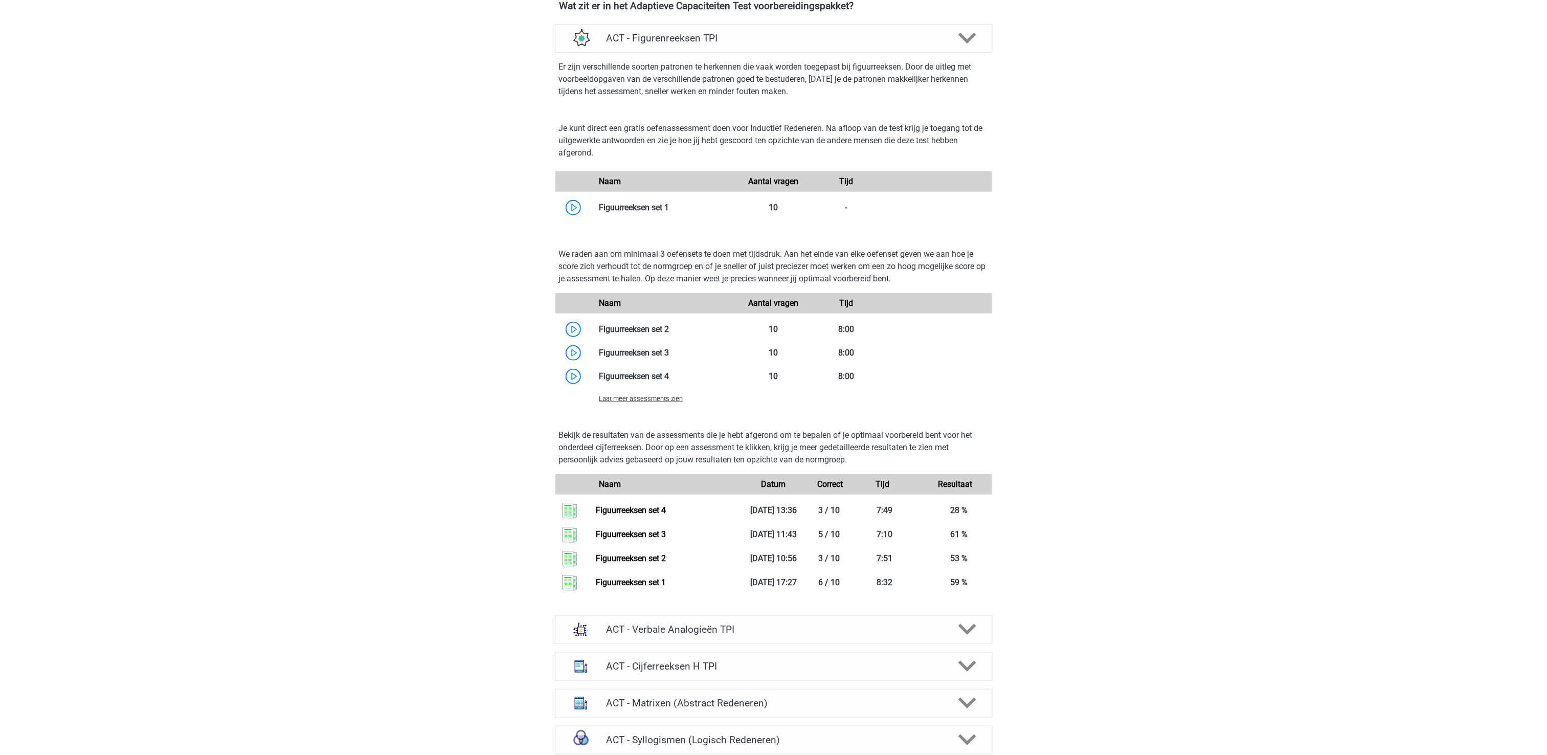
scroll to position [409, 0]
click at [638, 401] on span "Laat meer assessments zien" at bounding box center [641, 398] width 84 height 8
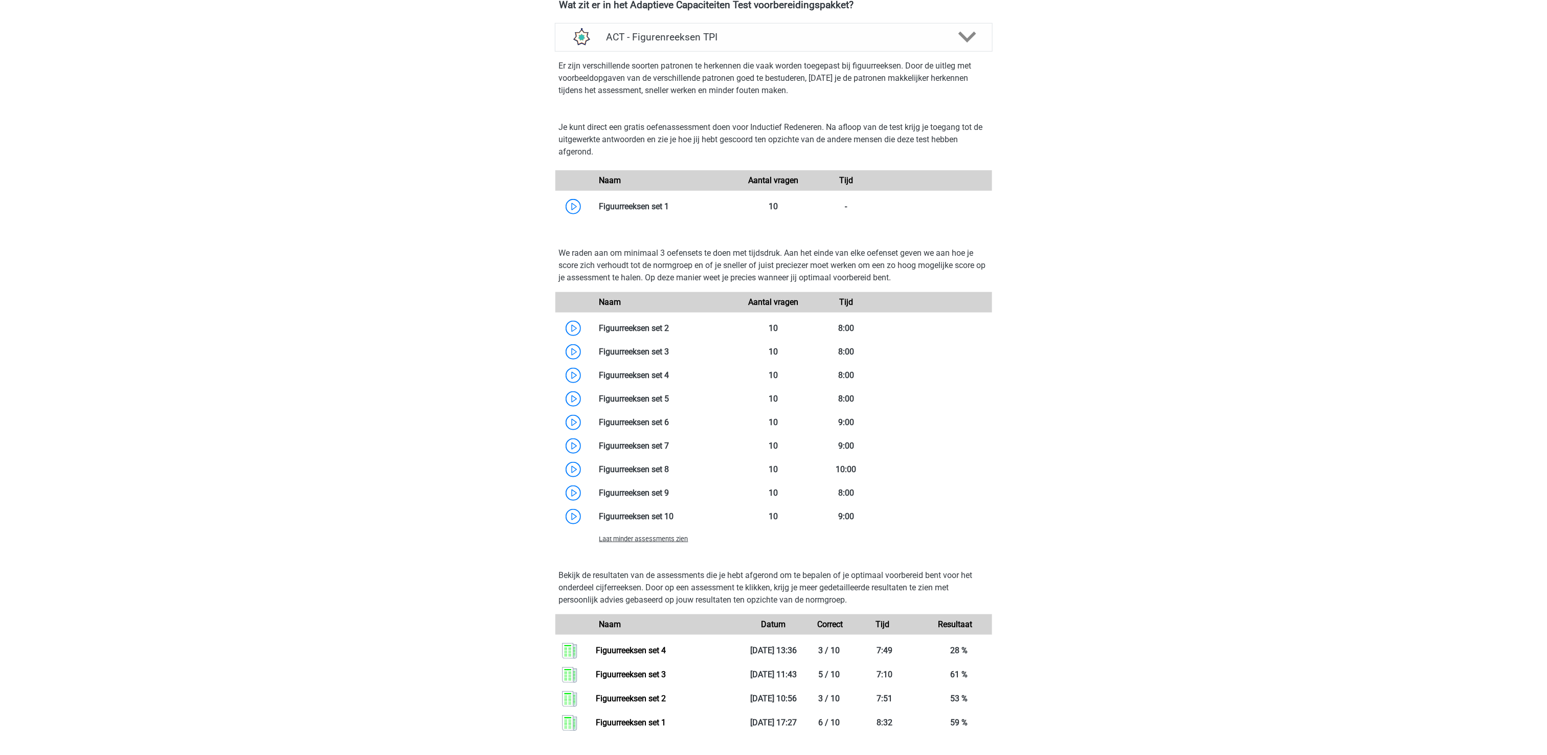
click at [669, 401] on link at bounding box center [669, 399] width 0 height 10
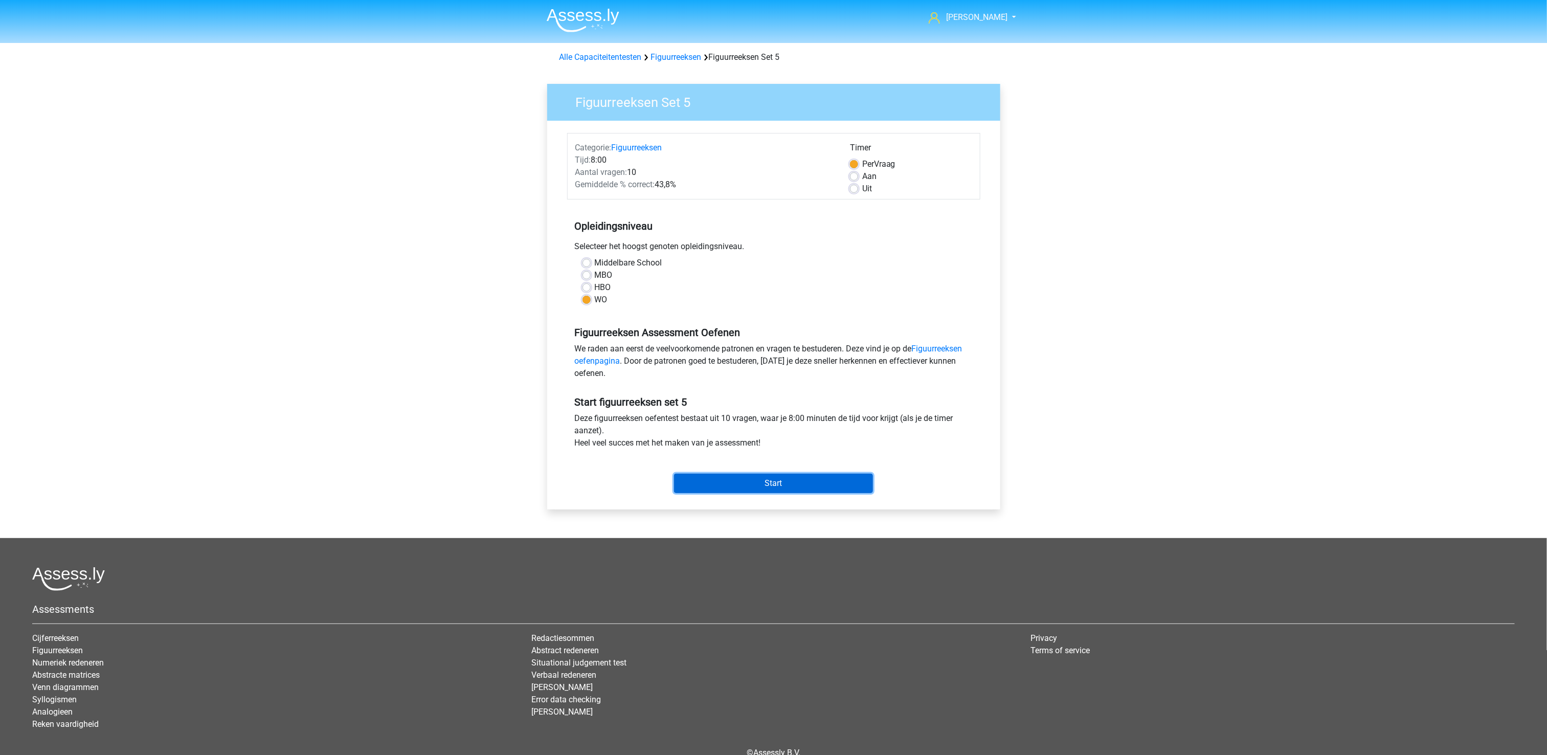
click at [758, 475] on input "Start" at bounding box center [773, 482] width 199 height 19
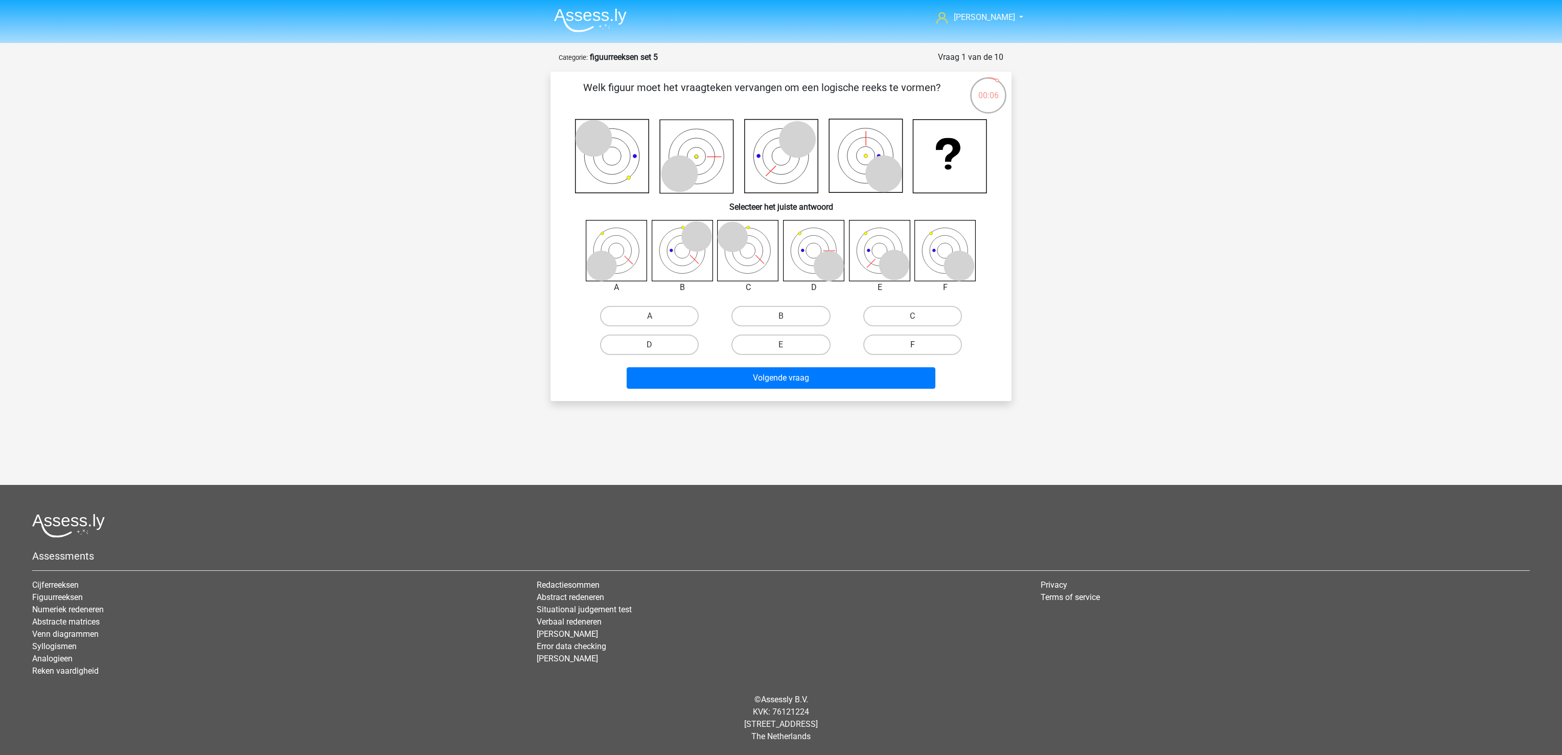
click at [930, 350] on label "F" at bounding box center [912, 344] width 99 height 20
click at [919, 350] on input "F" at bounding box center [916, 348] width 7 height 7
radio input "true"
click at [909, 367] on button "Volgende vraag" at bounding box center [781, 377] width 309 height 21
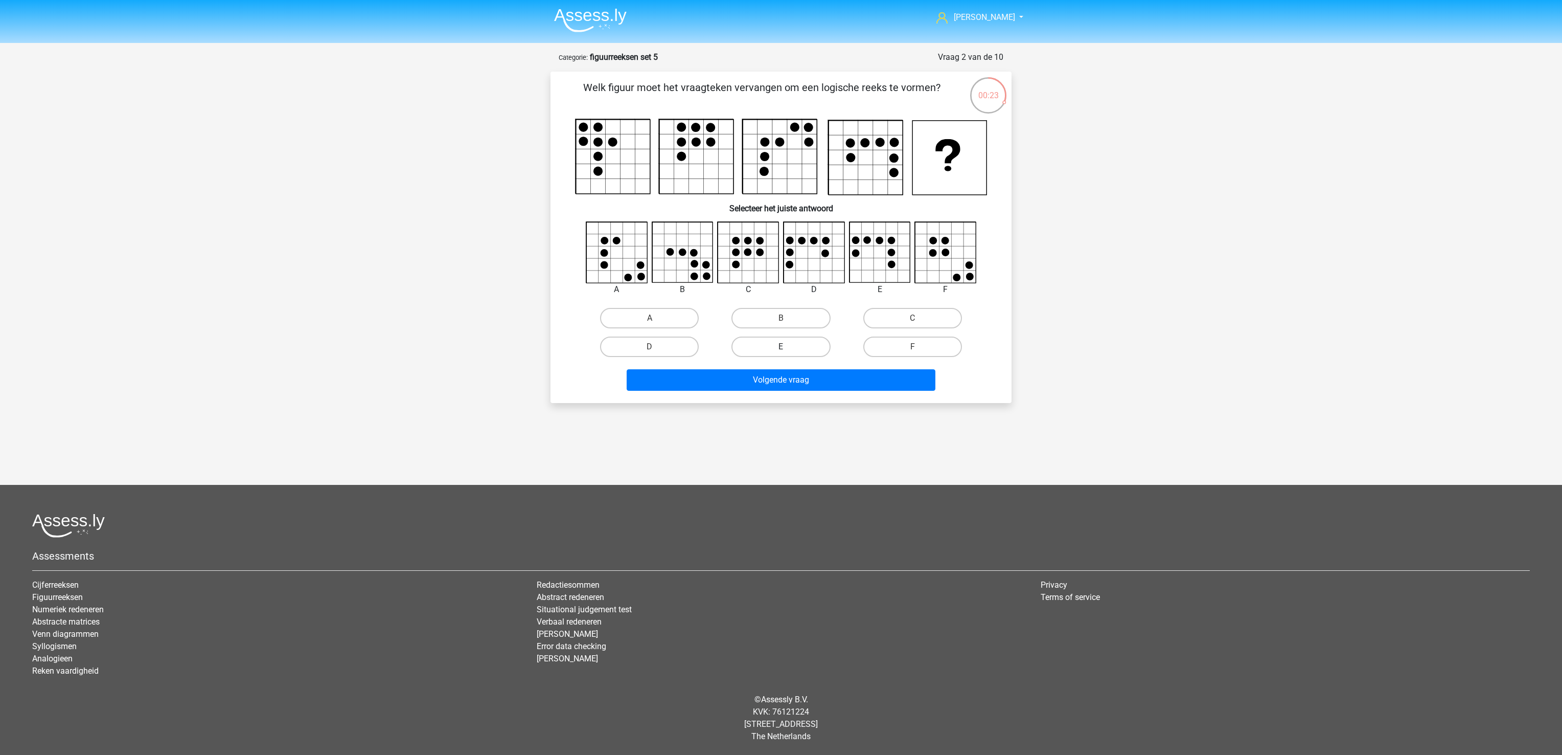
click at [764, 346] on label "E" at bounding box center [781, 346] width 99 height 20
click at [781, 347] on input "E" at bounding box center [784, 350] width 7 height 7
radio input "true"
click at [764, 370] on button "Volgende vraag" at bounding box center [781, 379] width 309 height 21
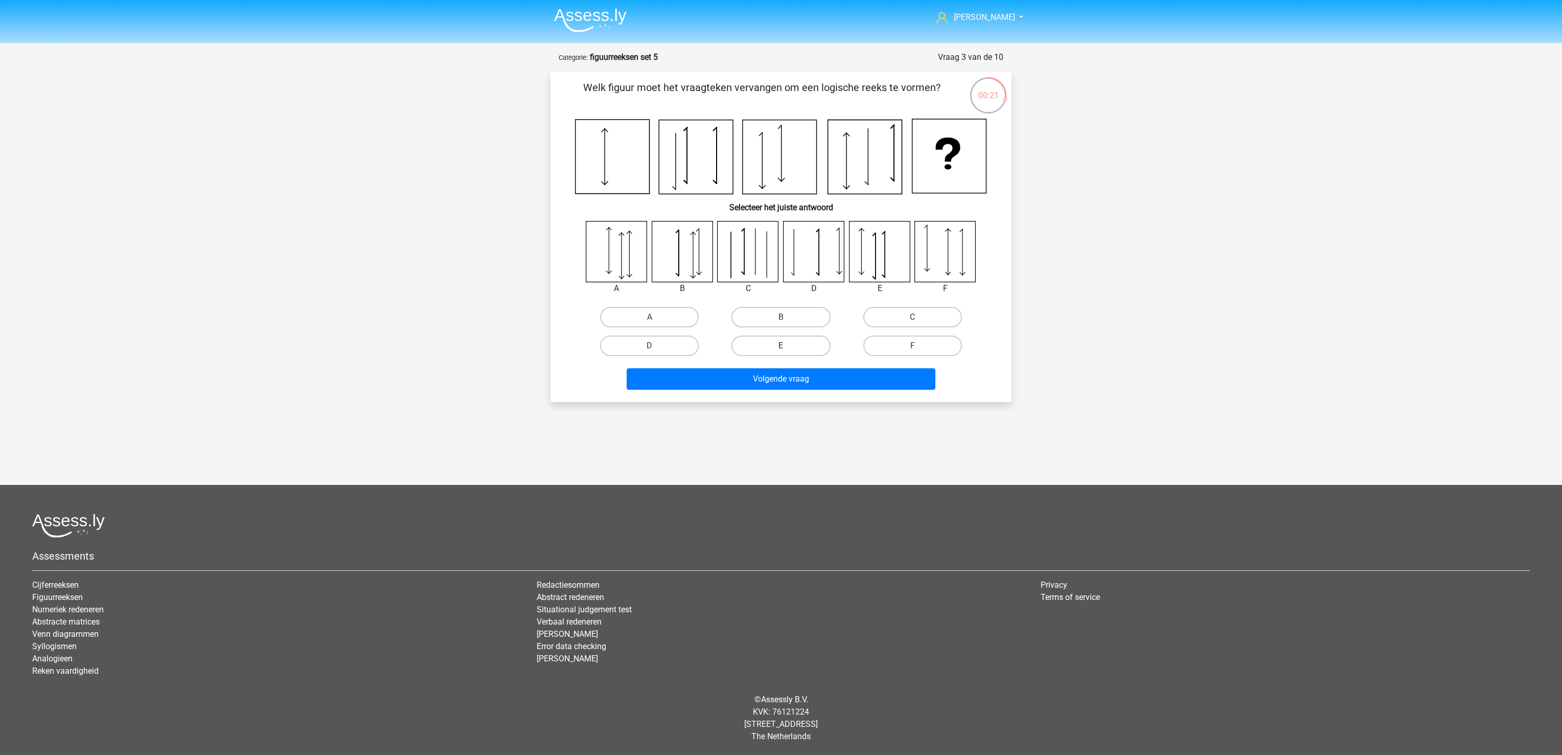
click at [795, 350] on label "E" at bounding box center [781, 345] width 99 height 20
click at [788, 350] on input "E" at bounding box center [784, 349] width 7 height 7
radio input "true"
click at [800, 374] on button "Volgende vraag" at bounding box center [781, 378] width 309 height 21
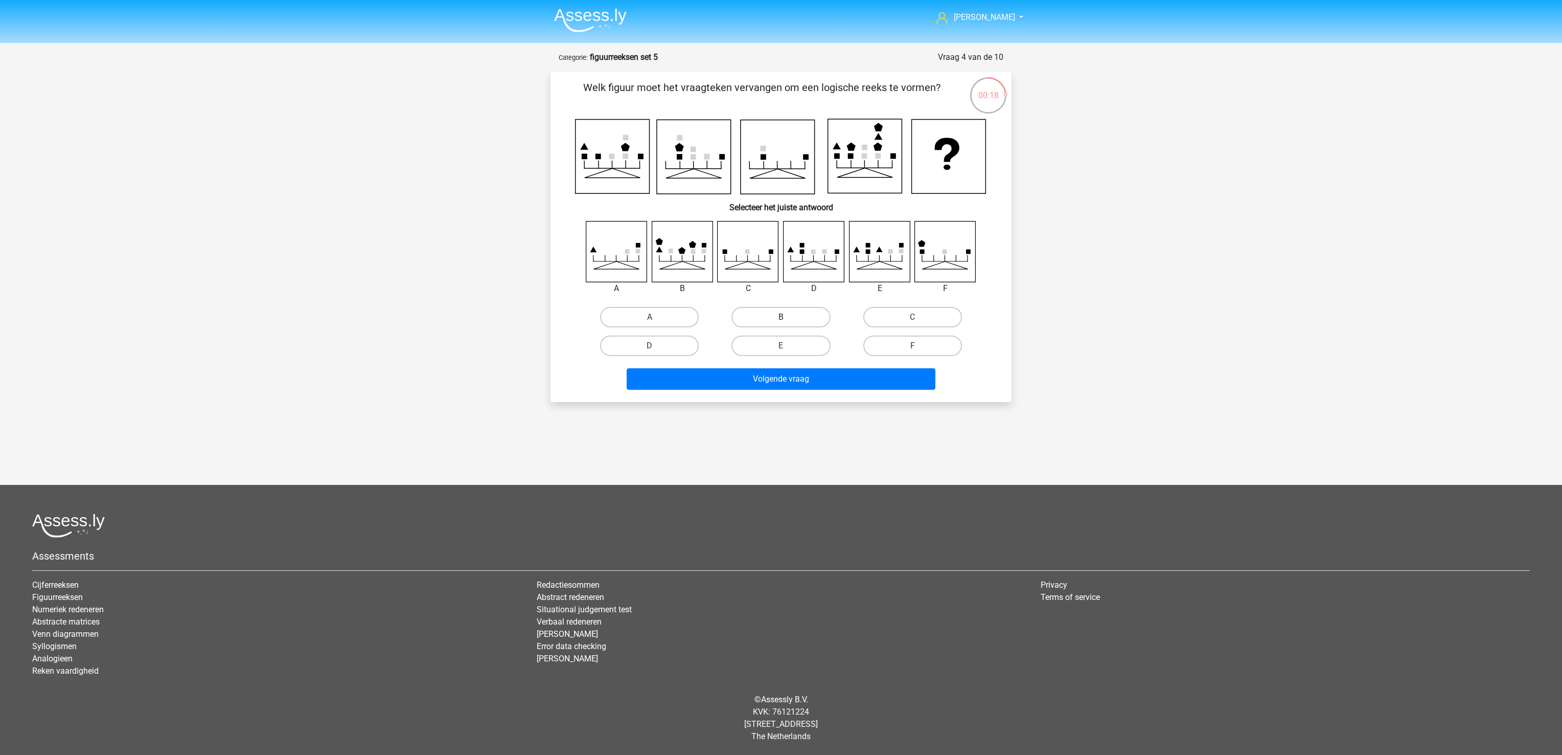
click at [794, 317] on label "B" at bounding box center [781, 317] width 99 height 20
click at [788, 317] on input "B" at bounding box center [784, 320] width 7 height 7
radio input "true"
click at [802, 375] on button "Volgende vraag" at bounding box center [781, 378] width 309 height 21
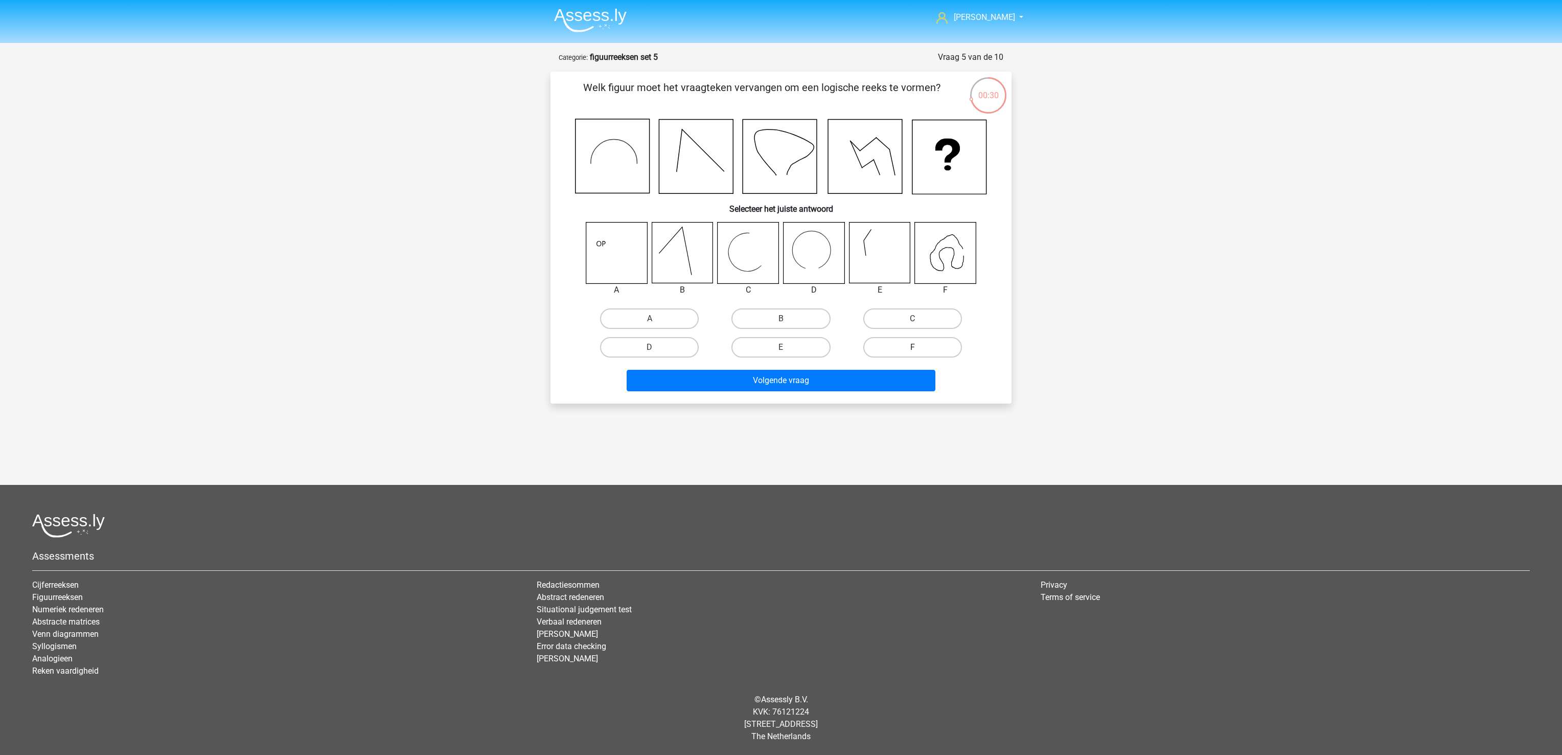
click at [905, 343] on label "F" at bounding box center [912, 347] width 99 height 20
click at [913, 347] on input "F" at bounding box center [916, 350] width 7 height 7
radio input "true"
click at [890, 389] on button "Volgende vraag" at bounding box center [781, 380] width 309 height 21
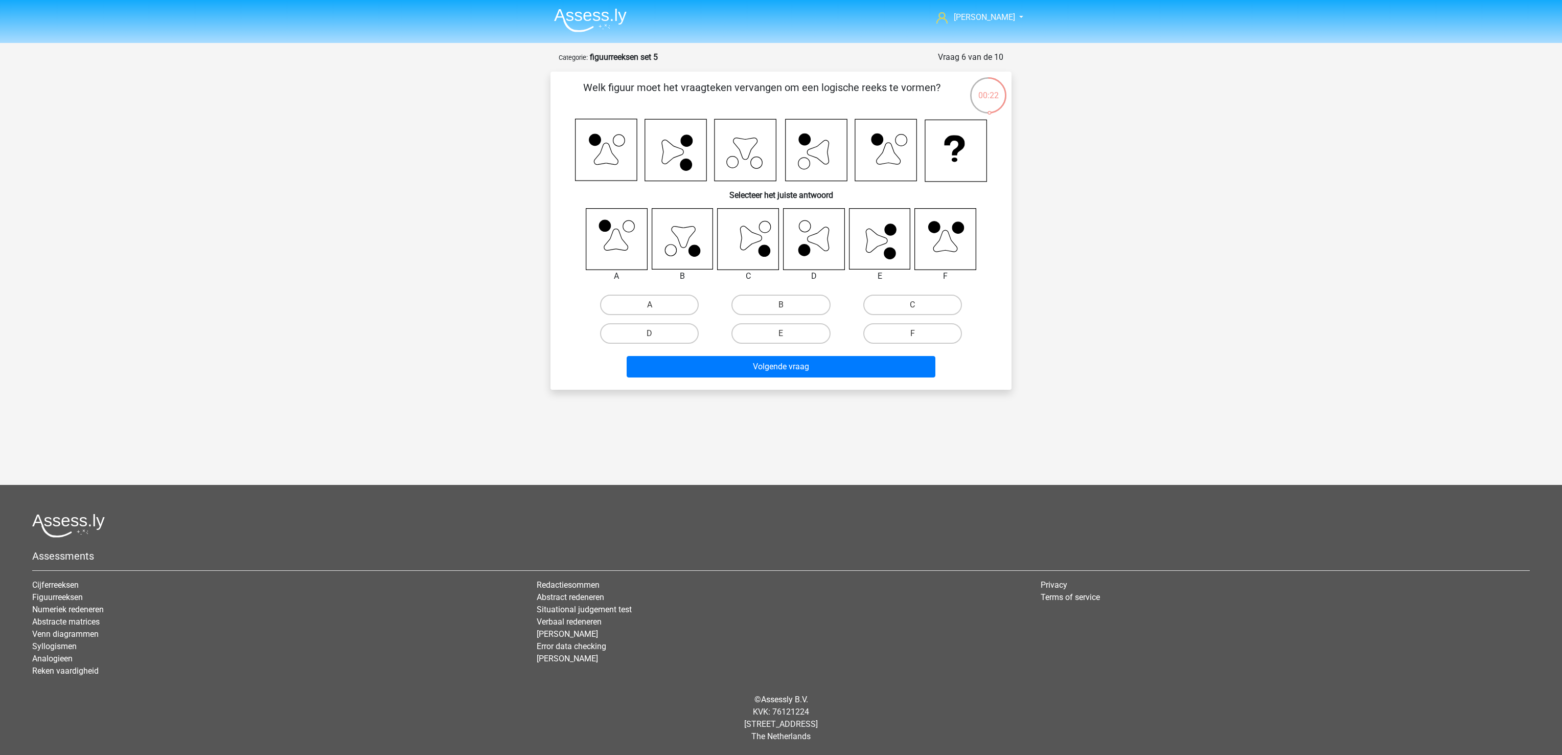
click at [787, 333] on input "E" at bounding box center [784, 336] width 7 height 7
radio input "true"
click at [788, 362] on button "Volgende vraag" at bounding box center [781, 366] width 309 height 21
click at [773, 330] on label "E" at bounding box center [781, 333] width 99 height 20
click at [781, 333] on input "E" at bounding box center [784, 336] width 7 height 7
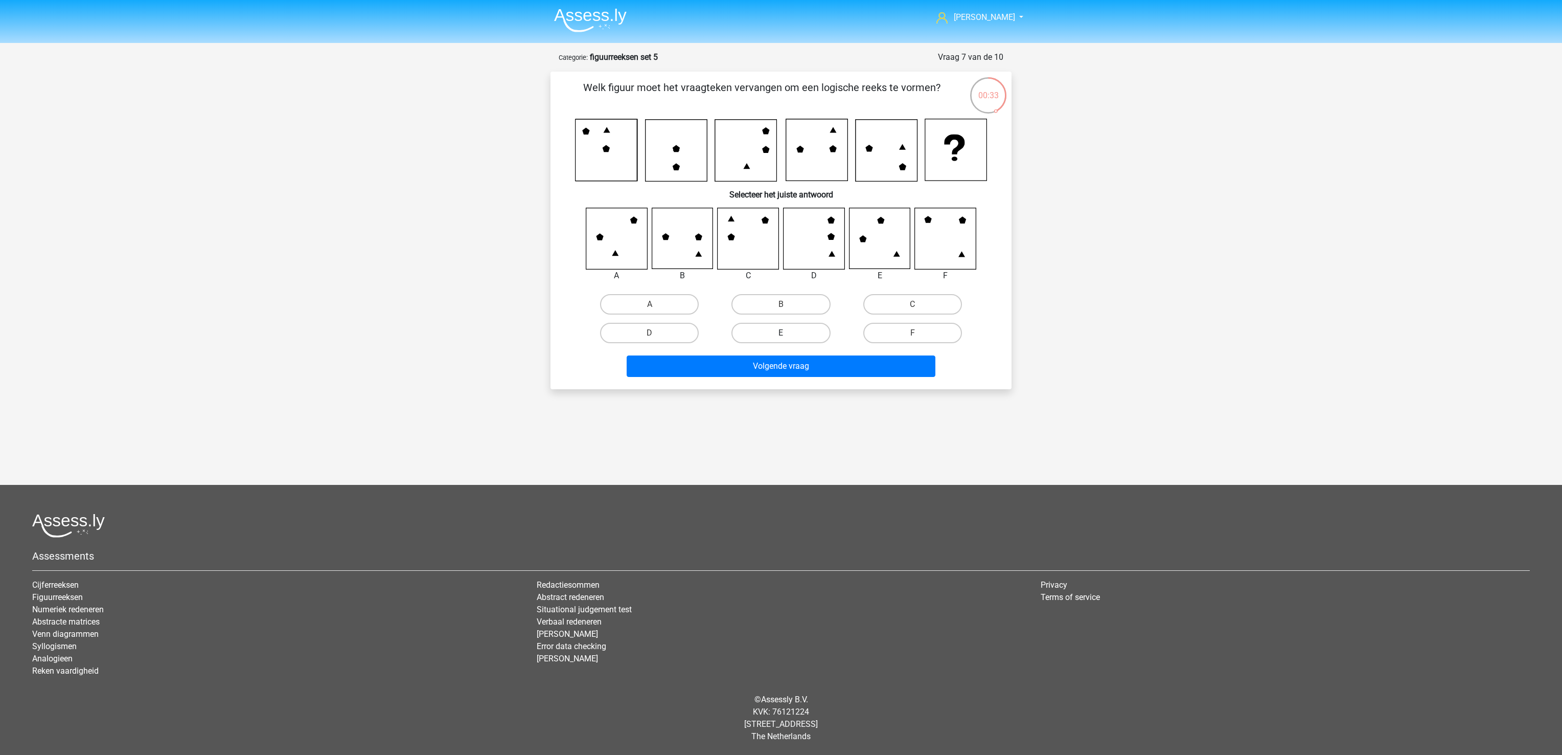
radio input "true"
click at [775, 355] on button "Volgende vraag" at bounding box center [781, 365] width 309 height 21
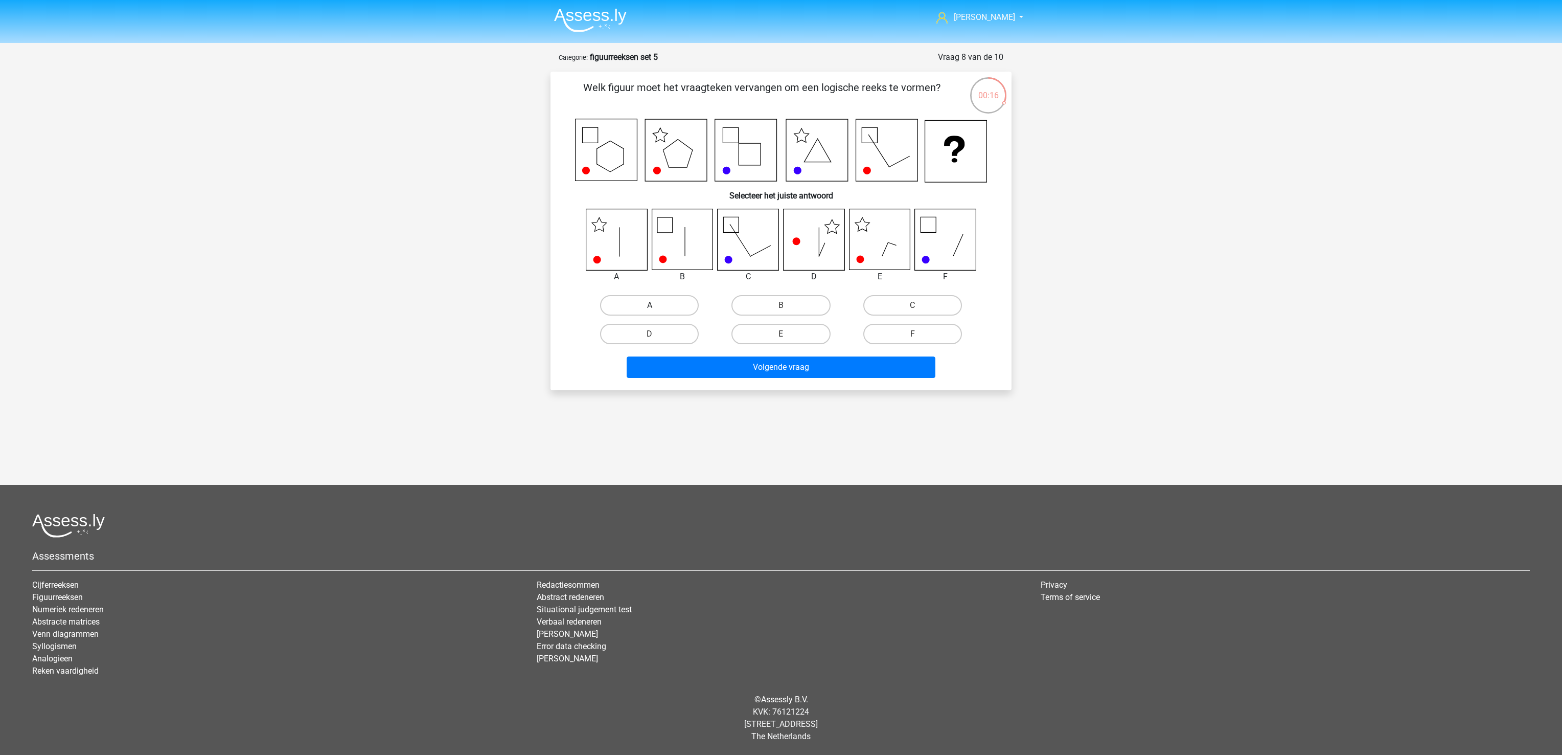
click at [652, 303] on label "A" at bounding box center [649, 305] width 99 height 20
click at [652, 305] on input "A" at bounding box center [653, 308] width 7 height 7
radio input "true"
click at [697, 368] on button "Volgende vraag" at bounding box center [781, 366] width 309 height 21
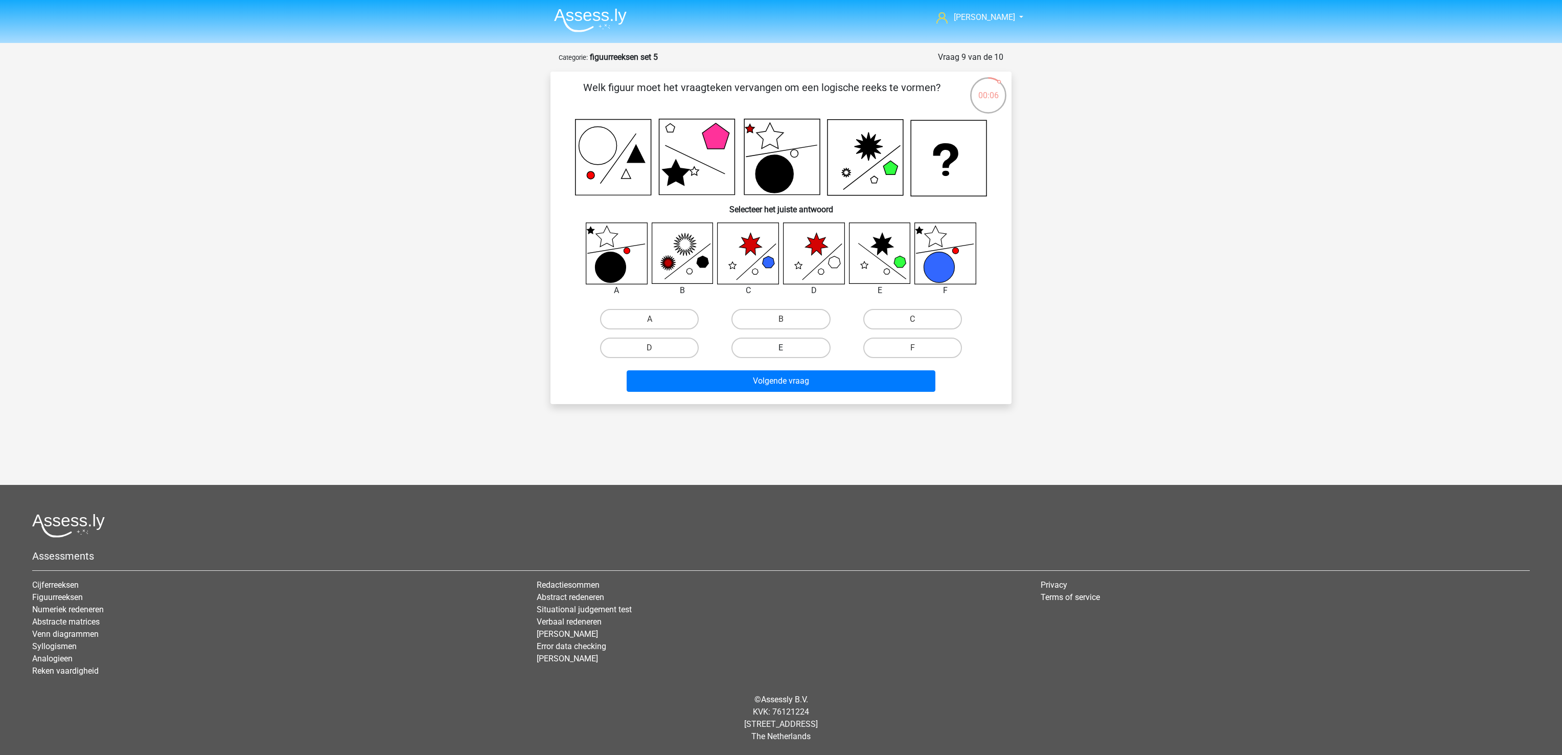
click at [795, 350] on label "E" at bounding box center [781, 347] width 99 height 20
click at [788, 350] on input "E" at bounding box center [784, 351] width 7 height 7
radio input "true"
click at [802, 386] on button "Volgende vraag" at bounding box center [781, 380] width 309 height 21
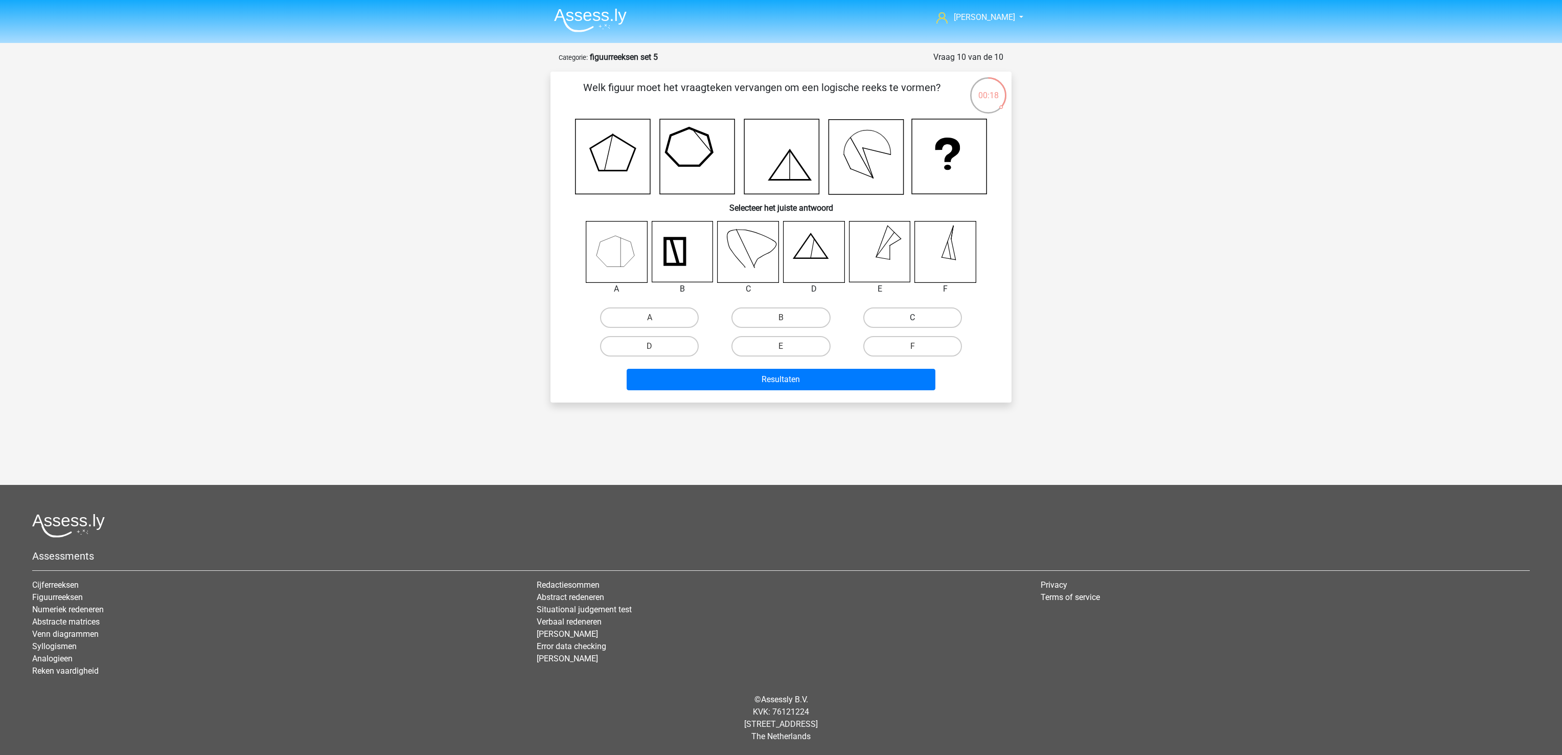
click at [892, 322] on label "C" at bounding box center [912, 317] width 99 height 20
click at [913, 322] on input "C" at bounding box center [916, 320] width 7 height 7
radio input "true"
click at [843, 385] on button "Resultaten" at bounding box center [781, 379] width 309 height 21
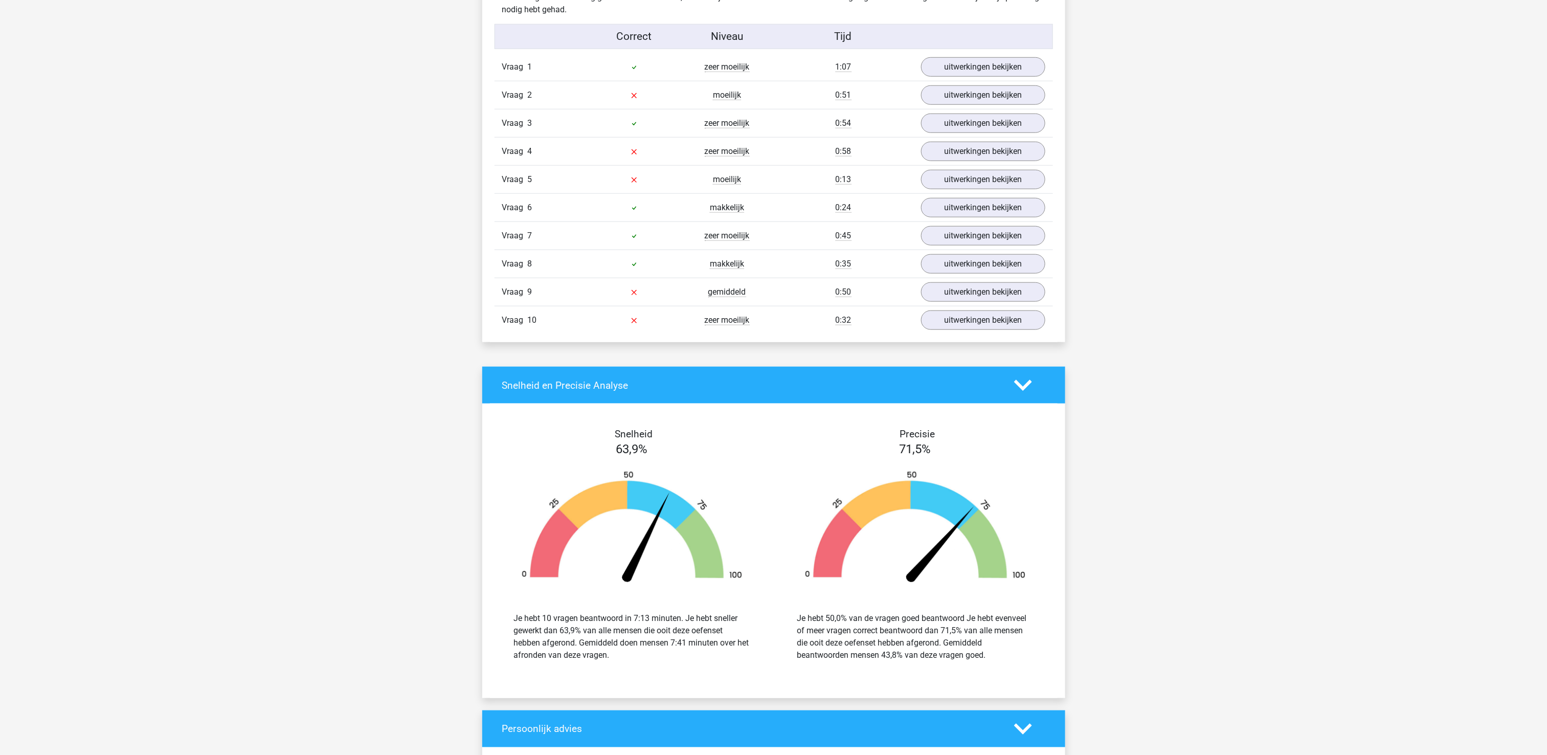
scroll to position [613, 0]
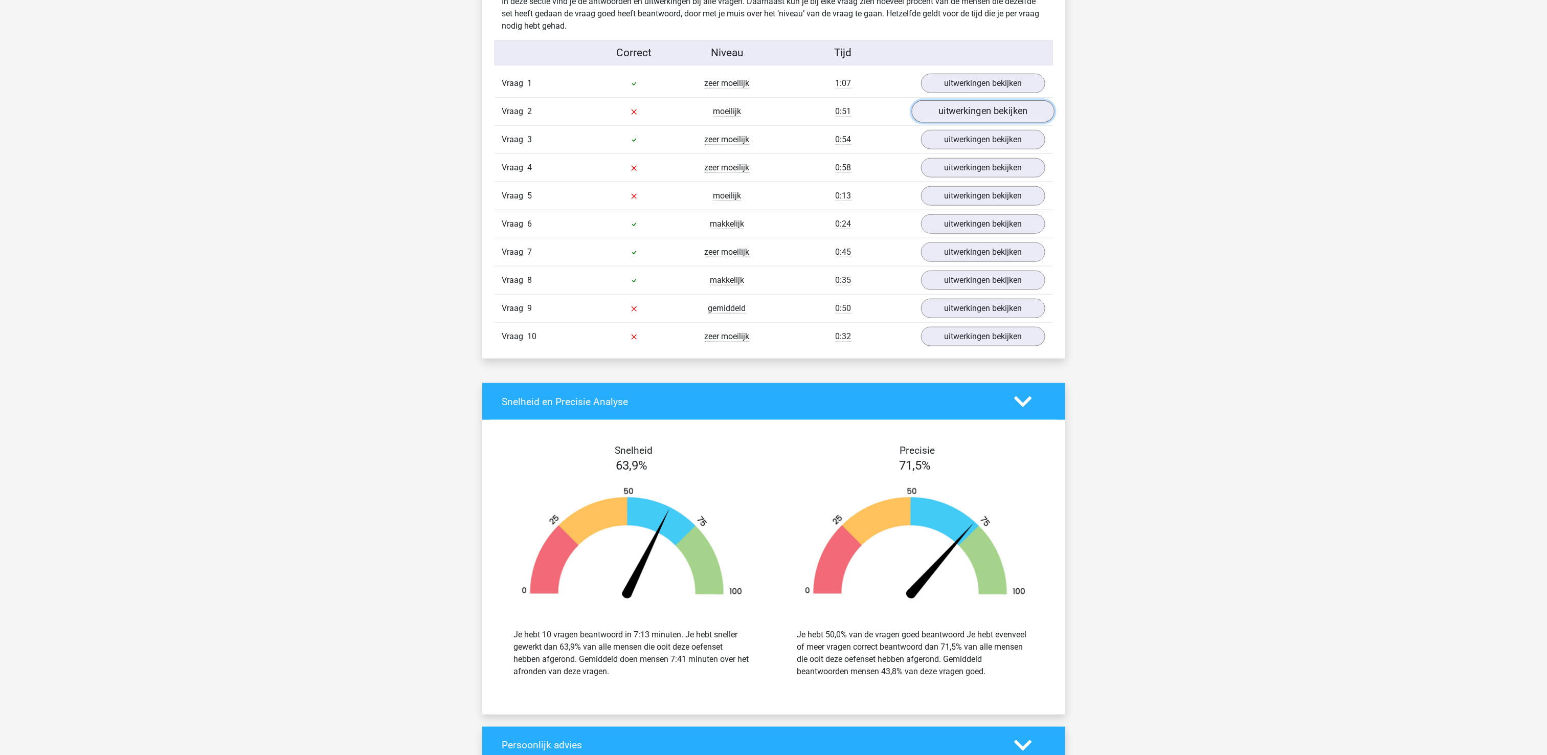
click at [1001, 117] on link "uitwerkingen bekijken" at bounding box center [982, 111] width 143 height 22
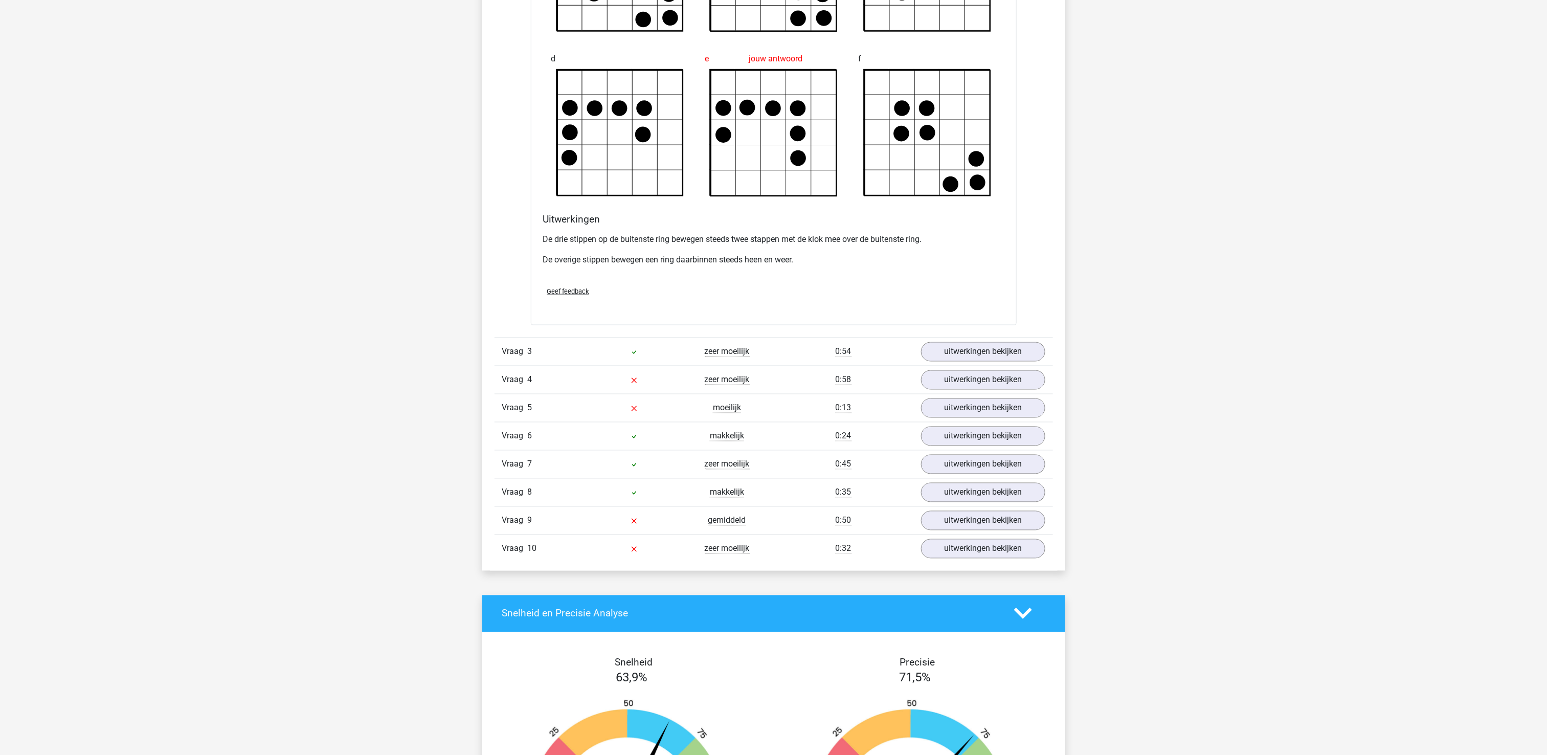
scroll to position [1022, 0]
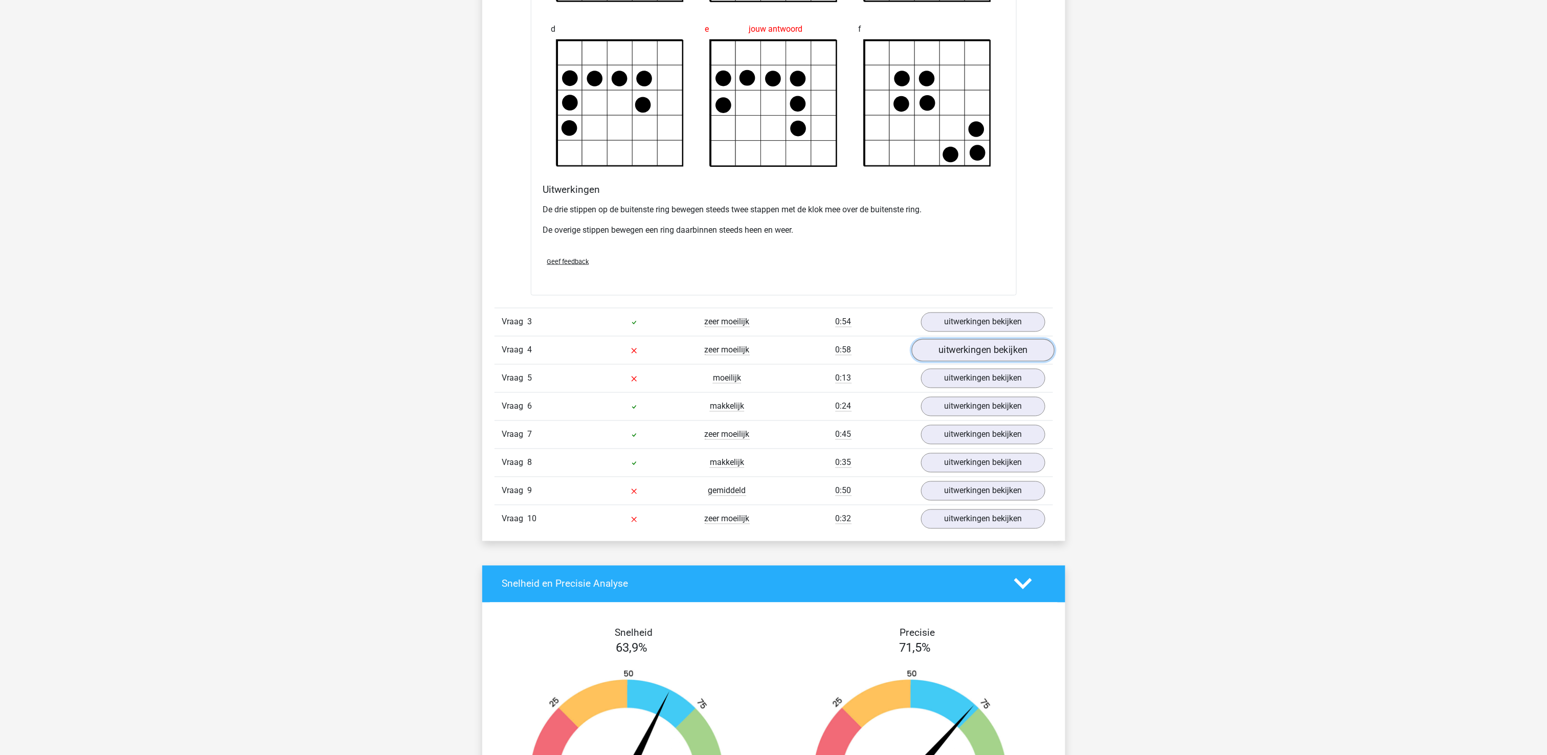
click at [994, 356] on link "uitwerkingen bekijken" at bounding box center [982, 350] width 143 height 22
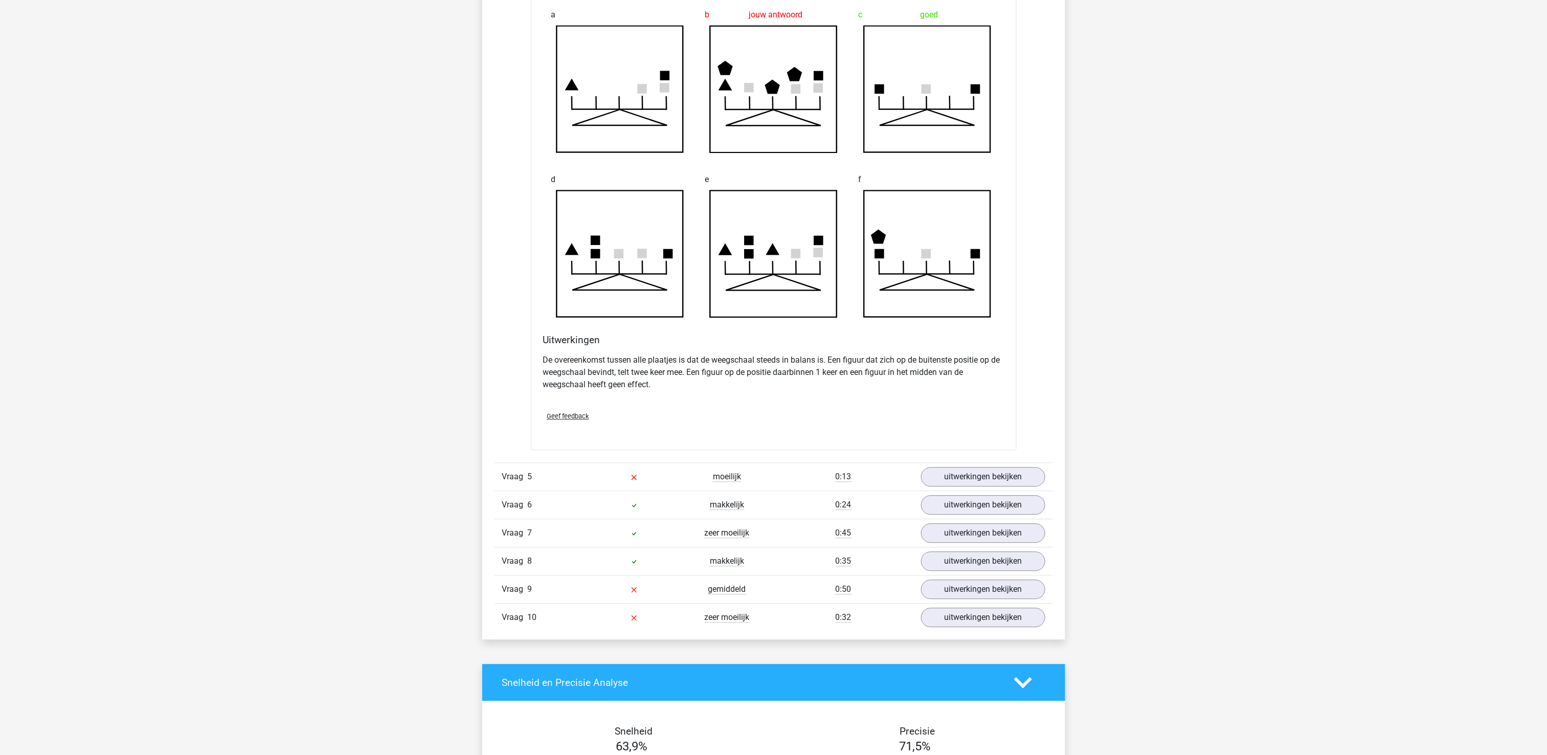
scroll to position [1534, 0]
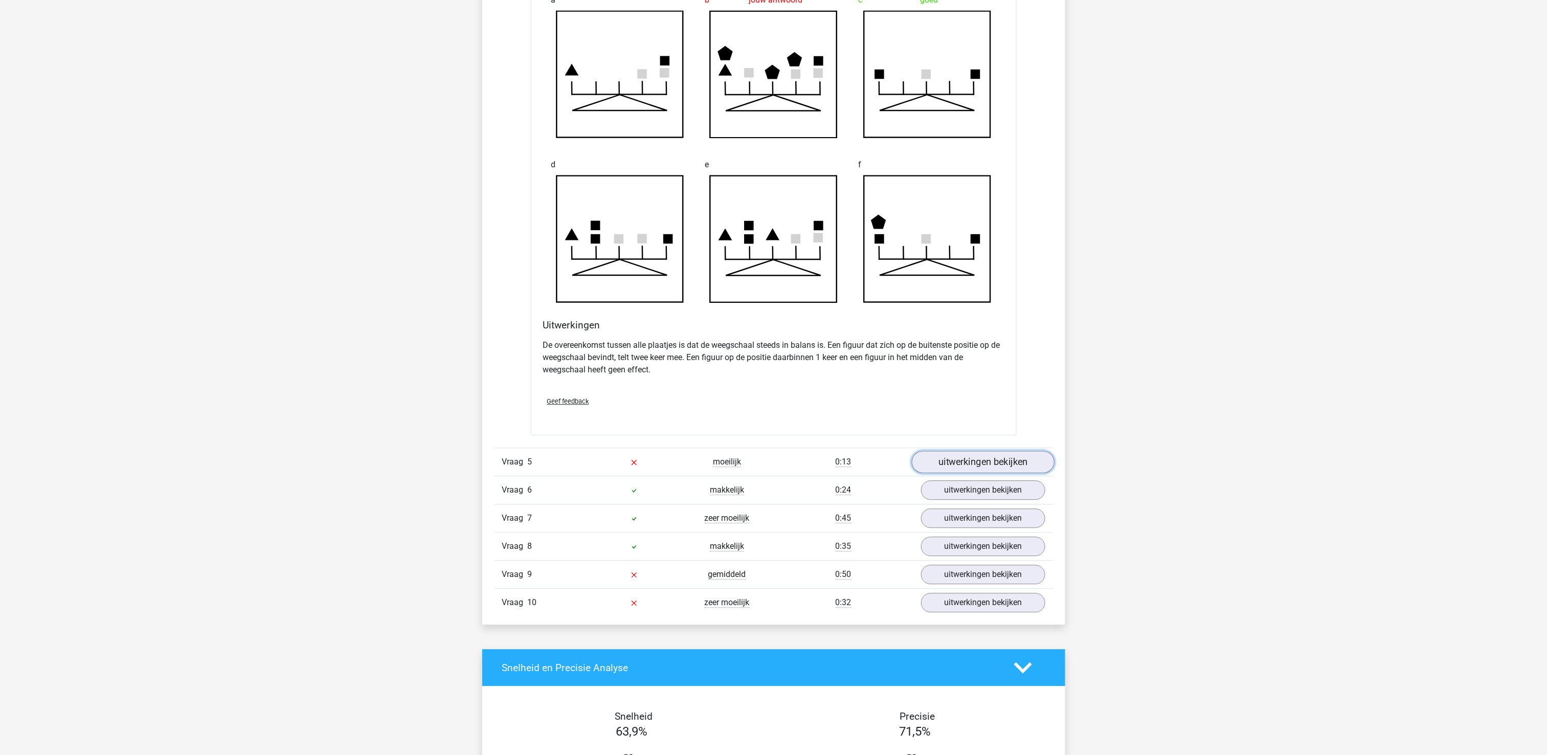
click at [994, 470] on link "uitwerkingen bekijken" at bounding box center [982, 461] width 143 height 22
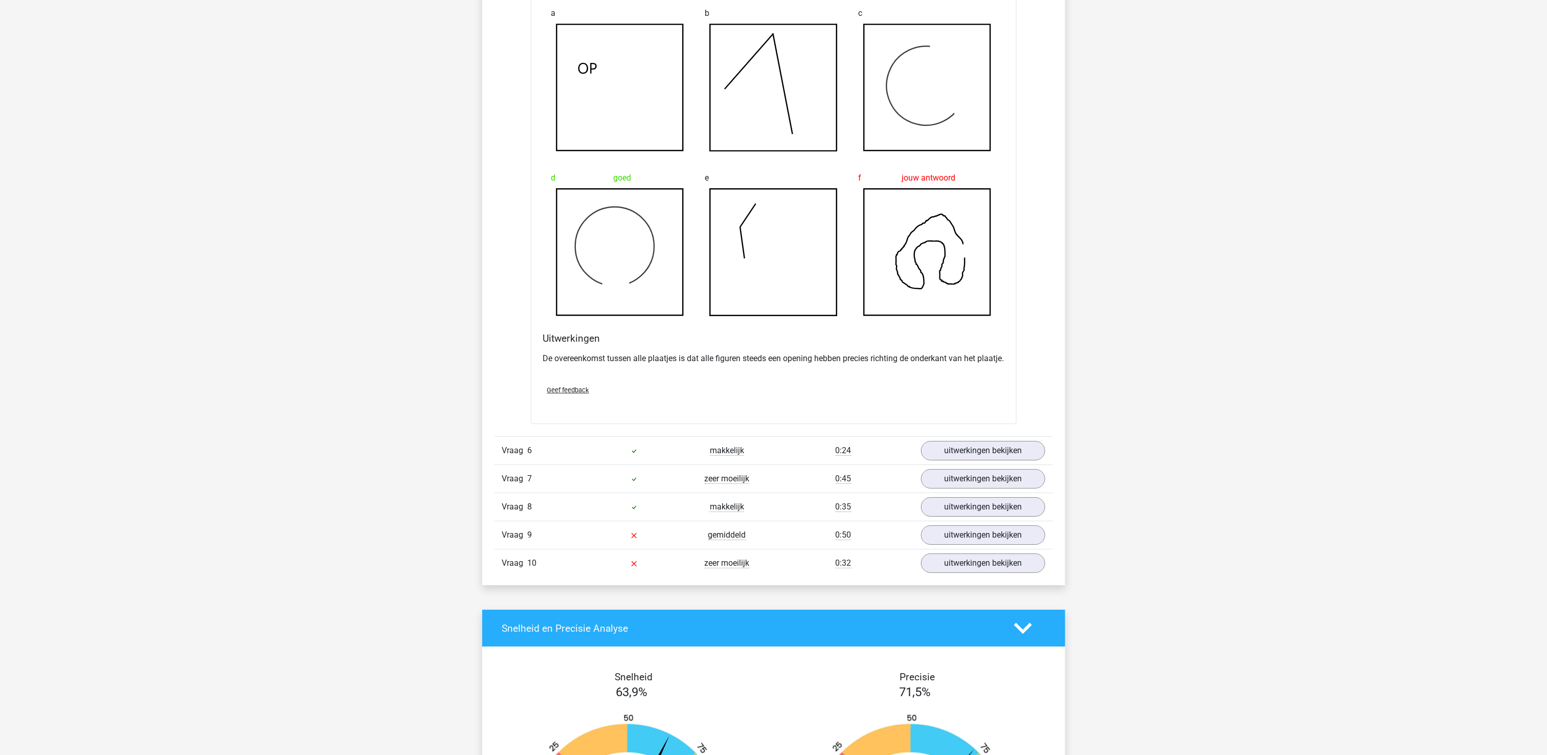
scroll to position [2147, 0]
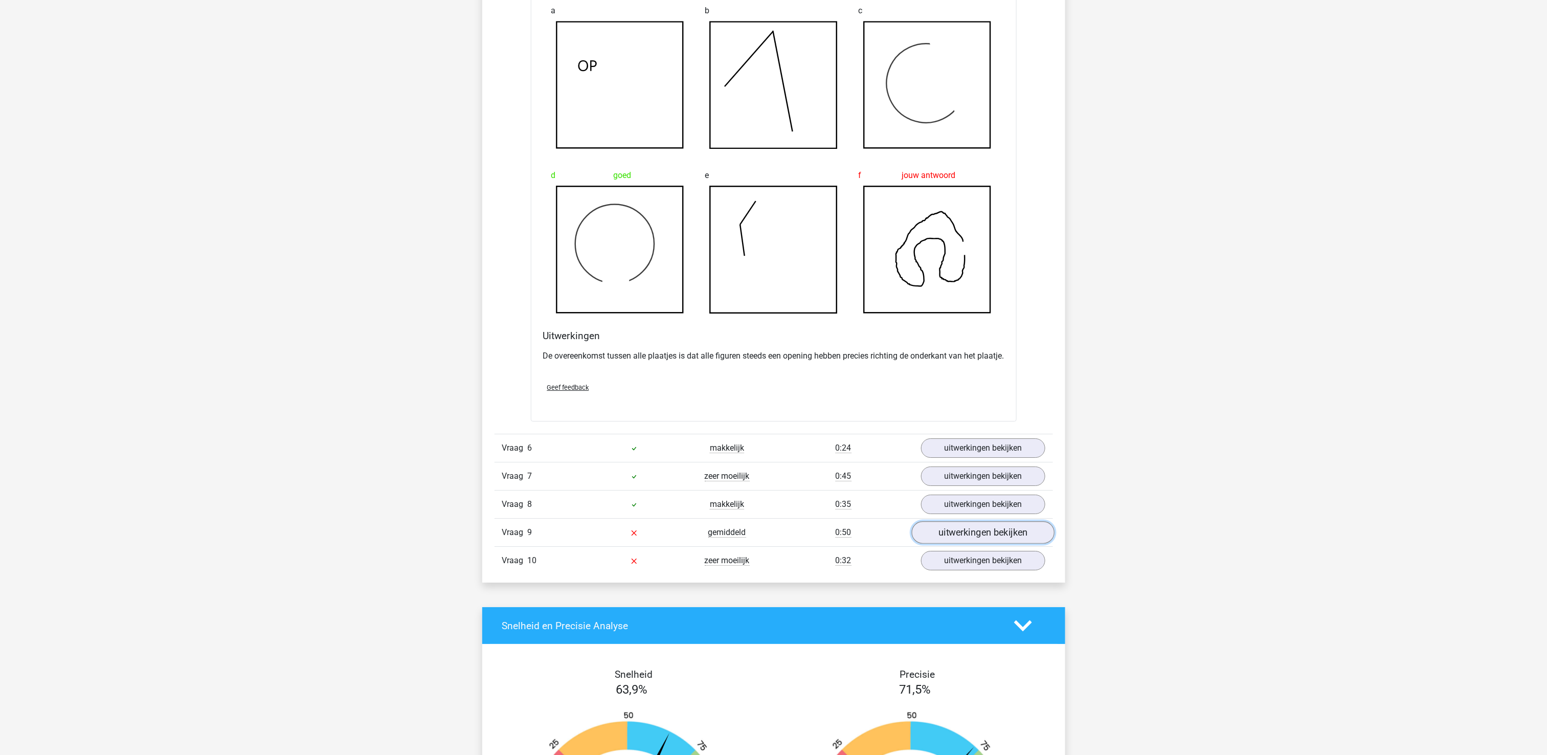
click at [979, 544] on link "uitwerkingen bekijken" at bounding box center [982, 532] width 143 height 22
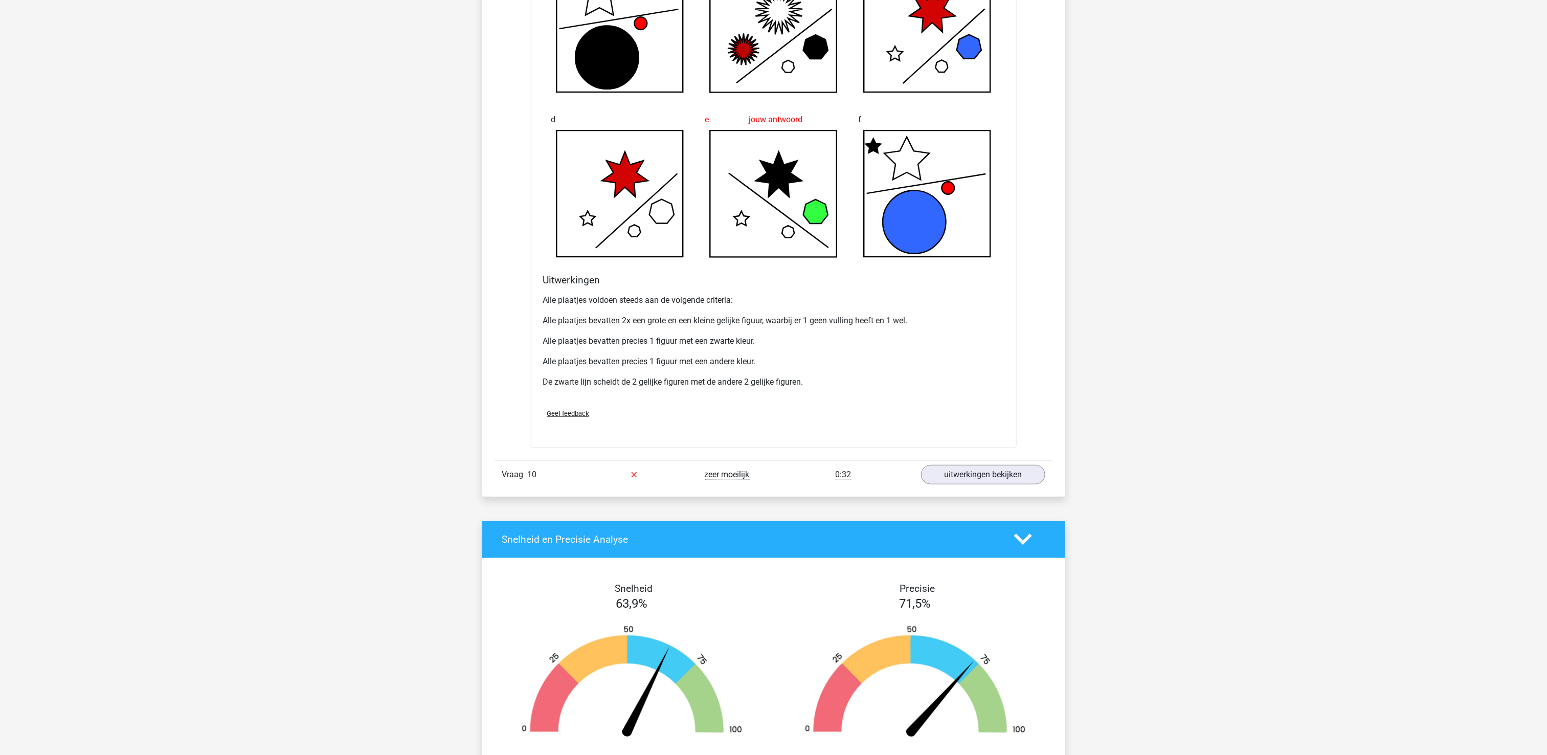
scroll to position [2863, 0]
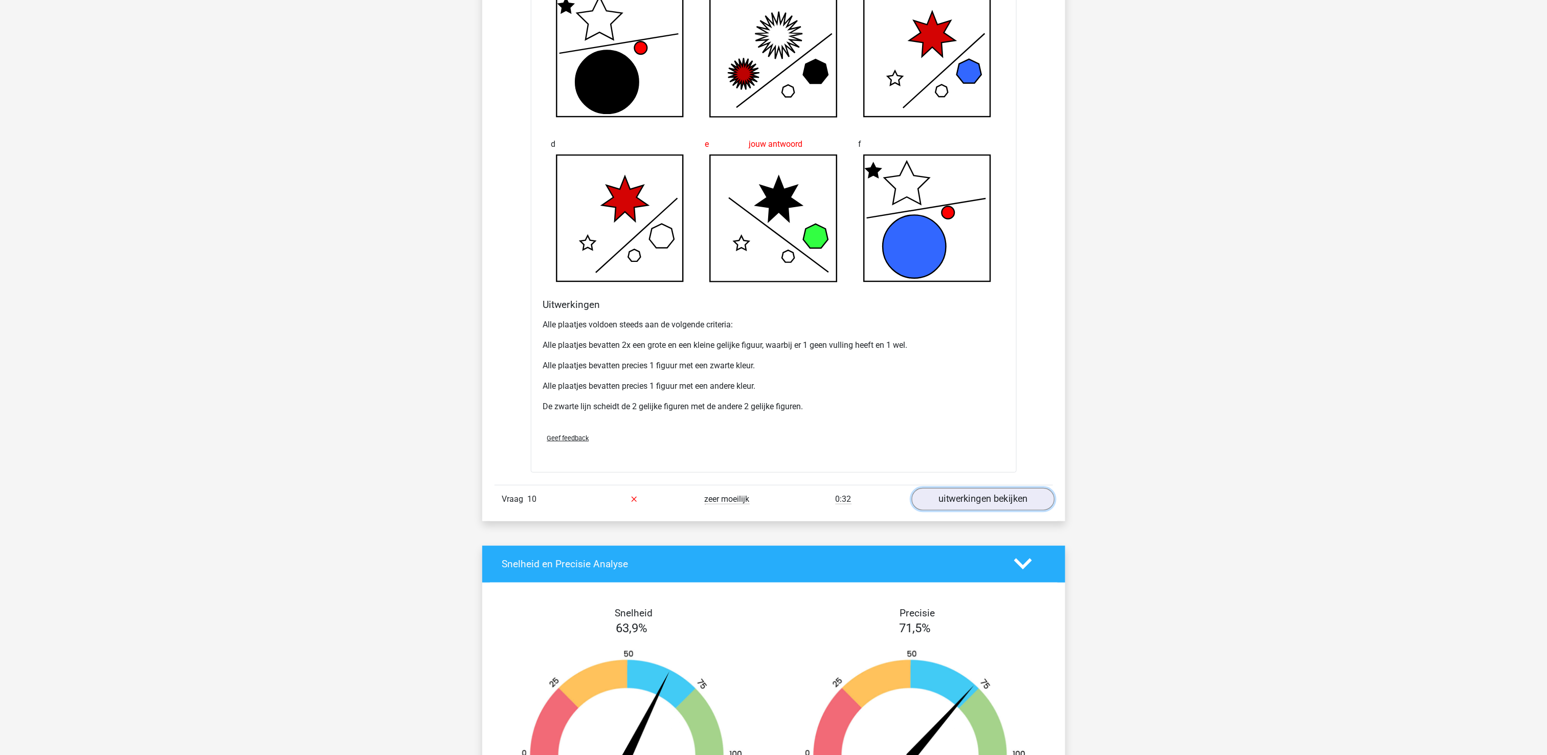
click at [1020, 510] on link "uitwerkingen bekijken" at bounding box center [982, 499] width 143 height 22
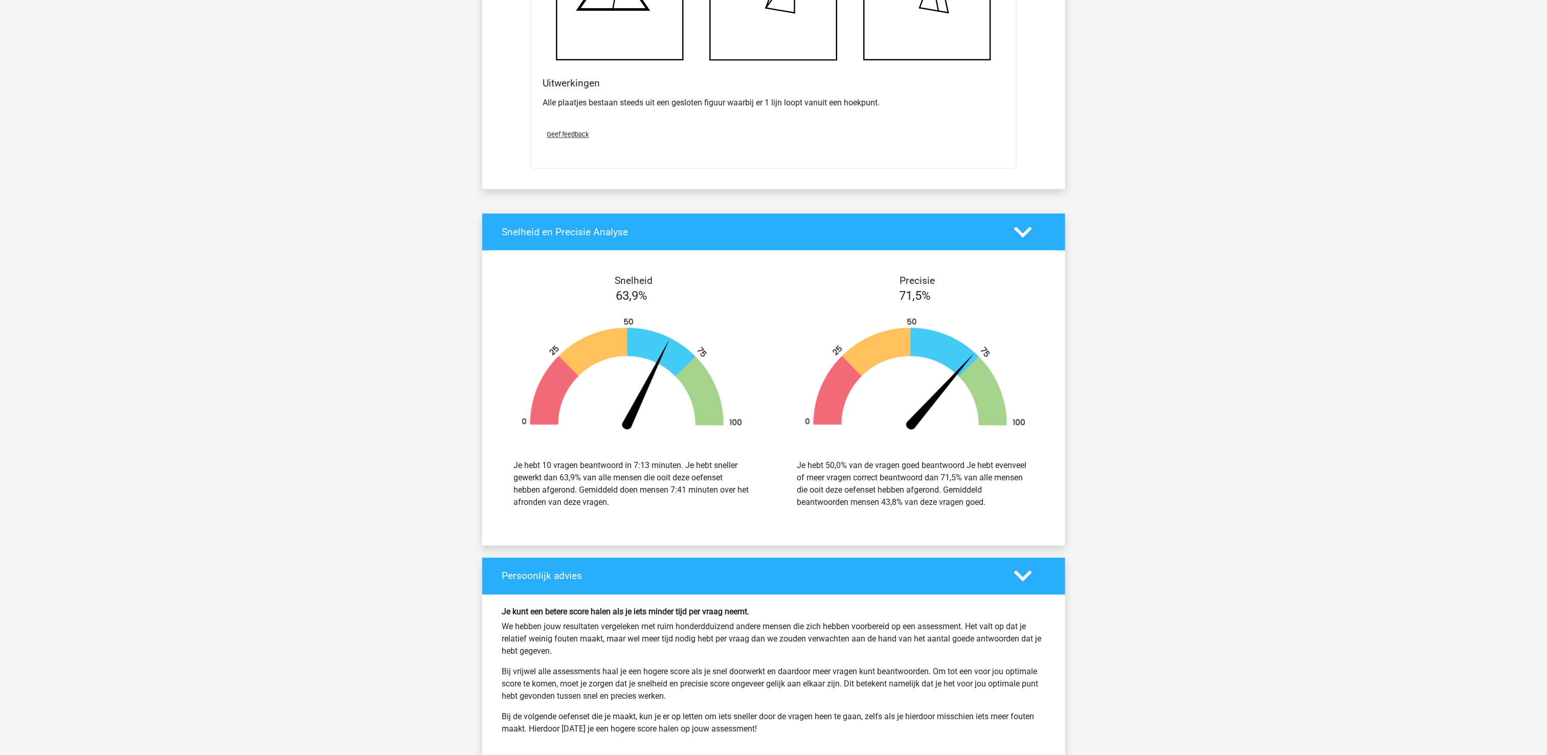
scroll to position [3988, 0]
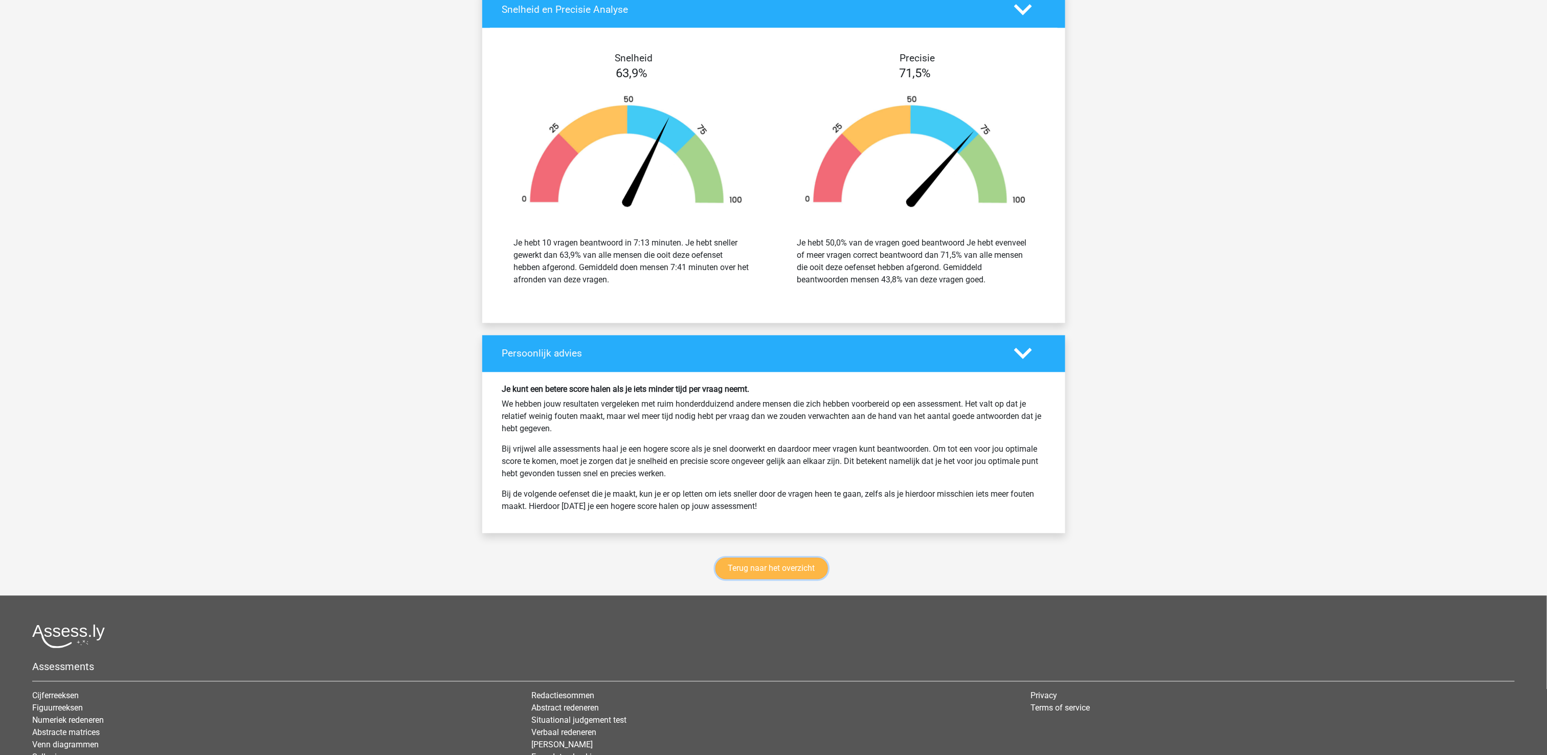
click at [778, 579] on link "Terug naar het overzicht" at bounding box center [771, 567] width 112 height 21
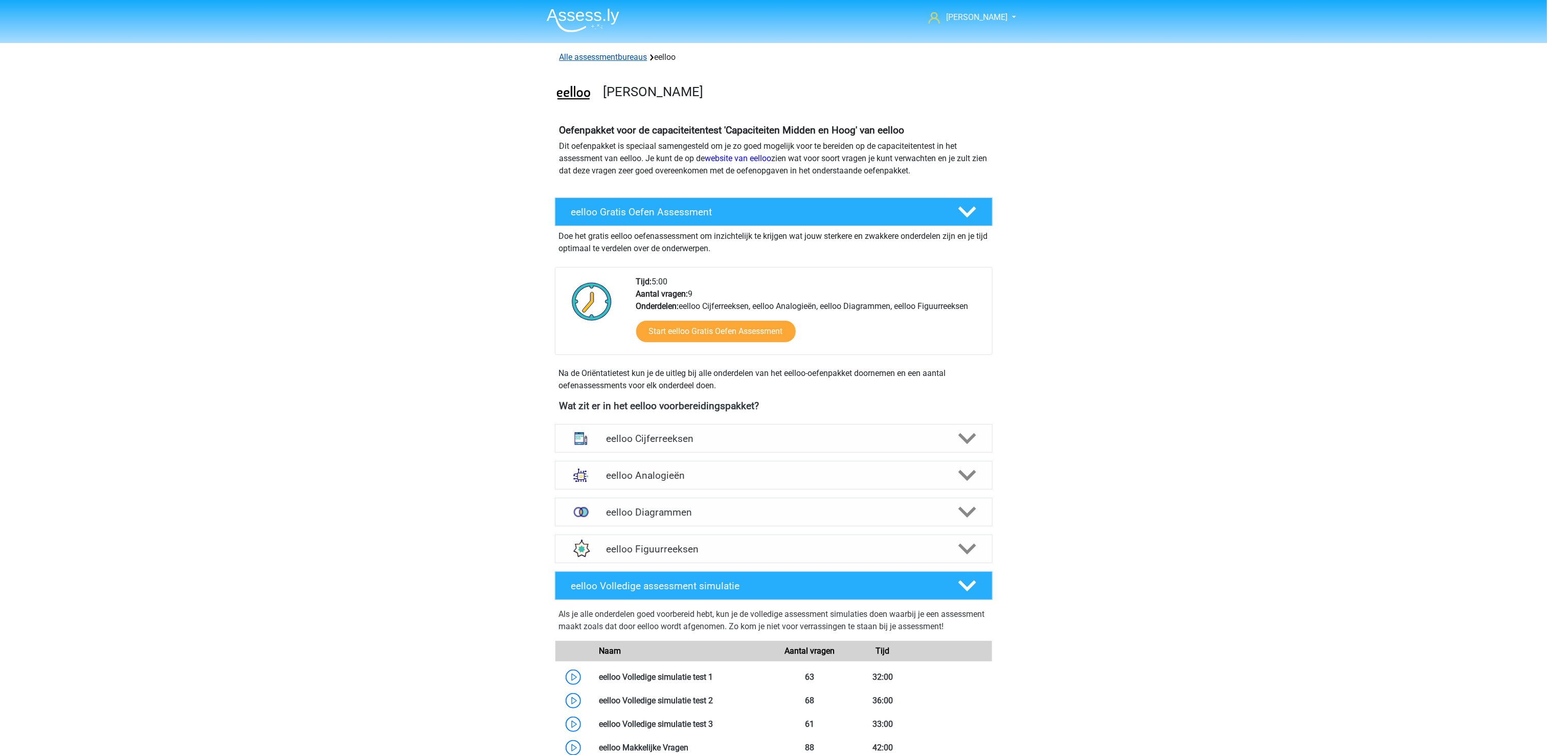
click at [578, 57] on link "Alle assessmentbureaus" at bounding box center [603, 57] width 88 height 10
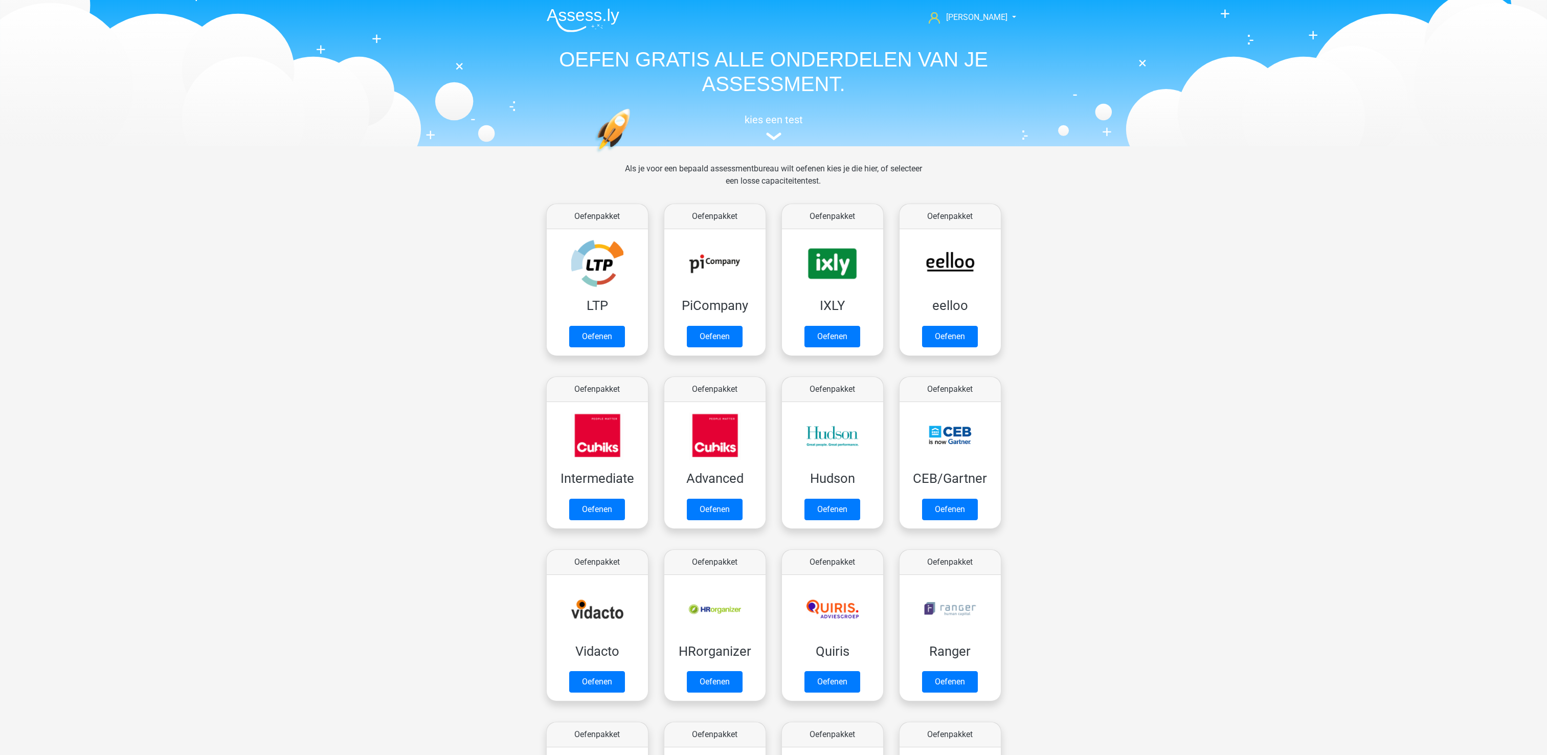
scroll to position [163, 0]
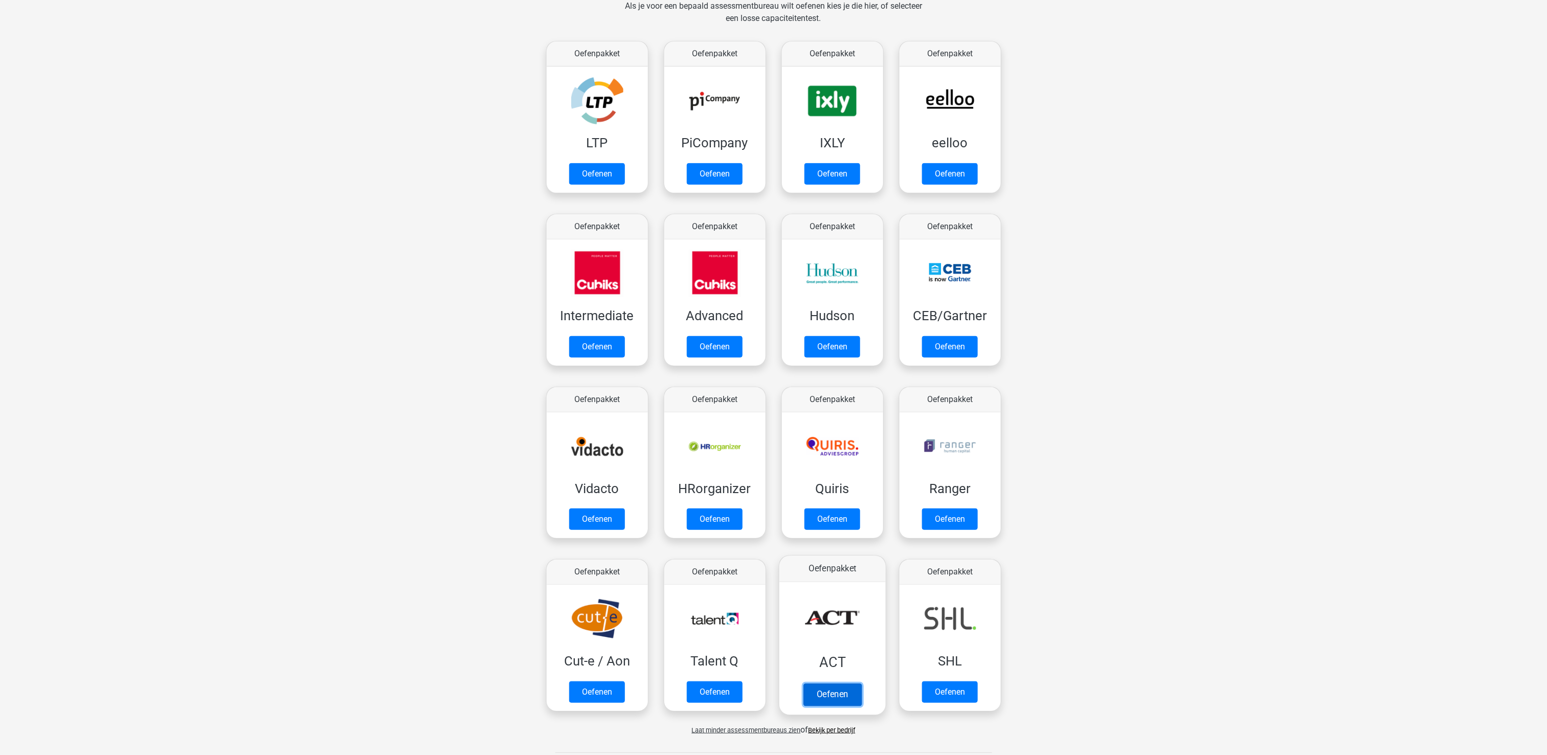
click at [814, 683] on link "Oefenen" at bounding box center [832, 694] width 58 height 22
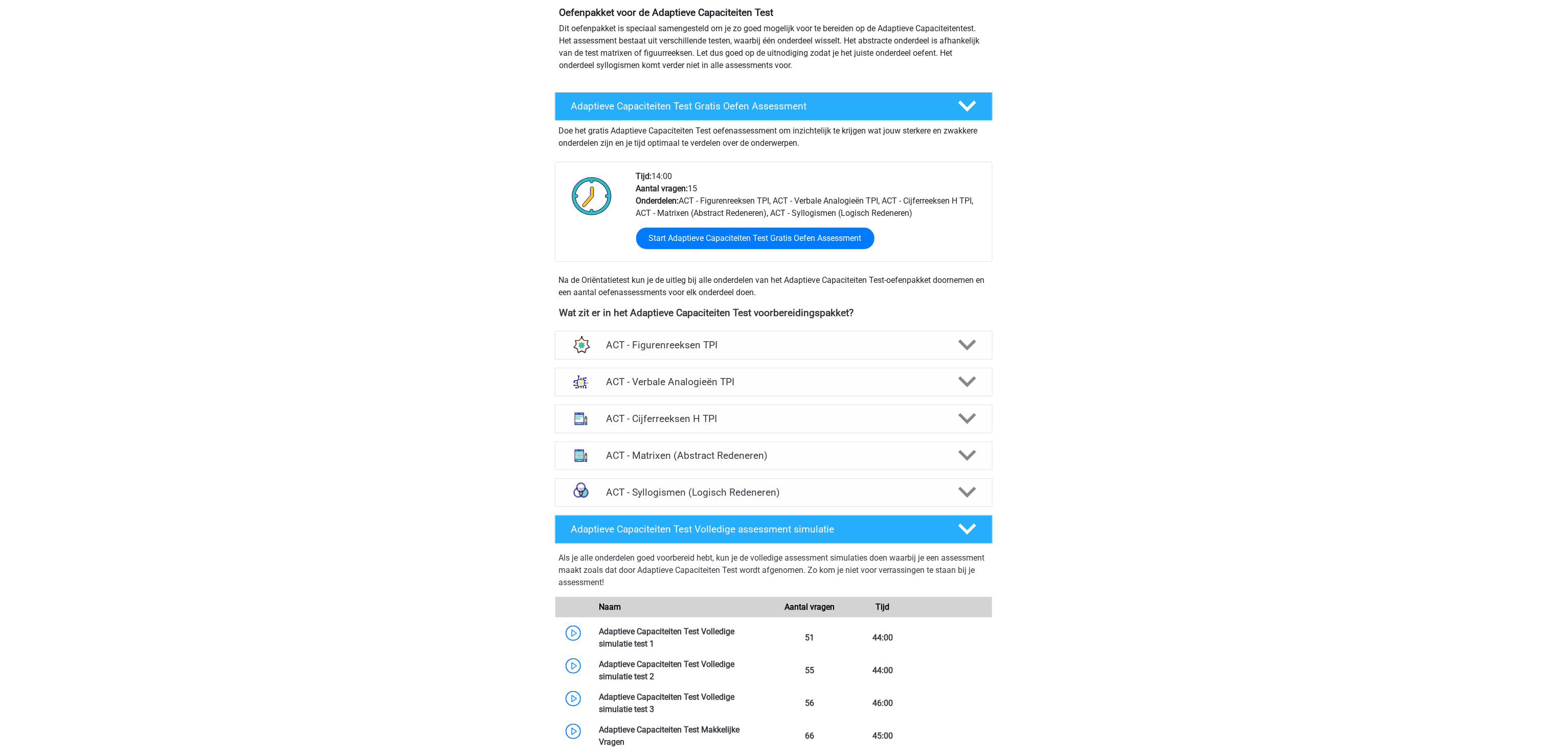
scroll to position [102, 0]
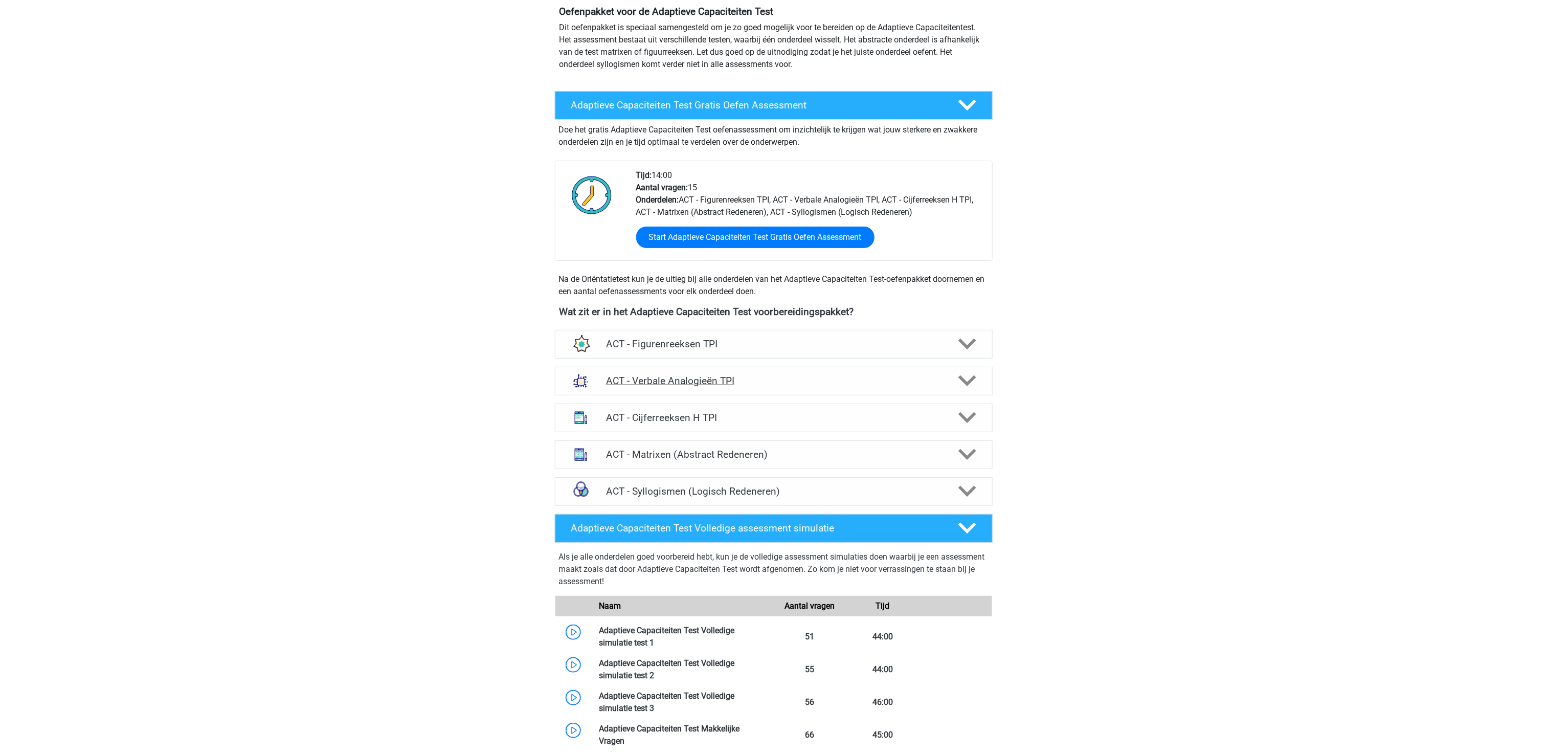
click at [666, 372] on div "ACT - Verbale Analogieën TPI" at bounding box center [774, 381] width 438 height 29
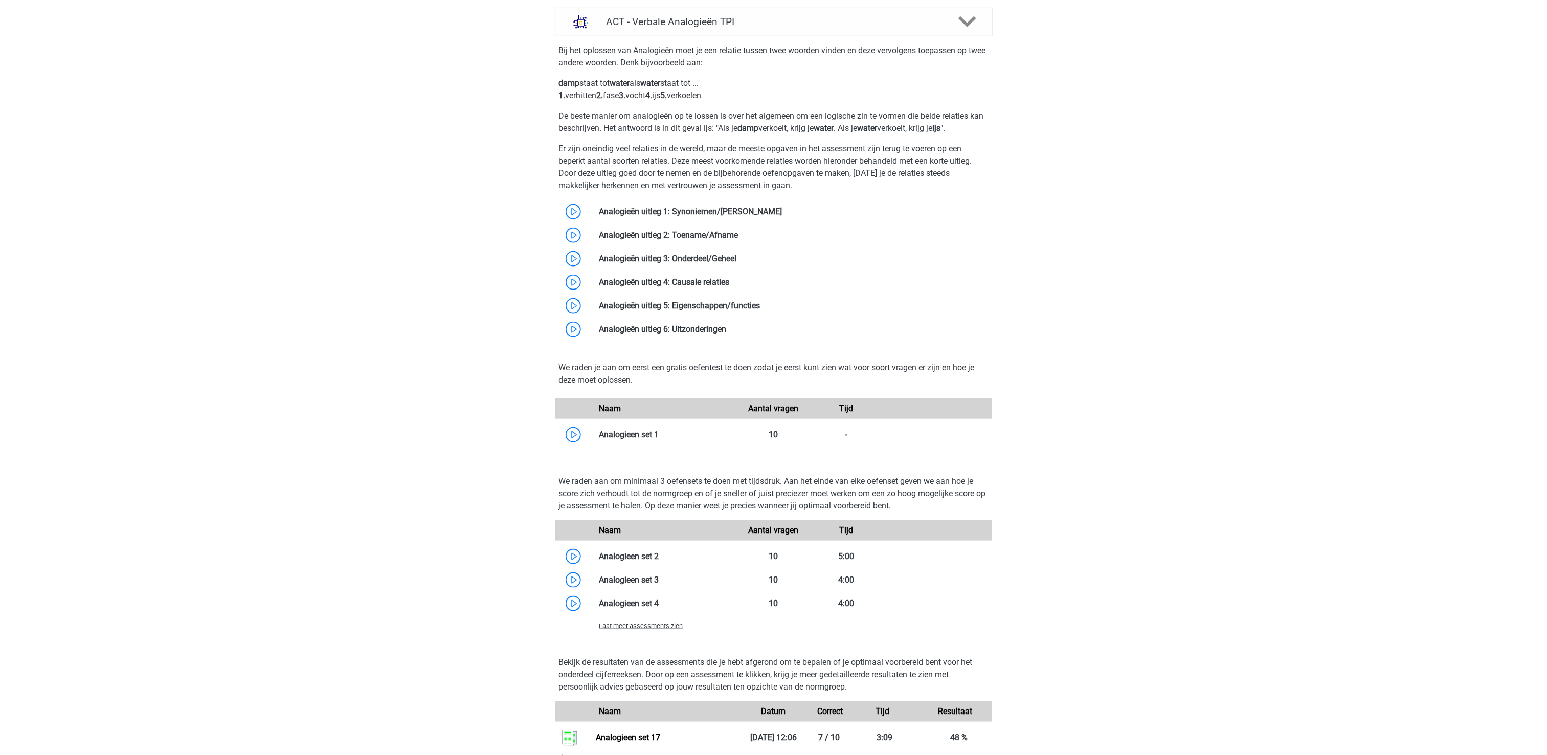
scroll to position [204, 0]
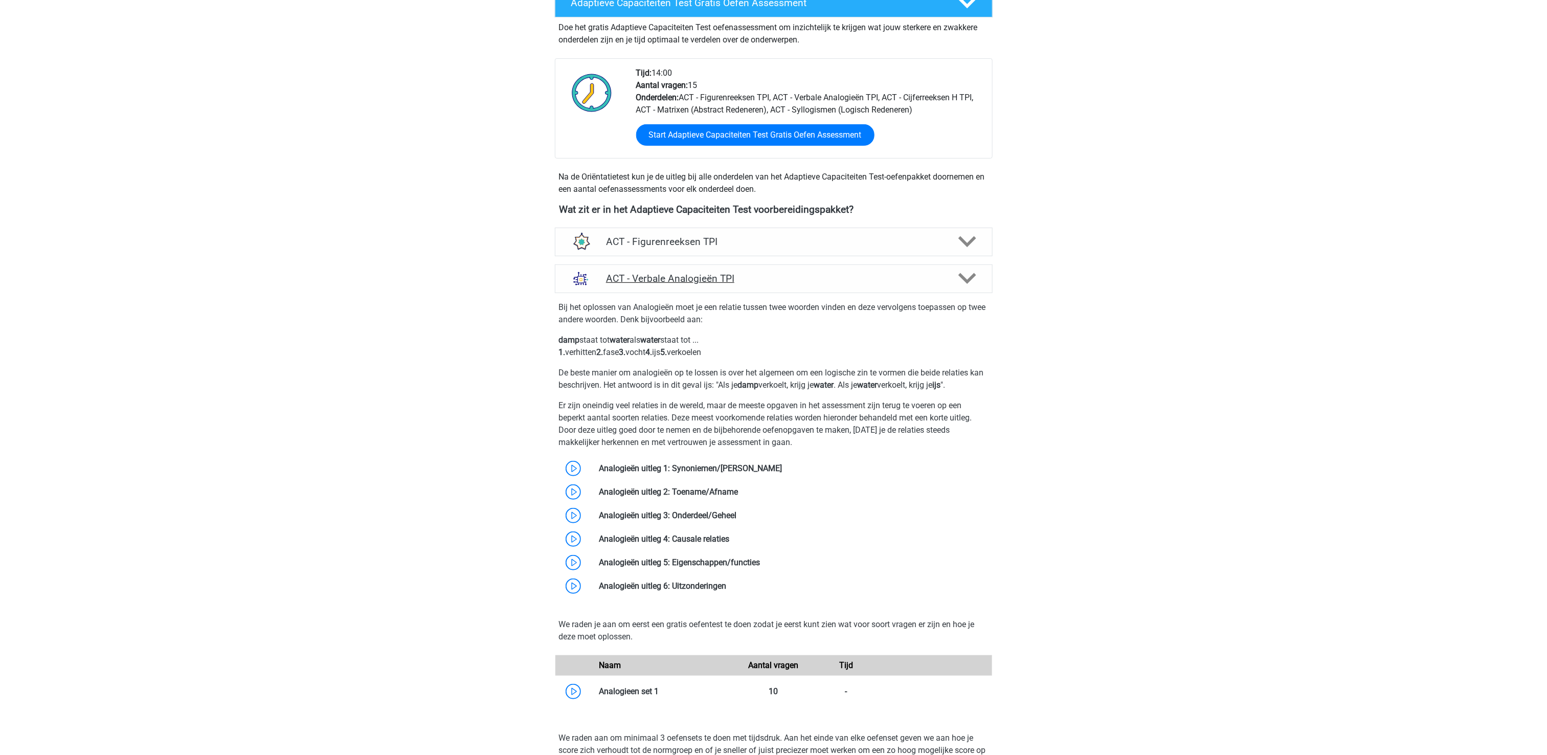
click at [701, 275] on h4 "ACT - Verbale Analogieën TPI" at bounding box center [773, 278] width 335 height 12
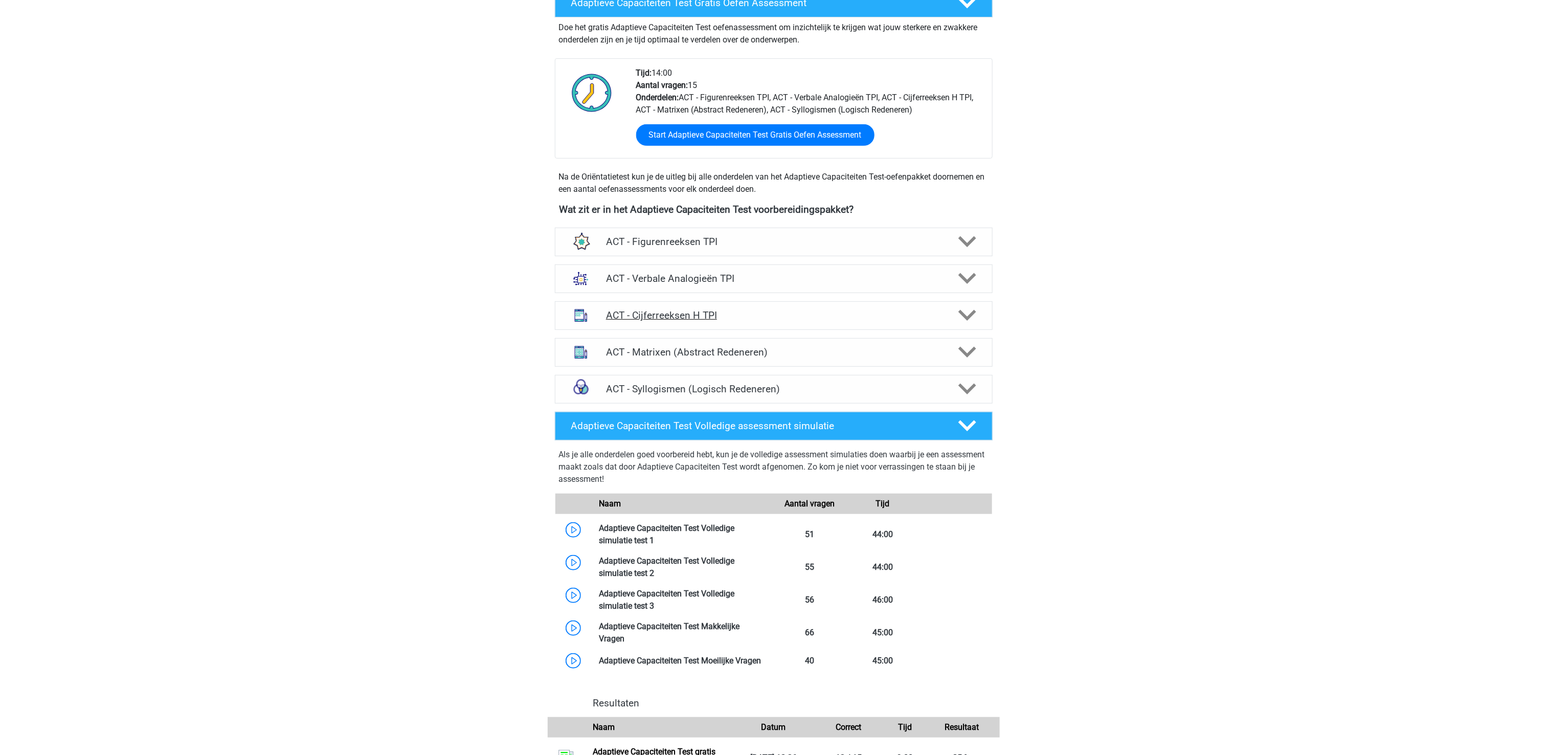
click at [698, 315] on h4 "ACT - Cijferreeksen H TPI" at bounding box center [773, 315] width 335 height 12
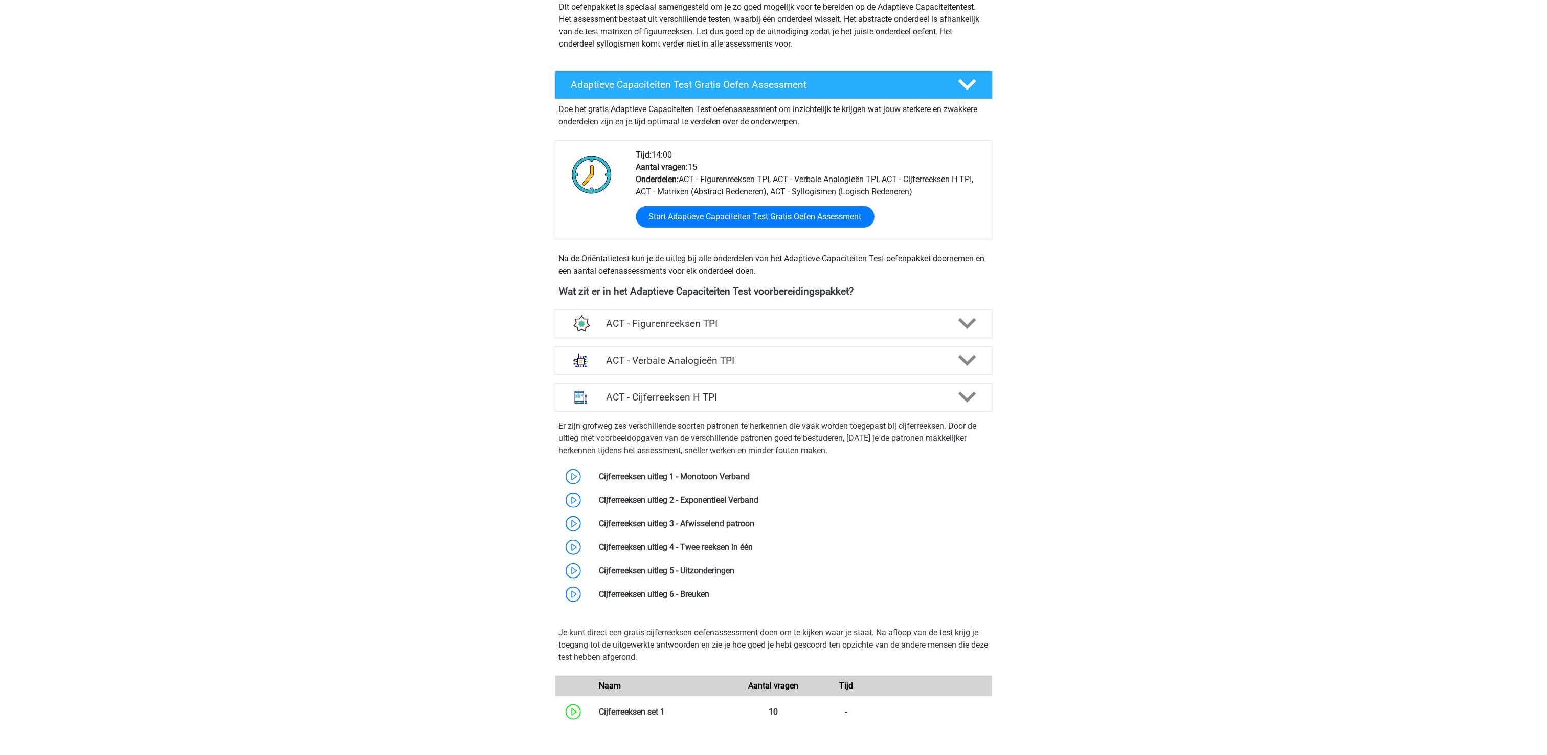
scroll to position [102, 0]
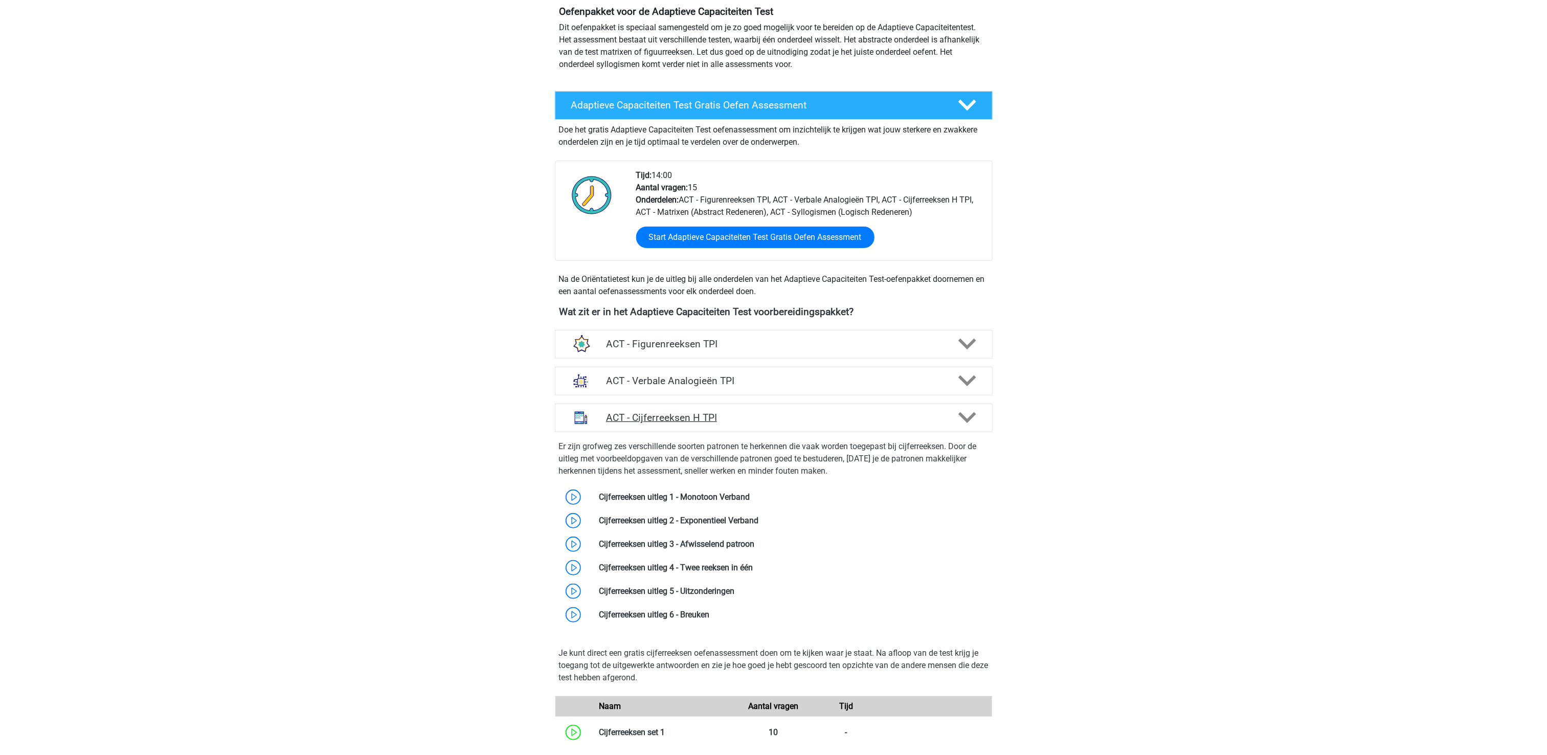
click at [695, 413] on h4 "ACT - Cijferreeksen H TPI" at bounding box center [773, 418] width 335 height 12
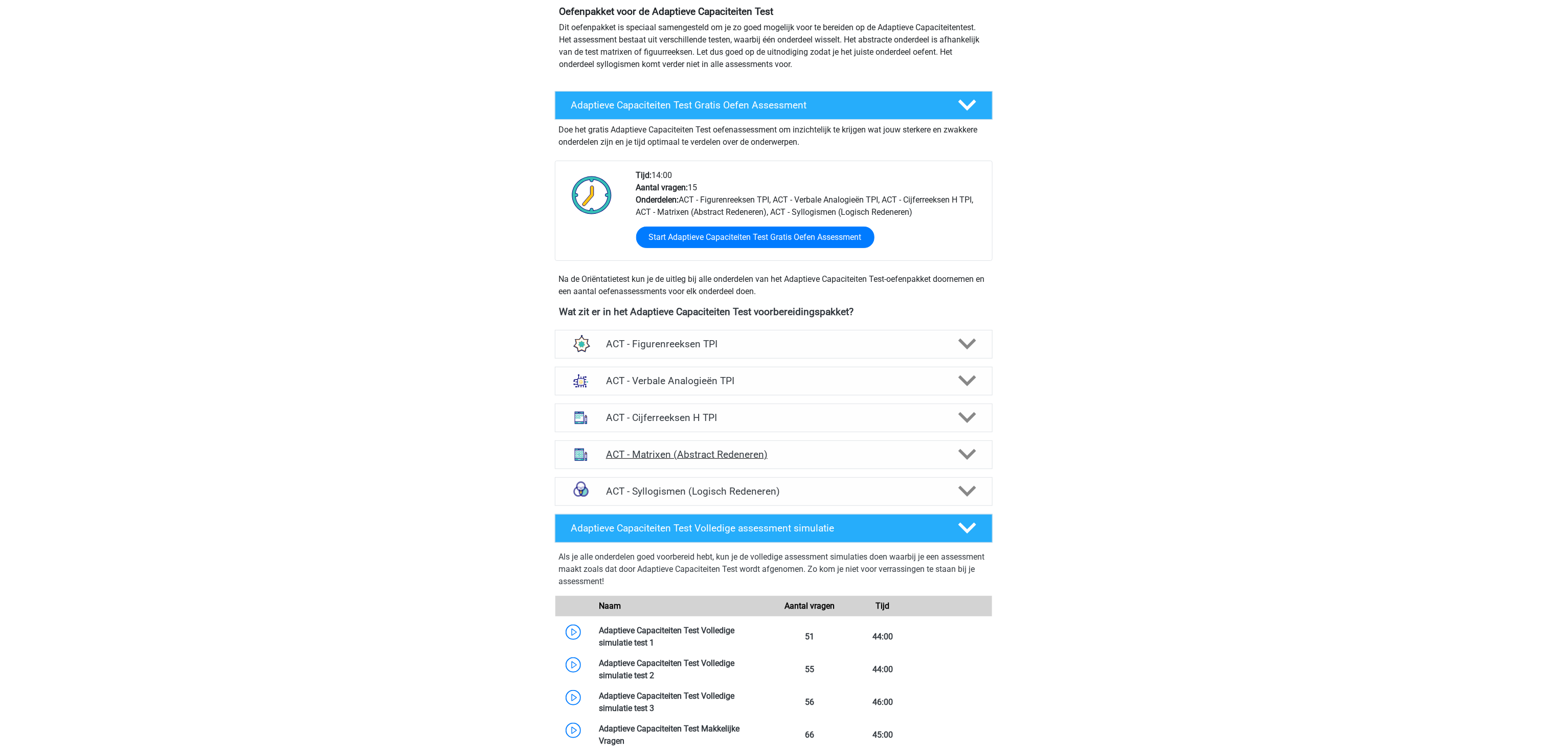
click at [691, 447] on div "ACT - Matrixen (Abstract Redeneren)" at bounding box center [774, 454] width 438 height 29
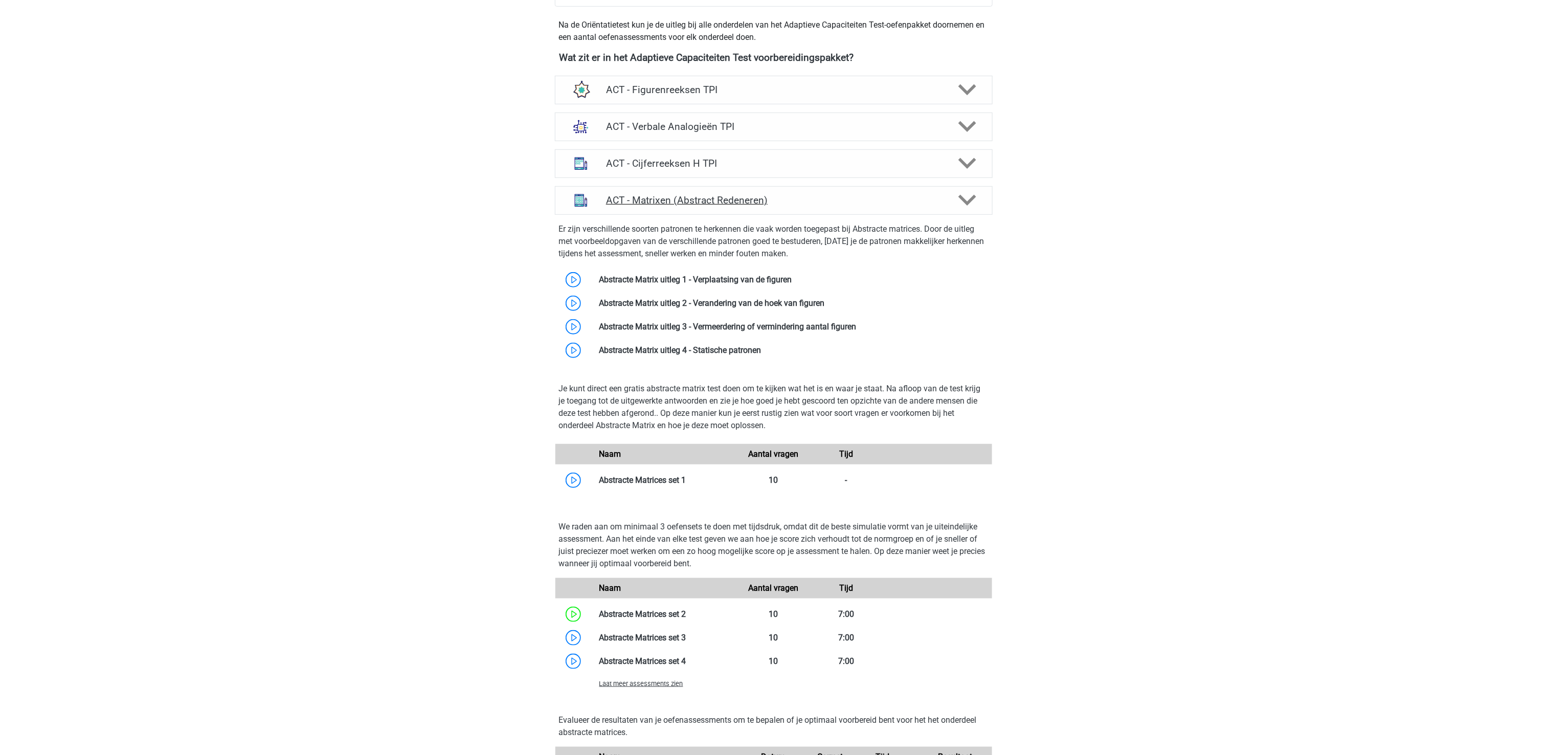
scroll to position [409, 0]
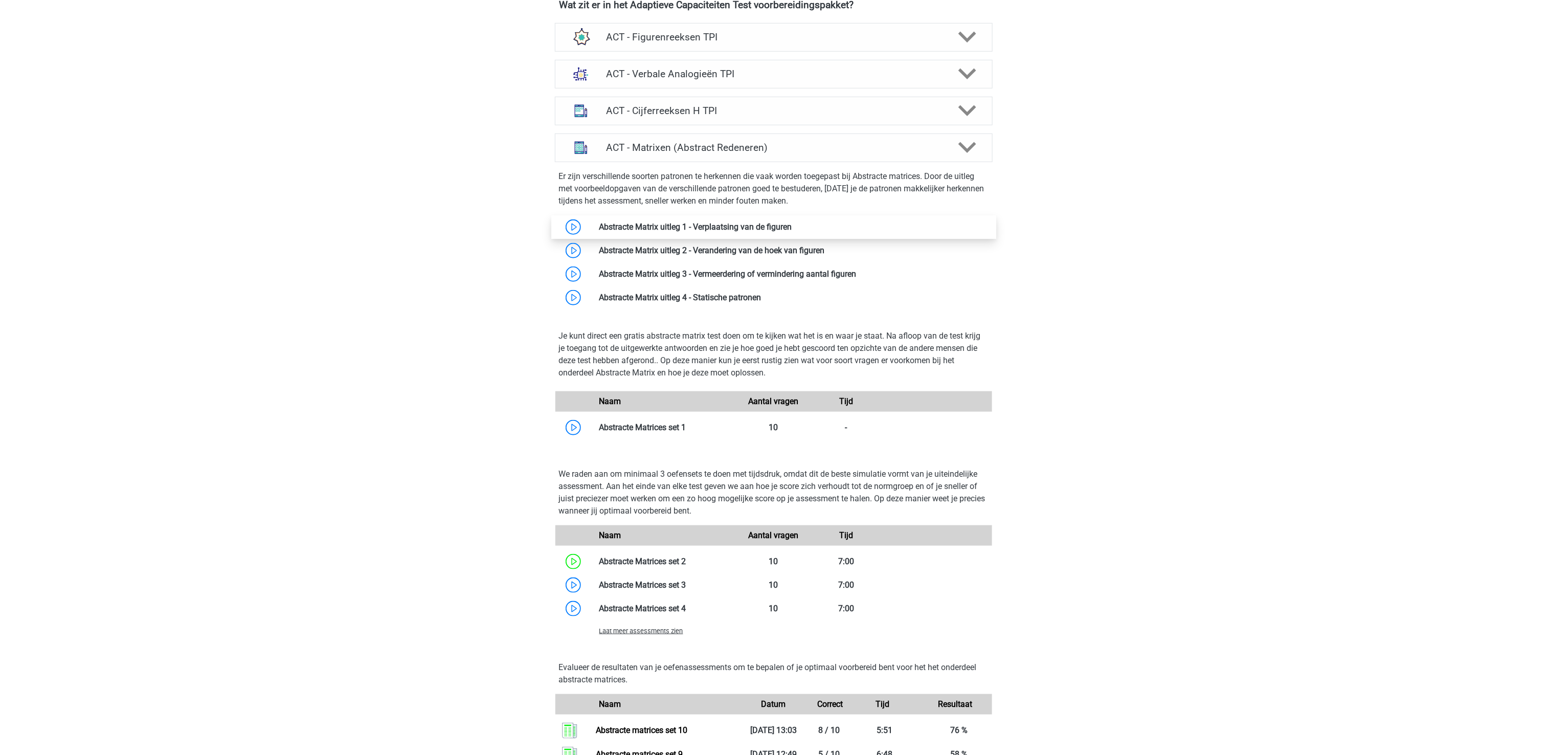
click at [792, 225] on link at bounding box center [792, 227] width 0 height 10
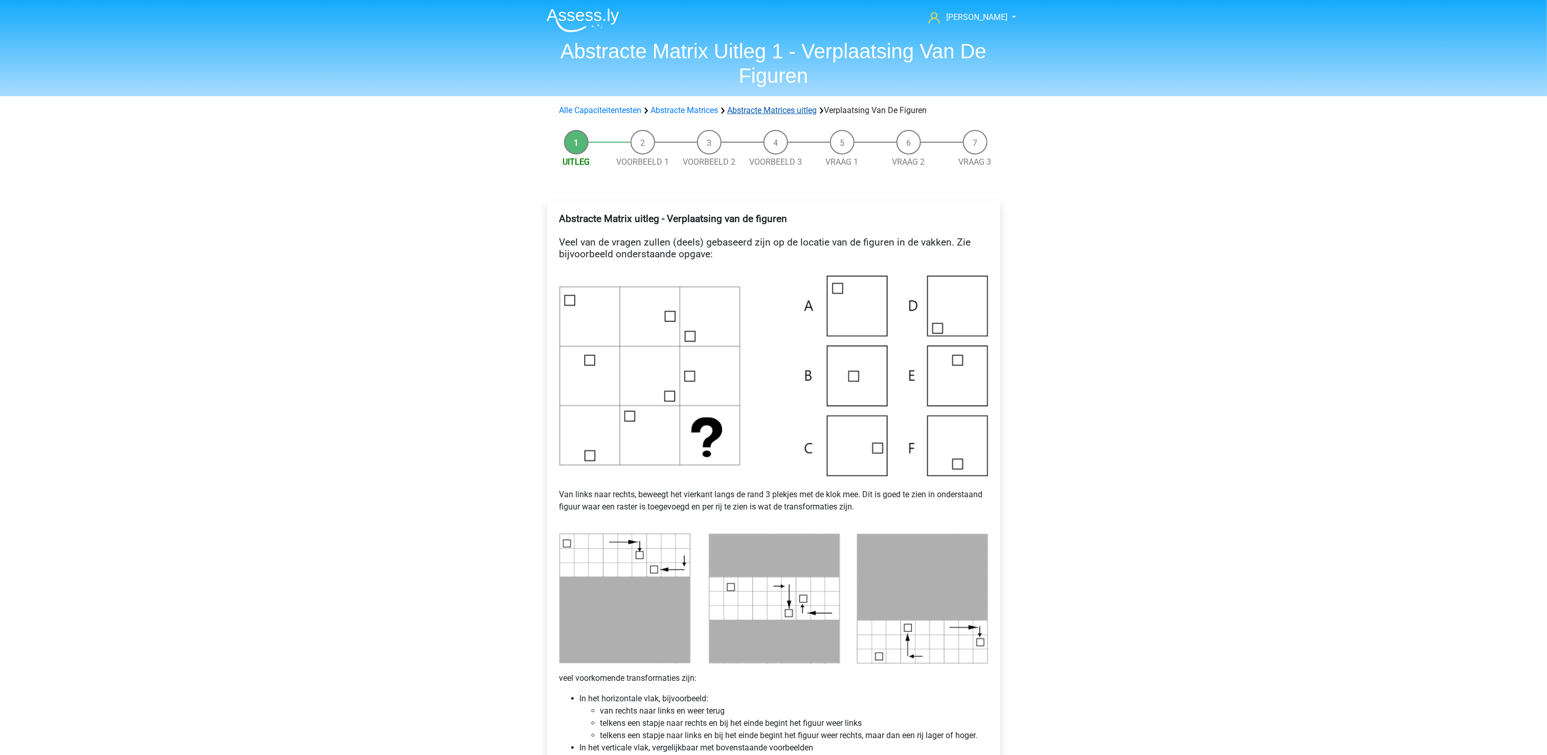
click at [793, 115] on link "Abstracte Matrices uitleg" at bounding box center [771, 110] width 89 height 10
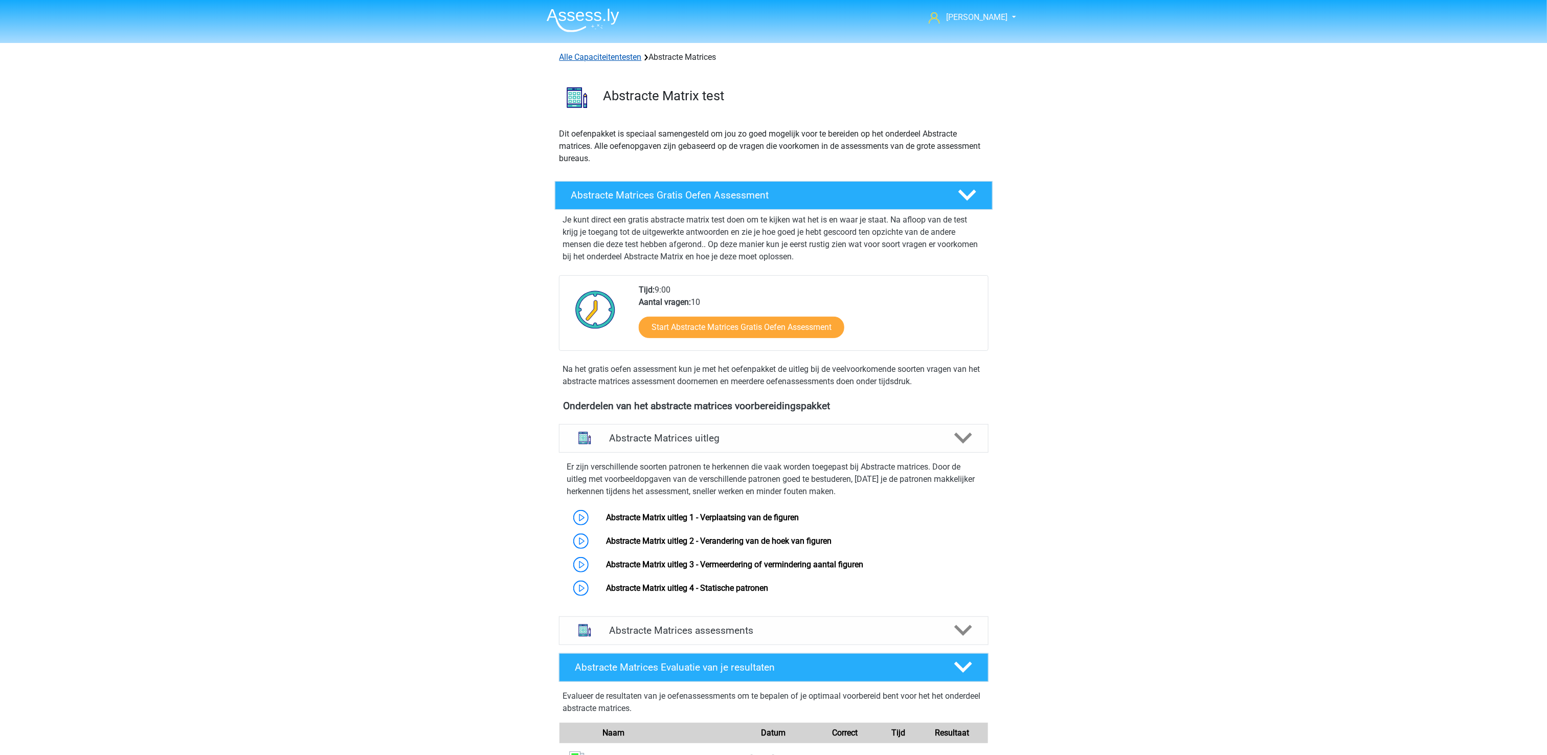
click at [581, 57] on link "Alle Capaciteitentesten" at bounding box center [600, 57] width 82 height 10
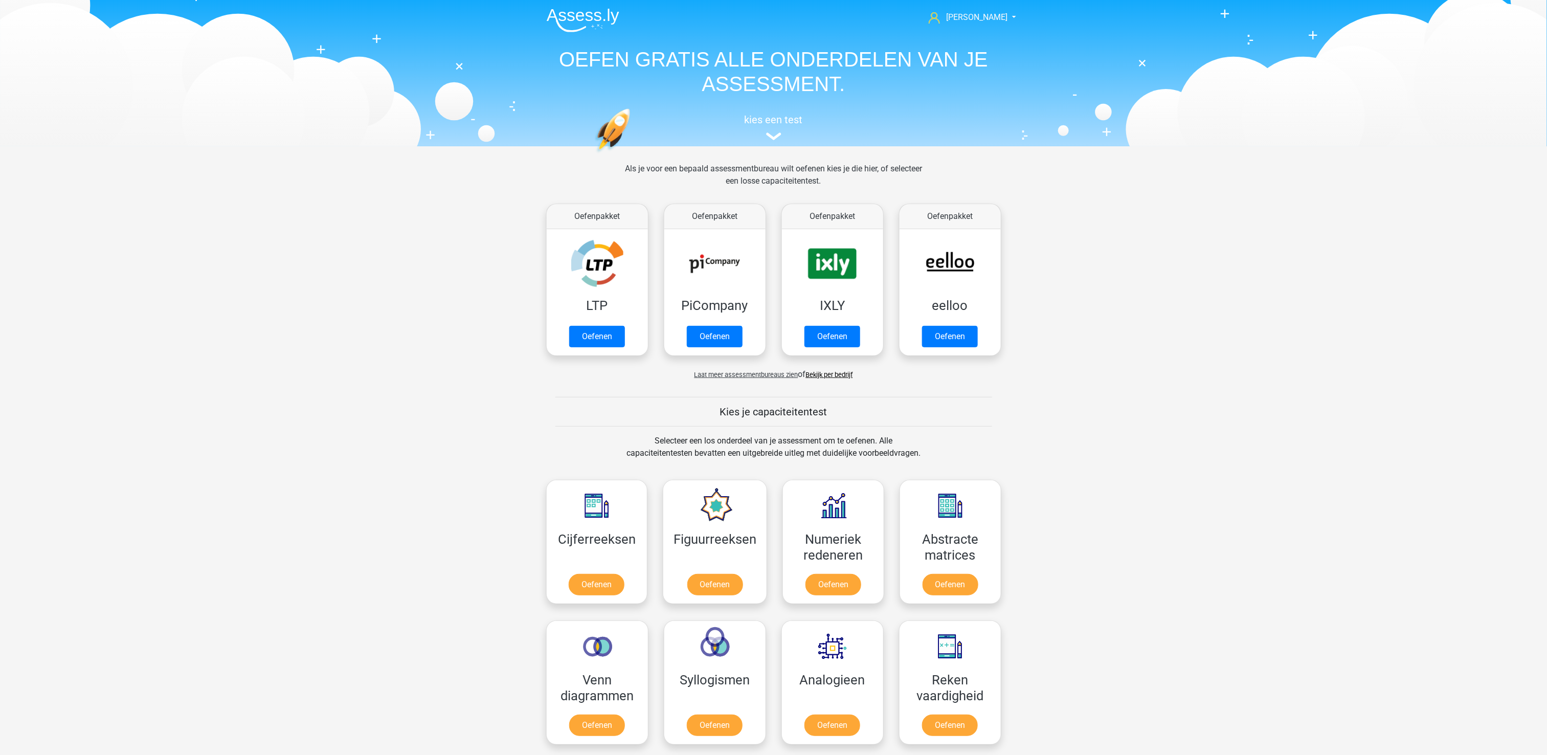
click at [724, 375] on span "Laat meer assessmentbureaus zien" at bounding box center [746, 375] width 104 height 8
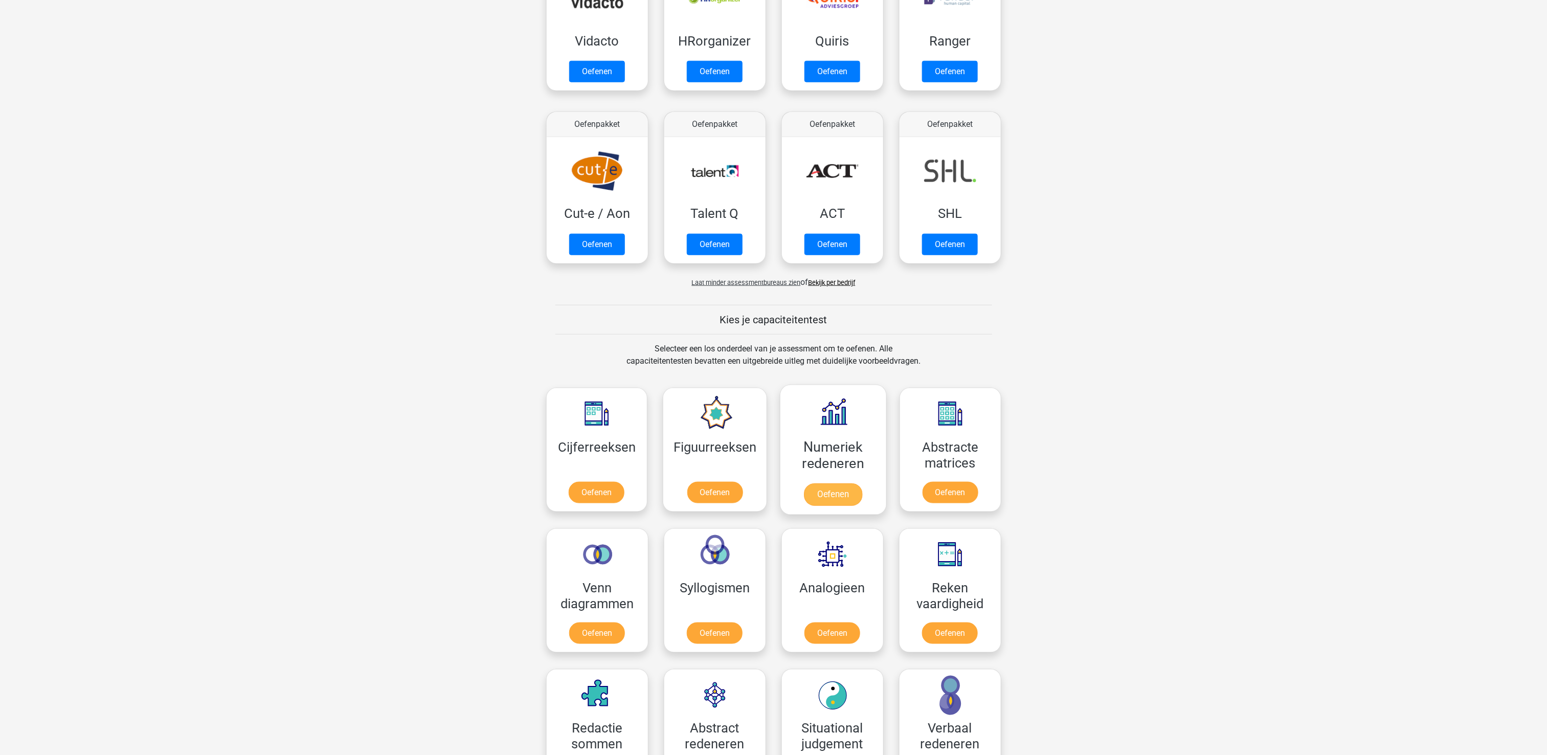
scroll to position [613, 0]
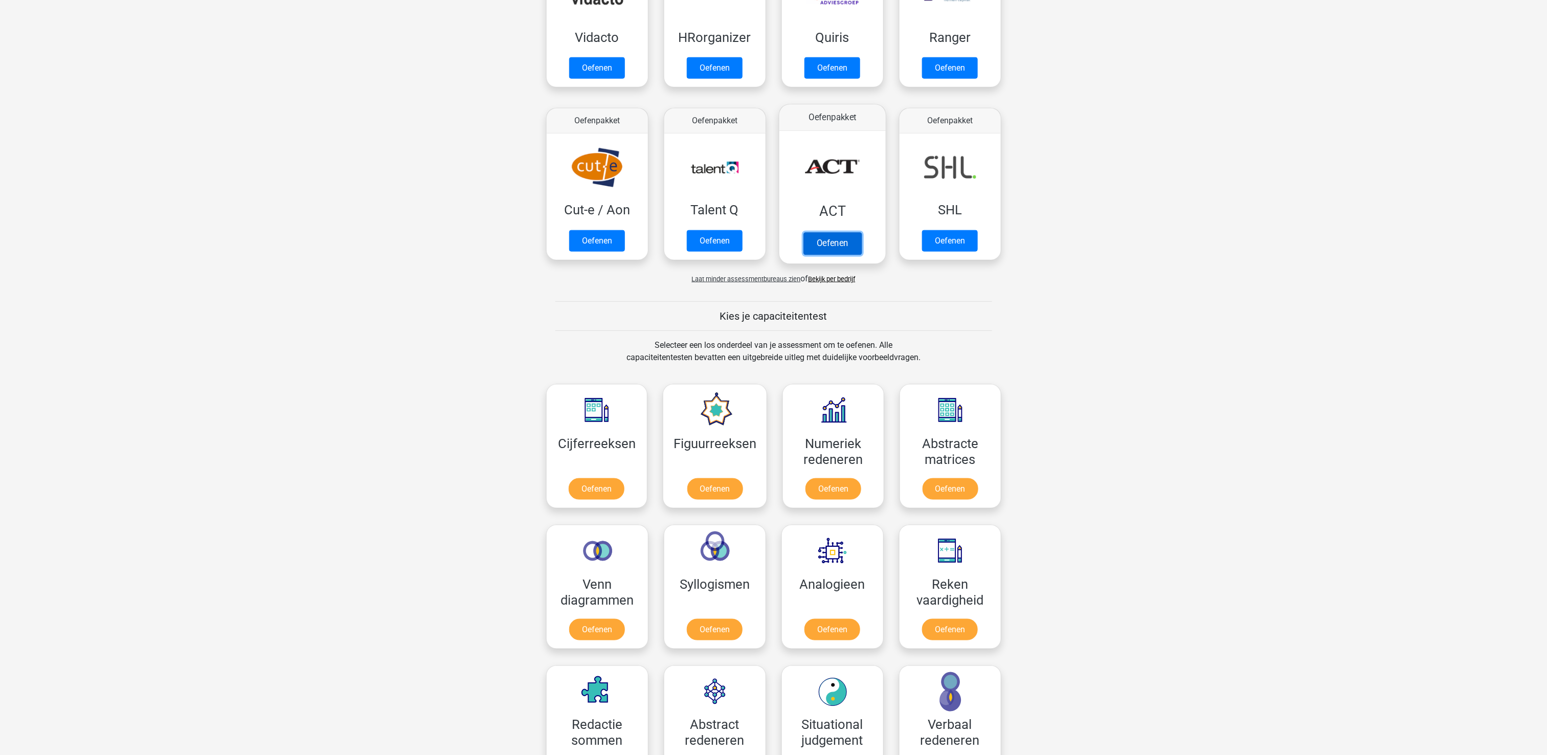
click at [807, 232] on link "Oefenen" at bounding box center [832, 243] width 58 height 22
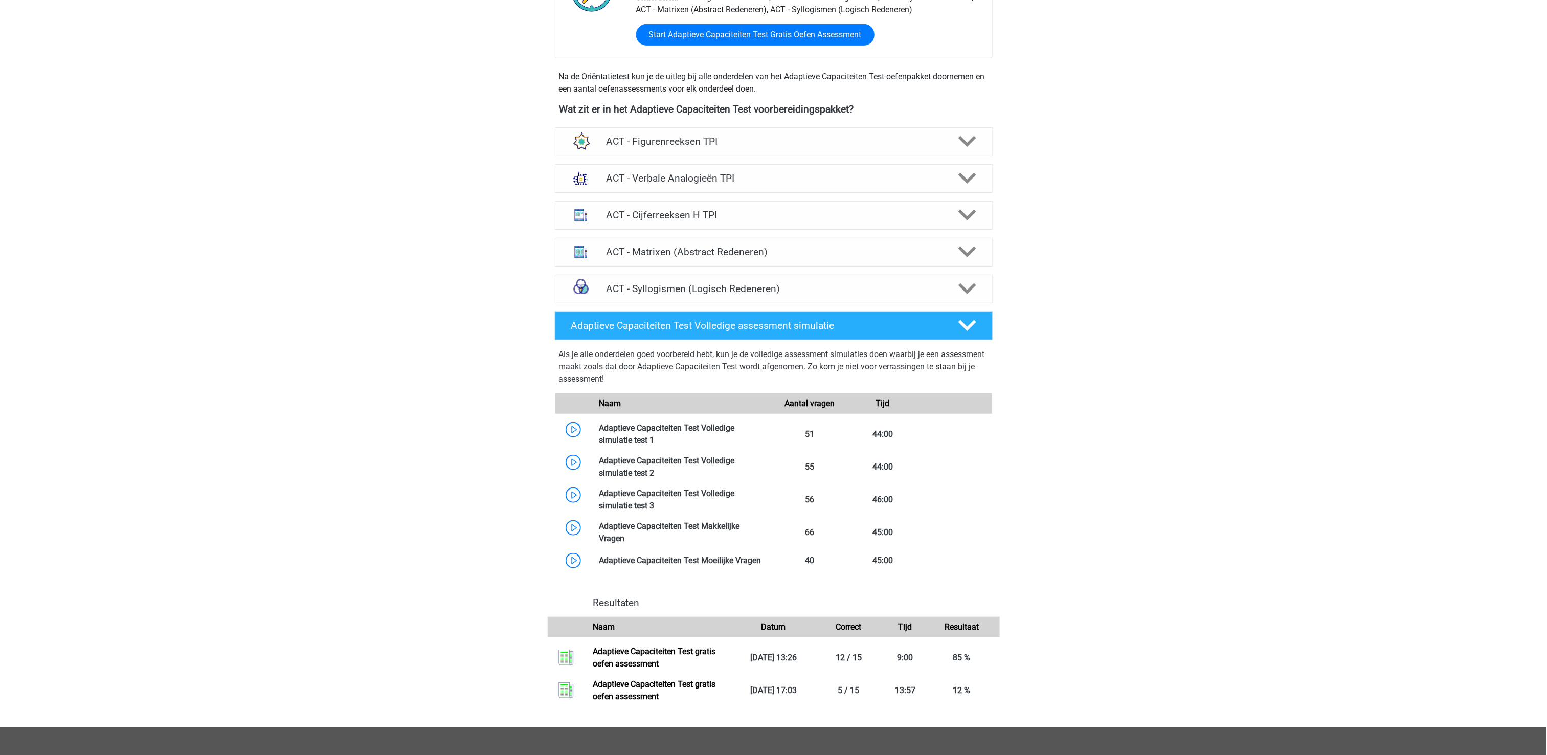
scroll to position [307, 0]
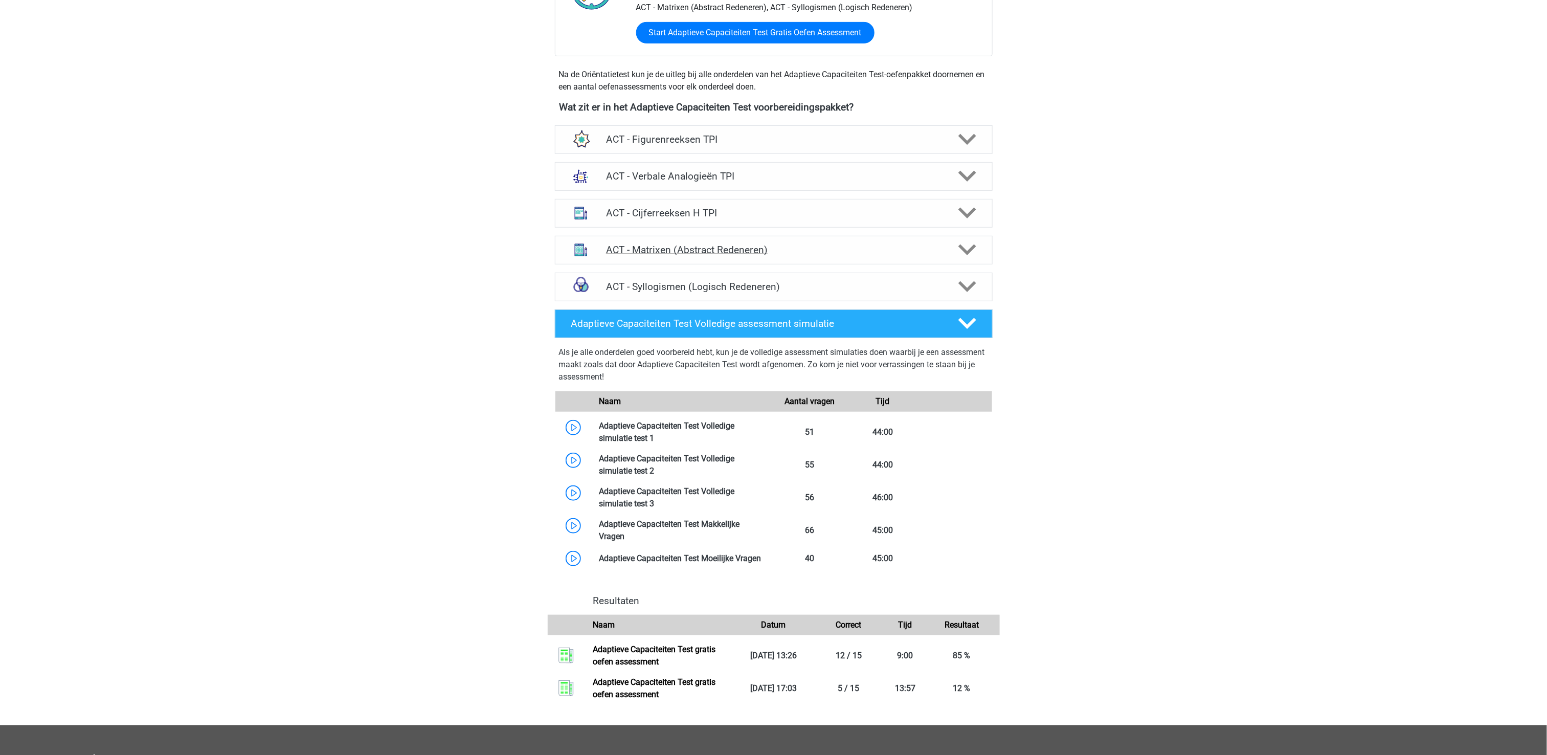
click at [673, 257] on div "ACT - Matrixen (Abstract Redeneren)" at bounding box center [774, 250] width 438 height 29
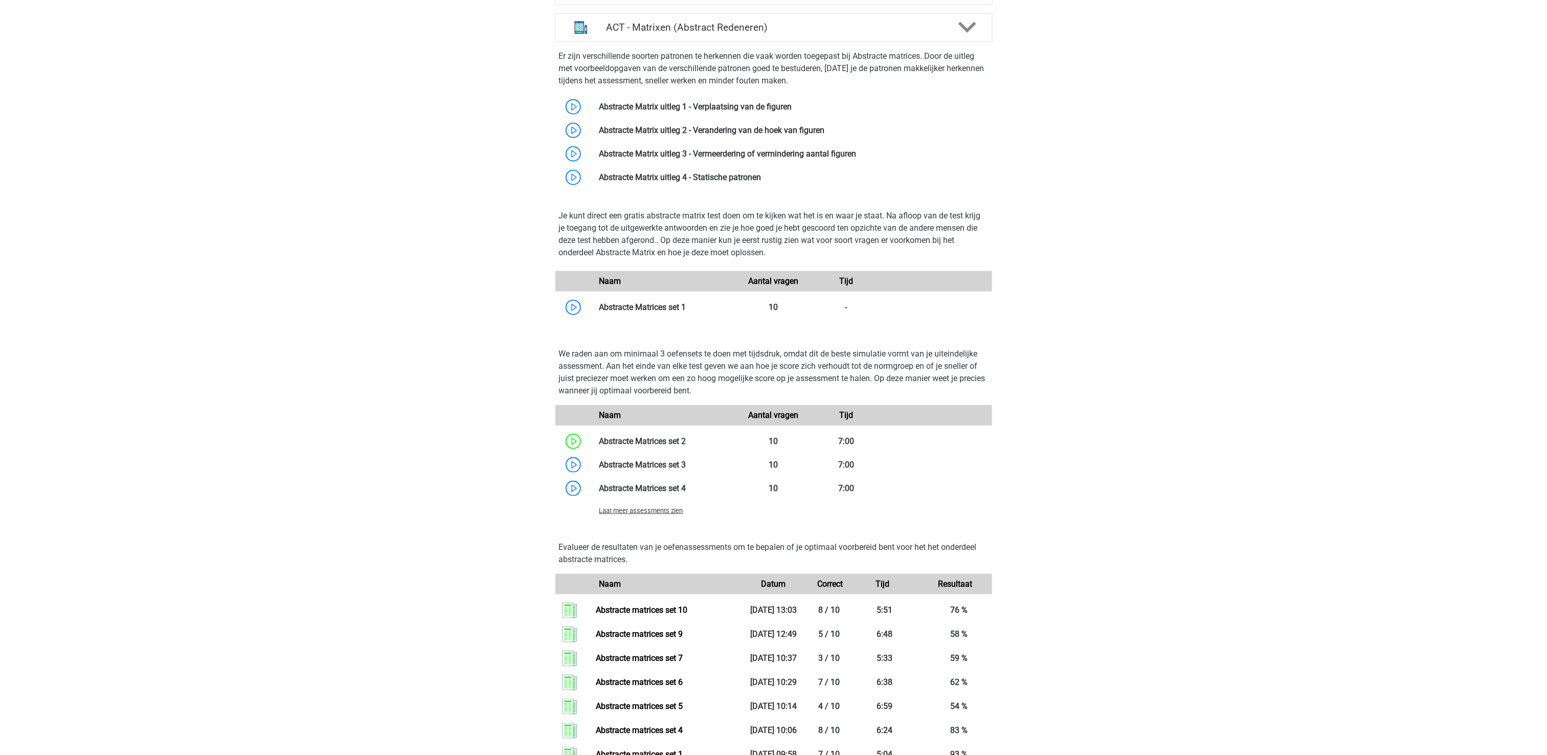
scroll to position [511, 0]
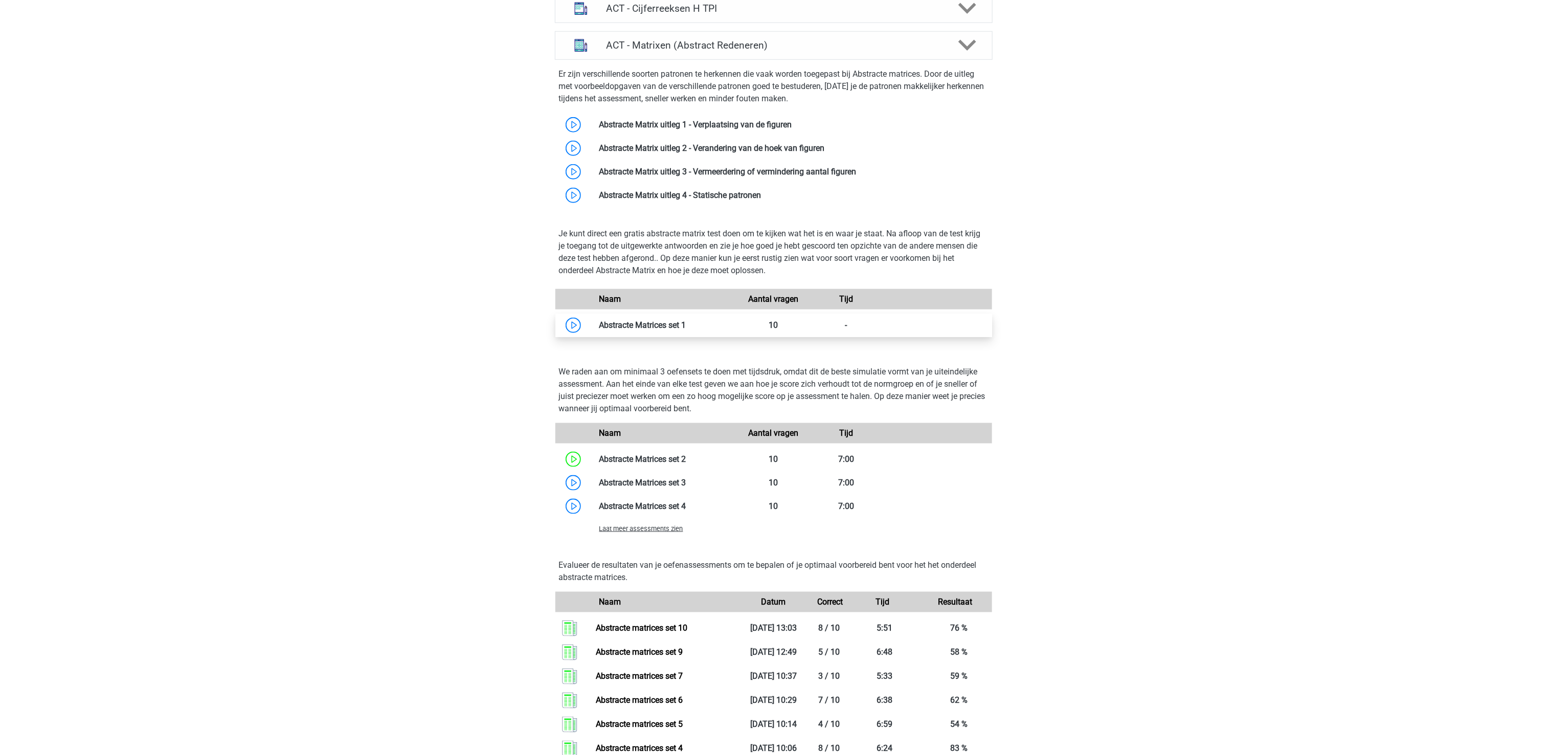
click at [686, 321] on link at bounding box center [686, 325] width 0 height 10
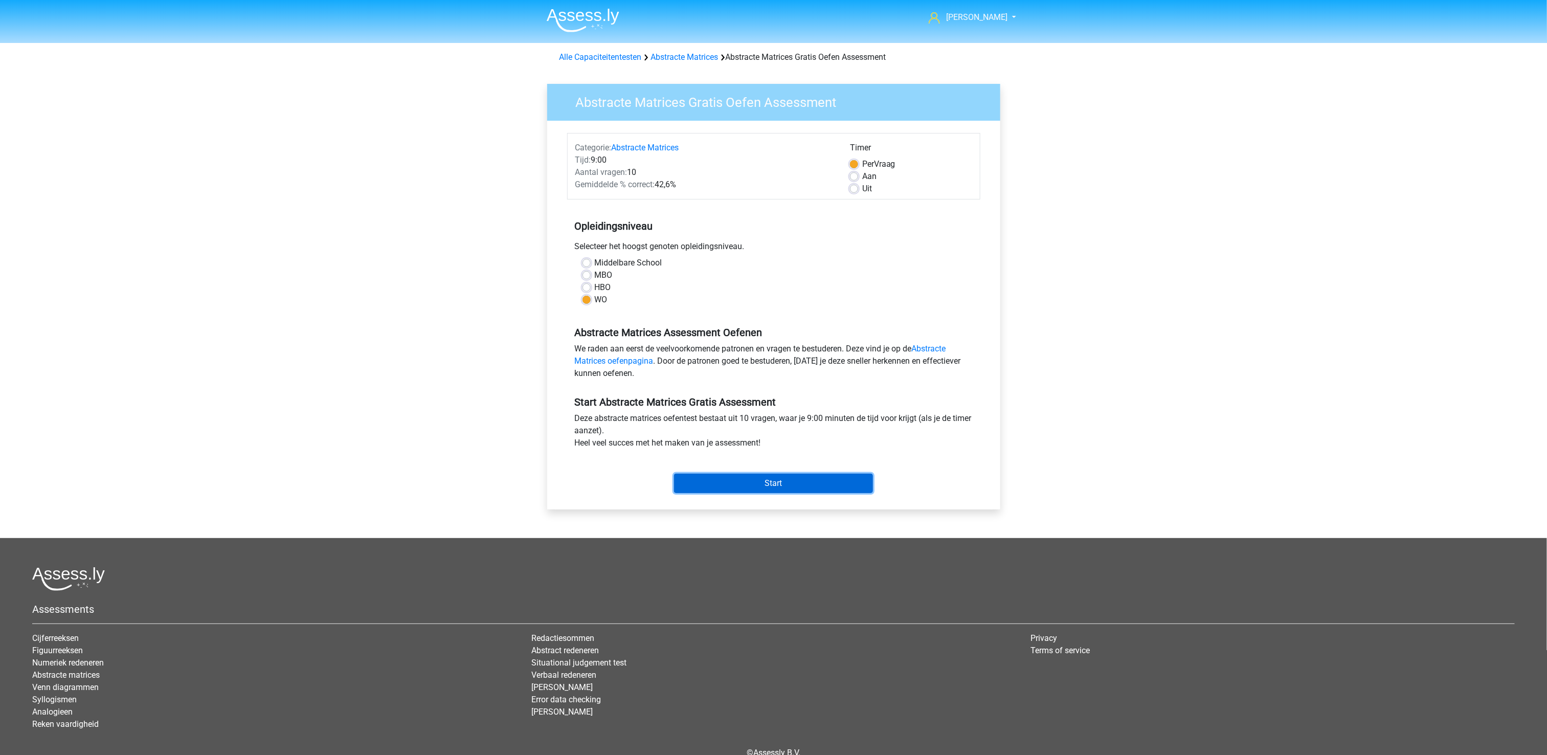
click at [776, 478] on input "Start" at bounding box center [773, 482] width 199 height 19
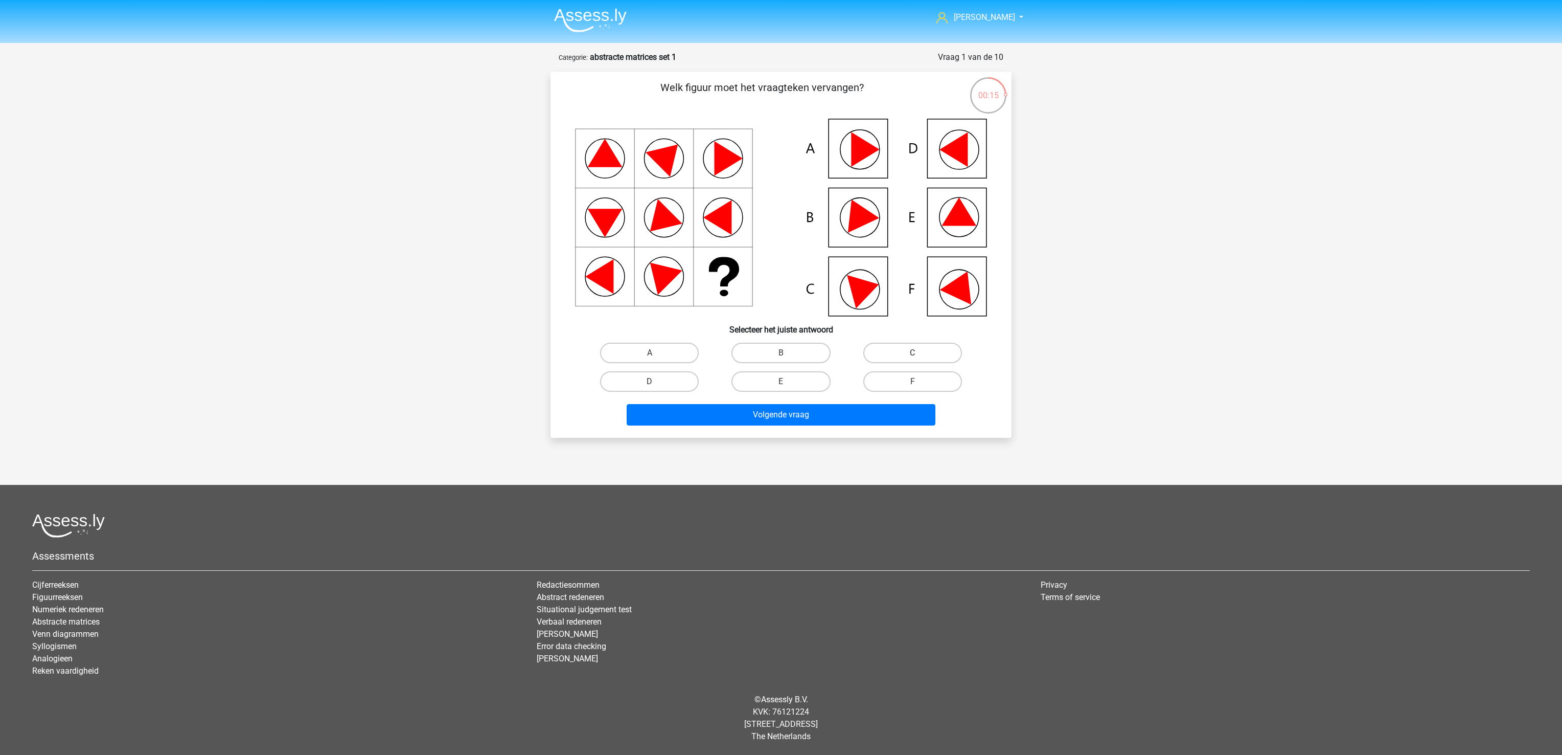
click at [929, 346] on label "C" at bounding box center [912, 353] width 99 height 20
click at [919, 353] on input "C" at bounding box center [916, 356] width 7 height 7
radio input "true"
click at [790, 419] on button "Volgende vraag" at bounding box center [781, 414] width 309 height 21
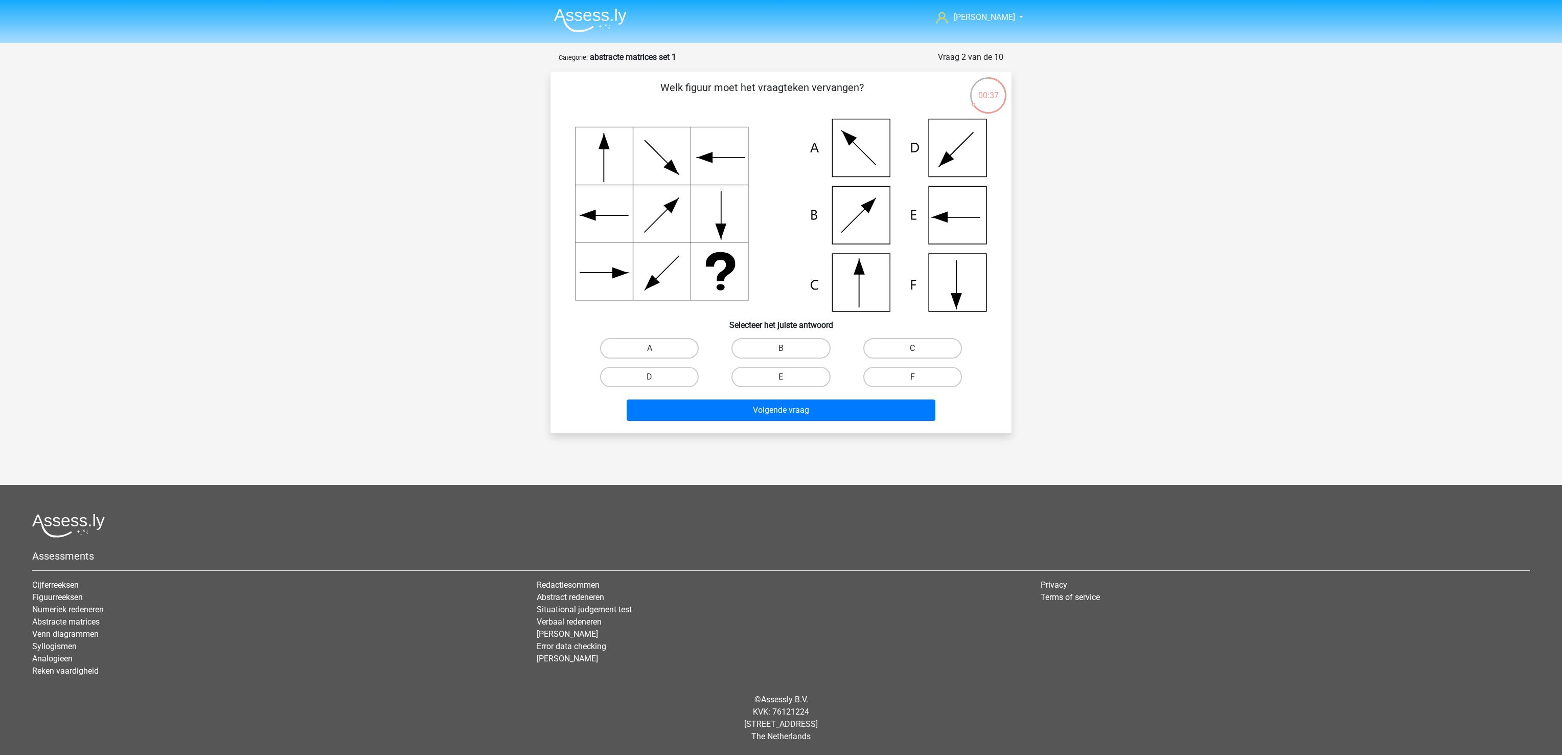
click at [904, 346] on label "C" at bounding box center [912, 348] width 99 height 20
click at [913, 348] on input "C" at bounding box center [916, 351] width 7 height 7
radio input "true"
click at [875, 415] on button "Volgende vraag" at bounding box center [781, 409] width 309 height 21
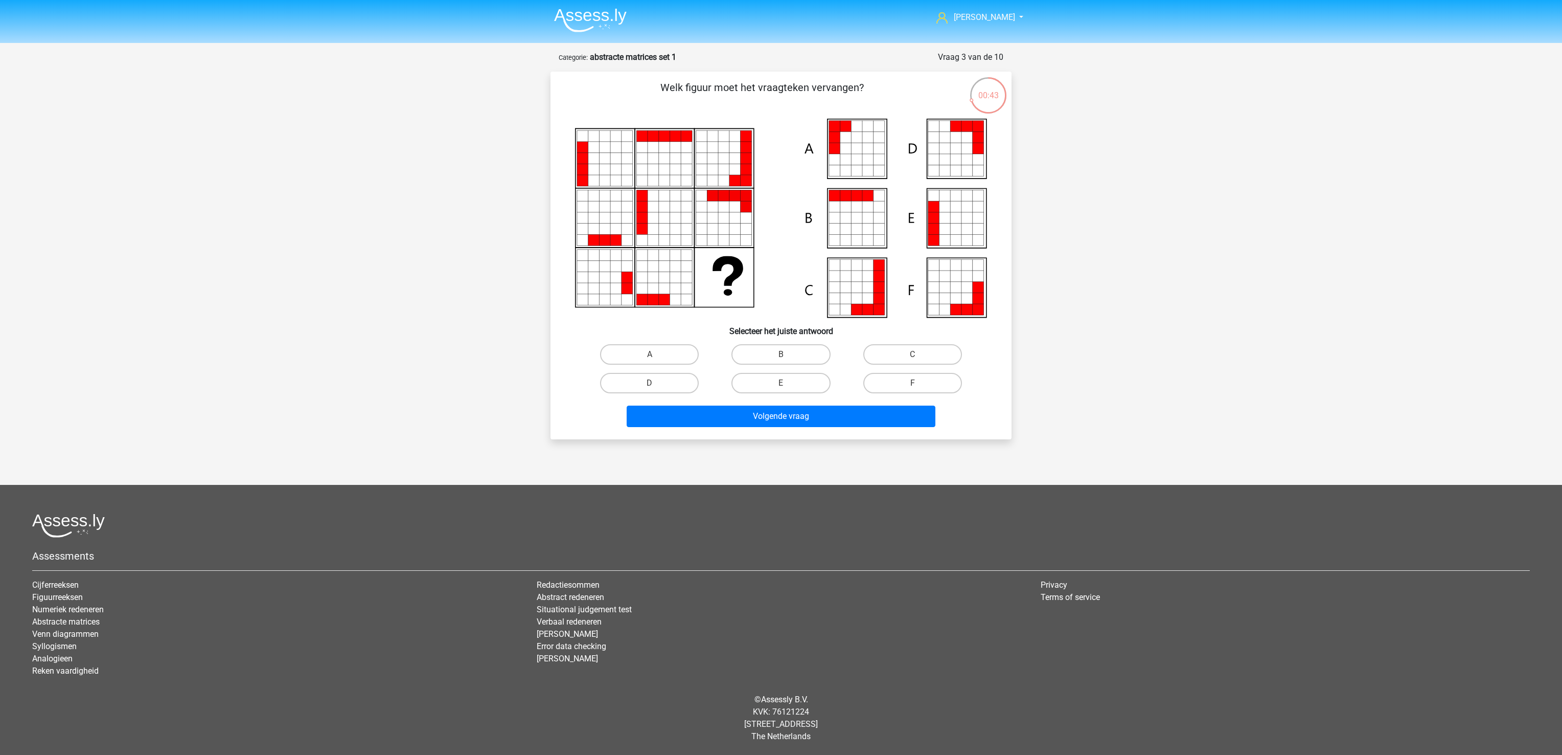
click at [805, 369] on div "E" at bounding box center [780, 383] width 131 height 29
click at [802, 352] on label "B" at bounding box center [781, 354] width 99 height 20
click at [788, 354] on input "B" at bounding box center [784, 357] width 7 height 7
radio input "true"
click at [807, 408] on button "Volgende vraag" at bounding box center [781, 415] width 309 height 21
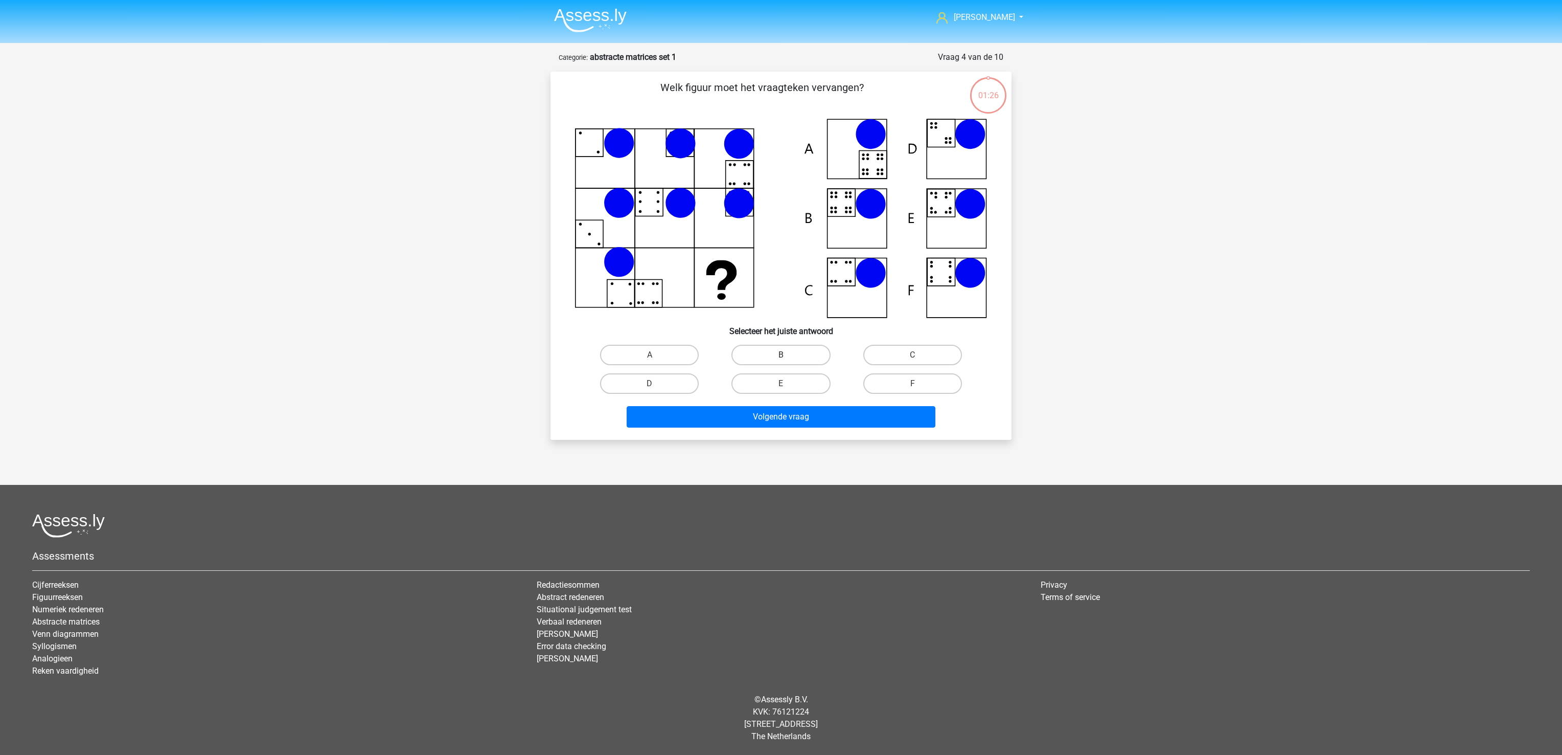
click at [802, 355] on label "B" at bounding box center [781, 355] width 99 height 20
click at [788, 355] on input "B" at bounding box center [784, 358] width 7 height 7
radio input "true"
click at [810, 413] on button "Volgende vraag" at bounding box center [781, 416] width 309 height 21
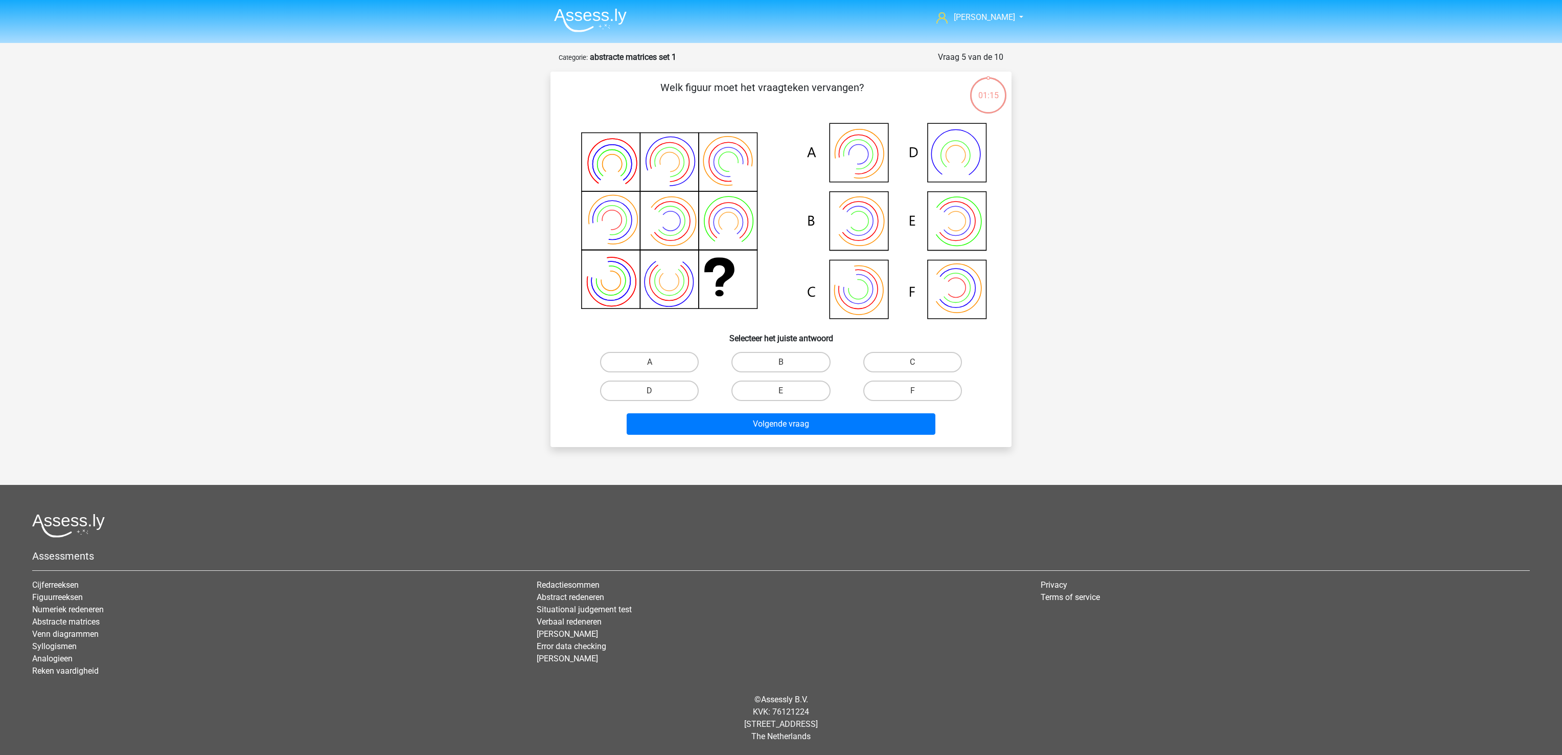
click at [805, 348] on div "B" at bounding box center [780, 362] width 131 height 29
click at [805, 362] on label "B" at bounding box center [781, 362] width 99 height 20
click at [788, 362] on input "B" at bounding box center [784, 365] width 7 height 7
radio input "true"
click at [807, 419] on button "Volgende vraag" at bounding box center [781, 423] width 309 height 21
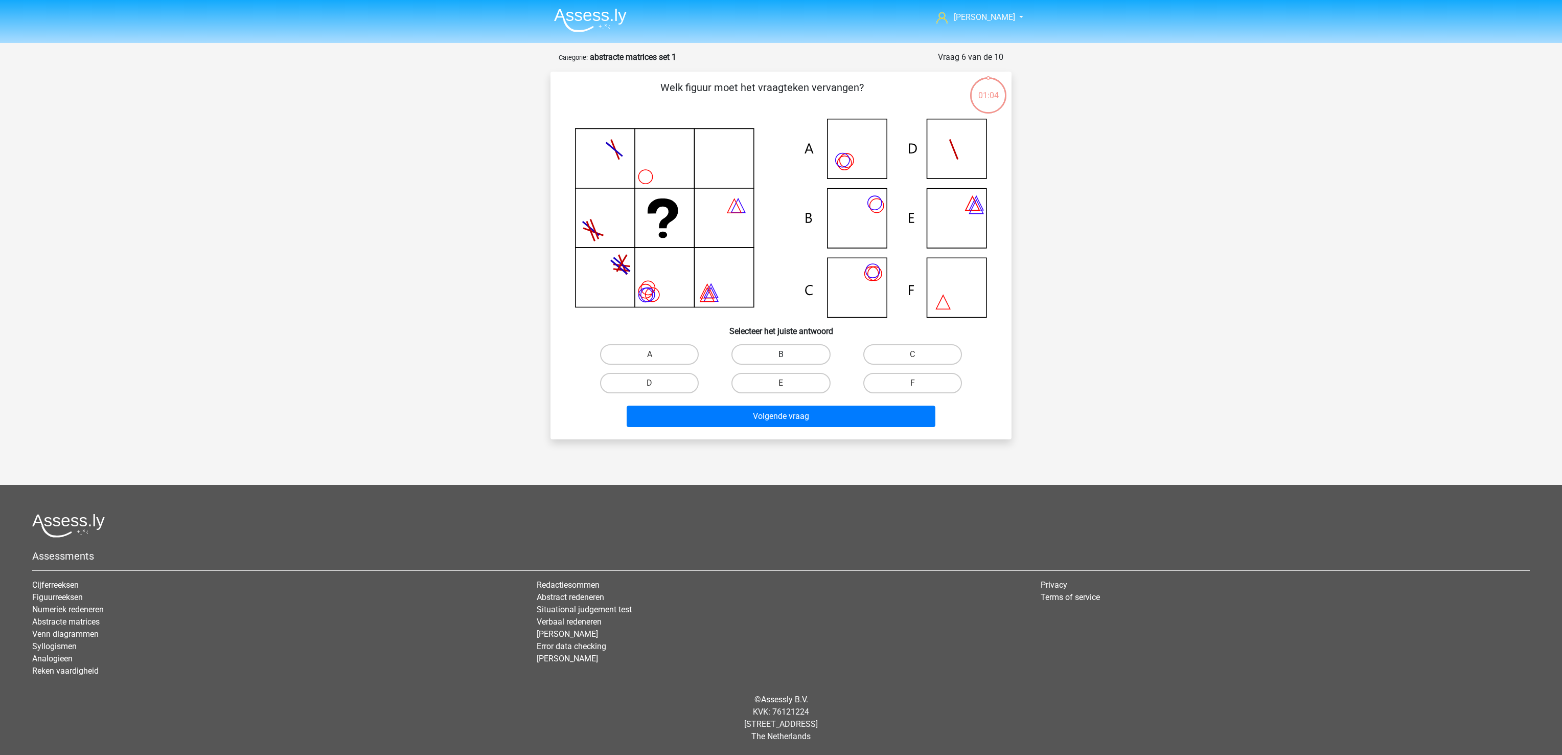
click at [798, 356] on label "B" at bounding box center [781, 354] width 99 height 20
click at [788, 356] on input "B" at bounding box center [784, 357] width 7 height 7
radio input "true"
click at [811, 414] on button "Volgende vraag" at bounding box center [781, 415] width 309 height 21
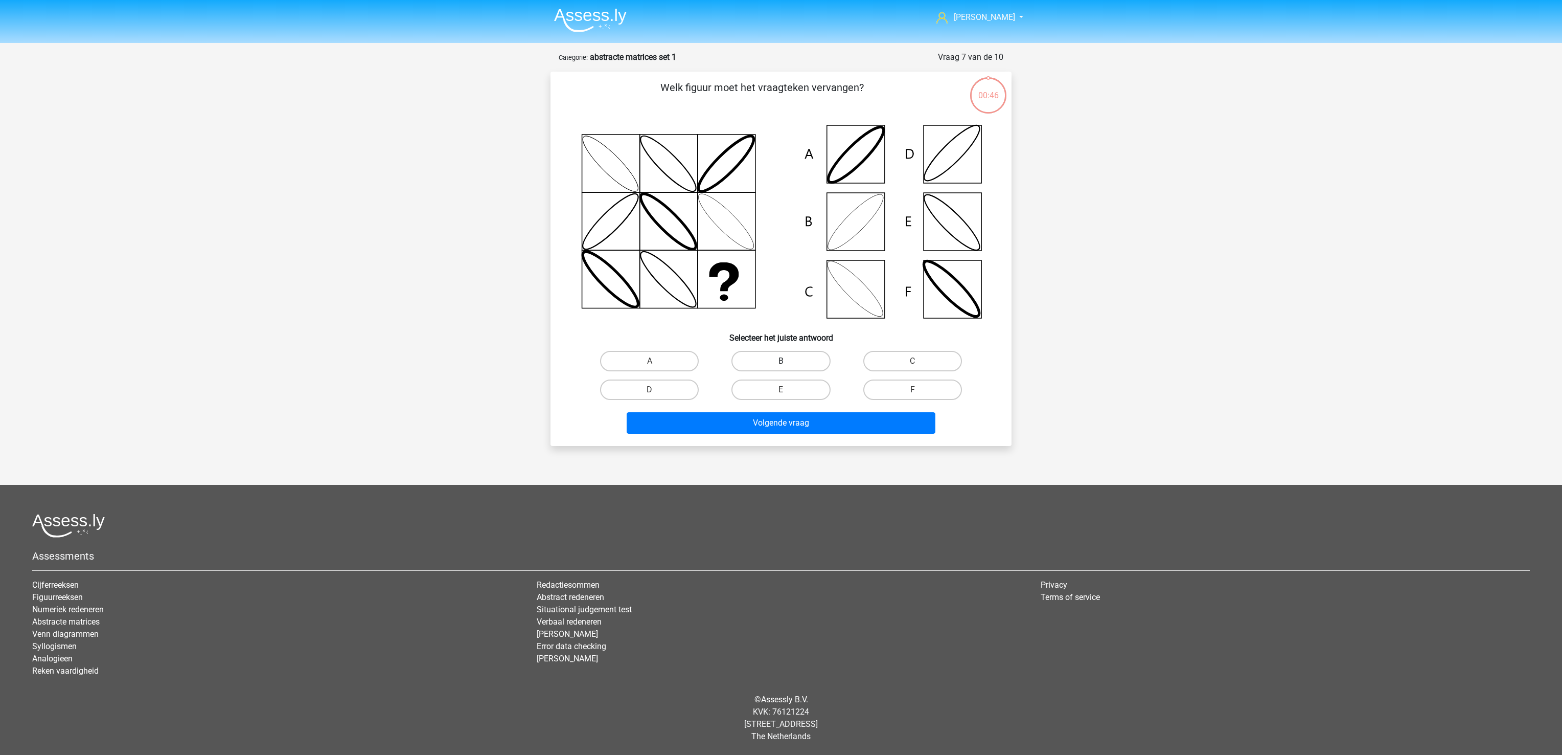
click at [802, 358] on label "B" at bounding box center [781, 361] width 99 height 20
click at [788, 361] on input "B" at bounding box center [784, 364] width 7 height 7
radio input "true"
click at [806, 418] on button "Volgende vraag" at bounding box center [781, 422] width 309 height 21
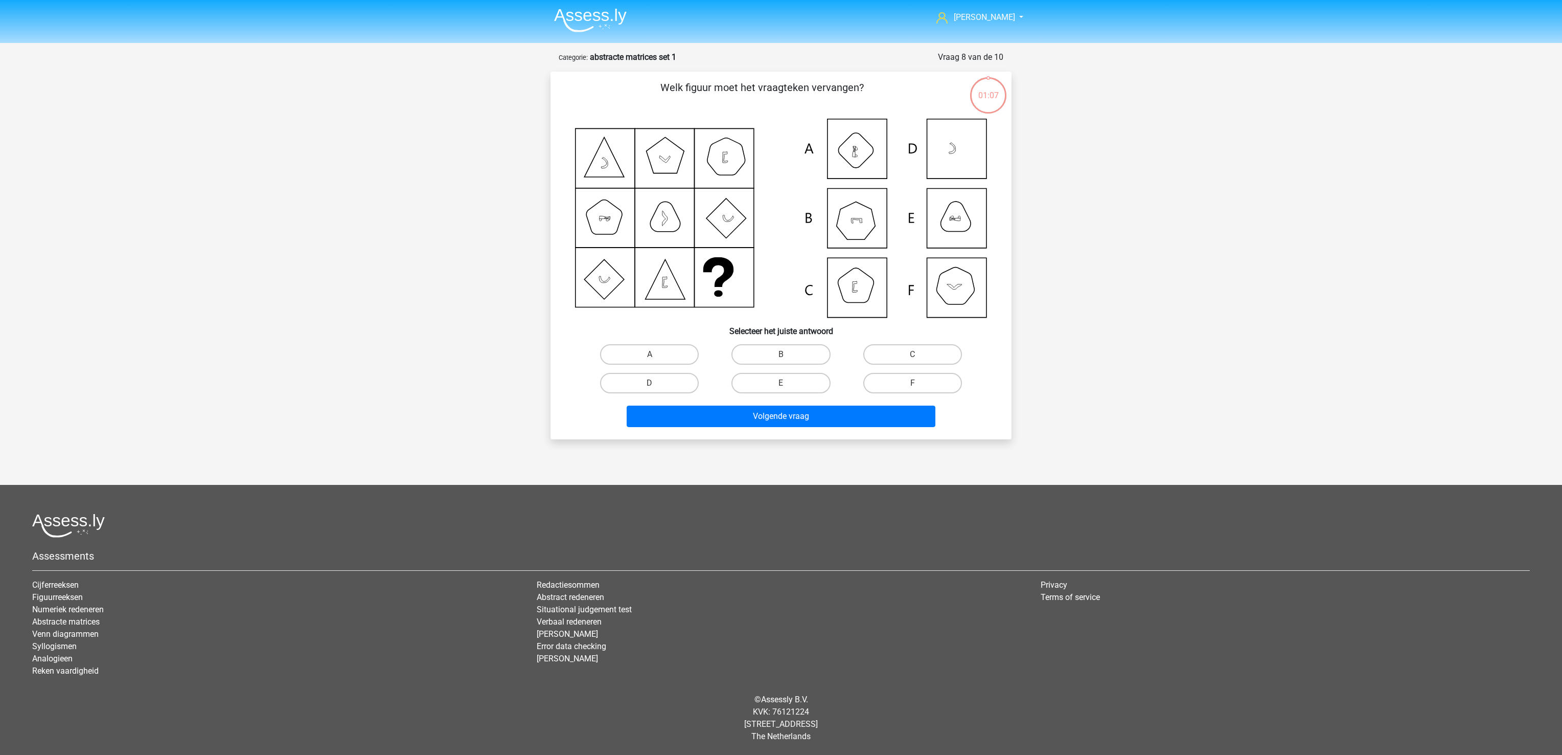
click at [802, 384] on label "E" at bounding box center [781, 383] width 99 height 20
click at [788, 384] on input "E" at bounding box center [784, 386] width 7 height 7
radio input "true"
click at [805, 411] on button "Volgende vraag" at bounding box center [781, 415] width 309 height 21
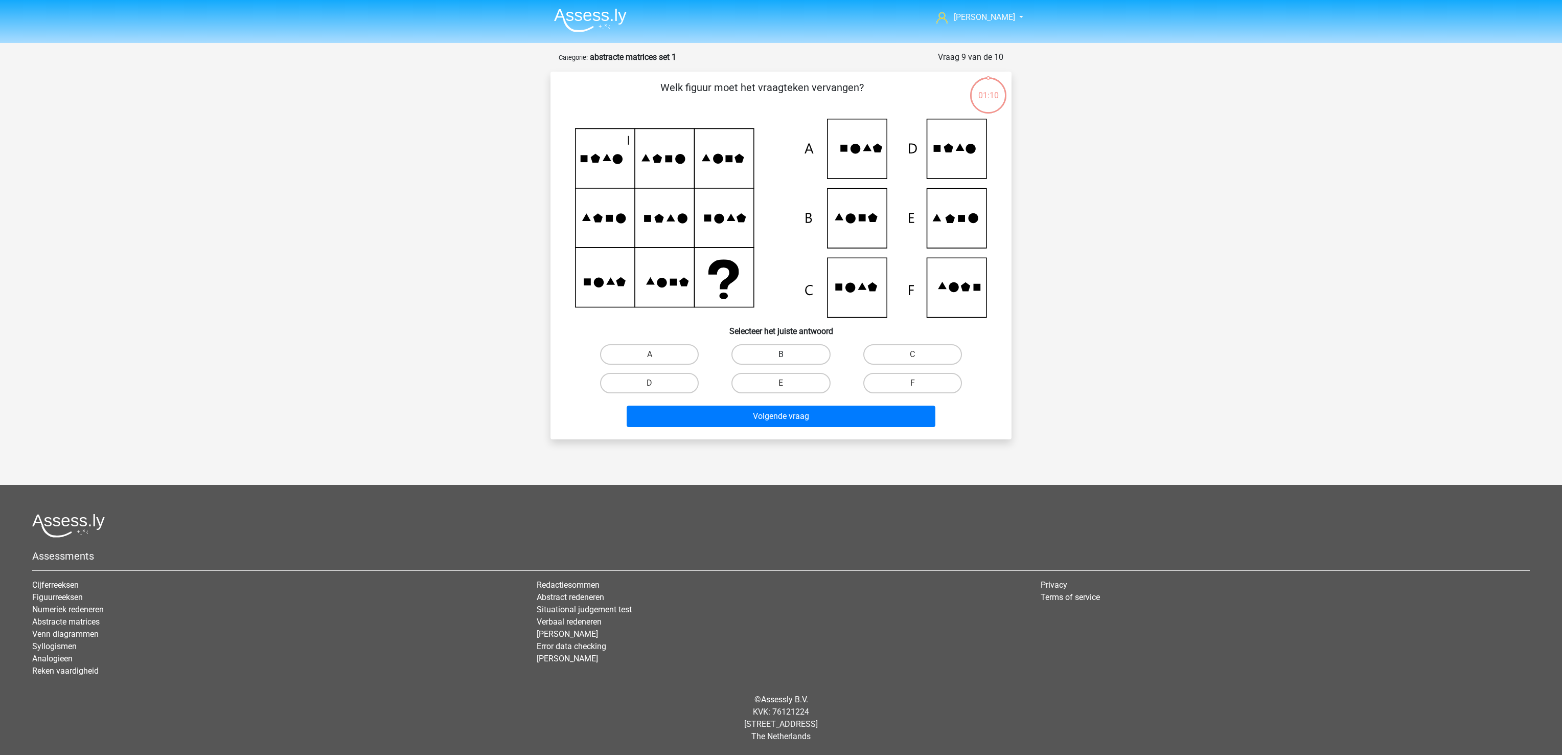
click at [802, 354] on label "B" at bounding box center [781, 354] width 99 height 20
click at [788, 354] on input "B" at bounding box center [784, 357] width 7 height 7
radio input "true"
click at [809, 423] on button "Volgende vraag" at bounding box center [781, 415] width 309 height 21
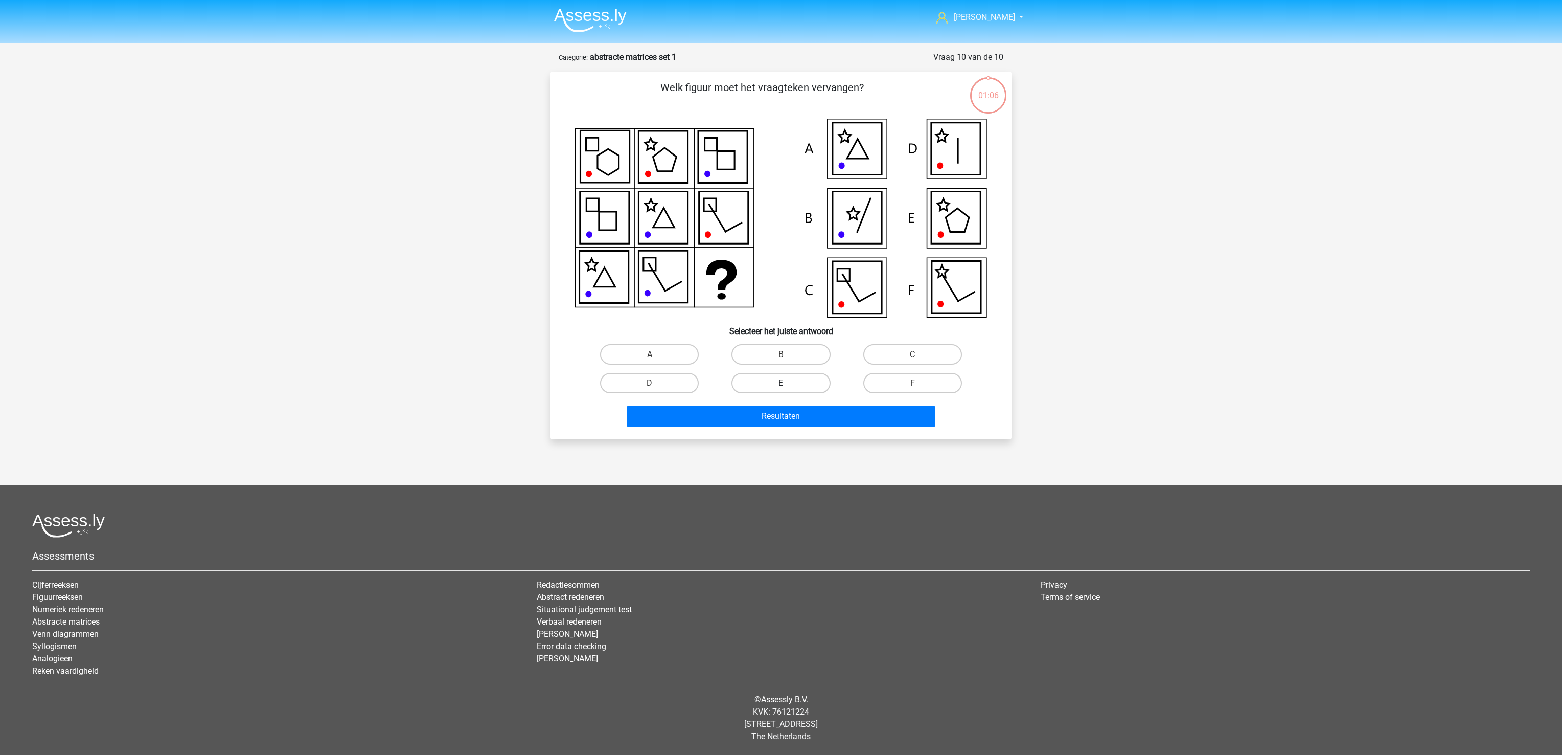
click at [802, 376] on label "E" at bounding box center [781, 383] width 99 height 20
click at [788, 383] on input "E" at bounding box center [784, 386] width 7 height 7
radio input "true"
click at [806, 405] on button "Resultaten" at bounding box center [781, 415] width 309 height 21
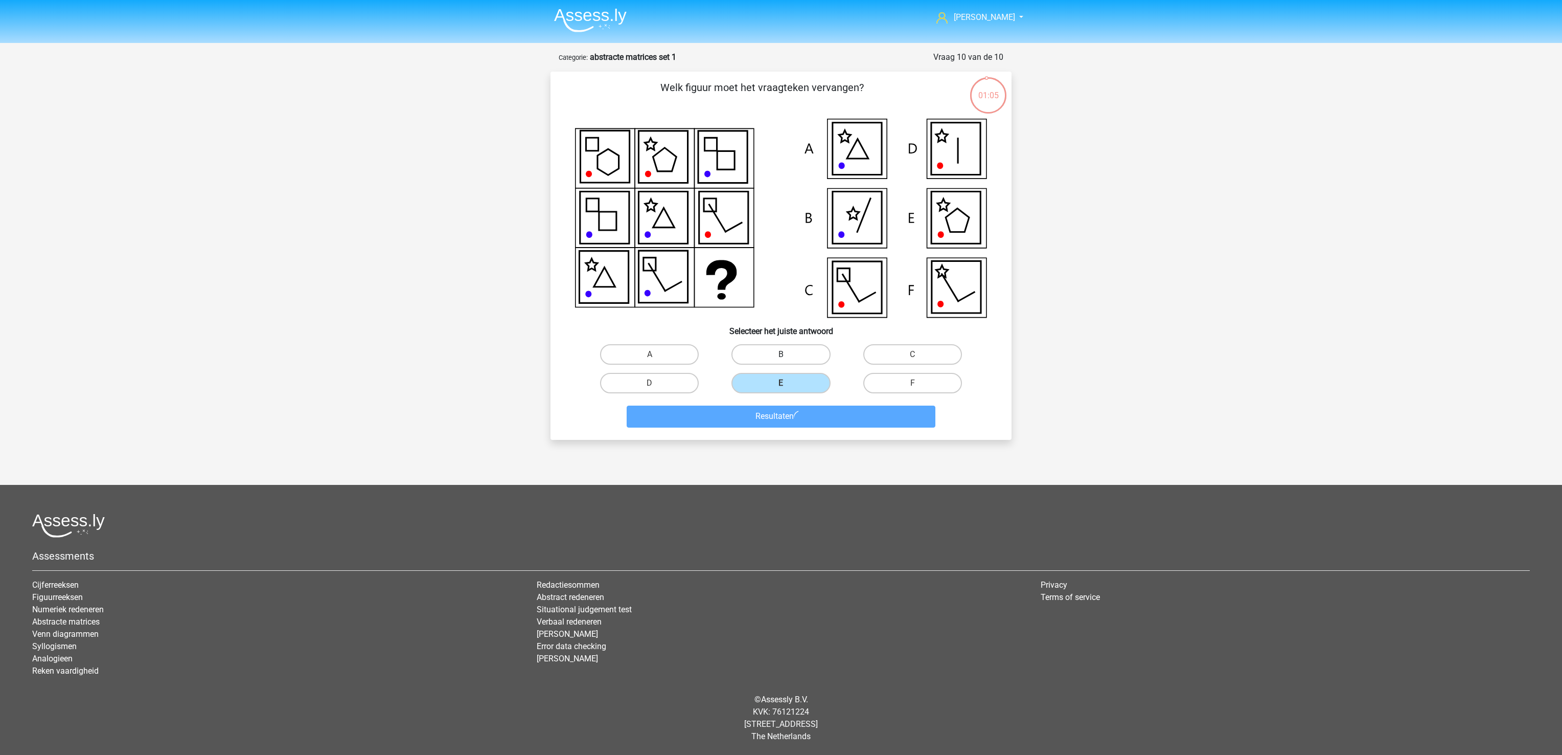
click at [802, 350] on label "B" at bounding box center [781, 354] width 99 height 20
click at [788, 354] on input "B" at bounding box center [784, 357] width 7 height 7
radio input "true"
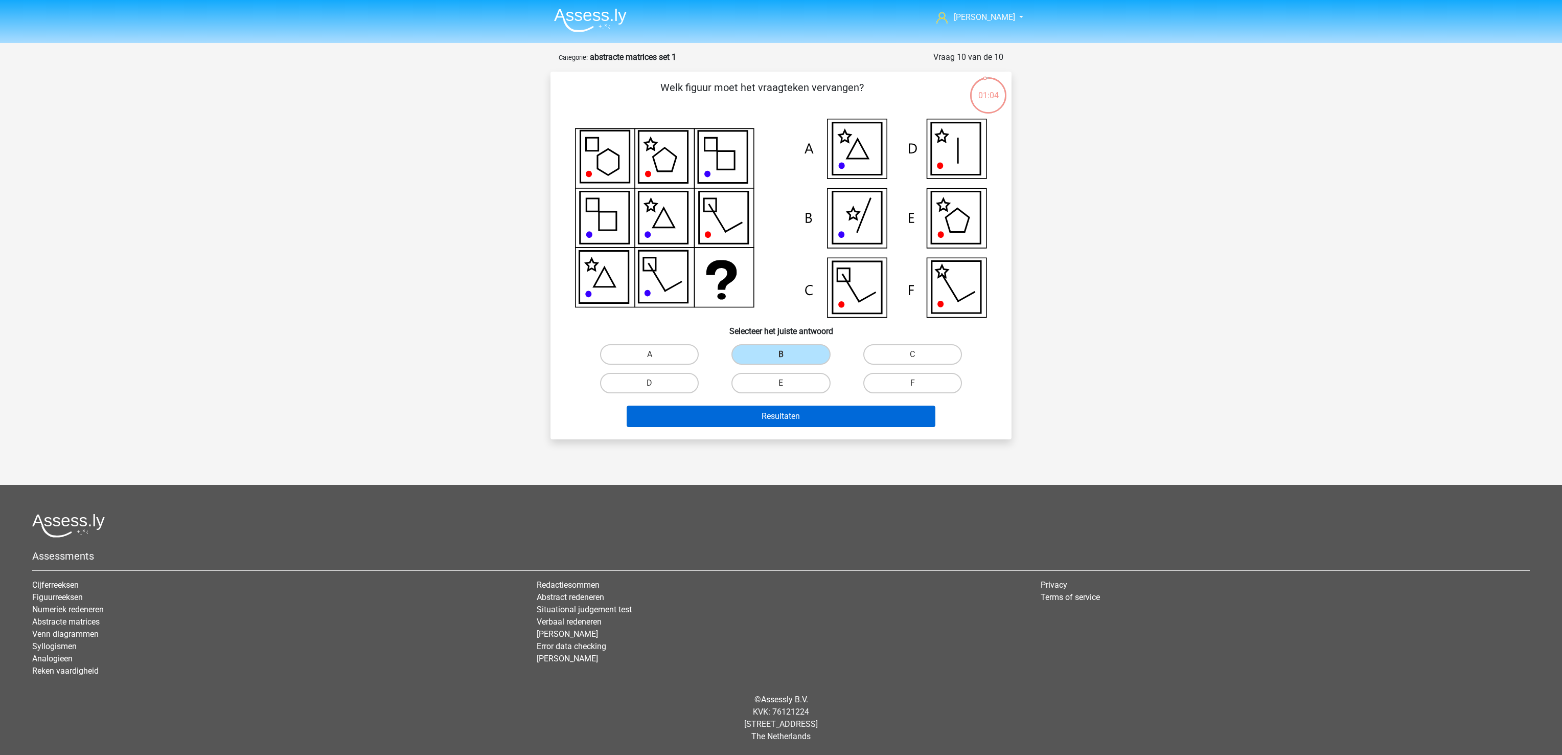
click at [802, 407] on button "Resultaten" at bounding box center [781, 415] width 309 height 21
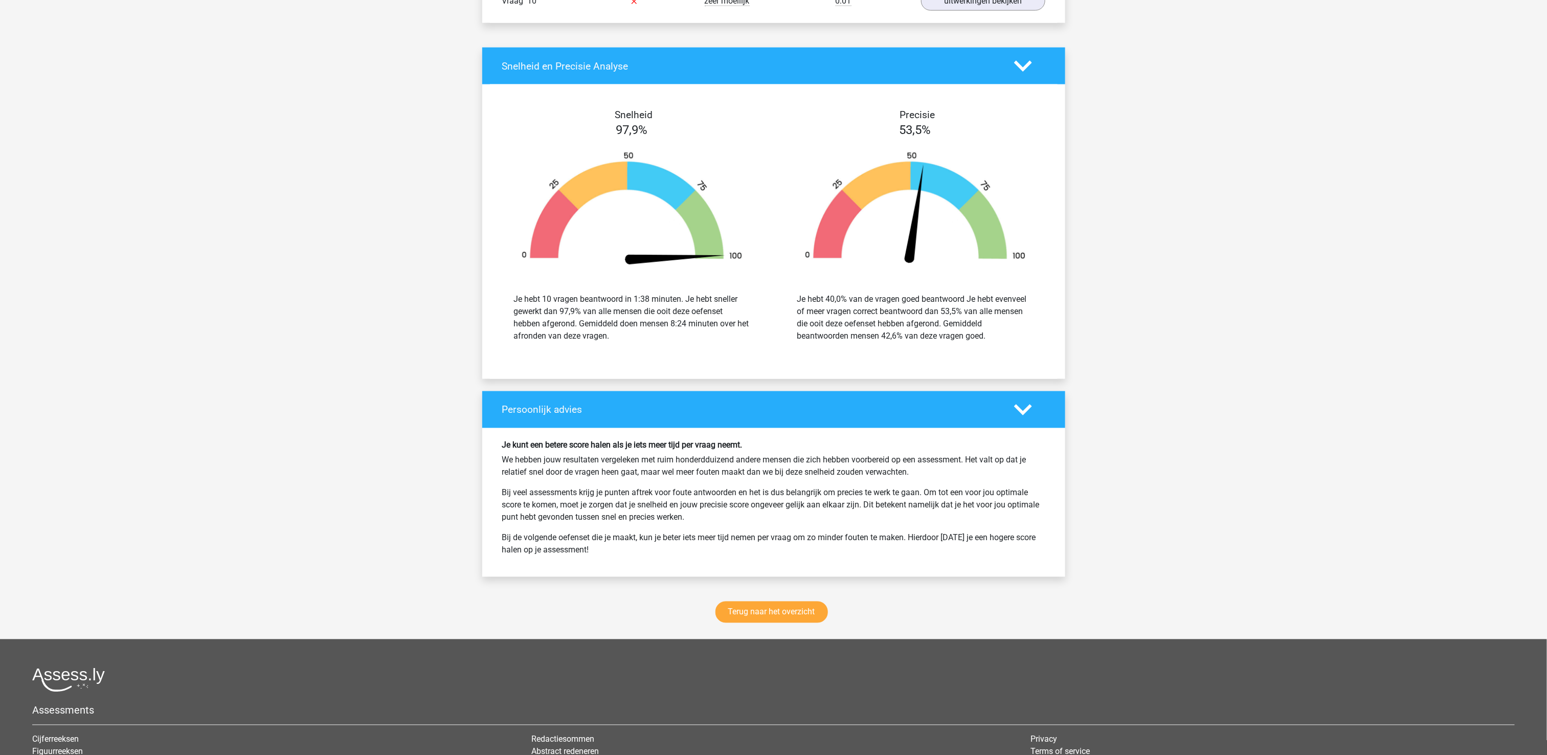
scroll to position [1113, 0]
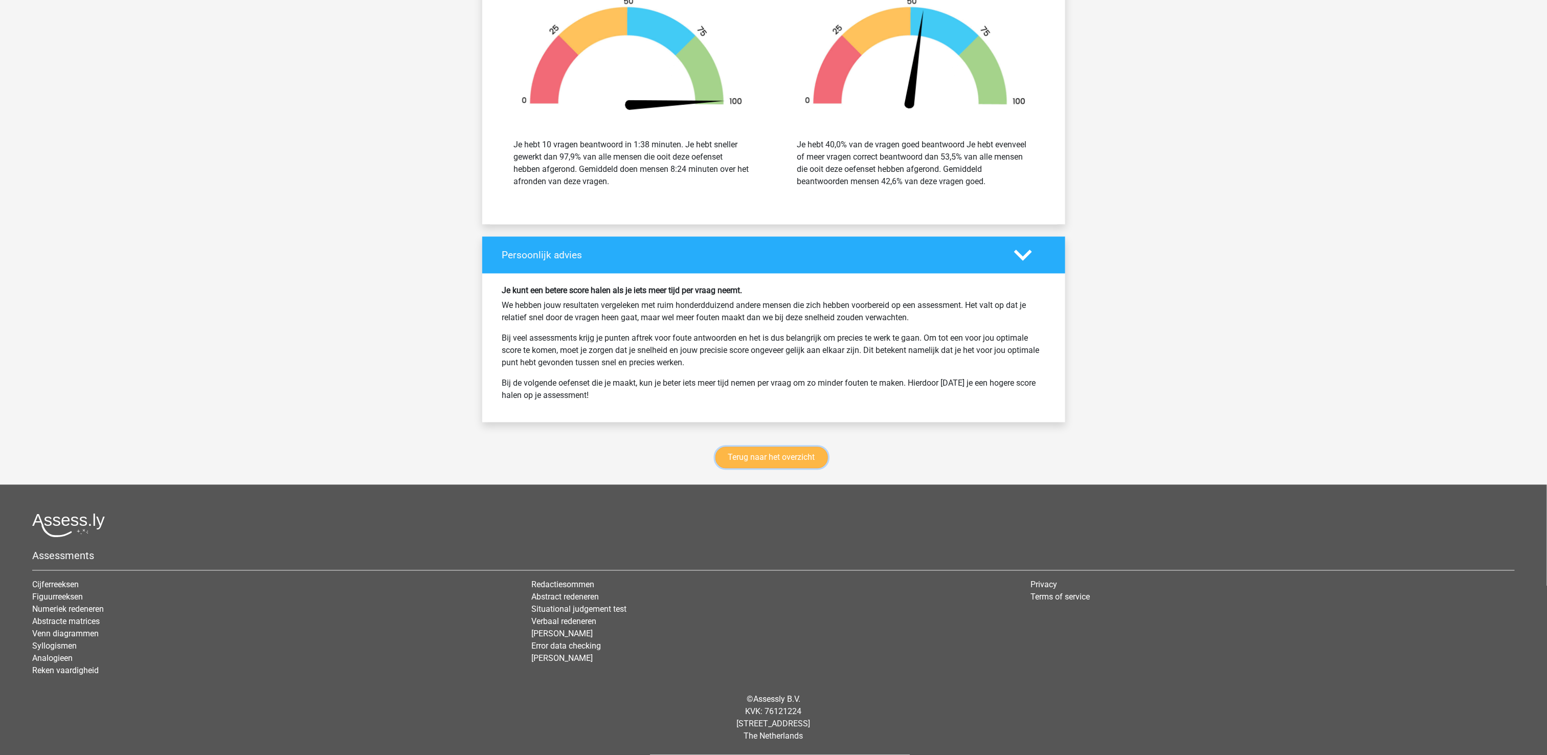
click at [761, 453] on link "Terug naar het overzicht" at bounding box center [771, 457] width 112 height 21
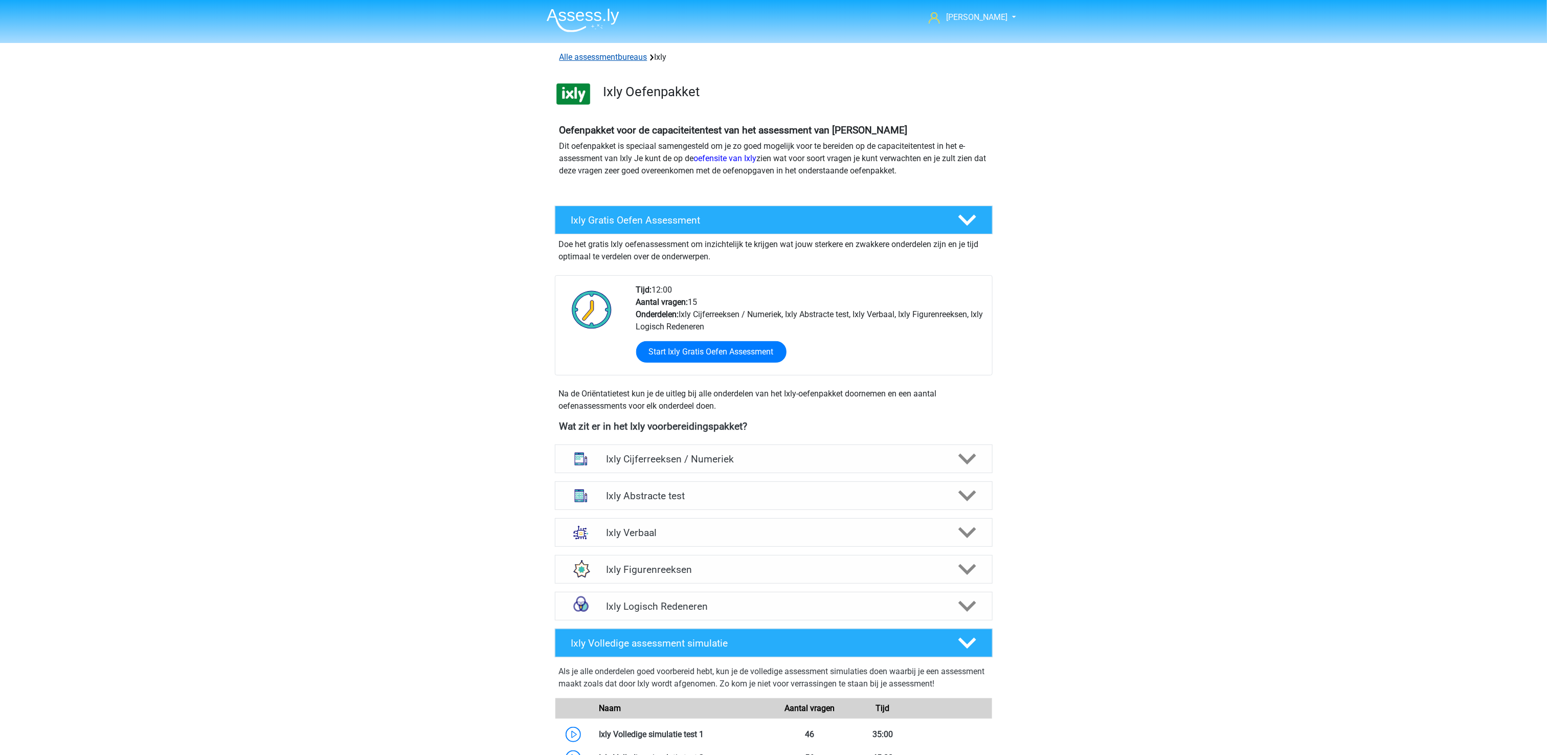
click at [633, 56] on link "Alle assessmentbureaus" at bounding box center [603, 57] width 88 height 10
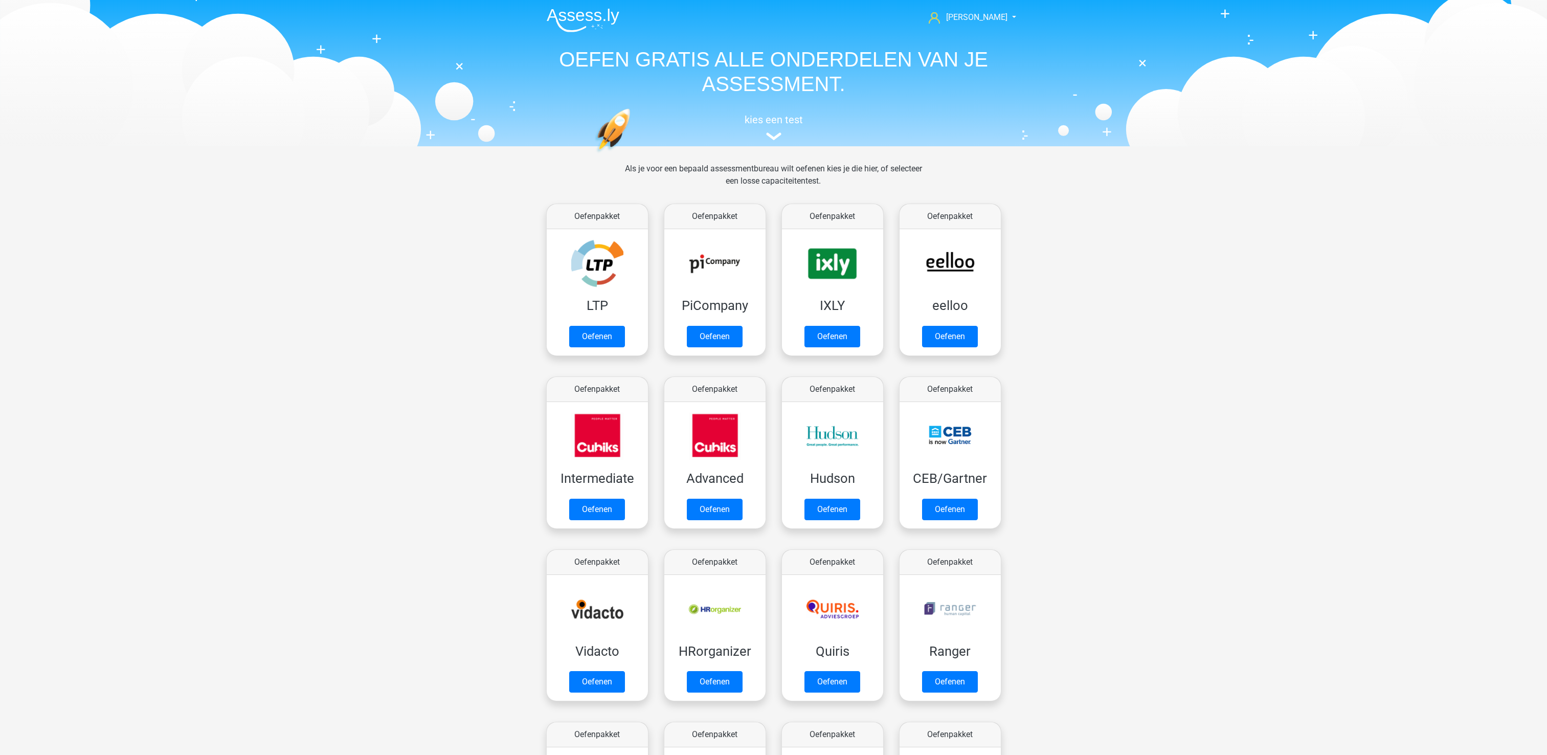
scroll to position [163, 0]
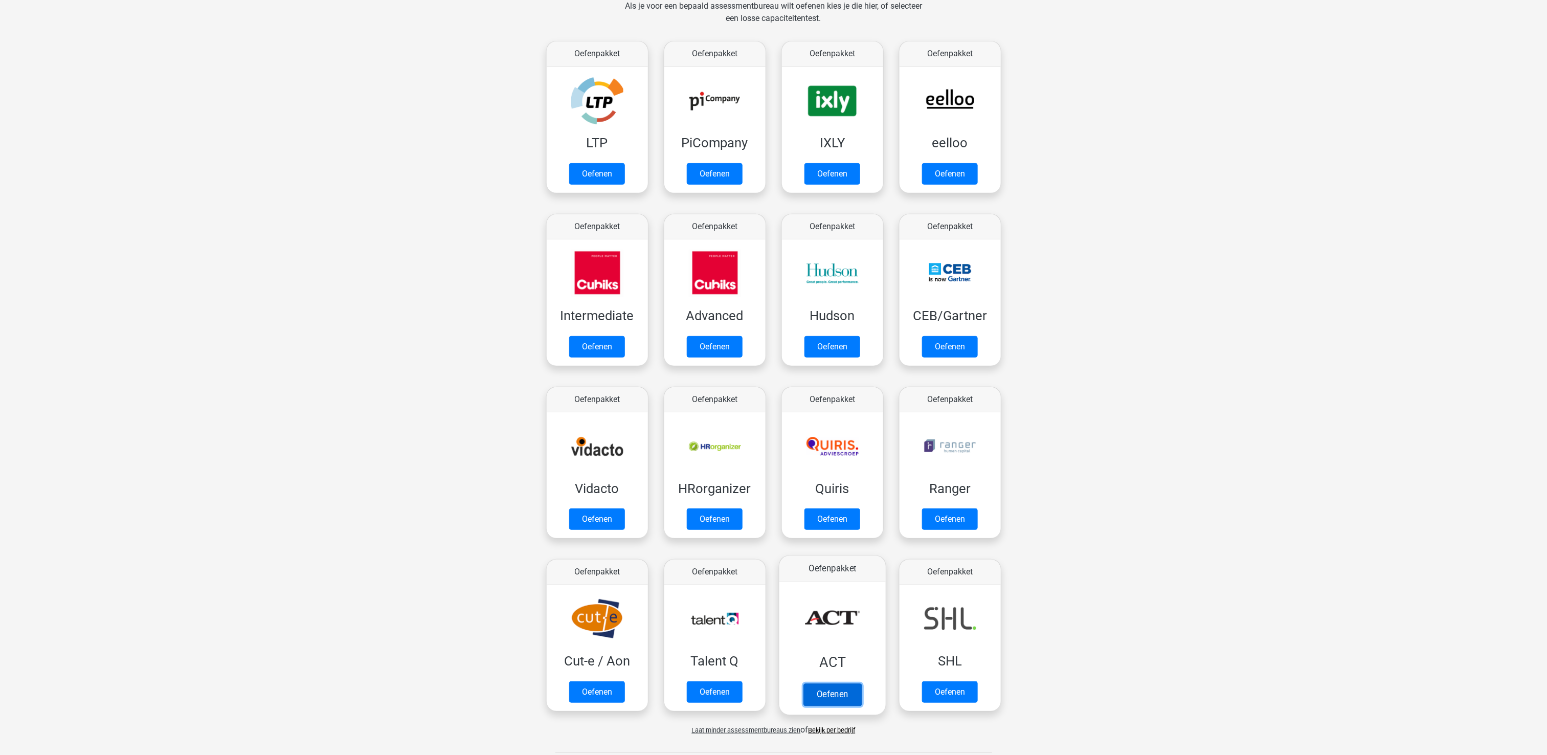
click at [839, 683] on link "Oefenen" at bounding box center [832, 694] width 58 height 22
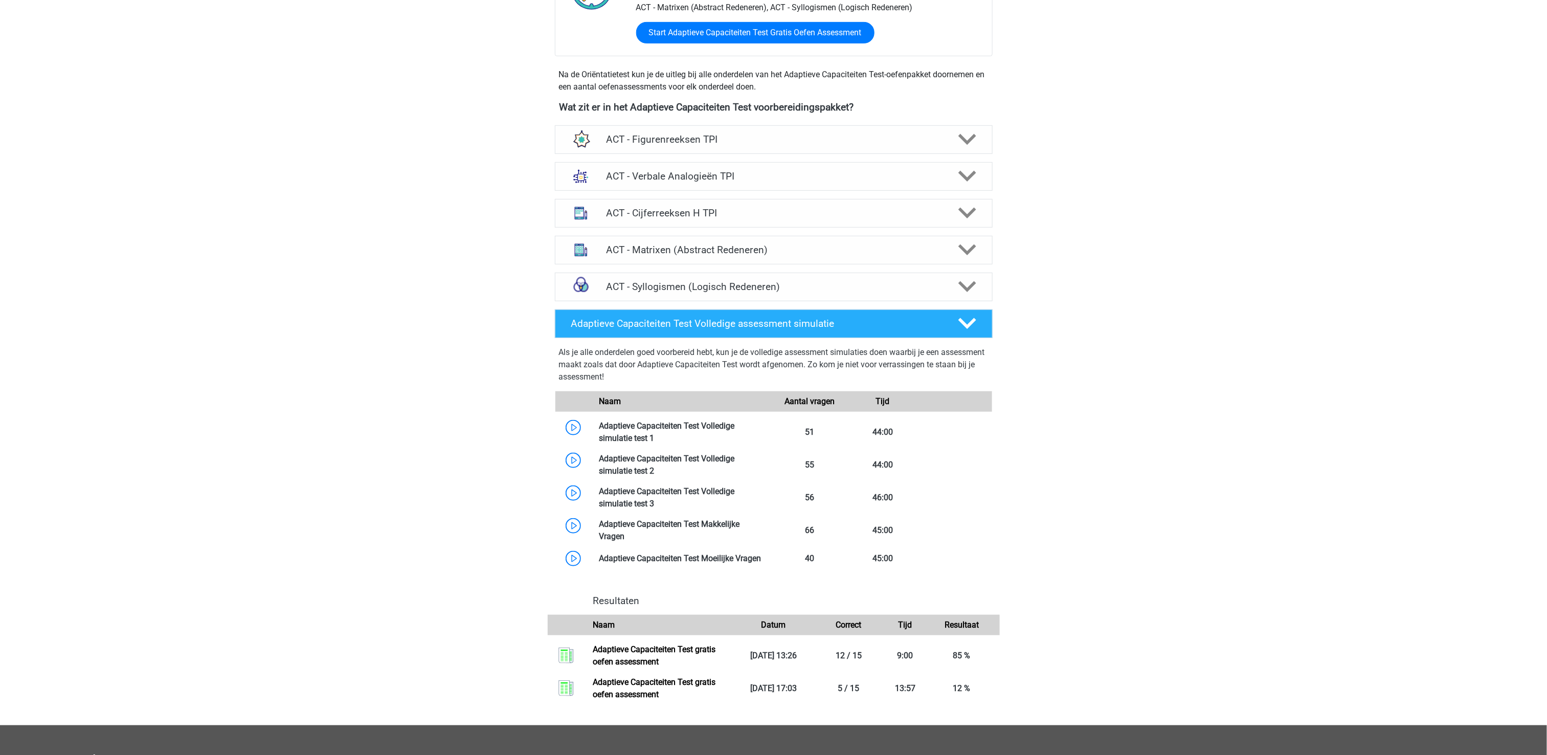
scroll to position [204, 0]
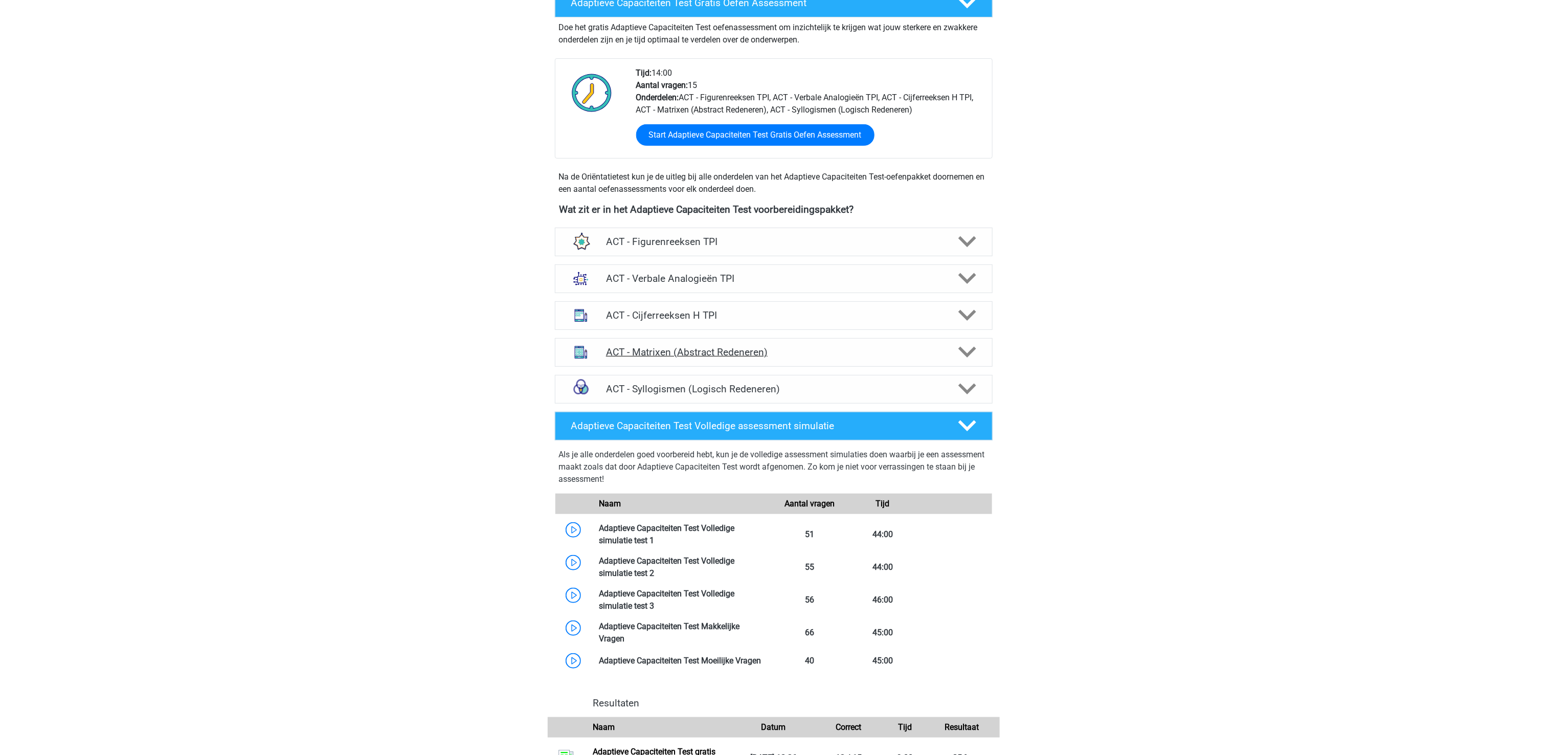
click at [713, 356] on h4 "ACT - Matrixen (Abstract Redeneren)" at bounding box center [773, 352] width 335 height 12
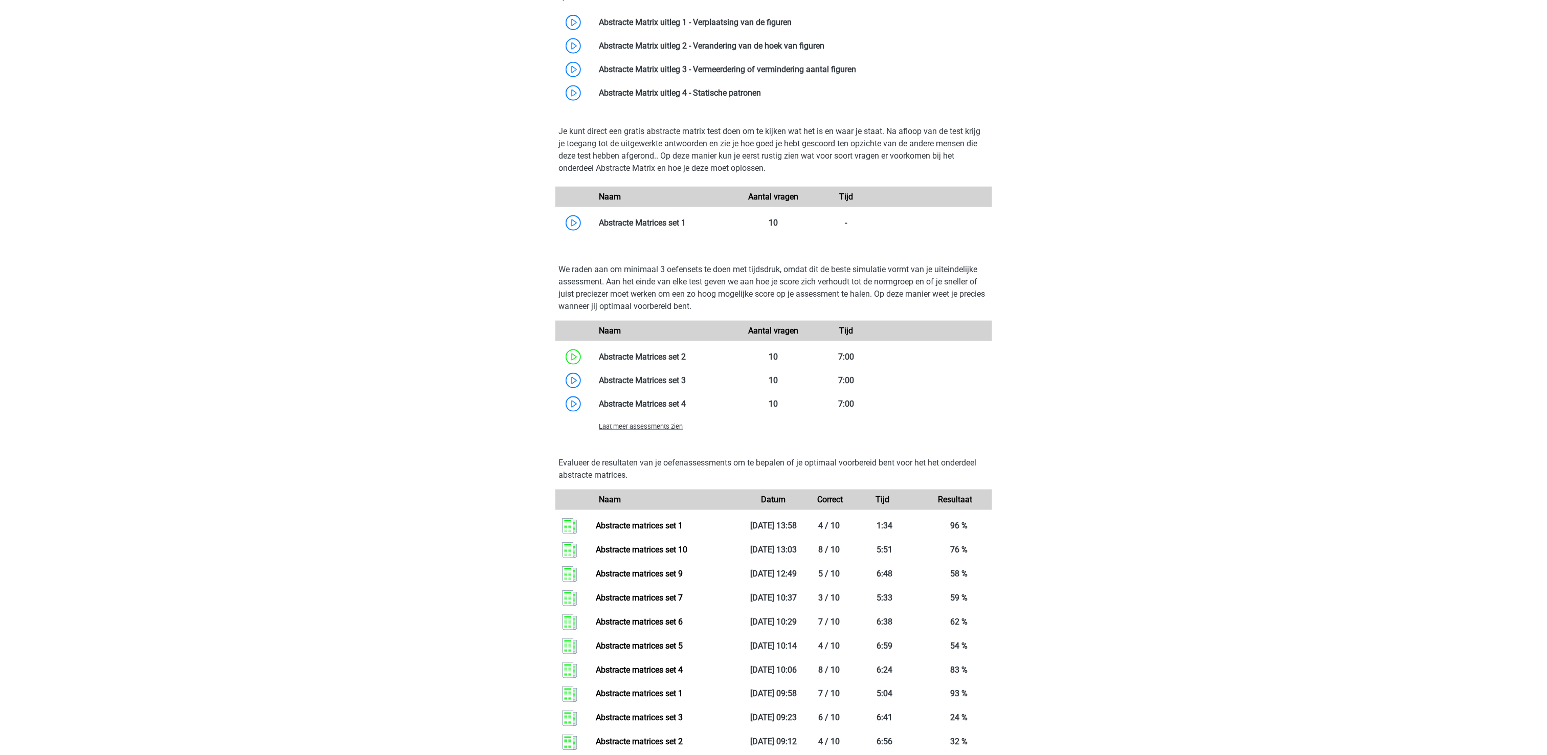
scroll to position [818, 0]
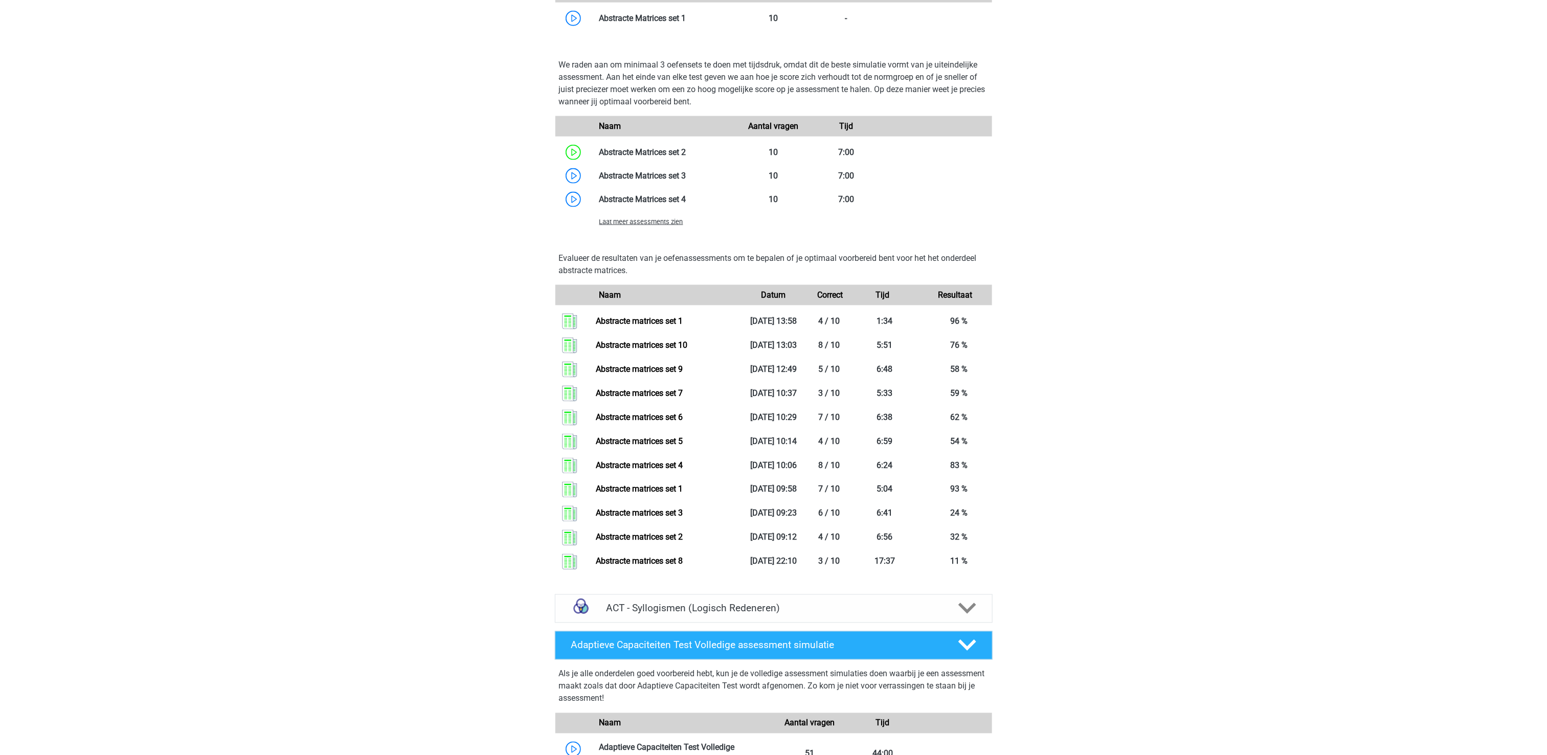
click at [671, 224] on span "Laat meer assessments zien" at bounding box center [641, 222] width 84 height 8
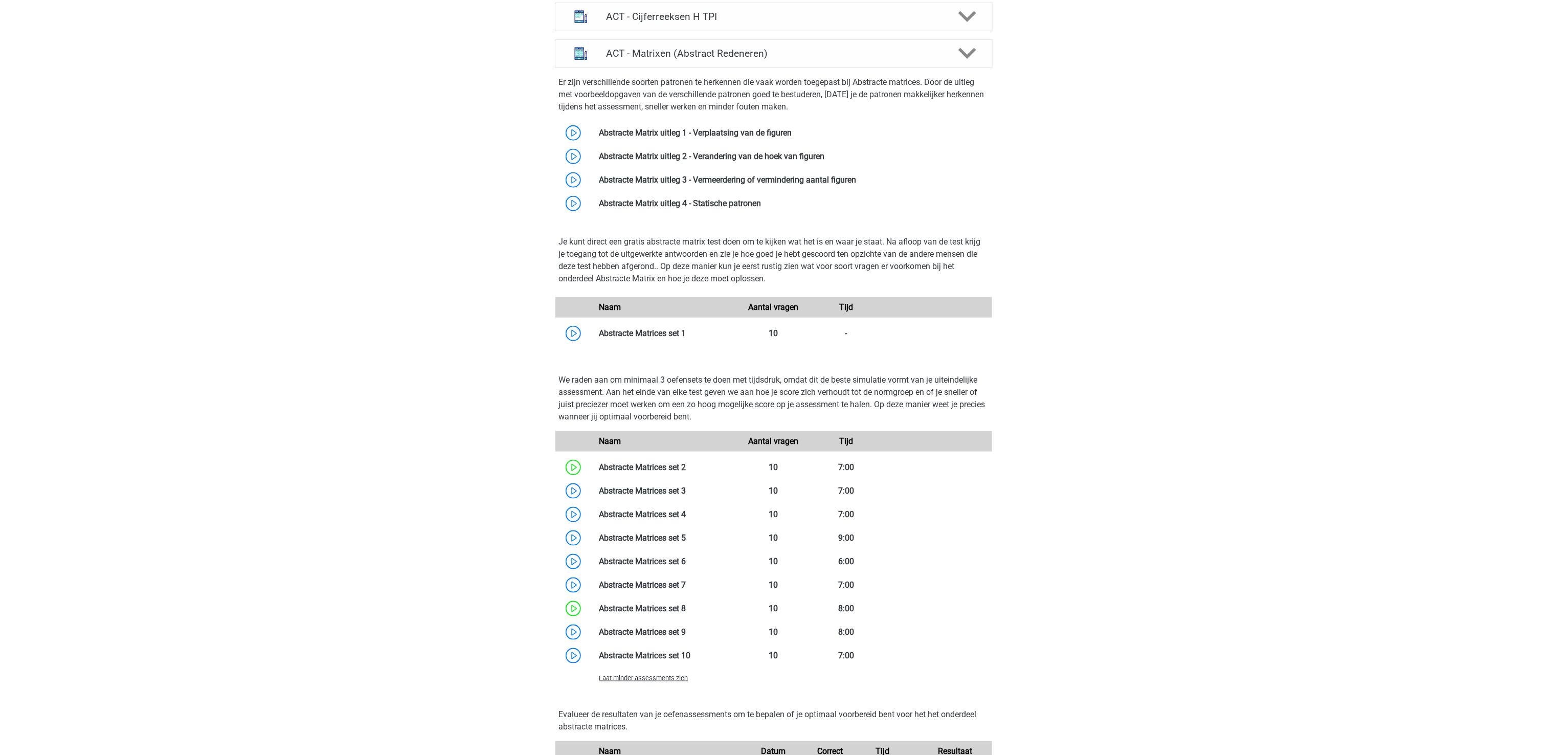
scroll to position [409, 0]
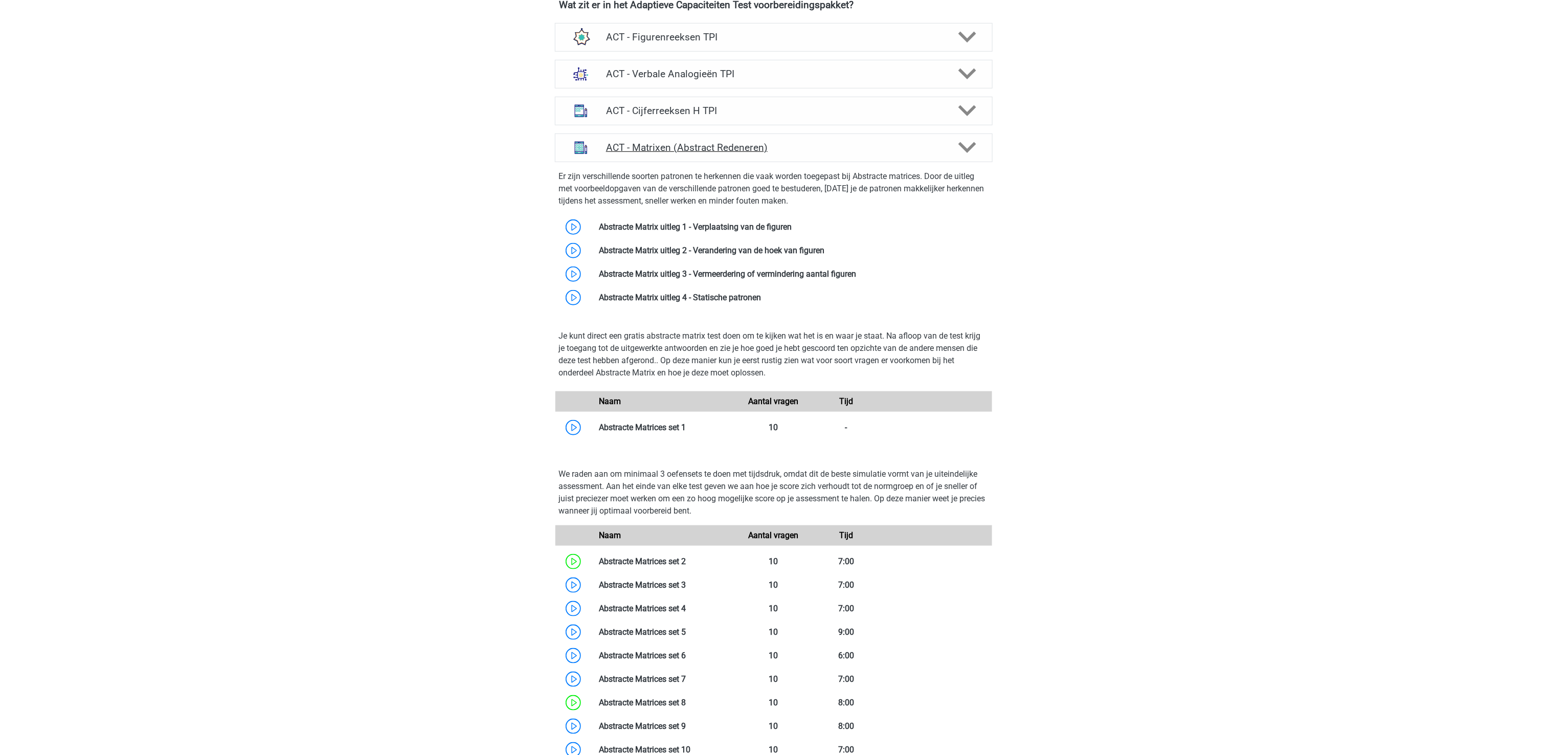
click at [688, 147] on h4 "ACT - Matrixen (Abstract Redeneren)" at bounding box center [773, 148] width 335 height 12
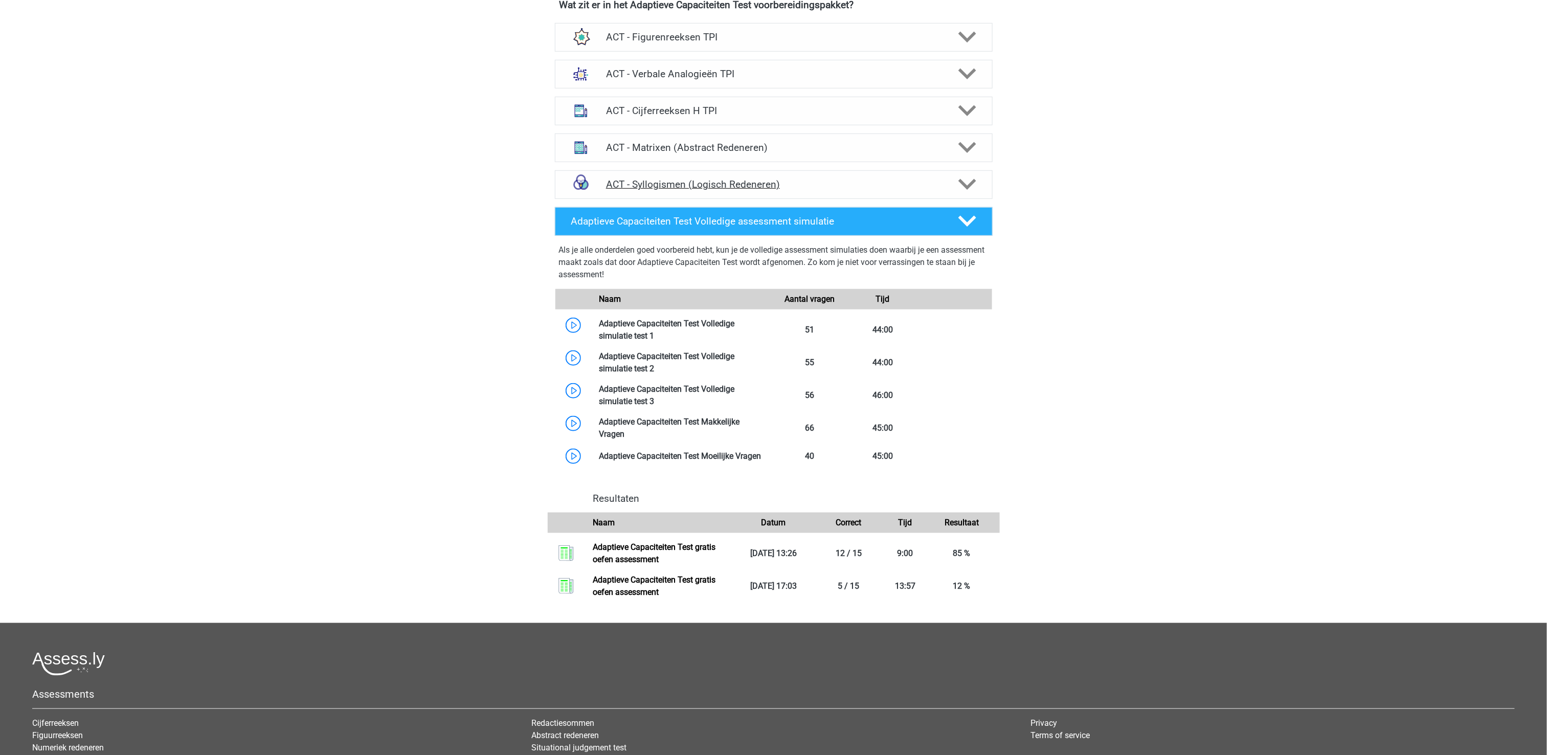
click at [691, 182] on h4 "ACT - Syllogismen (Logisch Redeneren)" at bounding box center [773, 184] width 335 height 12
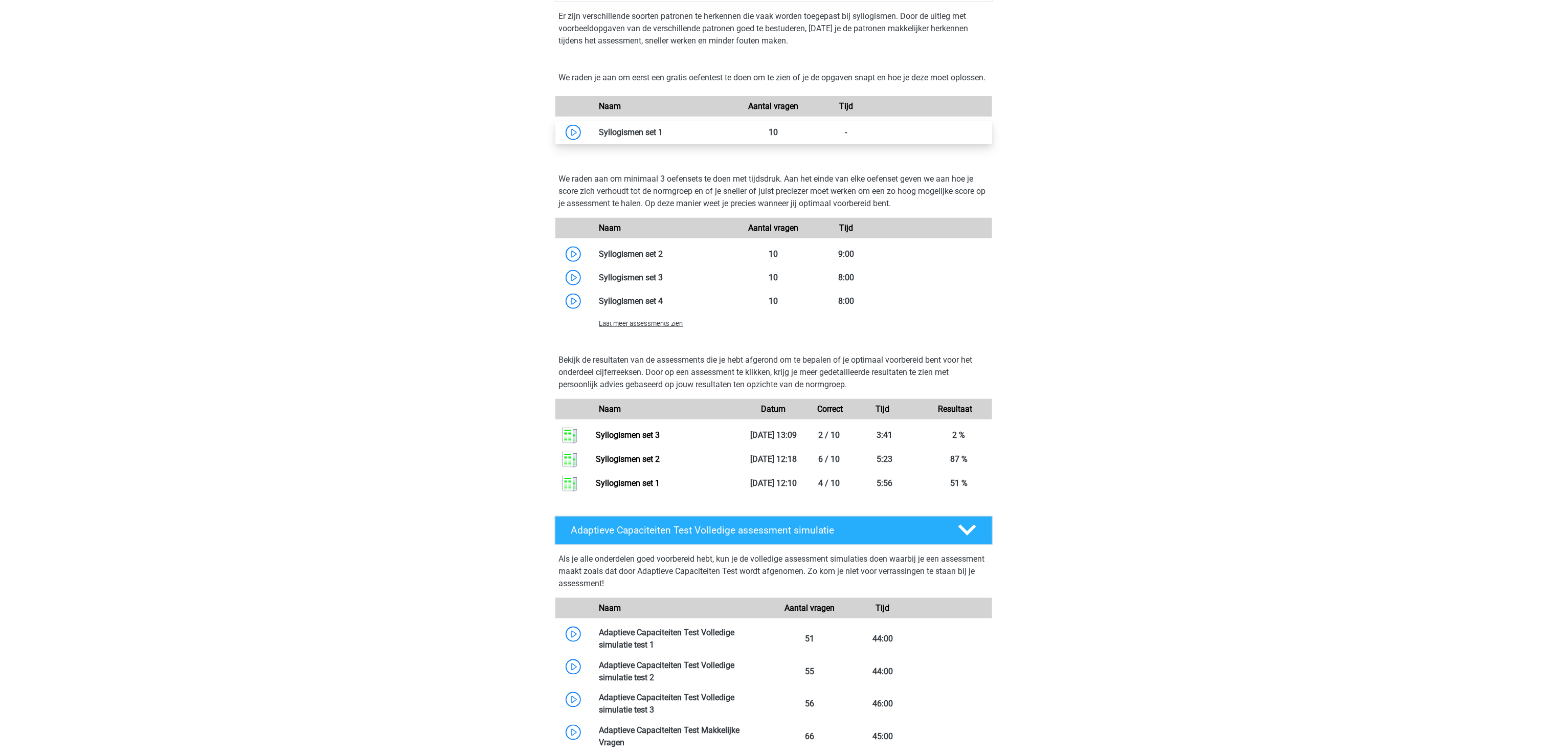
scroll to position [613, 0]
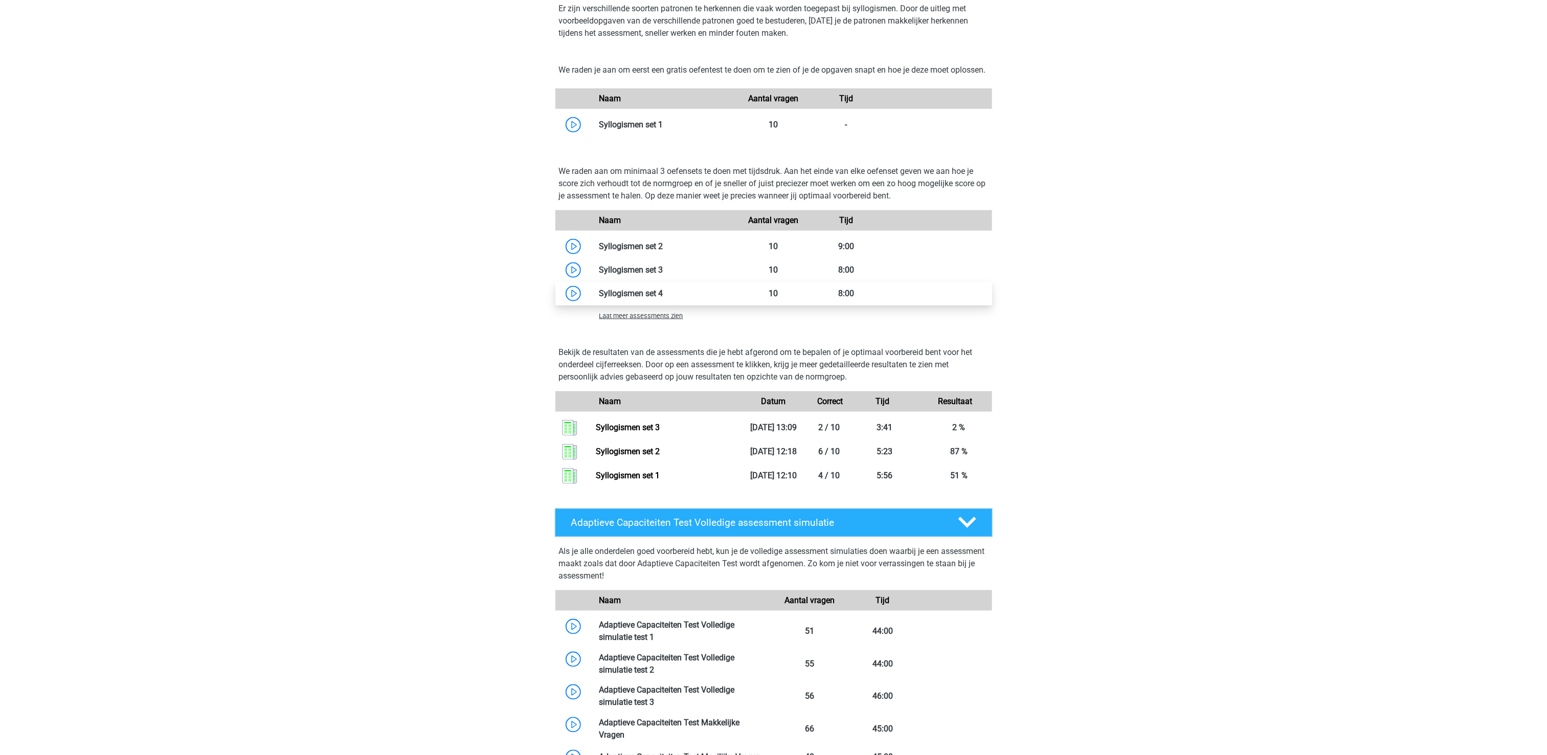
click at [663, 298] on link at bounding box center [663, 293] width 0 height 10
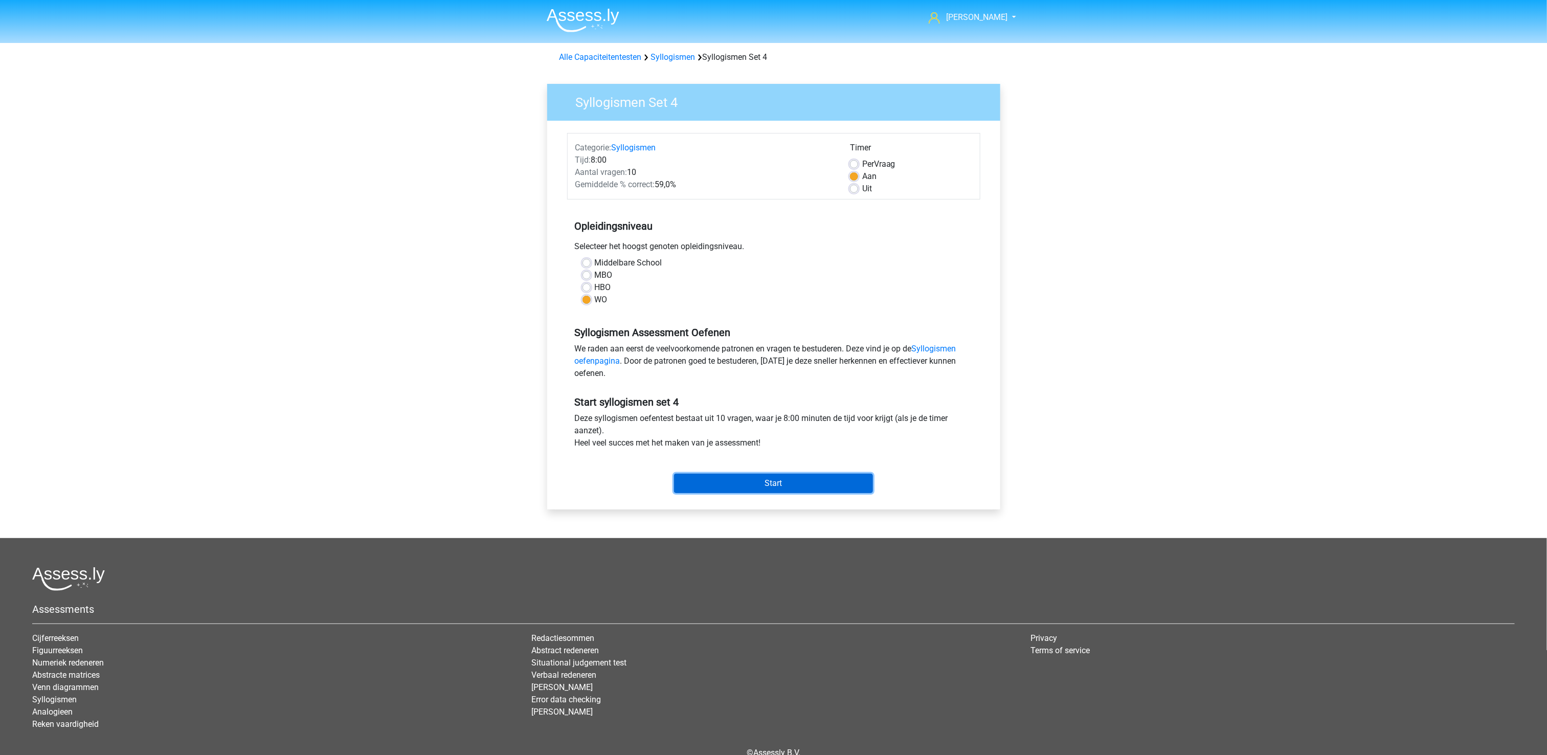
click at [750, 491] on input "Start" at bounding box center [773, 482] width 199 height 19
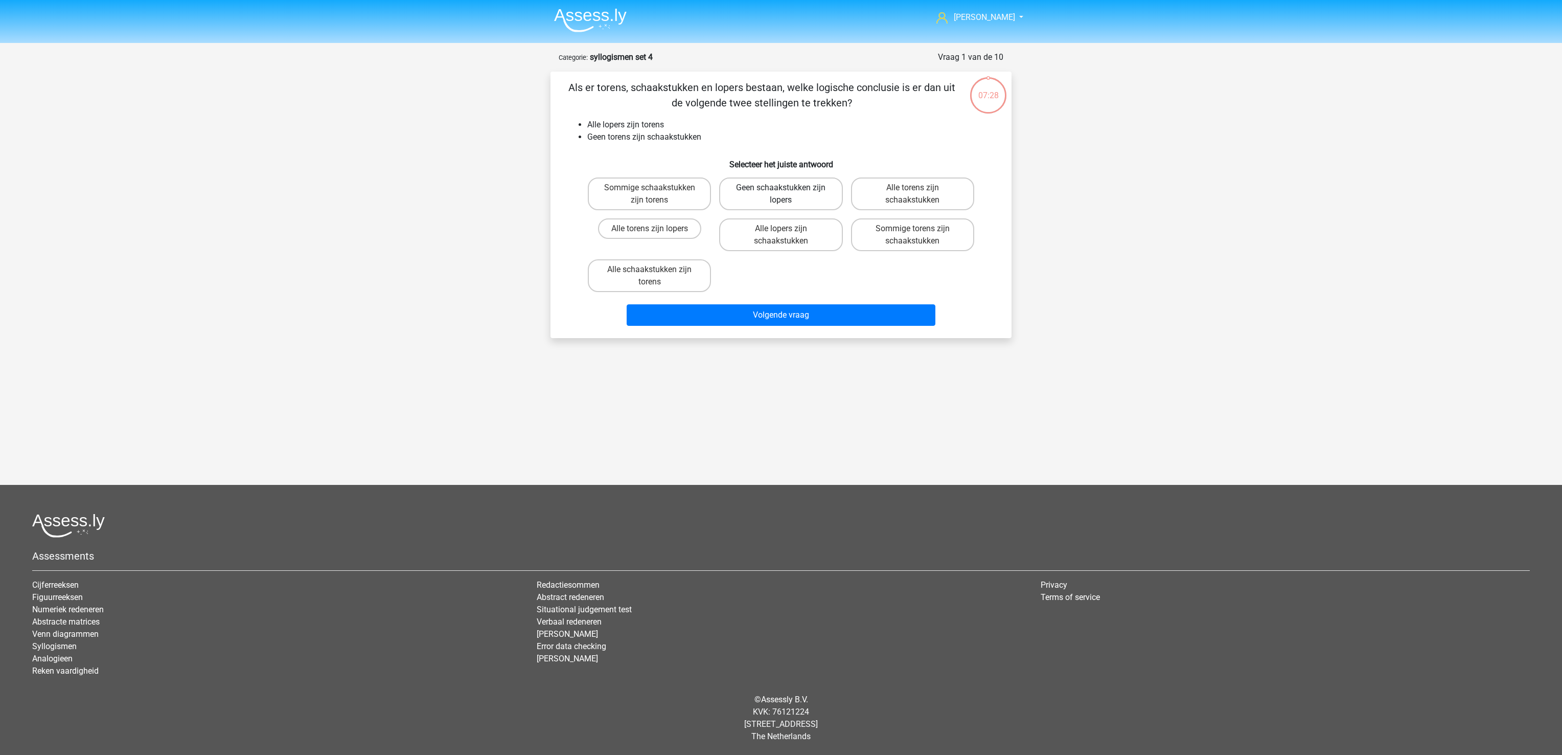
click at [813, 194] on label "Geen schaakstukken zijn lopers" at bounding box center [780, 193] width 123 height 33
click at [788, 194] on input "Geen schaakstukken zijn lopers" at bounding box center [784, 191] width 7 height 7
radio input "true"
click at [809, 314] on button "Volgende vraag" at bounding box center [781, 314] width 309 height 21
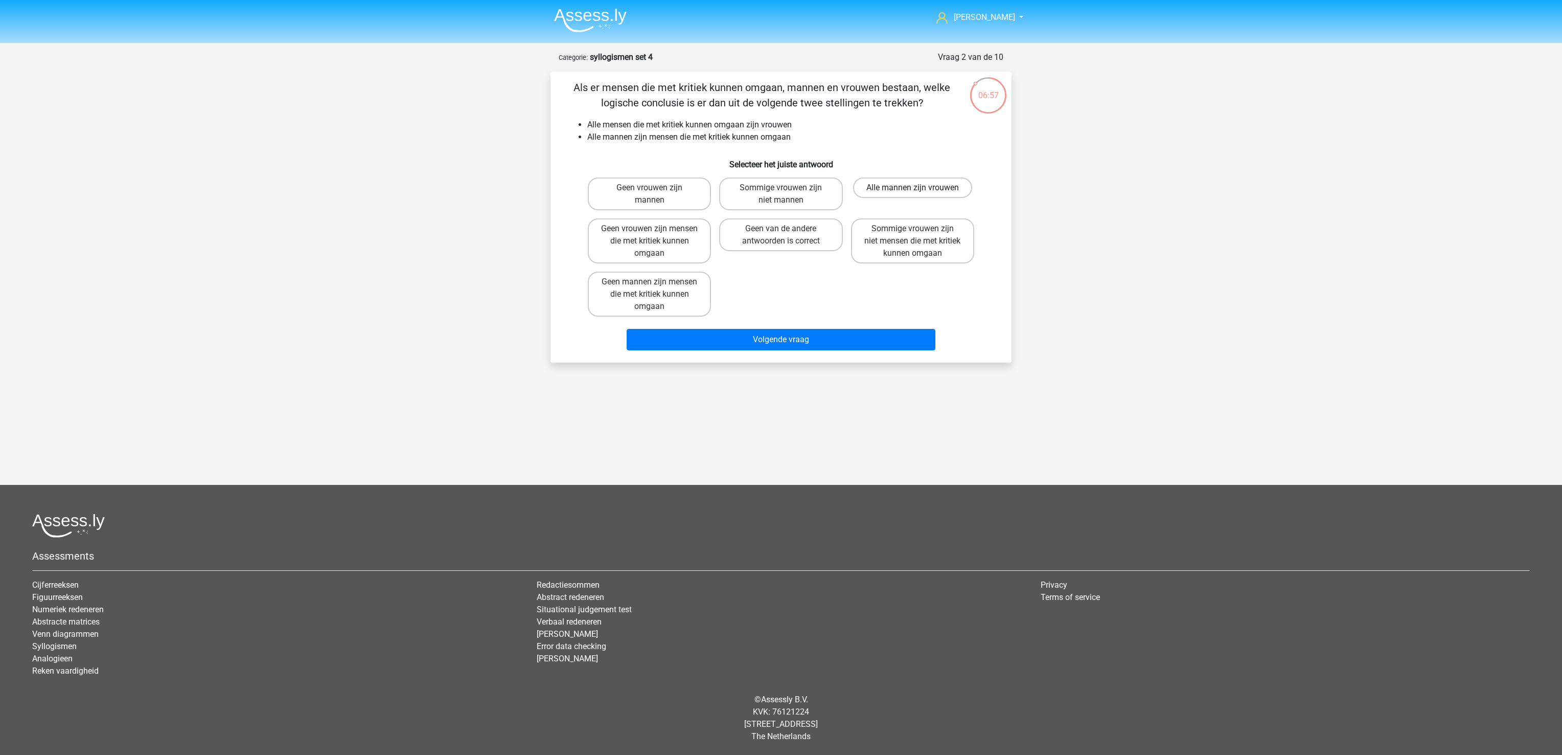
click at [930, 192] on label "Alle mannen zijn vrouwen" at bounding box center [912, 187] width 119 height 20
click at [919, 192] on input "Alle mannen zijn vrouwen" at bounding box center [916, 191] width 7 height 7
radio input "true"
click at [865, 343] on button "Volgende vraag" at bounding box center [781, 339] width 309 height 21
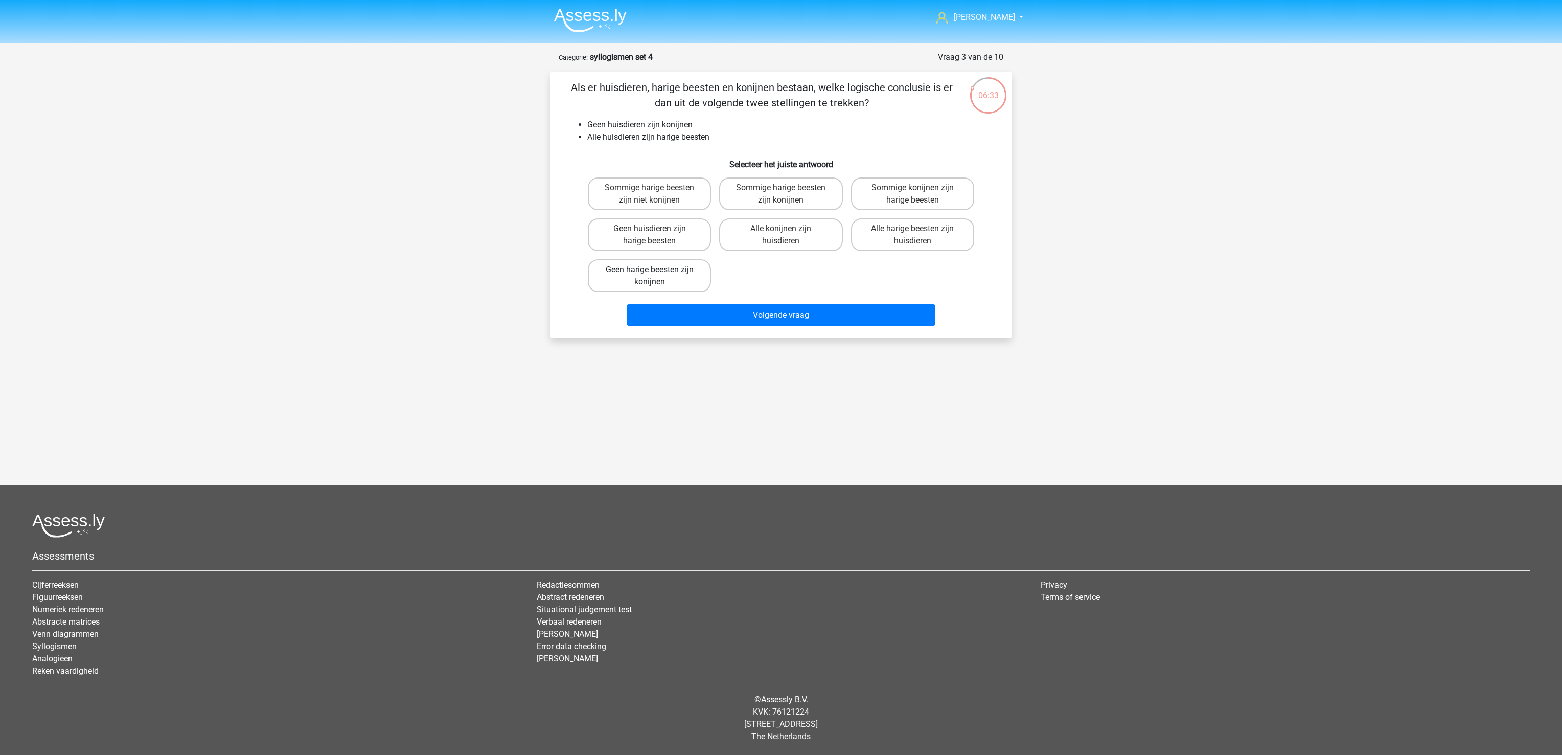
click at [678, 271] on label "Geen harige beesten zijn konijnen" at bounding box center [649, 275] width 123 height 33
click at [656, 271] on input "Geen harige beesten zijn konijnen" at bounding box center [653, 272] width 7 height 7
radio input "true"
click at [704, 324] on button "Volgende vraag" at bounding box center [781, 314] width 309 height 21
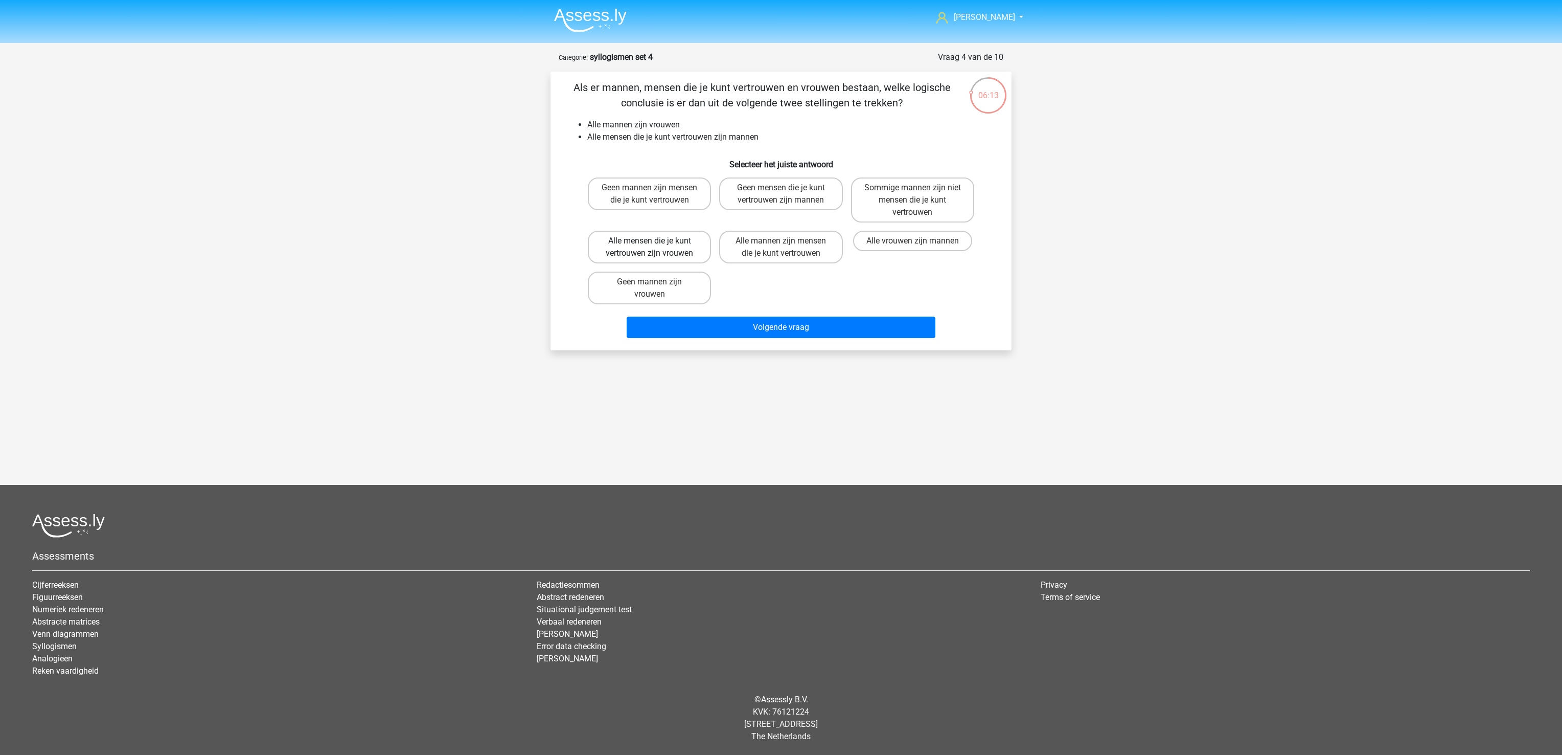
click at [693, 244] on label "Alle mensen die je kunt vertrouwen zijn vrouwen" at bounding box center [649, 247] width 123 height 33
click at [656, 244] on input "Alle mensen die je kunt vertrouwen zijn vrouwen" at bounding box center [653, 244] width 7 height 7
radio input "true"
click at [715, 333] on button "Volgende vraag" at bounding box center [781, 326] width 309 height 21
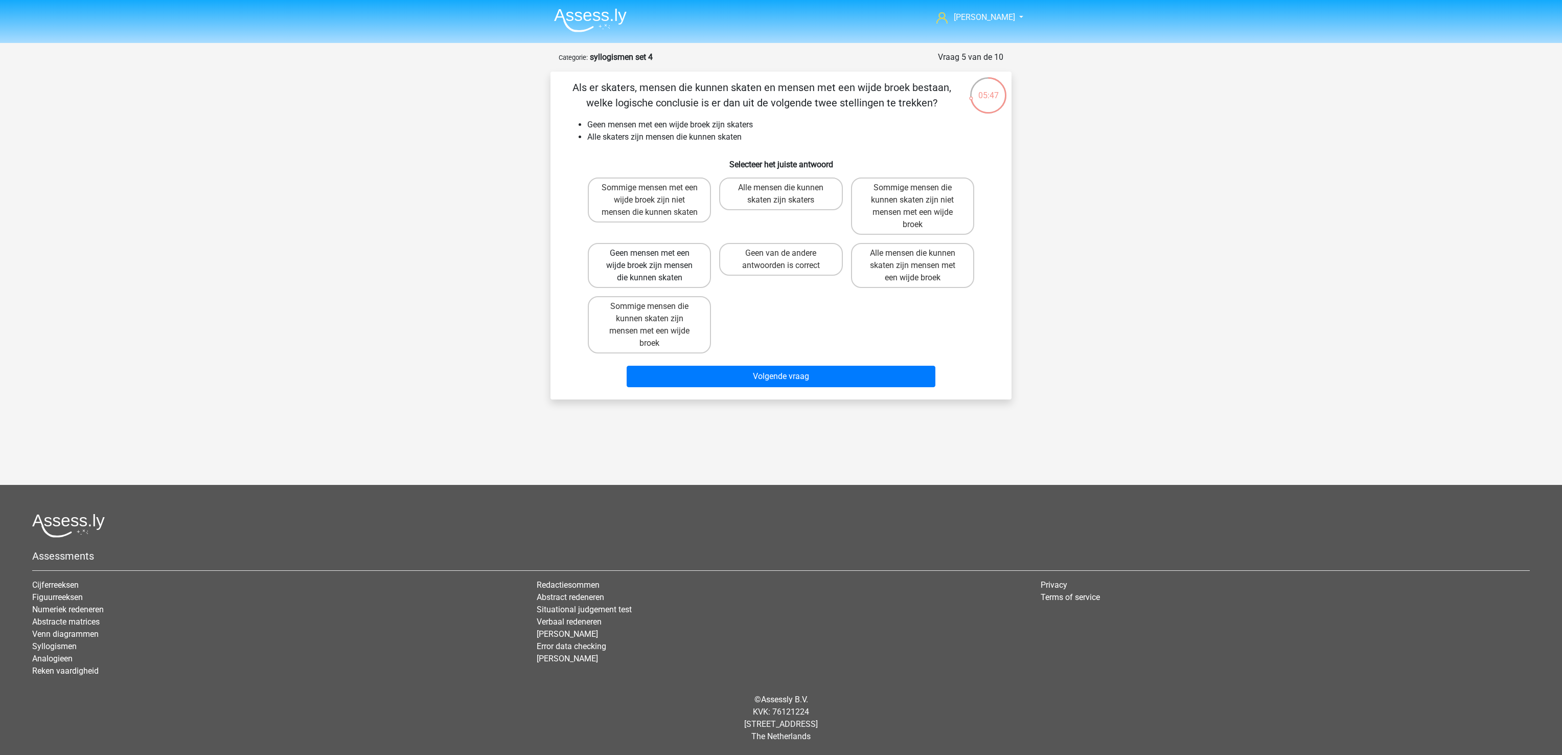
click at [687, 270] on label "Geen mensen met een wijde broek zijn mensen die kunnen skaten" at bounding box center [649, 265] width 123 height 45
click at [656, 260] on input "Geen mensen met een wijde broek zijn mensen die kunnen skaten" at bounding box center [653, 256] width 7 height 7
radio input "true"
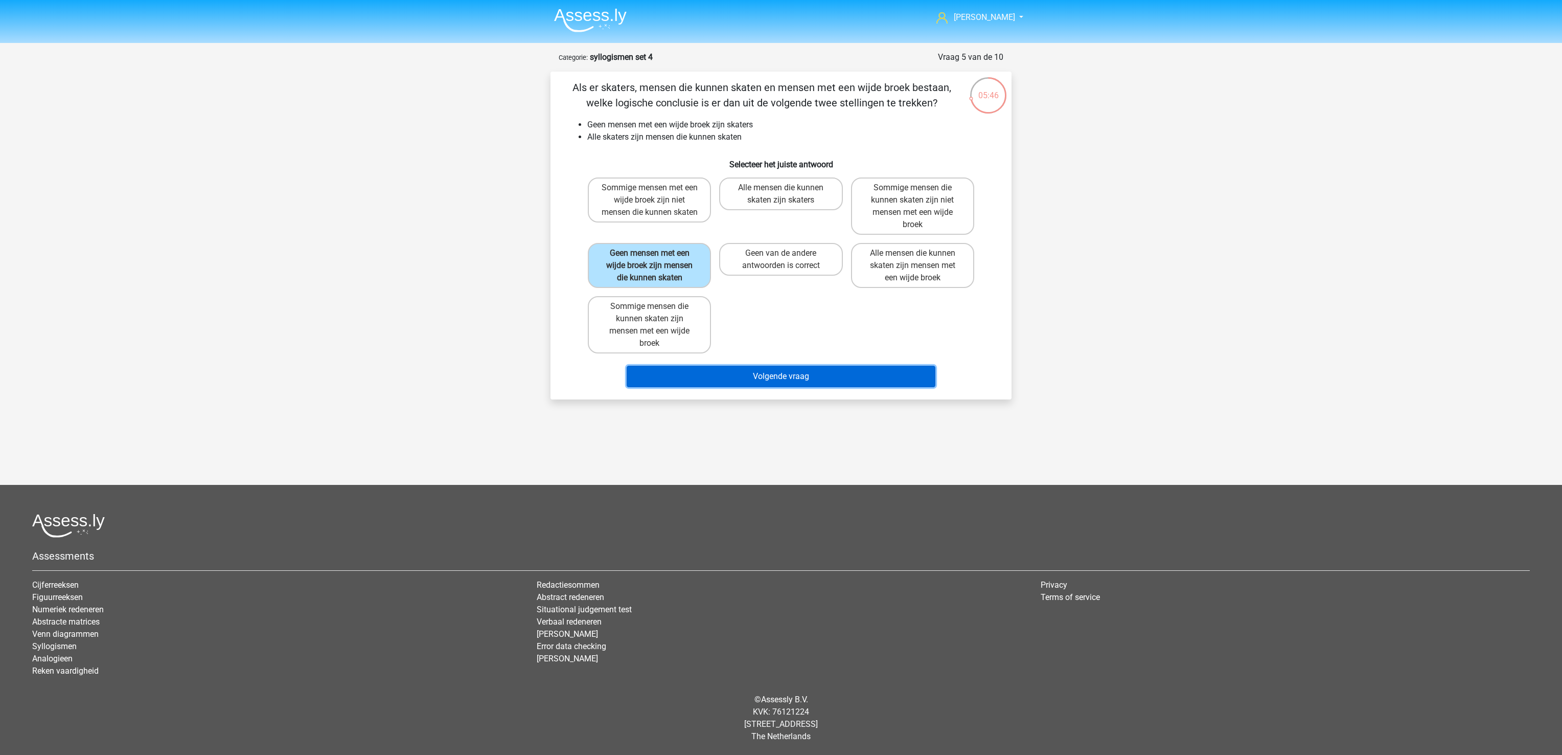
click at [745, 380] on button "Volgende vraag" at bounding box center [781, 376] width 309 height 21
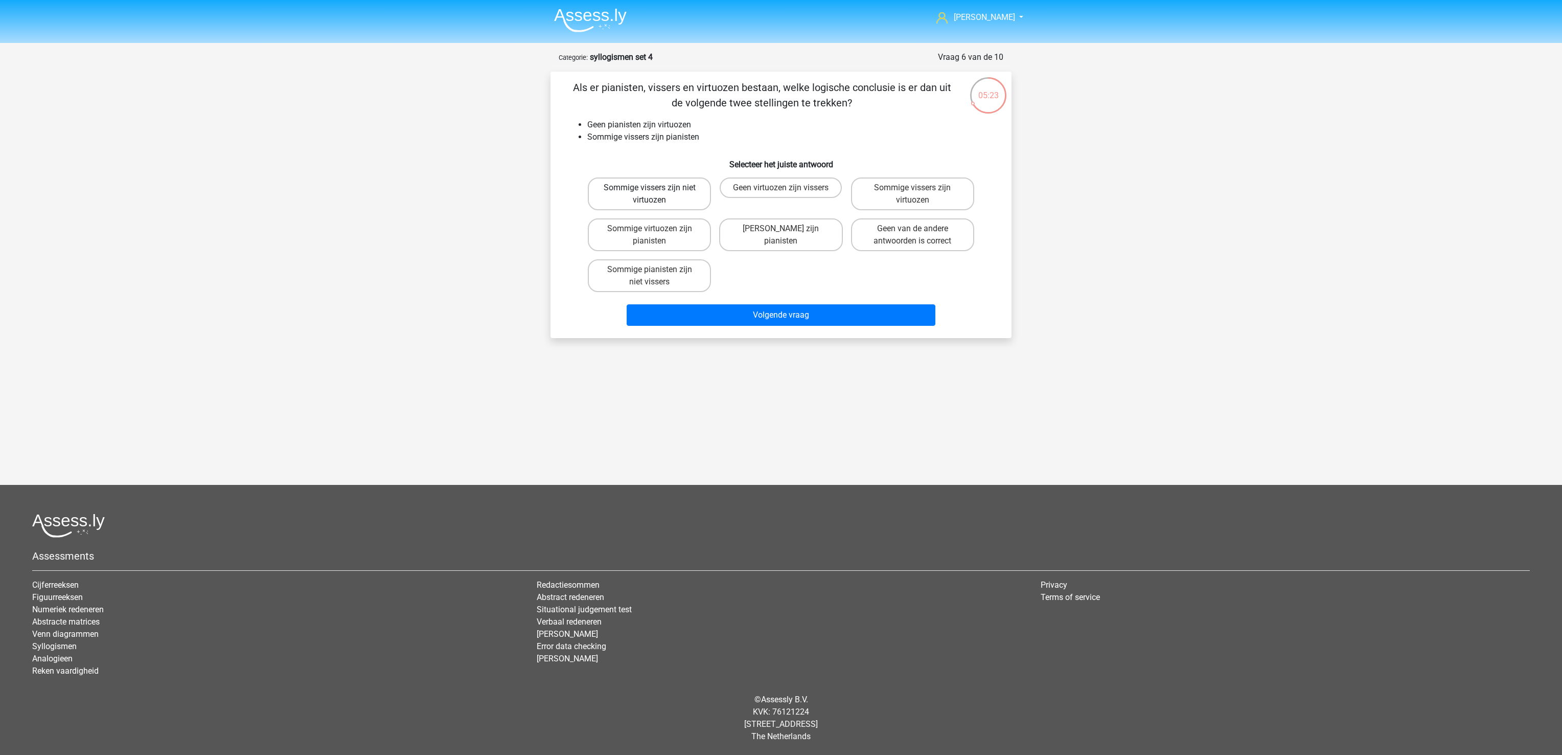
click at [694, 197] on label "Sommige vissers zijn niet virtuozen" at bounding box center [649, 193] width 123 height 33
click at [656, 194] on input "Sommige vissers zijn niet virtuozen" at bounding box center [653, 191] width 7 height 7
radio input "true"
click at [729, 316] on button "Volgende vraag" at bounding box center [781, 314] width 309 height 21
click at [937, 240] on label "Sommige spinnen zijn niet insecticiden" at bounding box center [912, 234] width 123 height 33
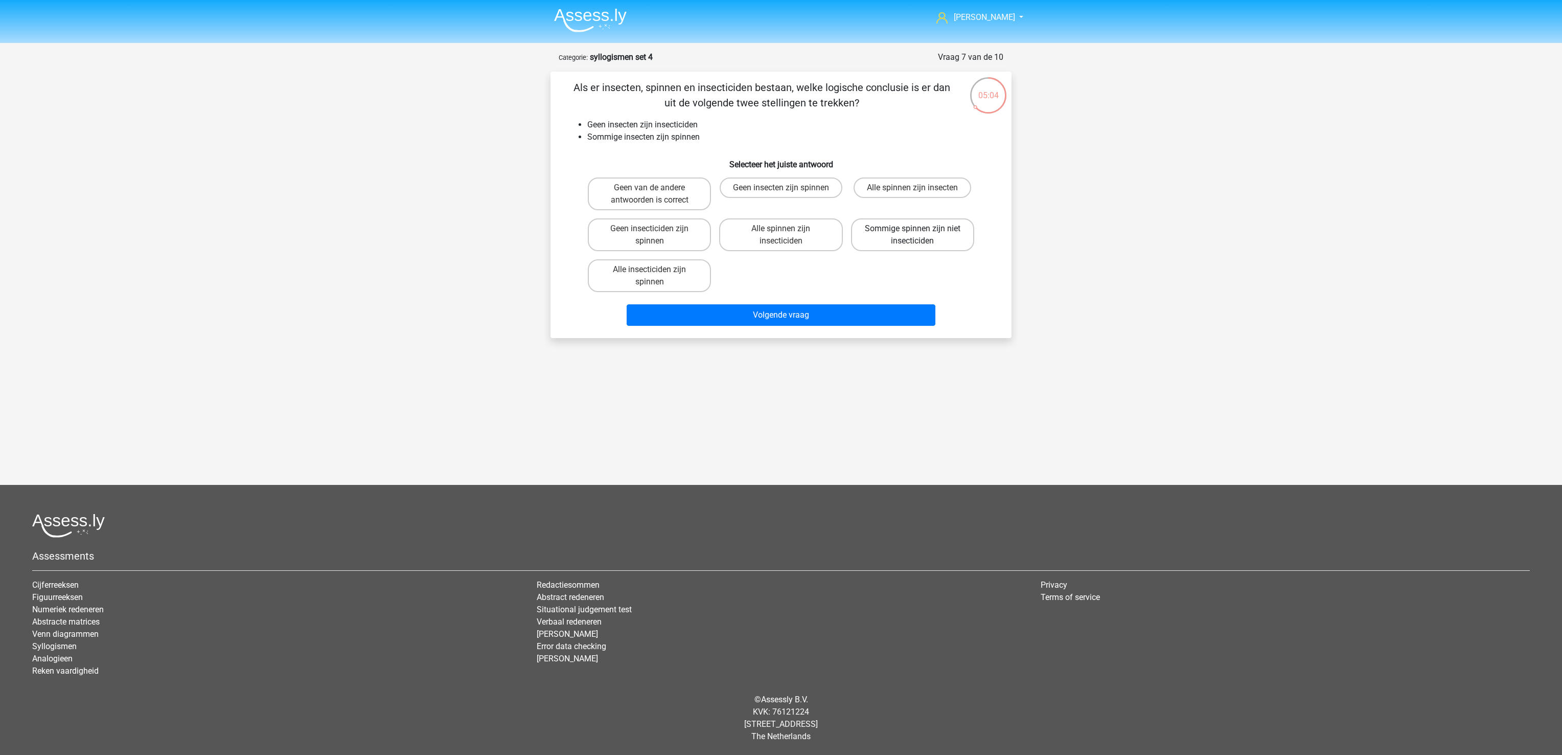
click at [919, 235] on input "Sommige spinnen zijn niet insecticiden" at bounding box center [916, 232] width 7 height 7
radio input "true"
click at [890, 315] on button "Volgende vraag" at bounding box center [781, 314] width 309 height 21
click at [679, 200] on label "Sommige verdonkerders zijn verduisteraars" at bounding box center [649, 193] width 123 height 33
click at [656, 194] on input "Sommige verdonkerders zijn verduisteraars" at bounding box center [653, 191] width 7 height 7
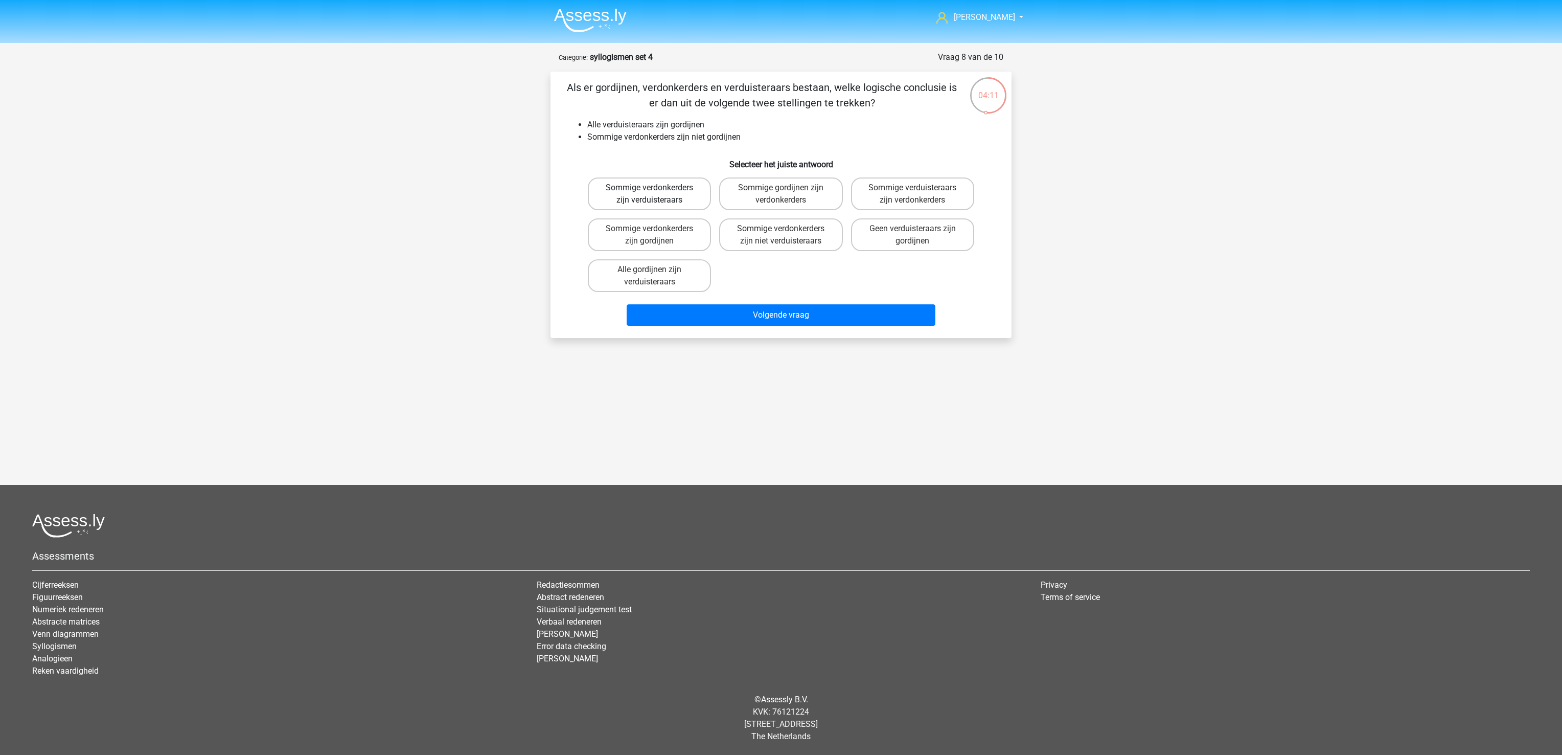
radio input "true"
click at [723, 297] on div "Volgende vraag" at bounding box center [781, 313] width 428 height 34
click at [735, 322] on button "Volgende vraag" at bounding box center [781, 314] width 309 height 21
click at [677, 232] on label "Sommige zuipschuiten zijn niet toeters" at bounding box center [649, 234] width 123 height 33
click at [656, 232] on input "Sommige zuipschuiten zijn niet toeters" at bounding box center [653, 232] width 7 height 7
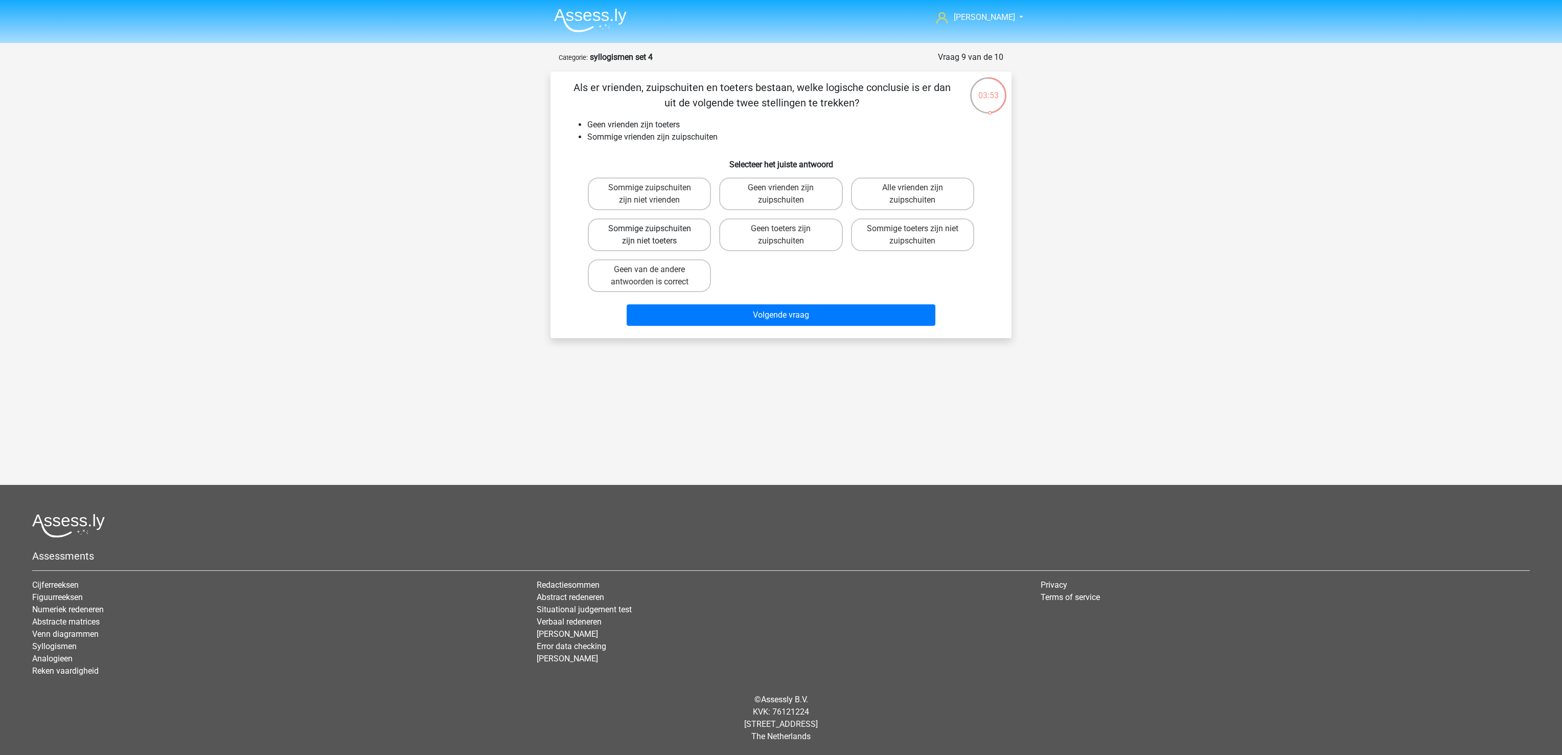
radio input "true"
click at [721, 293] on div "Sommige zuipschuiten zijn niet vrienden Geen vrienden zijn zuipschuiten Alle vr…" at bounding box center [781, 234] width 395 height 123
click at [737, 320] on button "Volgende vraag" at bounding box center [781, 314] width 309 height 21
click at [689, 194] on label "Sommige stommelingen zijn niet versierders" at bounding box center [649, 193] width 123 height 33
click at [656, 194] on input "Sommige stommelingen zijn niet versierders" at bounding box center [653, 191] width 7 height 7
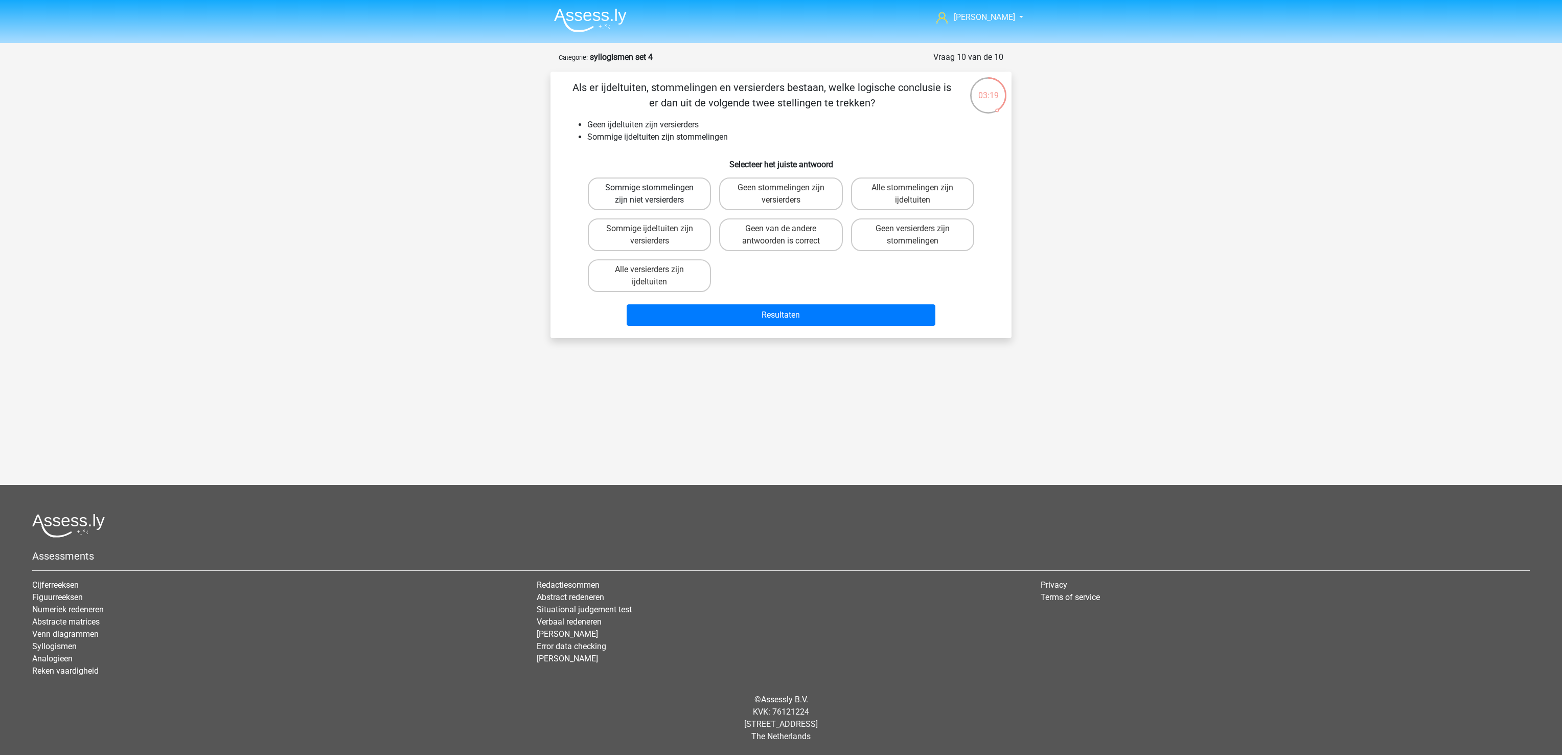
radio input "true"
click at [723, 293] on div "Sommige stommelingen zijn niet versierders Geen stommelingen zijn versierders A…" at bounding box center [781, 234] width 395 height 123
click at [733, 314] on button "Resultaten" at bounding box center [781, 314] width 309 height 21
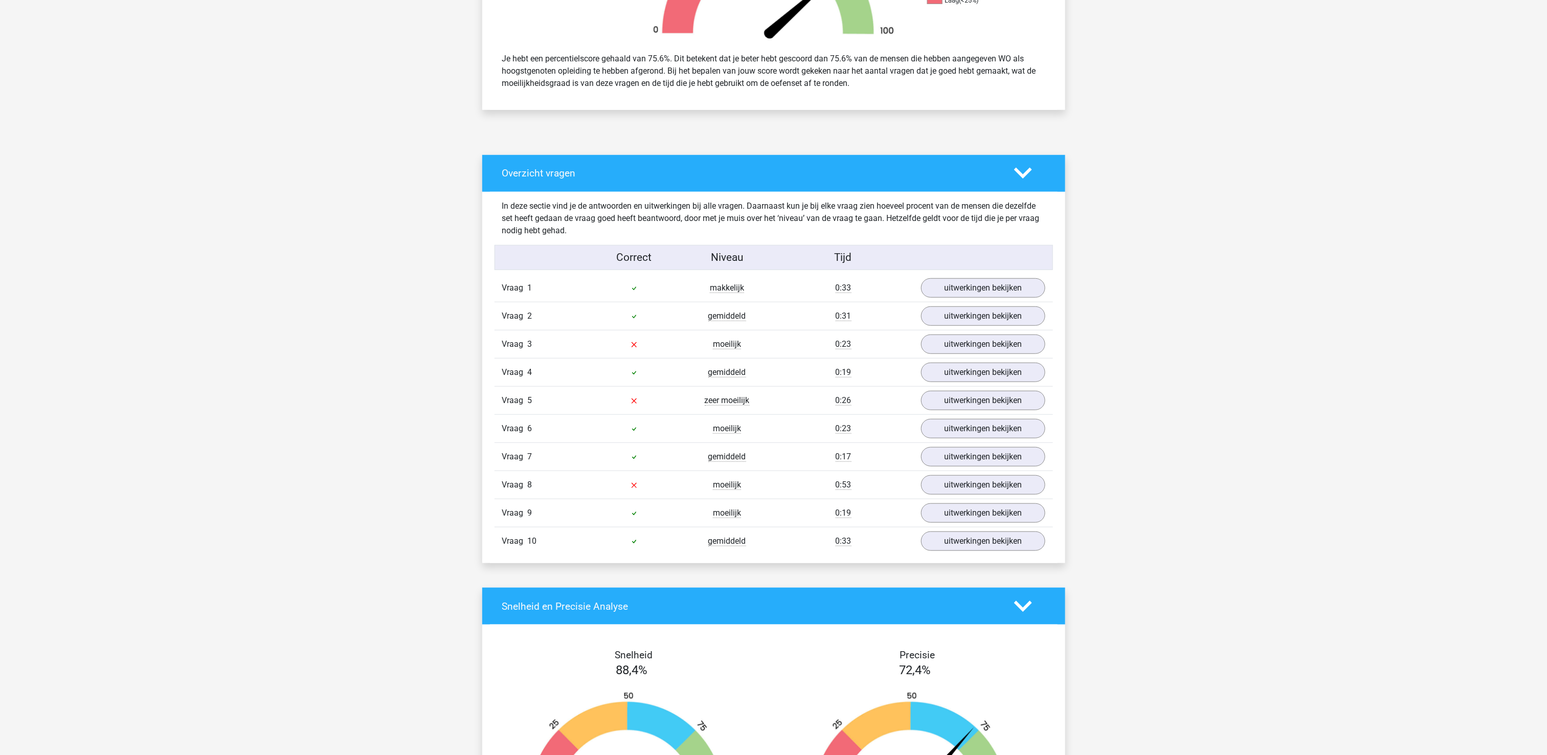
scroll to position [511, 0]
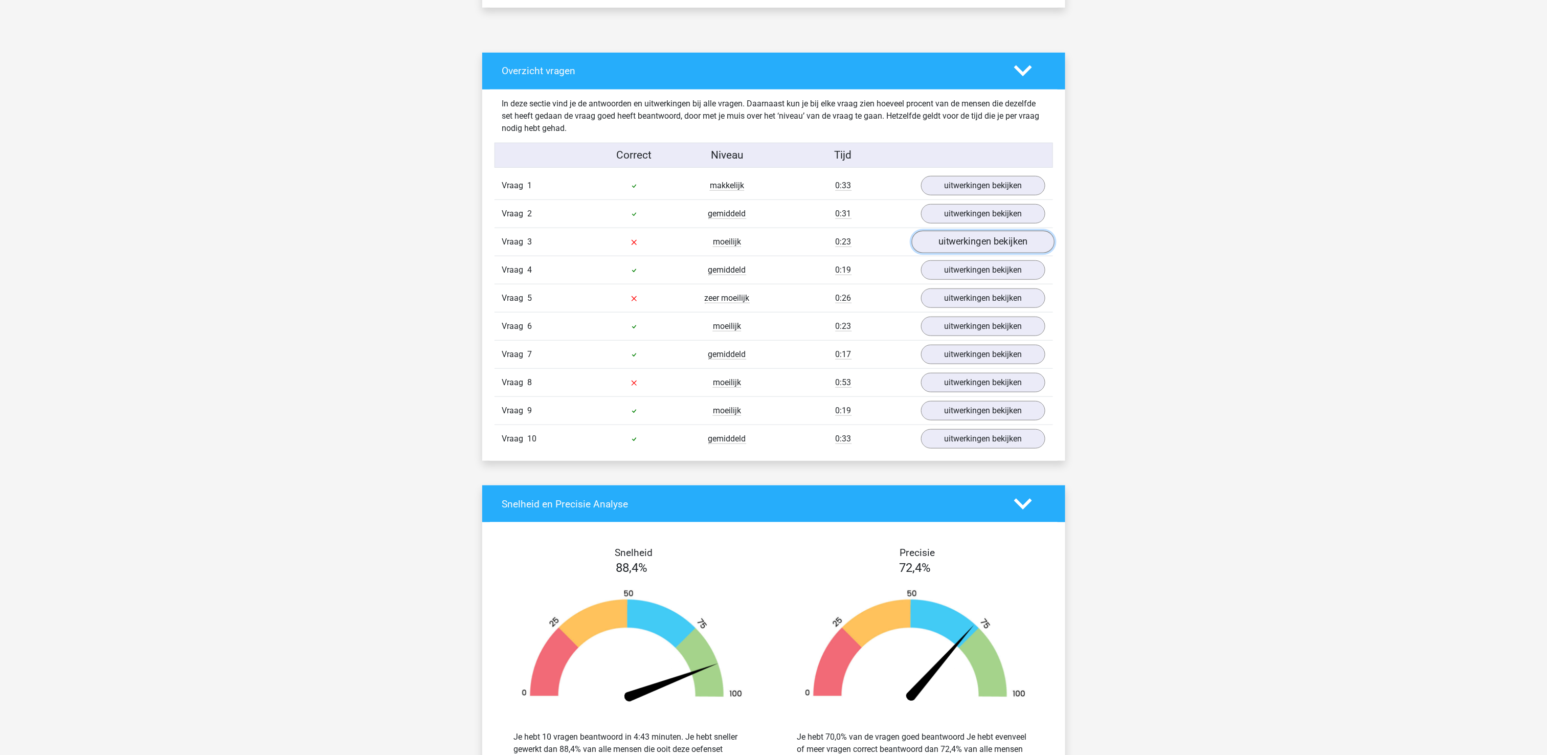
click at [966, 239] on link "uitwerkingen bekijken" at bounding box center [982, 242] width 143 height 22
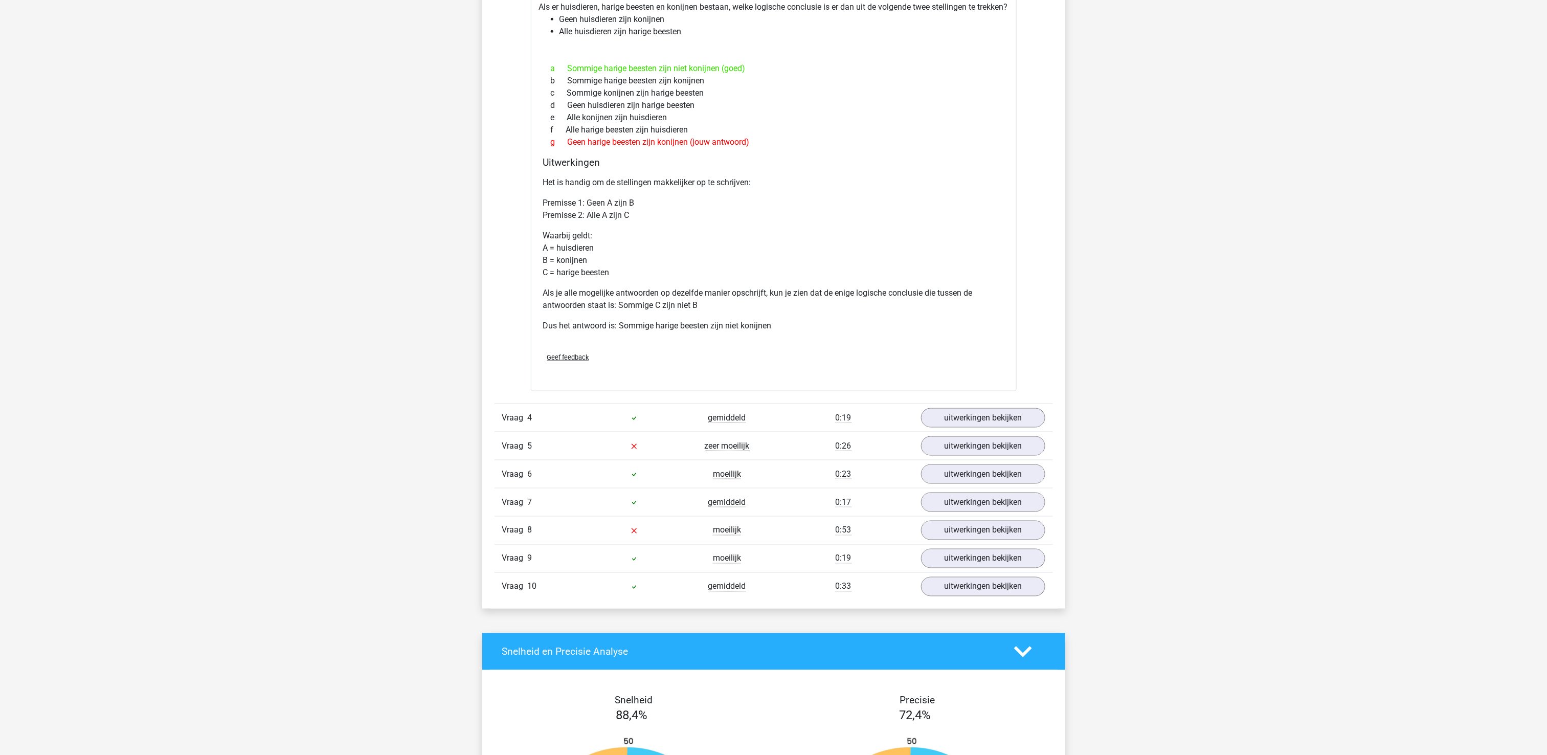
scroll to position [818, 0]
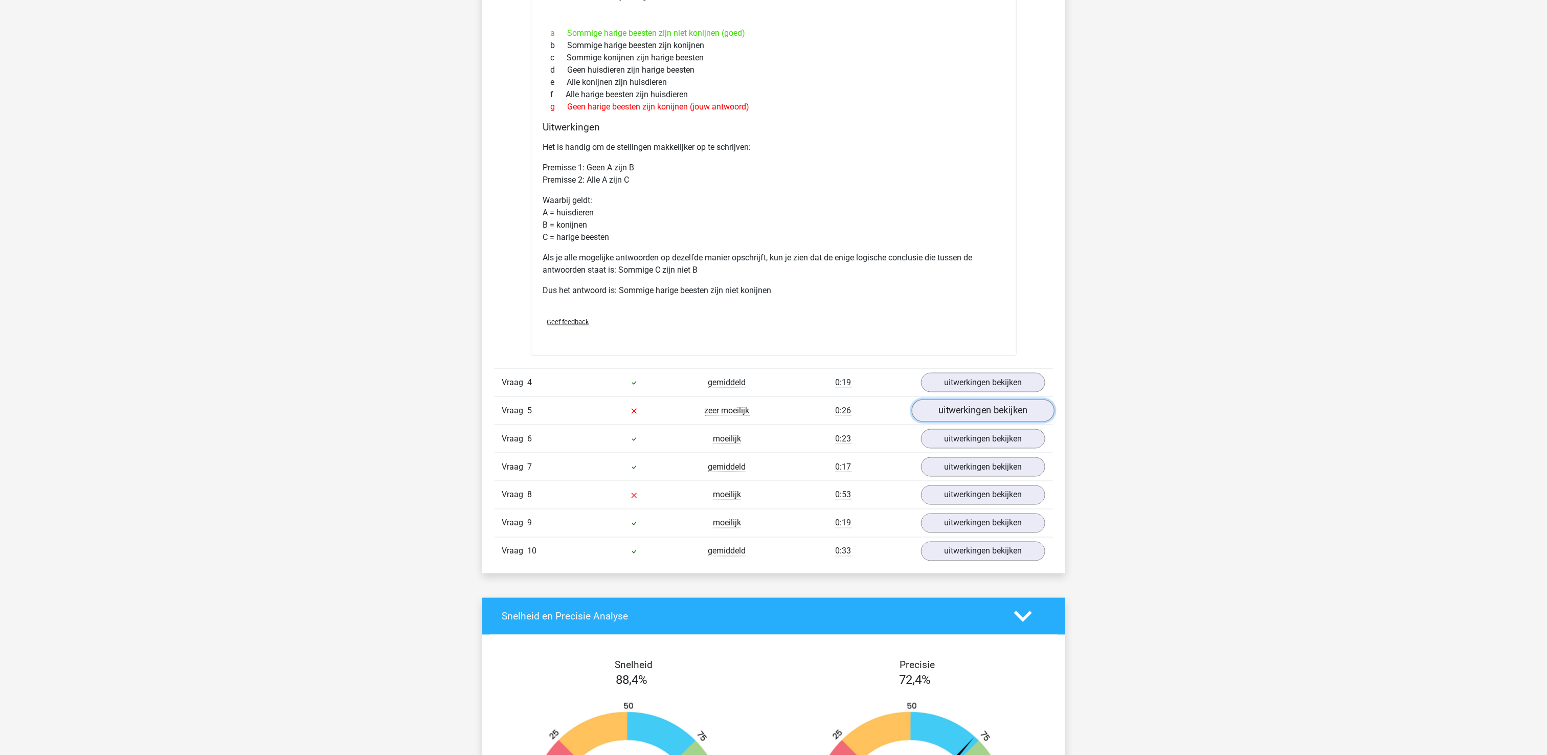
click at [972, 421] on link "uitwerkingen bekijken" at bounding box center [982, 410] width 143 height 22
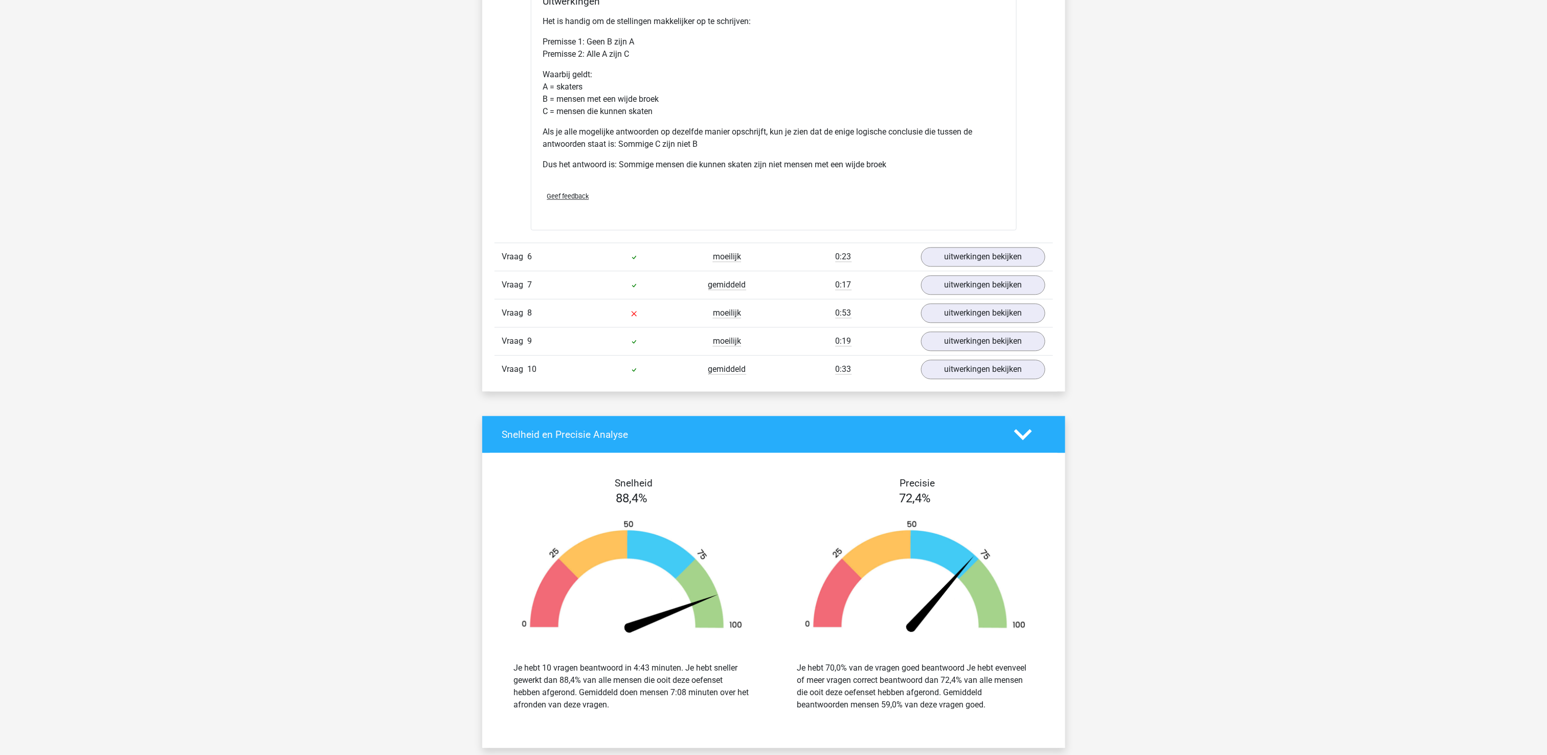
scroll to position [1977, 0]
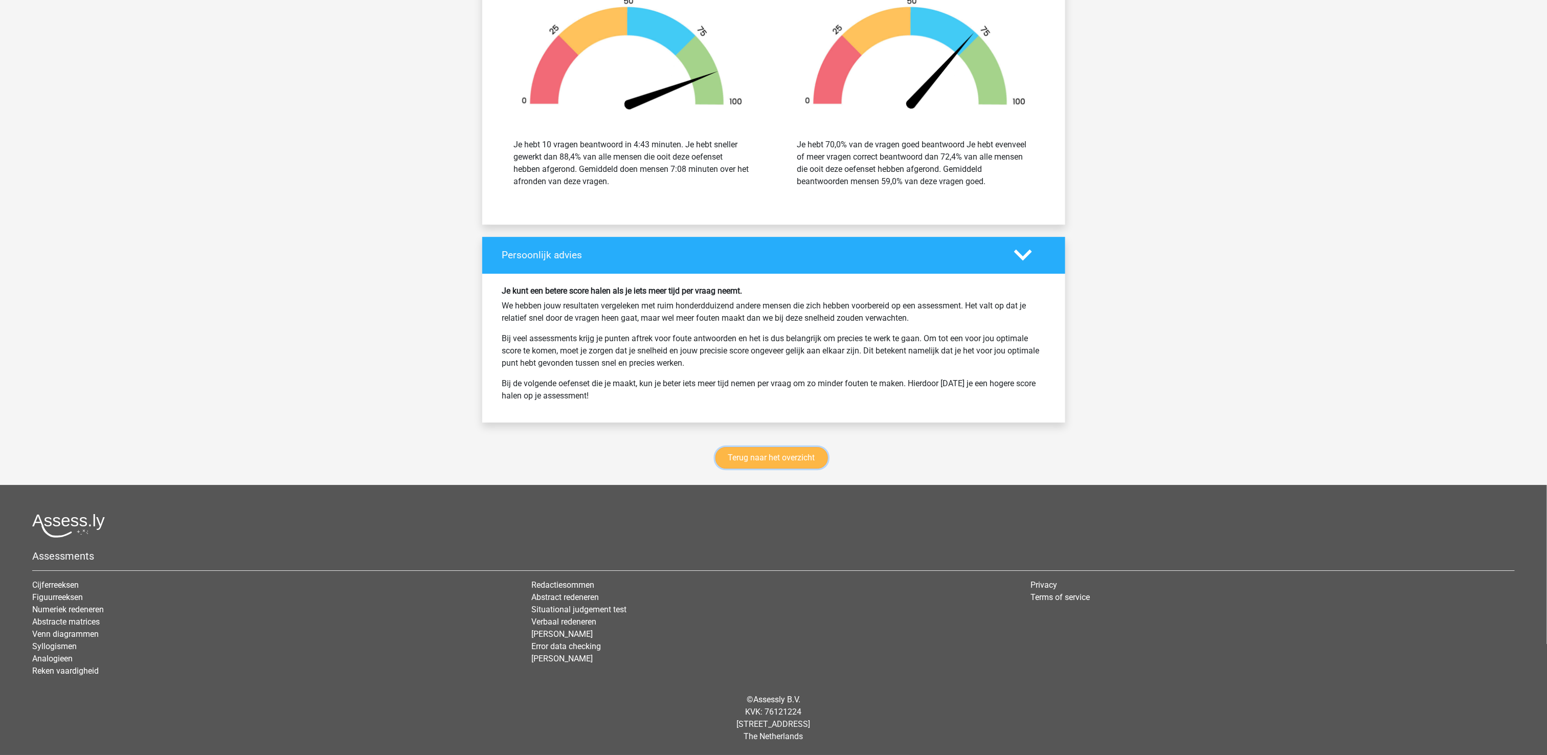
click at [783, 455] on link "Terug naar het overzicht" at bounding box center [771, 457] width 112 height 21
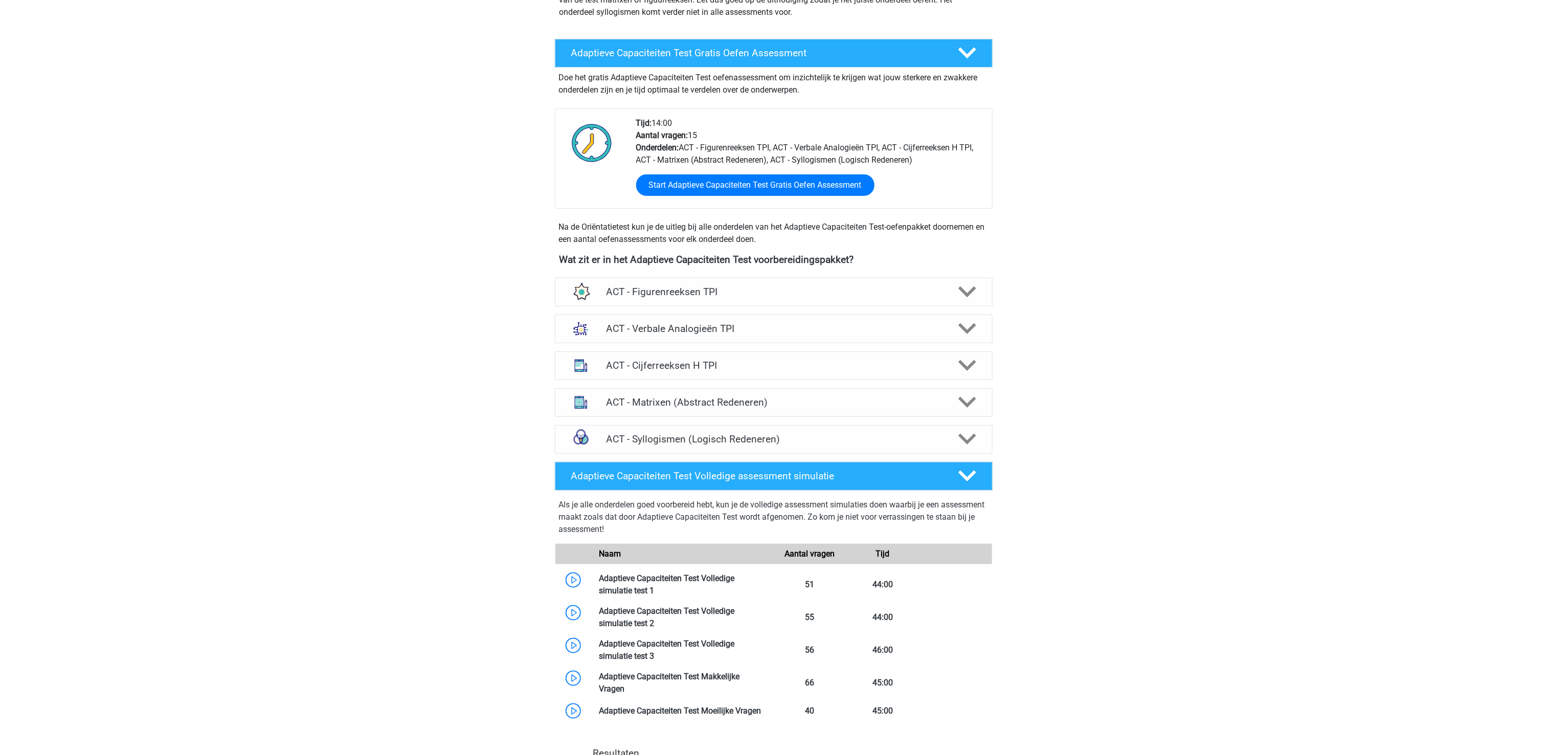
scroll to position [204, 0]
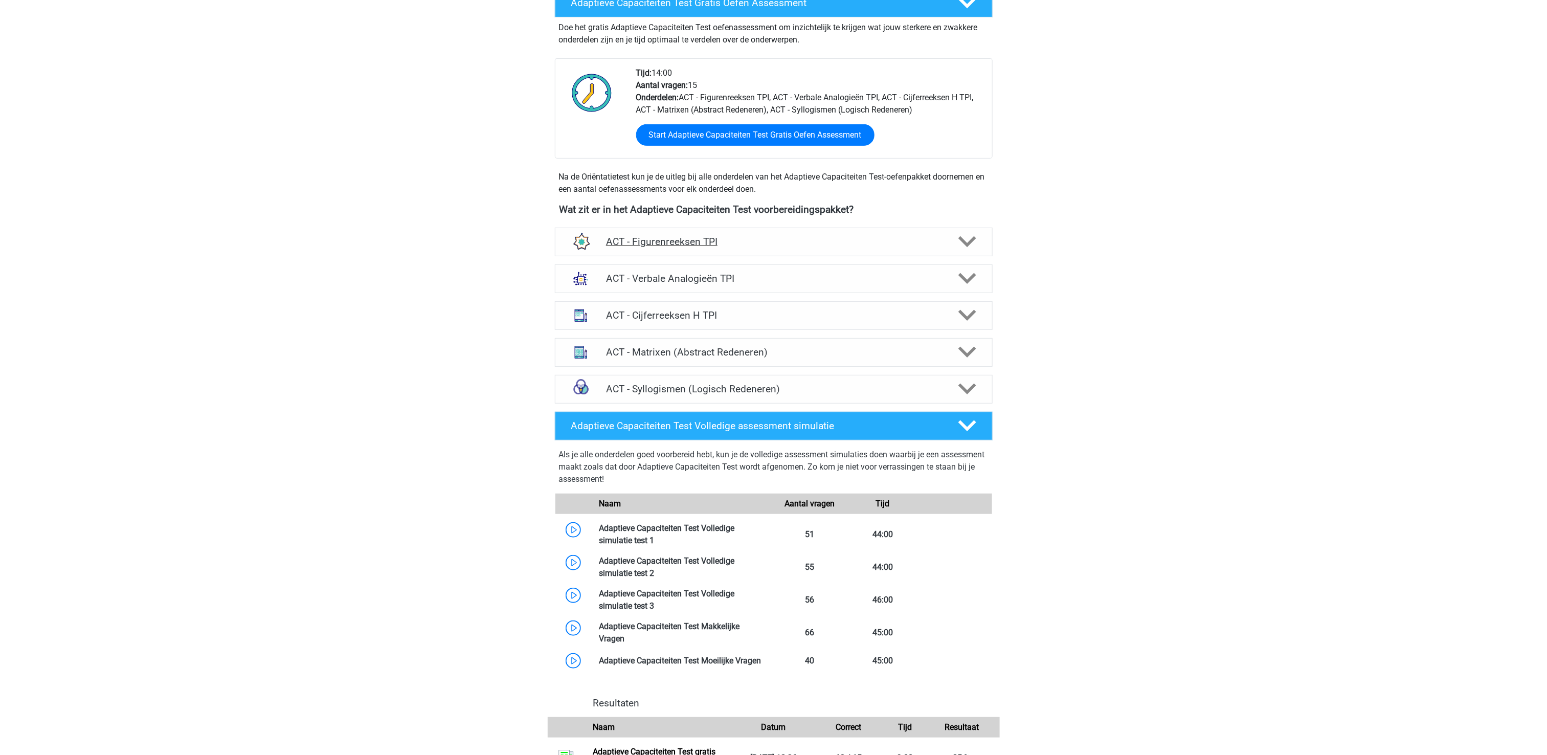
click at [636, 249] on div "ACT - Figurenreeksen TPI" at bounding box center [774, 242] width 438 height 29
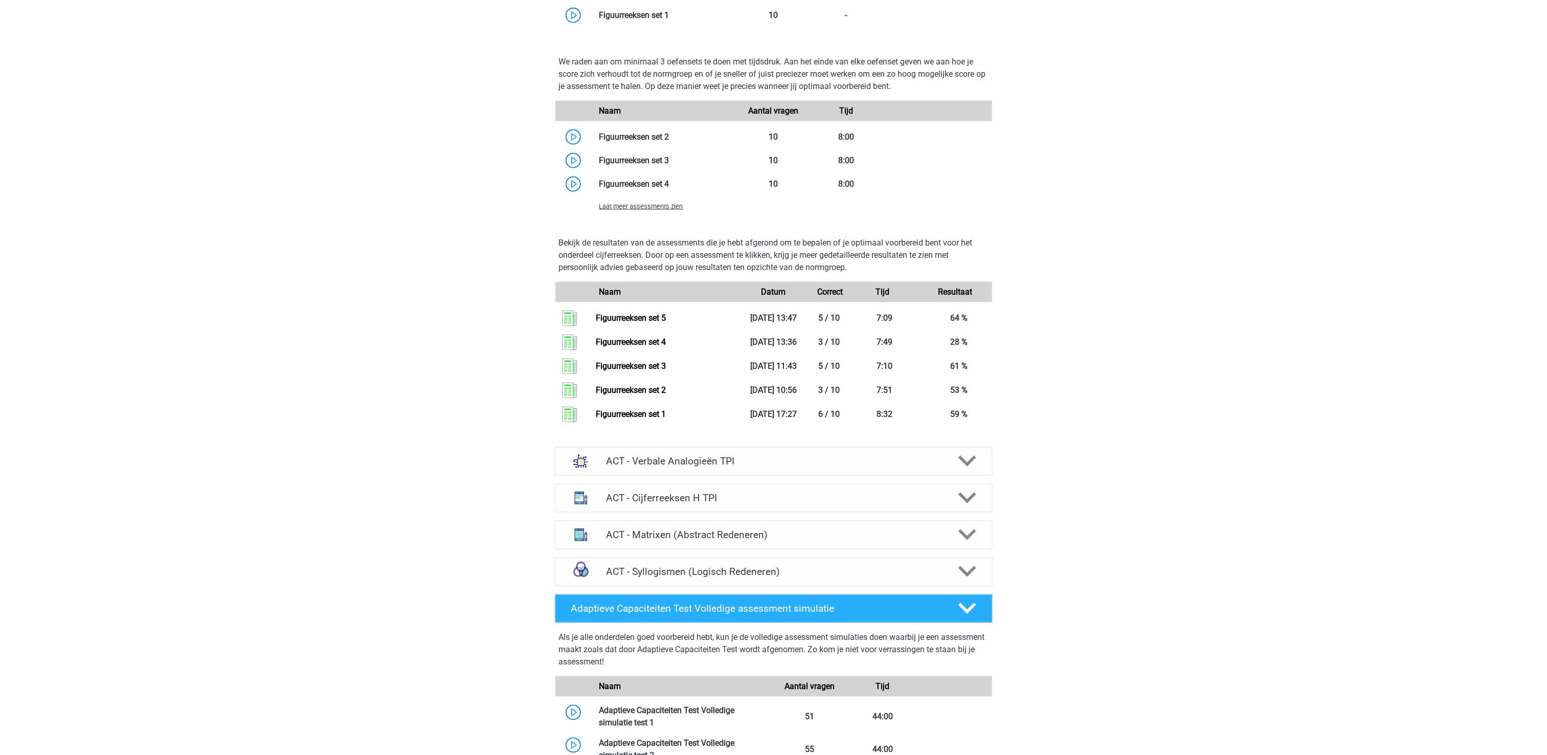
scroll to position [613, 0]
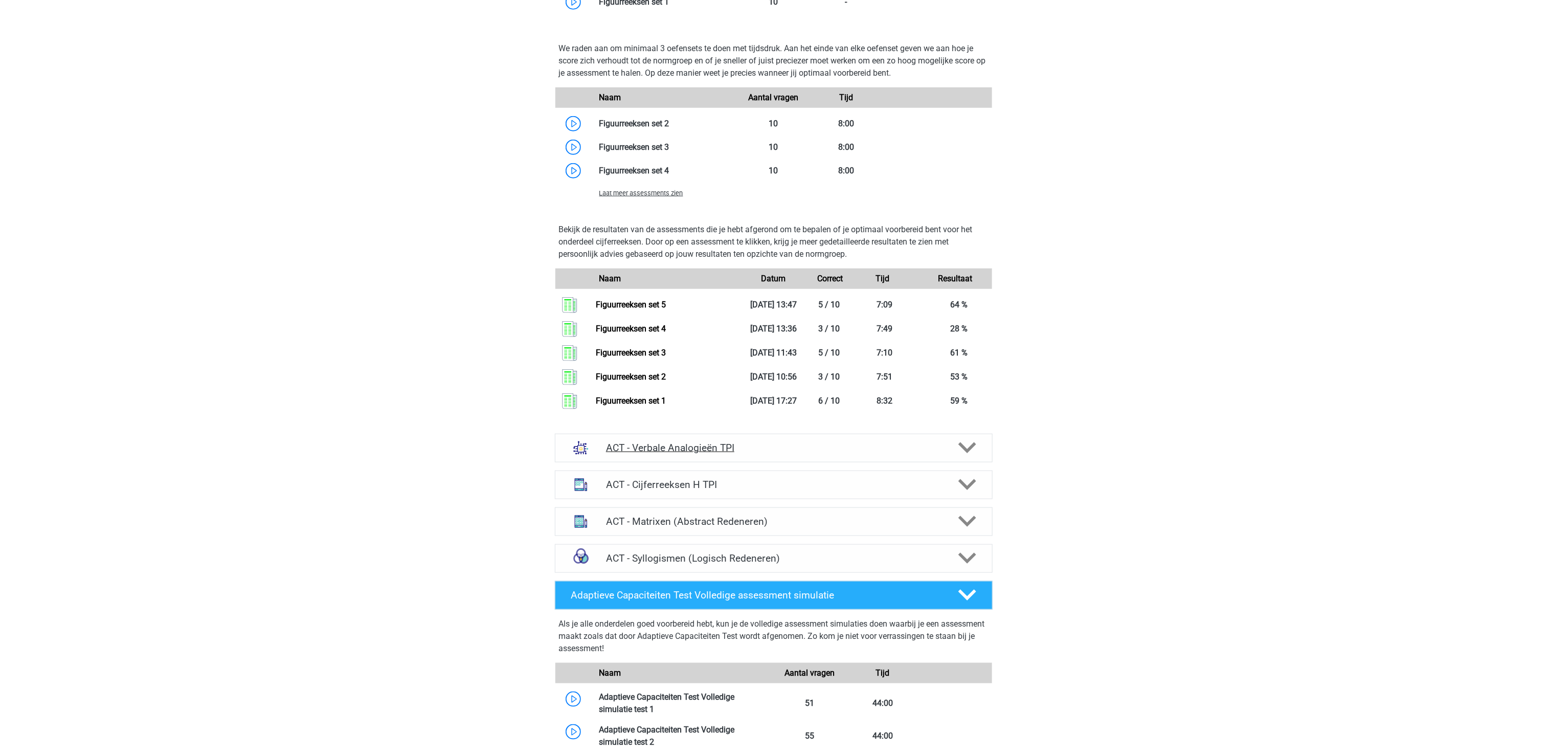
click at [683, 450] on h4 "ACT - Verbale Analogieën TPI" at bounding box center [773, 448] width 335 height 12
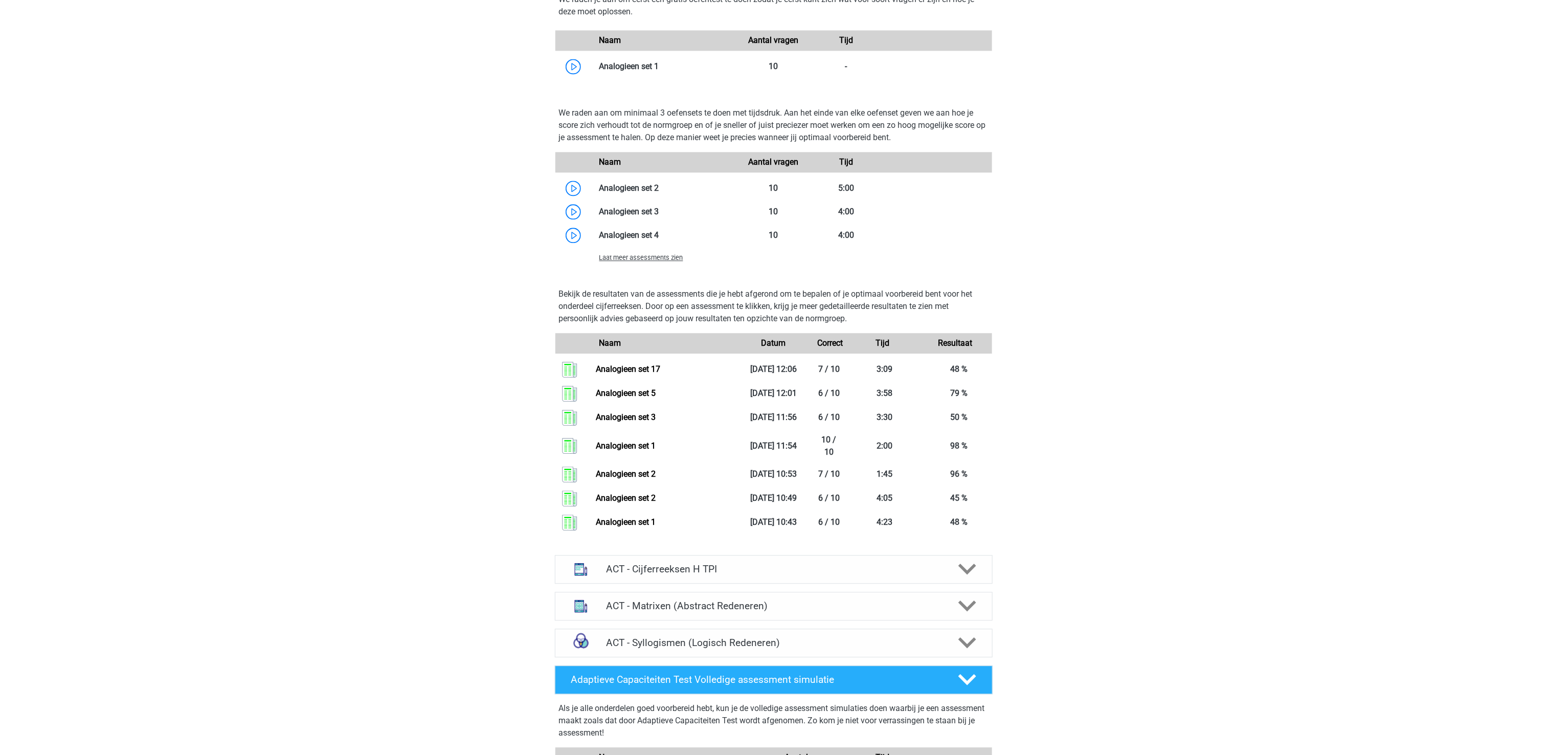
scroll to position [1534, 0]
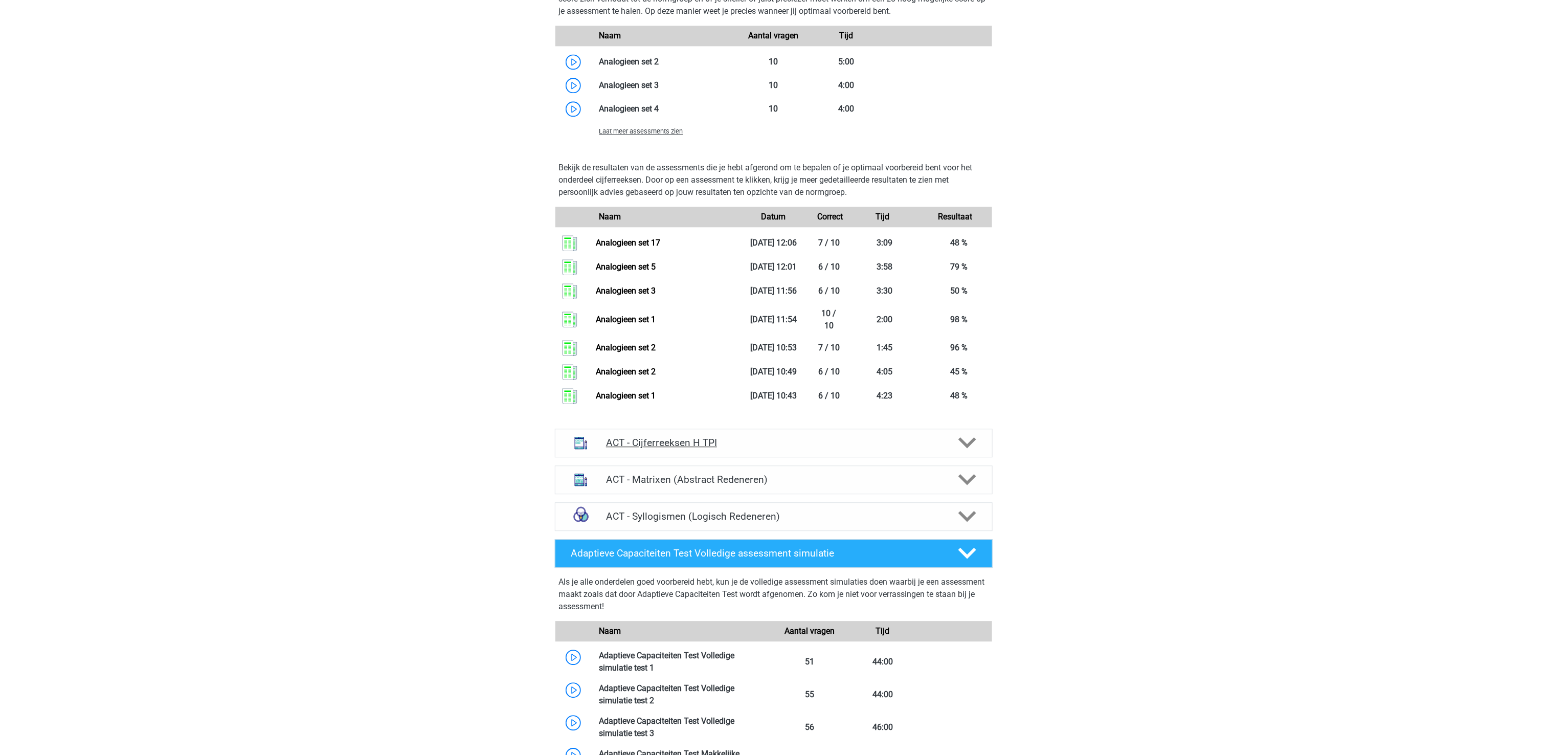
click at [734, 448] on h4 "ACT - Cijferreeksen H TPI" at bounding box center [773, 443] width 335 height 12
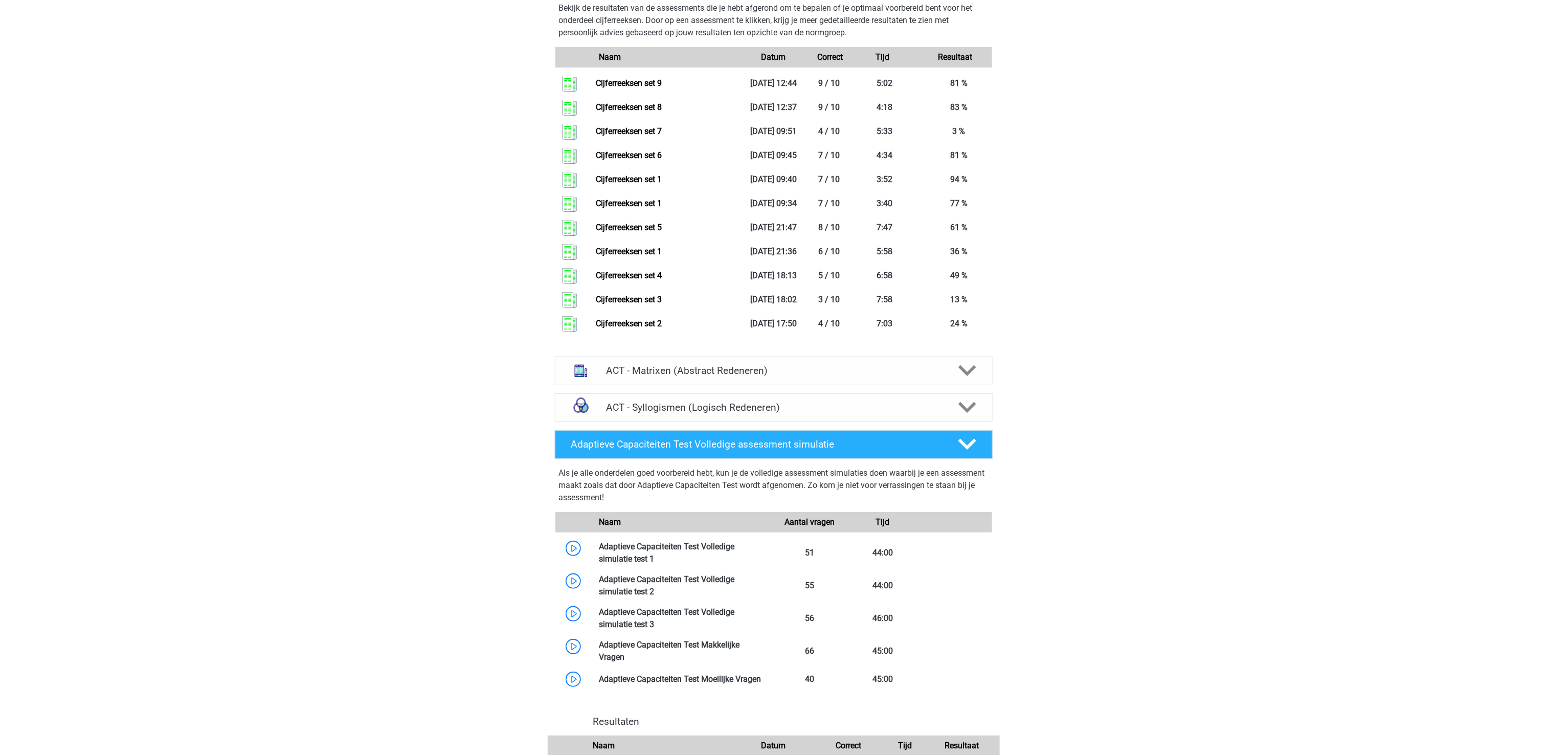
scroll to position [2556, 0]
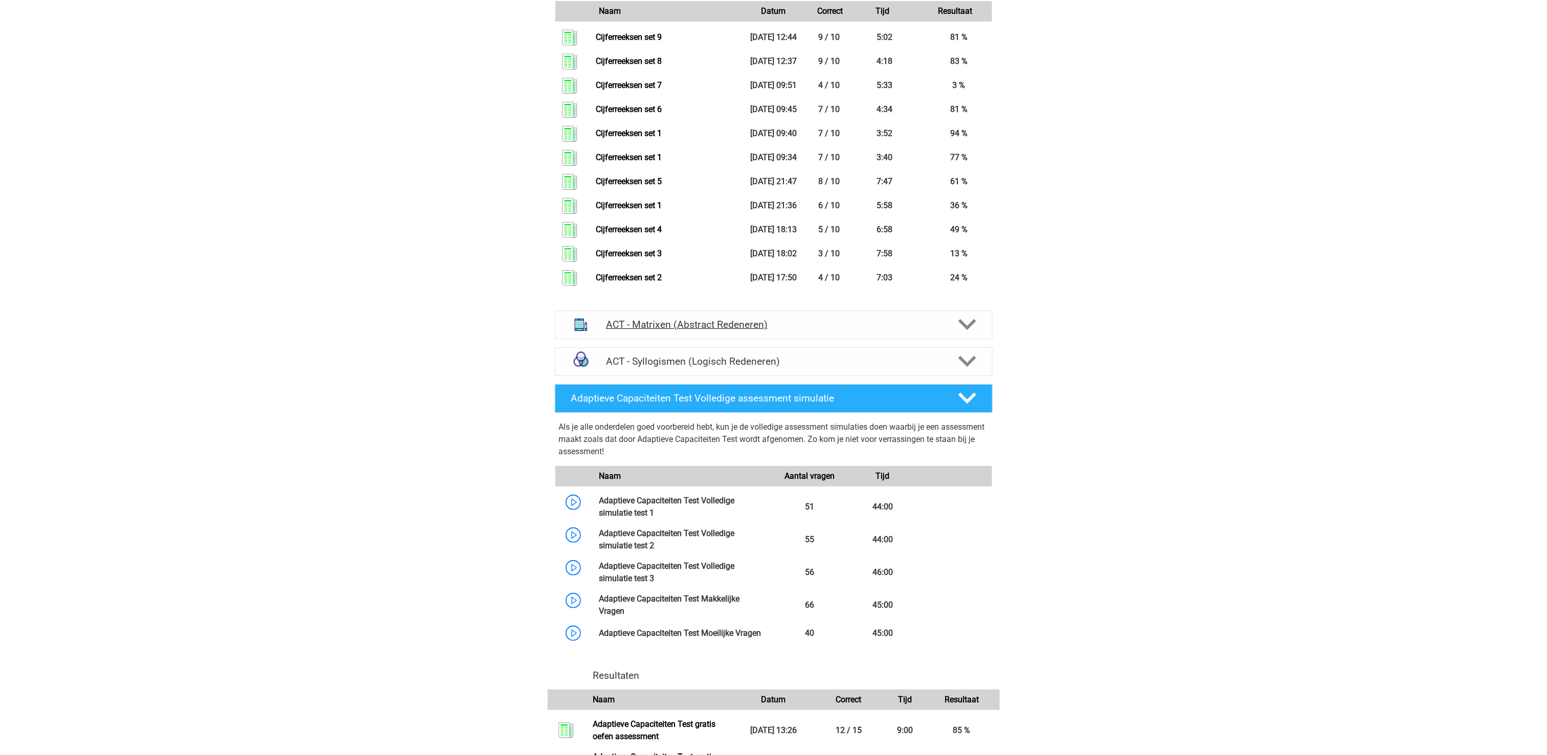
click at [755, 323] on h4 "ACT - Matrixen (Abstract Redeneren)" at bounding box center [773, 325] width 335 height 12
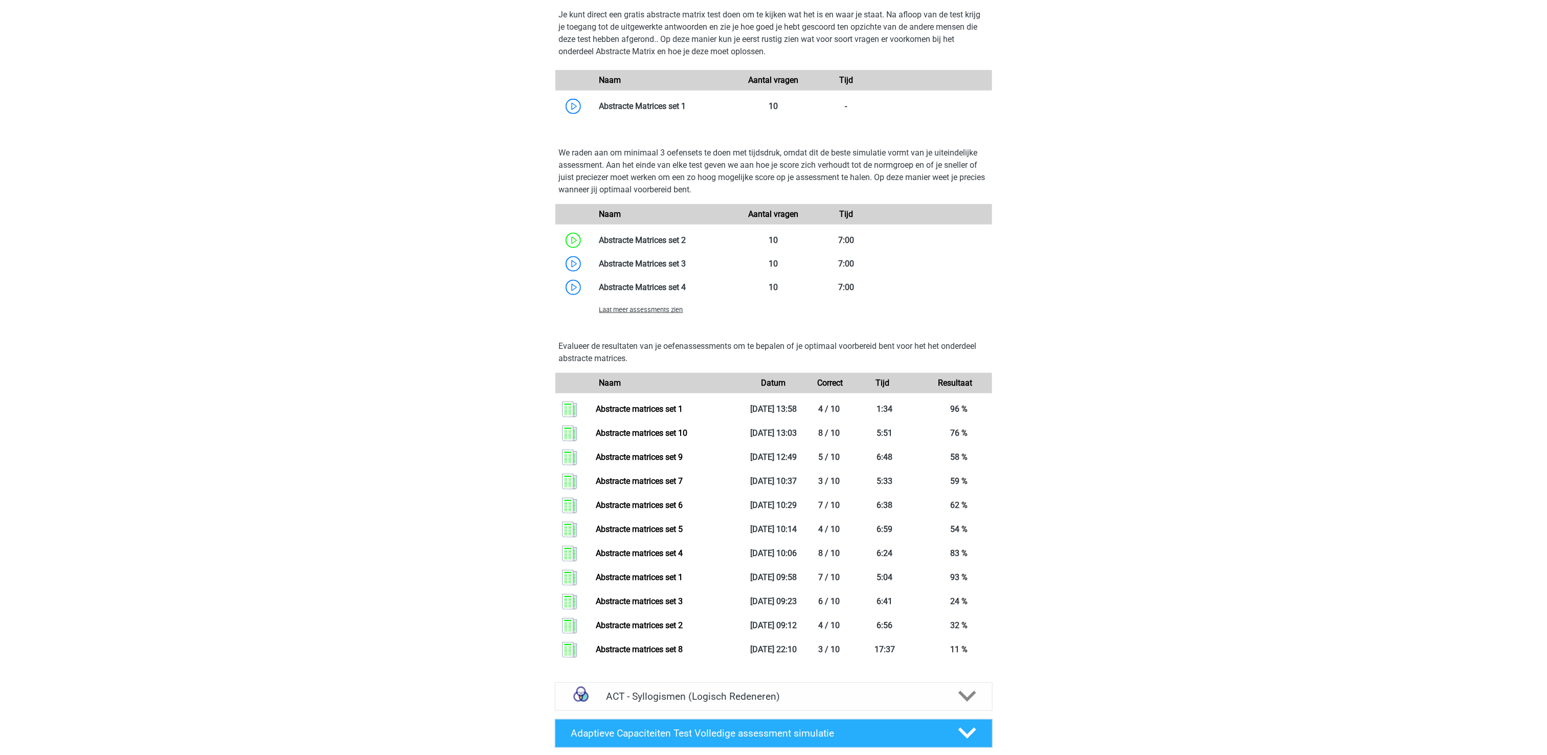
scroll to position [3067, 0]
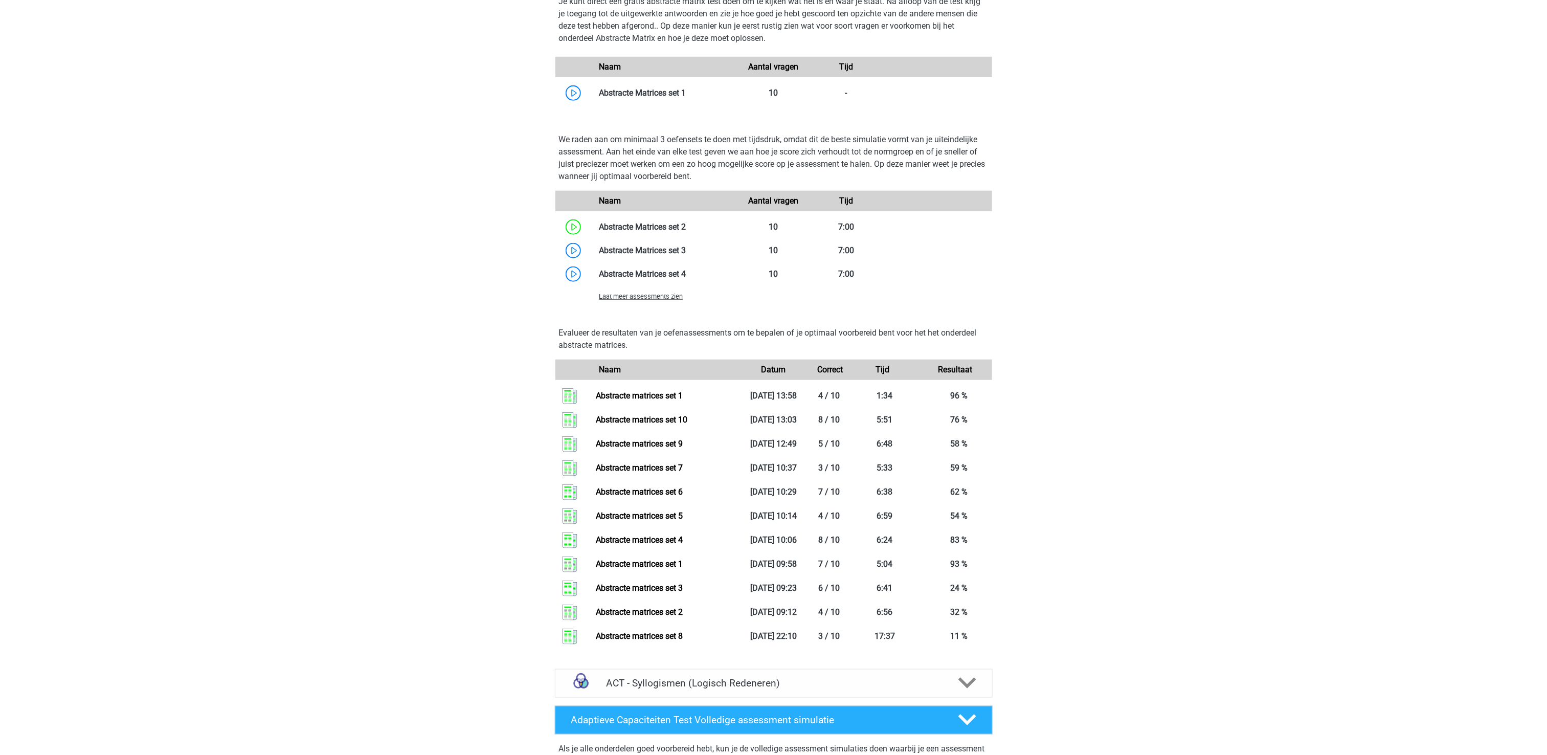
click at [643, 300] on span "Laat meer assessments zien" at bounding box center [641, 296] width 84 height 8
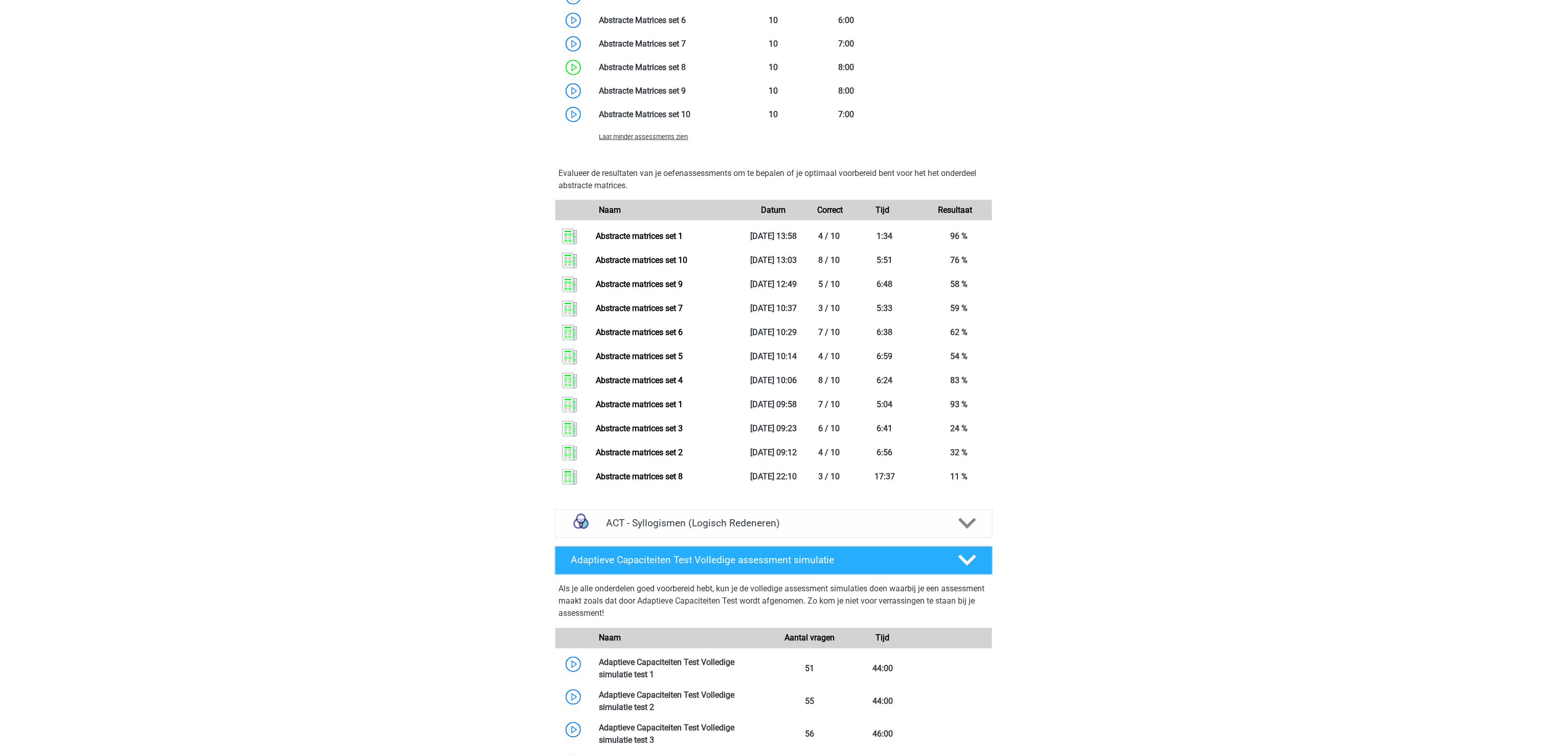
scroll to position [3272, 0]
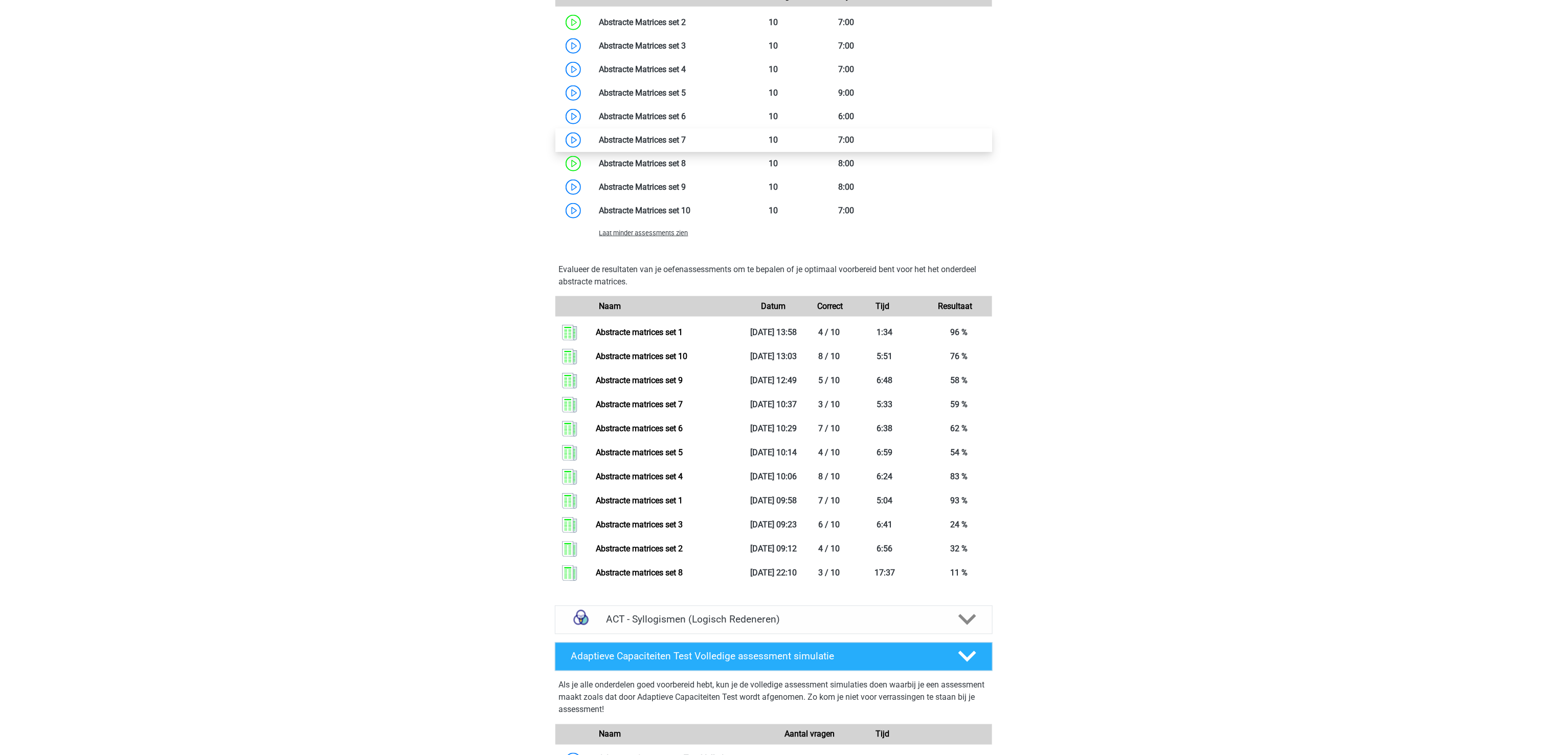
click at [686, 144] on link at bounding box center [686, 140] width 0 height 10
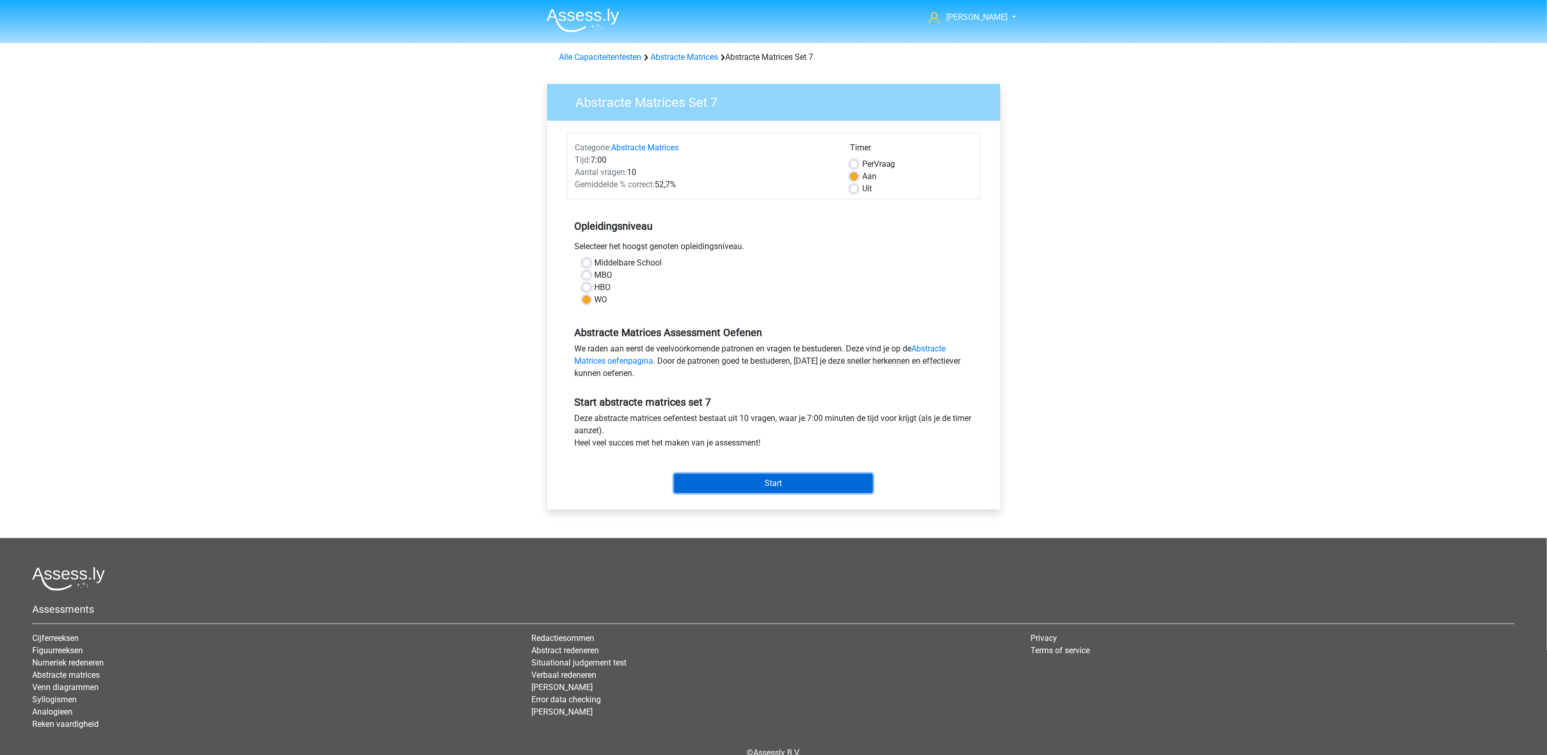
click at [853, 473] on div "Start" at bounding box center [773, 475] width 413 height 36
click at [873, 169] on span "Per" at bounding box center [868, 164] width 12 height 10
click at [858, 168] on input "Per Vraag" at bounding box center [854, 163] width 8 height 10
radio input "true"
drag, startPoint x: 792, startPoint y: 497, endPoint x: 788, endPoint y: 493, distance: 5.4
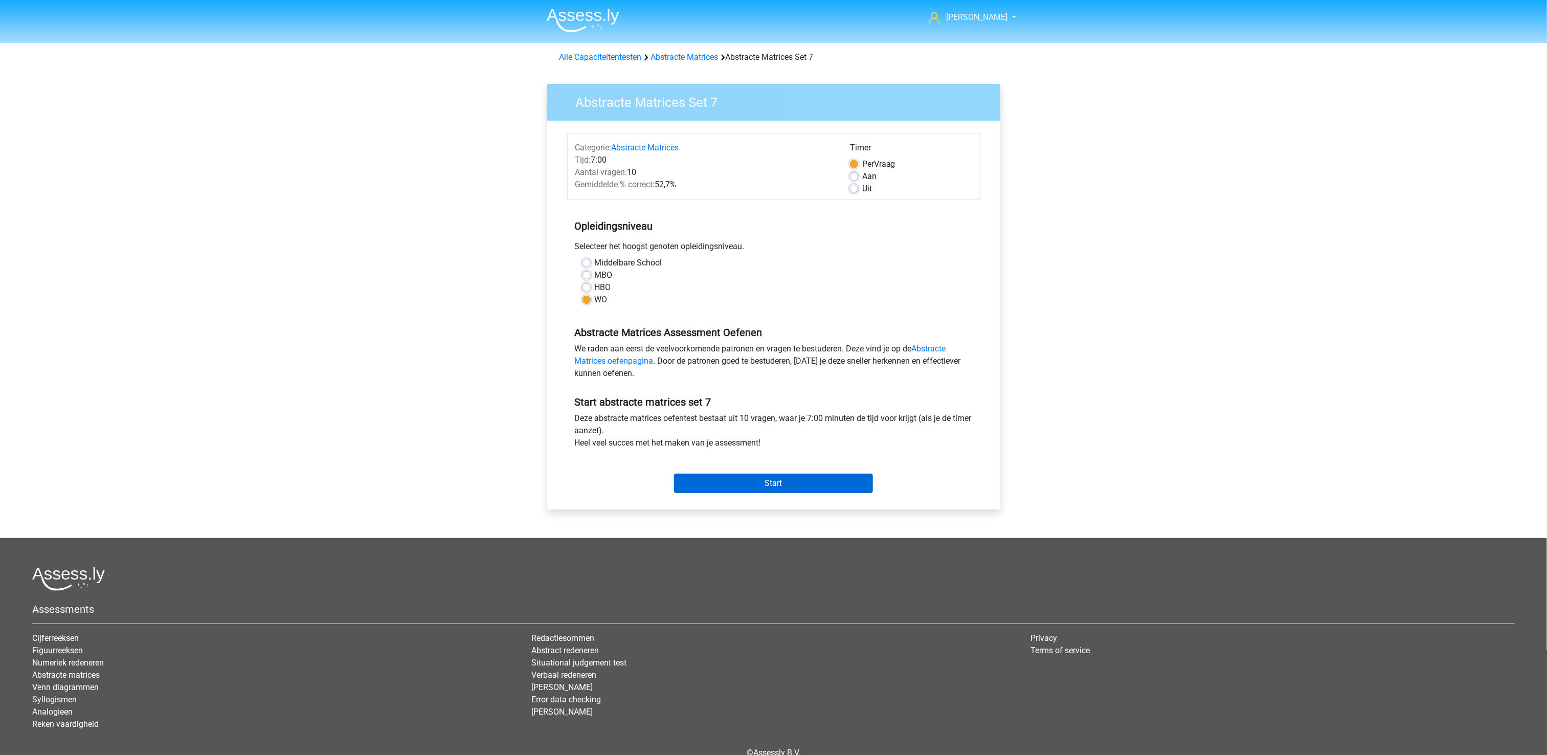
click at [791, 496] on div "Start" at bounding box center [773, 475] width 413 height 44
click at [787, 493] on input "Start" at bounding box center [773, 482] width 199 height 19
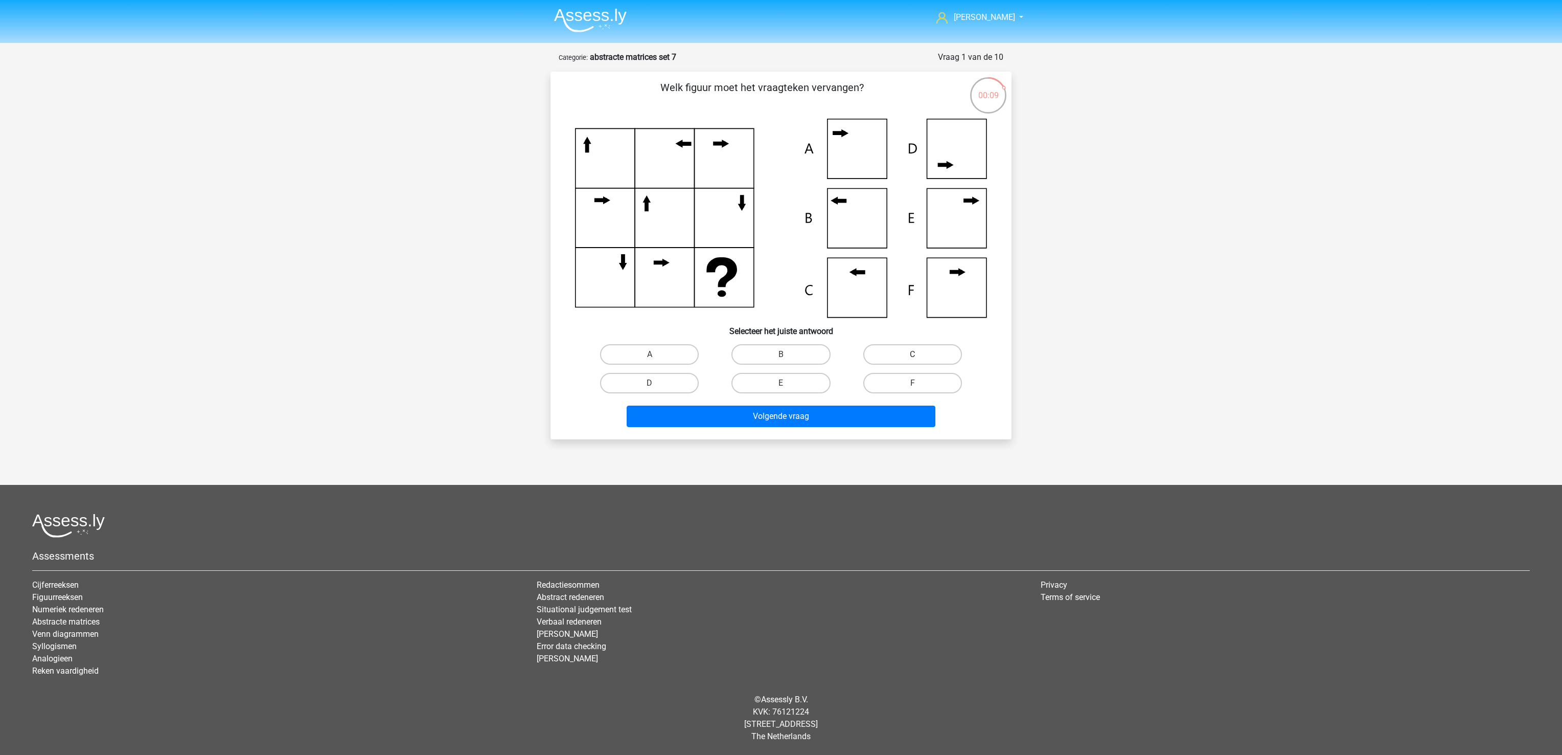
click at [880, 345] on label "C" at bounding box center [912, 354] width 99 height 20
click at [913, 354] on input "C" at bounding box center [916, 357] width 7 height 7
radio input "true"
click at [840, 413] on button "Volgende vraag" at bounding box center [781, 415] width 309 height 21
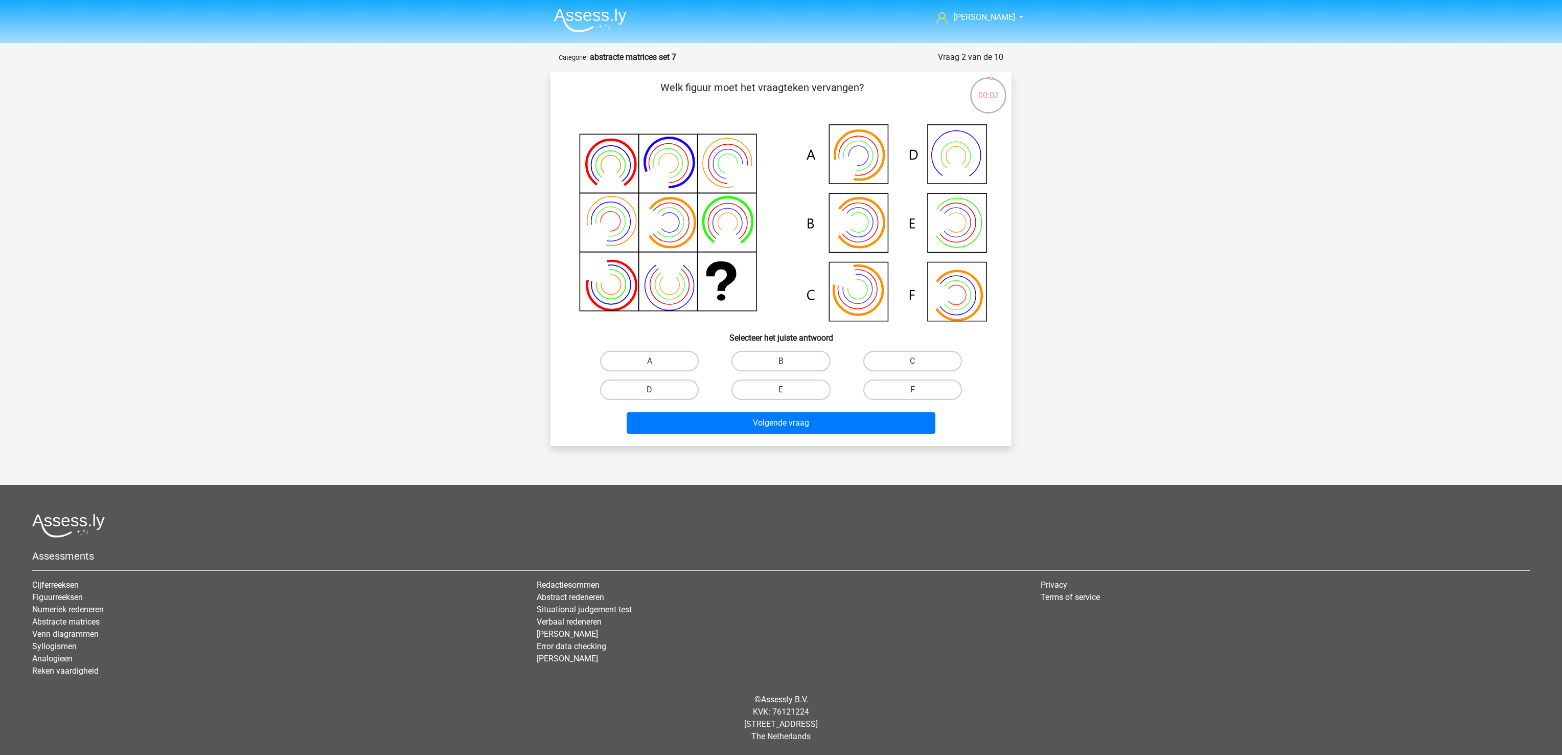
click at [891, 389] on label "F" at bounding box center [912, 389] width 99 height 20
click at [913, 390] on input "F" at bounding box center [916, 393] width 7 height 7
radio input "true"
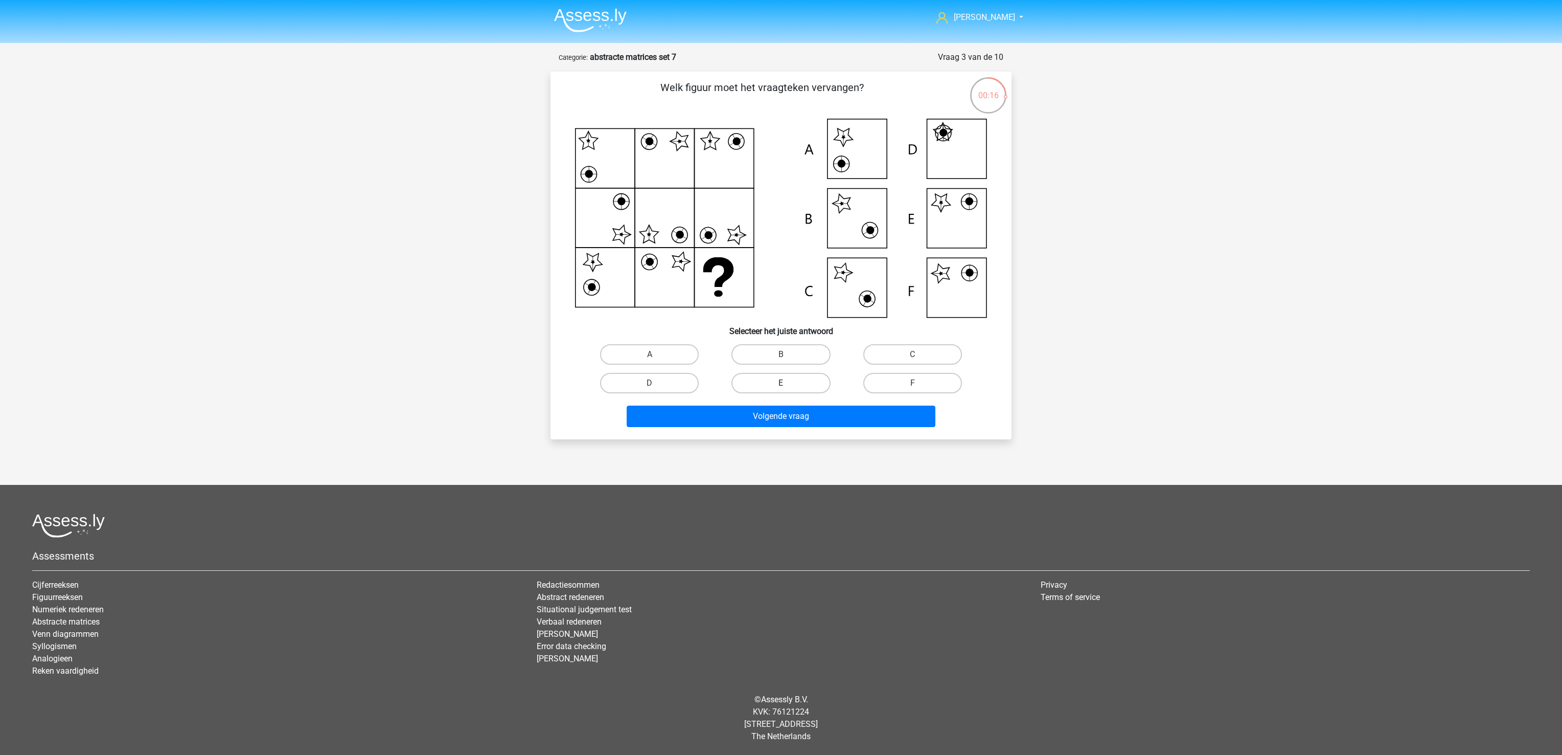
click at [810, 377] on label "E" at bounding box center [781, 383] width 99 height 20
click at [788, 383] on input "E" at bounding box center [784, 386] width 7 height 7
radio input "true"
click at [810, 416] on button "Volgende vraag" at bounding box center [781, 415] width 309 height 21
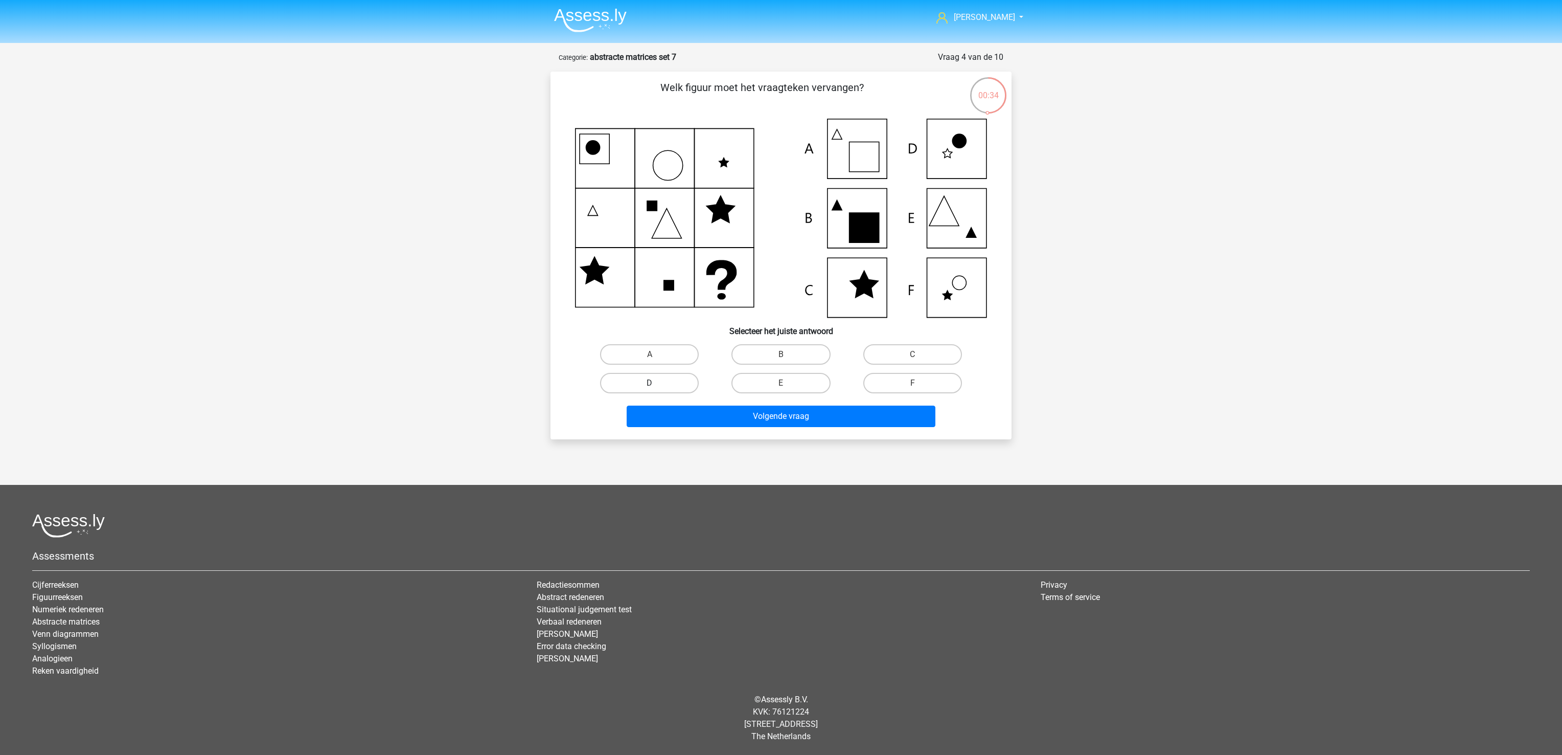
click at [625, 380] on label "D" at bounding box center [649, 383] width 99 height 20
click at [650, 383] on input "D" at bounding box center [653, 386] width 7 height 7
radio input "true"
click at [701, 415] on button "Volgende vraag" at bounding box center [781, 415] width 309 height 21
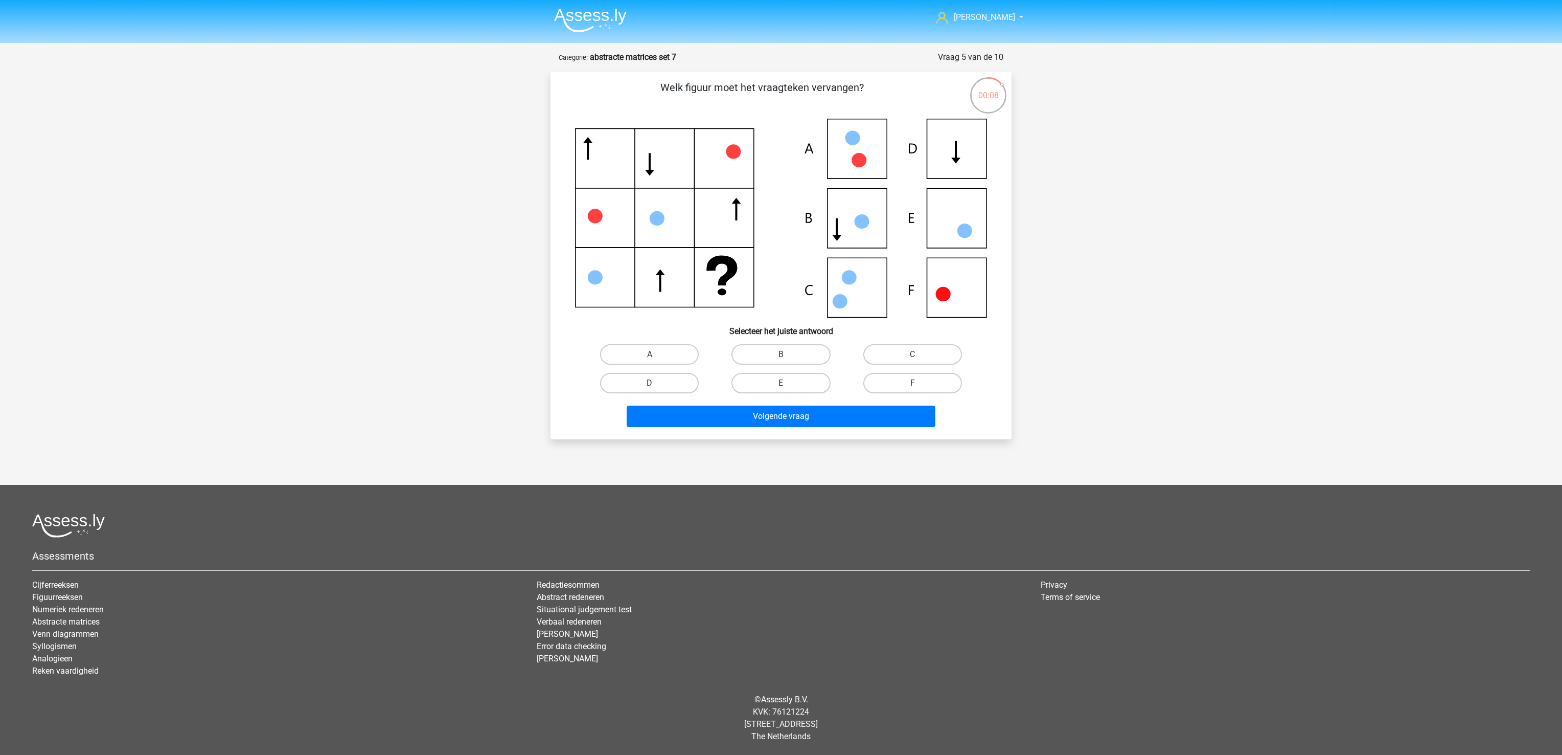
click at [782, 359] on input "B" at bounding box center [784, 357] width 7 height 7
radio input "true"
click at [802, 413] on button "Volgende vraag" at bounding box center [781, 415] width 309 height 21
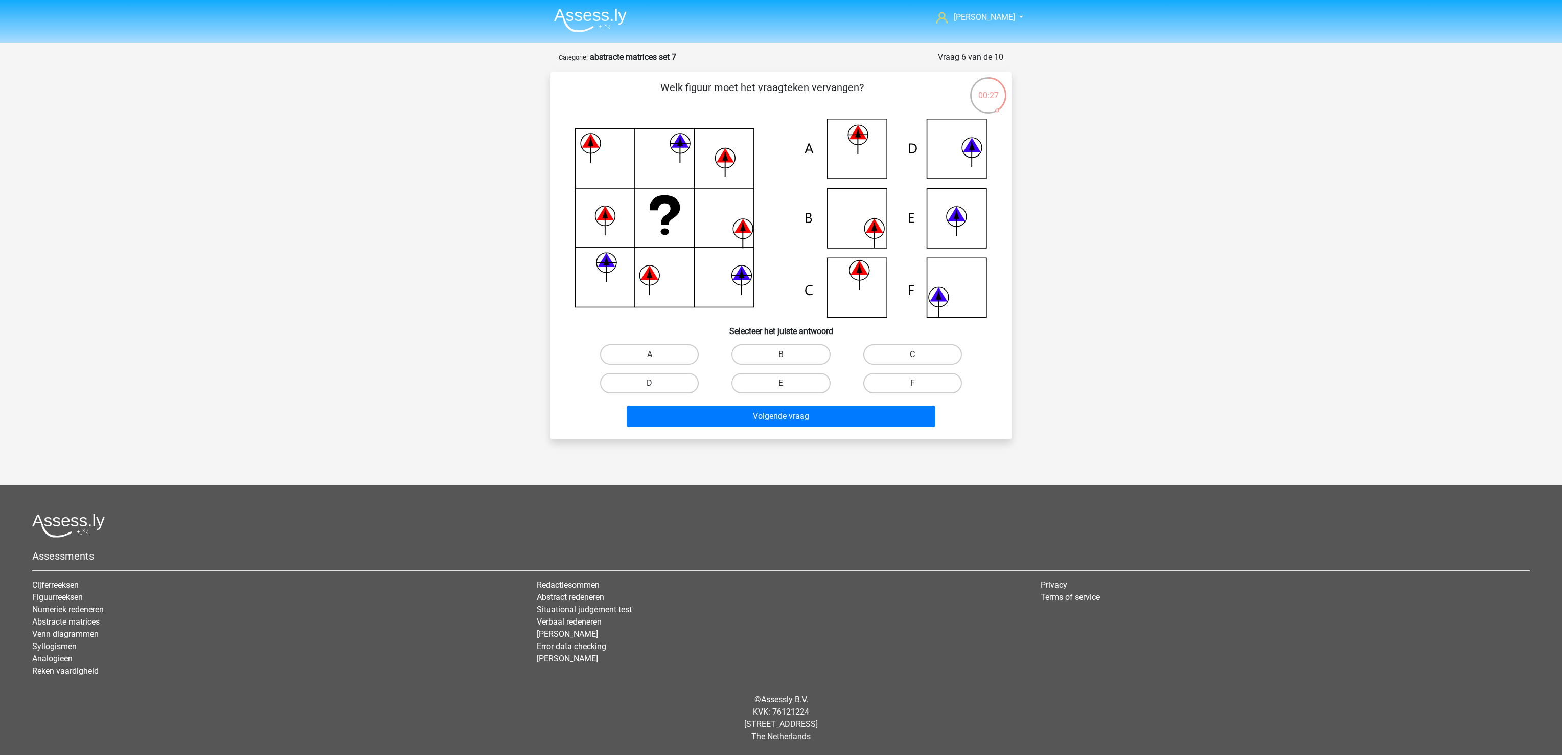
drag, startPoint x: 675, startPoint y: 352, endPoint x: 693, endPoint y: 387, distance: 39.3
click at [675, 351] on label "A" at bounding box center [649, 354] width 99 height 20
click at [656, 354] on input "A" at bounding box center [653, 357] width 7 height 7
radio input "true"
click at [698, 415] on button "Volgende vraag" at bounding box center [781, 415] width 309 height 21
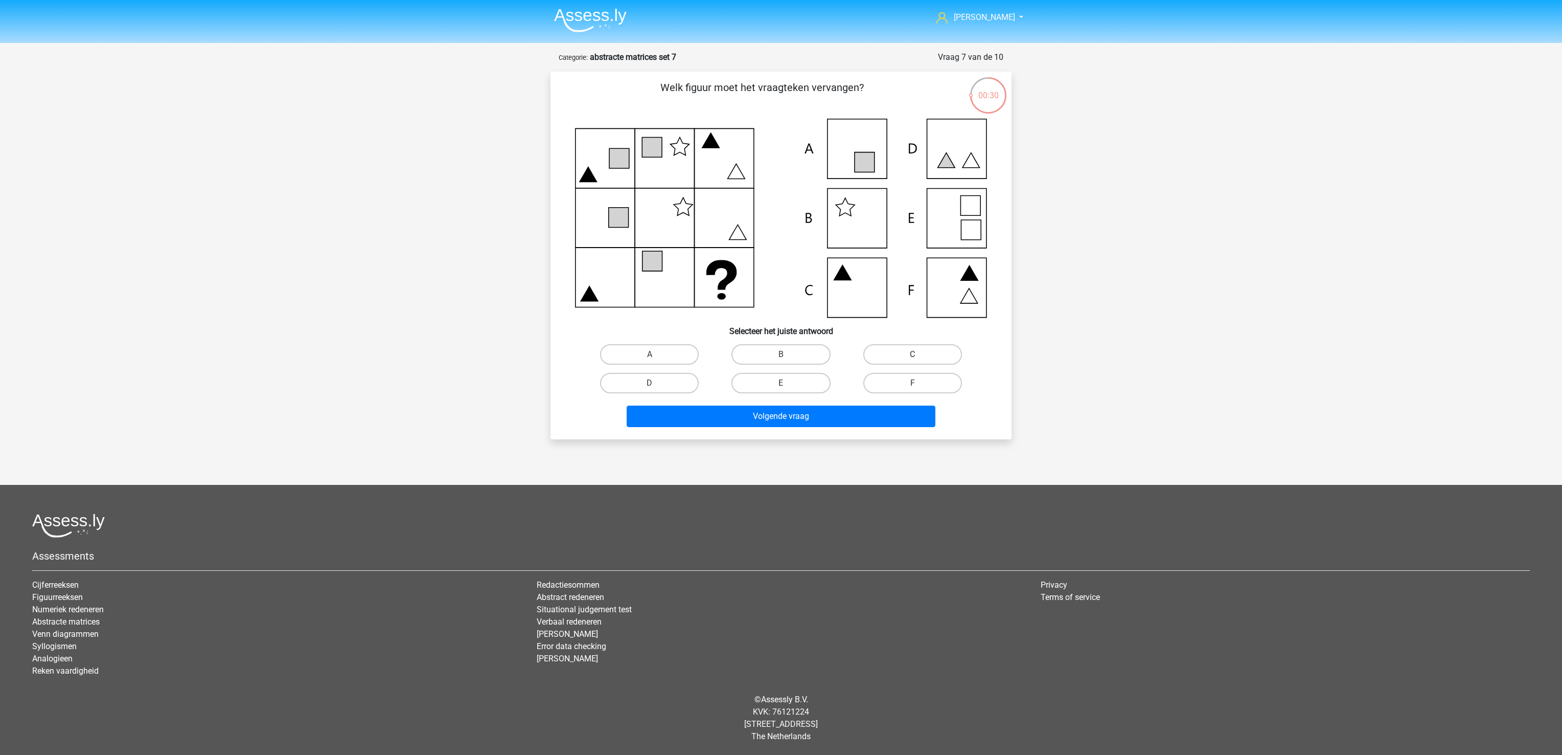
click at [931, 353] on label "C" at bounding box center [912, 354] width 99 height 20
click at [919, 354] on input "C" at bounding box center [916, 357] width 7 height 7
radio input "true"
click at [888, 407] on button "Volgende vraag" at bounding box center [781, 415] width 309 height 21
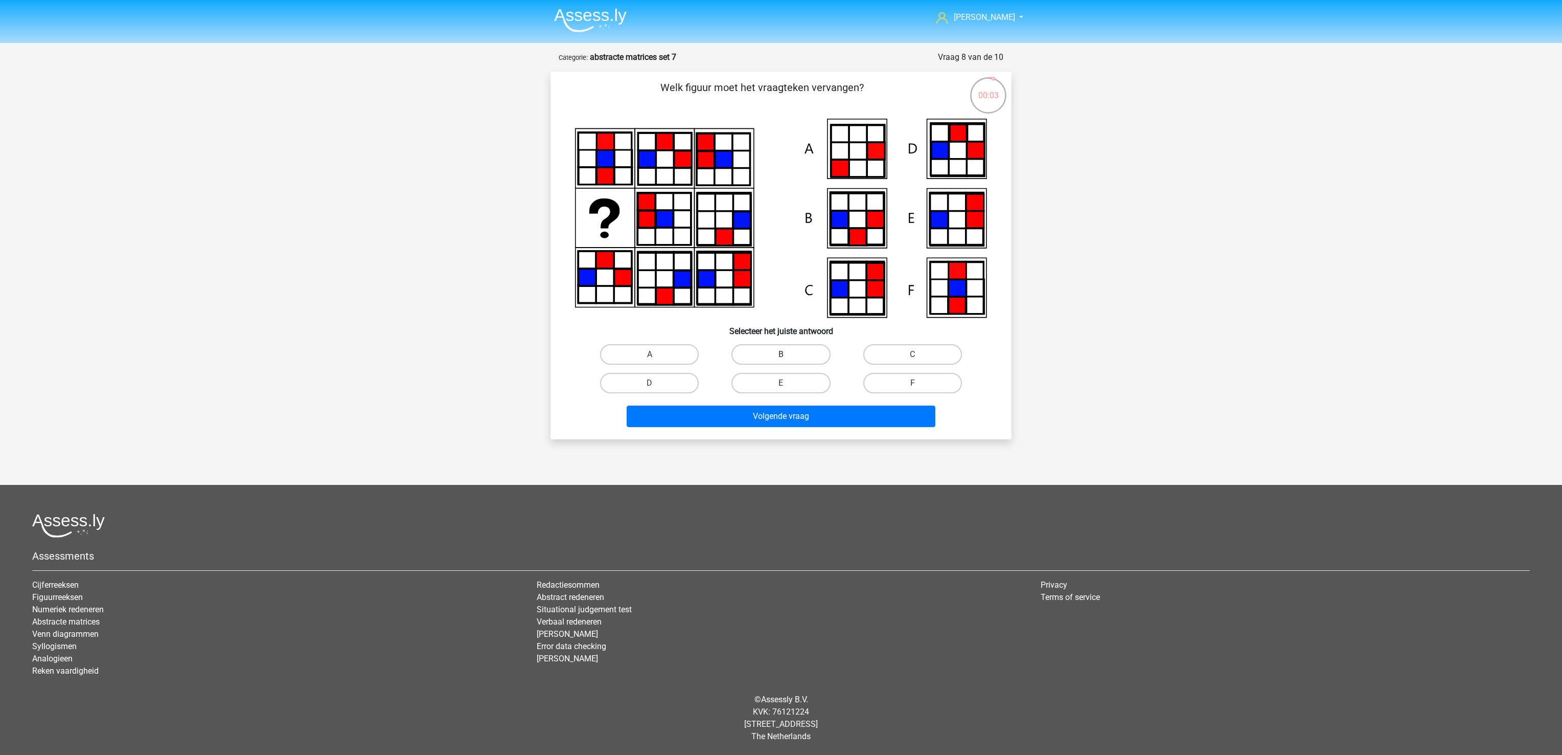
click at [799, 350] on label "B" at bounding box center [781, 354] width 99 height 20
click at [788, 354] on input "B" at bounding box center [784, 357] width 7 height 7
radio input "true"
click at [799, 413] on button "Volgende vraag" at bounding box center [781, 415] width 309 height 21
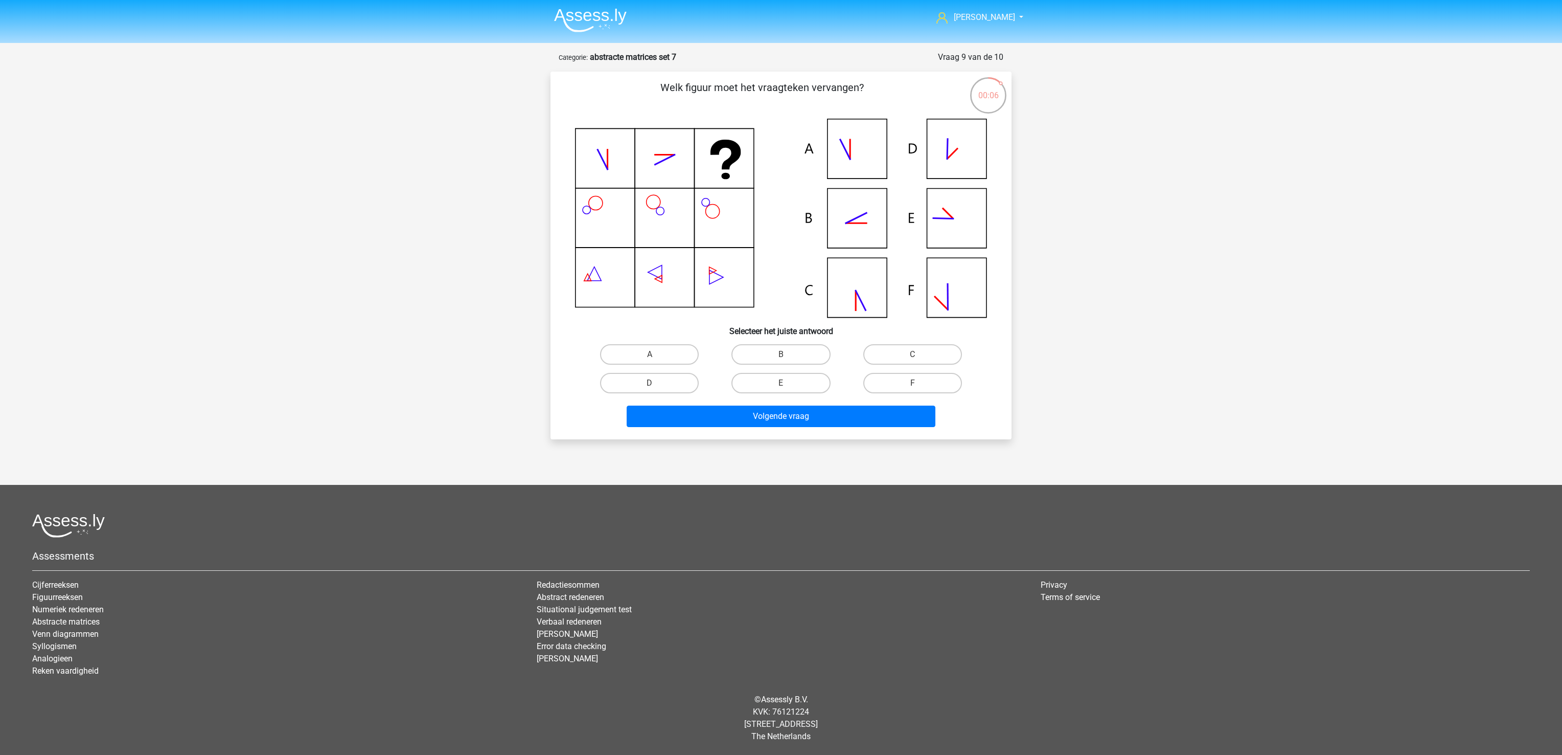
click at [787, 355] on input "B" at bounding box center [784, 357] width 7 height 7
radio input "true"
click at [789, 411] on button "Volgende vraag" at bounding box center [781, 415] width 309 height 21
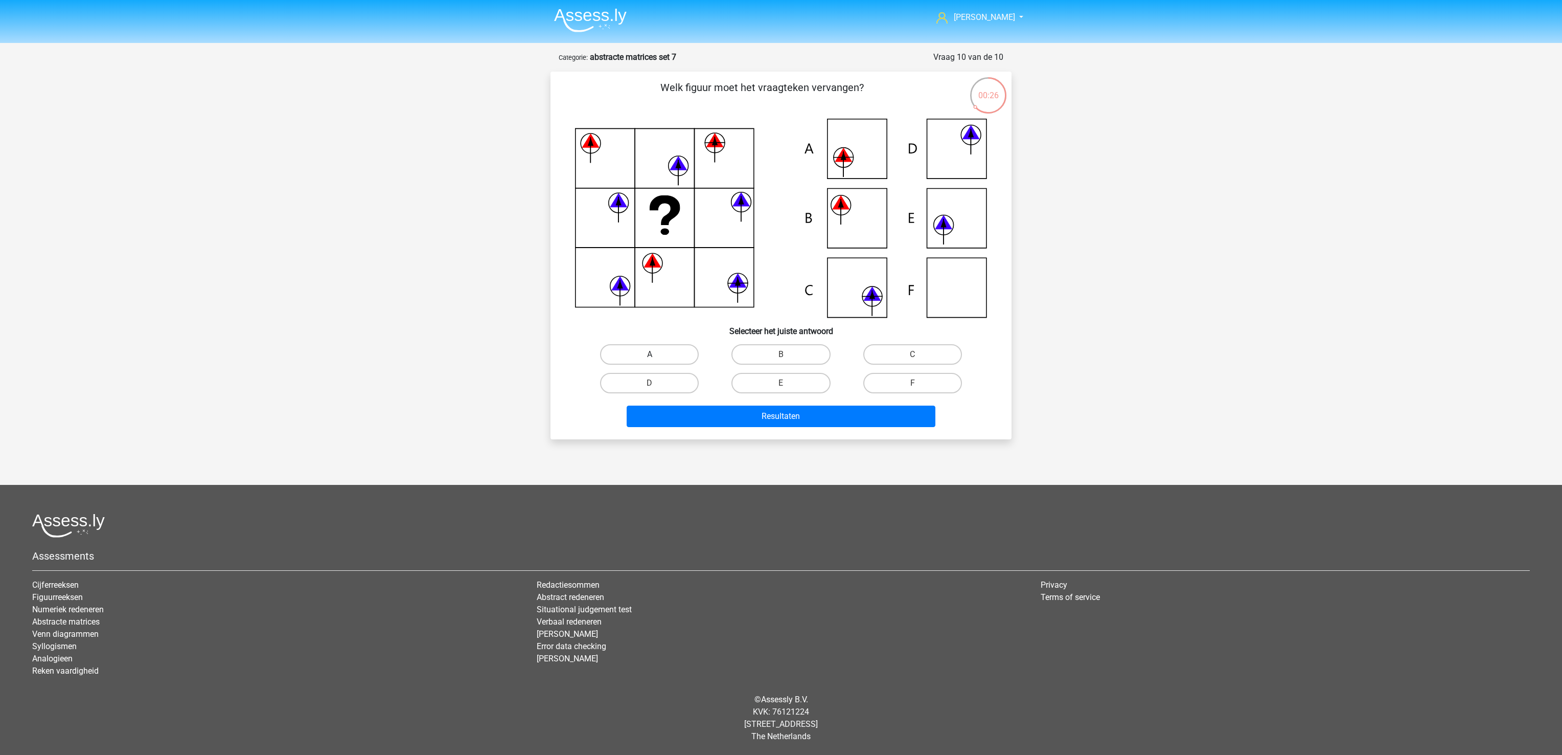
click at [679, 358] on label "A" at bounding box center [649, 354] width 99 height 20
click at [656, 358] on input "A" at bounding box center [653, 357] width 7 height 7
radio input "true"
click at [715, 402] on div "Resultaten" at bounding box center [781, 414] width 428 height 34
click at [723, 419] on button "Resultaten" at bounding box center [781, 415] width 309 height 21
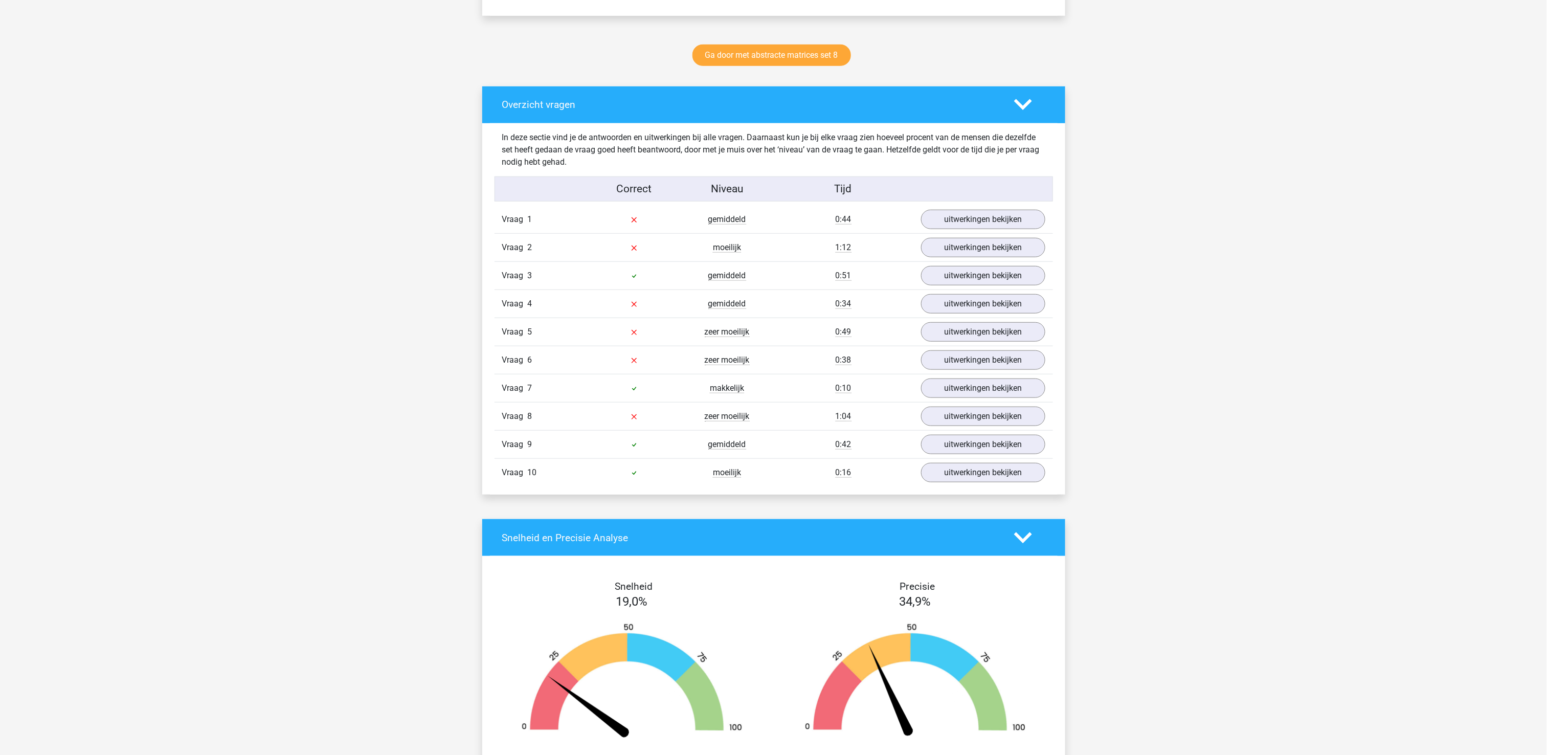
scroll to position [511, 0]
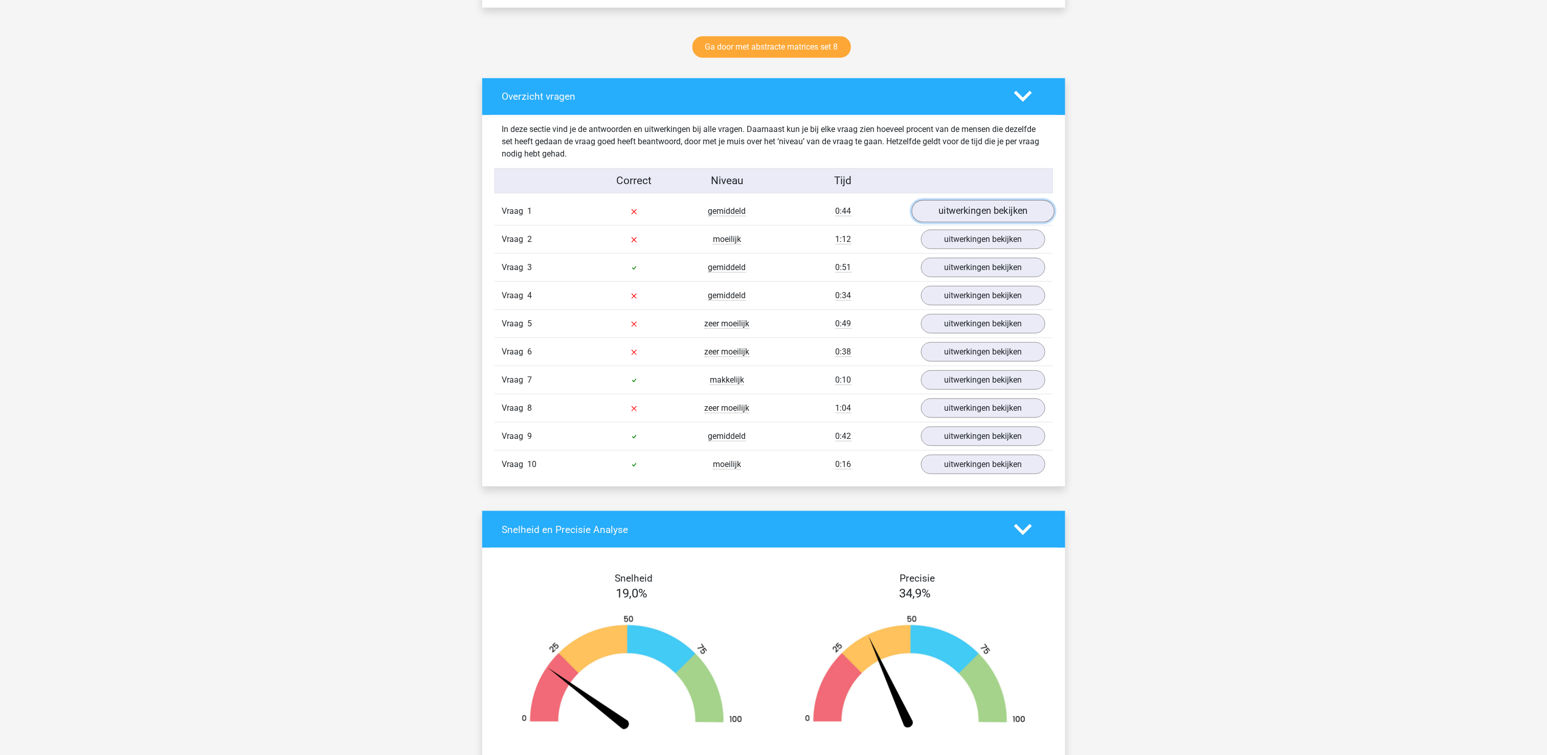
click at [995, 210] on link "uitwerkingen bekijken" at bounding box center [982, 211] width 143 height 22
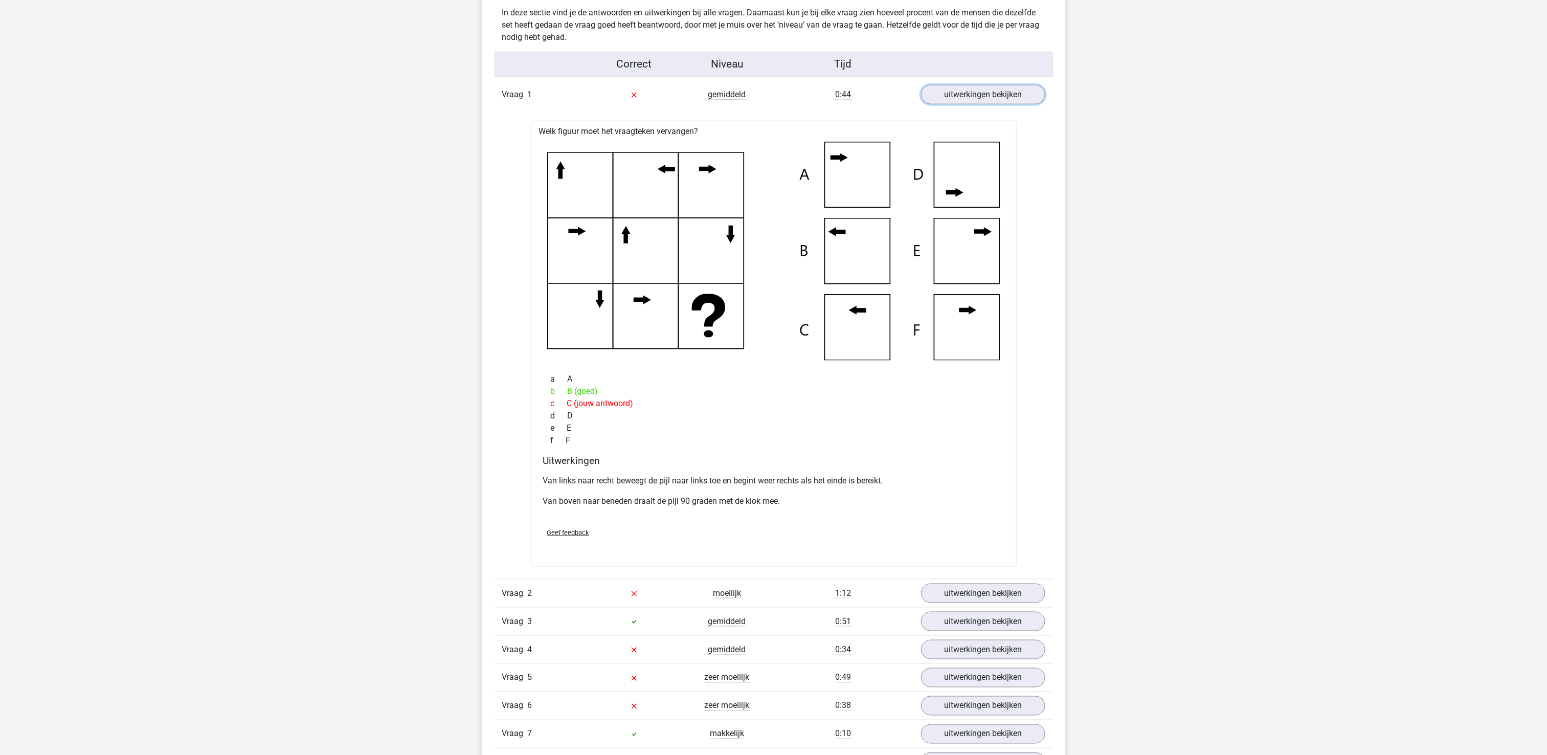
scroll to position [818, 0]
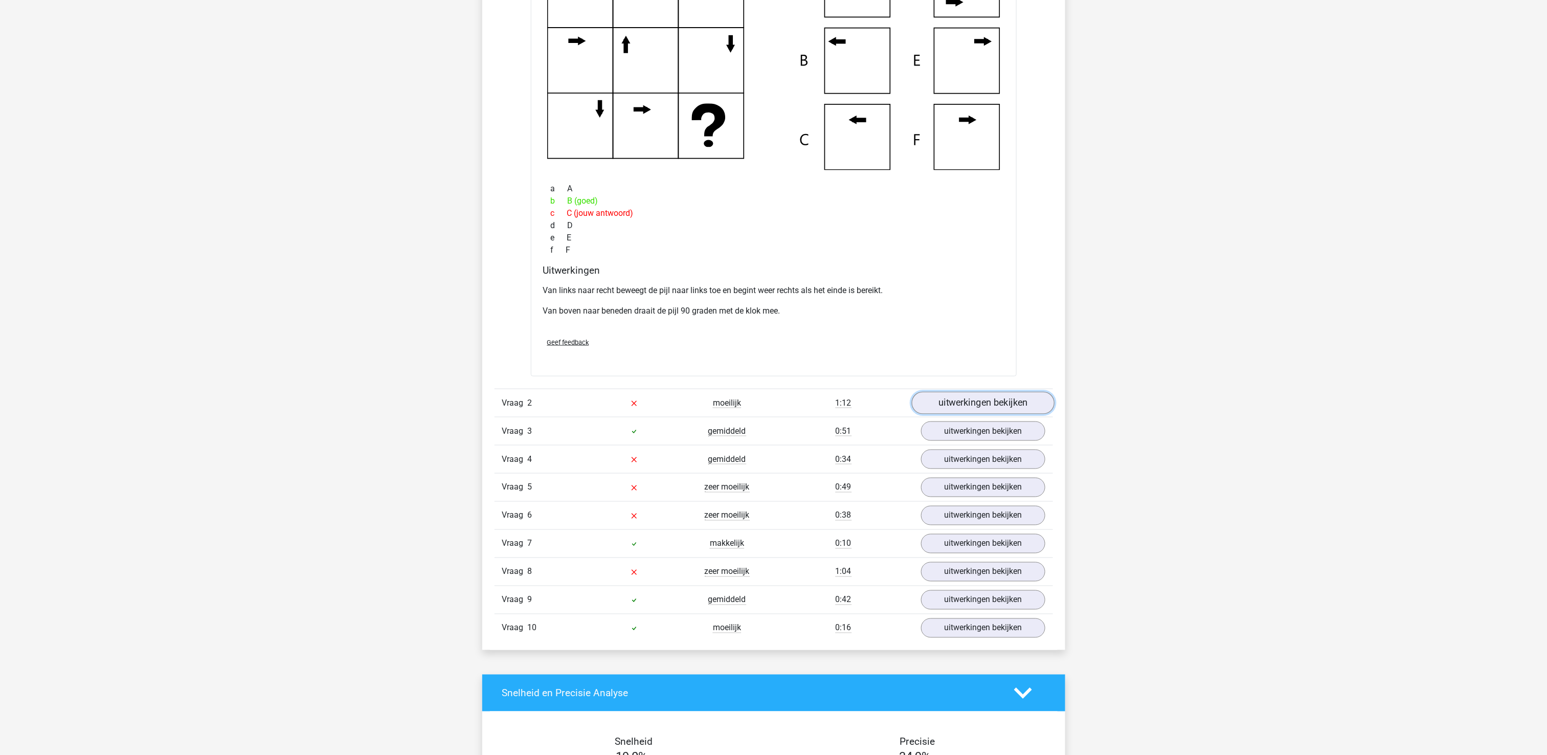
click at [1026, 403] on link "uitwerkingen bekijken" at bounding box center [982, 403] width 143 height 22
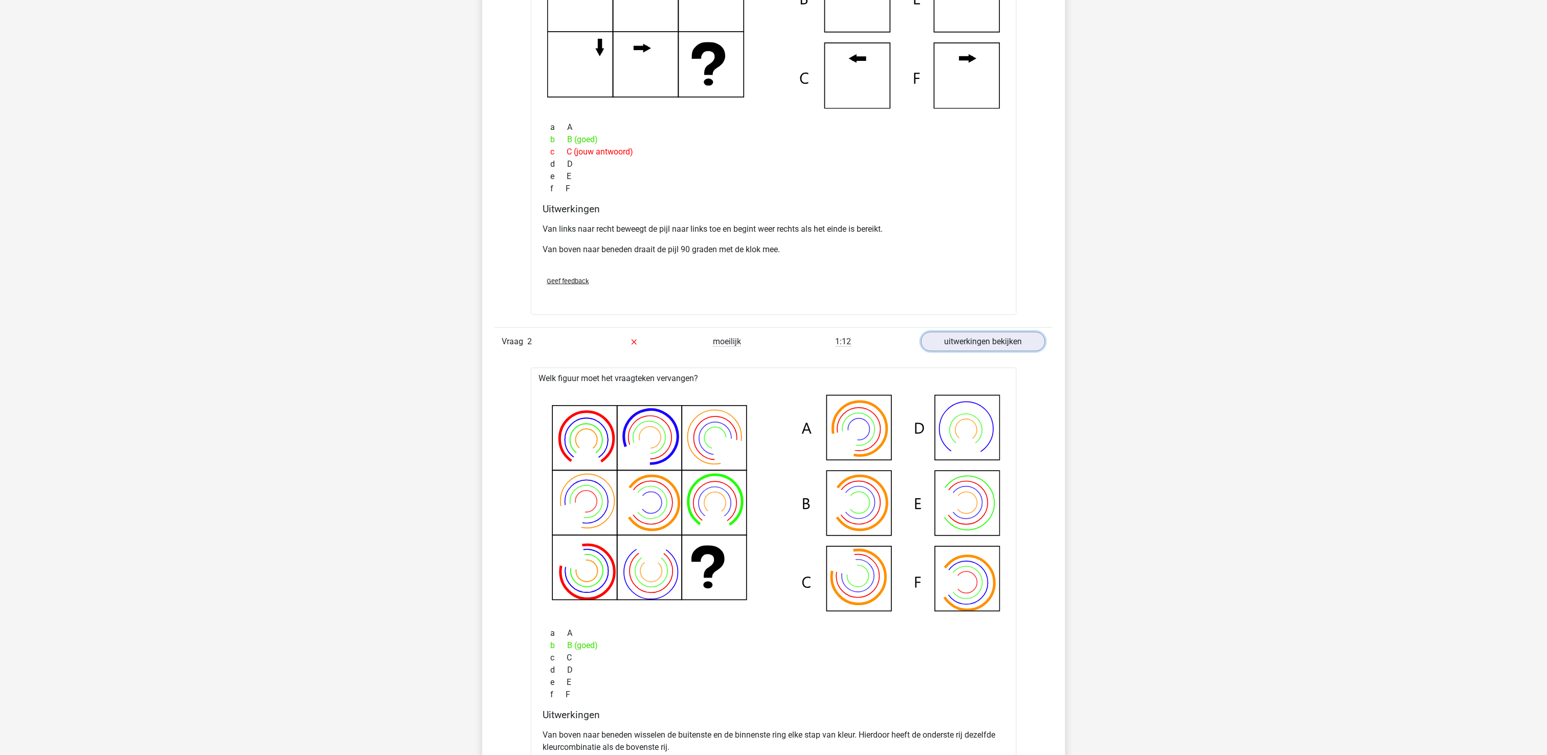
scroll to position [1022, 0]
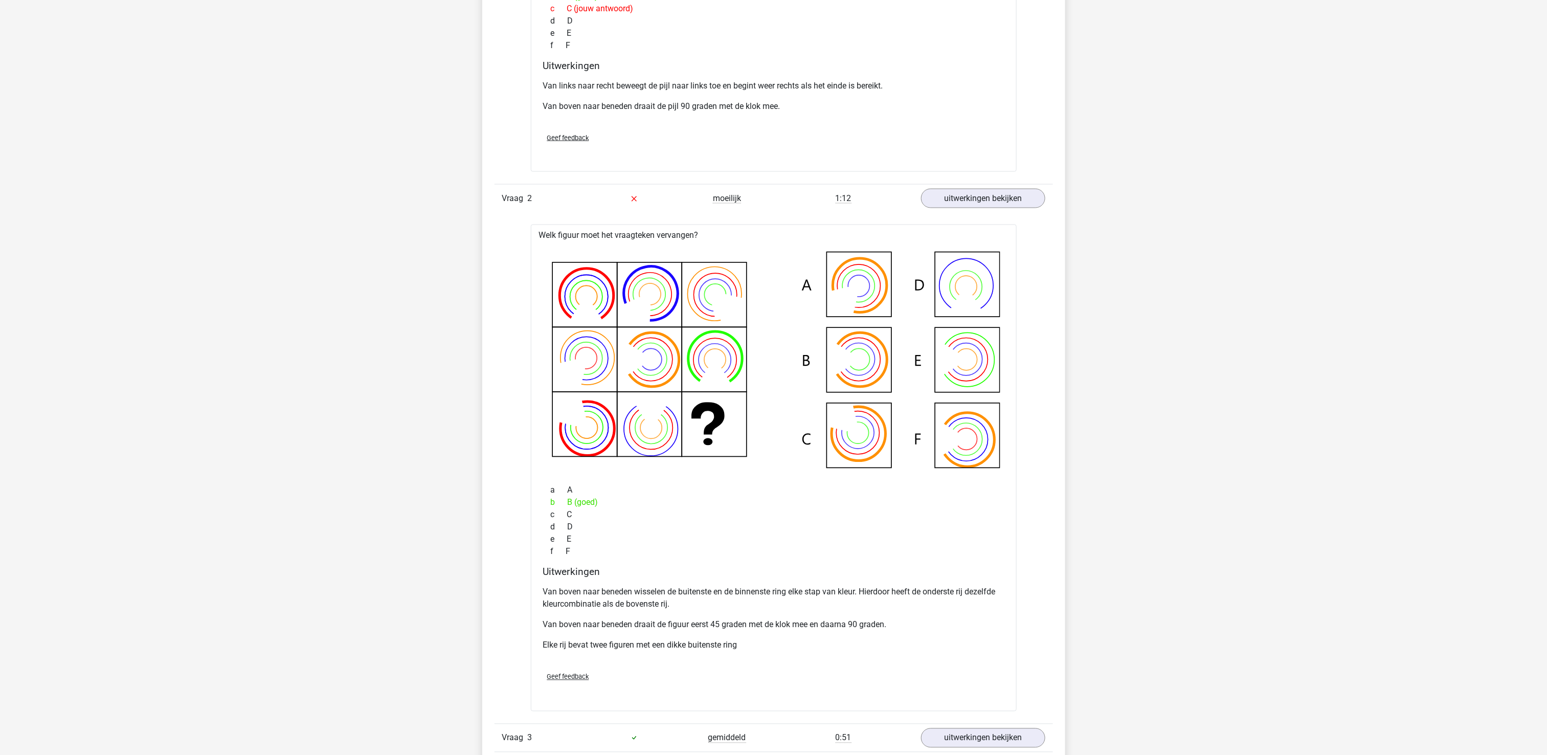
click at [1294, 490] on div "[PERSON_NAME] [EMAIL_ADDRESS][DOMAIN_NAME]" at bounding box center [773, 427] width 1547 height 2898
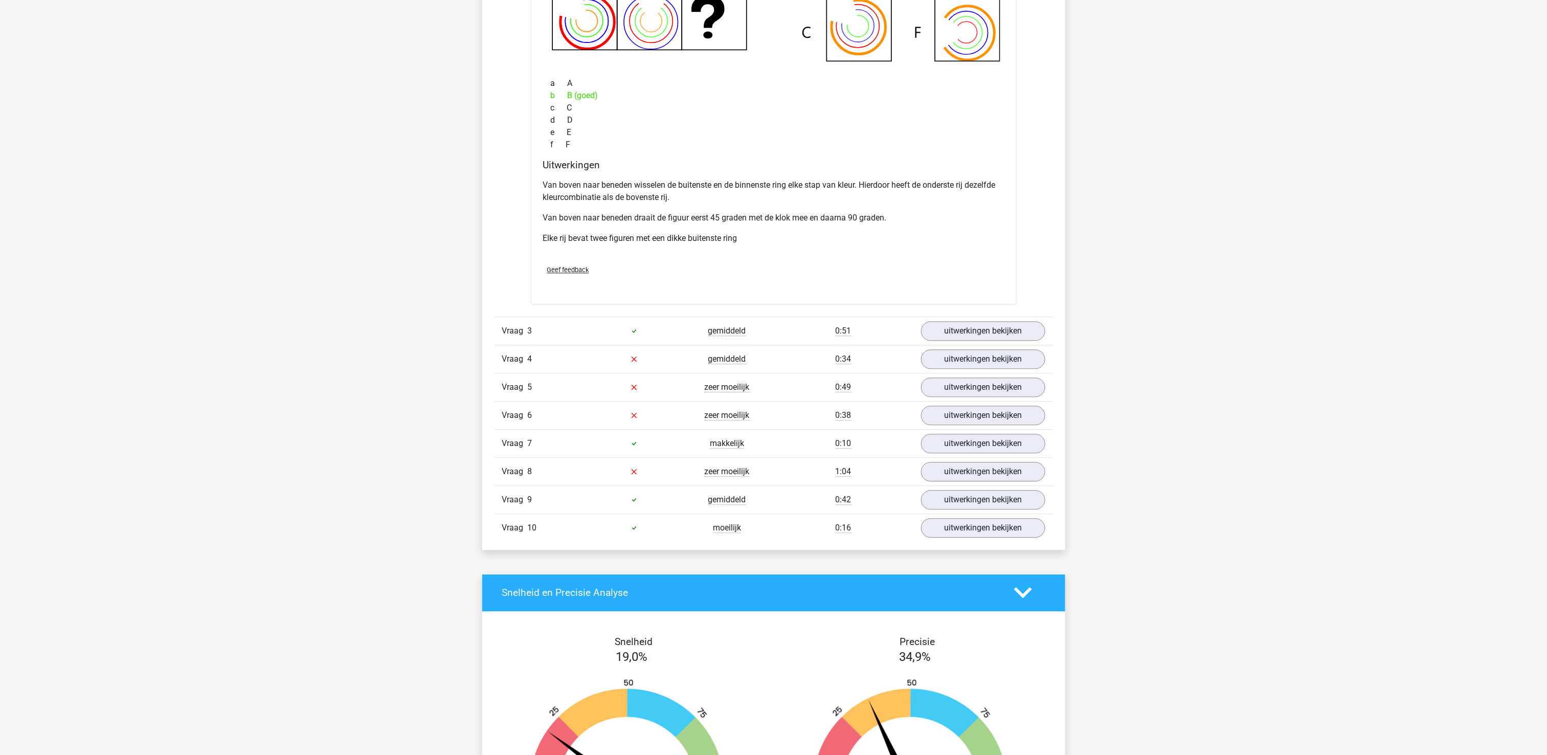
scroll to position [1431, 0]
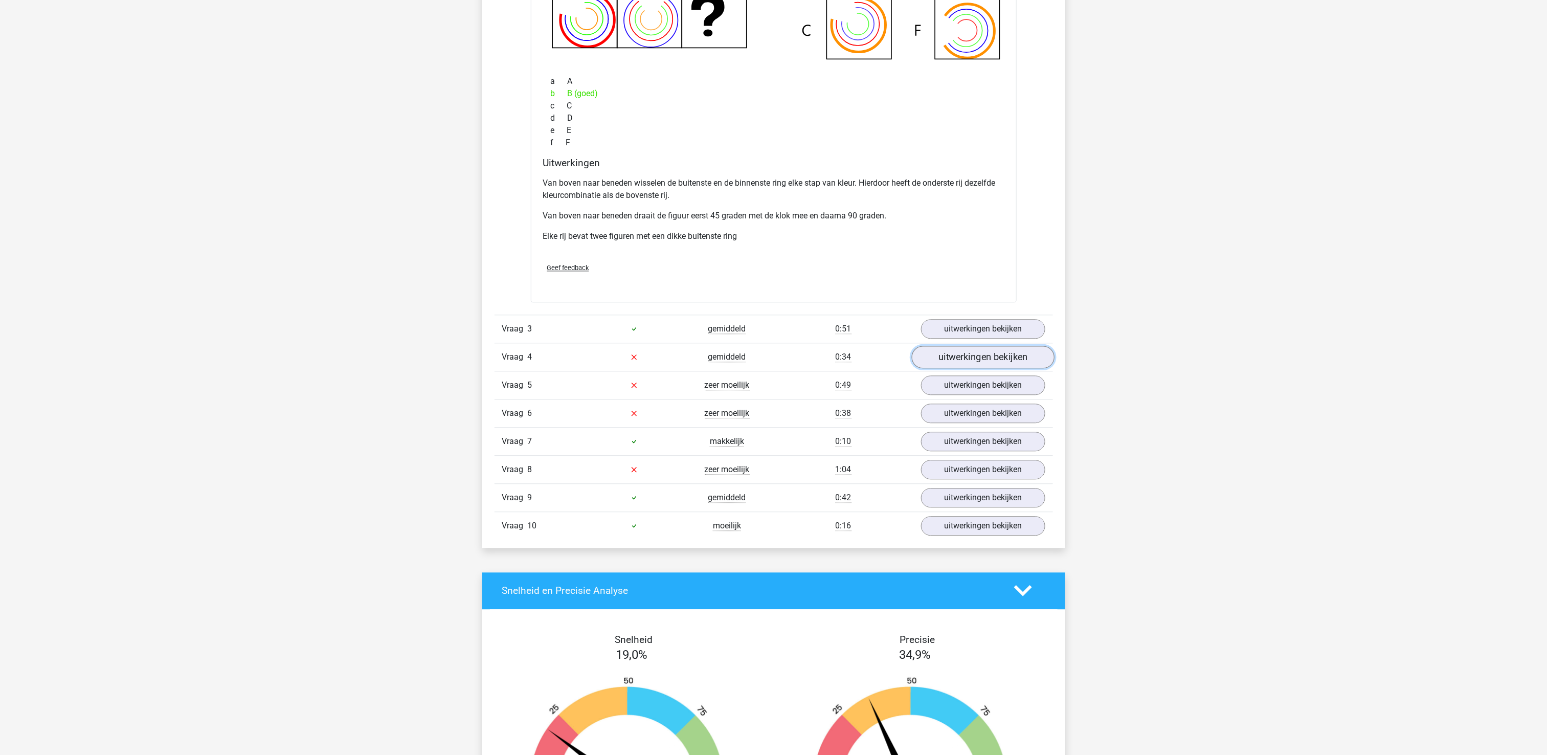
click at [1023, 368] on link "uitwerkingen bekijken" at bounding box center [982, 357] width 143 height 22
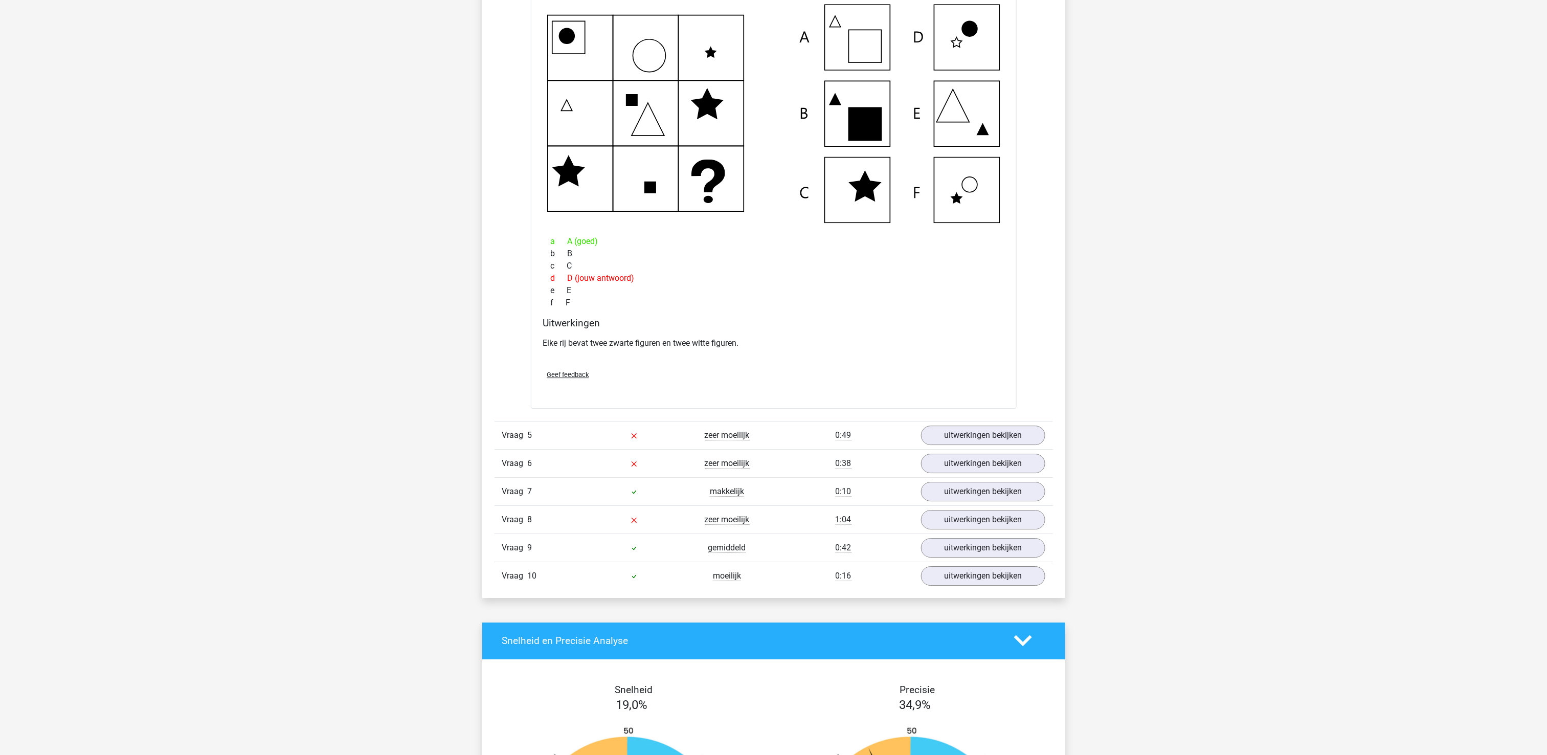
scroll to position [1840, 0]
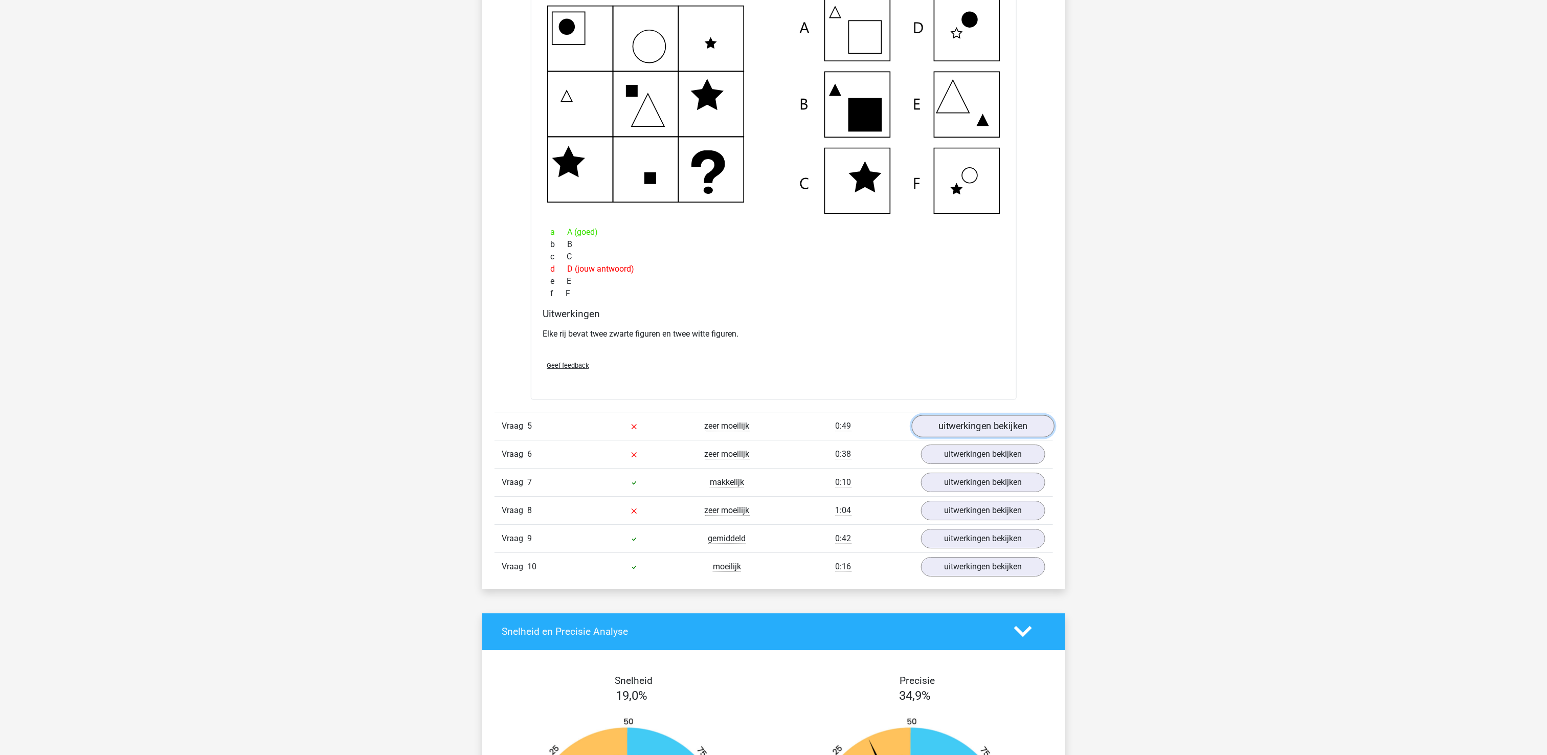
click at [999, 429] on link "uitwerkingen bekijken" at bounding box center [982, 426] width 143 height 22
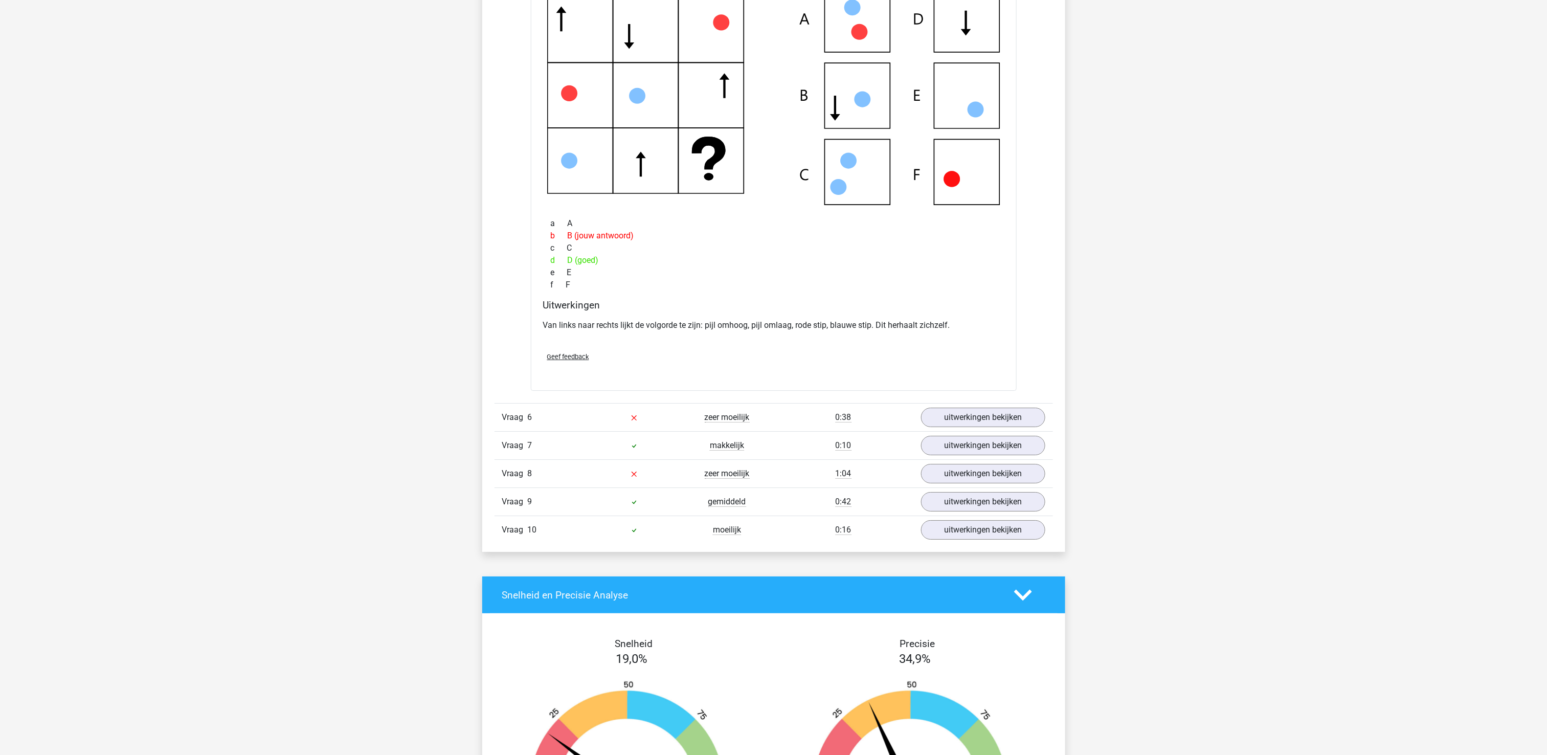
scroll to position [2352, 0]
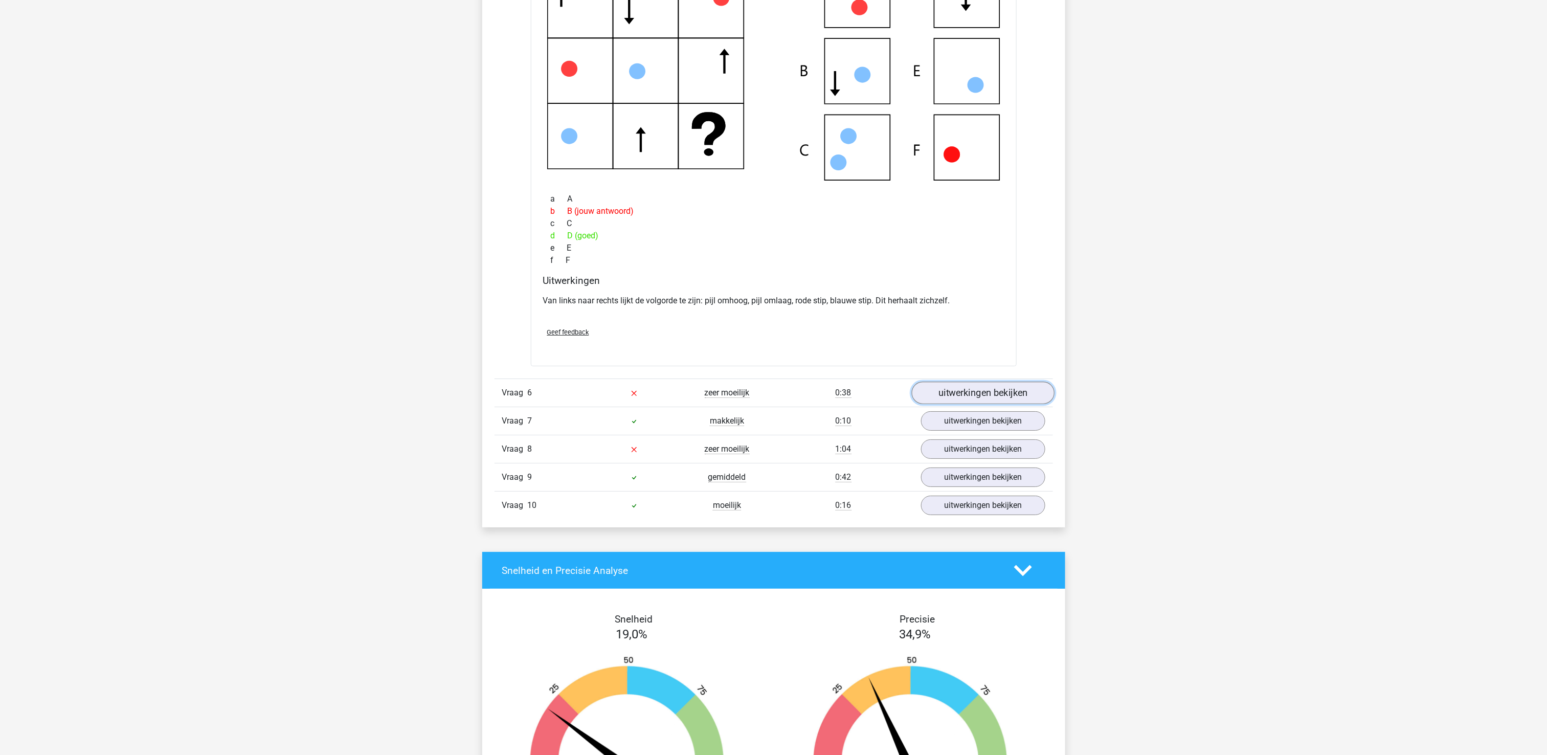
click at [990, 391] on link "uitwerkingen bekijken" at bounding box center [982, 392] width 143 height 22
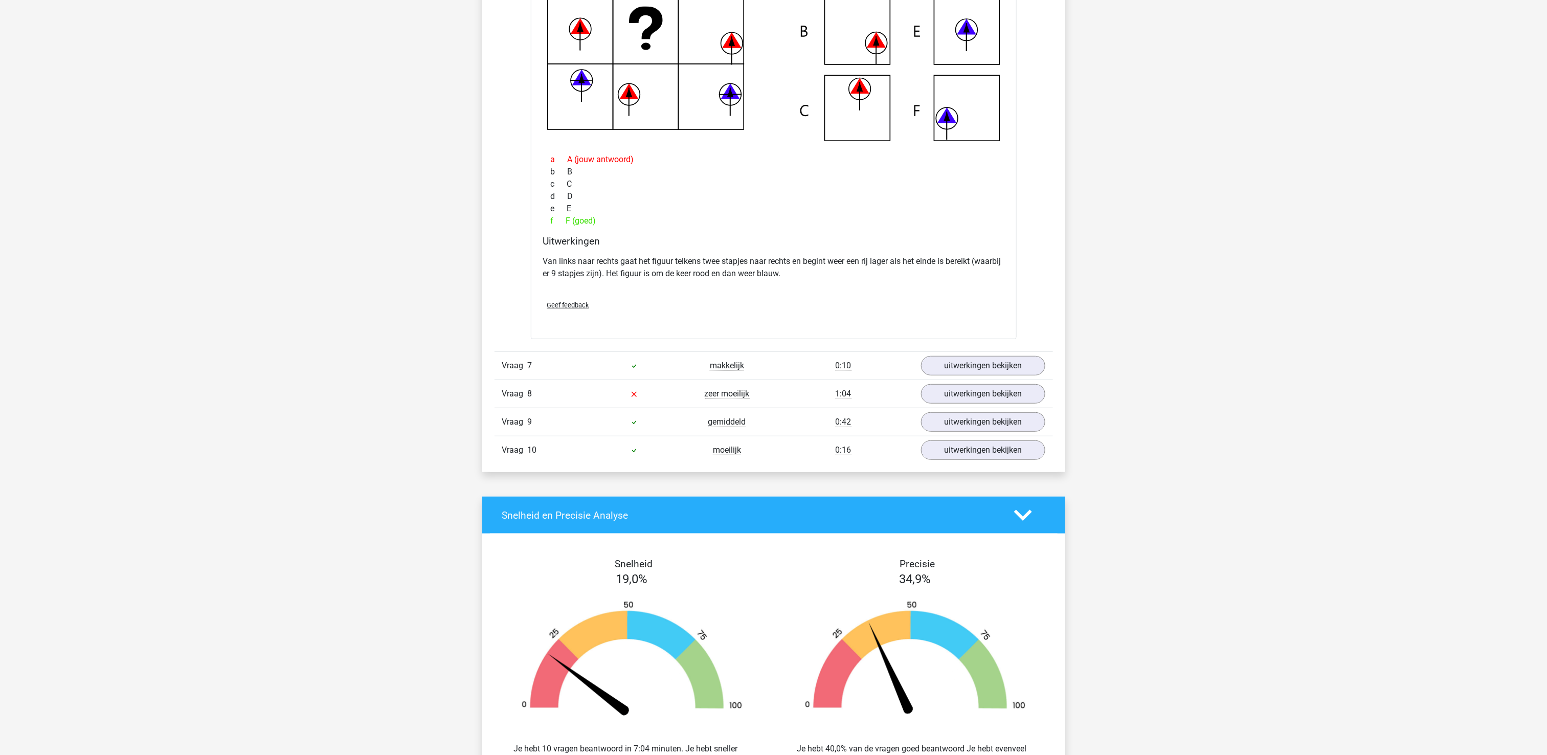
scroll to position [2965, 0]
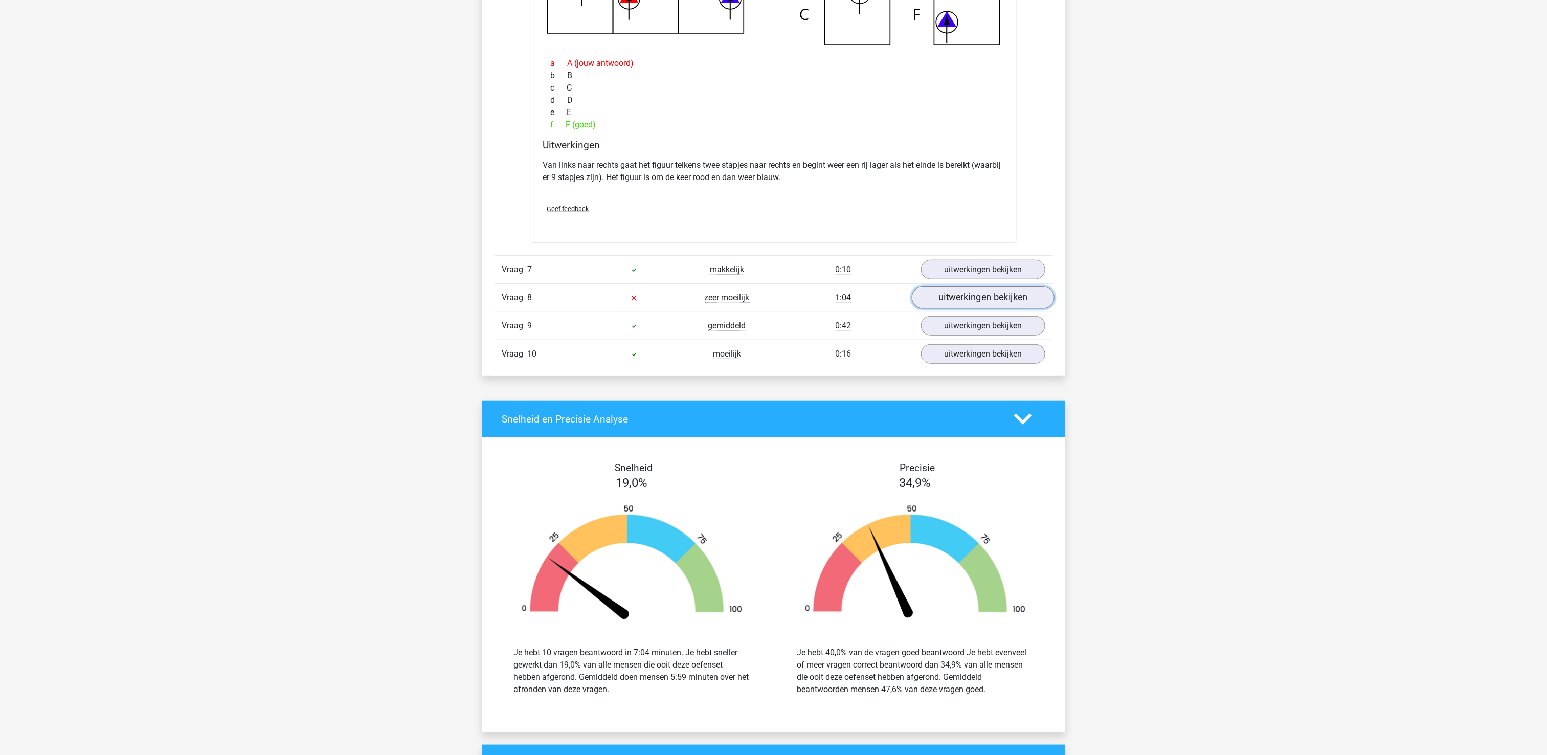
click at [953, 309] on link "uitwerkingen bekijken" at bounding box center [982, 298] width 143 height 22
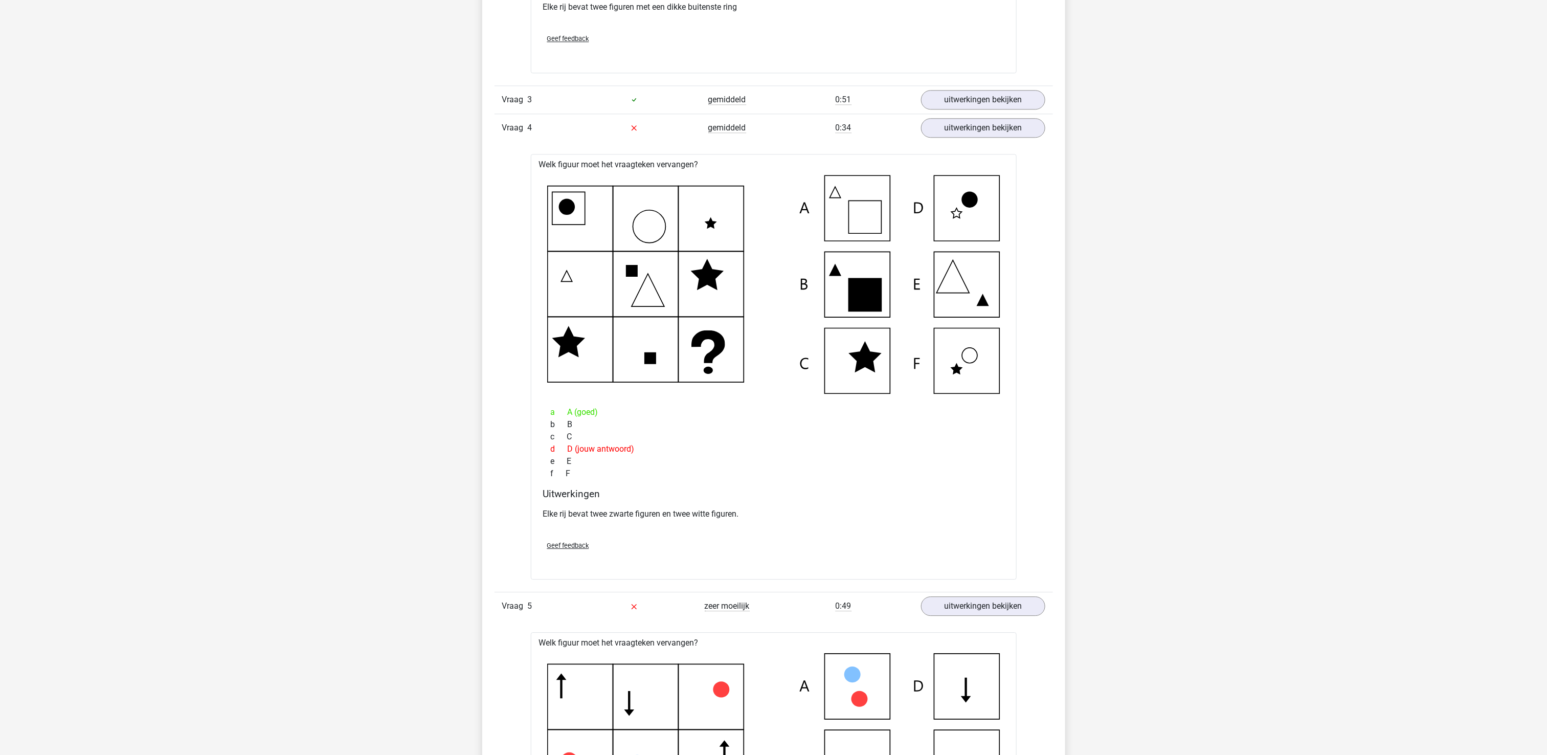
scroll to position [1534, 0]
